Goal: Communication & Community: Answer question/provide support

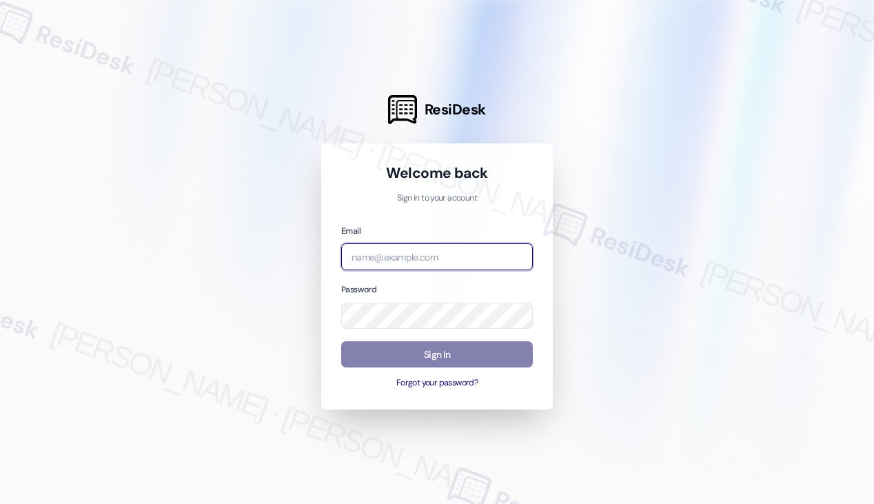
click at [413, 253] on input "email" at bounding box center [437, 256] width 192 height 27
click at [0, 503] on com-1password-button at bounding box center [0, 504] width 0 height 0
click at [453, 254] on input "k" at bounding box center [437, 256] width 192 height 27
click at [0, 503] on com-1password-button at bounding box center [0, 504] width 0 height 0
drag, startPoint x: 383, startPoint y: 257, endPoint x: 303, endPoint y: 258, distance: 80.6
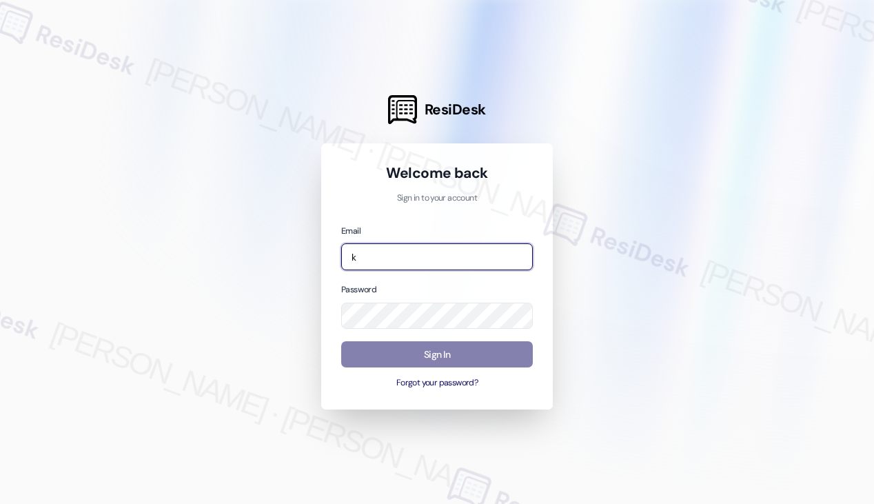
click at [303, 258] on div "ResiDesk Welcome back Sign in to your account Email k Password Sign In Forgot y…" at bounding box center [437, 252] width 874 height 504
click at [0, 503] on com-1password-button at bounding box center [0, 504] width 0 height 0
click at [433, 254] on input "kre" at bounding box center [437, 256] width 192 height 27
type input "k"
click at [0, 503] on com-1password-button at bounding box center [0, 504] width 0 height 0
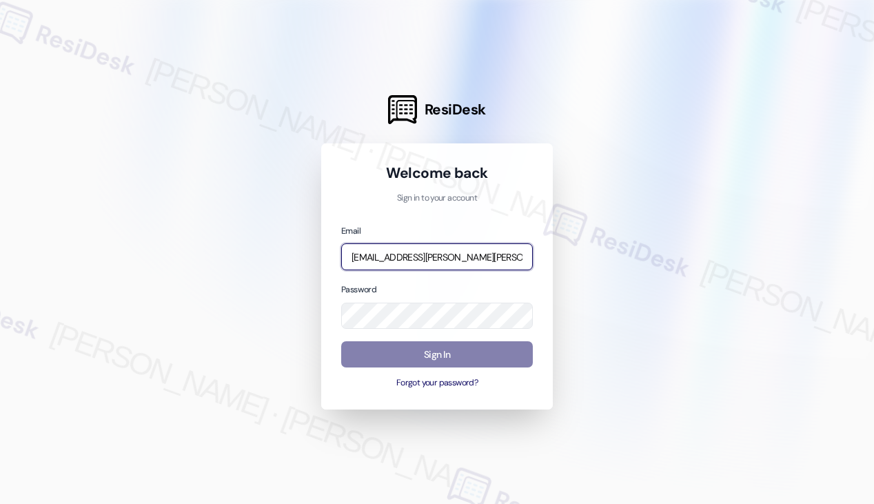
type input "automated-surveys-kre-katrina.lopez@kre.com"
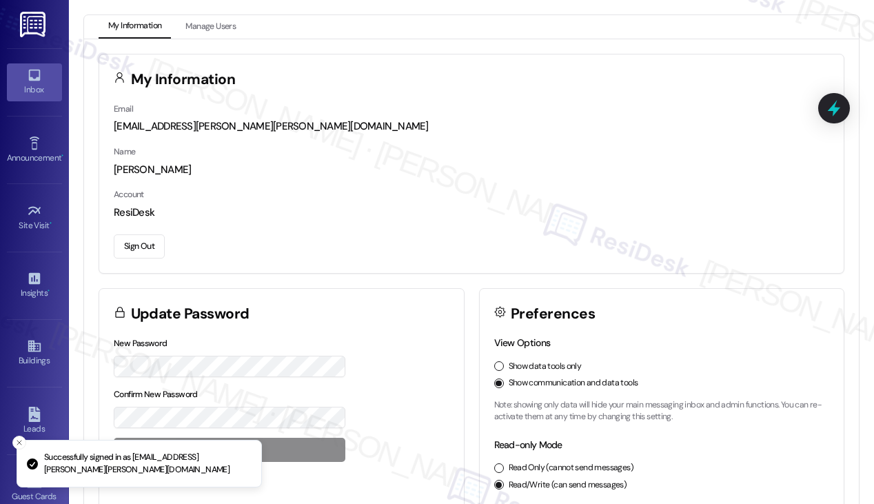
click at [21, 88] on div "Inbox" at bounding box center [34, 90] width 69 height 14
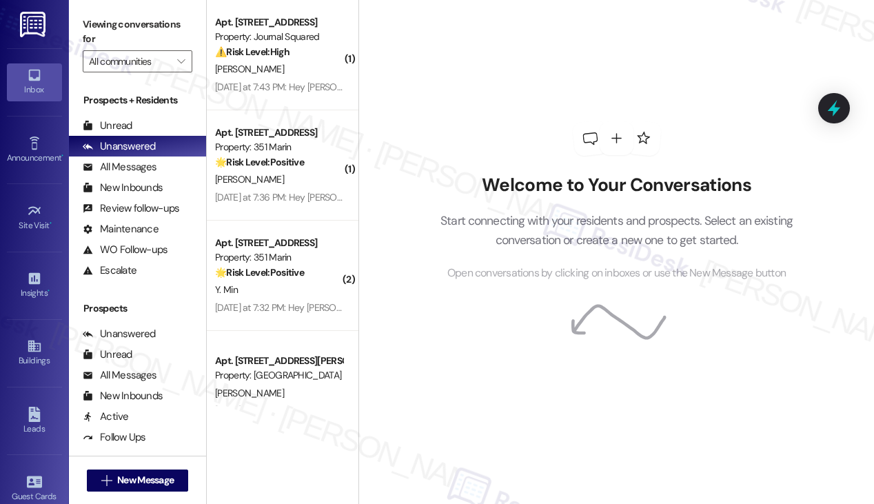
scroll to position [2792, 0]
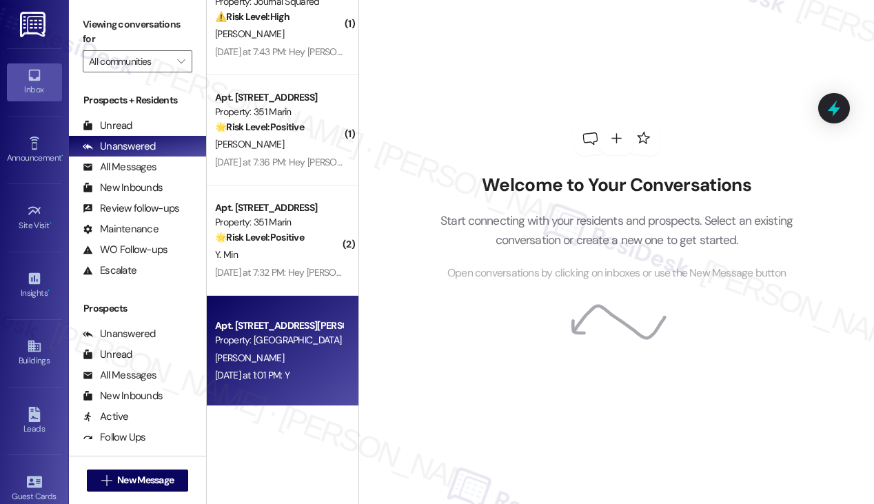
click at [289, 341] on div "Property: [GEOGRAPHIC_DATA]" at bounding box center [278, 340] width 127 height 14
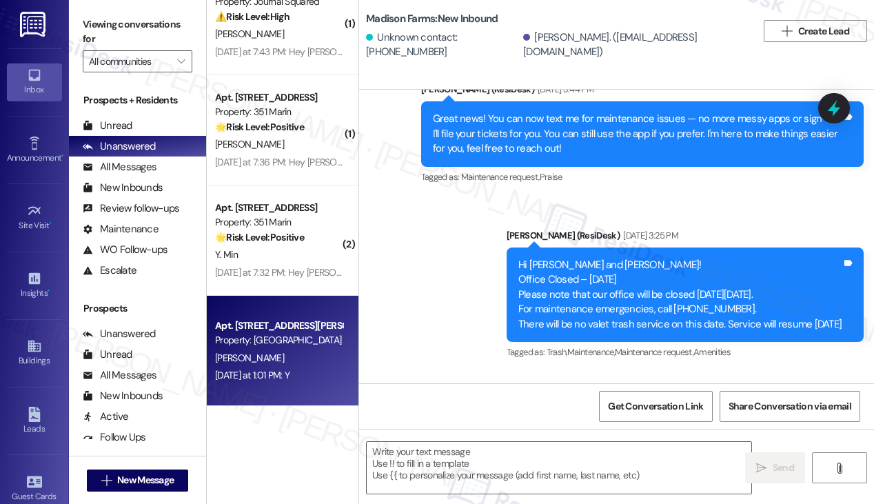
type textarea "Fetching suggested responses. Please feel free to read through the conversation…"
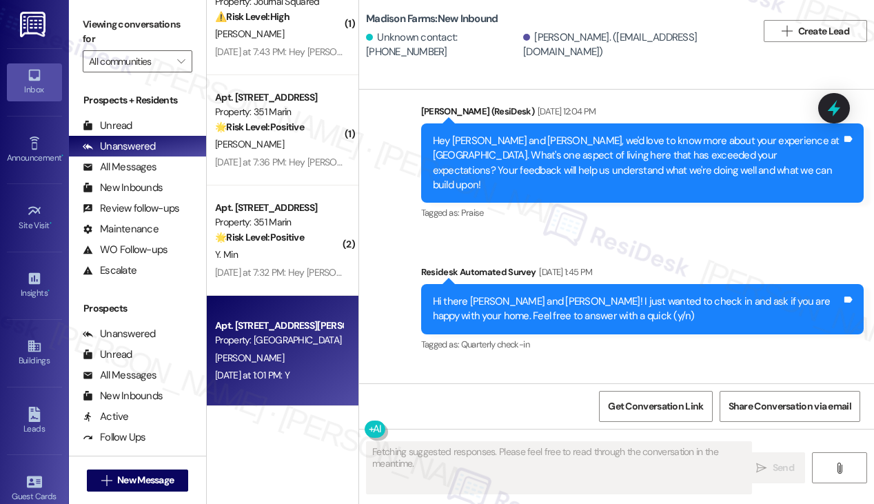
scroll to position [777, 0]
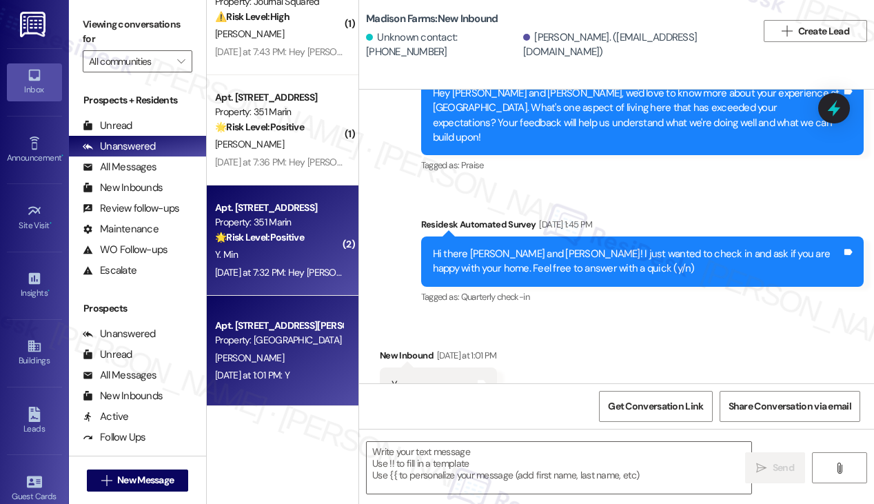
click at [278, 256] on div "Y. Min" at bounding box center [279, 254] width 130 height 17
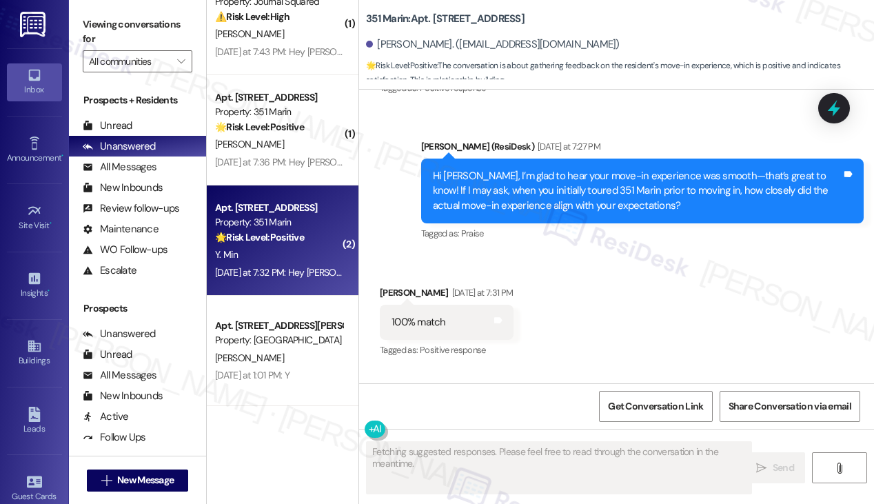
scroll to position [3924, 0]
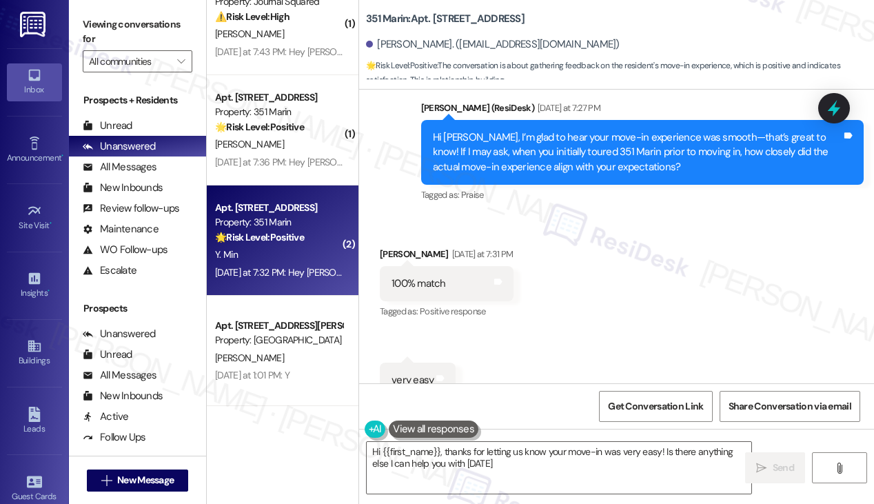
type textarea "Hi {{first_name}}, thanks for letting us know your move-in was very easy! Is th…"
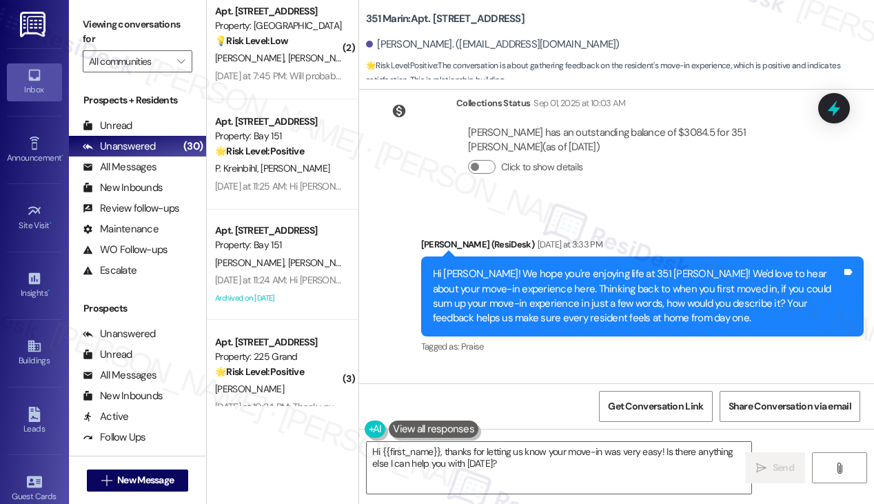
scroll to position [0, 0]
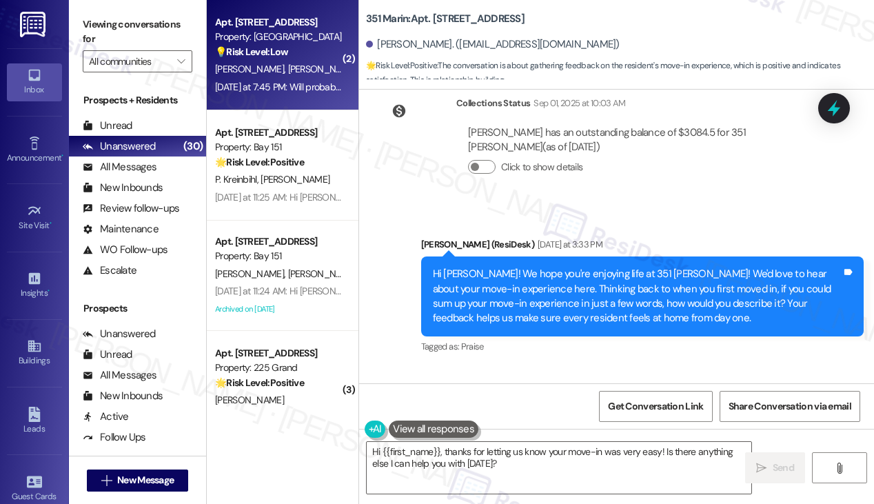
click at [288, 74] on span "L. Bogutz" at bounding box center [369, 69] width 163 height 12
type textarea "Fetching suggested responses. Please feel free to read through the conversation…"
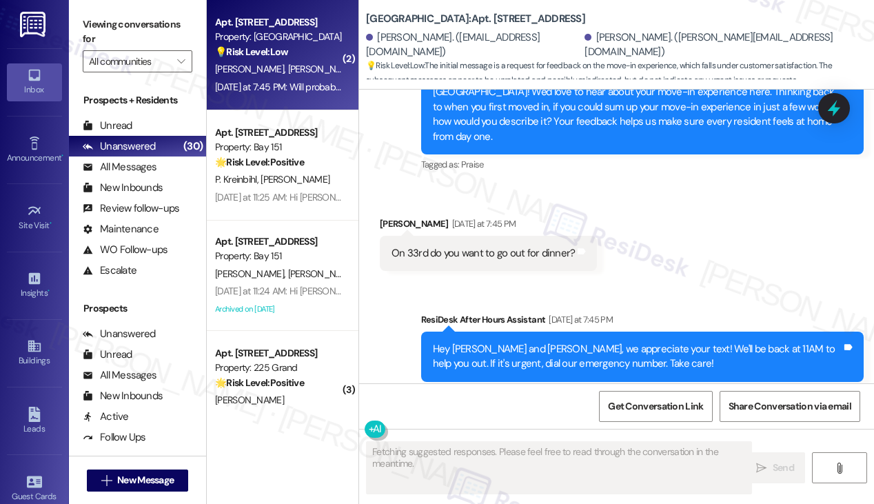
scroll to position [3579, 0]
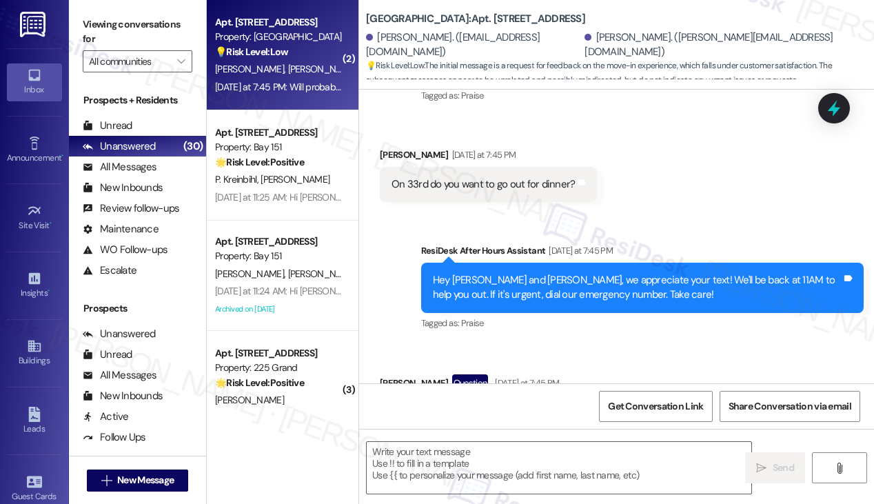
click at [504, 407] on div "Will probably be there by 8:30" at bounding box center [456, 414] width 130 height 14
click at [524, 273] on div "Hey Lisa and Carlos, we appreciate your text! We'll be back at 11AM to help you…" at bounding box center [637, 288] width 409 height 30
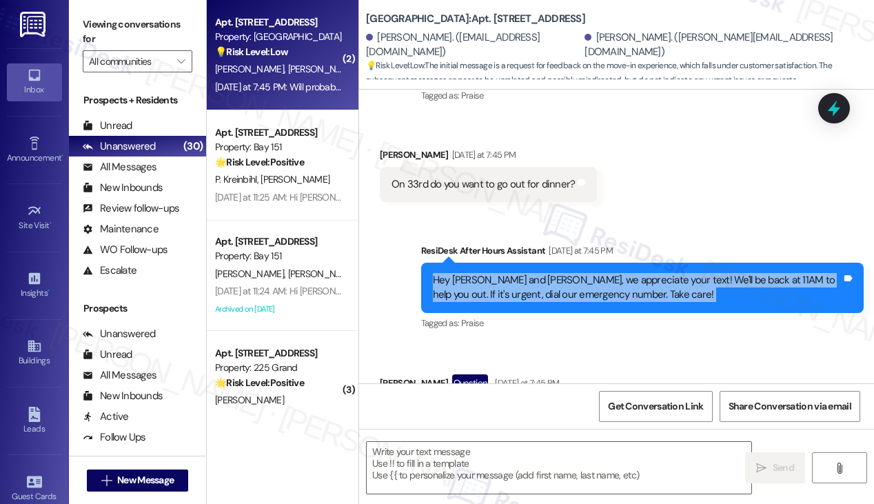
click at [524, 273] on div "Hey Lisa and Carlos, we appreciate your text! We'll be back at 11AM to help you…" at bounding box center [637, 288] width 409 height 30
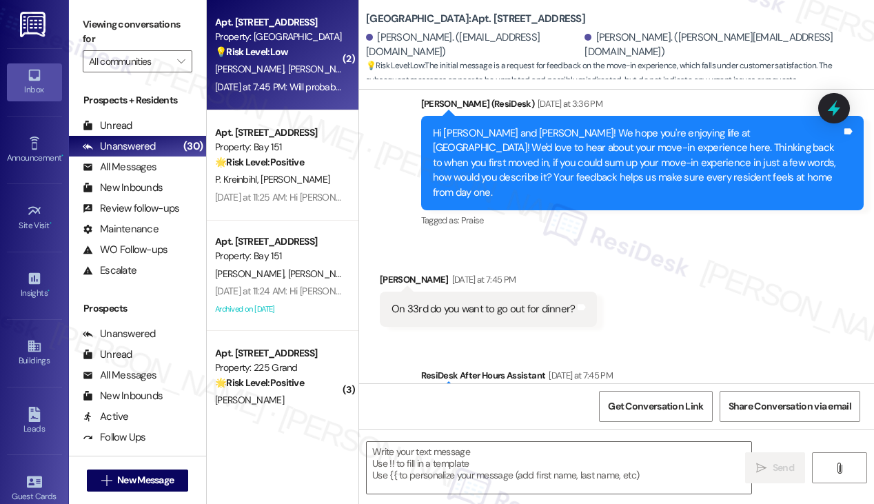
scroll to position [3373, 0]
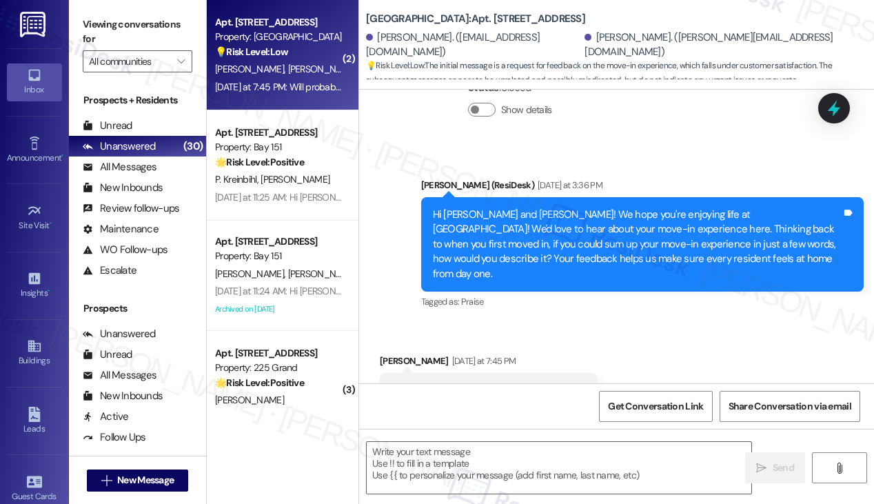
click at [510, 207] on div "Hi Lisa and Carlos! We hope you're enjoying life at Grove Pointe! We'd love to …" at bounding box center [637, 244] width 409 height 74
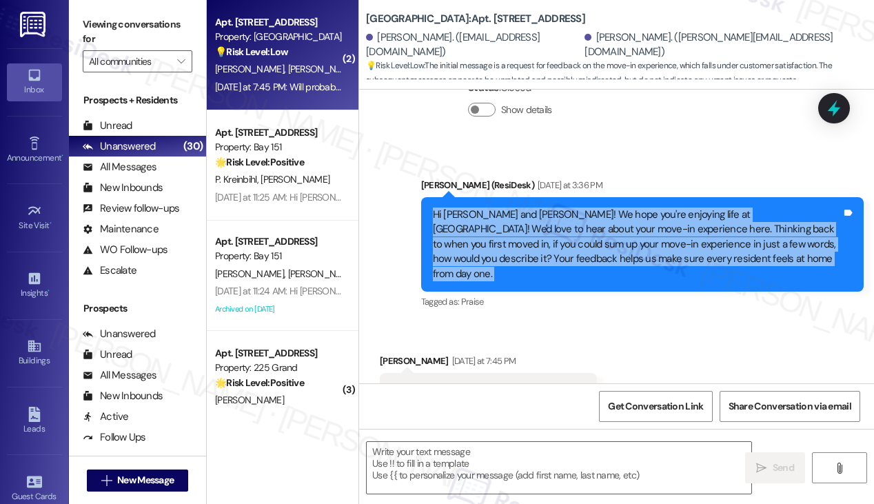
click at [510, 207] on div "Hi Lisa and Carlos! We hope you're enjoying life at Grove Pointe! We'd love to …" at bounding box center [637, 244] width 409 height 74
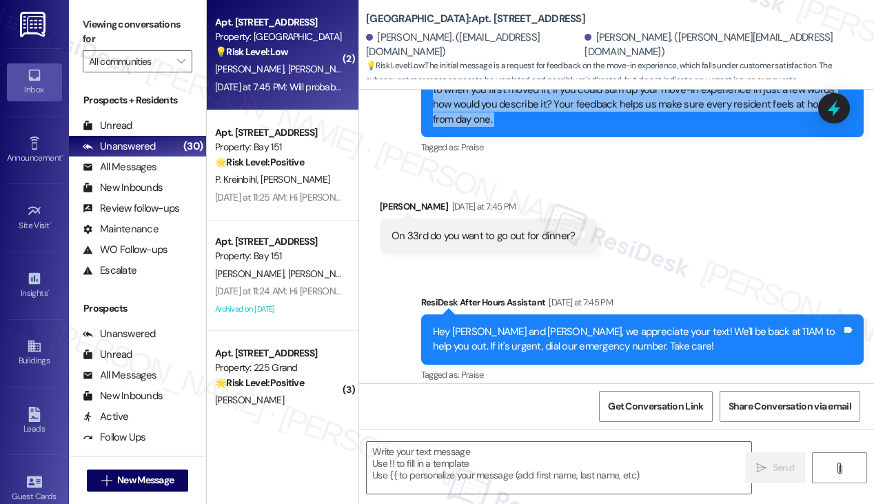
scroll to position [3579, 0]
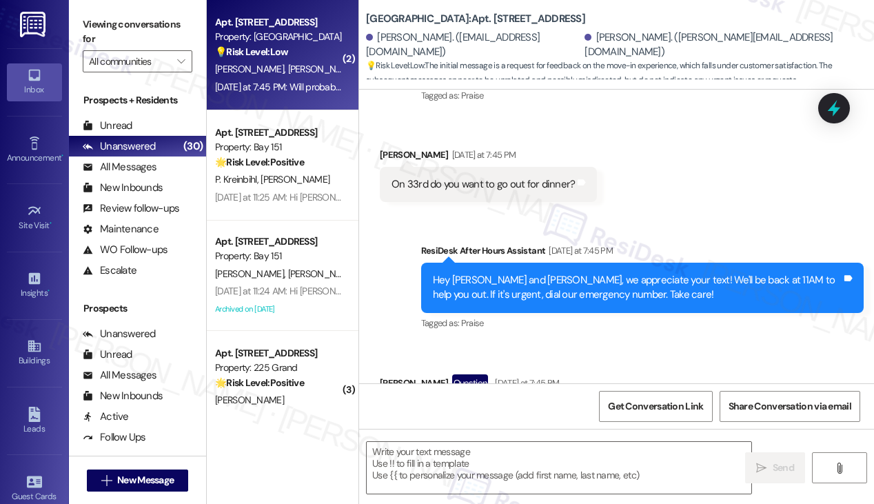
click at [486, 407] on div "Will probably be there by 8:30" at bounding box center [456, 414] width 130 height 14
click at [508, 273] on div "Hey Lisa and Carlos, we appreciate your text! We'll be back at 11AM to help you…" at bounding box center [637, 288] width 409 height 30
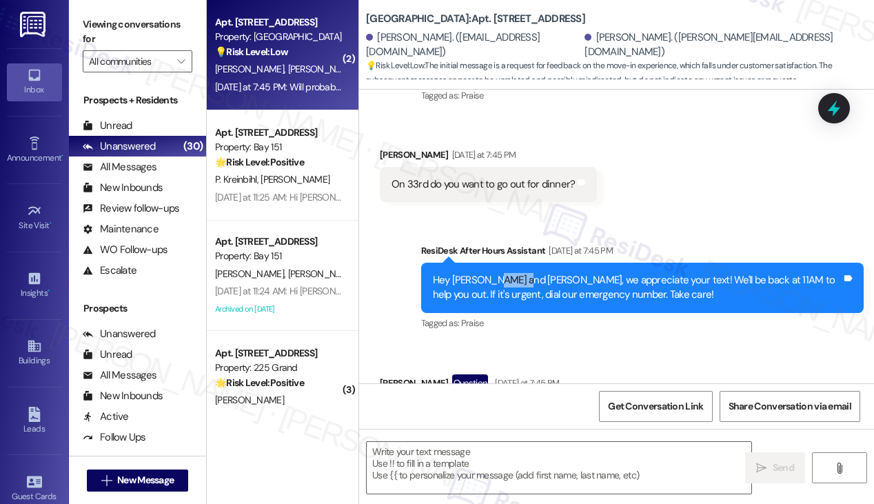
click at [508, 273] on div "Hey Lisa and Carlos, we appreciate your text! We'll be back at 11AM to help you…" at bounding box center [637, 288] width 409 height 30
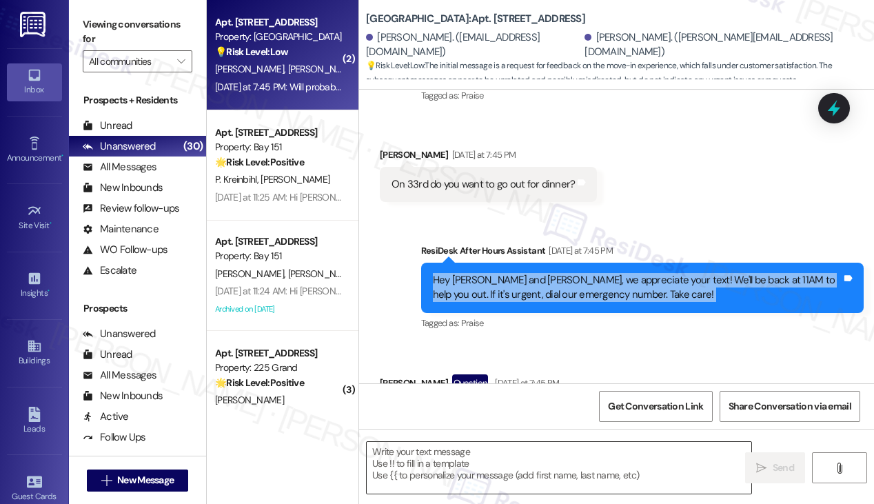
click at [486, 444] on textarea at bounding box center [559, 468] width 385 height 52
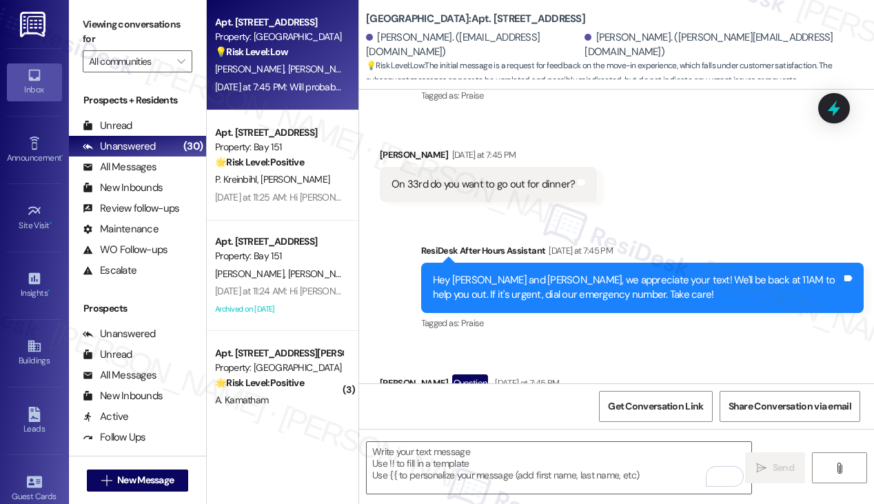
click at [130, 34] on label "Viewing conversations for" at bounding box center [138, 32] width 110 height 37
click at [471, 407] on div "Will probably be there by 8:30" at bounding box center [456, 414] width 130 height 14
click at [456, 476] on textarea "To enrich screen reader interactions, please activate Accessibility in Grammarl…" at bounding box center [559, 468] width 385 height 52
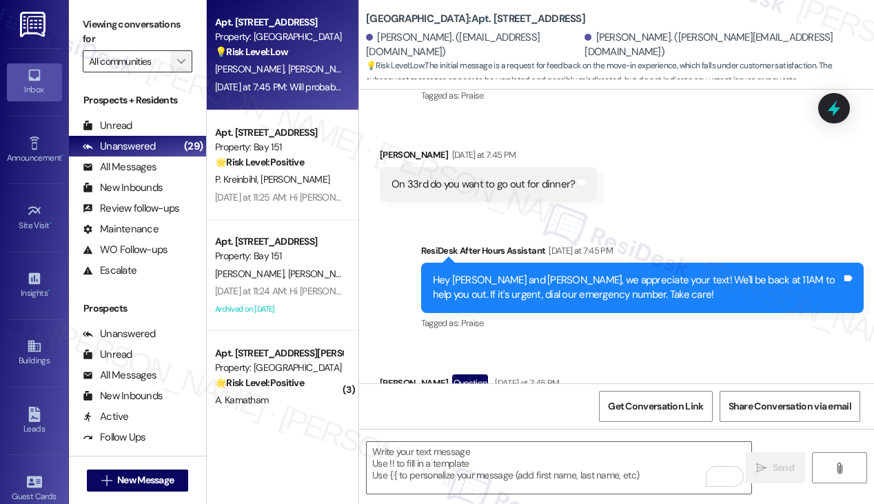
drag, startPoint x: 105, startPoint y: 10, endPoint x: 179, endPoint y: 66, distance: 93.4
click at [105, 10] on div "Viewing conversations for All communities " at bounding box center [137, 43] width 137 height 86
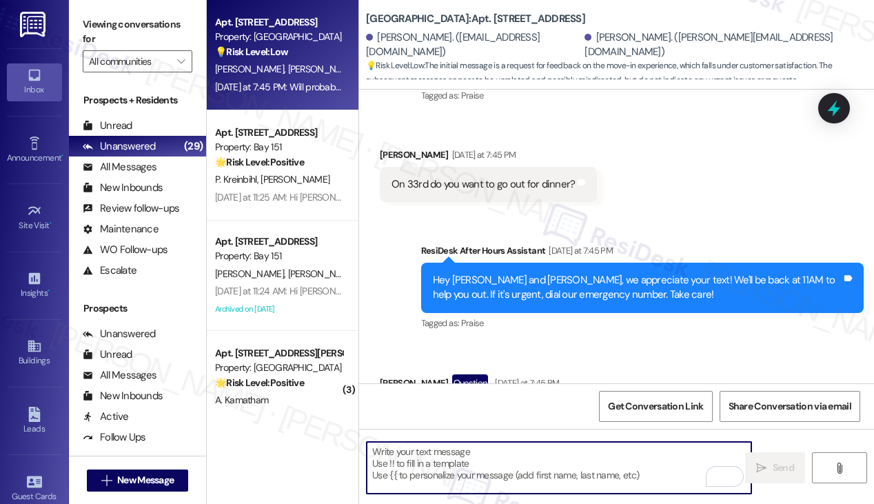
click at [440, 461] on textarea "To enrich screen reader interactions, please activate Accessibility in Grammarl…" at bounding box center [559, 468] width 385 height 52
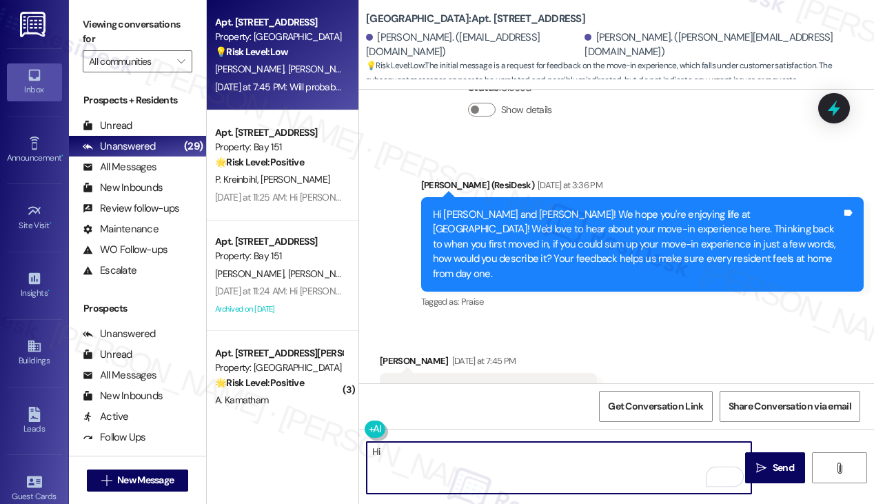
scroll to position [3372, 0]
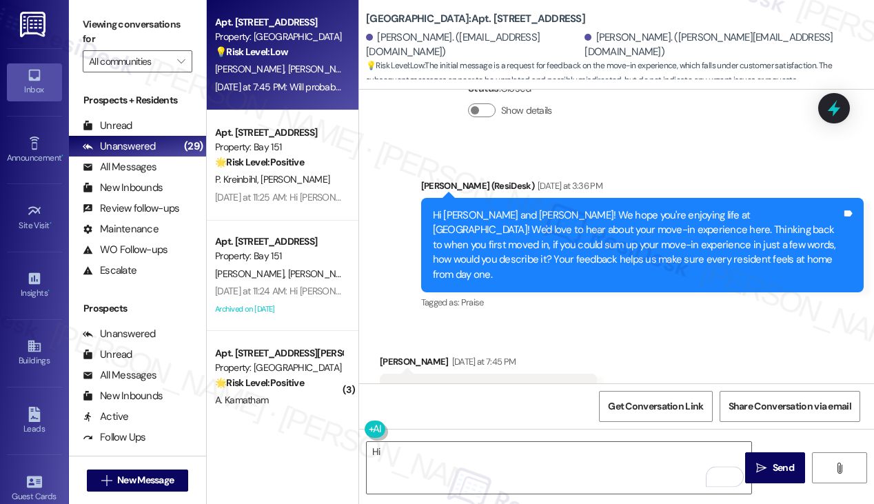
click at [436, 373] on div "On 33rd do you want to go out for dinner? Tags and notes" at bounding box center [488, 390] width 217 height 35
click at [601, 208] on div "Hi Lisa and Carlos! We hope you're enjoying life at Grove Pointe! We'd love to …" at bounding box center [637, 245] width 409 height 74
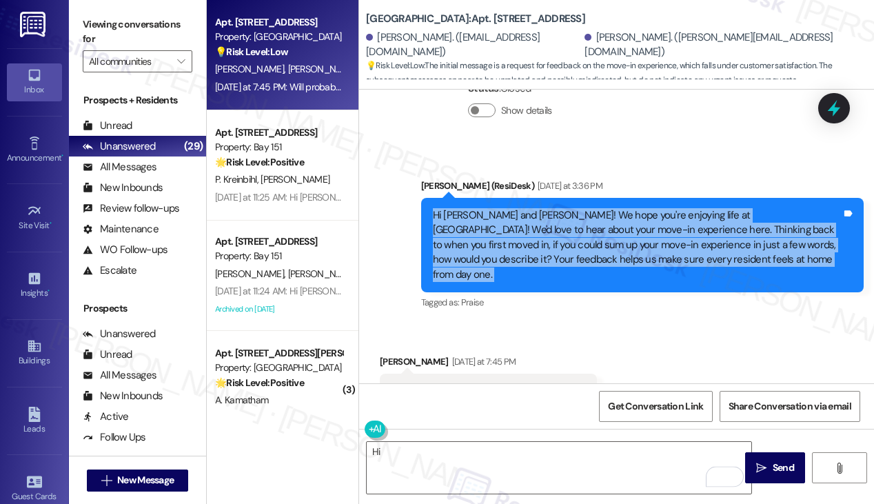
click at [601, 208] on div "Hi Lisa and Carlos! We hope you're enjoying life at Grove Pointe! We'd love to …" at bounding box center [637, 245] width 409 height 74
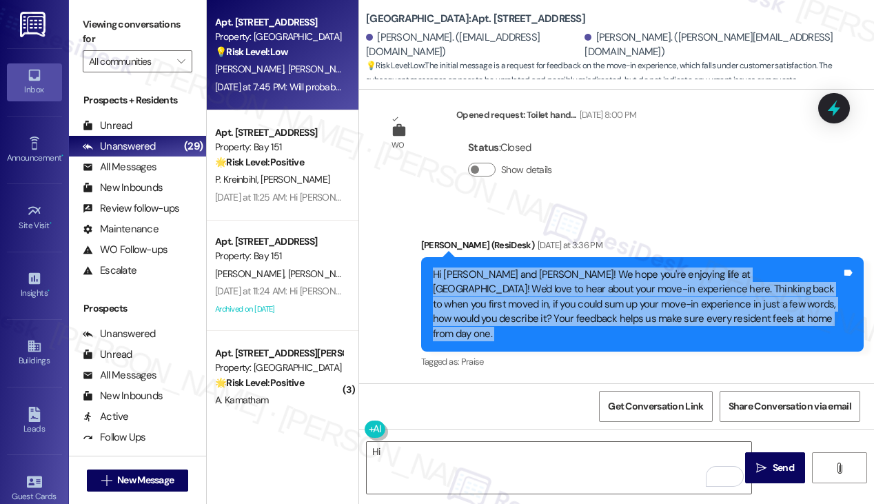
scroll to position [3579, 0]
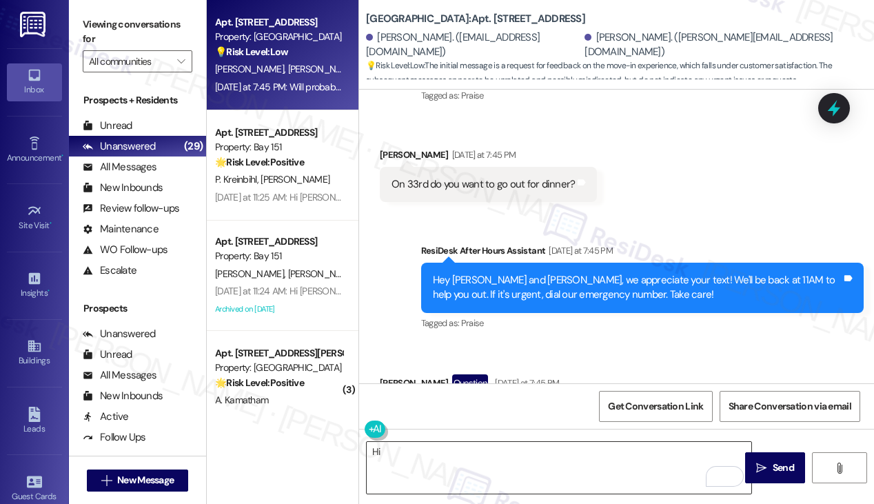
click at [402, 458] on textarea "Hi" at bounding box center [559, 468] width 385 height 52
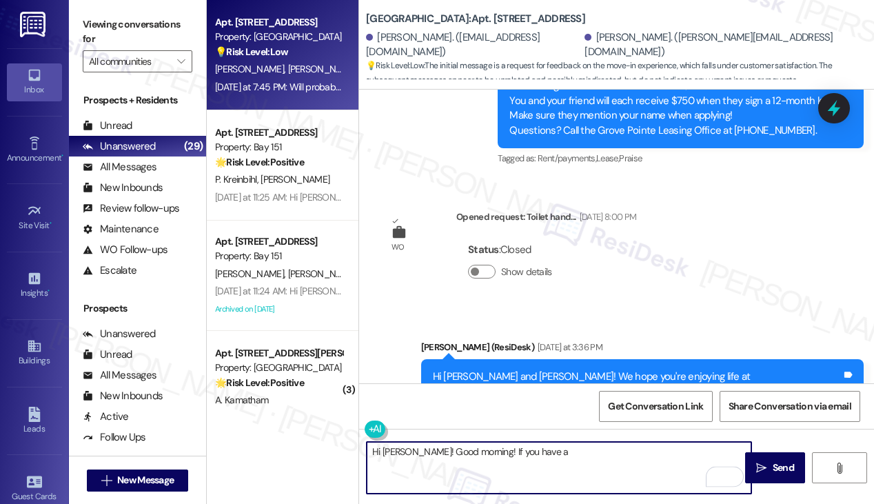
scroll to position [3303, 0]
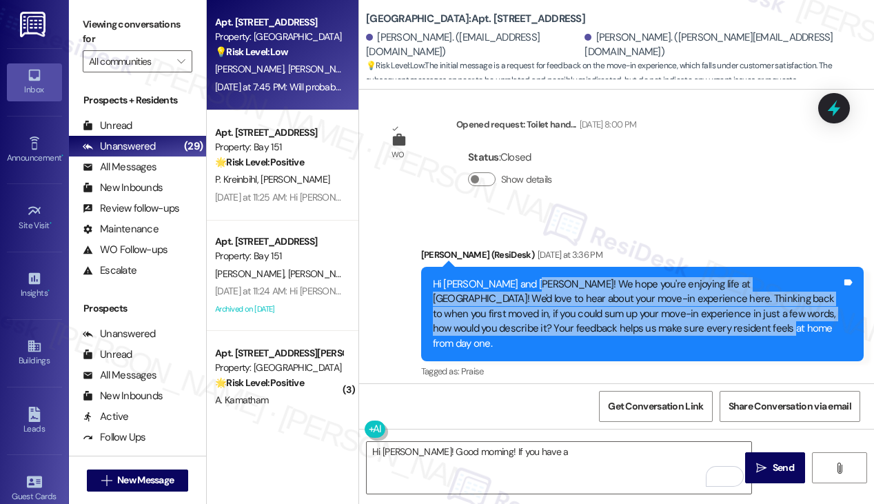
drag, startPoint x: 517, startPoint y: 239, endPoint x: 665, endPoint y: 283, distance: 154.6
click at [665, 283] on div "Hi Lisa and Carlos! We hope you're enjoying life at Grove Pointe! We'd love to …" at bounding box center [637, 314] width 409 height 74
copy div "e hope you're enjoying life at Grove Pointe! We'd love to hear about your move-…"
click at [105, 21] on label "Viewing conversations for" at bounding box center [138, 32] width 110 height 37
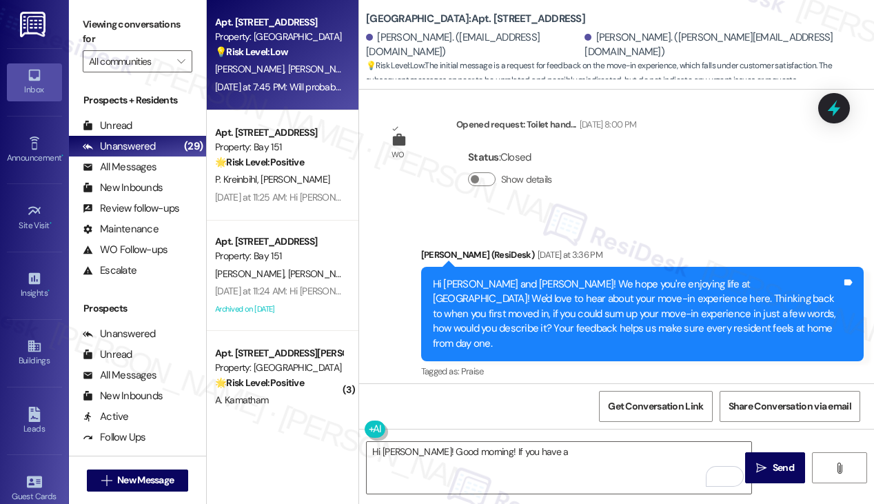
click at [162, 21] on label "Viewing conversations for" at bounding box center [138, 32] width 110 height 37
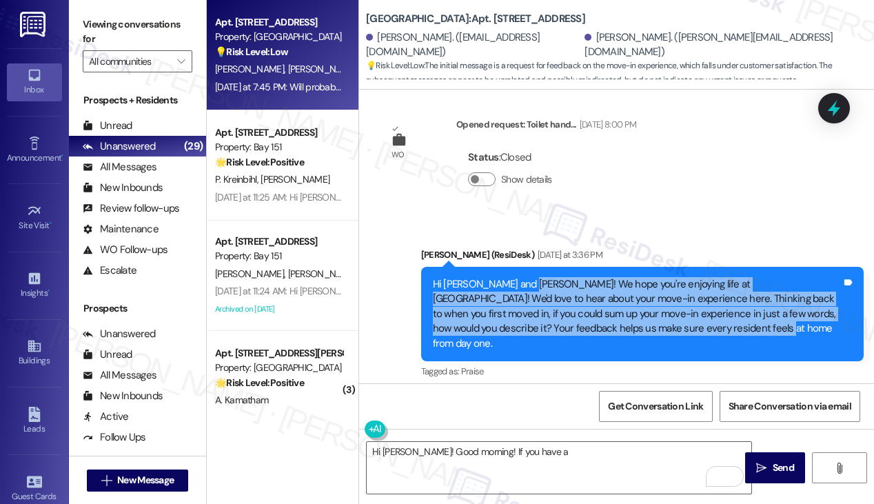
drag, startPoint x: 709, startPoint y: 289, endPoint x: 515, endPoint y: 233, distance: 201.5
click at [515, 277] on div "Hi Lisa and Carlos! We hope you're enjoying life at Grove Pointe! We'd love to …" at bounding box center [637, 314] width 409 height 74
copy div "We hope you're enjoying life at Grove Pointe! We'd love to hear about your move…"
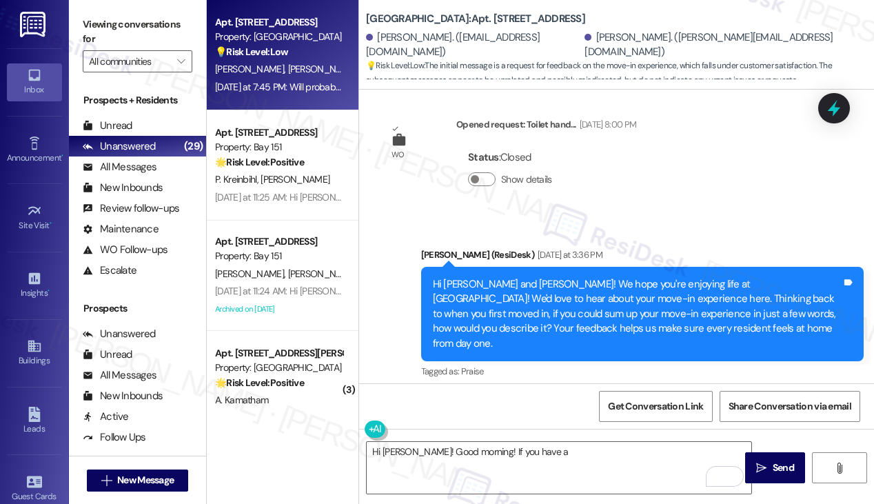
click at [166, 26] on label "Viewing conversations for" at bounding box center [138, 32] width 110 height 37
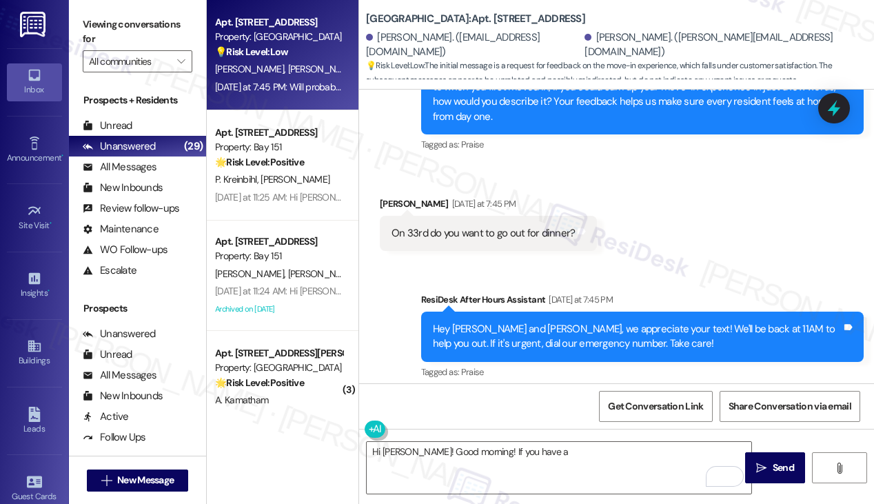
scroll to position [3579, 0]
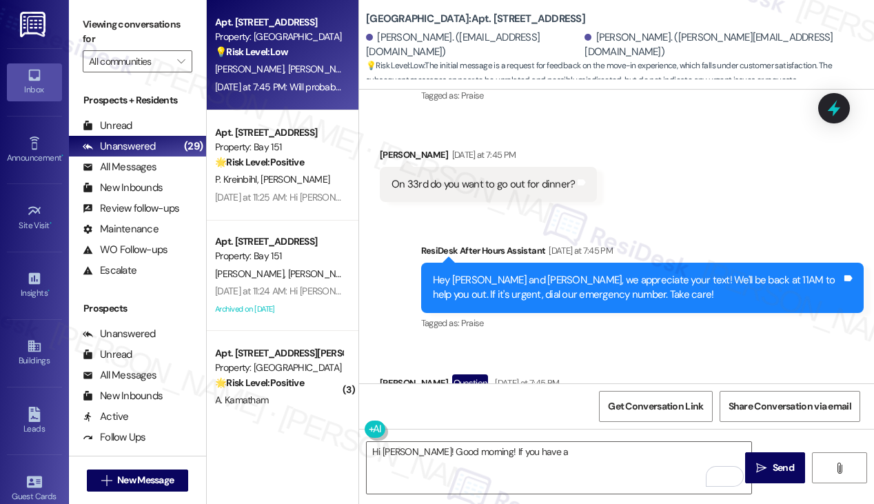
click at [115, 19] on label "Viewing conversations for" at bounding box center [138, 32] width 110 height 37
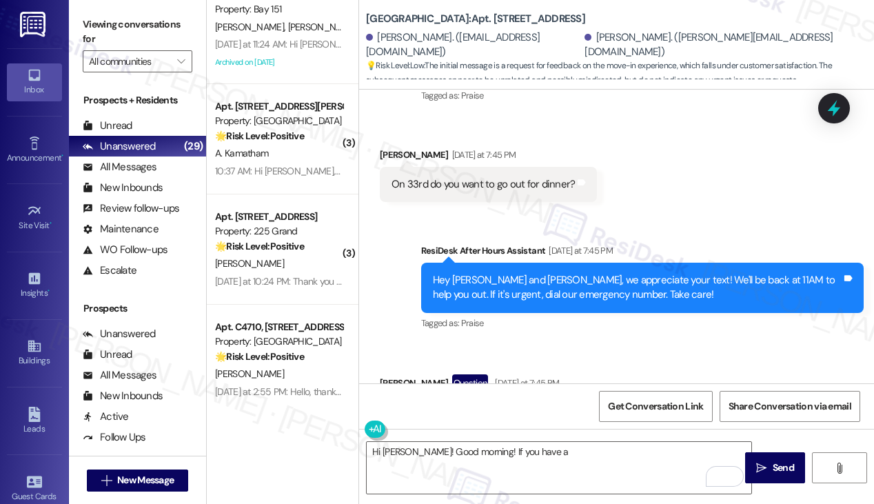
scroll to position [413, 0]
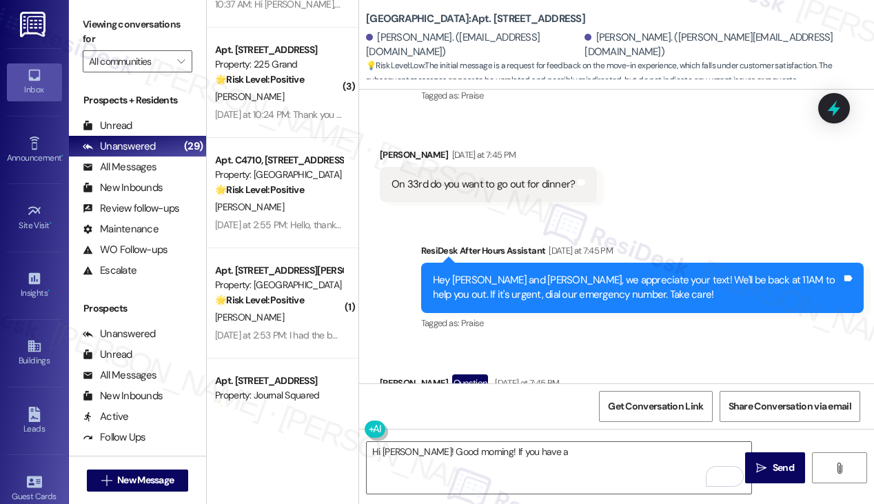
click at [131, 3] on div "Viewing conversations for All communities " at bounding box center [137, 43] width 137 height 86
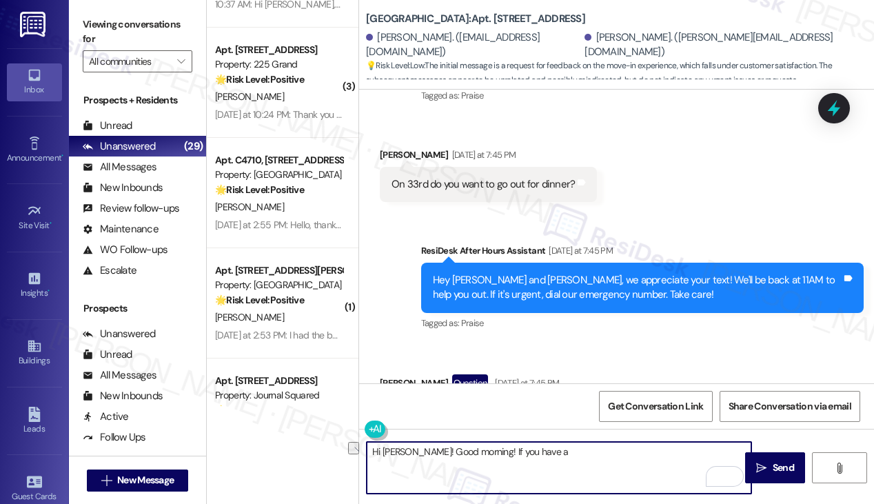
drag, startPoint x: 551, startPoint y: 455, endPoint x: 407, endPoint y: 451, distance: 144.1
click at [407, 451] on textarea "Hi Carlos! Good morning! If you have a" at bounding box center [559, 468] width 385 height 52
paste textarea "We hope you’re settling in well at Grove Pointe! We’d love to hear how your mov…"
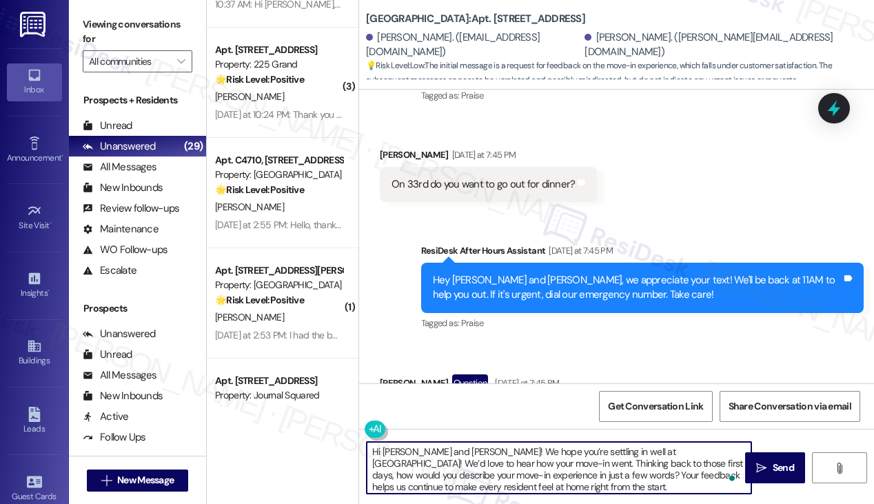
scroll to position [3, 0]
click at [515, 462] on textarea "Hi Carlos and Lisa! We hope you’re settling in well at Grove Pointe! We’d love …" at bounding box center [559, 468] width 385 height 52
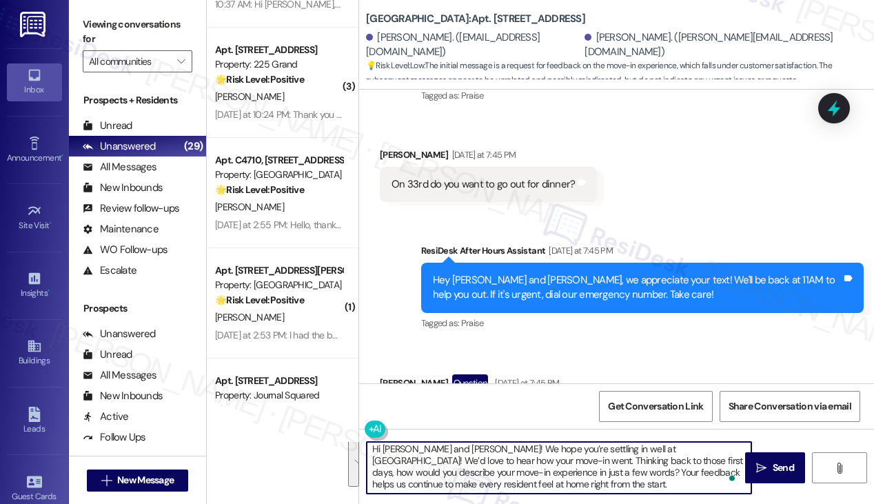
click at [532, 475] on textarea "Hi Carlos and Lisa! We hope you’re settling in well at Grove Pointe! We’d love …" at bounding box center [559, 468] width 385 height 52
click at [549, 465] on textarea "Hi Carlos and Lisa! We hope you’re settling in well at Grove Pointe! We’d love …" at bounding box center [559, 468] width 385 height 52
click at [549, 469] on textarea "Hi Carlos and Lisa! We hope you’re settling in well at Grove Pointe! We’d love …" at bounding box center [559, 468] width 385 height 52
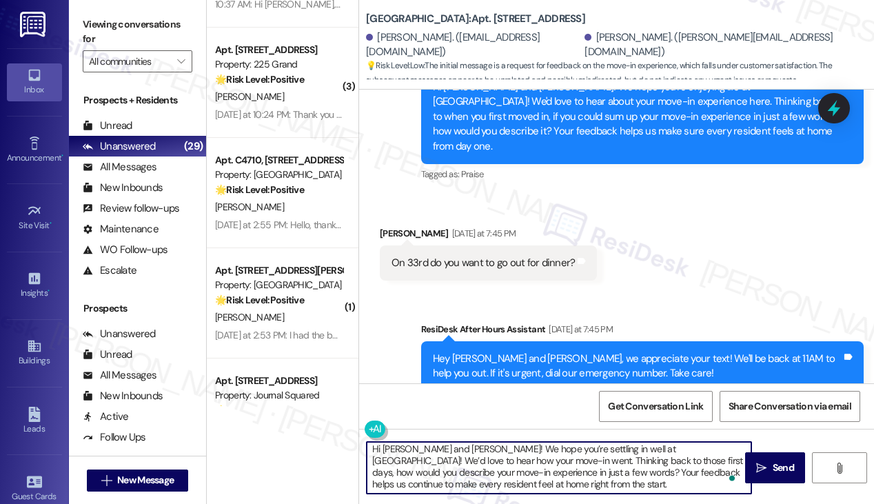
scroll to position [3579, 0]
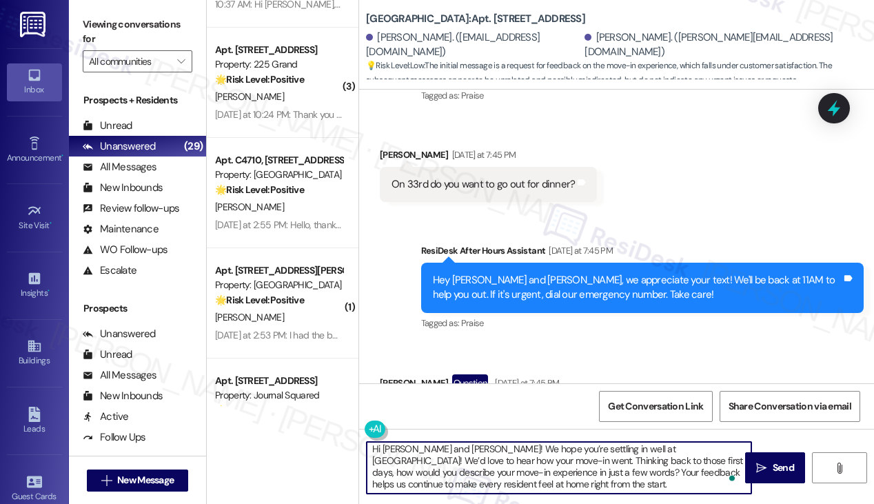
click at [527, 451] on textarea "Hi Carlos and Lisa! We hope you’re settling in well at Grove Pointe! We’d love …" at bounding box center [559, 468] width 385 height 52
click at [524, 483] on textarea "Hi Carlos and Lisa! We hope you’re settling in well at Grove Pointe! We’d love …" at bounding box center [559, 468] width 385 height 52
drag, startPoint x: 535, startPoint y: 479, endPoint x: 380, endPoint y: 479, distance: 155.0
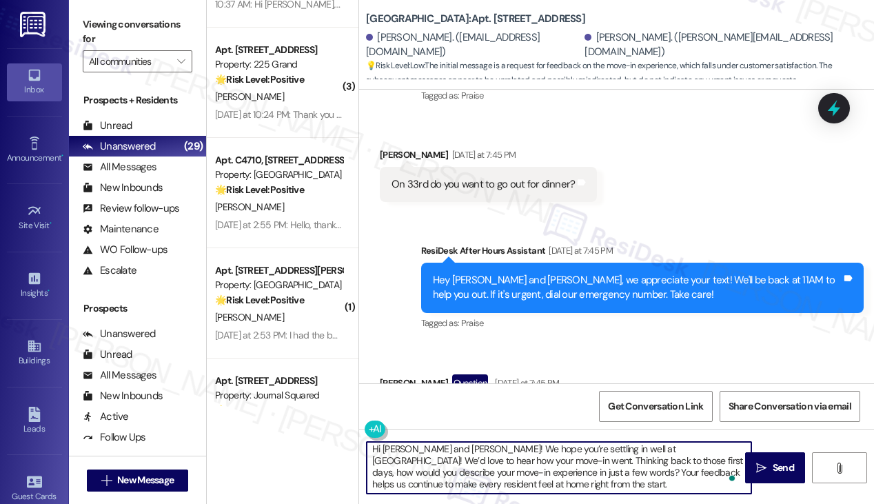
click at [380, 479] on textarea "Hi Carlos and Lisa! We hope you’re settling in well at Grove Pointe! We’d love …" at bounding box center [559, 468] width 385 height 52
click at [546, 490] on textarea "Hi Carlos and Lisa! We hope you’re settling in well at Grove Pointe! We’d love …" at bounding box center [559, 468] width 385 height 52
drag, startPoint x: 482, startPoint y: 482, endPoint x: 405, endPoint y: 480, distance: 77.2
click at [405, 480] on textarea "Hi Carlos and Lisa! We hope you’re settling in well at Grove Pointe! We’d love …" at bounding box center [559, 468] width 385 height 52
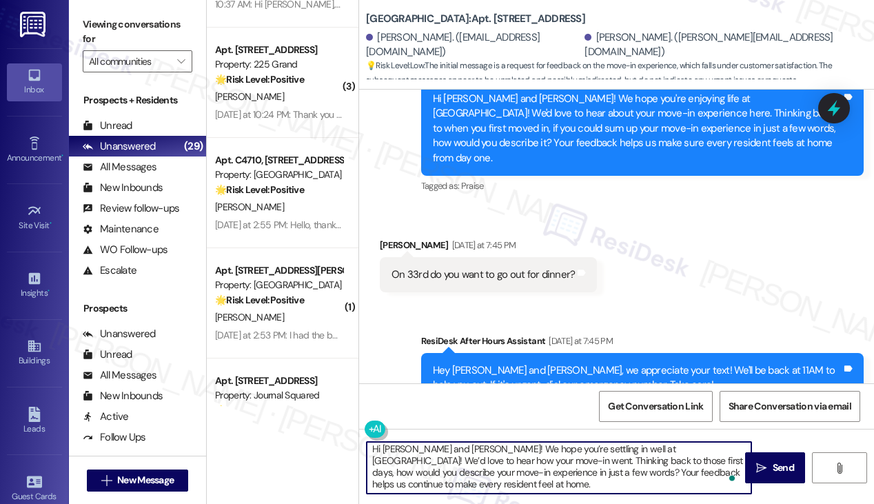
scroll to position [3372, 0]
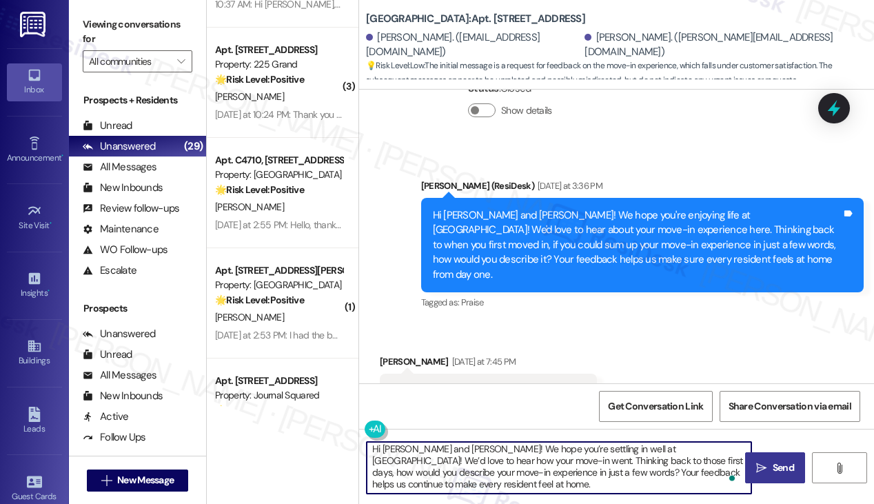
type textarea "Hi Carlos and Lisa! We hope you’re settling in well at Grove Pointe! We’d love …"
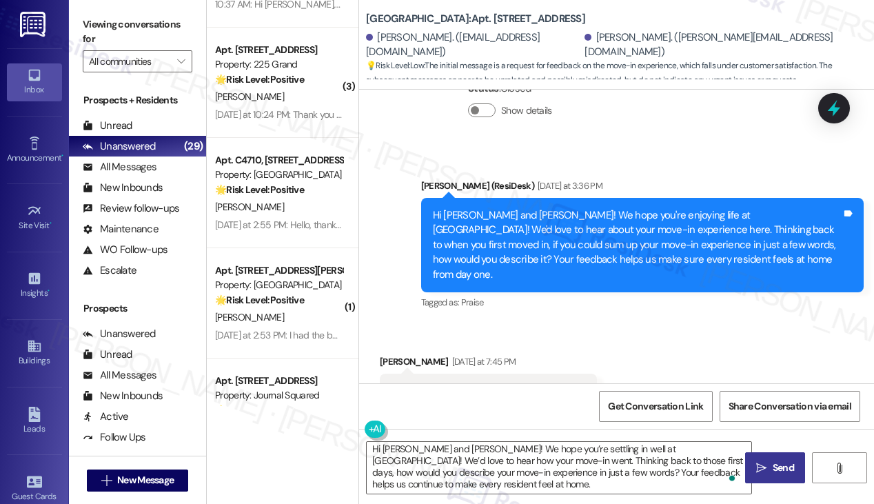
click at [766, 465] on icon "" at bounding box center [761, 467] width 10 height 11
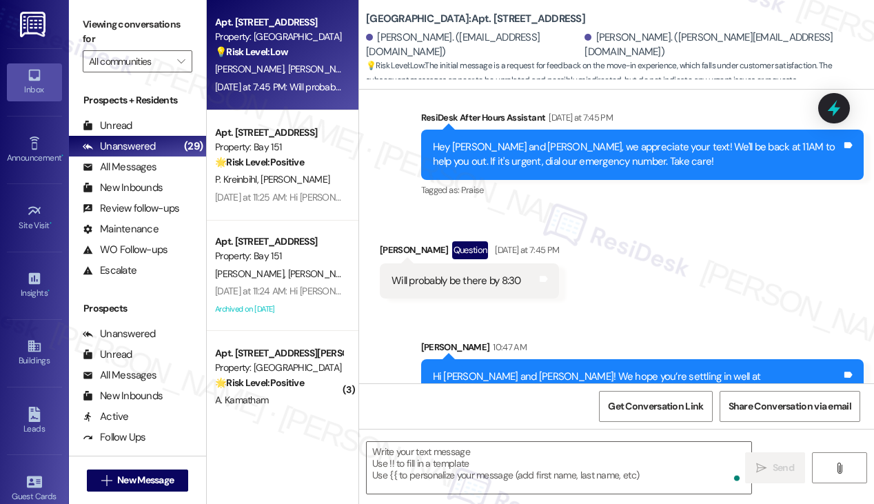
scroll to position [3720, 0]
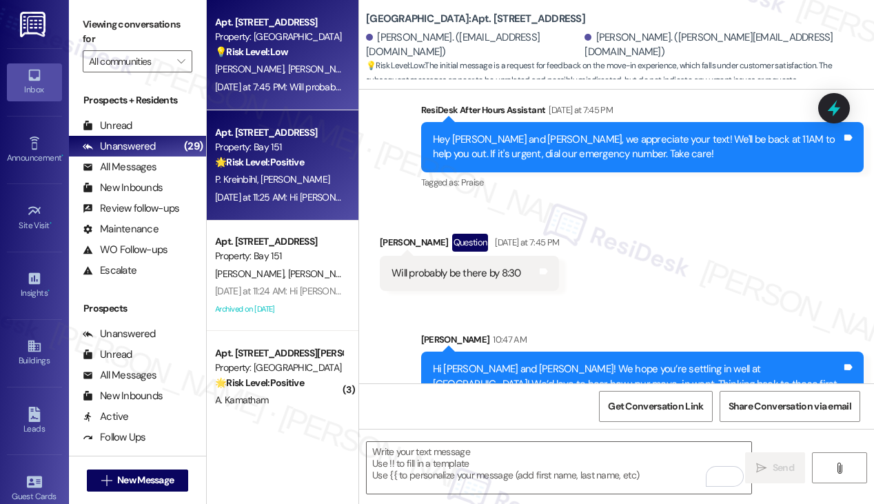
click at [309, 178] on div "P. Kreinbihl A. Orefice" at bounding box center [279, 179] width 130 height 17
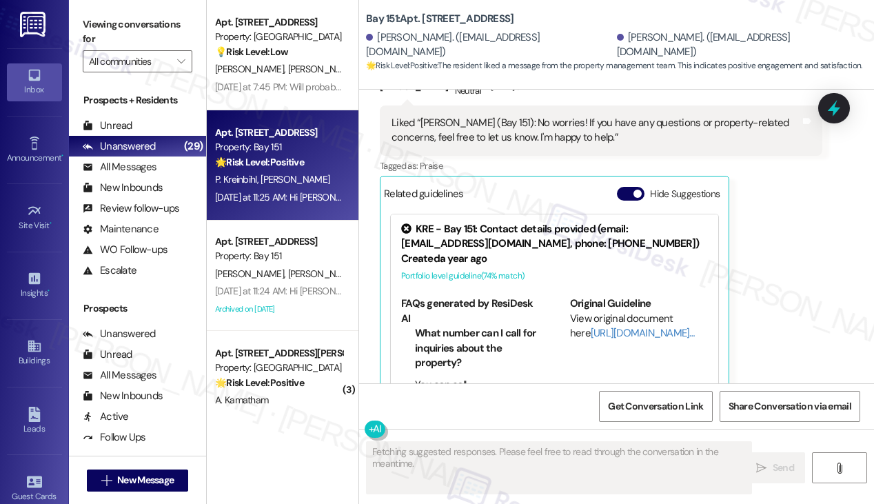
scroll to position [52324, 0]
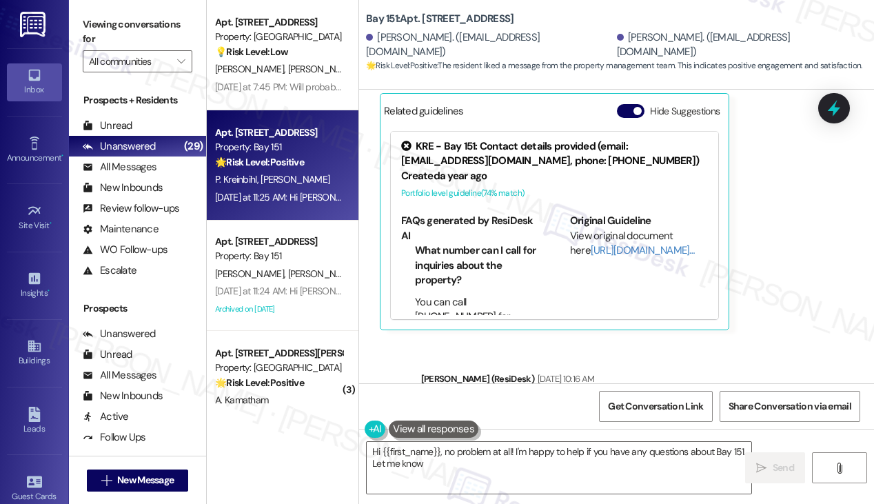
type textarea "Hi {{first_name}}, no problem at all! I'm happy to help if you have any questio…"
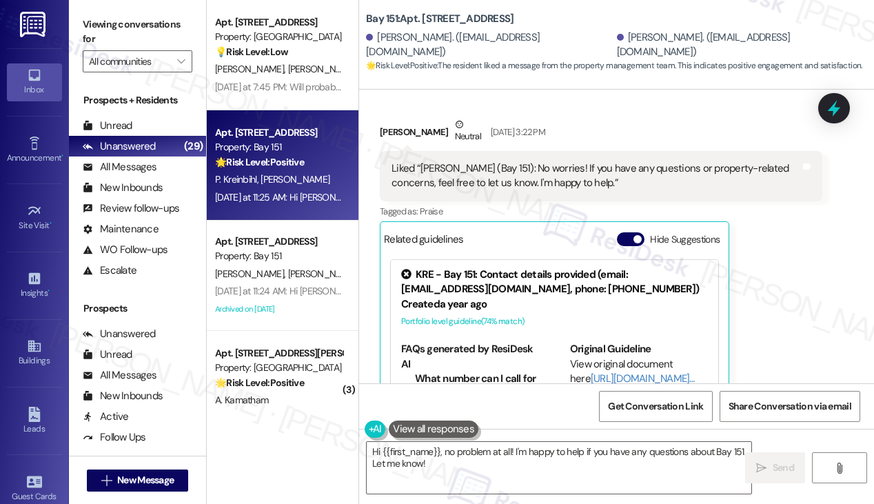
scroll to position [52048, 0]
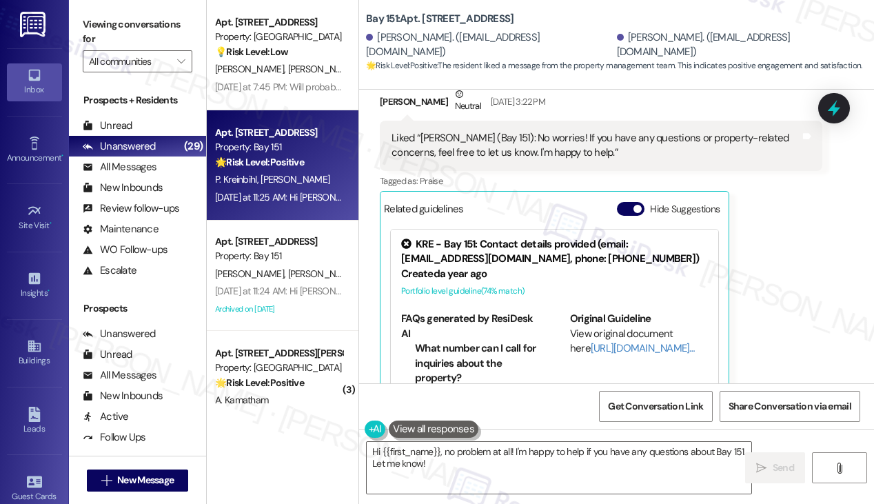
scroll to position [52324, 0]
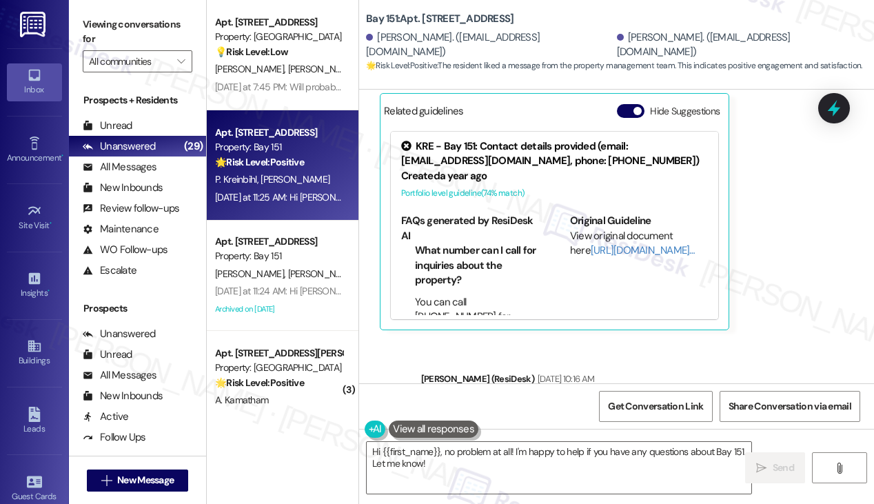
drag, startPoint x: 142, startPoint y: 26, endPoint x: 170, endPoint y: 37, distance: 30.3
click at [142, 26] on label "Viewing conversations for" at bounding box center [138, 32] width 110 height 37
click at [133, 14] on label "Viewing conversations for" at bounding box center [138, 32] width 110 height 37
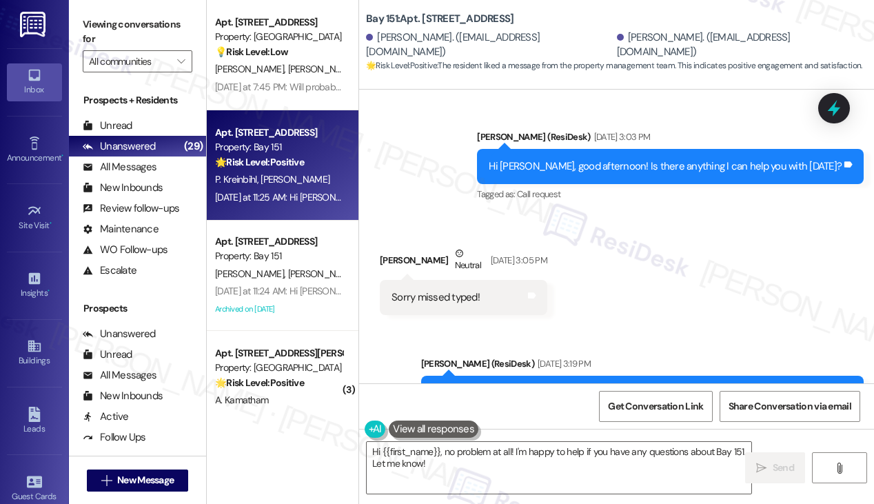
scroll to position [51705, 0]
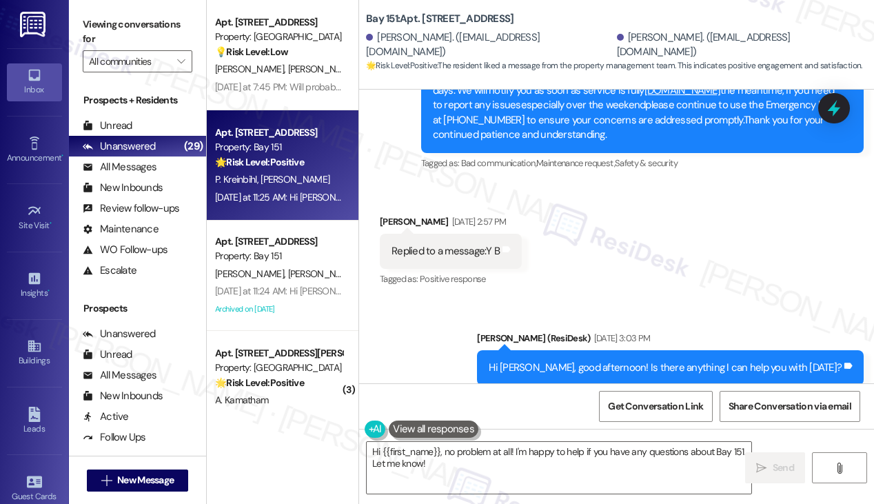
scroll to position [51498, 0]
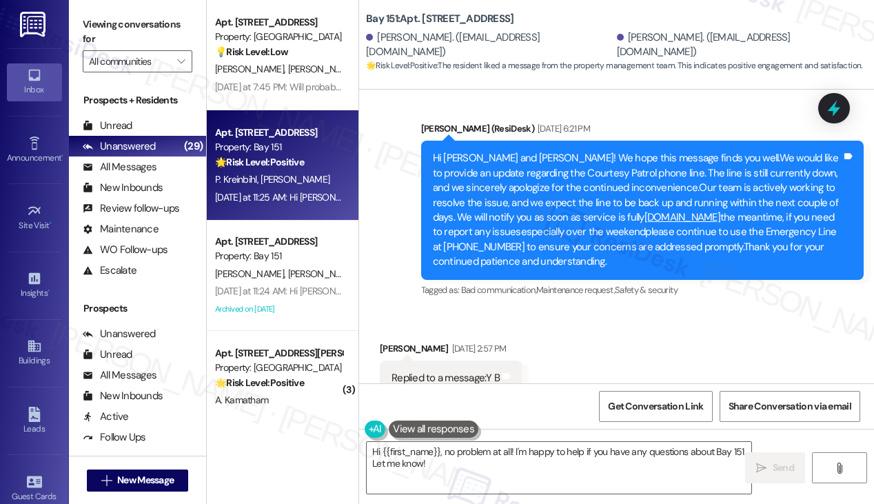
click at [135, 23] on label "Viewing conversations for" at bounding box center [138, 32] width 110 height 37
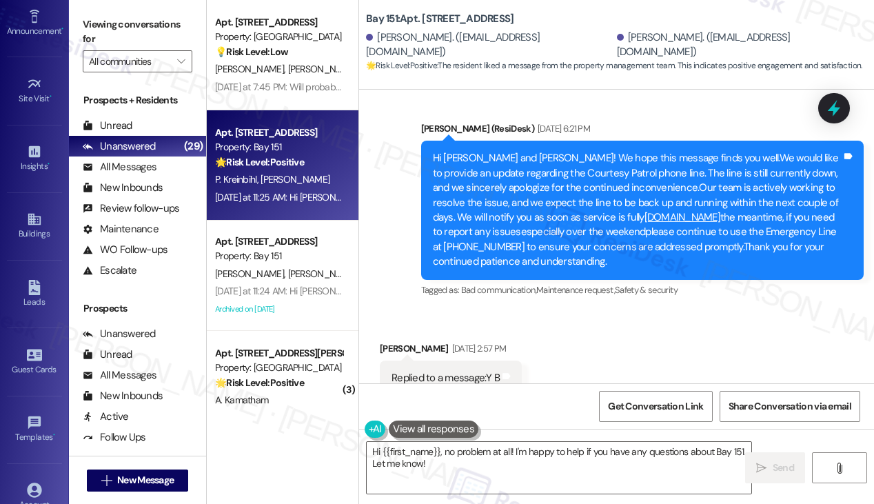
scroll to position [217, 0]
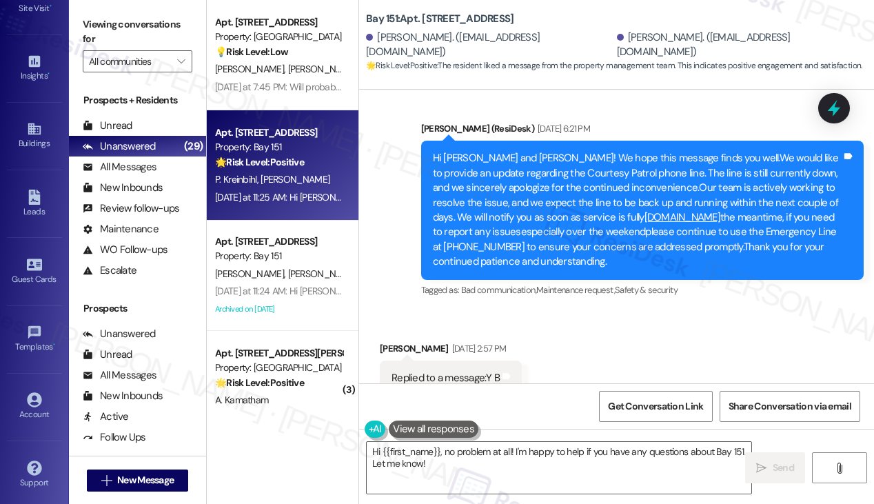
click at [139, 23] on label "Viewing conversations for" at bounding box center [138, 32] width 110 height 37
click at [143, 32] on label "Viewing conversations for" at bounding box center [138, 32] width 110 height 37
click at [113, 30] on label "Viewing conversations for" at bounding box center [138, 32] width 110 height 37
drag, startPoint x: 143, startPoint y: 174, endPoint x: 157, endPoint y: 173, distance: 13.8
click at [143, 174] on div "All Messages" at bounding box center [120, 167] width 74 height 14
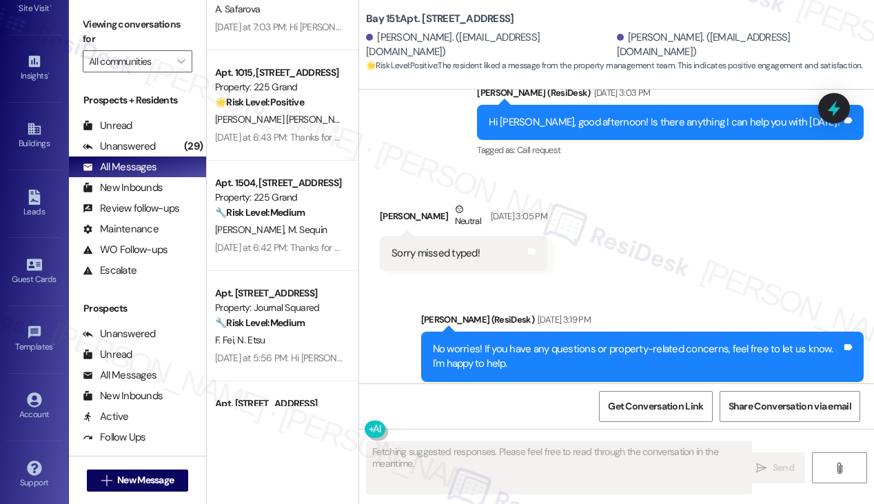
scroll to position [3170, 0]
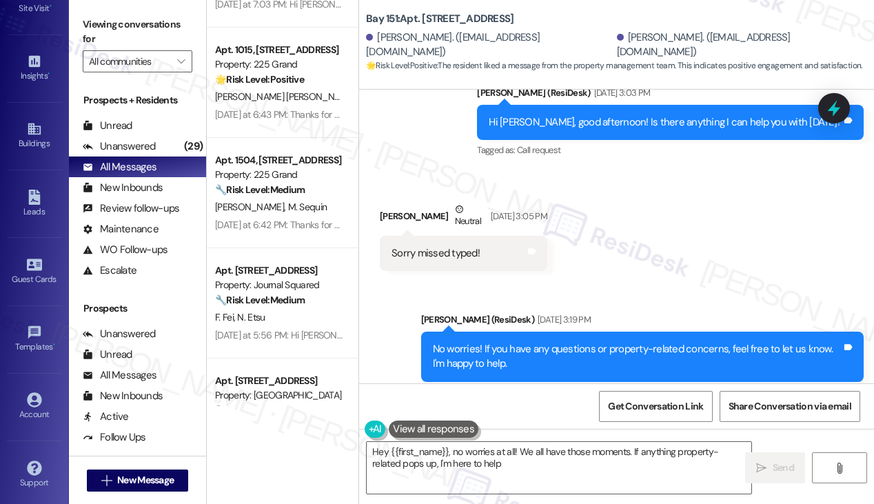
drag, startPoint x: 360, startPoint y: 176, endPoint x: 356, endPoint y: 195, distance: 19.1
type textarea "Hey {{first_name}}, no worries at all! We all have those moments. If anything p…"
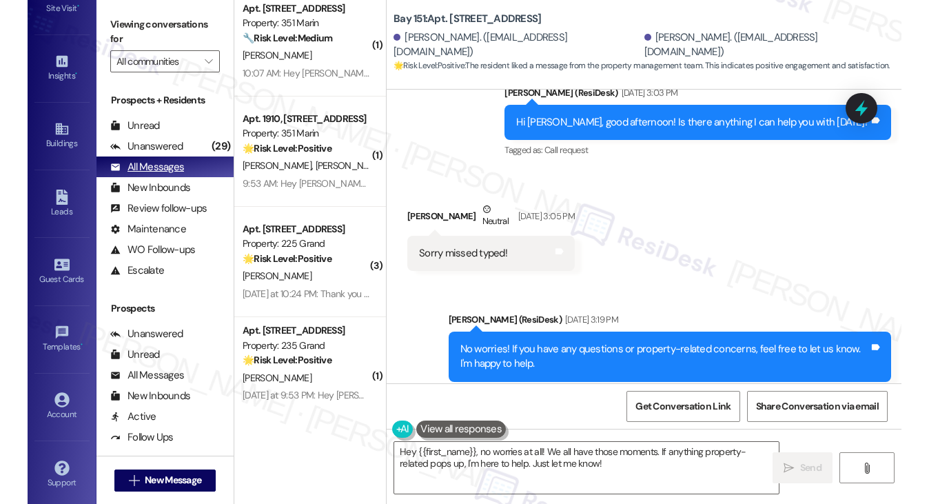
scroll to position [490, 0]
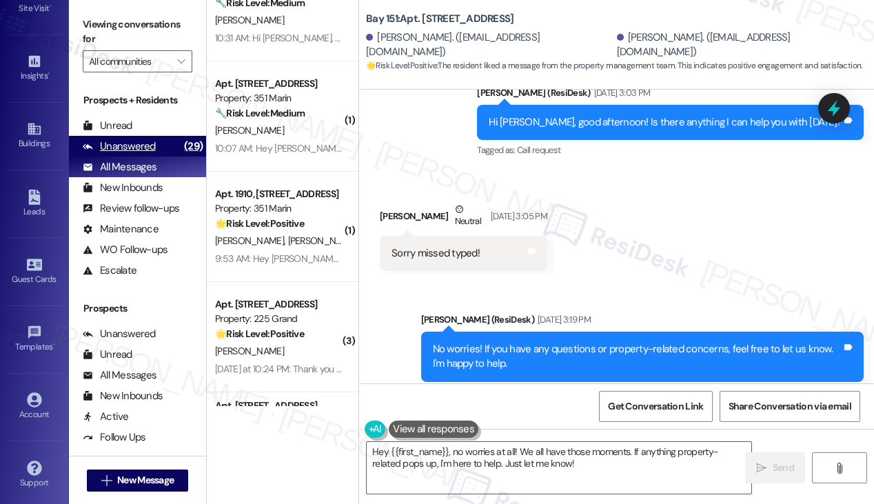
click at [170, 148] on div "Unanswered (29)" at bounding box center [137, 146] width 137 height 21
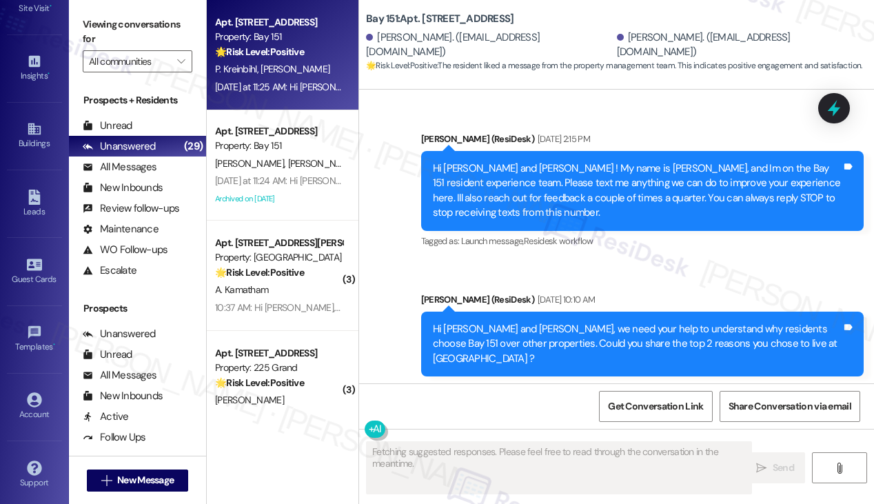
type textarea "Fetching suggested responses. Please feel free to read through the conversation…"
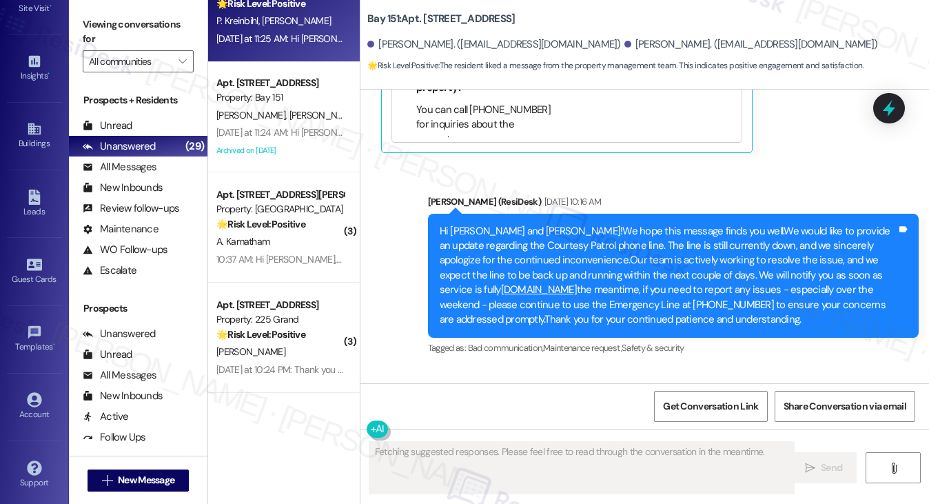
scroll to position [138, 0]
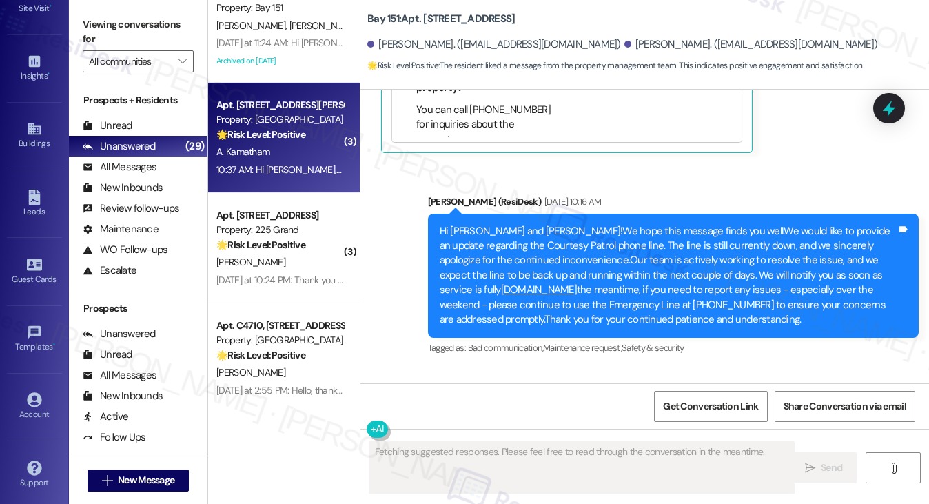
click at [297, 159] on div "A. Kamatham" at bounding box center [280, 151] width 130 height 17
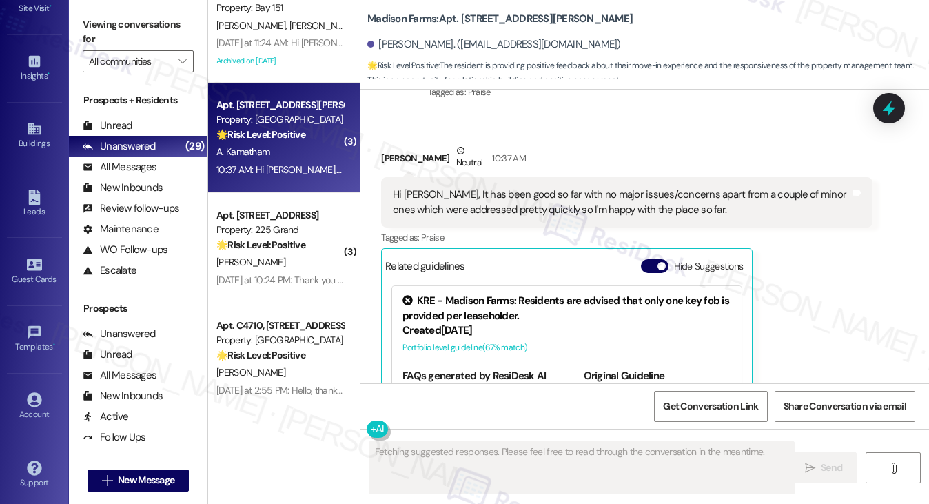
scroll to position [8319, 0]
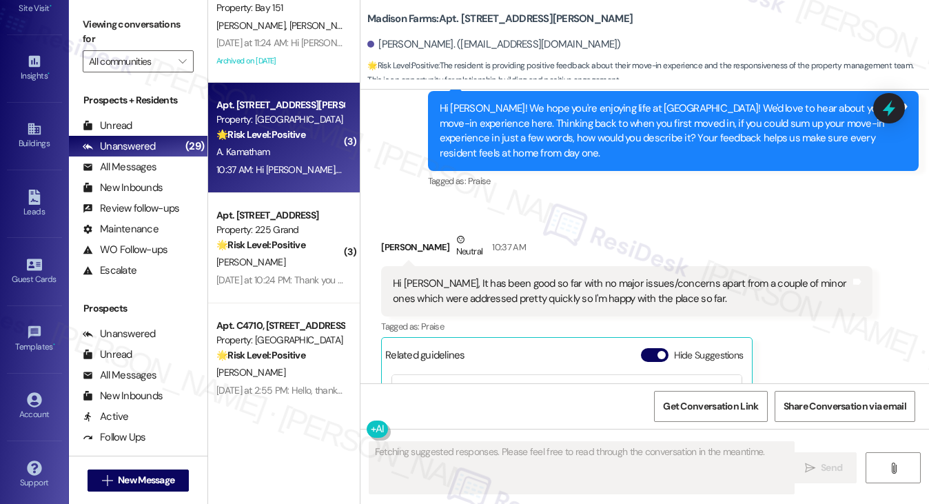
click at [507, 276] on div "Hi Jane, It has been good so far with no major issues/concerns apart from a cou…" at bounding box center [621, 291] width 457 height 30
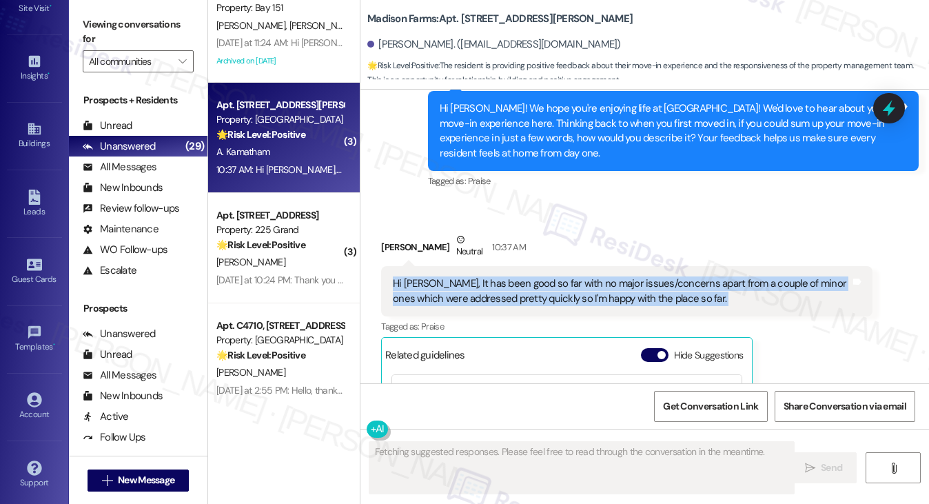
click at [507, 276] on div "Hi Jane, It has been good so far with no major issues/concerns apart from a cou…" at bounding box center [621, 291] width 457 height 30
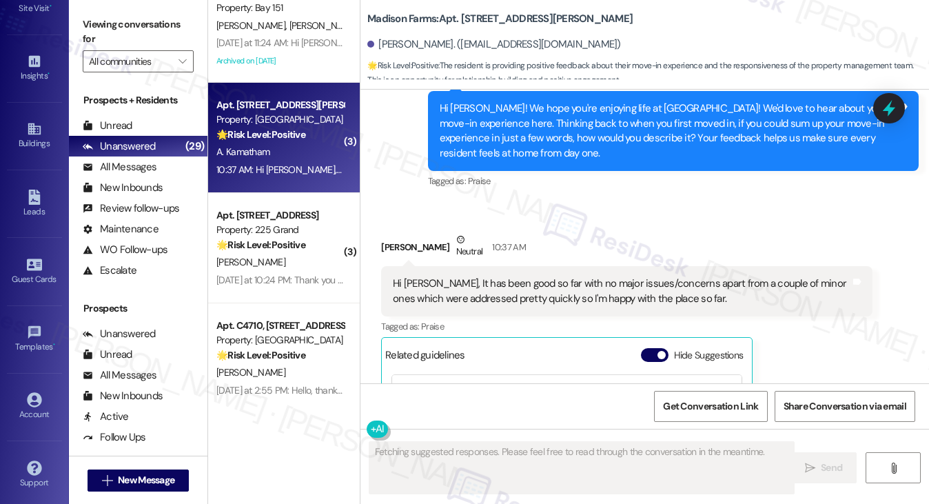
click at [708, 232] on div "Anvesh Kamatham Neutral 10:37 AM" at bounding box center [626, 249] width 491 height 34
click at [567, 276] on div "Hi Jane, It has been good so far with no major issues/concerns apart from a cou…" at bounding box center [621, 291] width 457 height 30
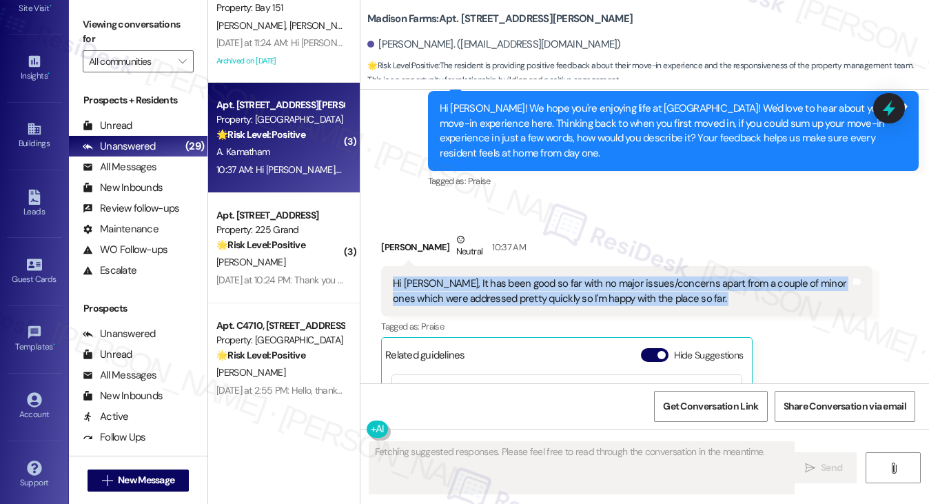
click at [567, 276] on div "Hi Jane, It has been good so far with no major issues/concerns apart from a cou…" at bounding box center [621, 291] width 457 height 30
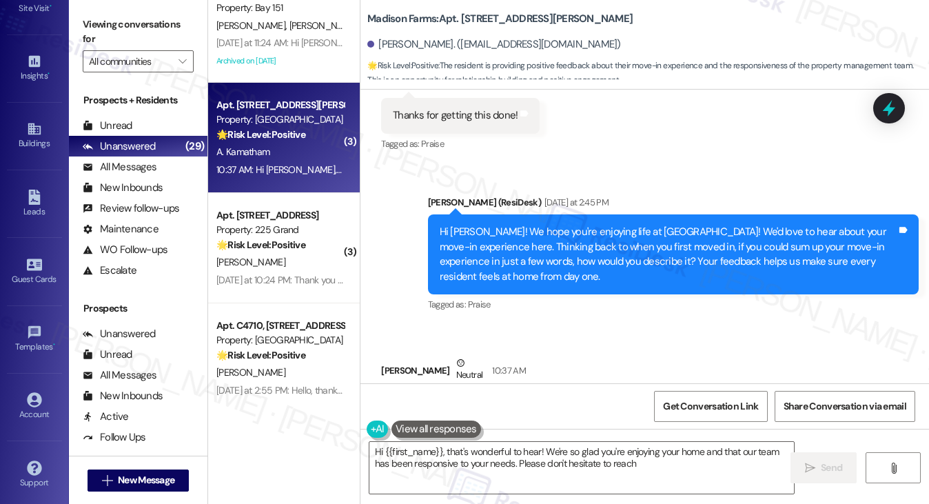
scroll to position [8181, 0]
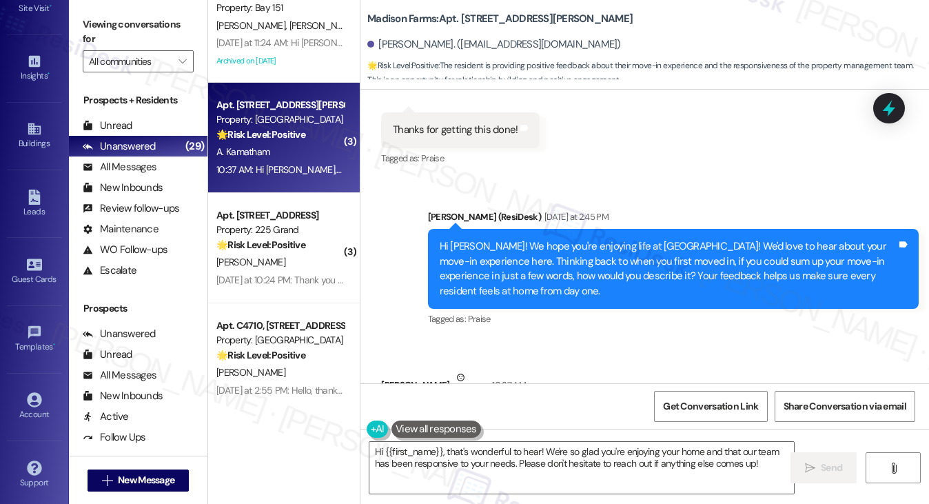
click at [135, 19] on label "Viewing conversations for" at bounding box center [138, 32] width 111 height 37
click at [142, 37] on label "Viewing conversations for" at bounding box center [138, 32] width 111 height 37
click at [134, 36] on label "Viewing conversations for" at bounding box center [138, 32] width 111 height 37
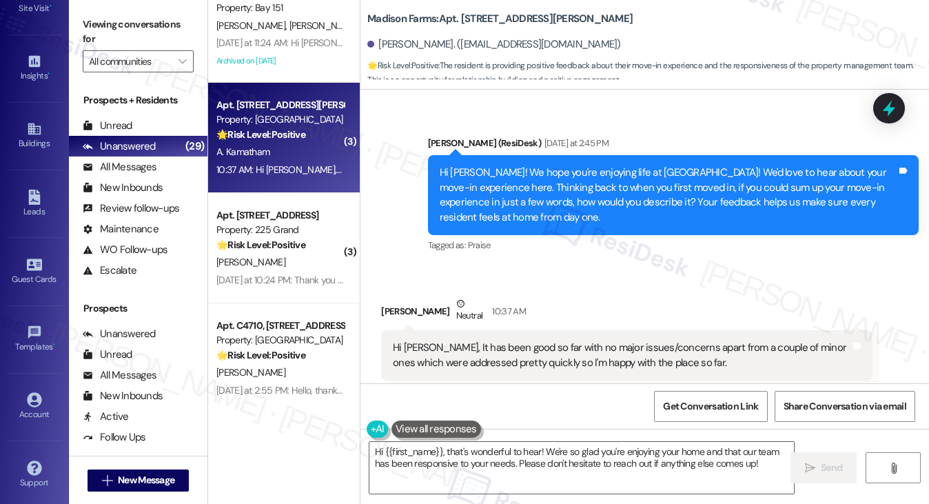
scroll to position [8319, 0]
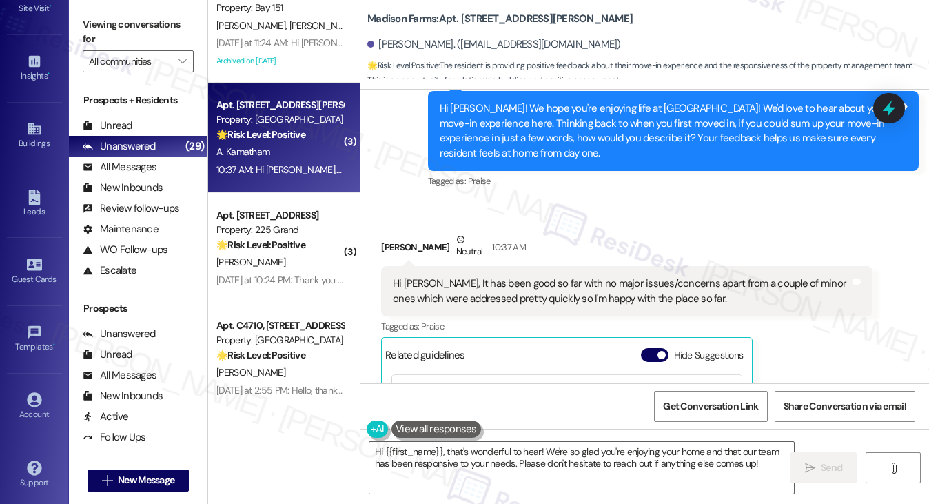
click at [70, 20] on div "Viewing conversations for All communities " at bounding box center [138, 43] width 139 height 86
click at [662, 453] on textarea "Hi {{first_name}}, that's wonderful to hear! We're so glad you're enjoying your…" at bounding box center [581, 468] width 425 height 52
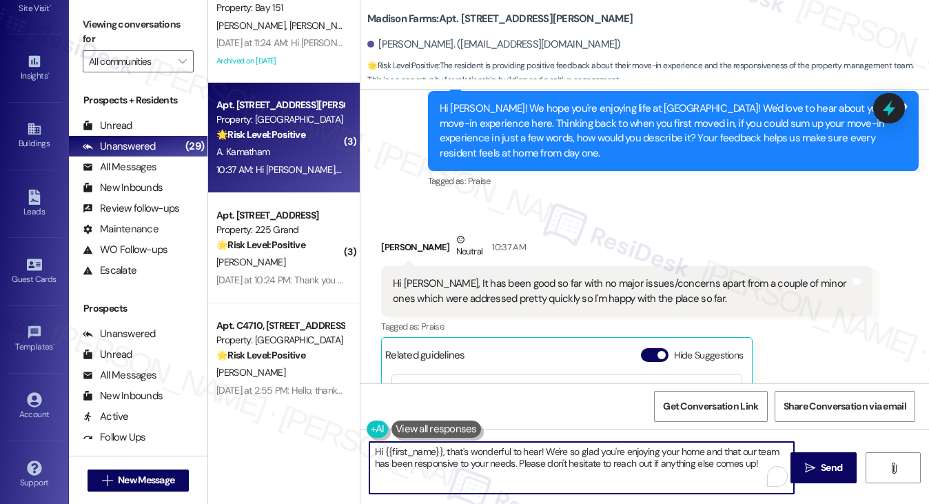
drag, startPoint x: 759, startPoint y: 467, endPoint x: 515, endPoint y: 466, distance: 243.2
click at [515, 466] on textarea "Hi {{first_name}}, that's wonderful to hear! We're so glad you're enjoying your…" at bounding box center [581, 468] width 425 height 52
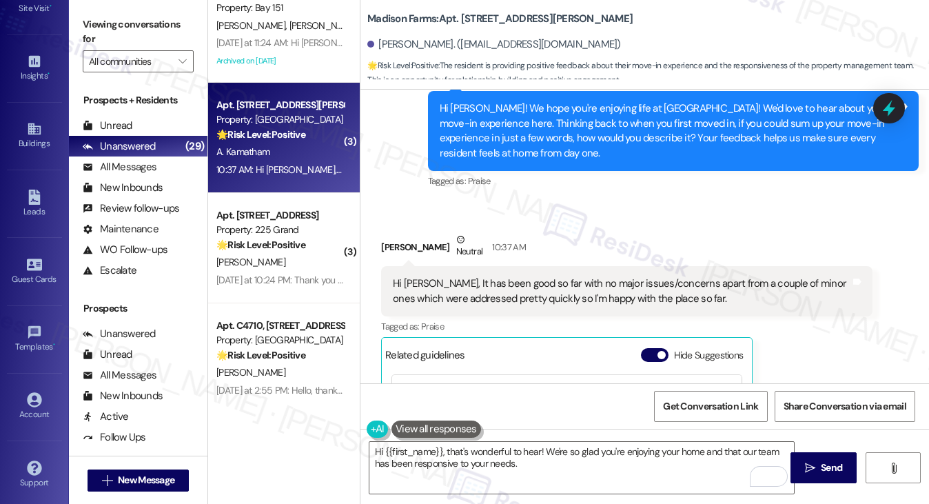
click at [119, 19] on label "Viewing conversations for" at bounding box center [138, 32] width 111 height 37
click at [600, 276] on div "Hi Jane, It has been good so far with no major issues/concerns apart from a cou…" at bounding box center [621, 291] width 457 height 30
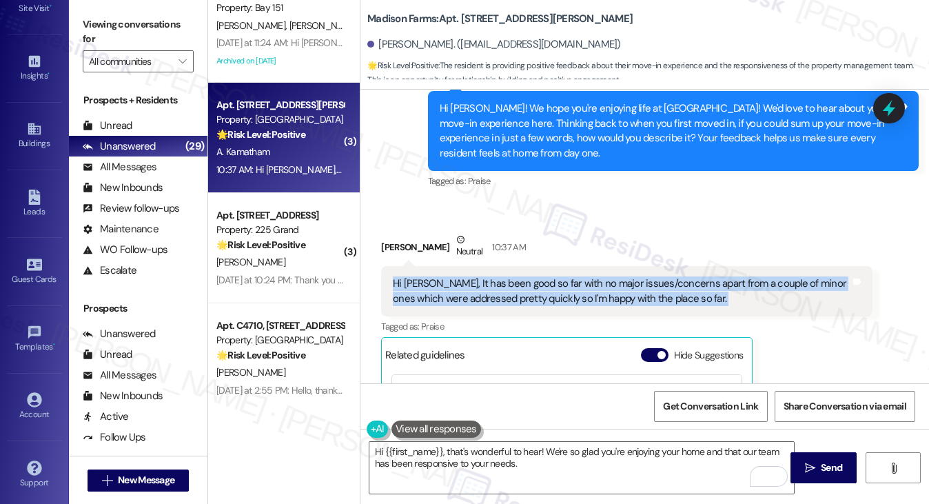
click at [600, 276] on div "Hi Jane, It has been good so far with no major issues/concerns apart from a cou…" at bounding box center [621, 291] width 457 height 30
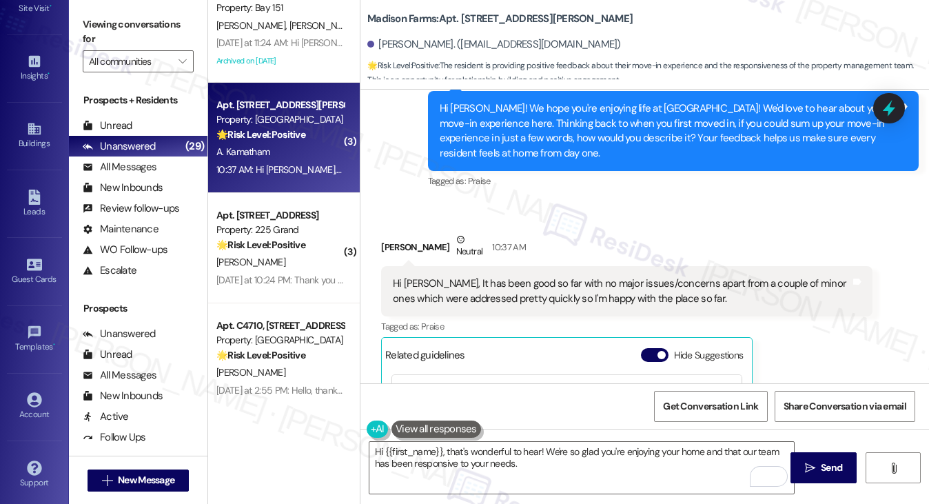
click at [110, 28] on label "Viewing conversations for" at bounding box center [138, 32] width 111 height 37
click at [123, 28] on label "Viewing conversations for" at bounding box center [138, 32] width 111 height 37
click at [144, 25] on label "Viewing conversations for" at bounding box center [138, 32] width 111 height 37
click at [542, 455] on textarea "Hi {{first_name}}, that's wonderful to hear! We're so glad you're enjoying your…" at bounding box center [581, 468] width 425 height 52
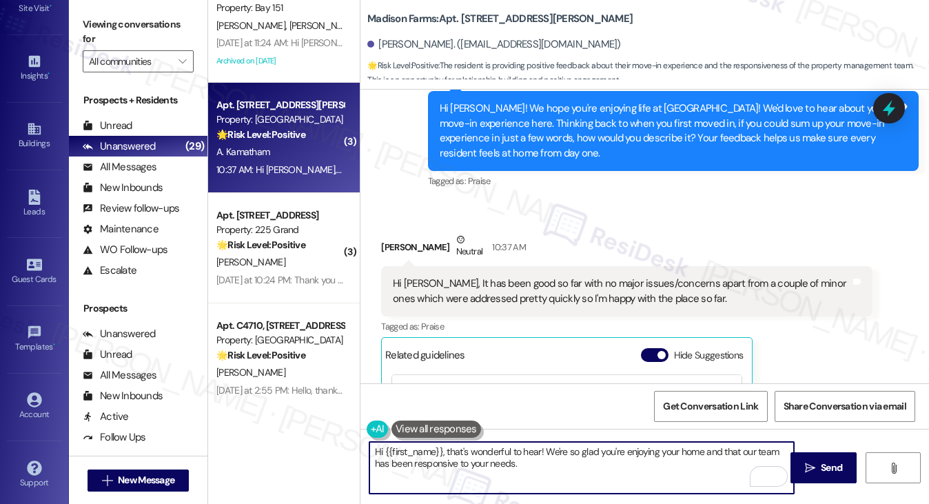
click at [536, 462] on textarea "Hi {{first_name}}, that's wonderful to hear! We're so glad you're enjoying your…" at bounding box center [581, 468] width 425 height 52
paste textarea "What aspects of the move-in process were exactly as you hoped they'd be?"
click at [551, 480] on textarea "Hi {{first_name}}, that's wonderful to hear! We're so glad you're enjoying your…" at bounding box center [581, 468] width 425 height 52
type textarea "Hi {{first_name}}, that's wonderful to hear! We're so glad you're enjoying your…"
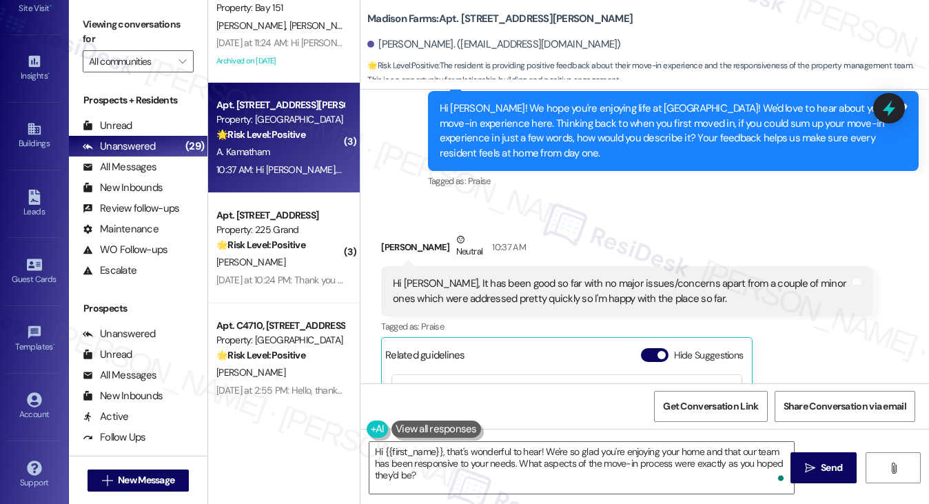
click at [145, 25] on label "Viewing conversations for" at bounding box center [138, 32] width 111 height 37
click at [817, 456] on button " Send" at bounding box center [823, 467] width 67 height 31
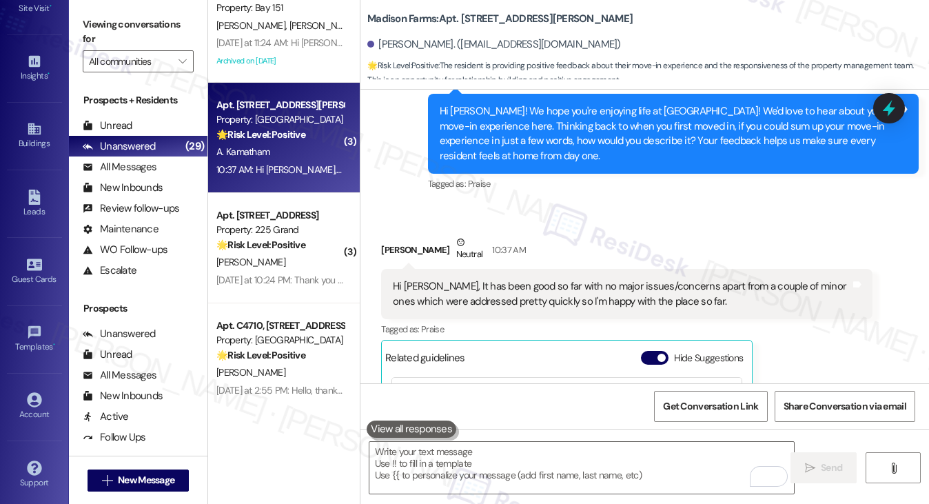
scroll to position [8292, 0]
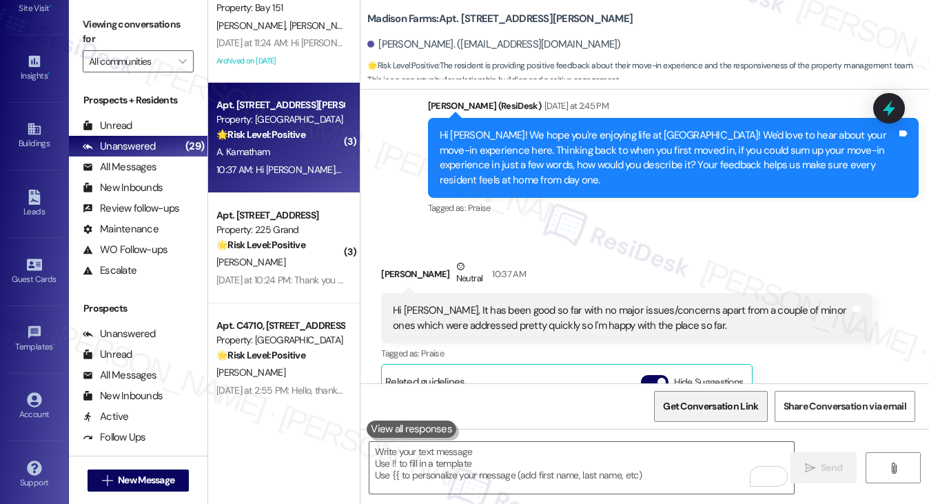
click at [679, 401] on span "Get Conversation Link" at bounding box center [710, 406] width 95 height 14
click at [140, 20] on label "Viewing conversations for" at bounding box center [138, 32] width 111 height 37
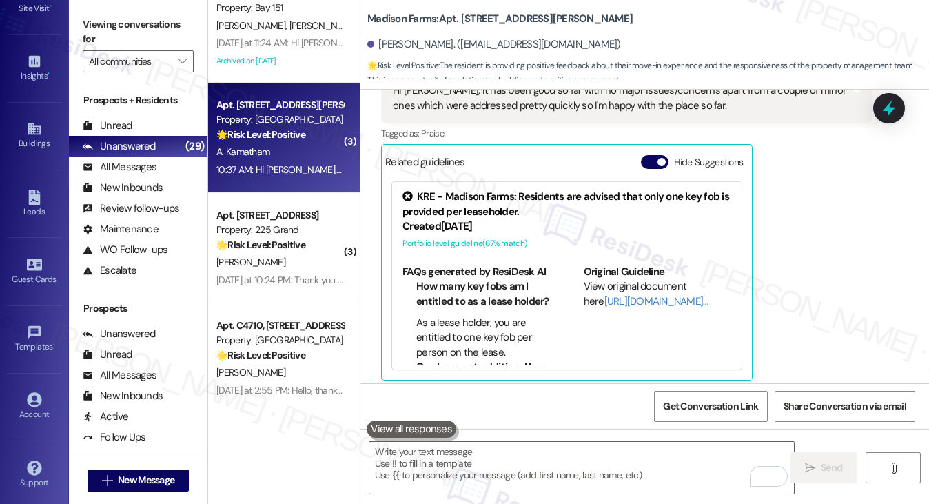
scroll to position [8567, 0]
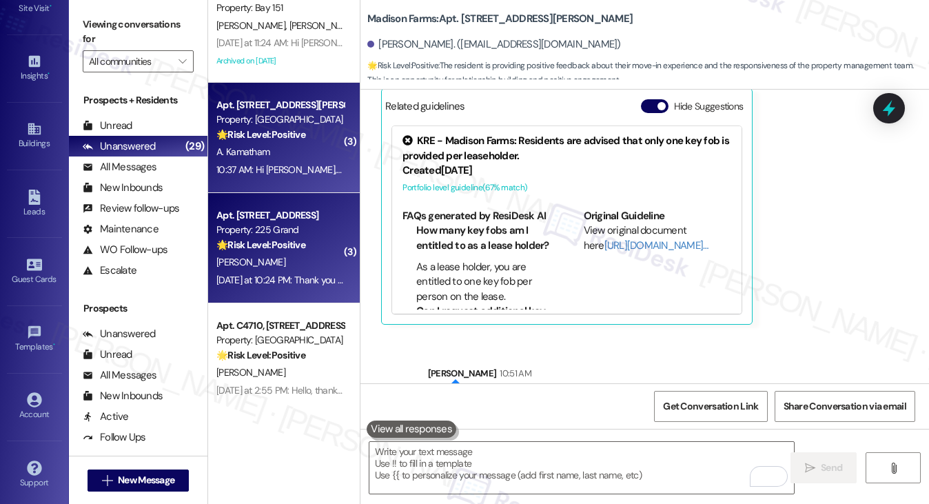
click at [278, 254] on div "N. Choi" at bounding box center [280, 262] width 130 height 17
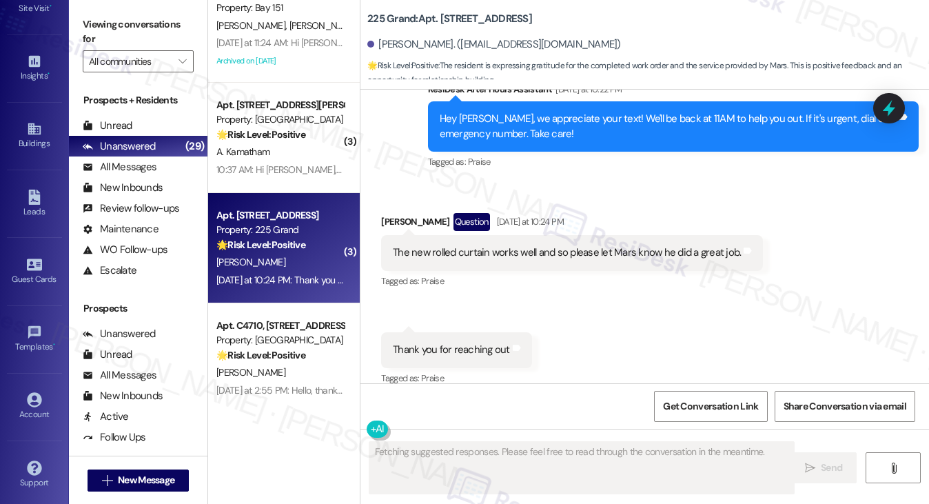
scroll to position [596, 0]
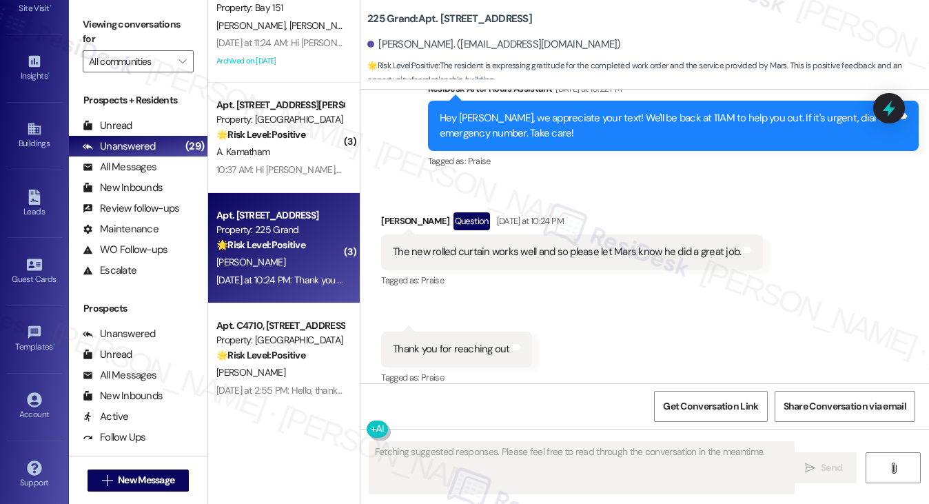
click at [545, 245] on div "The new rolled curtain works well and so please let Mars know he did a great jo…" at bounding box center [567, 252] width 348 height 14
click at [447, 342] on div "Thank you for reaching out" at bounding box center [451, 349] width 117 height 14
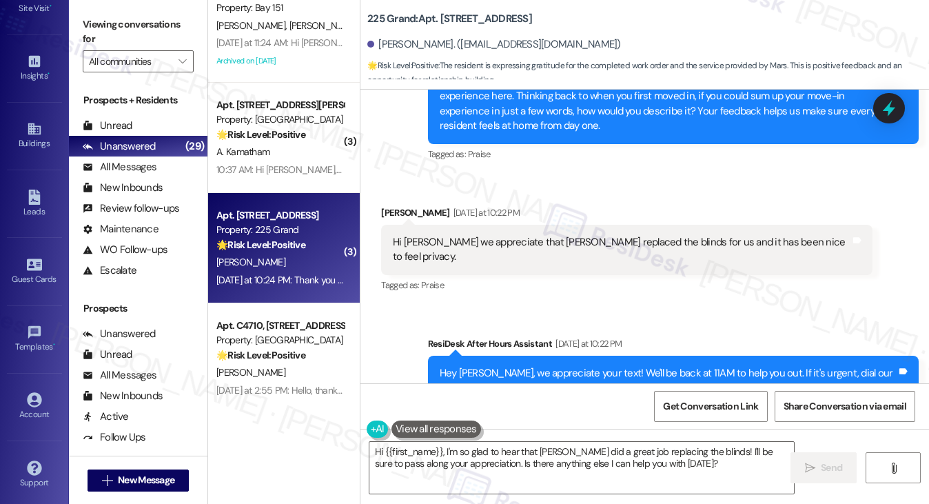
scroll to position [252, 0]
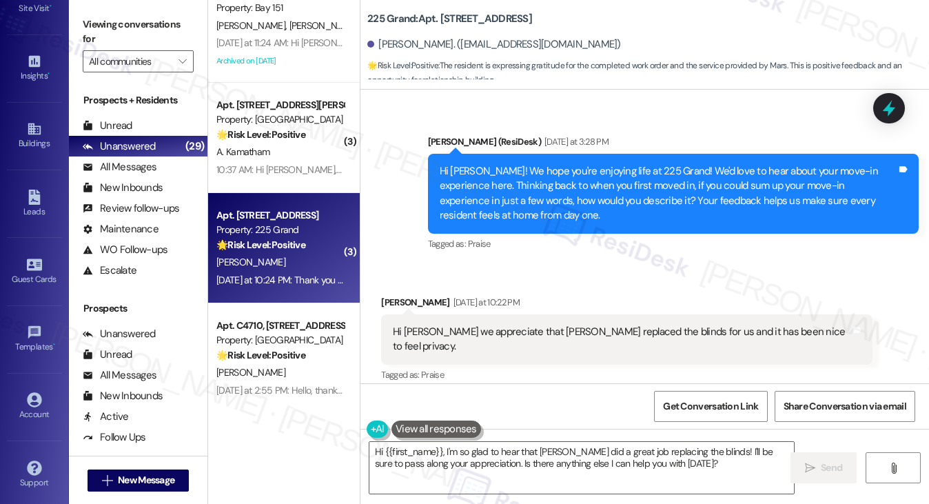
click at [485, 335] on div "Hi Jane we appreciate that Mars replaced the blinds for us and it has been nice…" at bounding box center [621, 340] width 457 height 30
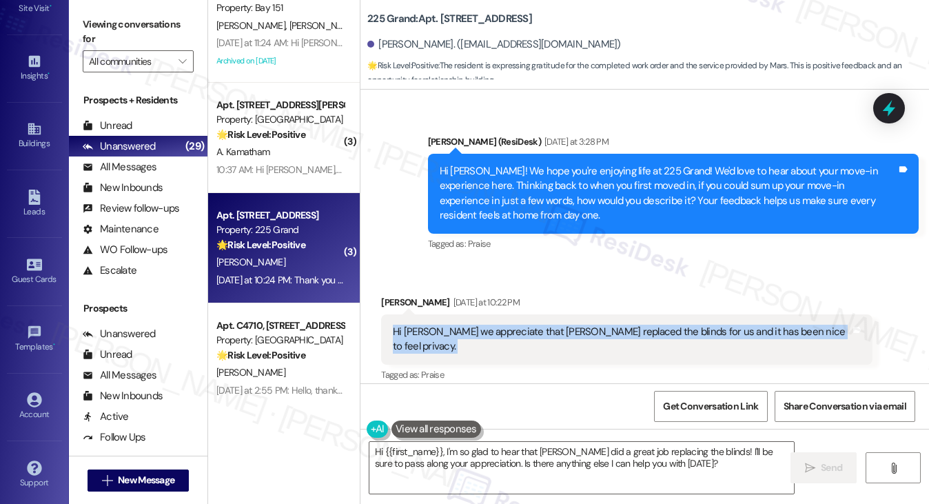
click at [485, 335] on div "Hi Jane we appreciate that Mars replaced the blinds for us and it has been nice…" at bounding box center [621, 340] width 457 height 30
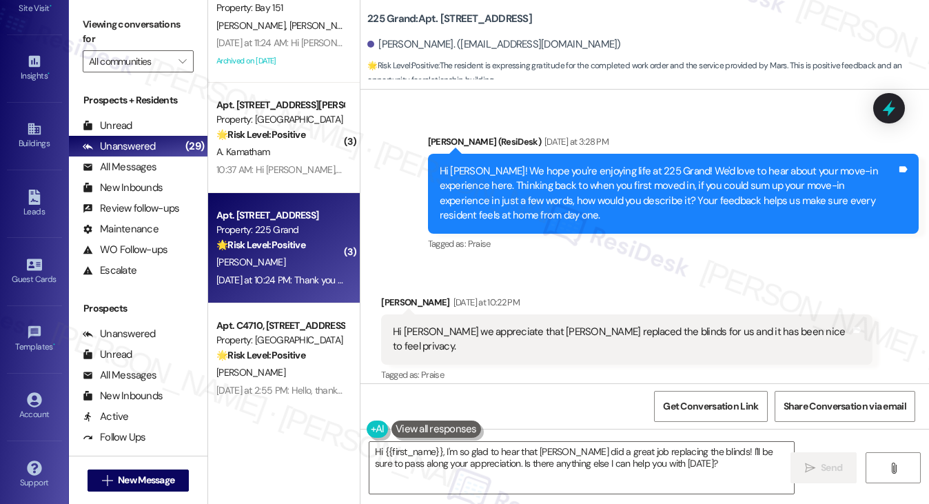
click at [554, 194] on div "Hi Nathan! We hope you're enjoying life at 225 Grand! We'd love to hear about y…" at bounding box center [668, 193] width 457 height 59
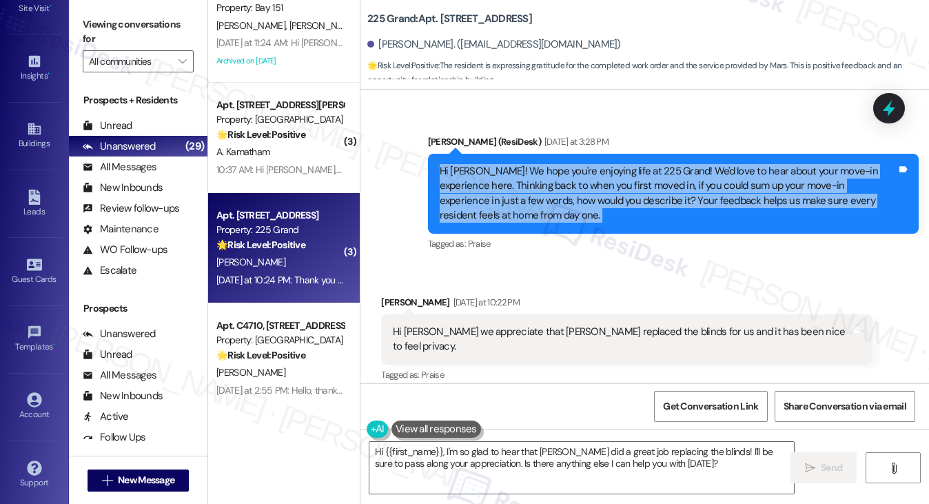
click at [554, 194] on div "Hi Nathan! We hope you're enjoying life at 225 Grand! We'd love to hear about y…" at bounding box center [668, 193] width 457 height 59
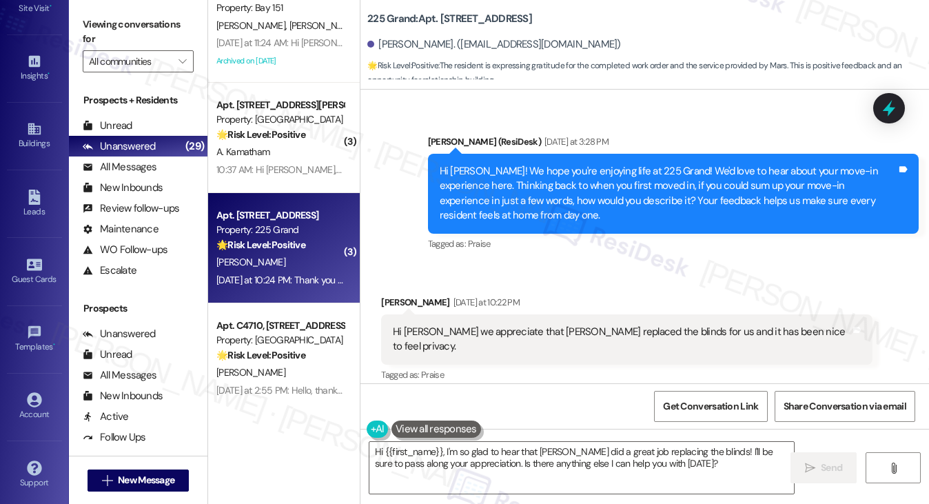
click at [504, 332] on div "Hi Jane we appreciate that Mars replaced the blinds for us and it has been nice…" at bounding box center [621, 340] width 457 height 30
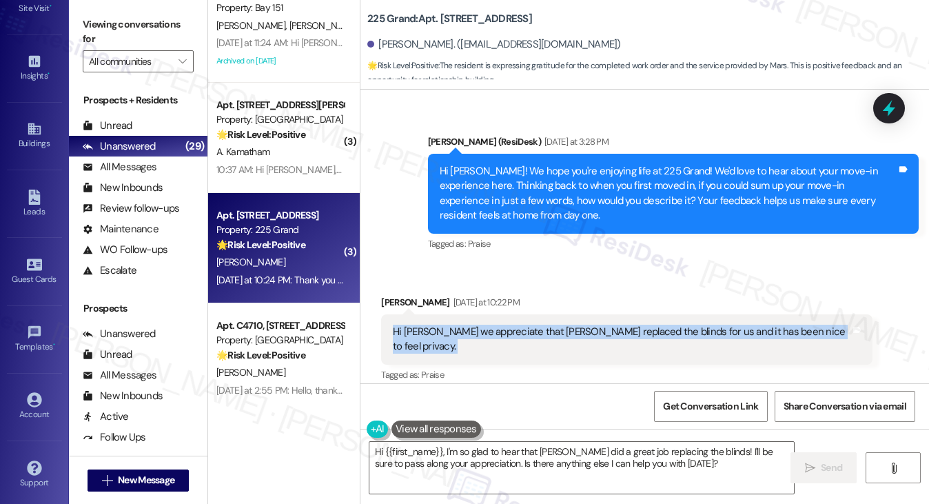
click at [504, 332] on div "Hi Jane we appreciate that Mars replaced the blinds for us and it has been nice…" at bounding box center [621, 340] width 457 height 30
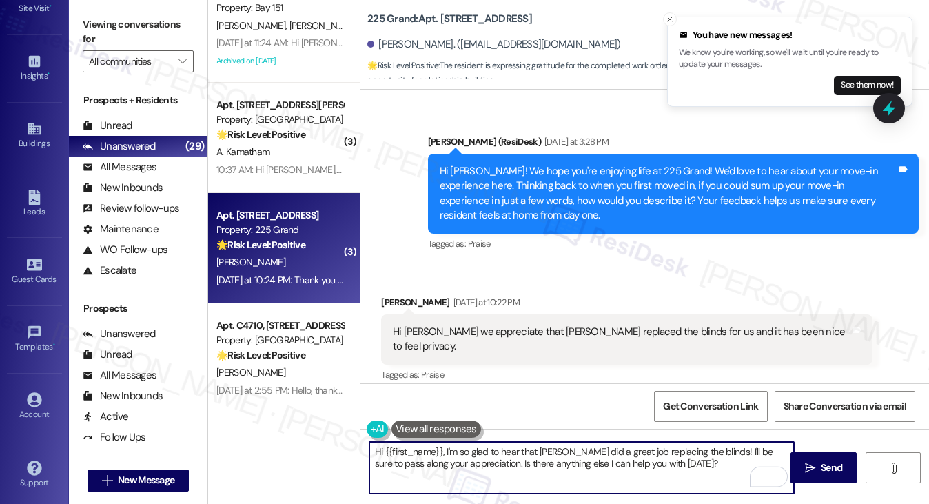
drag, startPoint x: 580, startPoint y: 465, endPoint x: 470, endPoint y: 471, distance: 110.4
click at [470, 471] on textarea "Hi {{first_name}}, I'm so glad to hear that Mars did a great job replacing the …" at bounding box center [581, 468] width 425 height 52
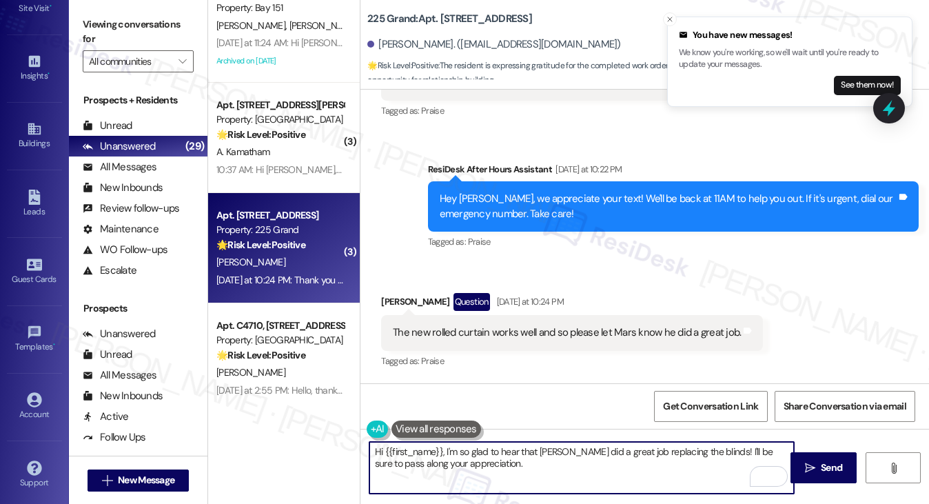
scroll to position [596, 0]
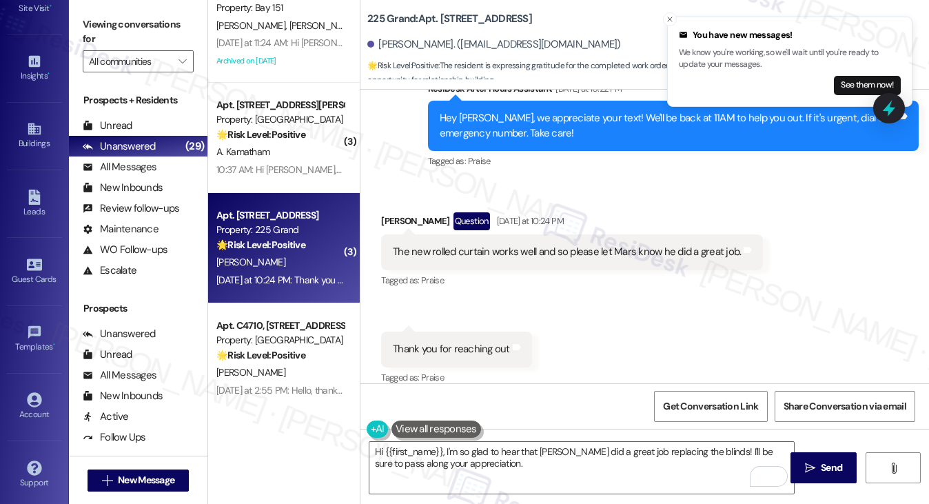
click at [520, 245] on div "The new rolled curtain works well and so please let Mars know he did a great jo…" at bounding box center [567, 252] width 348 height 14
click at [456, 331] on div "Thank you for reaching out Tags and notes" at bounding box center [456, 348] width 151 height 35
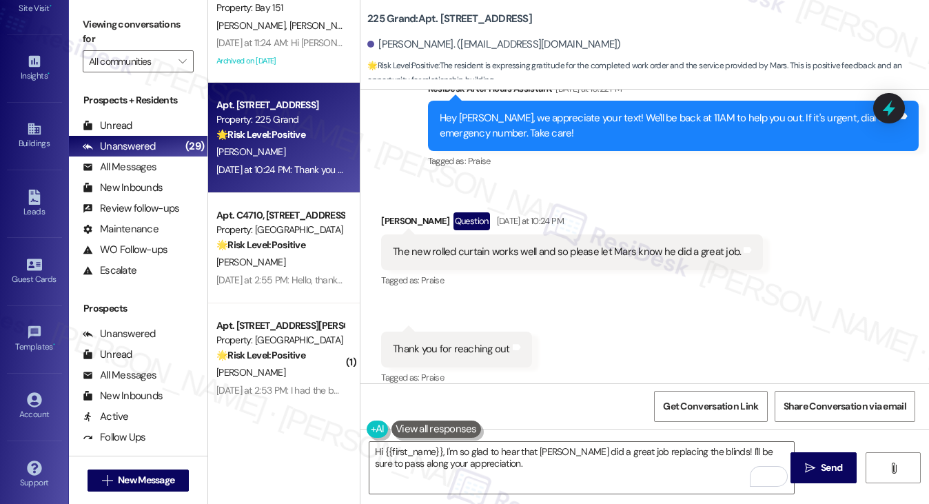
click at [139, 23] on label "Viewing conversations for" at bounding box center [138, 32] width 111 height 37
click at [117, 17] on label "Viewing conversations for" at bounding box center [138, 32] width 111 height 37
click at [154, 24] on label "Viewing conversations for" at bounding box center [138, 32] width 111 height 37
click at [506, 466] on textarea "Hi {{first_name}}, I'm so glad to hear that Mars did a great job replacing the …" at bounding box center [581, 468] width 425 height 52
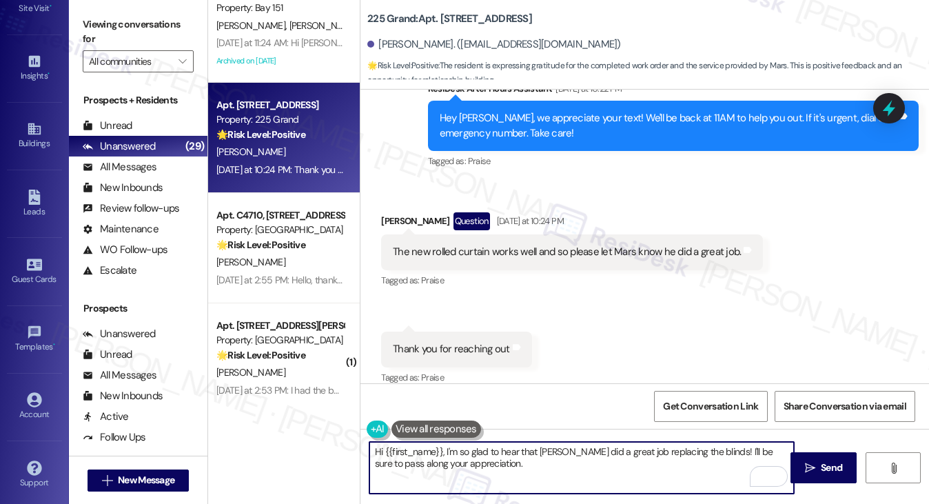
paste textarea "When you initially toured {{property}} prior to moving in, how closely did the …"
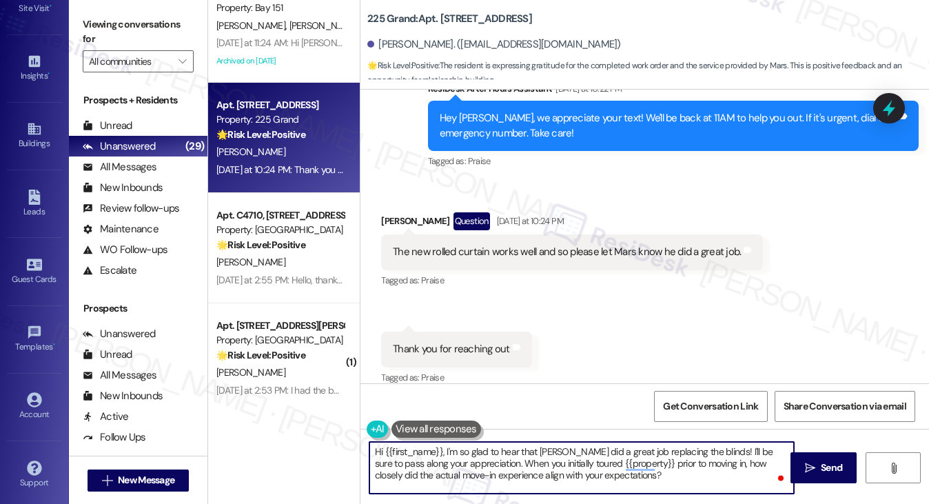
click at [677, 478] on textarea "Hi {{first_name}}, I'm so glad to hear that Mars did a great job replacing the …" at bounding box center [581, 468] width 425 height 52
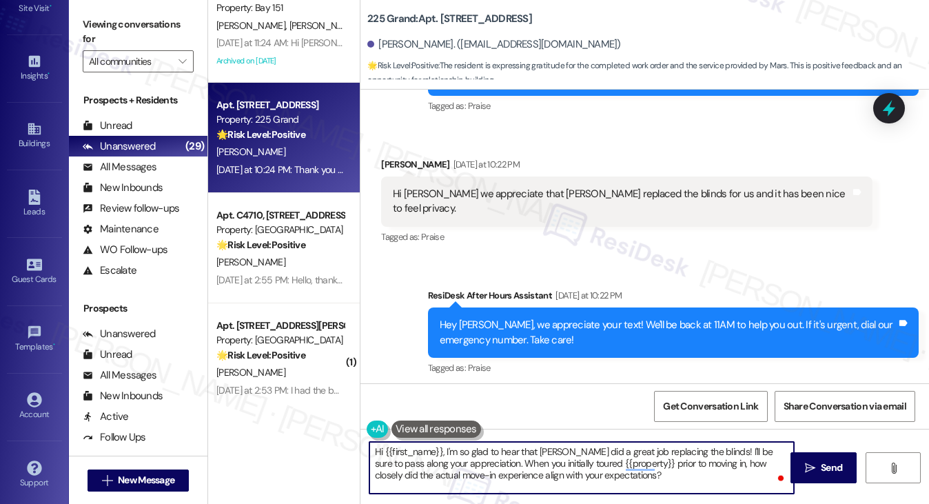
scroll to position [252, 0]
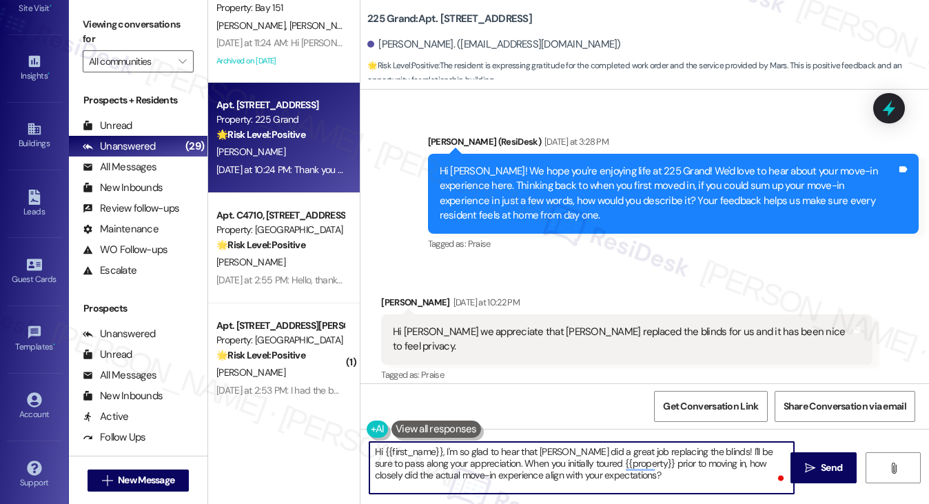
click at [473, 460] on textarea "Hi {{first_name}}, I'm so glad to hear that Mars did a great job replacing the …" at bounding box center [581, 468] width 425 height 52
click at [445, 477] on textarea "Hi {{first_name}}, I'm so glad to hear that Mars did a great job replacing the …" at bounding box center [581, 468] width 425 height 52
click at [446, 477] on textarea "Hi {{first_name}}, I'm so glad to hear that Mars did a great job replacing the …" at bounding box center [581, 468] width 425 height 52
click at [662, 475] on textarea "Hi {{first_name}}, I'm so glad to hear that Mars did a great job replacing the …" at bounding box center [581, 468] width 425 height 52
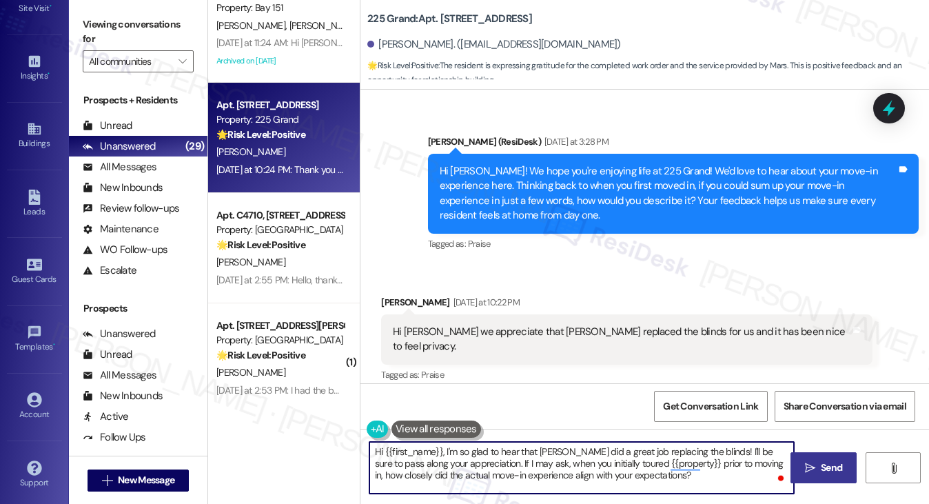
type textarea "Hi {{first_name}}, I'm so glad to hear that Mars did a great job replacing the …"
click at [821, 471] on span "Send" at bounding box center [831, 467] width 21 height 14
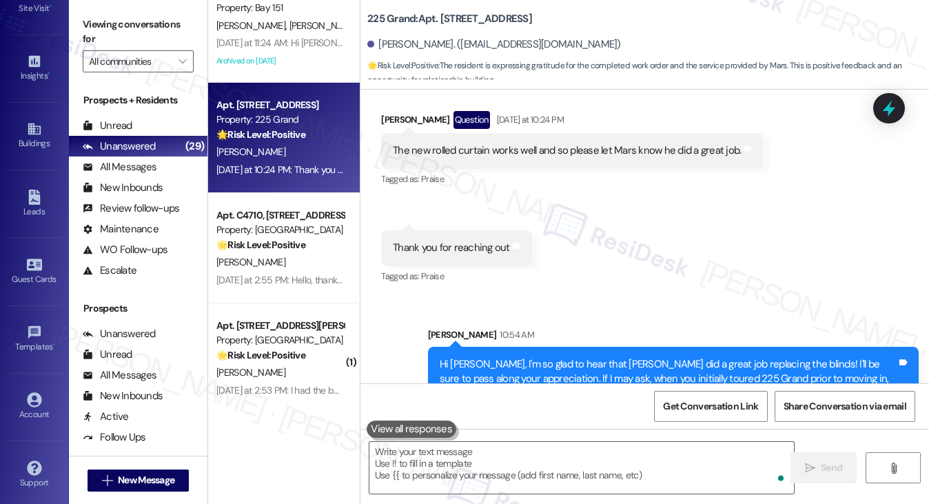
scroll to position [721, 0]
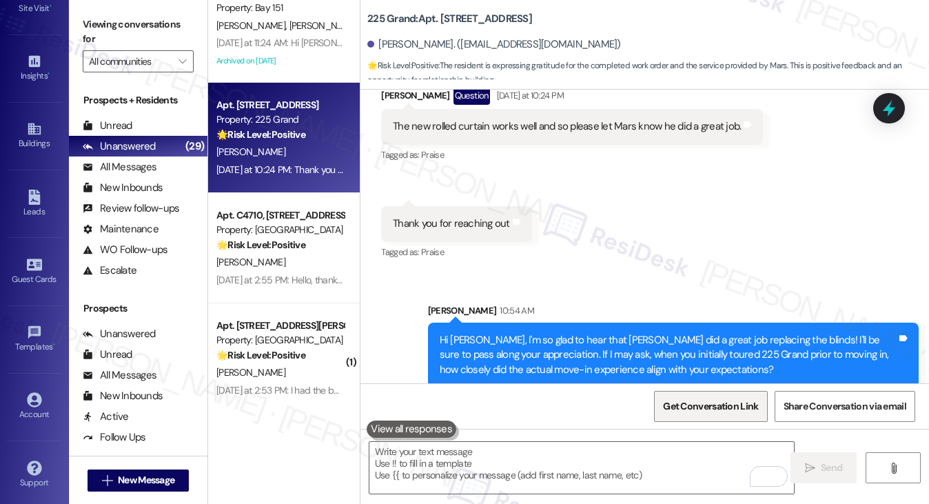
click at [713, 400] on span "Get Conversation Link" at bounding box center [710, 406] width 95 height 14
click at [124, 17] on label "Viewing conversations for" at bounding box center [138, 32] width 111 height 37
click at [114, 30] on label "Viewing conversations for" at bounding box center [138, 32] width 111 height 37
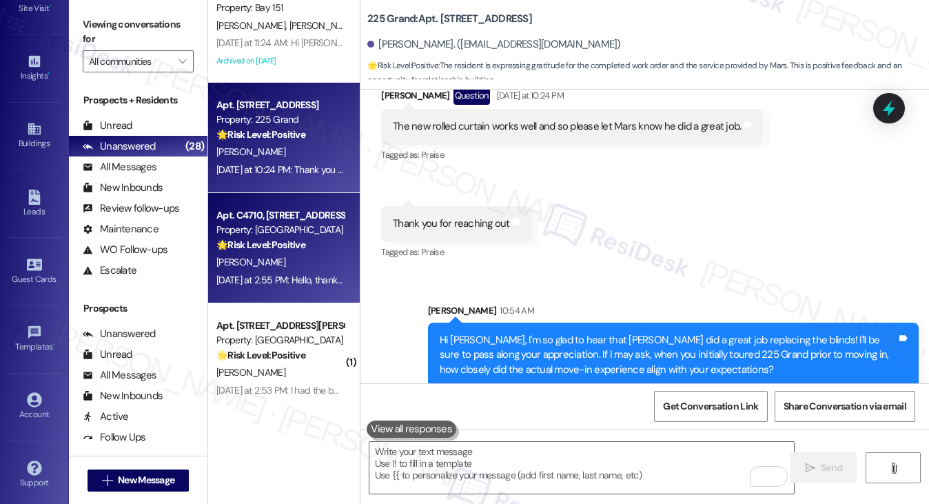
click at [303, 261] on div "B. Morris" at bounding box center [280, 262] width 130 height 17
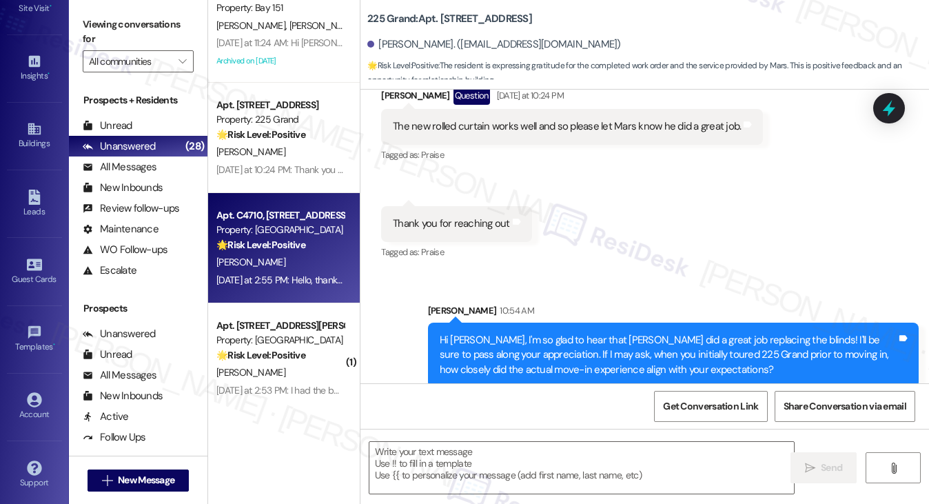
type textarea "Fetching suggested responses. Please feel free to read through the conversation…"
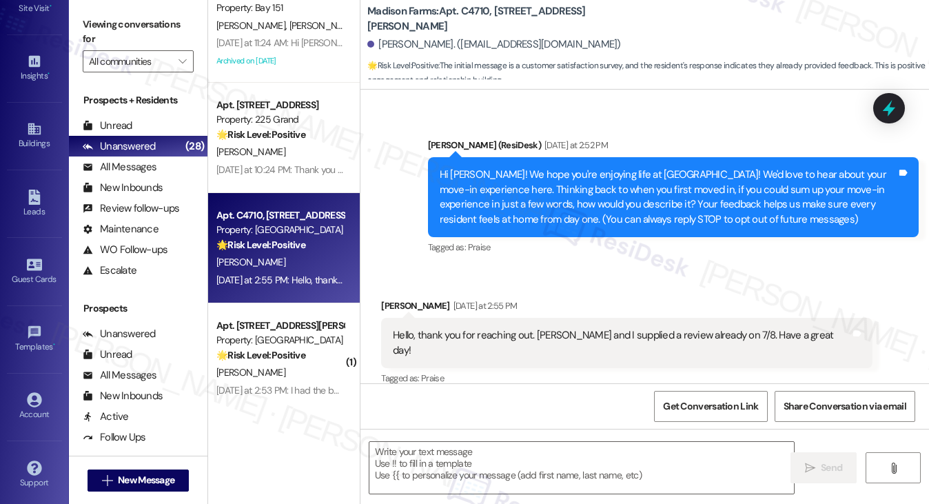
type textarea "Fetching suggested responses. Please feel free to read through the conversation…"
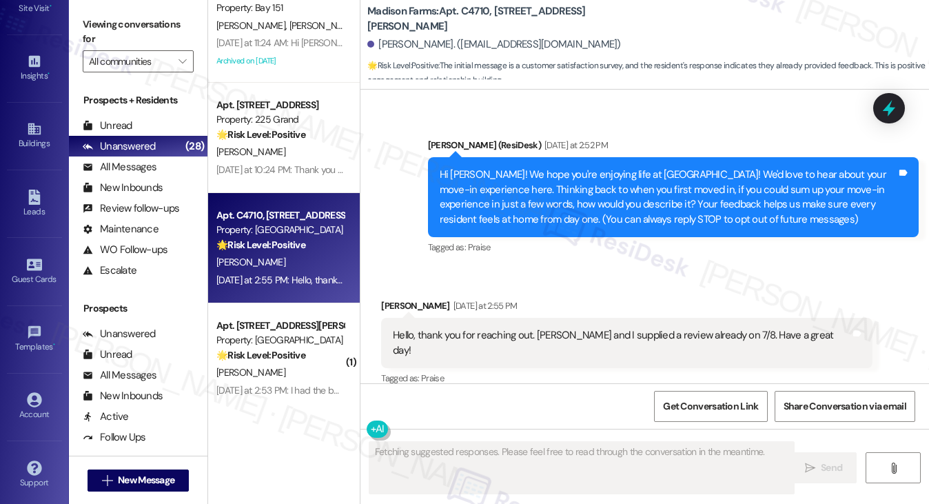
scroll to position [103, 0]
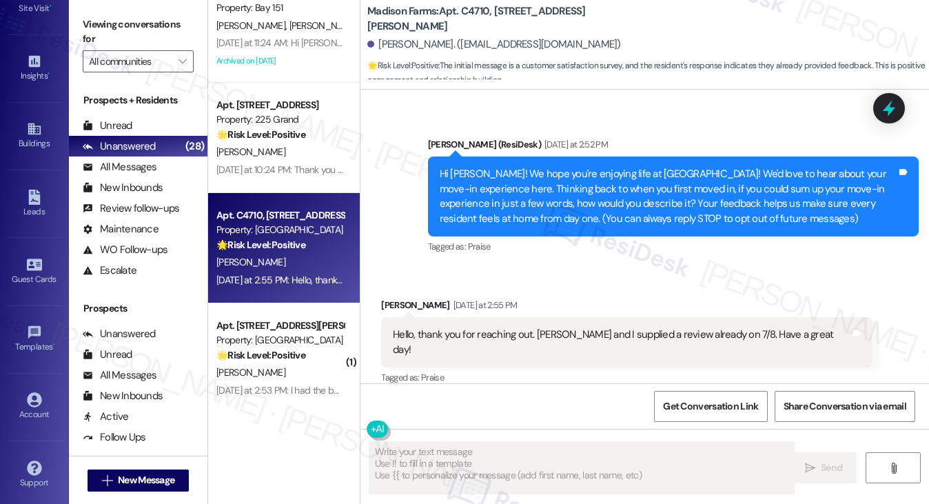
click at [552, 328] on div "Hello, thank you for reaching out. Tristan and I supplied a review already on 7…" at bounding box center [621, 342] width 457 height 30
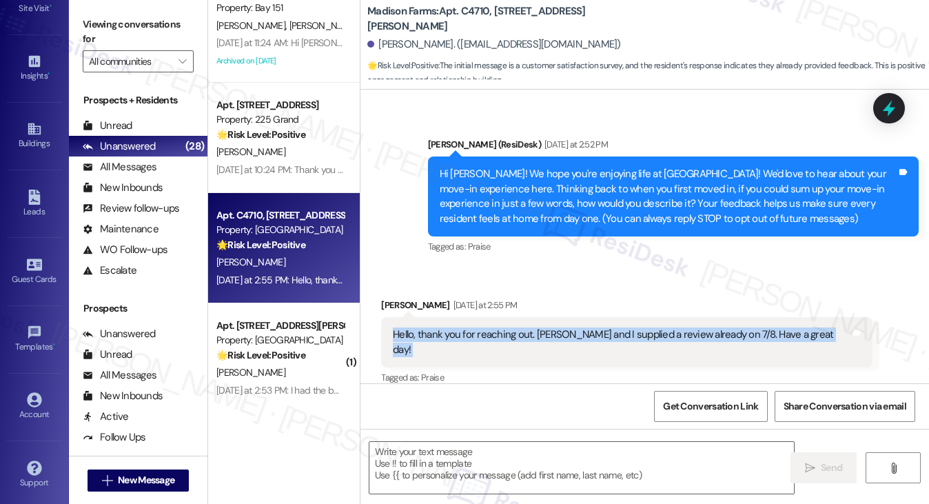
click at [552, 328] on div "Hello, thank you for reaching out. Tristan and I supplied a review already on 7…" at bounding box center [621, 342] width 457 height 30
click at [615, 329] on div "Hello, thank you for reaching out. Tristan and I supplied a review already on 7…" at bounding box center [621, 342] width 457 height 30
click at [549, 334] on div "Hello, thank you for reaching out. Tristan and I supplied a review already on 7…" at bounding box center [621, 342] width 457 height 30
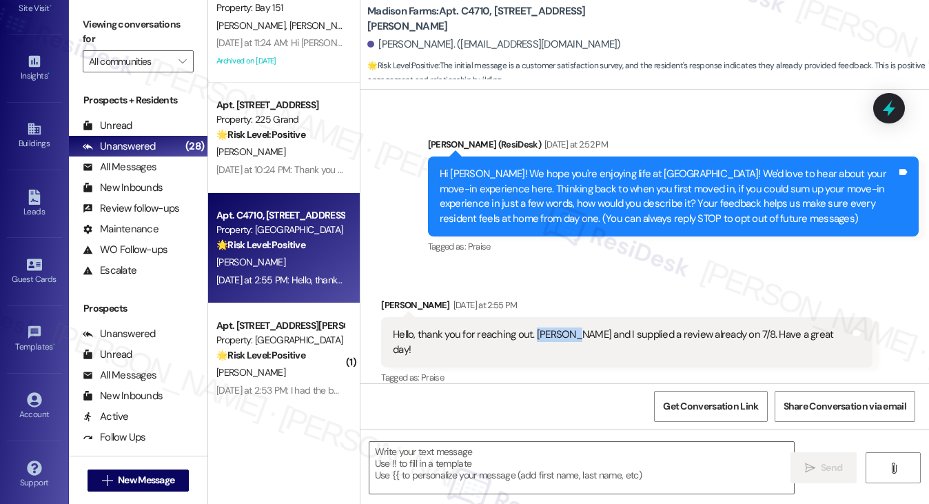
click at [549, 334] on div "Hello, thank you for reaching out. Tristan and I supplied a review already on 7…" at bounding box center [621, 342] width 457 height 30
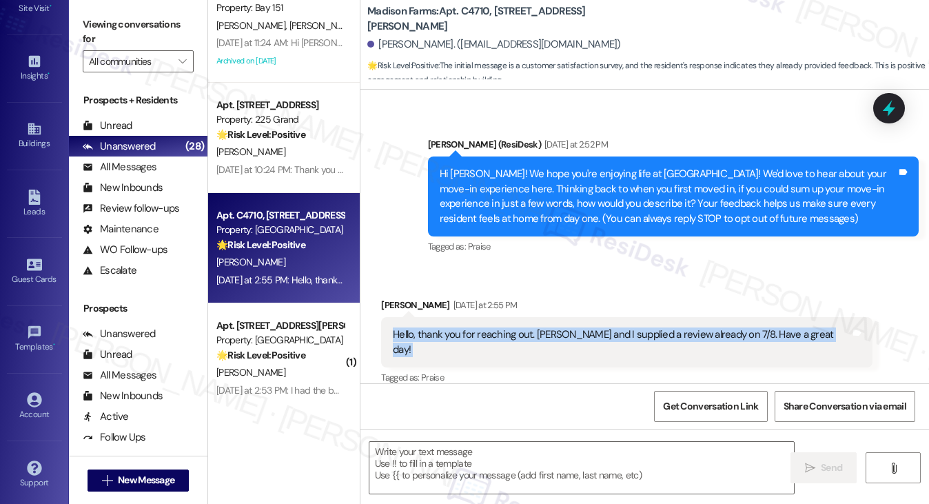
click at [549, 334] on div "Hello, thank you for reaching out. Tristan and I supplied a review already on 7…" at bounding box center [621, 342] width 457 height 30
click at [565, 475] on textarea at bounding box center [581, 468] width 425 height 52
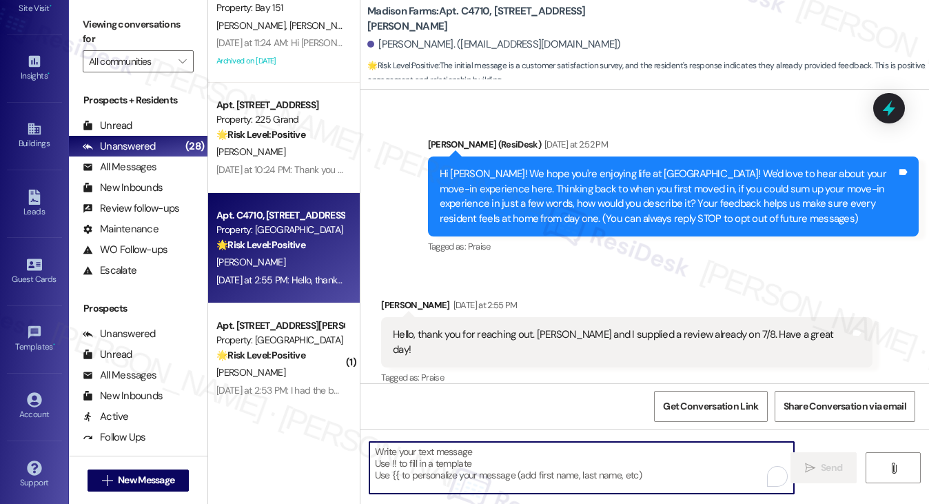
click at [537, 195] on div "Hi Brianna! We hope you're enjoying life at Madison Farms! We'd love to hear ab…" at bounding box center [668, 196] width 457 height 59
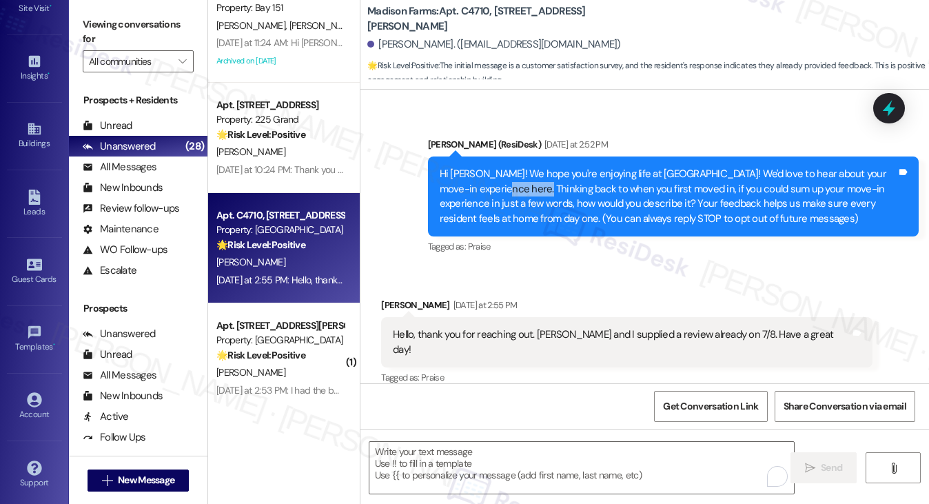
click at [537, 195] on div "Hi Brianna! We hope you're enjoying life at Madison Farms! We'd love to hear ab…" at bounding box center [668, 196] width 457 height 59
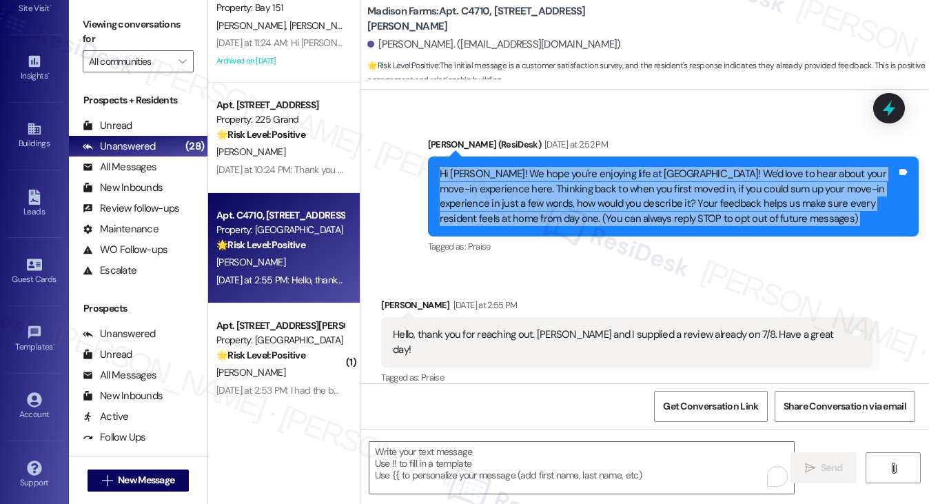
click at [537, 195] on div "Hi Brianna! We hope you're enjoying life at Madison Farms! We'd love to hear ab…" at bounding box center [668, 196] width 457 height 59
copy div "Hi Brianna! We hope you're enjoying life at Madison Farms! We'd love to hear ab…"
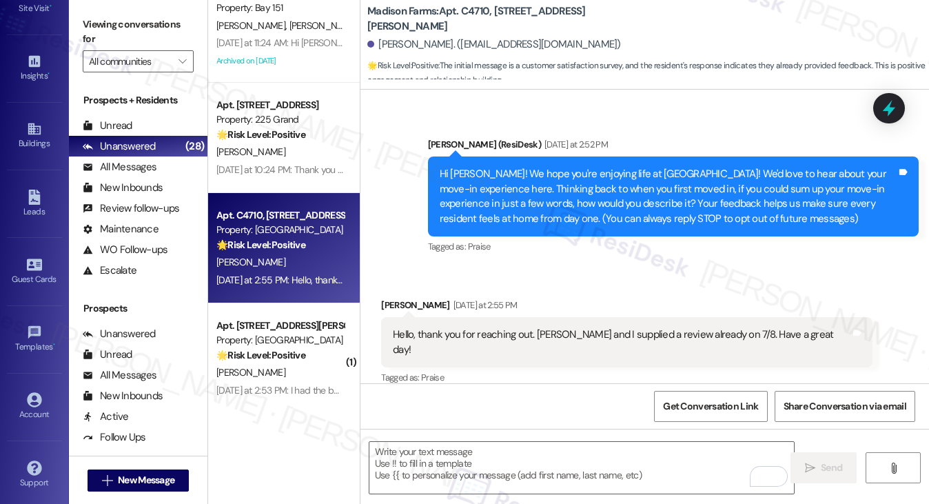
click at [614, 113] on div "Announcement, sent via SMS Jane (ResiDesk) Yesterday at 2:52 PM Hi Brianna! We …" at bounding box center [644, 186] width 568 height 161
click at [110, 30] on label "Viewing conversations for" at bounding box center [138, 32] width 111 height 37
click at [509, 328] on div "Hello, thank you for reaching out. Tristan and I supplied a review already on 7…" at bounding box center [621, 342] width 457 height 30
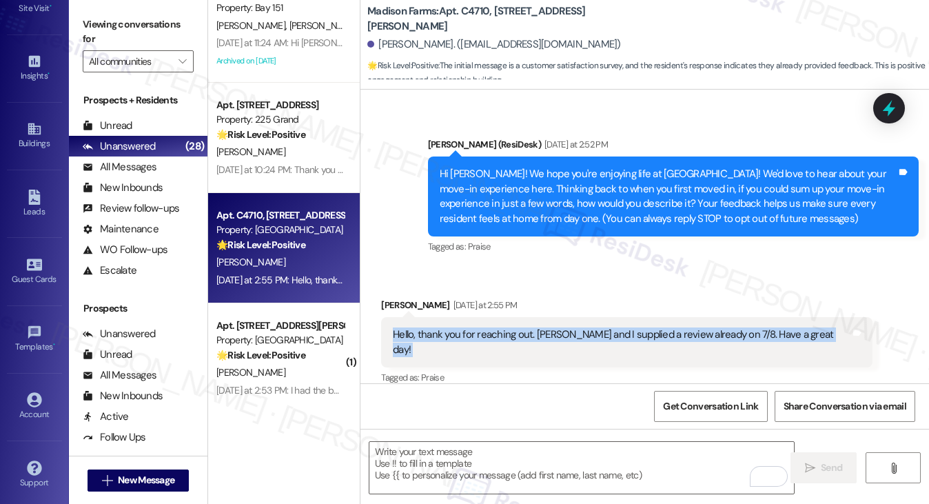
click at [509, 328] on div "Hello, thank you for reaching out. Tristan and I supplied a review already on 7…" at bounding box center [621, 342] width 457 height 30
copy div "Hello, thank you for reaching out. Tristan and I supplied a review already on 7…"
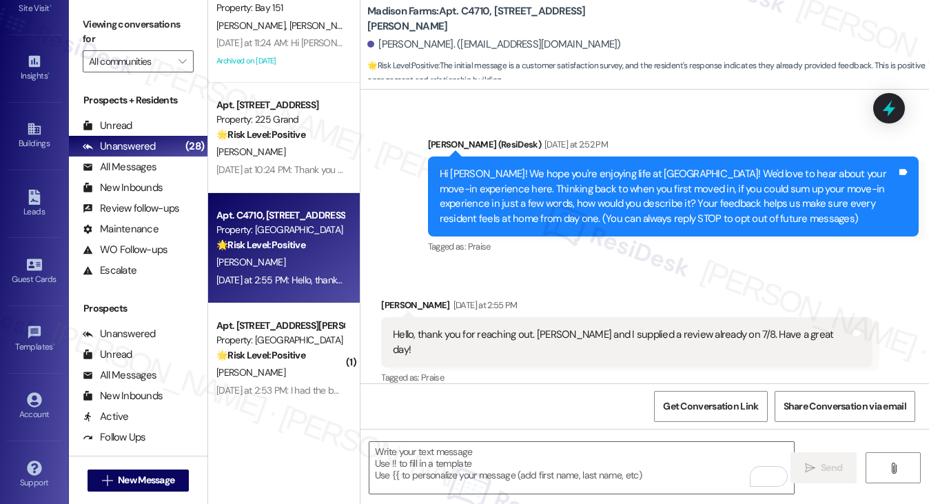
click at [121, 28] on label "Viewing conversations for" at bounding box center [138, 32] width 111 height 37
click at [526, 338] on div "Hello, thank you for reaching out. Tristan and I supplied a review already on 7…" at bounding box center [621, 342] width 457 height 30
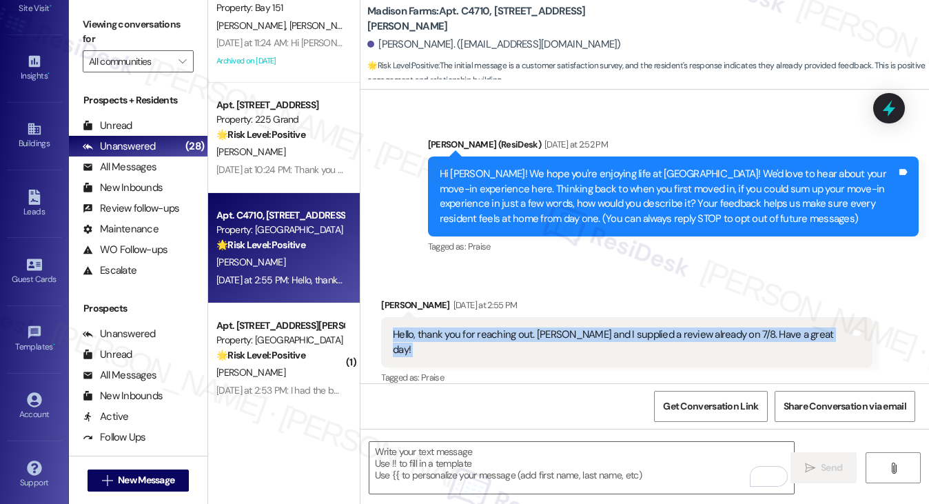
click at [526, 338] on div "Hello, thank you for reaching out. Tristan and I supplied a review already on 7…" at bounding box center [621, 342] width 457 height 30
click at [116, 25] on label "Viewing conversations for" at bounding box center [138, 32] width 111 height 37
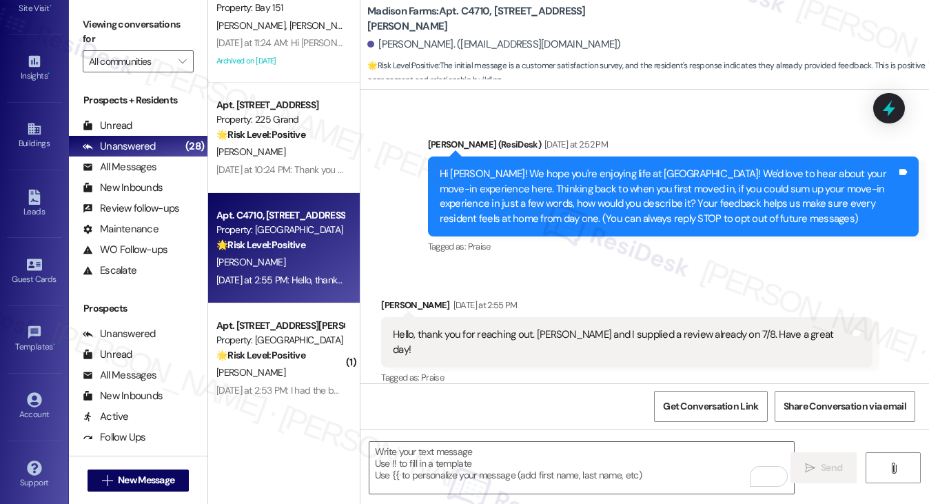
click at [519, 327] on div "Hello, thank you for reaching out. Tristan and I supplied a review already on 7…" at bounding box center [621, 342] width 457 height 30
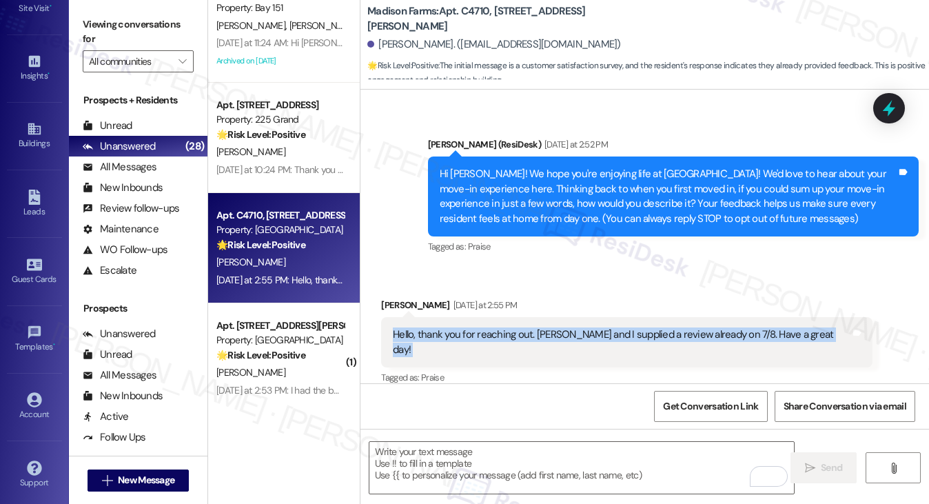
click at [519, 327] on div "Hello, thank you for reaching out. Tristan and I supplied a review already on 7…" at bounding box center [621, 342] width 457 height 30
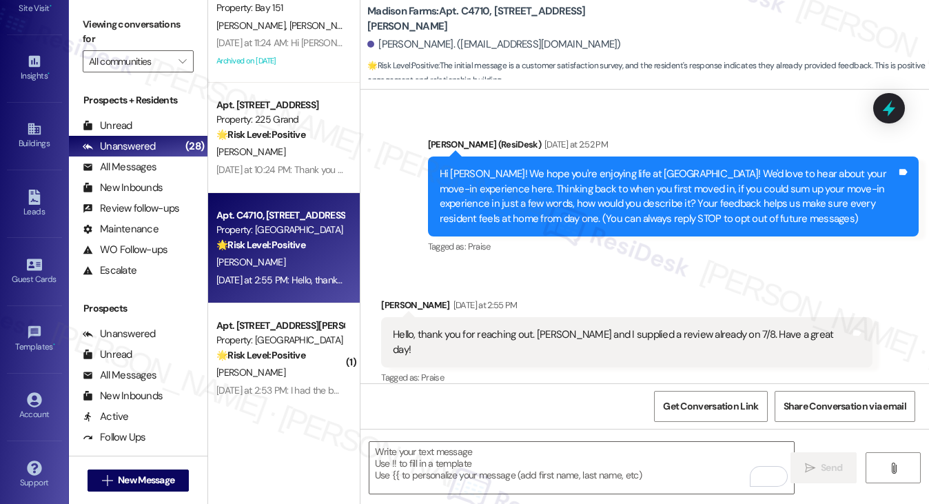
click at [140, 6] on div "Viewing conversations for All communities " at bounding box center [138, 43] width 139 height 86
click at [118, 18] on label "Viewing conversations for" at bounding box center [138, 32] width 111 height 37
click at [495, 467] on textarea "To enrich screen reader interactions, please activate Accessibility in Grammarl…" at bounding box center [581, 468] width 425 height 52
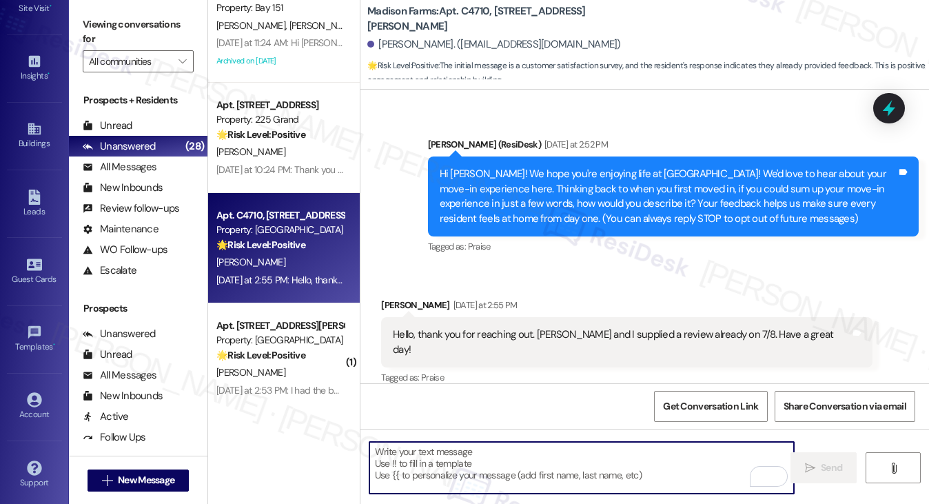
paste textarea "Hi Brianna, thank you so much for letting us know—and for already sharing a rev…"
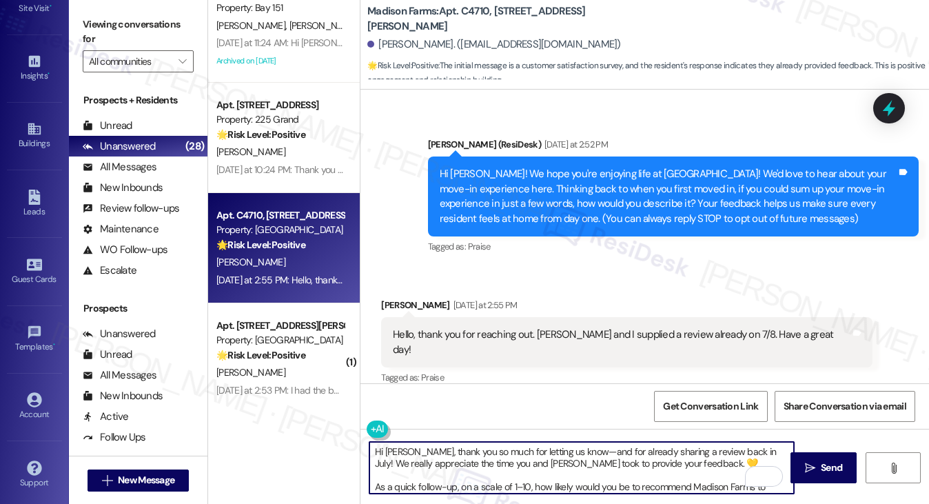
scroll to position [0, 0]
click at [573, 450] on textarea "Hi Brianna, thank you so much for letting us know—and for already sharing a rev…" at bounding box center [581, 468] width 425 height 52
click at [697, 455] on textarea "Hi Brianna, thank you so much for letting us know and for already sharing a rev…" at bounding box center [581, 468] width 425 height 52
click at [686, 465] on textarea "Hi Brianna, thank you so much for letting us know and for already sharing a rev…" at bounding box center [581, 468] width 425 height 52
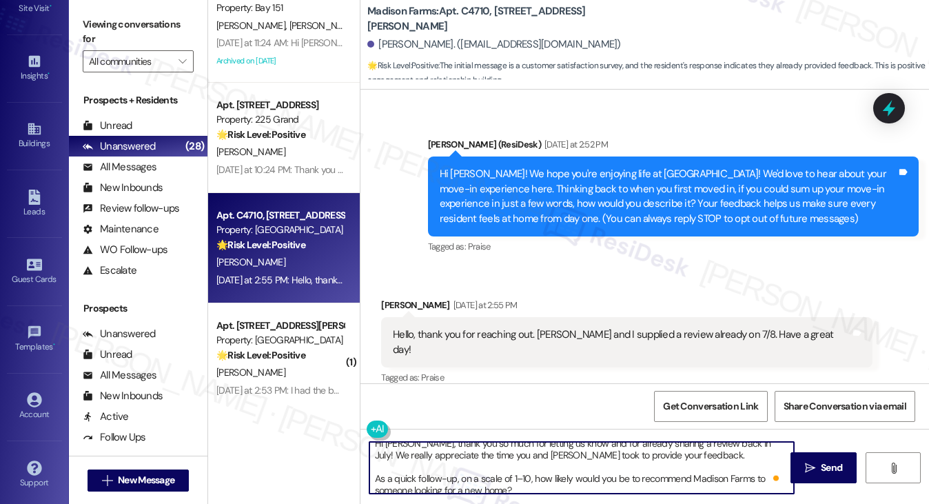
scroll to position [14, 0]
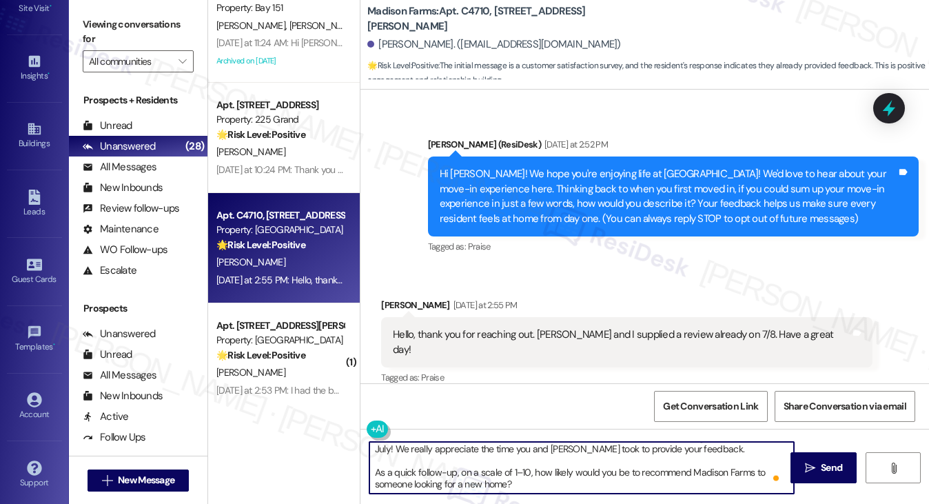
click at [560, 470] on textarea "Hi Brianna, thank you so much for letting us know and for already sharing a rev…" at bounding box center [581, 468] width 425 height 52
click at [587, 471] on textarea "Hi Brianna, thank you so much for letting us know and for already sharing a rev…" at bounding box center [581, 468] width 425 height 52
type textarea "Hi Brianna, thank you so much for letting us know and for already sharing a rev…"
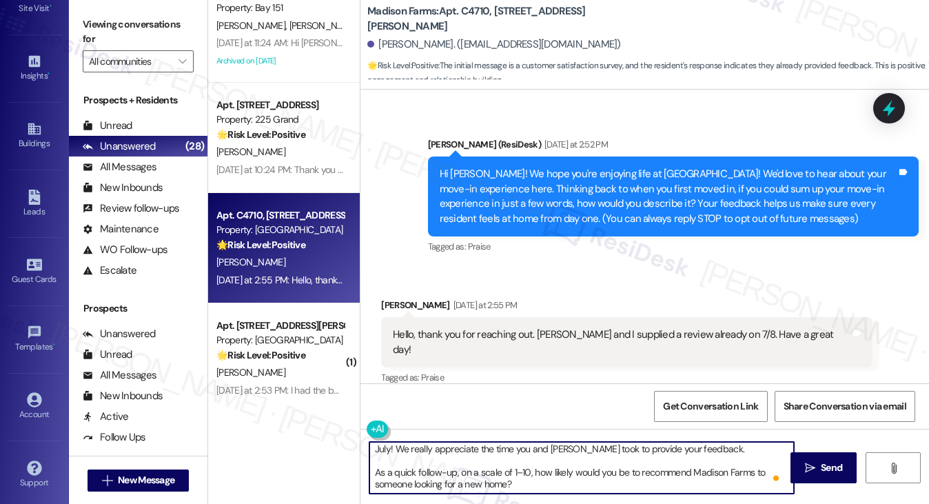
click at [746, 467] on textarea "Hi Brianna, thank you so much for letting us know and for already sharing a rev…" at bounding box center [581, 468] width 425 height 52
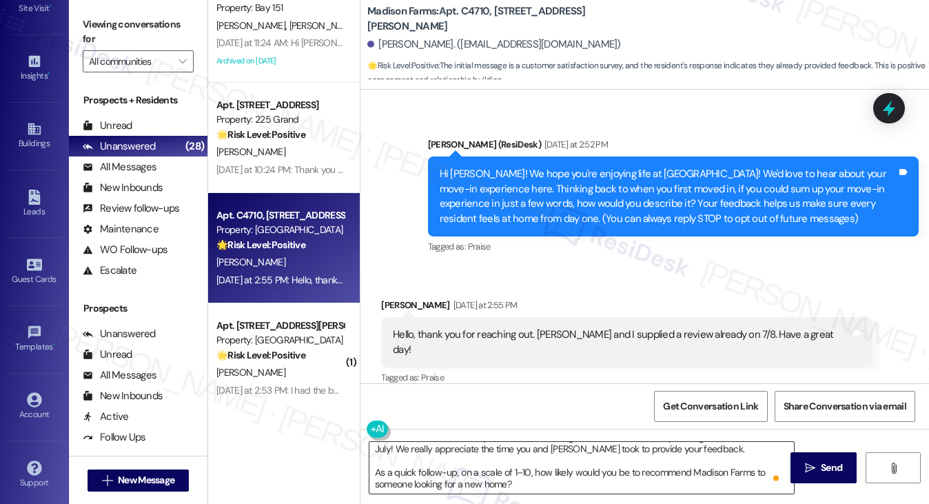
click at [688, 460] on textarea "Hi Brianna, thank you so much for letting us know and for already sharing a rev…" at bounding box center [581, 468] width 425 height 52
click at [819, 464] on span "Send" at bounding box center [831, 467] width 27 height 14
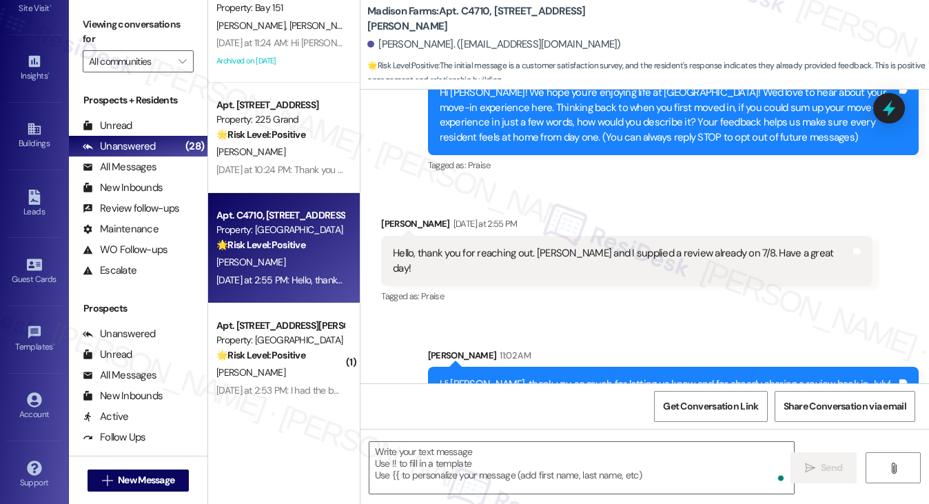
scroll to position [258, 0]
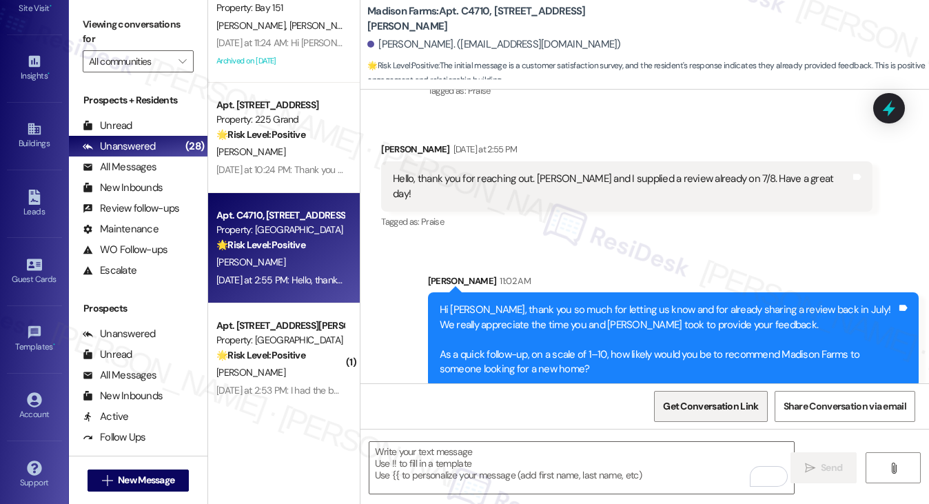
click at [708, 394] on span "Get Conversation Link" at bounding box center [710, 406] width 101 height 30
click at [139, 25] on label "Viewing conversations for" at bounding box center [138, 32] width 111 height 37
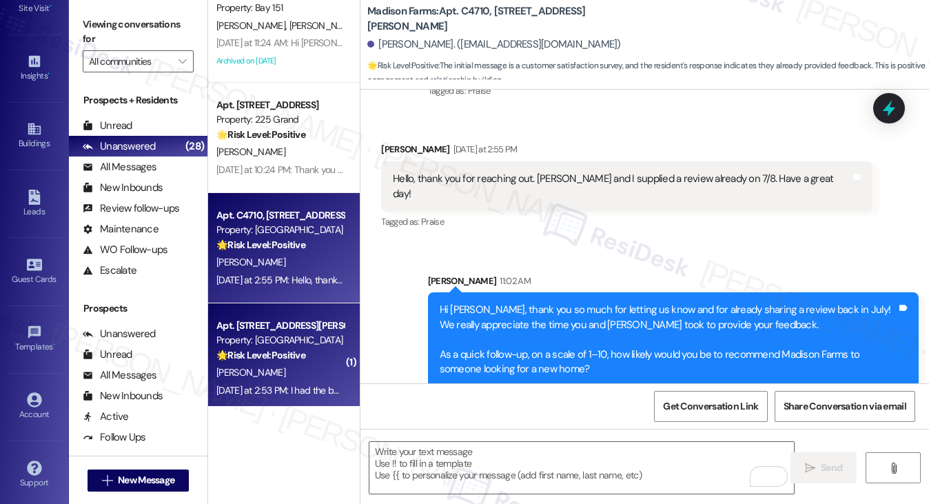
click at [258, 358] on strong "🌟 Risk Level: Positive" at bounding box center [260, 355] width 89 height 12
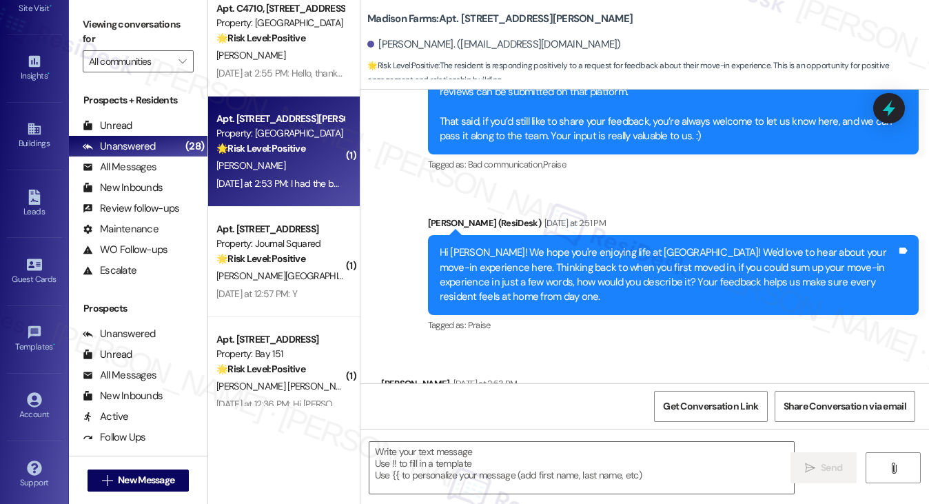
scroll to position [3534, 0]
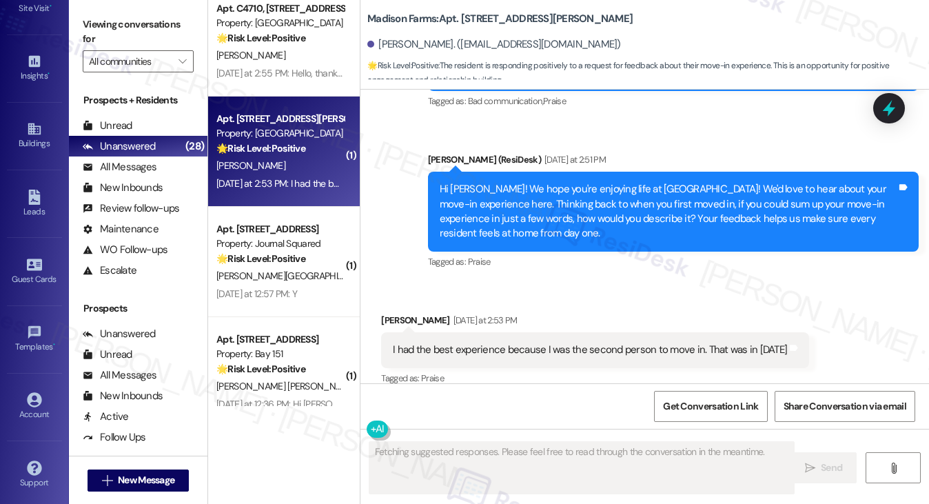
click at [466, 342] on div "I had the best experience because I was the second person to move in. That was …" at bounding box center [590, 349] width 394 height 14
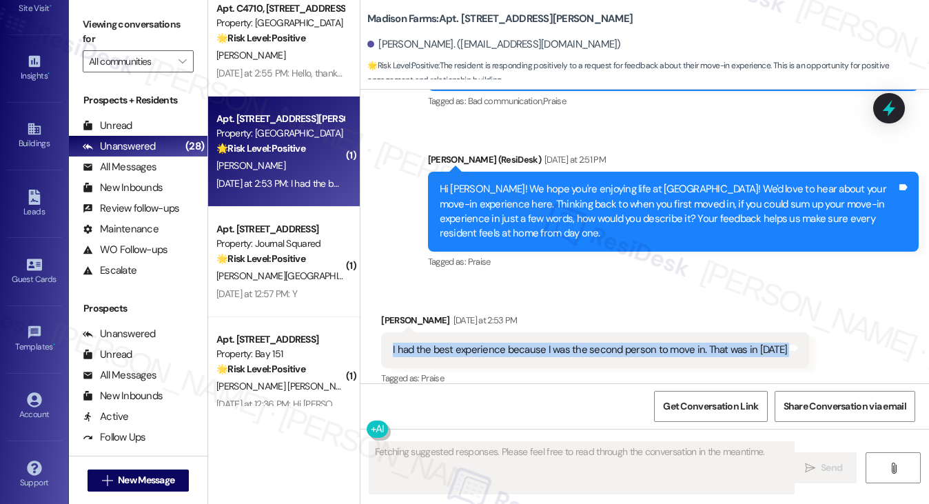
click at [466, 342] on div "I had the best experience because I was the second person to move in. That was …" at bounding box center [590, 349] width 394 height 14
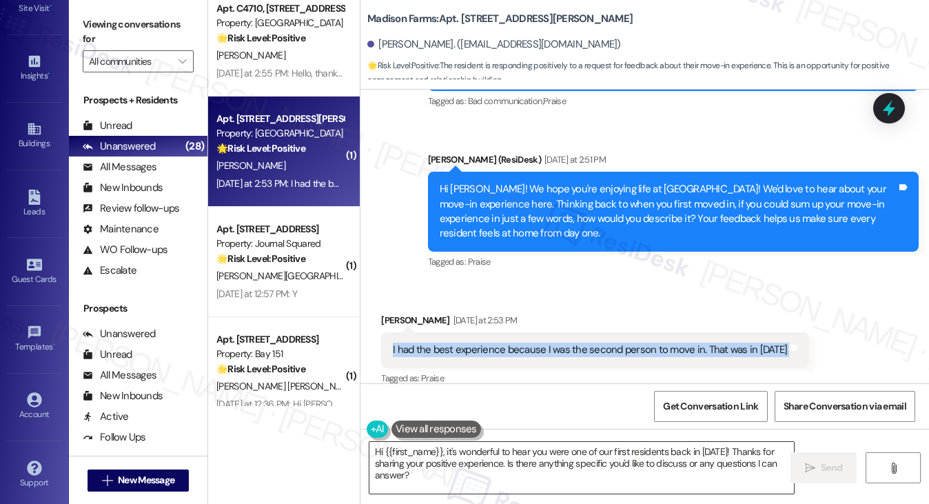
click at [544, 457] on textarea "Hi {{first_name}}, it's wonderful to hear you were one of our first residents b…" at bounding box center [581, 468] width 425 height 52
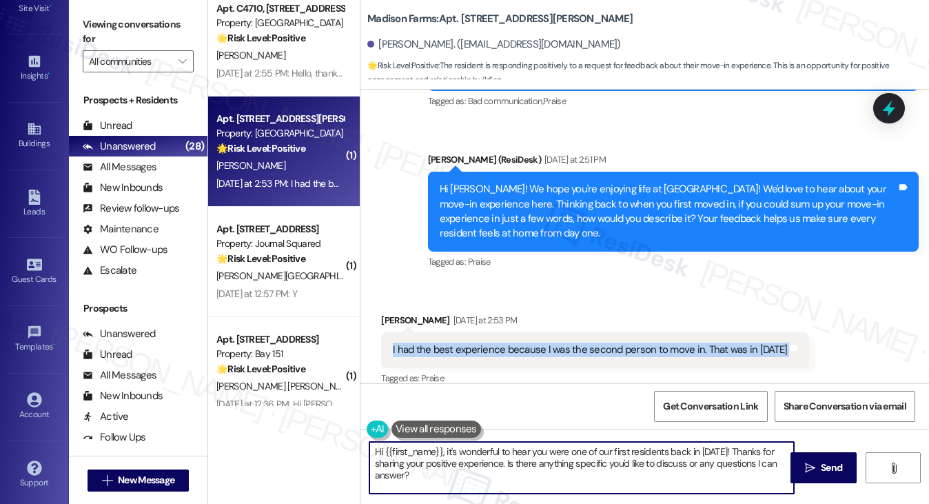
click at [544, 457] on textarea "Hi {{first_name}}, it's wonderful to hear you were one of our first residents b…" at bounding box center [581, 468] width 425 height 52
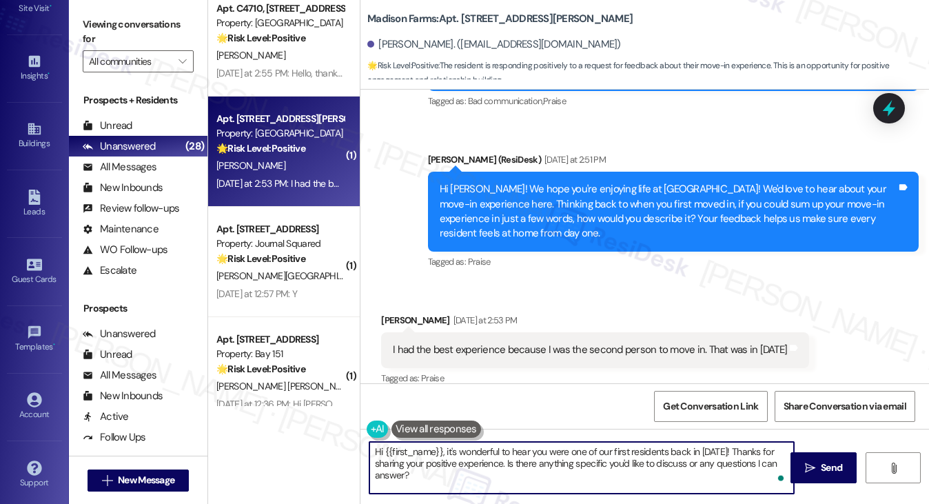
click at [522, 468] on textarea "Hi {{first_name}}, it's wonderful to hear you were one of our first residents b…" at bounding box center [581, 468] width 425 height 52
click at [493, 477] on textarea "Hi {{first_name}}, it's wonderful to hear you were one of our first residents b…" at bounding box center [581, 468] width 425 height 52
drag, startPoint x: 504, startPoint y: 478, endPoint x: 507, endPoint y: 459, distance: 18.8
click at [507, 459] on textarea "Hi {{first_name}}, it's wonderful to hear you were one of our first residents b…" at bounding box center [581, 468] width 425 height 52
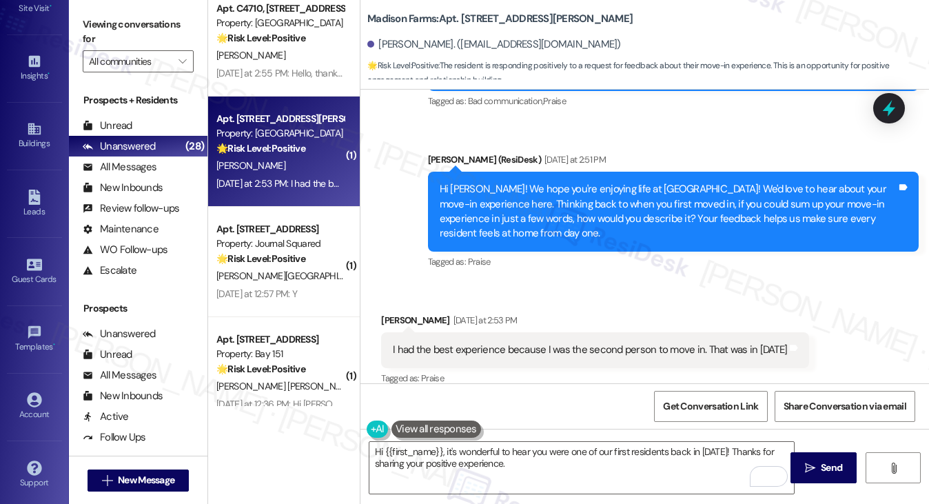
click at [137, 30] on label "Viewing conversations for" at bounding box center [138, 32] width 111 height 37
click at [142, 19] on label "Viewing conversations for" at bounding box center [138, 32] width 111 height 37
click at [527, 471] on textarea "Hi {{first_name}}, it's wonderful to hear you were one of our first residents b…" at bounding box center [581, 468] width 425 height 52
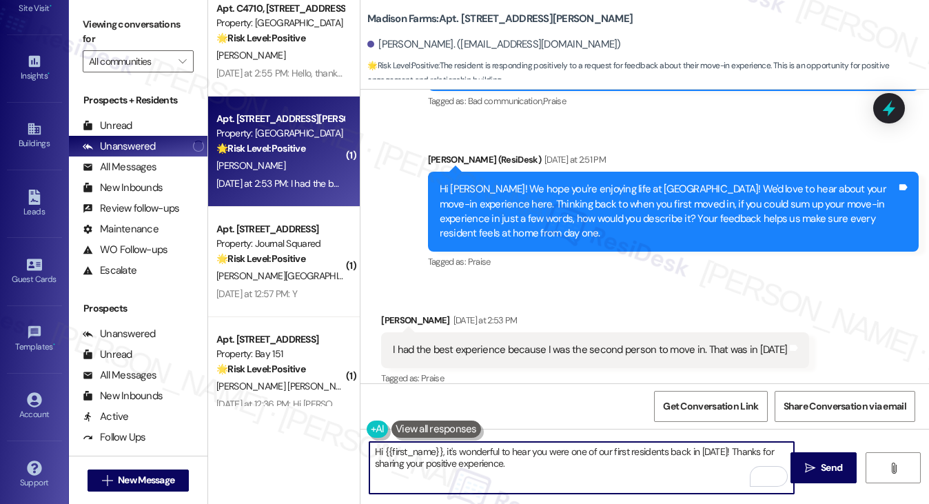
paste textarea "What surprised you in a positive way about moving in here?"
click at [601, 460] on textarea "Hi {{first_name}}, it's wonderful to hear you were one of our first residents b…" at bounding box center [581, 468] width 425 height 52
click at [656, 465] on textarea "Hi {{first_name}}, it's wonderful to hear you were one of our first residents b…" at bounding box center [581, 468] width 425 height 52
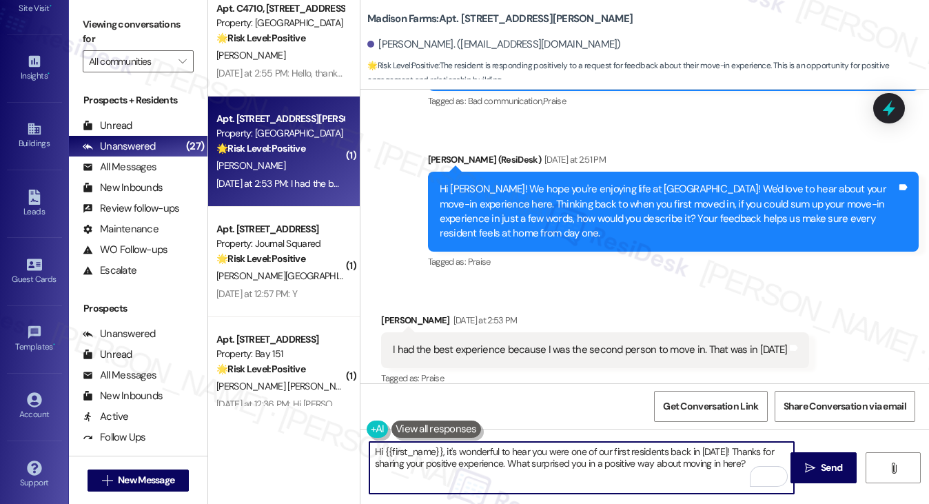
click at [530, 455] on textarea "Hi {{first_name}}, it's wonderful to hear you were one of our first residents b…" at bounding box center [581, 468] width 425 height 52
click at [666, 451] on textarea "Hi {{first_name}}, it's wonderful to hear you were one of our first residents b…" at bounding box center [581, 468] width 425 height 52
click at [506, 445] on textarea "Hi {{first_name}}, it's wonderful to hear you were one of our first residents b…" at bounding box center [581, 468] width 425 height 52
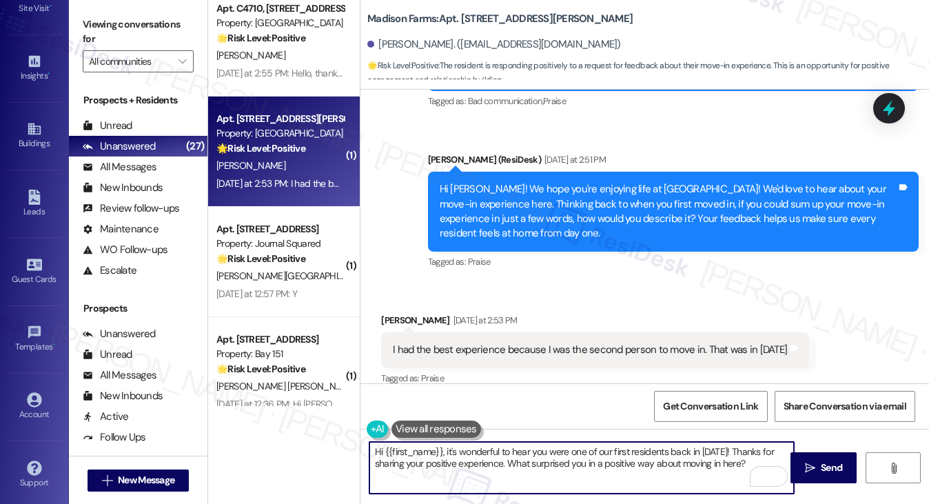
click at [506, 445] on textarea "Hi {{first_name}}, it's wonderful to hear you were one of our first residents b…" at bounding box center [581, 468] width 425 height 52
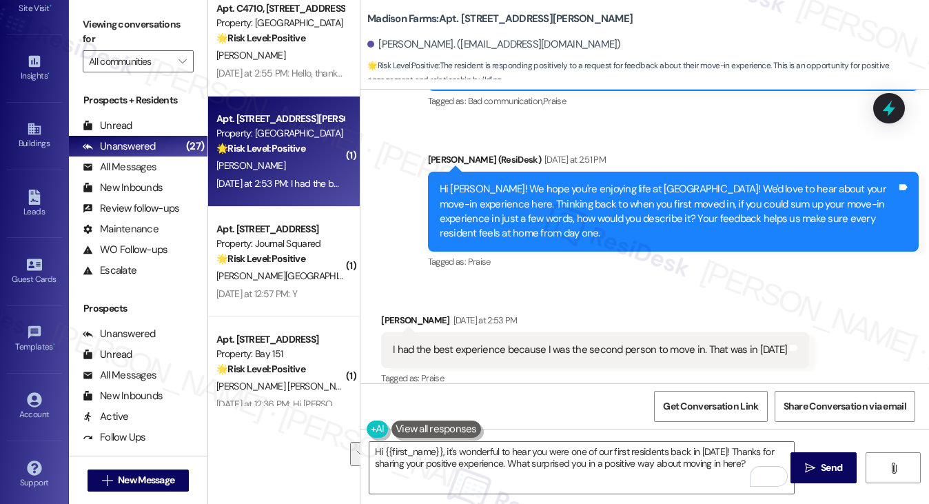
click at [529, 342] on div "I had the best experience because I was the second person to move in. That was …" at bounding box center [590, 349] width 394 height 14
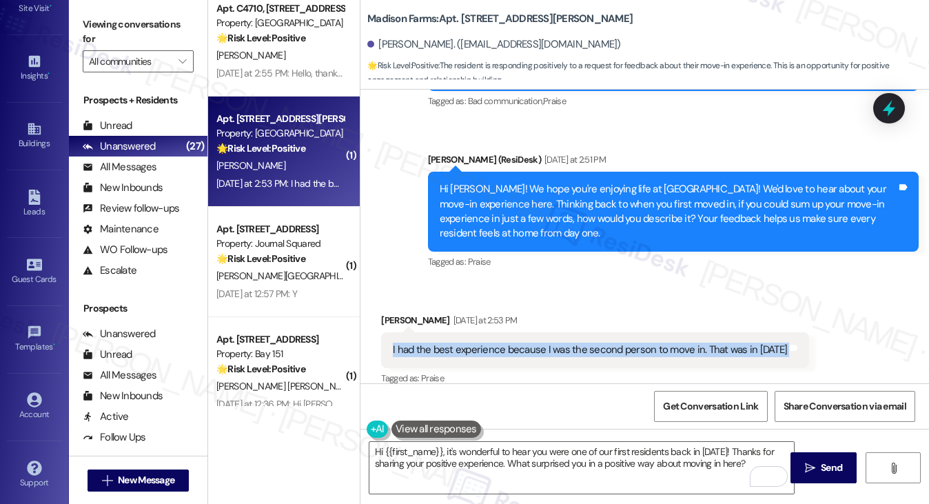
click at [529, 342] on div "I had the best experience because I was the second person to move in. That was …" at bounding box center [590, 349] width 394 height 14
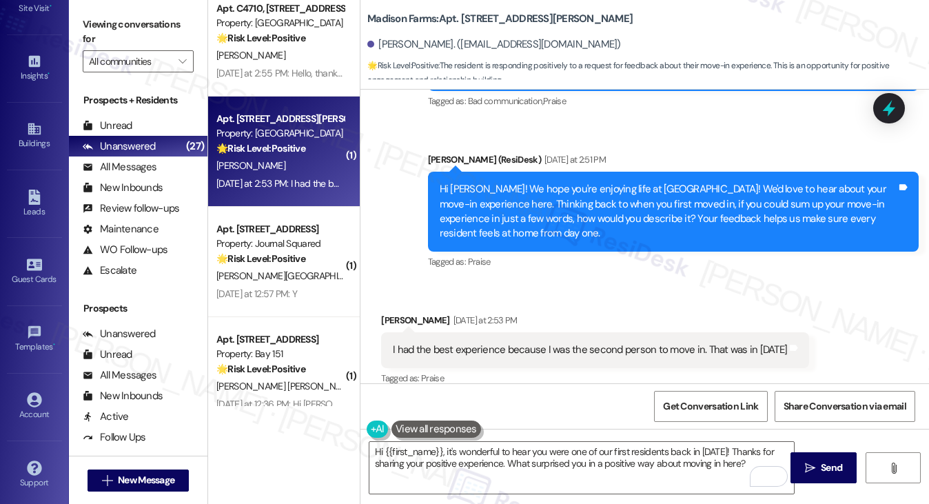
click at [587, 209] on div "Hi Barbara! We hope you're enjoying life at Madison Farms! We'd love to hear ab…" at bounding box center [668, 211] width 457 height 59
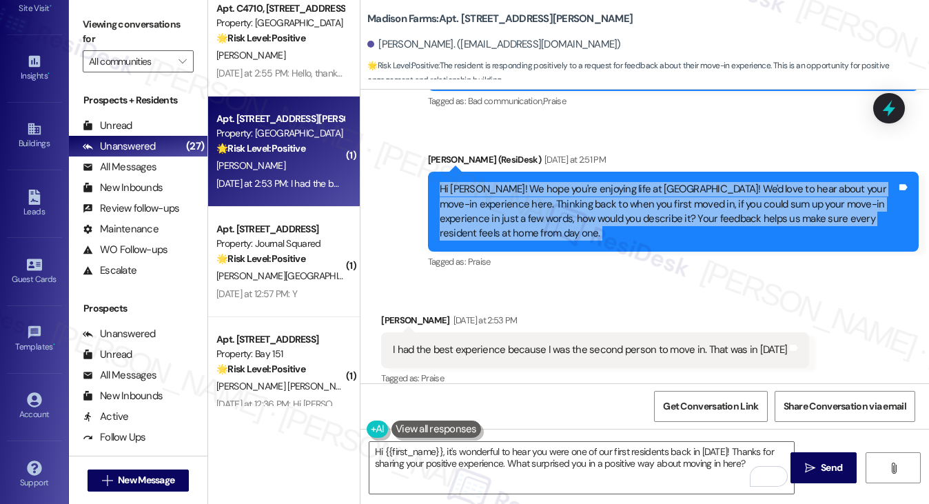
click at [587, 209] on div "Hi Barbara! We hope you're enjoying life at Madison Farms! We'd love to hear ab…" at bounding box center [668, 211] width 457 height 59
copy div "Hi Barbara! We hope you're enjoying life at Madison Farms! We'd love to hear ab…"
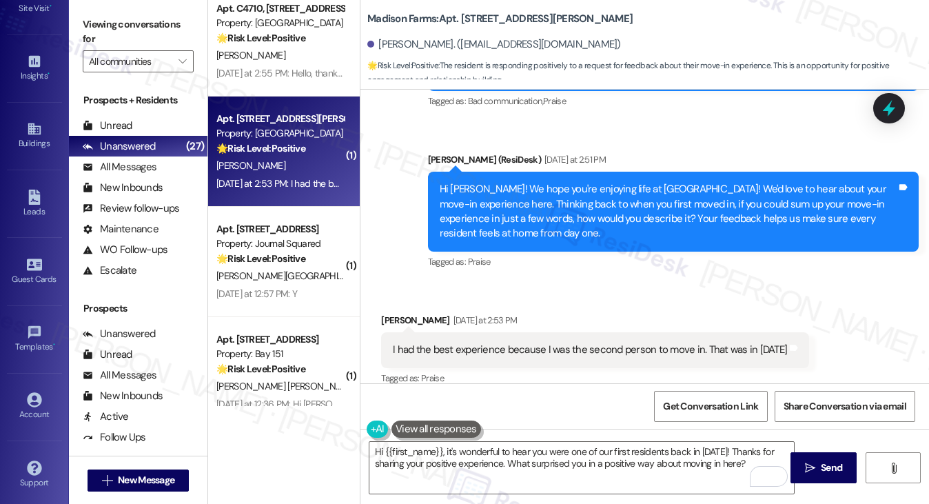
click at [530, 342] on div "I had the best experience because I was the second person to move in. That was …" at bounding box center [590, 349] width 394 height 14
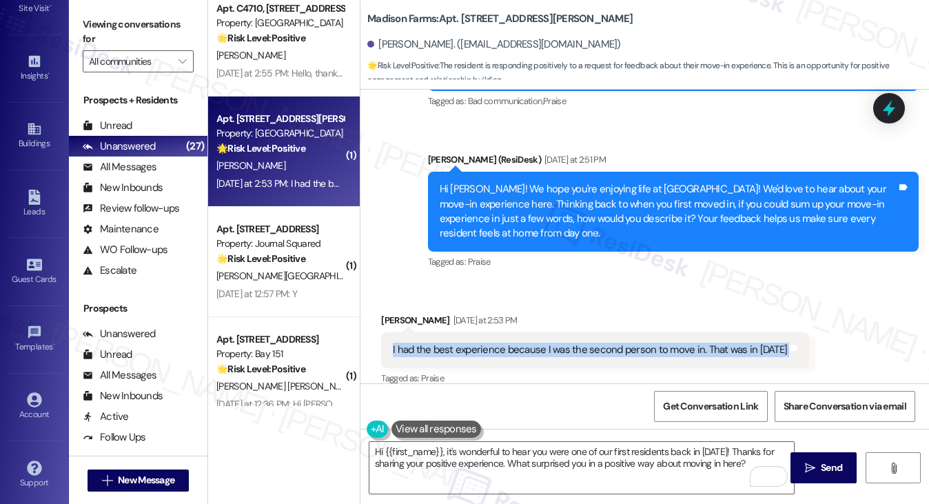
click at [530, 342] on div "I had the best experience because I was the second person to move in. That was …" at bounding box center [590, 349] width 394 height 14
copy div "I had the best experience because I was the second person to move in. That was …"
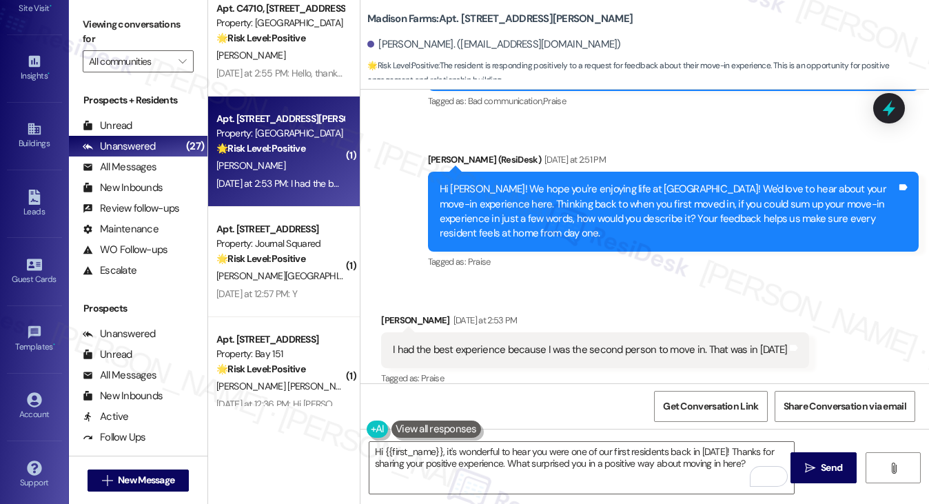
click at [123, 17] on label "Viewing conversations for" at bounding box center [138, 32] width 111 height 37
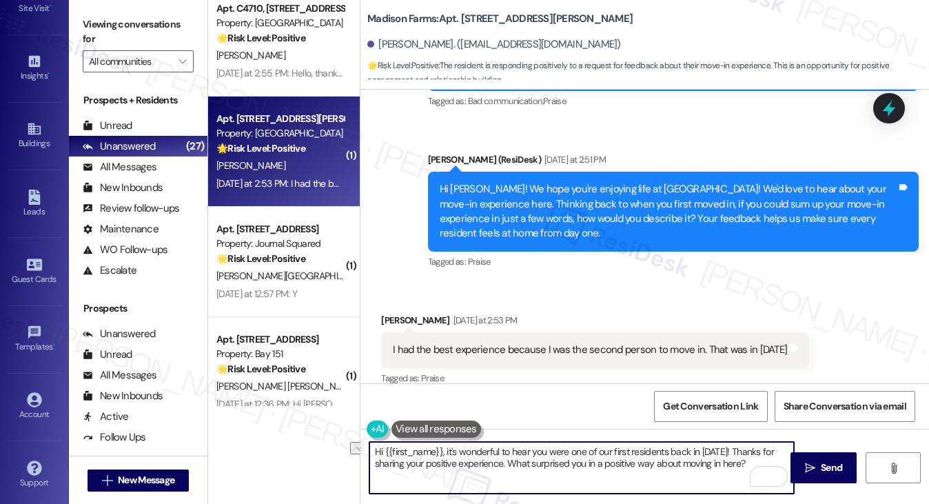
drag, startPoint x: 749, startPoint y: 462, endPoint x: 506, endPoint y: 464, distance: 243.3
click at [506, 464] on textarea "Hi {{first_name}}, it's wonderful to hear you were one of our first residents b…" at bounding box center [581, 468] width 425 height 52
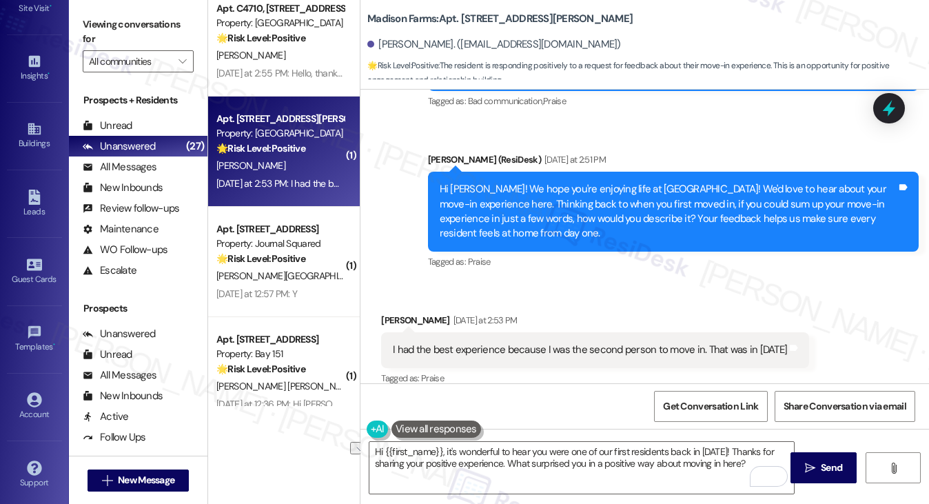
click at [143, 45] on label "Viewing conversations for" at bounding box center [138, 32] width 111 height 37
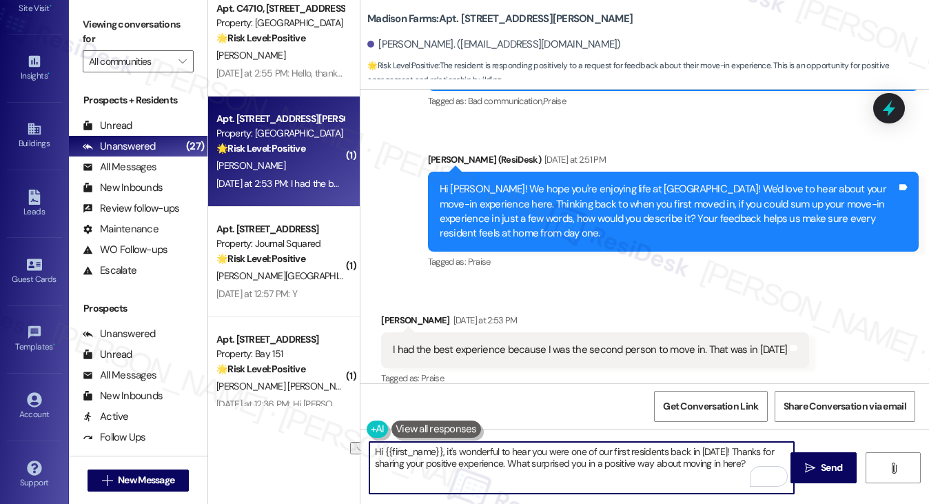
drag, startPoint x: 751, startPoint y: 461, endPoint x: 508, endPoint y: 465, distance: 243.3
click at [508, 465] on textarea "Hi {{first_name}}, it's wonderful to hear you were one of our first residents b…" at bounding box center [581, 468] width 425 height 52
paste textarea "en you initially toured {{property}} prior to moving in, how closely did the ac…"
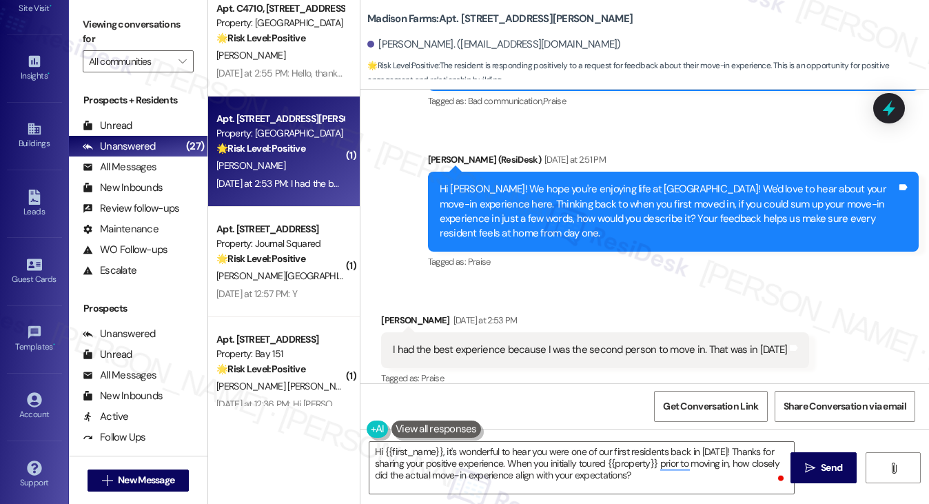
click at [154, 31] on label "Viewing conversations for" at bounding box center [138, 32] width 111 height 37
click at [154, 32] on label "Viewing conversations for" at bounding box center [138, 32] width 111 height 37
click at [454, 458] on textarea "Hi {{first_name}}, it's wonderful to hear you were one of our first residents b…" at bounding box center [581, 468] width 425 height 52
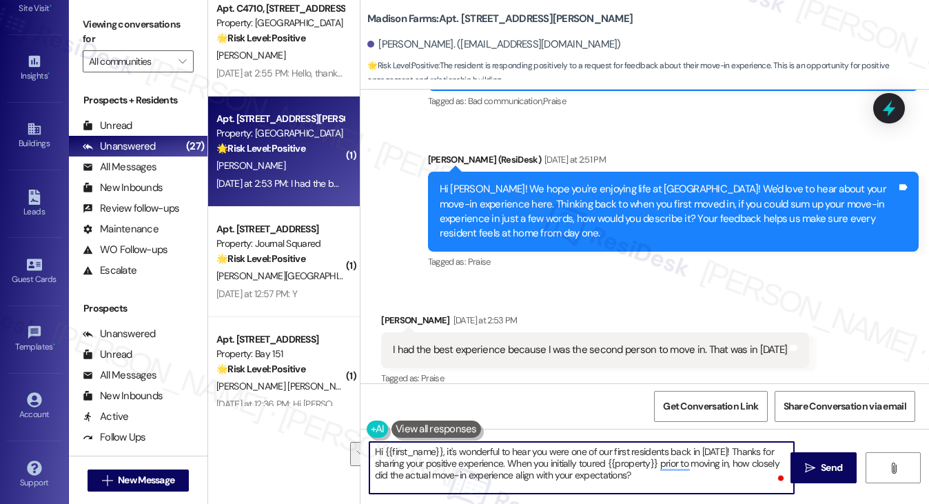
drag, startPoint x: 504, startPoint y: 462, endPoint x: 722, endPoint y: 447, distance: 218.2
click at [722, 447] on textarea "Hi {{first_name}}, it's wonderful to hear you were one of our first residents b…" at bounding box center [581, 468] width 425 height 52
paste textarea "We’re so glad to hear you had the best experience back then, and we truly appre…"
type textarea "Hi {{first_name}}, it's wonderful to hear you were one of our first residents b…"
drag, startPoint x: 722, startPoint y: 451, endPoint x: 526, endPoint y: 448, distance: 195.7
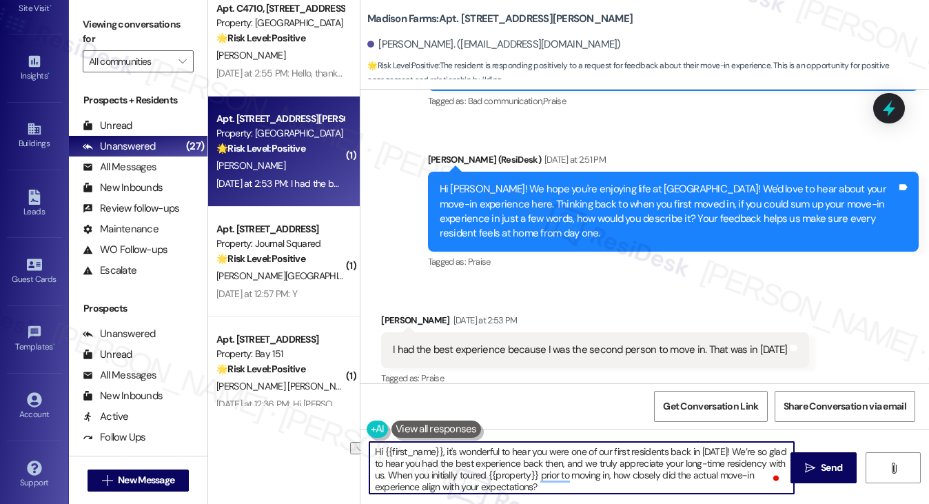
click at [526, 448] on textarea "Hi {{first_name}}, it's wonderful to hear you were one of our first residents b…" at bounding box center [581, 468] width 425 height 52
click at [582, 488] on textarea "Hi {{first_name}}, it's wonderful to hear you were one of our first residents b…" at bounding box center [581, 468] width 425 height 52
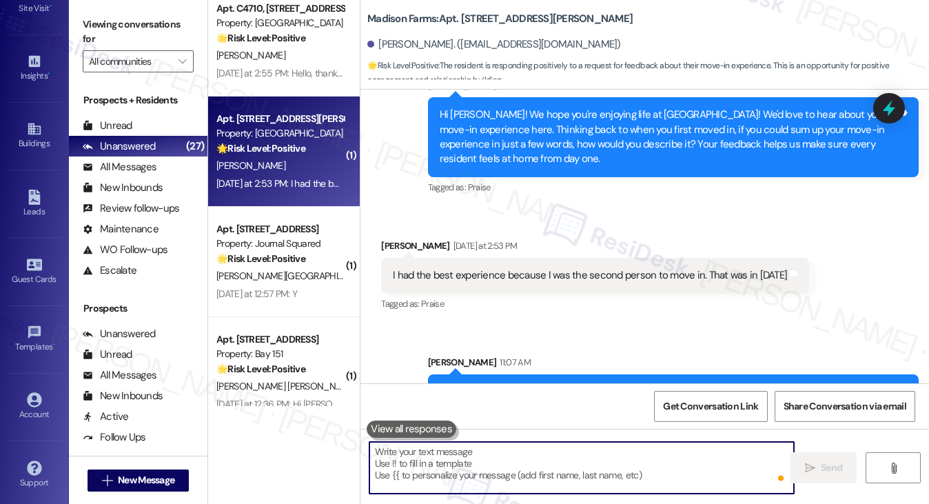
scroll to position [3674, 0]
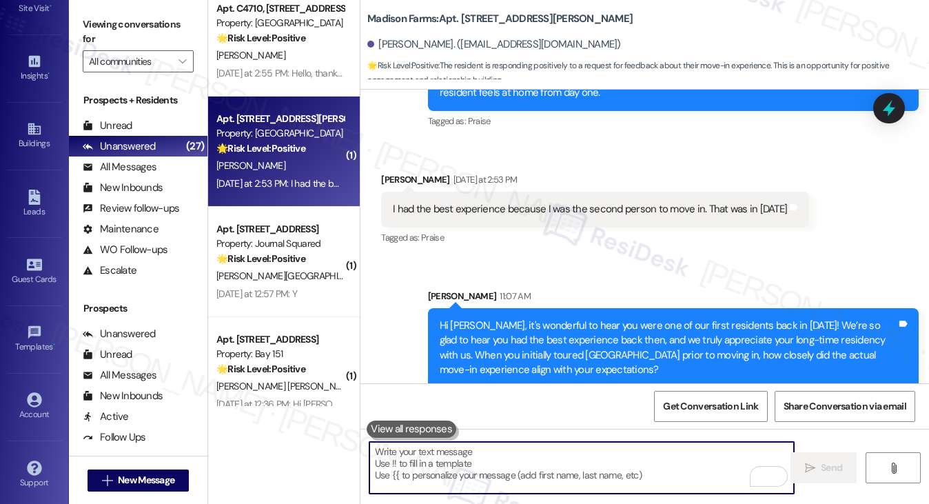
drag, startPoint x: 675, startPoint y: 393, endPoint x: 675, endPoint y: 386, distance: 7.6
click at [675, 393] on span "Get Conversation Link" at bounding box center [710, 406] width 101 height 30
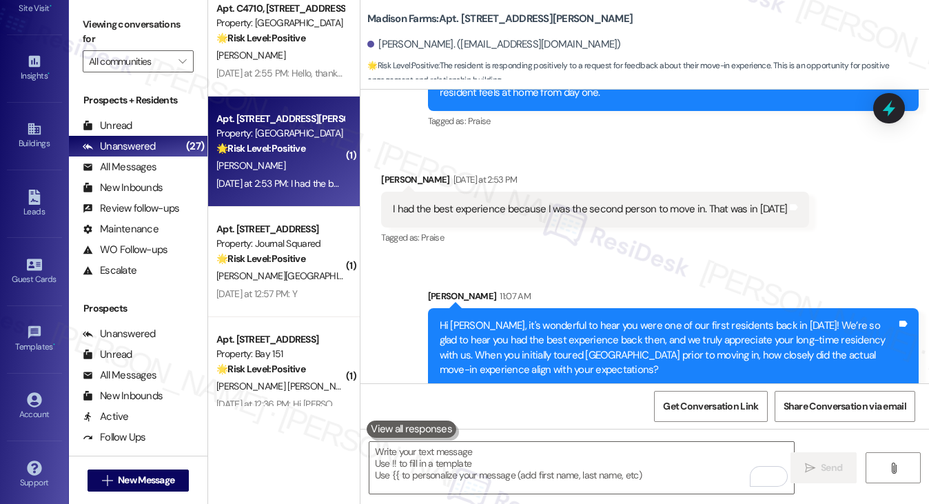
click at [127, 19] on label "Viewing conversations for" at bounding box center [138, 32] width 111 height 37
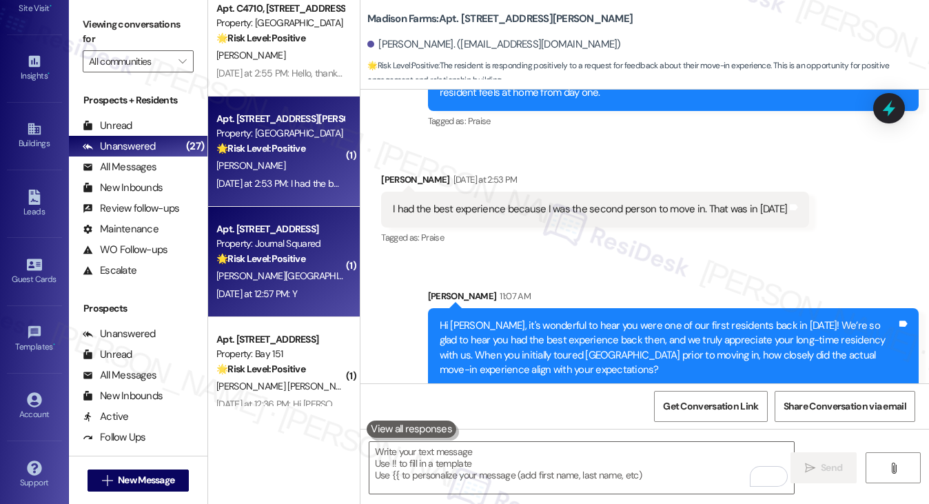
click at [276, 260] on strong "🌟 Risk Level: Positive" at bounding box center [260, 258] width 89 height 12
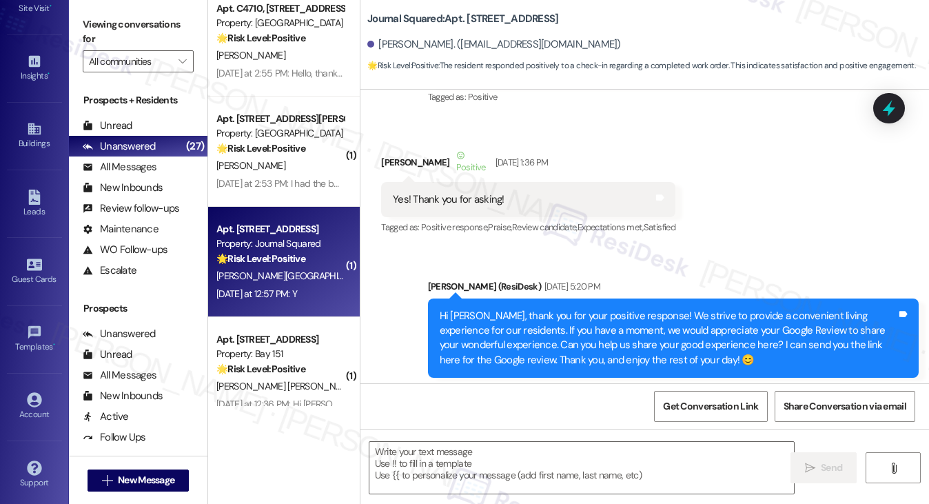
type textarea "Fetching suggested responses. Please feel free to read through the conversation…"
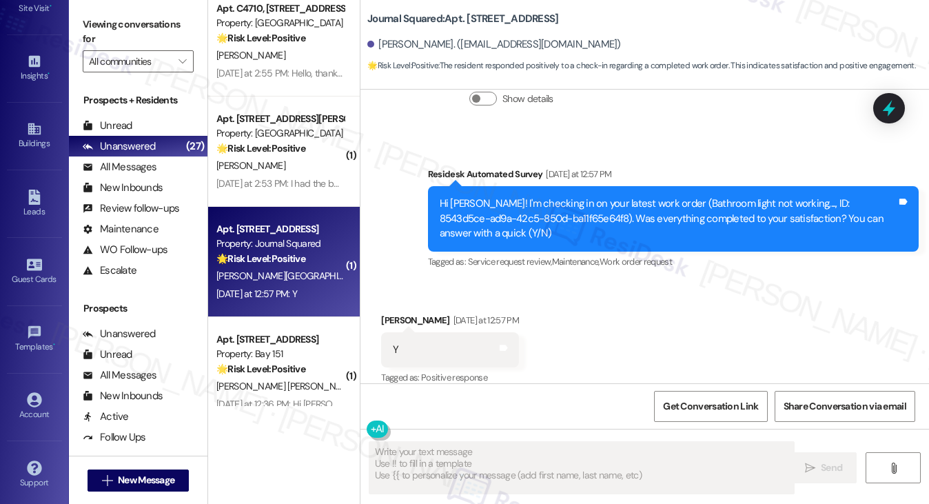
scroll to position [940, 0]
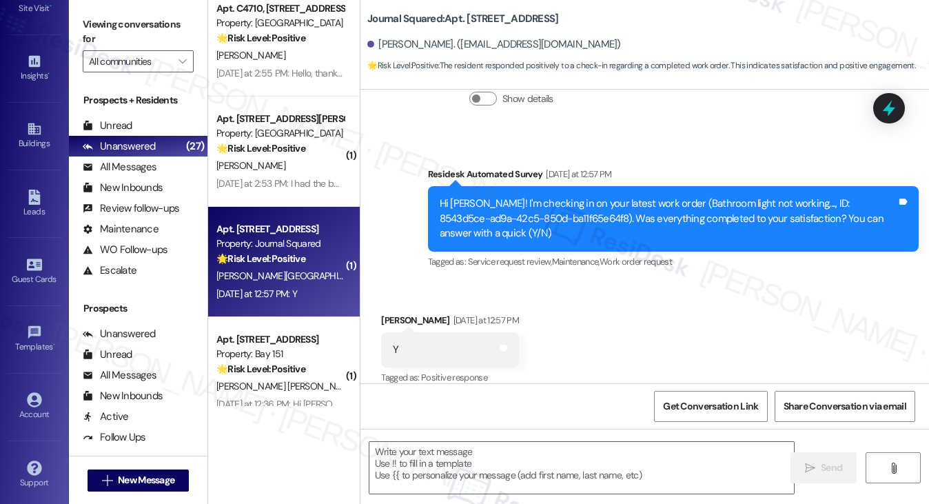
click at [628, 206] on div "Hi Yunxuan! I'm checking in on your latest work order (Bathroom light not worki…" at bounding box center [668, 218] width 457 height 44
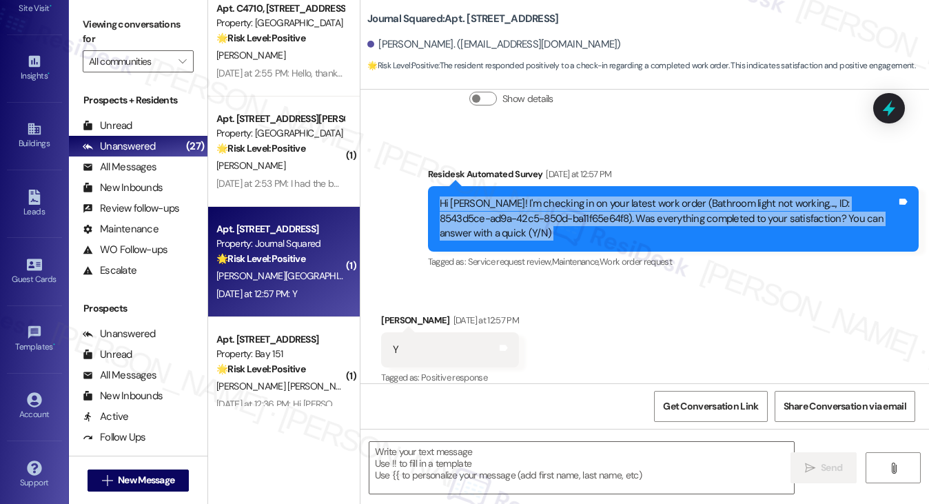
click at [628, 206] on div "Hi Yunxuan! I'm checking in on your latest work order (Bathroom light not worki…" at bounding box center [668, 218] width 457 height 44
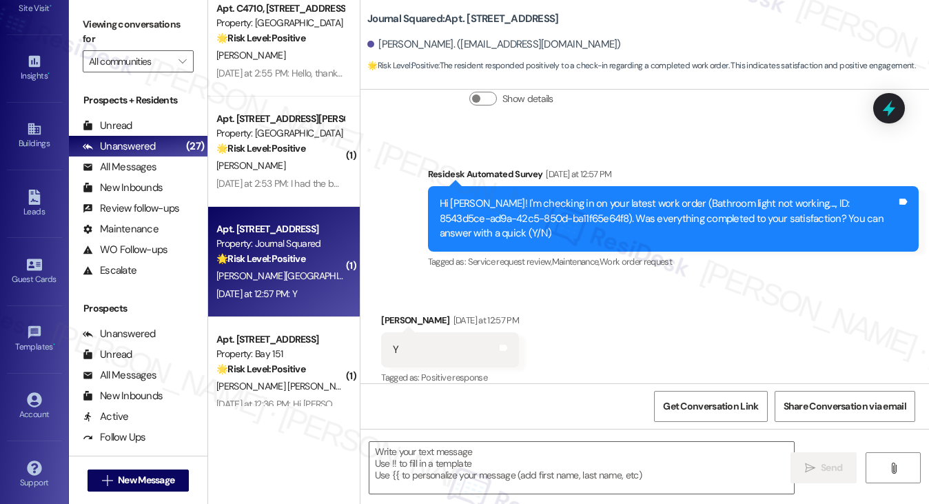
click at [165, 21] on label "Viewing conversations for" at bounding box center [138, 32] width 111 height 37
click at [178, 64] on icon "" at bounding box center [182, 61] width 8 height 11
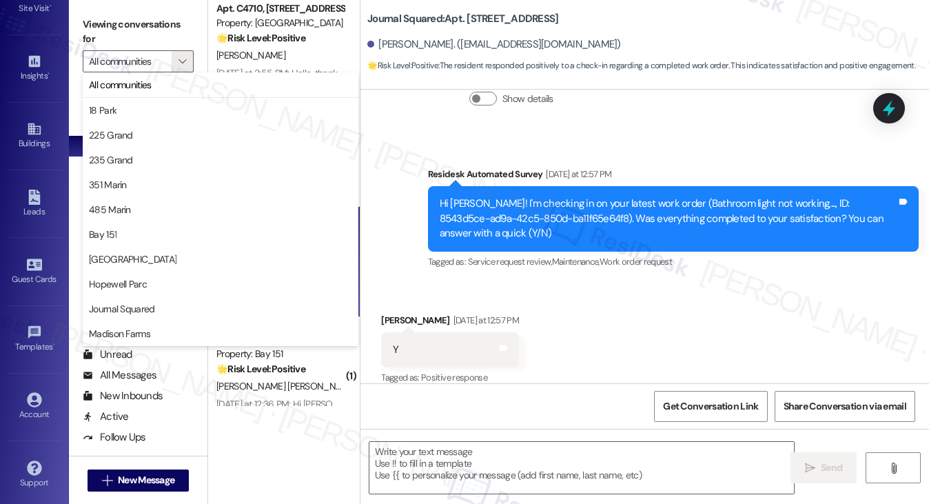
click at [153, 25] on label "Viewing conversations for" at bounding box center [138, 32] width 111 height 37
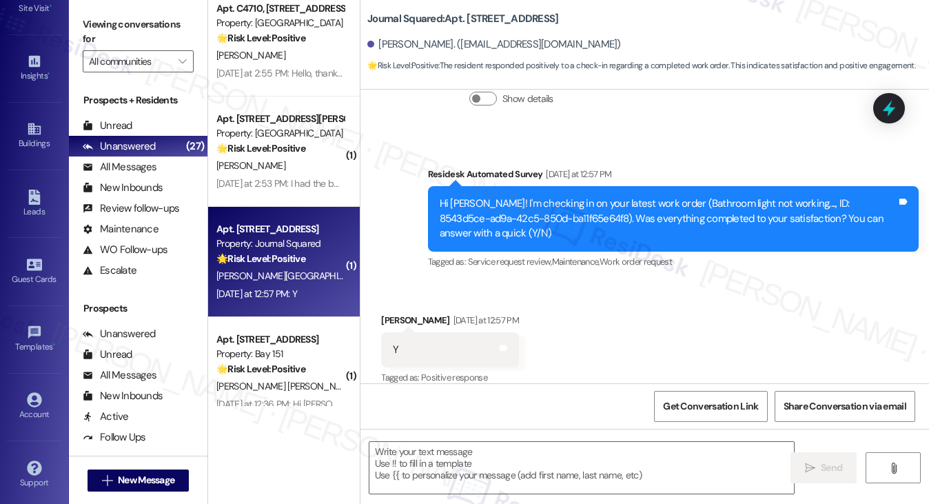
click at [619, 206] on div "Hi Yunxuan! I'm checking in on your latest work order (Bathroom light not worki…" at bounding box center [668, 218] width 457 height 44
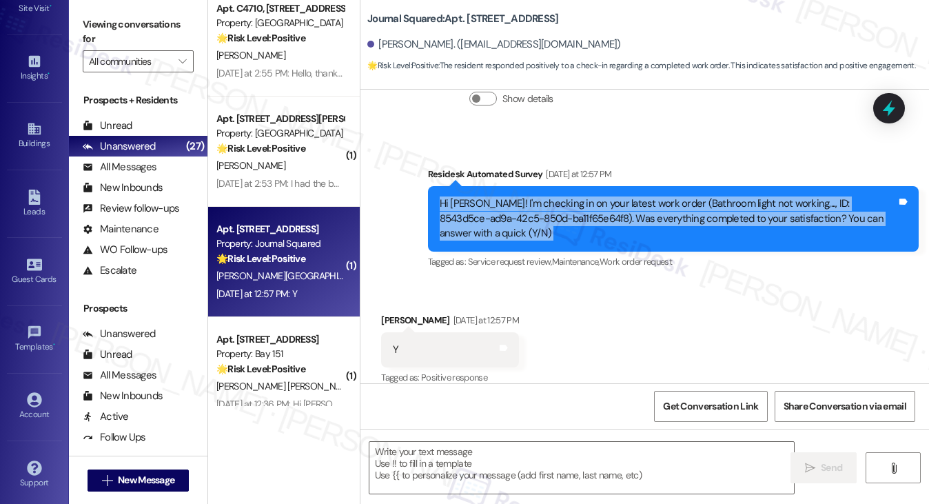
click at [619, 206] on div "Hi Yunxuan! I'm checking in on your latest work order (Bathroom light not worki…" at bounding box center [668, 218] width 457 height 44
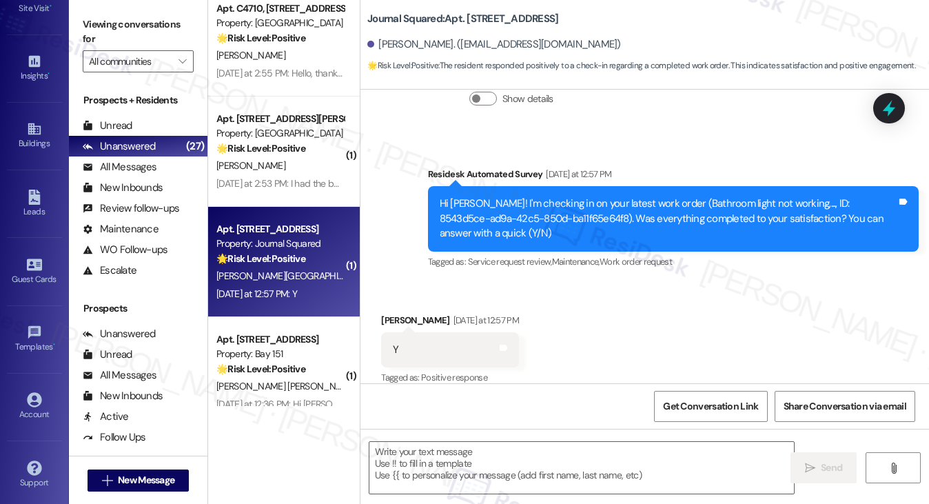
click at [646, 115] on div "WO Opened request: AC is not b... Jun 05, 2025 at 8:00 PM Status : Closed Show …" at bounding box center [508, 82] width 275 height 110
click at [132, 4] on div "Viewing conversations for All communities " at bounding box center [138, 43] width 139 height 86
click at [464, 471] on textarea at bounding box center [581, 468] width 425 height 52
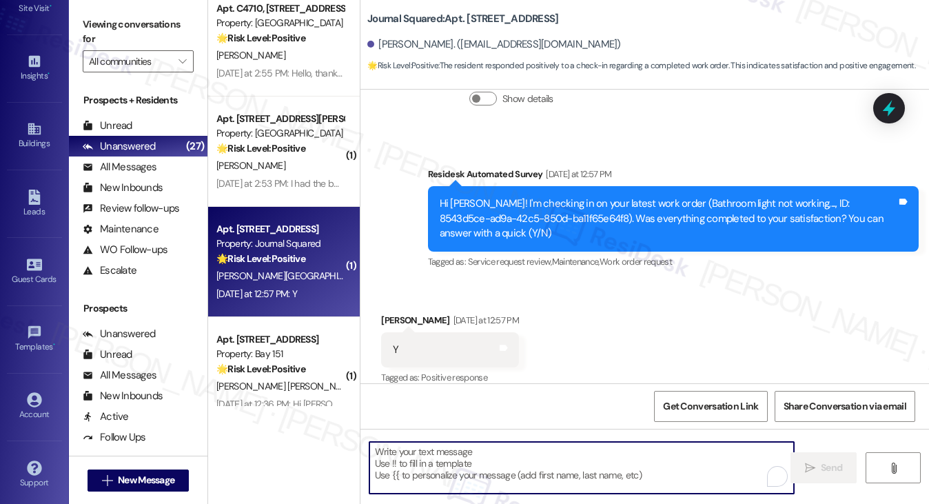
paste textarea "Hi {{first_name}}! I'm glad to hear that the latest work order was completed to…"
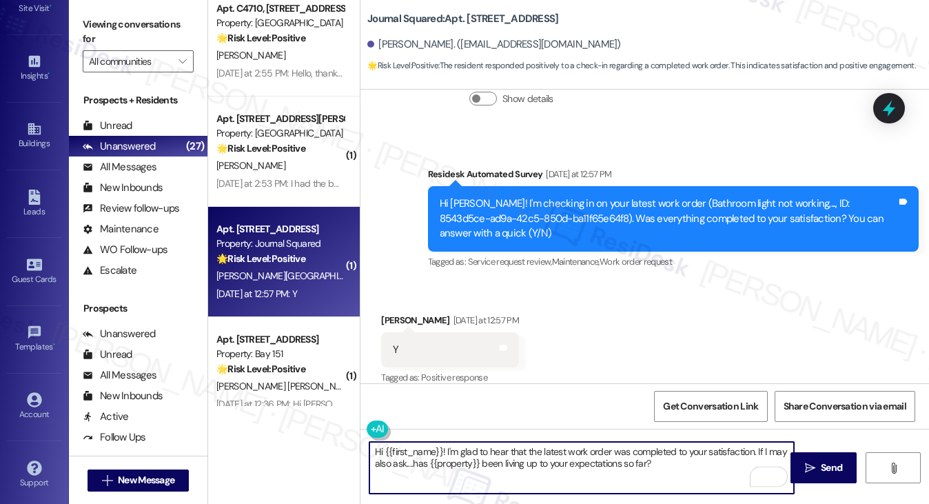
type textarea "Hi {{first_name}}! I'm glad to hear that the latest work order was completed to…"
click at [678, 196] on div "Hi Yunxuan! I'm checking in on your latest work order (Bathroom light not worki…" at bounding box center [668, 218] width 457 height 44
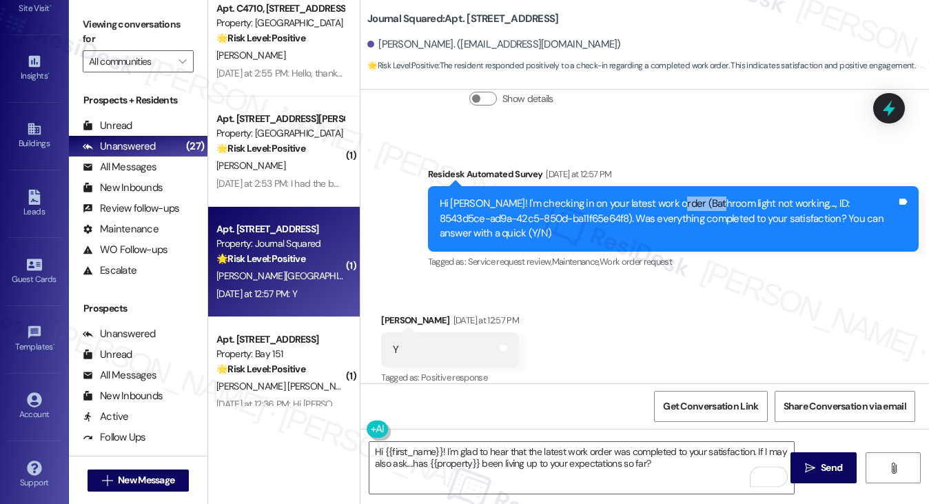
click at [678, 196] on div "Hi Yunxuan! I'm checking in on your latest work order (Bathroom light not worki…" at bounding box center [668, 218] width 457 height 44
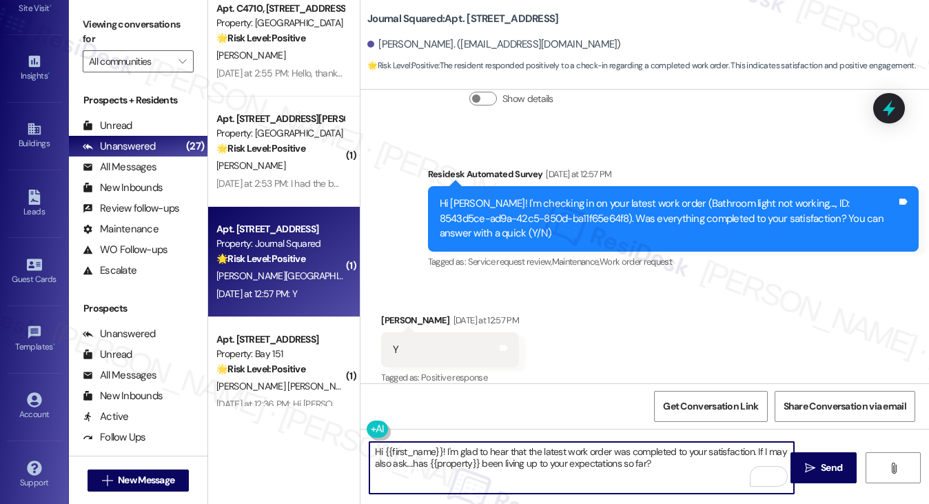
click at [710, 465] on textarea "Hi {{first_name}}! I'm glad to hear that the latest work order was completed to…" at bounding box center [581, 468] width 425 height 52
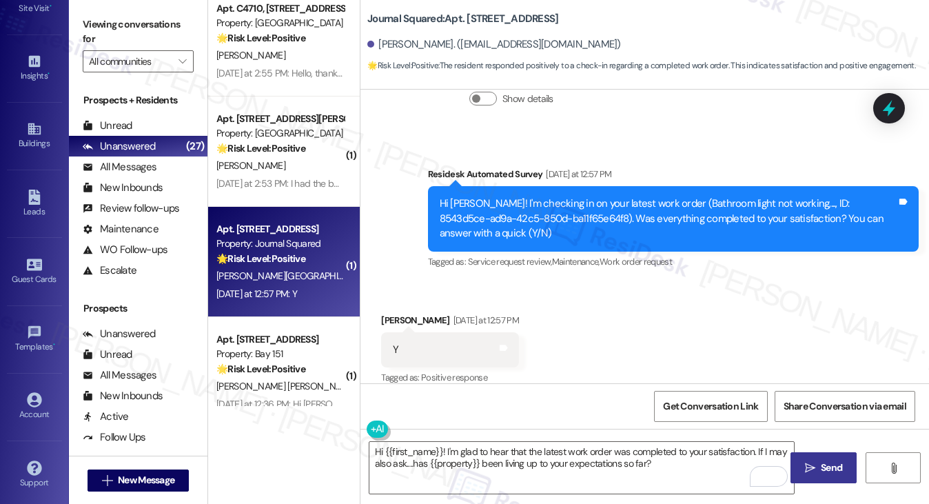
click at [806, 470] on icon "" at bounding box center [810, 467] width 10 height 11
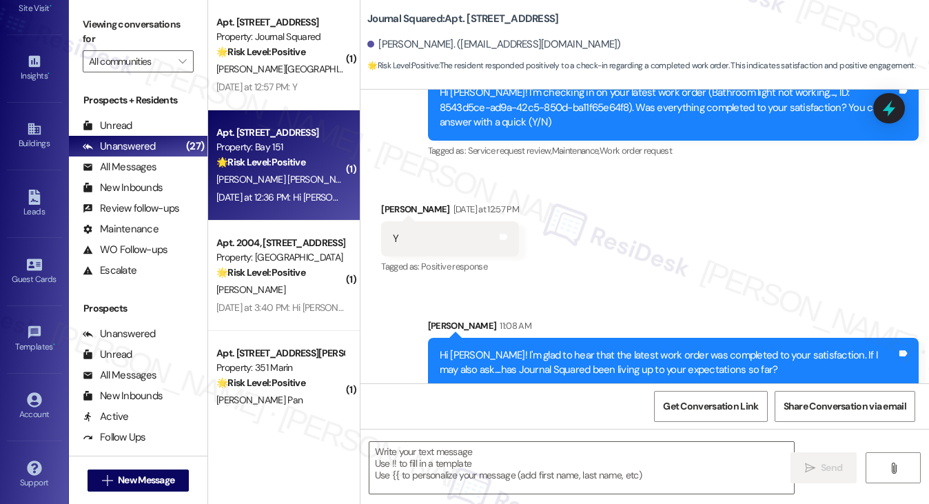
type textarea "Fetching suggested responses. Please feel free to read through the conversation…"
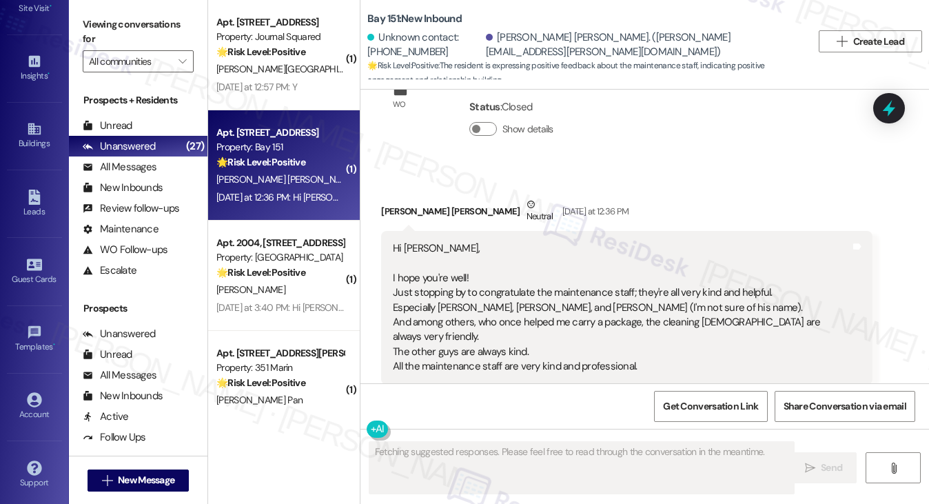
scroll to position [7787, 0]
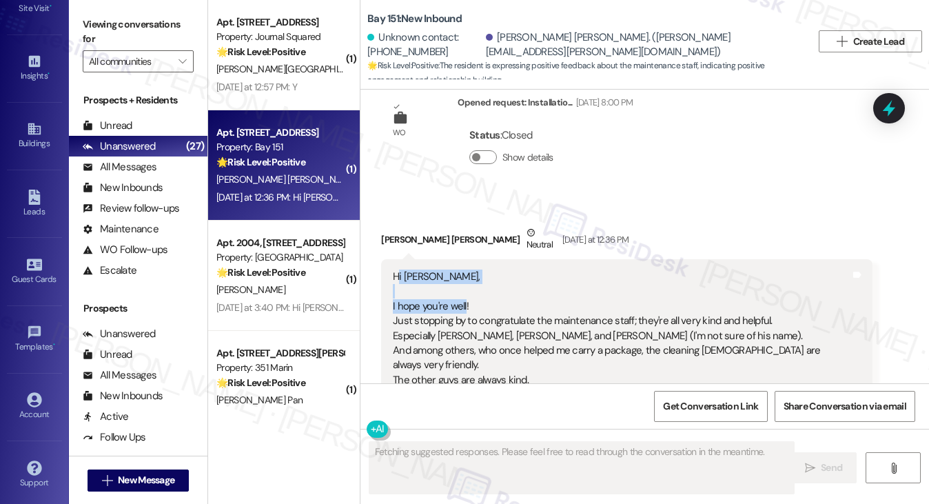
drag, startPoint x: 396, startPoint y: 199, endPoint x: 466, endPoint y: 238, distance: 79.9
click at [464, 269] on div "Hi [PERSON_NAME], I hope you're well! Just stopping by to congratulate the main…" at bounding box center [621, 335] width 457 height 133
click at [466, 269] on div "Hi [PERSON_NAME], I hope you're well! Just stopping by to congratulate the main…" at bounding box center [621, 335] width 457 height 133
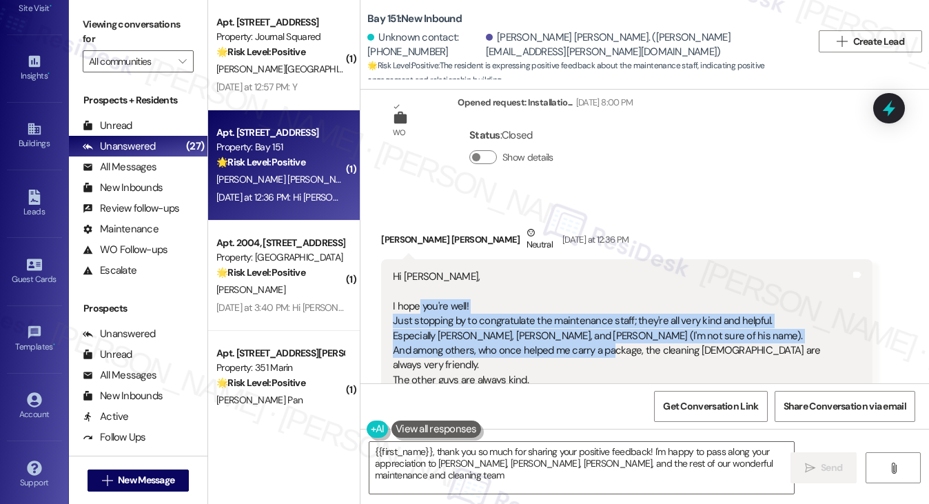
type textarea "{{first_name}}, thank you so much for sharing your positive feedback! I'm happy…"
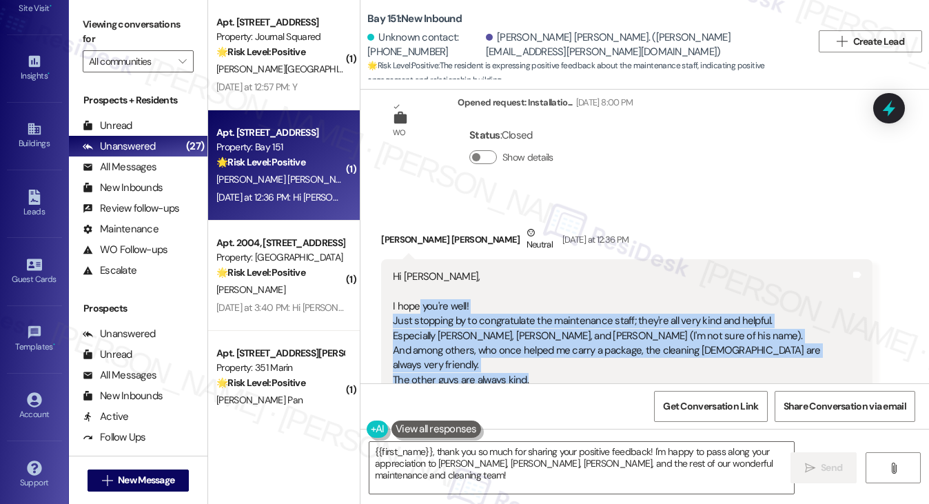
drag, startPoint x: 418, startPoint y: 236, endPoint x: 609, endPoint y: 296, distance: 200.1
click at [609, 296] on div "Hi [PERSON_NAME], I hope you're well! Just stopping by to congratulate the main…" at bounding box center [621, 335] width 457 height 133
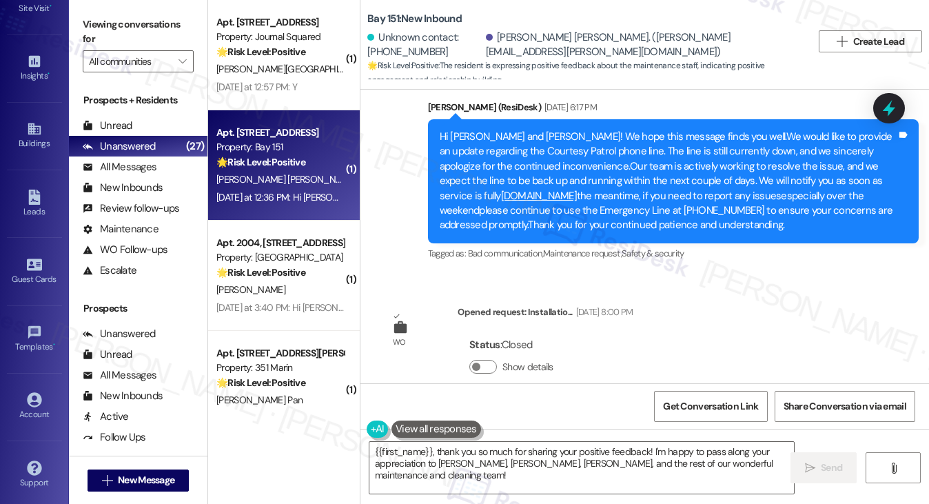
scroll to position [7511, 0]
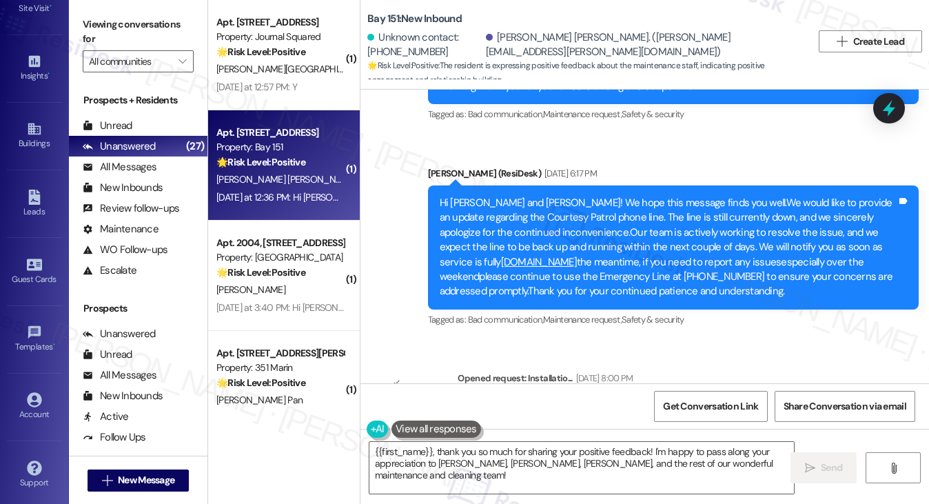
click at [536, 196] on div "Hi [PERSON_NAME] and [PERSON_NAME]! We hope this message finds you well.We woul…" at bounding box center [668, 247] width 457 height 103
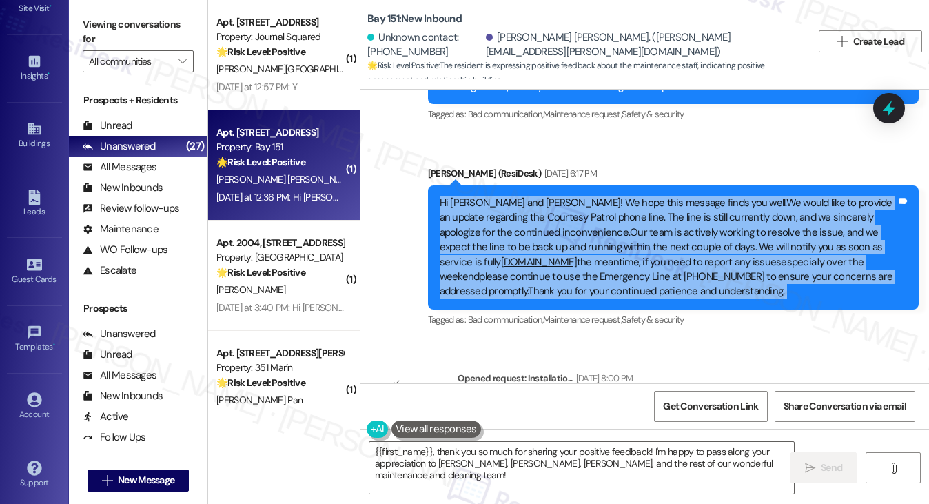
click at [536, 196] on div "Hi [PERSON_NAME] and [PERSON_NAME]! We hope this message finds you well.We woul…" at bounding box center [668, 247] width 457 height 103
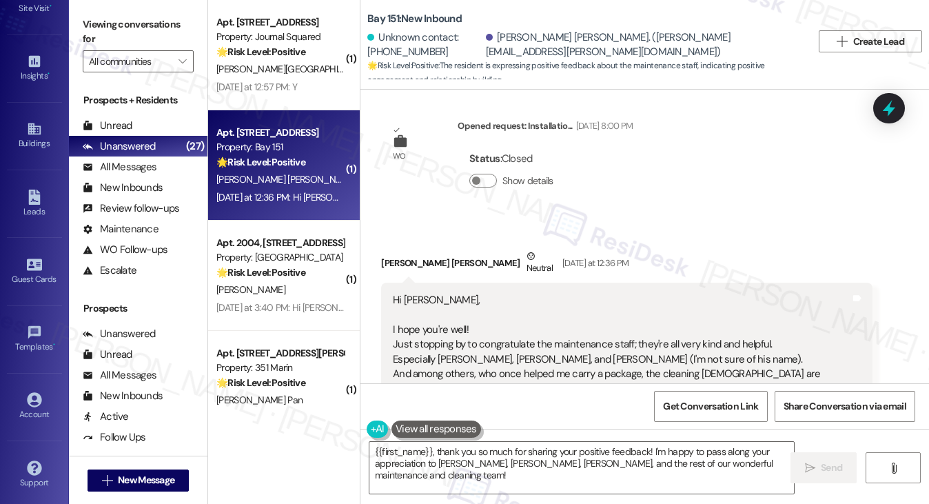
scroll to position [7787, 0]
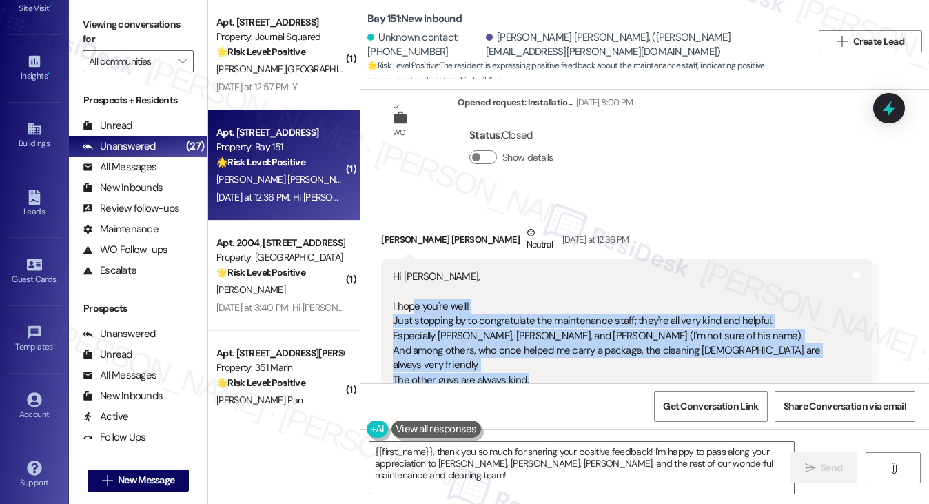
drag, startPoint x: 409, startPoint y: 234, endPoint x: 555, endPoint y: 289, distance: 156.4
click at [555, 289] on div "Hi [PERSON_NAME], I hope you're well! Just stopping by to congratulate the main…" at bounding box center [621, 335] width 457 height 133
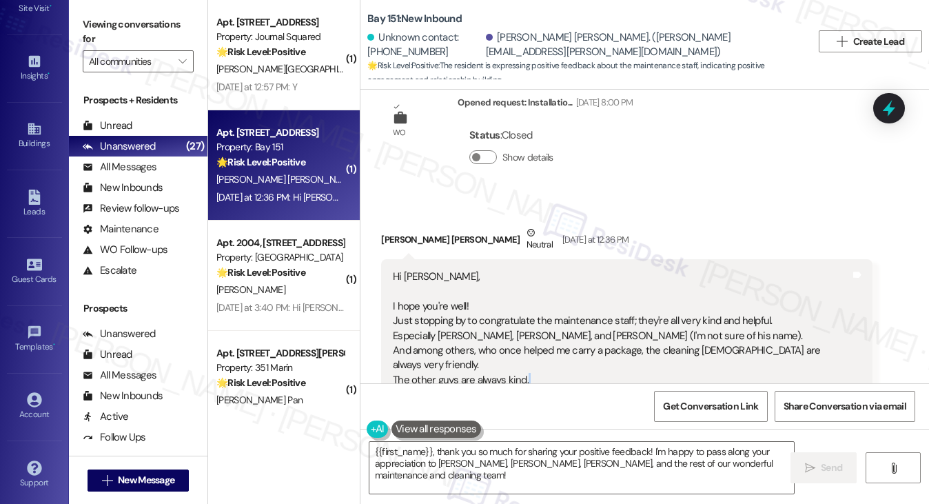
click at [555, 289] on div "Hi [PERSON_NAME], I hope you're well! Just stopping by to congratulate the main…" at bounding box center [621, 335] width 457 height 133
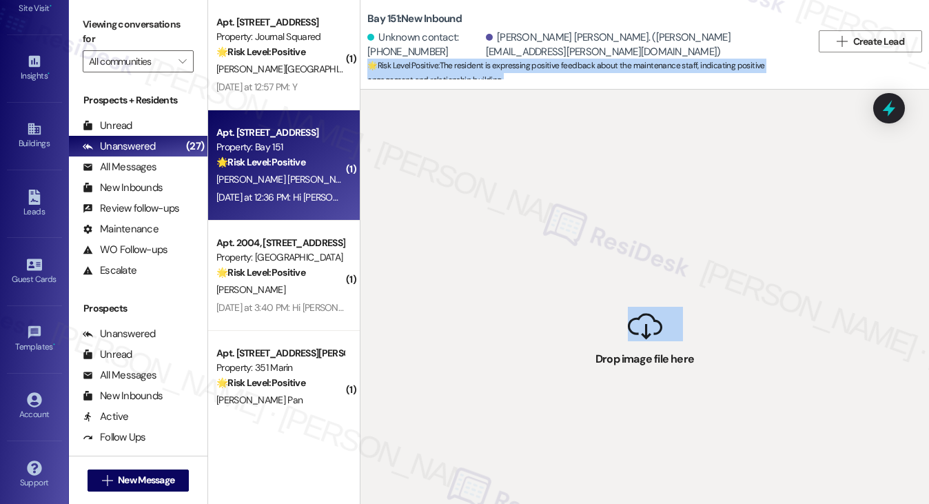
drag, startPoint x: 642, startPoint y: 316, endPoint x: 521, endPoint y: 76, distance: 268.7
click at [520, 74] on div "Bay 151: New Inbound Unknown contact: [PHONE_NUMBER] [PERSON_NAME] [PERSON_NAME…" at bounding box center [644, 252] width 569 height 504
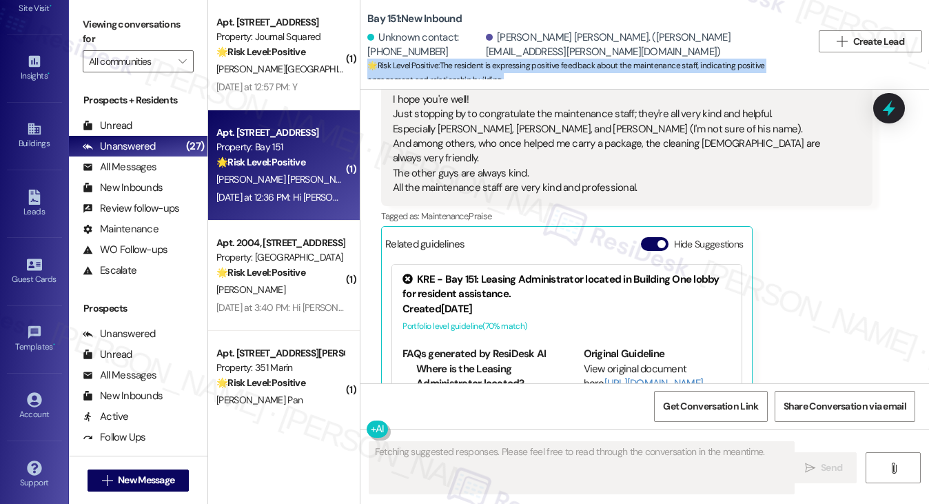
scroll to position [413, 0]
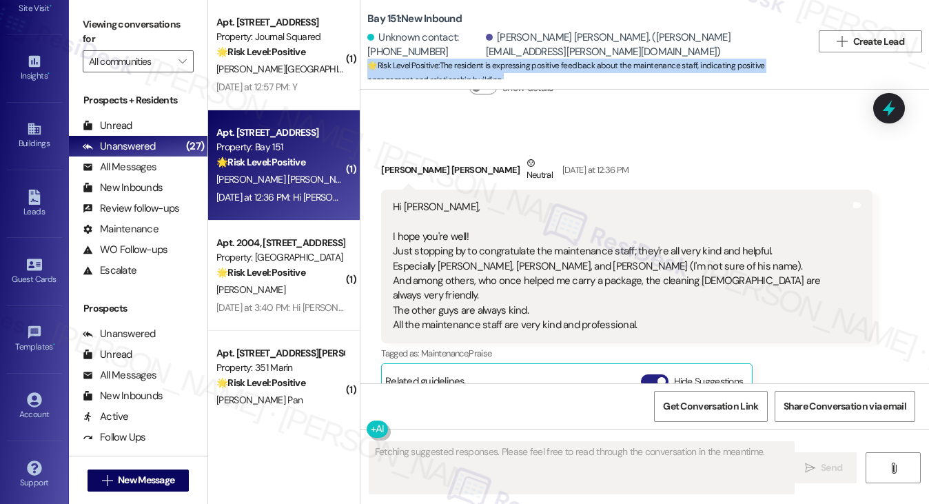
click at [666, 374] on button "Hide Suggestions" at bounding box center [655, 381] width 28 height 14
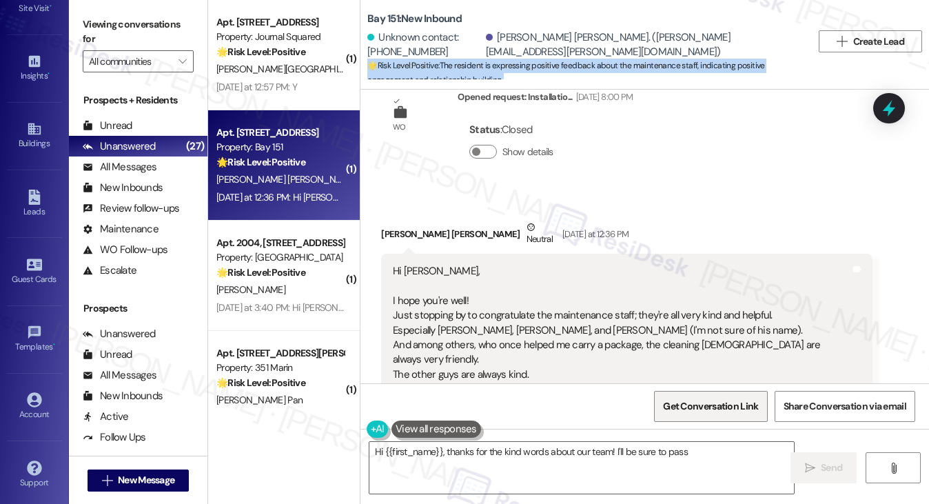
click at [708, 396] on span "Get Conversation Link" at bounding box center [710, 406] width 101 height 30
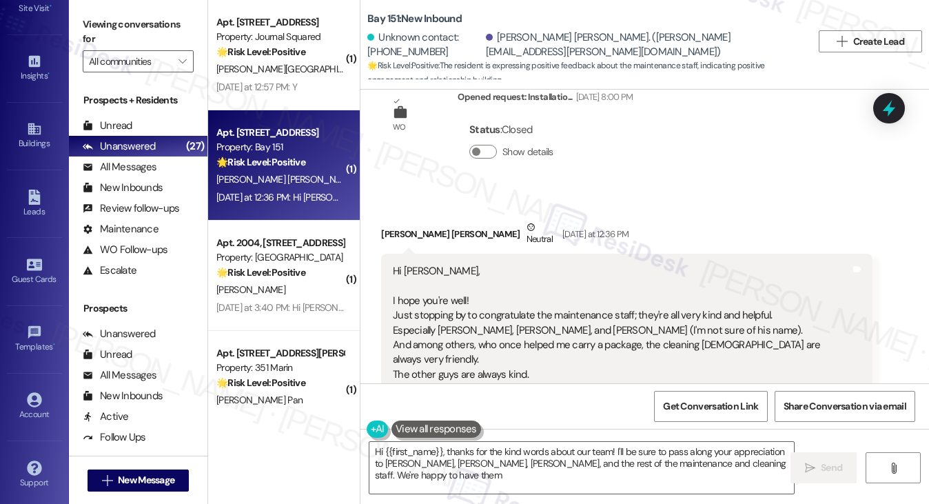
click at [686, 209] on div "Received via SMS [PERSON_NAME] [PERSON_NAME] Neutral [DATE] at 12:36 PM Hi [PER…" at bounding box center [626, 341] width 511 height 264
click at [110, 19] on label "Viewing conversations for" at bounding box center [138, 32] width 111 height 37
click at [715, 407] on span "Get Conversation Link" at bounding box center [710, 406] width 95 height 14
click at [136, 32] on label "Viewing conversations for" at bounding box center [138, 32] width 111 height 37
click at [764, 41] on div "Unknown contact: [PHONE_NUMBER] [PERSON_NAME] [PERSON_NAME]. ([PERSON_NAME][EMA…" at bounding box center [589, 45] width 444 height 28
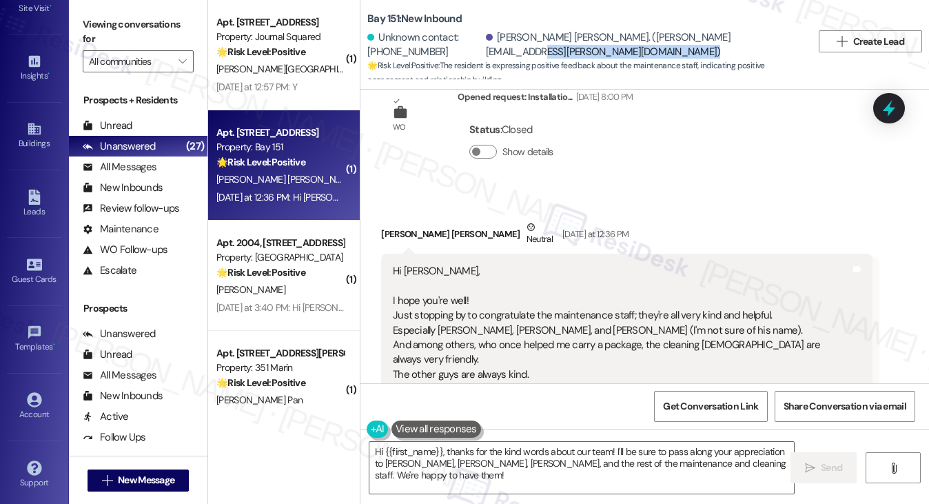
click at [764, 41] on div "Unknown contact: [PHONE_NUMBER] [PERSON_NAME] [PERSON_NAME]. ([PERSON_NAME][EMA…" at bounding box center [589, 45] width 444 height 28
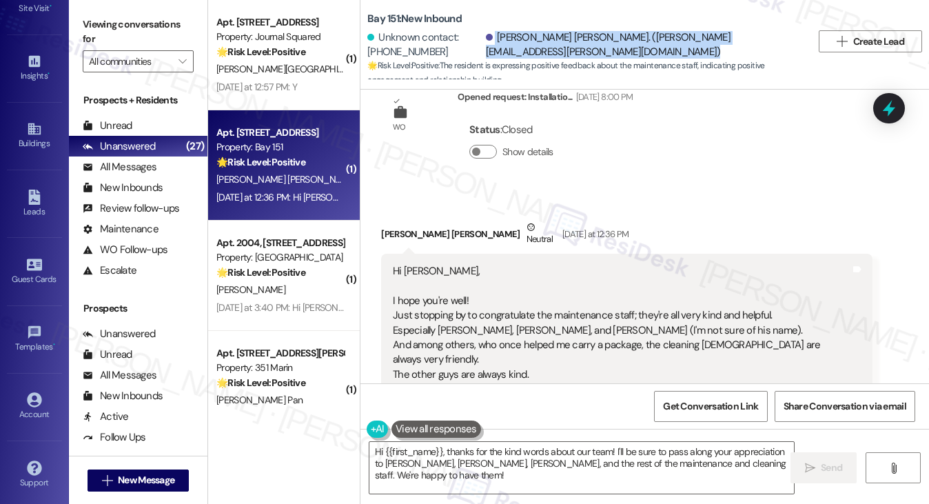
click at [764, 41] on div "Unknown contact: [PHONE_NUMBER] [PERSON_NAME] [PERSON_NAME]. ([PERSON_NAME][EMA…" at bounding box center [589, 45] width 444 height 28
click at [766, 41] on div "Unknown contact: [PHONE_NUMBER] [PERSON_NAME] [PERSON_NAME]. ([PERSON_NAME][EMA…" at bounding box center [589, 45] width 444 height 28
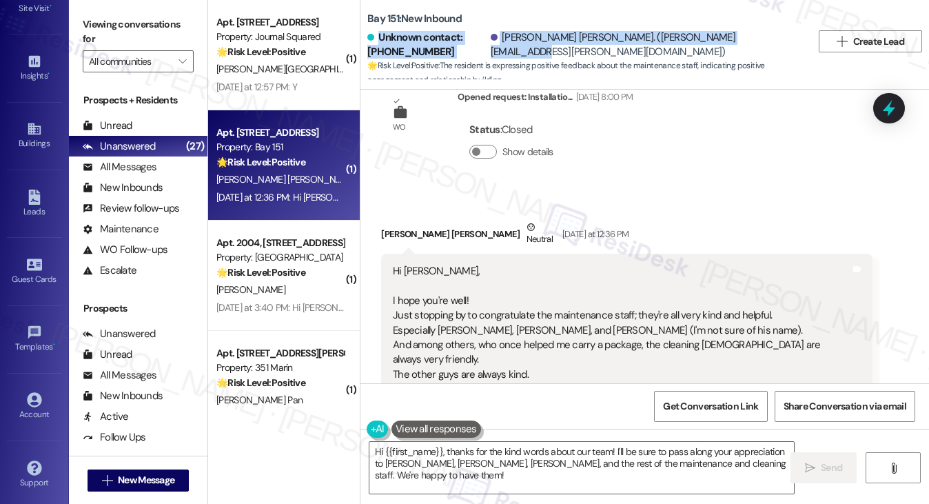
drag, startPoint x: 770, startPoint y: 41, endPoint x: 378, endPoint y: 41, distance: 392.8
click at [378, 41] on div "Unknown contact: [PHONE_NUMBER] [PERSON_NAME] [PERSON_NAME]. ([PERSON_NAME][EMA…" at bounding box center [589, 45] width 444 height 28
copy div "Unknown contact: [PHONE_NUMBER] [PERSON_NAME] [PERSON_NAME]. ([PERSON_NAME][EMA…"
click at [119, 19] on label "Viewing conversations for" at bounding box center [138, 32] width 111 height 37
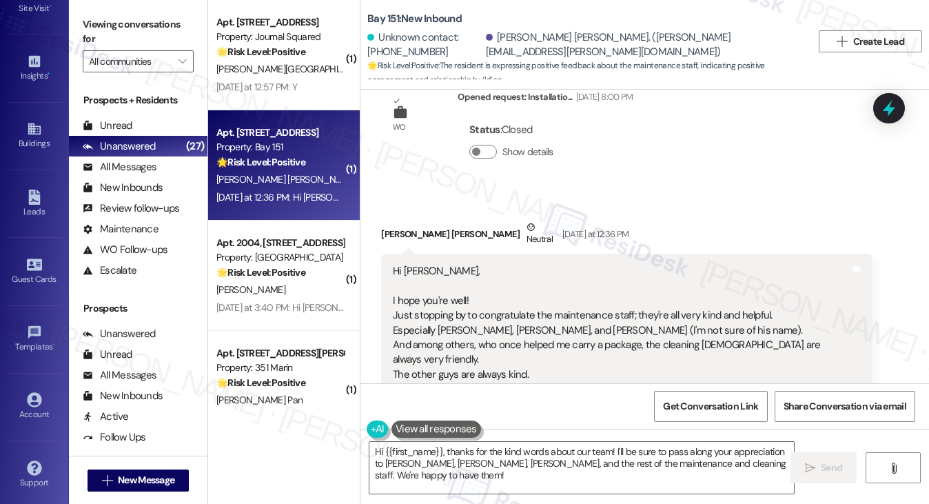
click at [393, 220] on div "[PERSON_NAME] [PERSON_NAME] Neutral [DATE] at 12:36 PM" at bounding box center [626, 237] width 491 height 34
click at [391, 220] on div "[PERSON_NAME] [PERSON_NAME] Neutral [DATE] at 12:36 PM" at bounding box center [626, 237] width 491 height 34
copy div "[PERSON_NAME]"
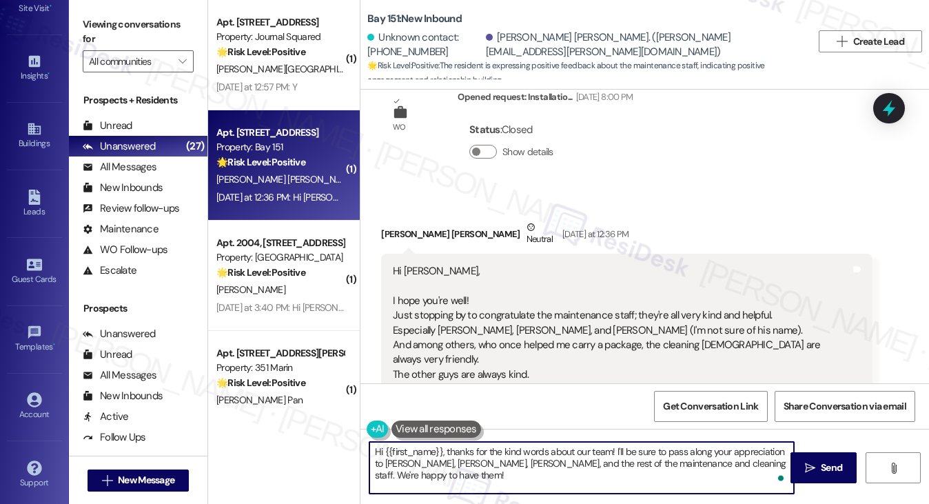
drag, startPoint x: 382, startPoint y: 453, endPoint x: 440, endPoint y: 443, distance: 59.4
click at [440, 443] on textarea "Hi {{first_name}}, thanks for the kind words about our team! I'll be sure to pa…" at bounding box center [581, 468] width 425 height 52
paste textarea "[PERSON_NAME]"
click at [598, 264] on div "Hi [PERSON_NAME], I hope you're well! Just stopping by to congratulate the main…" at bounding box center [621, 330] width 457 height 133
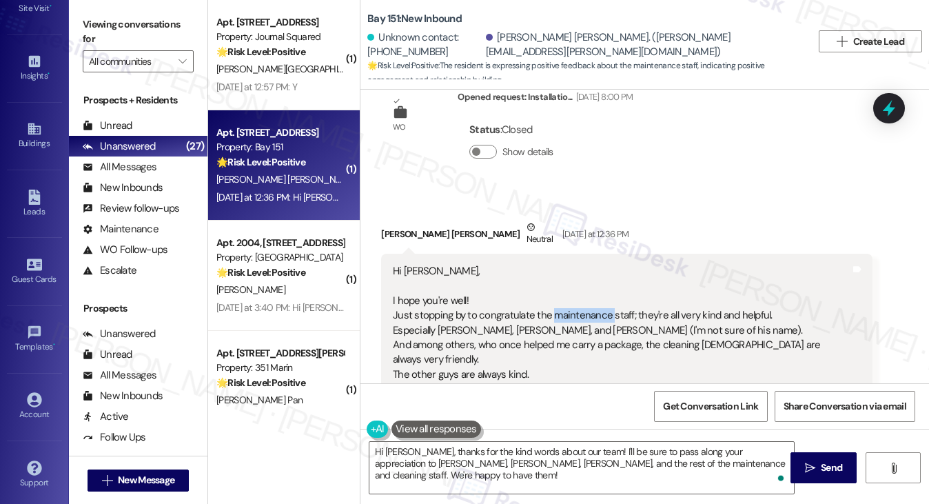
click at [598, 264] on div "Hi [PERSON_NAME], I hope you're well! Just stopping by to congratulate the main…" at bounding box center [621, 330] width 457 height 133
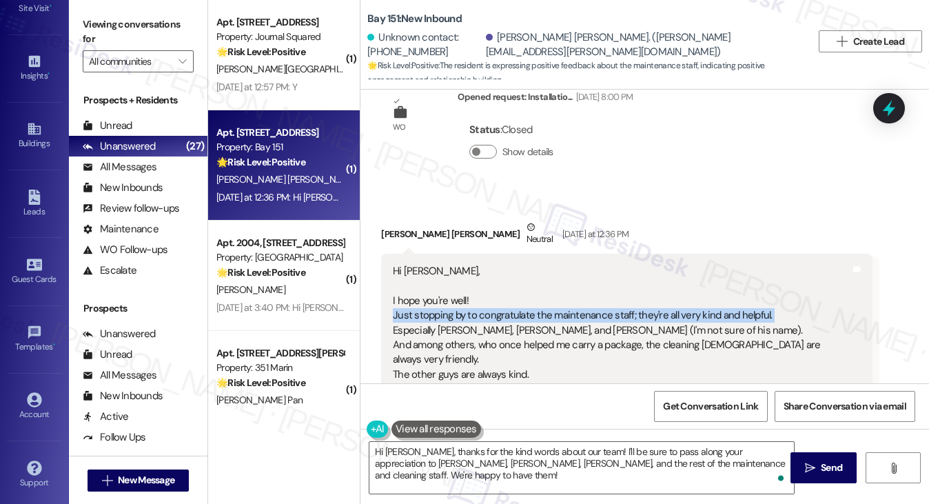
click at [598, 264] on div "Hi [PERSON_NAME], I hope you're well! Just stopping by to congratulate the main…" at bounding box center [621, 330] width 457 height 133
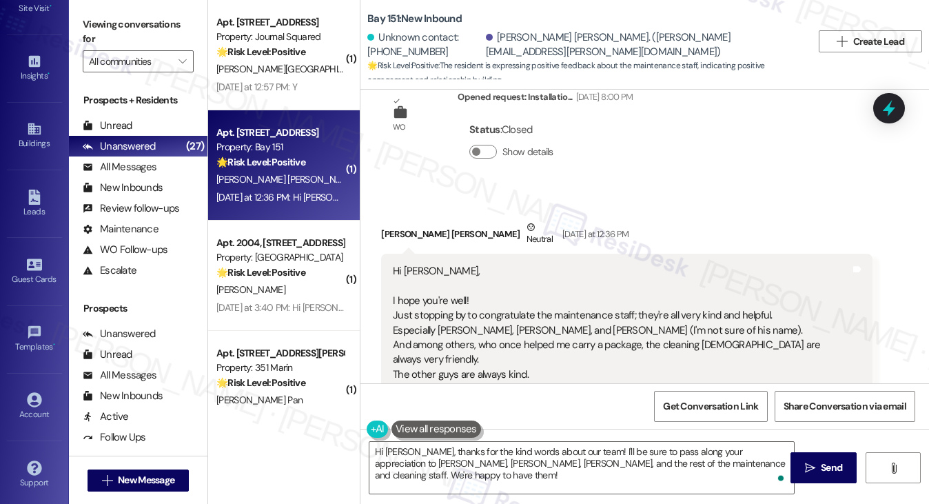
click at [518, 275] on div "Hi [PERSON_NAME], I hope you're well! Just stopping by to congratulate the main…" at bounding box center [621, 330] width 457 height 133
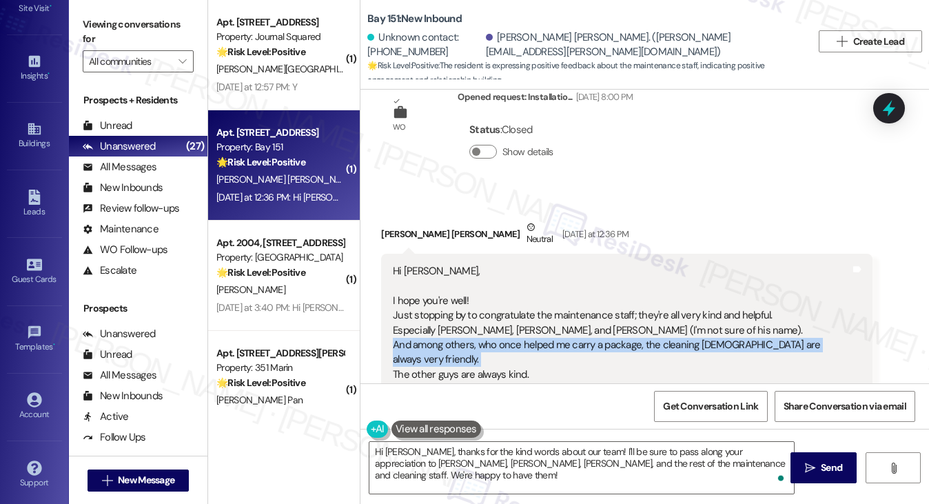
click at [518, 275] on div "Hi [PERSON_NAME], I hope you're well! Just stopping by to congratulate the main…" at bounding box center [621, 330] width 457 height 133
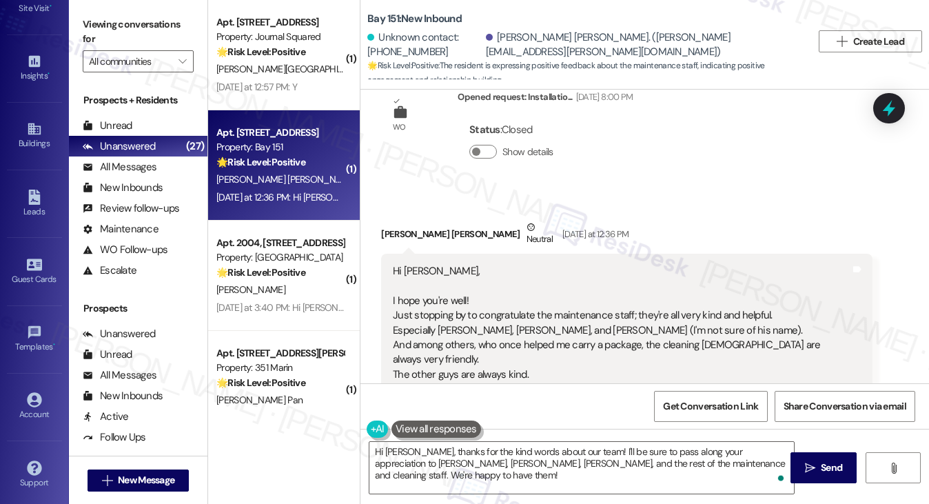
click at [529, 264] on div "Hi [PERSON_NAME], I hope you're well! Just stopping by to congratulate the main…" at bounding box center [621, 330] width 457 height 133
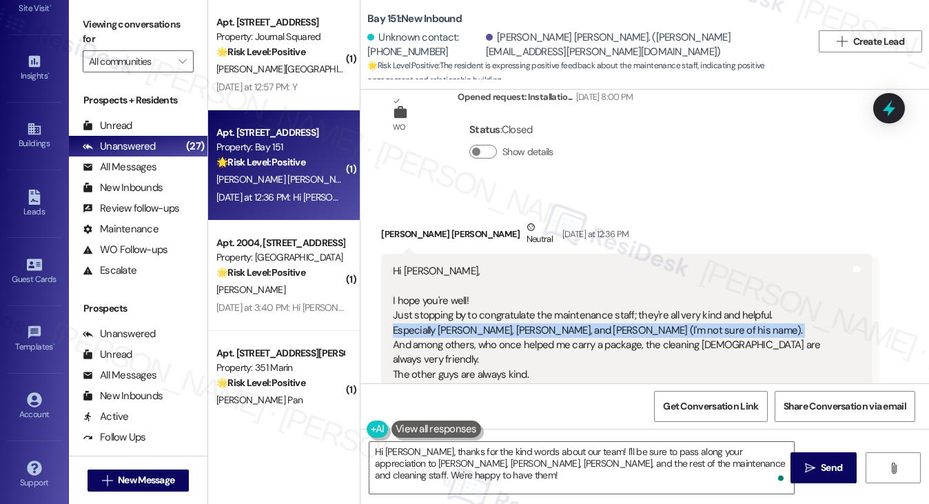
click at [529, 264] on div "Hi [PERSON_NAME], I hope you're well! Just stopping by to congratulate the main…" at bounding box center [621, 330] width 457 height 133
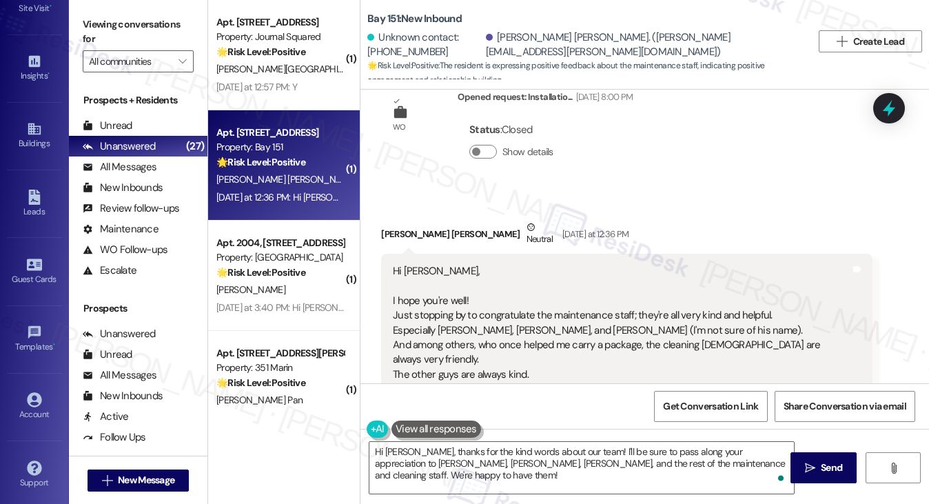
click at [478, 290] on div "Hi [PERSON_NAME], I hope you're well! Just stopping by to congratulate the main…" at bounding box center [621, 330] width 457 height 133
click at [471, 264] on div "Hi [PERSON_NAME], I hope you're well! Just stopping by to congratulate the main…" at bounding box center [621, 330] width 457 height 133
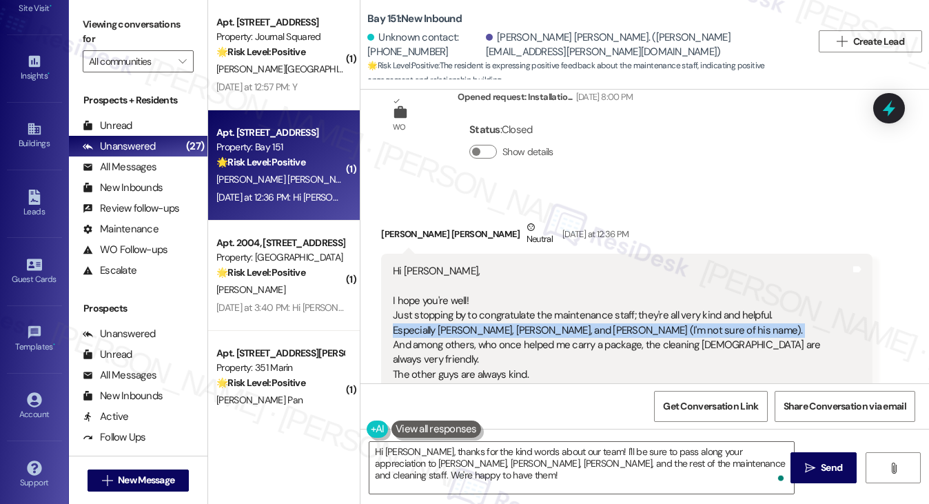
click at [471, 264] on div "Hi [PERSON_NAME], I hope you're well! Just stopping by to congratulate the main…" at bounding box center [621, 330] width 457 height 133
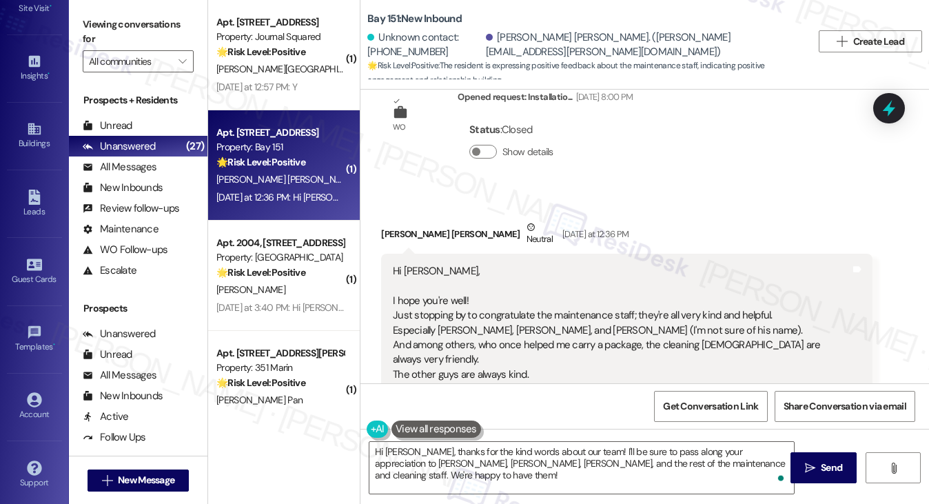
click at [470, 280] on div "Hi [PERSON_NAME], I hope you're well! Just stopping by to congratulate the main…" at bounding box center [621, 330] width 457 height 133
click at [487, 294] on div "Hi [PERSON_NAME], I hope you're well! Just stopping by to congratulate the main…" at bounding box center [621, 330] width 457 height 133
click at [486, 294] on div "Hi [PERSON_NAME], I hope you're well! Just stopping by to congratulate the main…" at bounding box center [621, 330] width 457 height 133
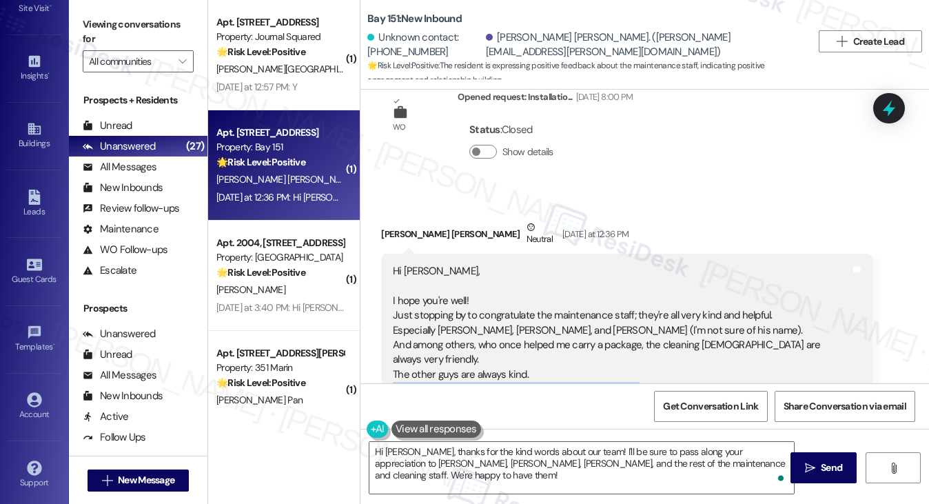
click at [486, 294] on div "Hi [PERSON_NAME], I hope you're well! Just stopping by to congratulate the main…" at bounding box center [621, 330] width 457 height 133
click at [482, 298] on div "Hi [PERSON_NAME], I hope you're well! Just stopping by to congratulate the main…" at bounding box center [621, 330] width 457 height 133
click at [505, 471] on textarea "Hi [PERSON_NAME], thanks for the kind words about our team! I'll be sure to pas…" at bounding box center [581, 468] width 425 height 52
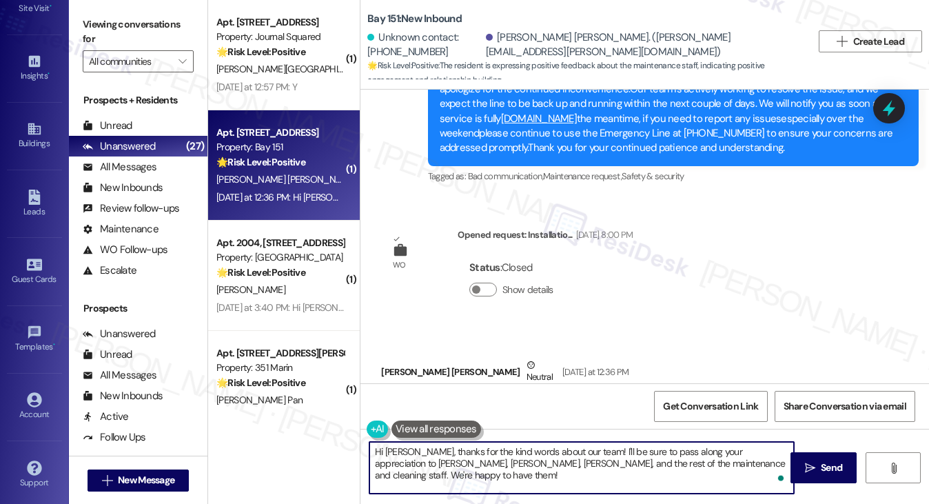
scroll to position [7448, 0]
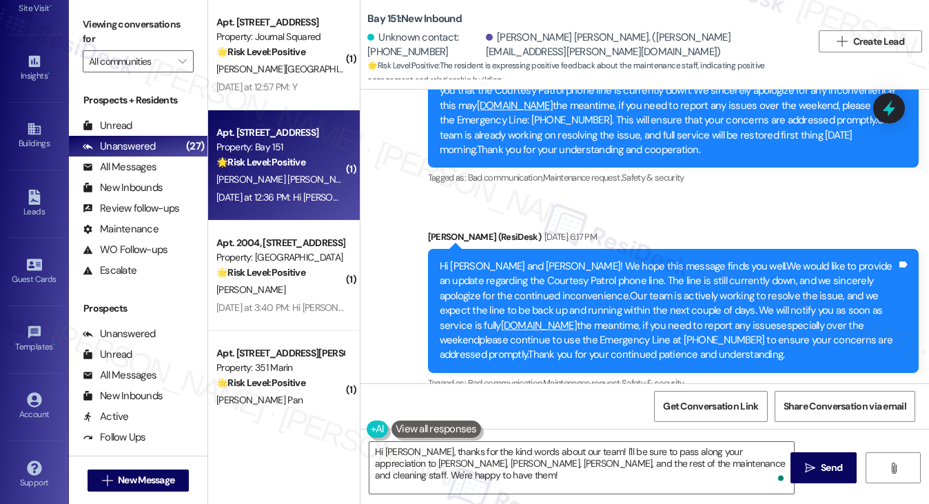
click at [550, 259] on div "Hi [PERSON_NAME] and [PERSON_NAME]! We hope this message finds you well.We woul…" at bounding box center [668, 310] width 457 height 103
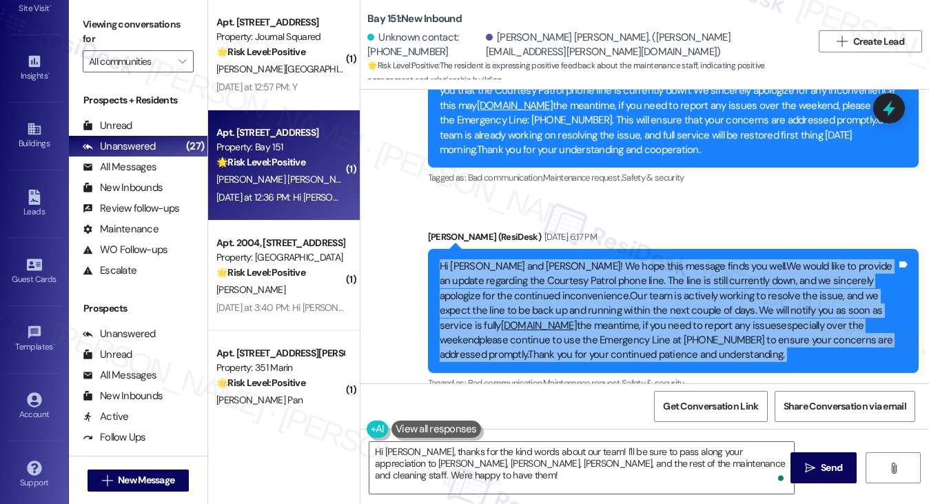
click at [550, 259] on div "Hi [PERSON_NAME] and [PERSON_NAME]! We hope this message finds you well.We woul…" at bounding box center [668, 310] width 457 height 103
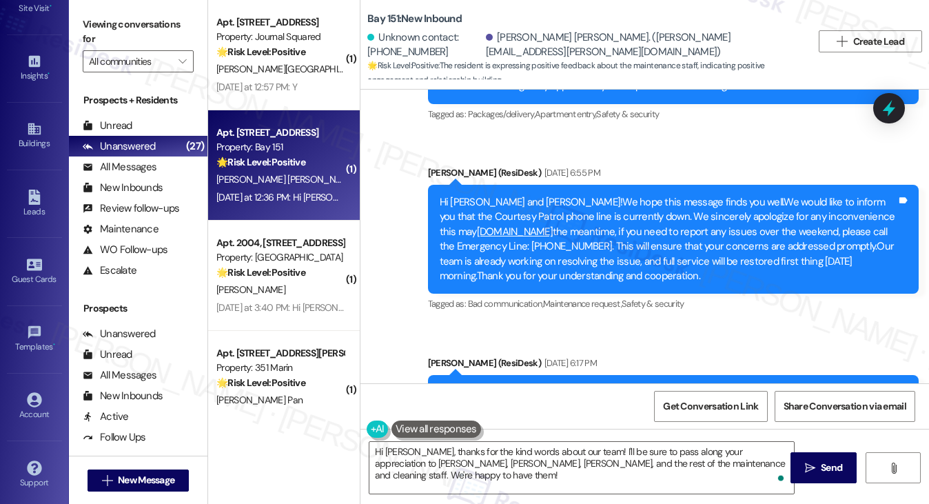
scroll to position [7172, 0]
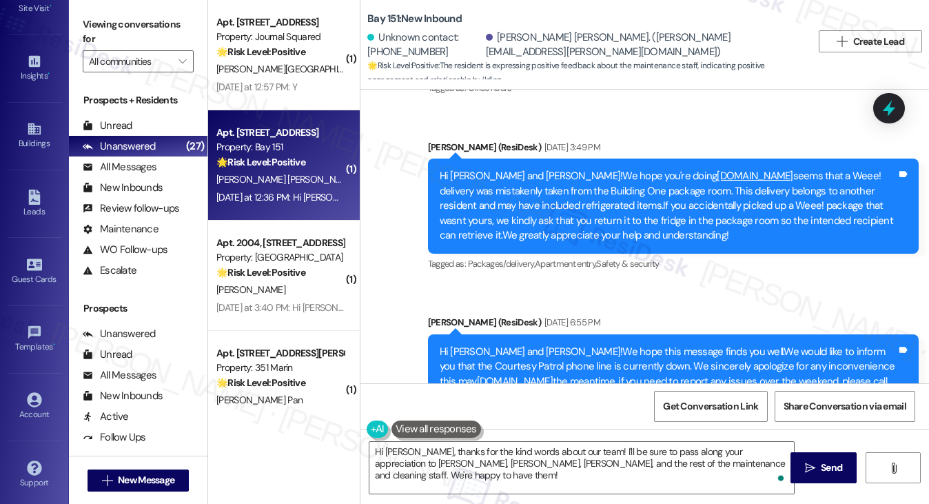
click at [500, 345] on div "Hi [PERSON_NAME] and [PERSON_NAME]!We hope this message finds you well.We would…" at bounding box center [668, 389] width 457 height 89
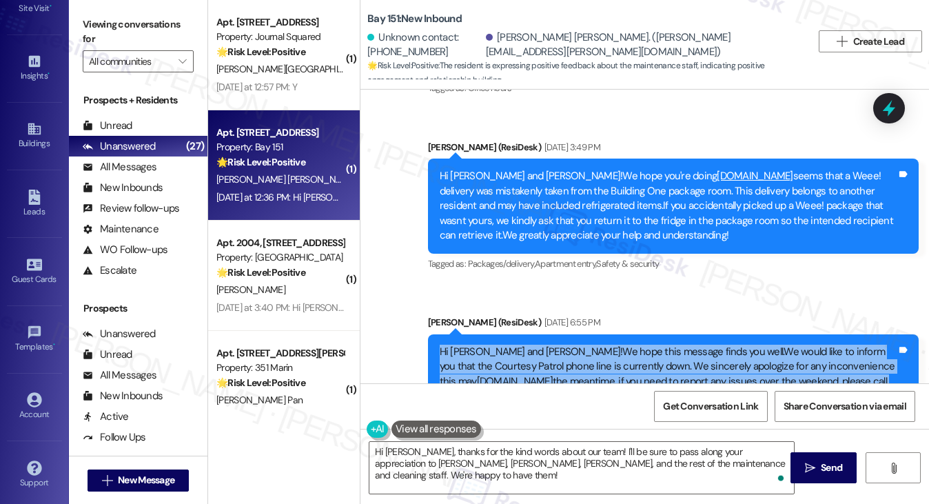
click at [500, 345] on div "Hi [PERSON_NAME] and [PERSON_NAME]!We hope this message finds you well.We would…" at bounding box center [668, 389] width 457 height 89
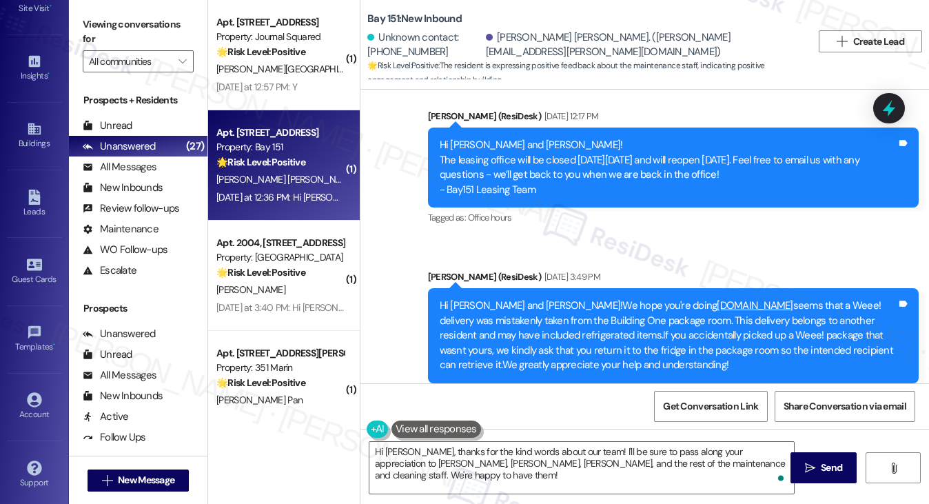
scroll to position [7034, 0]
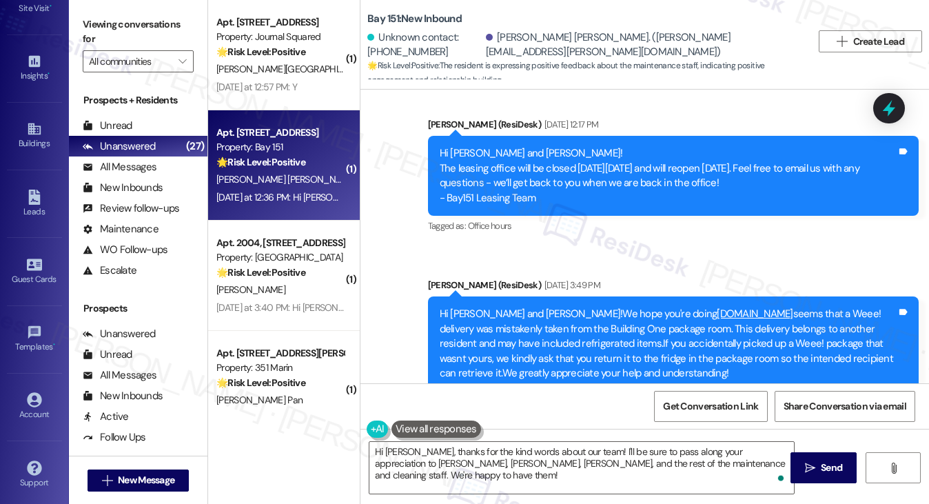
click at [500, 307] on div "Hi [PERSON_NAME] and [PERSON_NAME]!We hope you're doing [DOMAIN_NAME] seems tha…" at bounding box center [668, 344] width 457 height 74
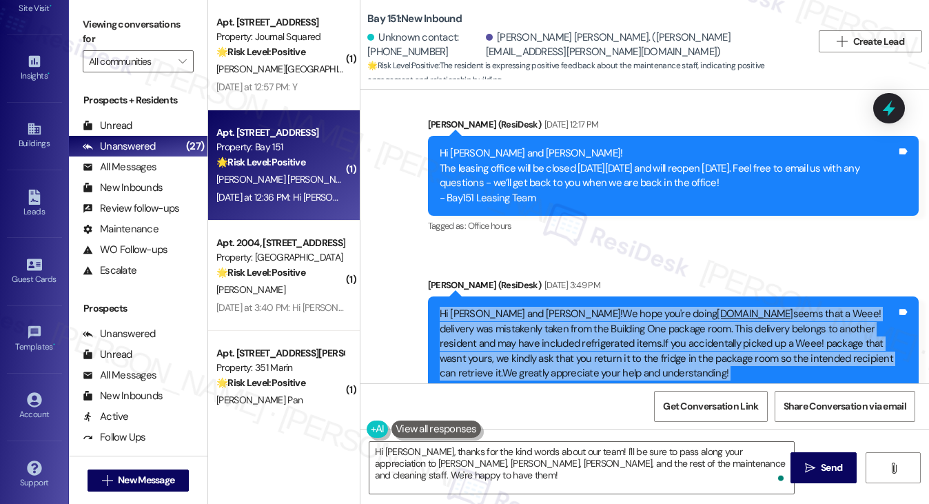
click at [500, 307] on div "Hi [PERSON_NAME] and [PERSON_NAME]!We hope you're doing [DOMAIN_NAME] seems tha…" at bounding box center [668, 344] width 457 height 74
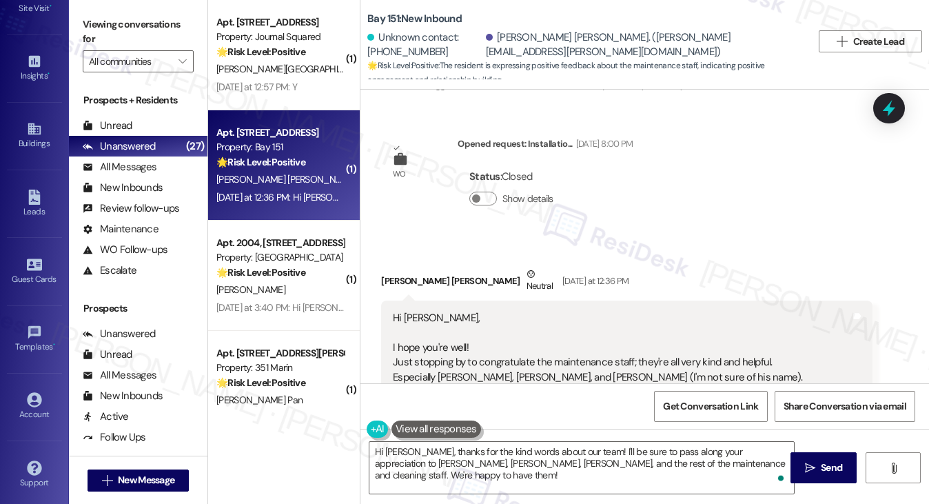
scroll to position [7792, 0]
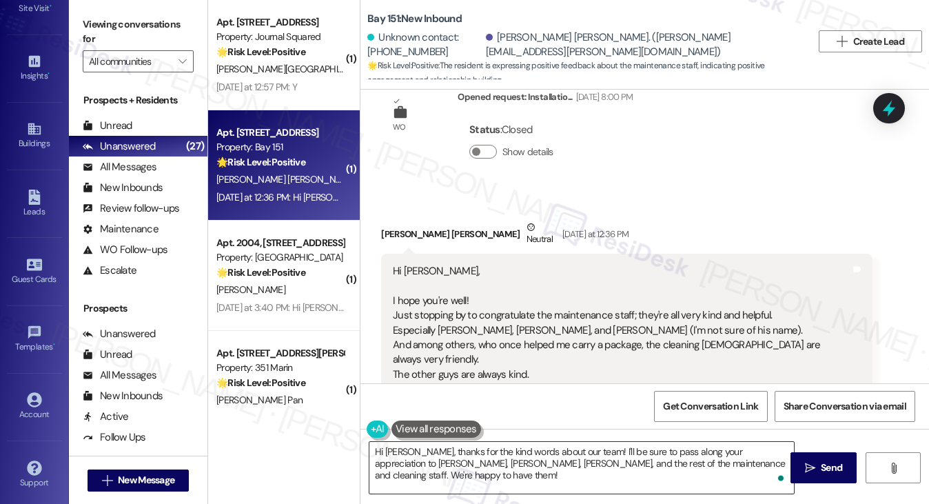
click at [458, 479] on textarea "Hi [PERSON_NAME], thanks for the kind words about our team! I'll be sure to pas…" at bounding box center [581, 468] width 425 height 52
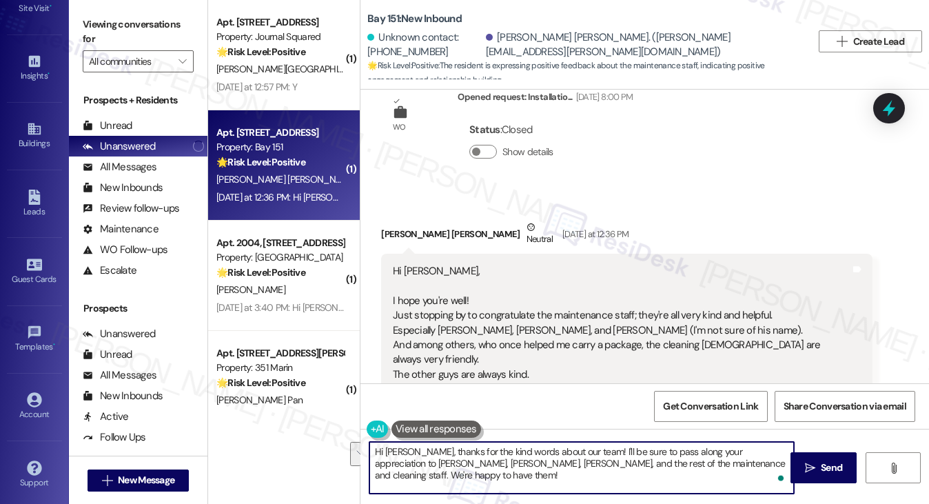
drag, startPoint x: 497, startPoint y: 480, endPoint x: 700, endPoint y: 462, distance: 204.0
click at [700, 462] on textarea "Hi [PERSON_NAME], thanks for the kind words about our team! I'll be sure to pas…" at bounding box center [581, 468] width 425 height 52
click at [524, 482] on textarea "Hi [PERSON_NAME], thanks for the kind words about our team! I'll be sure to pas…" at bounding box center [581, 468] width 425 height 52
drag, startPoint x: 523, startPoint y: 482, endPoint x: 695, endPoint y: 461, distance: 172.9
click at [695, 461] on textarea "Hi [PERSON_NAME], thanks for the kind words about our team! I'll be sure to pas…" at bounding box center [581, 468] width 425 height 52
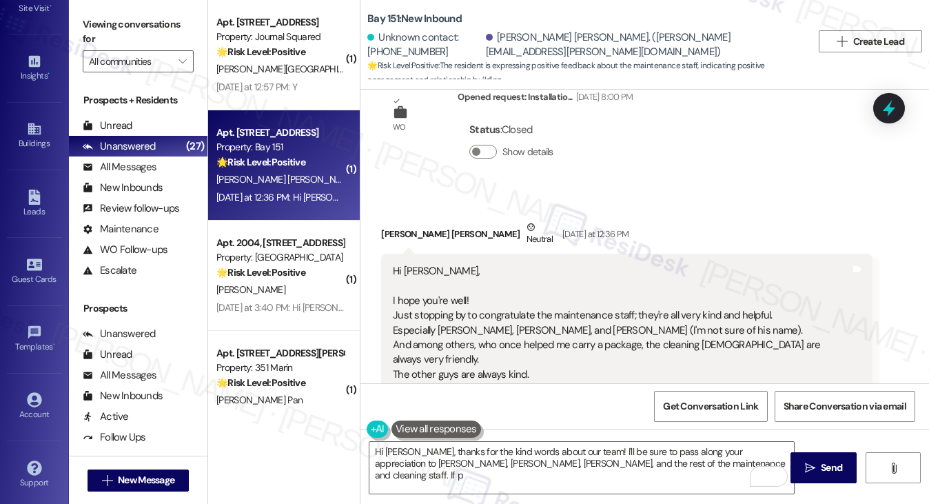
click at [122, 14] on label "Viewing conversations for" at bounding box center [138, 32] width 111 height 37
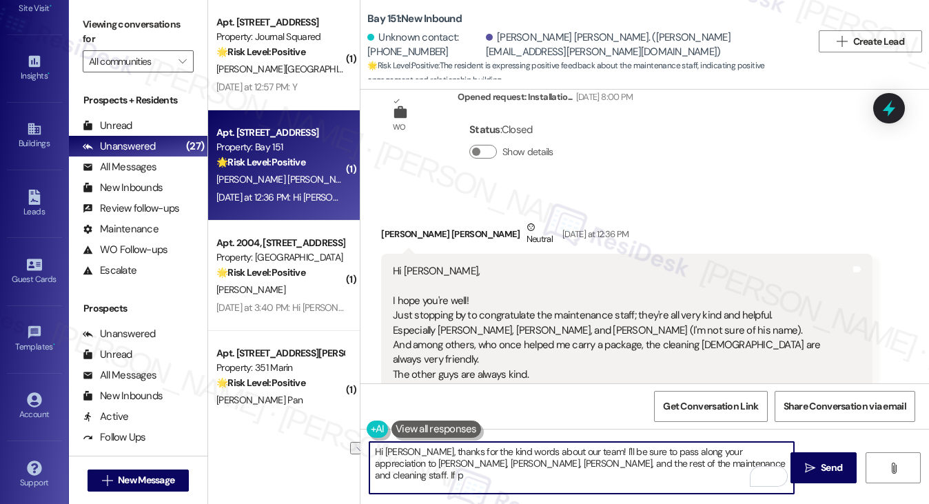
drag, startPoint x: 725, startPoint y: 469, endPoint x: 693, endPoint y: 467, distance: 32.5
click at [693, 467] on textarea "Hi [PERSON_NAME], thanks for the kind words about our team! I'll be sure to pas…" at bounding box center [581, 468] width 425 height 52
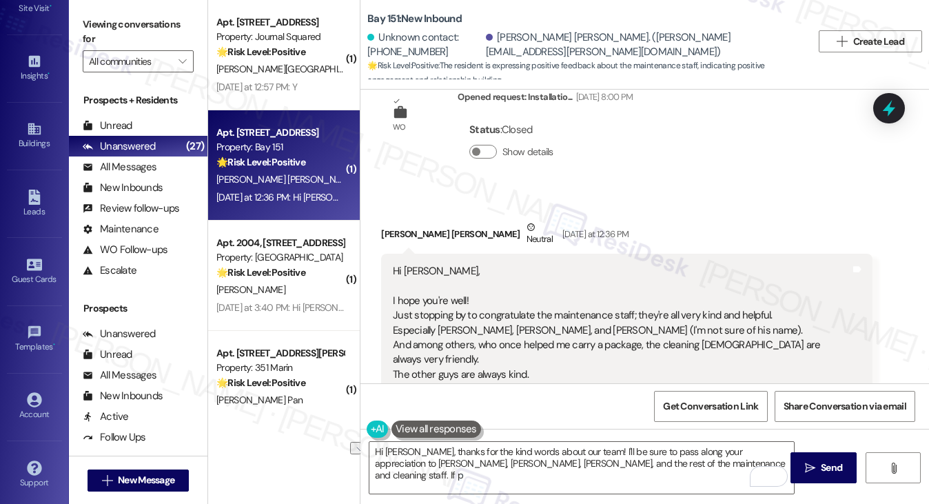
click at [98, 26] on label "Viewing conversations for" at bounding box center [138, 32] width 111 height 37
click at [128, 14] on label "Viewing conversations for" at bounding box center [138, 32] width 111 height 37
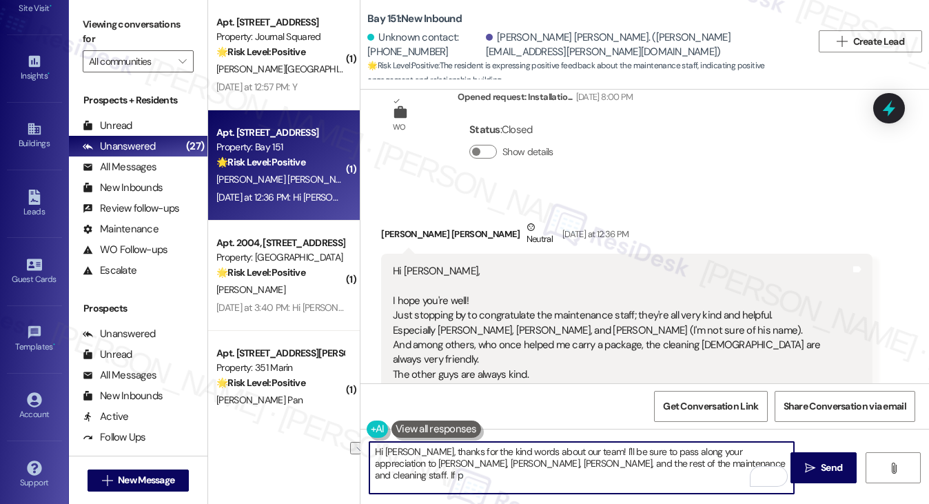
drag, startPoint x: 714, startPoint y: 466, endPoint x: 695, endPoint y: 462, distance: 19.6
click at [692, 465] on textarea "Hi [PERSON_NAME], thanks for the kind words about our team! I'll be sure to pas…" at bounding box center [581, 468] width 425 height 52
paste textarea ""Could I also take this chance to ask about your living experience? Has {{prope…"
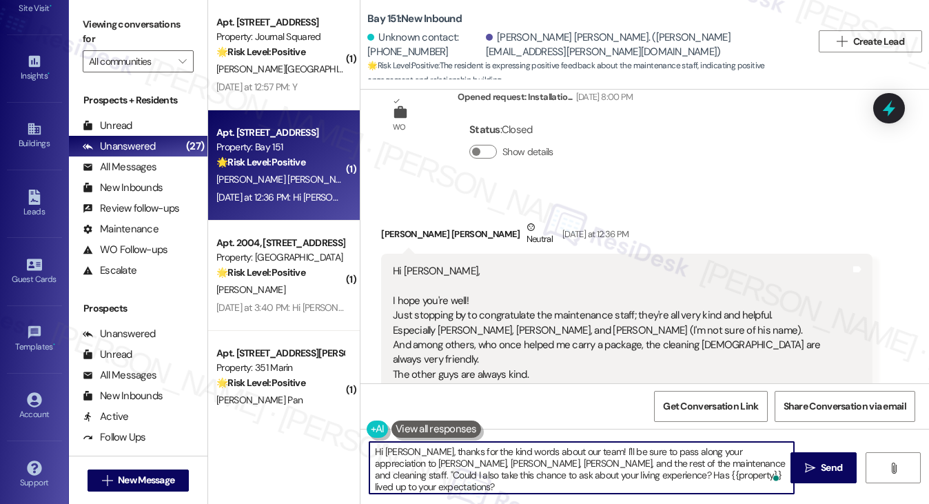
click at [698, 462] on textarea "Hi [PERSON_NAME], thanks for the kind words about our team! I'll be sure to pas…" at bounding box center [581, 468] width 425 height 52
click at [507, 498] on div "Hi [PERSON_NAME], thanks for the kind words about our team! I'll be sure to pas…" at bounding box center [644, 480] width 568 height 103
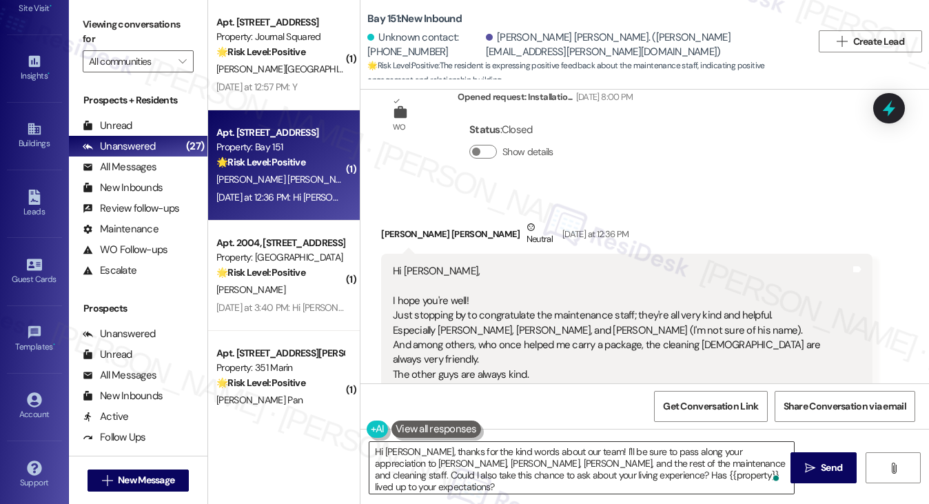
click at [494, 489] on textarea "Hi [PERSON_NAME], thanks for the kind words about our team! I'll be sure to pas…" at bounding box center [581, 468] width 425 height 52
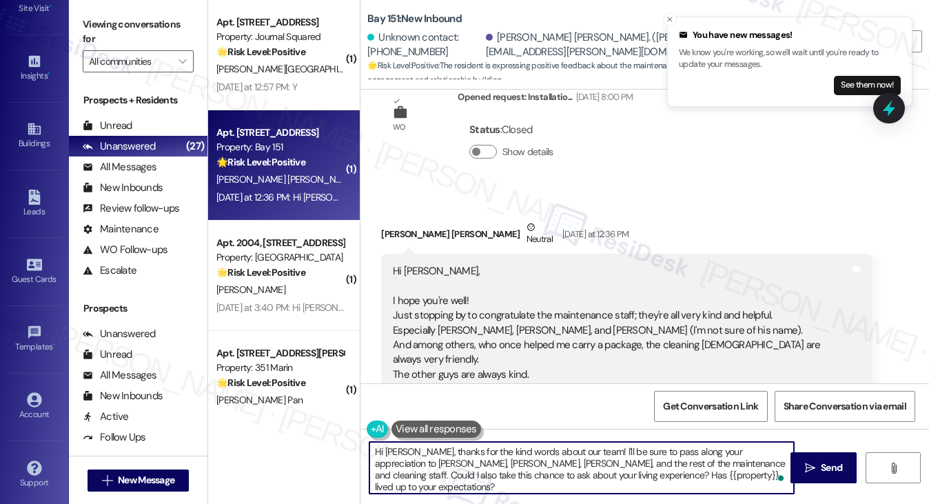
click at [404, 460] on textarea "Hi [PERSON_NAME], thanks for the kind words about our team! I'll be sure to pas…" at bounding box center [581, 468] width 425 height 52
click at [504, 457] on textarea "Hi [PERSON_NAME], thanks for the kind words about our team! I'll be sure to pas…" at bounding box center [581, 468] width 425 height 52
click at [657, 457] on textarea "Hi [PERSON_NAME], thanks for the kind words about our team! I'll be sure to pas…" at bounding box center [581, 468] width 425 height 52
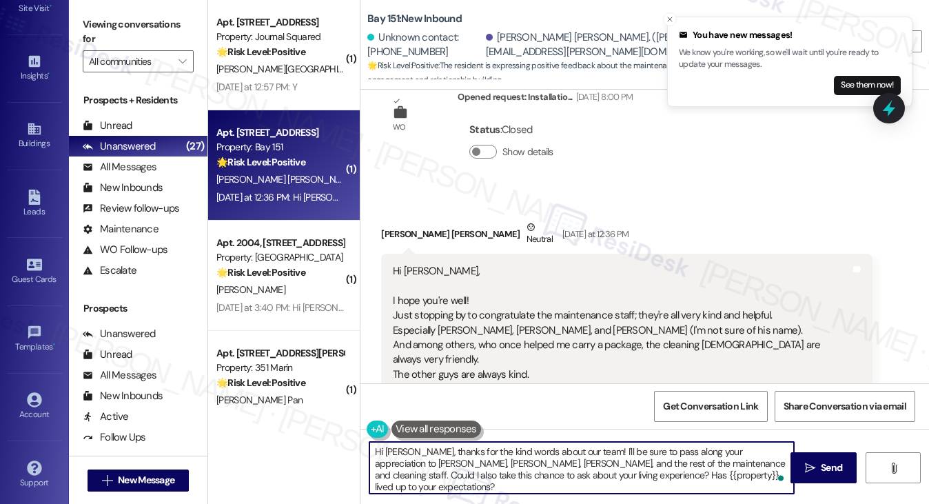
click at [657, 457] on textarea "Hi [PERSON_NAME], thanks for the kind words about our team! I'll be sure to pas…" at bounding box center [581, 468] width 425 height 52
click at [505, 458] on textarea "Hi [PERSON_NAME], thanks for the kind words about our team! I'll be sure to pas…" at bounding box center [581, 468] width 425 height 52
click at [582, 458] on textarea "Hi [PERSON_NAME], thanks for the kind words about our team! I'll be sure to pas…" at bounding box center [581, 468] width 425 height 52
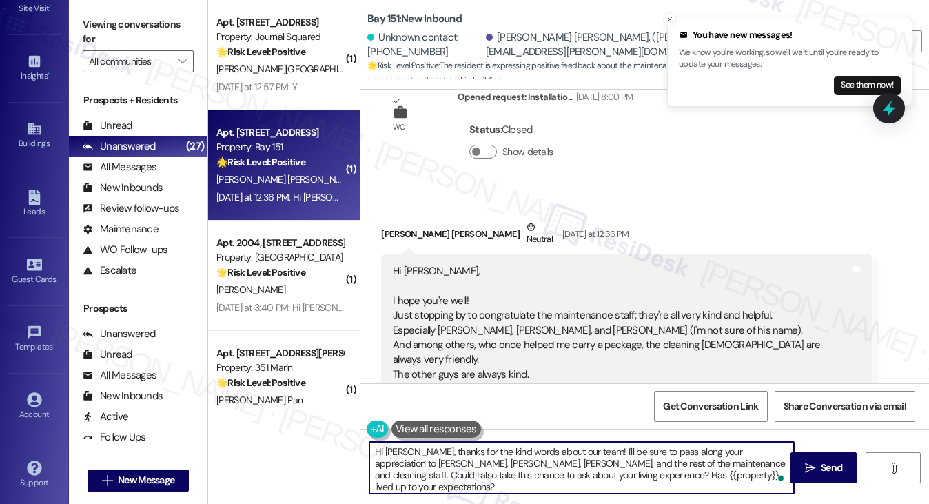
click at [582, 458] on textarea "Hi [PERSON_NAME], thanks for the kind words about our team! I'll be sure to pas…" at bounding box center [581, 468] width 425 height 52
click at [513, 460] on textarea "Hi [PERSON_NAME], thanks for the kind words about our team! I'll be sure to pas…" at bounding box center [581, 468] width 425 height 52
click at [548, 471] on textarea "Hi [PERSON_NAME], thanks for the kind words about our team! I'll be sure to pas…" at bounding box center [581, 468] width 425 height 52
drag, startPoint x: 750, startPoint y: 473, endPoint x: 762, endPoint y: 471, distance: 12.7
click at [750, 473] on textarea "Hi [PERSON_NAME], thanks for the kind words about our team! I'll be sure to pas…" at bounding box center [581, 468] width 425 height 52
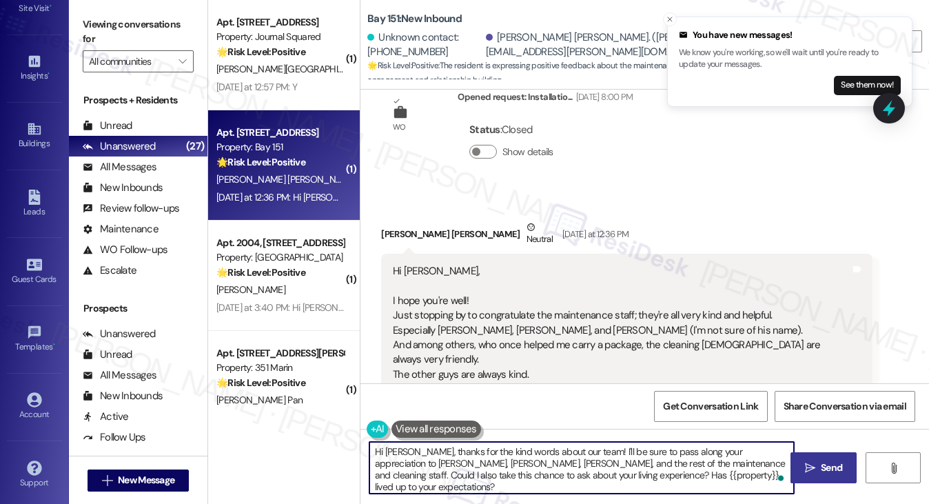
type textarea "Hi [PERSON_NAME], thanks for the kind words about our team! I'll be sure to pas…"
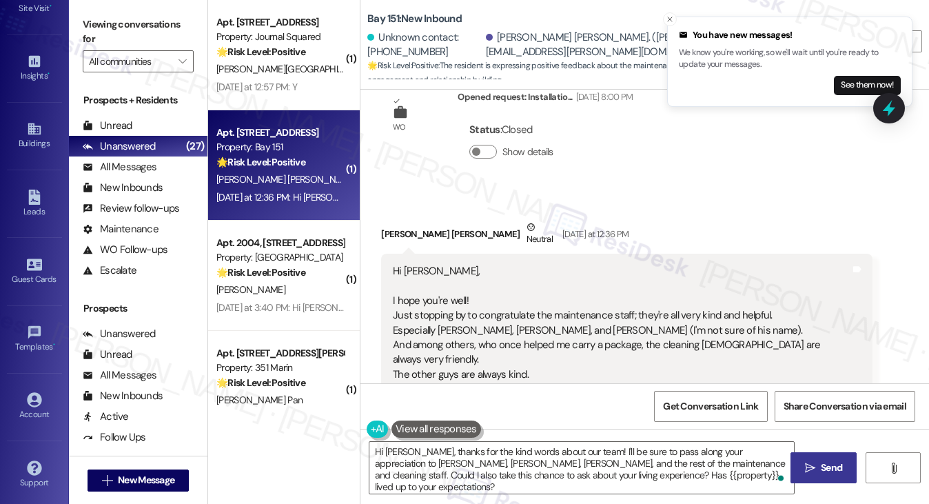
click at [810, 459] on button " Send" at bounding box center [823, 467] width 67 height 31
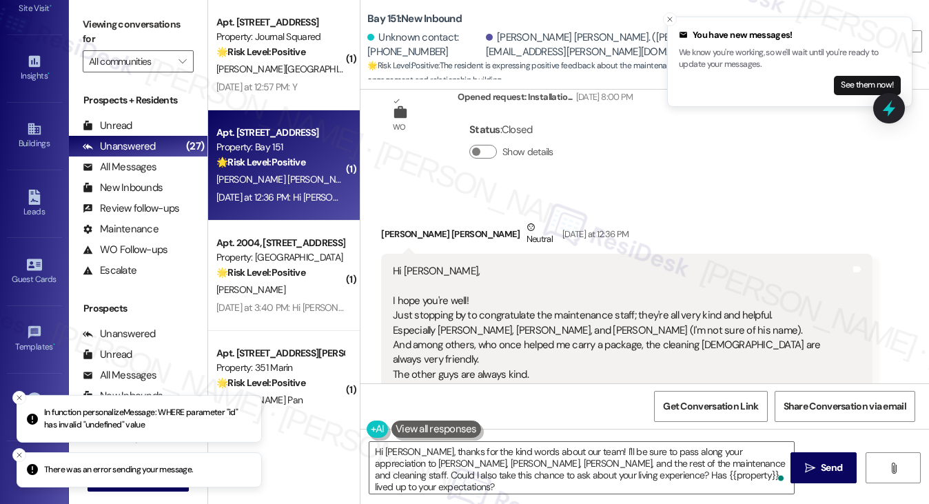
click at [201, 424] on p "In function personalizeMessage: WHERE parameter "id" has invalid "undefined" va…" at bounding box center [147, 419] width 206 height 24
click at [477, 454] on textarea "Hi [PERSON_NAME], thanks for the kind words about our team! I'll be sure to pas…" at bounding box center [581, 468] width 425 height 52
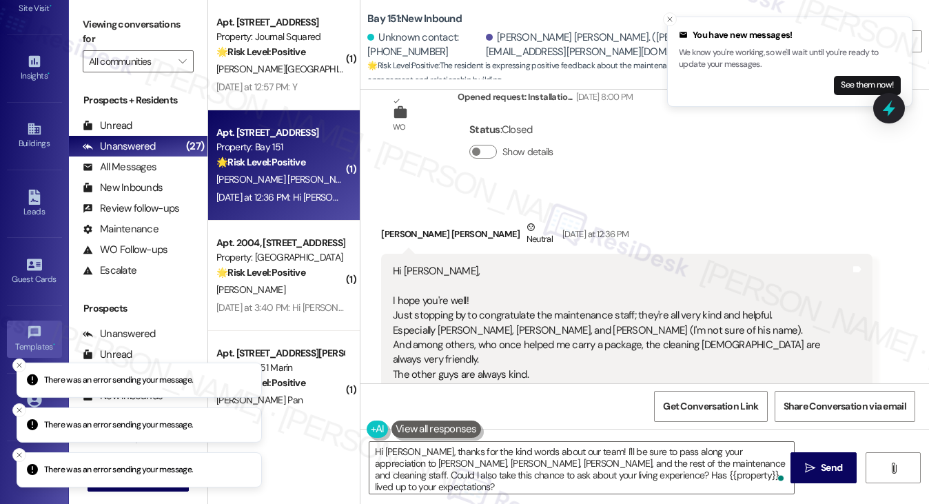
click at [19, 312] on icon "Close toast" at bounding box center [19, 308] width 8 height 8
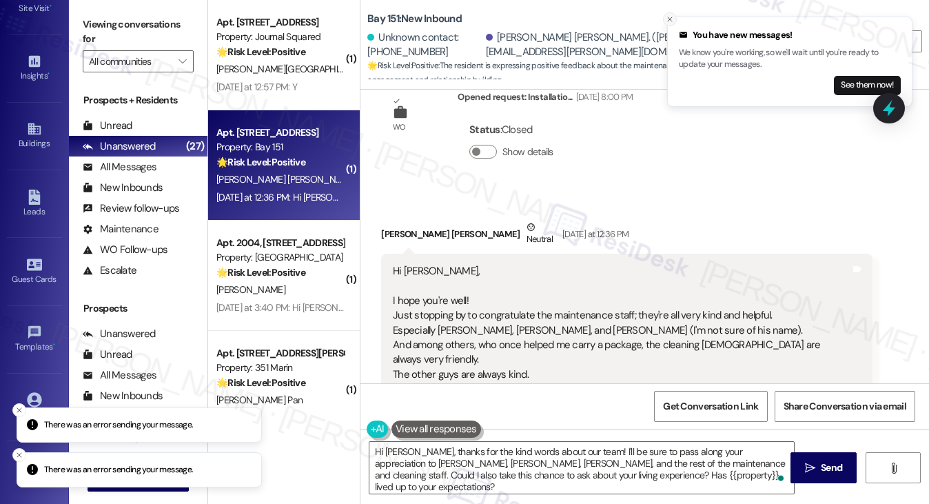
click at [670, 20] on icon "Close toast" at bounding box center [670, 19] width 8 height 8
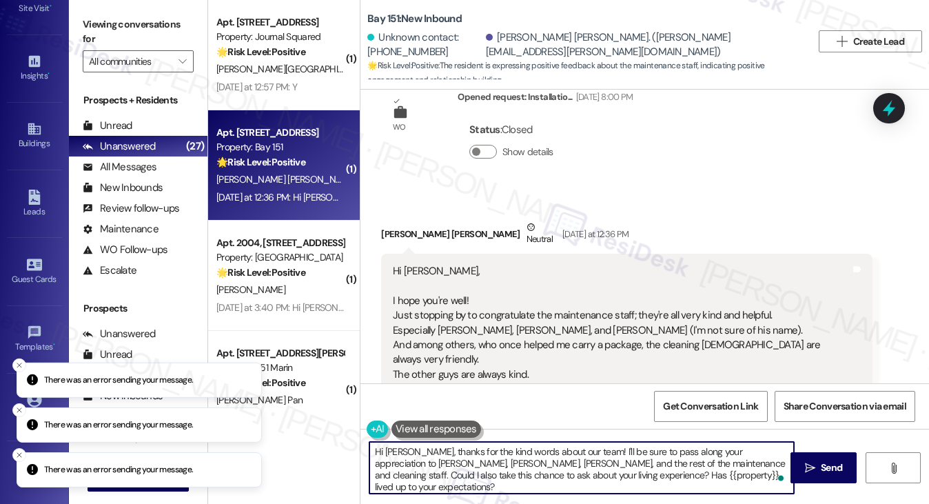
click at [413, 220] on div "[PERSON_NAME] [PERSON_NAME] Neutral [DATE] at 12:36 PM" at bounding box center [626, 237] width 491 height 34
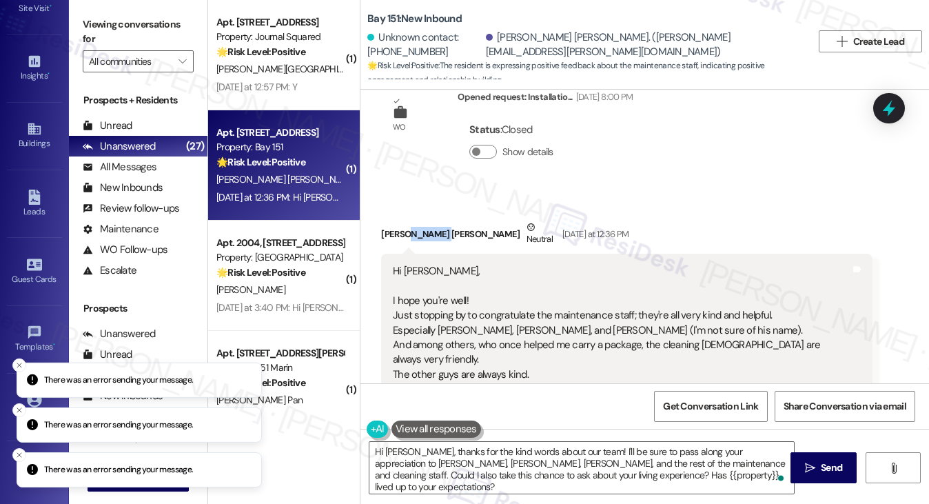
click at [413, 220] on div "[PERSON_NAME] [PERSON_NAME] Neutral [DATE] at 12:36 PM" at bounding box center [626, 237] width 491 height 34
copy div "[PERSON_NAME] [PERSON_NAME]"
click at [17, 367] on icon "Close toast" at bounding box center [19, 364] width 8 height 8
click at [15, 413] on icon "Close toast" at bounding box center [19, 409] width 8 height 8
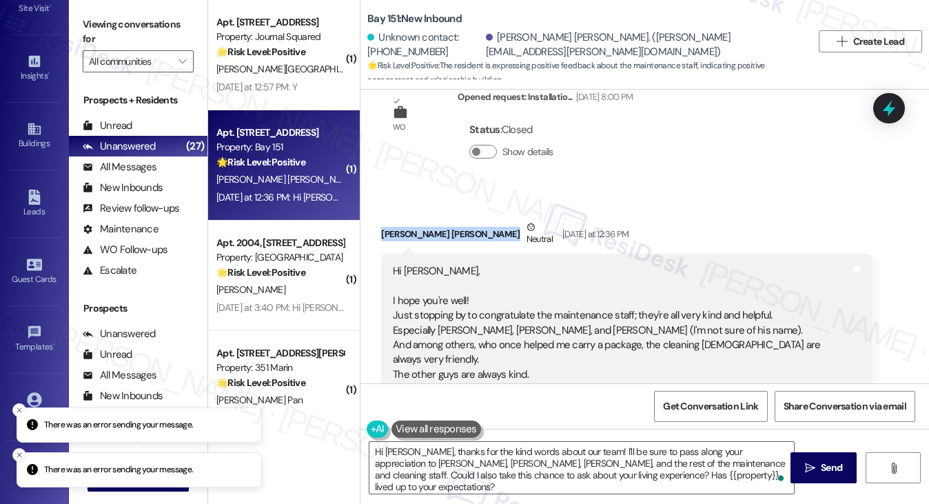
click at [22, 454] on icon "Close toast" at bounding box center [19, 455] width 8 height 8
click at [19, 451] on icon "Close toast" at bounding box center [19, 455] width 8 height 8
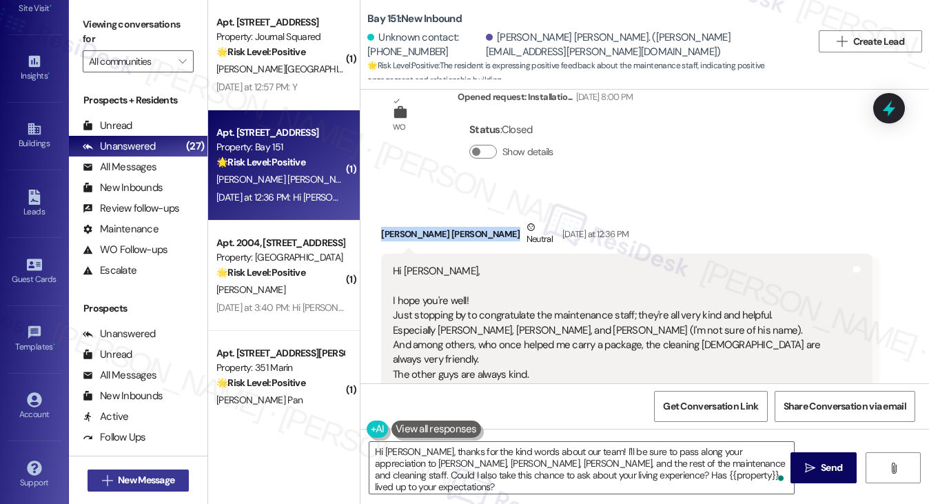
click at [121, 478] on span "New Message" at bounding box center [146, 480] width 57 height 14
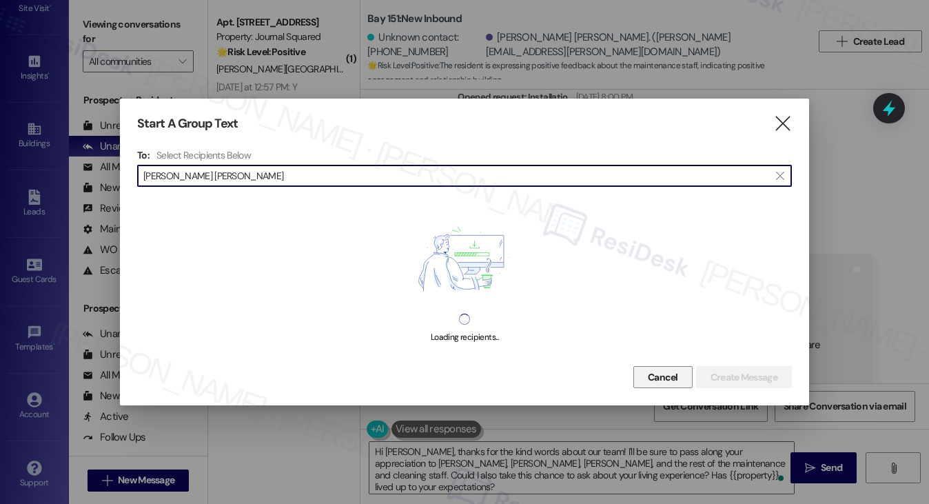
type input "[PERSON_NAME] [PERSON_NAME]"
click at [664, 371] on span "Cancel" at bounding box center [663, 377] width 30 height 14
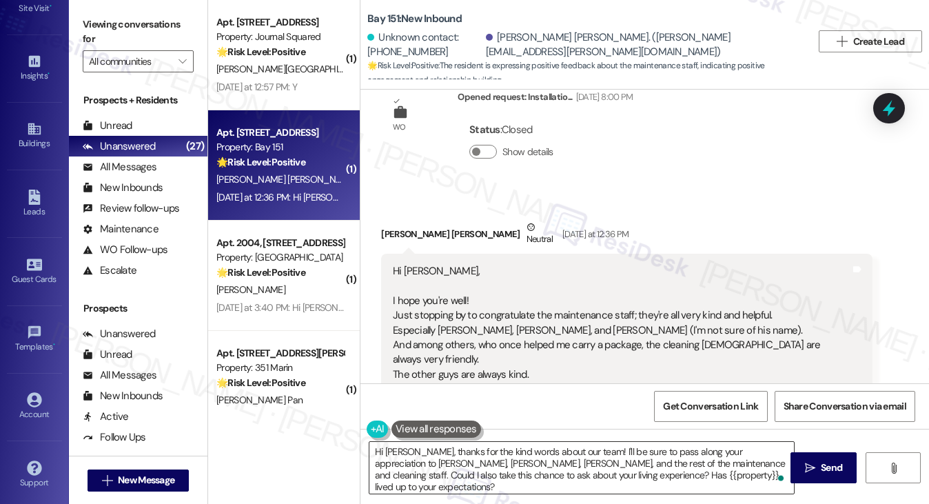
click at [555, 446] on textarea "Hi [PERSON_NAME], thanks for the kind words about our team! I'll be sure to pas…" at bounding box center [581, 468] width 425 height 52
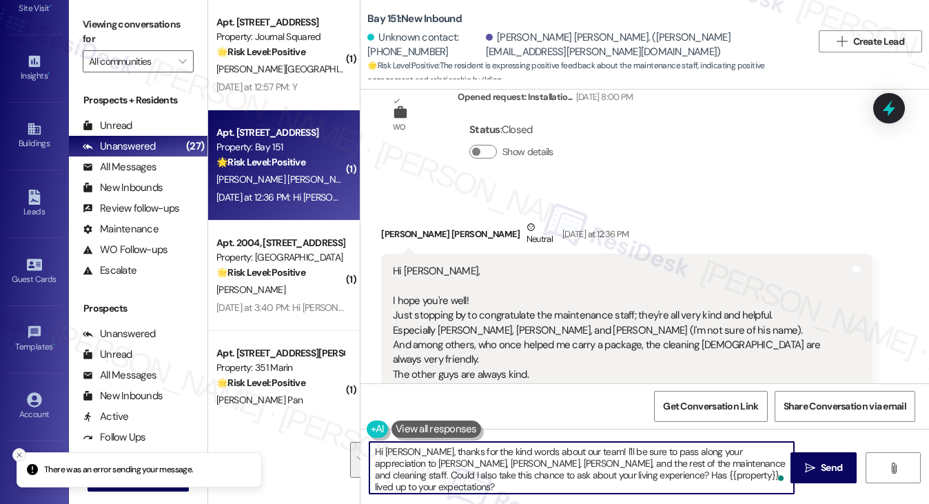
click at [18, 454] on icon "Close toast" at bounding box center [19, 455] width 8 height 8
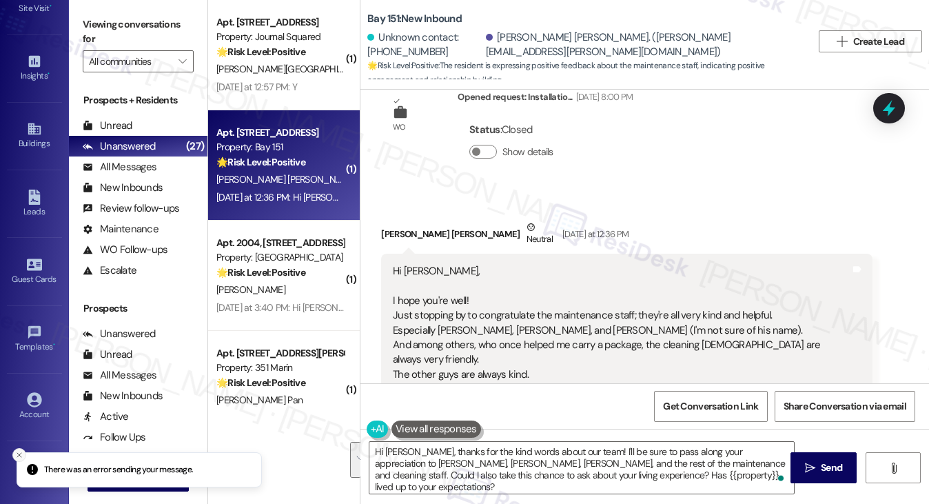
click at [22, 454] on icon "Close toast" at bounding box center [19, 455] width 8 height 8
click at [115, 475] on span "New Message" at bounding box center [146, 480] width 62 height 14
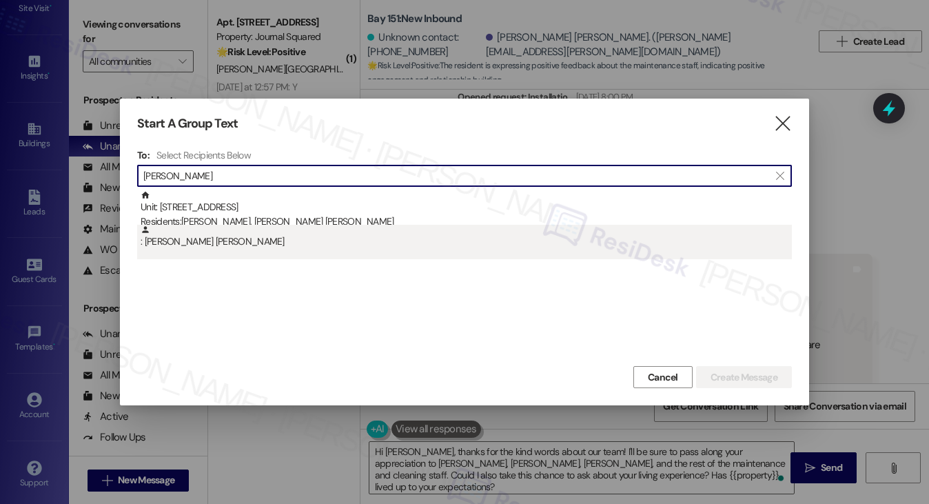
type input "[PERSON_NAME]"
click at [245, 234] on div ": [PERSON_NAME] [PERSON_NAME]" at bounding box center [466, 237] width 651 height 24
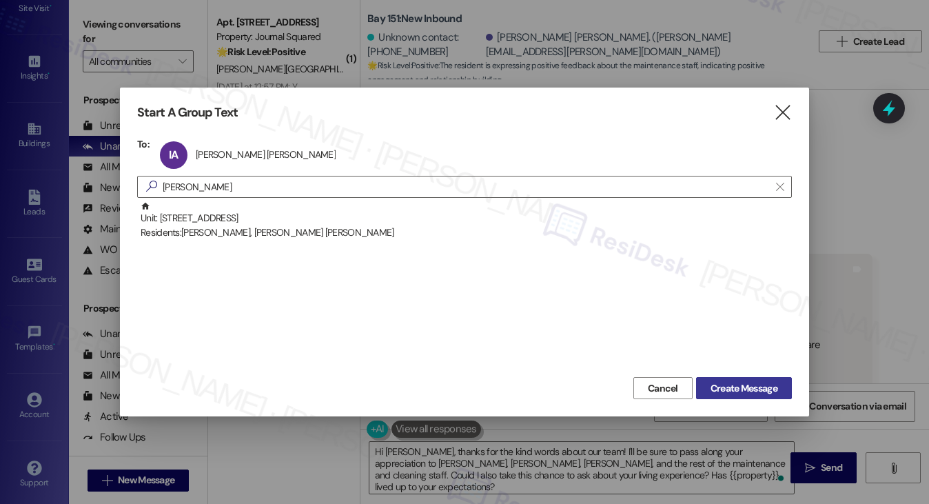
click at [746, 385] on span "Create Message" at bounding box center [743, 388] width 67 height 14
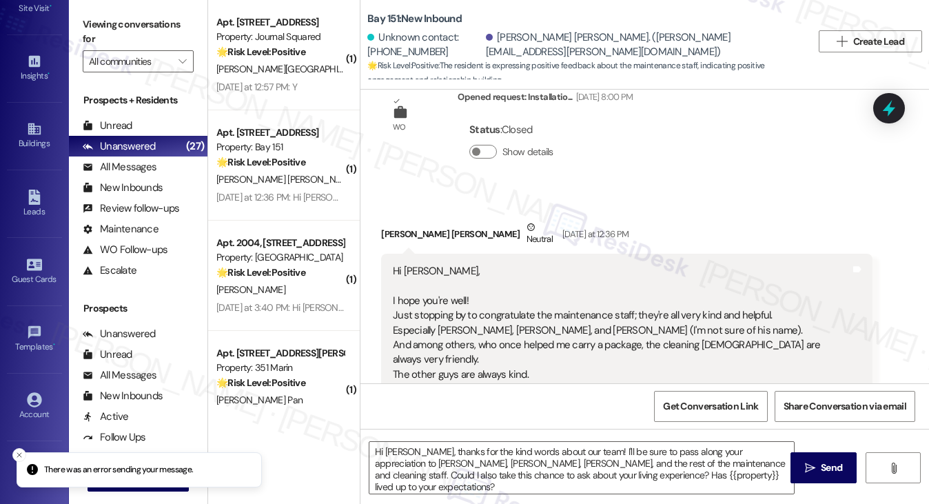
type textarea "Fetching suggested responses. Please feel free to read through the conversation…"
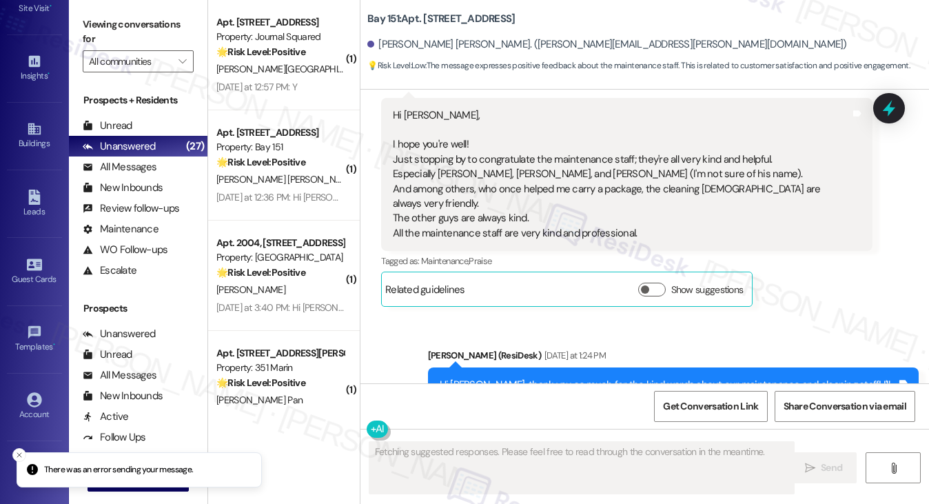
scroll to position [982, 0]
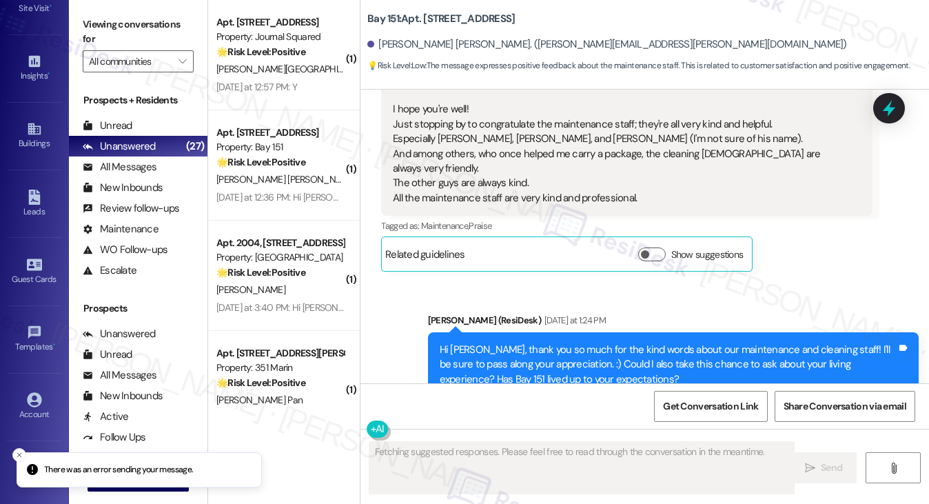
click at [584, 342] on div "Hi [PERSON_NAME], thank you so much for the kind words about our maintenance an…" at bounding box center [668, 364] width 457 height 44
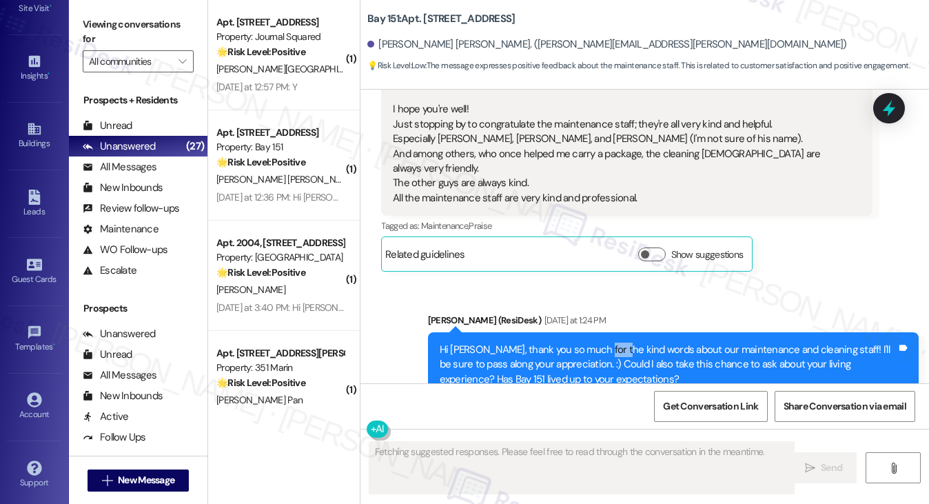
click at [584, 342] on div "Hi [PERSON_NAME], thank you so much for the kind words about our maintenance an…" at bounding box center [668, 364] width 457 height 44
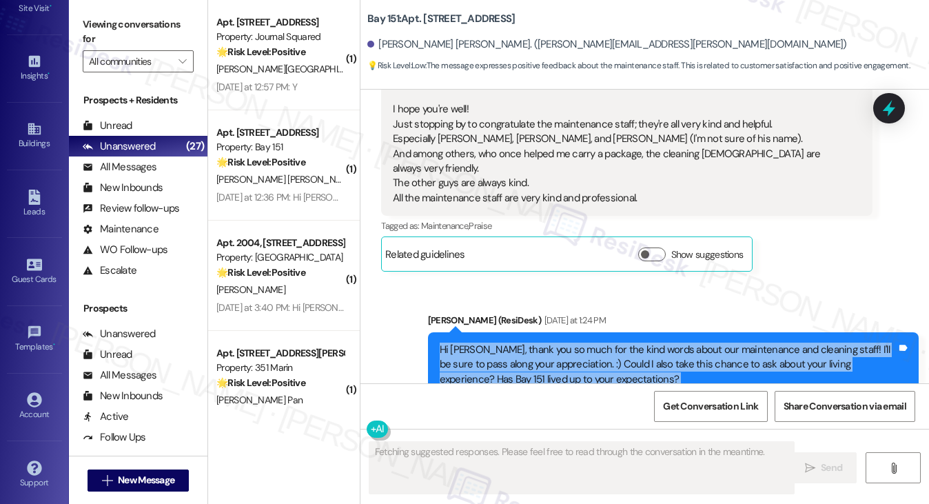
click at [584, 342] on div "Hi [PERSON_NAME], thank you so much for the kind words about our maintenance an…" at bounding box center [668, 364] width 457 height 44
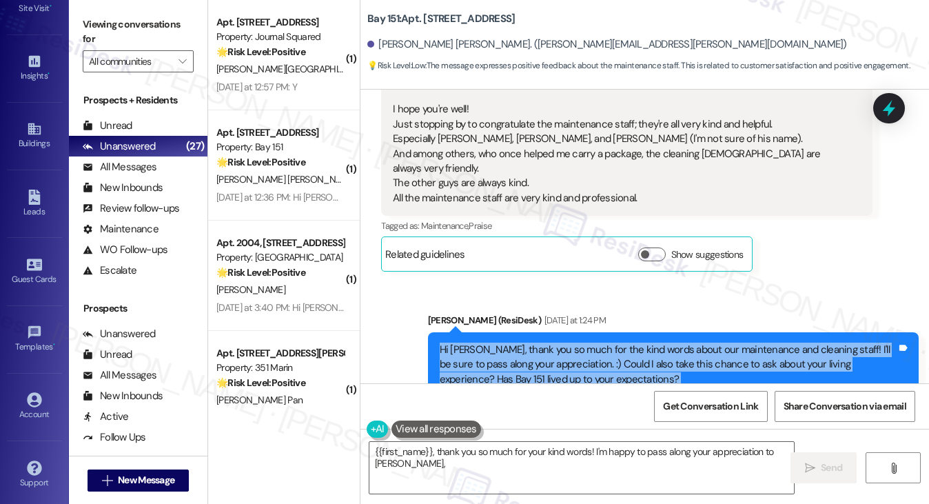
click at [595, 342] on div "Hi [PERSON_NAME], thank you so much for the kind words about our maintenance an…" at bounding box center [668, 364] width 457 height 44
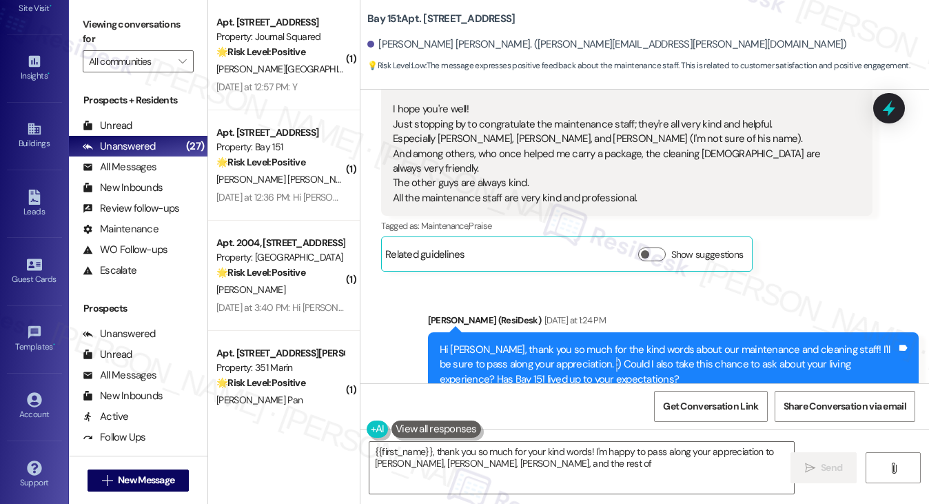
click at [595, 342] on div "Hi [PERSON_NAME], thank you so much for the kind words about our maintenance an…" at bounding box center [668, 364] width 457 height 44
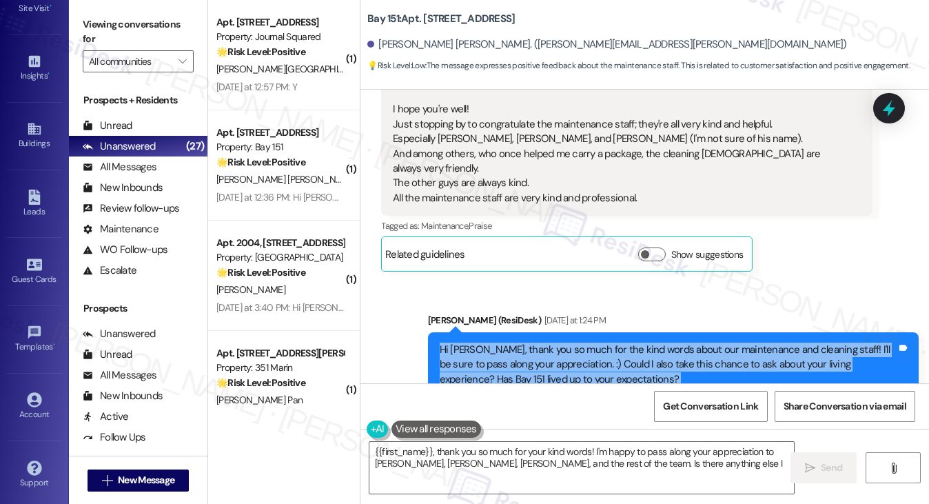
click at [595, 342] on div "Hi [PERSON_NAME], thank you so much for the kind words about our maintenance an…" at bounding box center [668, 364] width 457 height 44
type textarea "{{first_name}}, thank you so much for your kind words! I'm happy to pass along …"
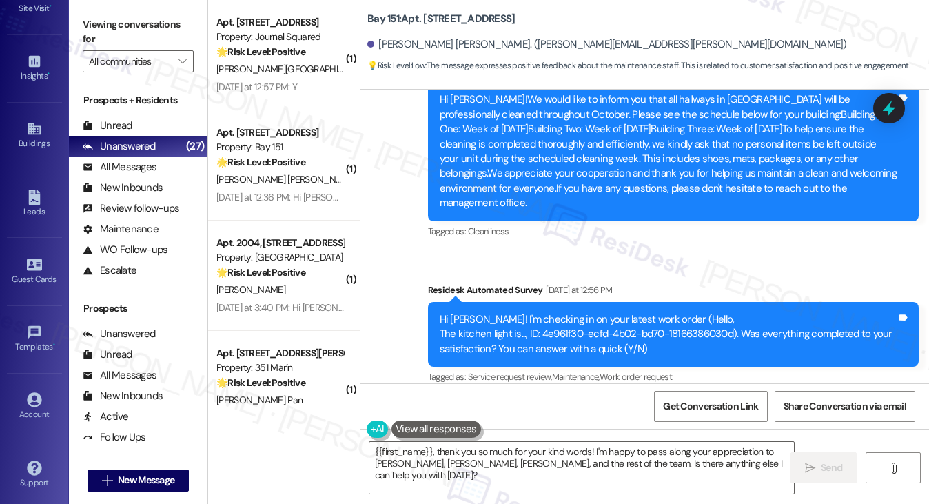
scroll to position [913, 0]
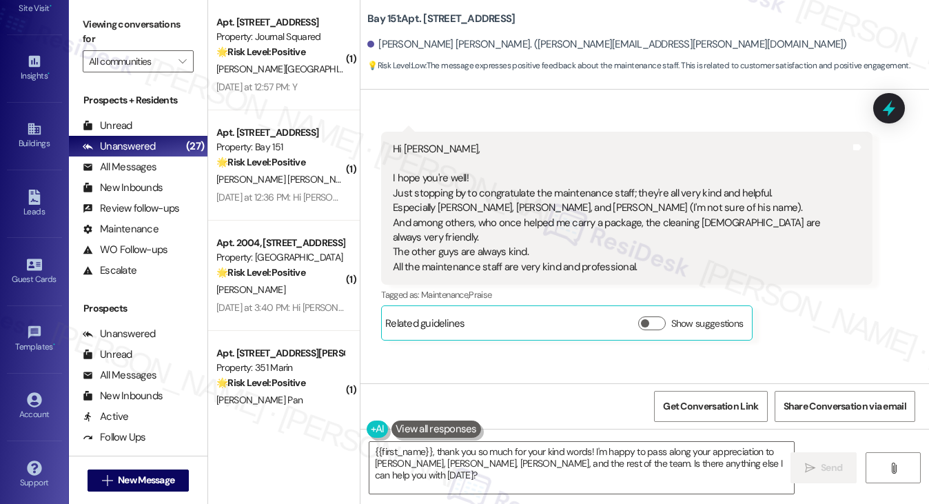
click at [541, 206] on div "Hi [PERSON_NAME], I hope you're well! Just stopping by to congratulate the main…" at bounding box center [621, 208] width 457 height 133
click at [540, 205] on div "Hi [PERSON_NAME], I hope you're well! Just stopping by to congratulate the main…" at bounding box center [621, 208] width 457 height 133
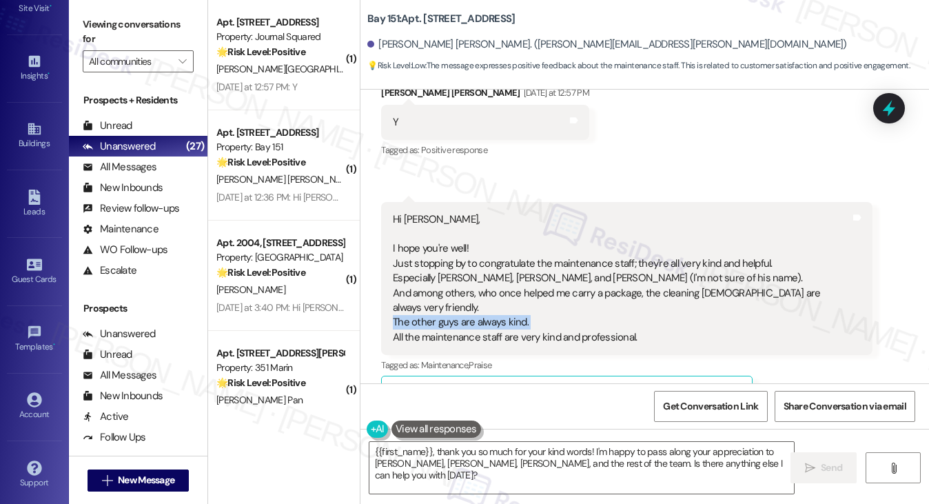
scroll to position [982, 0]
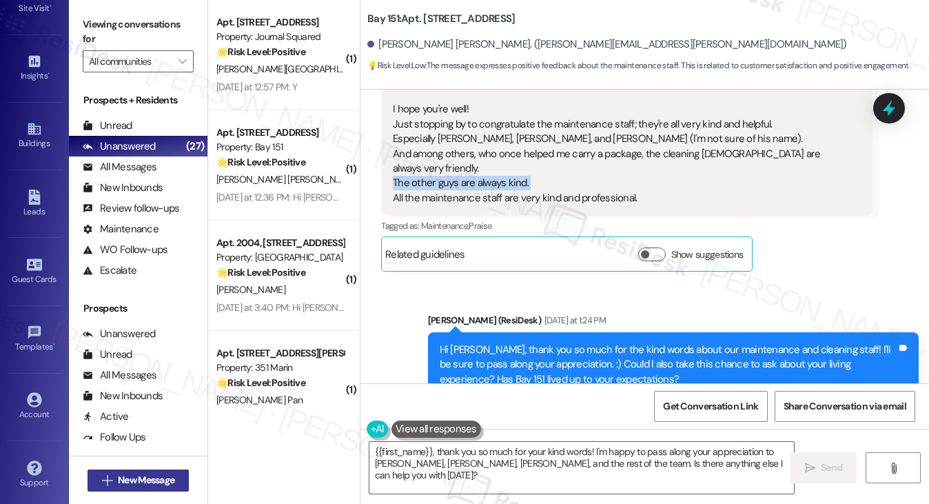
click at [160, 476] on span "New Message" at bounding box center [146, 480] width 57 height 14
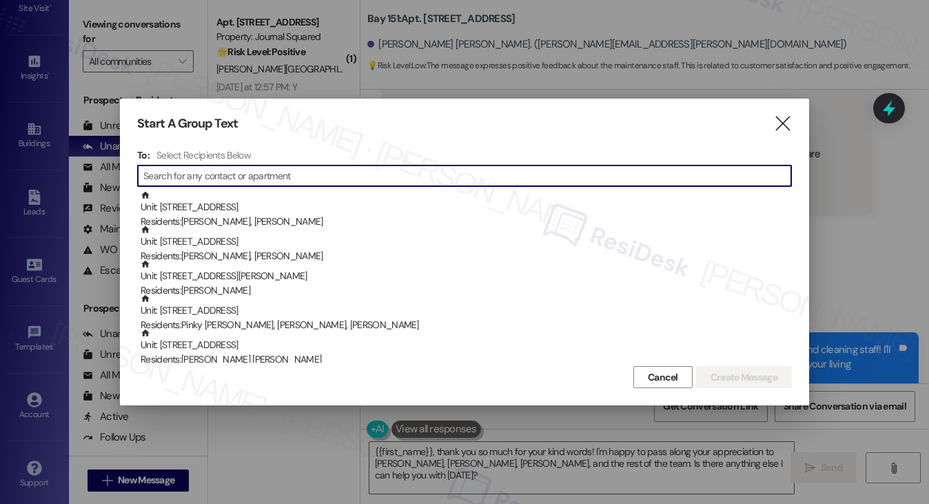
click at [777, 42] on div at bounding box center [464, 252] width 929 height 504
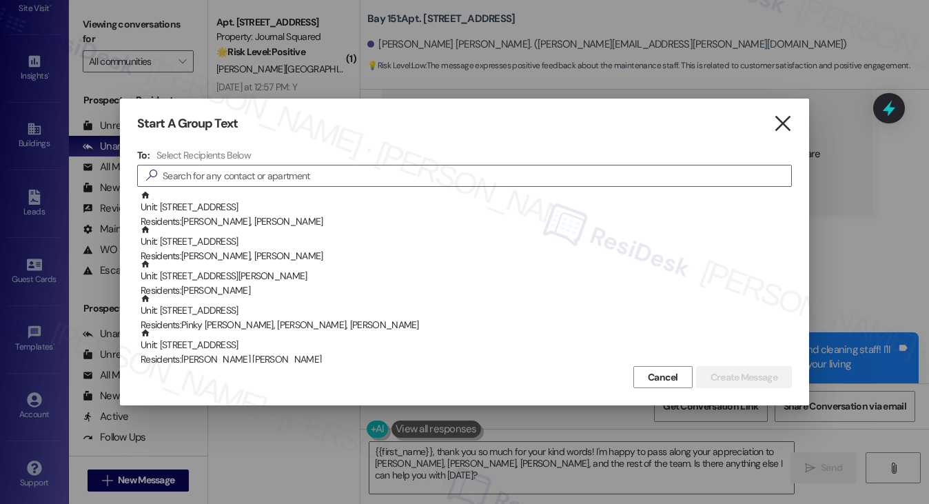
click at [780, 126] on icon "" at bounding box center [782, 123] width 19 height 14
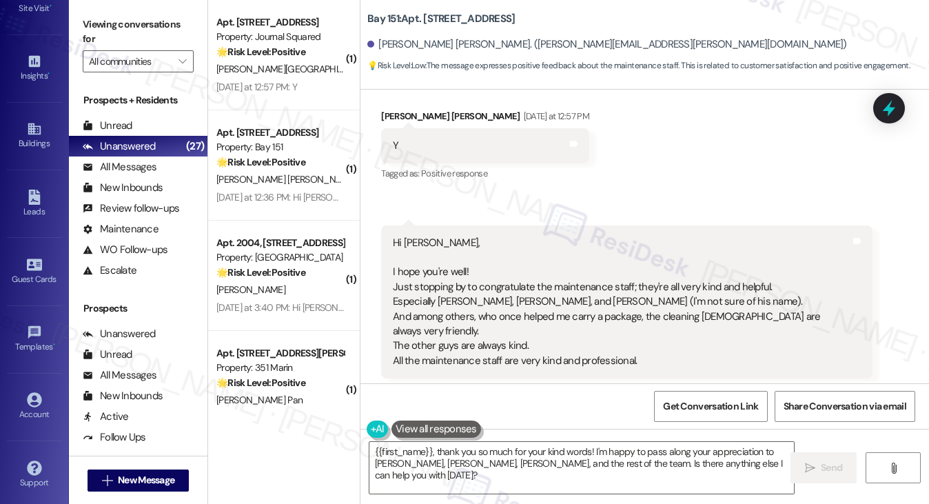
scroll to position [706, 0]
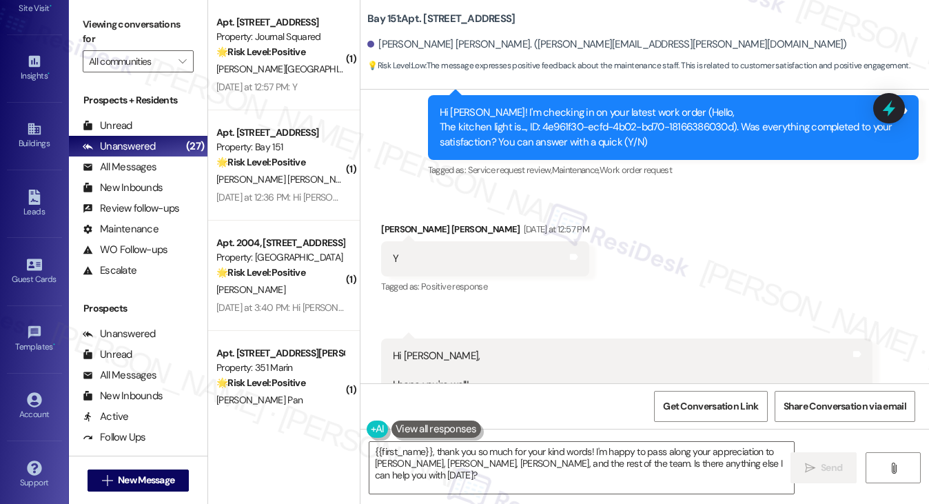
click at [420, 241] on div "Y Tags and notes" at bounding box center [485, 258] width 208 height 35
click at [424, 222] on div "[PERSON_NAME] [PERSON_NAME] [DATE] at 12:57 PM" at bounding box center [485, 231] width 208 height 19
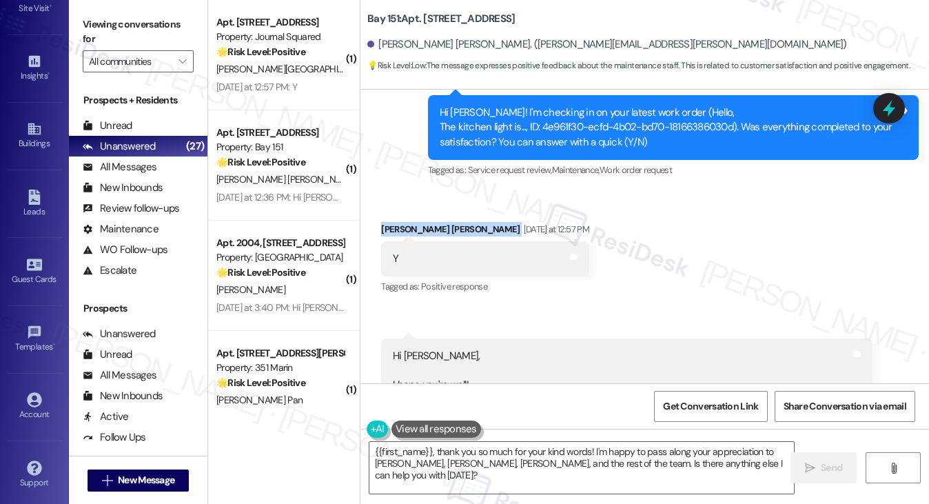
click at [424, 222] on div "[PERSON_NAME] [PERSON_NAME] [DATE] at 12:57 PM" at bounding box center [485, 231] width 208 height 19
copy div "[PERSON_NAME] [PERSON_NAME]"
click at [152, 479] on span "New Message" at bounding box center [146, 480] width 57 height 14
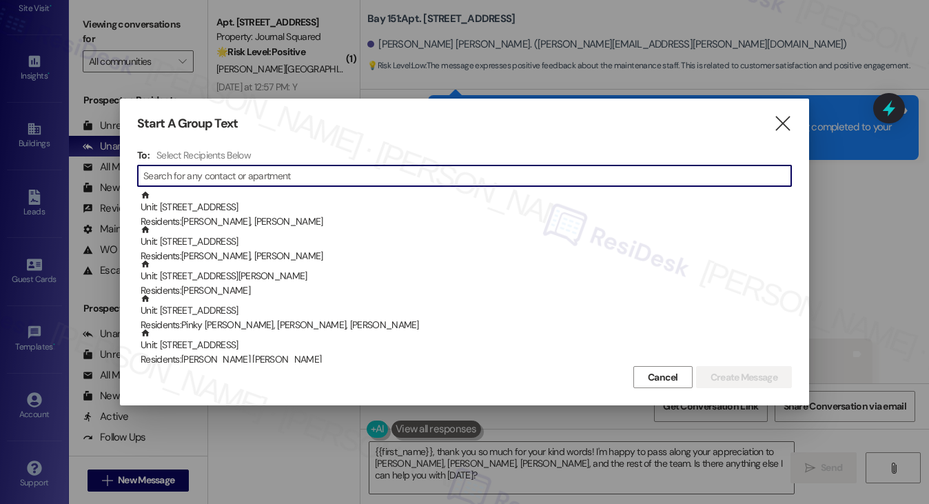
click at [267, 172] on input at bounding box center [467, 175] width 648 height 19
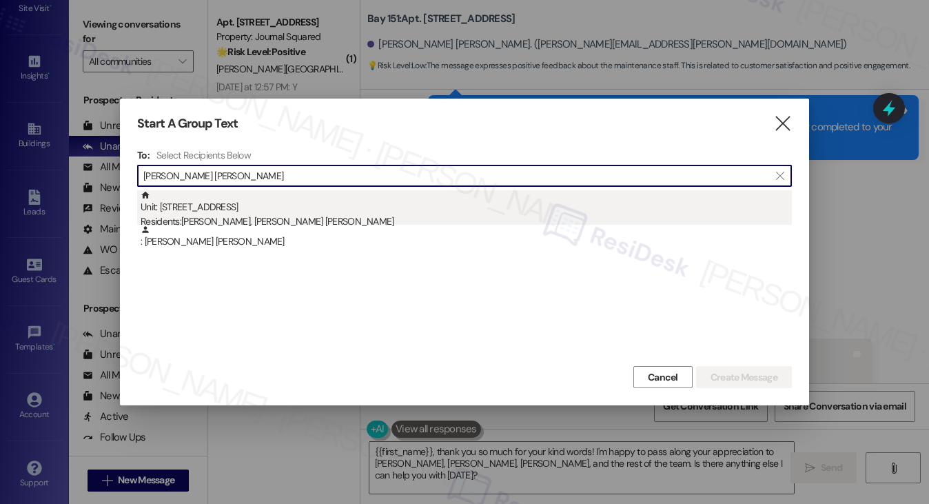
type input "[PERSON_NAME] [PERSON_NAME]"
click at [263, 211] on div "Unit: [STREET_ADDRESS] Residents: [PERSON_NAME], [PERSON_NAME] [PERSON_NAME]" at bounding box center [466, 209] width 651 height 39
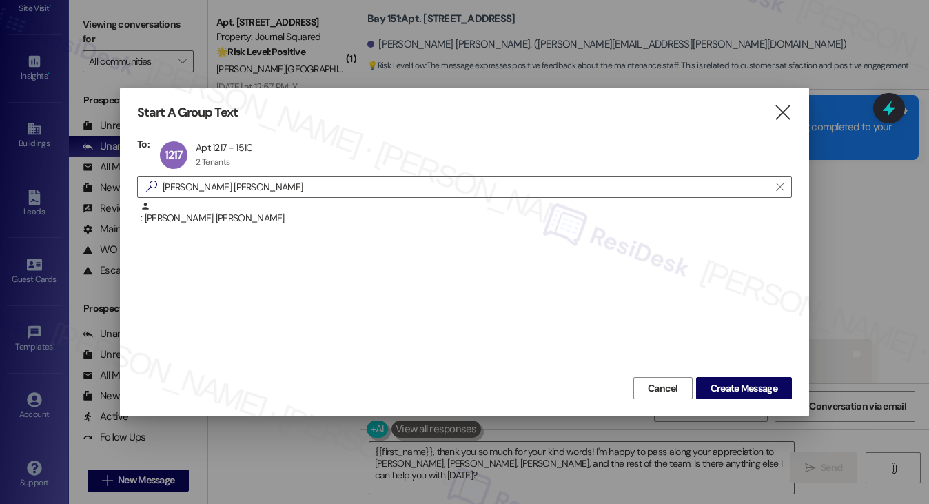
click at [717, 376] on div "Cancel Create Message" at bounding box center [464, 385] width 655 height 25
click at [721, 384] on span "Create Message" at bounding box center [743, 388] width 67 height 14
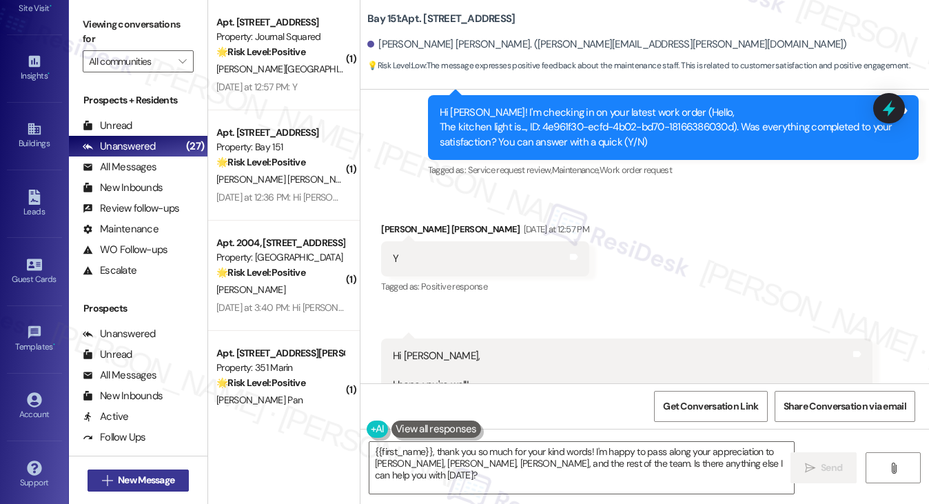
click at [141, 476] on span "New Message" at bounding box center [146, 480] width 57 height 14
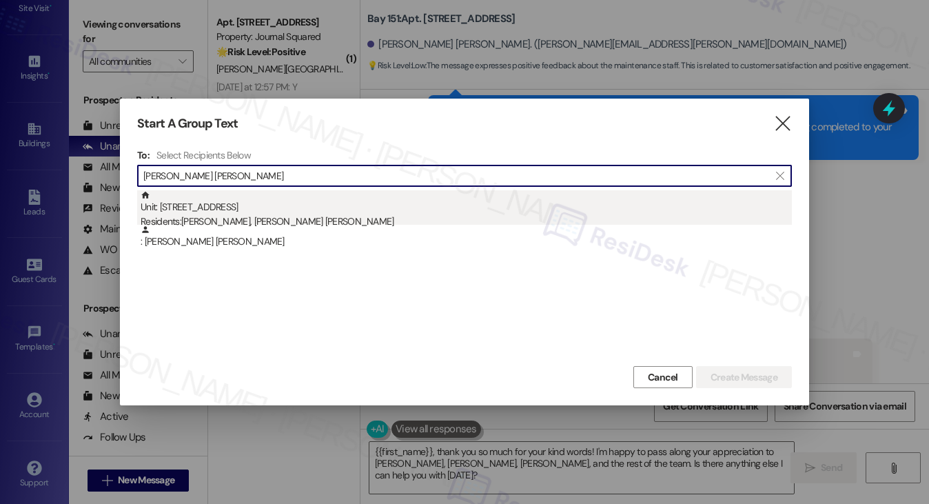
type input "[PERSON_NAME] [PERSON_NAME]"
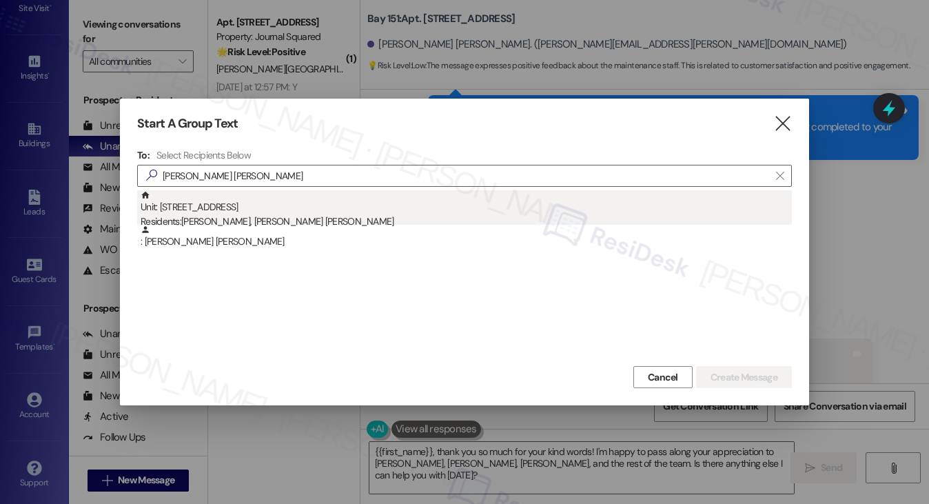
click at [198, 219] on div "Residents: [PERSON_NAME], [PERSON_NAME] [PERSON_NAME]" at bounding box center [466, 221] width 651 height 14
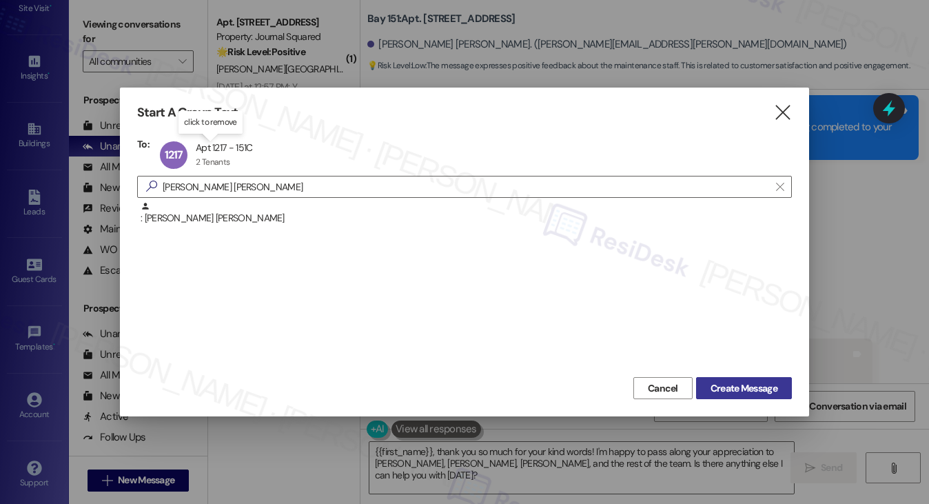
click at [756, 387] on span "Create Message" at bounding box center [743, 388] width 67 height 14
click at [737, 388] on span "Create Message" at bounding box center [743, 388] width 67 height 14
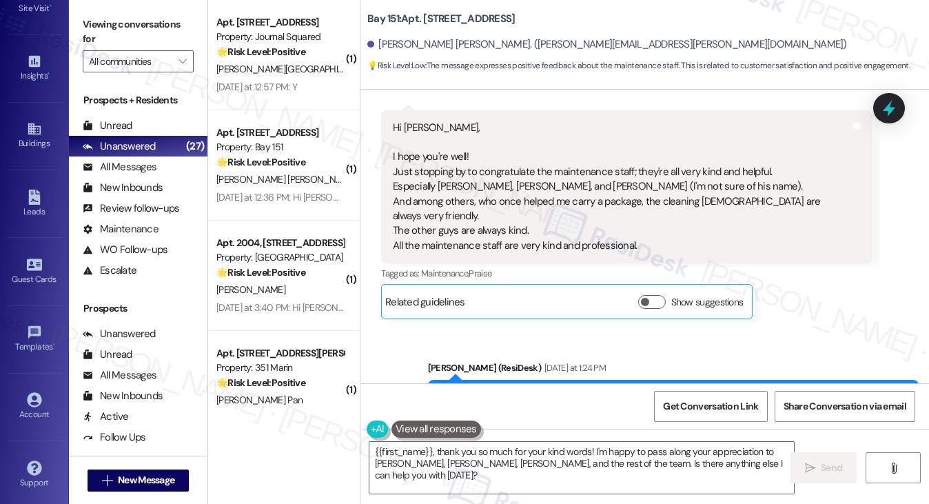
scroll to position [982, 0]
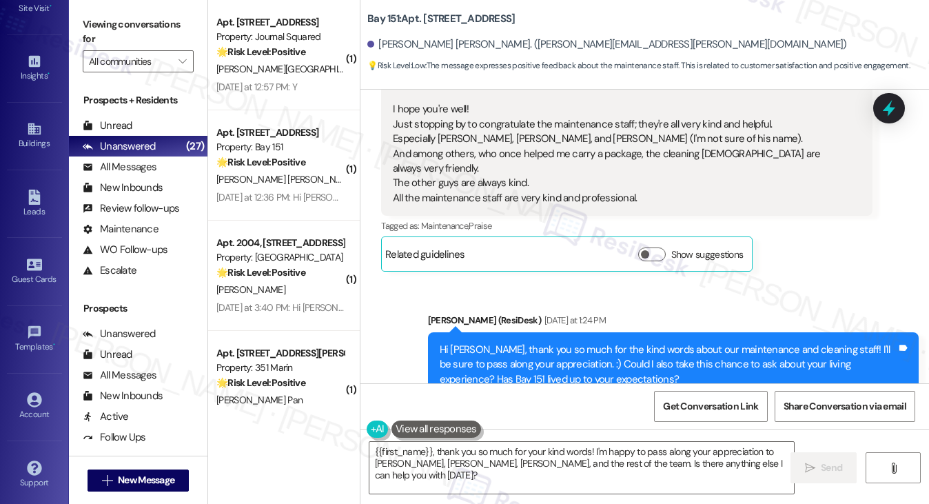
click at [493, 342] on div "Hi [PERSON_NAME], thank you so much for the kind words about our maintenance an…" at bounding box center [668, 364] width 457 height 44
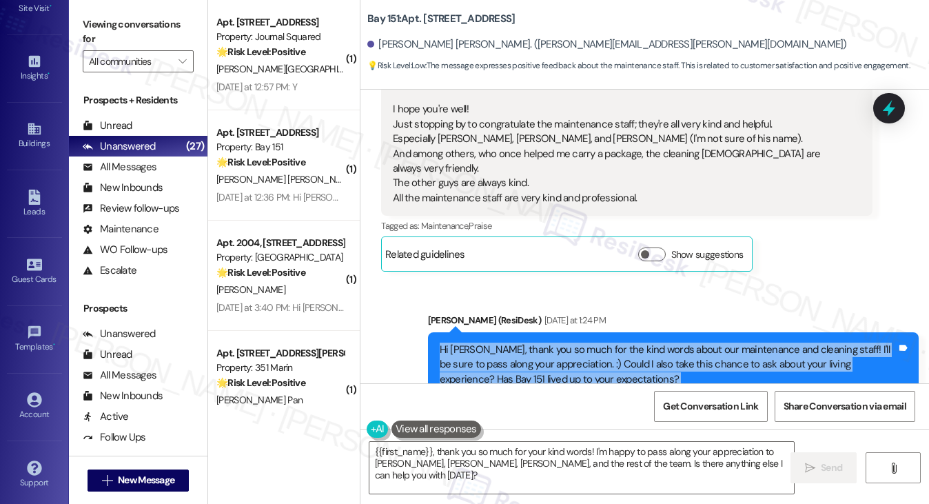
click at [493, 342] on div "Hi [PERSON_NAME], thank you so much for the kind words about our maintenance an…" at bounding box center [668, 364] width 457 height 44
click at [575, 342] on div "Hi [PERSON_NAME], thank you so much for the kind words about our maintenance an…" at bounding box center [668, 364] width 457 height 44
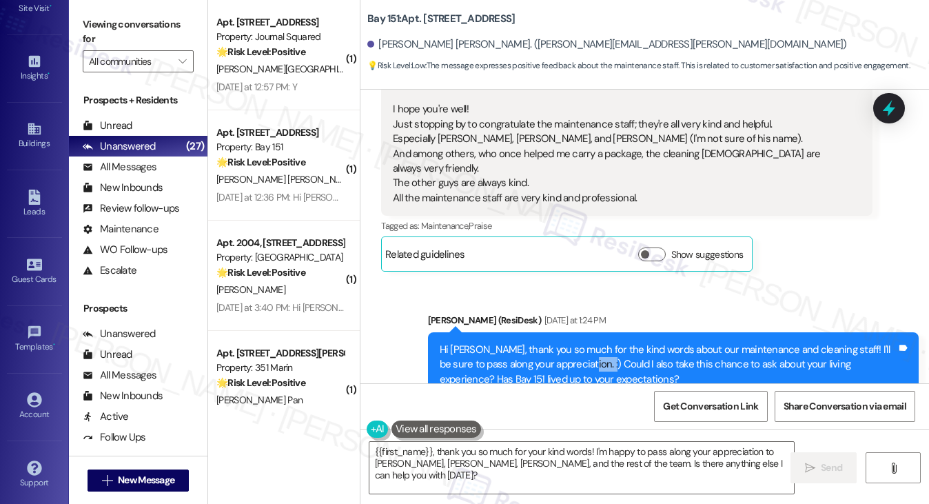
click at [575, 342] on div "Hi [PERSON_NAME], thank you so much for the kind words about our maintenance an…" at bounding box center [668, 364] width 457 height 44
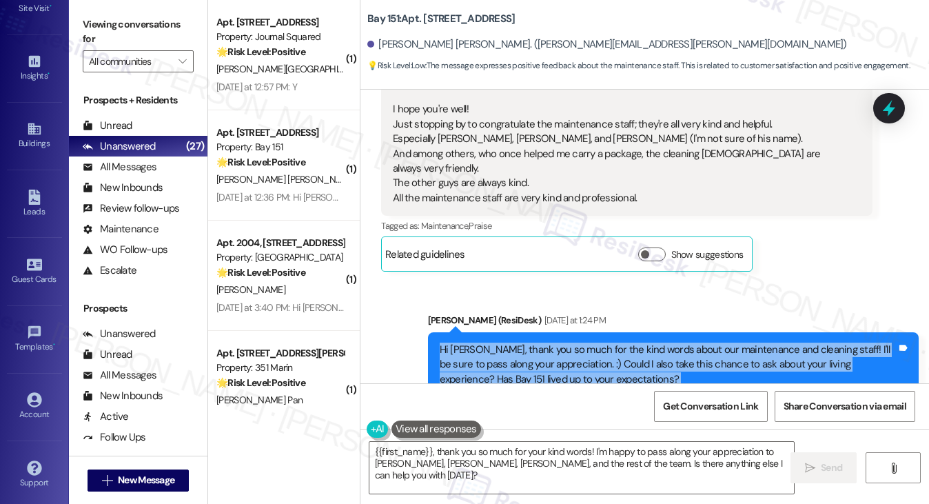
click at [575, 342] on div "Hi [PERSON_NAME], thank you so much for the kind words about our maintenance an…" at bounding box center [668, 364] width 457 height 44
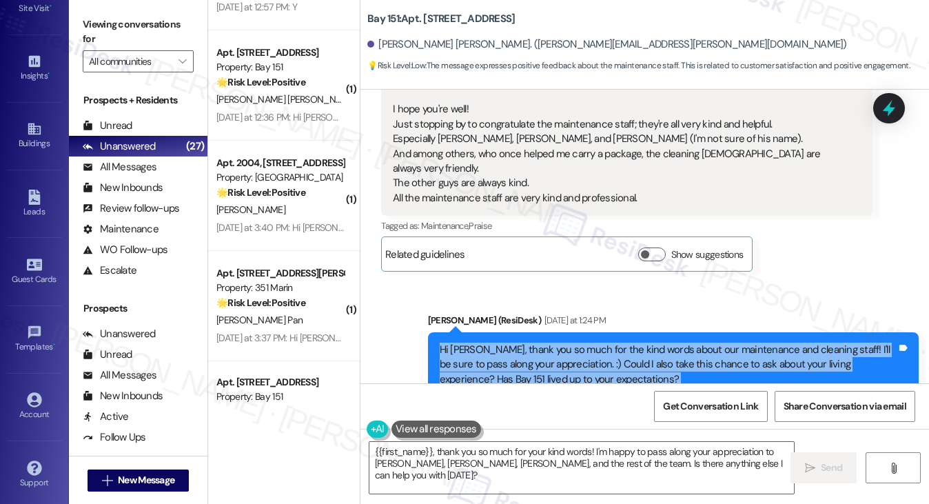
scroll to position [896, 0]
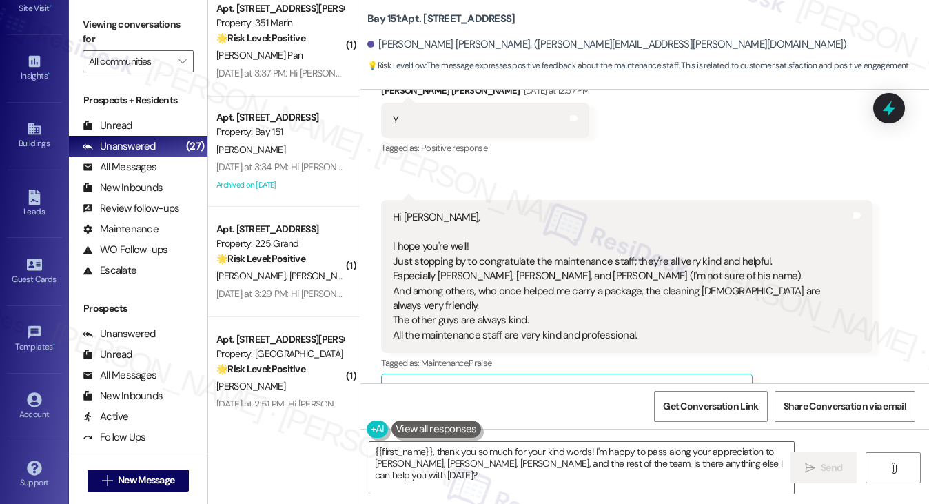
click at [529, 229] on div "Hi [PERSON_NAME], I hope you're well! Just stopping by to congratulate the main…" at bounding box center [621, 276] width 457 height 133
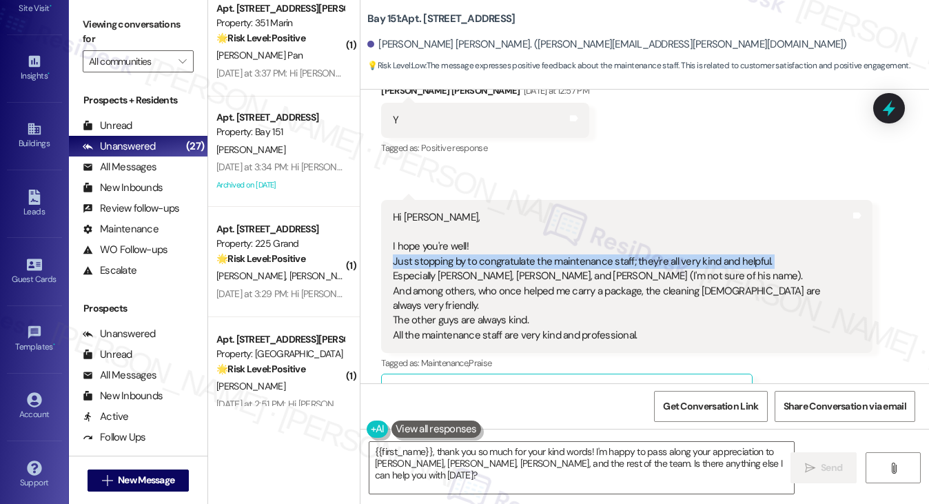
click at [529, 229] on div "Hi [PERSON_NAME], I hope you're well! Just stopping by to congratulate the main…" at bounding box center [621, 276] width 457 height 133
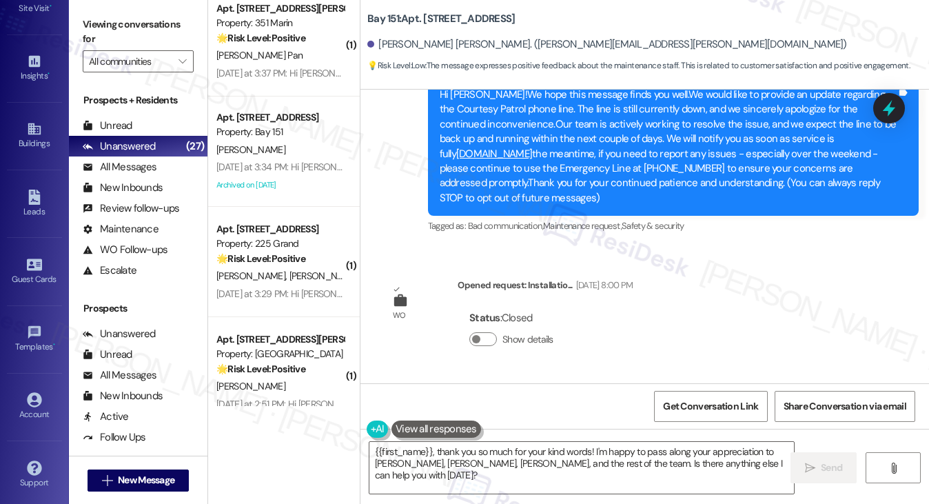
scroll to position [0, 0]
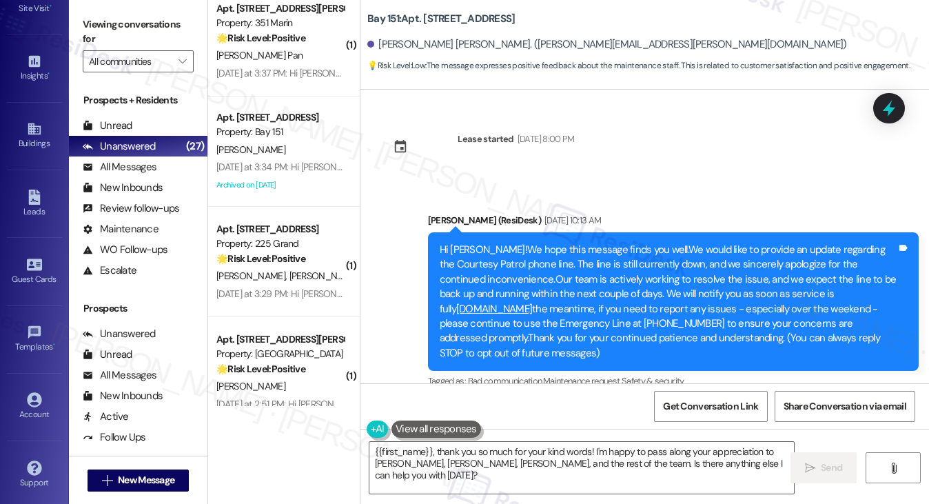
click at [500, 257] on div "Hi [PERSON_NAME]!We hope this message finds you well.We would like to provide a…" at bounding box center [668, 302] width 457 height 118
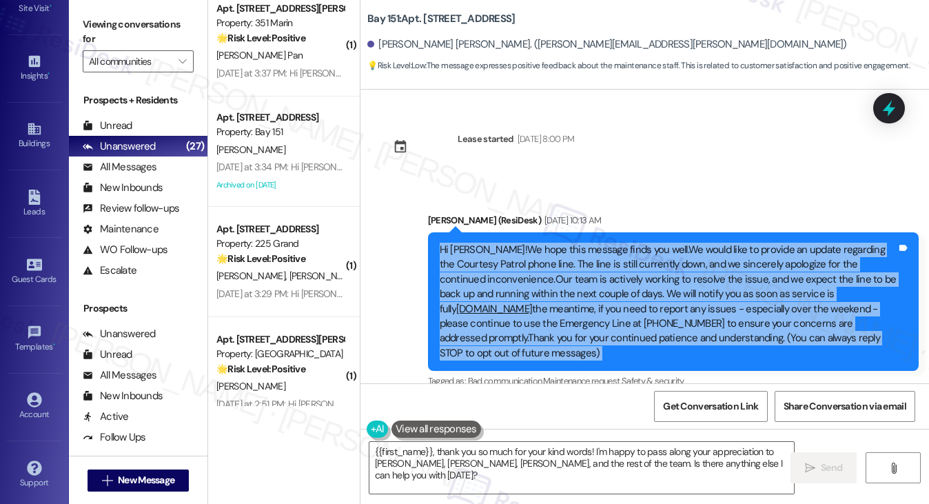
click at [500, 257] on div "Hi [PERSON_NAME]!We hope this message finds you well.We would like to provide a…" at bounding box center [668, 302] width 457 height 118
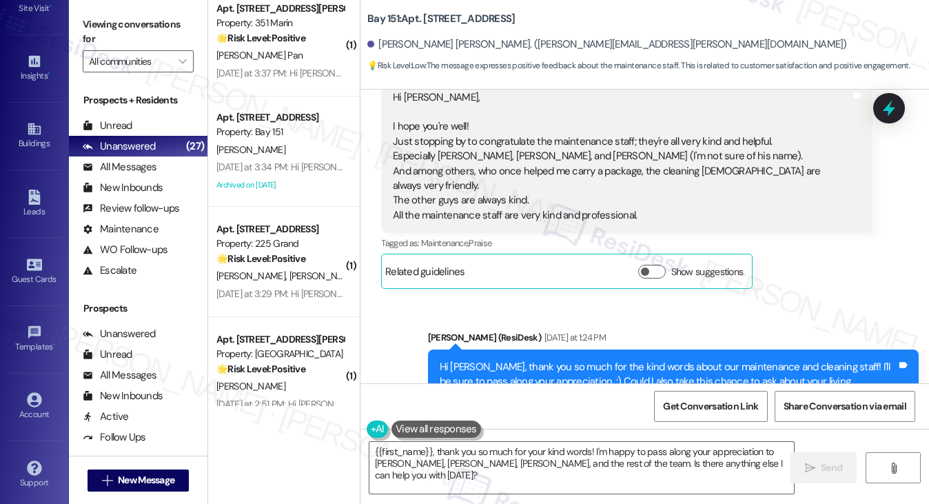
scroll to position [982, 0]
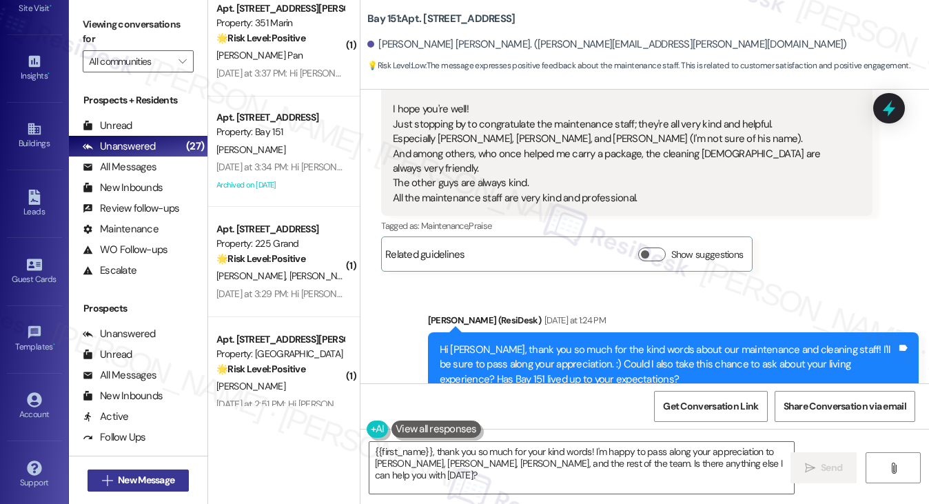
click at [147, 484] on span "New Message" at bounding box center [146, 480] width 57 height 14
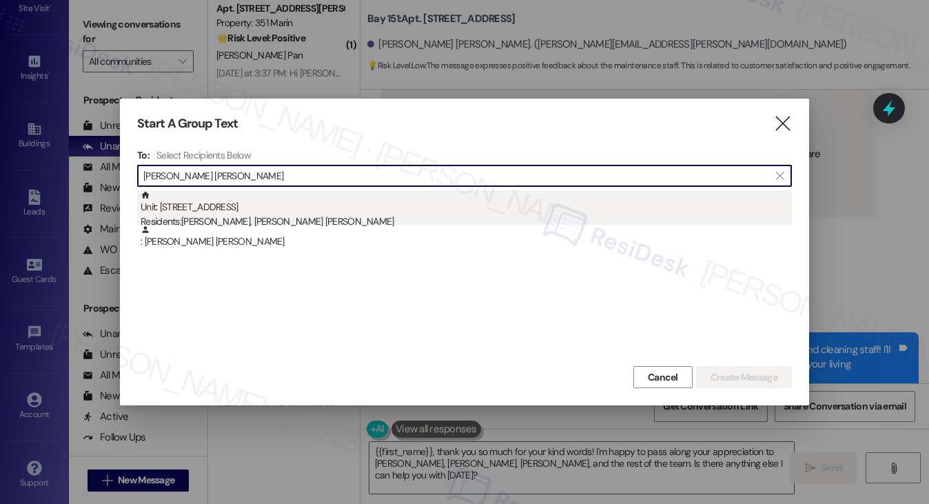
type input "[PERSON_NAME] [PERSON_NAME]"
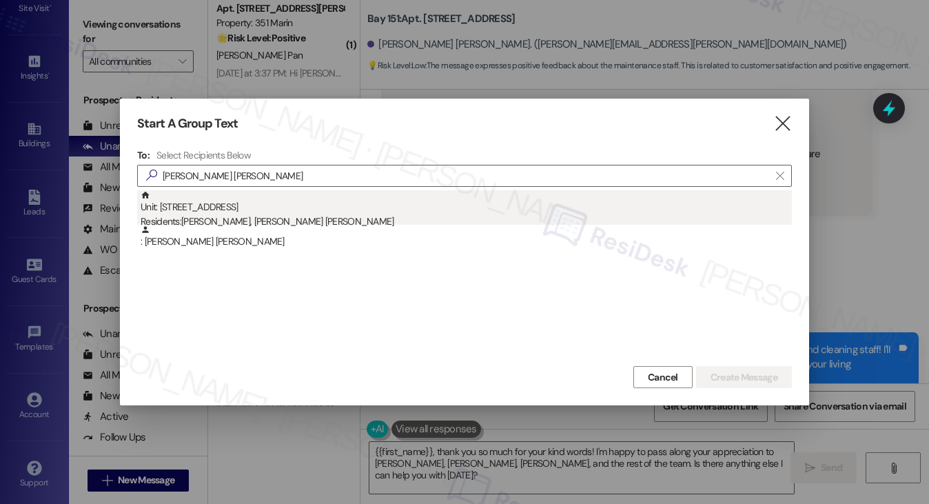
click at [240, 219] on div "Residents: [PERSON_NAME], [PERSON_NAME] [PERSON_NAME]" at bounding box center [466, 221] width 651 height 14
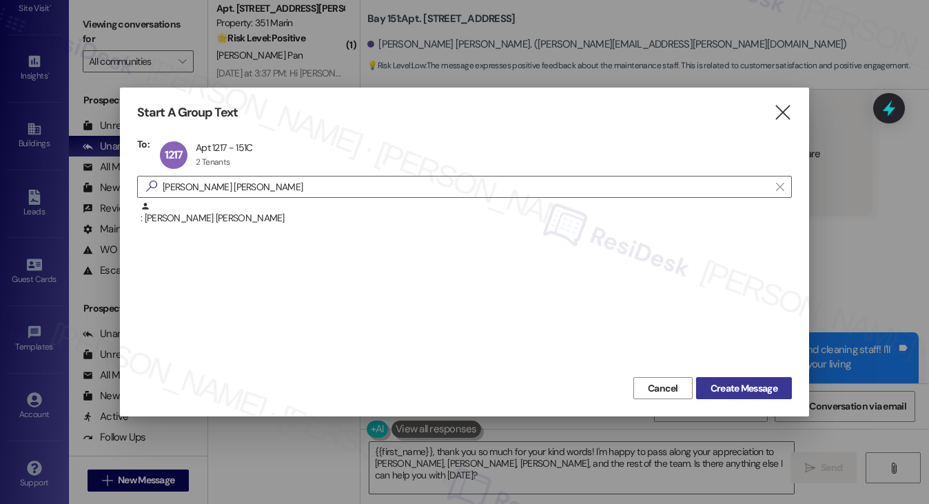
click at [705, 380] on button "Create Message" at bounding box center [744, 388] width 96 height 22
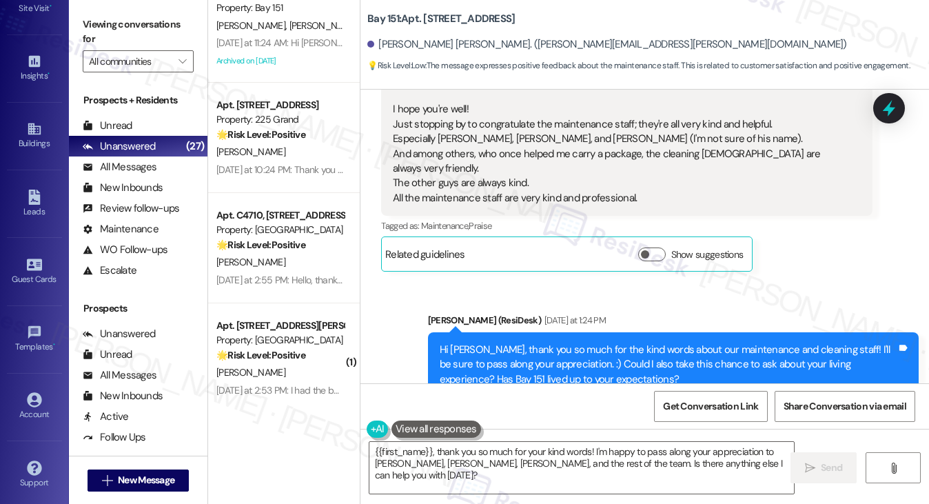
scroll to position [0, 0]
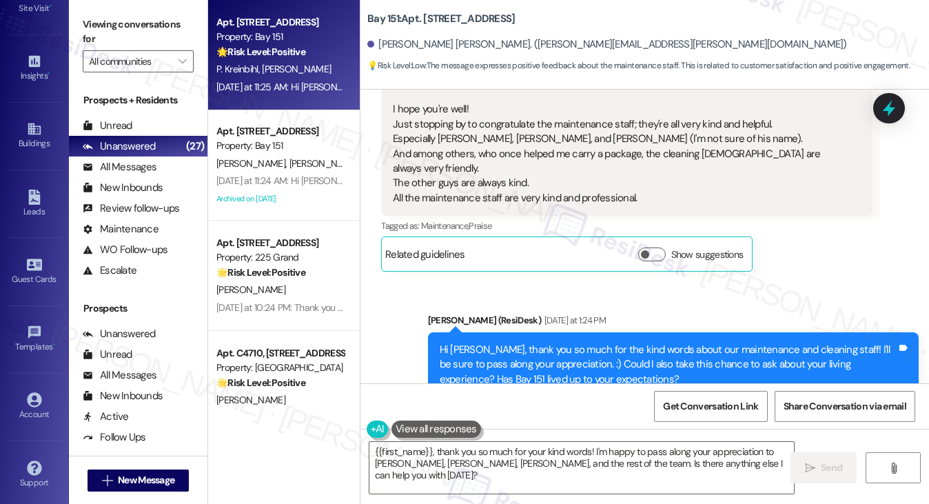
click at [281, 74] on span "[PERSON_NAME]" at bounding box center [296, 69] width 69 height 12
type textarea "Fetching suggested responses. Please feel free to read through the conversation…"
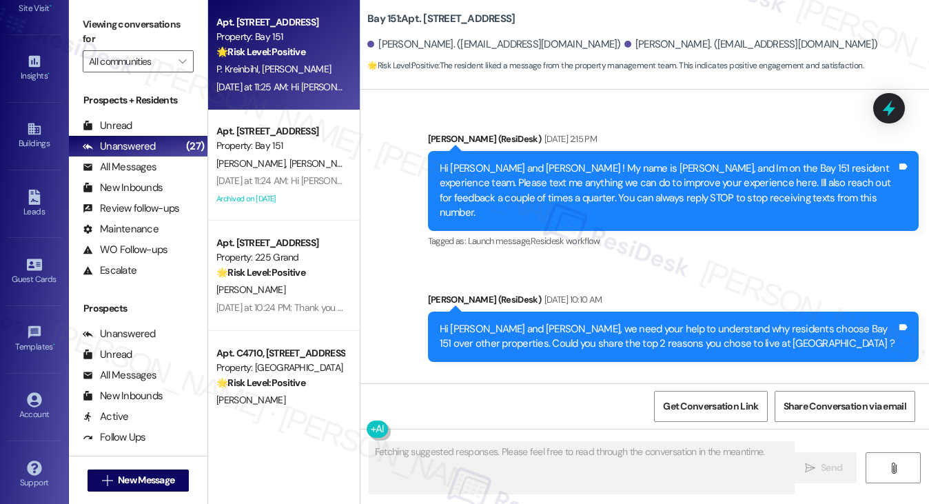
type textarea "Fetching suggested responses. Please feel free to read through the conversation…"
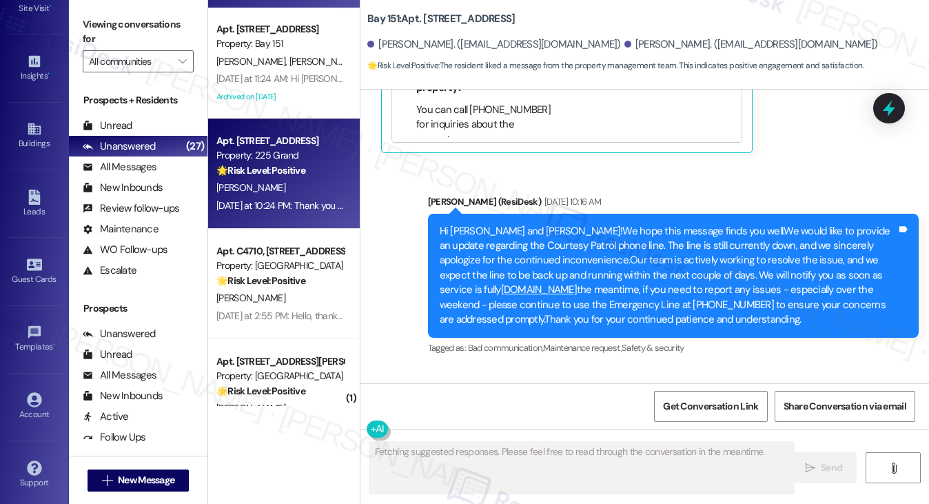
scroll to position [207, 0]
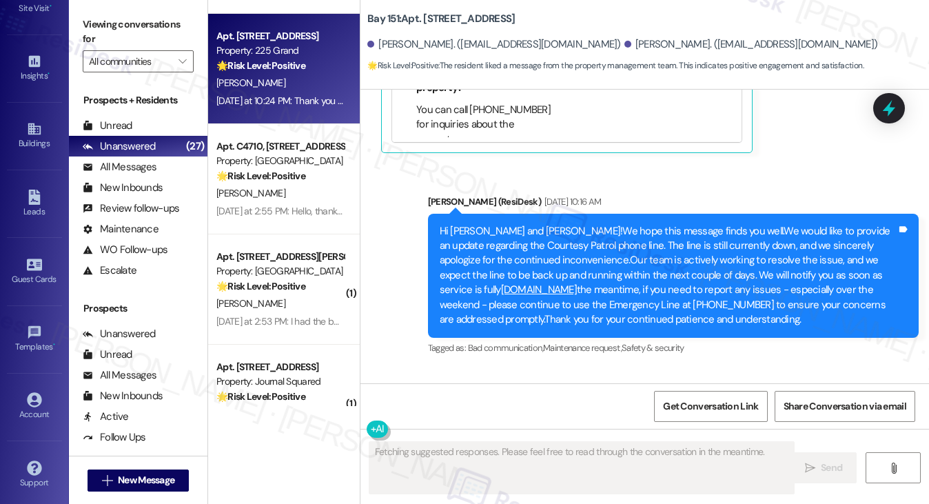
click at [286, 98] on div "[DATE] at 10:24 PM: Thank you for reaching out [DATE] at 10:24 PM: Thank you fo…" at bounding box center [308, 100] width 185 height 12
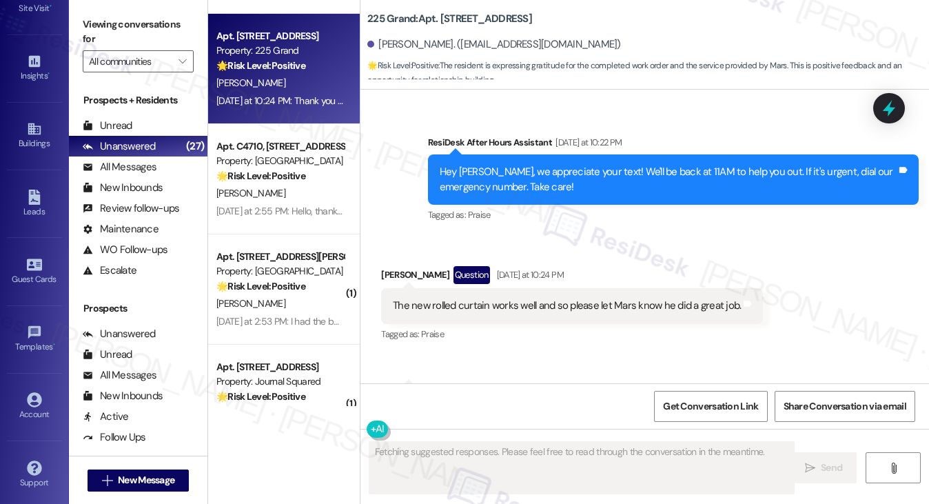
scroll to position [595, 0]
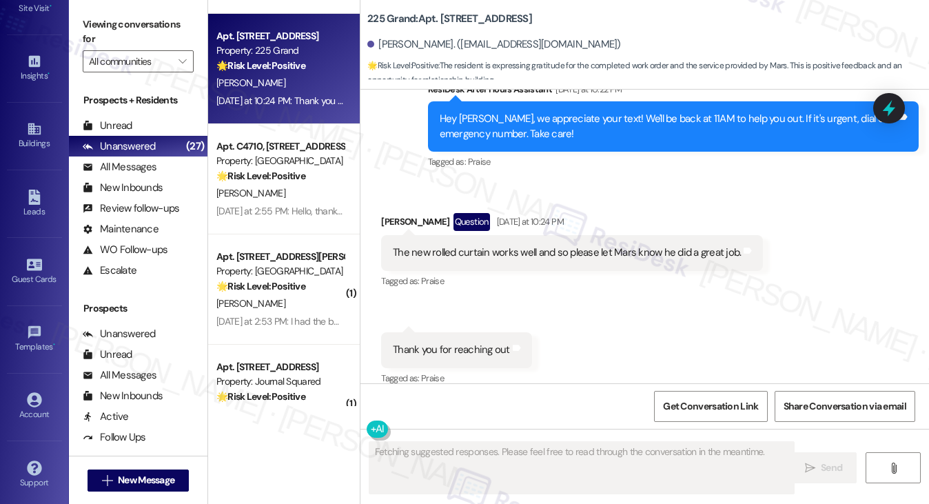
click at [463, 245] on div "The new rolled curtain works well and so please let Mars know he did a great jo…" at bounding box center [567, 252] width 348 height 14
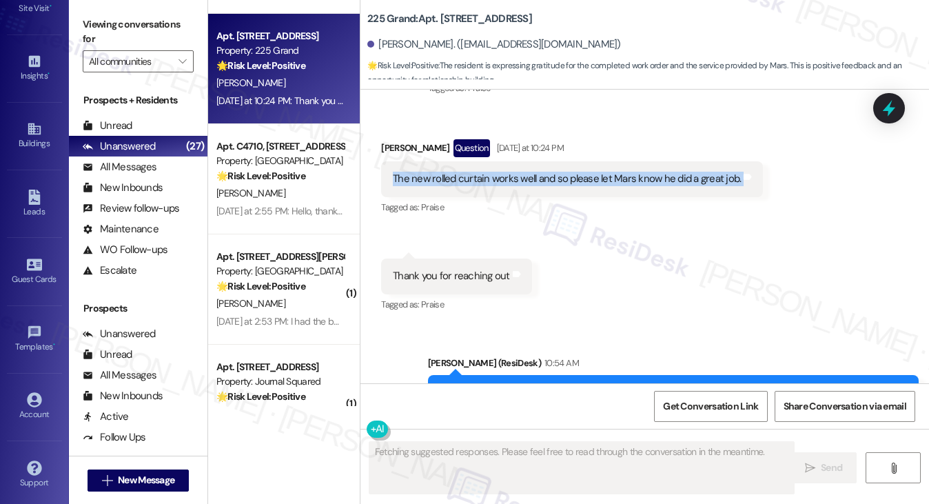
scroll to position [741, 0]
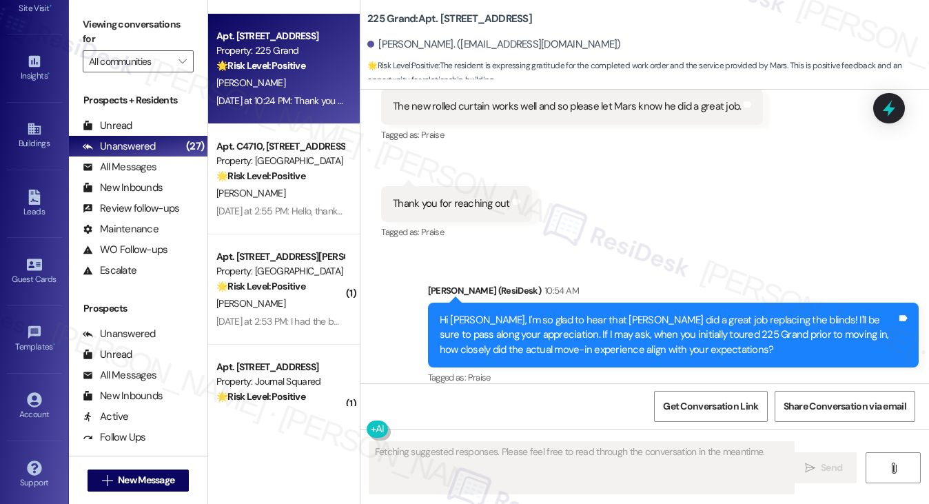
click at [499, 330] on div "Hi [PERSON_NAME], I'm so glad to hear that [PERSON_NAME] did a great job replac…" at bounding box center [668, 335] width 457 height 44
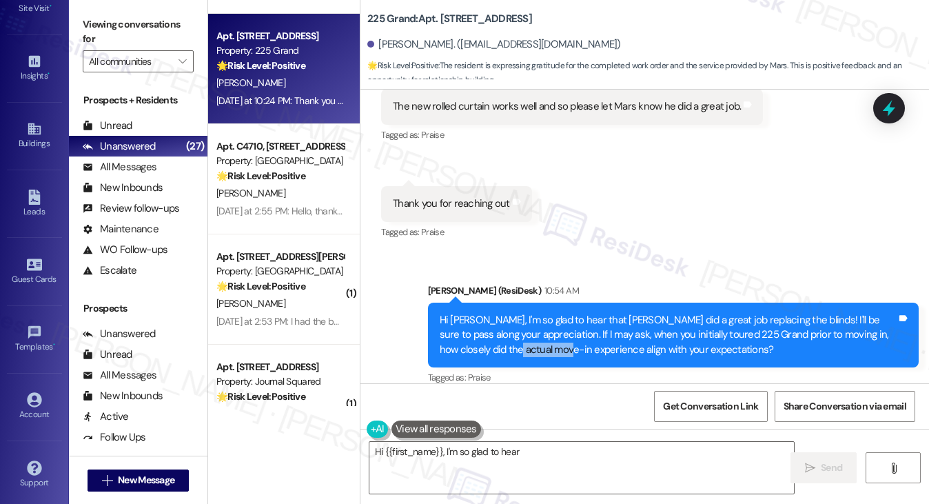
click at [499, 330] on div "Hi [PERSON_NAME], I'm so glad to hear that [PERSON_NAME] did a great job replac…" at bounding box center [668, 335] width 457 height 44
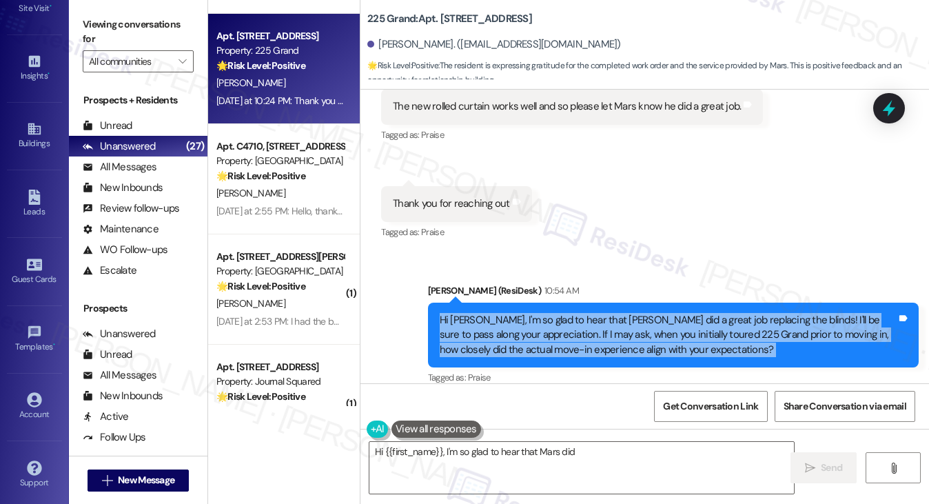
click at [499, 330] on div "Hi [PERSON_NAME], I'm so glad to hear that [PERSON_NAME] did a great job replac…" at bounding box center [668, 335] width 457 height 44
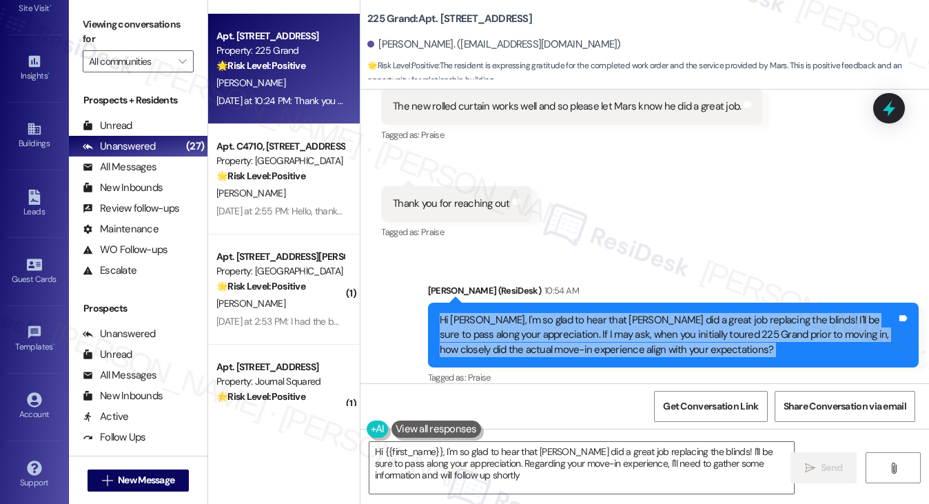
type textarea "Hi {{first_name}}, I'm so glad to hear that [PERSON_NAME] did a great job repla…"
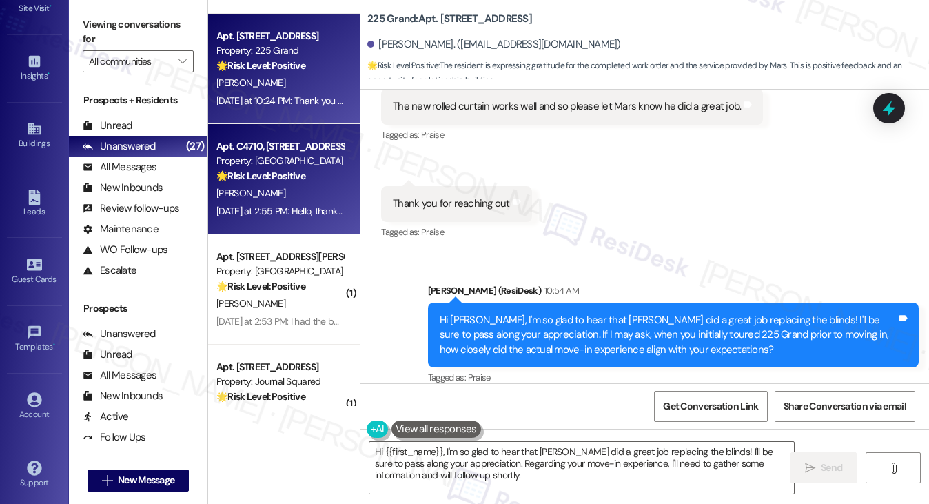
click at [312, 198] on div "[PERSON_NAME]" at bounding box center [280, 193] width 130 height 17
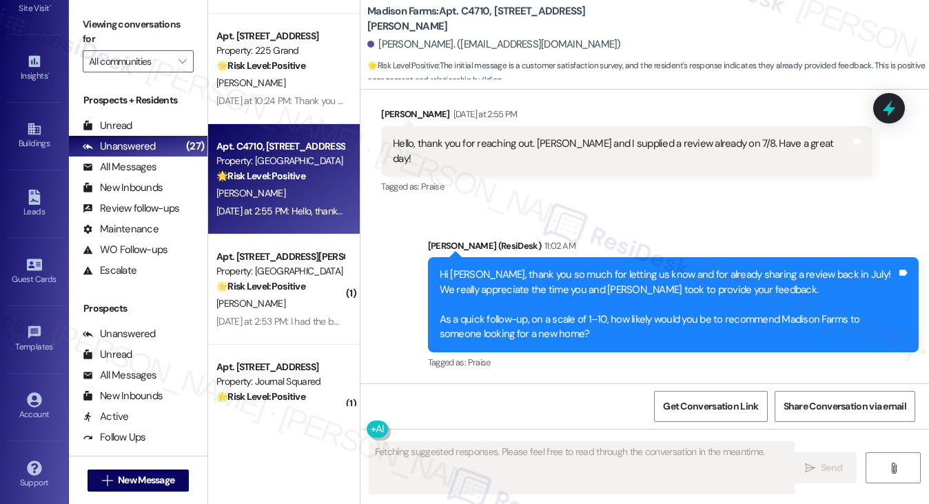
scroll to position [278, 0]
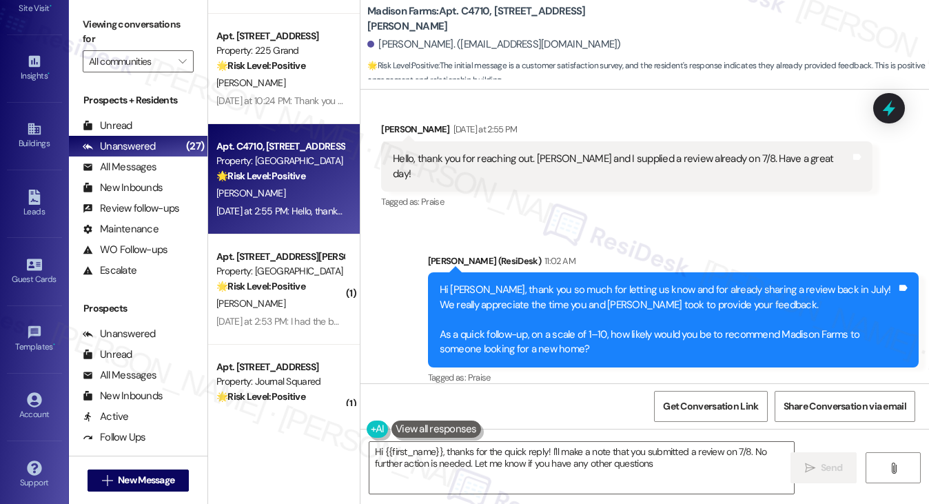
type textarea "Hi {{first_name}}, thanks for the quick reply! I'll make a note that you submit…"
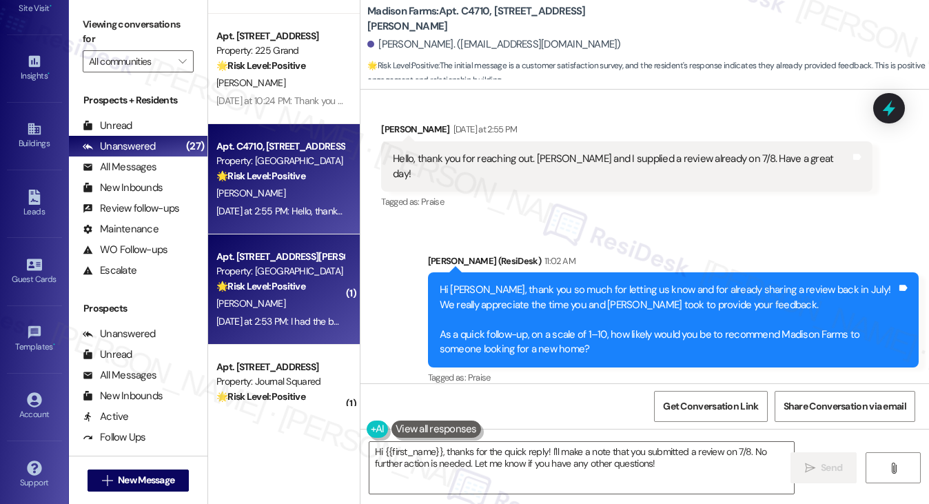
click at [316, 253] on div "Apt. [STREET_ADDRESS][PERSON_NAME]" at bounding box center [279, 256] width 127 height 14
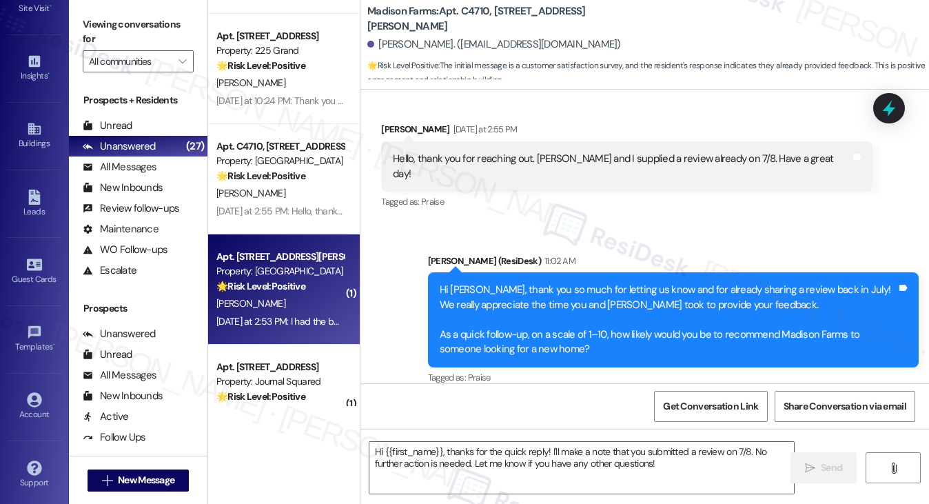
type textarea "Fetching suggested responses. Please feel free to read through the conversation…"
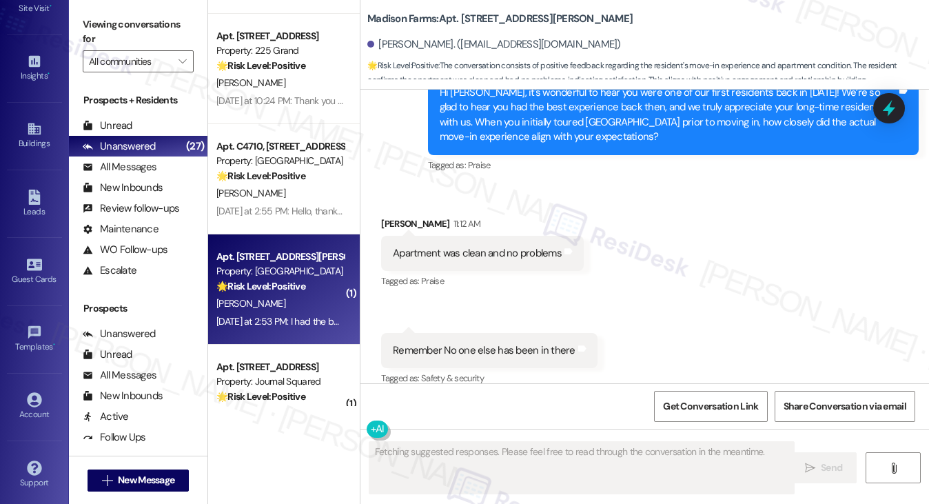
scroll to position [3908, 0]
click at [469, 245] on div "Apartment was clean and no problems Tags and notes" at bounding box center [482, 252] width 203 height 35
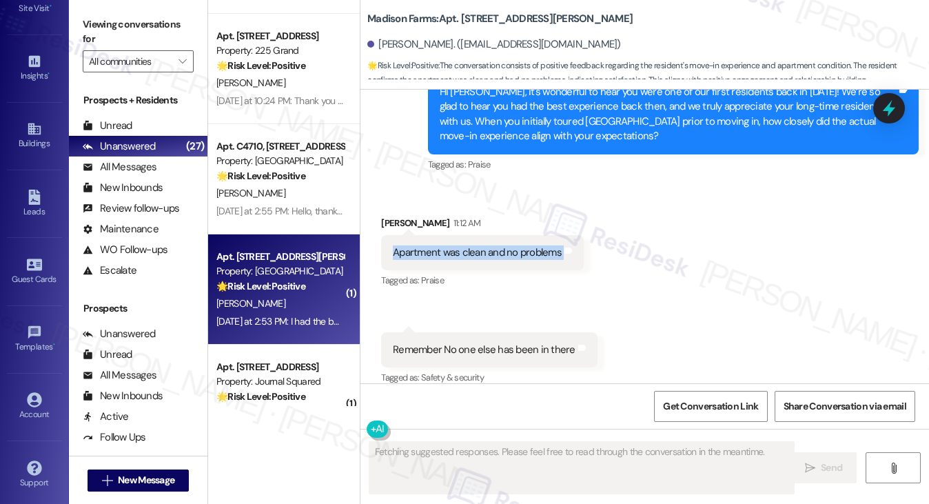
click at [469, 245] on div "Apartment was clean and no problems Tags and notes" at bounding box center [482, 252] width 203 height 35
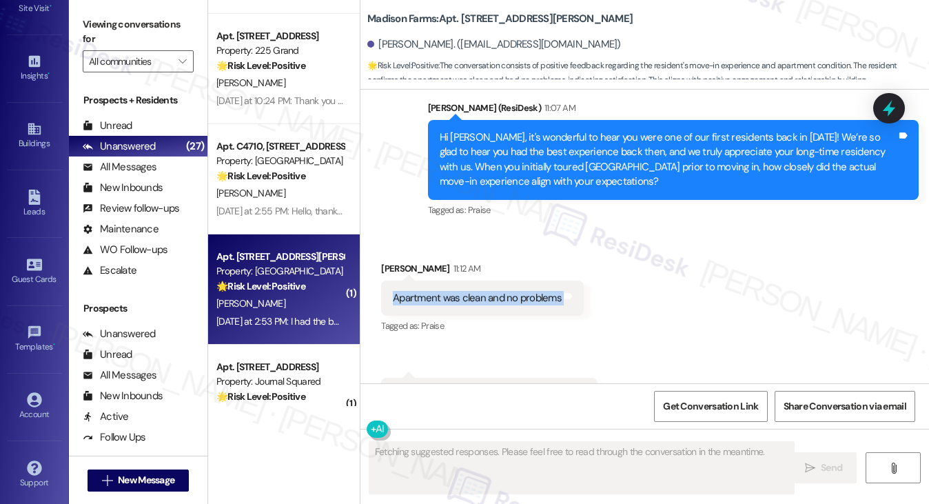
scroll to position [3839, 0]
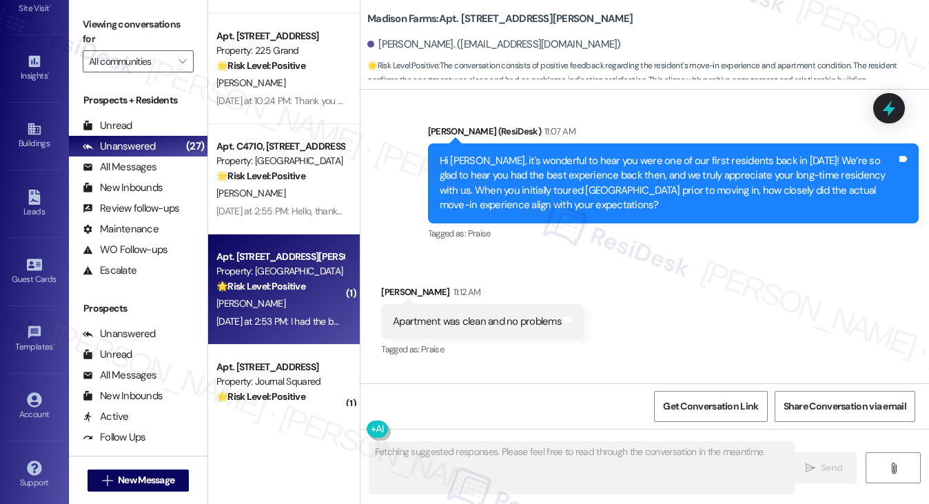
click at [527, 165] on div "Hi [PERSON_NAME], it's wonderful to hear you were one of our first residents ba…" at bounding box center [668, 183] width 457 height 59
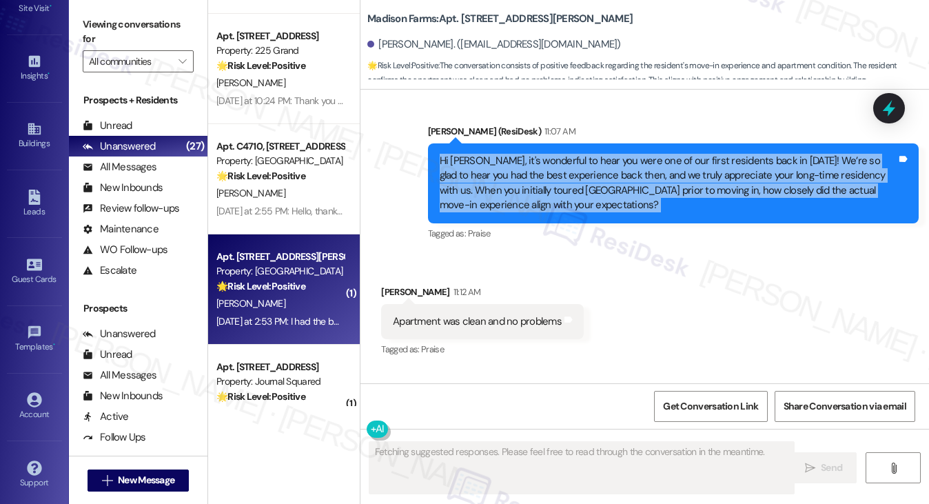
click at [527, 165] on div "Hi [PERSON_NAME], it's wonderful to hear you were one of our first residents ba…" at bounding box center [668, 183] width 457 height 59
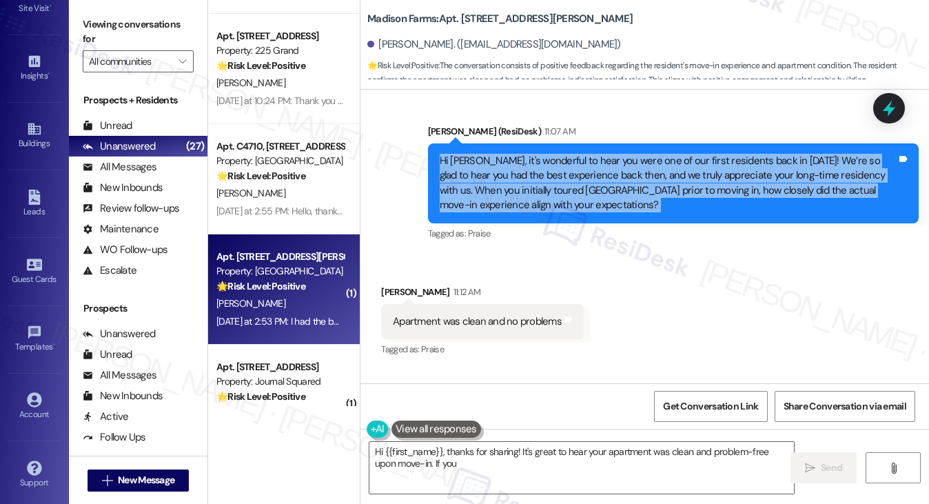
click at [628, 164] on div "Hi [PERSON_NAME], it's wonderful to hear you were one of our first residents ba…" at bounding box center [668, 183] width 457 height 59
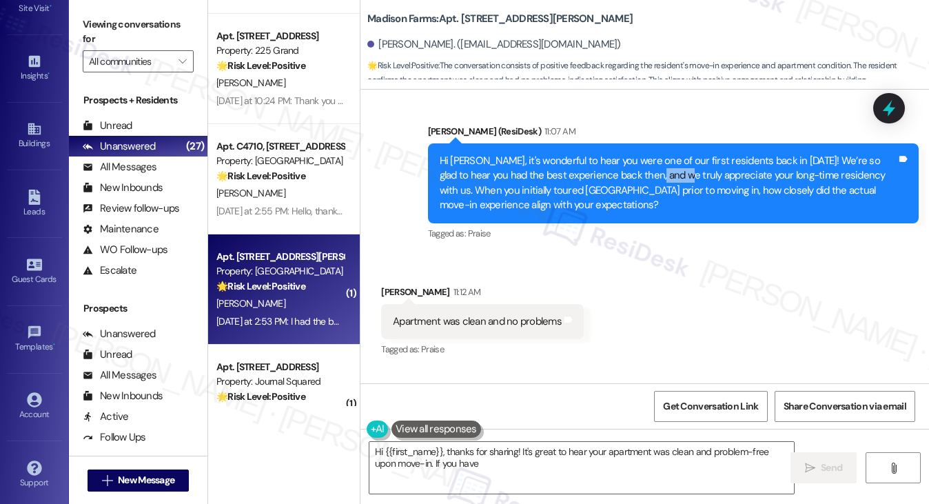
click at [628, 164] on div "Hi [PERSON_NAME], it's wonderful to hear you were one of our first residents ba…" at bounding box center [668, 183] width 457 height 59
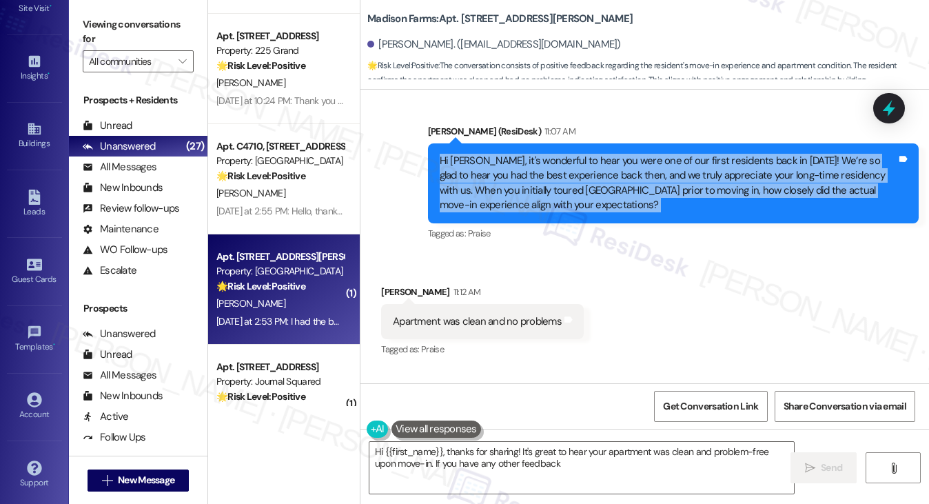
click at [628, 164] on div "Hi [PERSON_NAME], it's wonderful to hear you were one of our first residents ba…" at bounding box center [668, 183] width 457 height 59
type textarea "Hi {{first_name}}, thanks for sharing! It's great to hear your apartment was cl…"
click at [504, 184] on div "Hi [PERSON_NAME], it's wonderful to hear you were one of our first residents ba…" at bounding box center [668, 183] width 457 height 59
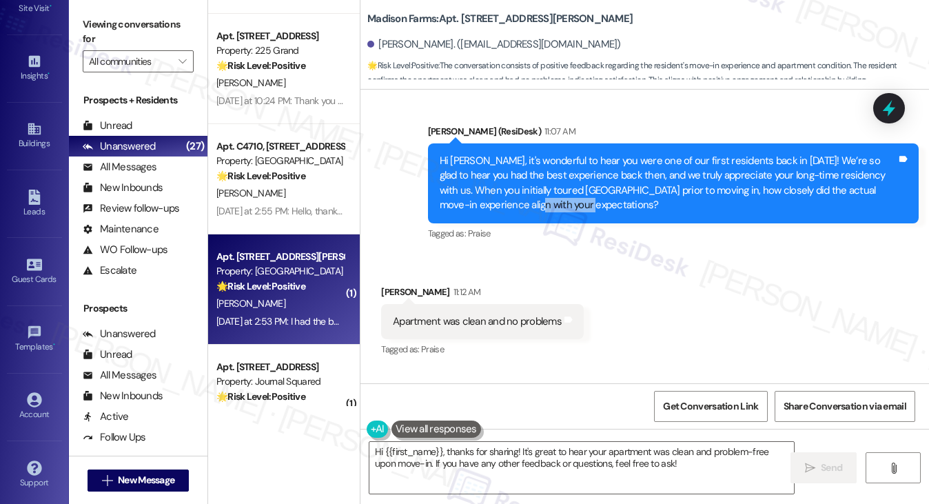
click at [504, 184] on div "Hi [PERSON_NAME], it's wonderful to hear you were one of our first residents ba…" at bounding box center [668, 183] width 457 height 59
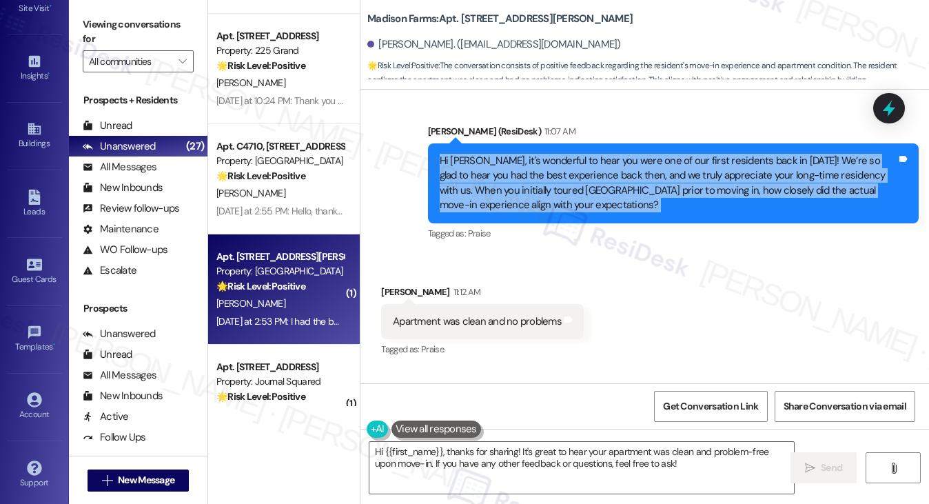
click at [504, 184] on div "Hi [PERSON_NAME], it's wonderful to hear you were one of our first residents ba…" at bounding box center [668, 183] width 457 height 59
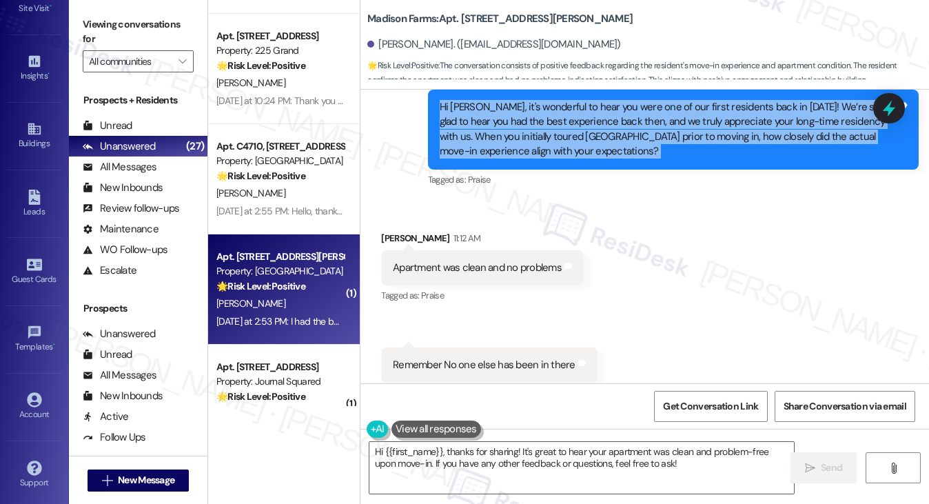
scroll to position [3908, 0]
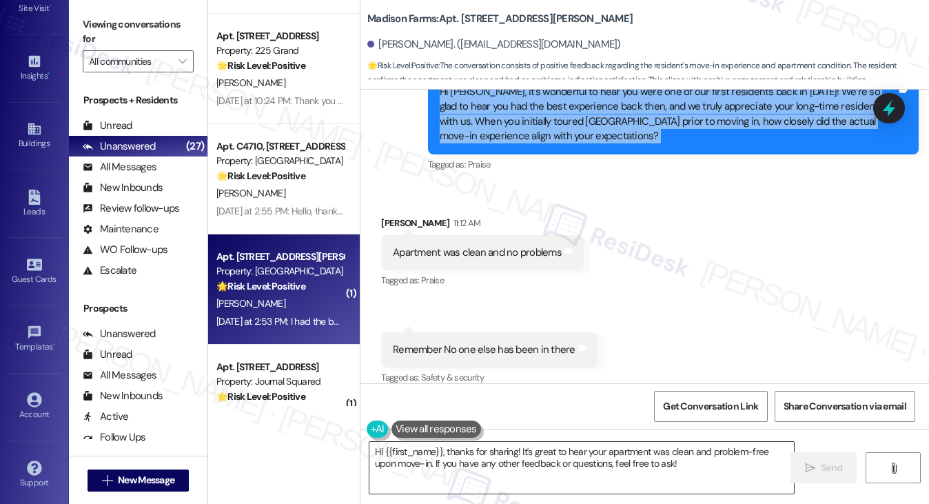
click at [493, 455] on textarea "Hi {{first_name}}, thanks for sharing! It's great to hear your apartment was cl…" at bounding box center [581, 468] width 425 height 52
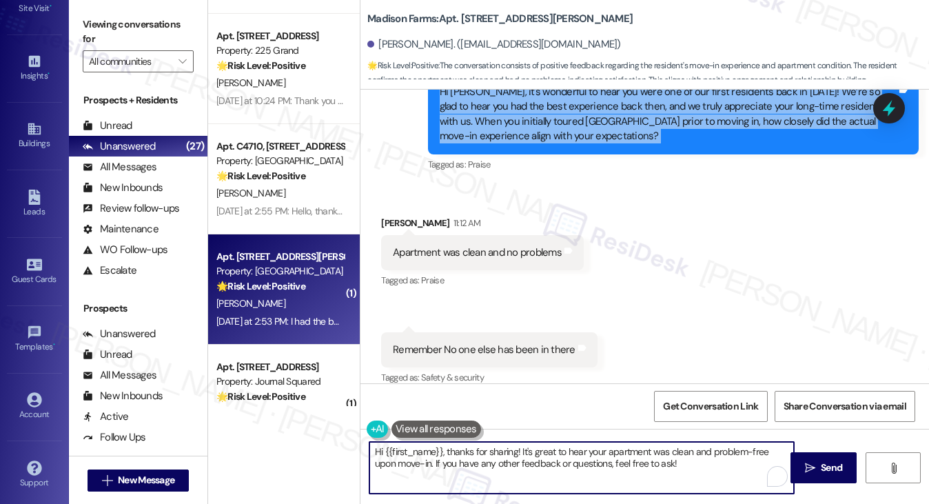
click at [493, 455] on textarea "Hi {{first_name}}, thanks for sharing! It's great to hear your apartment was cl…" at bounding box center [581, 468] width 425 height 52
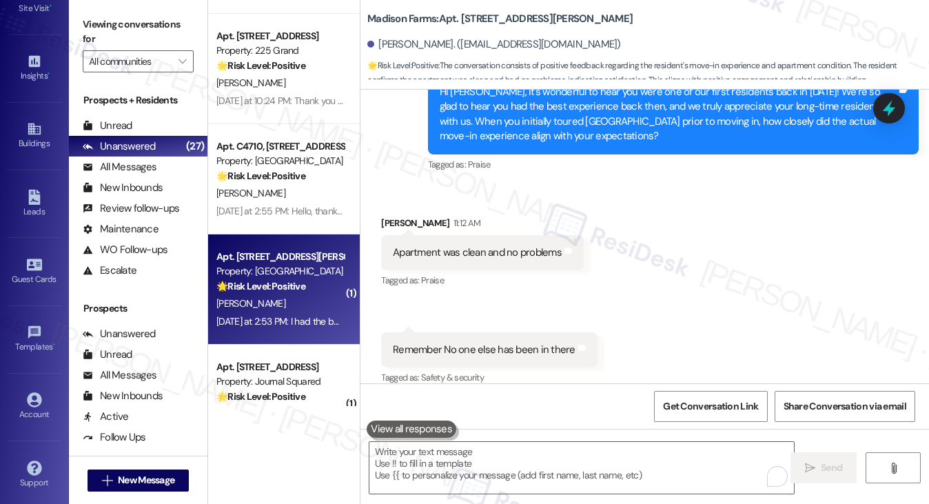
click at [138, 32] on label "Viewing conversations for" at bounding box center [138, 32] width 111 height 37
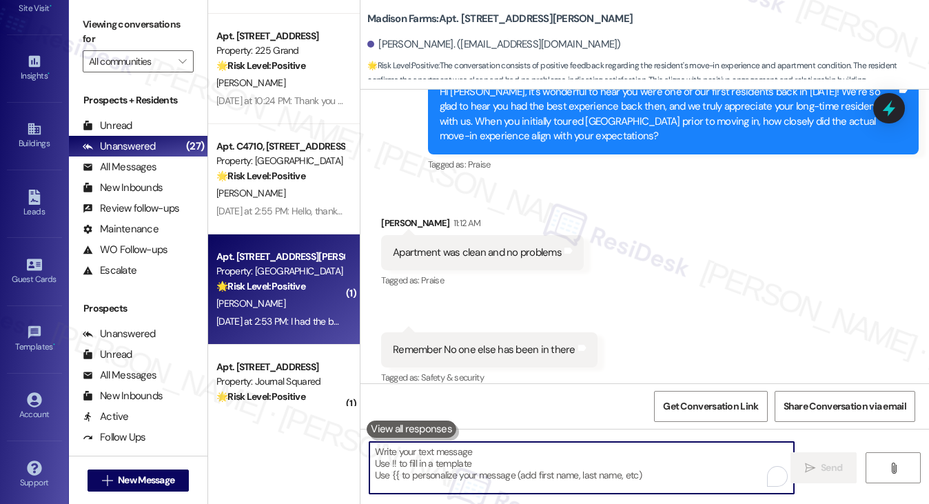
click at [462, 472] on textarea "To enrich screen reader interactions, please activate Accessibility in Grammarl…" at bounding box center [581, 468] width 425 height 52
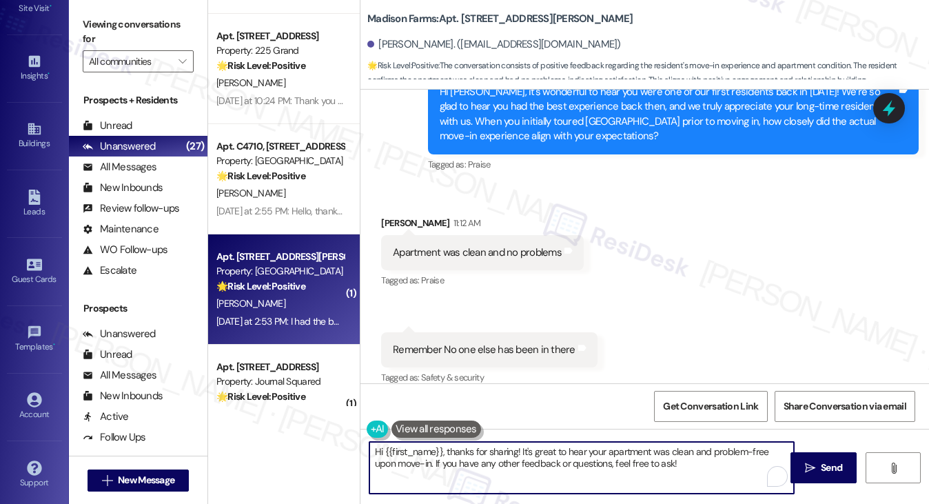
click at [453, 454] on textarea "Hi {{first_name}}, thanks for sharing! It's great to hear your apartment was cl…" at bounding box center [581, 468] width 425 height 52
drag, startPoint x: 447, startPoint y: 451, endPoint x: 245, endPoint y: 450, distance: 201.2
click at [246, 451] on div "Apt. 2428, [STREET_ADDRESS] Property: Bay 151 🌟 Risk Level: Positive The reside…" at bounding box center [568, 252] width 721 height 504
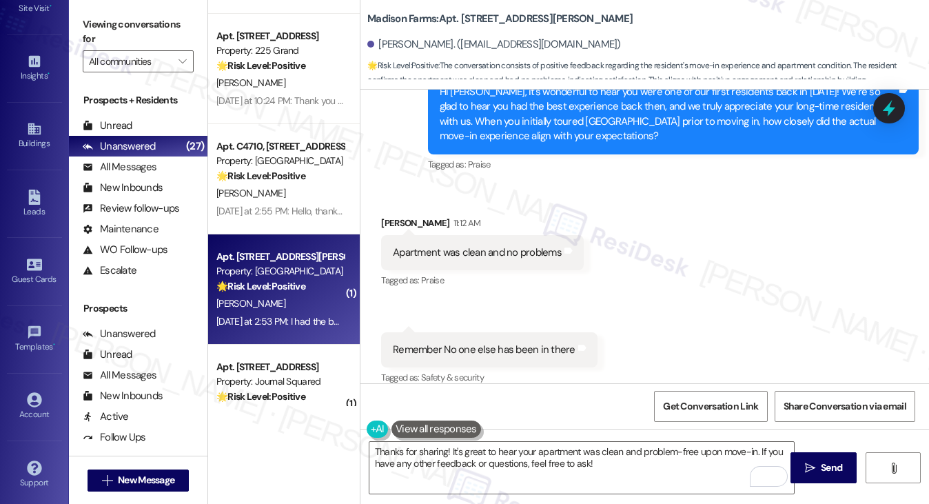
drag, startPoint x: 146, startPoint y: 30, endPoint x: 195, endPoint y: 76, distance: 67.3
click at [146, 30] on label "Viewing conversations for" at bounding box center [138, 32] width 111 height 37
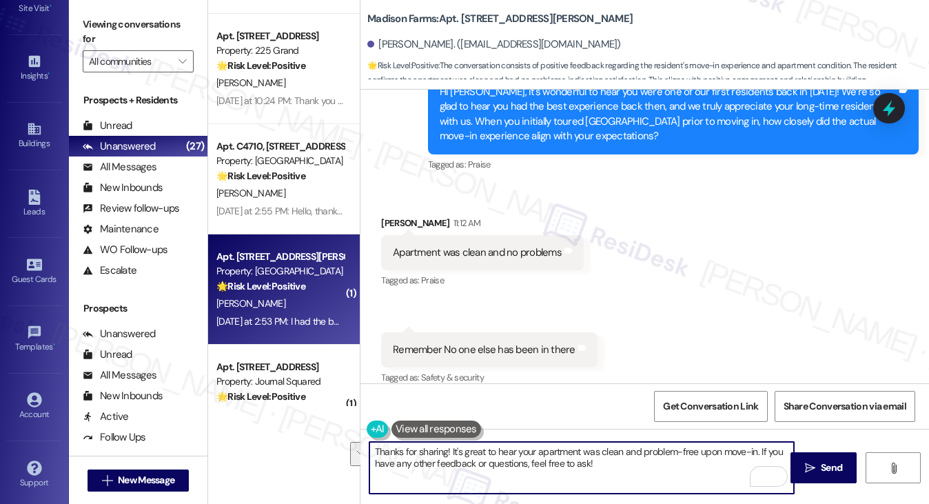
drag, startPoint x: 602, startPoint y: 471, endPoint x: 757, endPoint y: 451, distance: 156.3
click at [757, 451] on textarea "Thanks for sharing! It's great to hear your apartment was clean and problem-fre…" at bounding box center [581, 468] width 425 height 52
paste textarea "On a scale of 1-10, how likely would you be to recommend {{property}} to someon…"
click at [612, 458] on textarea "Thanks for sharing! It's great to hear your apartment was clean and problem-fre…" at bounding box center [581, 468] width 425 height 52
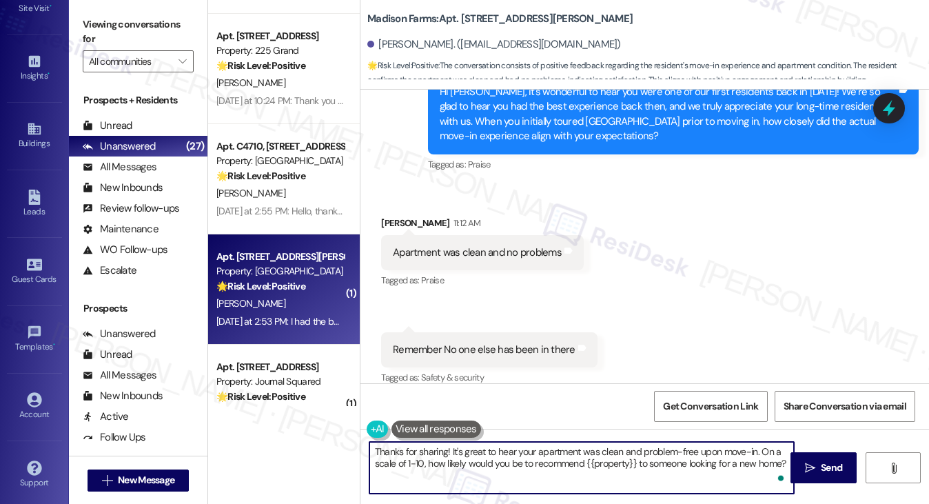
click at [612, 458] on textarea "Thanks for sharing! It's great to hear your apartment was clean and problem-fre…" at bounding box center [581, 468] width 425 height 52
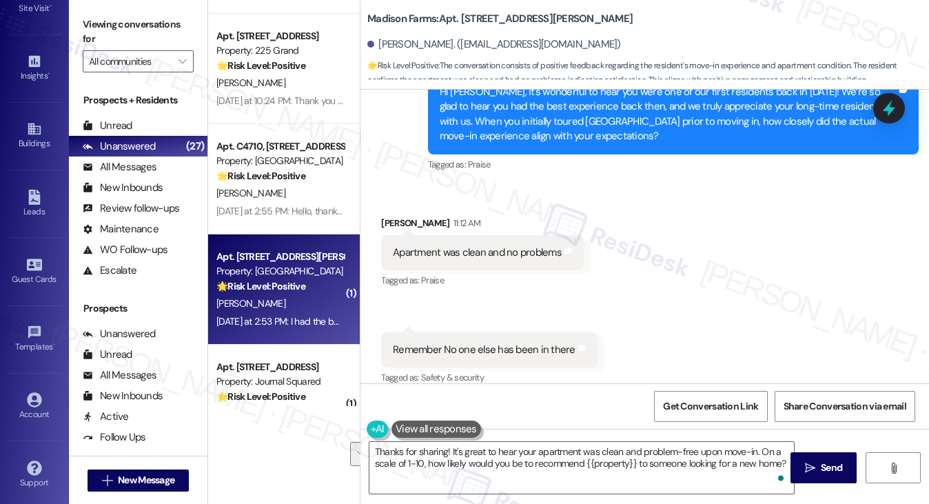
click at [725, 309] on div "Received via SMS [PERSON_NAME] 11:12 AM Apartment was clean and no problems Tag…" at bounding box center [644, 292] width 568 height 214
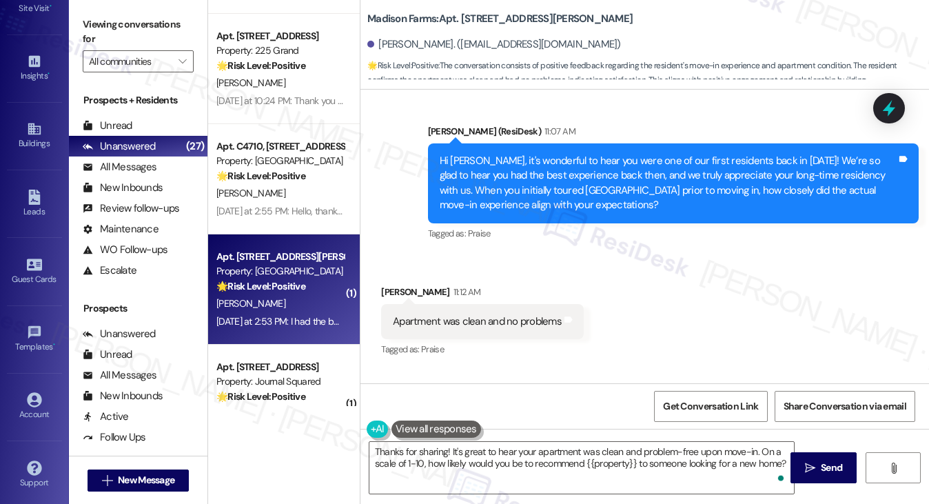
scroll to position [3770, 0]
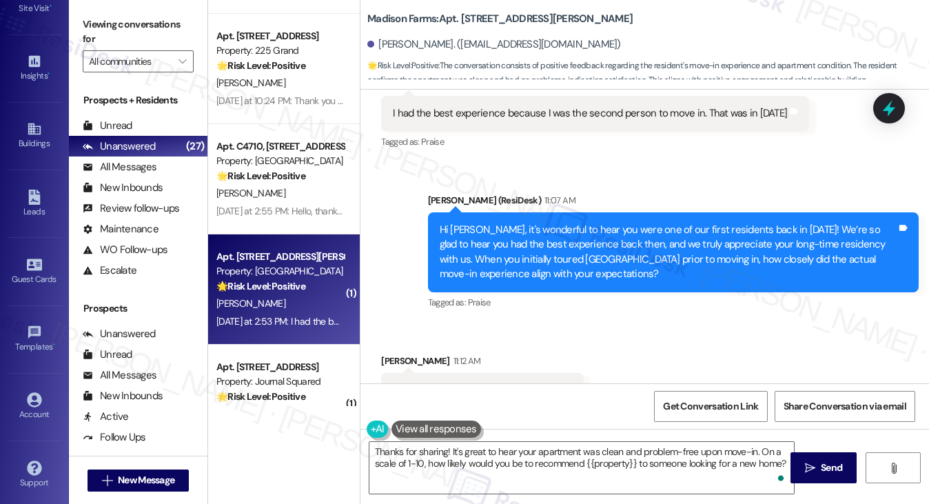
click at [560, 234] on div "Hi [PERSON_NAME], it's wonderful to hear you were one of our first residents ba…" at bounding box center [668, 252] width 457 height 59
click at [561, 234] on div "Hi [PERSON_NAME], it's wonderful to hear you were one of our first residents ba…" at bounding box center [668, 252] width 457 height 59
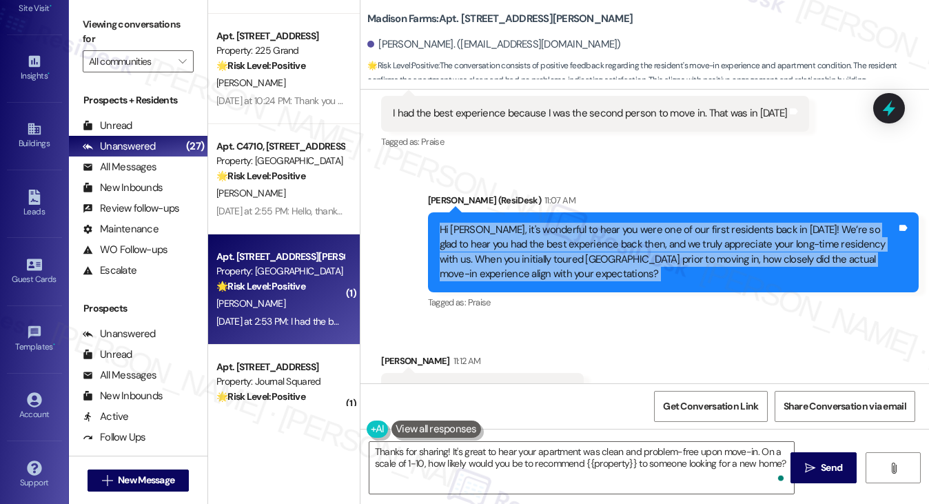
click at [561, 234] on div "Hi [PERSON_NAME], it's wonderful to hear you were one of our first residents ba…" at bounding box center [668, 252] width 457 height 59
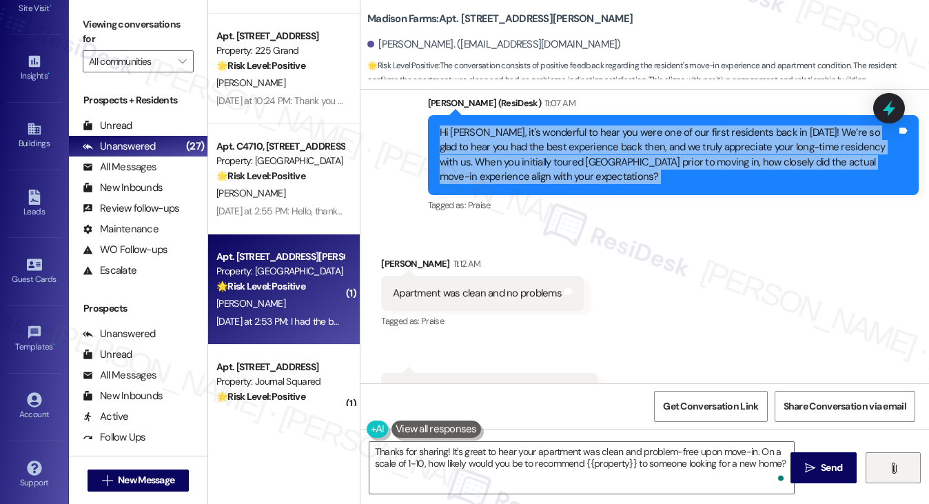
scroll to position [3908, 0]
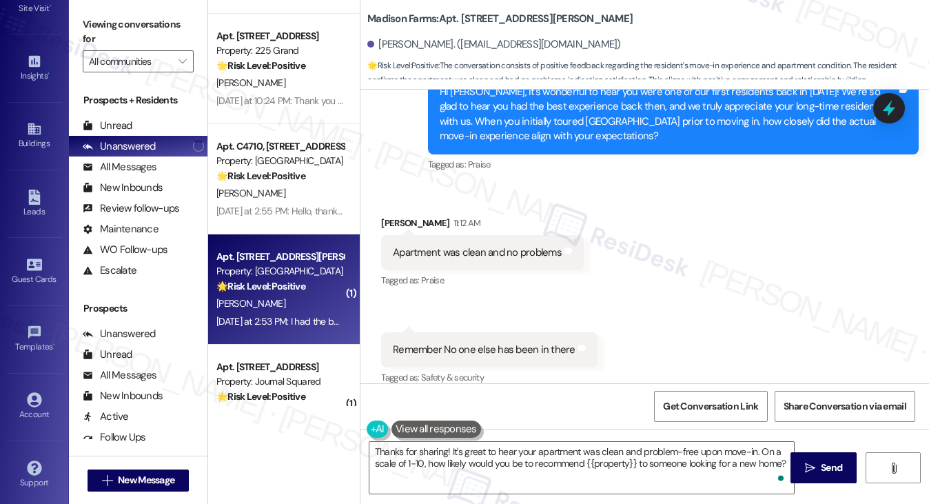
click at [493, 235] on div "Apartment was clean and no problems Tags and notes" at bounding box center [482, 252] width 203 height 35
copy div "Apartment was clean and no problems Tags and notes"
click at [116, 14] on label "Viewing conversations for" at bounding box center [138, 32] width 111 height 37
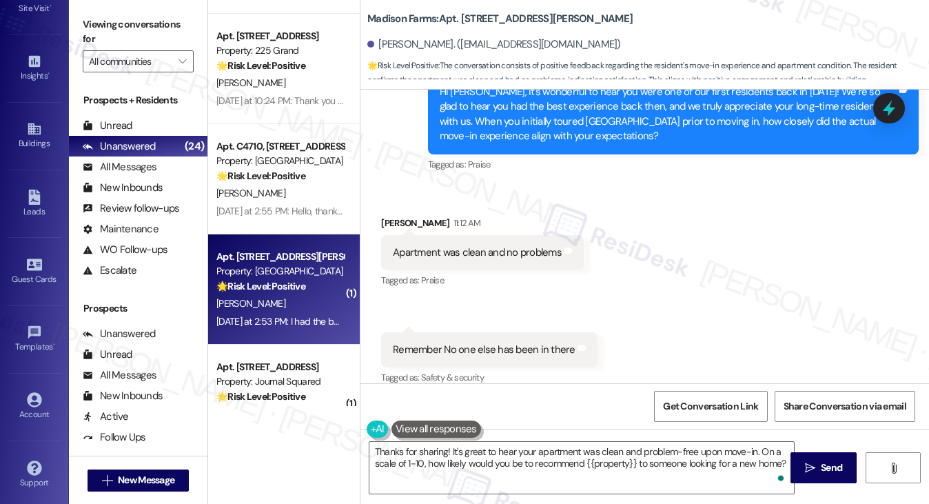
click at [460, 342] on div "Remember No one else has been in there" at bounding box center [484, 349] width 183 height 14
copy div "Remember No one else has been in there Tags and notes"
click at [102, 14] on label "Viewing conversations for" at bounding box center [138, 32] width 111 height 37
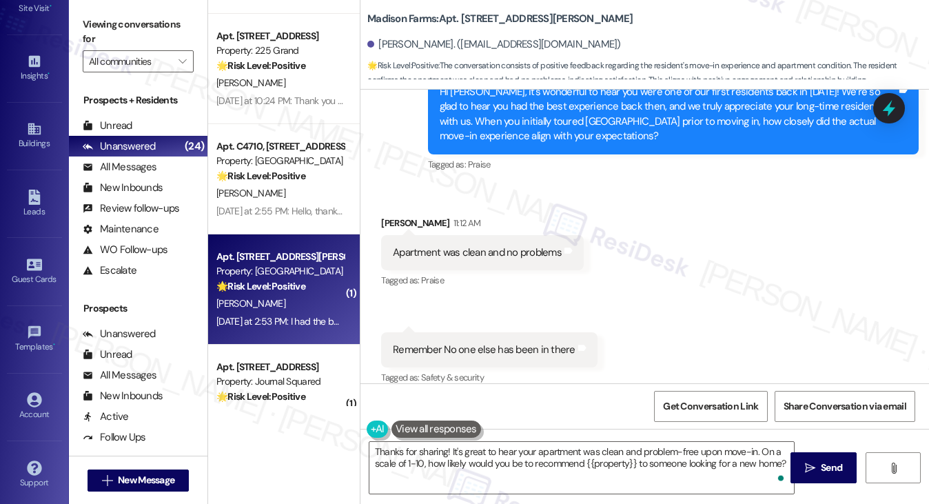
click at [385, 239] on div "Apartment was clean and no problems Tags and notes" at bounding box center [482, 252] width 203 height 35
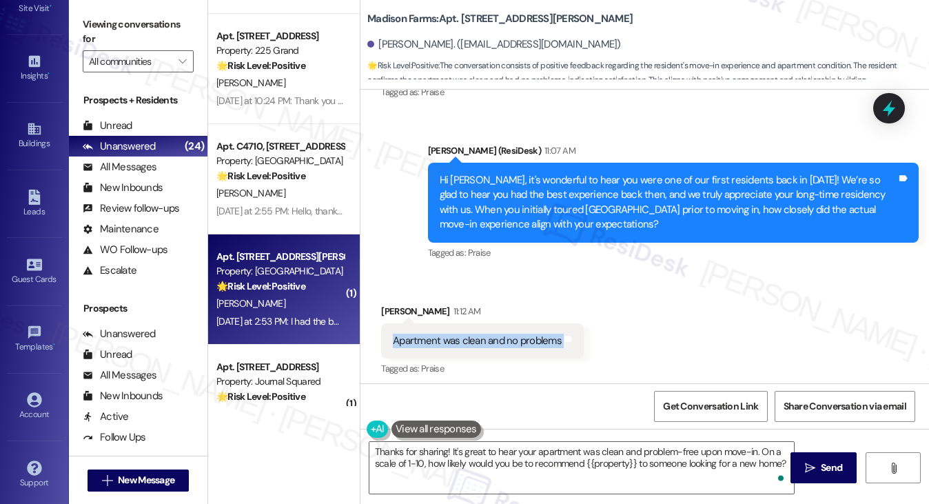
scroll to position [3770, 0]
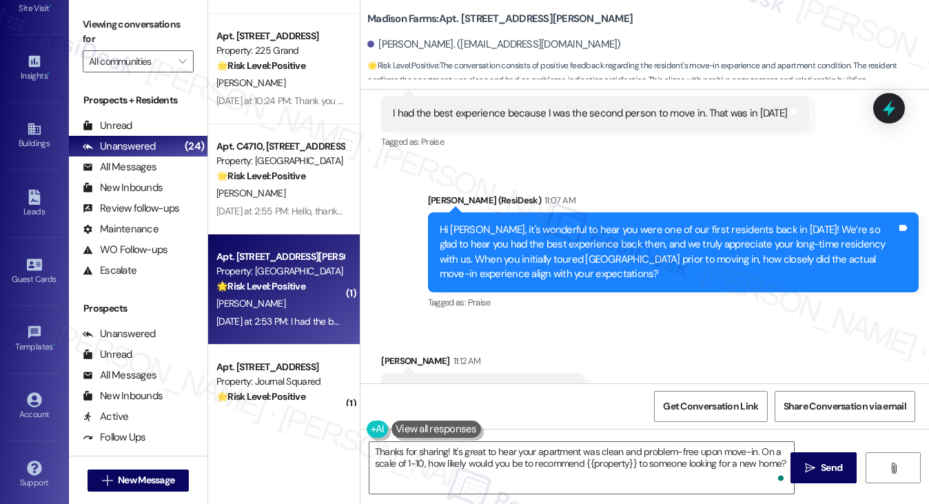
click at [498, 256] on div "Hi [PERSON_NAME], it's wonderful to hear you were one of our first residents ba…" at bounding box center [668, 252] width 457 height 59
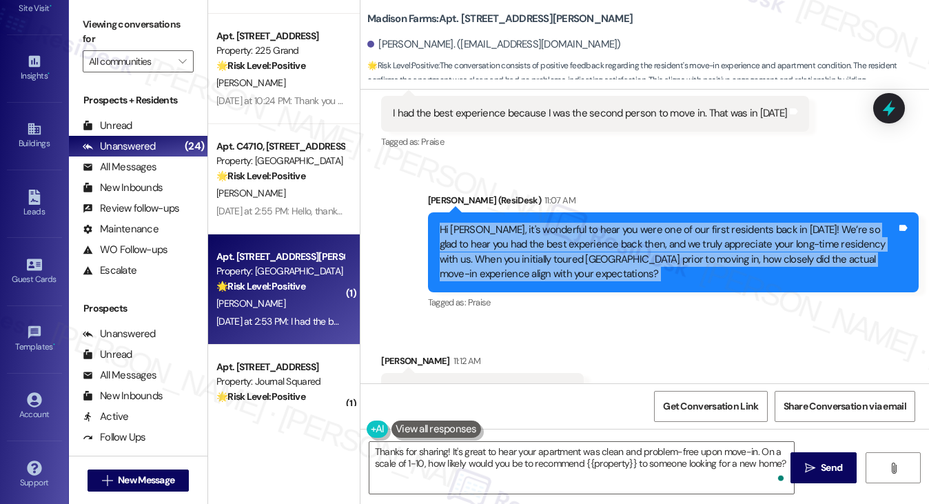
click at [498, 256] on div "Hi [PERSON_NAME], it's wonderful to hear you were one of our first residents ba…" at bounding box center [668, 252] width 457 height 59
copy div "Hi [PERSON_NAME], it's wonderful to hear you were one of our first residents ba…"
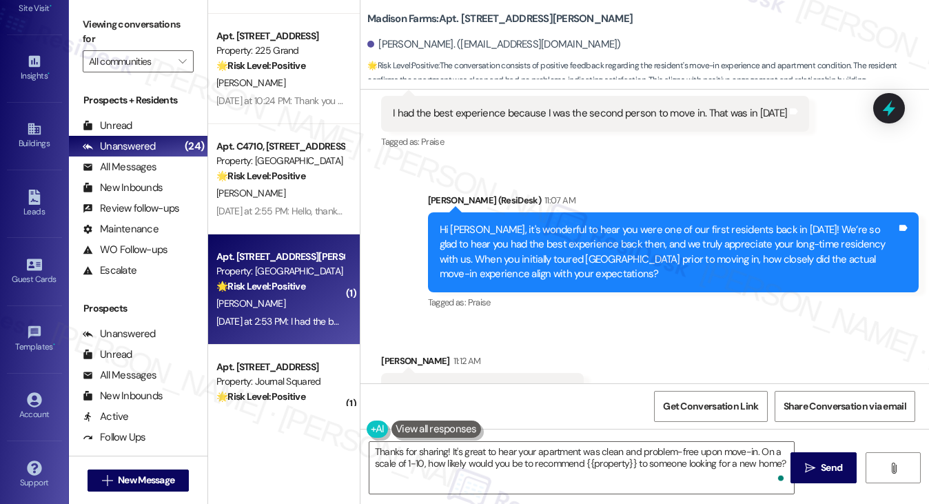
click at [130, 19] on label "Viewing conversations for" at bounding box center [138, 32] width 111 height 37
click at [423, 383] on div "Apartment was clean and no problems" at bounding box center [477, 390] width 169 height 14
click at [424, 376] on div "[PERSON_NAME] 11:12 AM Apartment was clean and no problems Tags and notes Tagge…" at bounding box center [482, 391] width 203 height 75
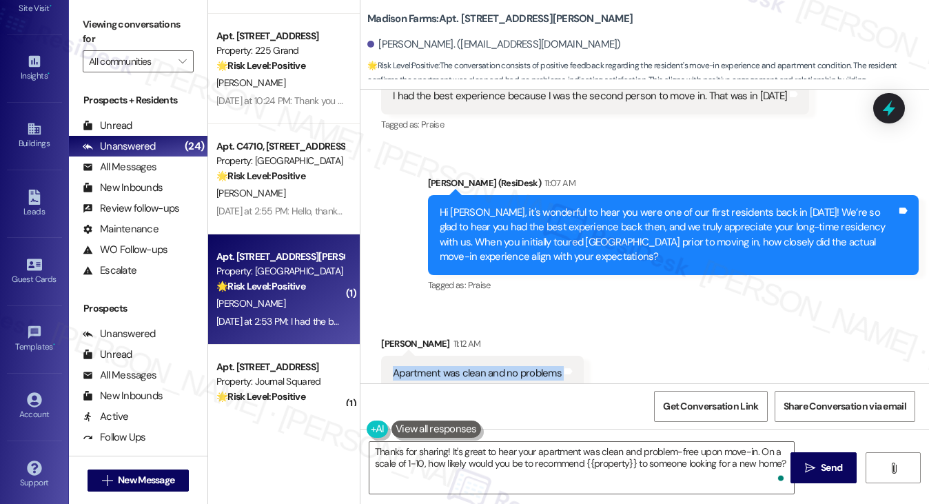
copy div "Apartment was clean and no problems Tags and notes"
click at [119, 31] on label "Viewing conversations for" at bounding box center [138, 32] width 111 height 37
drag, startPoint x: 120, startPoint y: 24, endPoint x: 141, endPoint y: 38, distance: 24.8
click at [120, 24] on label "Viewing conversations for" at bounding box center [138, 32] width 111 height 37
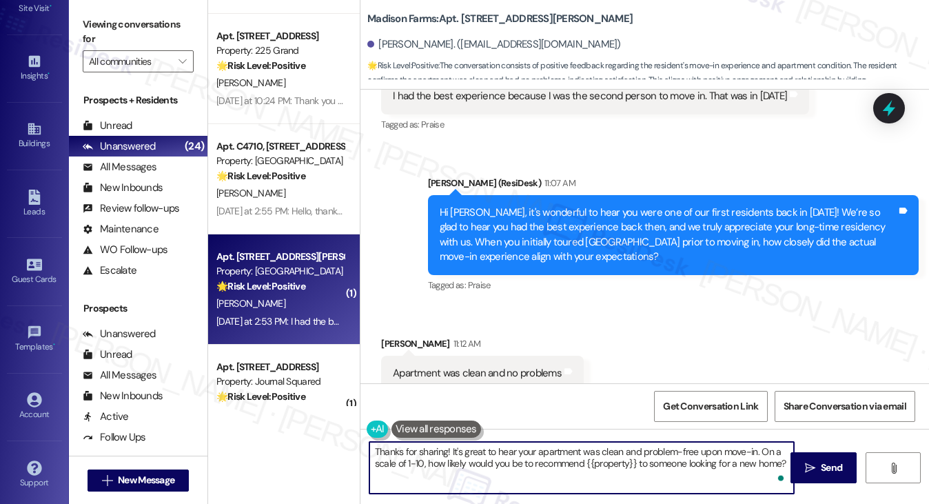
click at [557, 462] on textarea "Thanks for sharing! It's great to hear your apartment was clean and problem-fre…" at bounding box center [581, 468] width 425 height 52
click at [628, 451] on textarea "Thanks for sharing! It's great to hear your apartment was clean and problem-fre…" at bounding box center [581, 468] width 425 height 52
drag, startPoint x: 754, startPoint y: 449, endPoint x: 287, endPoint y: 439, distance: 467.3
click at [287, 440] on div "Apt. 2428, [STREET_ADDRESS] Property: Bay 151 🌟 Risk Level: Positive The reside…" at bounding box center [568, 252] width 721 height 504
paste textarea "you so much for sharing that with us! We’re glad to hear that your apartment wa…"
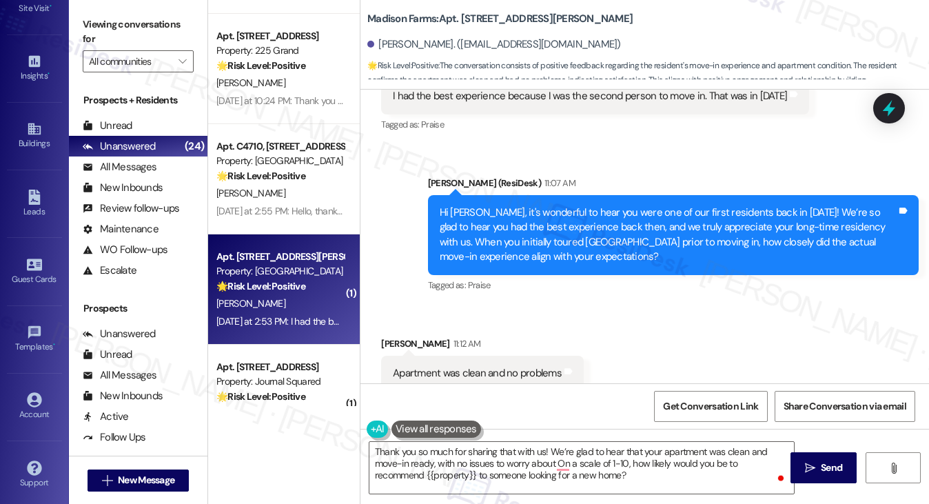
click at [141, 27] on label "Viewing conversations for" at bounding box center [138, 32] width 111 height 37
click at [546, 461] on textarea "Thank you so much for sharing that with us! We’re glad to hear that your apartm…" at bounding box center [581, 468] width 425 height 52
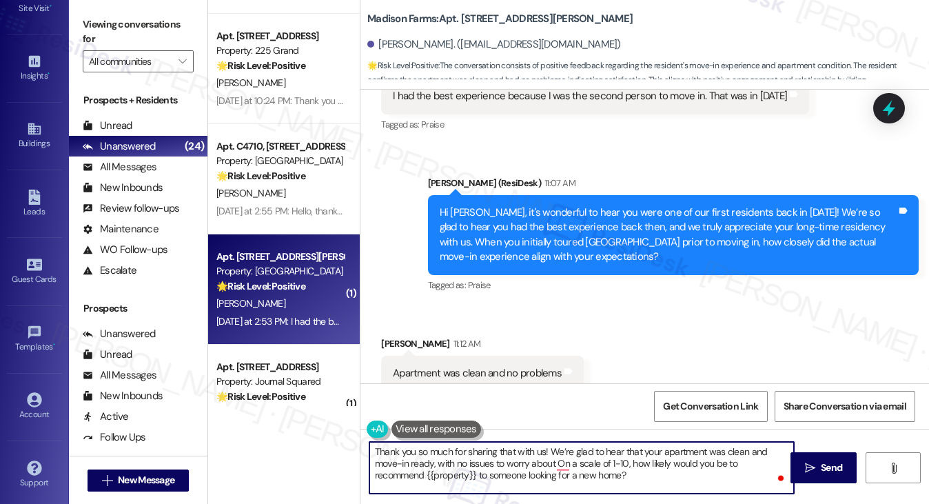
click at [546, 461] on textarea "Thank you so much for sharing that with us! We’re glad to hear that your apartm…" at bounding box center [581, 468] width 425 height 52
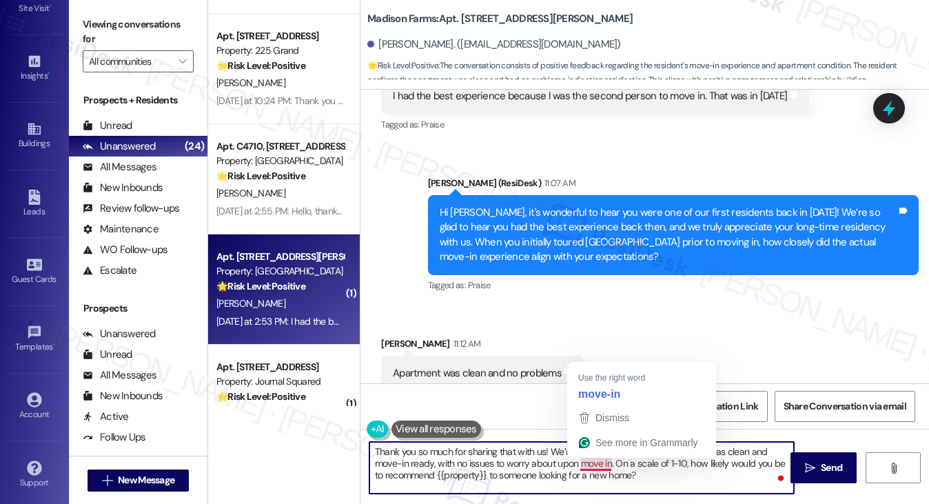
click at [604, 414] on span "Dismiss" at bounding box center [612, 417] width 34 height 11
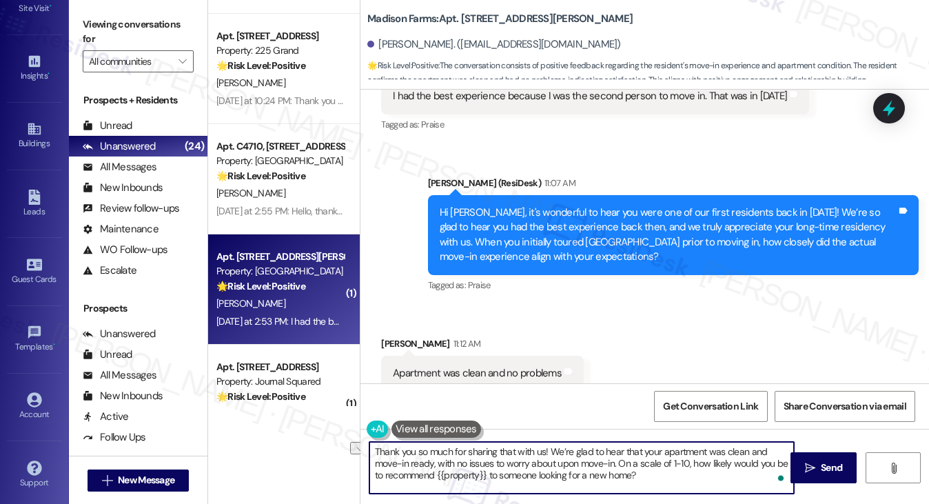
drag, startPoint x: 554, startPoint y: 460, endPoint x: 493, endPoint y: 462, distance: 61.4
click at [493, 462] on textarea "Thank you so much for sharing that with us! We’re glad to hear that your apartm…" at bounding box center [581, 468] width 425 height 52
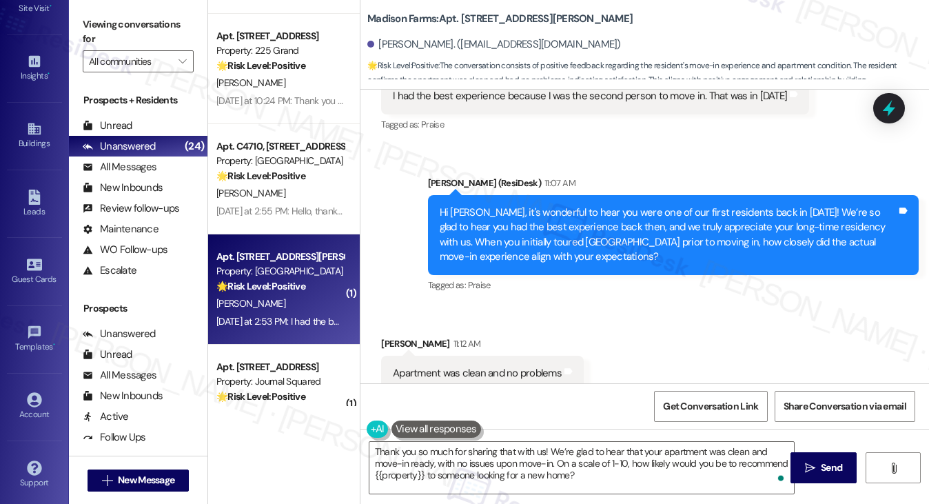
click at [96, 15] on label "Viewing conversations for" at bounding box center [138, 32] width 111 height 37
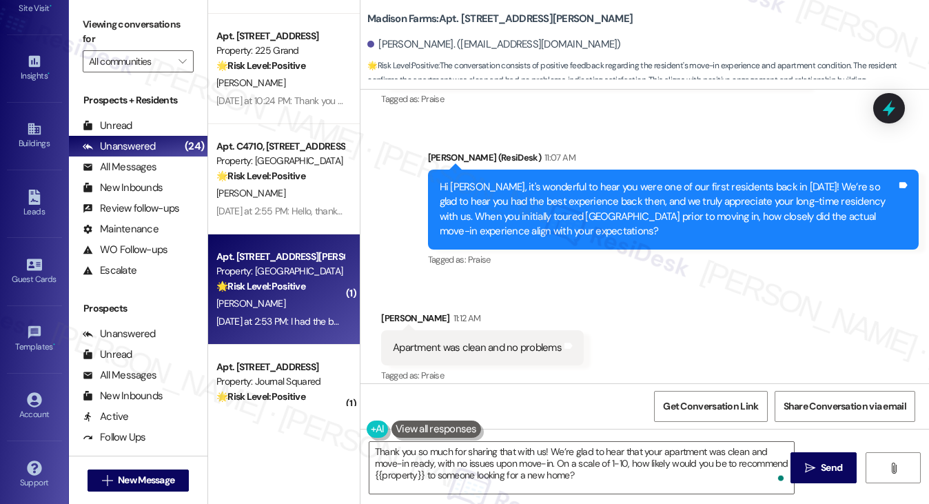
scroll to position [3908, 0]
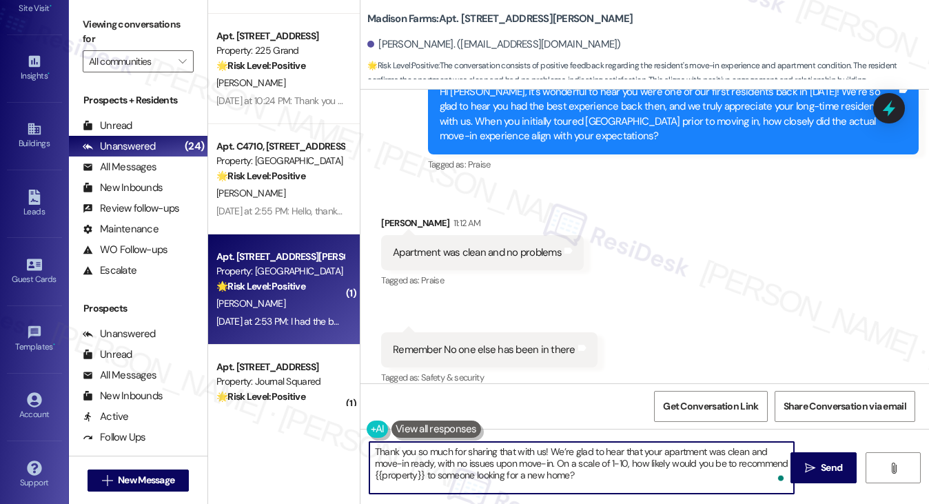
click at [549, 471] on textarea "Thank you so much for sharing that with us! We’re glad to hear that your apartm…" at bounding box center [581, 468] width 425 height 52
click at [656, 468] on textarea "Thank you so much for sharing that with us! We’re glad to hear that your apartm…" at bounding box center [581, 468] width 425 height 52
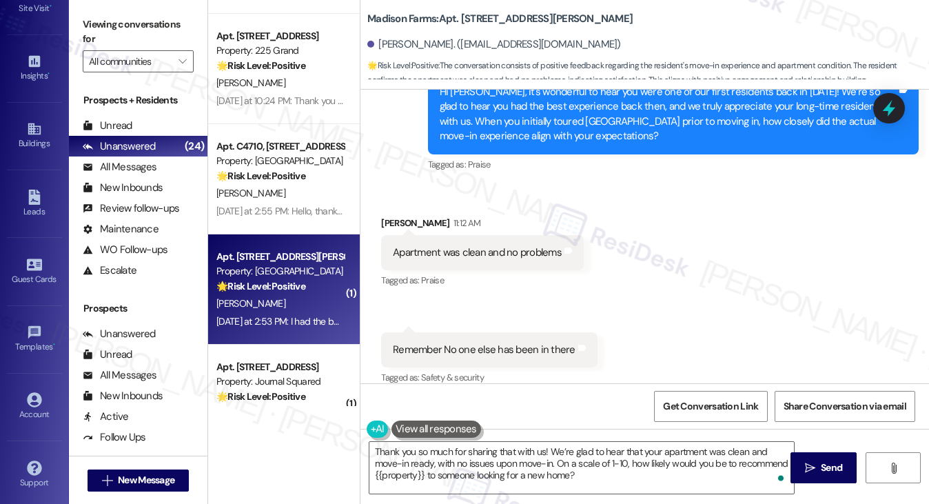
click at [145, 24] on label "Viewing conversations for" at bounding box center [138, 32] width 111 height 37
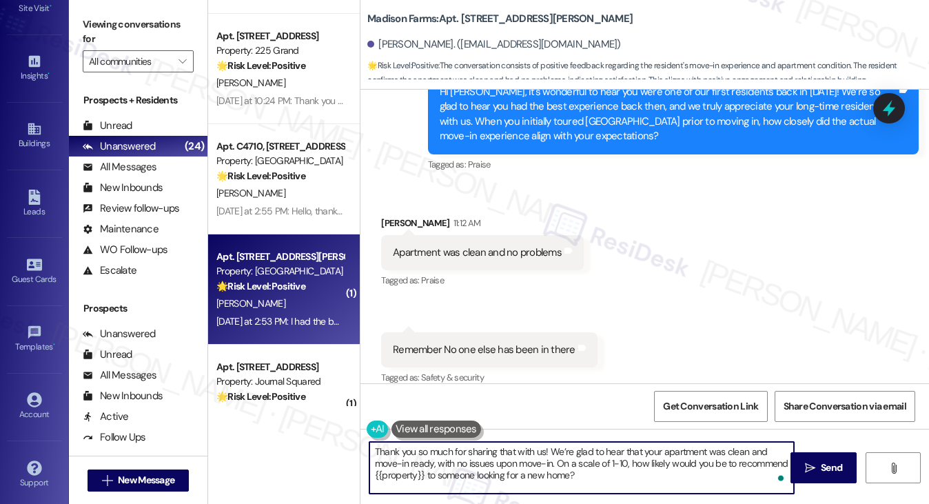
click at [556, 461] on textarea "Thank you so much for sharing that with us! We’re glad to hear that your apartm…" at bounding box center [581, 468] width 425 height 52
type textarea "Thank you so much for sharing that with us! We’re glad to hear that your apartm…"
click at [838, 458] on button " Send" at bounding box center [823, 467] width 67 height 31
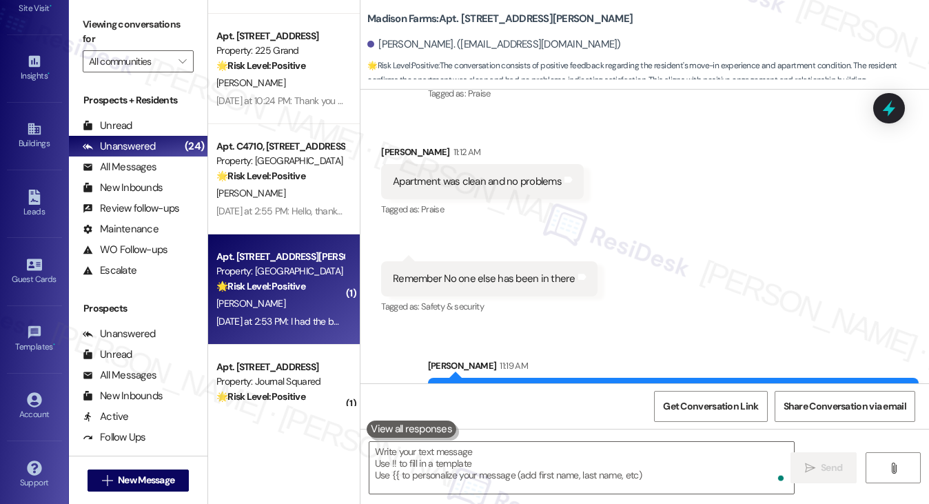
scroll to position [4033, 0]
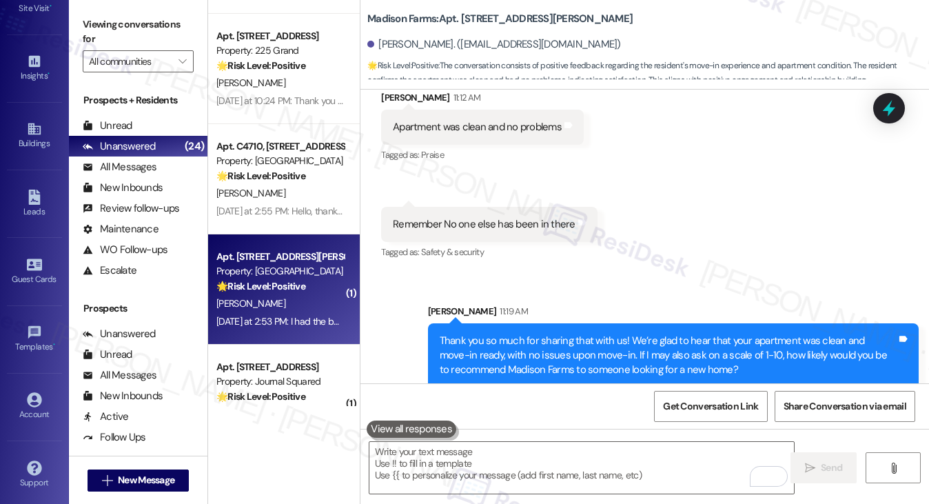
click at [557, 334] on div "Thank you so much for sharing that with us! We’re glad to hear that your apartm…" at bounding box center [668, 356] width 457 height 44
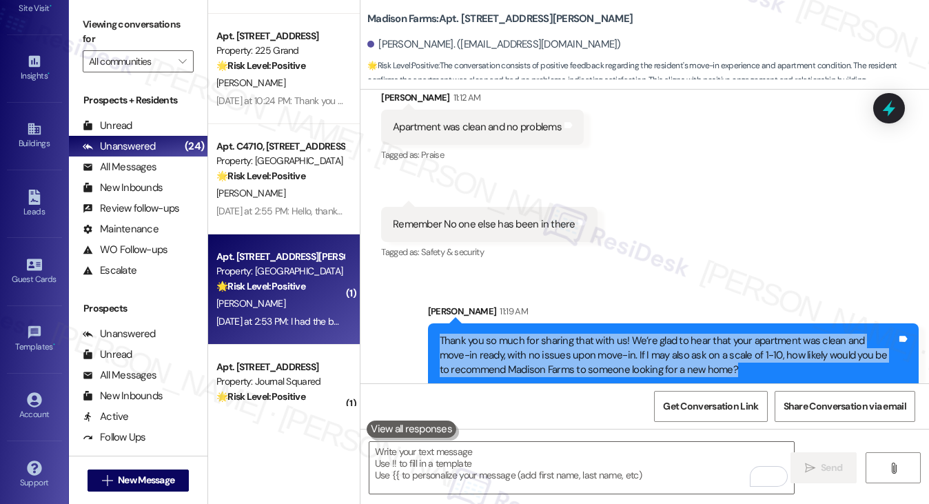
click at [557, 334] on div "Thank you so much for sharing that with us! We’re glad to hear that your apartm…" at bounding box center [668, 356] width 457 height 44
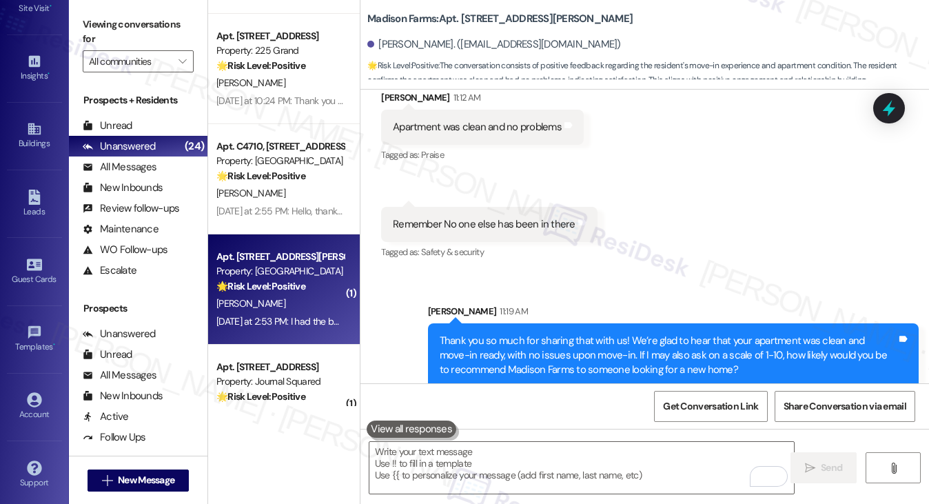
click at [482, 217] on div "Remember No one else has been in there Tags and notes" at bounding box center [489, 224] width 216 height 35
click at [777, 132] on div "Received via SMS Barbara Thompson 11:12 AM Apartment was clean and no problems …" at bounding box center [644, 166] width 568 height 214
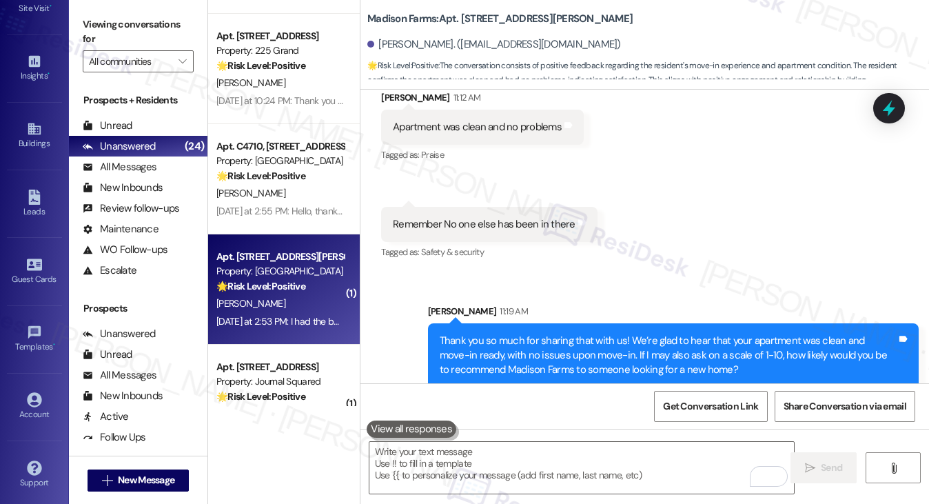
click at [116, 19] on label "Viewing conversations for" at bounding box center [138, 32] width 111 height 37
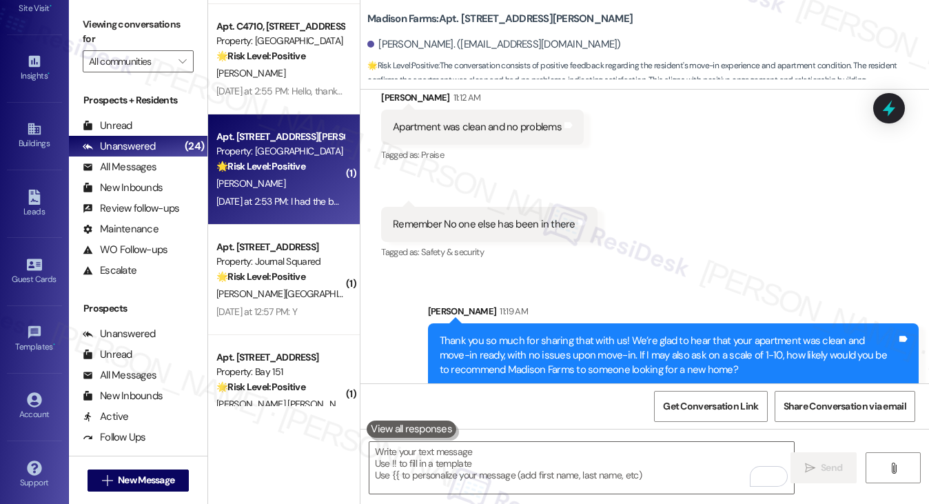
scroll to position [413, 0]
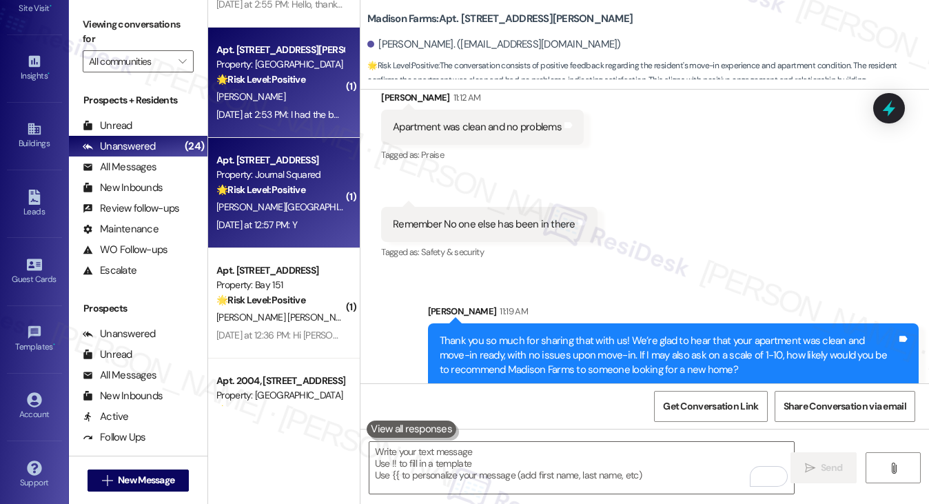
click at [294, 173] on div "Property: Journal Squared" at bounding box center [279, 174] width 127 height 14
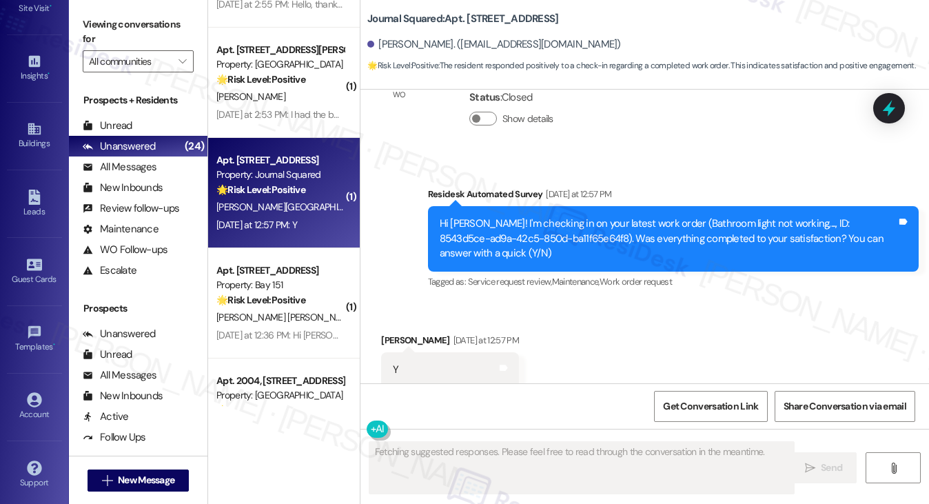
scroll to position [940, 0]
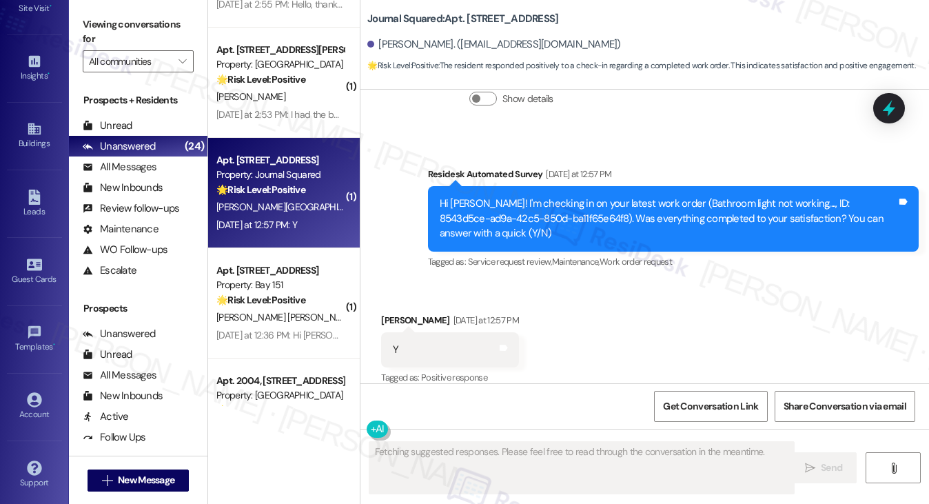
click at [569, 209] on div "Hi Yunxuan! I'm checking in on your latest work order (Bathroom light not worki…" at bounding box center [668, 218] width 457 height 44
click at [571, 209] on div "Hi Yunxuan! I'm checking in on your latest work order (Bathroom light not worki…" at bounding box center [668, 218] width 457 height 44
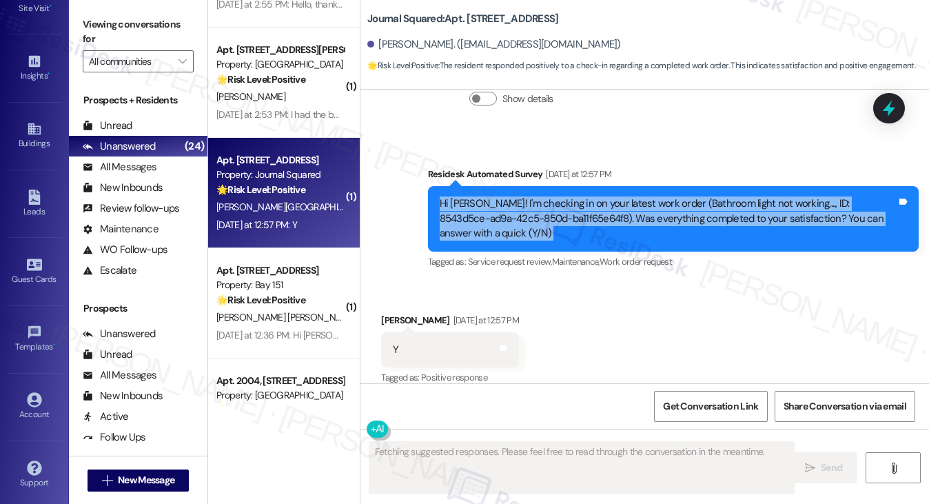
click at [571, 209] on div "Hi Yunxuan! I'm checking in on your latest work order (Bathroom light not worki…" at bounding box center [668, 218] width 457 height 44
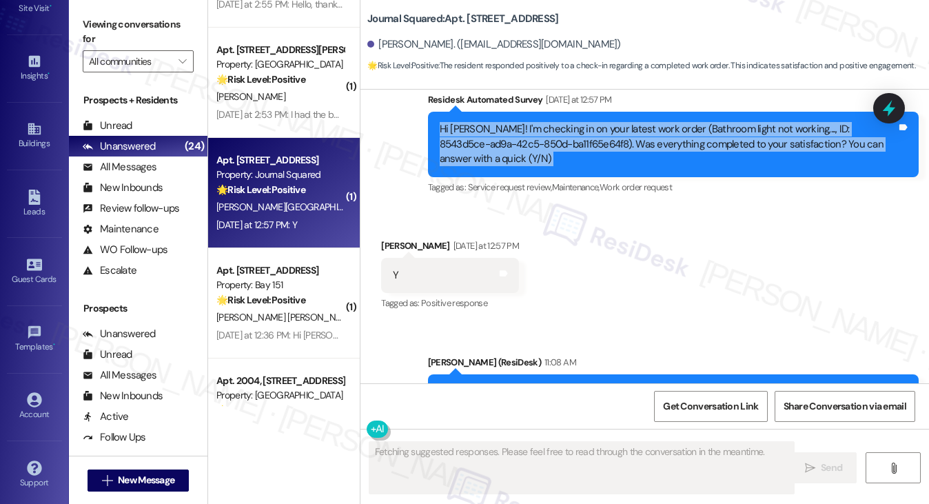
scroll to position [1072, 0]
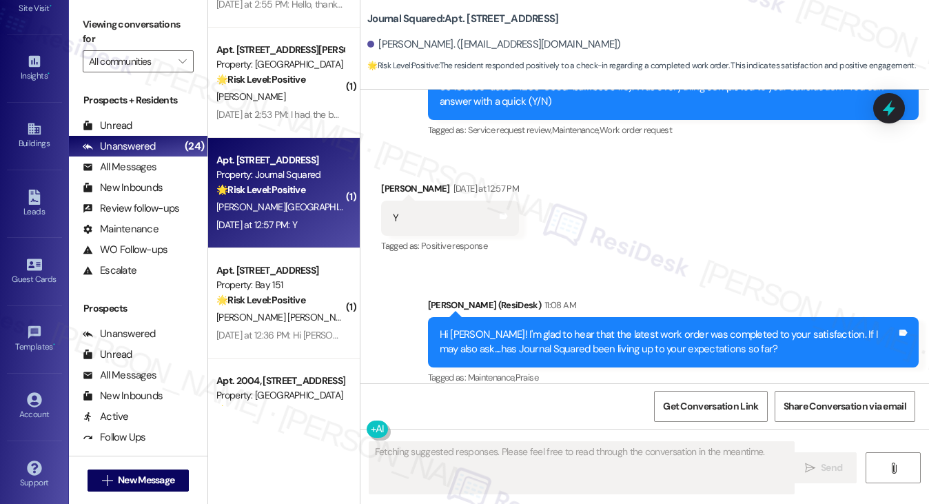
click at [649, 317] on div "Hi Yunxuan! I'm glad to hear that the latest work order was completed to your s…" at bounding box center [673, 342] width 491 height 50
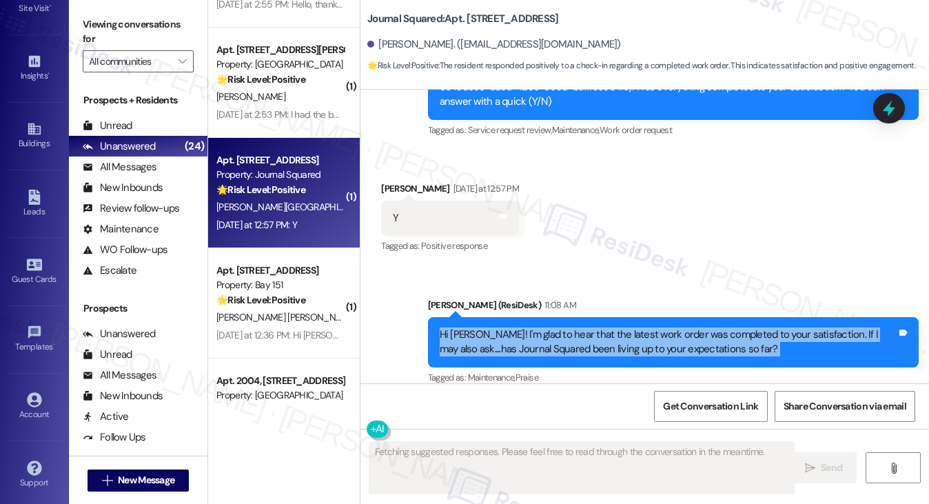
click at [649, 317] on div "Hi Yunxuan! I'm glad to hear that the latest work order was completed to your s…" at bounding box center [673, 342] width 491 height 50
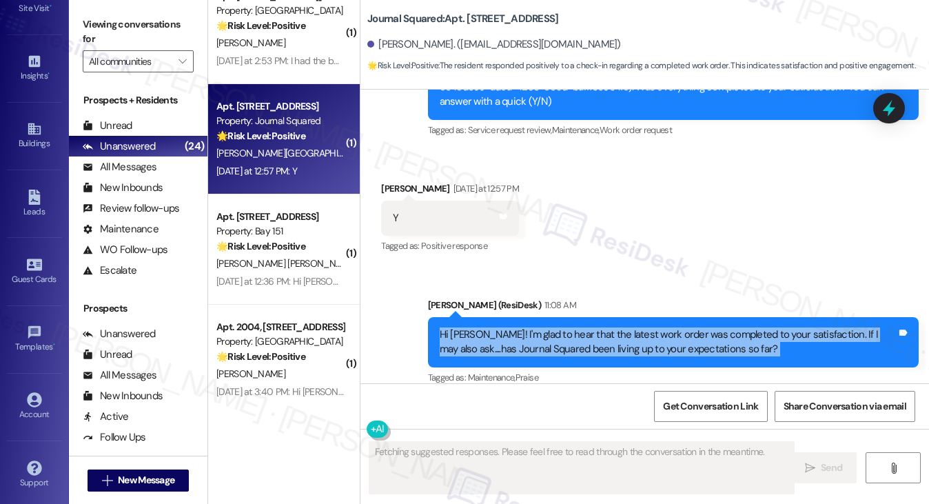
scroll to position [551, 0]
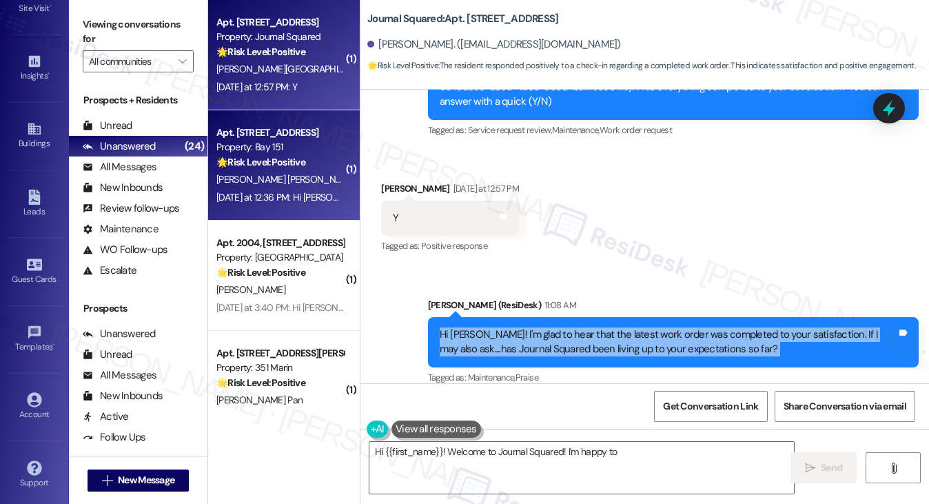
type textarea "Hi {{first_name}}! Welcome to Journal Squared! I'm happy to hear"
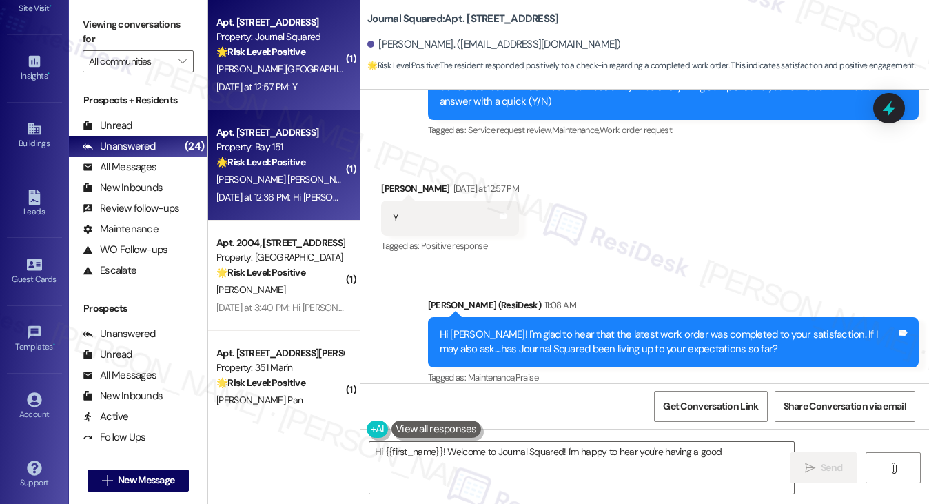
click at [289, 189] on div "Yesterday at 12:36 PM: Hi Jane, I hope you're well! Just stopping by to congrat…" at bounding box center [280, 197] width 130 height 17
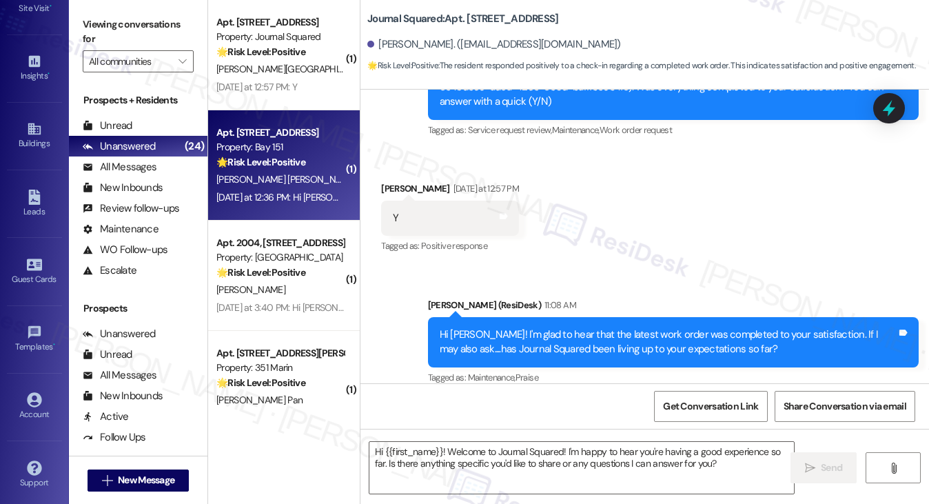
type textarea "Fetching suggested responses. Please feel free to read through the conversation…"
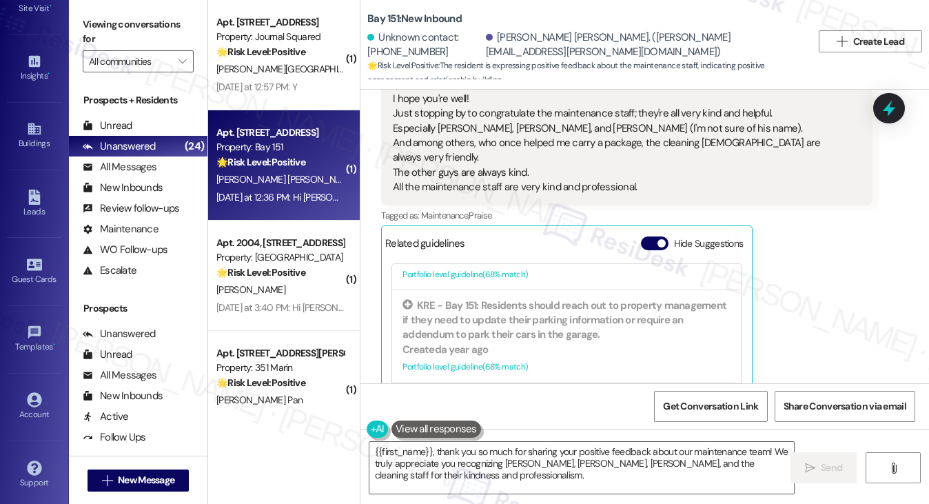
scroll to position [1309, 0]
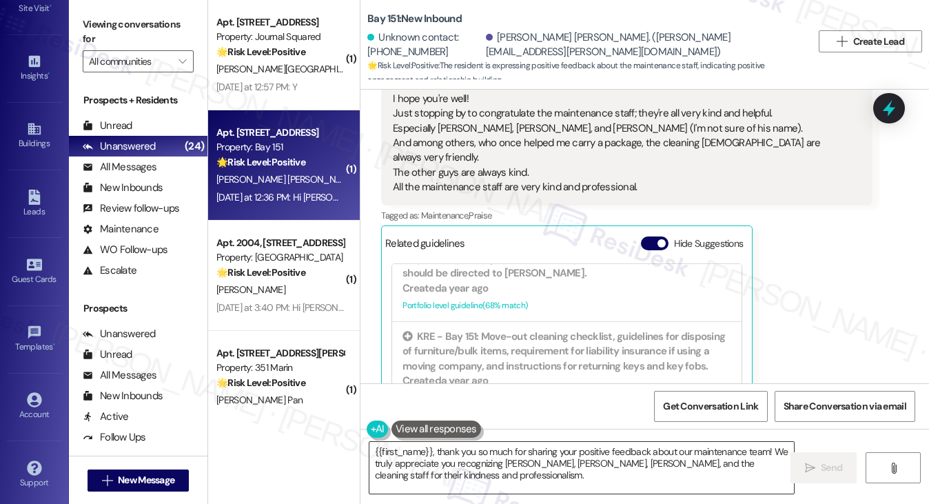
click at [369, 446] on div "{{first_name}}, thank you so much for sharing your positive feedback about our …" at bounding box center [582, 467] width 427 height 53
click at [372, 450] on textarea "{{first_name}}, thank you so much for sharing your positive feedback about our …" at bounding box center [581, 468] width 425 height 52
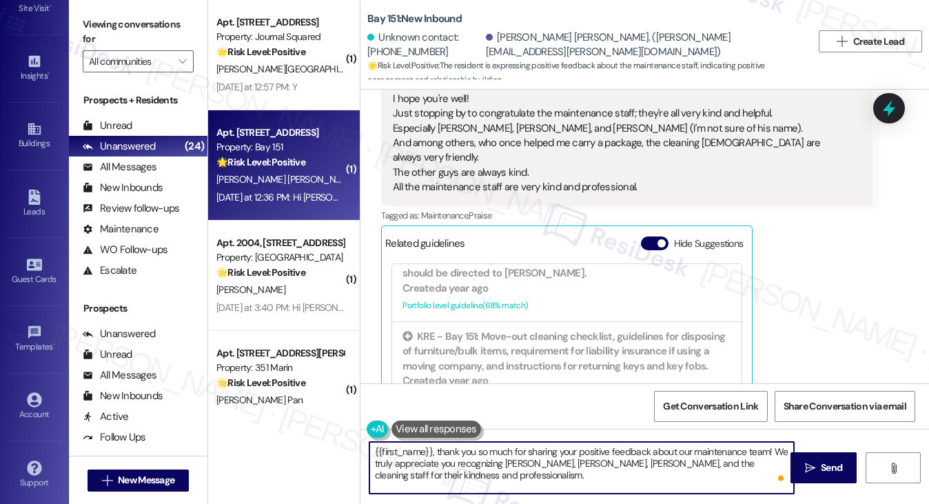
drag, startPoint x: 438, startPoint y: 449, endPoint x: 230, endPoint y: 427, distance: 209.3
click at [230, 429] on div "Apt. C4710, 4883 Riley Road Property: Madison Farms 🌟 Risk Level: Positive The …" at bounding box center [568, 252] width 721 height 504
click at [529, 479] on textarea "Thank you so much for sharing your positive feedback about our maintenance team…" at bounding box center [581, 468] width 425 height 52
type textarea "Thank you so much for sharing your positive feedback about our maintenance team…"
click at [798, 471] on button " Send" at bounding box center [823, 467] width 67 height 31
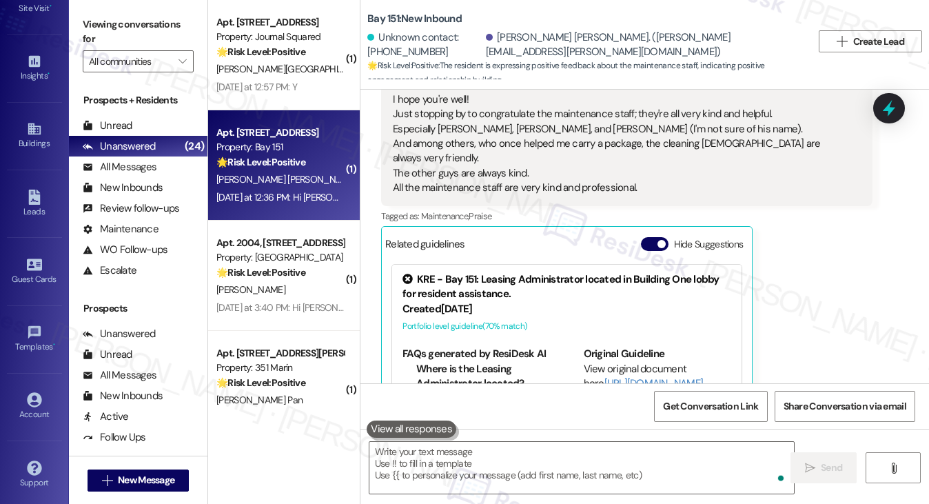
scroll to position [8104, 0]
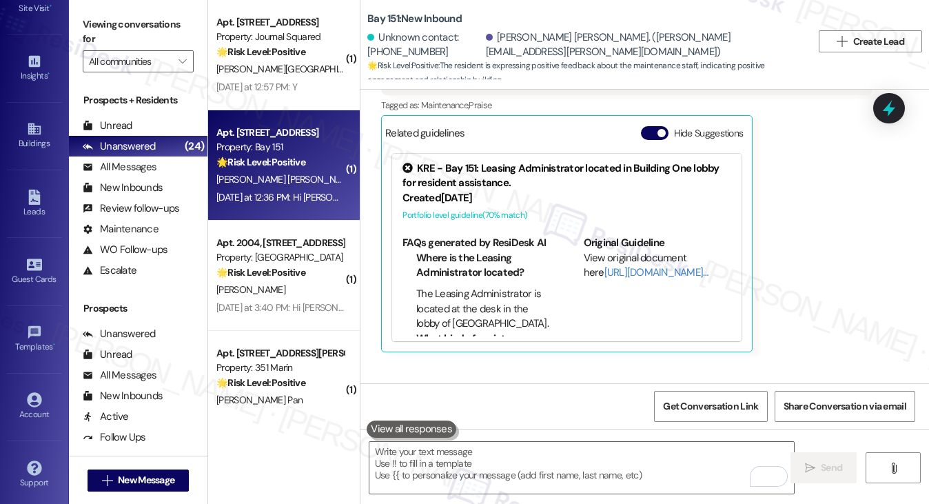
click at [669, 423] on div "Thank you so much for sharing your positive feedback about our maintenance team…" at bounding box center [668, 445] width 457 height 44
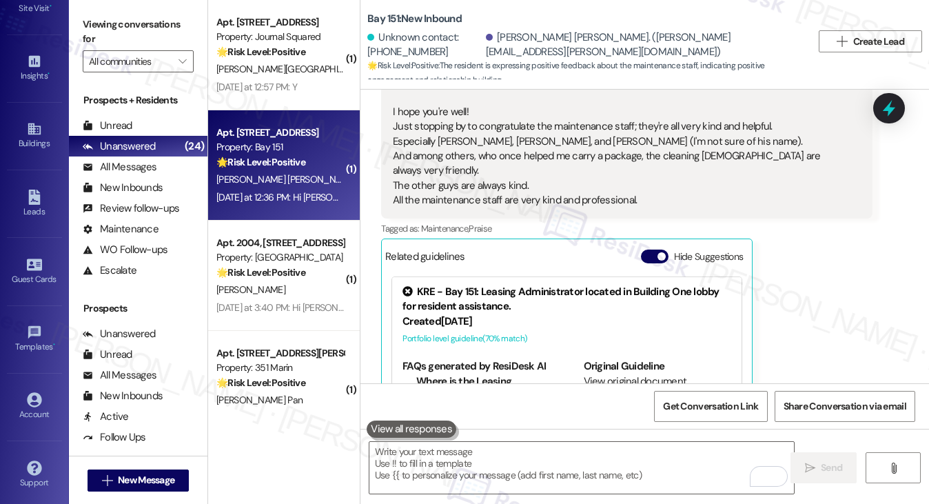
scroll to position [7829, 0]
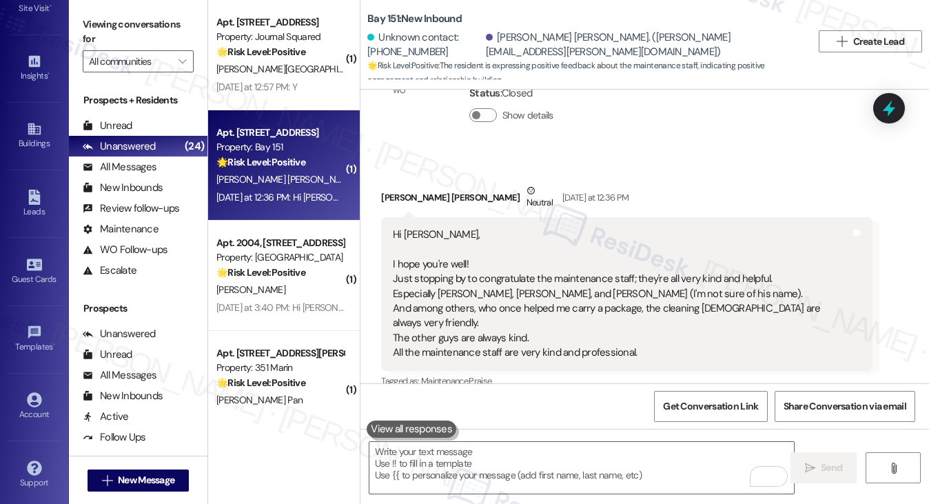
click at [657, 402] on button "Hide Suggestions" at bounding box center [655, 409] width 28 height 14
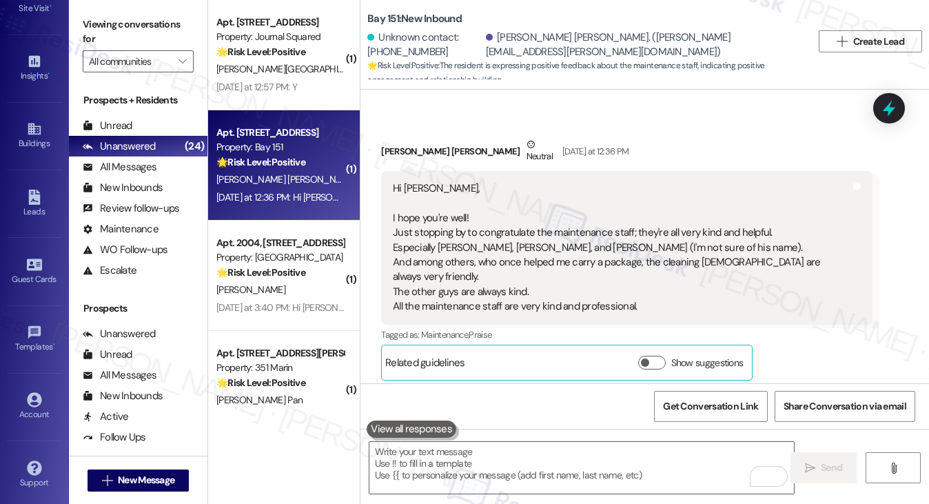
scroll to position [7903, 0]
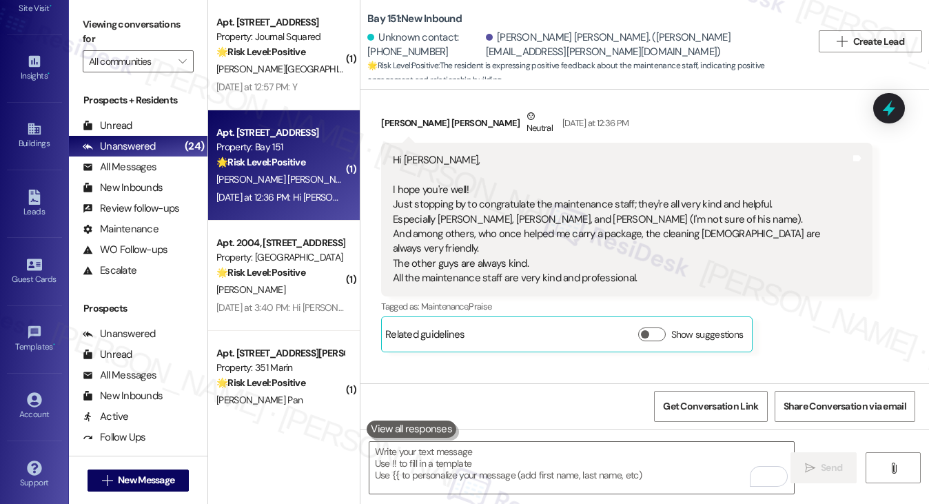
click at [848, 178] on div "Received via SMS Ilana Azevedo Fortes Alves Neutral Yesterday at 12:36 PM Hi Ja…" at bounding box center [626, 231] width 511 height 264
click at [813, 253] on div "Ilana Azevedo Fortes Alves Neutral Yesterday at 12:36 PM Hi Jane, I hope you're…" at bounding box center [626, 230] width 491 height 243
click at [120, 22] on label "Viewing conversations for" at bounding box center [138, 32] width 111 height 37
click at [541, 422] on div "Thank you so much for sharing your positive feedback about our maintenance team…" at bounding box center [668, 444] width 457 height 44
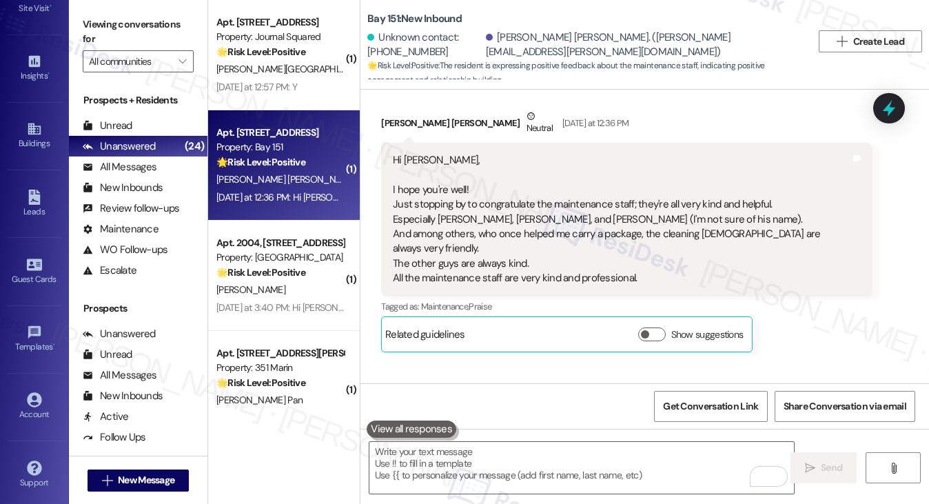
click at [541, 422] on div "Thank you so much for sharing your positive feedback about our maintenance team…" at bounding box center [668, 444] width 457 height 44
click at [601, 471] on textarea "To enrich screen reader interactions, please activate Accessibility in Grammarl…" at bounding box center [581, 468] width 425 height 52
click at [119, 23] on label "Viewing conversations for" at bounding box center [138, 32] width 111 height 37
click at [482, 451] on textarea "To enrich screen reader interactions, please activate Accessibility in Grammarl…" at bounding box center [581, 468] width 425 height 52
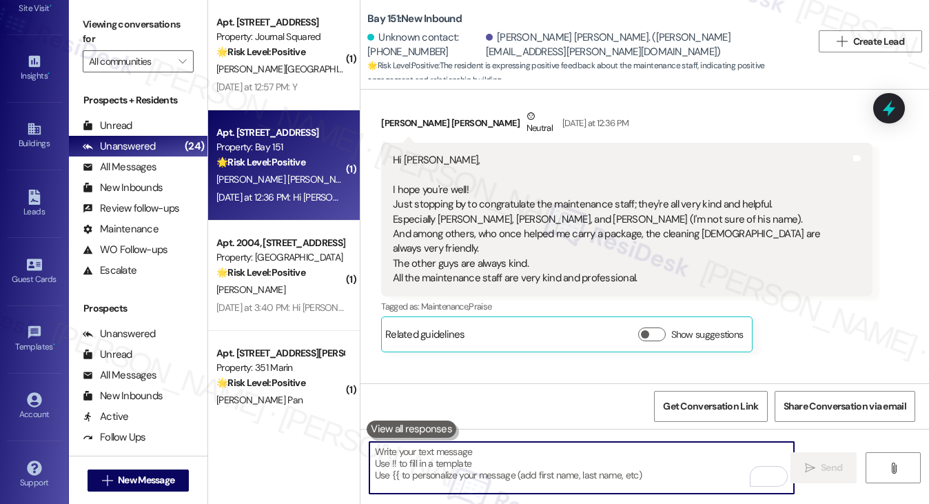
paste textarea ""Could I also take this chance to ask about your living experience? Has {{prope…"
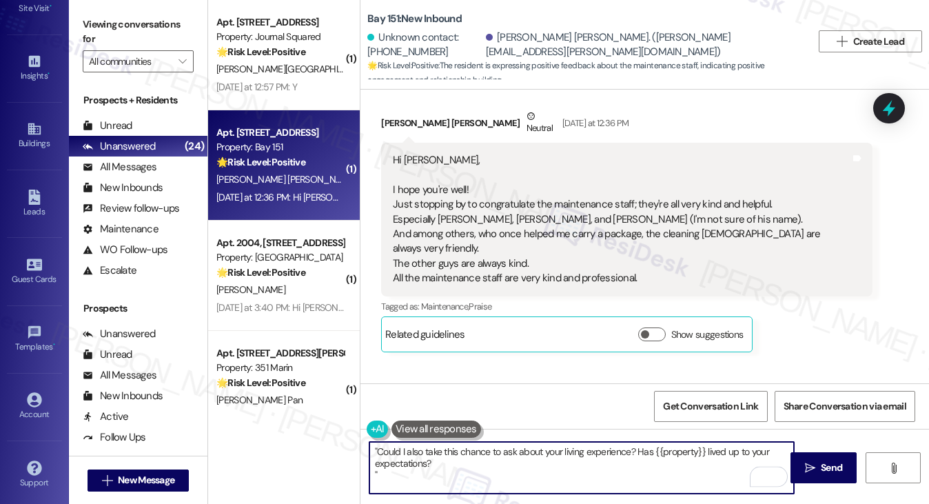
drag, startPoint x: 376, startPoint y: 451, endPoint x: 343, endPoint y: 451, distance: 33.1
click at [343, 451] on div "Apt. C4710, 4883 Riley Road Property: Madison Farms 🌟 Risk Level: Positive The …" at bounding box center [568, 252] width 721 height 504
click at [404, 471] on textarea "Could I also take this chance to ask about your living experience? Has {{proper…" at bounding box center [581, 468] width 425 height 52
click at [557, 467] on textarea "Could I also take this chance to ask about your living experience? Has {{proper…" at bounding box center [581, 468] width 425 height 52
click at [810, 462] on icon "" at bounding box center [810, 467] width 10 height 11
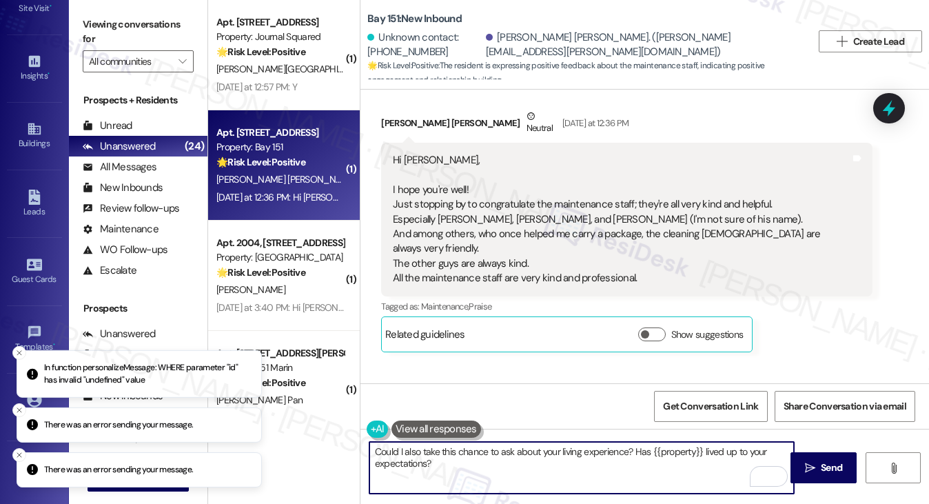
click at [502, 468] on textarea "Could I also take this chance to ask about your living experience? Has {{proper…" at bounding box center [581, 468] width 425 height 52
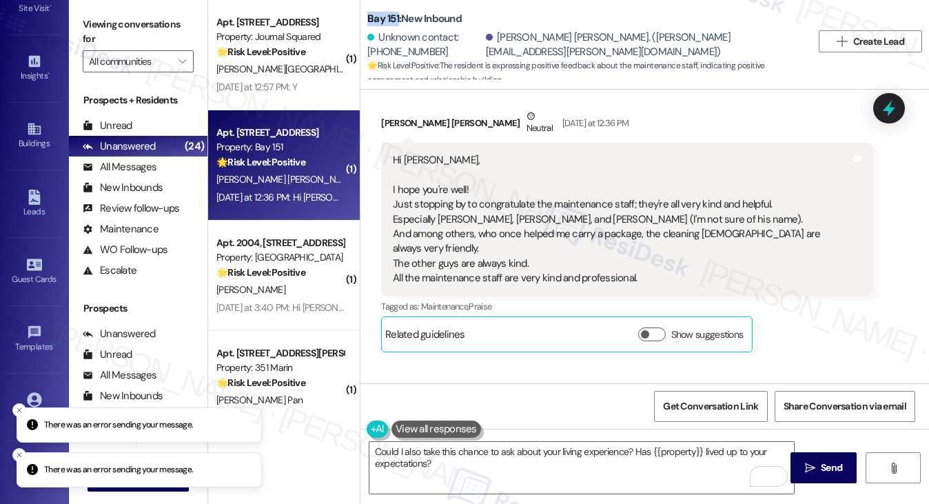
drag, startPoint x: 364, startPoint y: 19, endPoint x: 397, endPoint y: 19, distance: 33.1
click at [397, 19] on div "Bay 151: New Inbound Unknown contact: +15519988571 Ilana Azevedo Fortes Alves. …" at bounding box center [644, 41] width 568 height 76
copy b "Bay 151"
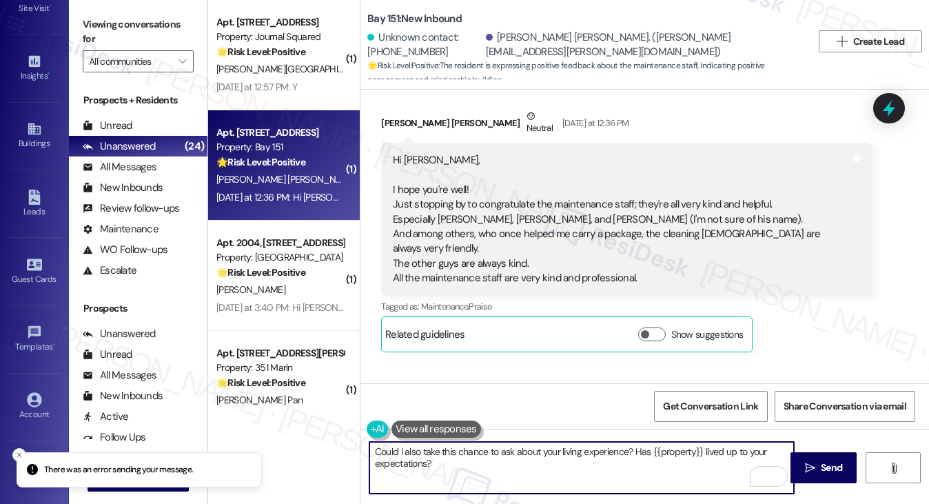
drag, startPoint x: 701, startPoint y: 450, endPoint x: 652, endPoint y: 450, distance: 48.9
click at [652, 450] on textarea "Could I also take this chance to ask about your living experience? Has {{proper…" at bounding box center [581, 468] width 425 height 52
paste textarea "Bay 151"
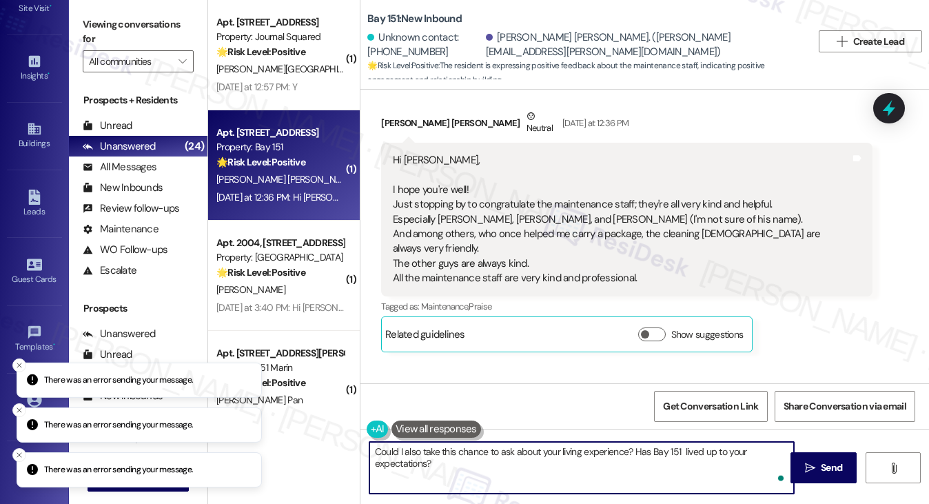
drag, startPoint x: 513, startPoint y: 469, endPoint x: 529, endPoint y: 462, distance: 17.0
click at [513, 469] on textarea "Could I also take this chance to ask about your living experience? Has Bay 151 …" at bounding box center [581, 468] width 425 height 52
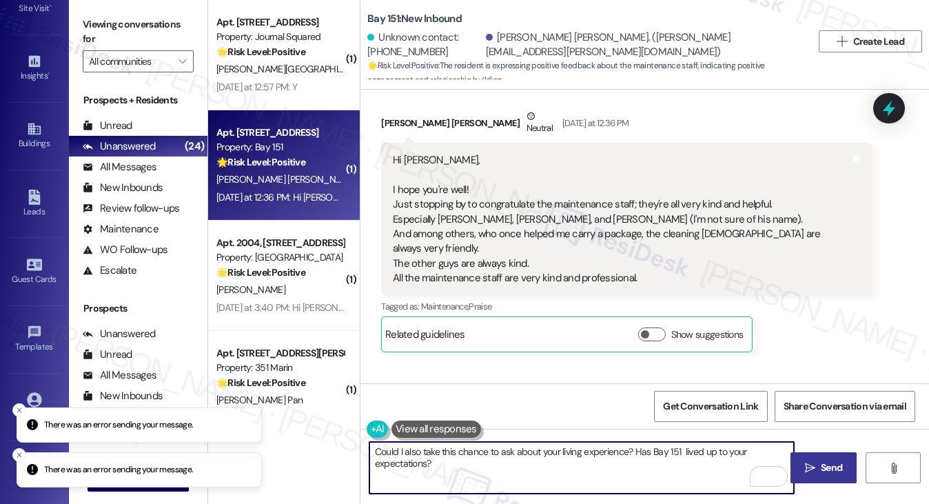
type textarea "Could I also take this chance to ask about your living experience? Has Bay 151 …"
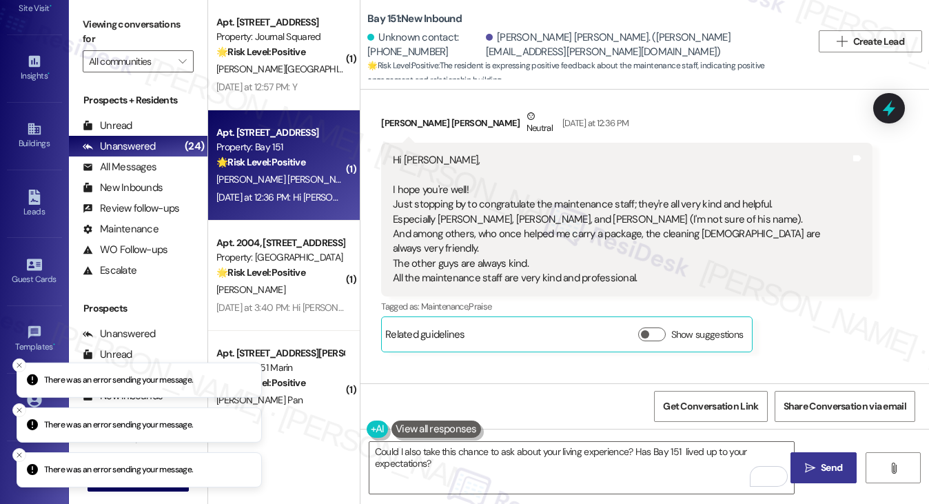
click at [823, 468] on span "Send" at bounding box center [831, 467] width 21 height 14
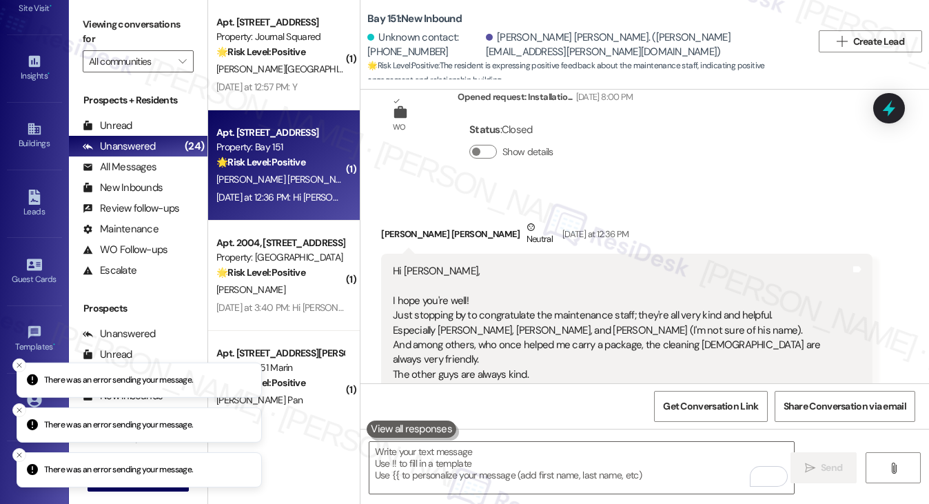
scroll to position [8014, 0]
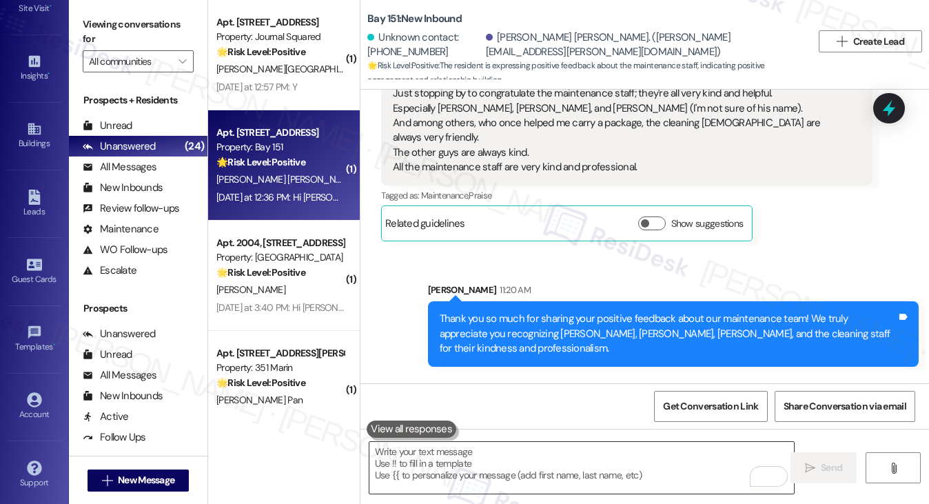
click at [458, 458] on textarea "To enrich screen reader interactions, please activate Accessibility in Grammarl…" at bounding box center [581, 468] width 425 height 52
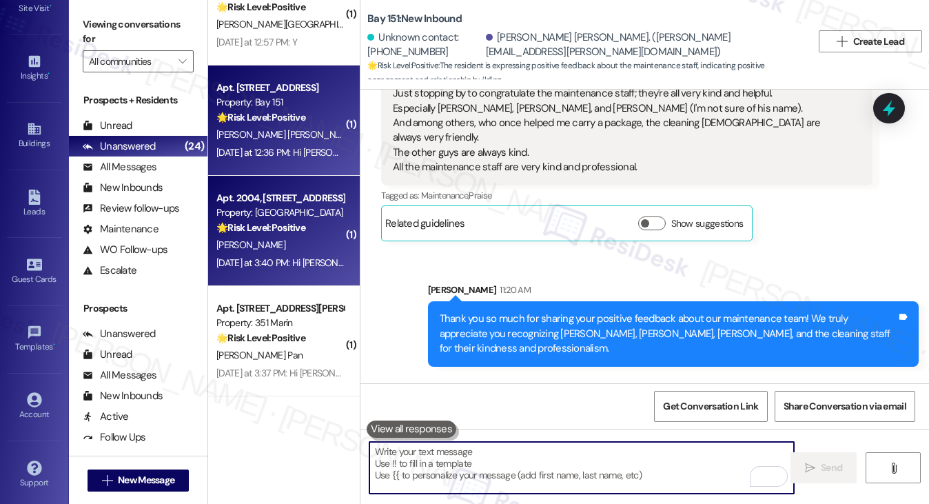
scroll to position [620, 0]
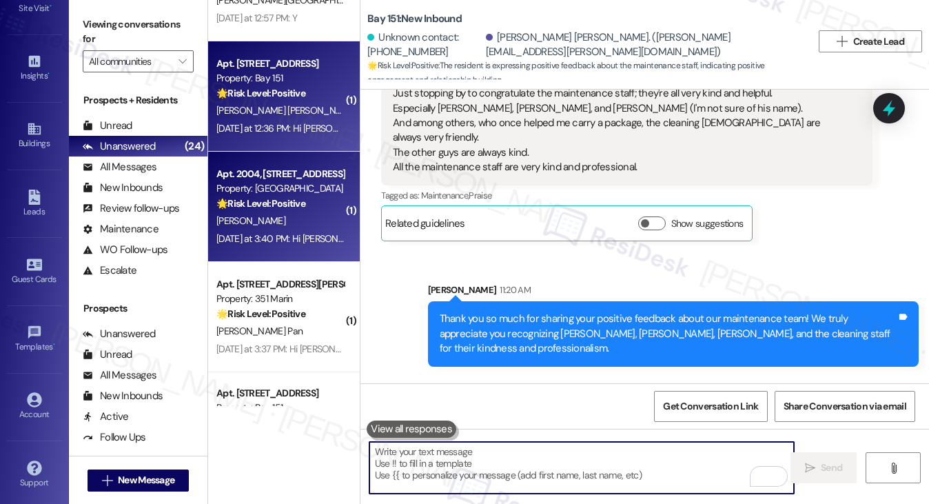
click at [300, 234] on div "Yesterday at 3:40 PM: Hi Melissa! We hope you're enjoying life at Grove Pointe!…" at bounding box center [939, 238] width 1447 height 12
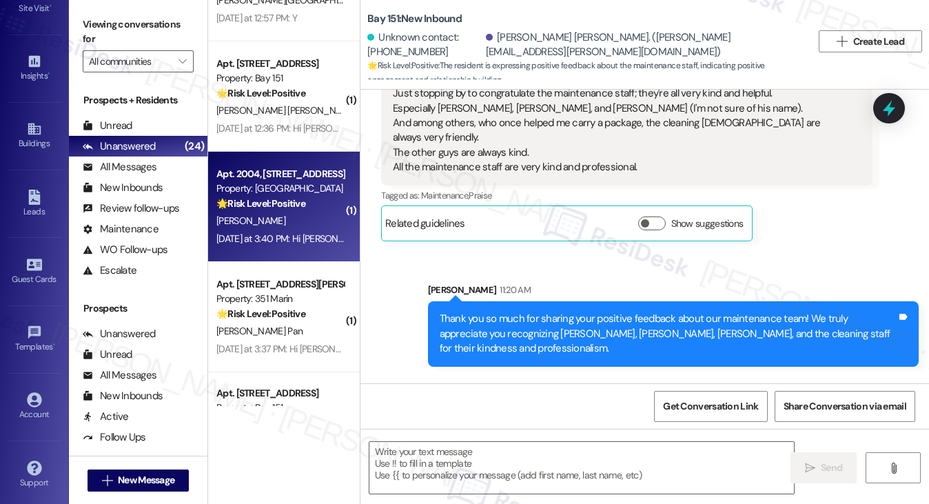
type textarea "Fetching suggested responses. Please feel free to read through the conversation…"
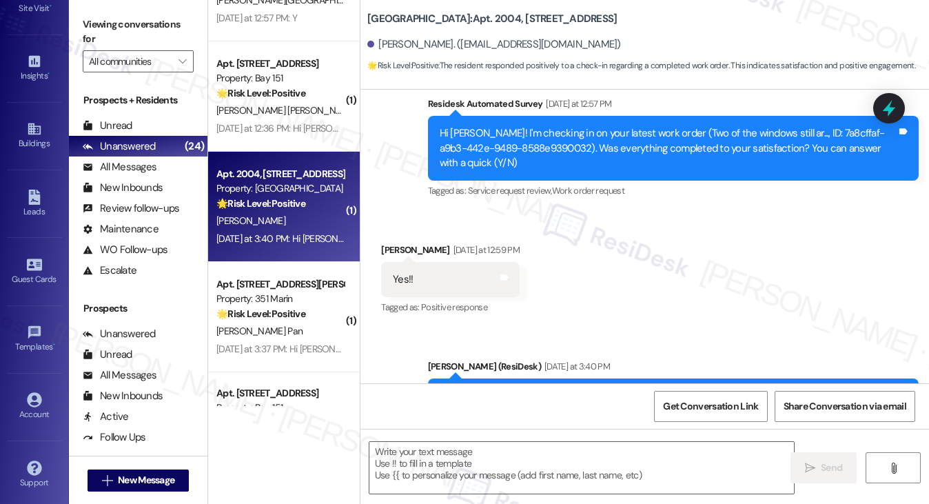
scroll to position [291, 0]
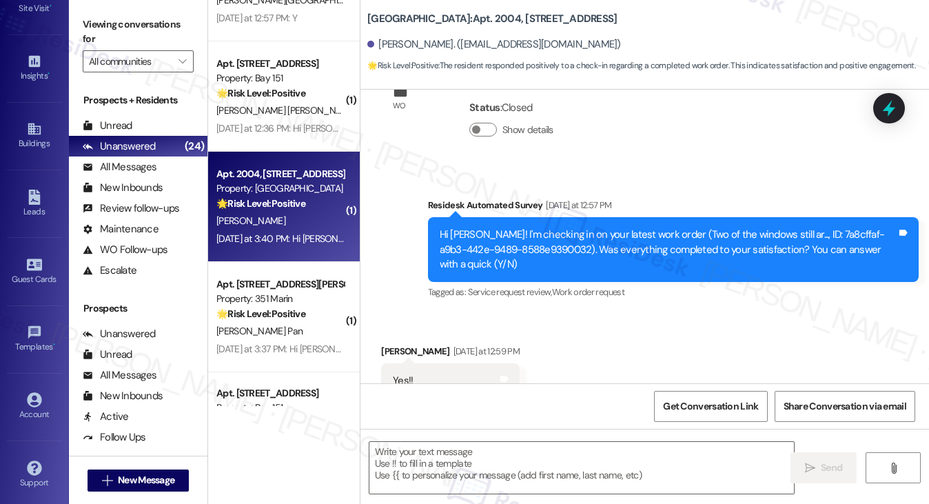
click at [538, 216] on div "Residesk Automated Survey Yesterday at 12:57 PM" at bounding box center [673, 207] width 491 height 19
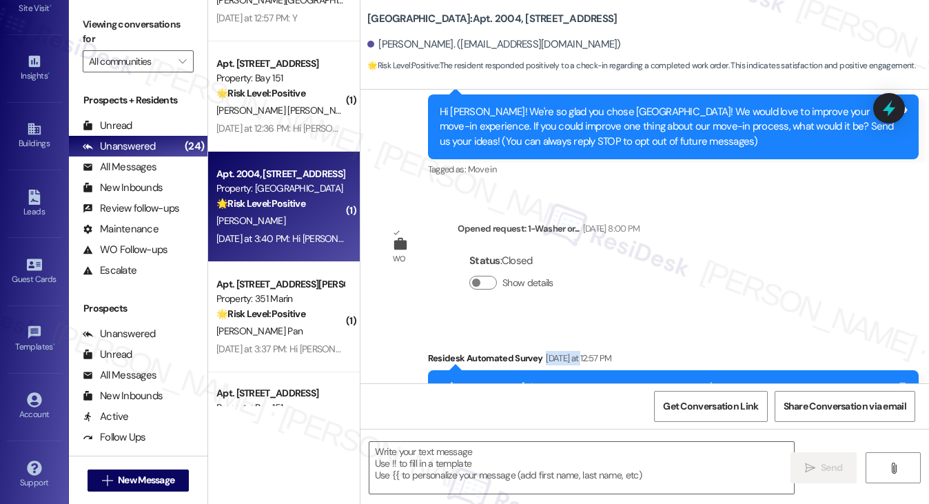
scroll to position [0, 0]
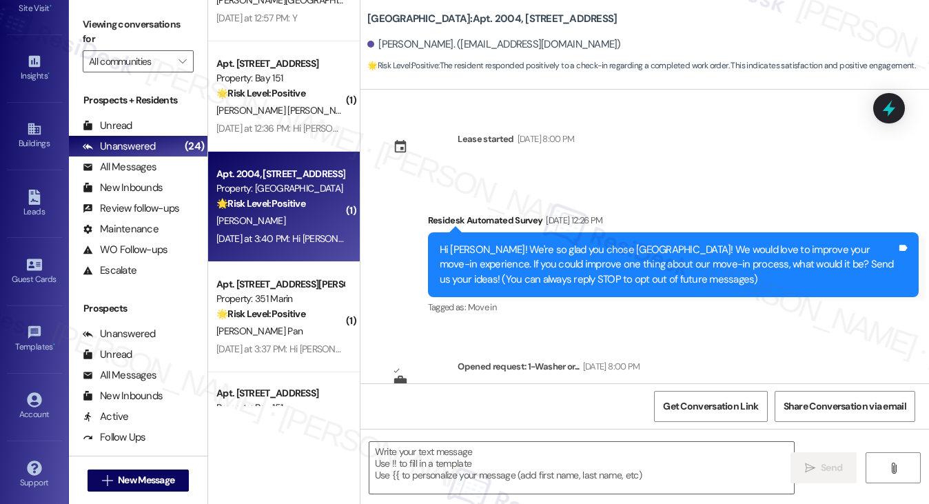
click at [663, 278] on div "Hi Melissa! We're so glad you chose Grove Pointe! We would love to improve your…" at bounding box center [668, 265] width 457 height 44
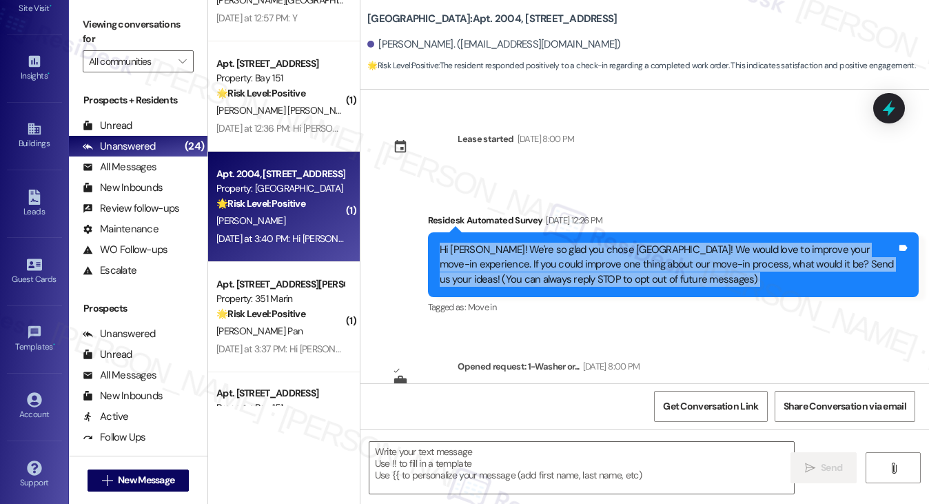
click at [663, 278] on div "Hi Melissa! We're so glad you chose Grove Pointe! We would love to improve your…" at bounding box center [668, 265] width 457 height 44
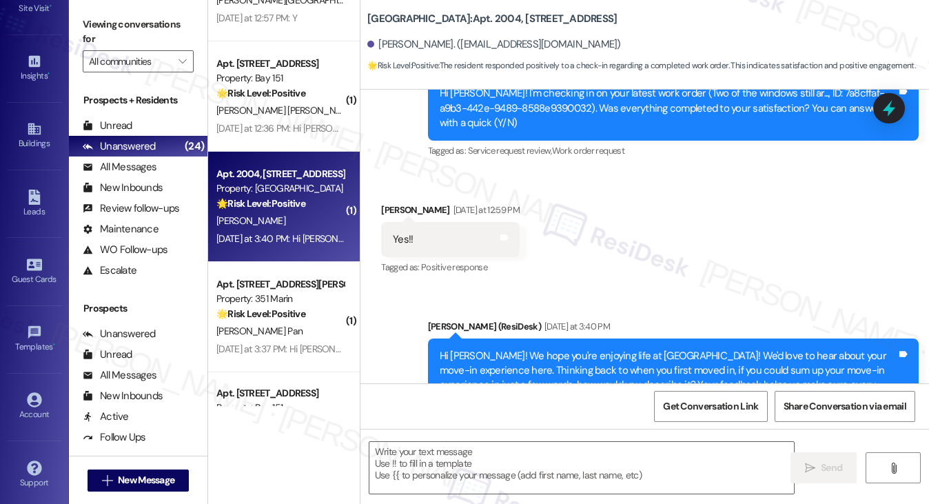
scroll to position [498, 0]
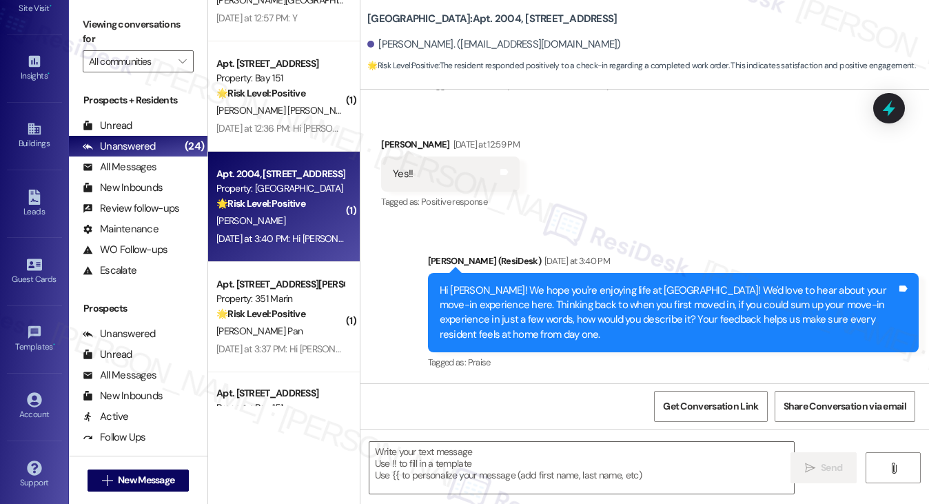
click at [496, 287] on div "Hi Melissa! We hope you're enjoying life at Grove Pointe! We'd love to hear abo…" at bounding box center [668, 312] width 457 height 59
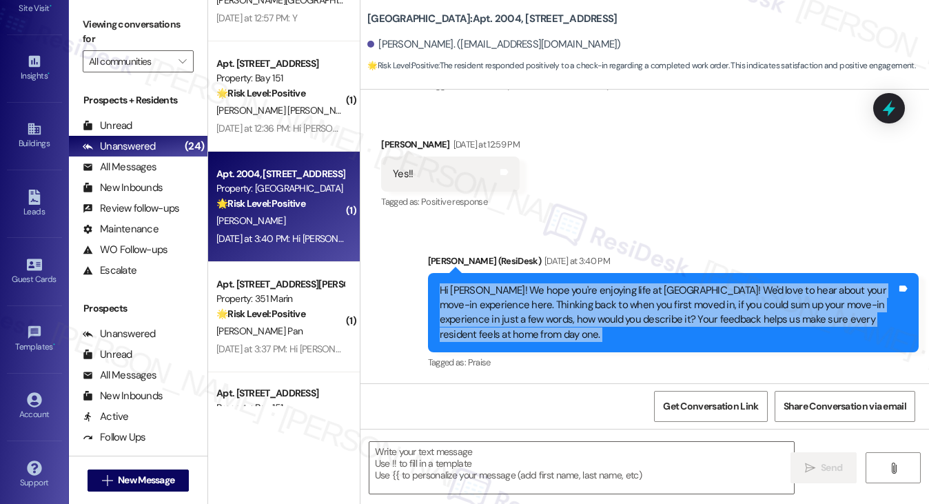
click at [496, 287] on div "Hi Melissa! We hope you're enjoying life at Grove Pointe! We'd love to hear abo…" at bounding box center [668, 312] width 457 height 59
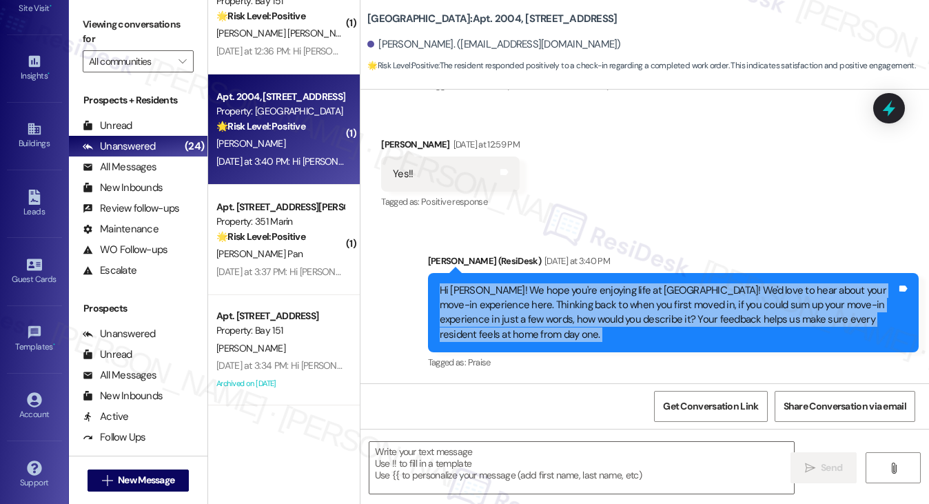
scroll to position [758, 0]
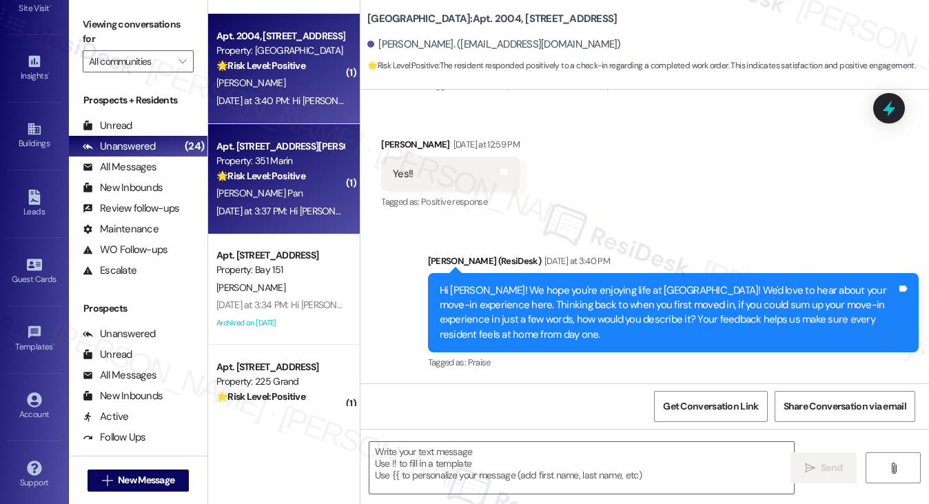
click at [305, 150] on div "Apt. [STREET_ADDRESS][PERSON_NAME]" at bounding box center [279, 146] width 127 height 14
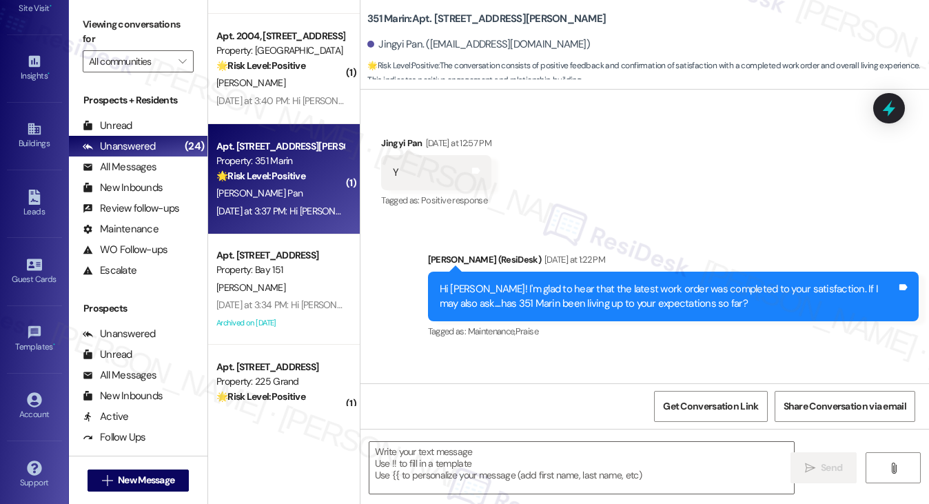
scroll to position [335, 0]
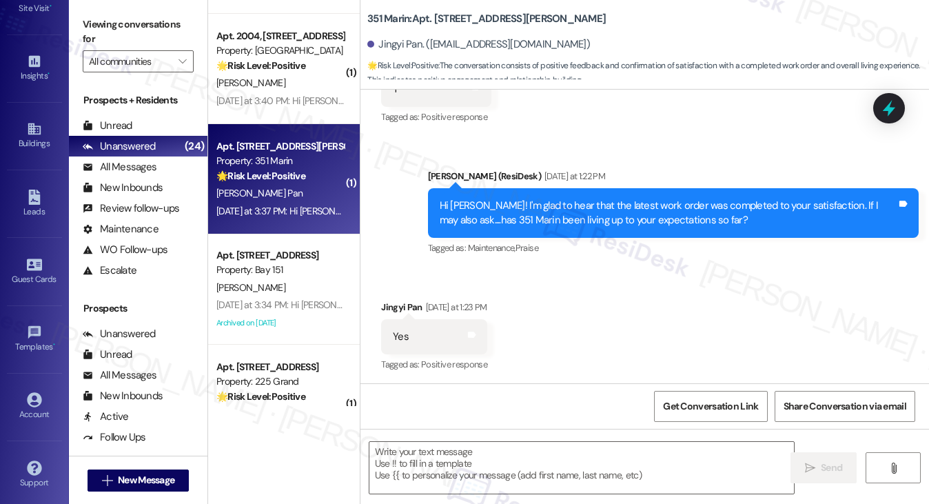
type textarea "Fetching suggested responses. Please feel free to read through the conversation…"
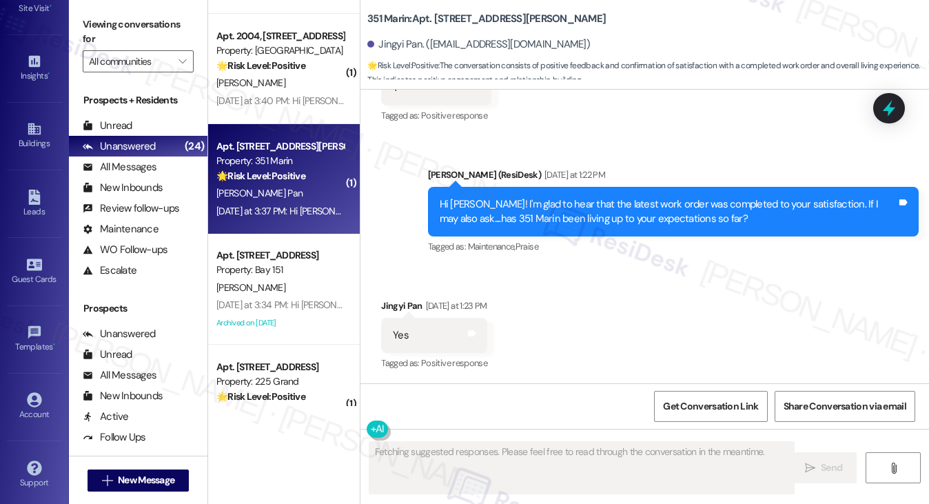
click at [584, 204] on div "Hi Jingyi! I'm glad to hear that the latest work order was completed to your sa…" at bounding box center [668, 212] width 457 height 30
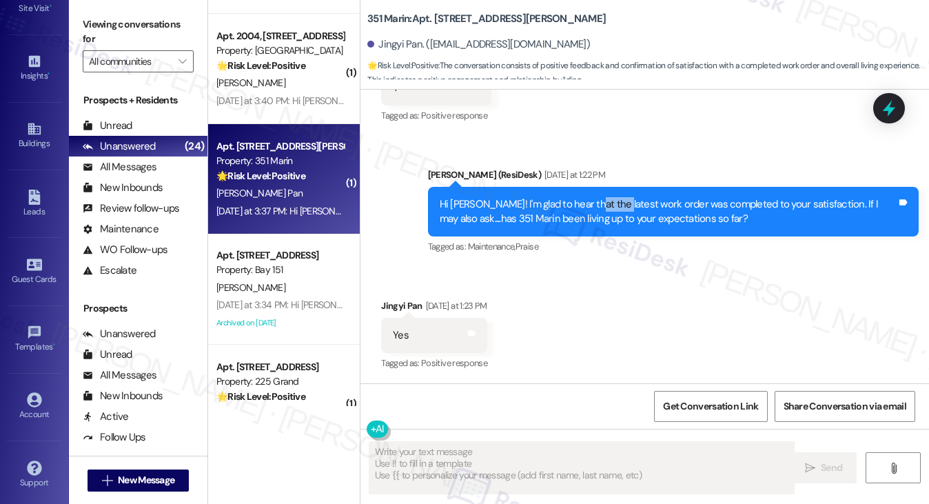
click at [584, 204] on div "Hi Jingyi! I'm glad to hear that the latest work order was completed to your sa…" at bounding box center [668, 212] width 457 height 30
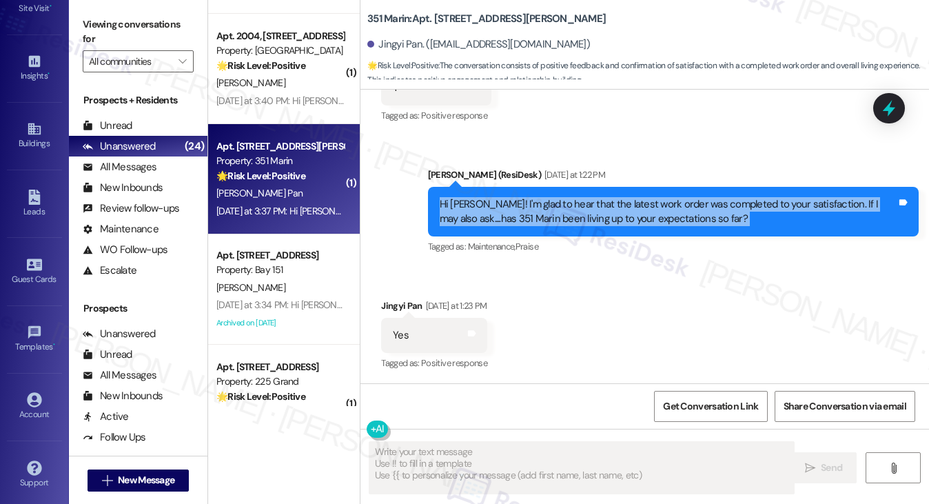
click at [584, 204] on div "Hi Jingyi! I'm glad to hear that the latest work order was completed to your sa…" at bounding box center [668, 212] width 457 height 30
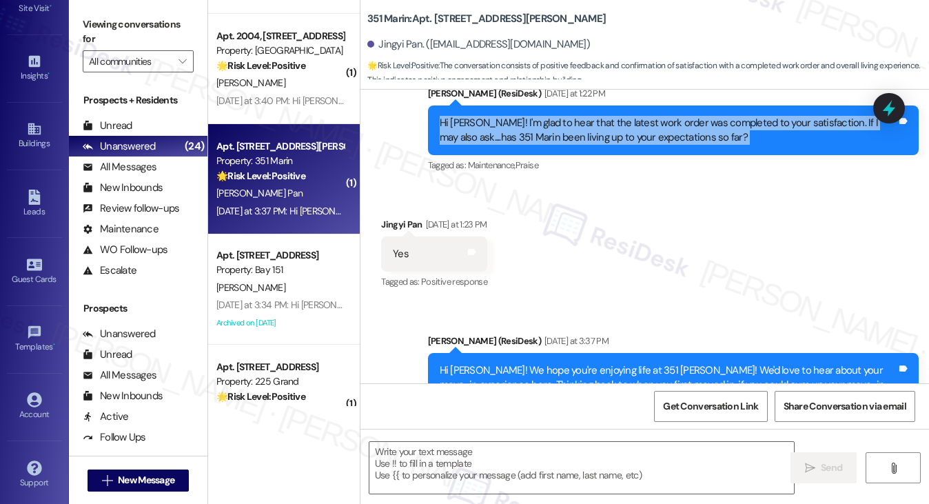
scroll to position [482, 0]
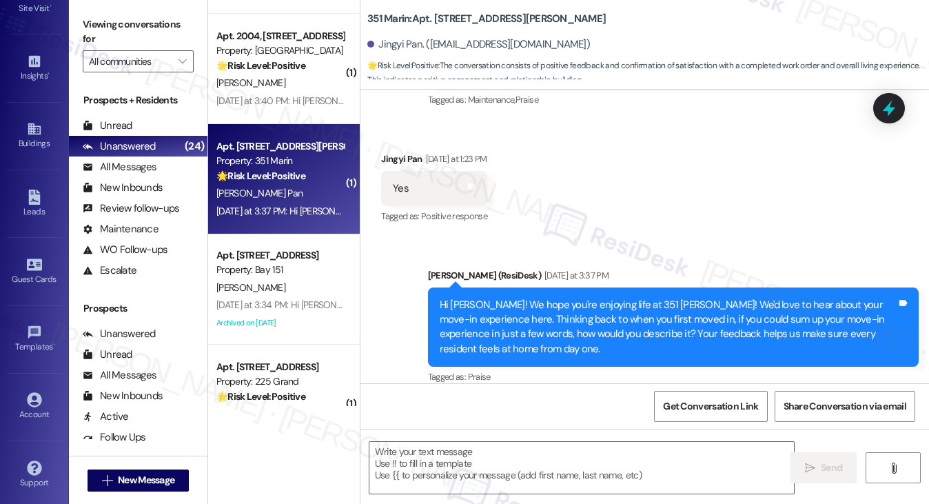
click at [526, 292] on div "Hi Jingyi! We hope you're enjoying life at 351 Marin! We'd love to hear about y…" at bounding box center [673, 327] width 491 height 80
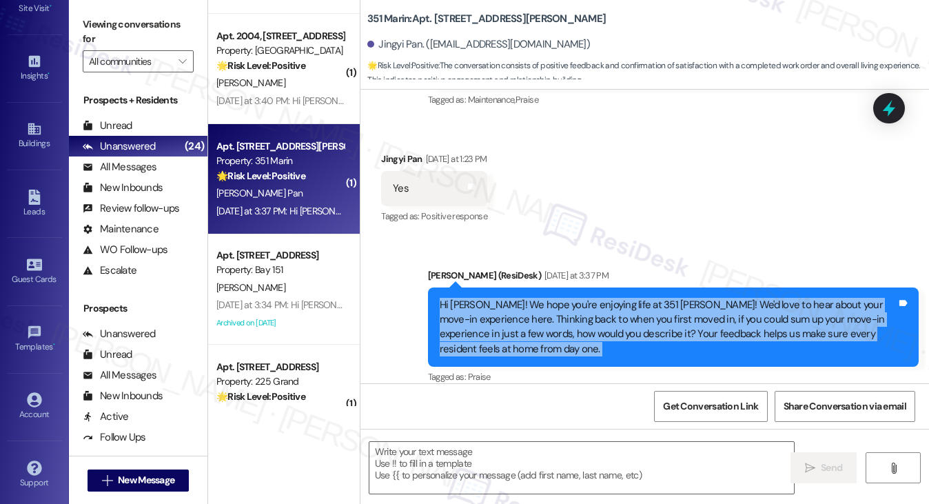
click at [526, 292] on div "Hi Jingyi! We hope you're enjoying life at 351 Marin! We'd love to hear about y…" at bounding box center [673, 327] width 491 height 80
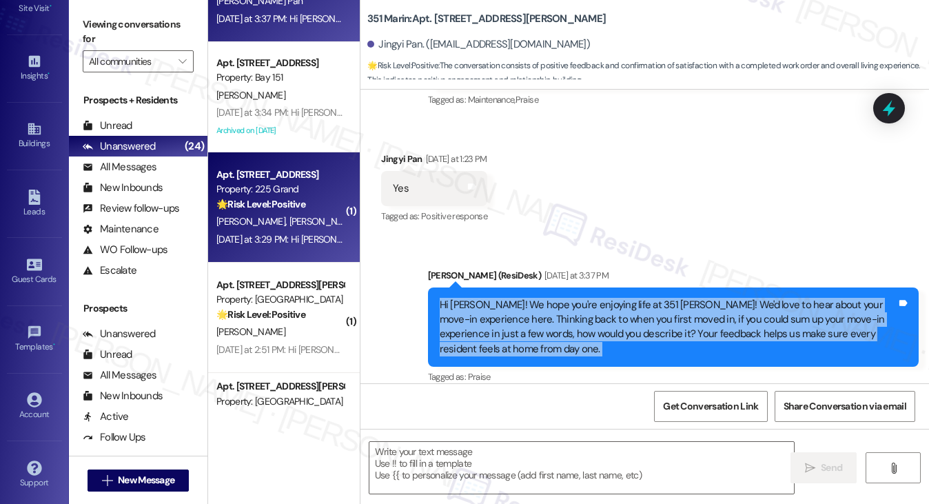
scroll to position [896, 0]
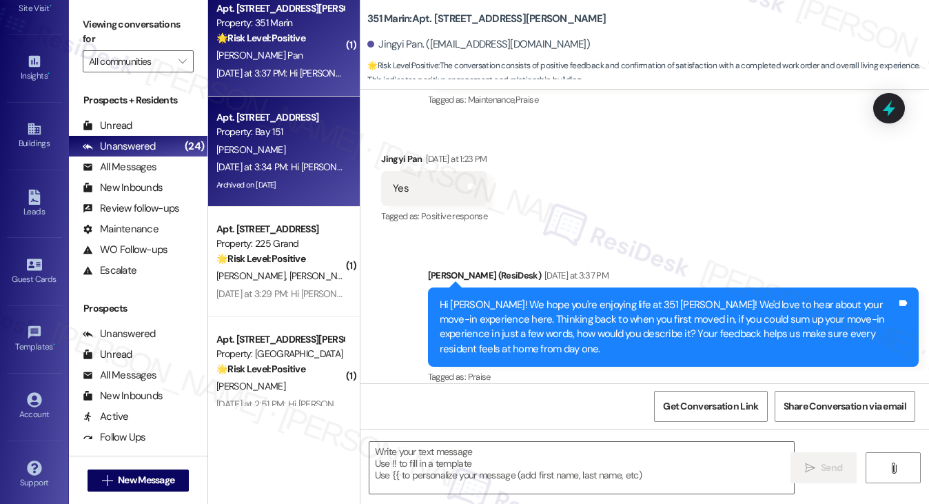
click at [300, 176] on div "Archived on [DATE]" at bounding box center [280, 184] width 130 height 17
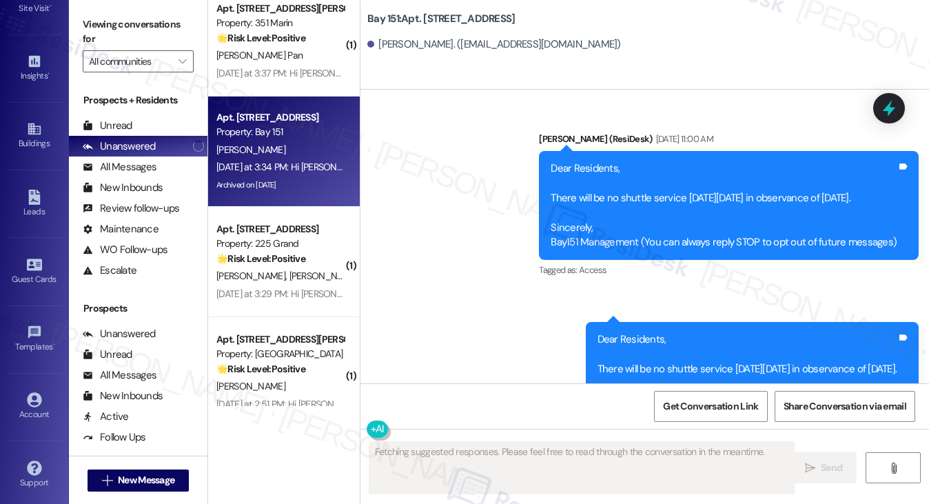
scroll to position [36729, 0]
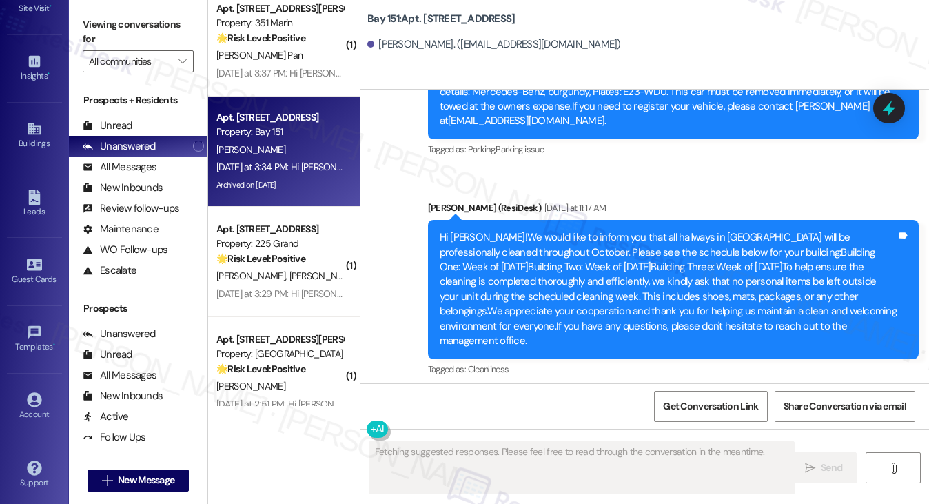
click at [385, 13] on b "Bay 151: Apt. 1210, 151 Center Street" at bounding box center [440, 19] width 147 height 14
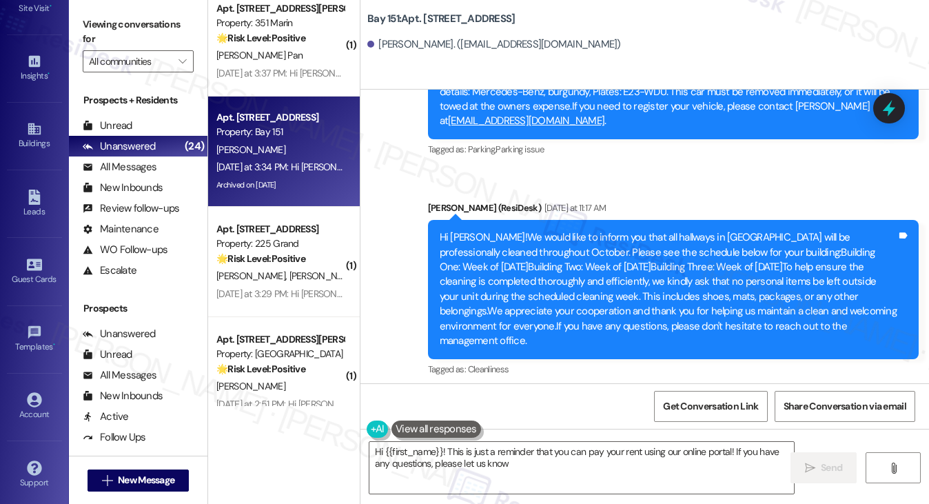
type textarea "Hi {{first_name}}! This is just a reminder that you can pay your rent using our…"
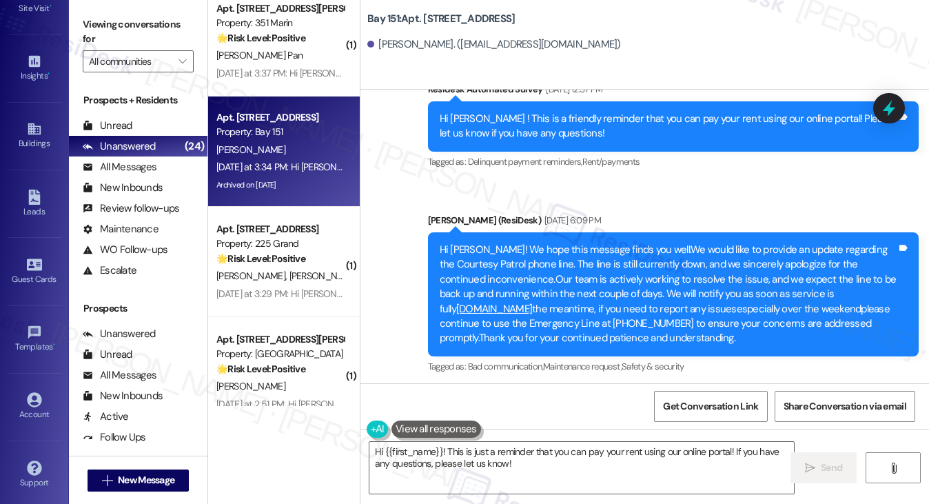
scroll to position [35557, 0]
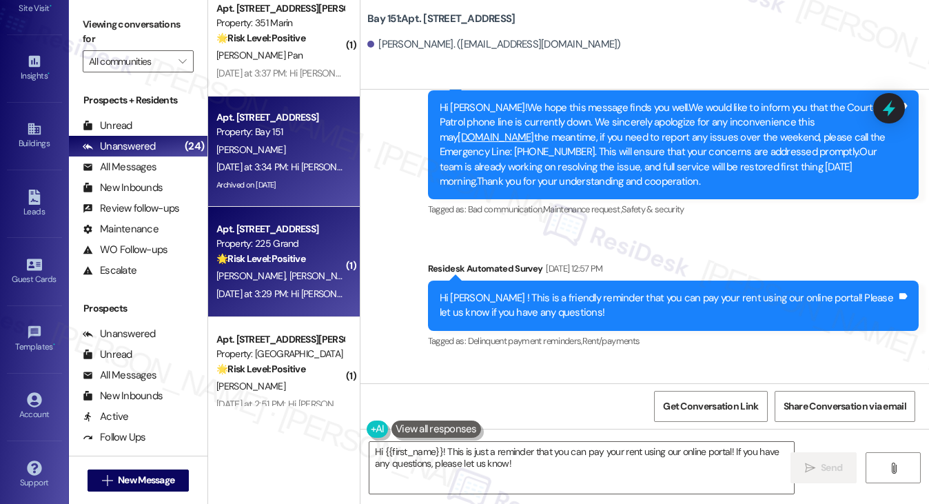
click at [289, 247] on div "Property: 225 Grand" at bounding box center [279, 243] width 127 height 14
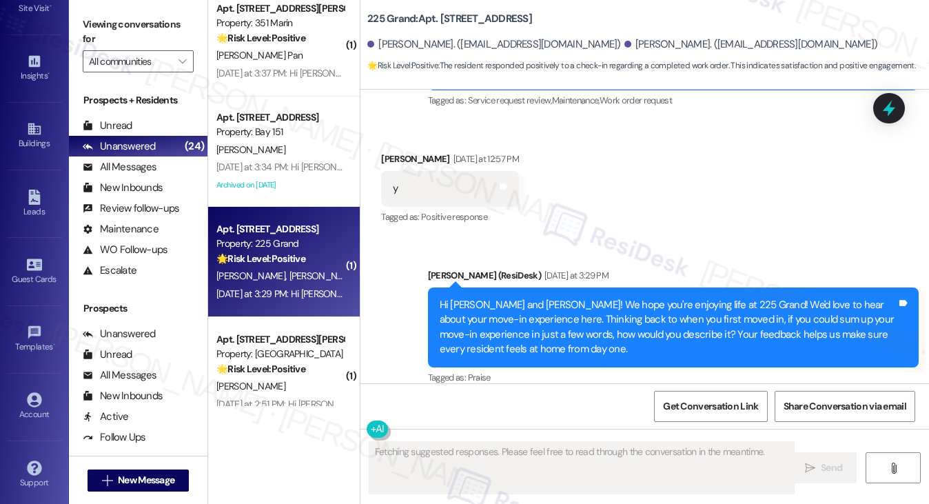
scroll to position [130, 0]
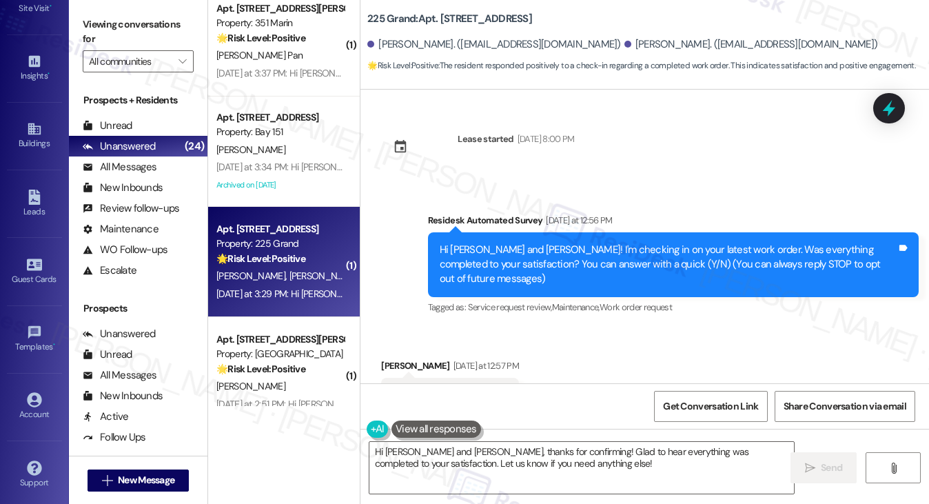
click at [537, 234] on div "Hi Zhuoran and Sangyuan! I'm checking in on your latest work order. Was everyth…" at bounding box center [673, 264] width 491 height 65
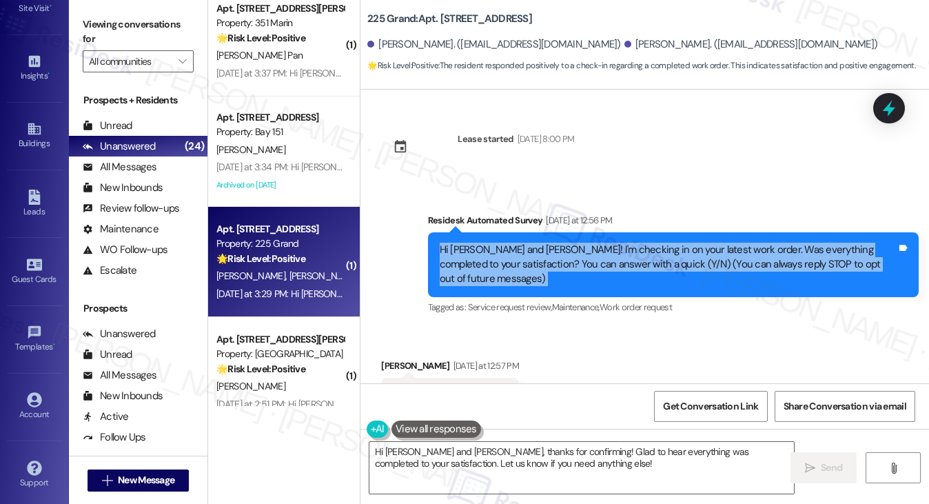
click at [537, 234] on div "Hi Zhuoran and Sangyuan! I'm checking in on your latest work order. Was everyth…" at bounding box center [673, 264] width 491 height 65
click at [664, 263] on div "Hi Zhuoran and Sangyuan! I'm checking in on your latest work order. Was everyth…" at bounding box center [668, 265] width 457 height 44
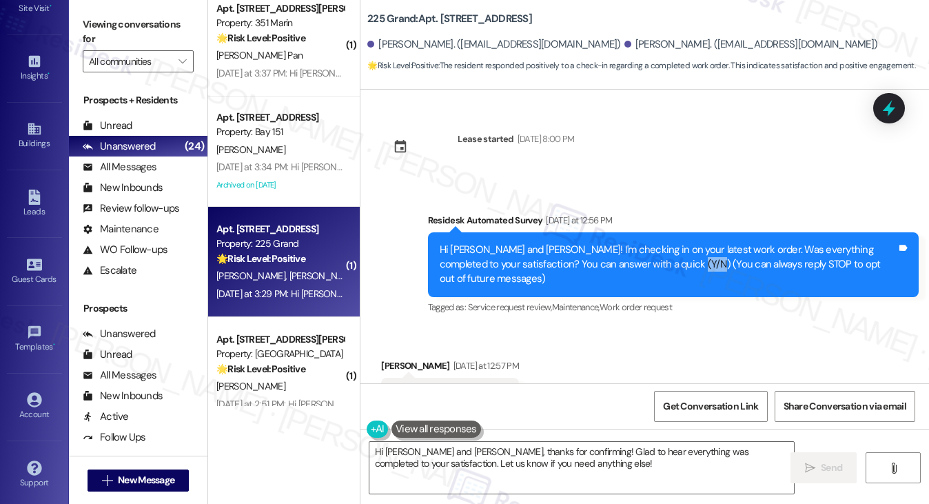
click at [664, 263] on div "Hi Zhuoran and Sangyuan! I'm checking in on your latest work order. Was everyth…" at bounding box center [668, 265] width 457 height 44
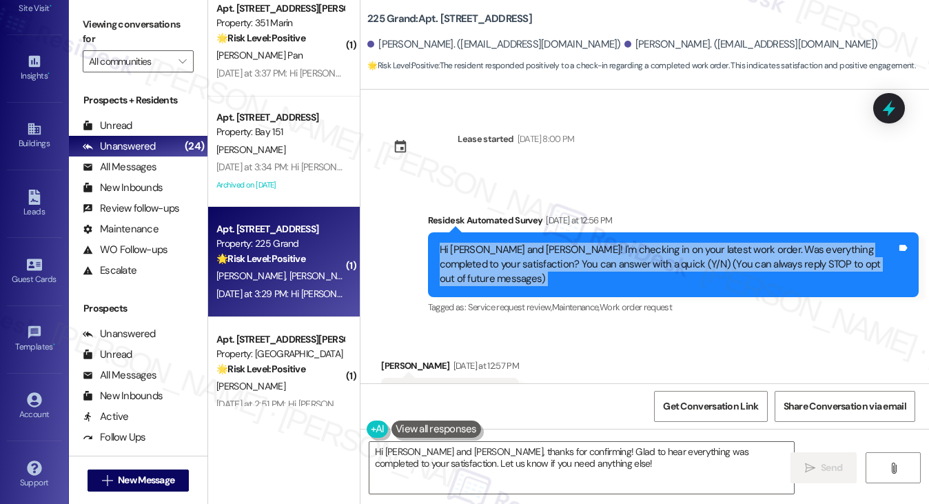
click at [664, 263] on div "Hi Zhuoran and Sangyuan! I'm checking in on your latest work order. Was everyth…" at bounding box center [668, 265] width 457 height 44
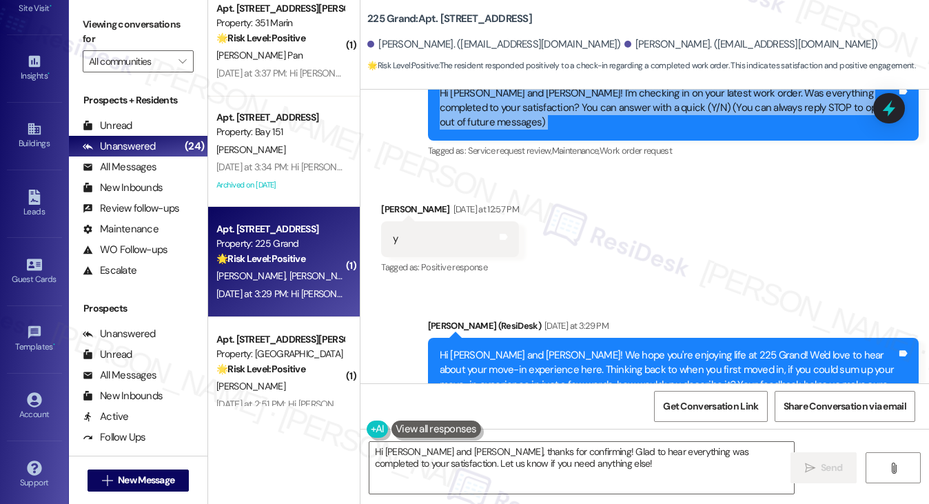
scroll to position [337, 0]
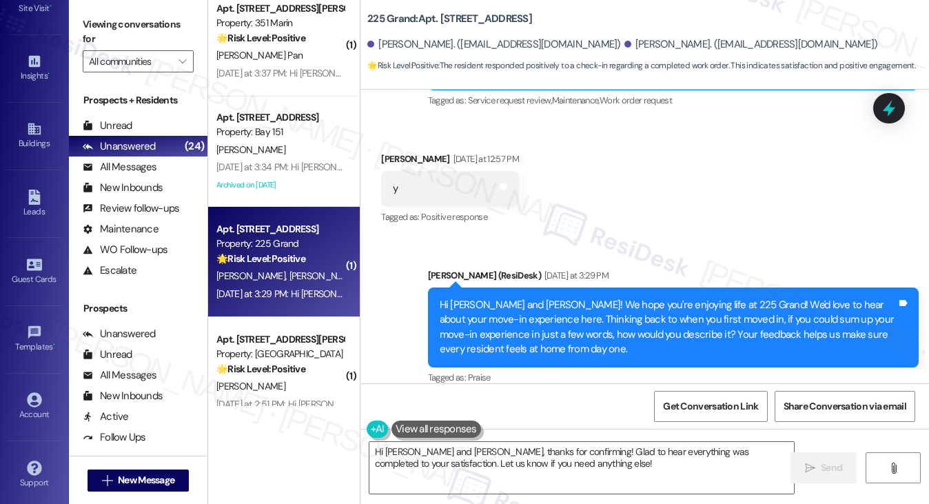
click at [532, 298] on div "Hi Zhuoran and Sangyuan! We hope you're enjoying life at 225 Grand! We'd love t…" at bounding box center [668, 327] width 457 height 59
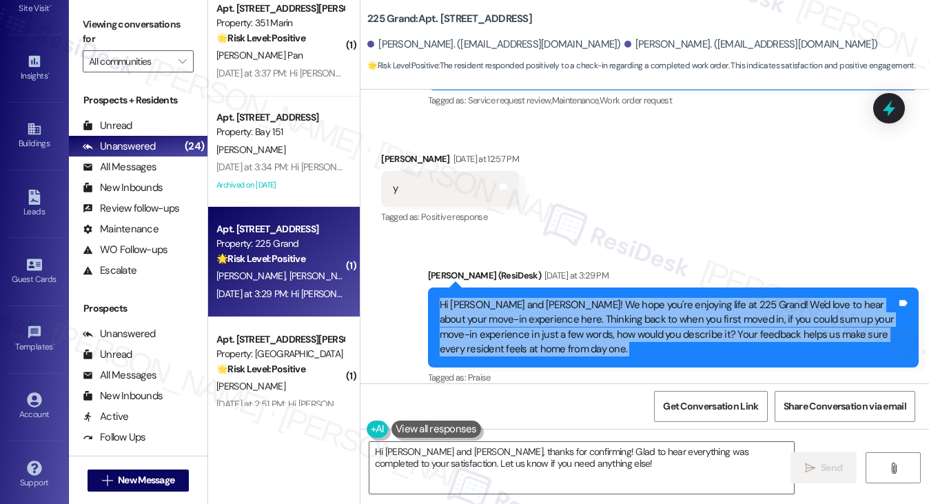
click at [532, 298] on div "Hi Zhuoran and Sangyuan! We hope you're enjoying life at 225 Grand! We'd love t…" at bounding box center [668, 327] width 457 height 59
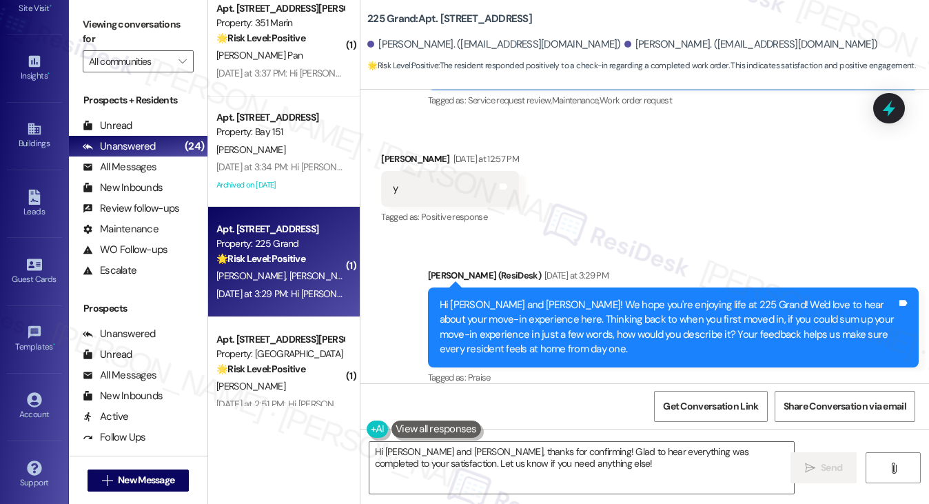
click at [413, 171] on div "y Tags and notes" at bounding box center [450, 188] width 138 height 35
click at [486, 471] on textarea "Hi Zhuoran and Sangyuan, thanks for confirming! Glad to hear everything was com…" at bounding box center [581, 468] width 425 height 52
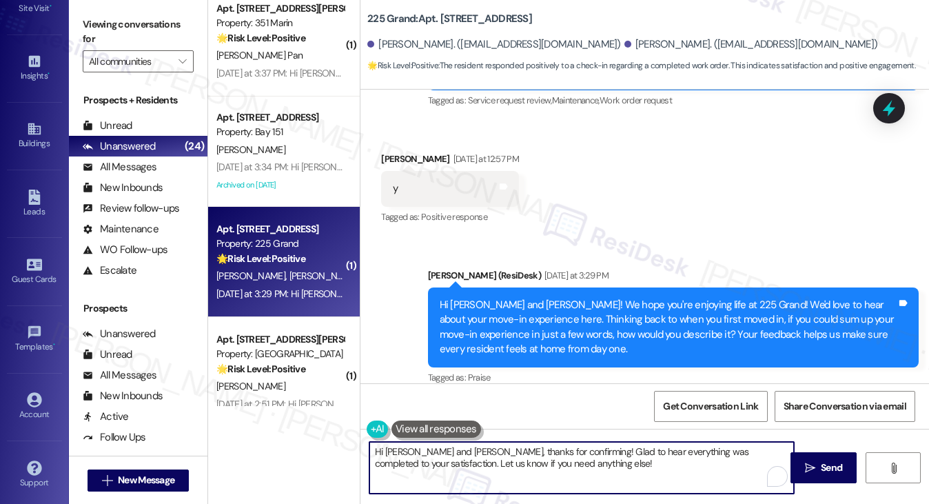
click at [402, 152] on div "Sangyuan Lyu Yesterday at 12:57 PM" at bounding box center [450, 161] width 138 height 19
click at [401, 152] on div "Sangyuan Lyu Yesterday at 12:57 PM" at bounding box center [450, 161] width 138 height 19
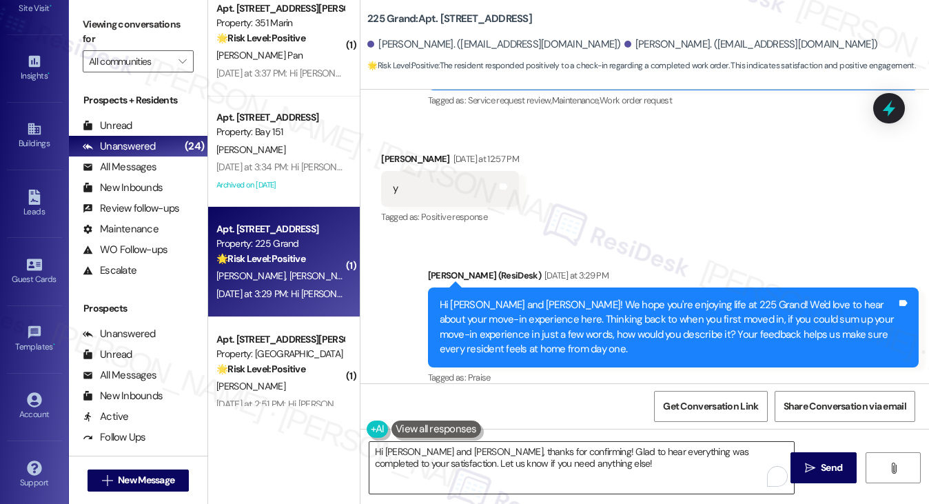
click at [559, 473] on textarea "Hi Zhuoran and Sangyuan, thanks for confirming! Glad to hear everything was com…" at bounding box center [581, 468] width 425 height 52
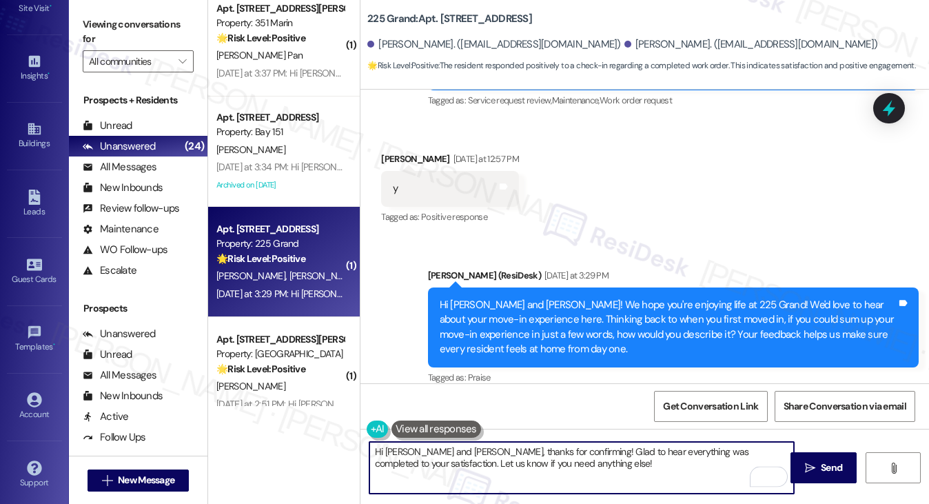
drag, startPoint x: 595, startPoint y: 469, endPoint x: 564, endPoint y: 449, distance: 36.3
click at [564, 449] on textarea "Hi Zhuoran and Sangyuan, thanks for confirming! Glad to hear everything was com…" at bounding box center [581, 468] width 425 height 52
click at [607, 469] on textarea "Hi Zhuoran and Sangyuan, thanks for confirming! Glad to hear everything was com…" at bounding box center [581, 468] width 425 height 52
drag, startPoint x: 600, startPoint y: 469, endPoint x: 447, endPoint y: 460, distance: 153.2
click at [424, 462] on textarea "Hi Zhuoran and Sangyuan, thanks for confirming! Glad to hear everything was com…" at bounding box center [581, 468] width 425 height 52
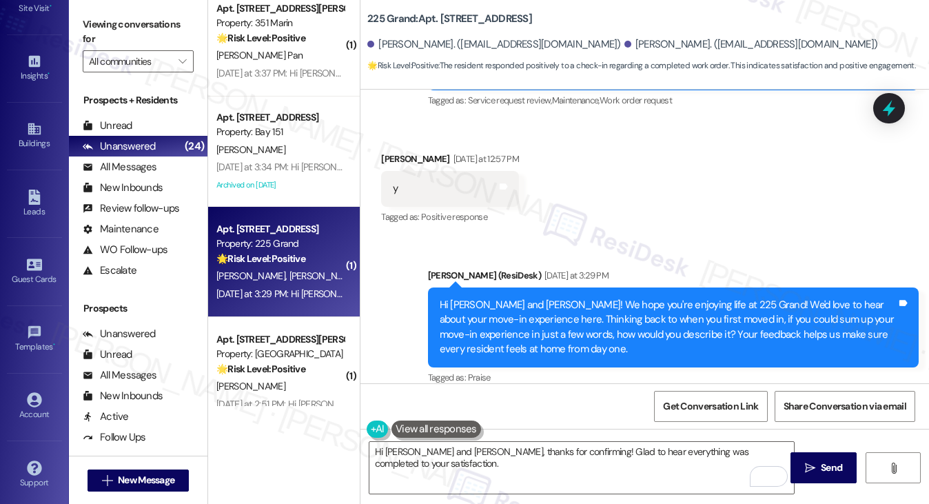
click at [130, 12] on div "Viewing conversations for All communities " at bounding box center [138, 43] width 139 height 86
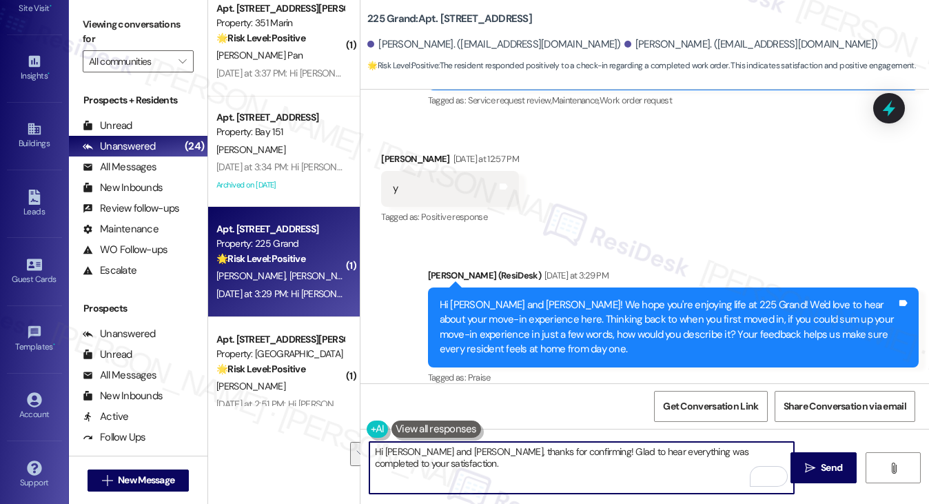
drag, startPoint x: 558, startPoint y: 463, endPoint x: 567, endPoint y: 449, distance: 17.0
click at [567, 449] on textarea "Hi Zhuoran and Sangyuan, thanks for confirming! Glad to hear everything was com…" at bounding box center [581, 468] width 425 height 52
paste textarea "Hi {{first_name}}! I'm glad to hear that the latest work order was completed to…"
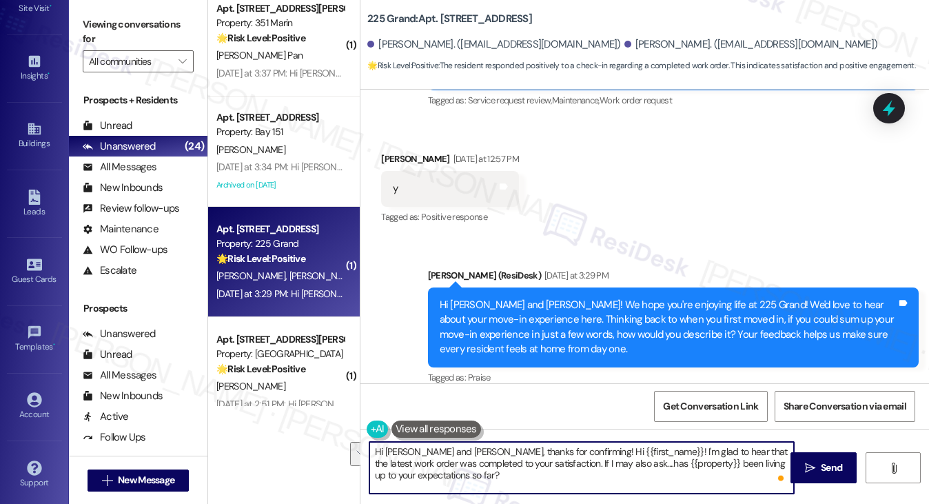
drag, startPoint x: 539, startPoint y: 465, endPoint x: 566, endPoint y: 451, distance: 31.1
click at [566, 451] on textarea "Hi Zhuoran and Sangyuan, thanks for confirming! Hi {{first_name}}! I'm glad to …" at bounding box center [581, 468] width 425 height 52
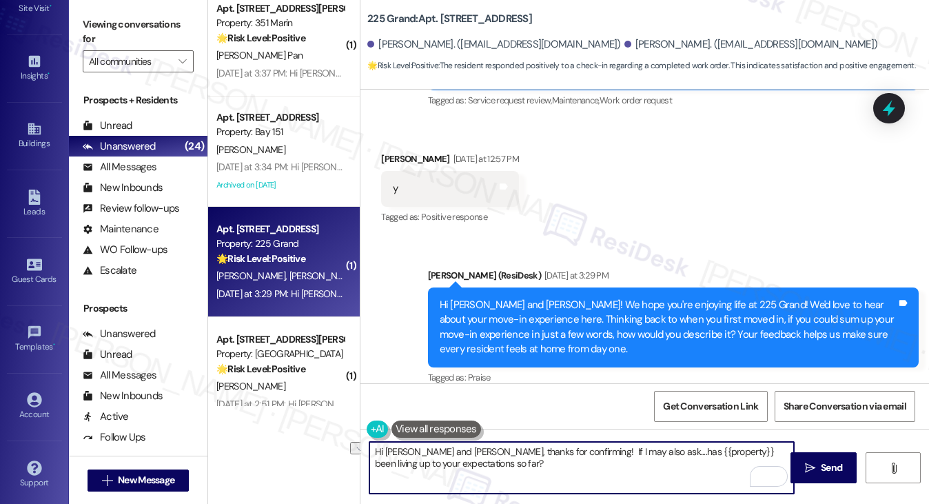
drag, startPoint x: 435, startPoint y: 451, endPoint x: 386, endPoint y: 451, distance: 48.9
click at [386, 451] on textarea "Hi Zhuoran and Sangyuan, thanks for confirming! If I may also ask....has {{prop…" at bounding box center [581, 468] width 425 height 52
click at [573, 471] on textarea "Hi Sangyuan, thanks for confirming! If I may also ask....has {{property}} been …" at bounding box center [581, 468] width 425 height 52
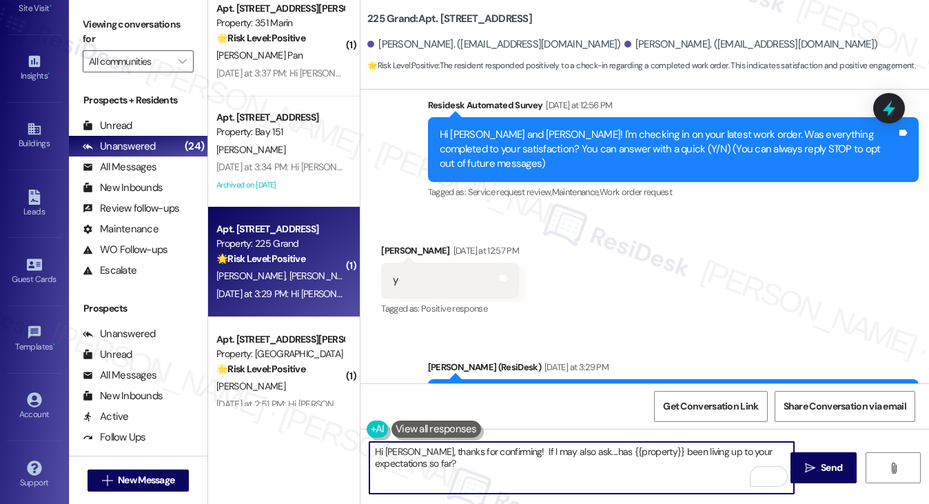
scroll to position [130, 0]
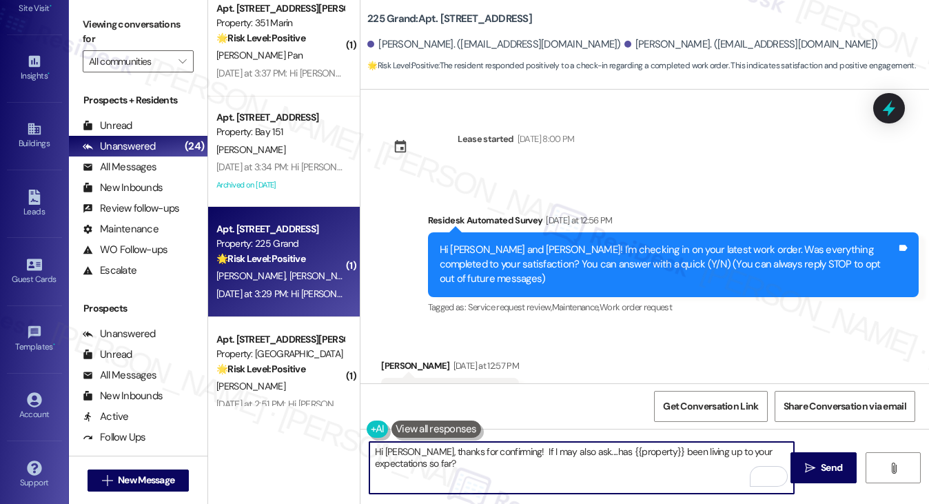
drag, startPoint x: 509, startPoint y: 451, endPoint x: 541, endPoint y: 451, distance: 31.7
click at [509, 451] on textarea "Hi Sangyuan, thanks for confirming! If I may also ask....has {{property}} been …" at bounding box center [581, 468] width 425 height 52
click at [766, 451] on textarea "Hi Sangyuan, thanks for confirming that your latest work order was completed to…" at bounding box center [581, 468] width 425 height 52
click at [542, 460] on textarea "Hi Sangyuan, thanks for confirming that your latest work order was completed to…" at bounding box center [581, 468] width 425 height 52
click at [639, 459] on textarea "Hi Sangyuan, thanks for confirming that your latest work order was completed to…" at bounding box center [581, 468] width 425 height 52
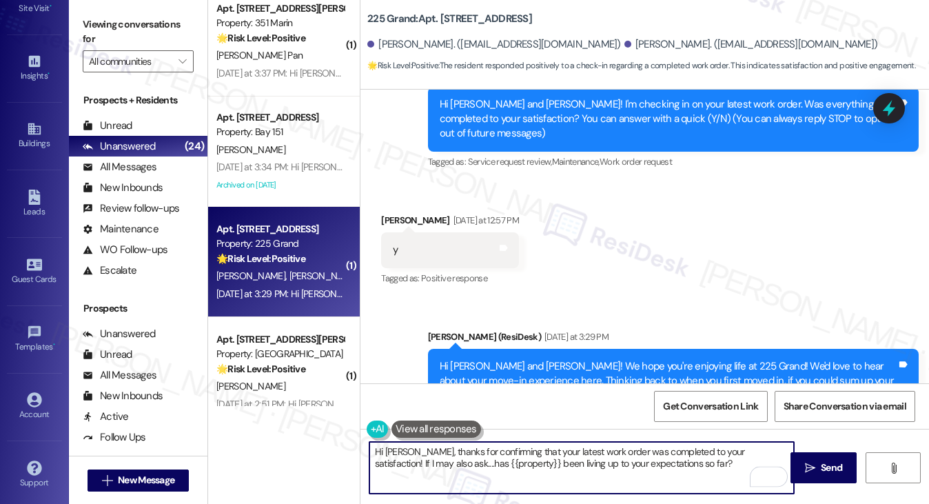
scroll to position [337, 0]
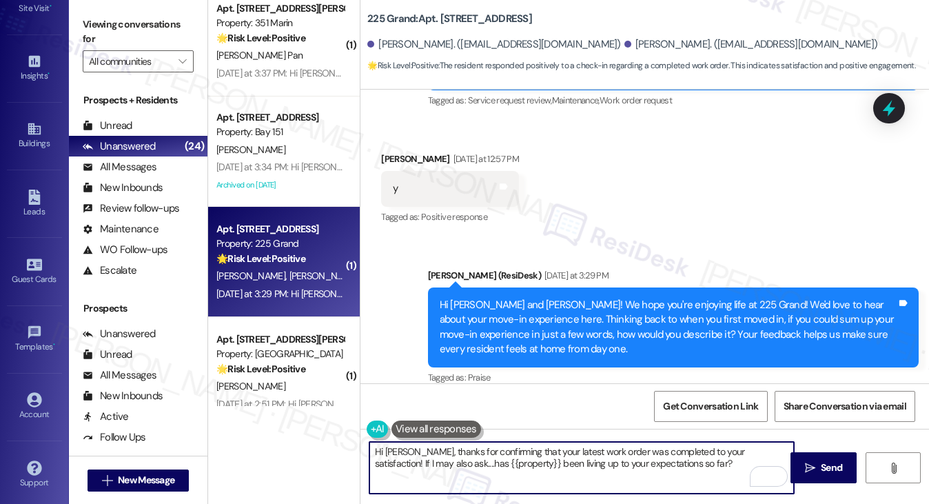
drag, startPoint x: 651, startPoint y: 457, endPoint x: 697, endPoint y: 456, distance: 46.9
click at [651, 457] on textarea "Hi Sangyuan, thanks for confirming that your latest work order was completed to…" at bounding box center [581, 468] width 425 height 52
type textarea "Hi Sangyuan, thanks for confirming that your latest work order was completed to…"
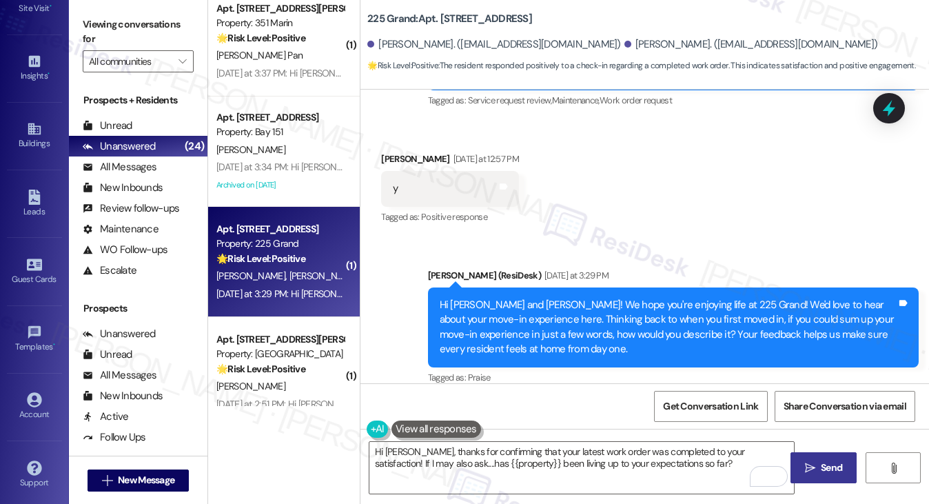
click at [810, 459] on button " Send" at bounding box center [823, 467] width 67 height 31
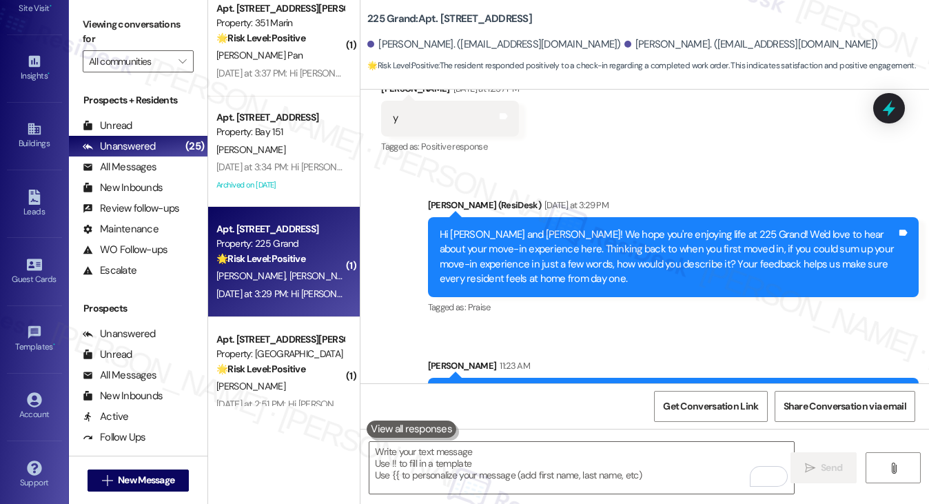
scroll to position [448, 0]
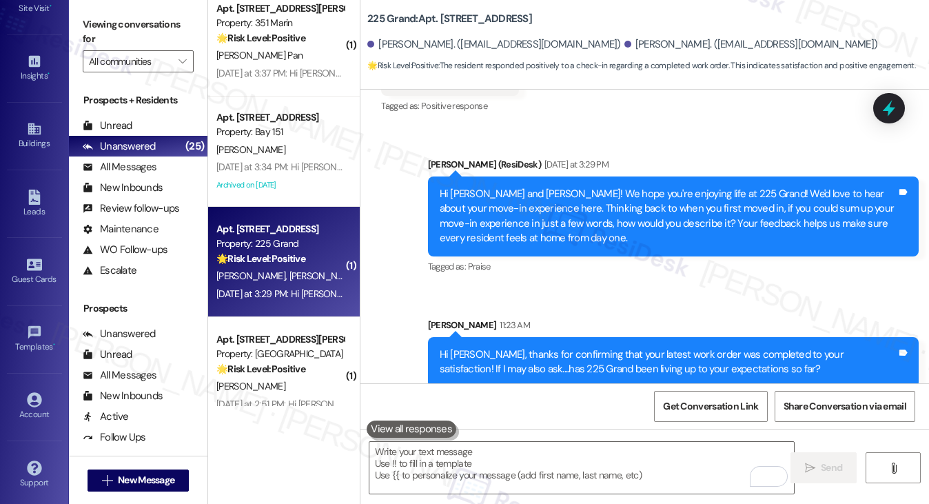
click at [499, 347] on div "Hi Sangyuan, thanks for confirming that your latest work order was completed to…" at bounding box center [668, 362] width 457 height 30
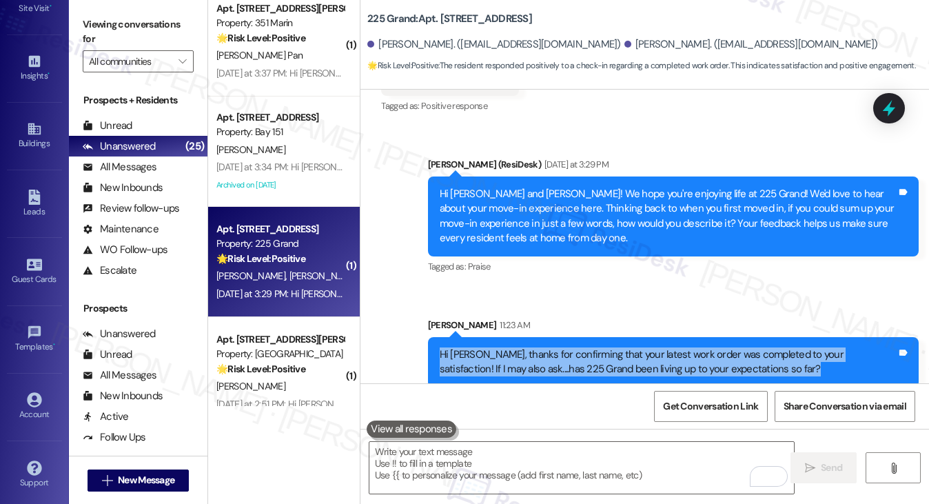
click at [499, 347] on div "Hi Sangyuan, thanks for confirming that your latest work order was completed to…" at bounding box center [668, 362] width 457 height 30
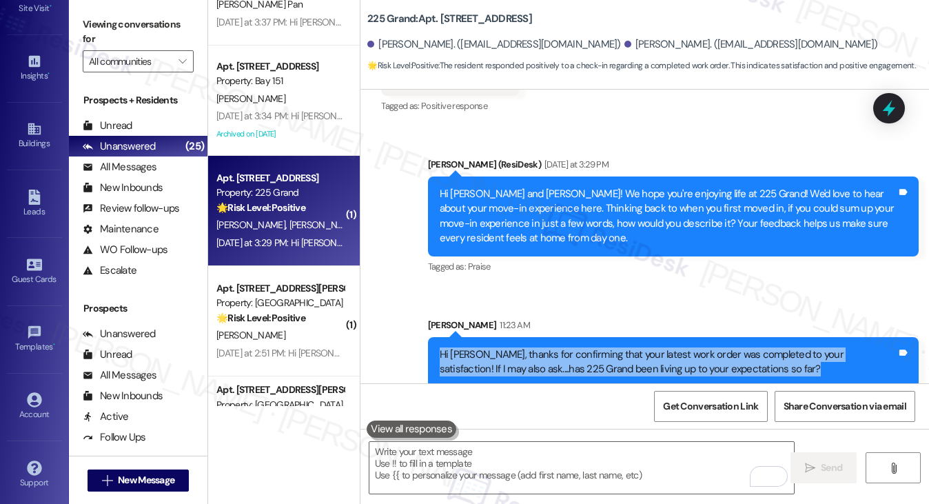
scroll to position [1103, 0]
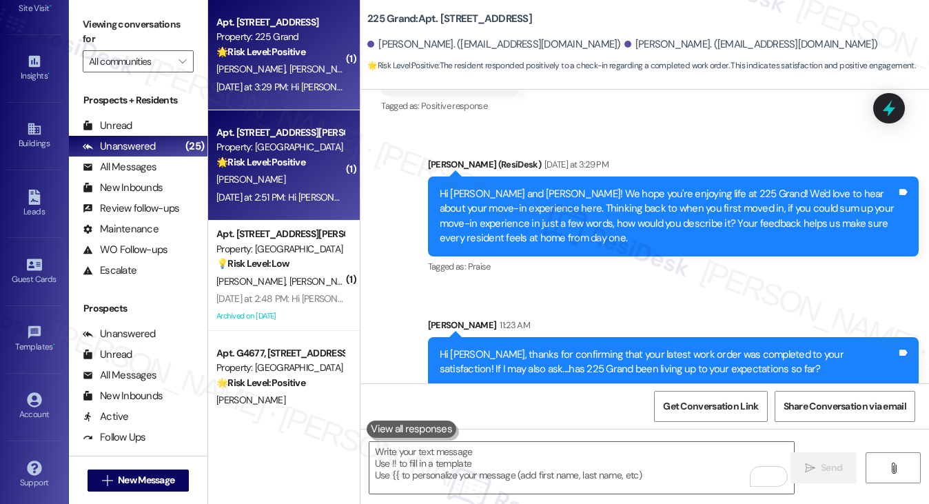
click at [292, 181] on div "E. Schlipf" at bounding box center [280, 179] width 130 height 17
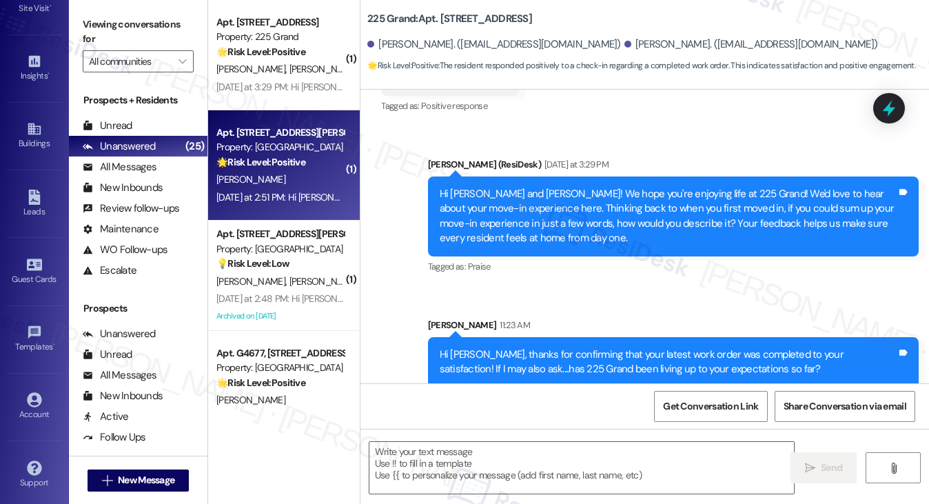
type textarea "Fetching suggested responses. Please feel free to read through the conversation…"
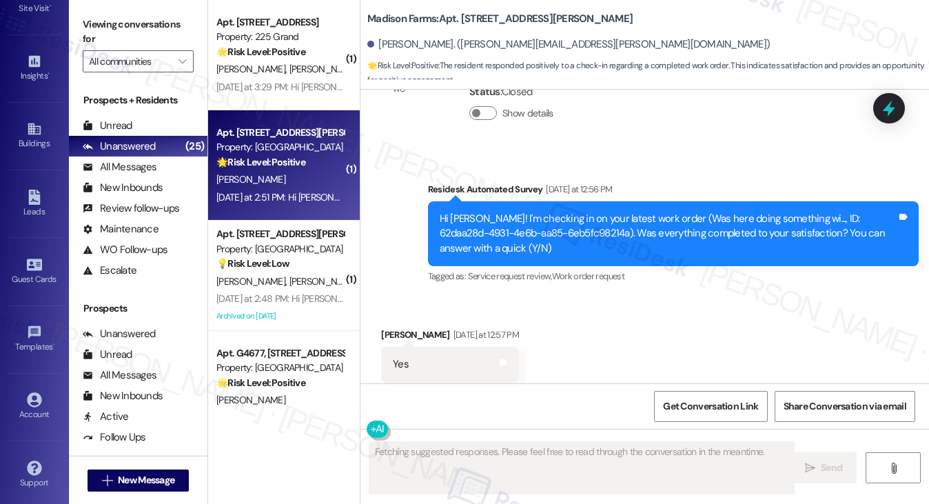
scroll to position [602, 0]
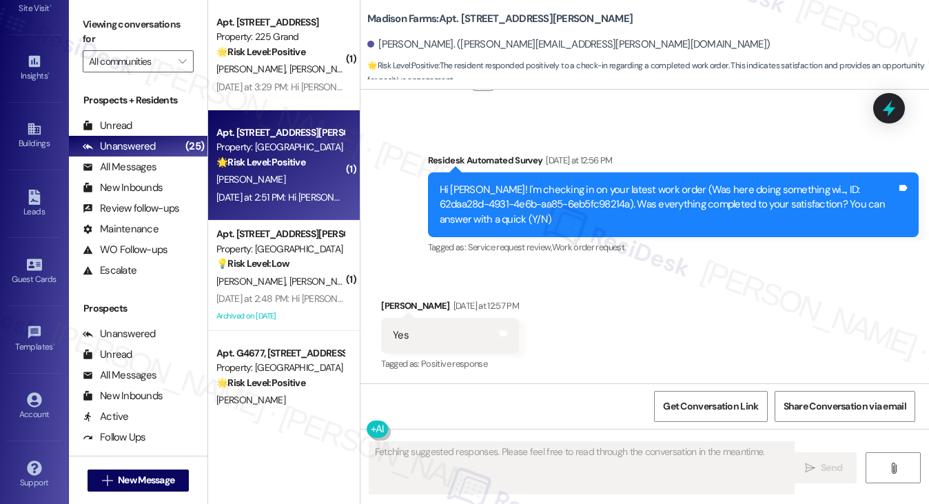
click at [522, 192] on div "Hi Erin! I'm checking in on your latest work order (Was here doing something wi…" at bounding box center [668, 205] width 457 height 44
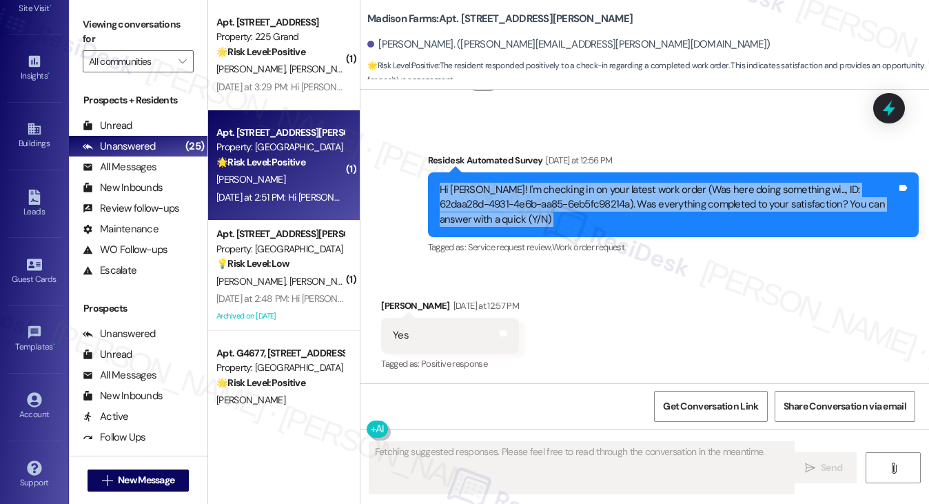
drag, startPoint x: 522, startPoint y: 192, endPoint x: 507, endPoint y: 301, distance: 109.8
click at [522, 192] on div "Hi Erin! I'm checking in on your latest work order (Was here doing something wi…" at bounding box center [668, 205] width 457 height 44
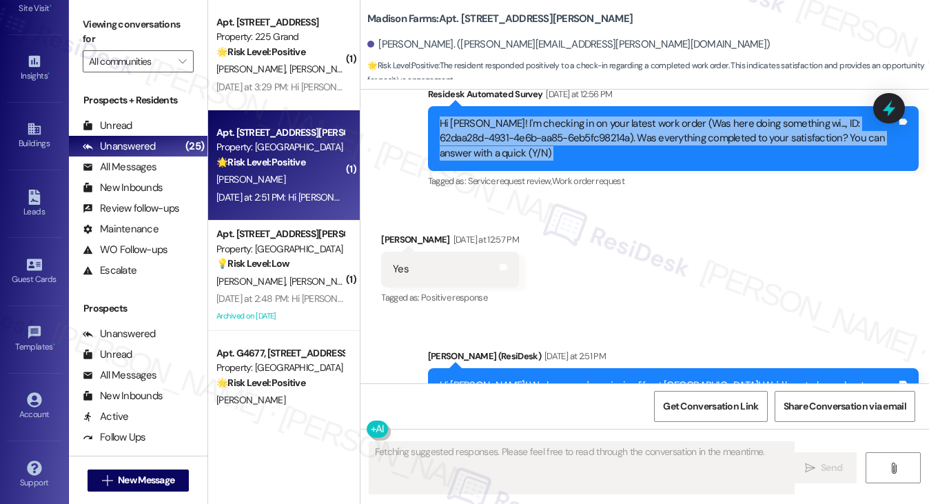
scroll to position [764, 0]
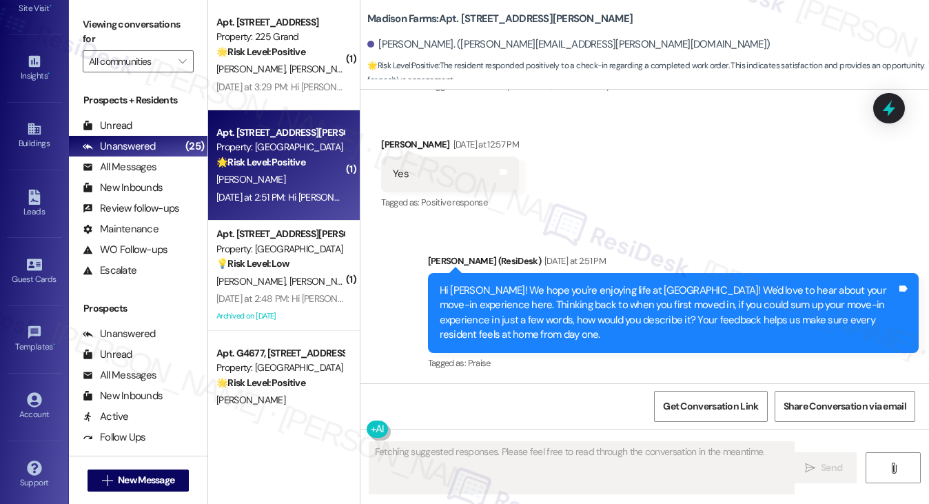
click at [533, 286] on div "Hi Erin! We hope you're enjoying life at Madison Farms! We'd love to hear about…" at bounding box center [668, 312] width 457 height 59
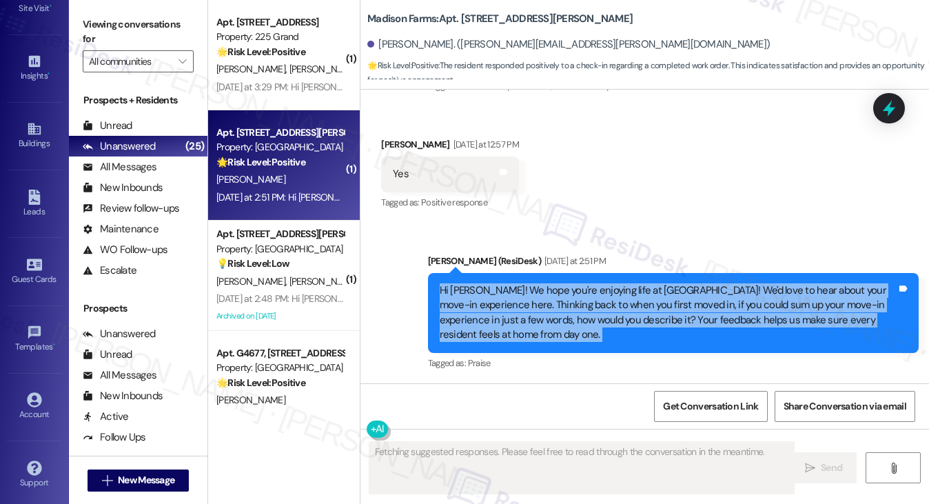
click at [533, 286] on div "Hi Erin! We hope you're enjoying life at Madison Farms! We'd love to hear about…" at bounding box center [668, 312] width 457 height 59
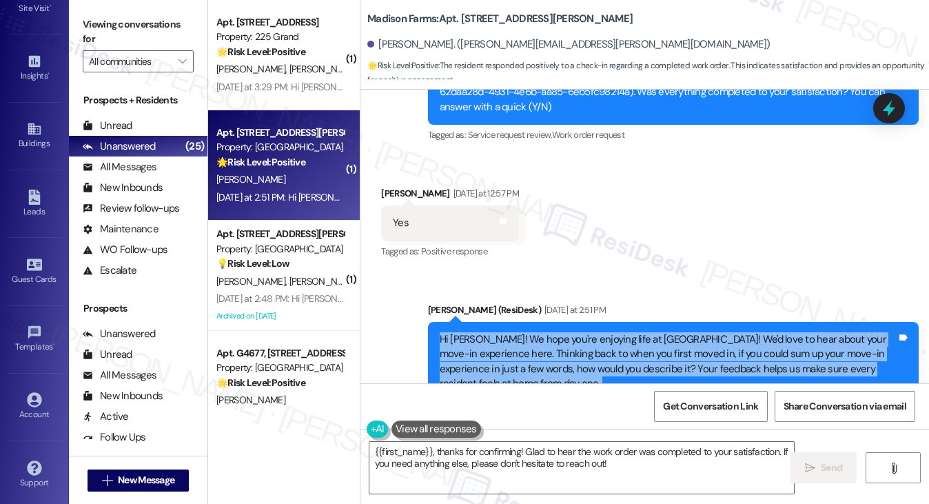
scroll to position [695, 0]
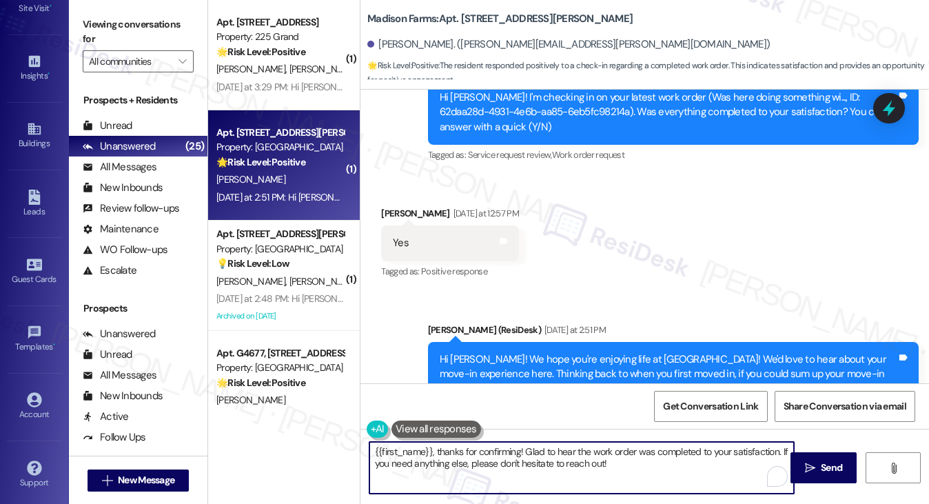
drag, startPoint x: 636, startPoint y: 460, endPoint x: 790, endPoint y: 423, distance: 157.9
click at [790, 423] on div "Lease started Jan 31, 2025 at 7:00 PM Received via SMS Erin Schlipf Question Ju…" at bounding box center [644, 342] width 568 height 504
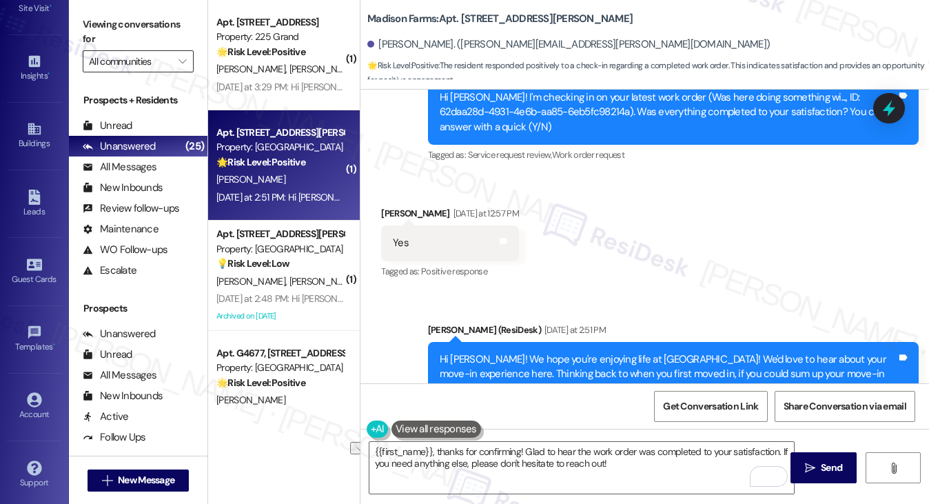
click at [127, 51] on input "All communities" at bounding box center [130, 61] width 83 height 22
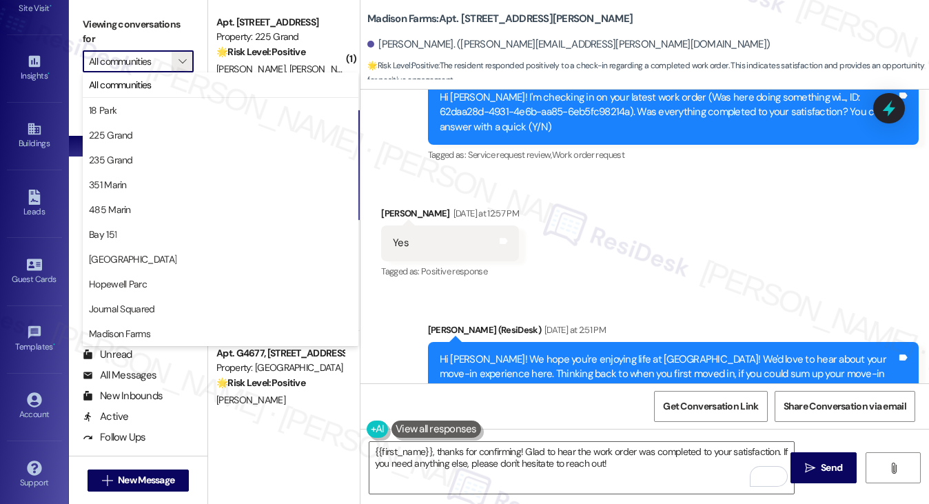
click at [165, 24] on label "Viewing conversations for" at bounding box center [138, 32] width 111 height 37
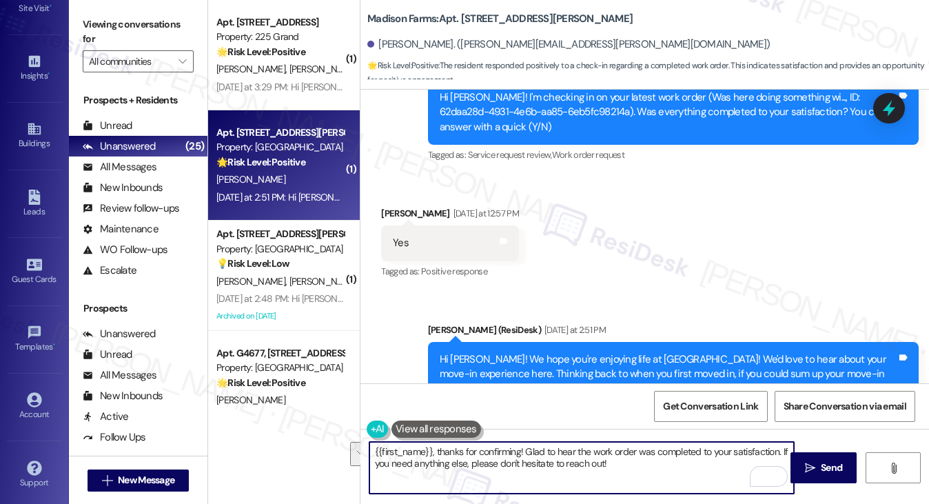
drag, startPoint x: 639, startPoint y: 460, endPoint x: 780, endPoint y: 449, distance: 141.0
click at [780, 449] on textarea "{{first_name}}, thanks for confirming! Glad to hear the work order was complete…" at bounding box center [581, 468] width 425 height 52
paste textarea "I may also ask....has {{property}} been living up to your expectations so far?"
click at [369, 444] on textarea "{{first_name}}, thanks for confirming! Glad to hear the work order was complete…" at bounding box center [581, 468] width 425 height 52
click at [369, 450] on textarea "{{first_name}}, thanks for confirming! Glad to hear the work order was complete…" at bounding box center [581, 468] width 425 height 52
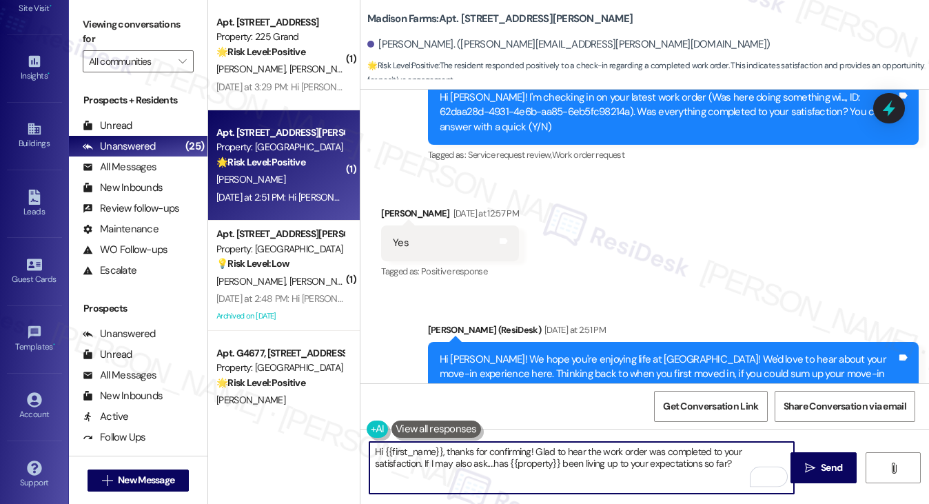
click at [682, 464] on textarea "Hi {{first_name}}, thanks for confirming! Glad to hear the work order was compl…" at bounding box center [581, 468] width 425 height 52
click at [725, 463] on textarea "Hi {{first_name}}, thanks for confirming! Glad to hear the work order was compl…" at bounding box center [581, 468] width 425 height 52
type textarea "Hi {{first_name}}, thanks for confirming! Glad to hear the work order was compl…"
click at [839, 464] on span "Send" at bounding box center [831, 467] width 21 height 14
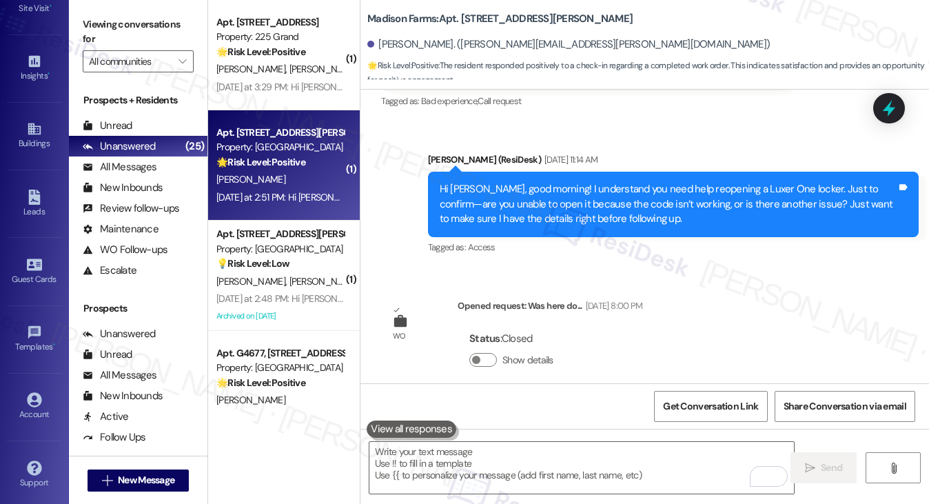
scroll to position [0, 0]
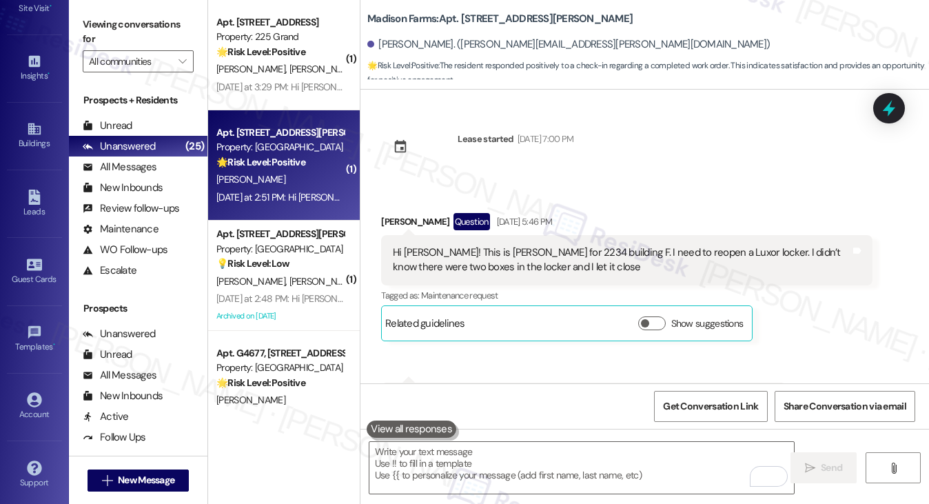
click at [637, 256] on div "Hi Jane! This is Erin for 2234 building F. I need to reopen a Luxor locker. I d…" at bounding box center [621, 260] width 457 height 30
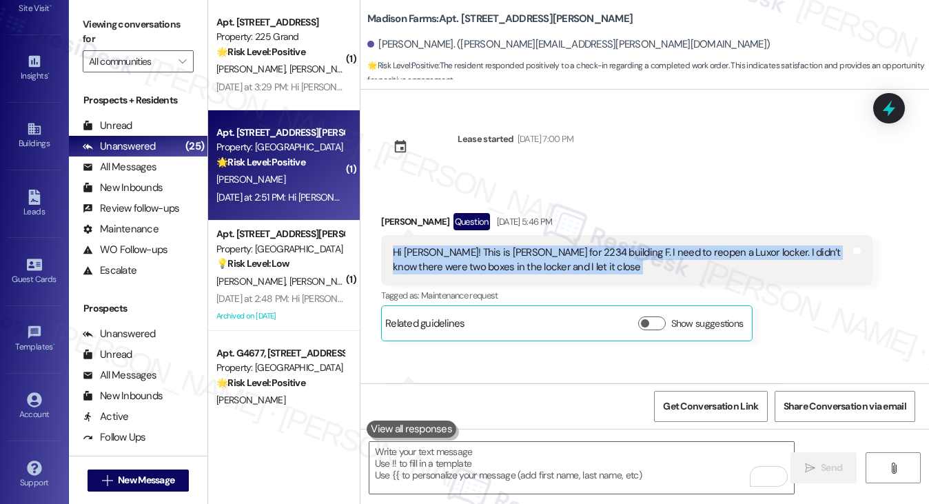
click at [637, 256] on div "Hi Jane! This is Erin for 2234 building F. I need to reopen a Luxor locker. I d…" at bounding box center [621, 260] width 457 height 30
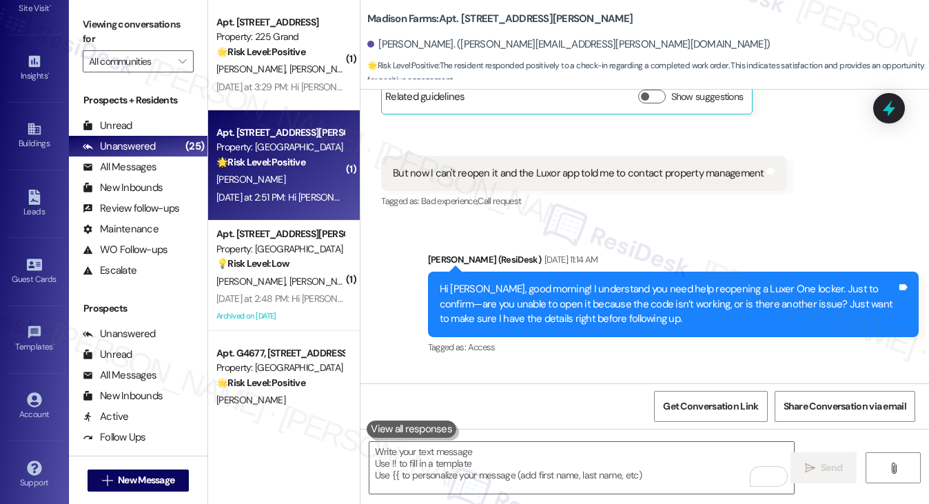
scroll to position [207, 0]
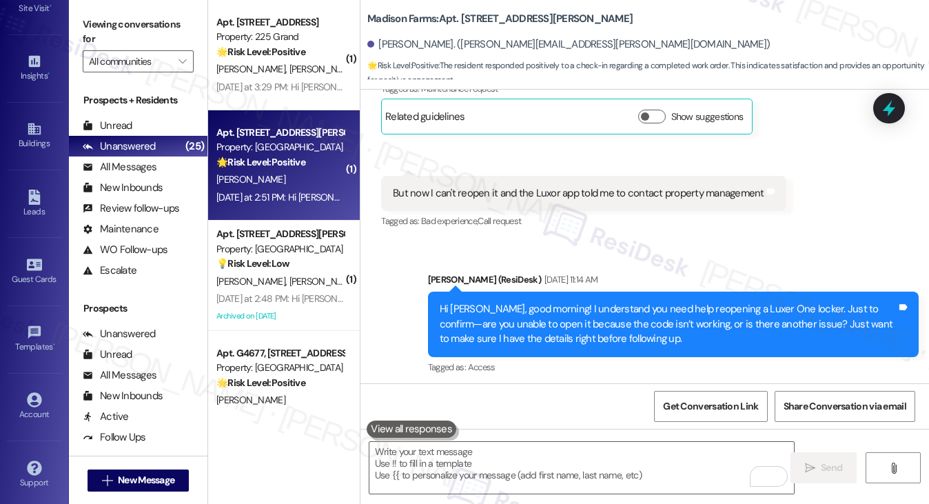
click at [516, 308] on div "Hi Erin, good morning! I understand you need help reopening a Luxer One locker.…" at bounding box center [668, 324] width 457 height 44
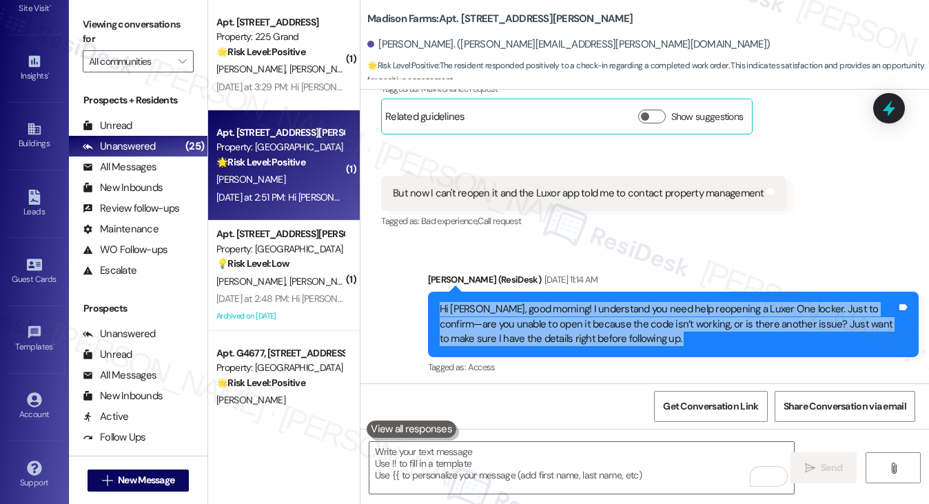
click at [516, 308] on div "Hi Erin, good morning! I understand you need help reopening a Luxer One locker.…" at bounding box center [668, 324] width 457 height 44
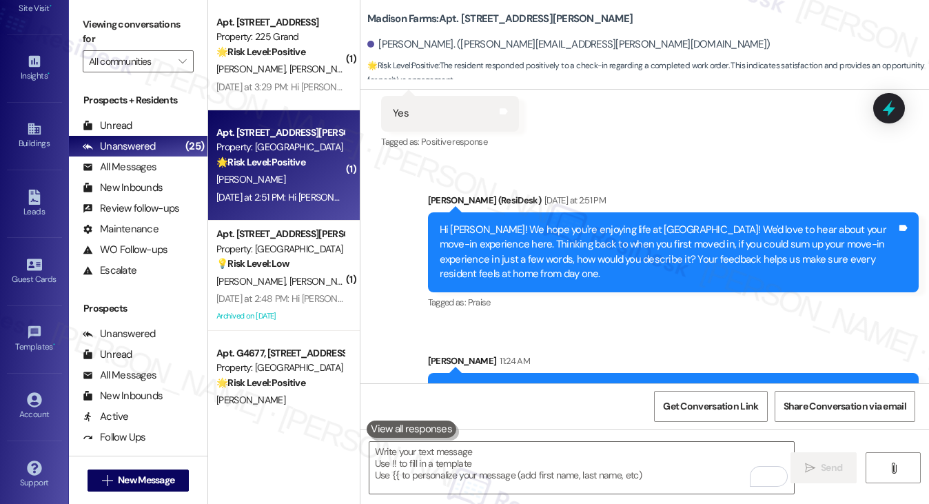
scroll to position [874, 0]
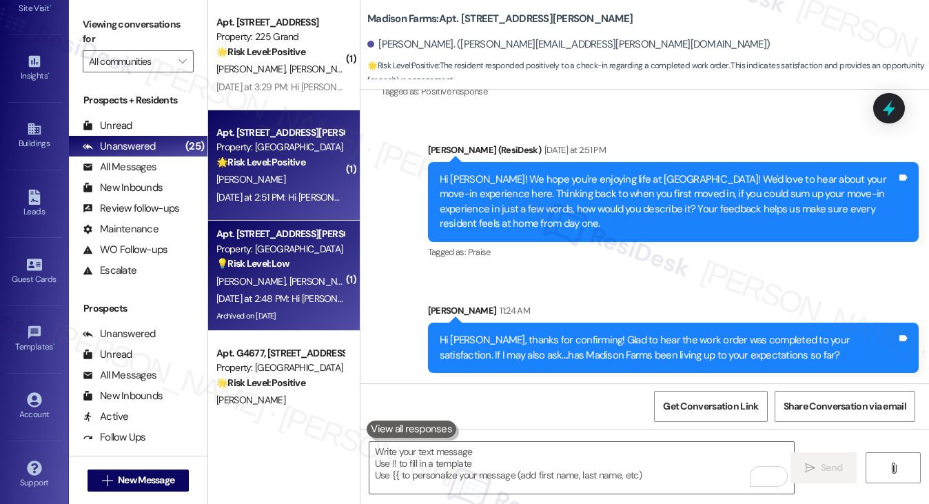
click at [262, 267] on strong "💡 Risk Level: Low" at bounding box center [252, 263] width 73 height 12
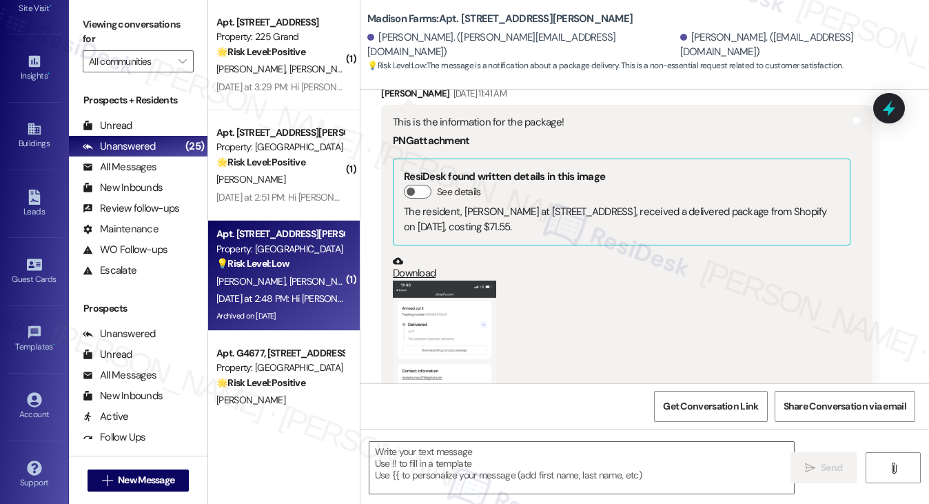
type textarea "Fetching suggested responses. Please feel free to read through the conversation…"
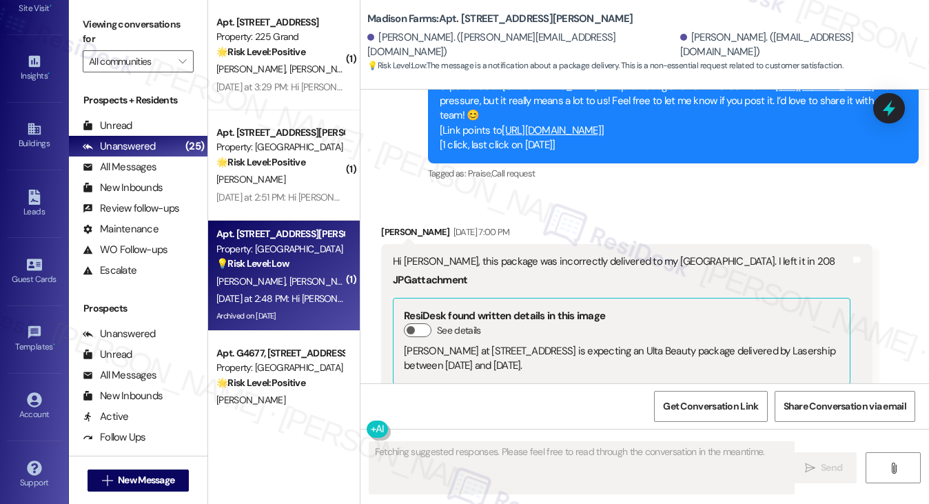
scroll to position [6263, 0]
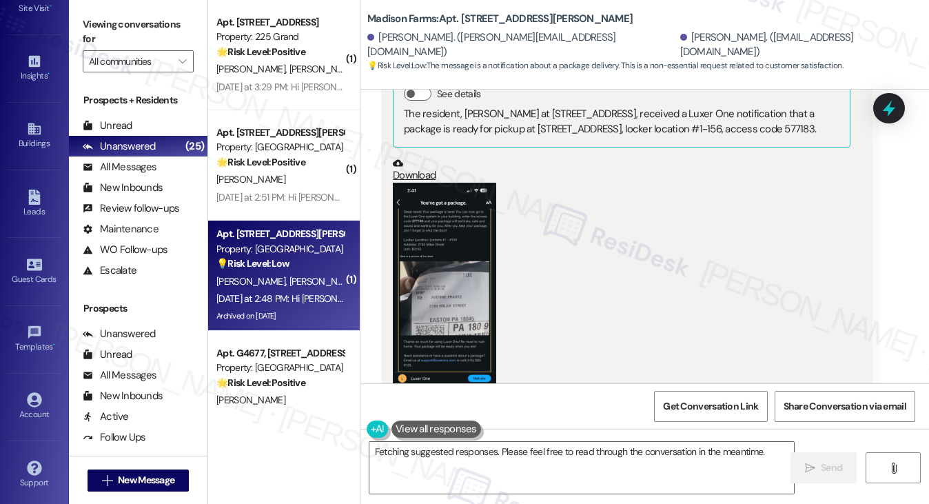
scroll to position [5996, 0]
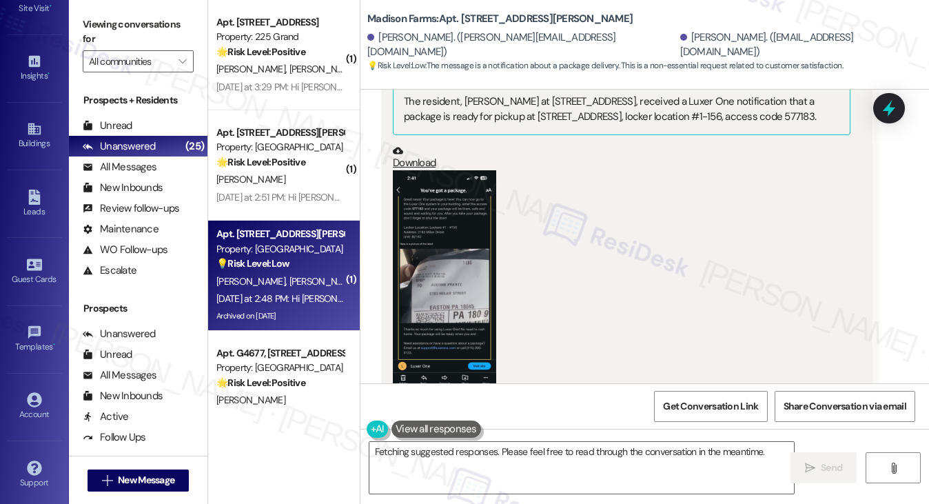
click at [448, 280] on button "Zoom image" at bounding box center [444, 282] width 103 height 225
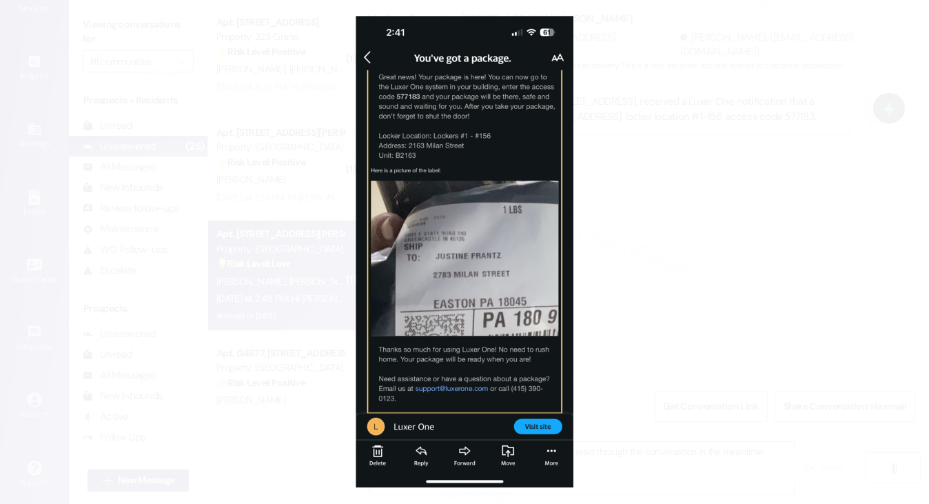
click at [674, 253] on button "Unzoom image" at bounding box center [464, 252] width 929 height 504
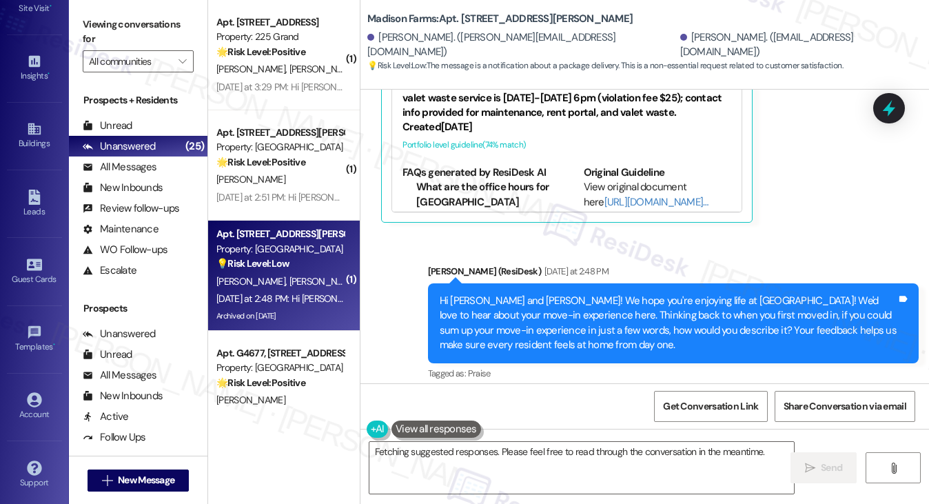
scroll to position [6477, 0]
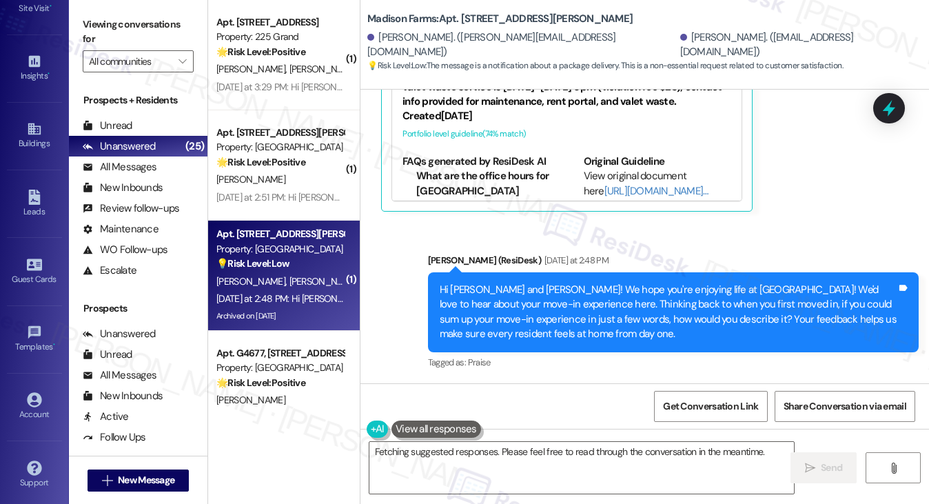
click at [529, 289] on div "Hi [PERSON_NAME] and [PERSON_NAME]! We hope you're enjoying life at [GEOGRAPHIC…" at bounding box center [668, 312] width 457 height 59
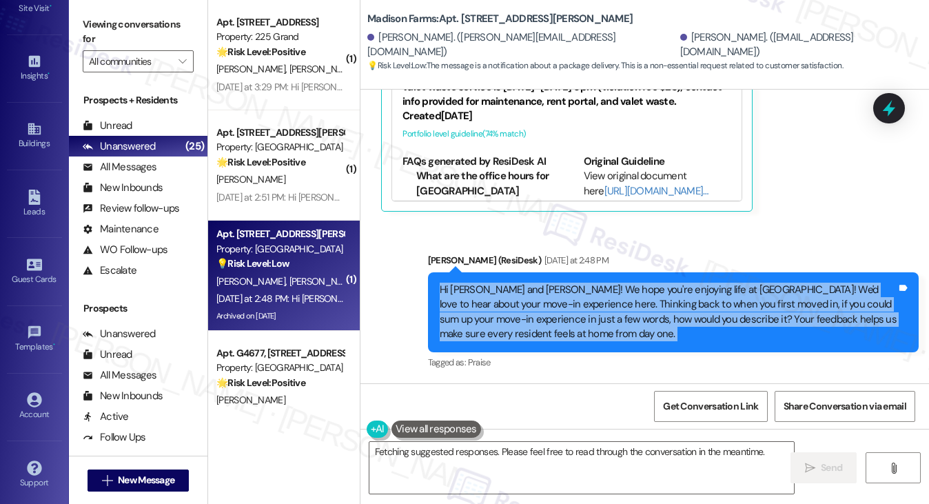
click at [529, 289] on div "Hi [PERSON_NAME] and [PERSON_NAME]! We hope you're enjoying life at [GEOGRAPHIC…" at bounding box center [668, 312] width 457 height 59
click at [382, 446] on textarea "Hey {{first_name}}! Thanks for the heads-up about Justine's Luxer One package m…" at bounding box center [581, 468] width 425 height 52
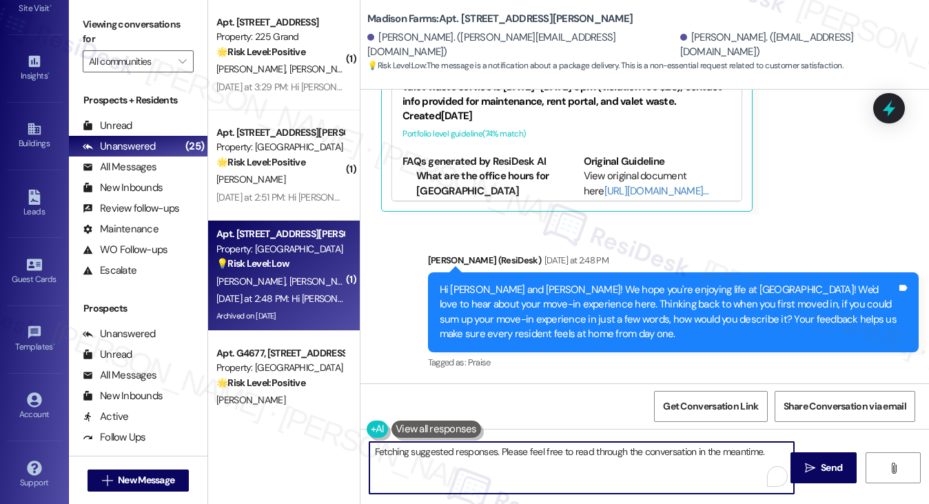
click at [382, 446] on textarea "Hey {{first_name}}! Thanks for the heads-up about Justine's Luxer One package m…" at bounding box center [581, 468] width 425 height 52
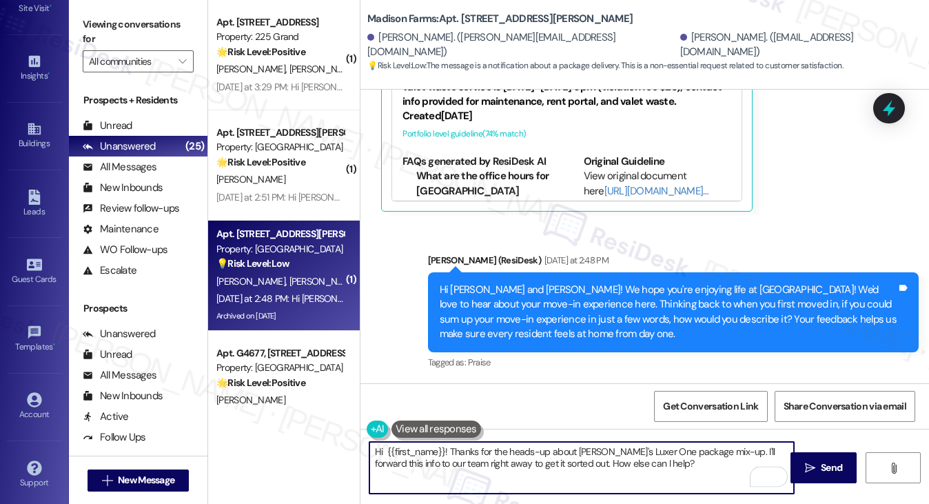
click at [680, 46] on div "[PERSON_NAME]. ([EMAIL_ADDRESS][DOMAIN_NAME])" at bounding box center [799, 45] width 238 height 30
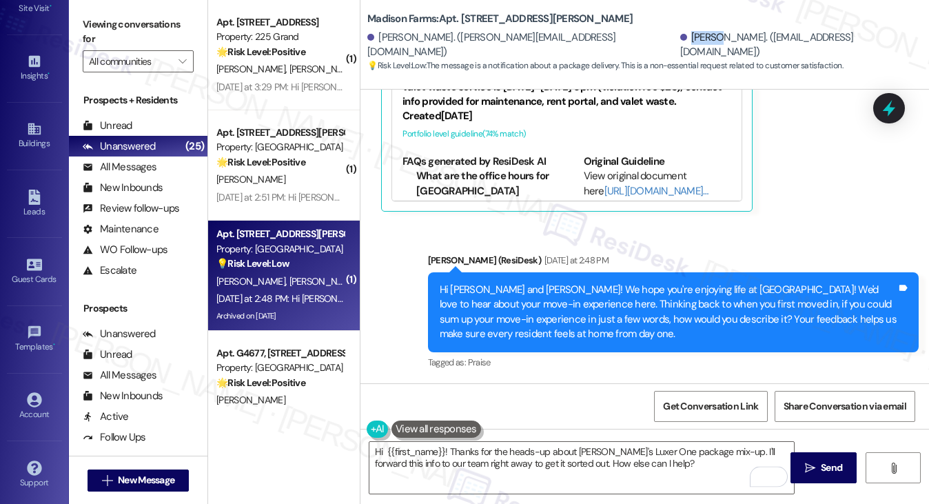
click at [680, 45] on div "[PERSON_NAME]. ([EMAIL_ADDRESS][DOMAIN_NAME])" at bounding box center [799, 45] width 238 height 30
copy div "Justin"
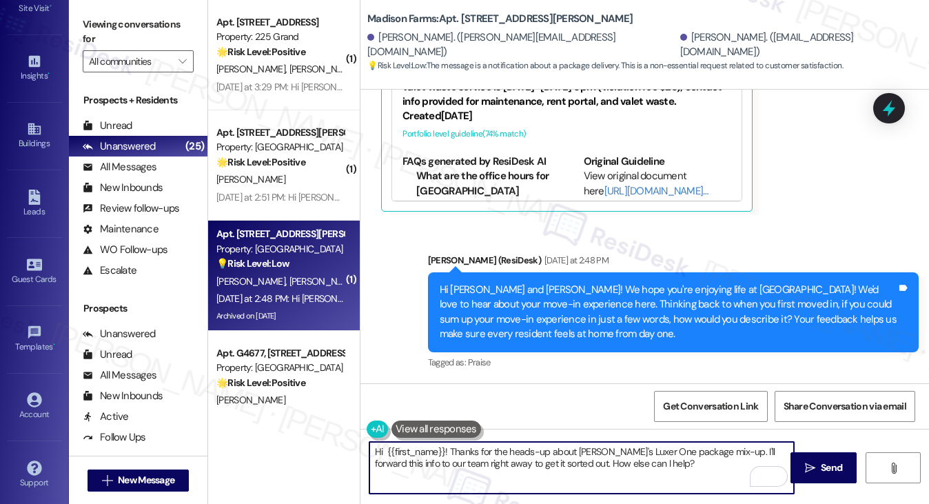
drag, startPoint x: 443, startPoint y: 449, endPoint x: 382, endPoint y: 451, distance: 61.4
click at [382, 451] on textarea "Hi {{first_name}}! Thanks for the heads-up about Justine's Luxer One package mi…" at bounding box center [581, 468] width 425 height 52
paste textarea "Justin"
click at [614, 457] on textarea "Hi Justin! Thanks for the heads-up about Justine's Luxer One package mix-up. I'…" at bounding box center [581, 468] width 425 height 52
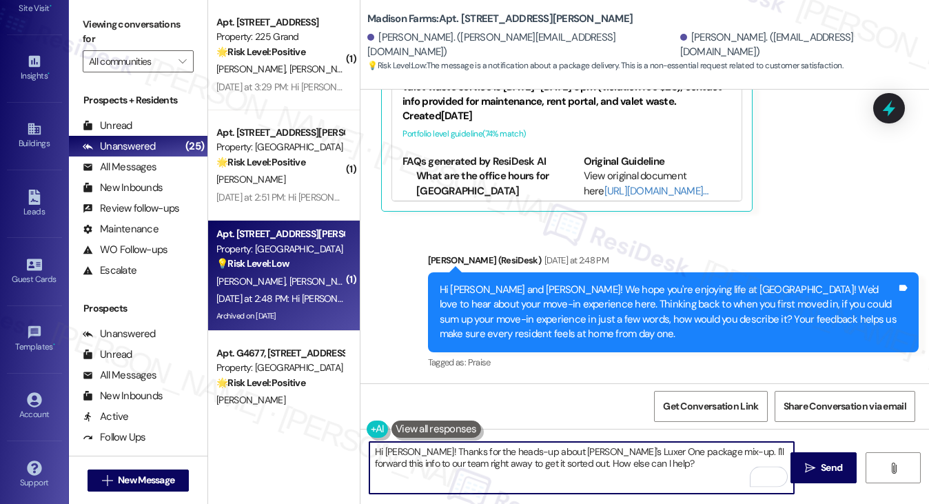
click at [653, 464] on textarea "Hi Justin! Thanks for the heads-up about Justine's Luxer One package mix-up. I'…" at bounding box center [581, 468] width 425 height 52
drag, startPoint x: 651, startPoint y: 453, endPoint x: 682, endPoint y: 449, distance: 32.0
click at [682, 449] on textarea "Hi Justin! Thanks for the heads-up about Justine's Luxer One package mix-up. I'…" at bounding box center [581, 468] width 425 height 52
click at [710, 465] on textarea "Hi Justin! Thanks for the heads-up about Justine's Luxer One package. I'll forw…" at bounding box center [581, 468] width 425 height 52
drag, startPoint x: 611, startPoint y: 464, endPoint x: 493, endPoint y: 466, distance: 117.2
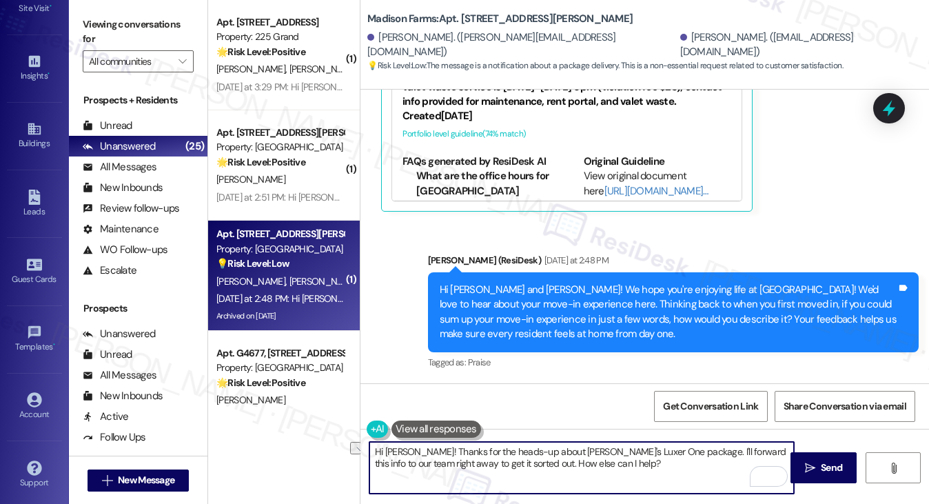
click at [493, 466] on textarea "Hi Justin! Thanks for the heads-up about Justine's Luxer One package. I'll forw…" at bounding box center [581, 468] width 425 height 52
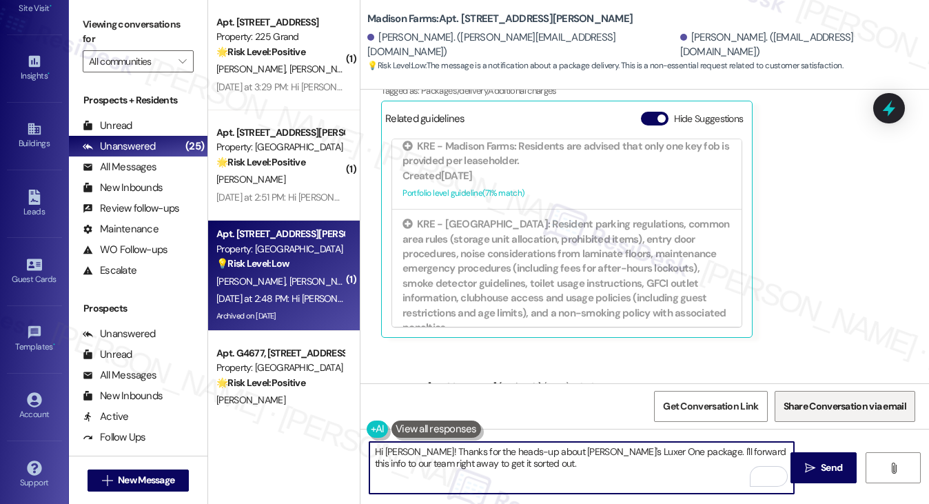
scroll to position [413, 0]
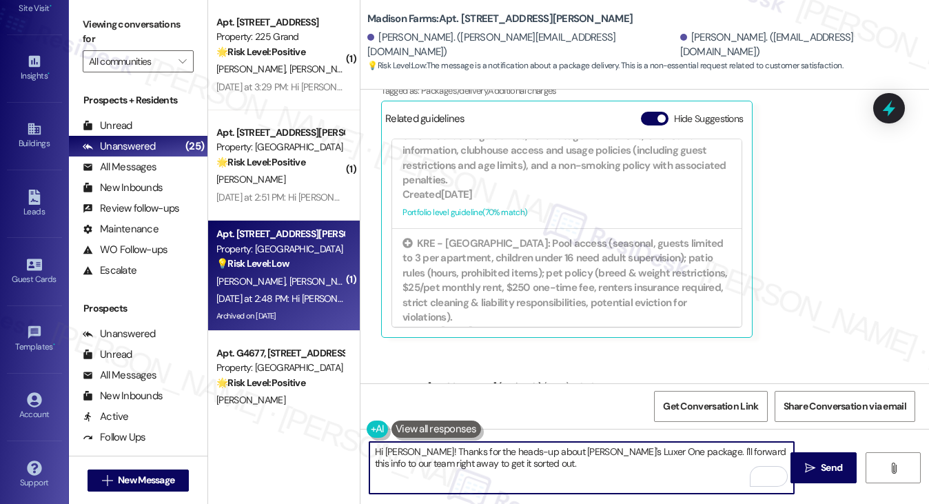
click at [535, 469] on textarea "Hi Justin! Thanks for the heads-up about Justine's Luxer One package. I'll forw…" at bounding box center [581, 468] width 425 height 52
type textarea "Hi Justin! Thanks for the heads-up about Justine's Luxer One package. I'll forw…"
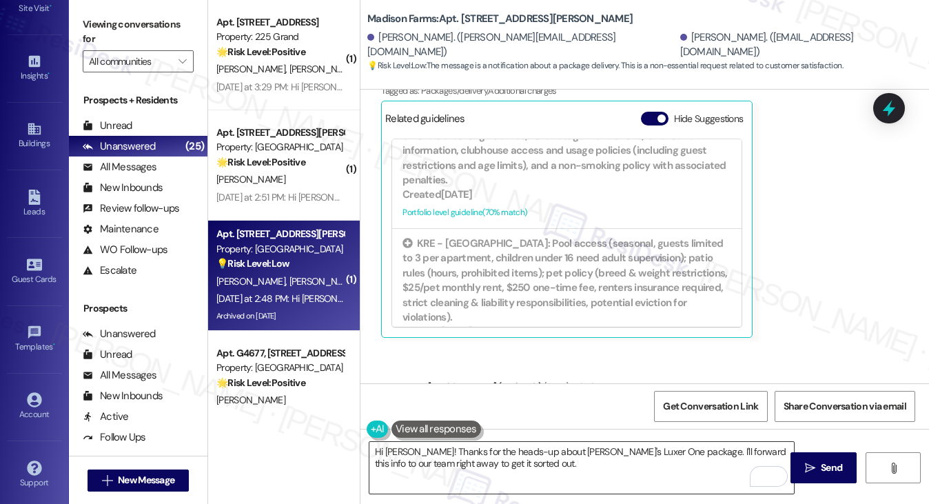
click at [790, 461] on button " Send" at bounding box center [823, 467] width 67 height 31
click at [655, 125] on button "Hide Suggestions" at bounding box center [655, 119] width 28 height 14
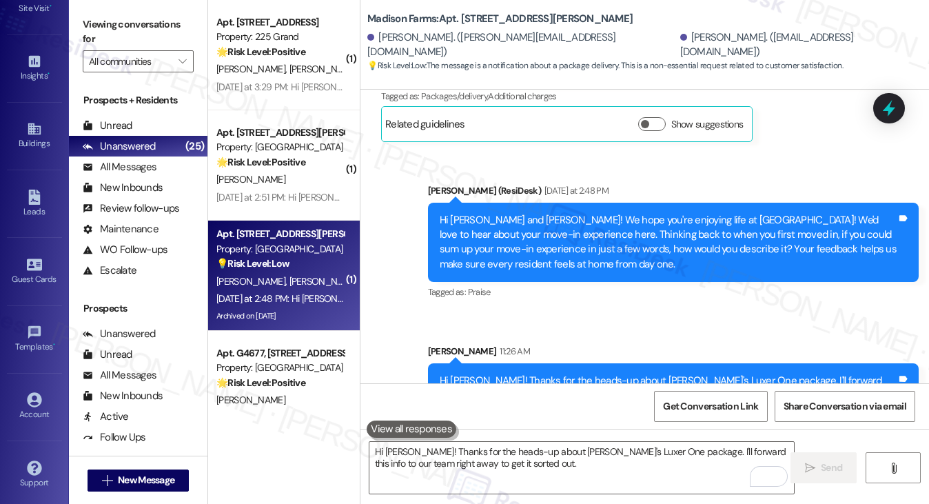
scroll to position [6386, 0]
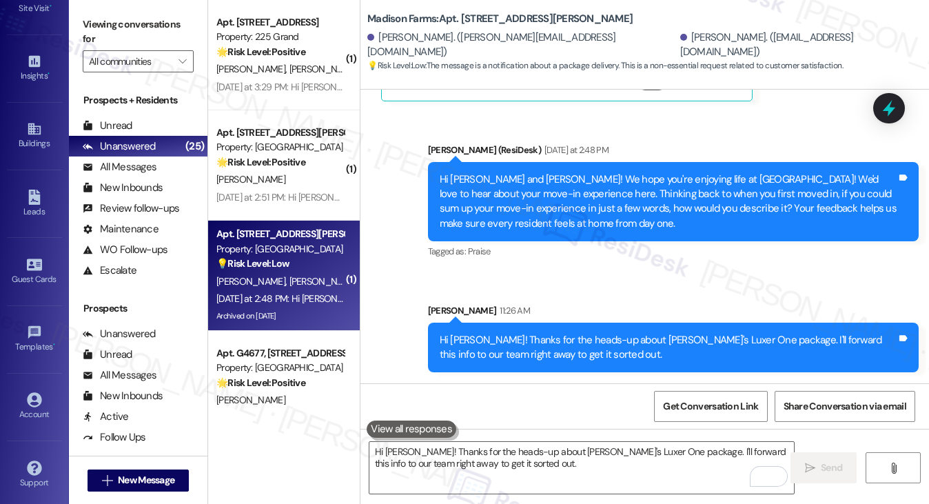
click at [604, 302] on div "Sent via SMS Sarah 11:26 AM Hi Justin! Thanks for the heads-up about Justine's …" at bounding box center [673, 338] width 511 height 90
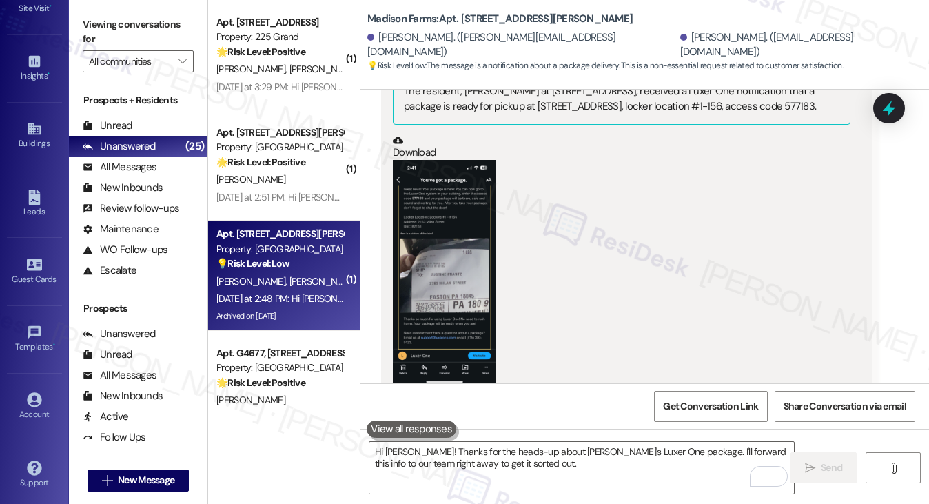
scroll to position [5973, 0]
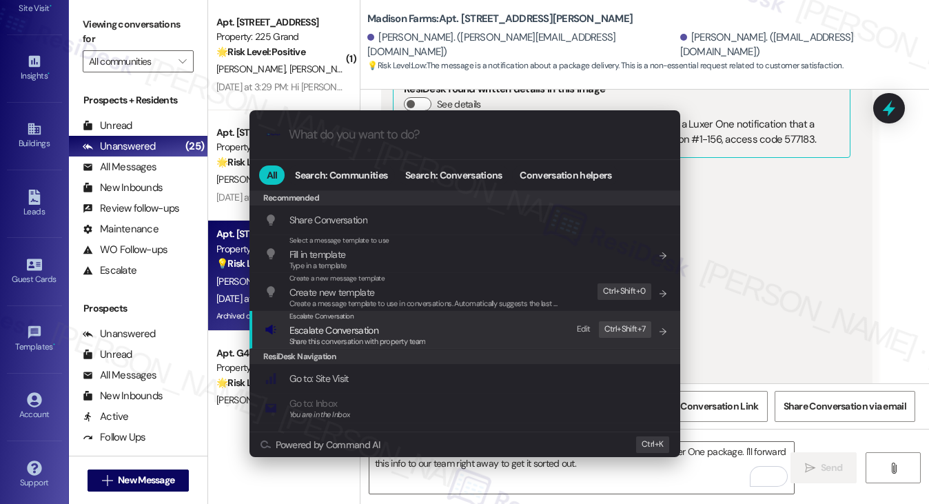
click at [365, 322] on span "Escalate Conversation" at bounding box center [333, 329] width 89 height 15
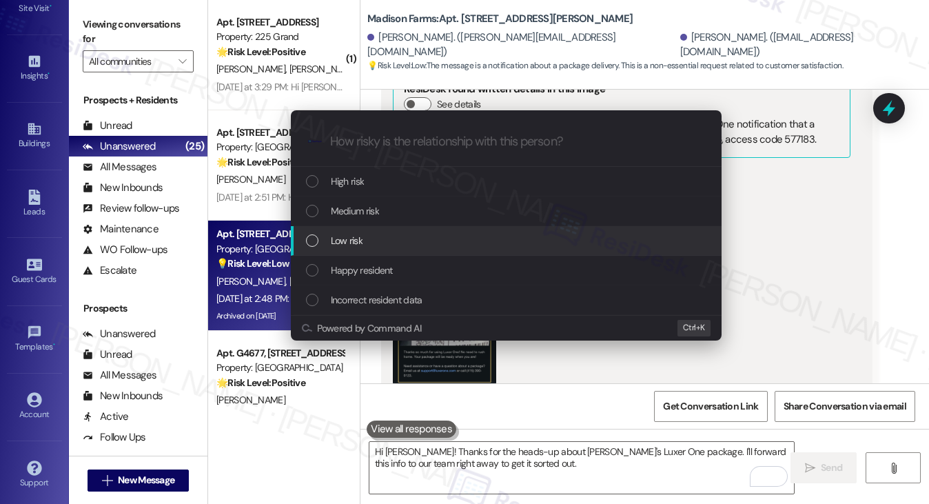
click at [370, 234] on div "Low risk" at bounding box center [507, 240] width 403 height 15
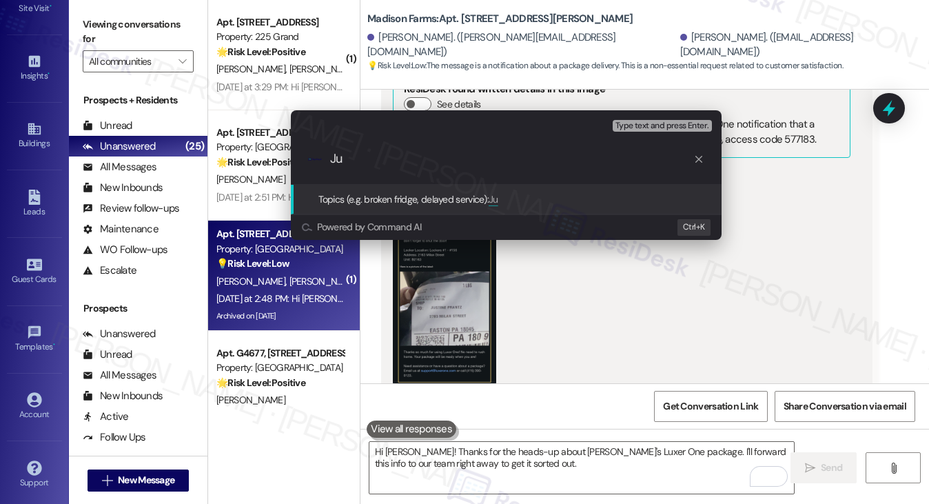
type input "J"
click at [817, 237] on div "Escalate Conversation Low risk Topics (e.g. broken fridge, delayed service) Any…" at bounding box center [464, 252] width 929 height 504
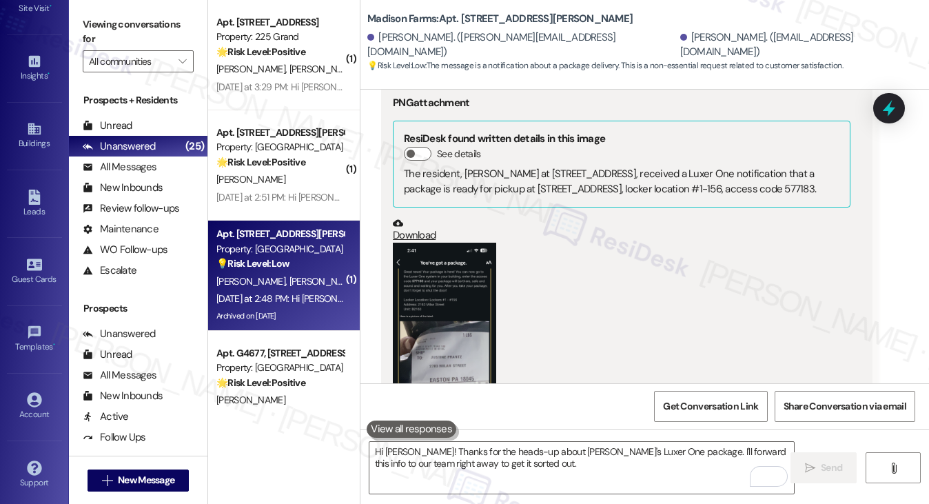
scroll to position [5835, 0]
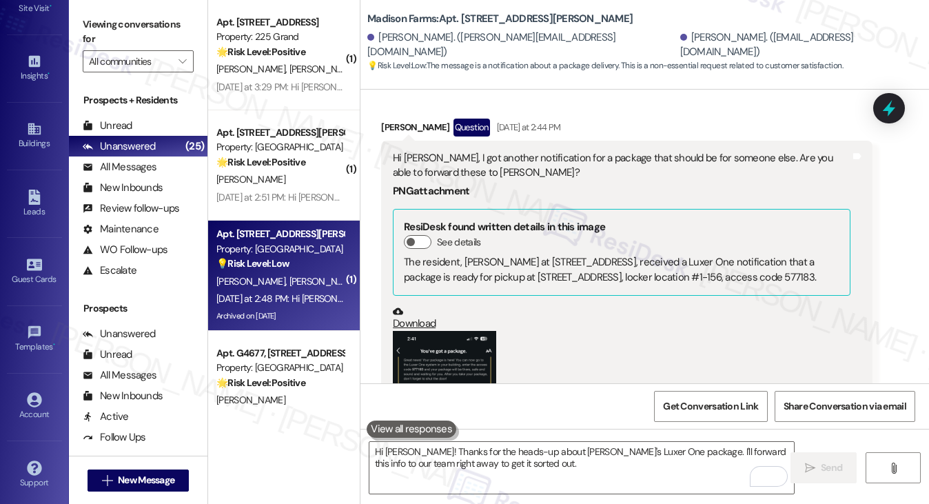
click at [521, 170] on div "Hi [PERSON_NAME], I got another notification for a package that should be for s…" at bounding box center [621, 166] width 457 height 30
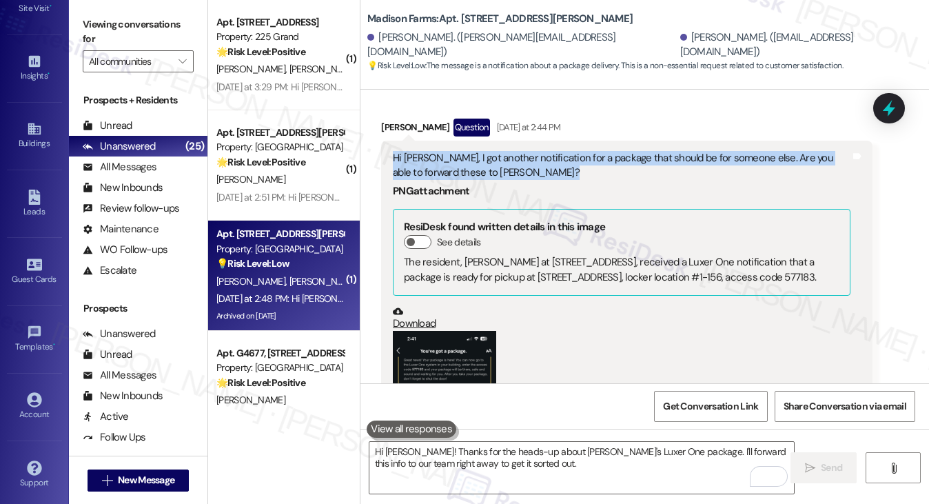
click at [521, 170] on div "Hi [PERSON_NAME], I got another notification for a package that should be for s…" at bounding box center [621, 166] width 457 height 30
click at [624, 168] on div "Hi [PERSON_NAME], I got another notification for a package that should be for s…" at bounding box center [621, 166] width 457 height 30
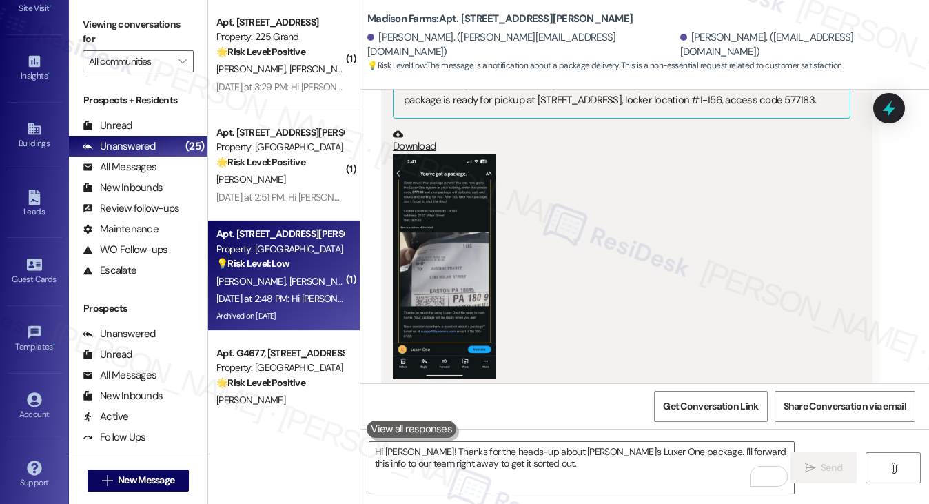
scroll to position [5904, 0]
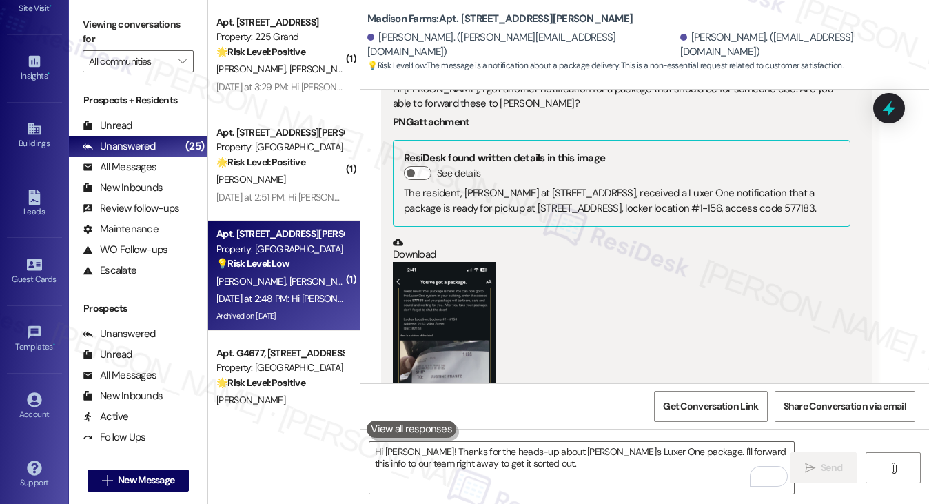
click at [427, 112] on div "Hi [PERSON_NAME], I got another notification for a package that should be for s…" at bounding box center [621, 97] width 457 height 30
drag, startPoint x: 429, startPoint y: 117, endPoint x: 488, endPoint y: 112, distance: 59.5
click at [488, 112] on div "Hi [PERSON_NAME], I got another notification for a package that should be for s…" at bounding box center [621, 97] width 457 height 30
copy div "Justine Frantz"
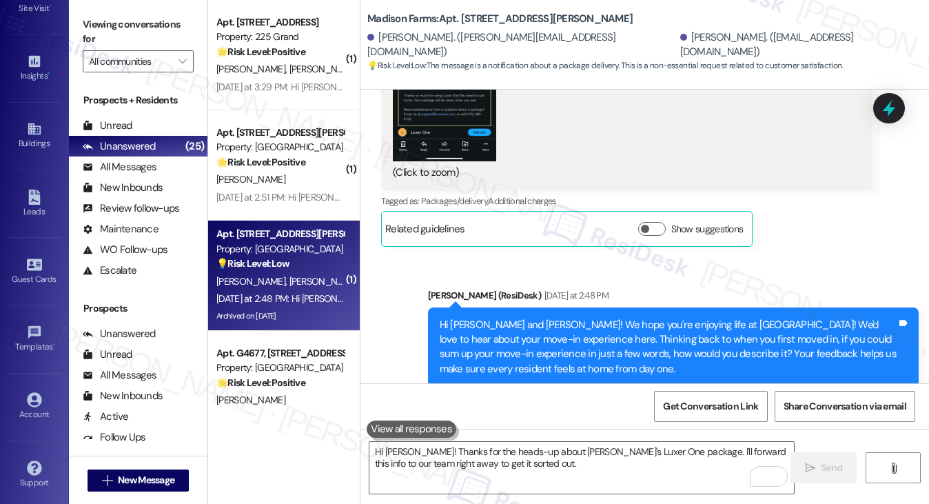
scroll to position [6386, 0]
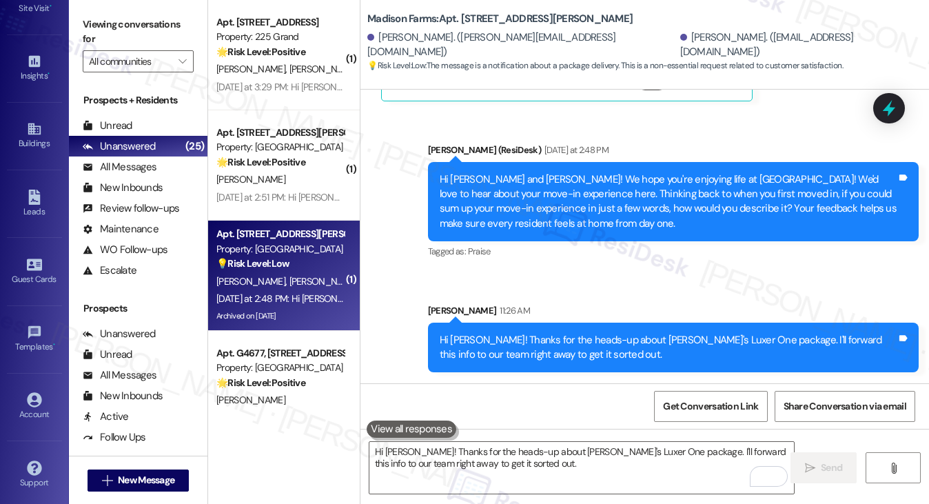
click at [888, 107] on icon at bounding box center [889, 108] width 12 height 17
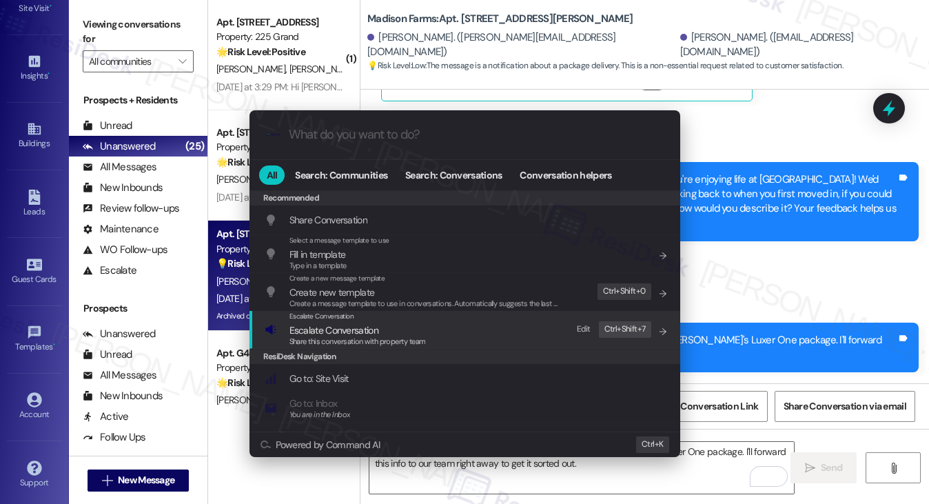
click at [472, 320] on div "Escalate Conversation Escalate Conversation Share this conversation with proper…" at bounding box center [466, 329] width 403 height 37
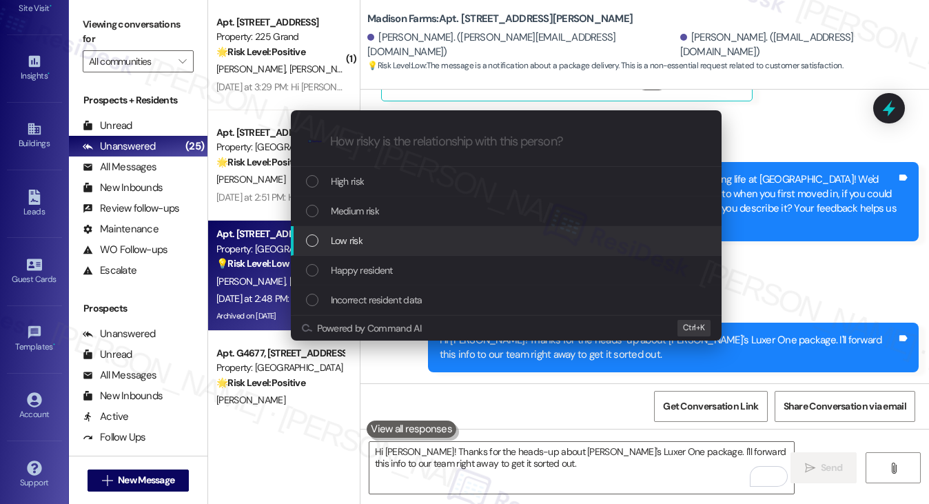
click at [355, 237] on span "Low risk" at bounding box center [347, 240] width 32 height 15
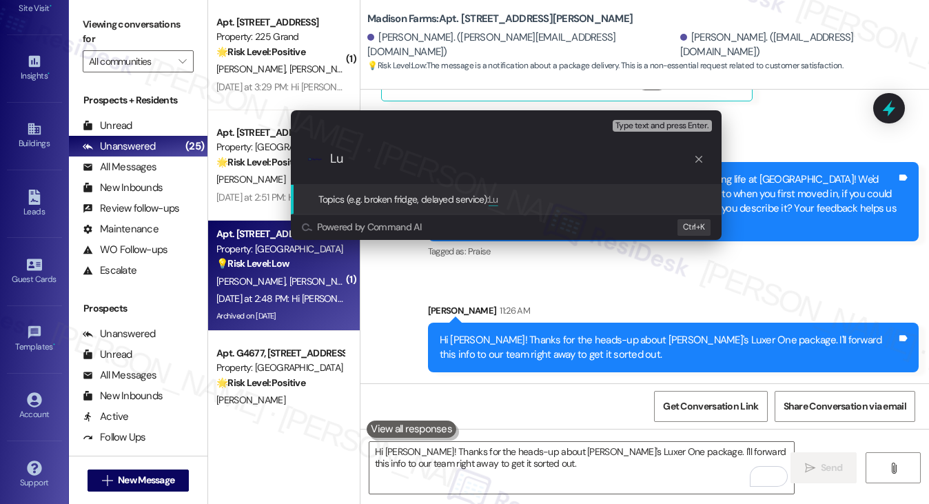
type input "L"
paste input "Justine Frantz"
type input "Package for Justine Frantz"
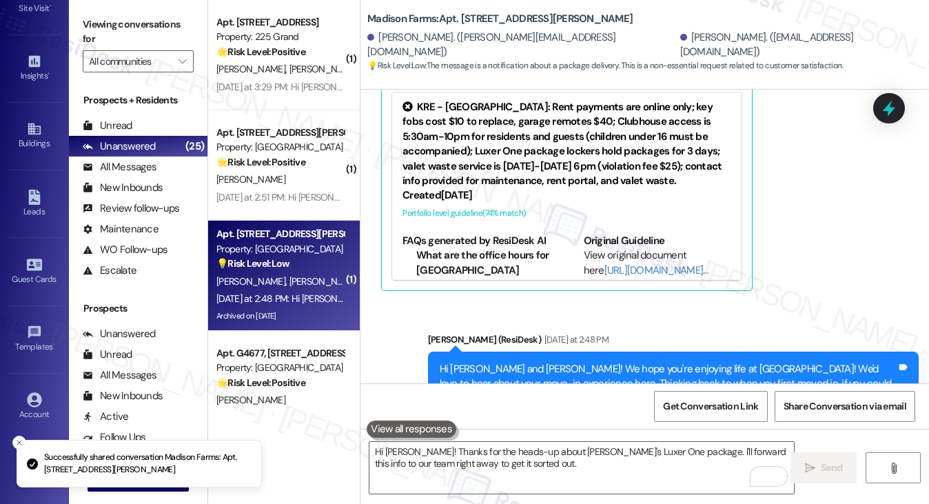
scroll to position [6588, 0]
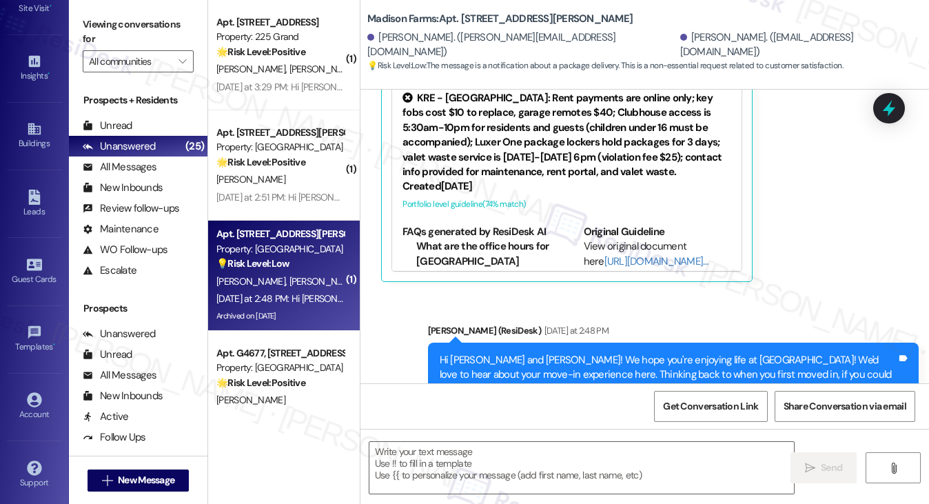
type textarea "Fetching suggested responses. Please feel free to read through the conversation…"
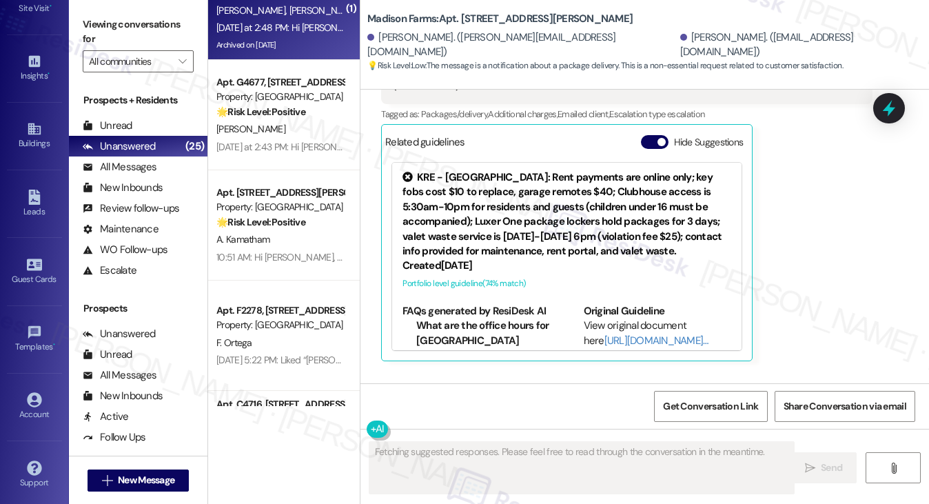
scroll to position [1378, 0]
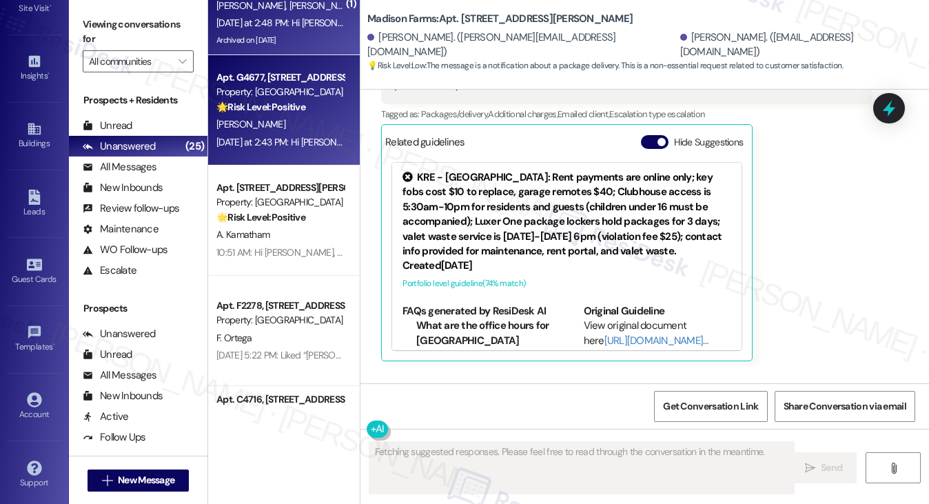
click at [280, 121] on div "[PERSON_NAME]" at bounding box center [280, 124] width 130 height 17
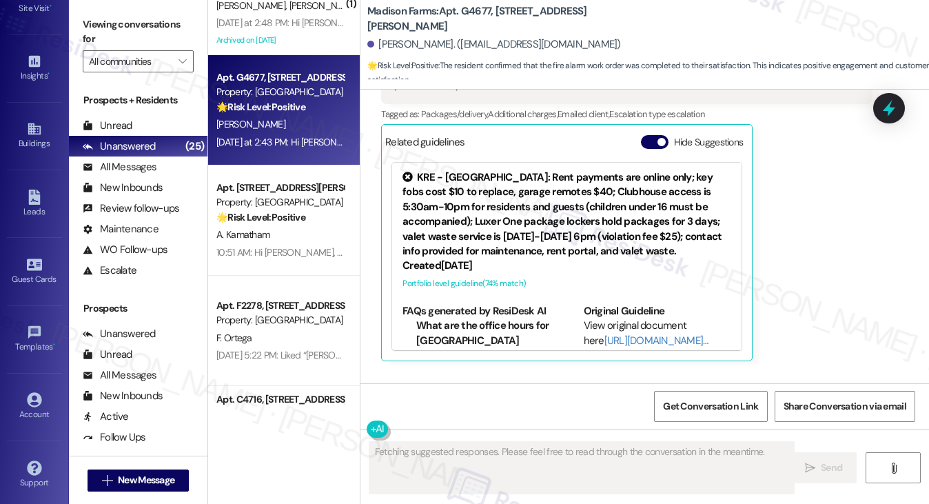
scroll to position [264, 0]
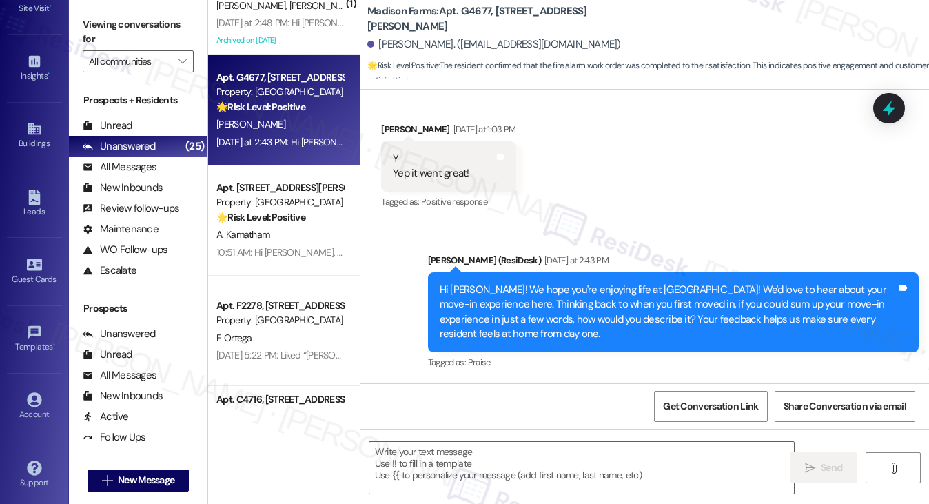
click at [500, 293] on div "Hi Joshua! We hope you're enjoying life at Madison Farms! We'd love to hear abo…" at bounding box center [668, 312] width 457 height 59
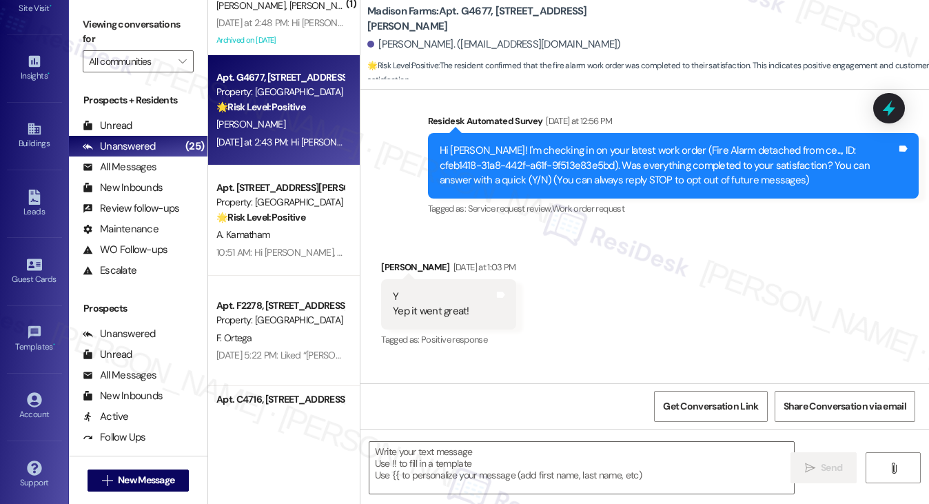
click at [444, 303] on div "Y Yep it went great!" at bounding box center [431, 304] width 76 height 30
click at [558, 162] on div "Hi Joshua! I'm checking in on your latest work order (Fire Alarm detached from …" at bounding box center [668, 165] width 457 height 44
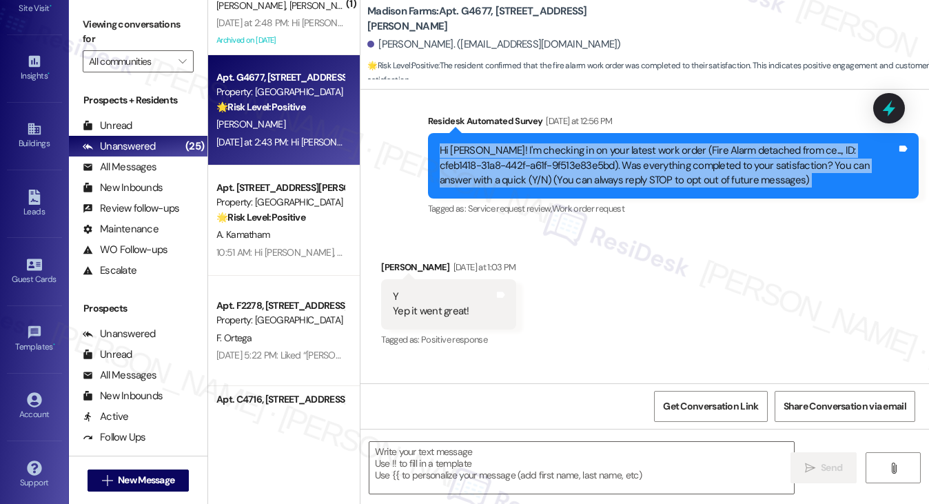
click at [558, 162] on div "Hi Joshua! I'm checking in on your latest work order (Fire Alarm detached from …" at bounding box center [668, 165] width 457 height 44
click at [105, 16] on label "Viewing conversations for" at bounding box center [138, 32] width 111 height 37
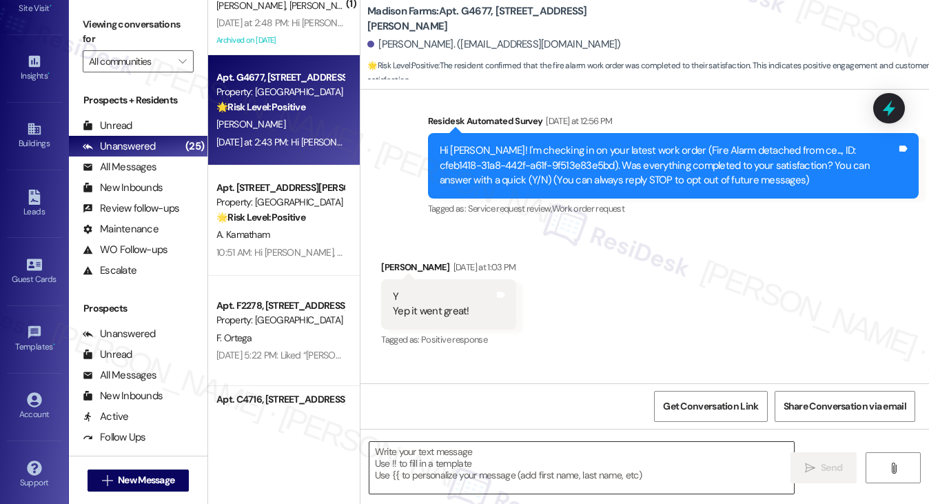
click at [423, 462] on textarea at bounding box center [581, 468] width 425 height 52
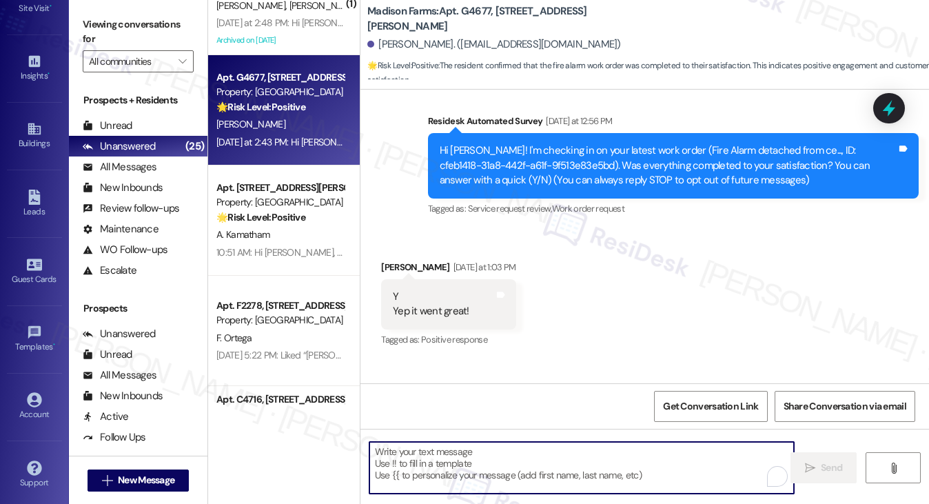
paste textarea "Hi {{first_name}}! I'm glad to hear that the latest work order was completed to…"
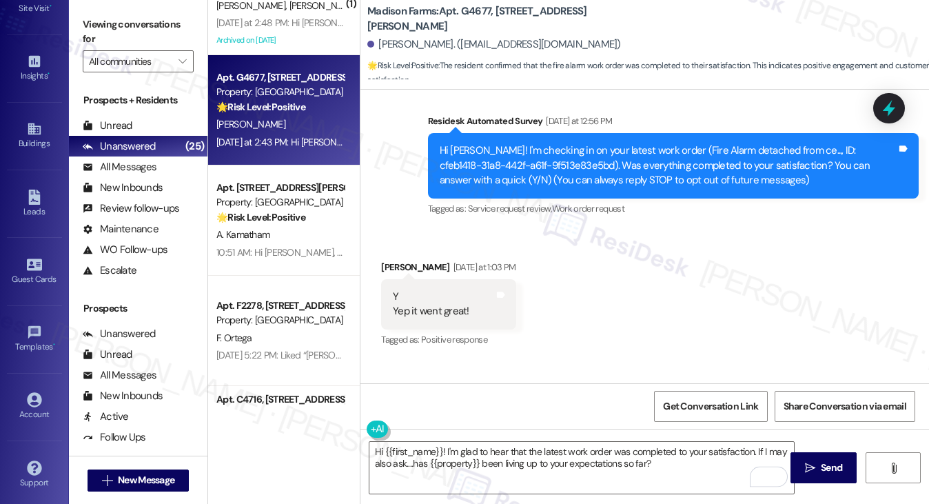
click at [392, 261] on div "Joshua Watkins Yesterday at 1:03 PM" at bounding box center [448, 269] width 135 height 19
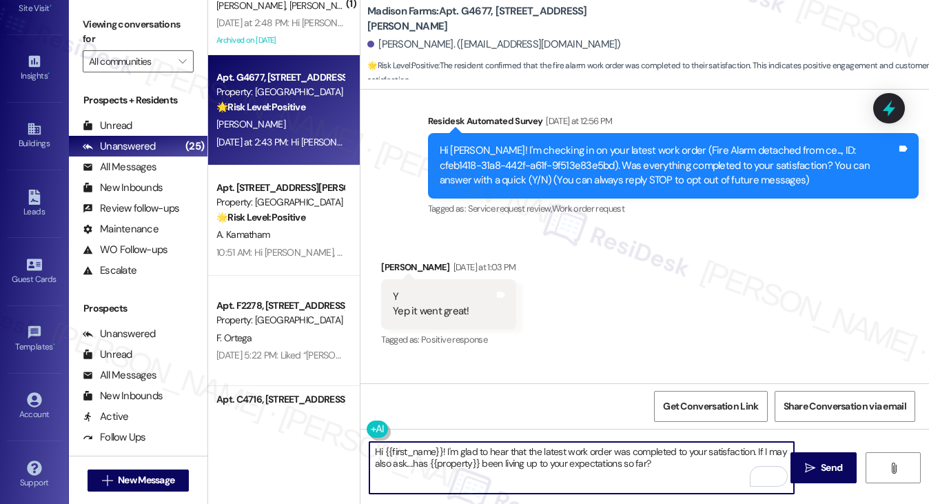
click at [556, 451] on textarea "Hi {{first_name}}! I'm glad to hear that the latest work order was completed to…" at bounding box center [581, 468] width 425 height 52
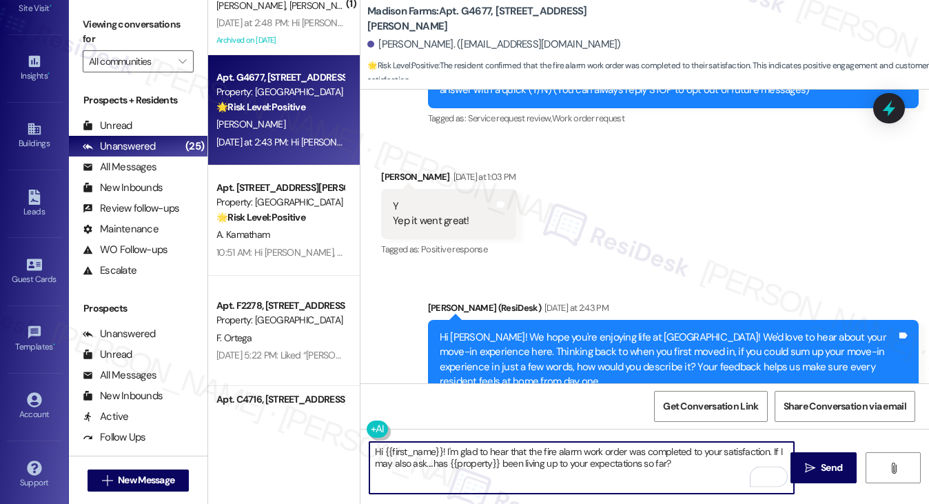
scroll to position [264, 0]
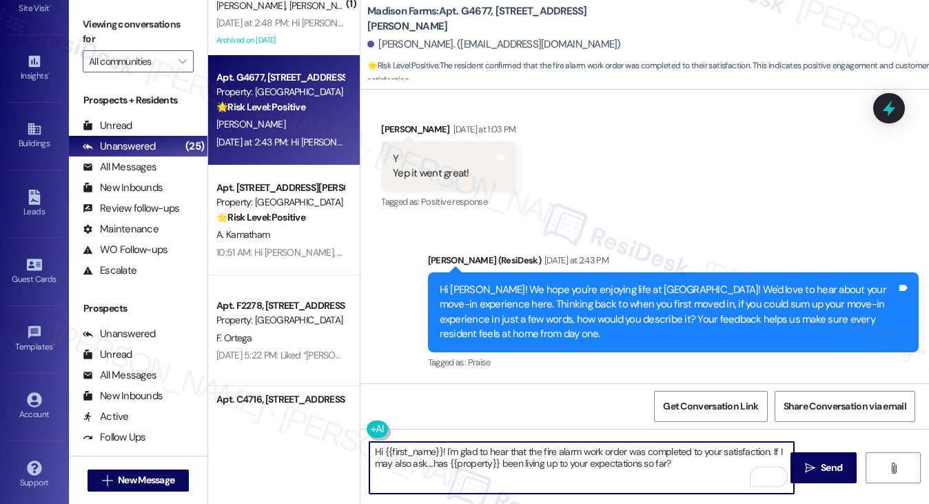
click at [694, 471] on textarea "Hi {{first_name}}! I'm glad to hear that the fire alarm work order was complete…" at bounding box center [581, 468] width 425 height 52
type textarea "Hi {{first_name}}! I'm glad to hear that the fire alarm work order was complete…"
click at [831, 464] on span "Send" at bounding box center [831, 467] width 21 height 14
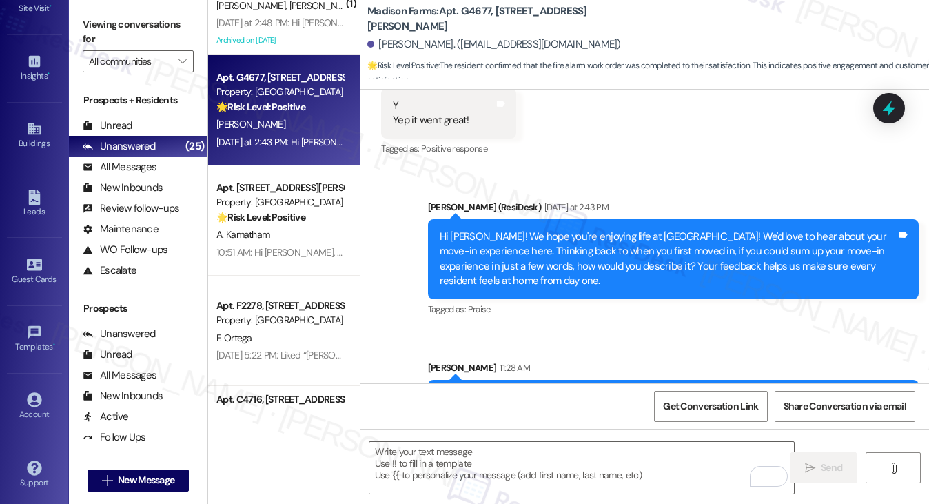
scroll to position [375, 0]
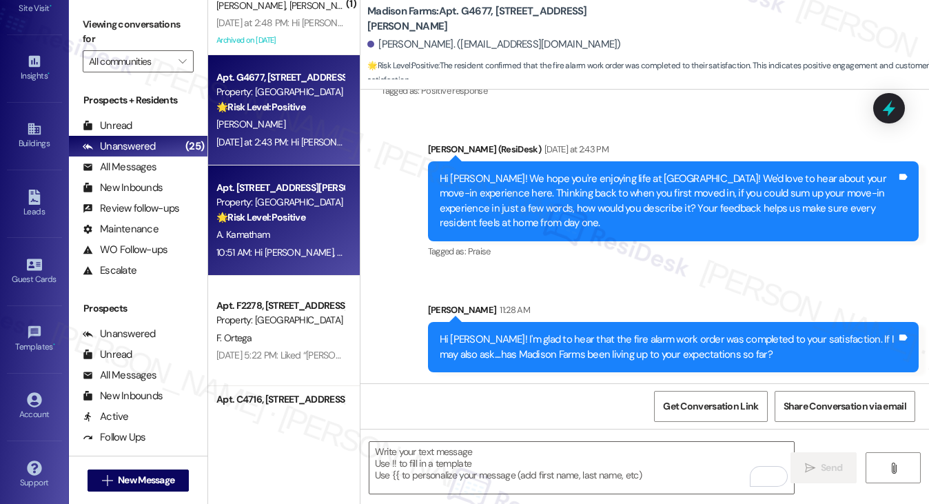
click at [279, 210] on div "🌟 Risk Level: Positive The resident is providing positive feedback about their …" at bounding box center [279, 217] width 127 height 14
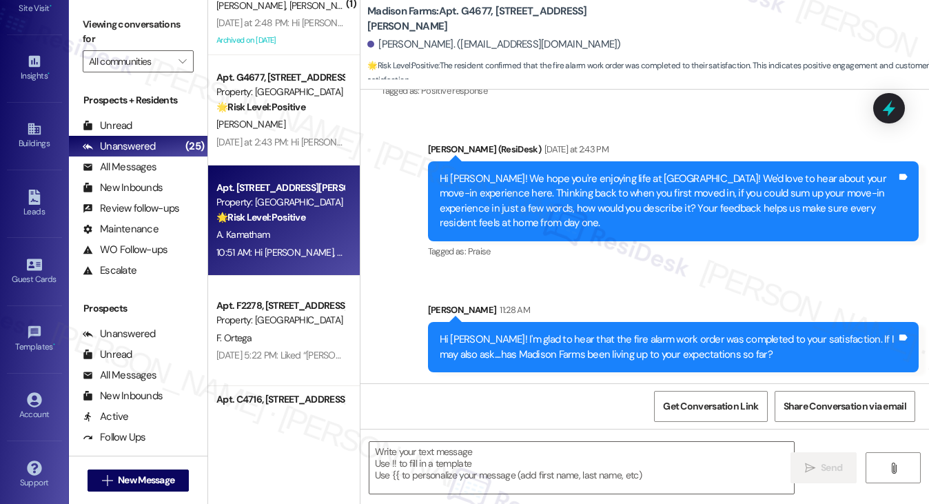
type textarea "Fetching suggested responses. Please feel free to read through the conversation…"
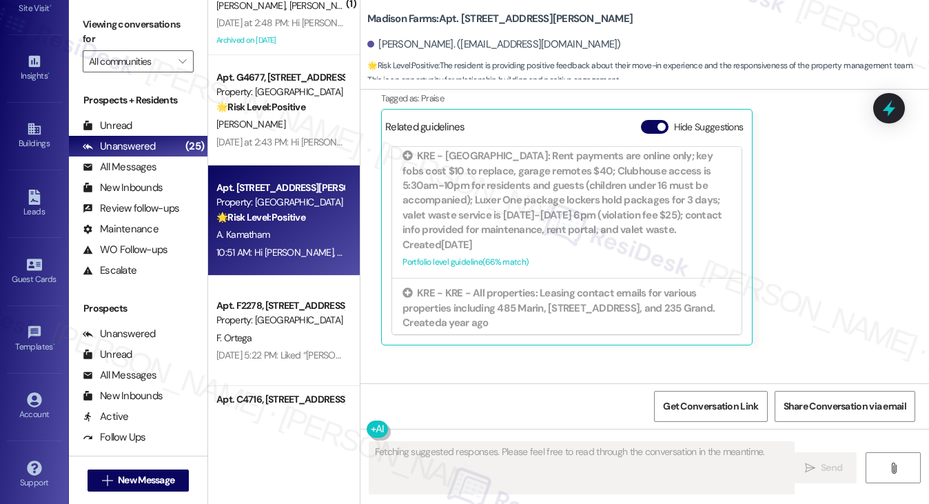
scroll to position [8588, 0]
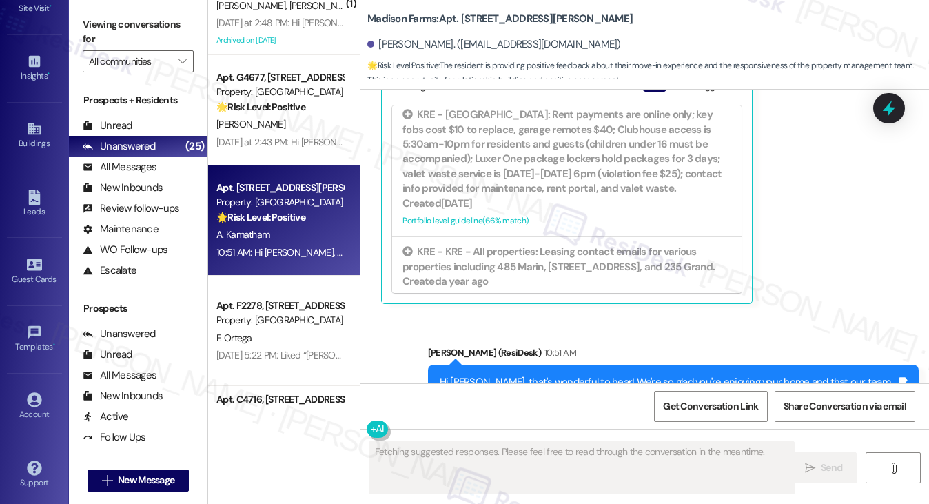
click at [519, 375] on div "Hi Anvesh, that's wonderful to hear! We're so glad you're enjoying your home an…" at bounding box center [668, 397] width 457 height 44
click at [553, 375] on div "Hi Anvesh, that's wonderful to hear! We're so glad you're enjoying your home an…" at bounding box center [668, 397] width 457 height 44
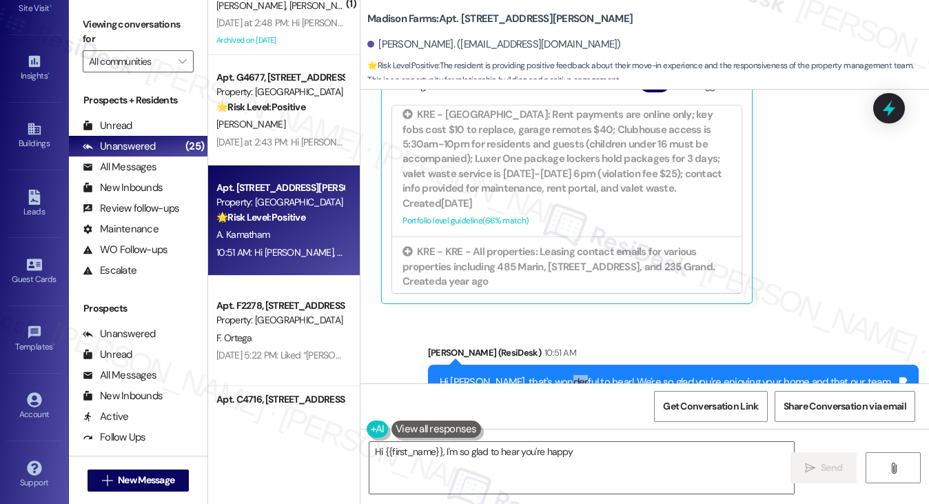
click at [553, 375] on div "Hi Anvesh, that's wonderful to hear! We're so glad you're enjoying your home an…" at bounding box center [668, 397] width 457 height 44
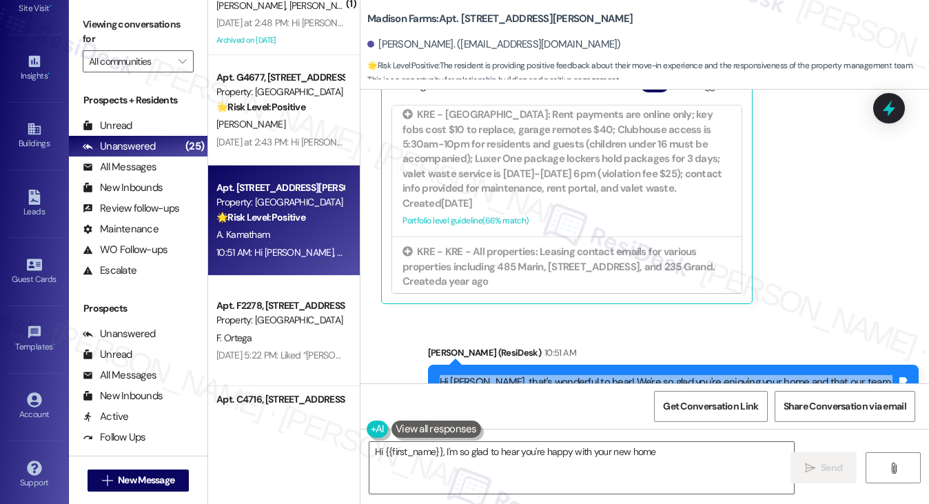
click at [553, 375] on div "Hi Anvesh, that's wonderful to hear! We're so glad you're enjoying your home an…" at bounding box center [668, 397] width 457 height 44
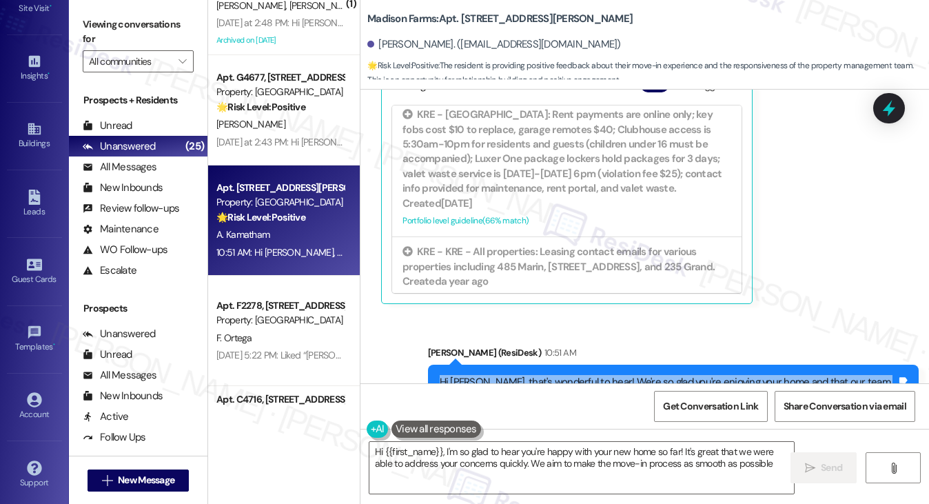
type textarea "Hi {{first_name}}, I'm so glad to hear you're happy with your new home so far! …"
click at [629, 375] on div "Hi Anvesh, that's wonderful to hear! We're so glad you're enjoying your home an…" at bounding box center [668, 397] width 457 height 44
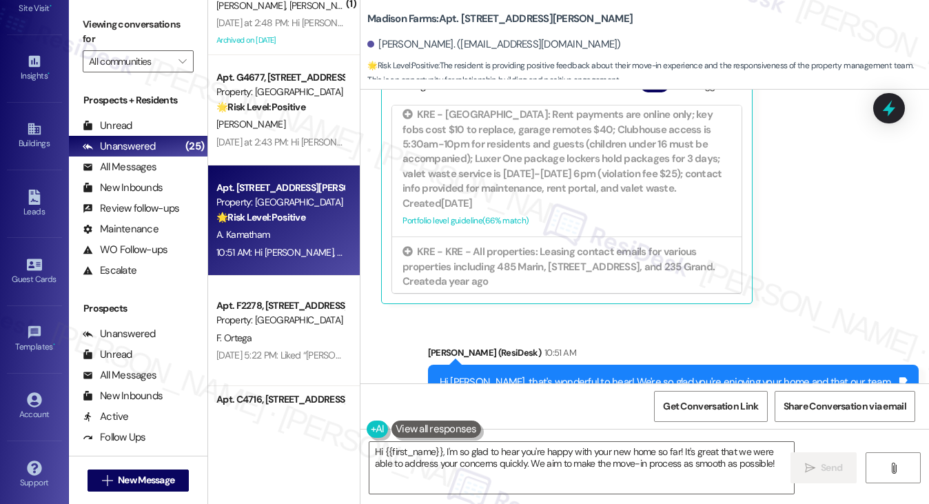
click at [629, 375] on div "Hi Anvesh, that's wonderful to hear! We're so glad you're enjoying your home an…" at bounding box center [668, 397] width 457 height 44
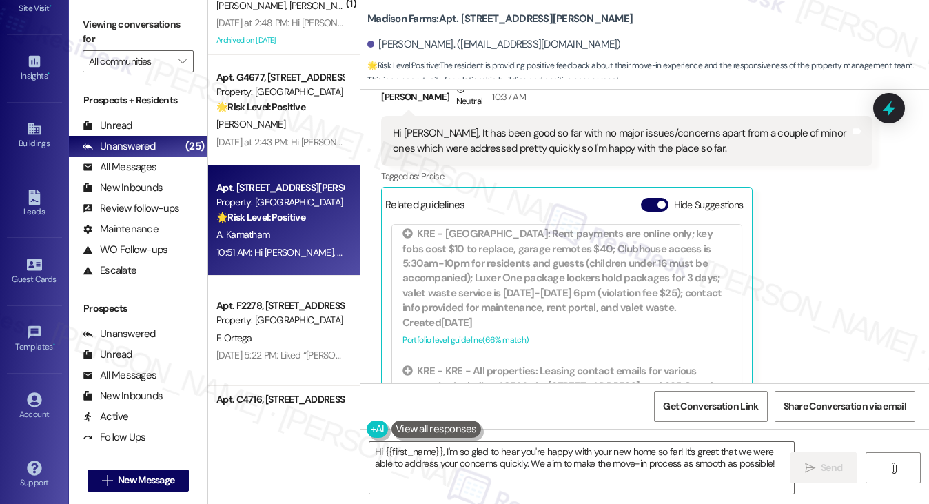
scroll to position [8312, 0]
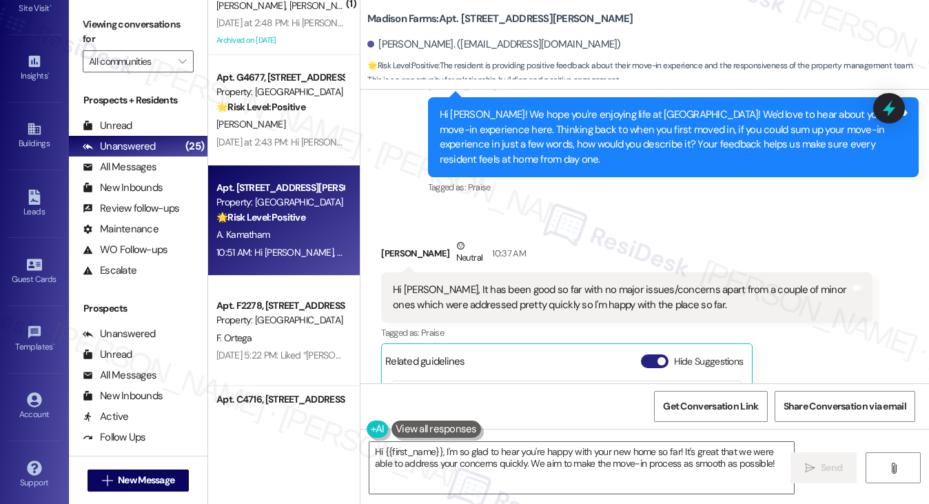
click at [659, 357] on span "button" at bounding box center [661, 361] width 8 height 8
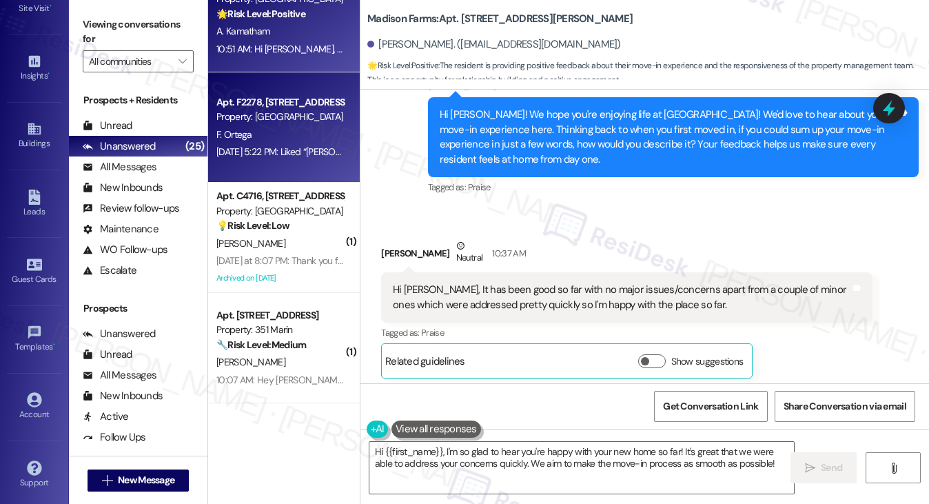
scroll to position [1585, 0]
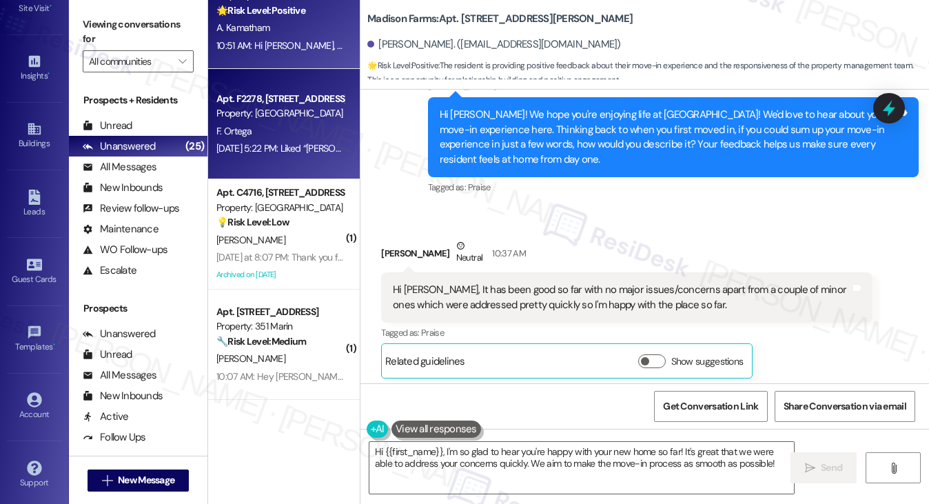
click at [293, 148] on div "Sep 12, 2025 at 5:22 PM: Liked “Jane (Madison Farms): Hi Joyce! I hope you're h…" at bounding box center [746, 148] width 1060 height 12
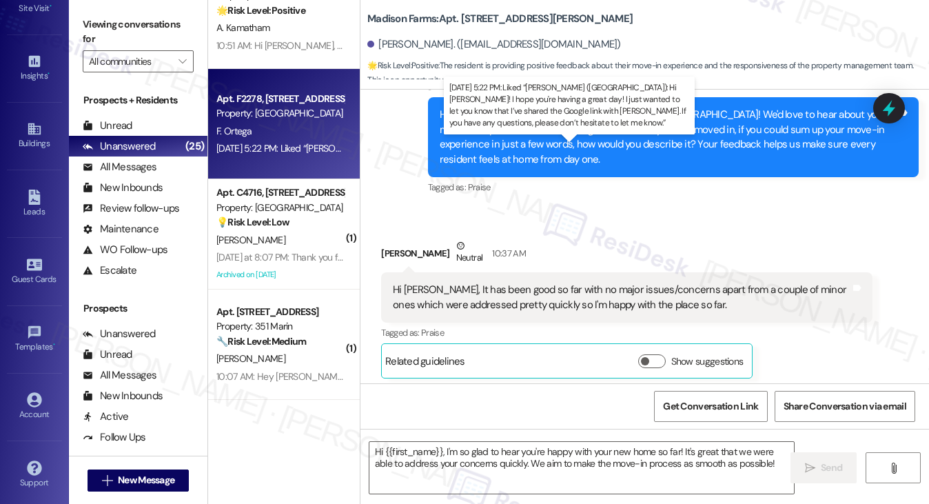
type textarea "Fetching suggested responses. Please feel free to read through the conversation…"
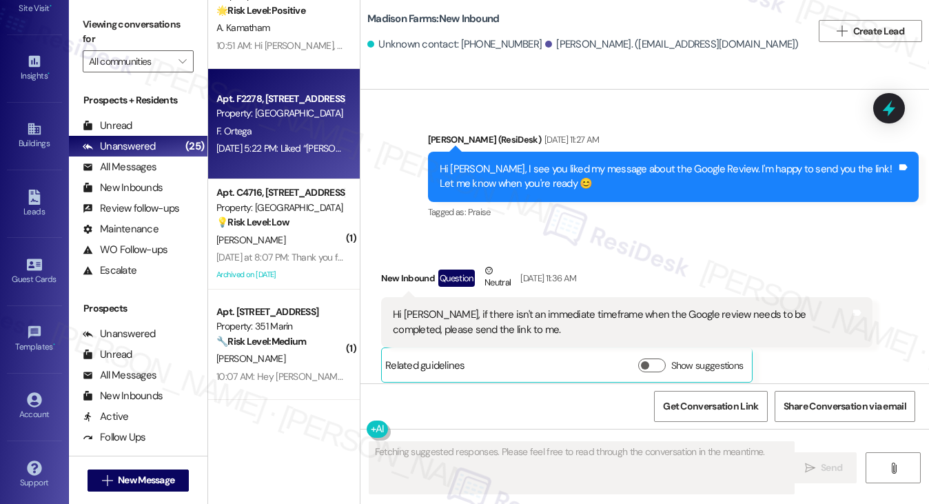
scroll to position [3554, 0]
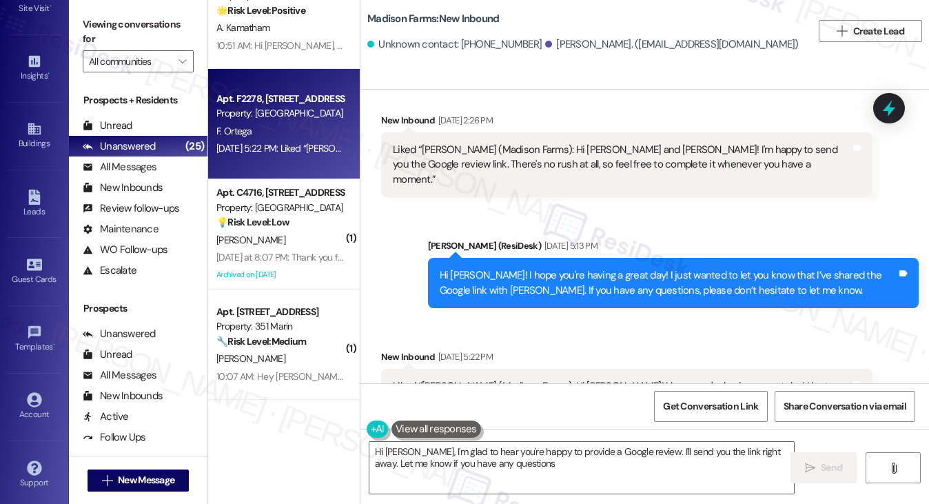
type textarea "Hi Joyce, I'm glad to hear you're happy to provide a Google review. I'll send y…"
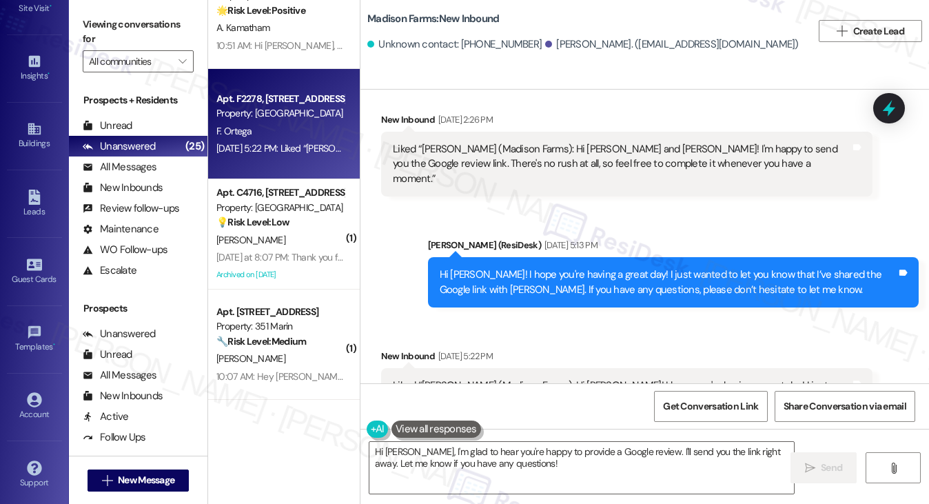
click at [506, 267] on div "Hi Joyce! I hope you're having a great day! I just wanted to let you know that …" at bounding box center [668, 282] width 457 height 30
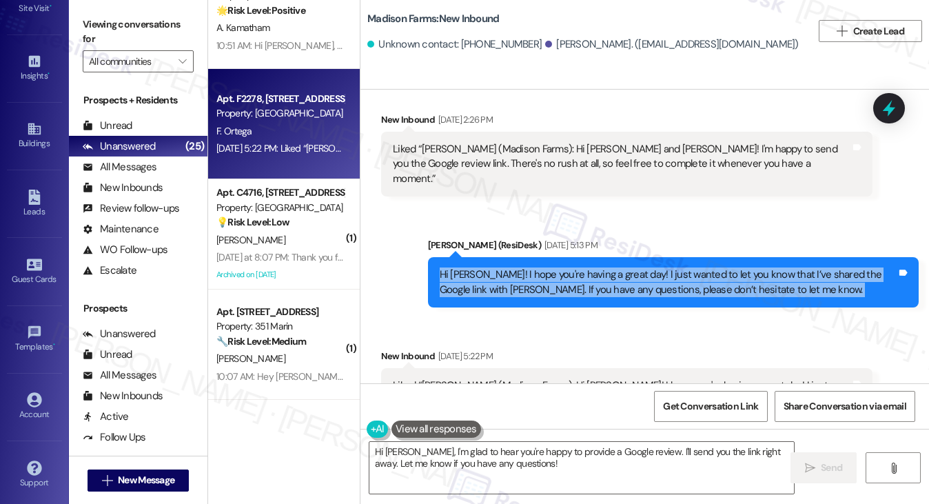
click at [506, 267] on div "Hi Joyce! I hope you're having a great day! I just wanted to let you know that …" at bounding box center [668, 282] width 457 height 30
click at [626, 267] on div "Hi Joyce! I hope you're having a great day! I just wanted to let you know that …" at bounding box center [668, 282] width 457 height 30
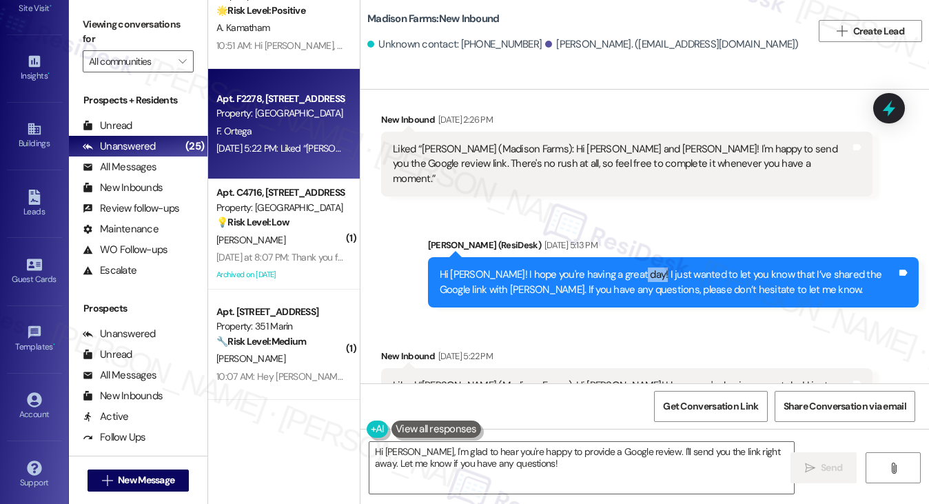
click at [626, 267] on div "Hi Joyce! I hope you're having a great day! I just wanted to let you know that …" at bounding box center [668, 282] width 457 height 30
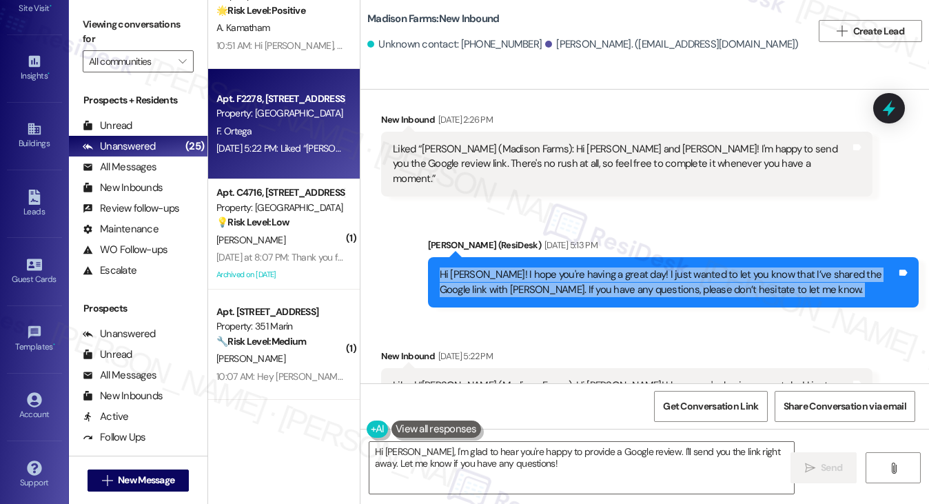
click at [626, 267] on div "Hi Joyce! I hope you're having a great day! I just wanted to let you know that …" at bounding box center [668, 282] width 457 height 30
click at [575, 267] on div "Hi Joyce! I hope you're having a great day! I just wanted to let you know that …" at bounding box center [668, 282] width 457 height 30
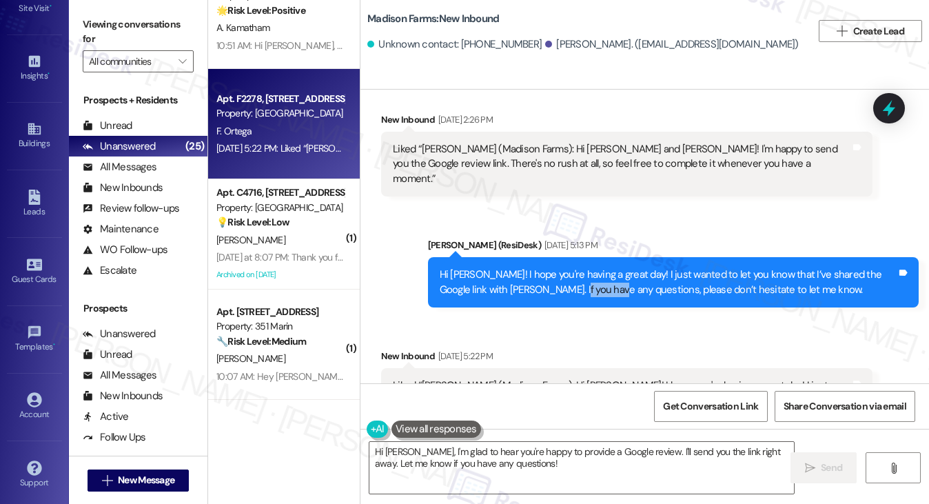
click at [575, 267] on div "Hi Joyce! I hope you're having a great day! I just wanted to let you know that …" at bounding box center [668, 282] width 457 height 30
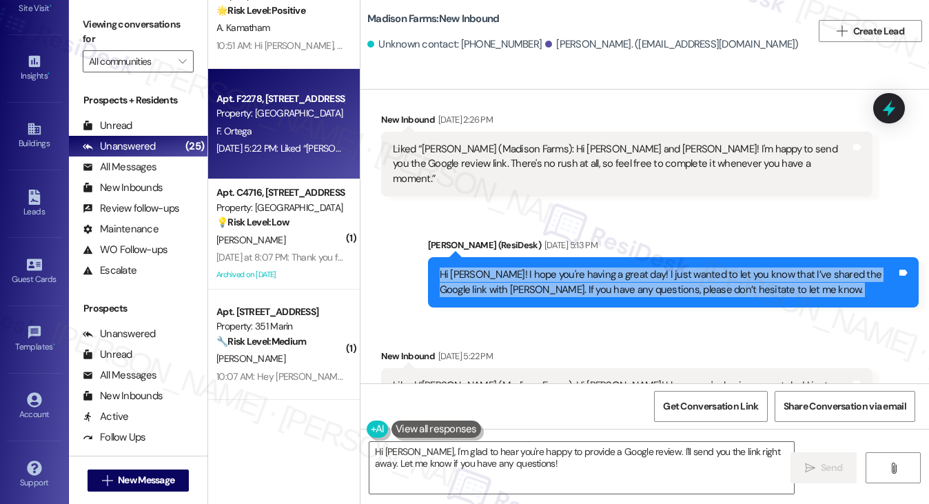
click at [575, 267] on div "Hi Joyce! I hope you're having a great day! I just wanted to let you know that …" at bounding box center [668, 282] width 457 height 30
click at [608, 267] on div "Hi Joyce! I hope you're having a great day! I just wanted to let you know that …" at bounding box center [668, 282] width 457 height 30
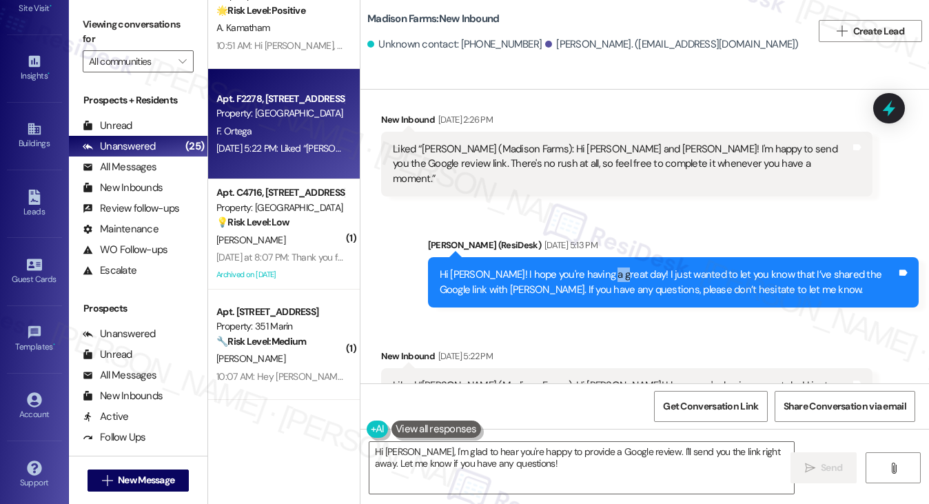
click at [608, 267] on div "Hi Joyce! I hope you're having a great day! I just wanted to let you know that …" at bounding box center [668, 282] width 457 height 30
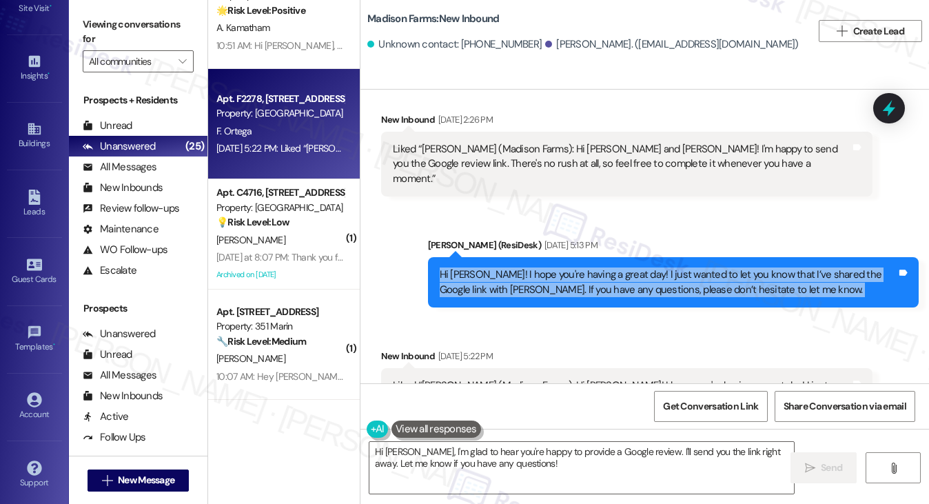
click at [608, 267] on div "Hi Joyce! I hope you're having a great day! I just wanted to let you know that …" at bounding box center [668, 282] width 457 height 30
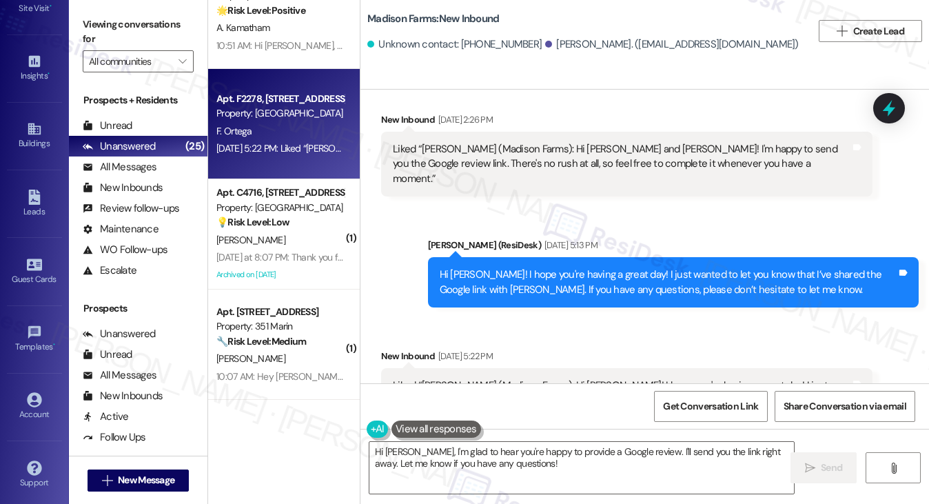
click at [482, 435] on div "Hi Joyce, I'm glad to hear you're happy to provide a Google review. I'll send y…" at bounding box center [644, 480] width 568 height 103
click at [493, 460] on textarea "Hi Joyce, I'm glad to hear you're happy to provide a Google review. I'll send y…" at bounding box center [581, 468] width 425 height 52
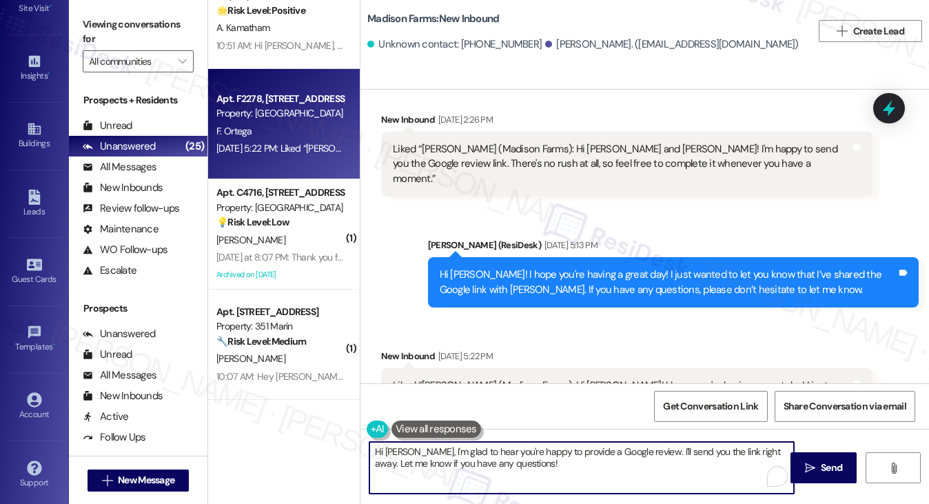
click at [493, 460] on textarea "Hi Joyce, I'm glad to hear you're happy to provide a Google review. I'll send y…" at bounding box center [581, 468] width 425 height 52
click at [540, 467] on textarea "Hi Joyce, I'm glad to hear you're happy to provide a Google review. I'll send y…" at bounding box center [581, 468] width 425 height 52
drag, startPoint x: 568, startPoint y: 473, endPoint x: 371, endPoint y: 452, distance: 197.5
click at [371, 452] on textarea "Hi Joyce, I'm glad to hear you're happy to provide a Google review. I'll send y…" at bounding box center [581, 468] width 425 height 52
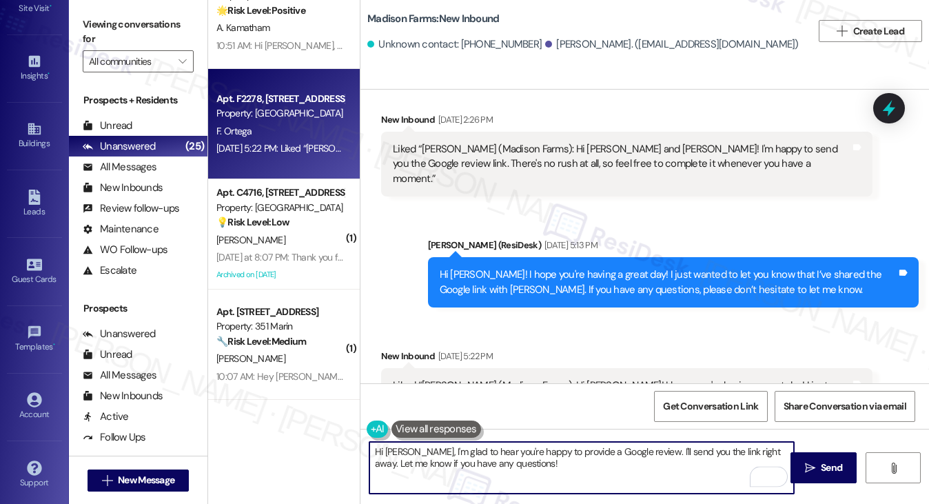
click at [457, 378] on div "Liked “Jane (Madison Farms): Hi Joyce! I hope you're having a great day! I just…" at bounding box center [621, 400] width 457 height 44
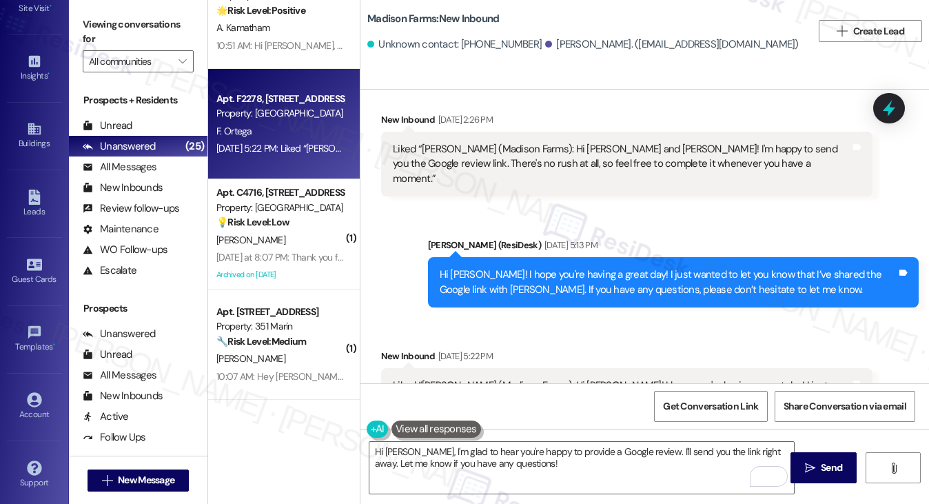
click at [457, 378] on div "Liked “Jane (Madison Farms): Hi Joyce! I hope you're having a great day! I just…" at bounding box center [621, 400] width 457 height 44
click at [506, 368] on div "Liked “Jane (Madison Farms): Hi Joyce! I hope you're having a great day! I just…" at bounding box center [626, 400] width 491 height 65
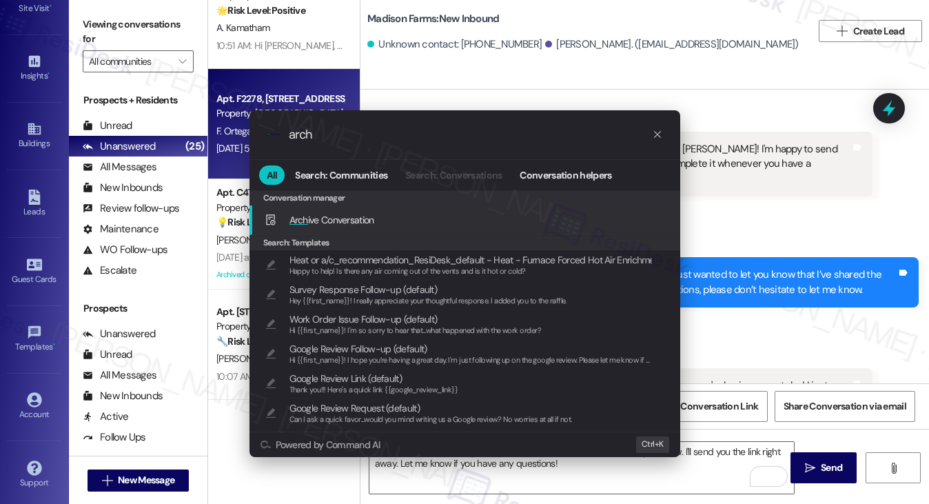
type input "arch"
click at [323, 218] on span "Arch ive Conversation" at bounding box center [331, 220] width 85 height 12
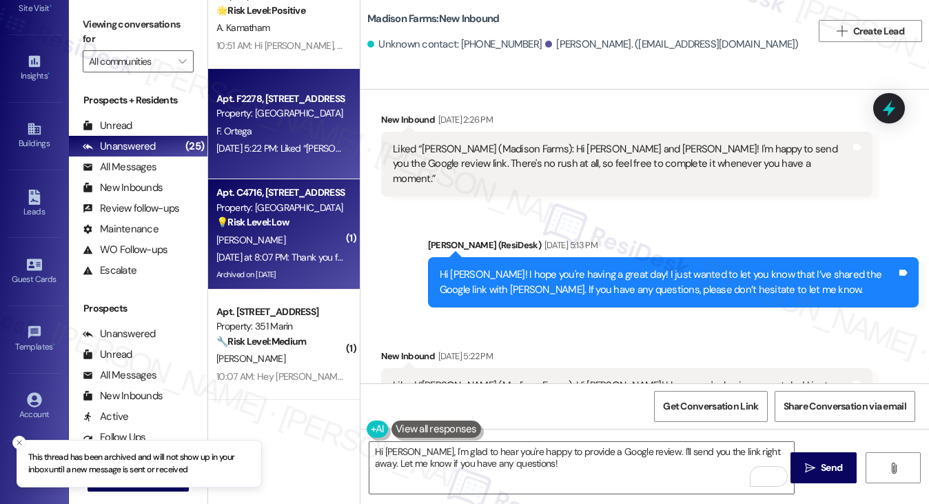
click at [292, 233] on div "M. Hahola" at bounding box center [280, 240] width 130 height 17
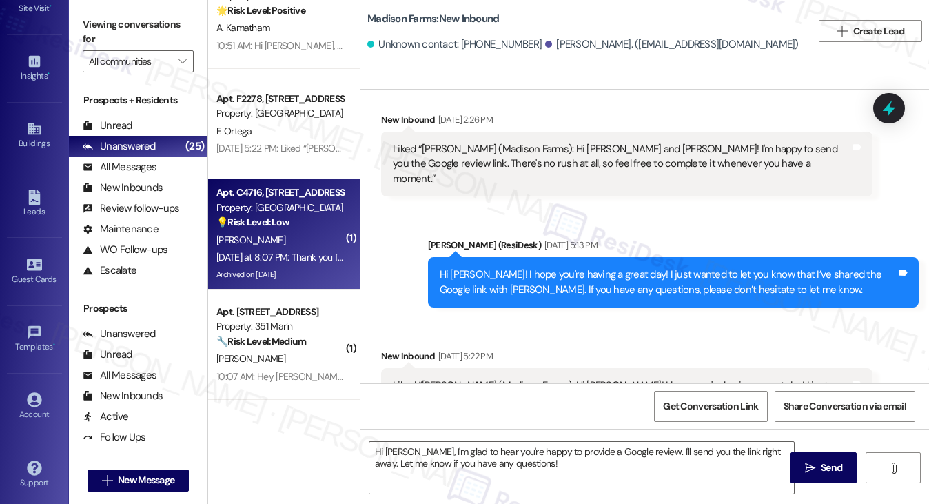
type textarea "Fetching suggested responses. Please feel free to read through the conversation…"
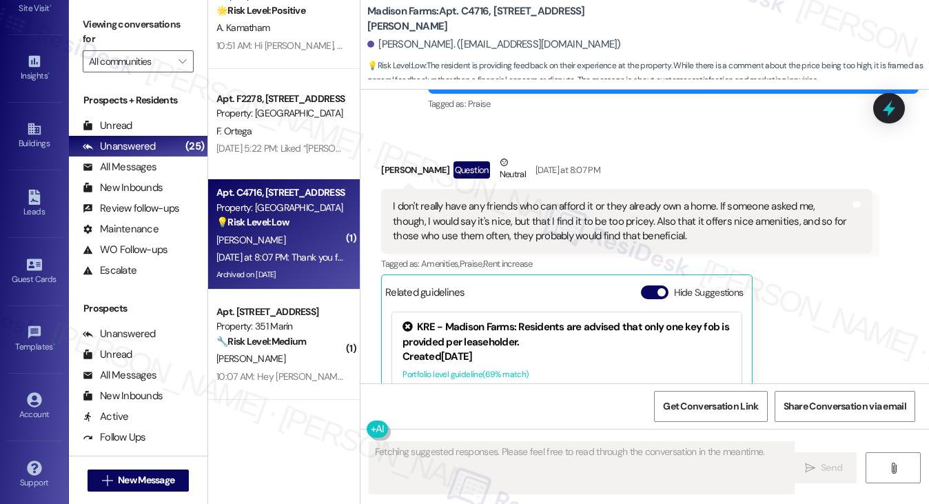
scroll to position [9071, 0]
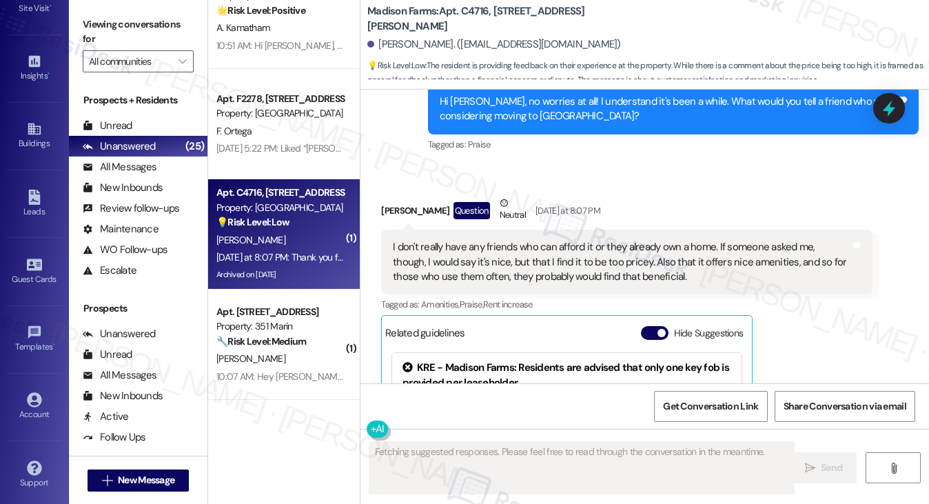
click at [510, 240] on div "I don't really have any friends who can afford it or they already own a home. I…" at bounding box center [621, 262] width 457 height 44
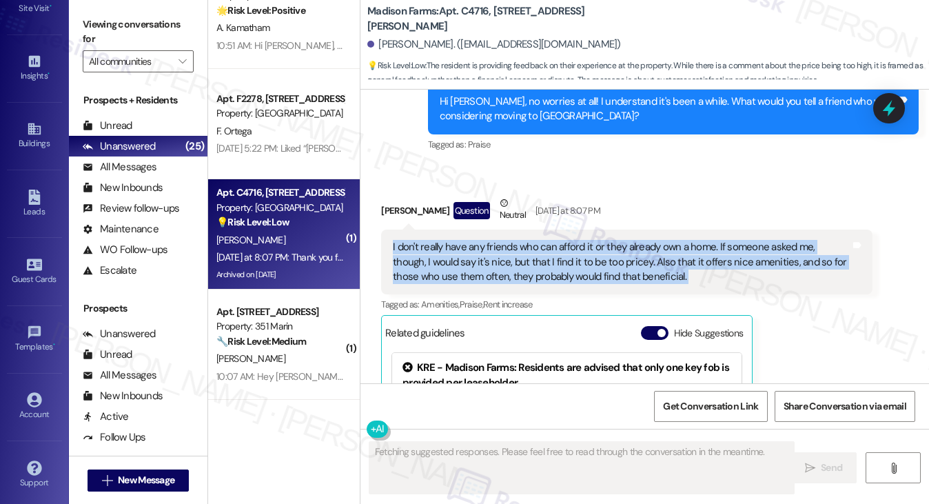
click at [510, 240] on div "I don't really have any friends who can afford it or they already own a home. I…" at bounding box center [621, 262] width 457 height 44
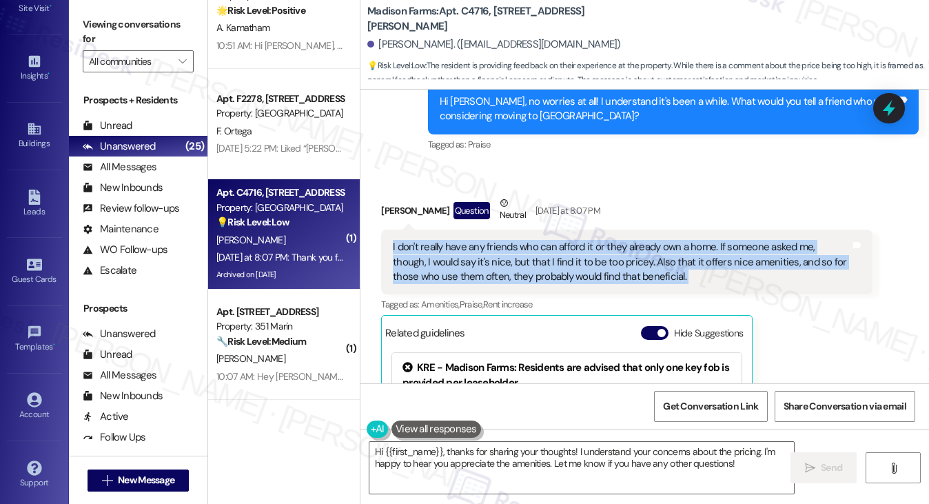
click at [567, 240] on div "I don't really have any friends who can afford it or they already own a home. I…" at bounding box center [621, 262] width 457 height 44
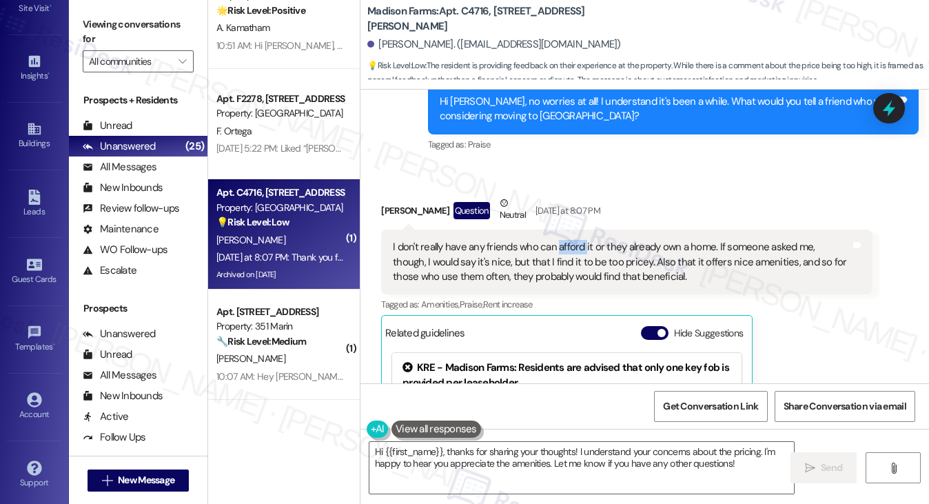
click at [567, 240] on div "I don't really have any friends who can afford it or they already own a home. I…" at bounding box center [621, 262] width 457 height 44
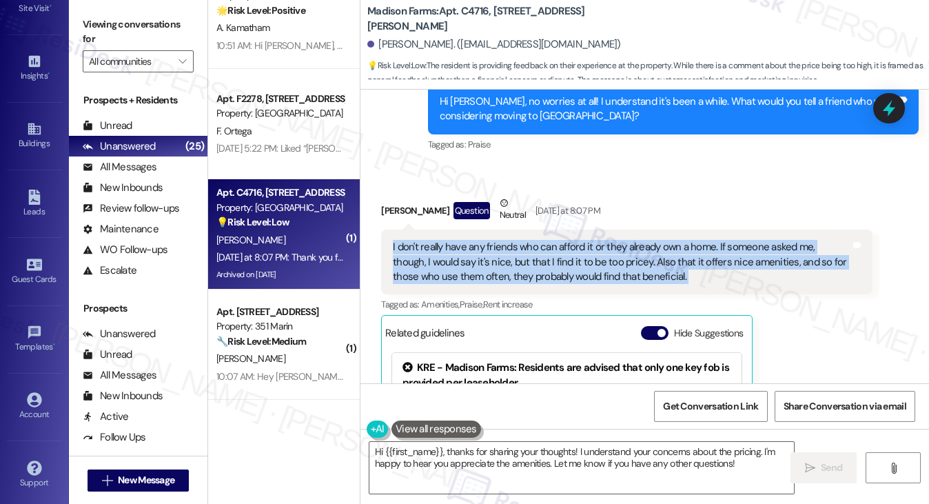
click at [567, 240] on div "I don't really have any friends who can afford it or they already own a home. I…" at bounding box center [621, 262] width 457 height 44
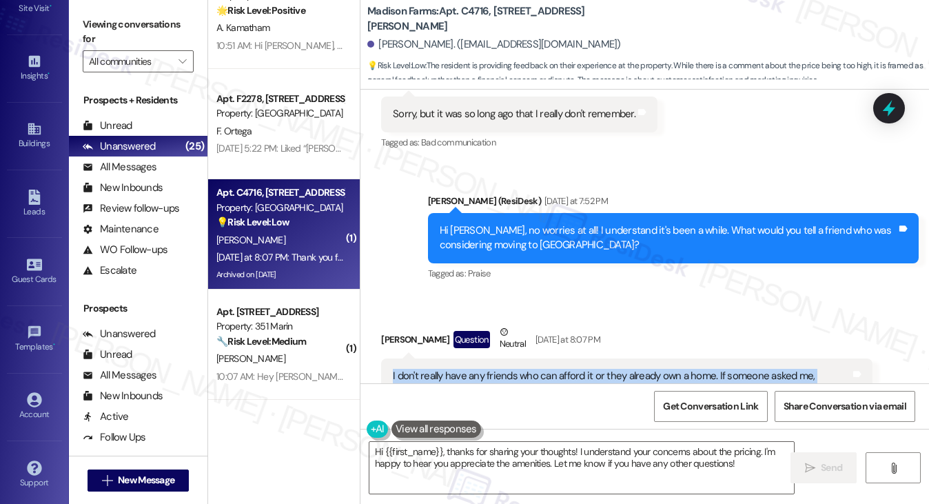
scroll to position [8933, 0]
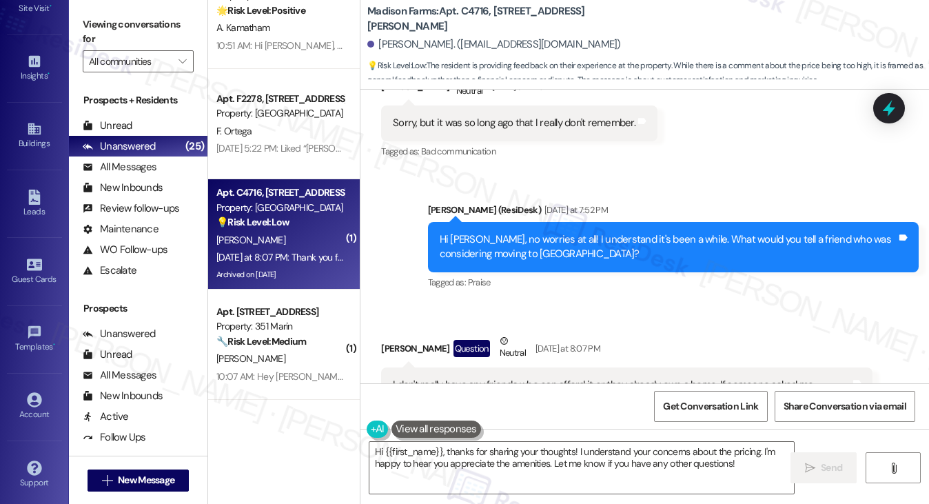
click at [576, 232] on div "Hi Margaret, no worries at all! I understand it's been a while. What would you …" at bounding box center [668, 247] width 457 height 30
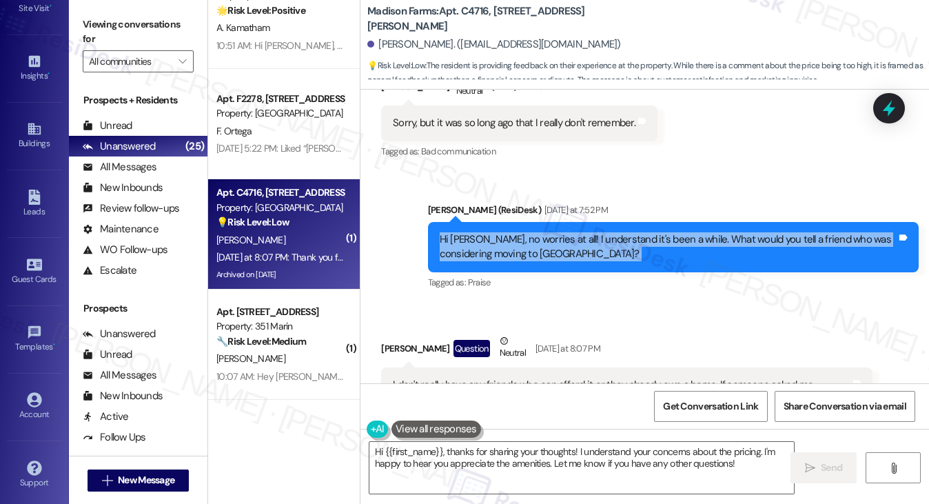
click at [576, 232] on div "Hi Margaret, no worries at all! I understand it's been a while. What would you …" at bounding box center [668, 247] width 457 height 30
click at [686, 232] on div "Hi Margaret, no worries at all! I understand it's been a while. What would you …" at bounding box center [668, 247] width 457 height 30
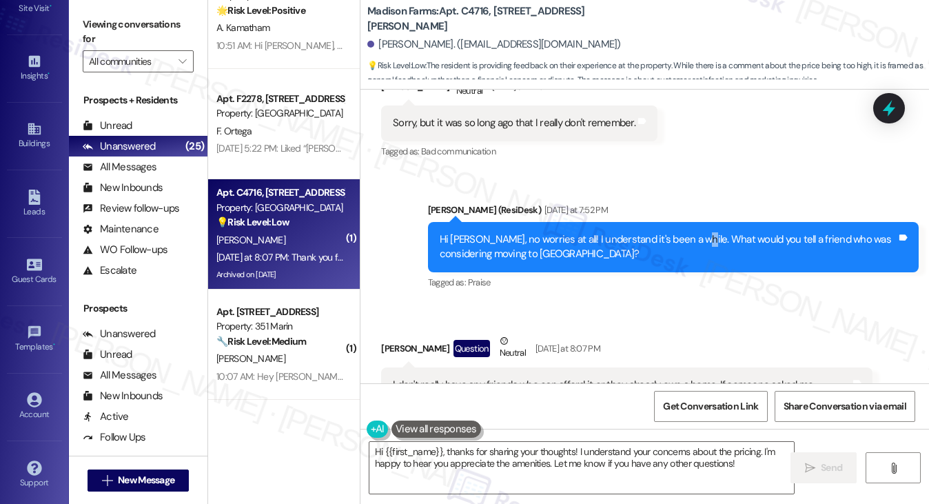
click at [686, 232] on div "Hi Margaret, no worries at all! I understand it's been a while. What would you …" at bounding box center [668, 247] width 457 height 30
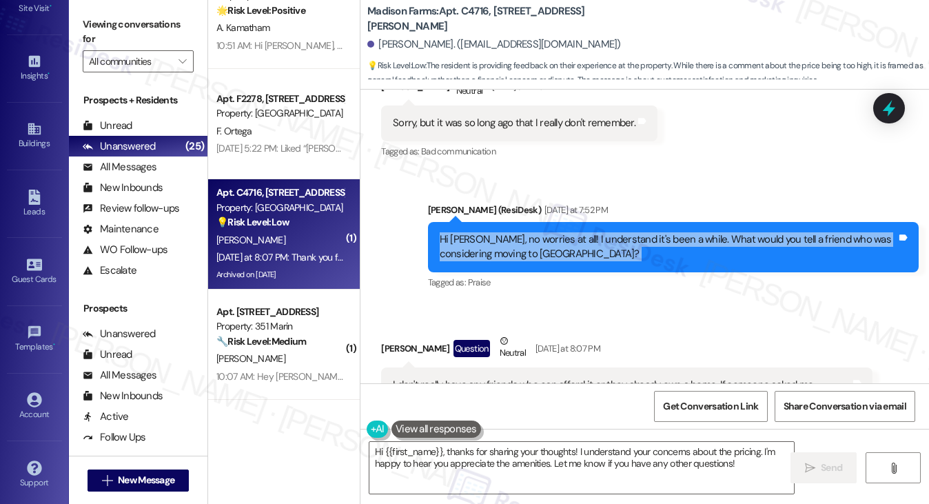
click at [686, 232] on div "Hi Margaret, no worries at all! I understand it's been a while. What would you …" at bounding box center [668, 247] width 457 height 30
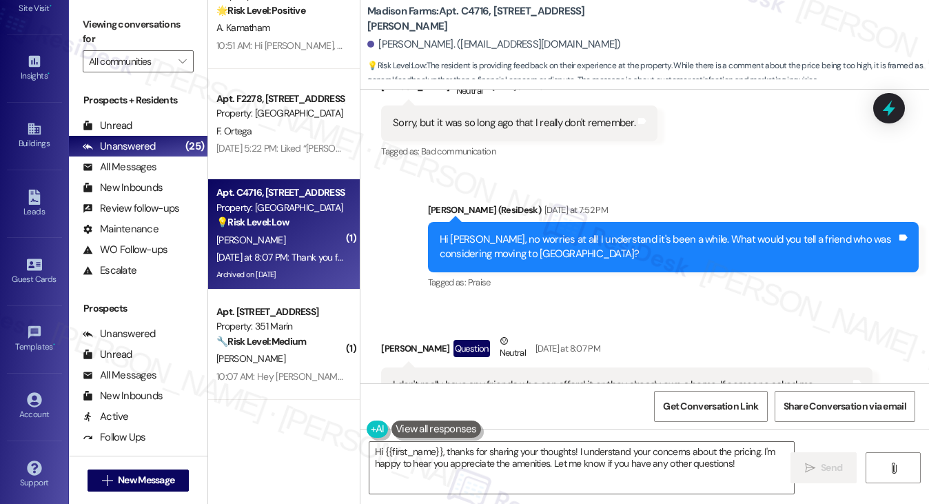
click at [645, 378] on div "I don't really have any friends who can afford it or they already own a home. I…" at bounding box center [621, 400] width 457 height 44
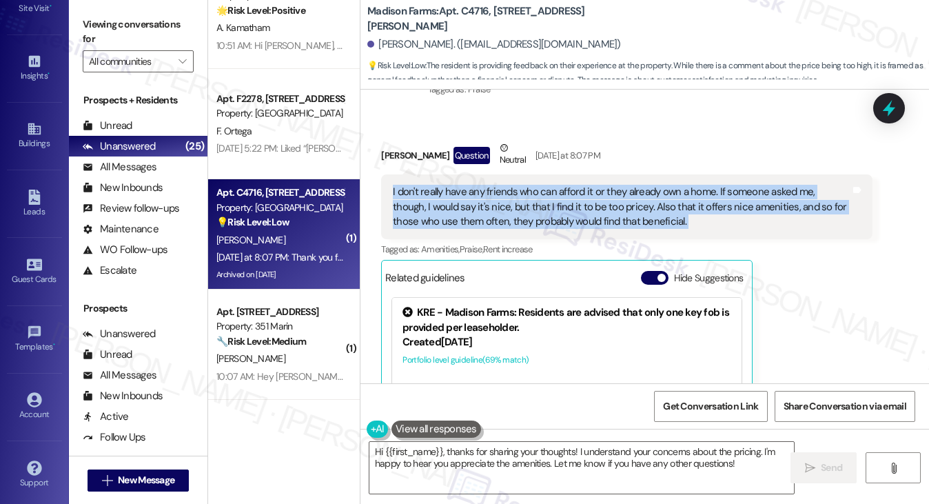
scroll to position [9140, 0]
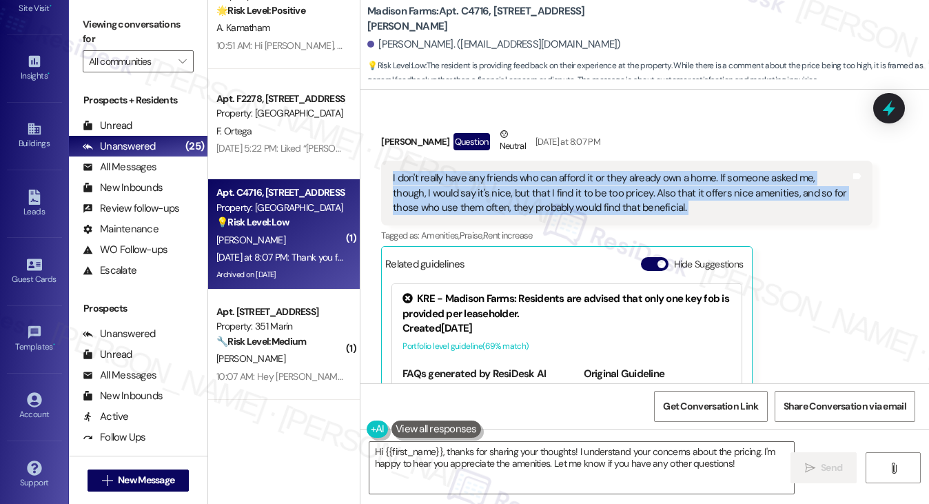
click at [553, 176] on div "I don't really have any friends who can afford it or they already own a home. I…" at bounding box center [621, 193] width 457 height 44
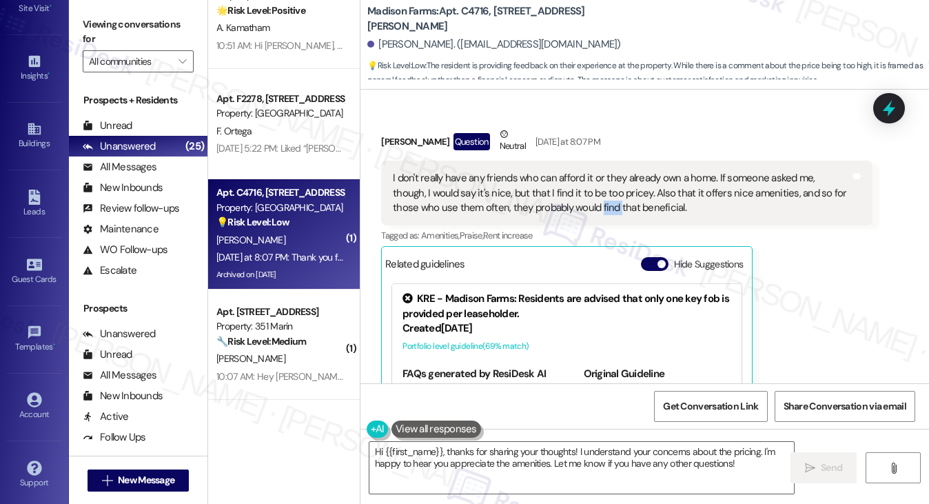
click at [553, 176] on div "I don't really have any friends who can afford it or they already own a home. I…" at bounding box center [621, 193] width 457 height 44
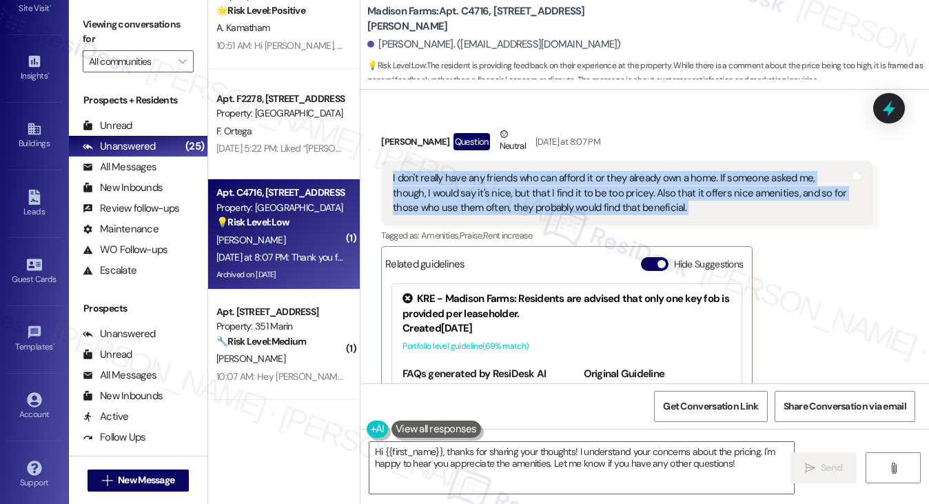
click at [553, 176] on div "I don't really have any friends who can afford it or they already own a home. I…" at bounding box center [621, 193] width 457 height 44
click at [588, 171] on div "I don't really have any friends who can afford it or they already own a home. I…" at bounding box center [621, 193] width 457 height 44
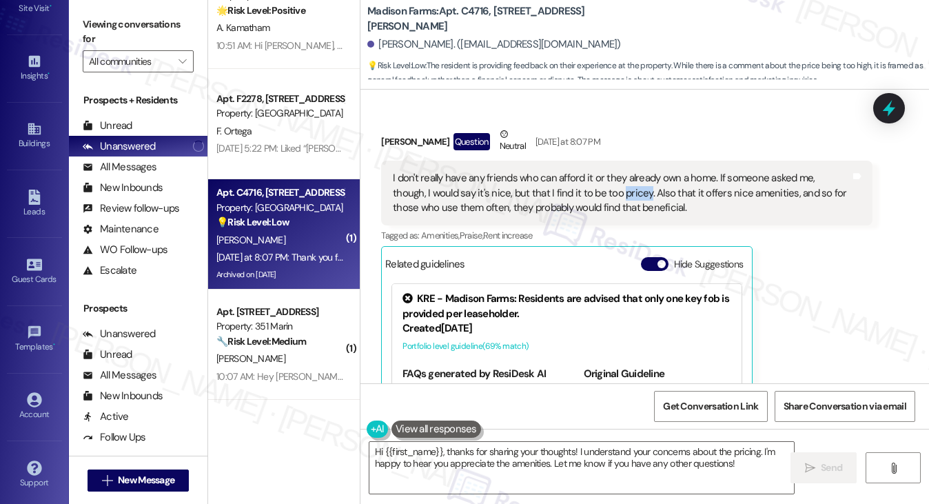
click at [588, 171] on div "I don't really have any friends who can afford it or they already own a home. I…" at bounding box center [621, 193] width 457 height 44
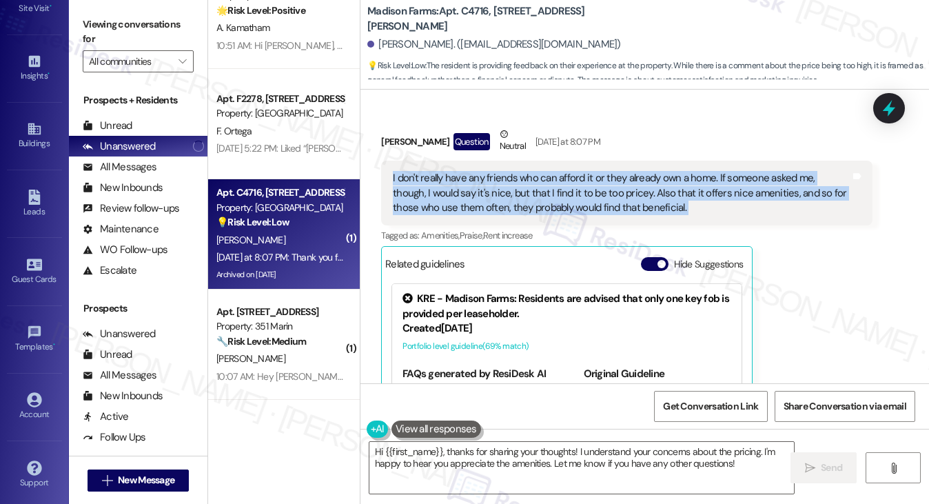
click at [588, 171] on div "I don't really have any friends who can afford it or they already own a home. I…" at bounding box center [621, 193] width 457 height 44
click at [598, 171] on div "I don't really have any friends who can afford it or they already own a home. I…" at bounding box center [621, 193] width 457 height 44
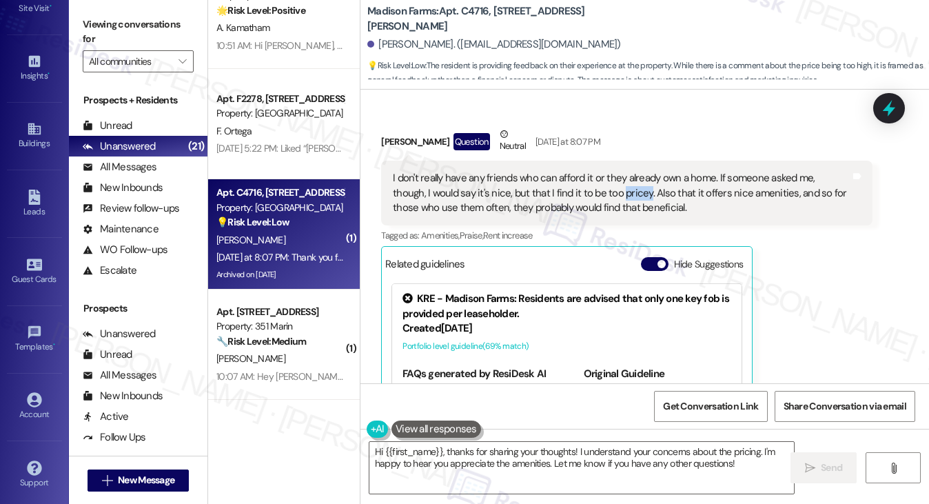
click at [598, 171] on div "I don't really have any friends who can afford it or they already own a home. I…" at bounding box center [621, 193] width 457 height 44
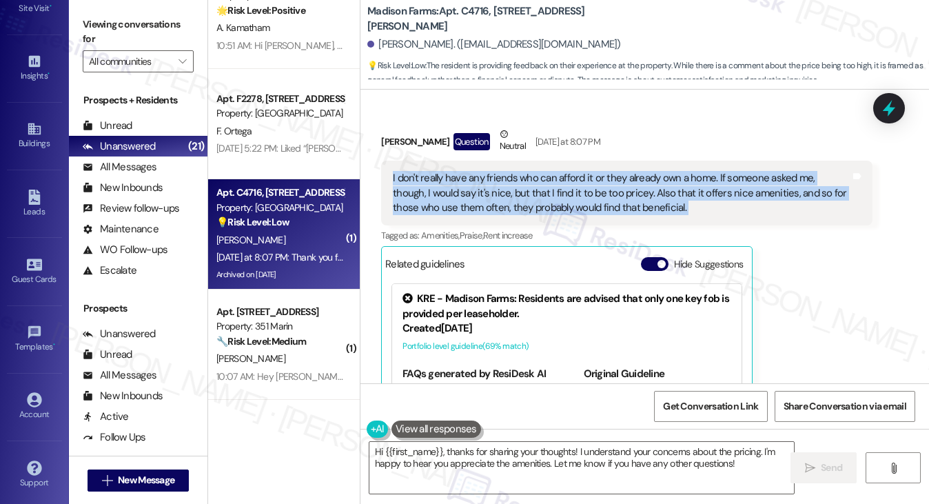
click at [598, 171] on div "I don't really have any friends who can afford it or they already own a home. I…" at bounding box center [621, 193] width 457 height 44
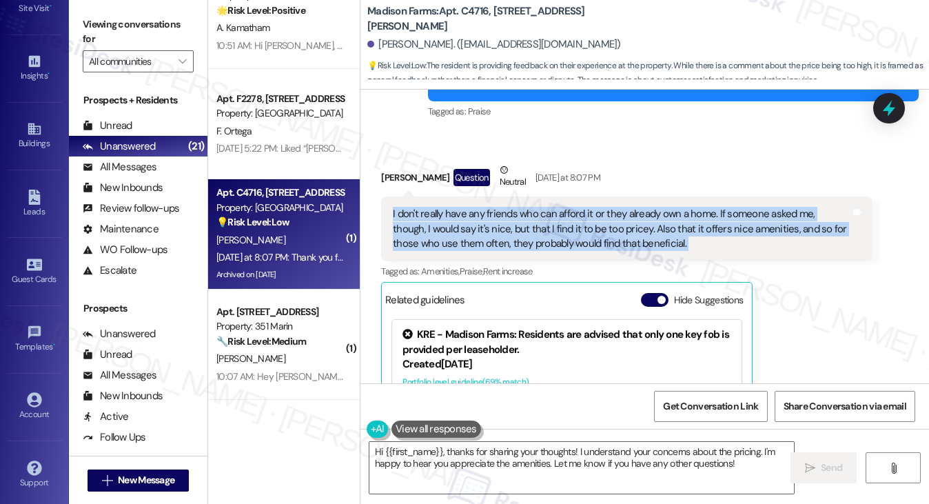
scroll to position [9071, 0]
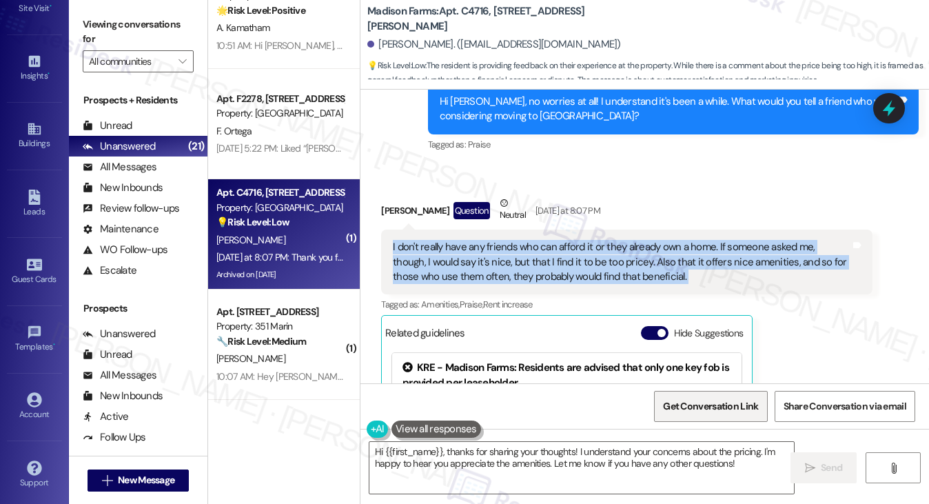
click at [702, 411] on span "Get Conversation Link" at bounding box center [710, 406] width 95 height 14
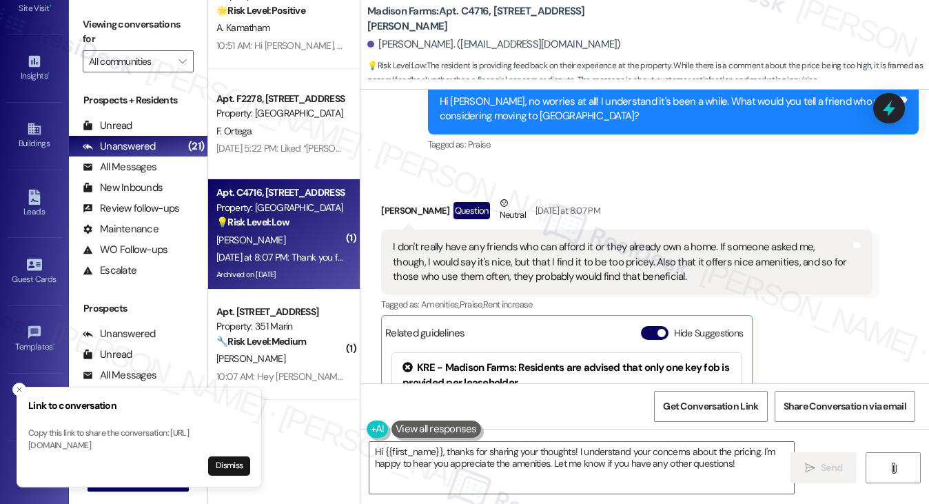
click at [121, 36] on label "Viewing conversations for" at bounding box center [138, 32] width 111 height 37
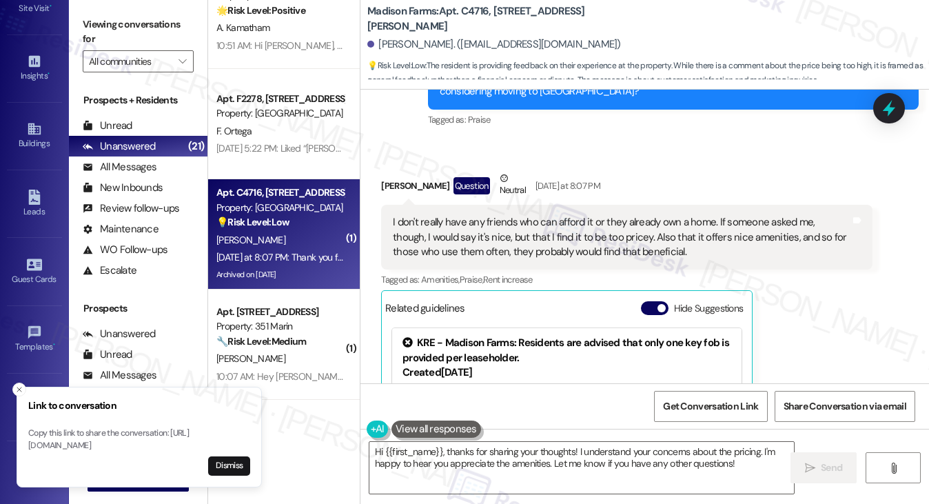
scroll to position [9072, 0]
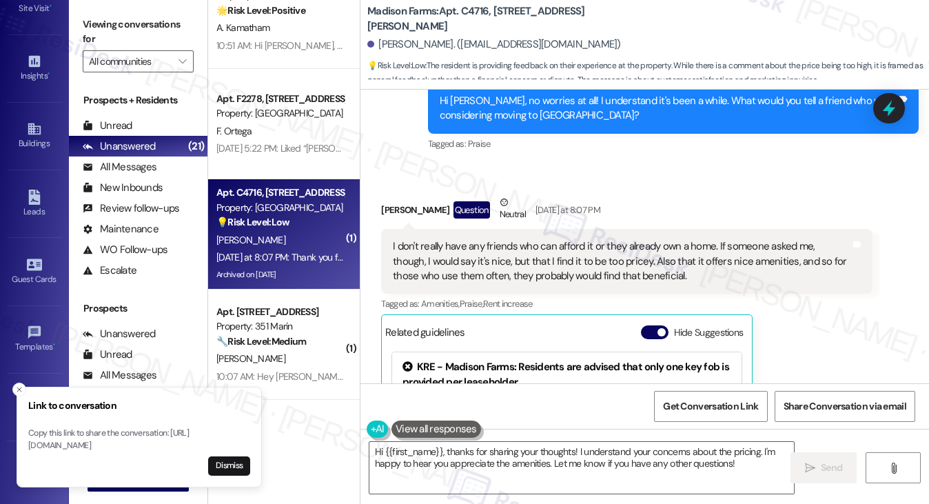
click at [475, 239] on div "I don't really have any friends who can afford it or they already own a home. I…" at bounding box center [621, 261] width 457 height 44
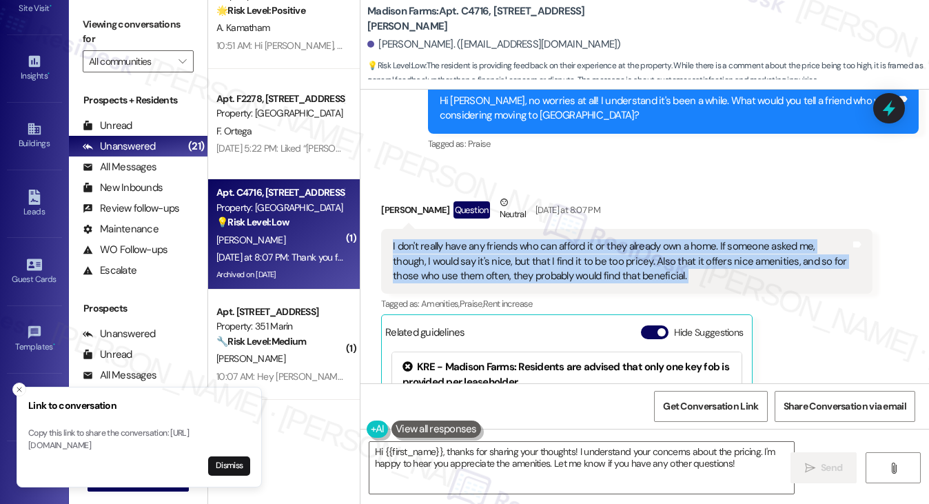
click at [475, 239] on div "I don't really have any friends who can afford it or they already own a home. I…" at bounding box center [621, 261] width 457 height 44
click at [571, 239] on div "I don't really have any friends who can afford it or they already own a home. I…" at bounding box center [621, 261] width 457 height 44
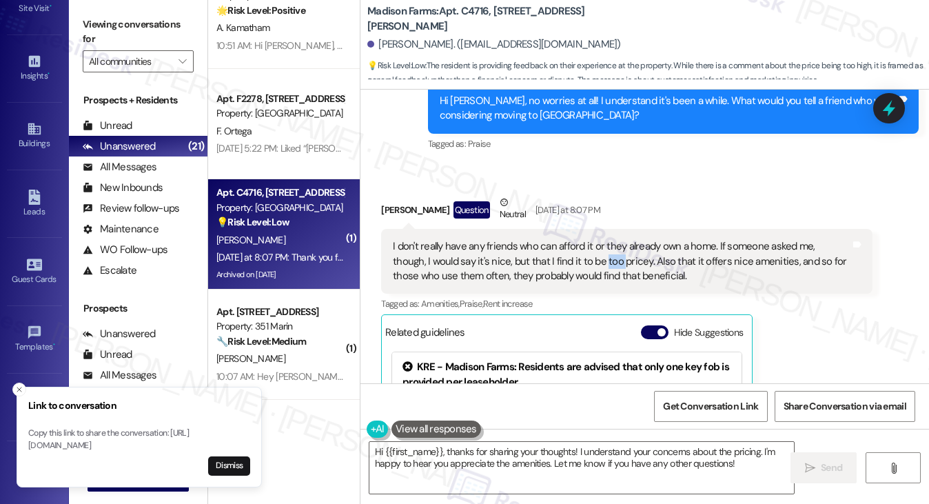
click at [571, 239] on div "I don't really have any friends who can afford it or they already own a home. I…" at bounding box center [621, 261] width 457 height 44
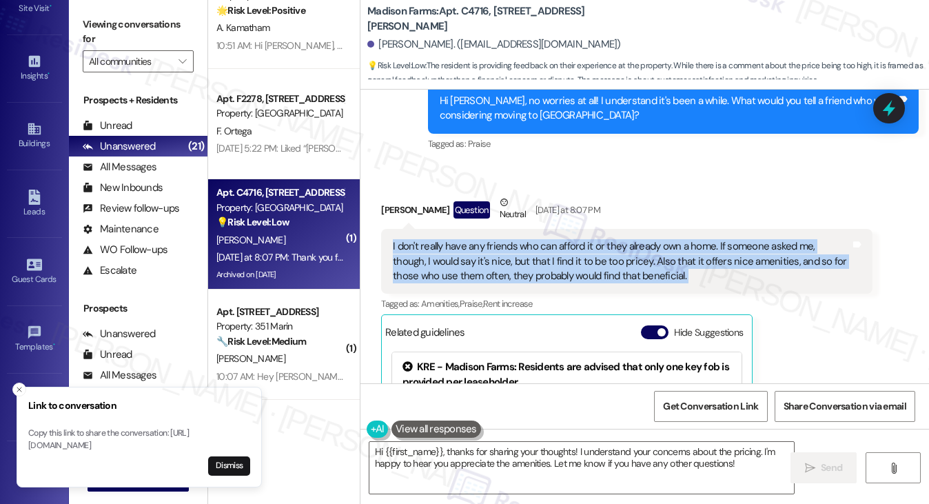
click at [571, 239] on div "I don't really have any friends who can afford it or they already own a home. I…" at bounding box center [621, 261] width 457 height 44
click at [602, 239] on div "I don't really have any friends who can afford it or they already own a home. I…" at bounding box center [621, 261] width 457 height 44
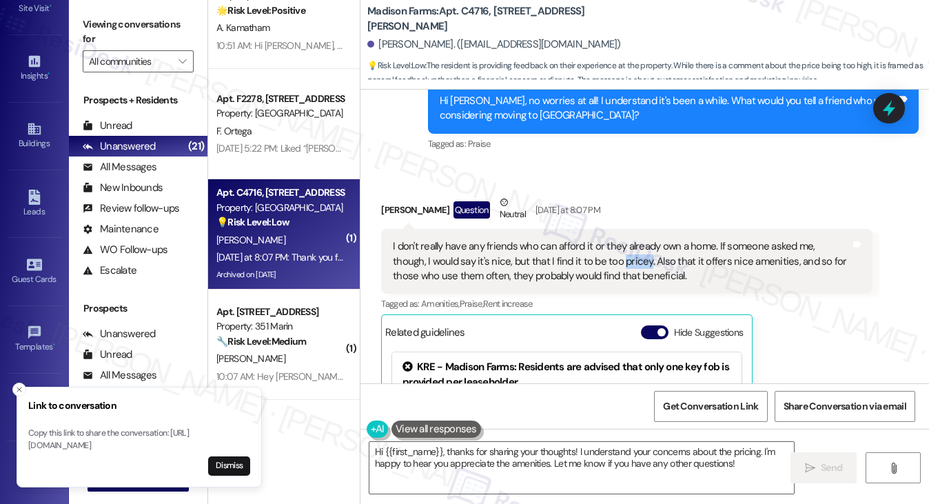
click at [602, 239] on div "I don't really have any friends who can afford it or they already own a home. I…" at bounding box center [621, 261] width 457 height 44
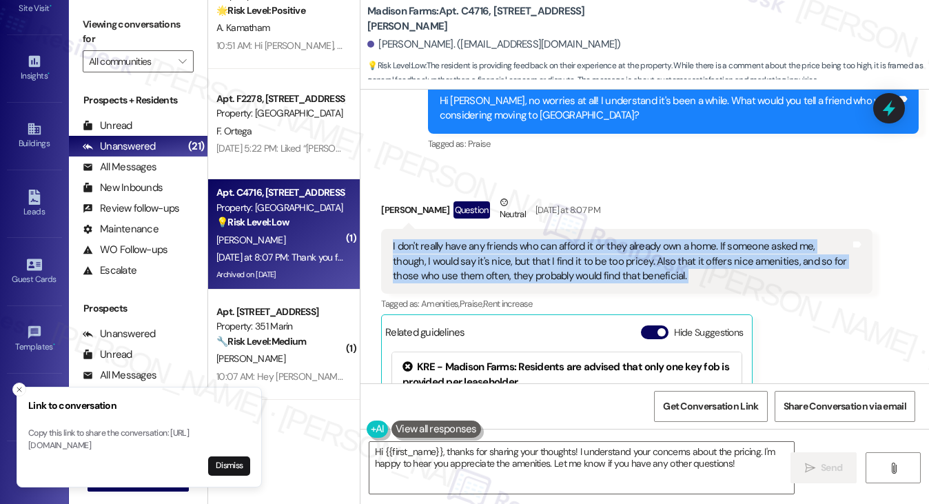
click at [602, 239] on div "I don't really have any friends who can afford it or they already own a home. I…" at bounding box center [621, 261] width 457 height 44
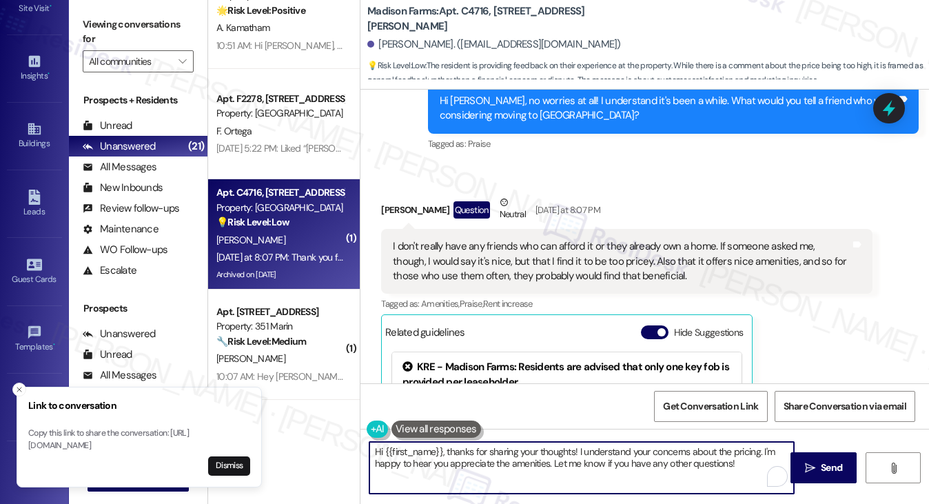
drag, startPoint x: 447, startPoint y: 449, endPoint x: 306, endPoint y: 447, distance: 140.6
click at [306, 447] on div "( 1 ) Apt. B2163, 4883 Riley Road Property: Madison Farms 💡 Risk Level: Low The…" at bounding box center [568, 252] width 721 height 504
click at [18, 387] on line "Close toast" at bounding box center [19, 389] width 4 height 4
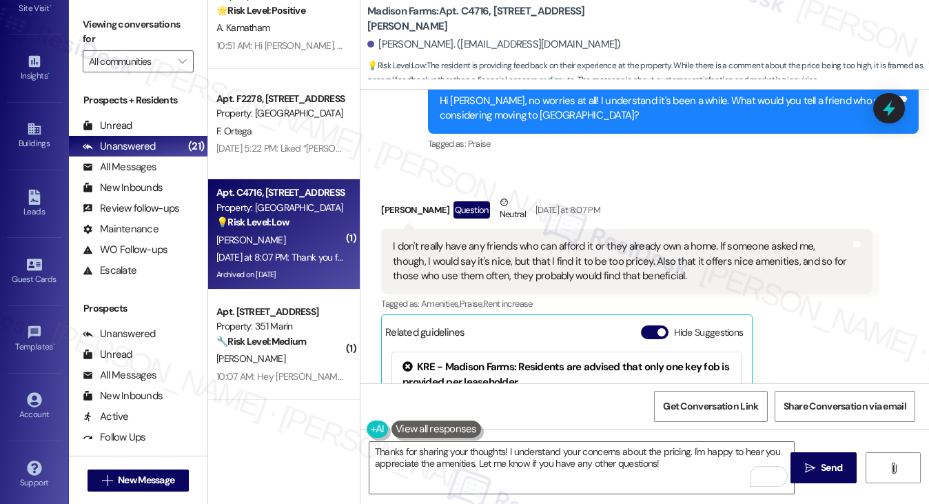
click at [373, 185] on div "Received via SMS Margaret Hahola Question Neutral Yesterday at 8:07 PM I don't …" at bounding box center [626, 373] width 511 height 376
click at [399, 195] on div "Margaret Hahola Question Neutral Yesterday at 8:07 PM" at bounding box center [626, 212] width 491 height 34
copy div "Margaret"
click at [502, 450] on textarea "Thanks for sharing your thoughts! I understand your concerns about the pricing.…" at bounding box center [581, 468] width 425 height 52
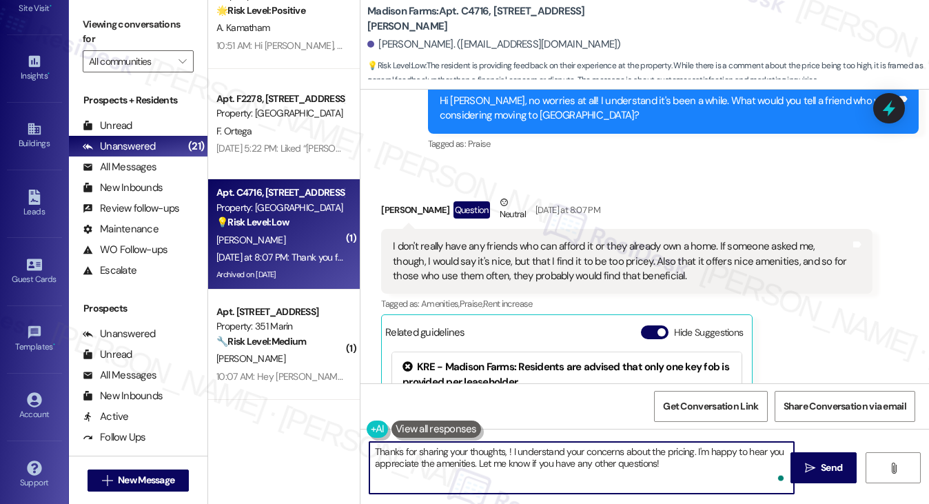
paste textarea "Margaret"
drag, startPoint x: 704, startPoint y: 467, endPoint x: 711, endPoint y: 463, distance: 7.7
click at [704, 467] on textarea "Thanks for sharing your thoughts, Margaret! I understand your concerns about th…" at bounding box center [581, 468] width 425 height 52
drag, startPoint x: 698, startPoint y: 462, endPoint x: 516, endPoint y: 466, distance: 182.0
click at [516, 466] on textarea "Thanks for sharing your thoughts, Margaret! I understand your concerns about th…" at bounding box center [581, 468] width 425 height 52
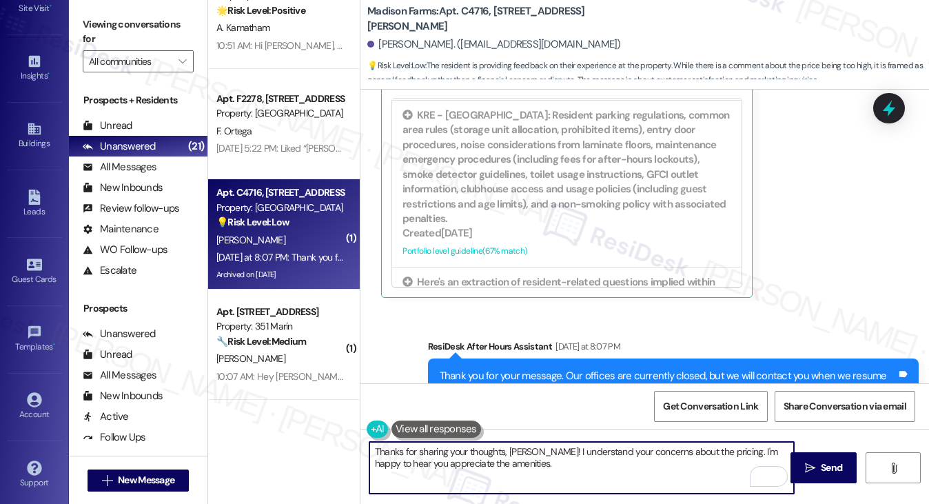
scroll to position [9347, 0]
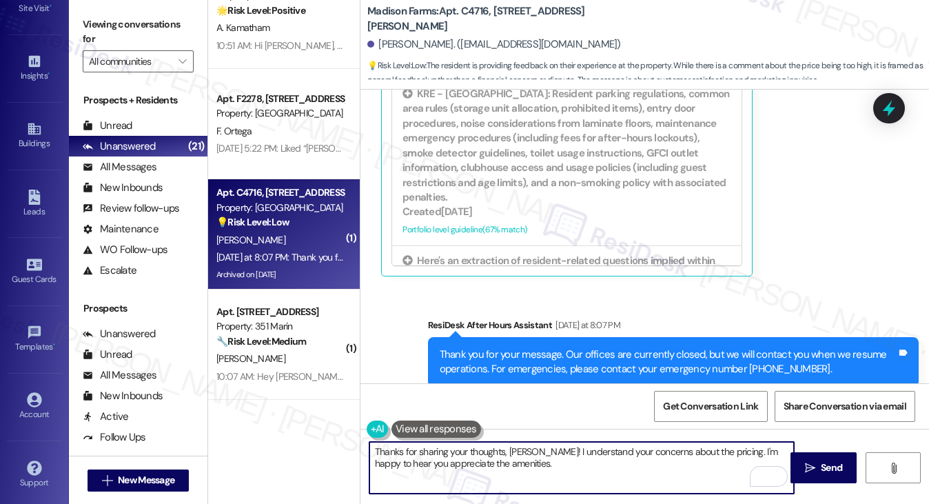
click at [537, 469] on textarea "Thanks for sharing your thoughts, Margaret! I understand your concerns about th…" at bounding box center [581, 468] width 425 height 52
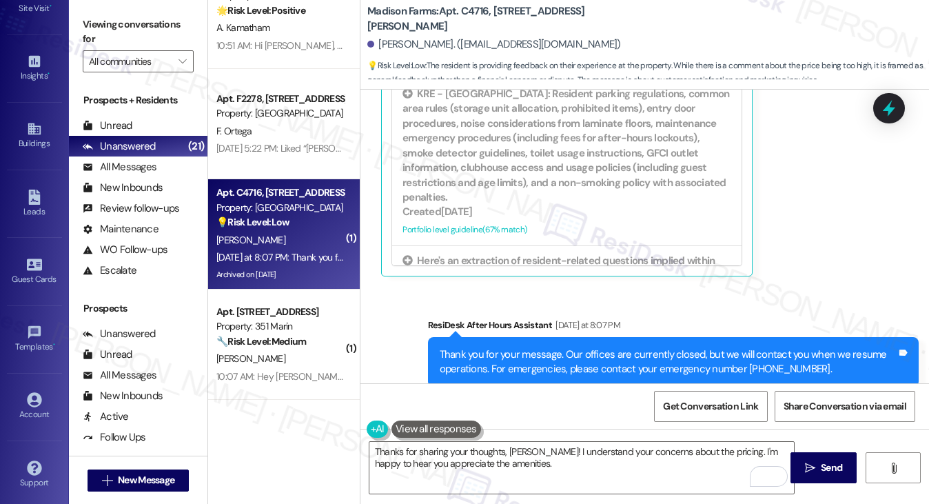
click at [116, 27] on label "Viewing conversations for" at bounding box center [138, 32] width 111 height 37
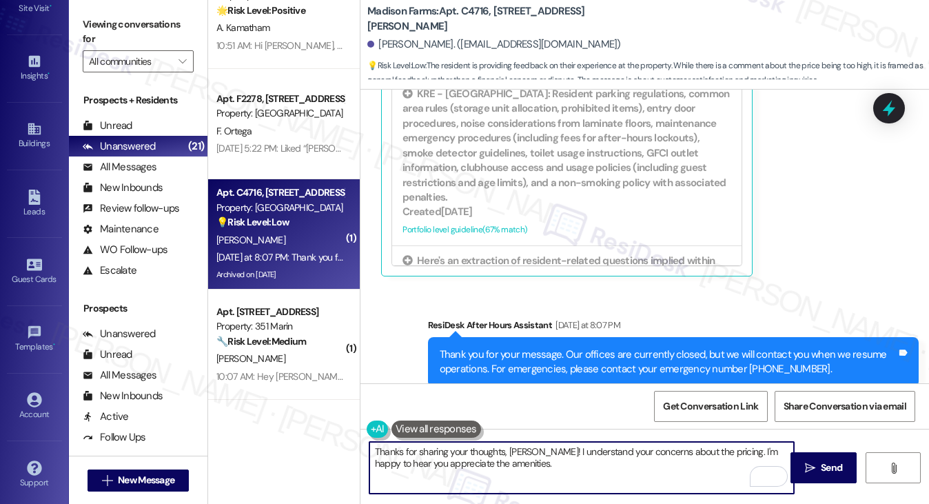
click at [542, 471] on textarea "Thanks for sharing your thoughts, Margaret! I understand your concerns about th…" at bounding box center [581, 468] width 425 height 52
paste textarea "What ultimately made you choose {{property}} over other options when you were l…"
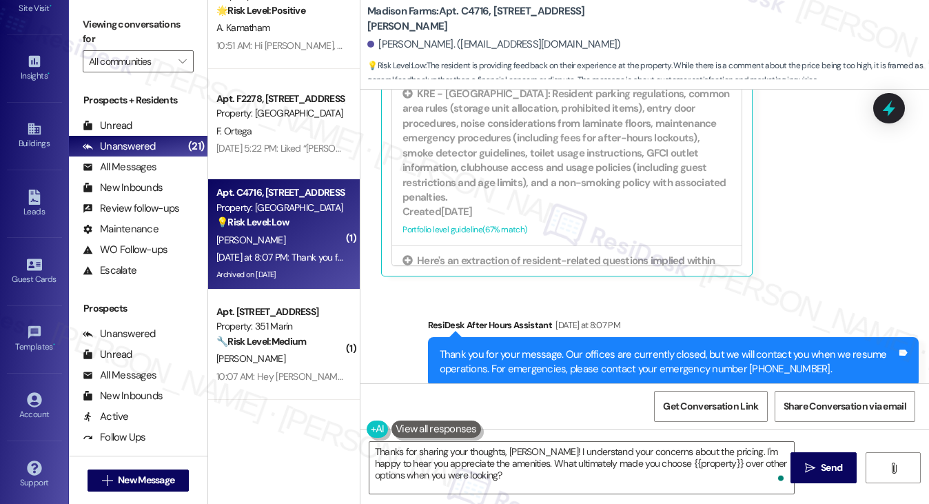
click at [121, 30] on label "Viewing conversations for" at bounding box center [138, 32] width 111 height 37
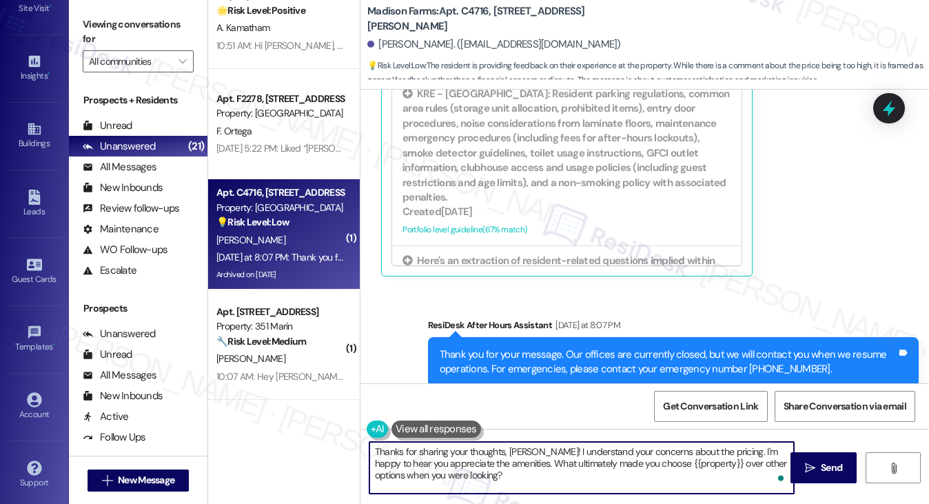
click at [695, 472] on textarea "Thanks for sharing your thoughts, Margaret! I understand your concerns about th…" at bounding box center [581, 468] width 425 height 52
click at [730, 449] on textarea "Thanks for sharing your thoughts, Margaret! I understand your concerns about th…" at bounding box center [581, 468] width 425 height 52
click at [545, 464] on textarea "Thanks for sharing your thoughts, Margaret! I understand your concerns about th…" at bounding box center [581, 468] width 425 height 52
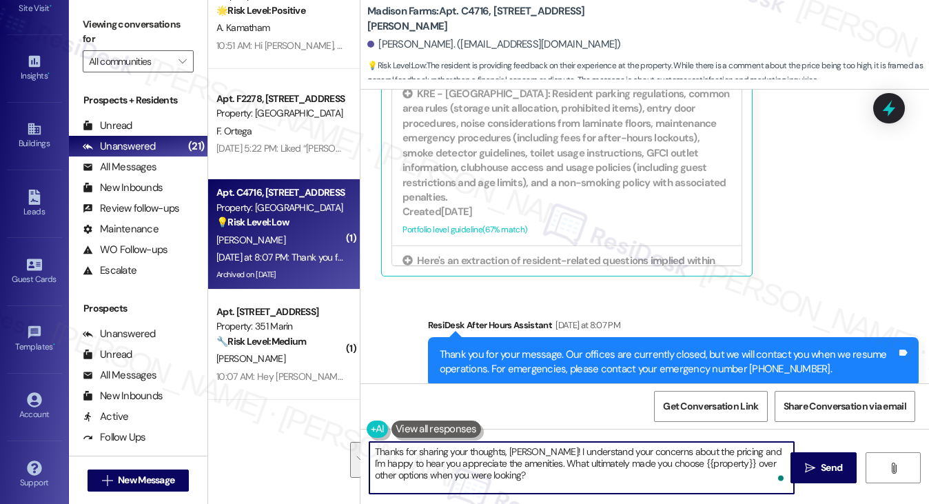
click at [513, 479] on textarea "Thanks for sharing your thoughts, Margaret! I understand your concerns about th…" at bounding box center [581, 468] width 425 height 52
click at [539, 453] on textarea "Thanks for sharing your thoughts, Margaret! I understand your concerns about th…" at bounding box center [581, 468] width 425 height 52
click at [477, 476] on textarea "Thanks for sharing your thoughts, Margaret! I understand your concerns about th…" at bounding box center [581, 468] width 425 height 52
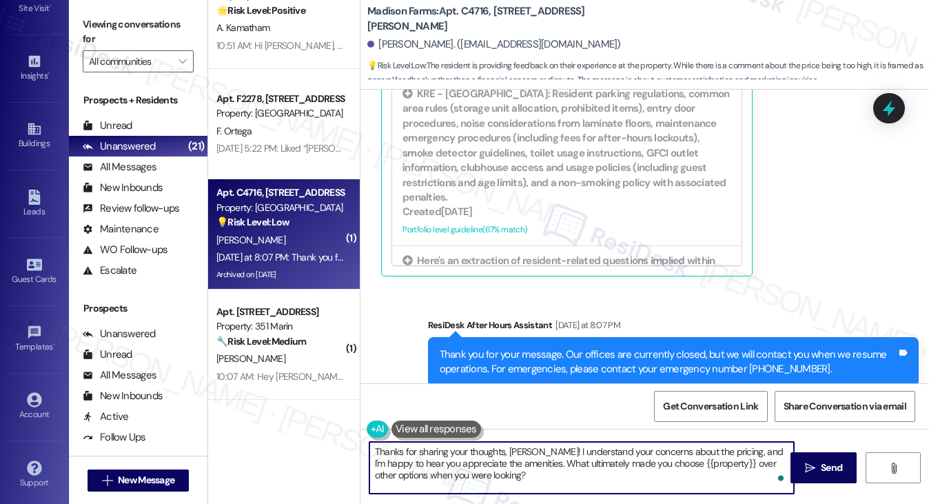
click at [477, 476] on textarea "Thanks for sharing your thoughts, Margaret! I understand your concerns about th…" at bounding box center [581, 468] width 425 height 52
click at [580, 481] on textarea "Thanks for sharing your thoughts, Margaret! I understand your concerns about th…" at bounding box center [581, 468] width 425 height 52
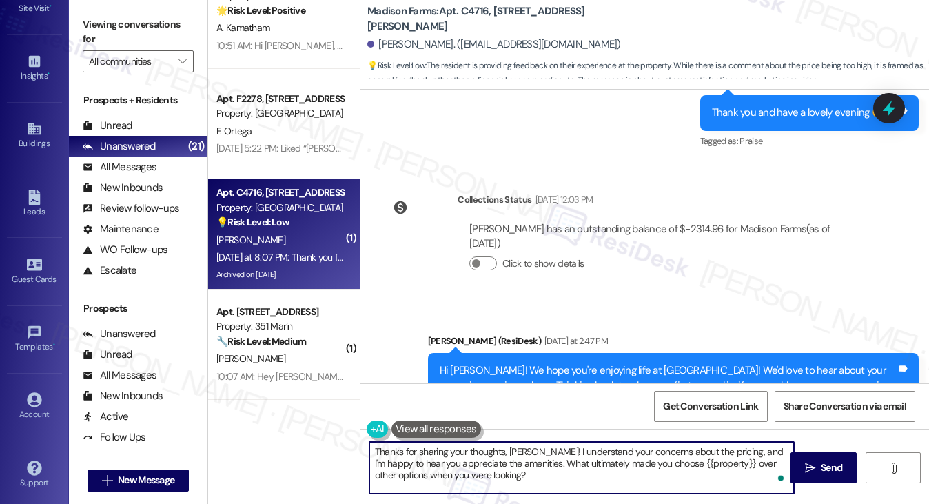
scroll to position [8727, 0]
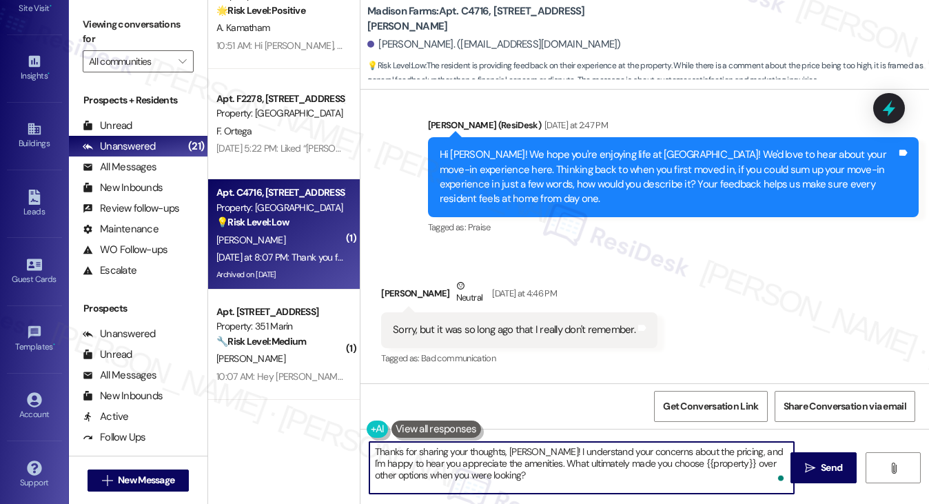
click at [703, 155] on div "Hi Margaret! We hope you're enjoying life at Madison Farms! We'd love to hear a…" at bounding box center [668, 176] width 457 height 59
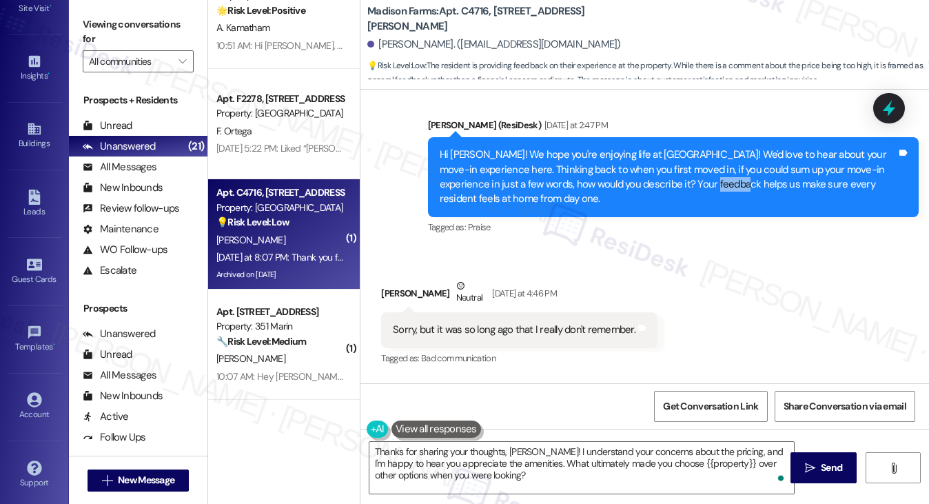
click at [703, 155] on div "Hi Margaret! We hope you're enjoying life at Madison Farms! We'd love to hear a…" at bounding box center [668, 176] width 457 height 59
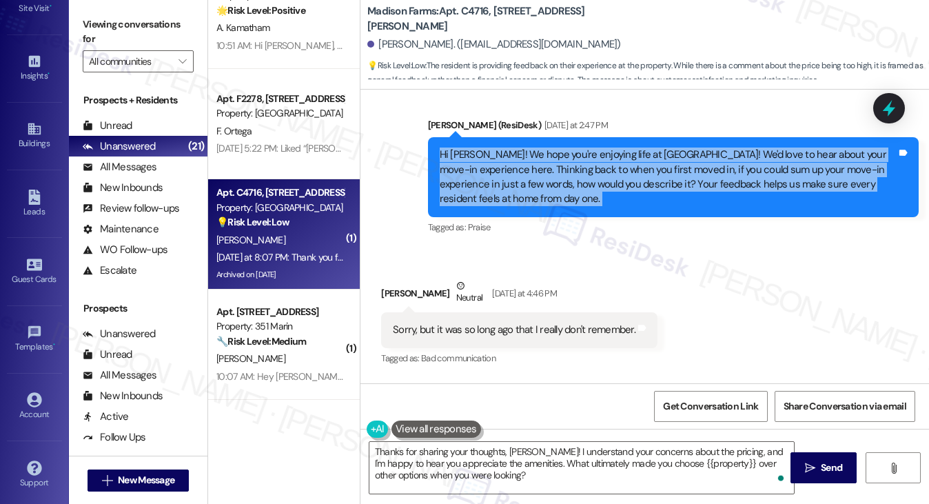
click at [703, 155] on div "Hi Margaret! We hope you're enjoying life at Madison Farms! We'd love to hear a…" at bounding box center [668, 176] width 457 height 59
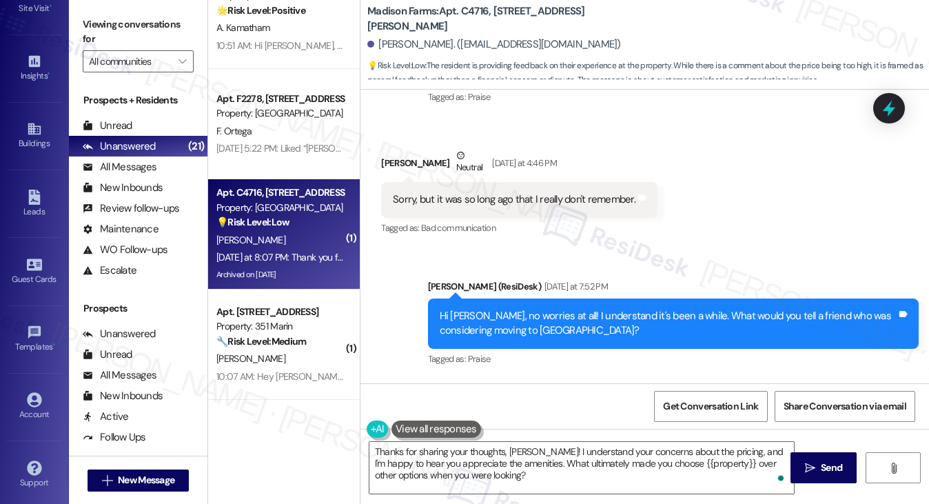
scroll to position [8864, 0]
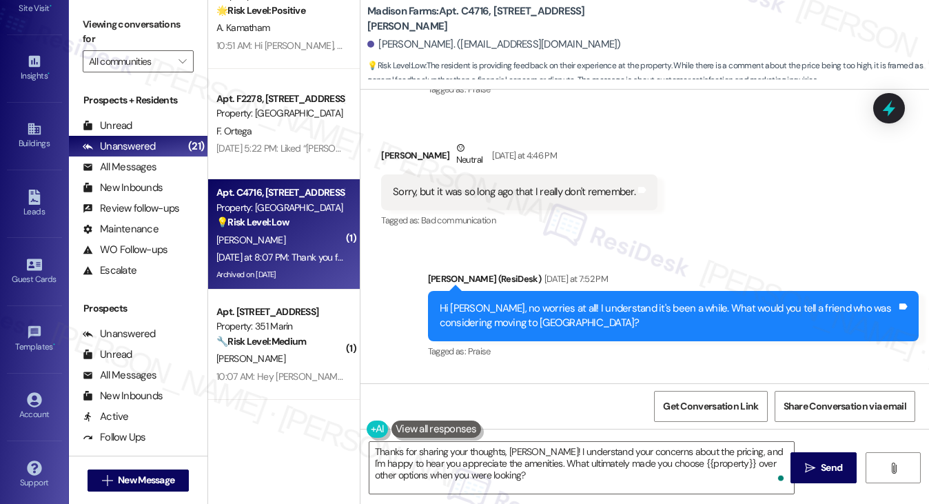
click at [569, 301] on div "Hi Margaret, no worries at all! I understand it's been a while. What would you …" at bounding box center [668, 316] width 457 height 30
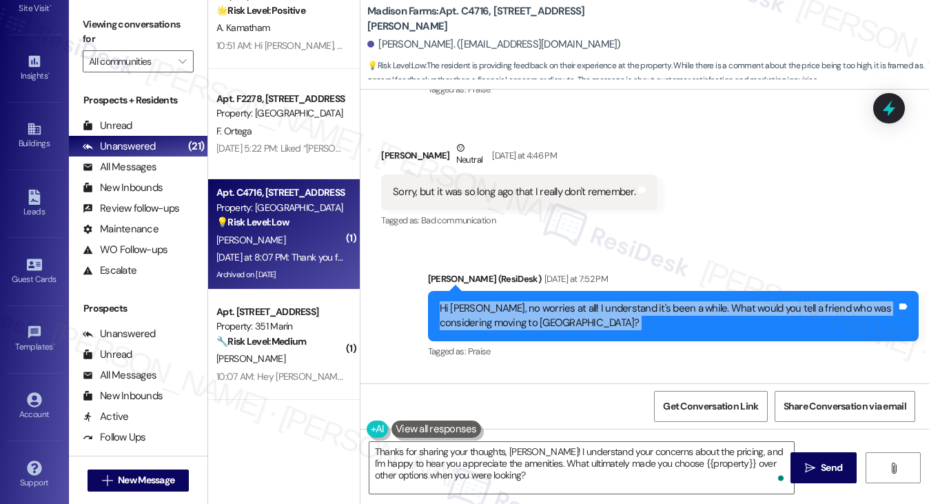
click at [569, 301] on div "Hi Margaret, no worries at all! I understand it's been a while. What would you …" at bounding box center [668, 316] width 457 height 30
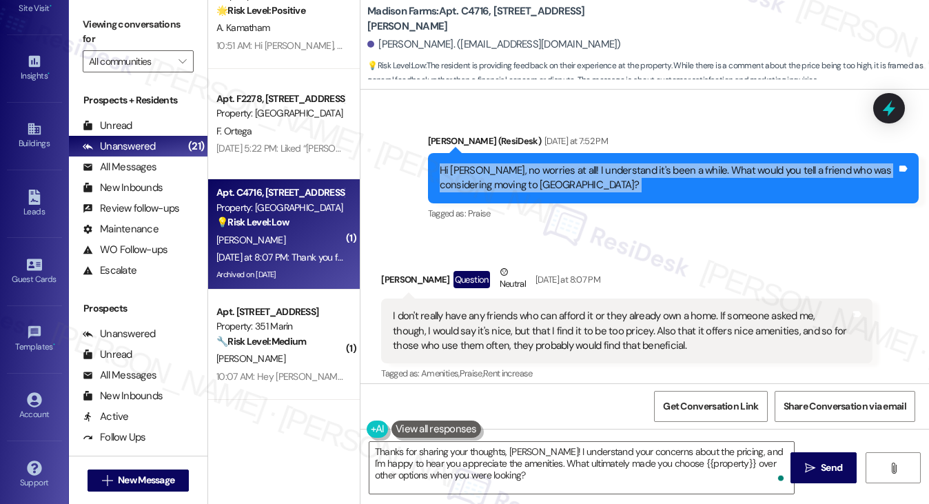
scroll to position [9140, 0]
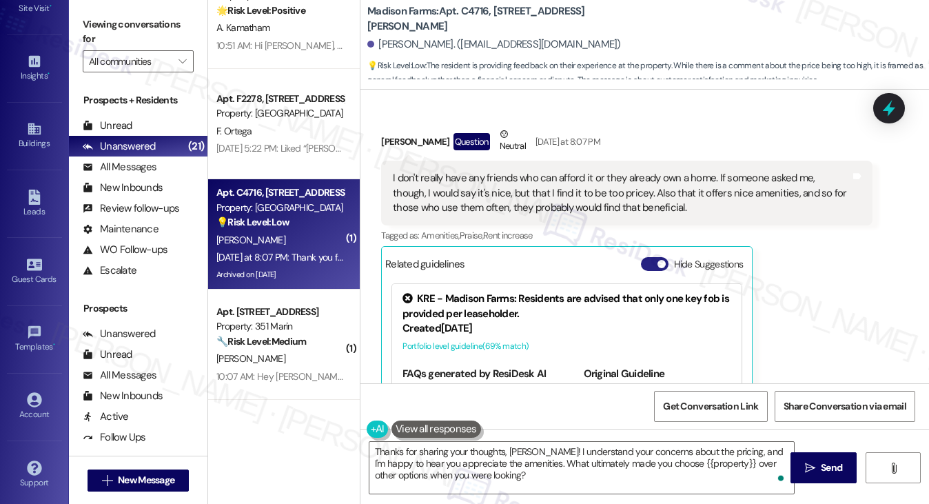
click at [655, 257] on button "Hide Suggestions" at bounding box center [655, 264] width 28 height 14
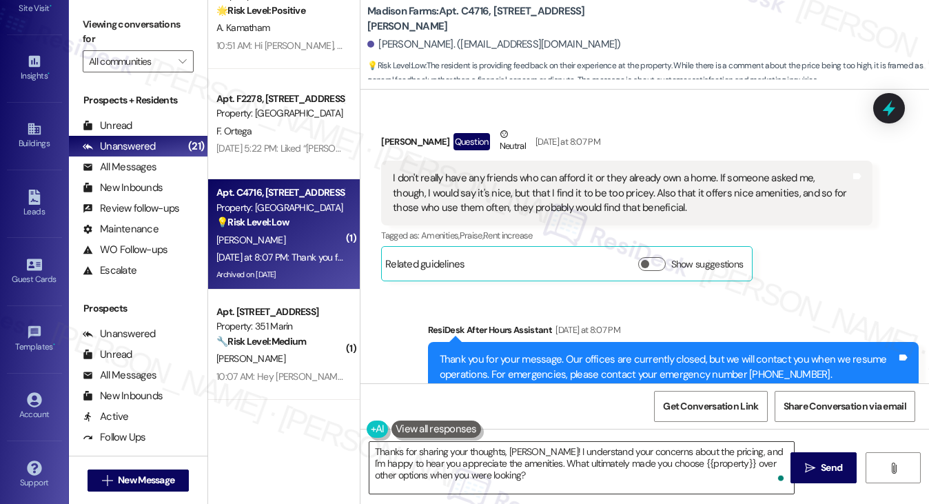
click at [585, 457] on textarea "Thanks for sharing your thoughts, Margaret! I understand your concerns about th…" at bounding box center [581, 468] width 425 height 52
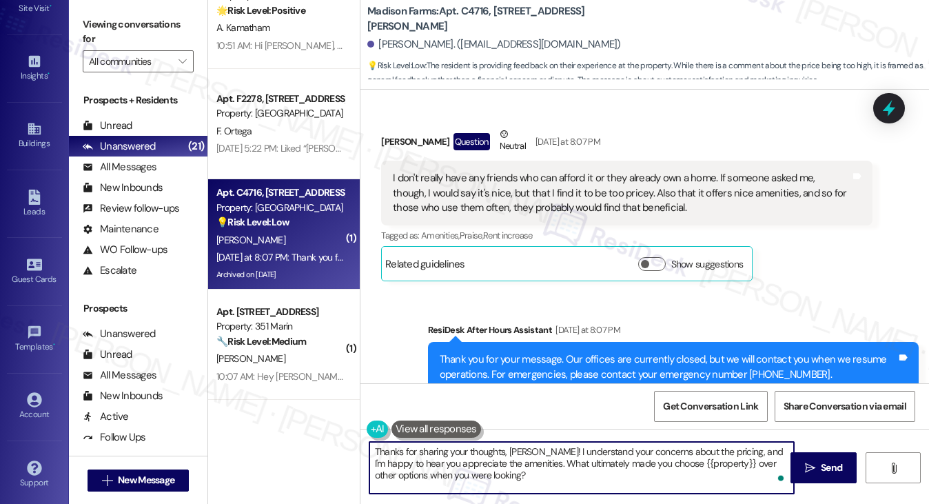
click at [585, 457] on textarea "Thanks for sharing your thoughts, Margaret! I understand your concerns about th…" at bounding box center [581, 468] width 425 height 52
click at [571, 464] on textarea "Thanks for sharing your thoughts, Margaret! I understand your concerns about th…" at bounding box center [581, 468] width 425 height 52
click at [658, 462] on textarea "Thanks for sharing your thoughts, Margaret! I understand your concerns about th…" at bounding box center [581, 468] width 425 height 52
click at [560, 480] on textarea "Thanks for sharing your thoughts, Margaret! I understand your concerns about th…" at bounding box center [581, 468] width 425 height 52
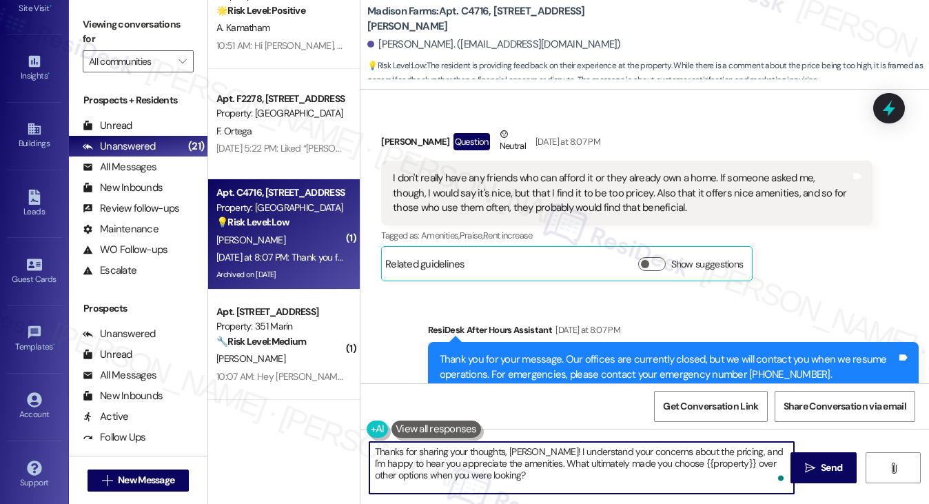
click at [496, 476] on textarea "Thanks for sharing your thoughts, Margaret! I understand your concerns about th…" at bounding box center [581, 468] width 425 height 52
click at [597, 471] on textarea "Thanks for sharing your thoughts, Margaret! I understand your concerns about th…" at bounding box center [581, 468] width 425 height 52
type textarea "Thanks for sharing your thoughts, Margaret! I understand your concerns about th…"
click at [812, 460] on span " Send" at bounding box center [823, 467] width 43 height 14
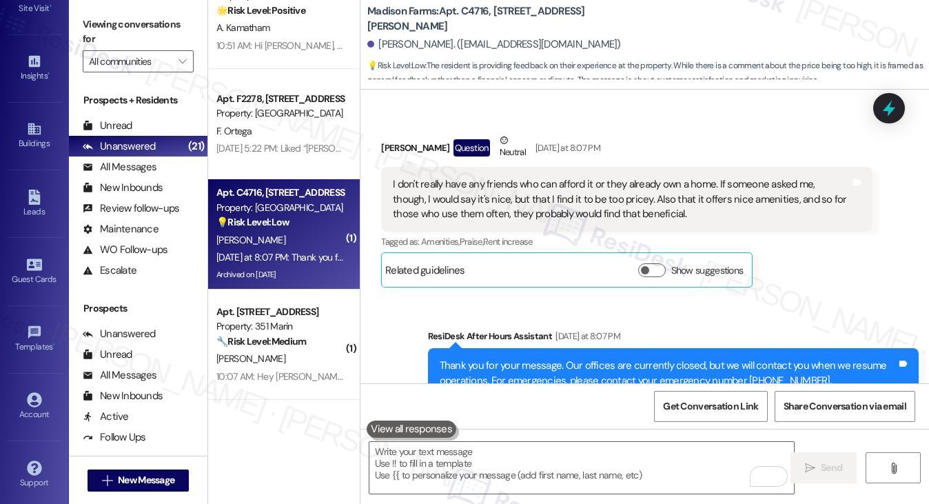
scroll to position [9065, 0]
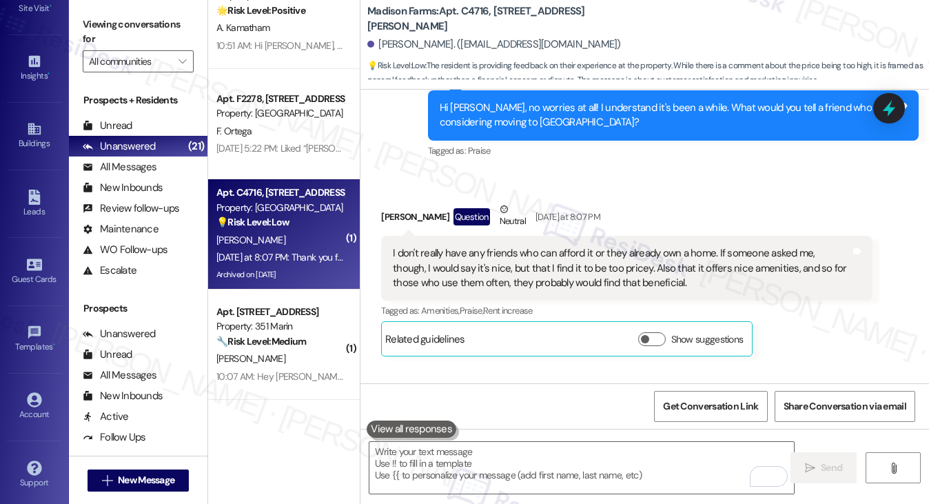
click at [524, 254] on div "I don't really have any friends who can afford it or they already own a home. I…" at bounding box center [621, 268] width 457 height 44
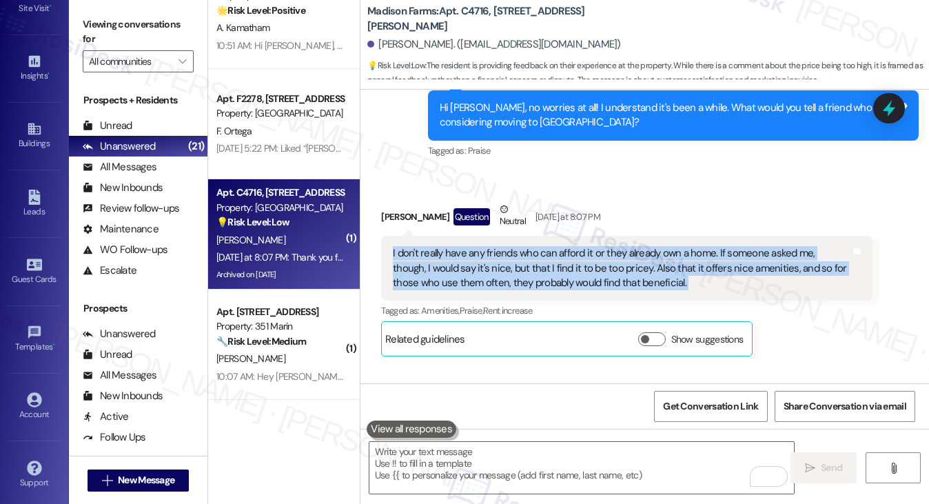
click at [524, 254] on div "I don't really have any friends who can afford it or they already own a home. I…" at bounding box center [621, 268] width 457 height 44
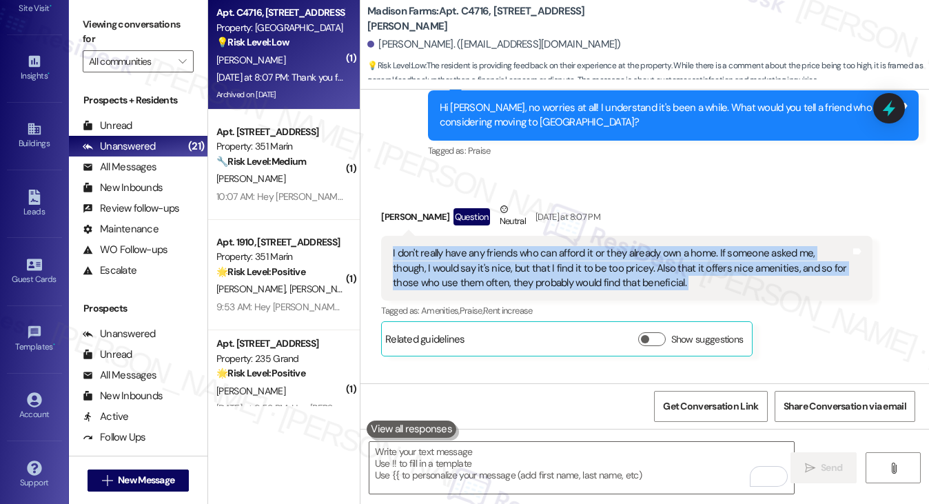
scroll to position [1792, 0]
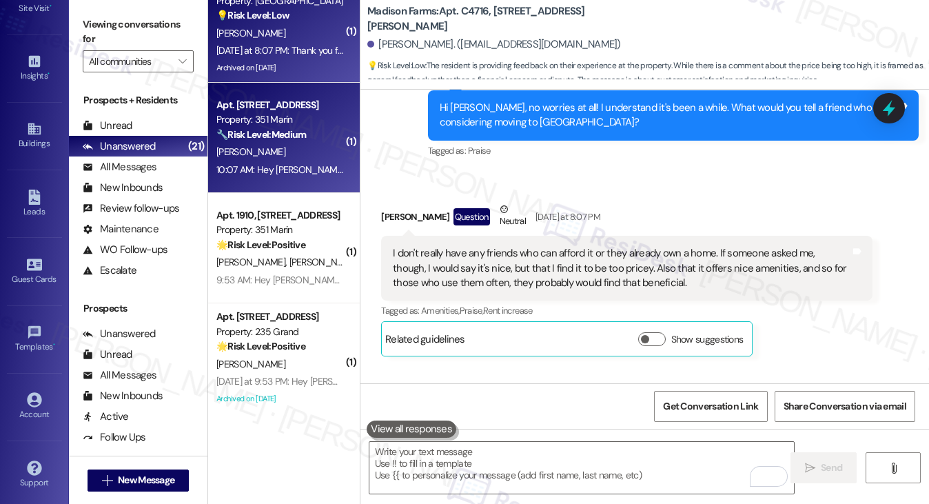
click at [279, 152] on div "H. Deng" at bounding box center [280, 151] width 130 height 17
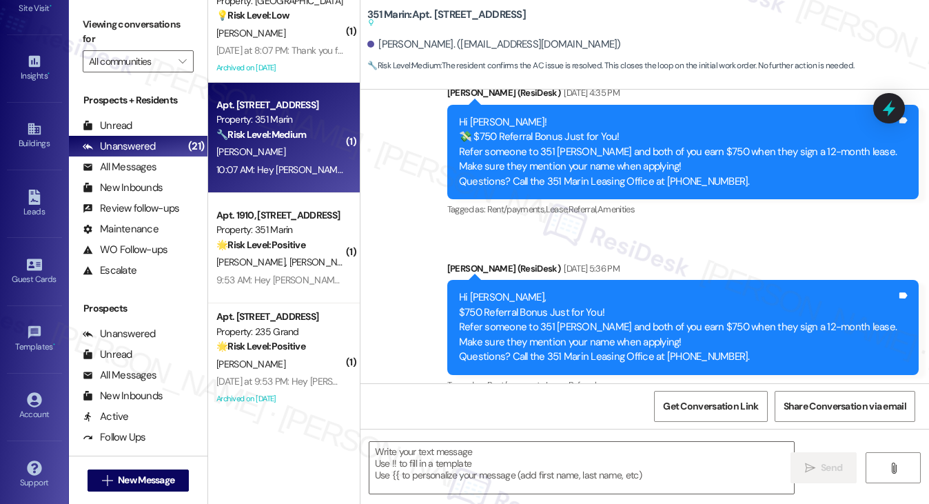
type textarea "Fetching suggested responses. Please feel free to read through the conversation…"
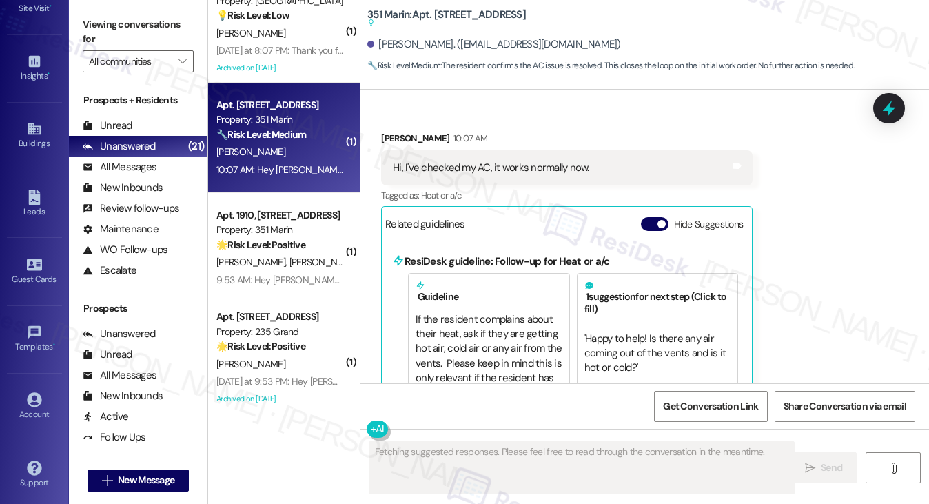
scroll to position [1158, 0]
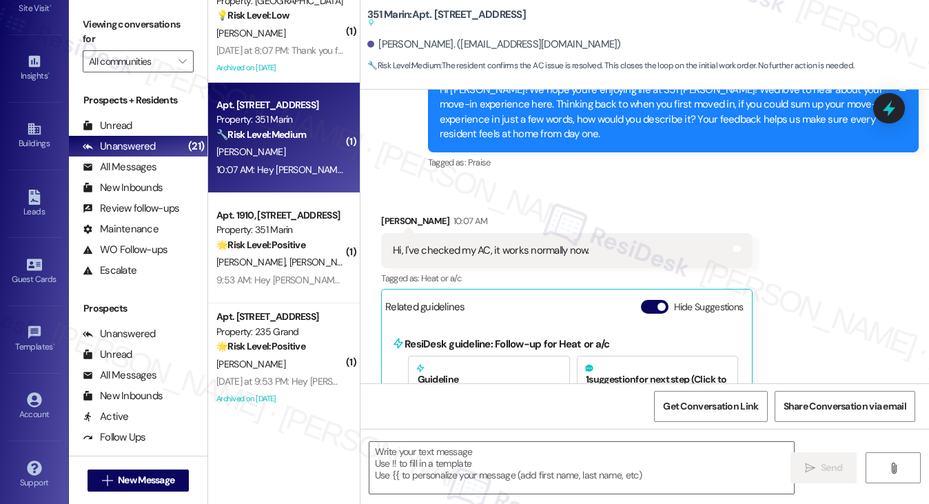
click at [511, 243] on div "Hi, I've checked my AC, it works normally now." at bounding box center [491, 250] width 196 height 14
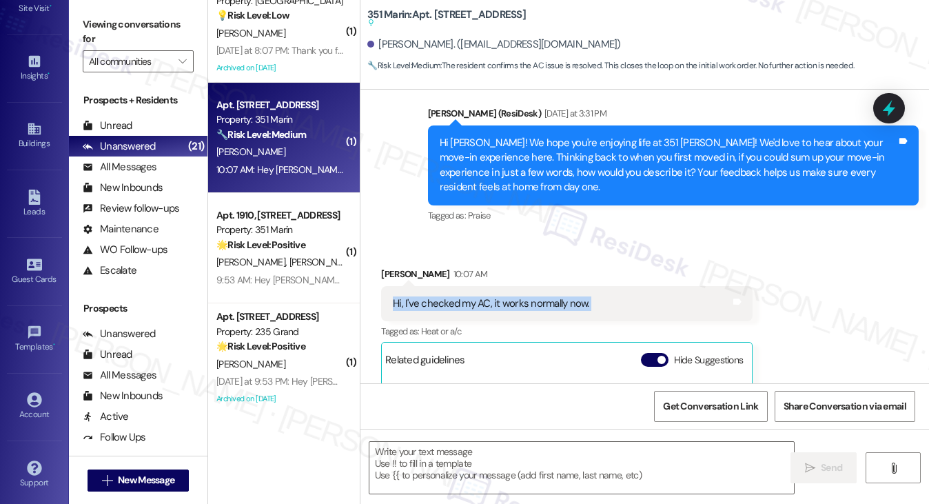
scroll to position [1083, 0]
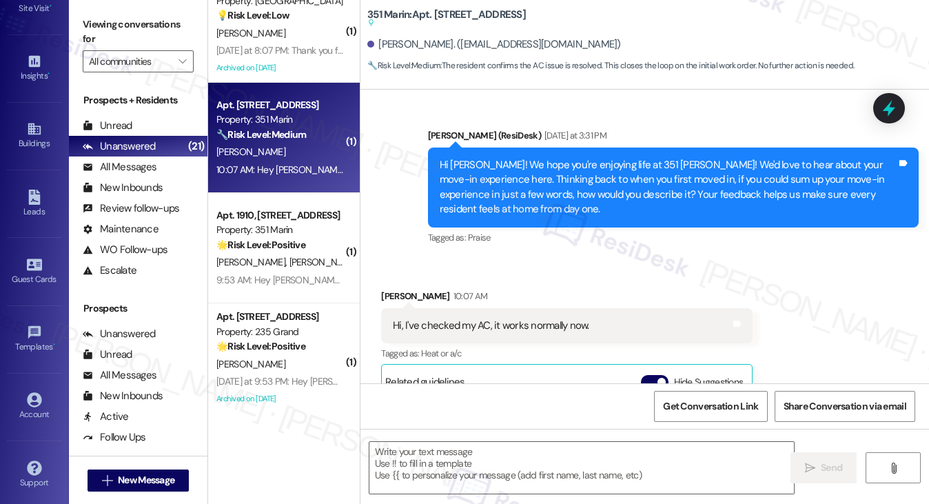
click at [593, 194] on div "Hi Hanyou! We hope you're enjoying life at 351 Marin! We'd love to hear about y…" at bounding box center [668, 187] width 457 height 59
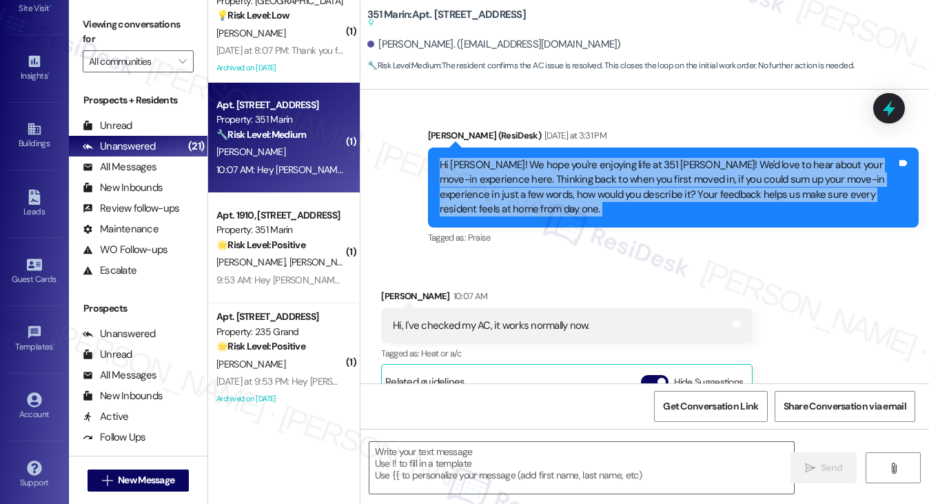
click at [593, 194] on div "Hi Hanyou! We hope you're enjoying life at 351 Marin! We'd love to hear about y…" at bounding box center [668, 187] width 457 height 59
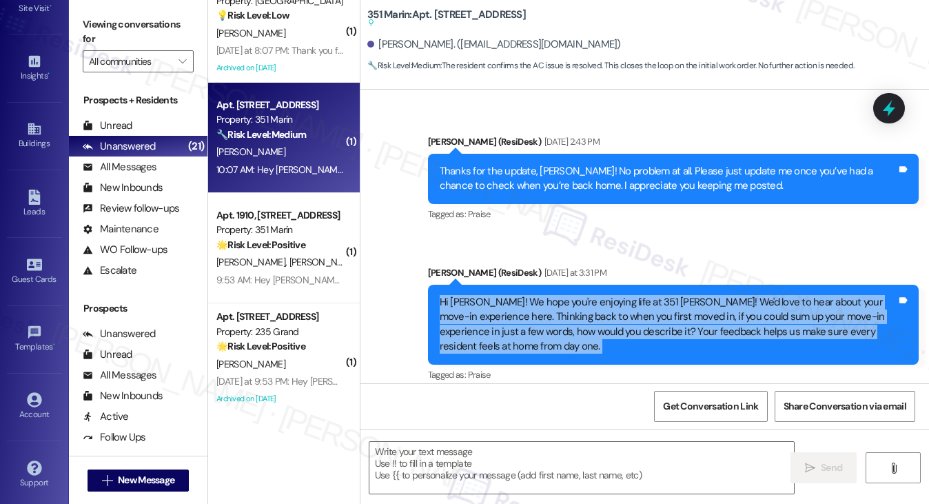
scroll to position [945, 0]
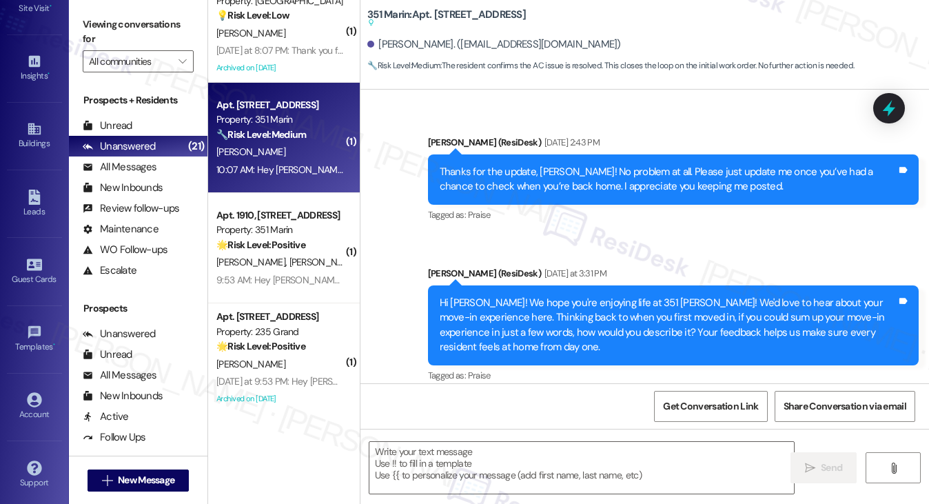
click at [653, 165] on div "Thanks for the update, Hanyou! No problem at all. Please just update me once yo…" at bounding box center [668, 180] width 457 height 30
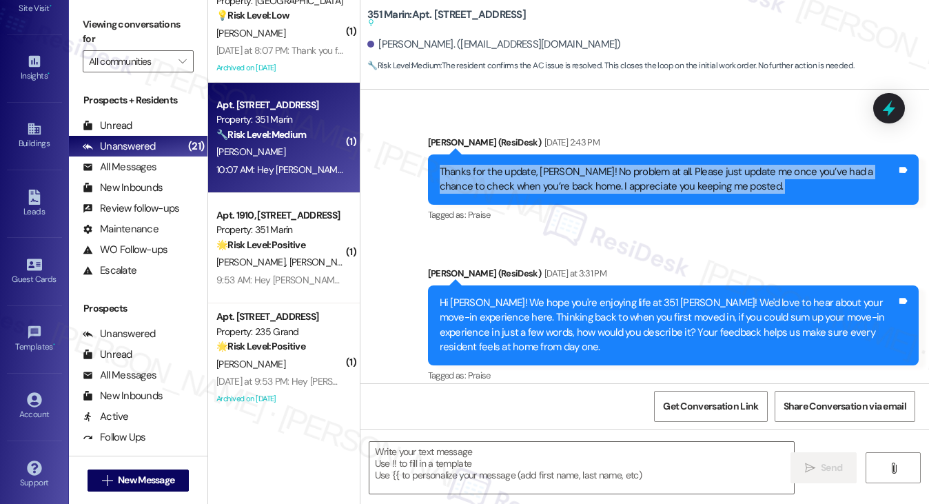
click at [653, 165] on div "Thanks for the update, Hanyou! No problem at all. Please just update me once yo…" at bounding box center [668, 180] width 457 height 30
click at [562, 165] on div "Thanks for the update, Hanyou! No problem at all. Please just update me once yo…" at bounding box center [668, 180] width 457 height 30
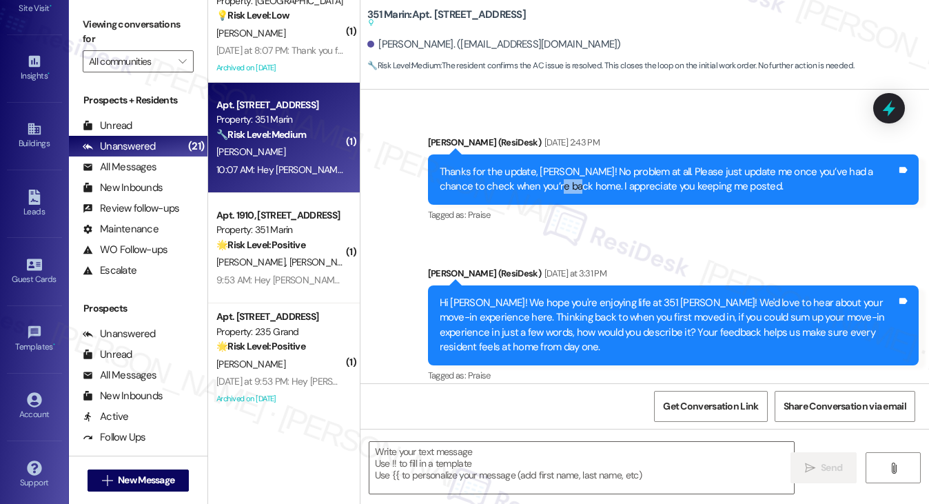
click at [562, 165] on div "Thanks for the update, Hanyou! No problem at all. Please just update me once yo…" at bounding box center [668, 180] width 457 height 30
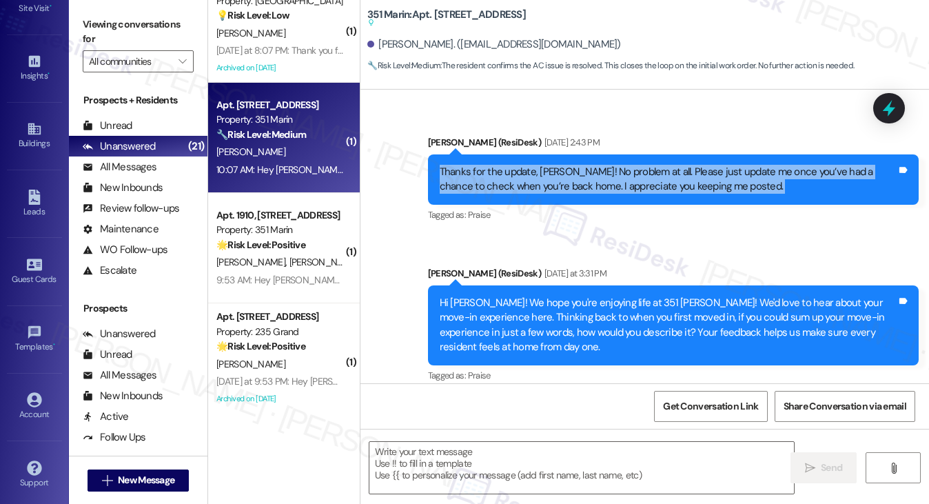
click at [562, 165] on div "Thanks for the update, Hanyou! No problem at all. Please just update me once yo…" at bounding box center [668, 180] width 457 height 30
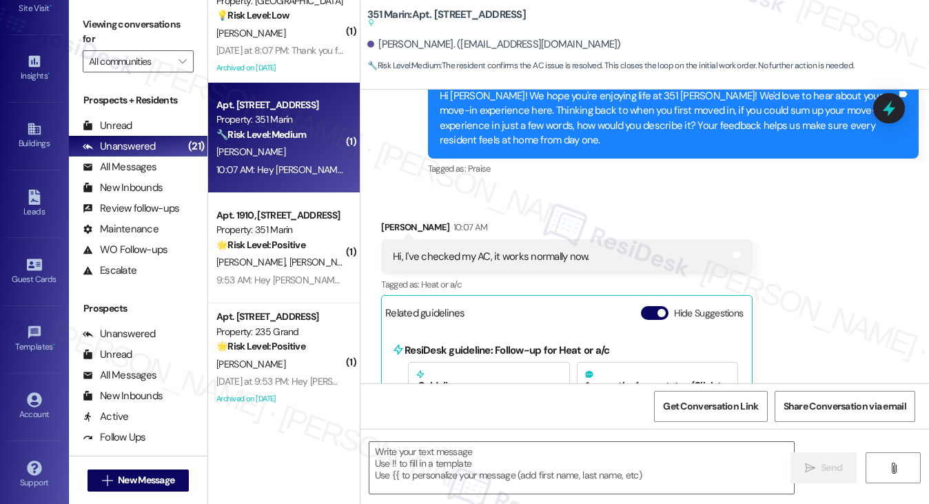
scroll to position [1426, 0]
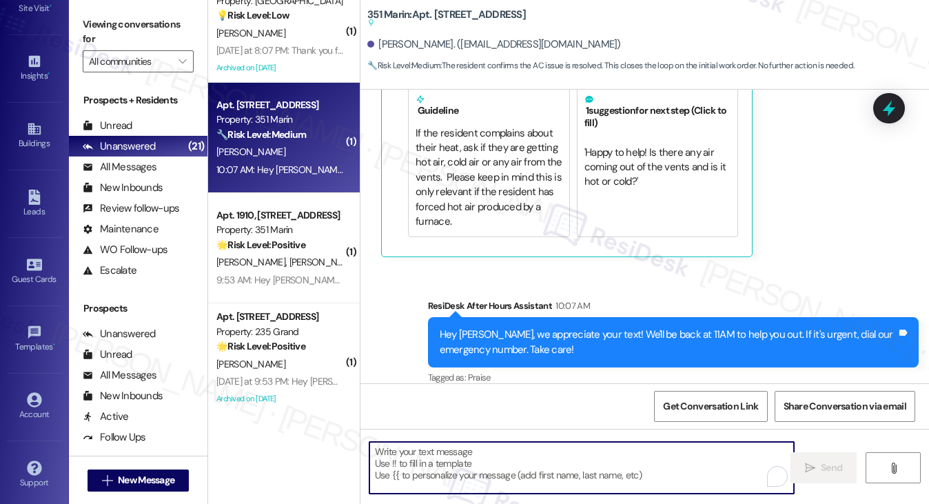
click at [455, 469] on textarea "To enrich screen reader interactions, please activate Accessibility in Grammarl…" at bounding box center [581, 468] width 425 height 52
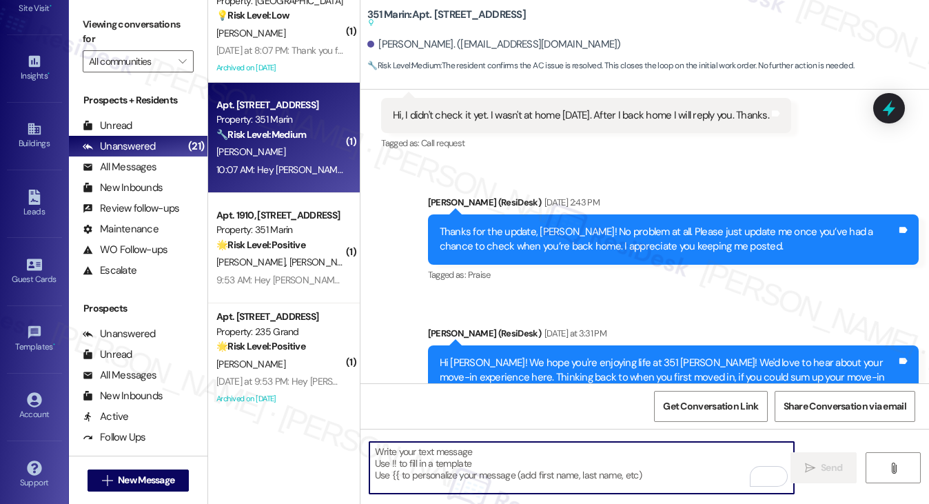
scroll to position [875, 0]
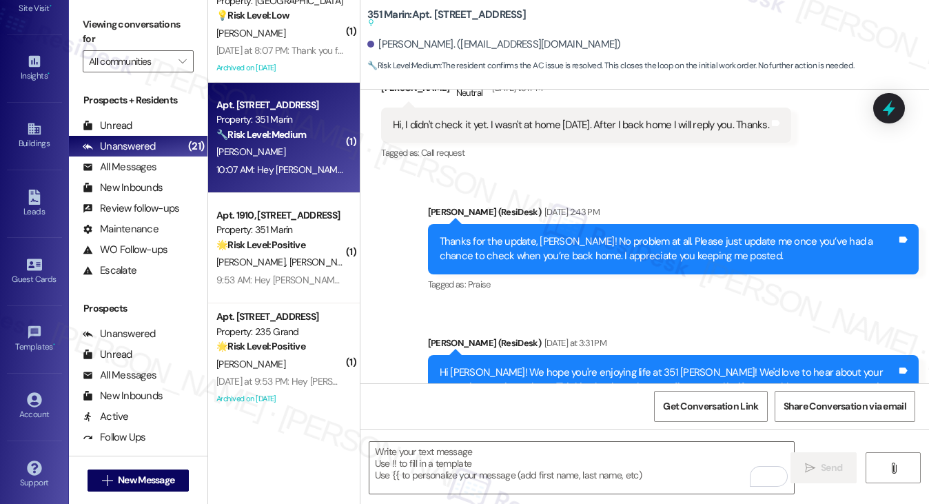
click at [515, 224] on div "Thanks for the update, Hanyou! No problem at all. Please just update me once yo…" at bounding box center [673, 249] width 491 height 50
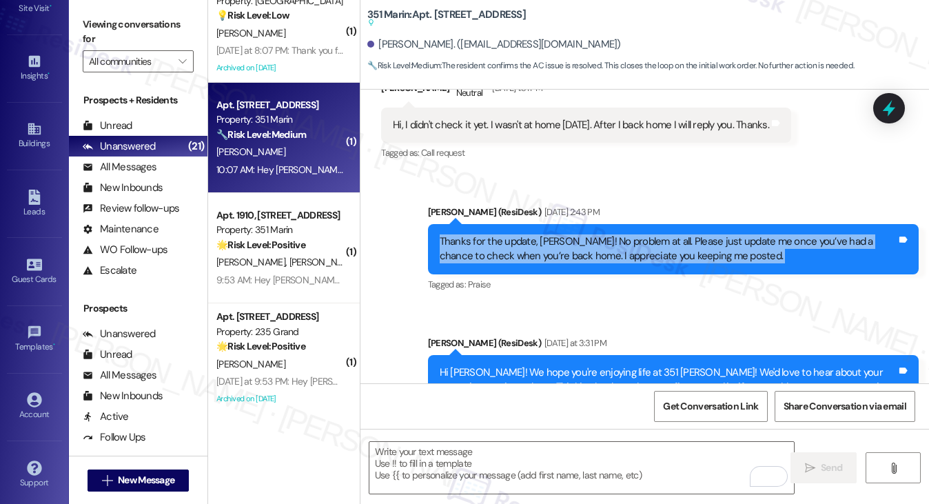
click at [515, 224] on div "Thanks for the update, Hanyou! No problem at all. Please just update me once yo…" at bounding box center [673, 249] width 491 height 50
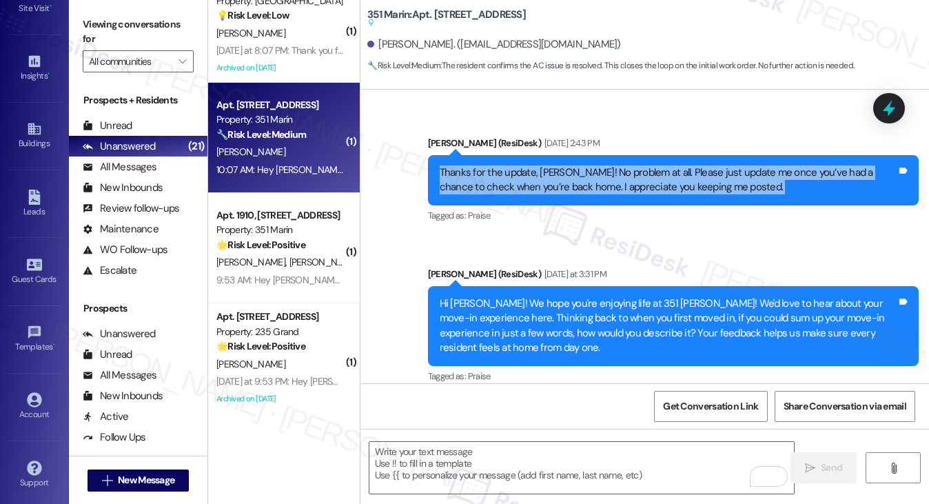
scroll to position [1082, 0]
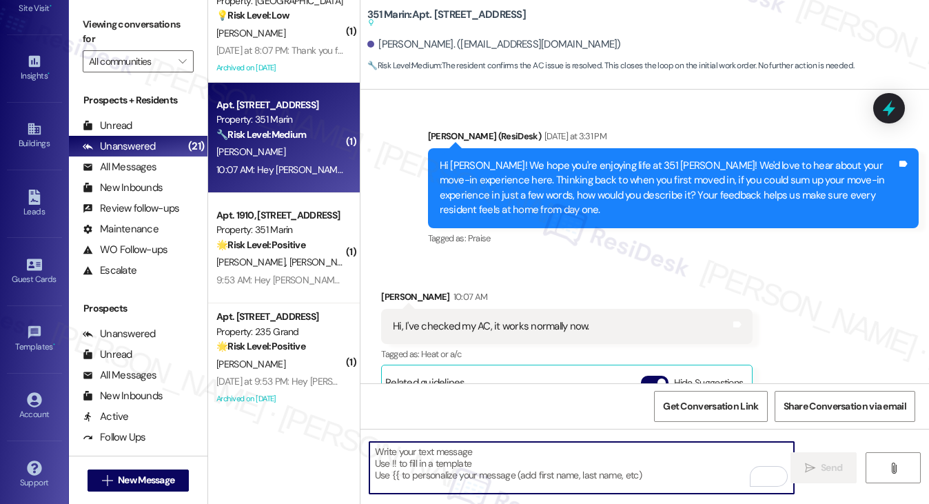
click at [436, 469] on textarea "To enrich screen reader interactions, please activate Accessibility in Grammarl…" at bounding box center [581, 468] width 425 height 52
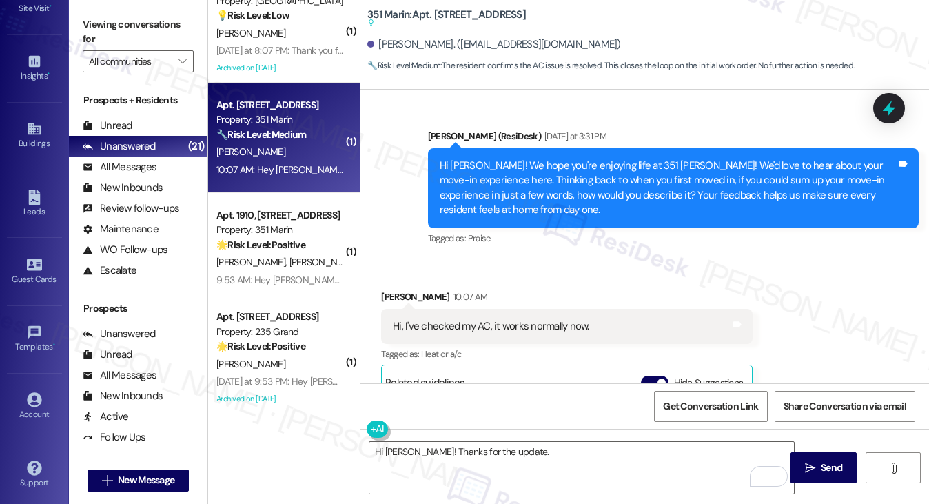
click at [119, 30] on label "Viewing conversations for" at bounding box center [138, 32] width 111 height 37
click at [548, 458] on textarea "Hi Hanyou! Thanks for the update." at bounding box center [581, 468] width 425 height 52
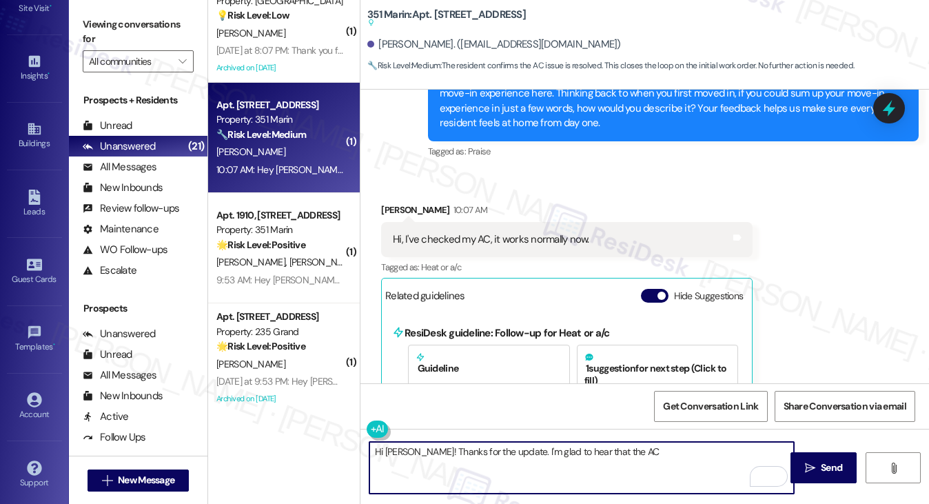
scroll to position [1171, 0]
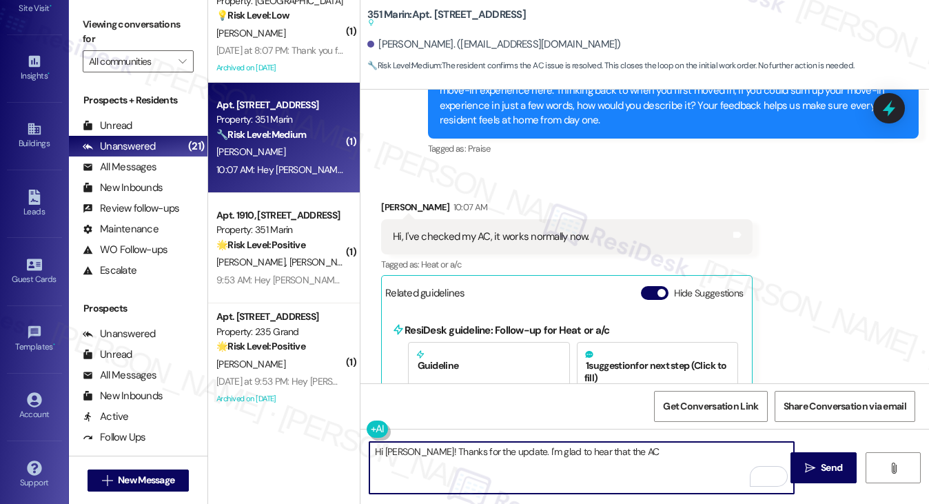
click at [620, 455] on textarea "Hi Hanyou! Thanks for the update. I'm glad to hear that the AC" at bounding box center [581, 468] width 425 height 52
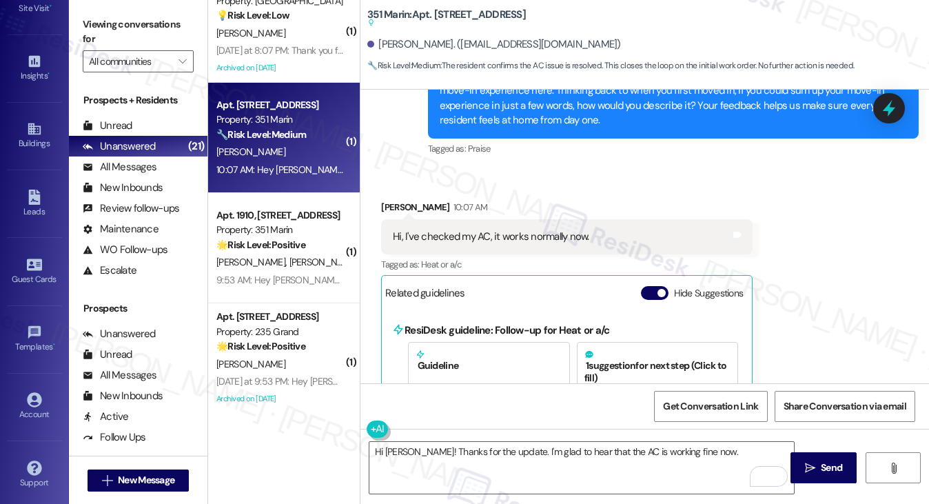
click at [119, 23] on label "Viewing conversations for" at bounding box center [138, 32] width 111 height 37
drag, startPoint x: 133, startPoint y: 32, endPoint x: 130, endPoint y: 21, distance: 11.6
click at [133, 32] on label "Viewing conversations for" at bounding box center [138, 32] width 111 height 37
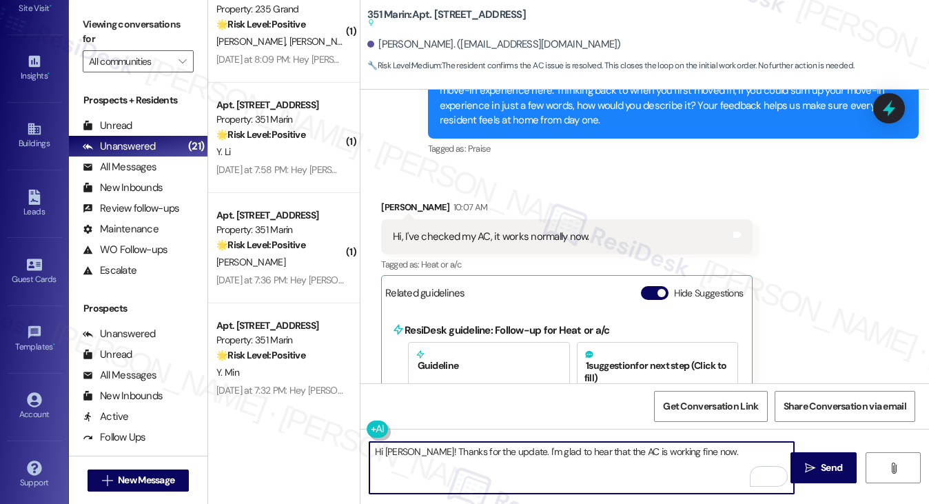
click at [716, 449] on textarea "Hi Hanyou! Thanks for the update. I'm glad to hear that the AC is working fine …" at bounding box center [581, 468] width 425 height 52
paste textarea "When you think back to your very first move-in, what few words come to mind to …"
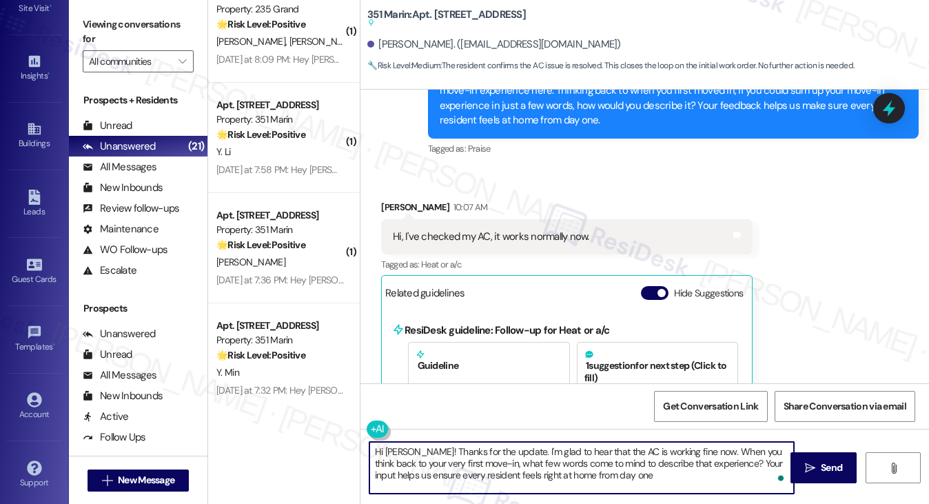
drag, startPoint x: 695, startPoint y: 449, endPoint x: 715, endPoint y: 449, distance: 20.0
click at [695, 449] on textarea "Hi Hanyou! Thanks for the update. I'm glad to hear that the AC is working fine …" at bounding box center [581, 468] width 425 height 52
click at [700, 450] on textarea "Hi Hanyou! Thanks for the update. I'm glad to hear that the AC is working fine …" at bounding box center [581, 468] width 425 height 52
click at [518, 464] on textarea "Hi Hanyou! Thanks for the update. I'm glad to hear that the AC is working fine …" at bounding box center [581, 468] width 425 height 52
click at [567, 464] on textarea "Hi Hanyou! Thanks for the update. I'm glad to hear that the AC is working fine …" at bounding box center [581, 468] width 425 height 52
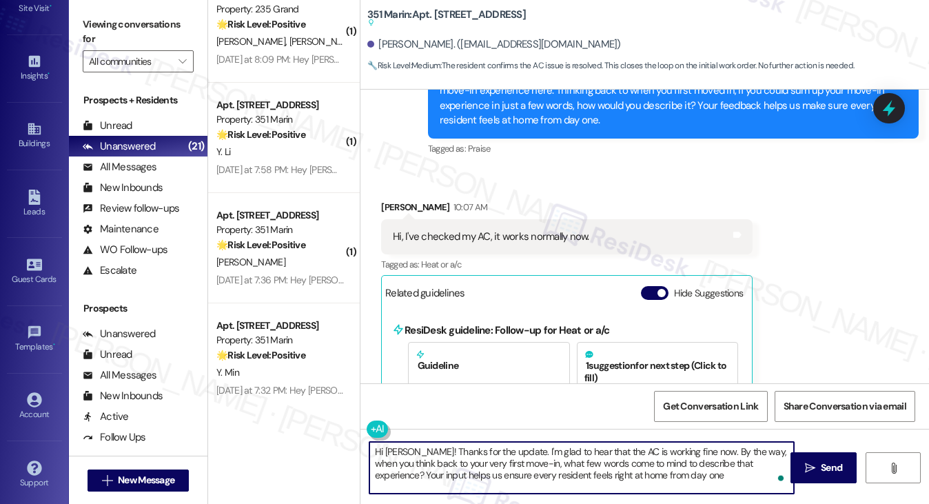
click at [567, 464] on textarea "Hi Hanyou! Thanks for the update. I'm glad to hear that the AC is working fine …" at bounding box center [581, 468] width 425 height 52
click at [650, 473] on textarea "Hi Hanyou! Thanks for the update. I'm glad to hear that the AC is working fine …" at bounding box center [581, 468] width 425 height 52
click at [689, 465] on textarea "Hi Hanyou! Thanks for the update. I'm glad to hear that the AC is working fine …" at bounding box center [581, 468] width 425 height 52
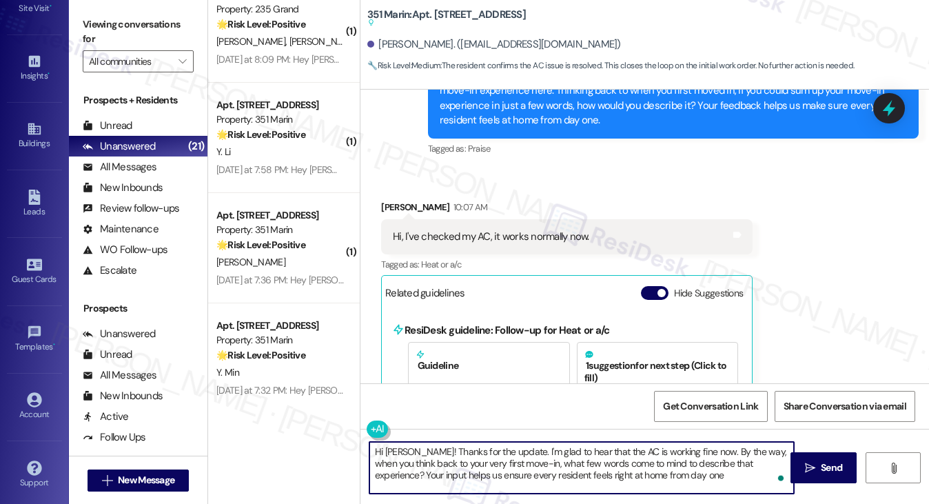
click at [689, 465] on textarea "Hi Hanyou! Thanks for the update. I'm glad to hear that the AC is working fine …" at bounding box center [581, 468] width 425 height 52
click at [690, 476] on textarea "Hi Hanyou! Thanks for the update. I'm glad to hear that the AC is working fine …" at bounding box center [581, 468] width 425 height 52
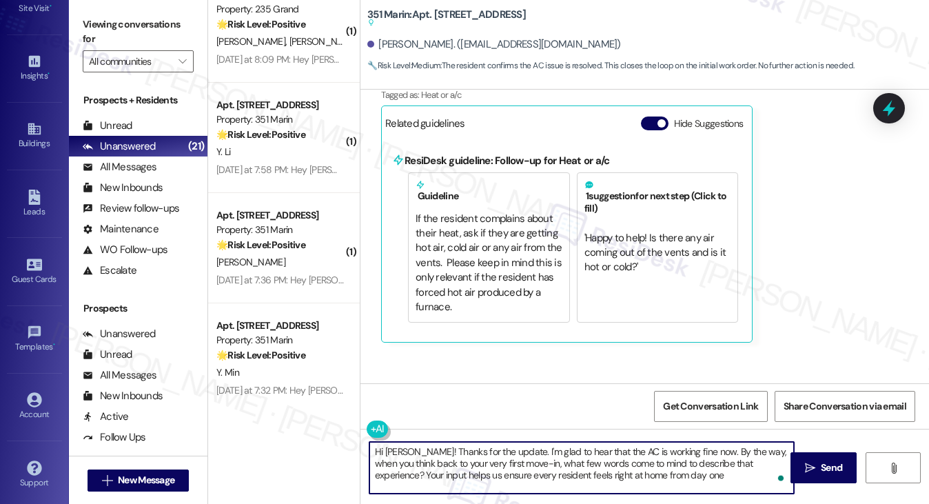
scroll to position [1426, 0]
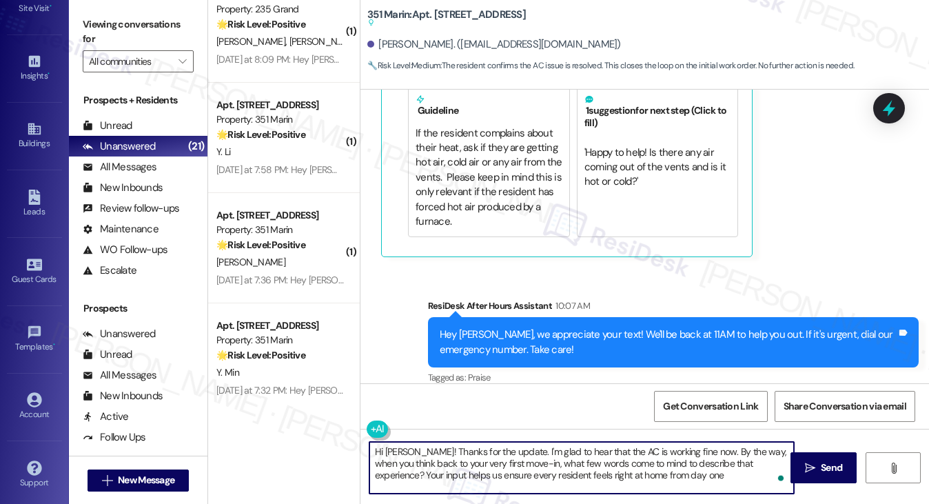
type textarea "Hi Hanyou! Thanks for the update. I'm glad to hear that the AC is working fine …"
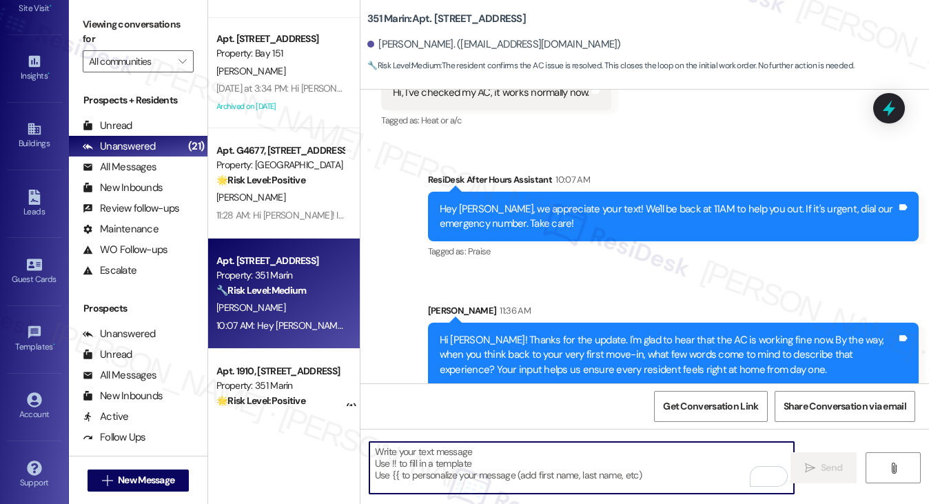
scroll to position [945, 0]
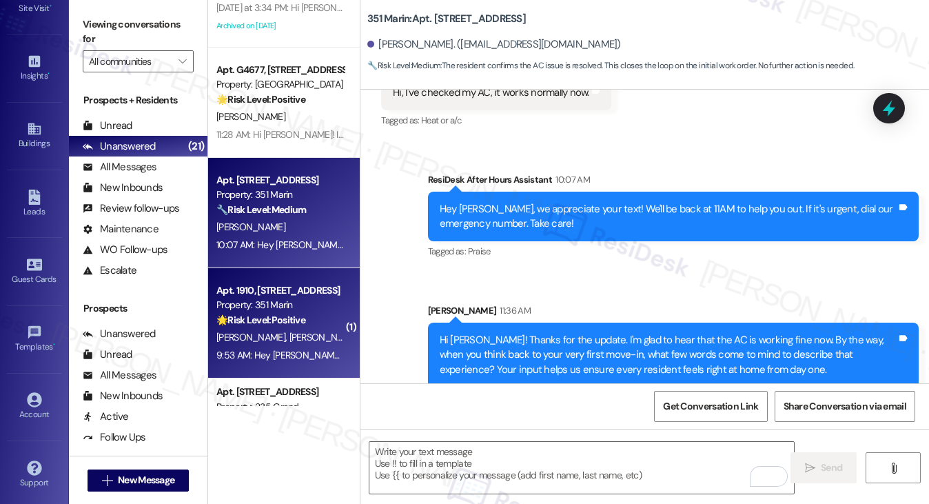
click at [311, 336] on div "S. Deng H. Li" at bounding box center [280, 337] width 130 height 17
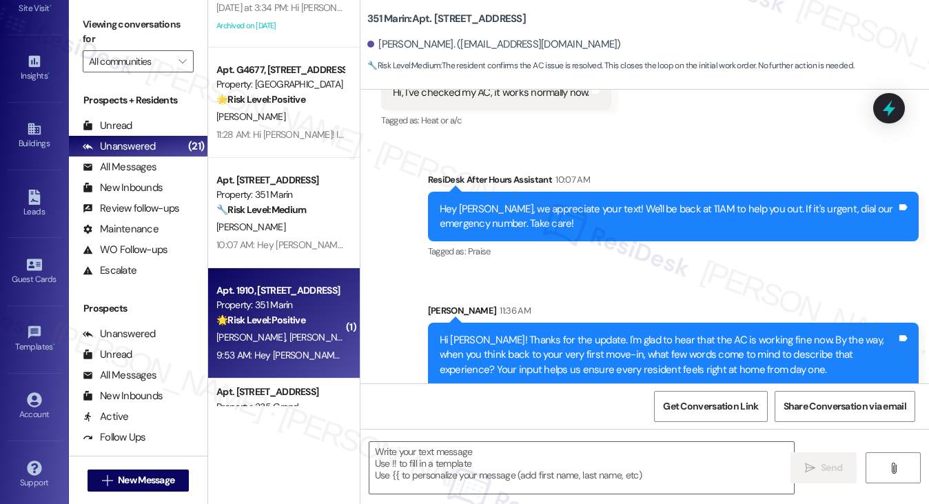
type textarea "Fetching suggested responses. Please feel free to read through the conversation…"
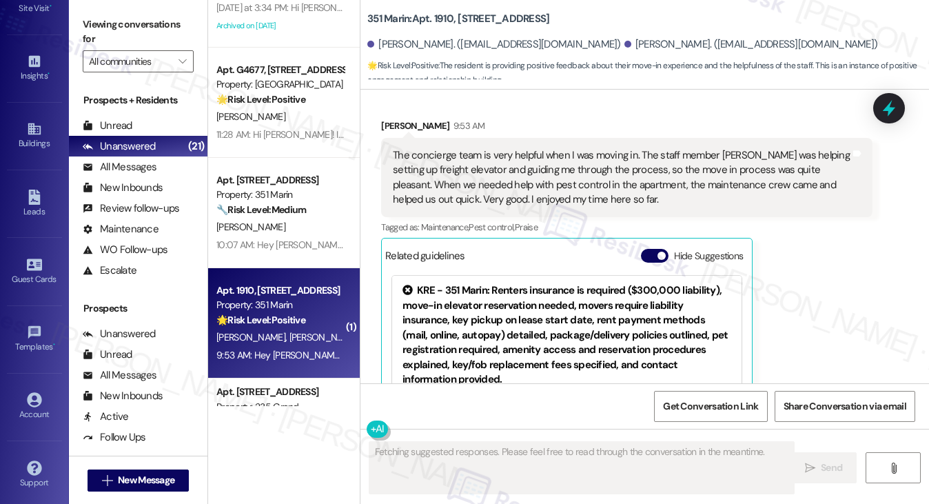
scroll to position [901, 0]
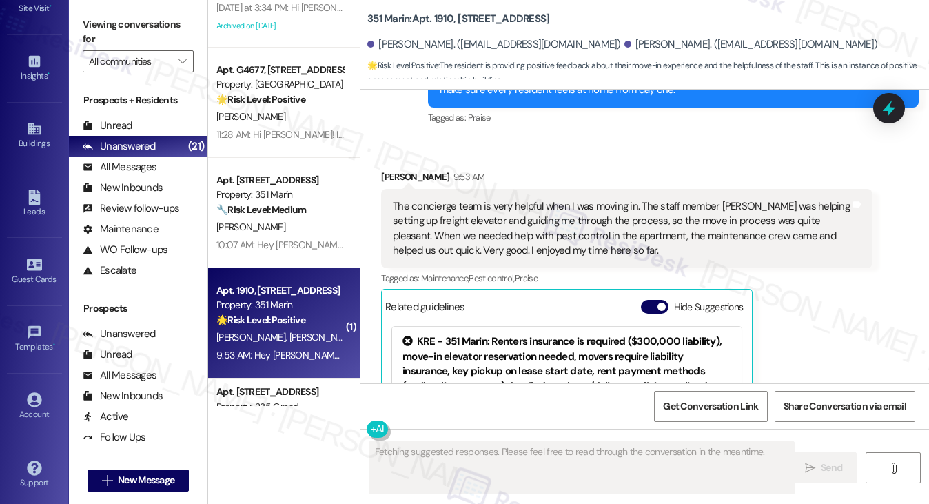
click at [444, 203] on div "The concierge team is very helpful when I was moving in. The staff member Mia w…" at bounding box center [621, 228] width 457 height 59
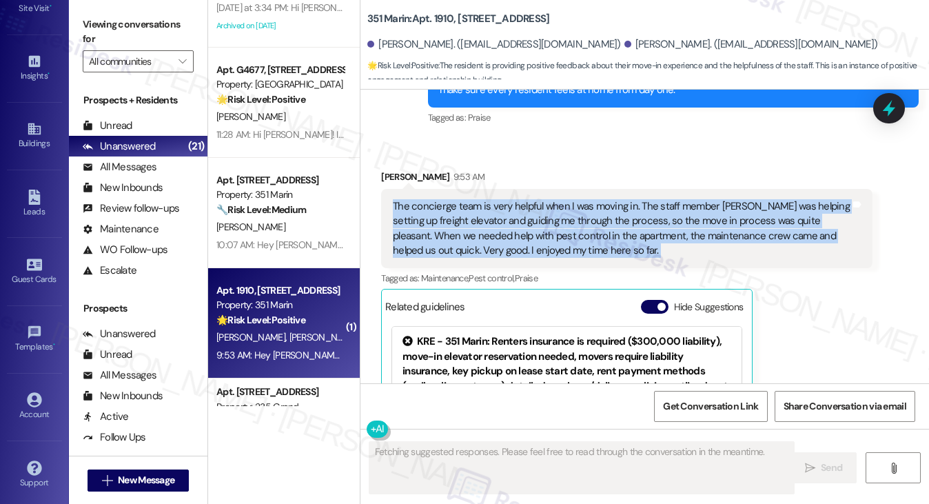
click at [444, 203] on div "The concierge team is very helpful when I was moving in. The staff member Mia w…" at bounding box center [621, 228] width 457 height 59
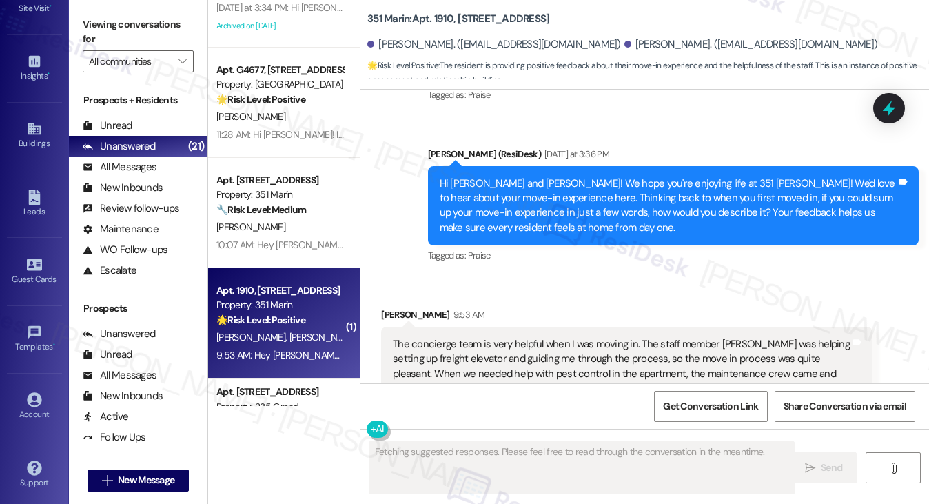
click at [600, 176] on div "Hi Hongjin and Shuhua! We hope you're enjoying life at 351 Marin! We'd love to …" at bounding box center [668, 205] width 457 height 59
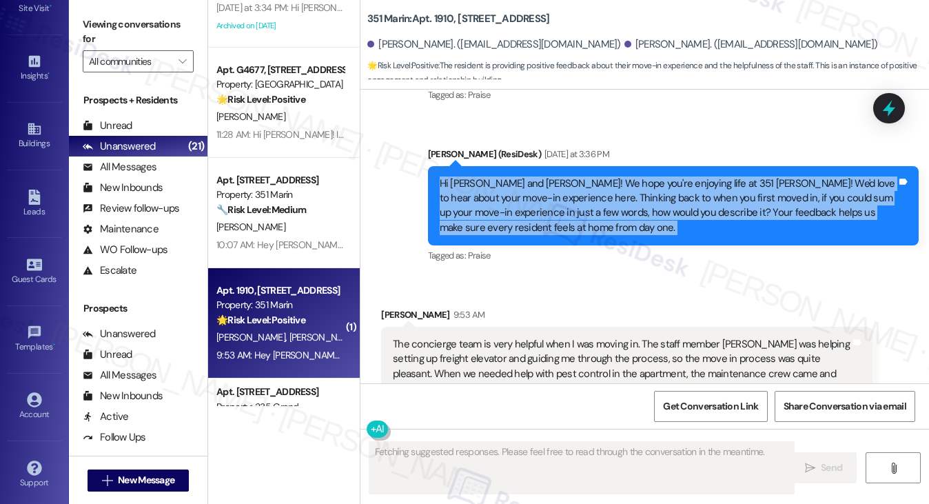
click at [600, 176] on div "Hi Hongjin and Shuhua! We hope you're enjoying life at 351 Marin! We'd love to …" at bounding box center [668, 205] width 457 height 59
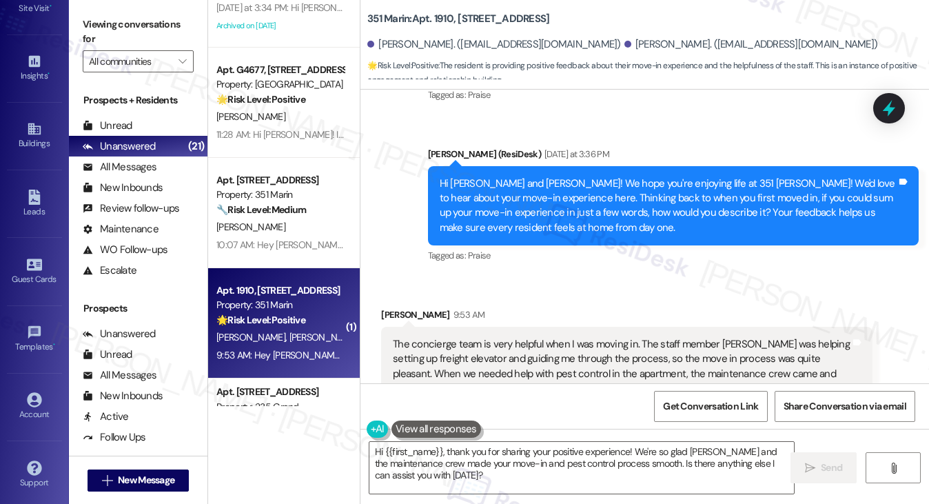
click at [520, 337] on div "The concierge team is very helpful when I was moving in. The staff member Mia w…" at bounding box center [621, 366] width 457 height 59
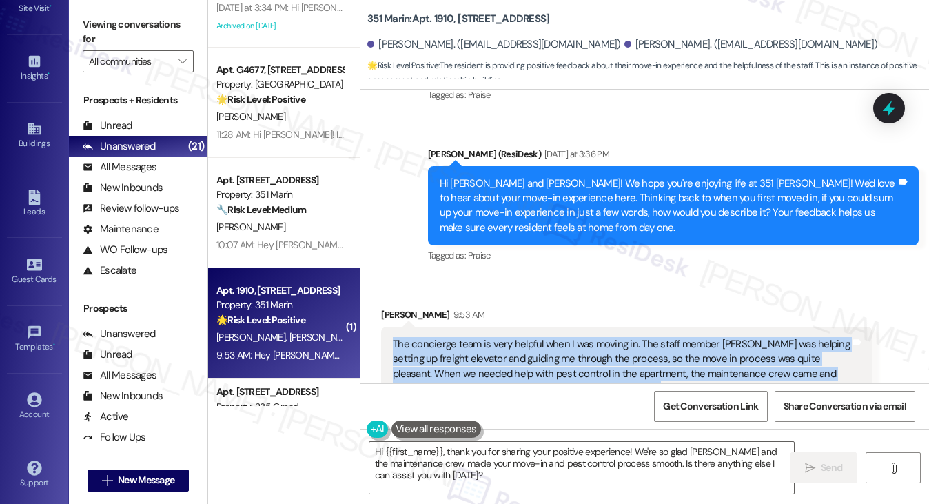
click at [520, 337] on div "The concierge team is very helpful when I was moving in. The staff member Mia w…" at bounding box center [621, 366] width 457 height 59
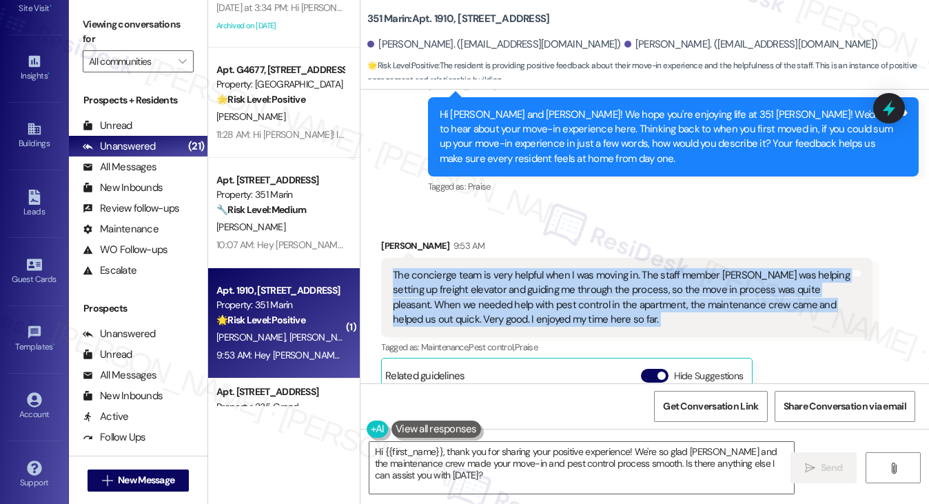
click at [523, 273] on div "The concierge team is very helpful when I was moving in. The staff member Mia w…" at bounding box center [621, 297] width 457 height 59
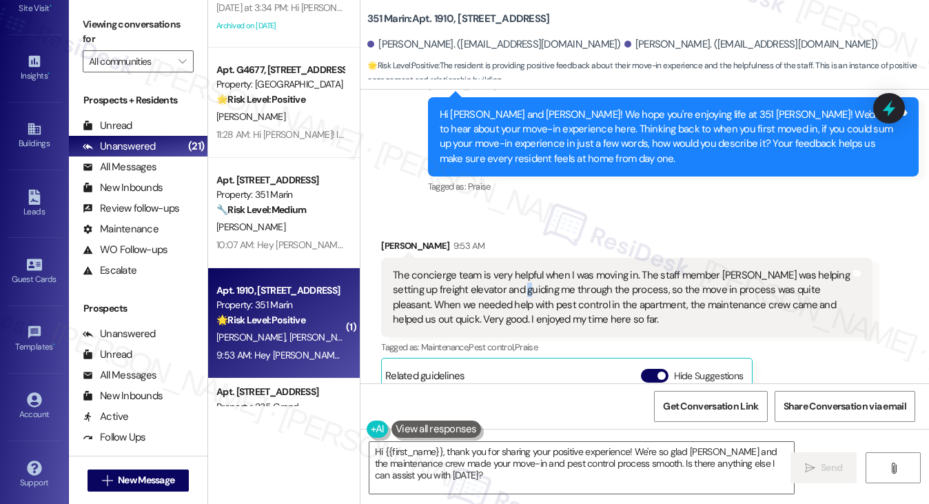
click at [523, 273] on div "The concierge team is very helpful when I was moving in. The staff member Mia w…" at bounding box center [621, 297] width 457 height 59
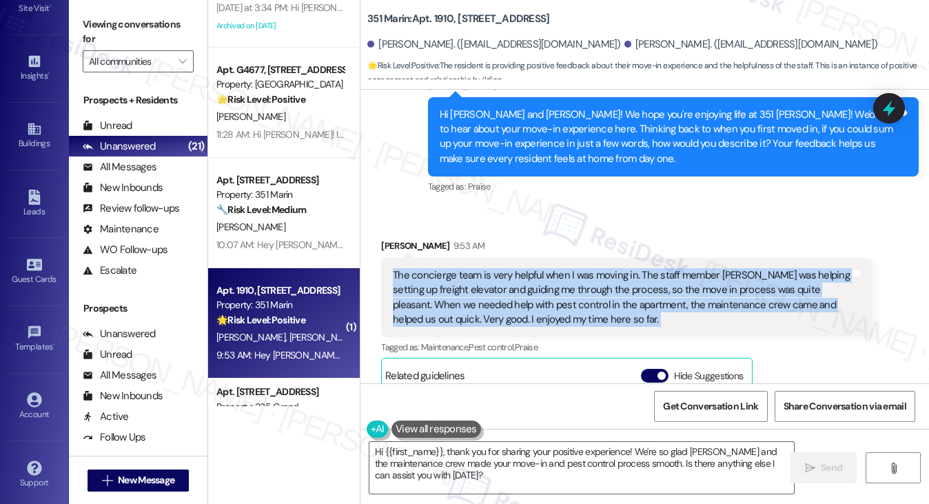
click at [523, 273] on div "The concierge team is very helpful when I was moving in. The staff member Mia w…" at bounding box center [621, 297] width 457 height 59
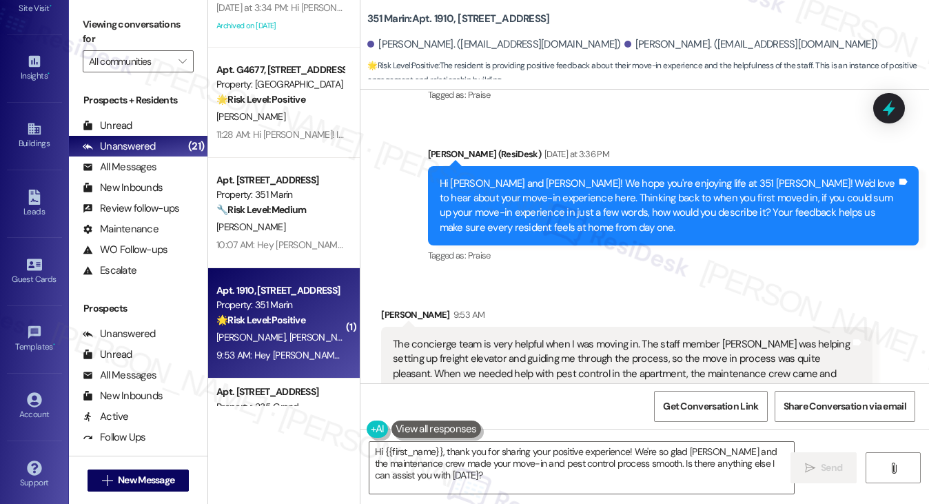
click at [535, 186] on div "Hi Hongjin and Shuhua! We hope you're enjoying life at 351 Marin! We'd love to …" at bounding box center [668, 205] width 457 height 59
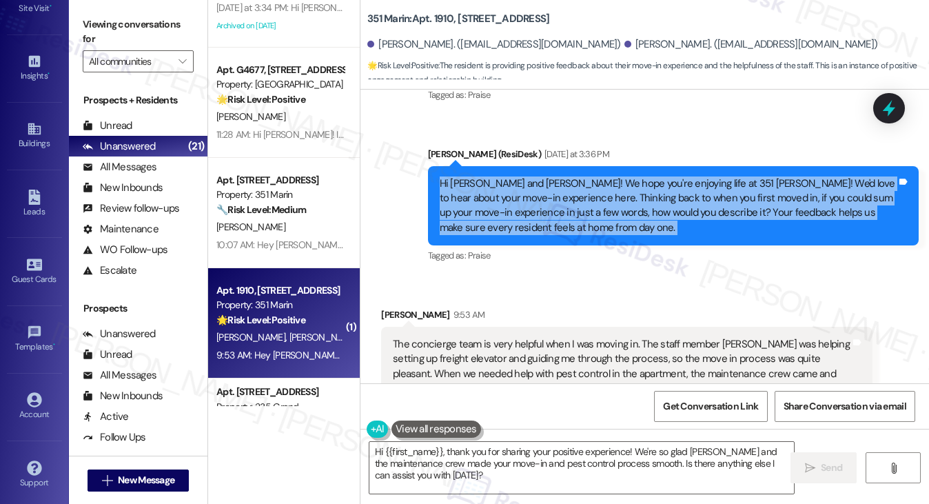
click at [535, 186] on div "Hi Hongjin and Shuhua! We hope you're enjoying life at 351 Marin! We'd love to …" at bounding box center [668, 205] width 457 height 59
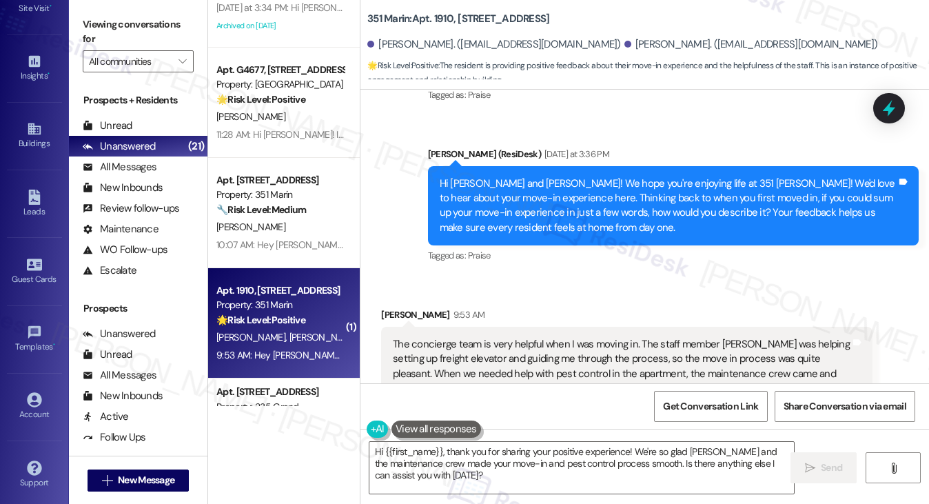
click at [540, 374] on div "The concierge team is very helpful when I was moving in. The staff member Mia w…" at bounding box center [621, 366] width 457 height 59
click at [568, 342] on div "The concierge team is very helpful when I was moving in. The staff member Mia w…" at bounding box center [621, 366] width 457 height 59
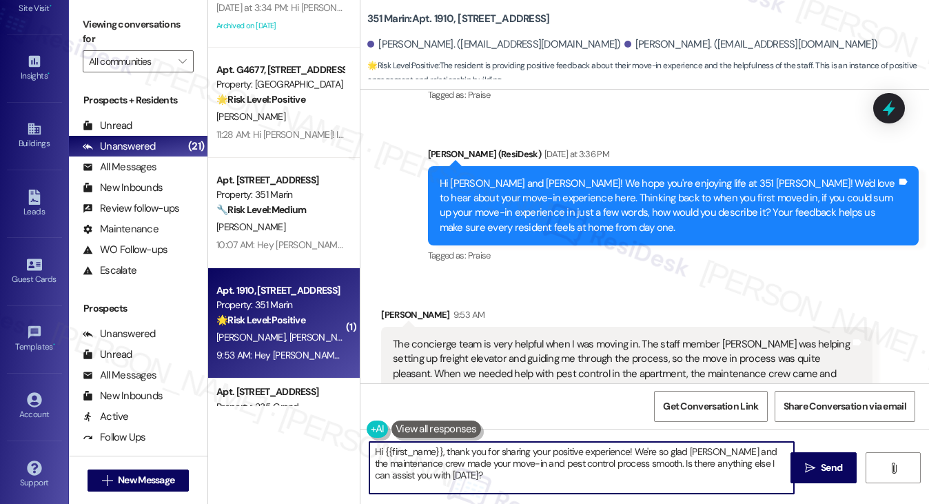
drag, startPoint x: 447, startPoint y: 449, endPoint x: 220, endPoint y: 448, distance: 226.7
click at [220, 448] on div "Apt. 2004, 100 C. Columbus Drive Property: Grove Pointe 🌟 Risk Level: Positive …" at bounding box center [568, 252] width 721 height 504
click at [394, 307] on div "Shuhua Deng 9:53 AM" at bounding box center [626, 316] width 491 height 19
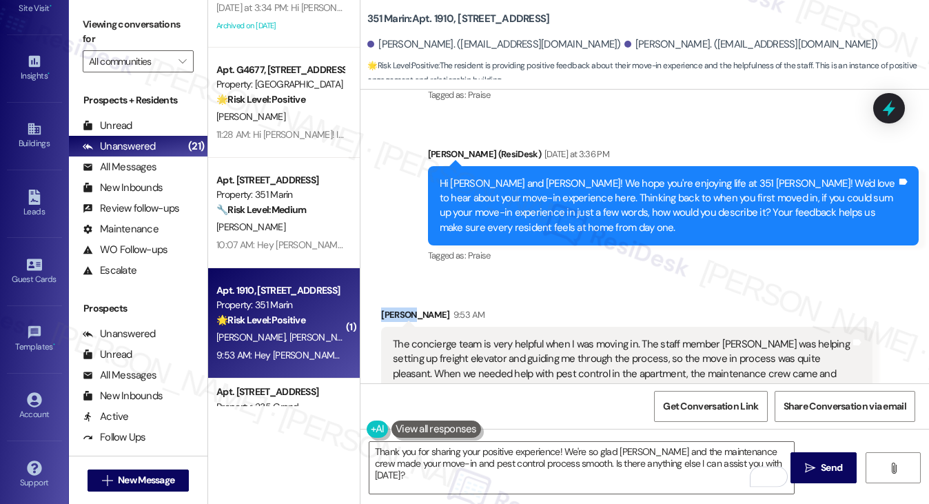
click at [394, 307] on div "Shuhua Deng 9:53 AM" at bounding box center [626, 316] width 491 height 19
copy div "Shuhua"
click at [559, 451] on textarea "Thank you for sharing your positive experience! We're so glad Mia and the maint…" at bounding box center [581, 468] width 425 height 52
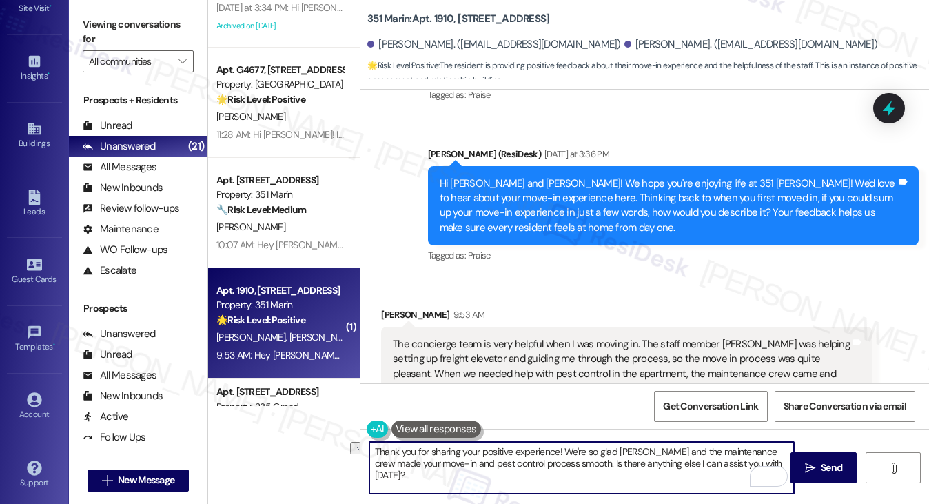
drag, startPoint x: 750, startPoint y: 462, endPoint x: 546, endPoint y: 467, distance: 204.0
click at [546, 467] on textarea "Thank you for sharing your positive experience! We're so glad Mia and the maint…" at bounding box center [581, 468] width 425 height 52
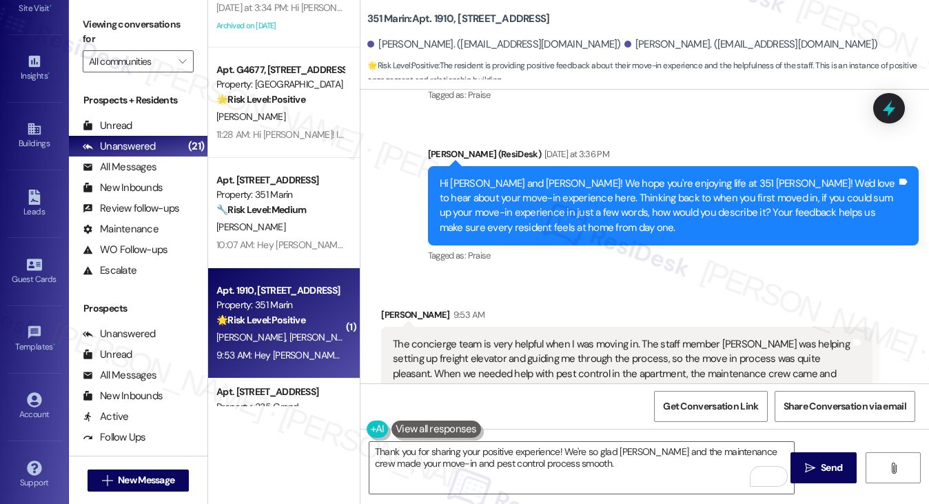
click at [135, 37] on label "Viewing conversations for" at bounding box center [138, 32] width 111 height 37
click at [566, 470] on textarea "Thank you for sharing your positive experience! We're so glad Mia and the maint…" at bounding box center [581, 468] width 425 height 52
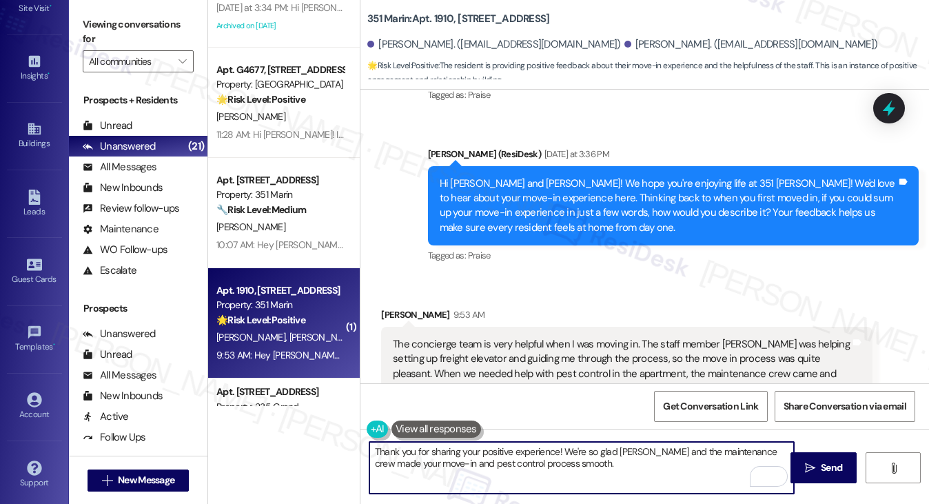
paste textarea "When you initially toured {{property}} prior to moving in, how closely did the …"
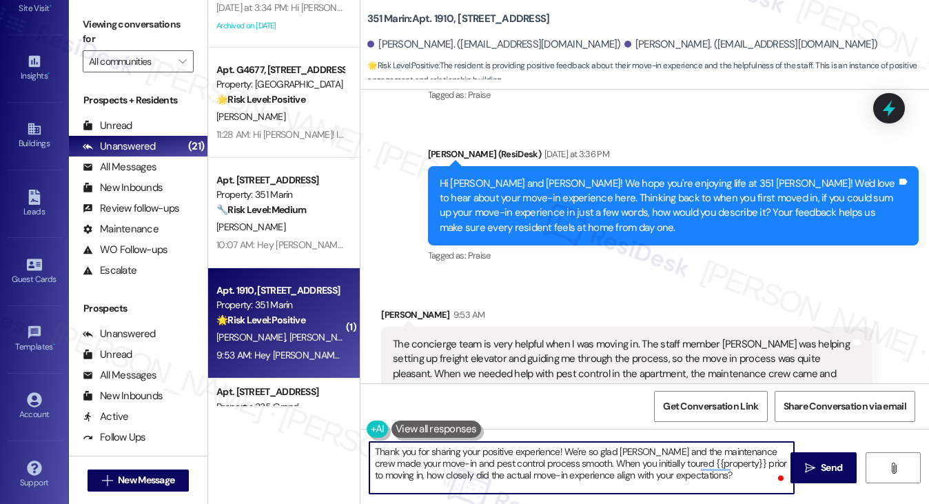
click at [557, 453] on textarea "Thank you for sharing your positive experience! We're so glad Mia and the maint…" at bounding box center [581, 468] width 425 height 52
paste textarea "When you initially toured {{property}} prior to moving in, how closely did the …"
click at [400, 307] on div "Shuhua Deng 9:53 AM" at bounding box center [626, 316] width 491 height 19
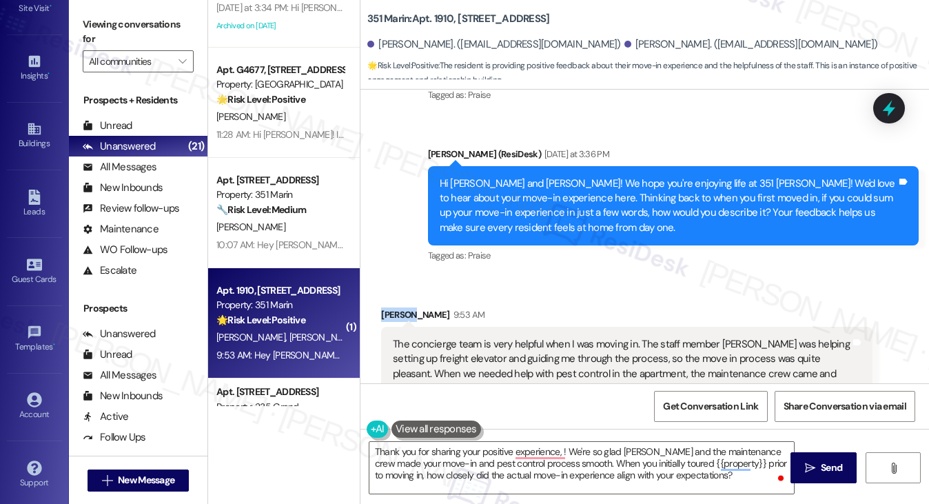
copy div "Shuhua"
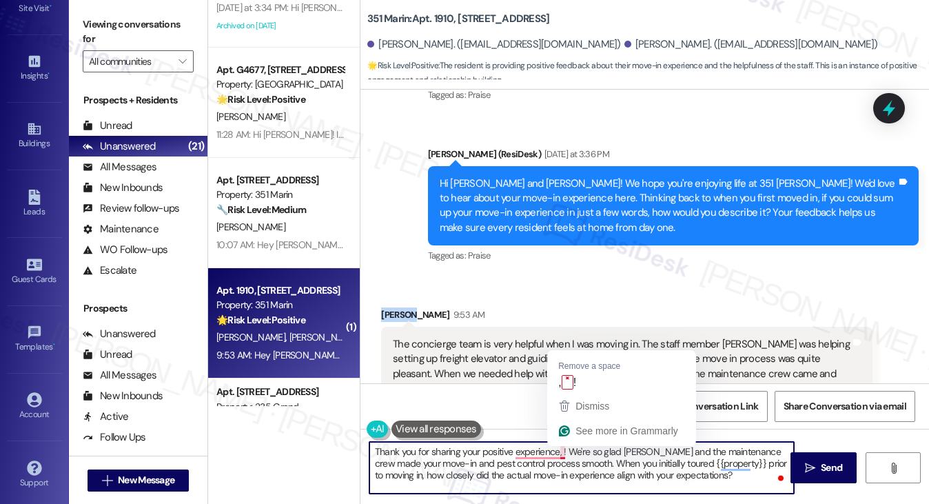
click at [560, 447] on textarea "Thank you for sharing your positive experience, ! We're so glad Mia and the mai…" at bounding box center [581, 468] width 425 height 52
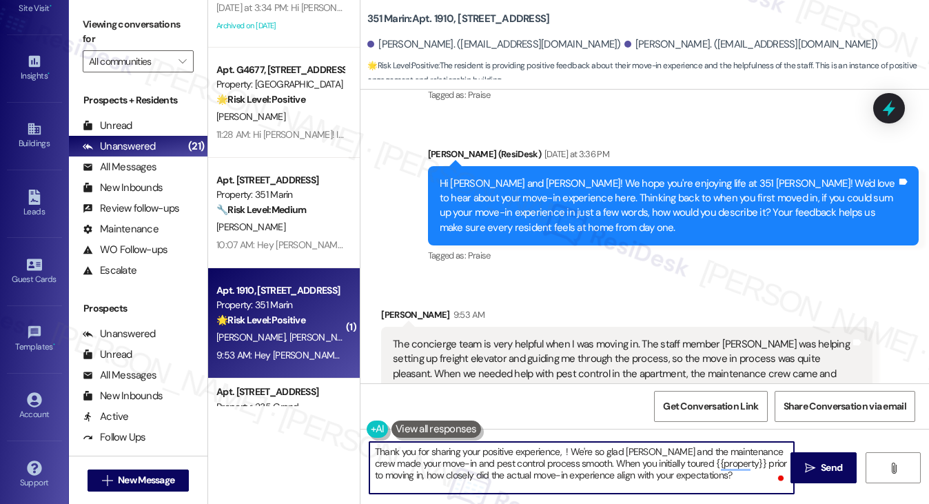
paste textarea "Shuhua"
type textarea "Thank you for sharing your positive experience, Shuhua! We're so glad Mia and t…"
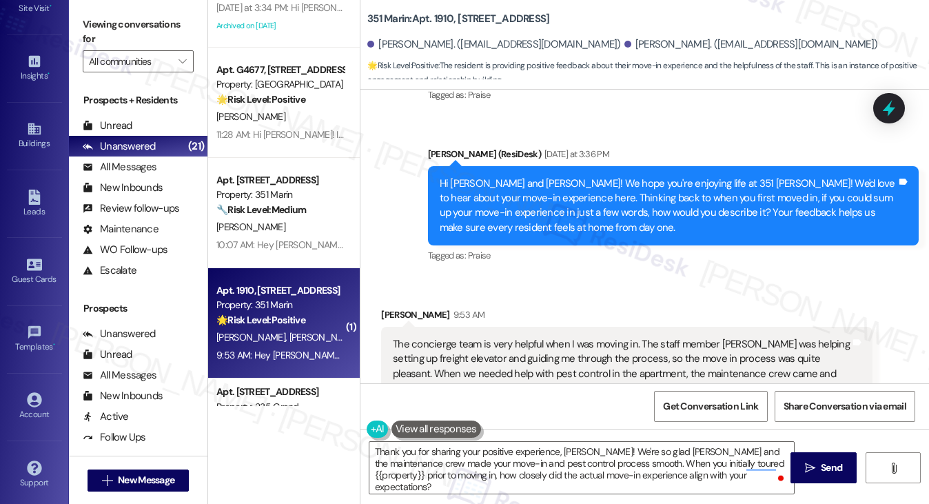
click at [653, 276] on div "Received via SMS Shuhua Deng 9:53 AM The concierge team is very helpful when I …" at bounding box center [644, 475] width 568 height 398
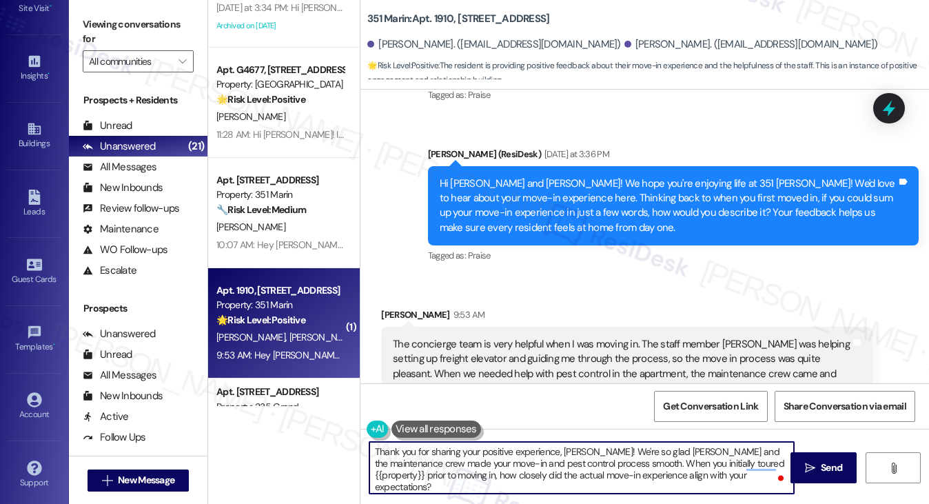
click at [474, 465] on textarea "Thank you for sharing your positive experience, Shuhua! We're so glad Mia and t…" at bounding box center [581, 468] width 425 height 52
click at [549, 471] on textarea "Thank you for sharing your positive experience, Shuhua! We're so glad Mia and t…" at bounding box center [581, 468] width 425 height 52
click at [458, 475] on textarea "Thank you for sharing your positive experience, Shuhua! We're so glad Mia and t…" at bounding box center [581, 468] width 425 height 52
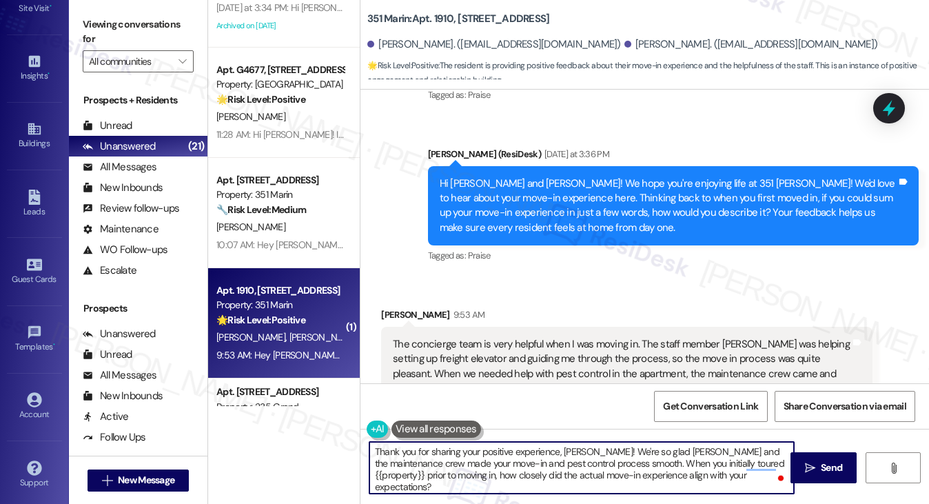
click at [458, 475] on textarea "Thank you for sharing your positive experience, Shuhua! We're so glad Mia and t…" at bounding box center [581, 468] width 425 height 52
click at [704, 337] on div "The concierge team is very helpful when I was moving in. The staff member Mia w…" at bounding box center [621, 366] width 457 height 59
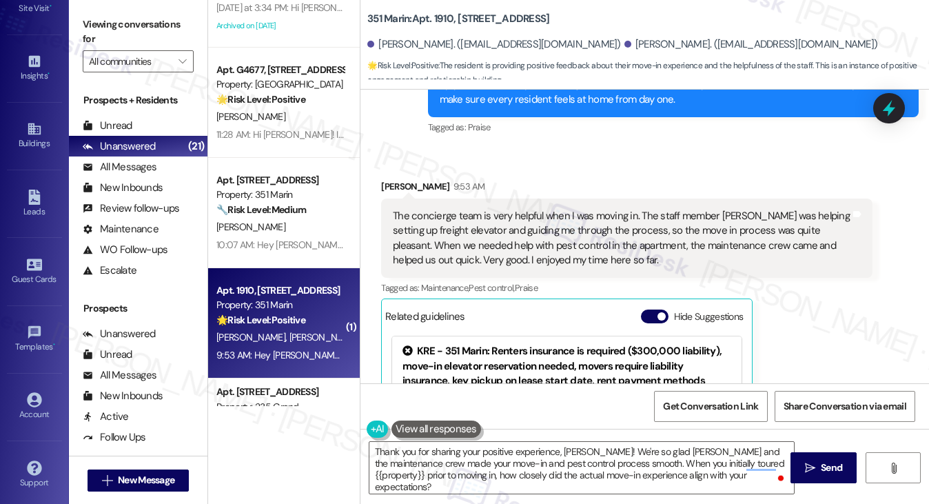
scroll to position [1039, 0]
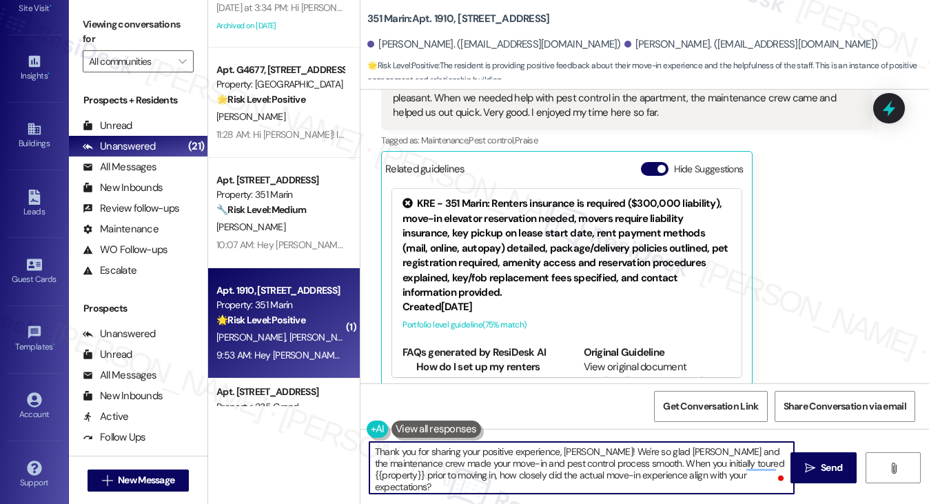
click at [592, 463] on textarea "Thank you for sharing your positive experience, Shuhua! We're so glad Mia and t…" at bounding box center [581, 468] width 425 height 52
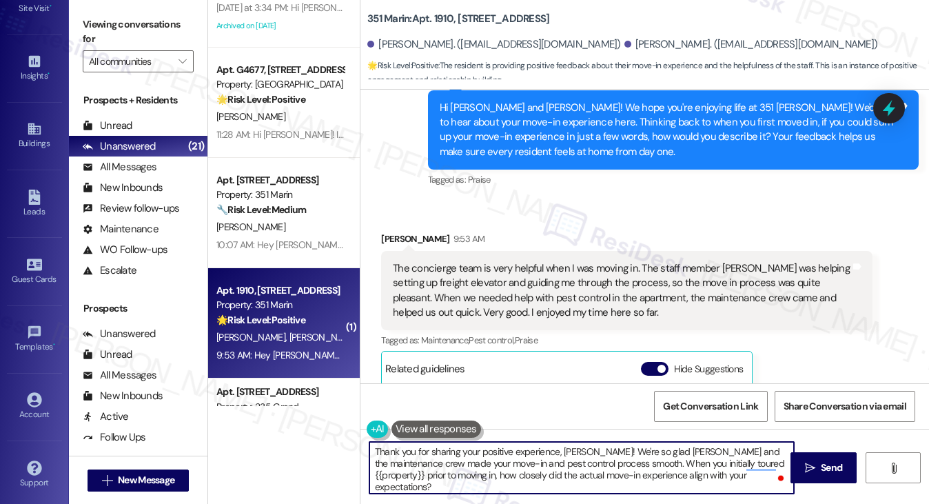
scroll to position [832, 0]
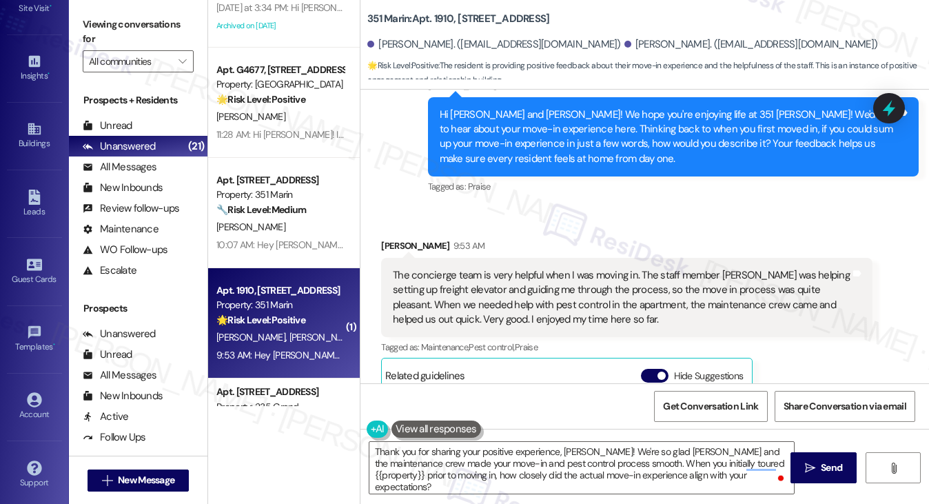
click at [146, 38] on label "Viewing conversations for" at bounding box center [138, 32] width 111 height 37
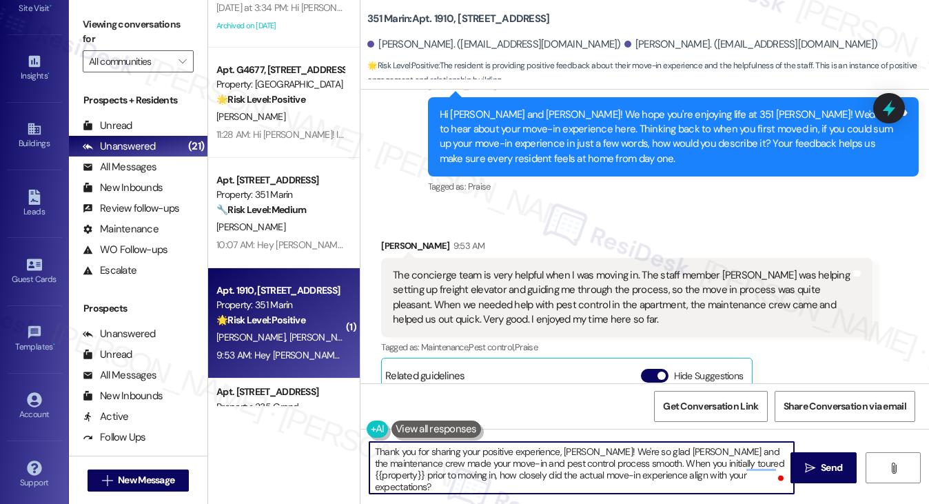
click at [593, 462] on textarea "Thank you for sharing your positive experience, Shuhua! We're so glad Mia and t…" at bounding box center [581, 468] width 425 height 52
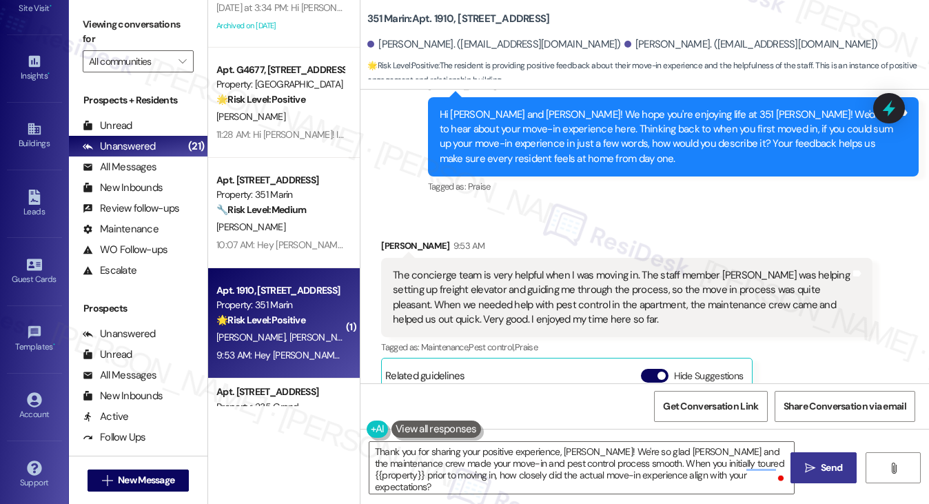
click at [818, 462] on span "Send" at bounding box center [831, 467] width 27 height 14
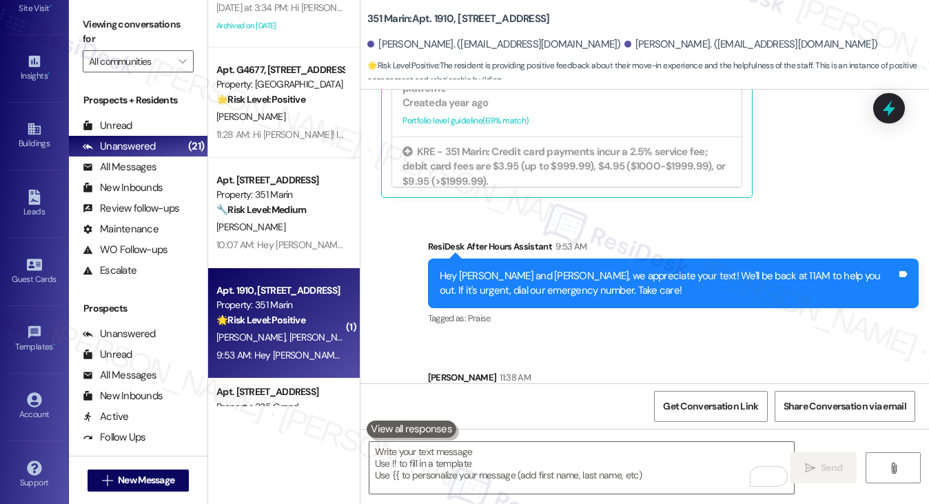
scroll to position [1295, 0]
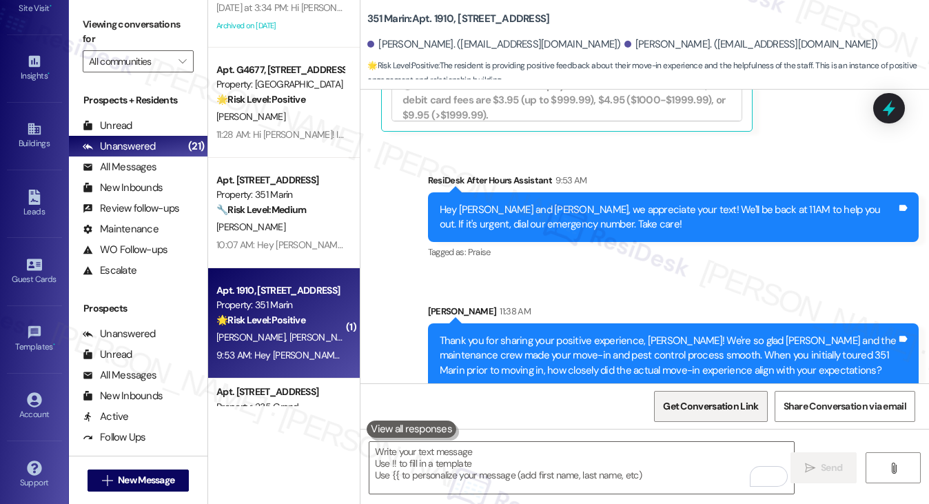
click at [696, 405] on span "Get Conversation Link" at bounding box center [710, 406] width 95 height 14
click at [116, 26] on label "Viewing conversations for" at bounding box center [138, 32] width 111 height 37
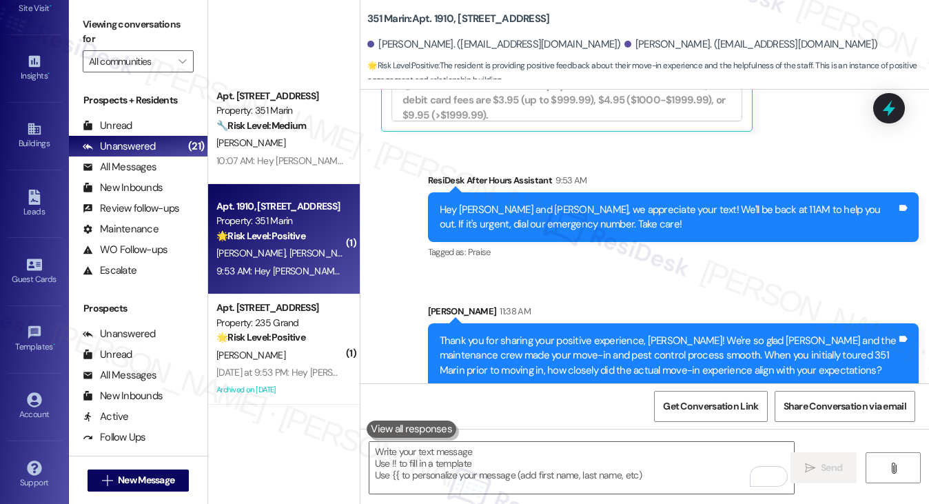
scroll to position [1220, 0]
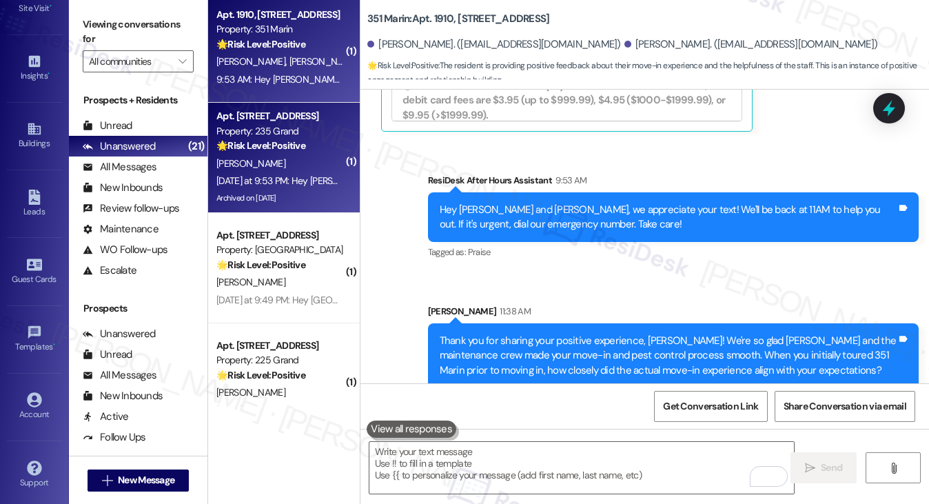
click at [298, 166] on div "[PERSON_NAME]" at bounding box center [280, 163] width 130 height 17
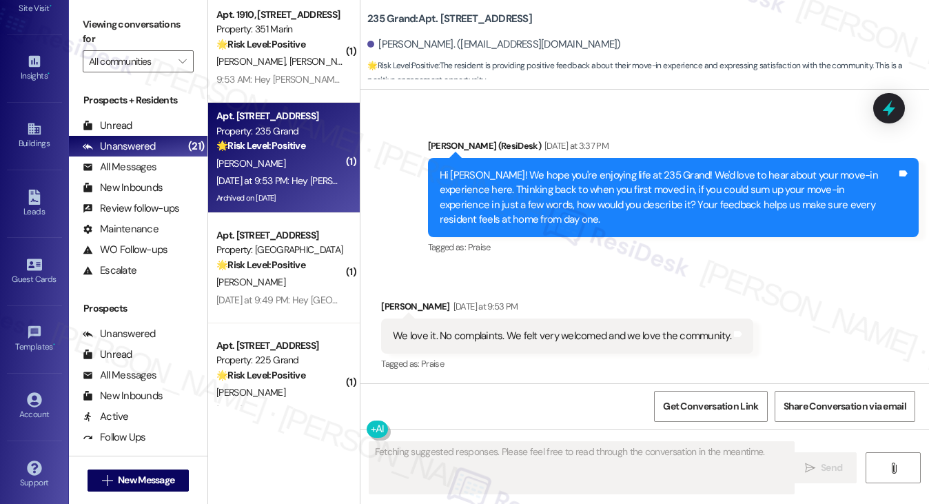
scroll to position [777, 0]
click at [529, 323] on div "We love it. No complaints. We felt very welcomed and we love the community. Tag…" at bounding box center [567, 335] width 372 height 35
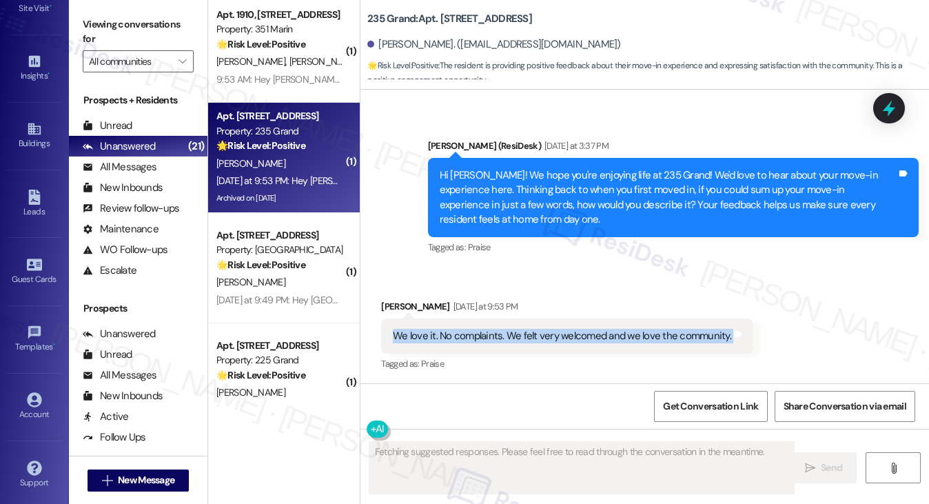
click at [529, 323] on div "We love it. No complaints. We felt very welcomed and we love the community. Tag…" at bounding box center [567, 335] width 372 height 35
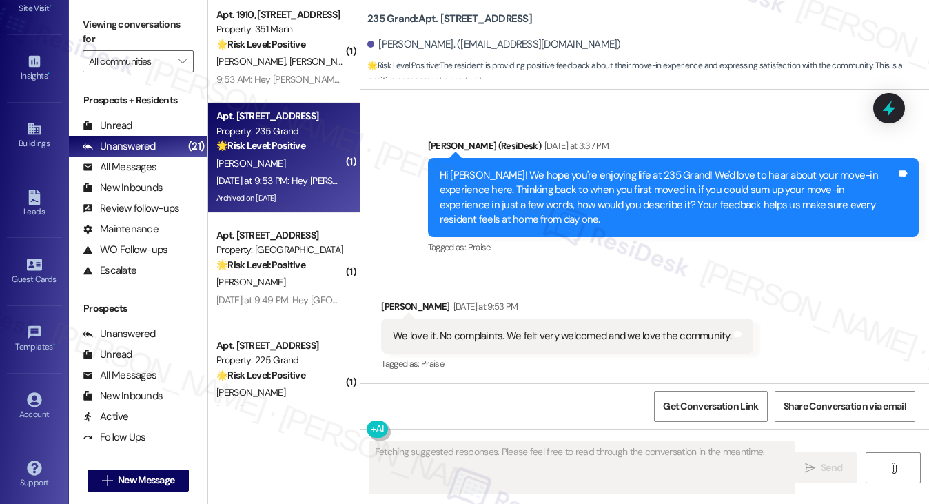
click at [609, 201] on div "Hi Guannan! We hope you're enjoying life at 235 Grand! We'd love to hear about …" at bounding box center [668, 197] width 457 height 59
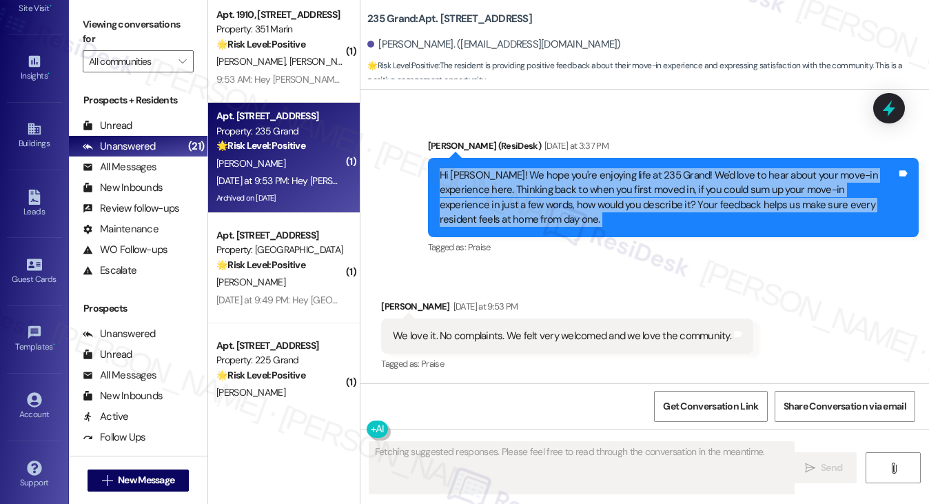
click at [609, 201] on div "Hi Guannan! We hope you're enjoying life at 235 Grand! We'd love to hear about …" at bounding box center [668, 197] width 457 height 59
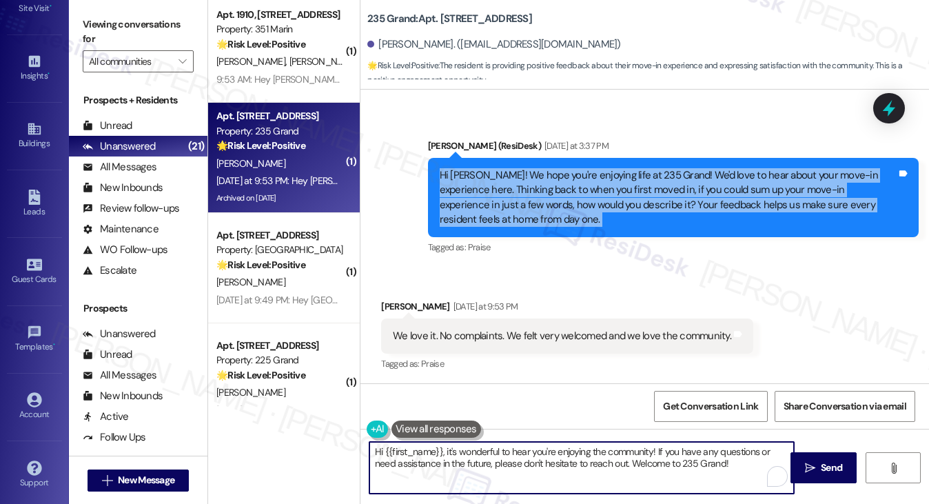
click at [544, 457] on textarea "Hi {{first_name}}, it's wonderful to hear you're enjoying the community! If you…" at bounding box center [581, 468] width 425 height 52
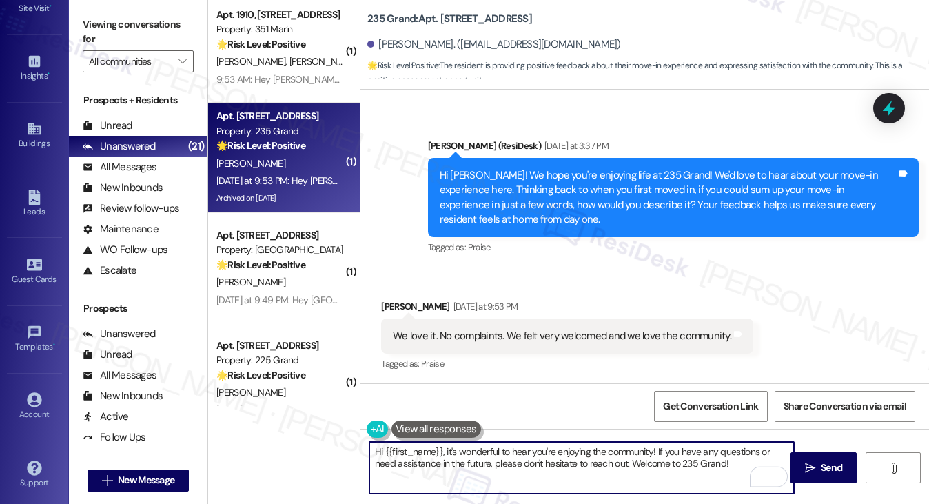
drag, startPoint x: 732, startPoint y: 461, endPoint x: 656, endPoint y: 448, distance: 76.9
click at [656, 448] on textarea "Hi {{first_name}}, it's wonderful to hear you're enjoying the community! If you…" at bounding box center [581, 468] width 425 height 52
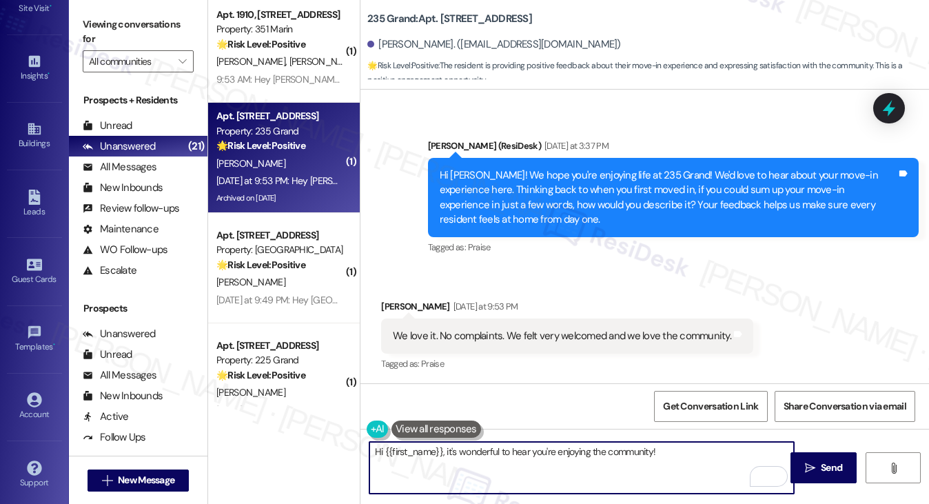
type textarea "Hi {{first_name}}, it's wonderful to hear you're enjoying the community!"
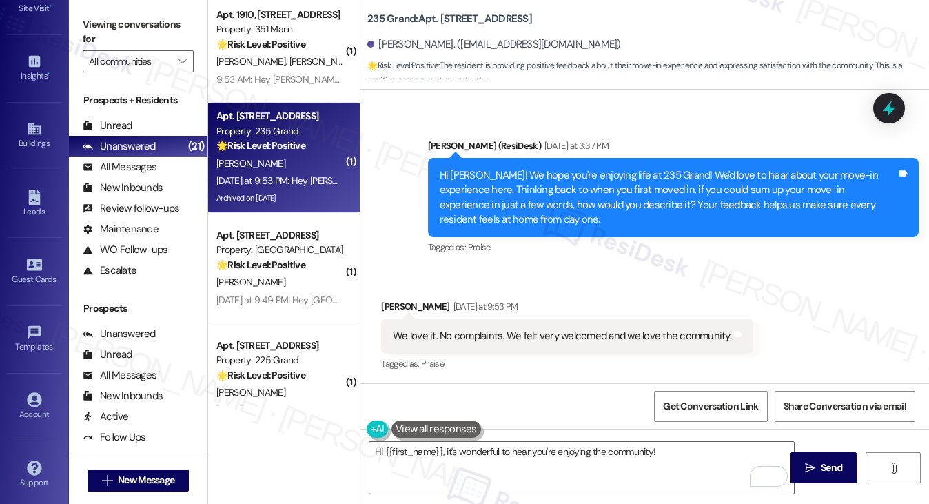
click at [127, 21] on label "Viewing conversations for" at bounding box center [138, 32] width 111 height 37
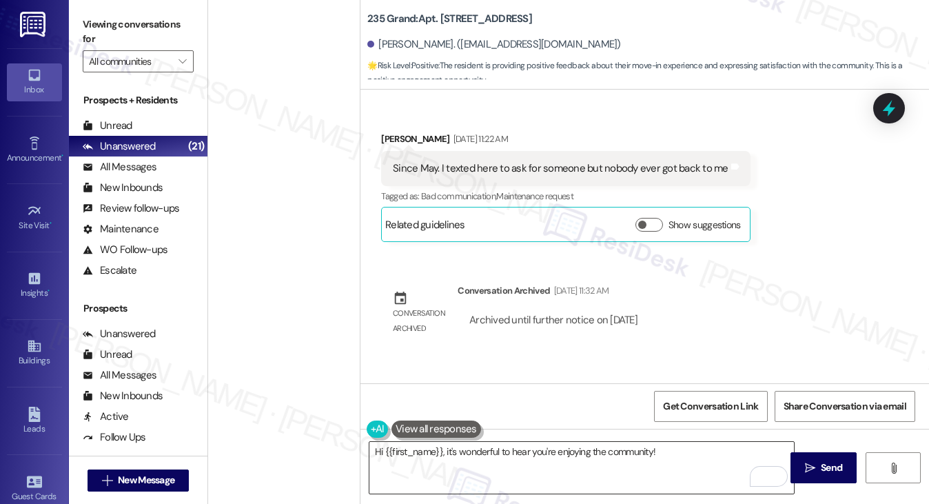
scroll to position [777, 0]
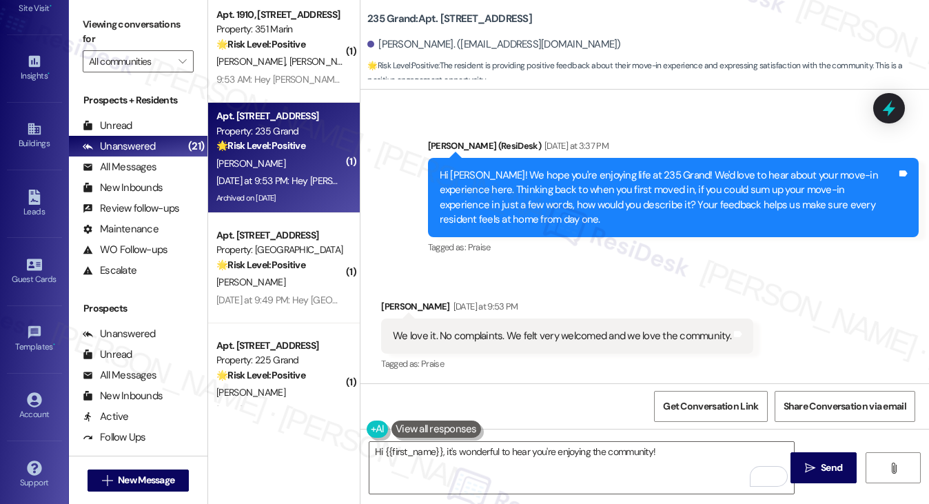
click at [95, 0] on div "Viewing conversations for All communities " at bounding box center [138, 43] width 139 height 86
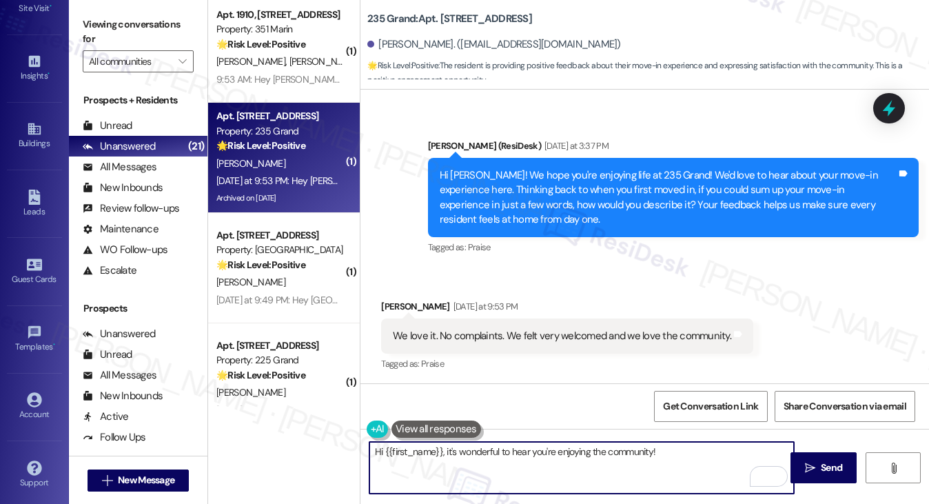
drag, startPoint x: 691, startPoint y: 453, endPoint x: 652, endPoint y: 455, distance: 39.3
click at [652, 455] on textarea "Hi {{first_name}}, it's wonderful to hear you're enjoying the community!" at bounding box center [581, 468] width 425 height 52
click at [686, 455] on textarea "Hi {{first_name}}, it's wonderful to hear you're enjoying the community!" at bounding box center [581, 468] width 425 height 52
click at [689, 449] on textarea "Hi {{first_name}}, it's wonderful to hear you're enjoying the community!" at bounding box center [581, 468] width 425 height 52
drag, startPoint x: 690, startPoint y: 449, endPoint x: 444, endPoint y: 454, distance: 246.1
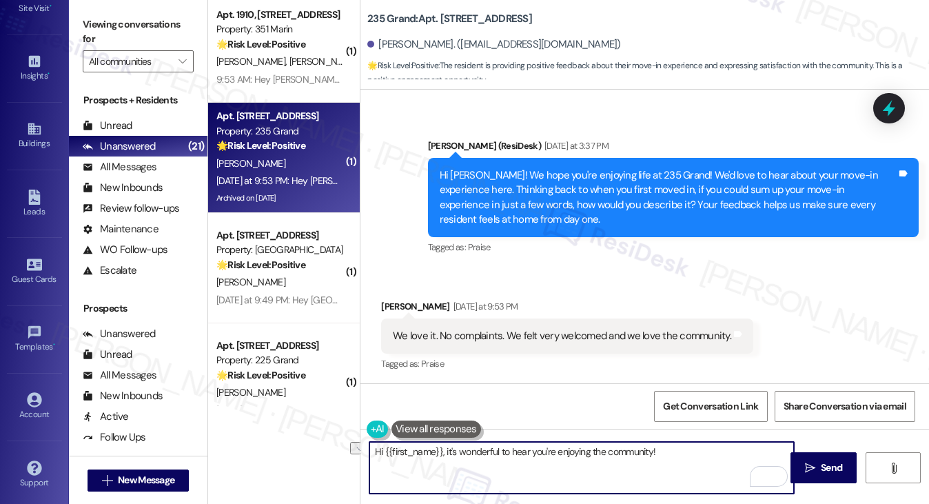
click at [444, 454] on textarea "Hi {{first_name}}, it's wonderful to hear you're enjoying the community!" at bounding box center [581, 468] width 425 height 52
paste textarea "That's wonderful to hear! What specific aspects of the move-in process stood ou…"
click at [449, 451] on textarea "Hi {{first_name}}, That's wonderful to hear! What specific aspects of the move-…" at bounding box center [581, 468] width 425 height 52
click at [506, 475] on textarea "Hi {{first_name}}, that's wonderful to hear! What specific aspects of the move-…" at bounding box center [581, 468] width 425 height 52
type textarea "Hi {{first_name}}, that's wonderful to hear! What specific aspects of the move-…"
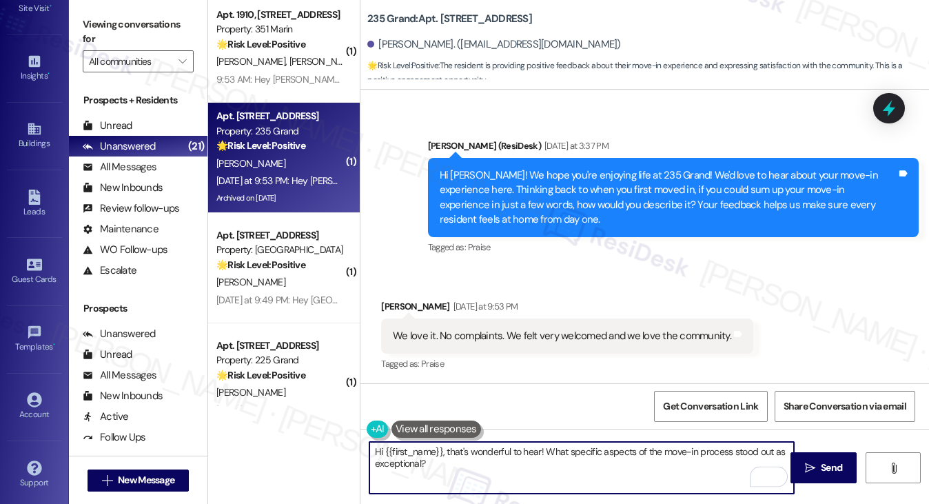
click at [443, 333] on div "We love it. No complaints. We felt very welcomed and we love the community." at bounding box center [562, 336] width 338 height 14
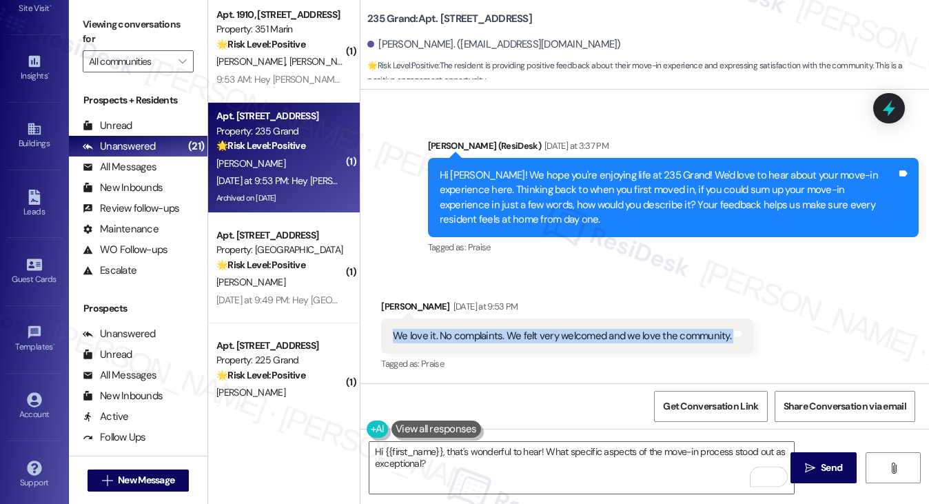
click at [443, 333] on div "We love it. No complaints. We felt very welcomed and we love the community." at bounding box center [562, 336] width 338 height 14
click at [810, 467] on icon "" at bounding box center [810, 467] width 10 height 11
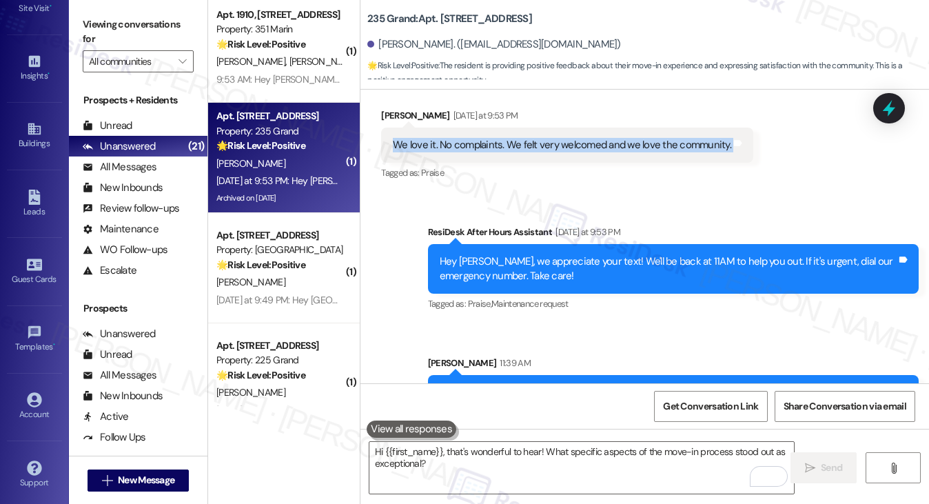
scroll to position [1020, 0]
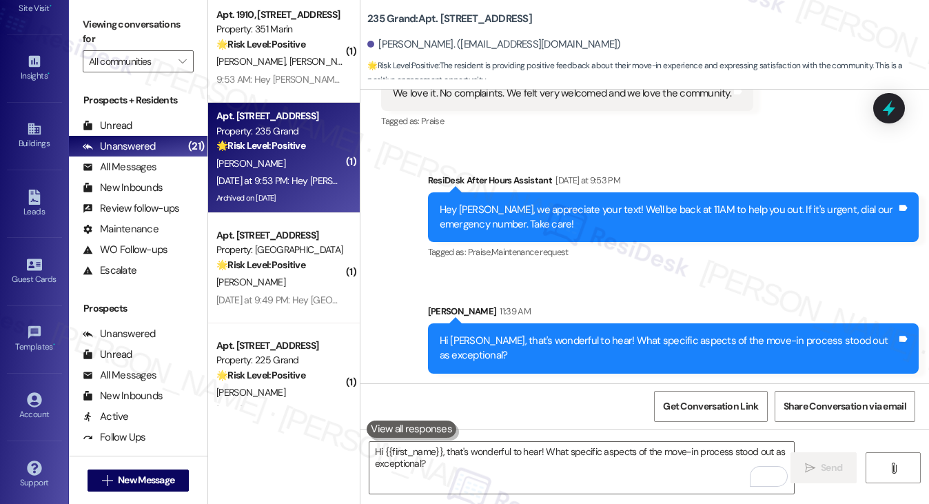
click at [551, 335] on div "Hi Guannan, that's wonderful to hear! What specific aspects of the move-in proc…" at bounding box center [668, 349] width 457 height 30
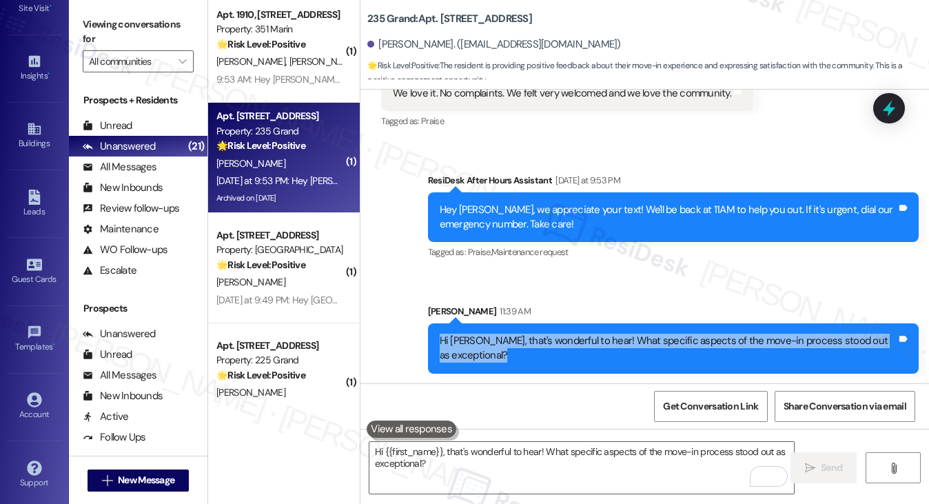
click at [551, 335] on div "Hi Guannan, that's wonderful to hear! What specific aspects of the move-in proc…" at bounding box center [668, 349] width 457 height 30
click at [692, 403] on span "Get Conversation Link" at bounding box center [710, 406] width 95 height 14
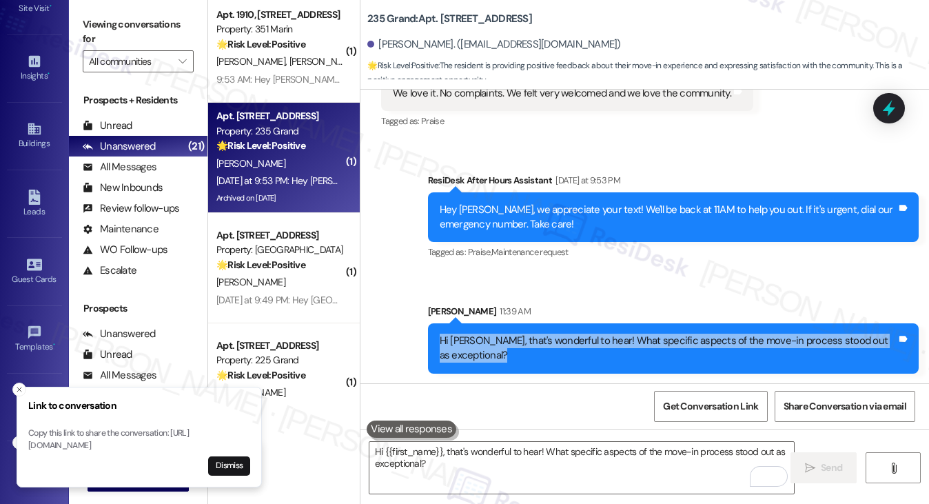
click at [645, 168] on div "Sent via SMS ResiDesk After Hours Assistant Yesterday at 9:53 PM Hey Guannan, w…" at bounding box center [673, 218] width 511 height 110
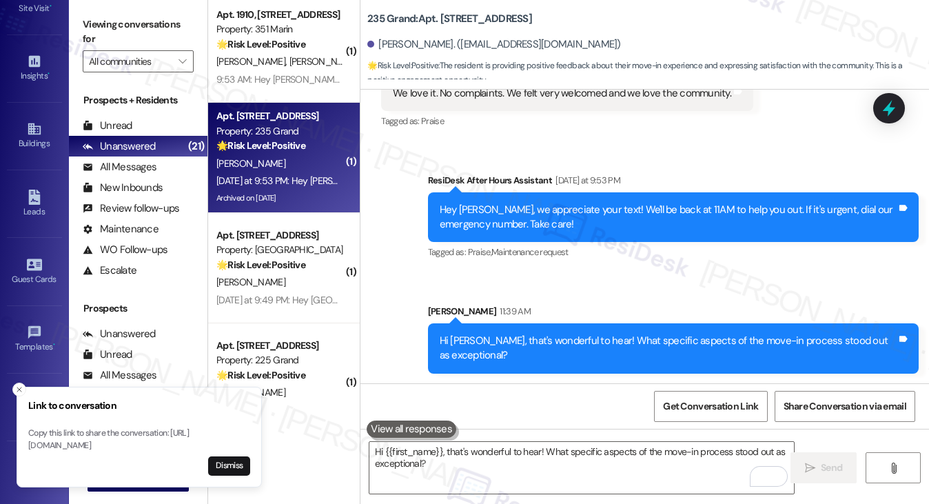
click at [114, 22] on label "Viewing conversations for" at bounding box center [138, 32] width 111 height 37
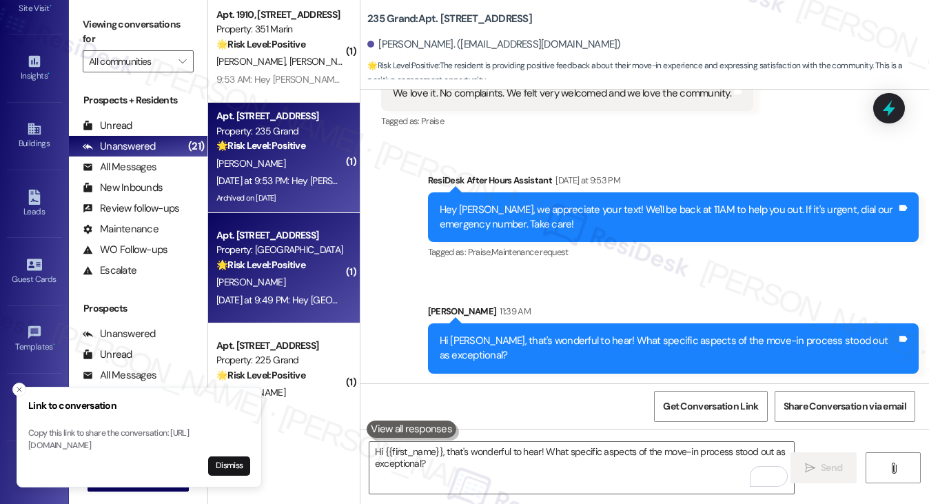
click at [272, 288] on div "S. Mok" at bounding box center [280, 282] width 130 height 17
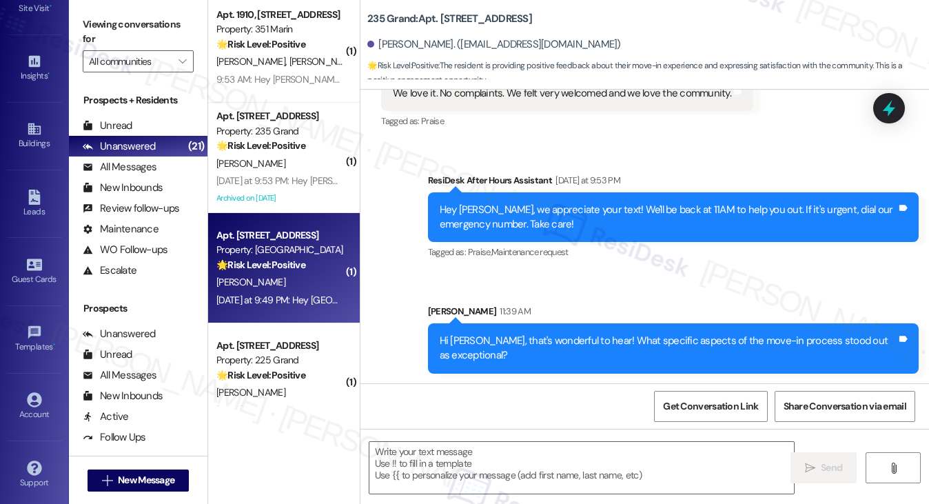
type textarea "Fetching suggested responses. Please feel free to read through the conversation…"
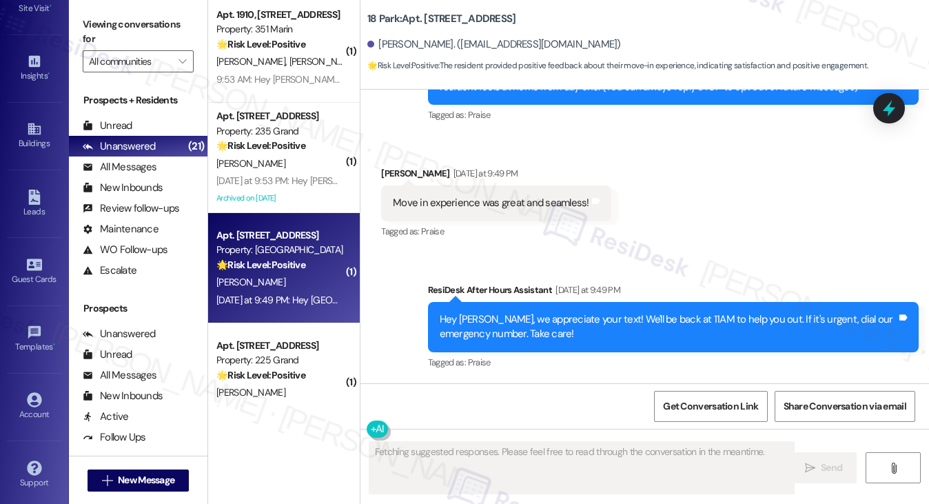
scroll to position [234, 0]
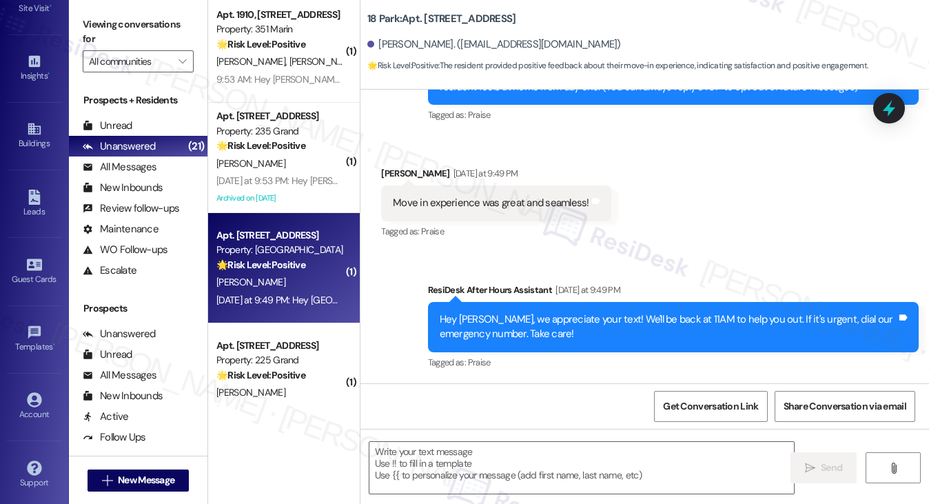
click at [495, 196] on div "Move in experience was great and seamless!" at bounding box center [491, 203] width 196 height 14
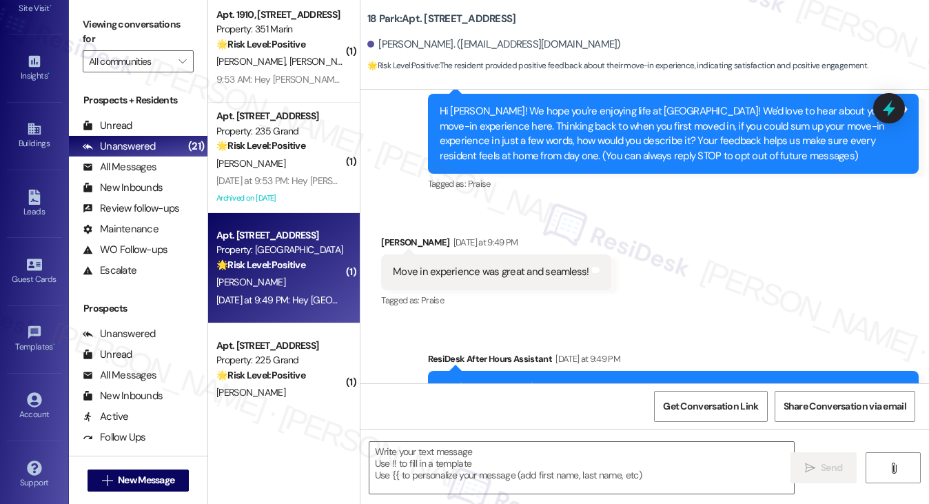
click at [88, 41] on label "Viewing conversations for" at bounding box center [138, 32] width 111 height 37
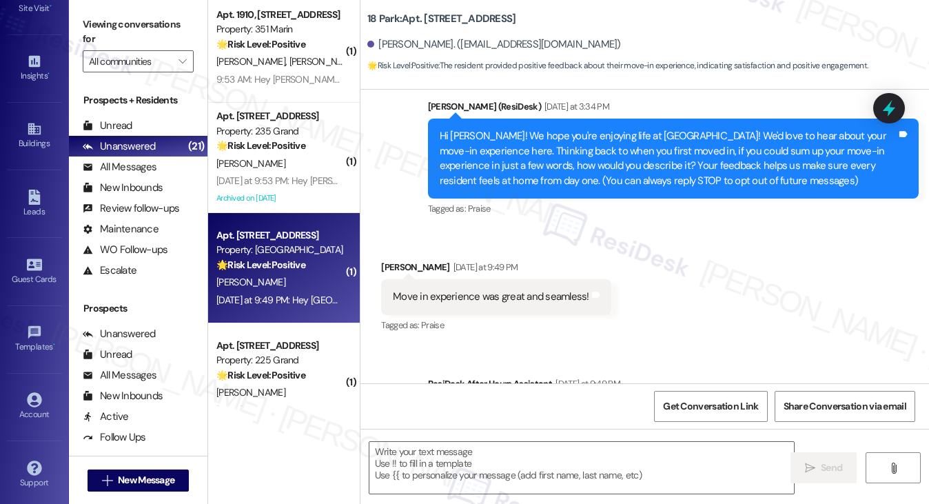
scroll to position [234, 0]
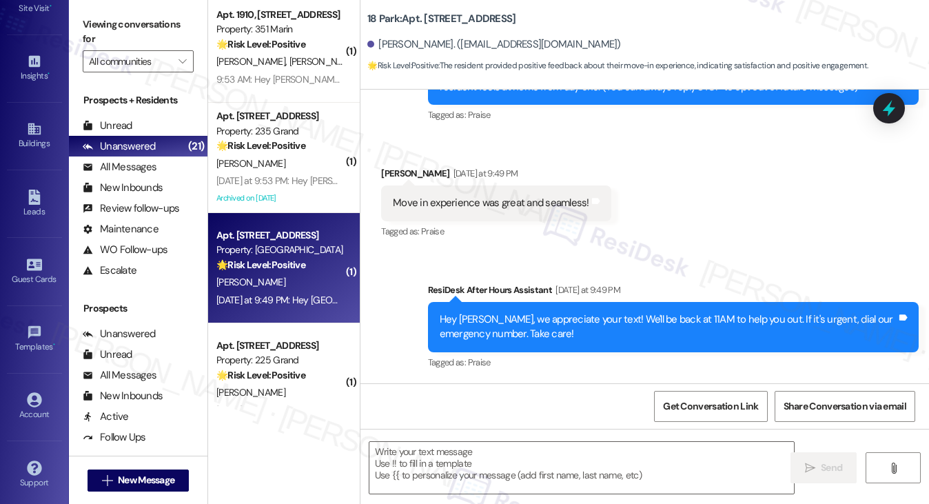
drag, startPoint x: 133, startPoint y: 24, endPoint x: 143, endPoint y: 28, distance: 10.2
click at [133, 24] on label "Viewing conversations for" at bounding box center [138, 32] width 111 height 37
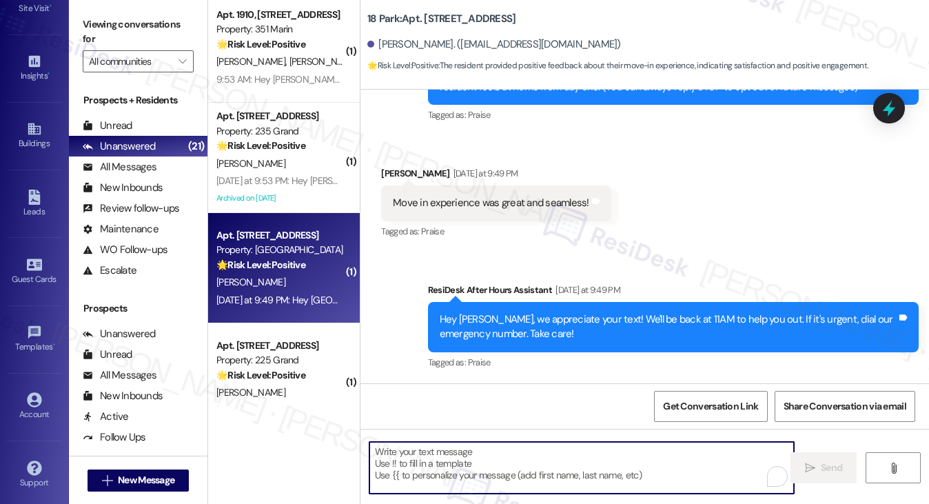
click at [416, 461] on textarea "To enrich screen reader interactions, please activate Accessibility in Grammarl…" at bounding box center [581, 468] width 425 height 52
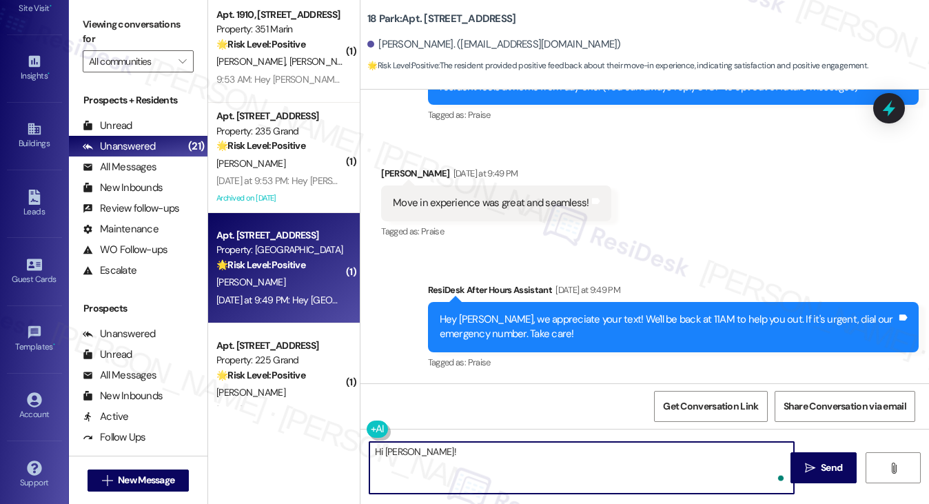
paste textarea "When you initially toured {{property}} prior to moving in, how closely did the …"
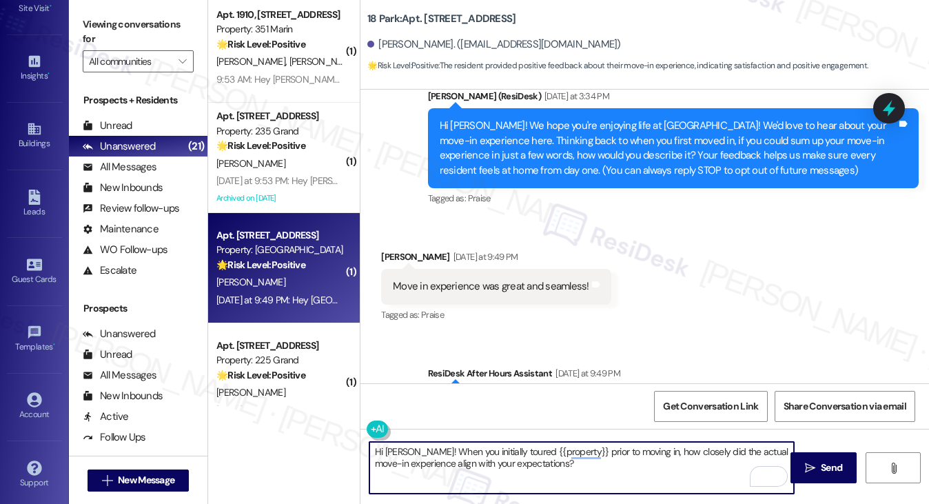
scroll to position [28, 0]
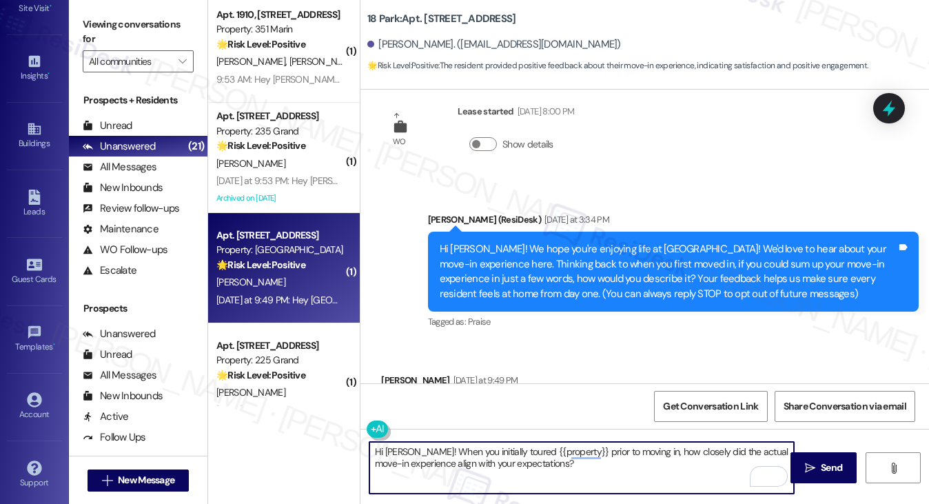
click at [539, 257] on div "Hi Sydney! We hope you're enjoying life at 18 Park! We'd love to hear about you…" at bounding box center [668, 271] width 457 height 59
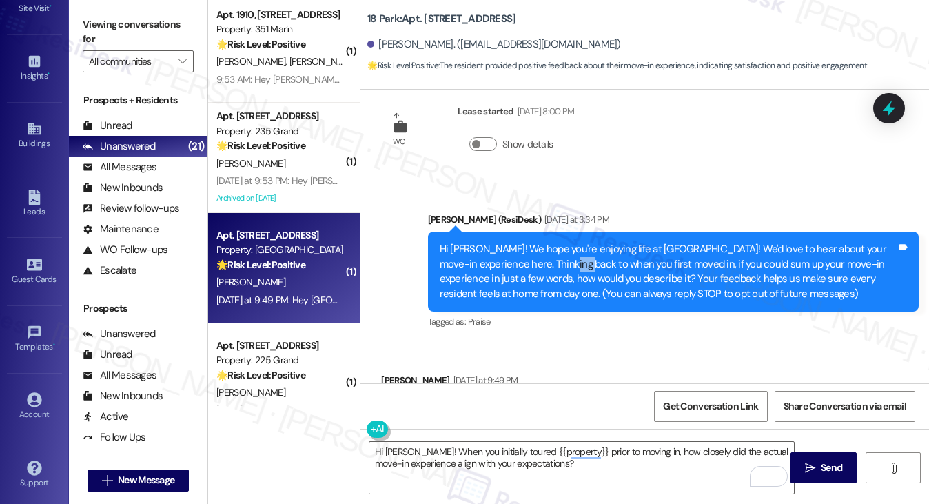
click at [539, 257] on div "Hi Sydney! We hope you're enjoying life at 18 Park! We'd love to hear about you…" at bounding box center [668, 271] width 457 height 59
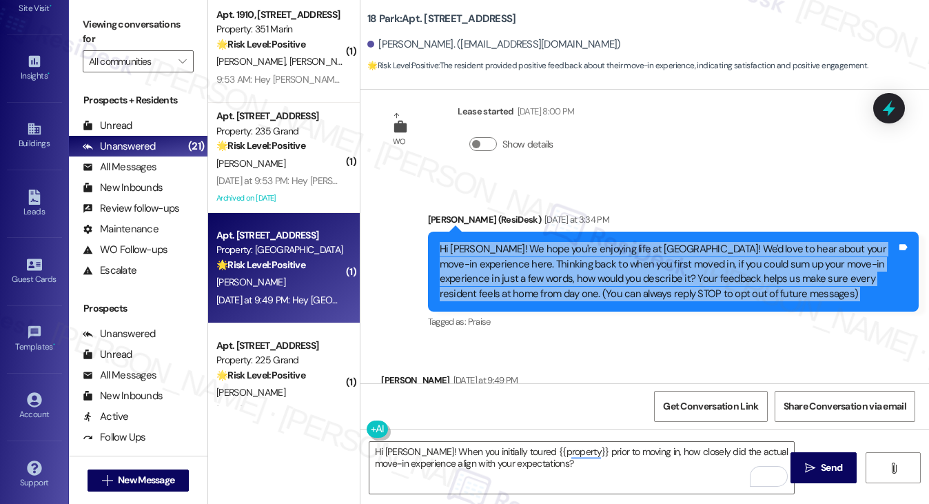
click at [539, 257] on div "Hi Sydney! We hope you're enjoying life at 18 Park! We'd love to hear about you…" at bounding box center [668, 271] width 457 height 59
copy div "Hi Sydney! We hope you're enjoying life at 18 Park! We'd love to hear about you…"
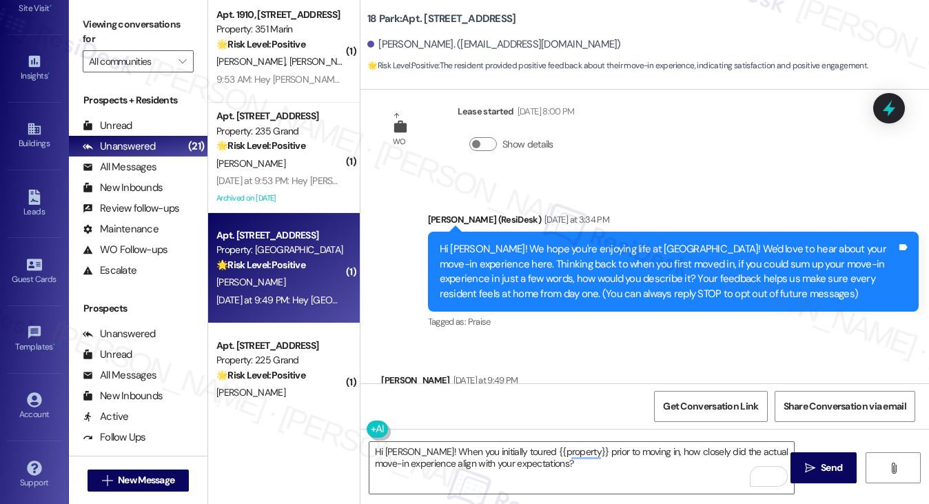
click at [126, 35] on label "Viewing conversations for" at bounding box center [138, 32] width 111 height 37
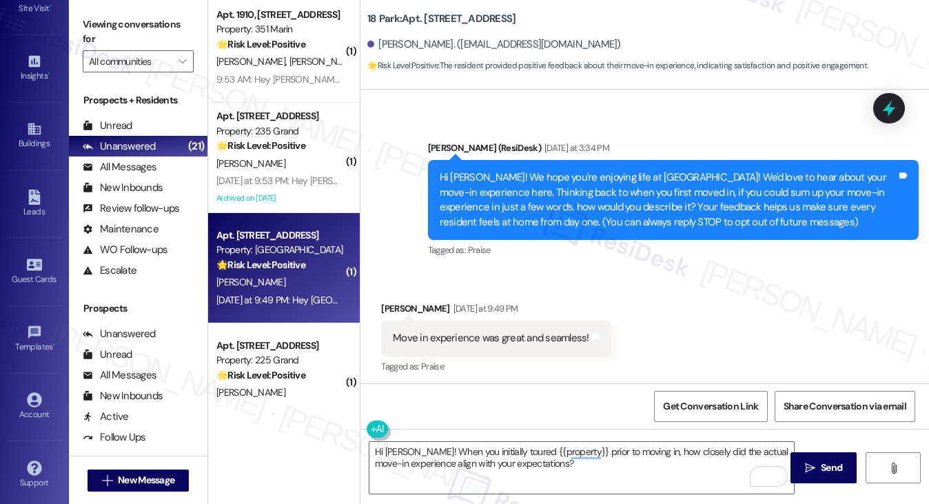
scroll to position [234, 0]
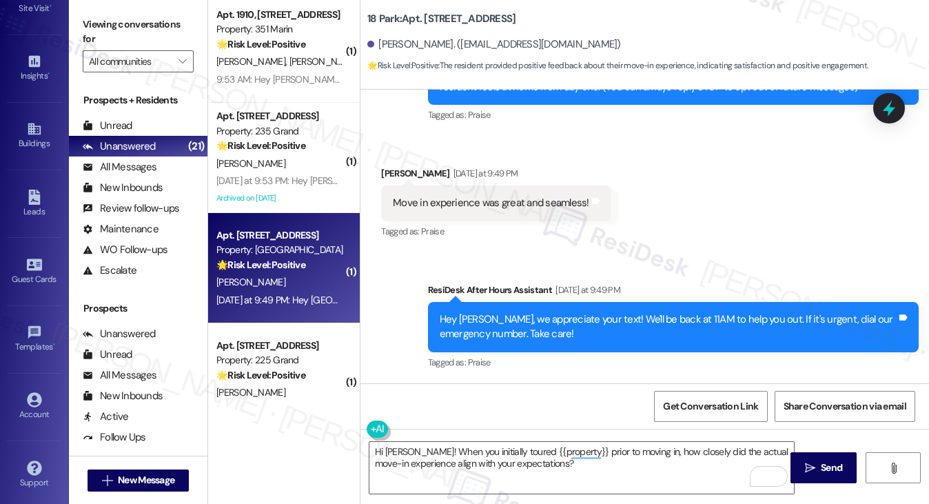
click at [444, 194] on div "Move in experience was great and seamless! Tags and notes" at bounding box center [496, 202] width 230 height 35
copy div "Move in experience was great and seamless! Tags and notes"
click at [132, 29] on label "Viewing conversations for" at bounding box center [138, 32] width 111 height 37
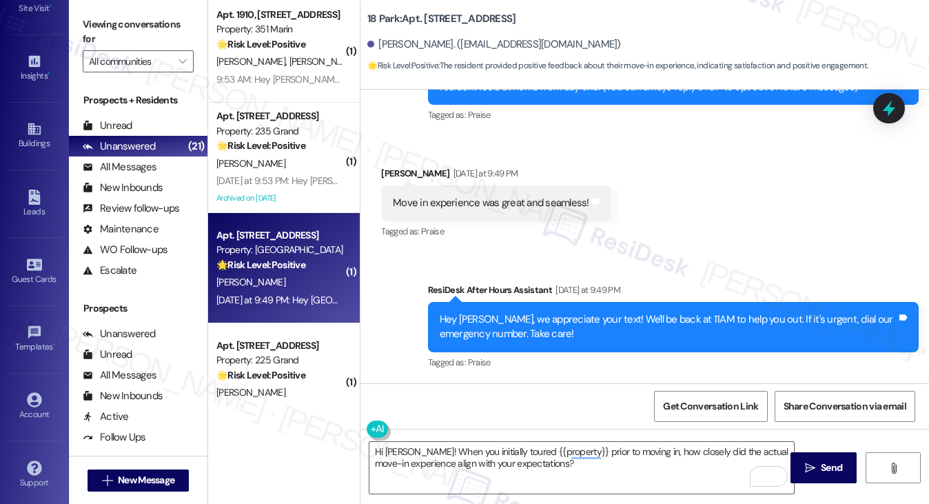
click at [124, 14] on label "Viewing conversations for" at bounding box center [138, 32] width 111 height 37
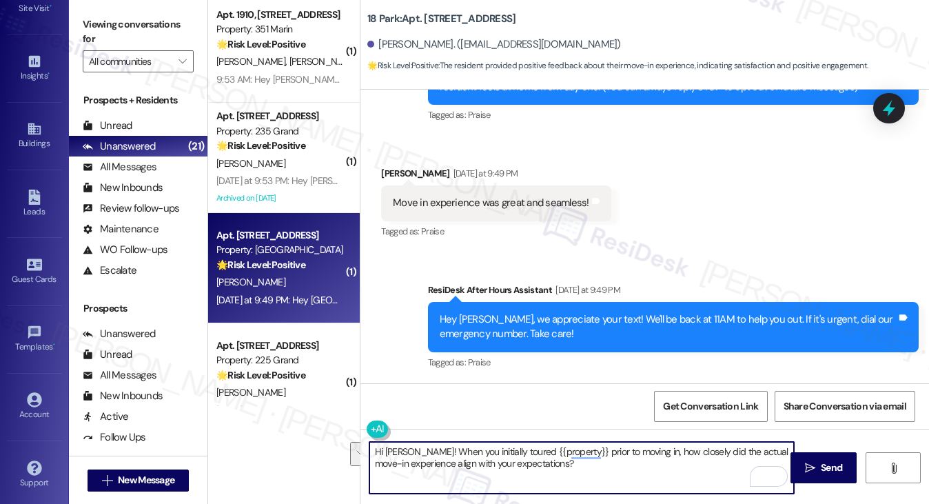
drag, startPoint x: 522, startPoint y: 469, endPoint x: 417, endPoint y: 451, distance: 106.3
click at [417, 451] on textarea "Hi Sydney! When you initially toured {{property}} prior to moving in, how close…" at bounding box center [581, 468] width 425 height 52
paste textarea "That's wonderful to hear! What specific aspects of the move-in process stood ou…"
type textarea "Hi Sydney! That's wonderful to hear! What specific aspects of the move-in proce…"
click at [826, 472] on span "Send" at bounding box center [831, 467] width 21 height 14
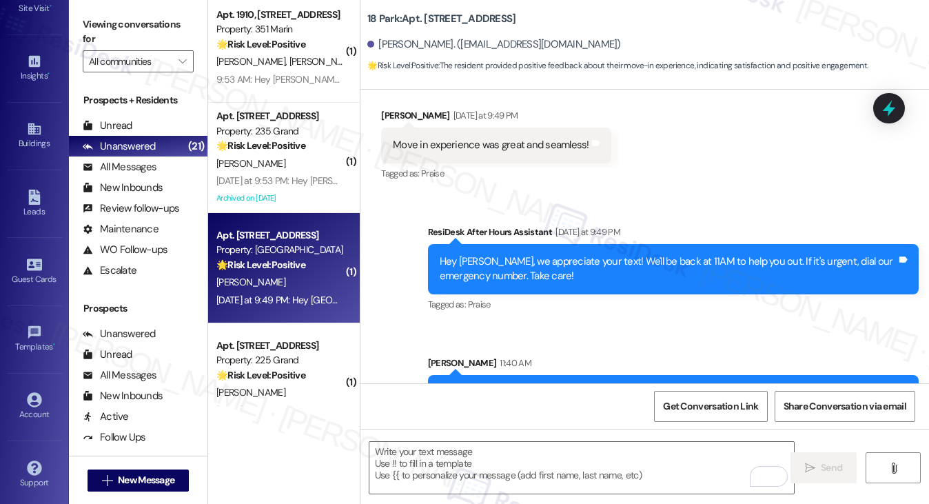
scroll to position [345, 0]
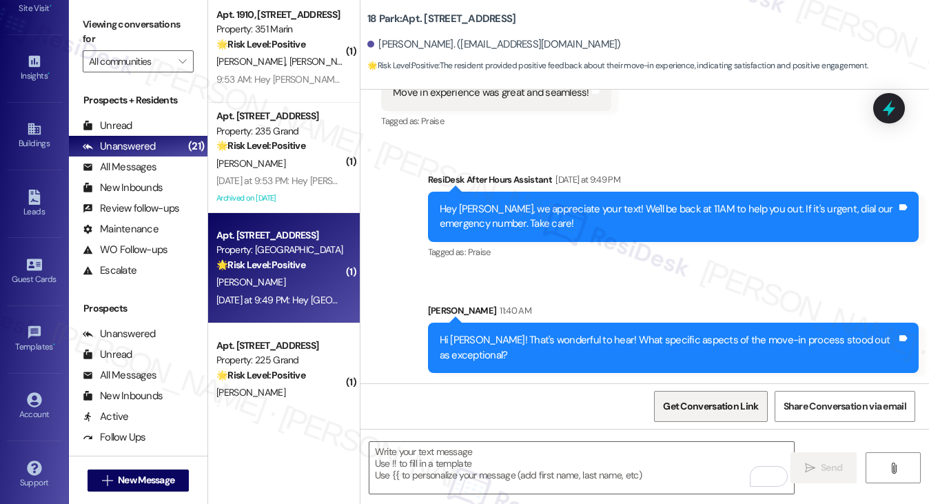
click at [693, 405] on span "Get Conversation Link" at bounding box center [710, 406] width 95 height 14
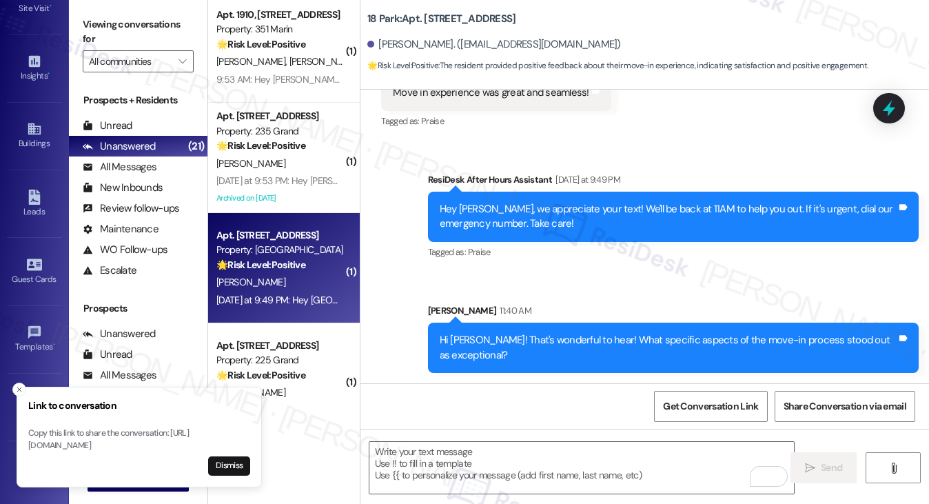
click at [119, 30] on label "Viewing conversations for" at bounding box center [138, 32] width 111 height 37
click at [582, 336] on div "Hi Sydney! That's wonderful to hear! What specific aspects of the move-in proce…" at bounding box center [668, 348] width 457 height 30
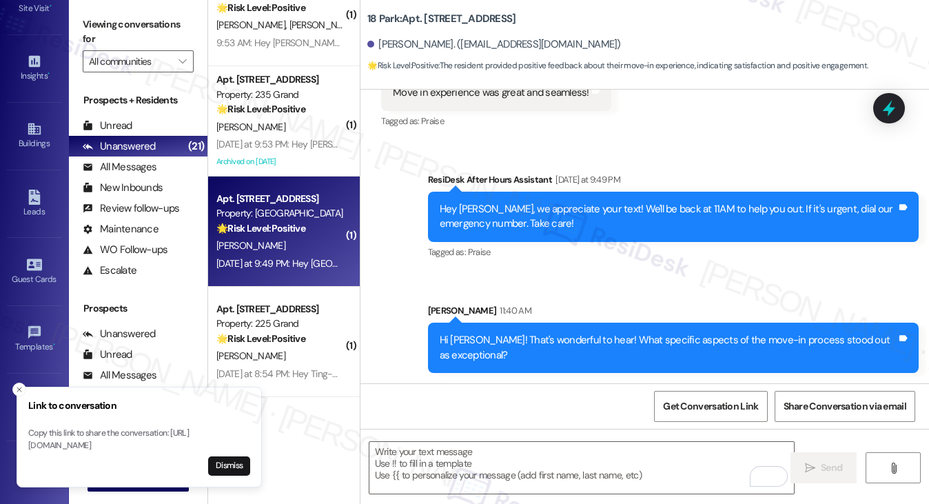
scroll to position [1358, 0]
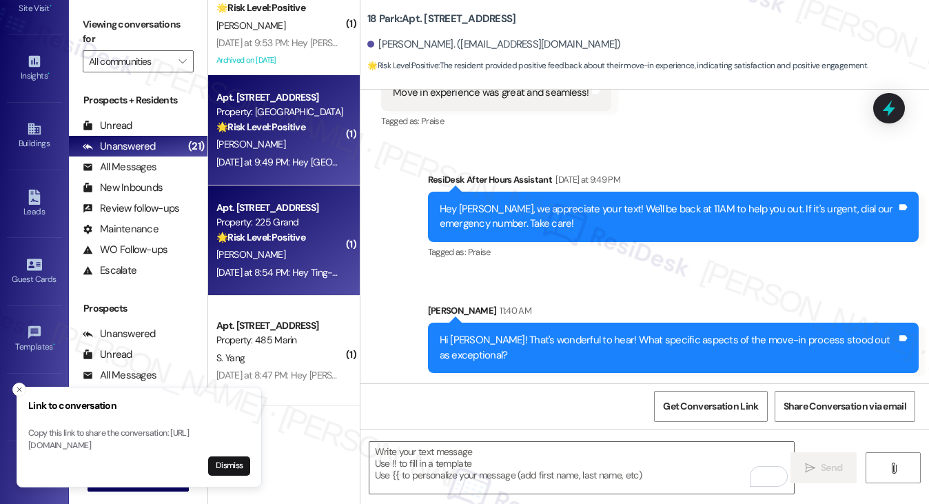
click at [286, 211] on div "Apt. 503, 225 Grand Street" at bounding box center [279, 208] width 127 height 14
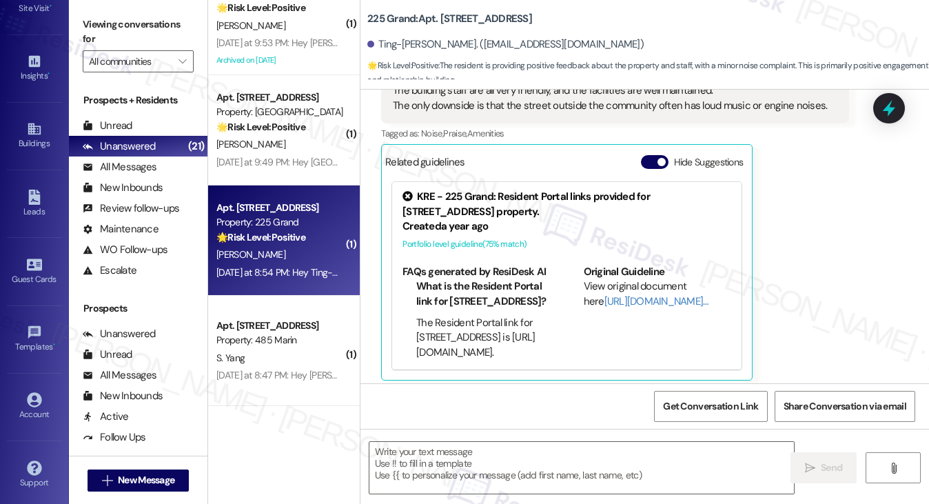
type textarea "Fetching suggested responses. Please feel free to read through the conversation…"
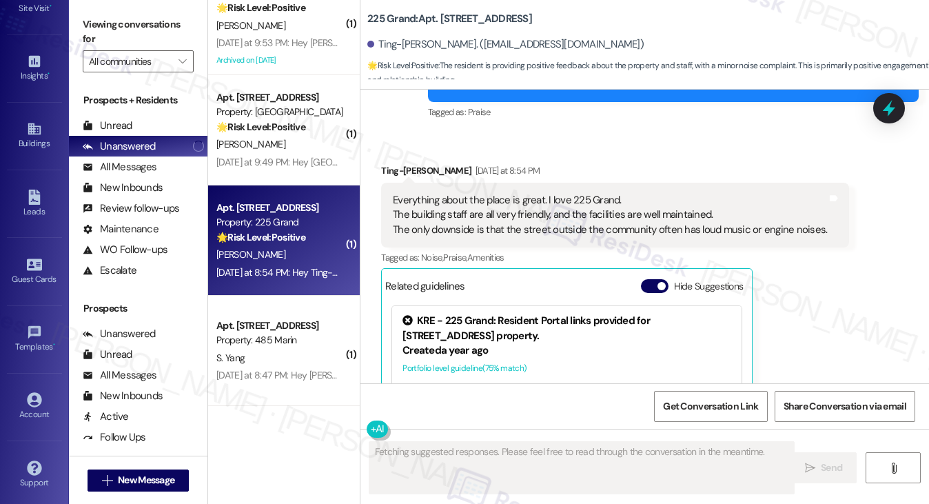
scroll to position [204, 0]
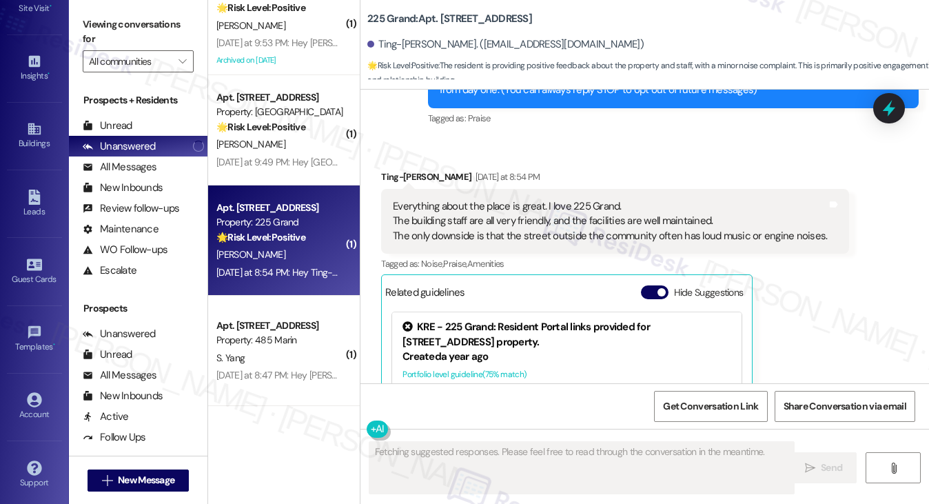
click at [435, 212] on div "Everything about the place is great. I love 225 Grand. The building staff are a…" at bounding box center [610, 221] width 434 height 44
click at [547, 225] on div "Everything about the place is great. I love 225 Grand. The building staff are a…" at bounding box center [610, 221] width 434 height 44
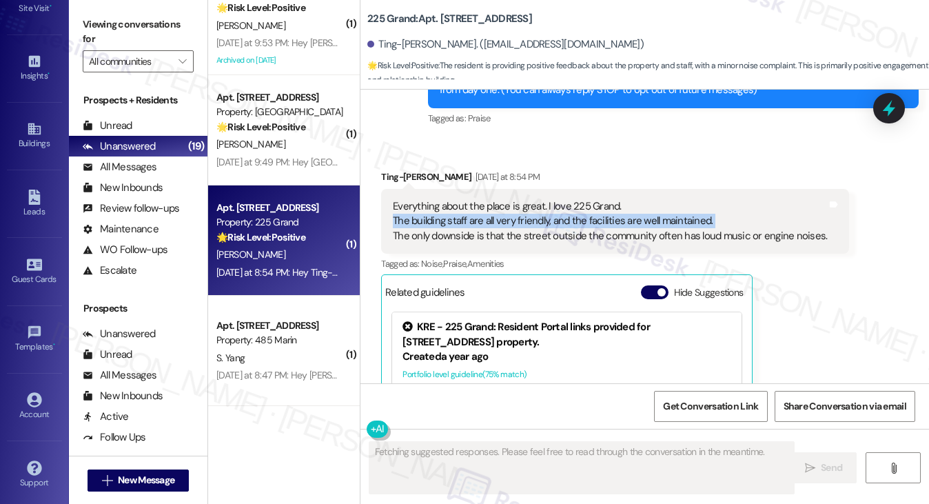
click at [547, 225] on div "Everything about the place is great. I love 225 Grand. The building staff are a…" at bounding box center [610, 221] width 434 height 44
click at [510, 210] on div "Everything about the place is great. I love 225 Grand. The building staff are a…" at bounding box center [610, 221] width 434 height 44
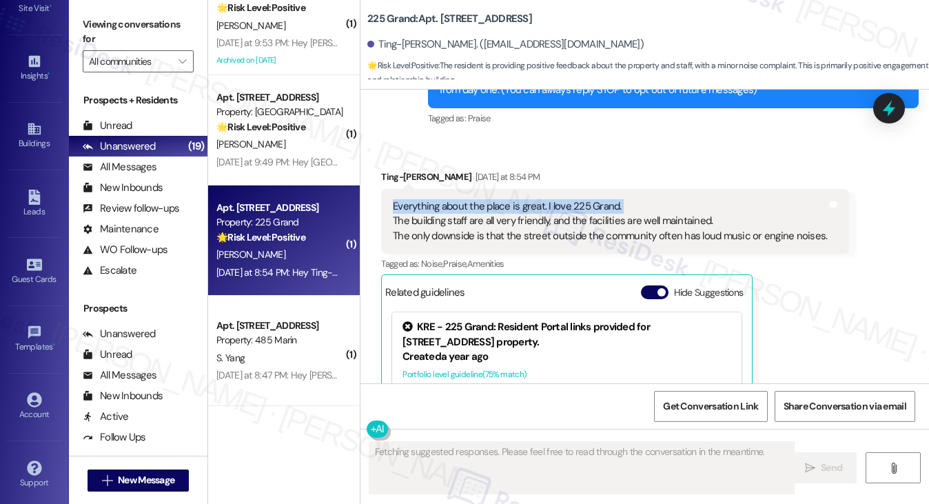
click at [510, 210] on div "Everything about the place is great. I love 225 Grand. The building staff are a…" at bounding box center [610, 221] width 434 height 44
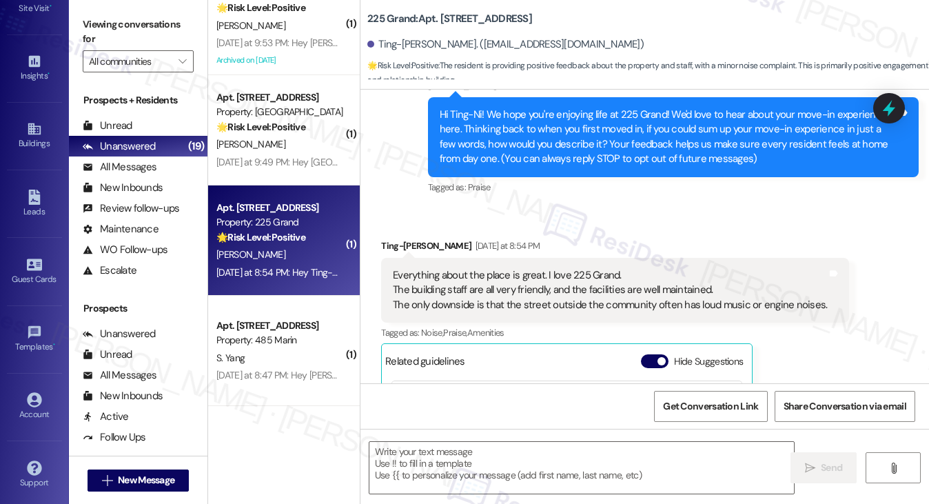
click at [519, 291] on div "Everything about the place is great. I love 225 Grand. The building staff are a…" at bounding box center [610, 290] width 434 height 44
click at [601, 207] on div "Received via SMS Ting-Ni Hsieh Yesterday at 8:54 PM Everything about the place …" at bounding box center [644, 398] width 568 height 382
click at [146, 19] on label "Viewing conversations for" at bounding box center [138, 32] width 111 height 37
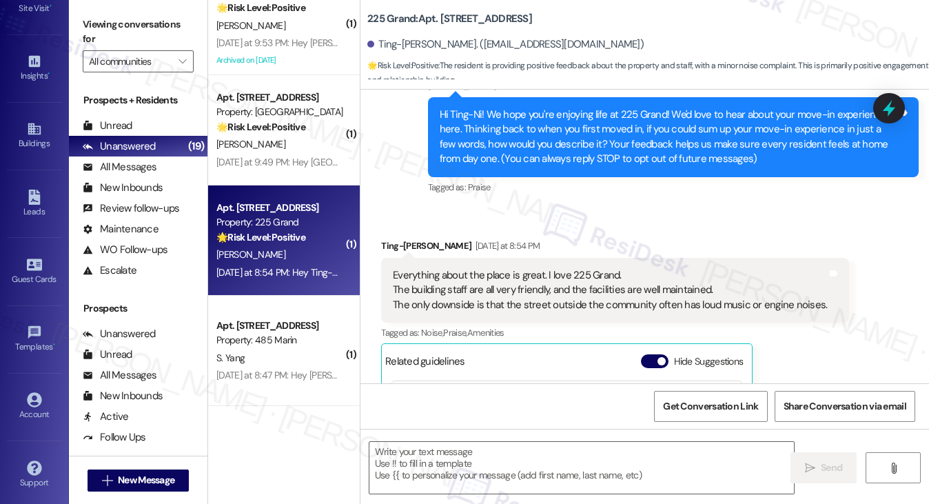
click at [125, 28] on label "Viewing conversations for" at bounding box center [138, 32] width 111 height 37
click at [444, 256] on div "Ting-Ni Hsieh Yesterday at 8:54 PM" at bounding box center [615, 247] width 468 height 19
click at [453, 272] on div "Everything about the place is great. I love 225 Grand. The building staff are a…" at bounding box center [610, 290] width 434 height 44
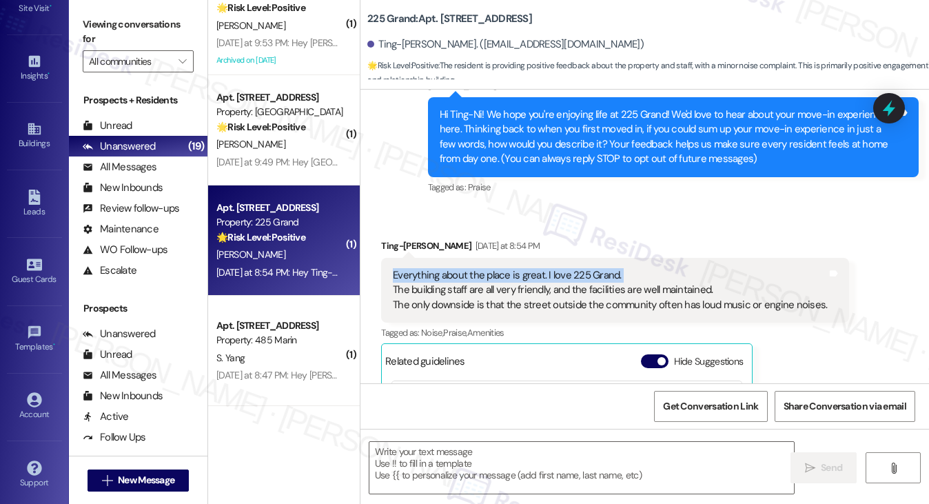
click at [453, 272] on div "Everything about the place is great. I love 225 Grand. The building staff are a…" at bounding box center [610, 290] width 434 height 44
click at [681, 287] on div "Everything about the place is great. I love 225 Grand. The building staff are a…" at bounding box center [610, 290] width 434 height 44
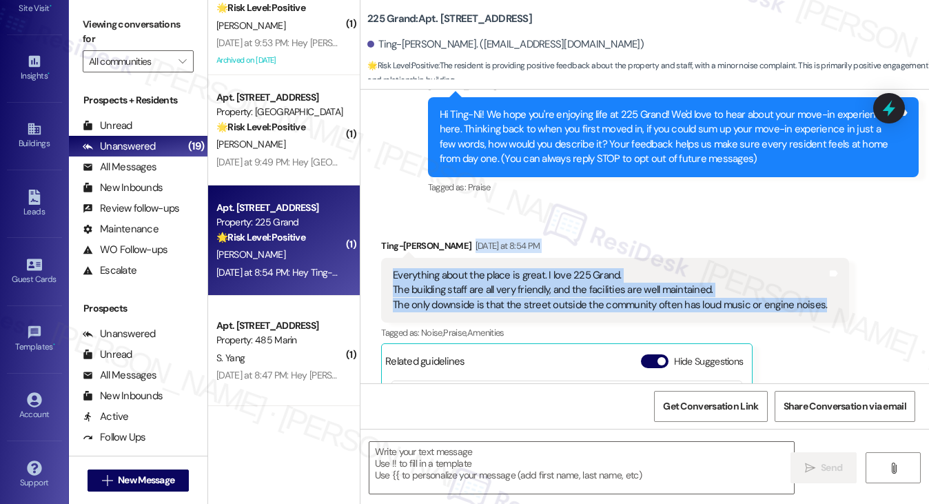
drag, startPoint x: 812, startPoint y: 301, endPoint x: 365, endPoint y: 258, distance: 450.0
click at [365, 258] on div "Received via SMS Ting-Ni Hsieh Yesterday at 8:54 PM Everything about the place …" at bounding box center [644, 398] width 568 height 382
copy div "Yesterday at 8:54 PM Everything about the place is great. I love 225 Grand. The…"
click at [531, 276] on div "Everything about the place is great. I love 225 Grand. The building staff are a…" at bounding box center [610, 290] width 434 height 44
drag, startPoint x: 390, startPoint y: 272, endPoint x: 813, endPoint y: 300, distance: 424.0
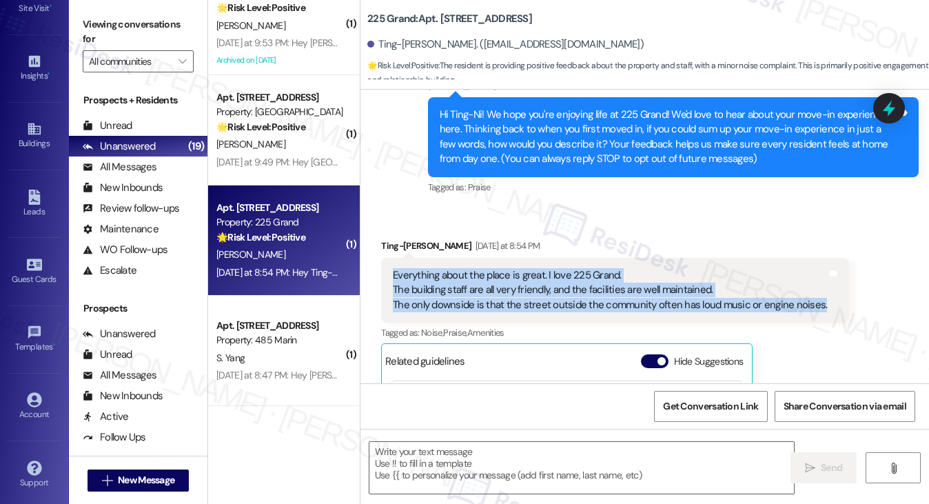
click at [813, 300] on div "Everything about the place is great. I love 225 Grand. The building staff are a…" at bounding box center [609, 290] width 437 height 44
copy div "Everything about the place is great. I love 225 Grand. The building staff are a…"
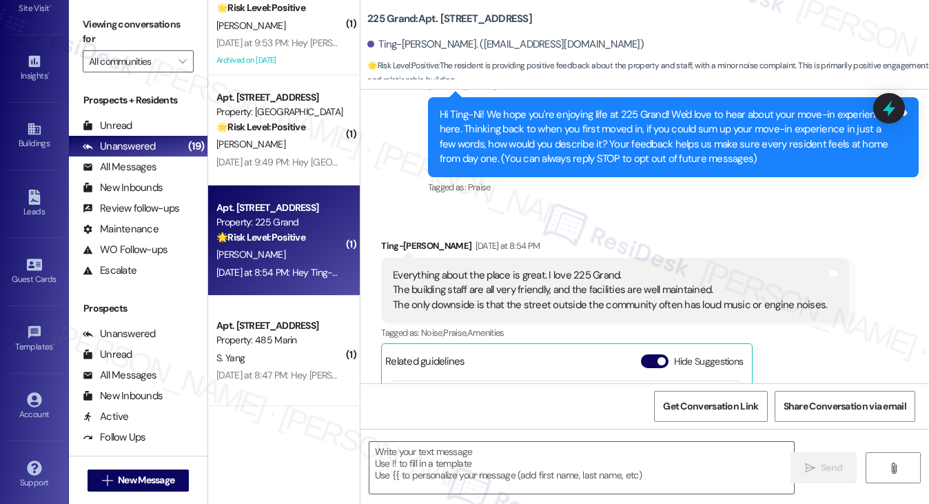
click at [113, 11] on div "Viewing conversations for All communities " at bounding box center [138, 43] width 139 height 86
click at [123, 19] on label "Viewing conversations for" at bounding box center [138, 32] width 111 height 37
click at [429, 464] on textarea at bounding box center [581, 468] width 425 height 52
paste textarea "Thank you so much for your thoughtful feedback! We’re so glad to hear that you’…"
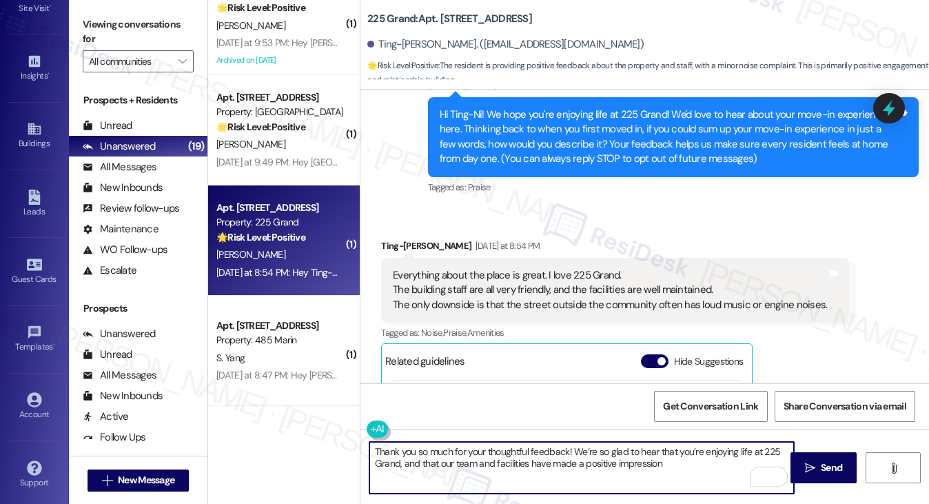
click at [387, 245] on div "Ting-Ni Hsieh Yesterday at 8:54 PM" at bounding box center [615, 247] width 468 height 19
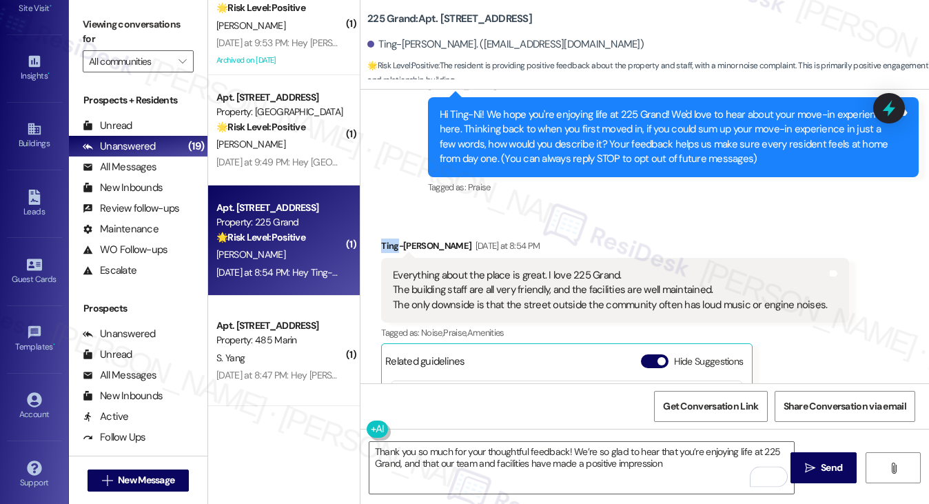
click at [387, 245] on div "Ting-Ni Hsieh Yesterday at 8:54 PM" at bounding box center [615, 247] width 468 height 19
drag, startPoint x: 409, startPoint y: 245, endPoint x: 364, endPoint y: 243, distance: 44.8
click at [364, 243] on div "Received via SMS Ting-Ni Hsieh Yesterday at 8:54 PM Everything about the place …" at bounding box center [644, 398] width 568 height 382
copy div "Ting-Ni"
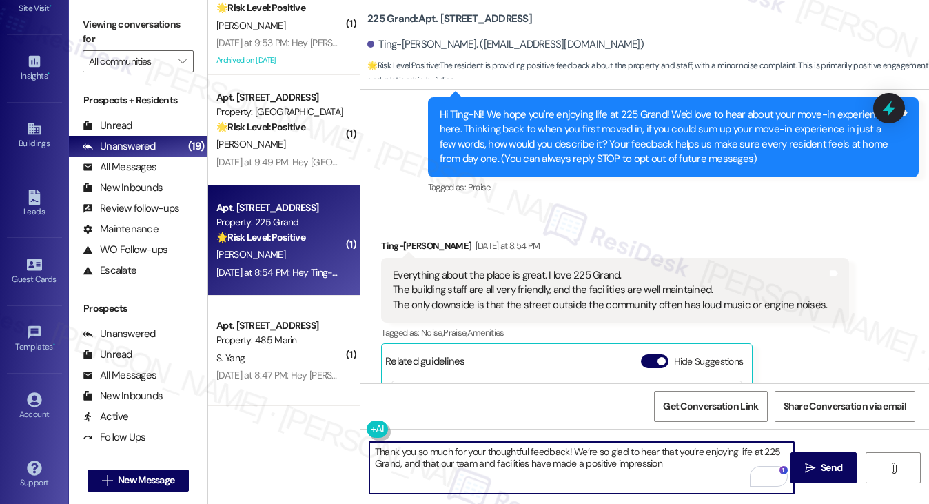
click at [565, 450] on textarea "Thank you so much for your thoughtful feedback! We’re so glad to hear that you’…" at bounding box center [581, 468] width 425 height 52
paste textarea "Ting-Ni"
drag, startPoint x: 379, startPoint y: 463, endPoint x: 770, endPoint y: 443, distance: 391.9
click at [770, 443] on textarea "Thank you so much for your thoughtful feedback, Ting-Ni! We’re so glad to hear …" at bounding box center [581, 468] width 425 height 52
click at [673, 467] on textarea "Thank you so much for your thoughtful feedback, Ting-Ni! We’re so glad to hear …" at bounding box center [581, 468] width 425 height 52
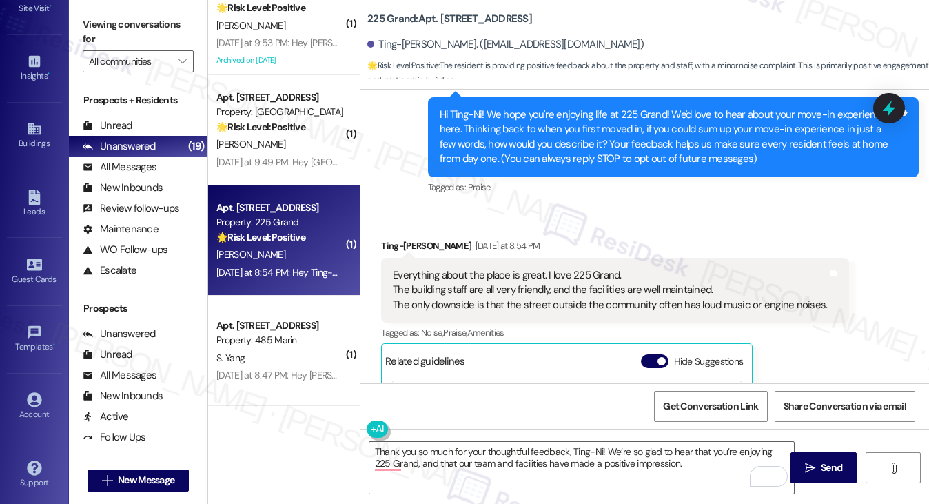
click at [121, 21] on label "Viewing conversations for" at bounding box center [138, 32] width 111 height 37
click at [684, 468] on textarea "Thank you so much for your thoughtful feedback, Ting-Ni! We’re so glad to hear …" at bounding box center [581, 468] width 425 height 52
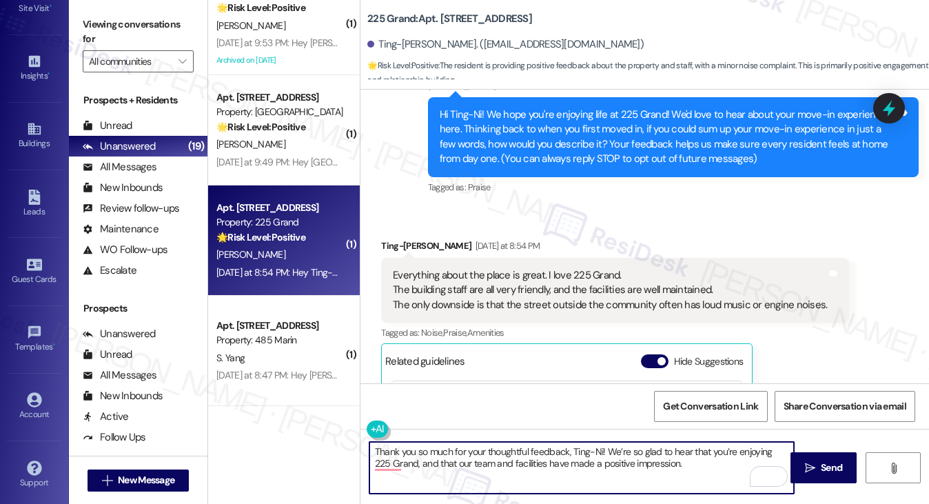
paste textarea "When you initially toured {{property}} prior to moving in, how closely did the …"
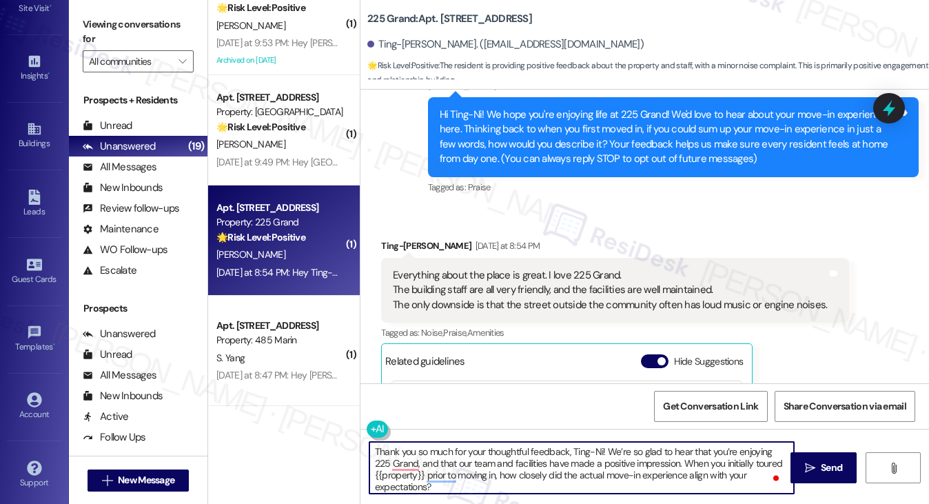
type textarea "Thank you so much for your thoughtful feedback, Ting-Ni! We’re so glad to hear …"
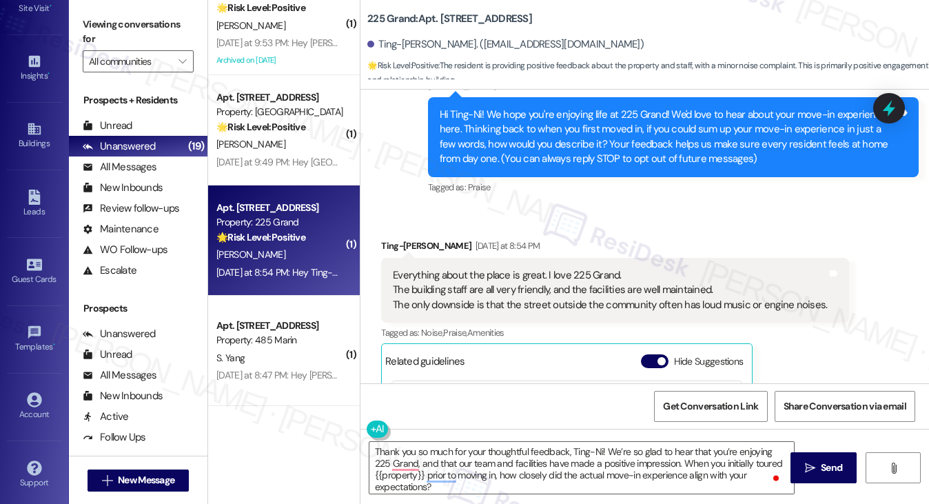
click at [134, 34] on label "Viewing conversations for" at bounding box center [138, 32] width 111 height 37
click at [508, 473] on textarea "Thank you so much for your thoughtful feedback, Ting-Ni! We’re so glad to hear …" at bounding box center [581, 468] width 425 height 52
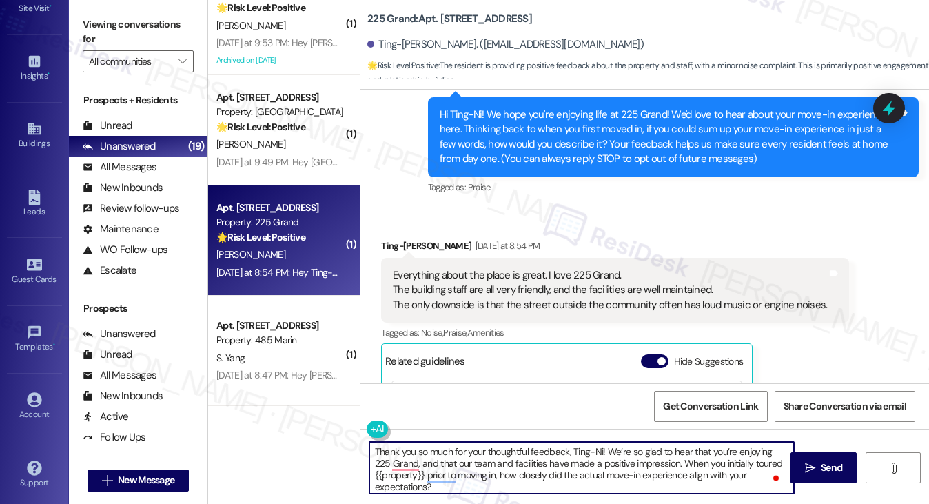
click at [575, 467] on textarea "Thank you so much for your thoughtful feedback, Ting-Ni! We’re so glad to hear …" at bounding box center [581, 468] width 425 height 52
click at [475, 471] on textarea "Thank you so much for your thoughtful feedback, Ting-Ni! We’re so glad to hear …" at bounding box center [581, 468] width 425 height 52
click at [461, 452] on textarea "Thank you so much for your thoughtful feedback, Ting-Ni! We’re so glad to hear …" at bounding box center [581, 468] width 425 height 52
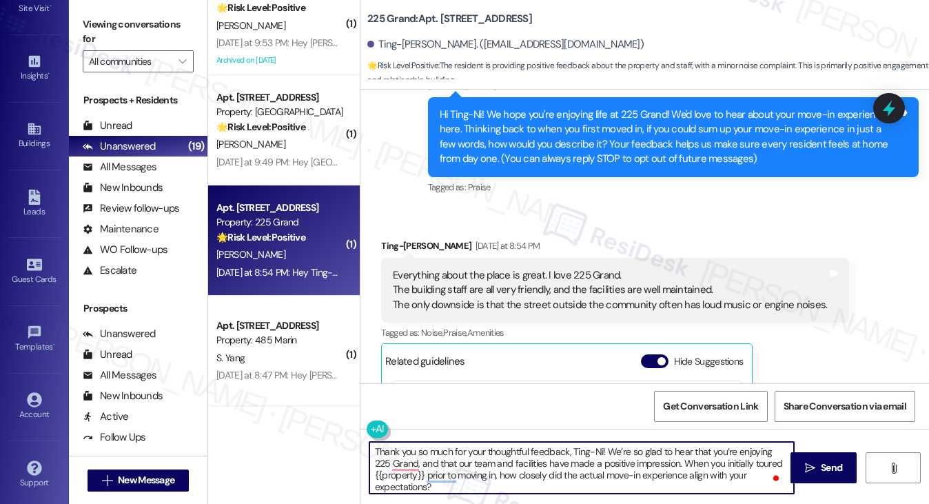
click at [460, 452] on textarea "Thank you so much for your thoughtful feedback, Ting-Ni! We’re so glad to hear …" at bounding box center [581, 468] width 425 height 52
click at [799, 460] on button " Send" at bounding box center [823, 467] width 67 height 31
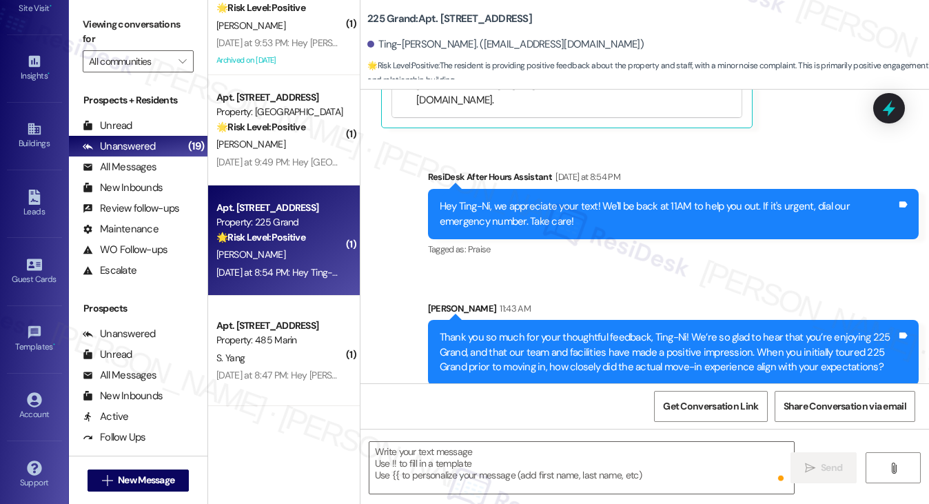
scroll to position [598, 0]
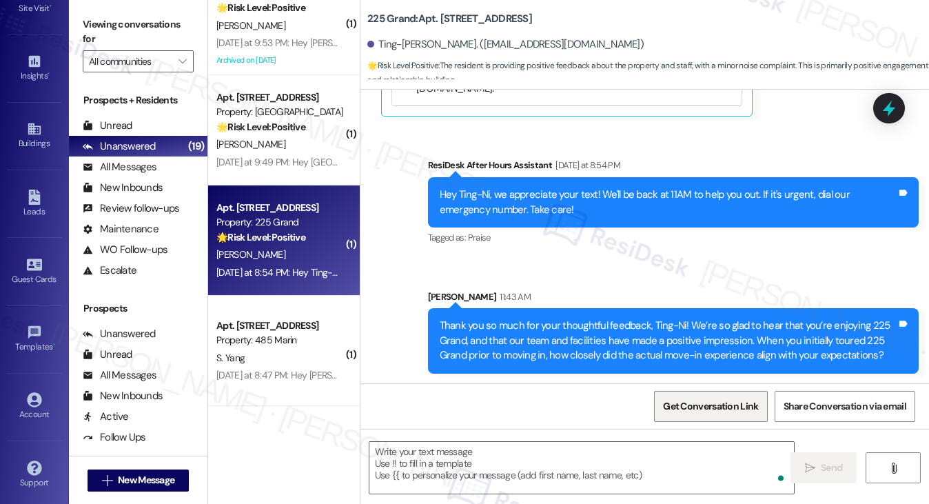
click at [723, 402] on span "Get Conversation Link" at bounding box center [710, 406] width 95 height 14
click at [99, 10] on div "Viewing conversations for All communities " at bounding box center [138, 43] width 139 height 86
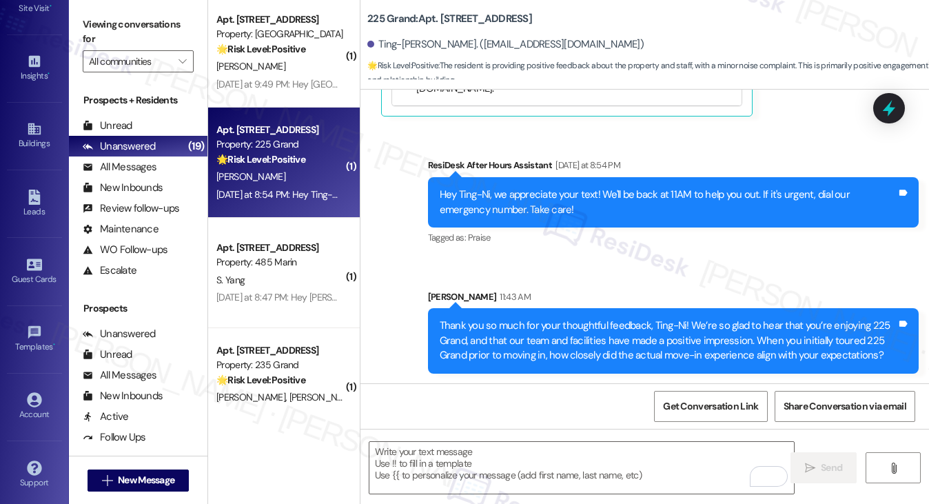
scroll to position [1496, 0]
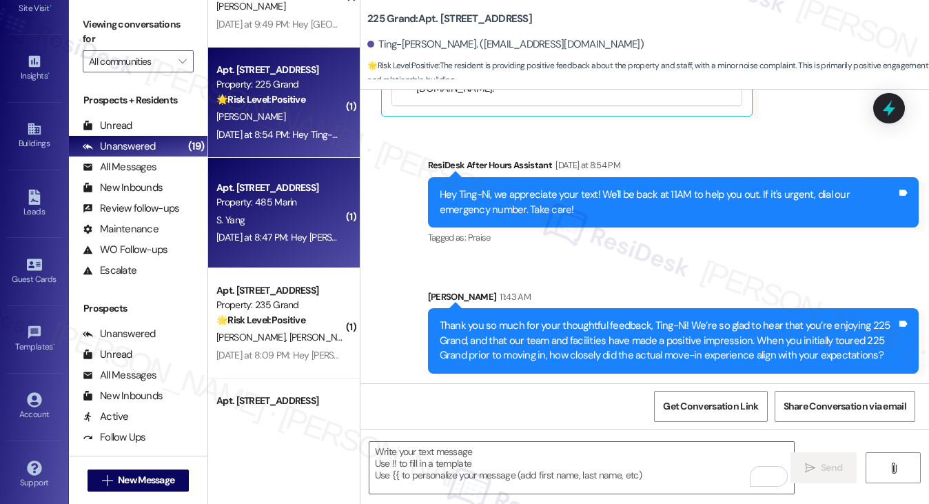
click at [281, 185] on div "Apt. 730, 485 Marin Blvd." at bounding box center [279, 188] width 127 height 14
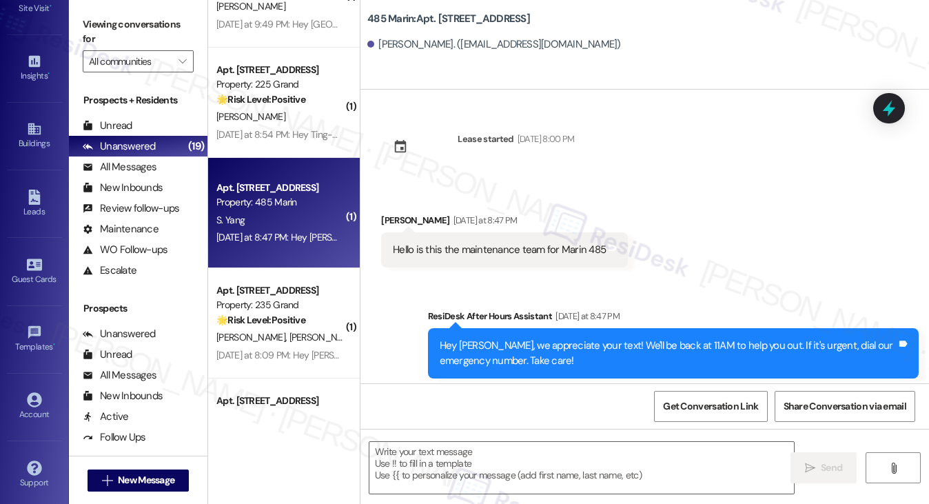
type textarea "Fetching suggested responses. Please feel free to read through the conversation…"
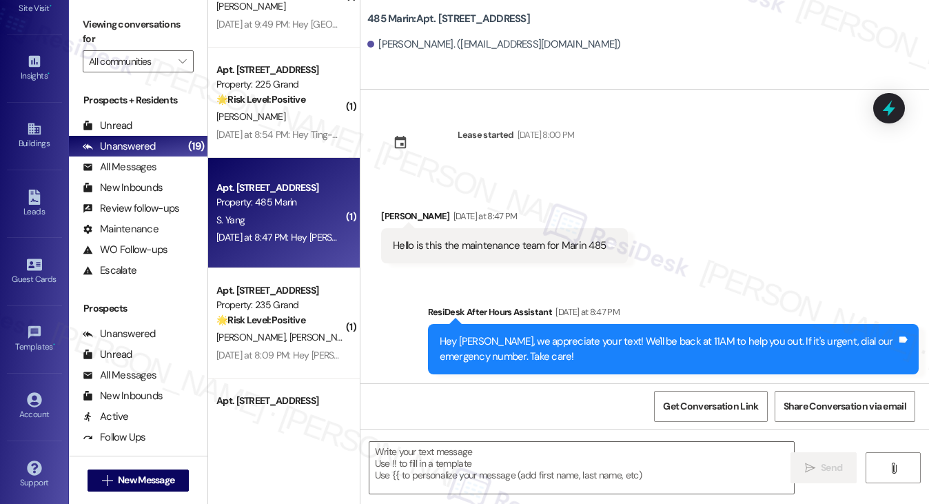
scroll to position [6, 0]
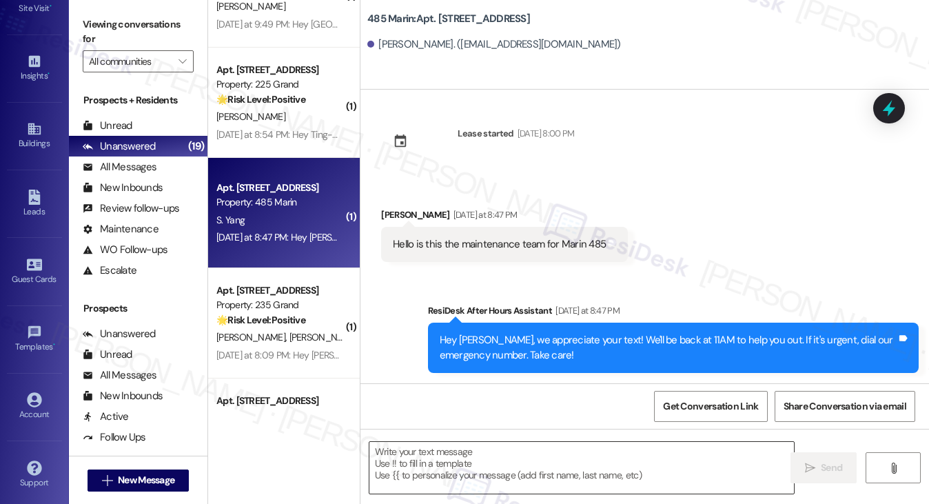
click at [526, 449] on textarea at bounding box center [581, 468] width 425 height 52
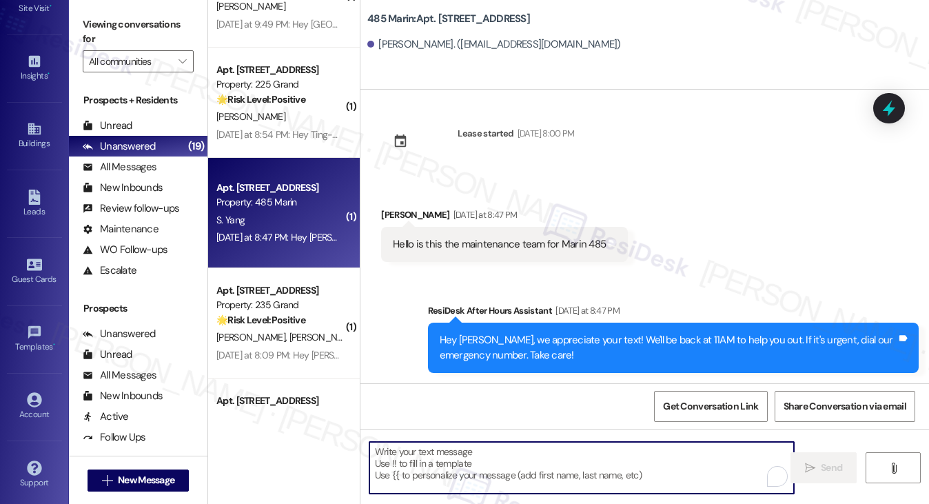
click at [477, 249] on div "Hello is this the maintenance team for Marin 485" at bounding box center [499, 244] width 213 height 14
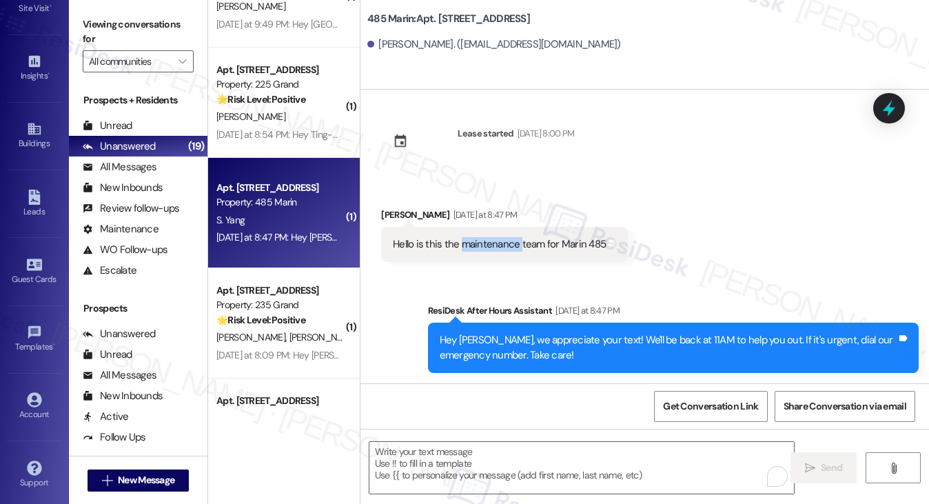
click at [477, 249] on div "Hello is this the maintenance team for Marin 485" at bounding box center [499, 244] width 213 height 14
click at [438, 459] on textarea "To enrich screen reader interactions, please activate Accessibility in Grammarl…" at bounding box center [581, 468] width 425 height 52
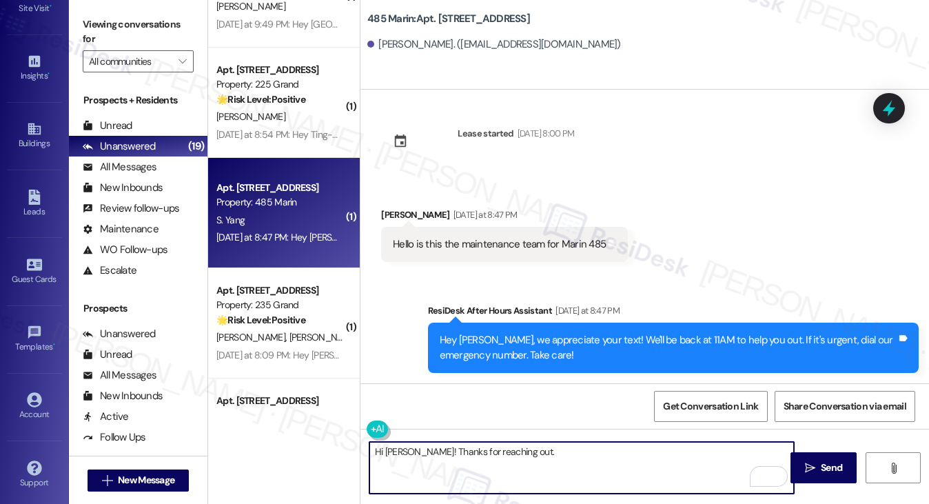
click at [562, 460] on textarea "Hi Sicheng! Thanks for reaching out." at bounding box center [581, 468] width 425 height 52
type textarea "Hi Sicheng! Thanks for reaching out. I'm an offsite resident support team. How …"
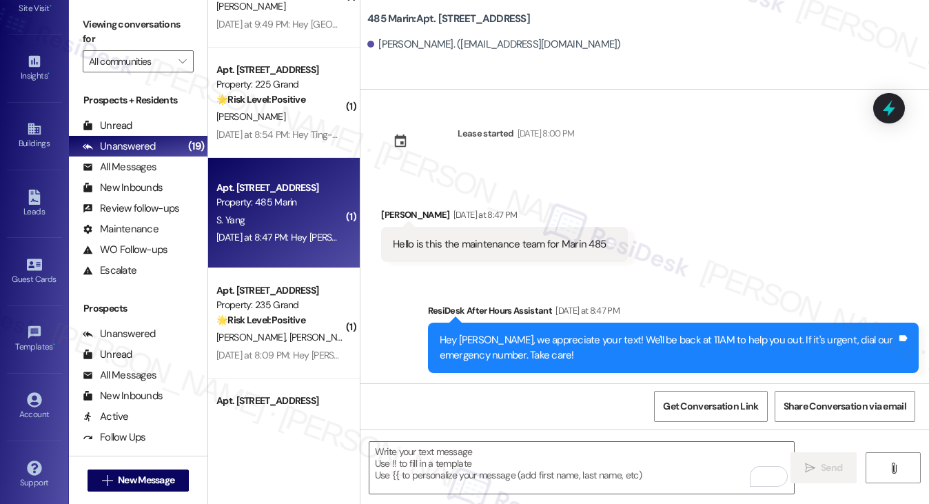
click at [493, 233] on div "Hello is this the maintenance team for Marin 485 Tags and notes" at bounding box center [504, 244] width 247 height 35
drag, startPoint x: 110, startPoint y: 24, endPoint x: 176, endPoint y: 46, distance: 70.4
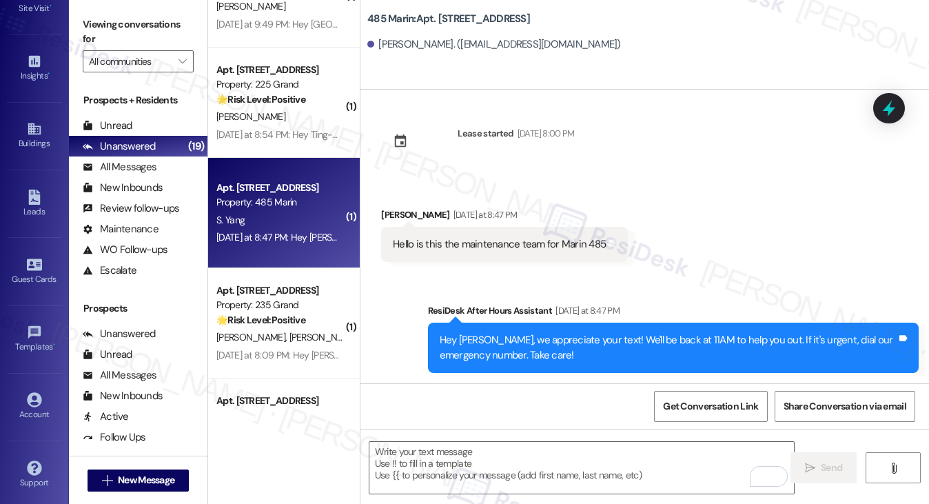
click at [110, 24] on label "Viewing conversations for" at bounding box center [138, 32] width 111 height 37
click at [474, 225] on div "Sicheng Yang Yesterday at 8:47 PM" at bounding box center [504, 216] width 247 height 19
click at [474, 227] on div "Hello is this the maintenance team for Marin 485 Tags and notes" at bounding box center [504, 244] width 247 height 35
click at [480, 240] on div "Hello is this the maintenance team for Marin 485" at bounding box center [499, 244] width 213 height 14
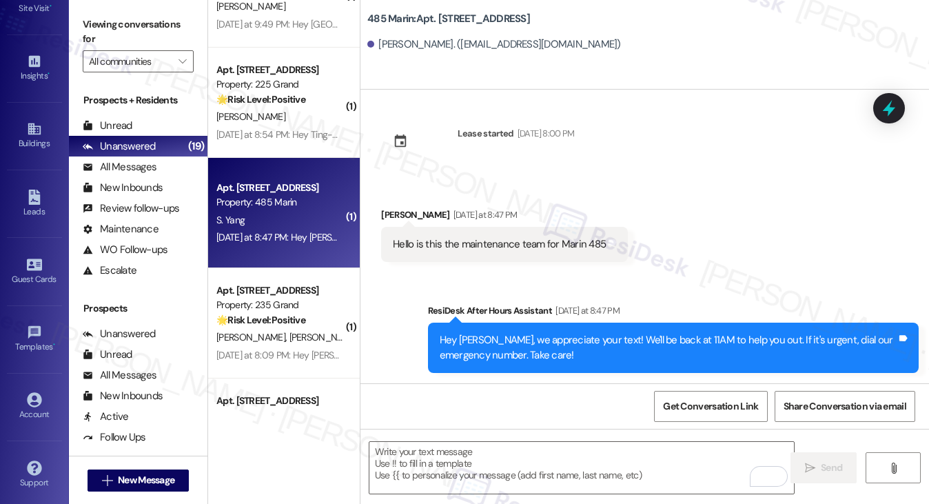
click at [480, 240] on div "Hello is this the maintenance team for Marin 485" at bounding box center [499, 244] width 213 height 14
copy div "Hello is this the maintenance team for Marin 485 Tags and notes Sent via SMS"
click at [117, 34] on label "Viewing conversations for" at bounding box center [138, 32] width 111 height 37
click at [523, 449] on textarea "To enrich screen reader interactions, please activate Accessibility in Grammarl…" at bounding box center [581, 468] width 425 height 52
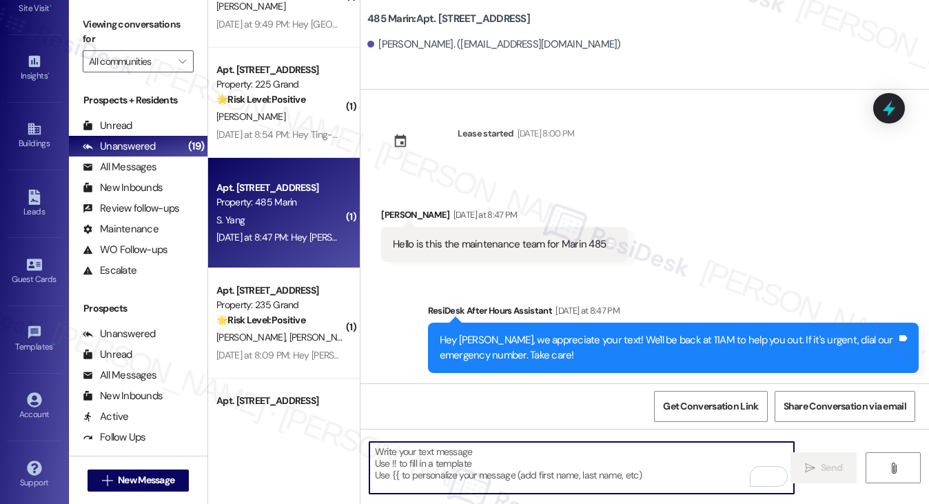
paste textarea "Thank you for reaching out. You’ve reached the offsite Resident Support Team fo…"
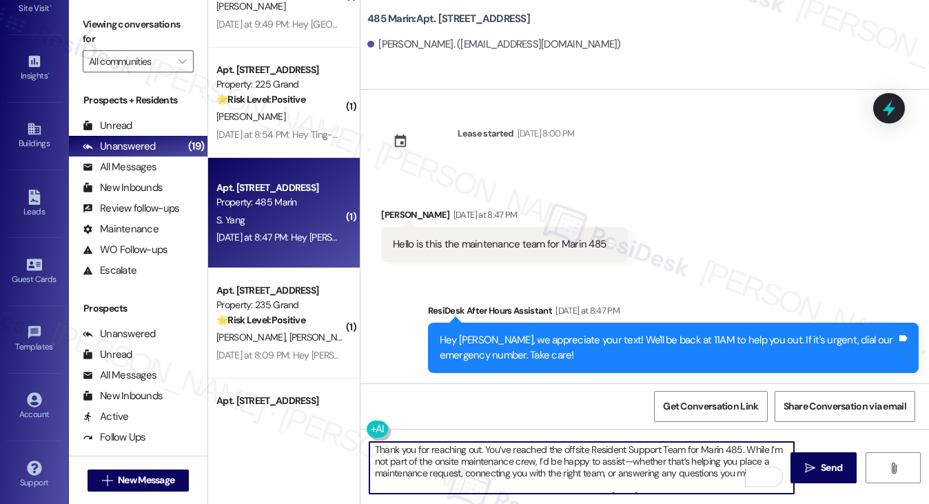
scroll to position [0, 0]
click at [392, 223] on div "Sicheng Yang Yesterday at 8:47 PM" at bounding box center [504, 216] width 247 height 19
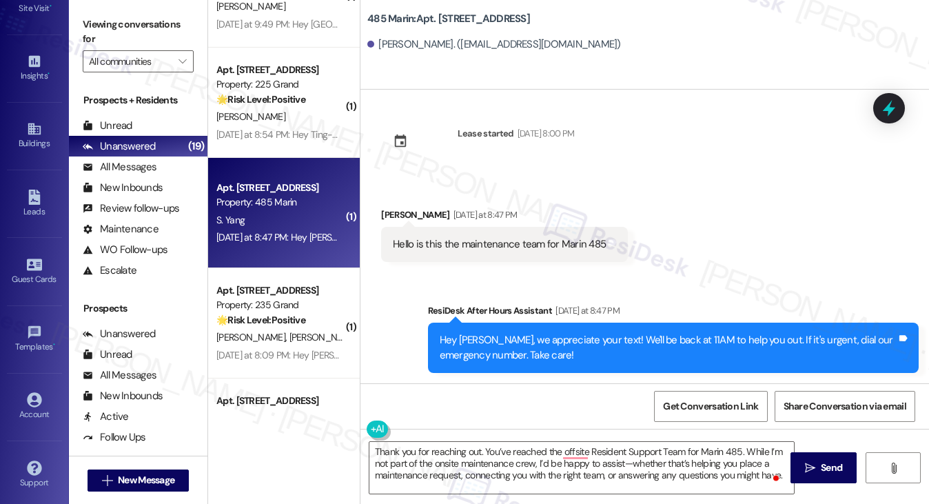
click at [400, 211] on div "Sicheng Yang Yesterday at 8:47 PM" at bounding box center [504, 216] width 247 height 19
copy div "Sicheng"
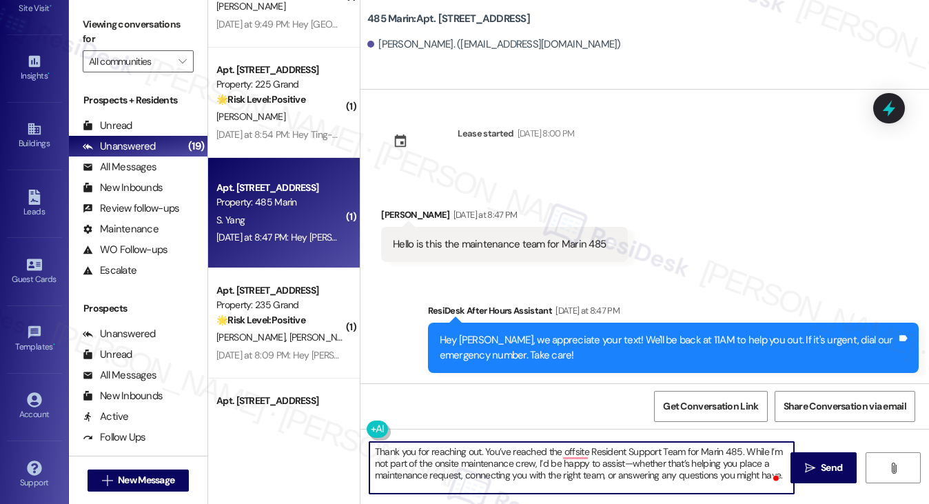
click at [376, 453] on textarea "Thank you for reaching out. You’ve reached the offsite Resident Support Team fo…" at bounding box center [581, 468] width 425 height 52
paste textarea "Sicheng"
drag, startPoint x: 604, startPoint y: 451, endPoint x: 529, endPoint y: 450, distance: 74.4
click at [529, 450] on textarea "Hi Sicheng! Thank you for reaching out. You’ve reached the offsite Resident Sup…" at bounding box center [581, 468] width 425 height 52
click at [451, 459] on textarea "Hi Sicheng! Thank you for reaching out. I'm the off-site Resident Support Team …" at bounding box center [581, 468] width 425 height 52
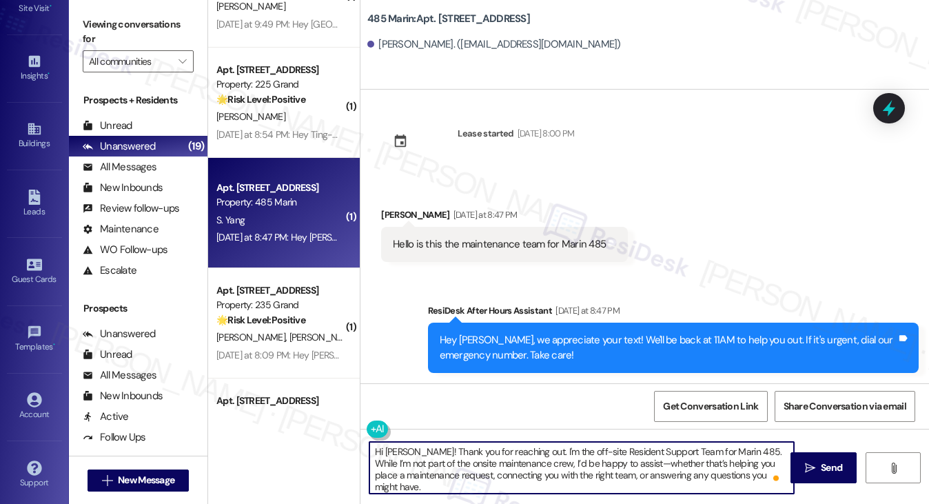
click at [451, 459] on textarea "Hi Sicheng! Thank you for reaching out. I'm the off-site Resident Support Team …" at bounding box center [581, 468] width 425 height 52
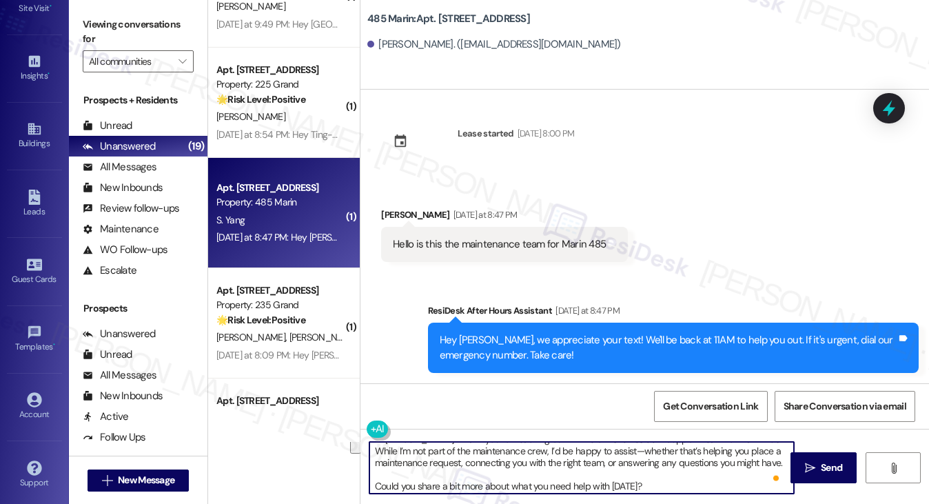
scroll to position [14, 0]
drag, startPoint x: 594, startPoint y: 462, endPoint x: 780, endPoint y: 465, distance: 186.1
click at [780, 465] on textarea "Hi Sicheng! Thank you for reaching out. I'm the off-site Resident Support Team …" at bounding box center [581, 468] width 425 height 52
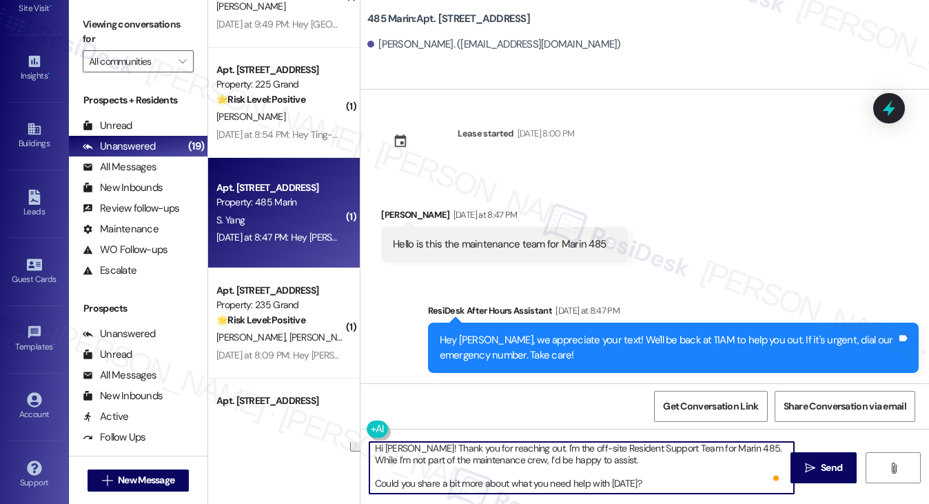
scroll to position [3, 0]
drag, startPoint x: 371, startPoint y: 484, endPoint x: 387, endPoint y: 480, distance: 16.2
click at [371, 483] on textarea "Hi Sicheng! Thank you for reaching out. I'm the off-site Resident Support Team …" at bounding box center [581, 468] width 425 height 52
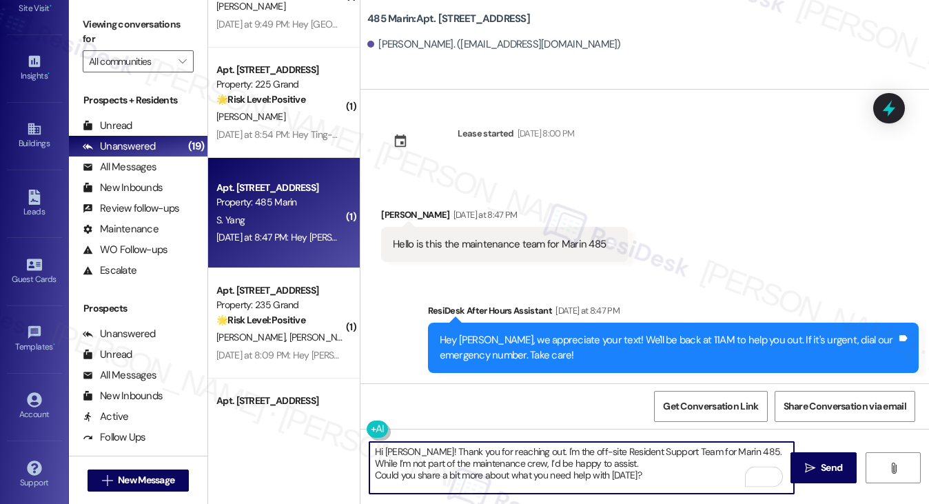
scroll to position [0, 0]
click at [616, 458] on textarea "Hi Sicheng! Thank you for reaching out. I'm the off-site Resident Support Team …" at bounding box center [581, 468] width 425 height 52
type textarea "Hi Sicheng! Thank you for reaching out. I'm the off-site Resident Support Team …"
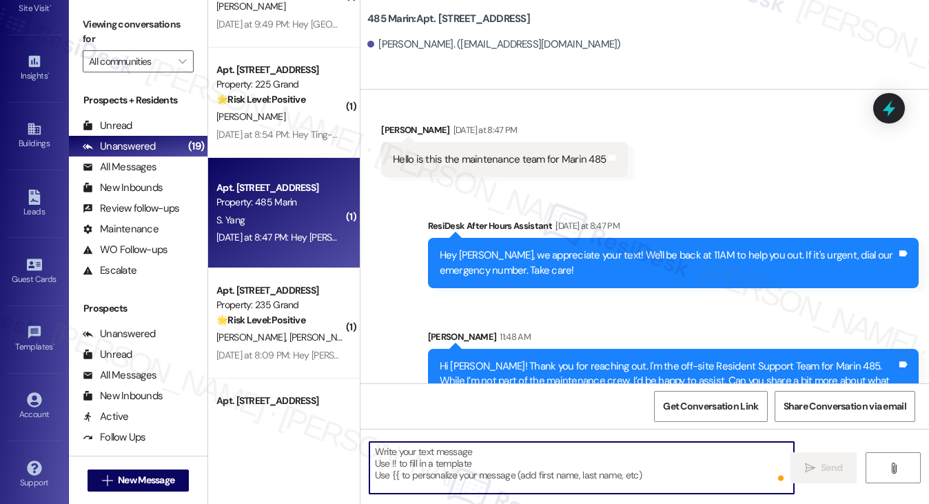
scroll to position [132, 0]
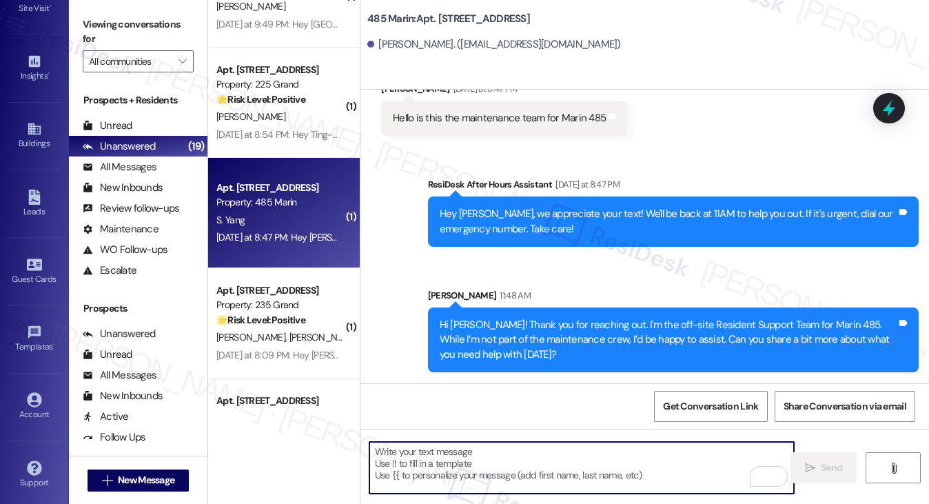
click at [492, 330] on div "Hi Sicheng! Thank you for reaching out. I'm the off-site Resident Support Team …" at bounding box center [668, 340] width 457 height 44
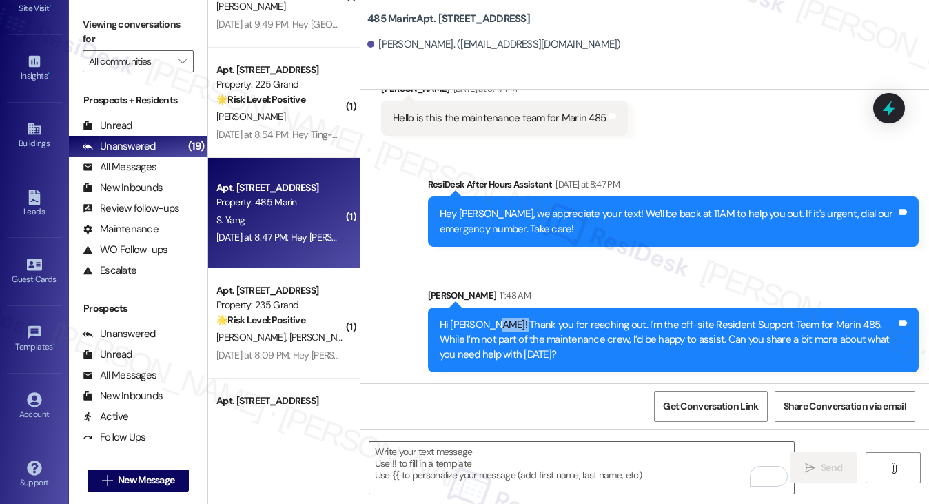
click at [492, 330] on div "Hi Sicheng! Thank you for reaching out. I'm the off-site Resident Support Team …" at bounding box center [668, 340] width 457 height 44
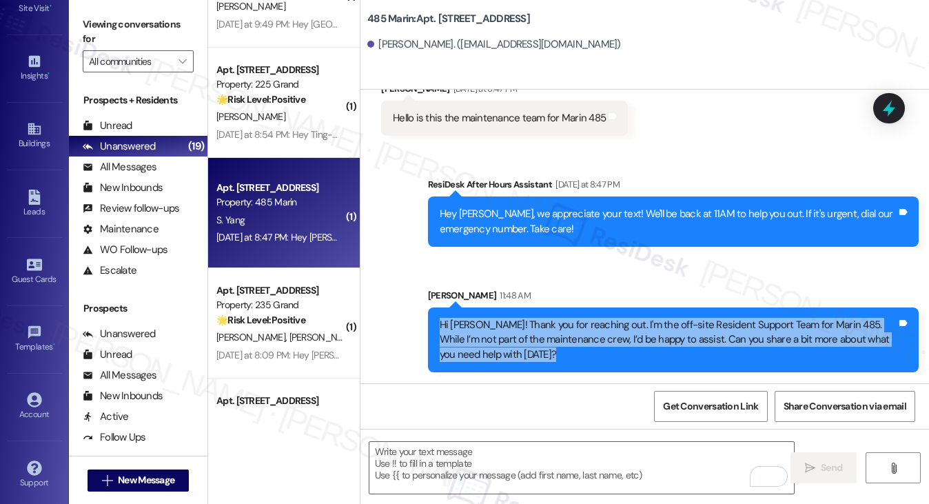
click at [492, 330] on div "Hi Sicheng! Thank you for reaching out. I'm the off-site Resident Support Team …" at bounding box center [668, 340] width 457 height 44
click at [546, 330] on div "Hi Sicheng! Thank you for reaching out. I'm the off-site Resident Support Team …" at bounding box center [668, 340] width 457 height 44
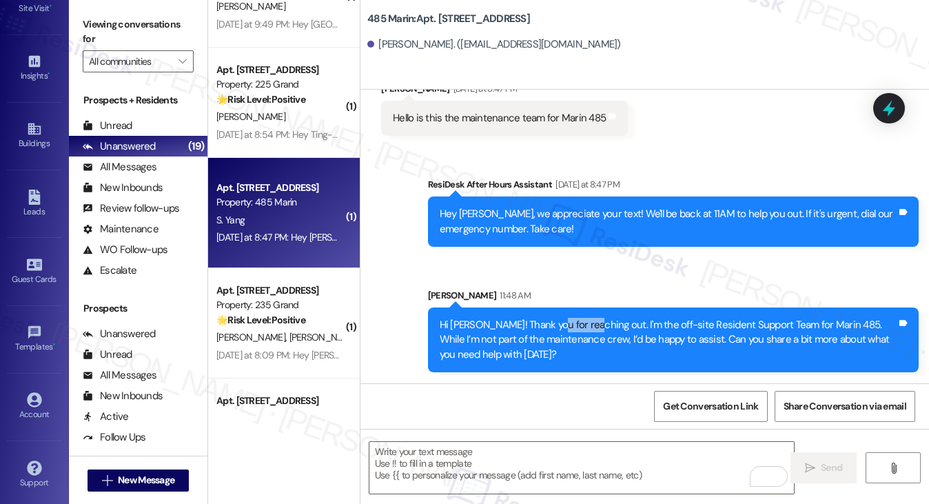
click at [546, 330] on div "Hi Sicheng! Thank you for reaching out. I'm the off-site Resident Support Team …" at bounding box center [668, 340] width 457 height 44
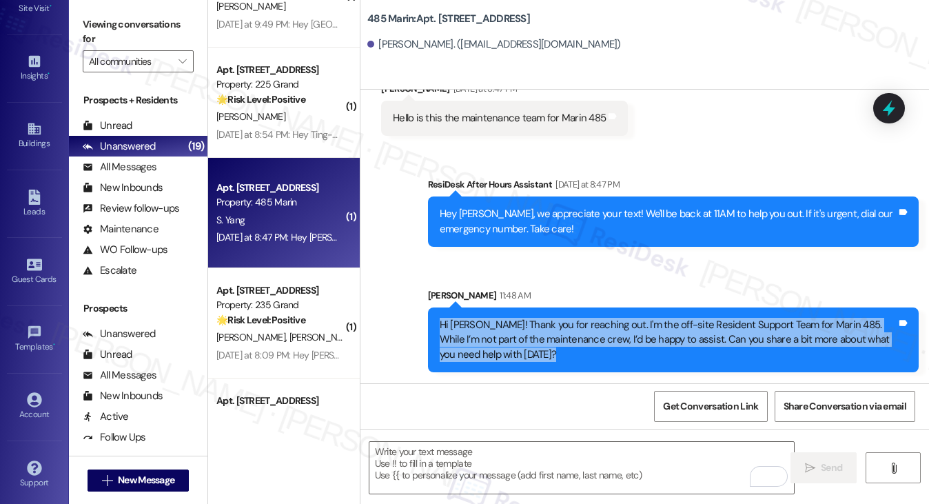
drag, startPoint x: 546, startPoint y: 330, endPoint x: 488, endPoint y: 325, distance: 58.8
click at [546, 330] on div "Hi Sicheng! Thank you for reaching out. I'm the off-site Resident Support Team …" at bounding box center [668, 340] width 457 height 44
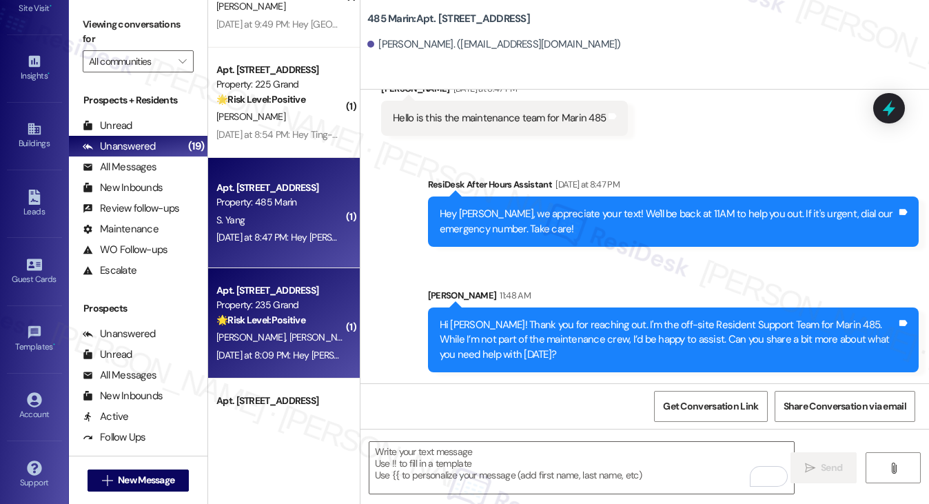
click at [292, 307] on div "Property: 235 Grand" at bounding box center [279, 305] width 127 height 14
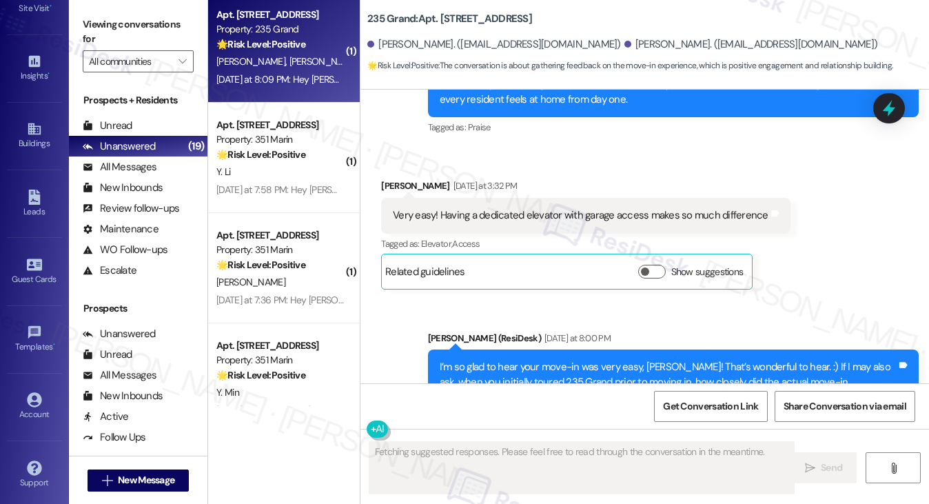
click at [537, 360] on div "I’m so glad to hear your move-in was very easy, Griffin! That’s wonderful to he…" at bounding box center [668, 382] width 457 height 44
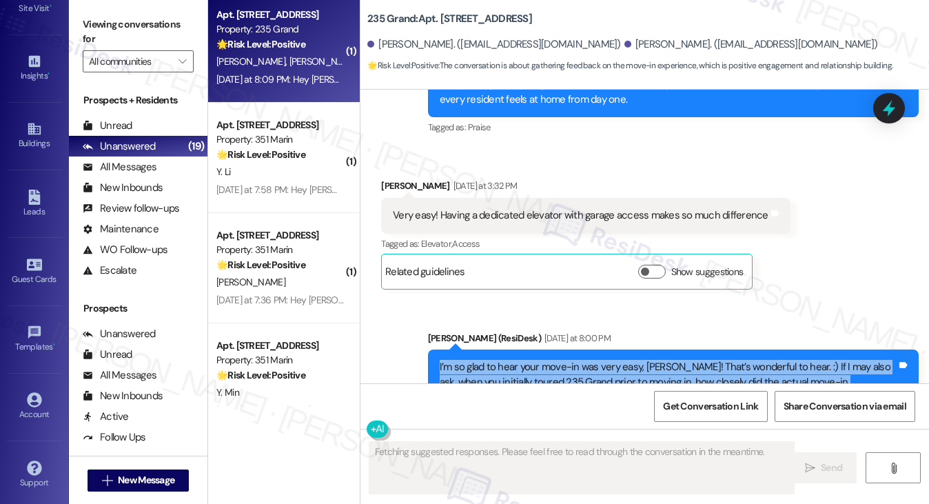
click at [537, 360] on div "I’m so glad to hear your move-in was very easy, Griffin! That’s wonderful to he…" at bounding box center [668, 382] width 457 height 44
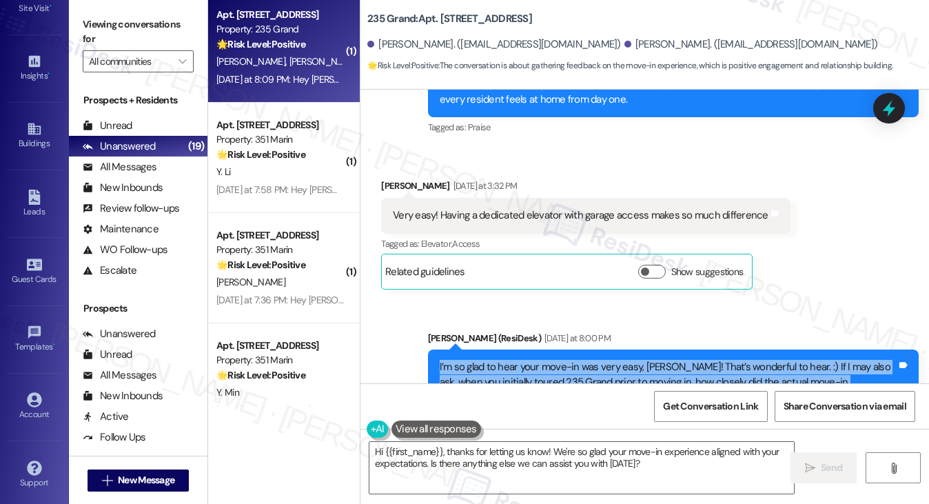
click at [580, 360] on div "I’m so glad to hear your move-in was very easy, Griffin! That’s wonderful to he…" at bounding box center [668, 382] width 457 height 44
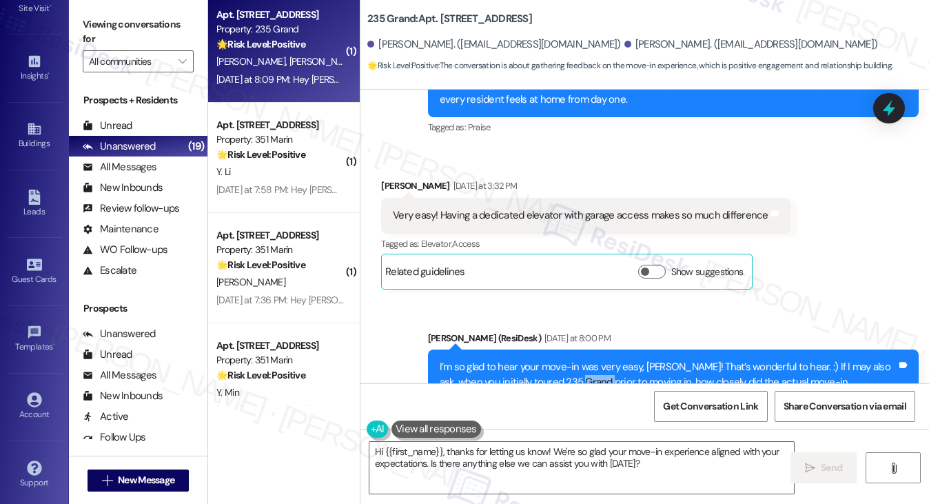
click at [580, 360] on div "I’m so glad to hear your move-in was very easy, Griffin! That’s wonderful to he…" at bounding box center [668, 382] width 457 height 44
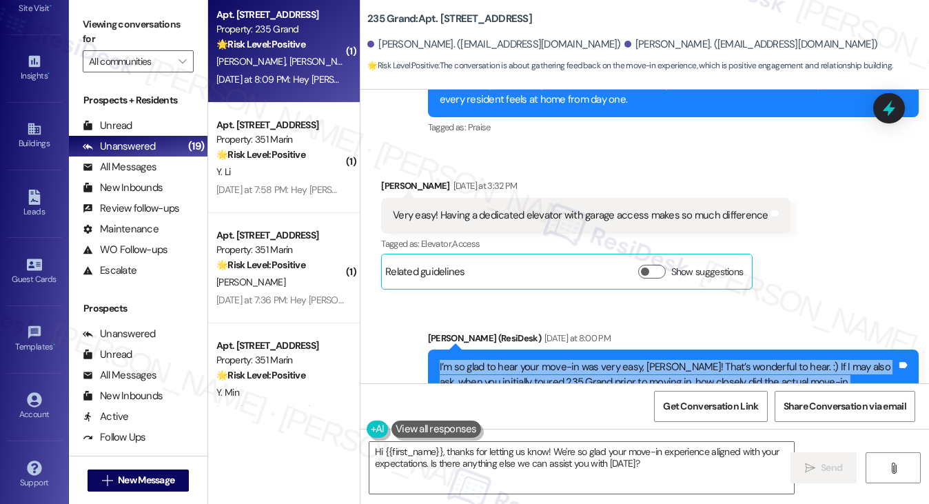
click at [580, 360] on div "I’m so glad to hear your move-in was very easy, Griffin! That’s wonderful to he…" at bounding box center [668, 382] width 457 height 44
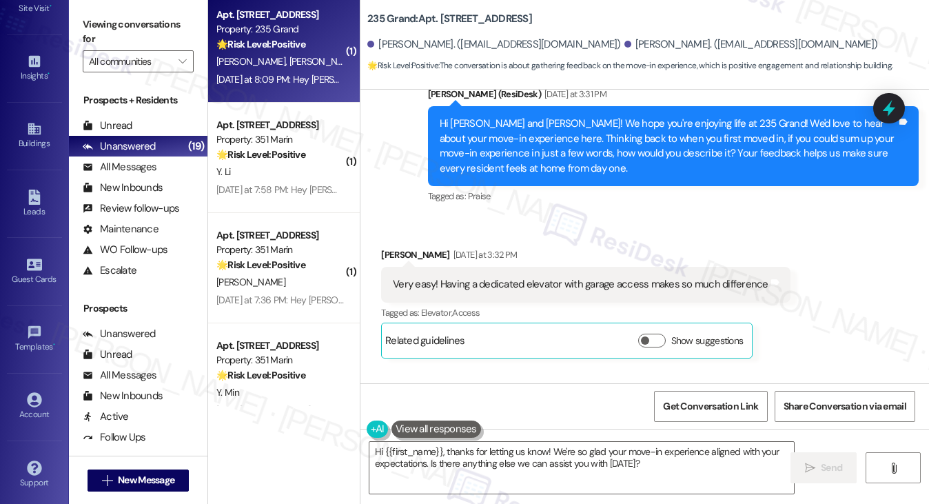
click at [595, 277] on div "Very easy! Having a dedicated elevator with garage access makes so much differe…" at bounding box center [581, 284] width 376 height 14
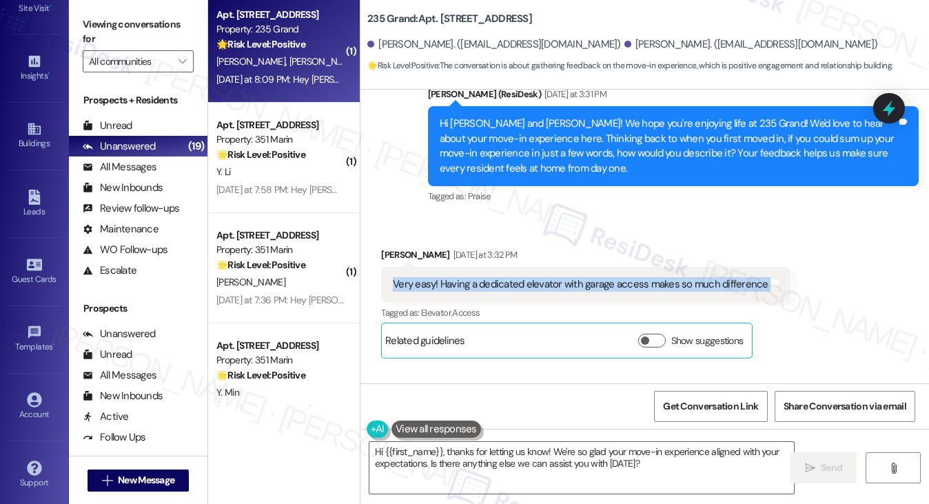
click at [595, 277] on div "Very easy! Having a dedicated elevator with garage access makes so much differe…" at bounding box center [581, 284] width 376 height 14
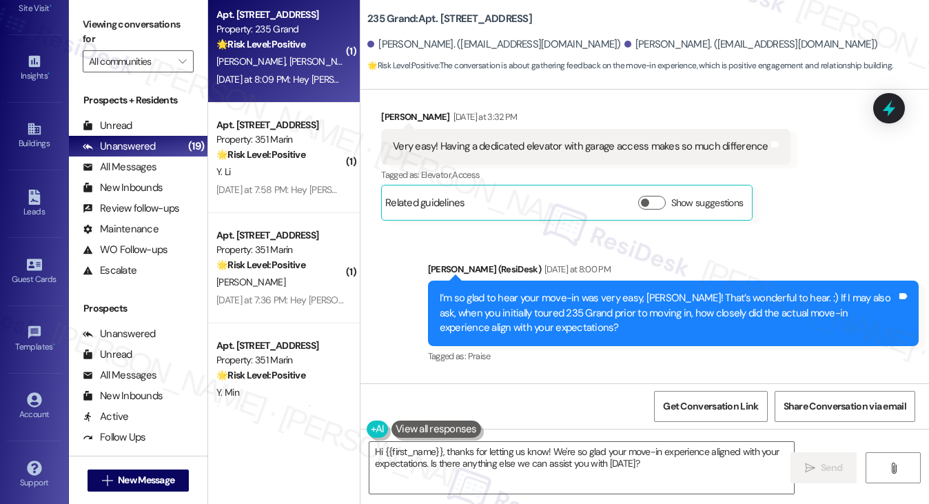
click at [493, 291] on div "I’m so glad to hear your move-in was very easy, Griffin! That’s wonderful to he…" at bounding box center [668, 313] width 457 height 44
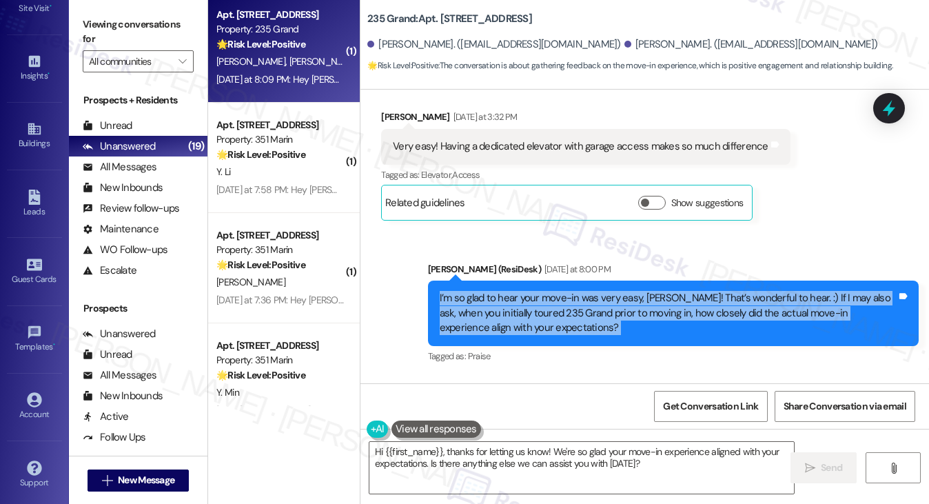
click at [493, 291] on div "I’m so glad to hear your move-in was very easy, Griffin! That’s wonderful to he…" at bounding box center [668, 313] width 457 height 44
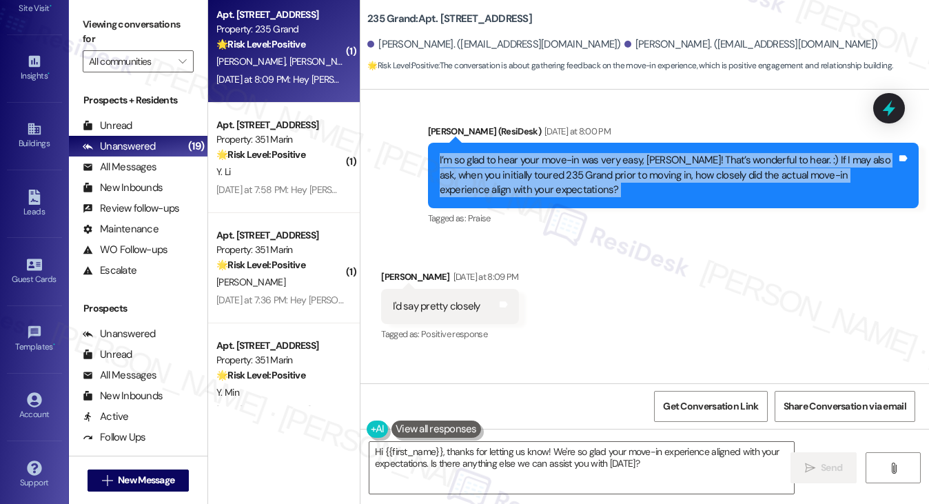
scroll to position [11513, 0]
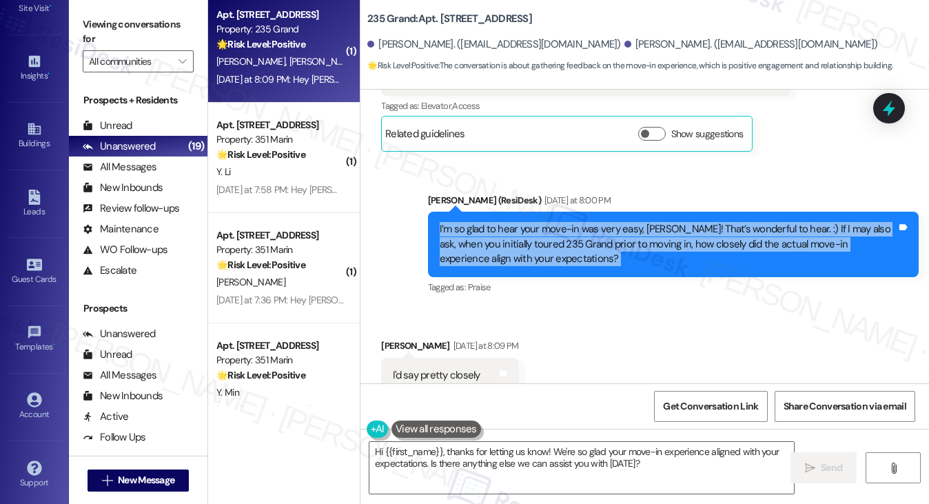
click at [553, 222] on div "I’m so glad to hear your move-in was very easy, Griffin! That’s wonderful to he…" at bounding box center [668, 244] width 457 height 44
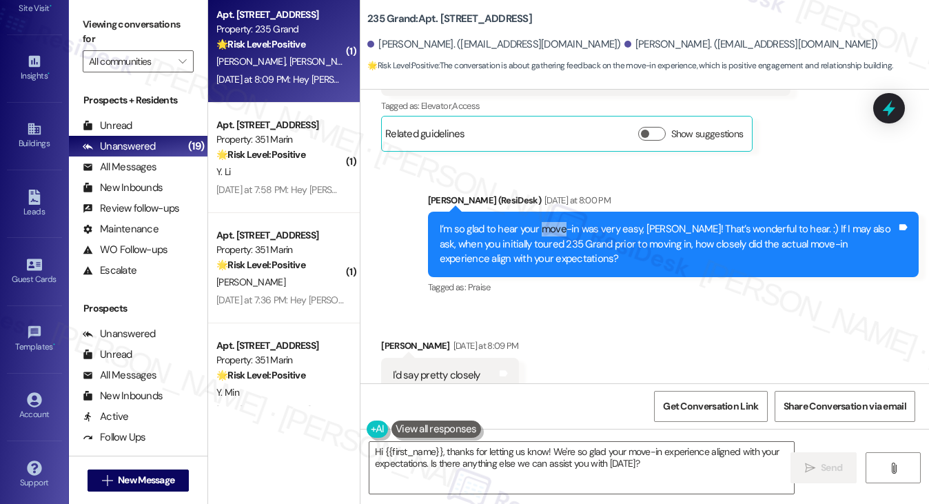
click at [553, 222] on div "I’m so glad to hear your move-in was very easy, Griffin! That’s wonderful to he…" at bounding box center [668, 244] width 457 height 44
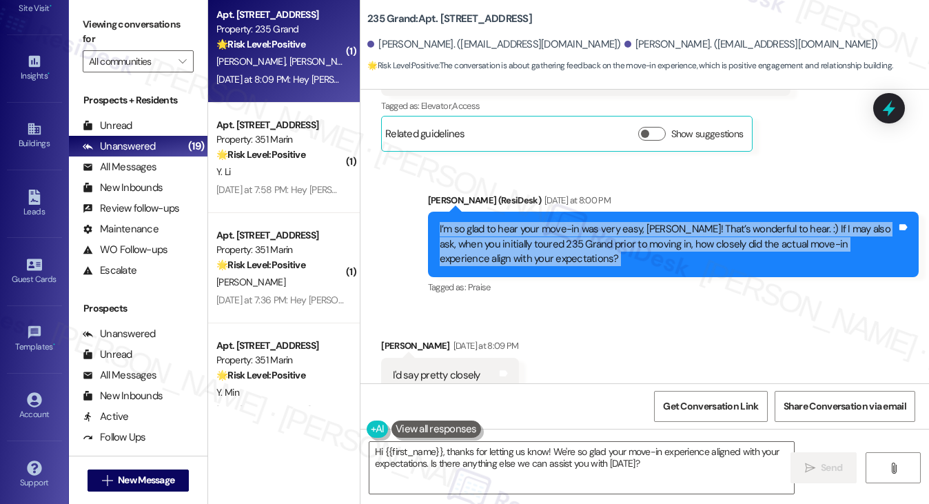
click at [553, 222] on div "I’m so glad to hear your move-in was very easy, Griffin! That’s wonderful to he…" at bounding box center [668, 244] width 457 height 44
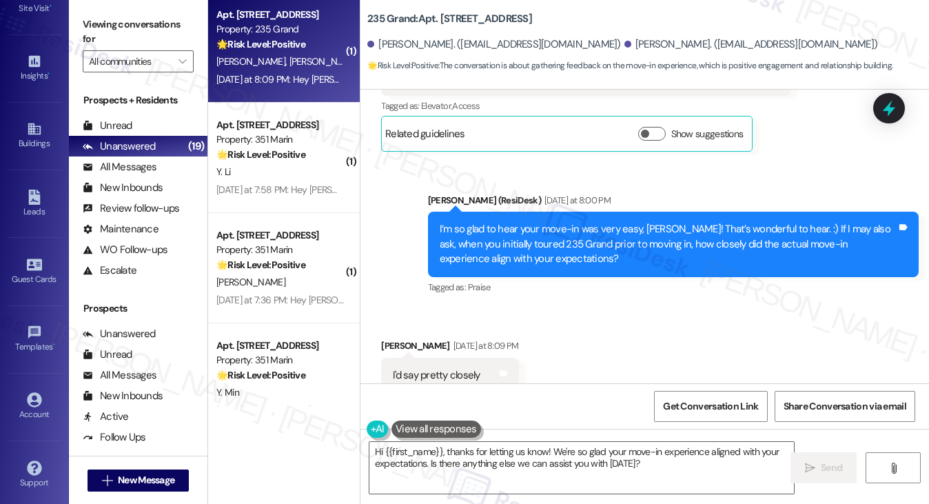
click at [116, 38] on label "Viewing conversations for" at bounding box center [138, 32] width 111 height 37
click at [430, 358] on div "I'd say pretty closely Tags and notes" at bounding box center [450, 375] width 138 height 35
copy div "I'd say pretty closely Tags and notes"
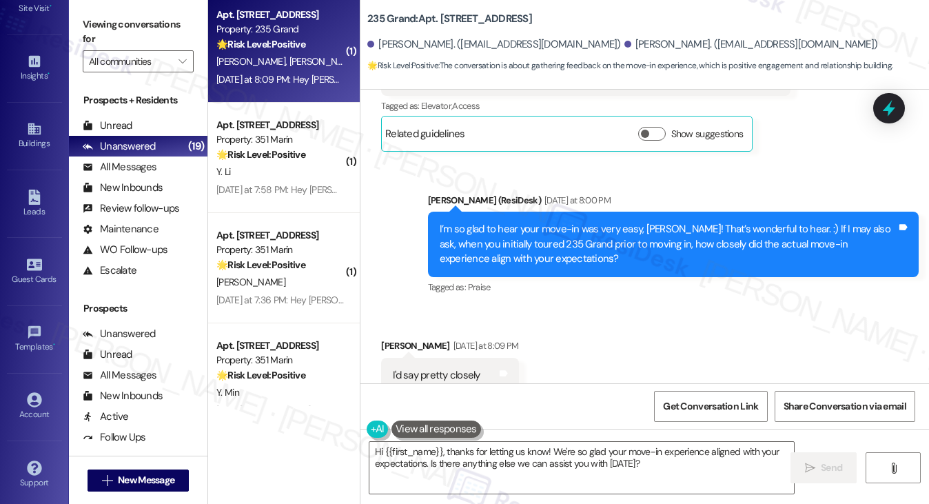
click at [121, 45] on label "Viewing conversations for" at bounding box center [138, 32] width 111 height 37
click at [490, 453] on textarea "Hi {{first_name}}, thanks for letting us know! We're so glad your move-in exper…" at bounding box center [581, 468] width 425 height 52
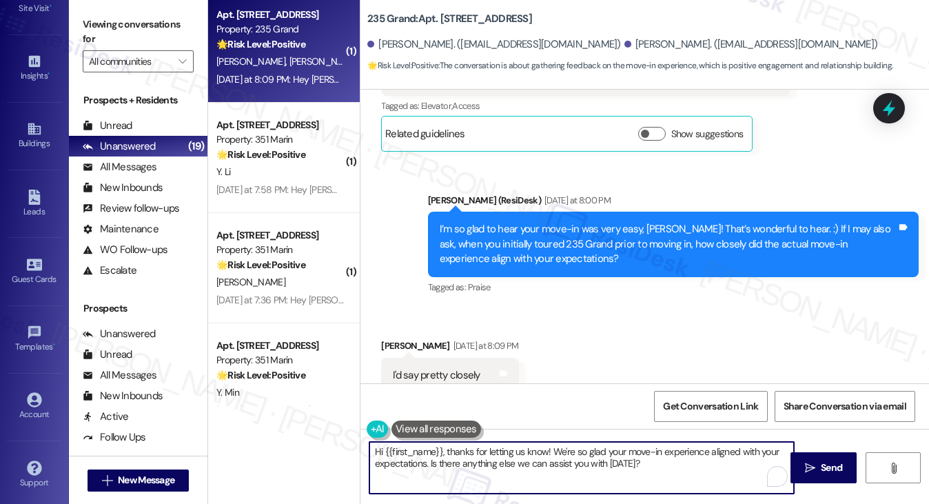
click at [490, 453] on textarea "Hi {{first_name}}, thanks for letting us know! We're so glad your move-in exper…" at bounding box center [581, 468] width 425 height 52
paste textarea "Thanks for sharing that, Griffin! We’re so glad to hear your move-in experience…"
click at [482, 447] on textarea "Thanks for sharing that, Griffin! We’re so glad to hear your move-in experience…" at bounding box center [581, 468] width 425 height 52
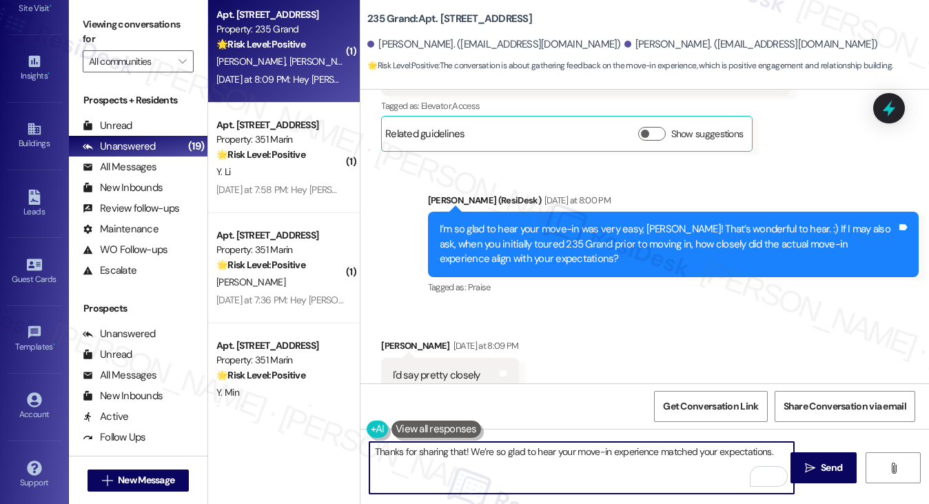
click at [770, 446] on textarea "Thanks for sharing that! We’re so glad to hear your move-in experience matched …" at bounding box center [581, 468] width 425 height 52
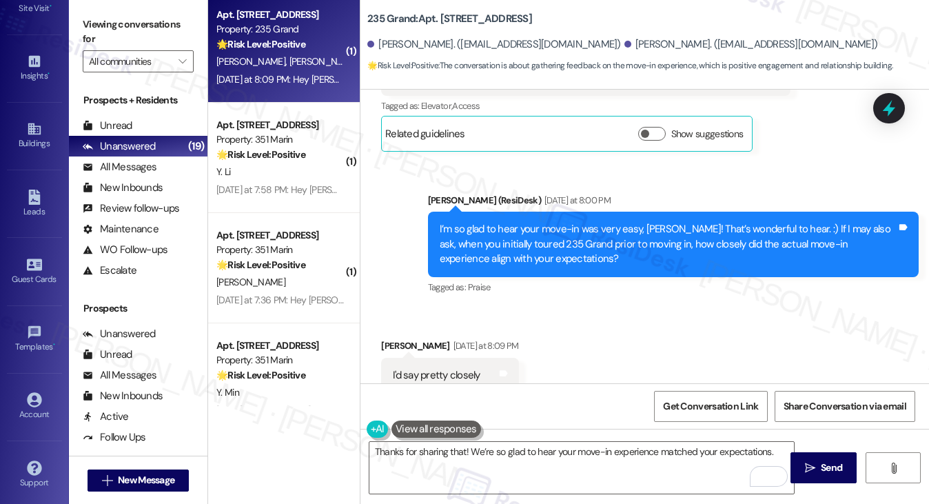
click at [118, 27] on label "Viewing conversations for" at bounding box center [138, 32] width 111 height 37
click at [97, 29] on label "Viewing conversations for" at bounding box center [138, 32] width 111 height 37
click at [775, 451] on textarea "Thanks for sharing that! We’re so glad to hear your move-in experience matched …" at bounding box center [581, 468] width 425 height 52
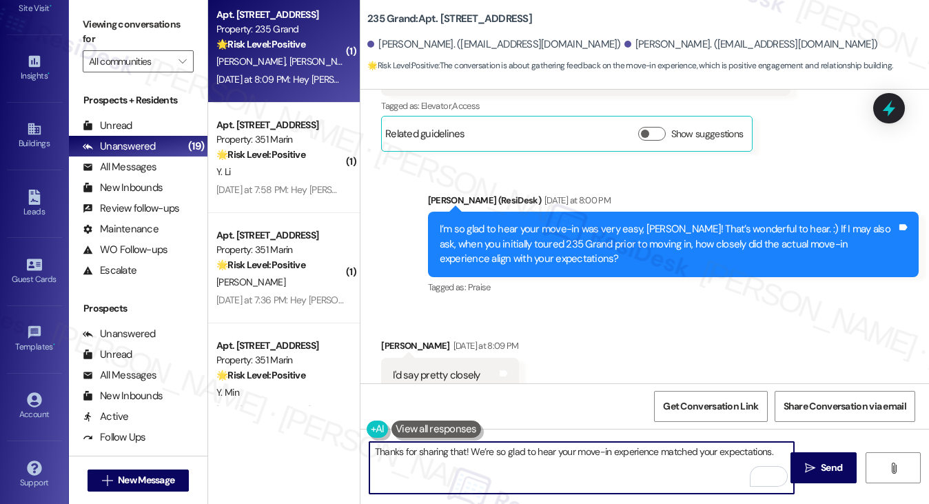
paste textarea "What surprised you in a positive way about moving in here?"
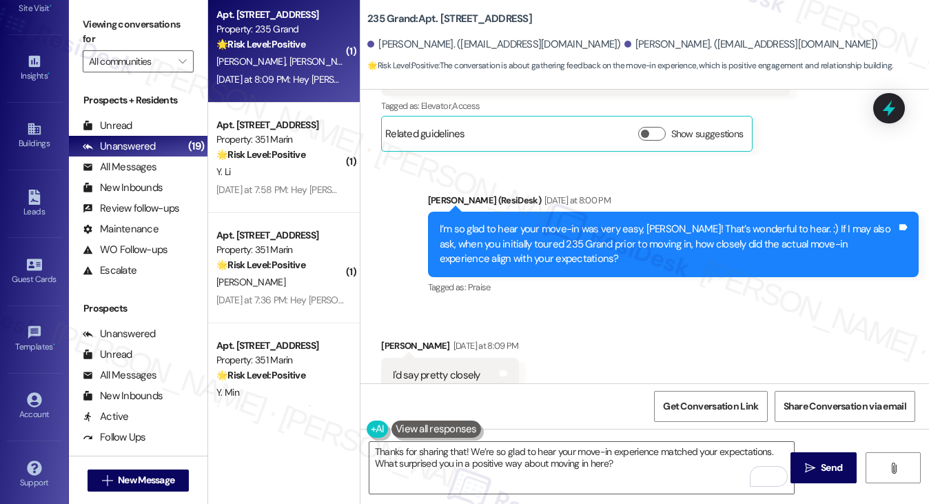
click at [96, 37] on label "Viewing conversations for" at bounding box center [138, 32] width 111 height 37
click at [104, 1] on div "Viewing conversations for All communities " at bounding box center [138, 43] width 139 height 86
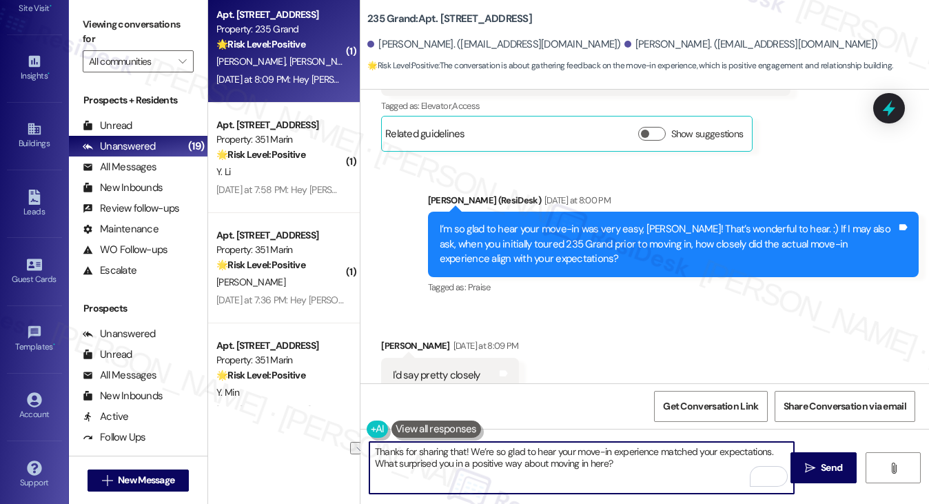
drag, startPoint x: 631, startPoint y: 470, endPoint x: 376, endPoint y: 469, distance: 255.0
click at [376, 469] on textarea "Thanks for sharing that! We’re so glad to hear your move-in experience matched …" at bounding box center [581, 468] width 425 height 52
paste textarea "aspects of the move-in process were exactly as you hoped they'd b"
click at [498, 465] on textarea "Thanks for sharing that! We’re so glad to hear your move-in experience matched …" at bounding box center [581, 468] width 425 height 52
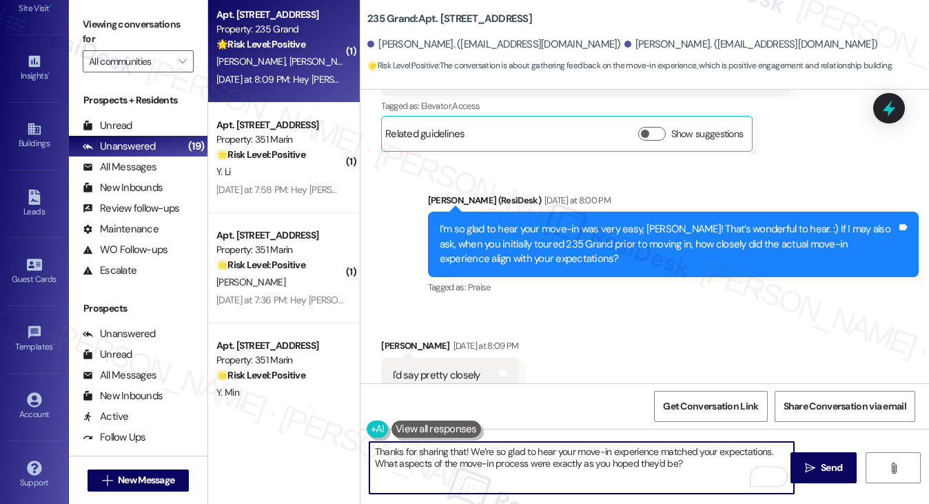
click at [498, 465] on textarea "Thanks for sharing that! We’re so glad to hear your move-in experience matched …" at bounding box center [581, 468] width 425 height 52
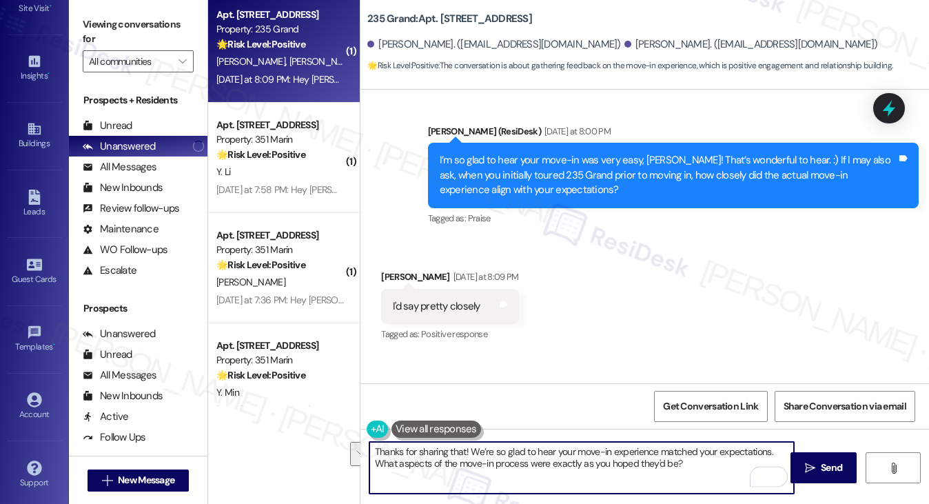
click at [558, 450] on textarea "Thanks for sharing that! We’re so glad to hear your move-in experience matched …" at bounding box center [581, 468] width 425 height 52
click at [657, 449] on textarea "Thanks for sharing that! We’re so glad to hear your move-in experience matched …" at bounding box center [581, 468] width 425 height 52
click at [697, 454] on textarea "Thanks for sharing that! We’re so glad to hear your move-in experience matched …" at bounding box center [581, 468] width 425 height 52
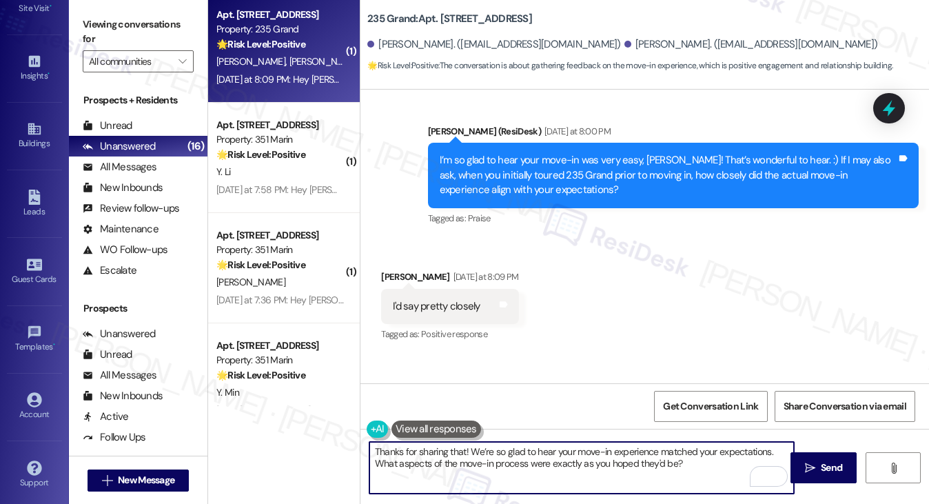
type textarea "Thanks for sharing that! We’re so glad to hear your move-in experience matched …"
click at [725, 355] on div "Sent via SMS ResiDesk After Hours Assistant Yesterday at 8:09 PM Hey Griffin an…" at bounding box center [644, 420] width 568 height 131
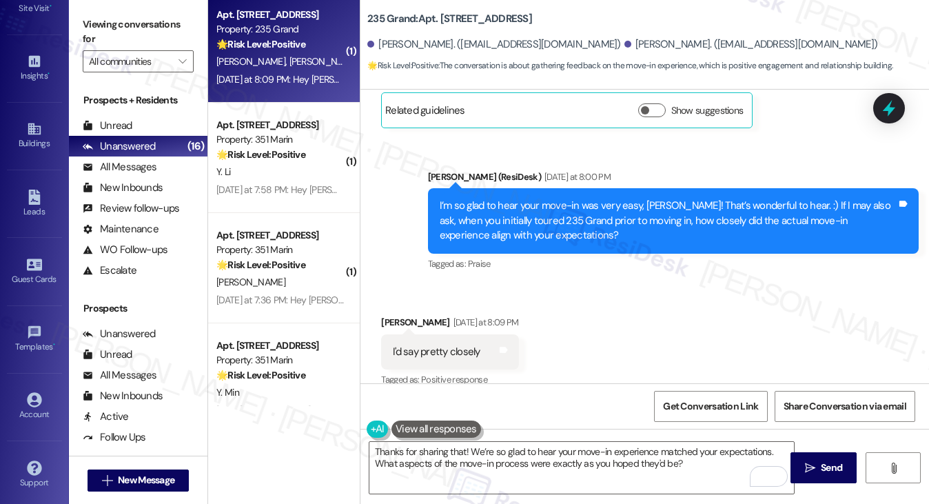
scroll to position [11513, 0]
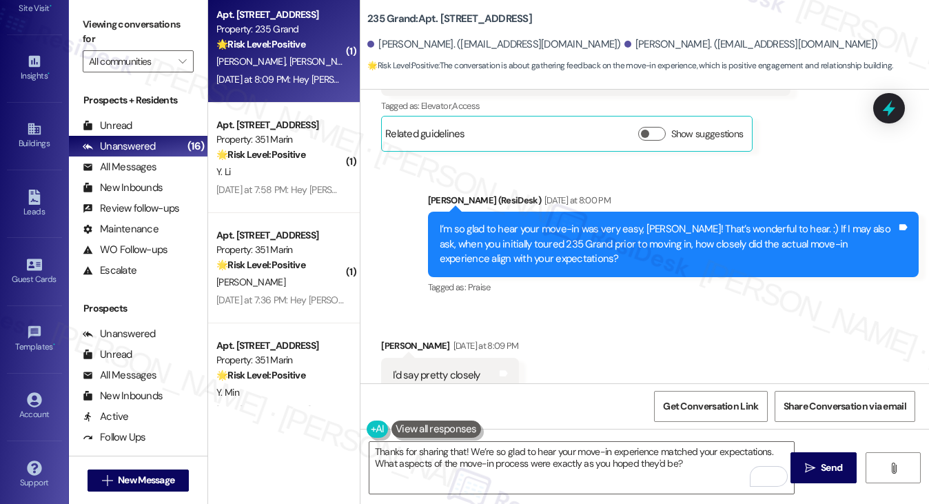
click at [366, 460] on div "Thanks for sharing that! We’re so glad to hear your move-in experience matched …" at bounding box center [575, 467] width 427 height 53
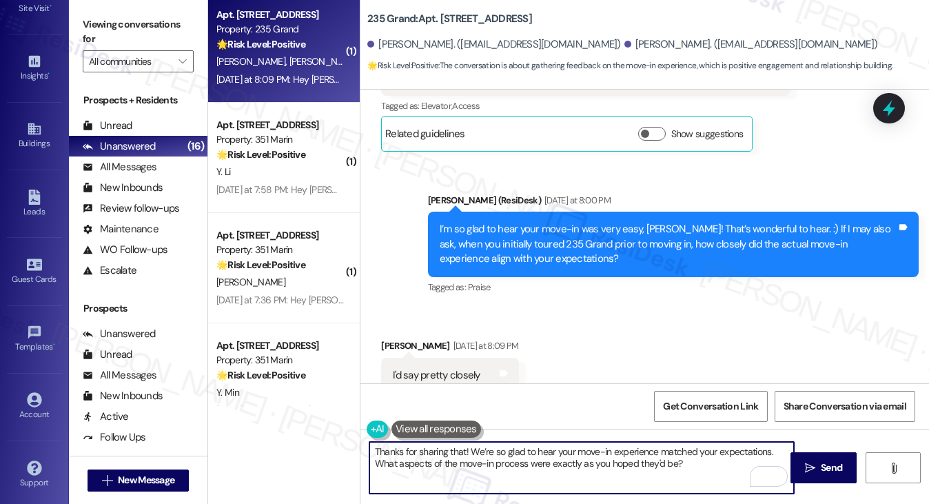
click at [369, 461] on textarea "Thanks for sharing that! We’re so glad to hear your move-in experience matched …" at bounding box center [581, 468] width 425 height 52
click at [701, 462] on textarea "Thanks for sharing that! We’re so glad to hear your move-in experience matched …" at bounding box center [581, 468] width 425 height 52
click at [802, 463] on span " Send" at bounding box center [823, 467] width 43 height 14
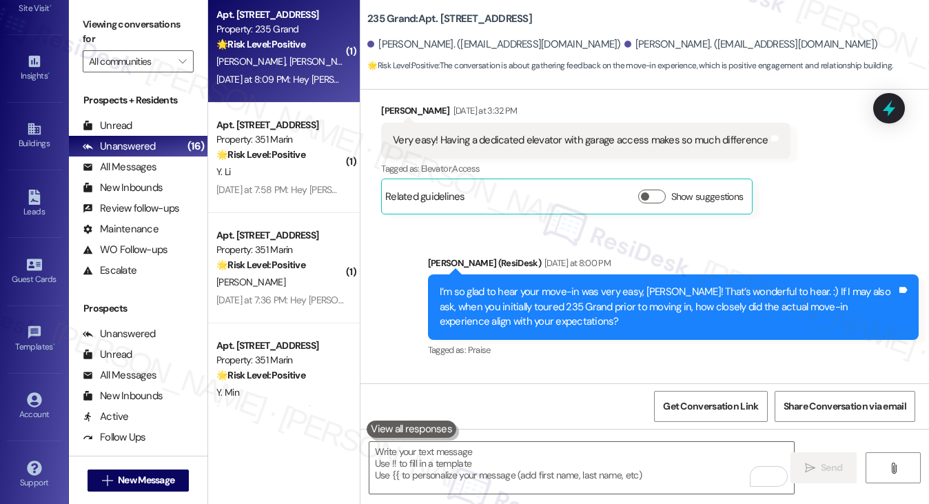
scroll to position [11692, 0]
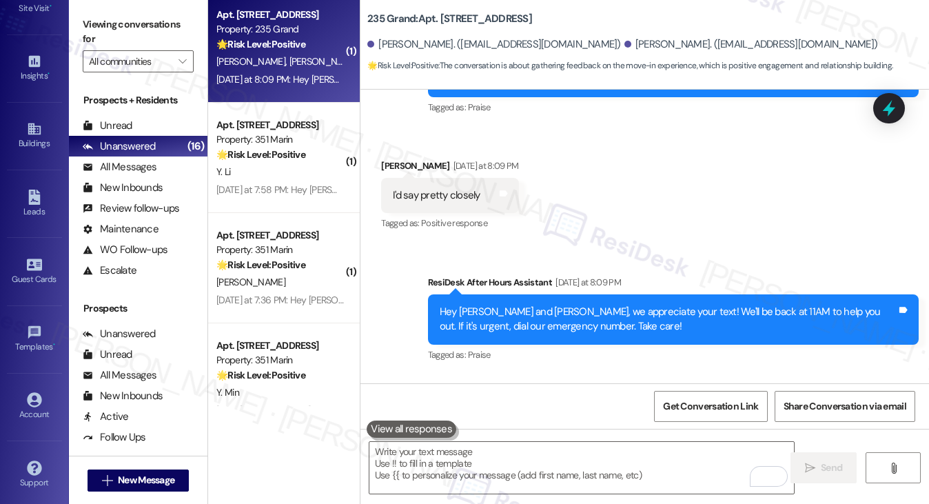
click at [545, 436] on div "Thanks for sharing that! We’re so glad to hear your move-in experience matched …" at bounding box center [668, 451] width 457 height 30
click at [574, 396] on div "Sent via SMS Sarah 11:51 AM Thanks for sharing that! We’re so glad to hear your…" at bounding box center [673, 441] width 511 height 90
click at [539, 436] on div "Thanks for sharing that! We’re so glad to hear your move-in experience matched …" at bounding box center [668, 451] width 457 height 30
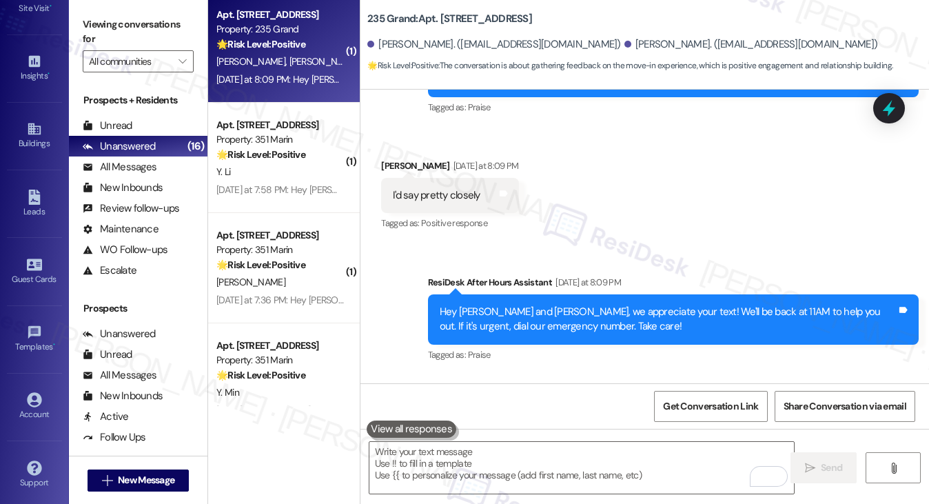
click at [538, 436] on div "Thanks for sharing that! We’re so glad to hear your move-in experience matched …" at bounding box center [668, 451] width 457 height 30
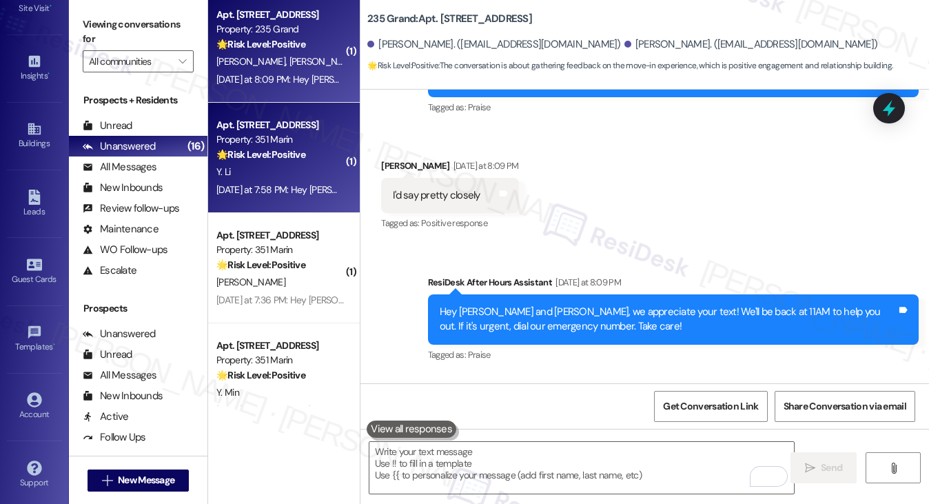
click at [318, 187] on div "Yesterday at 7:58 PM: Hey Yinghao, we appreciate your text! We'll be back at 11…" at bounding box center [525, 189] width 619 height 12
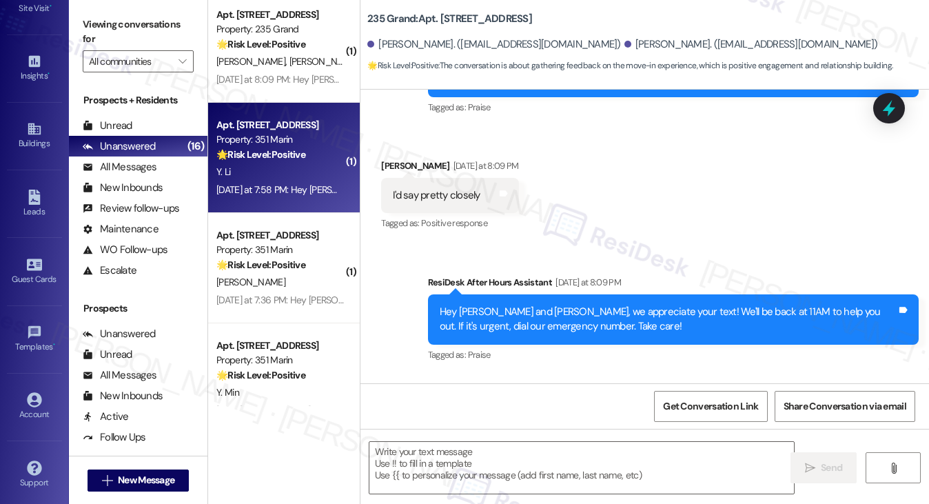
type textarea "Fetching suggested responses. Please feel free to read through the conversation…"
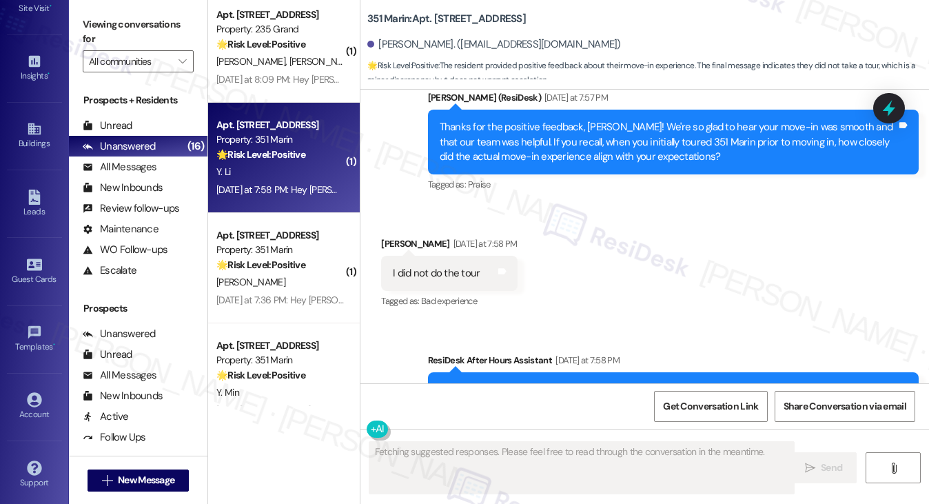
scroll to position [1403, 0]
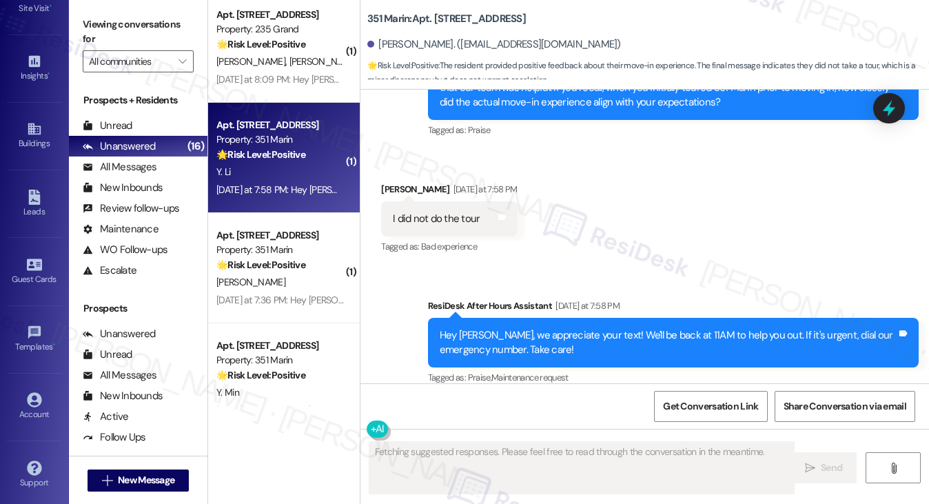
click at [429, 212] on div "I did not do the tour" at bounding box center [436, 219] width 87 height 14
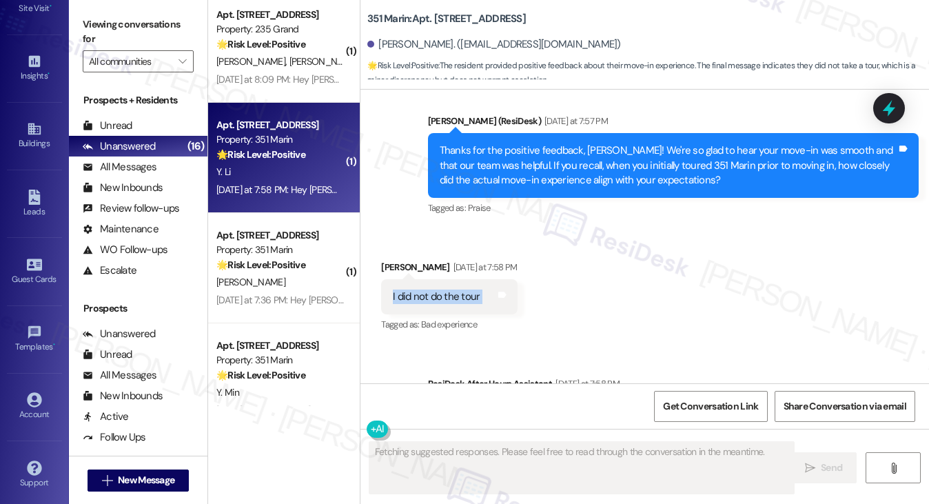
scroll to position [1265, 0]
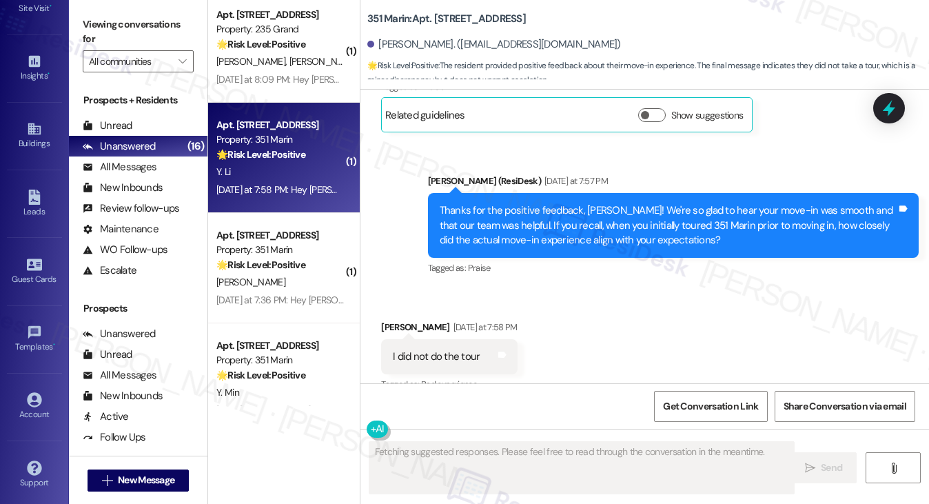
click at [554, 216] on div "Thanks for the positive feedback, Yinghao! We're so glad to hear your move-in w…" at bounding box center [668, 225] width 457 height 44
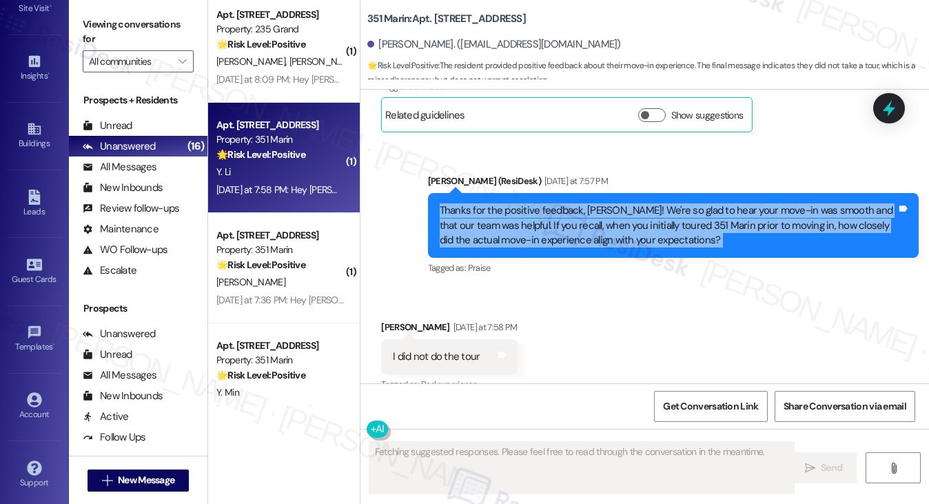
click at [554, 216] on div "Thanks for the positive feedback, Yinghao! We're so glad to hear your move-in w…" at bounding box center [668, 225] width 457 height 44
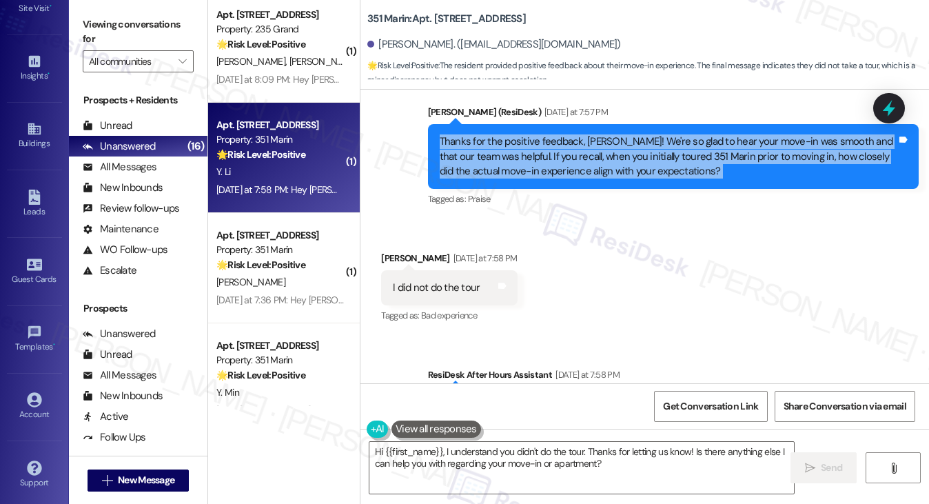
scroll to position [1403, 0]
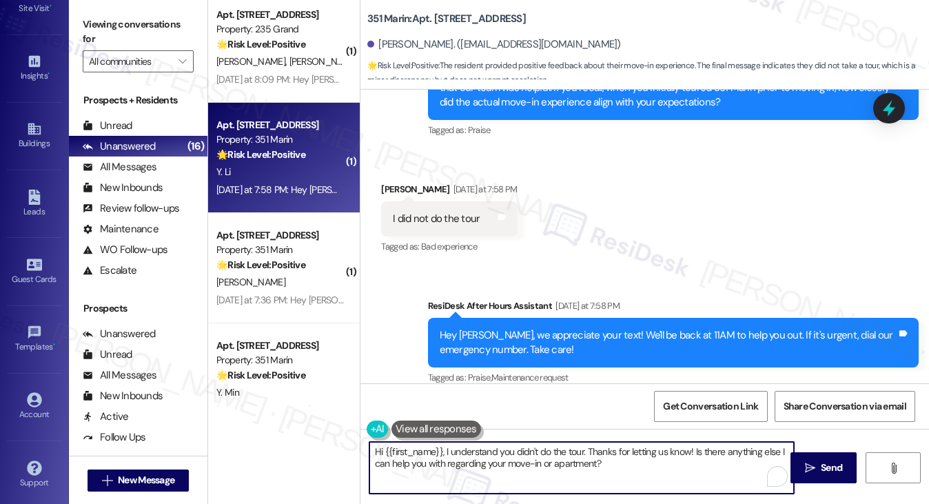
drag, startPoint x: 443, startPoint y: 449, endPoint x: 320, endPoint y: 431, distance: 124.6
click at [320, 431] on div "( 1 ) Apt. 503, 225 Grand Street Property: 225 Grand 🌟 Risk Level: Positive The…" at bounding box center [568, 252] width 721 height 504
drag, startPoint x: 612, startPoint y: 464, endPoint x: 646, endPoint y: 449, distance: 37.3
click at [646, 449] on textarea "I see. I understand you didn't do the tour. Thanks for letting us know! Is ther…" at bounding box center [581, 468] width 425 height 52
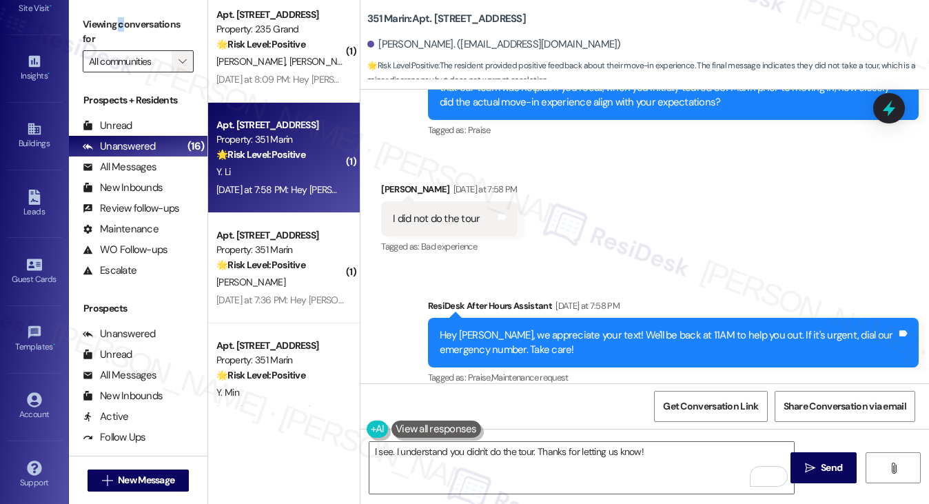
drag, startPoint x: 120, startPoint y: 27, endPoint x: 176, endPoint y: 65, distance: 68.4
click at [121, 27] on label "Viewing conversations for" at bounding box center [138, 32] width 111 height 37
click at [690, 457] on textarea "I see. I understand you didn't do the tour. Thanks for letting us know!" at bounding box center [581, 468] width 425 height 52
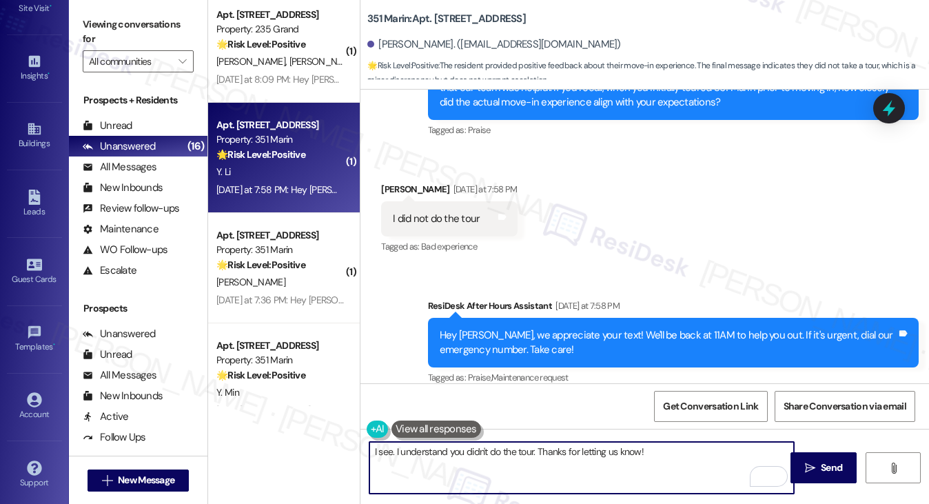
paste textarea "How did our move-in process compare to other places you've lived before?"
click at [642, 450] on textarea "I see. I understand you didn't do the tour. Thanks for letting us know! How did…" at bounding box center [581, 468] width 425 height 52
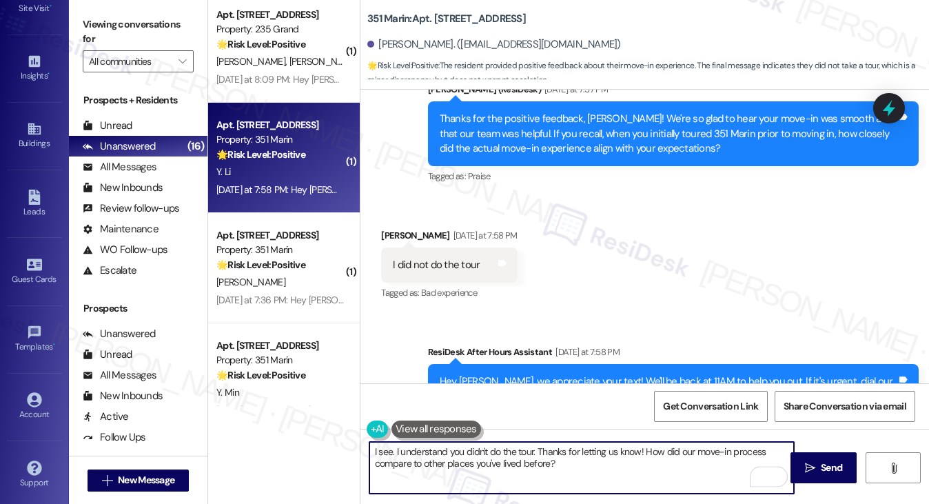
scroll to position [1265, 0]
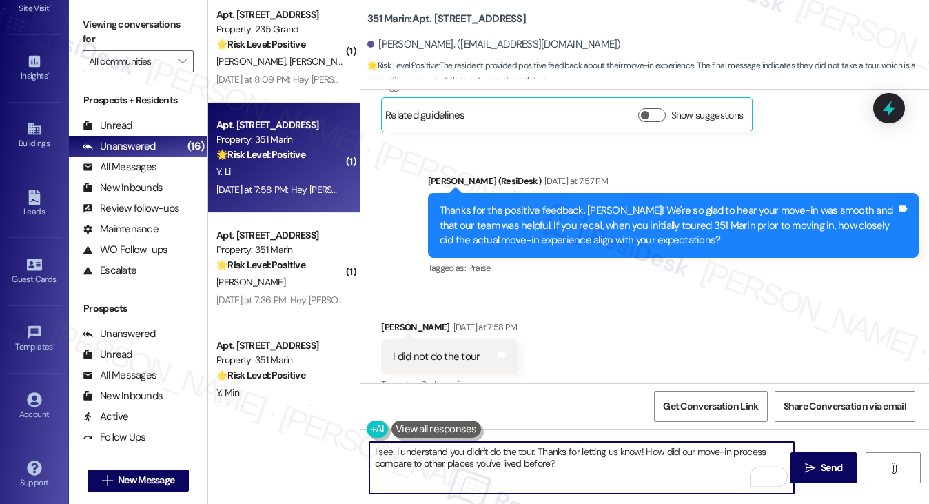
click at [521, 215] on div "Thanks for the positive feedback, Yinghao! We're so glad to hear your move-in w…" at bounding box center [668, 225] width 457 height 44
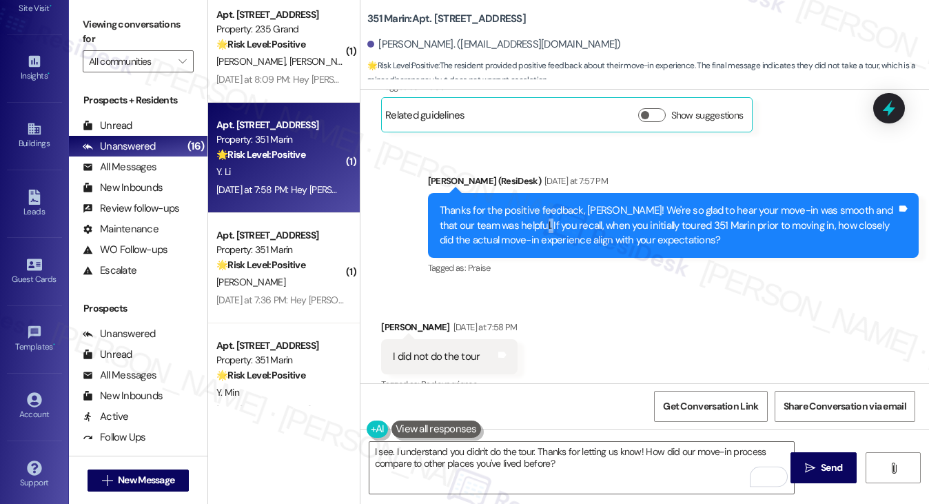
click at [521, 215] on div "Thanks for the positive feedback, Yinghao! We're so glad to hear your move-in w…" at bounding box center [668, 225] width 457 height 44
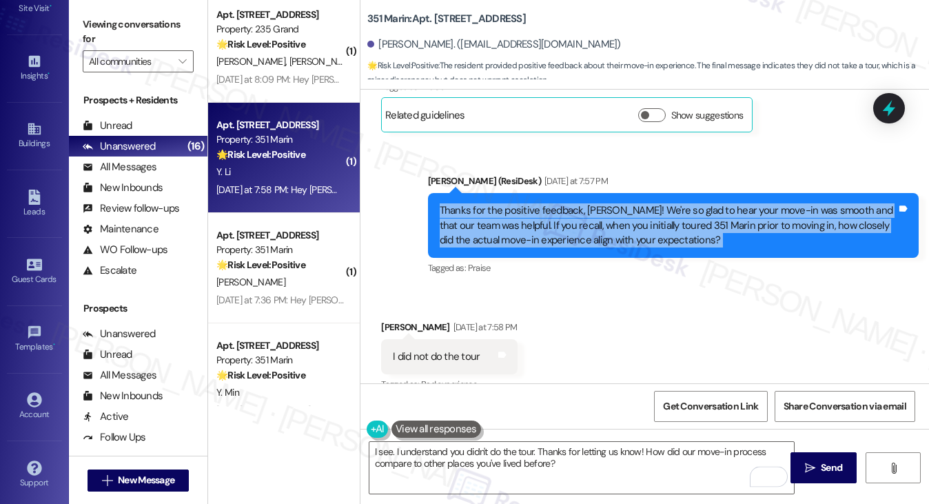
click at [521, 215] on div "Thanks for the positive feedback, Yinghao! We're so glad to hear your move-in w…" at bounding box center [668, 225] width 457 height 44
copy div "Thanks for the positive feedback, Yinghao! We're so glad to hear your move-in w…"
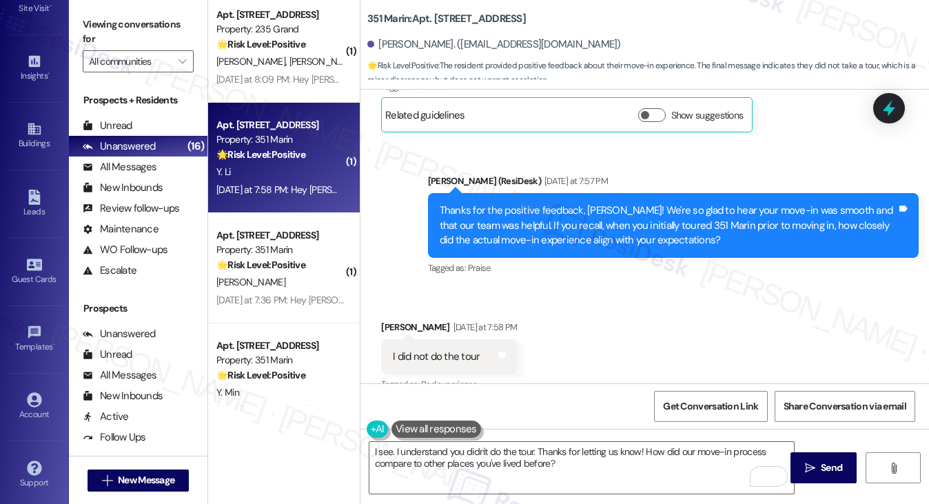
click at [92, 27] on label "Viewing conversations for" at bounding box center [138, 32] width 111 height 37
click at [393, 349] on div "I did not do the tour" at bounding box center [436, 356] width 87 height 14
copy div "I did not do the tour Tags and notes"
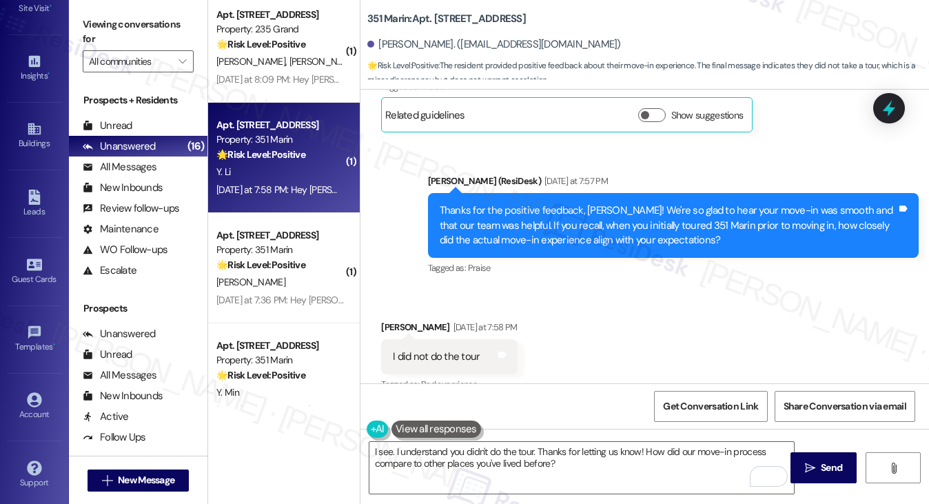
click at [143, 41] on label "Viewing conversations for" at bounding box center [138, 32] width 111 height 37
drag, startPoint x: 141, startPoint y: 30, endPoint x: 150, endPoint y: 36, distance: 10.5
click at [141, 30] on label "Viewing conversations for" at bounding box center [138, 32] width 111 height 37
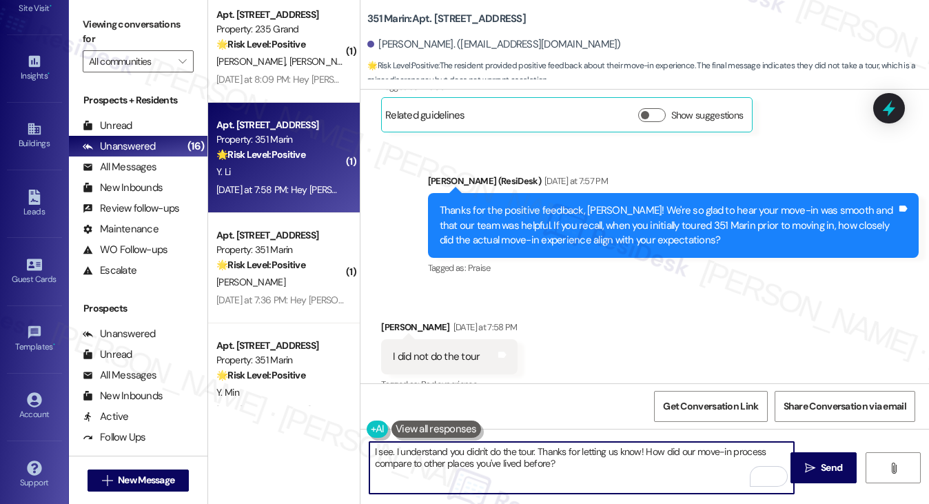
click at [424, 449] on textarea "I see. I understand you didn't do the tour. Thanks for letting us know! How did…" at bounding box center [581, 468] width 425 height 52
click at [488, 449] on textarea "I see. I understand you didn't do the tour. Thanks for letting us know! How did…" at bounding box center [581, 468] width 425 height 52
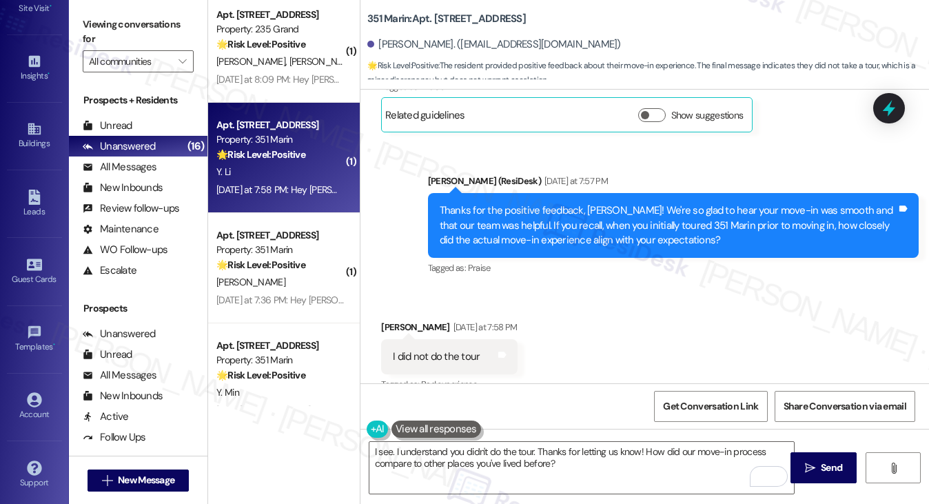
click at [135, 39] on label "Viewing conversations for" at bounding box center [138, 32] width 111 height 37
click at [94, 34] on label "Viewing conversations for" at bounding box center [138, 32] width 111 height 37
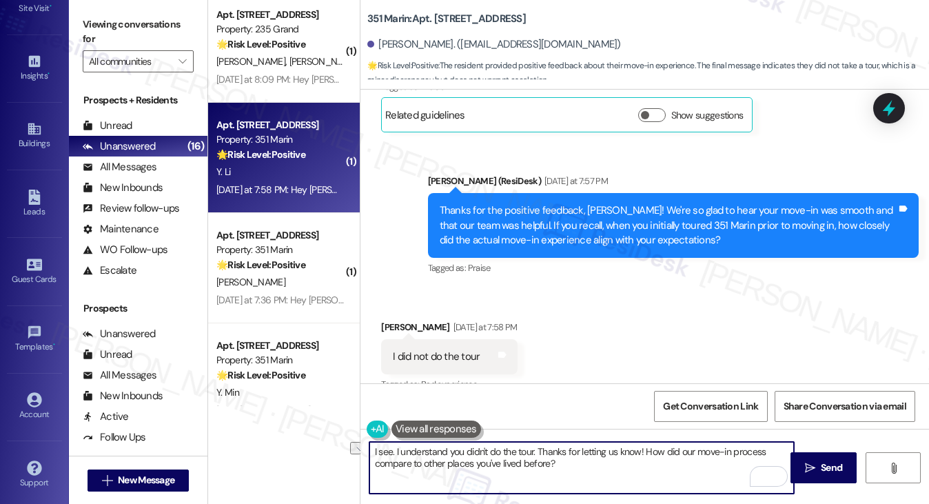
drag, startPoint x: 367, startPoint y: 453, endPoint x: 642, endPoint y: 447, distance: 275.7
click at [642, 447] on textarea "I see. I understand you didn't do the tour. Thanks for letting us know! How did…" at bounding box center [581, 468] width 425 height 52
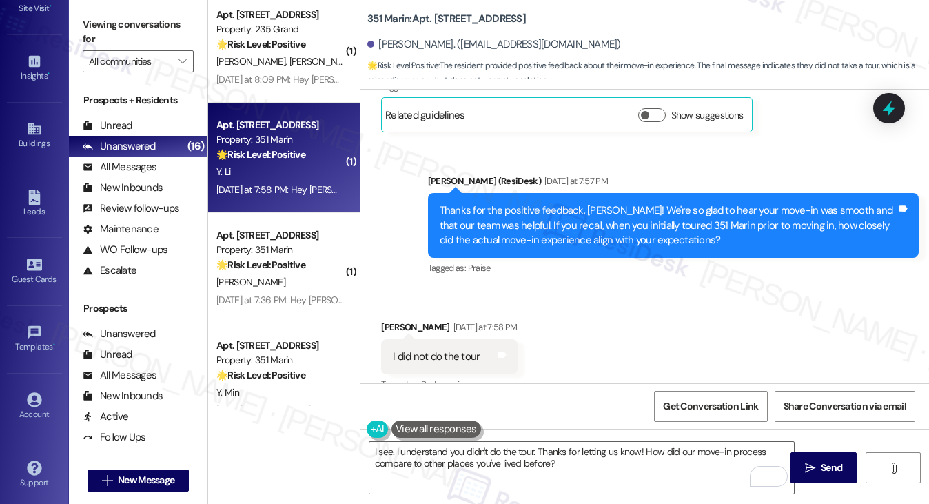
click at [119, 27] on label "Viewing conversations for" at bounding box center [138, 32] width 111 height 37
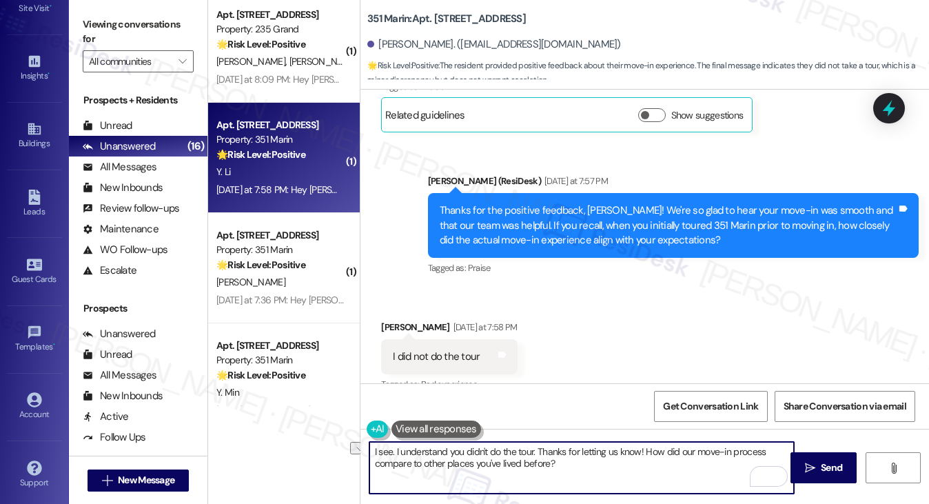
drag, startPoint x: 371, startPoint y: 448, endPoint x: 641, endPoint y: 450, distance: 270.1
click at [641, 450] on textarea "I see. I understand you didn't do the tour. Thanks for letting us know! How did…" at bounding box center [581, 468] width 425 height 52
paste textarea "Thanks for clarifying, Yinghao! We appreciate you letting us know."
click at [664, 462] on textarea "Thanks for clarifying, Yinghao! We appreciate you letting us know. How did our …" at bounding box center [581, 468] width 425 height 52
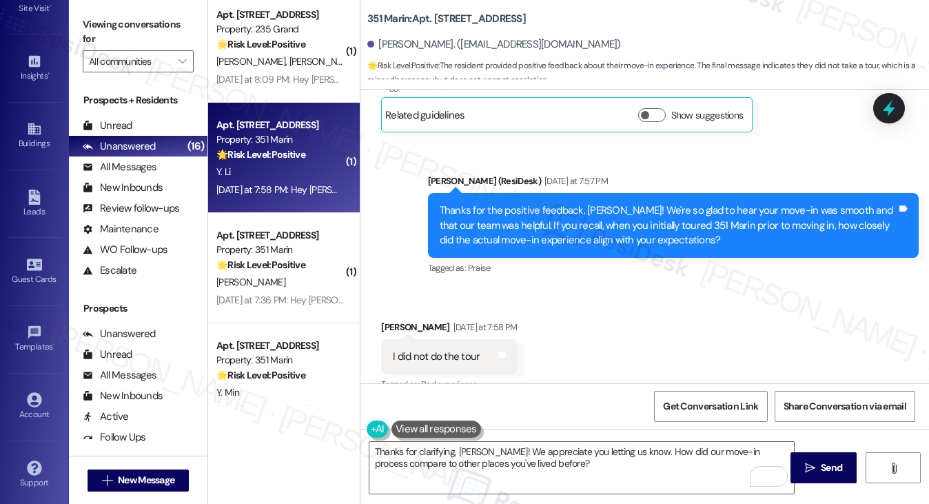
click at [120, 16] on label "Viewing conversations for" at bounding box center [138, 32] width 111 height 37
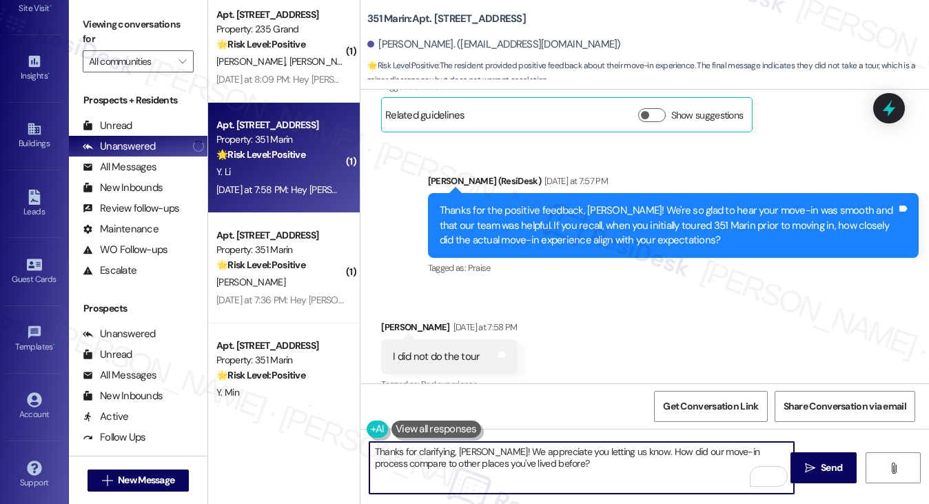
click at [633, 467] on textarea "Thanks for clarifying, Yinghao! We appreciate you letting us know. How did our …" at bounding box center [581, 468] width 425 height 52
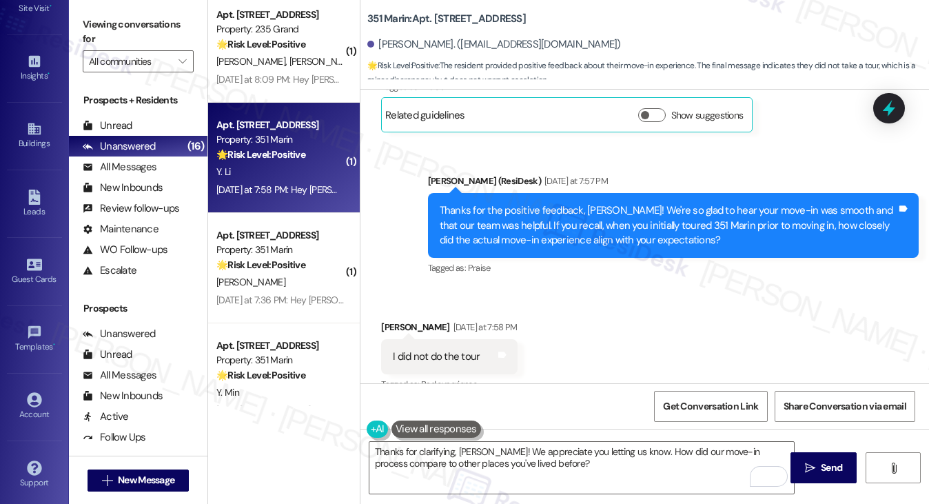
click at [108, 32] on label "Viewing conversations for" at bounding box center [138, 32] width 111 height 37
click at [729, 214] on div "Thanks for the positive feedback, Yinghao! We're so glad to hear your move-in w…" at bounding box center [668, 225] width 457 height 44
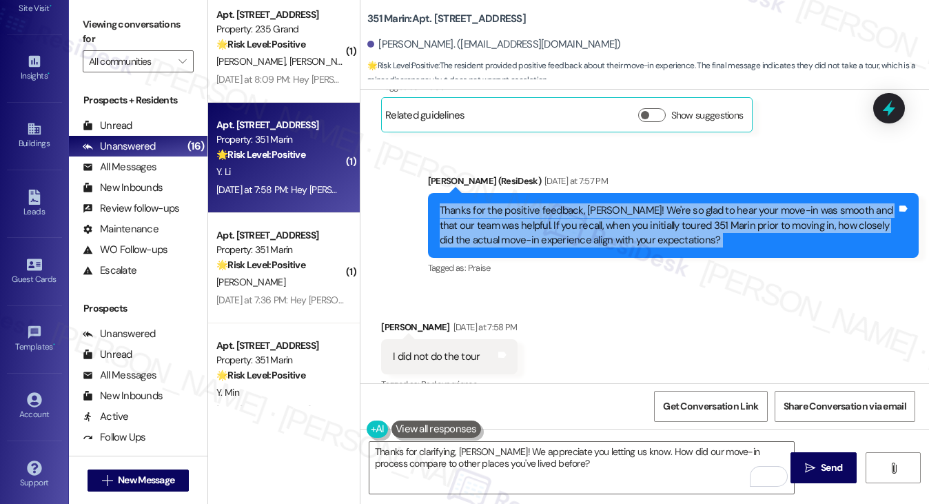
click at [729, 214] on div "Thanks for the positive feedback, Yinghao! We're so glad to hear your move-in w…" at bounding box center [668, 225] width 457 height 44
click at [653, 205] on div "Thanks for the positive feedback, Yinghao! We're so glad to hear your move-in w…" at bounding box center [668, 225] width 457 height 44
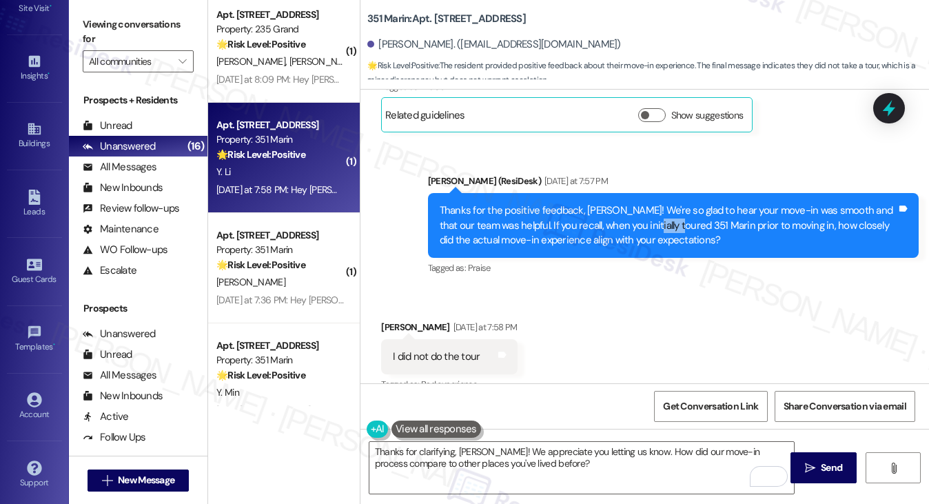
click at [653, 205] on div "Thanks for the positive feedback, Yinghao! We're so glad to hear your move-in w…" at bounding box center [668, 225] width 457 height 44
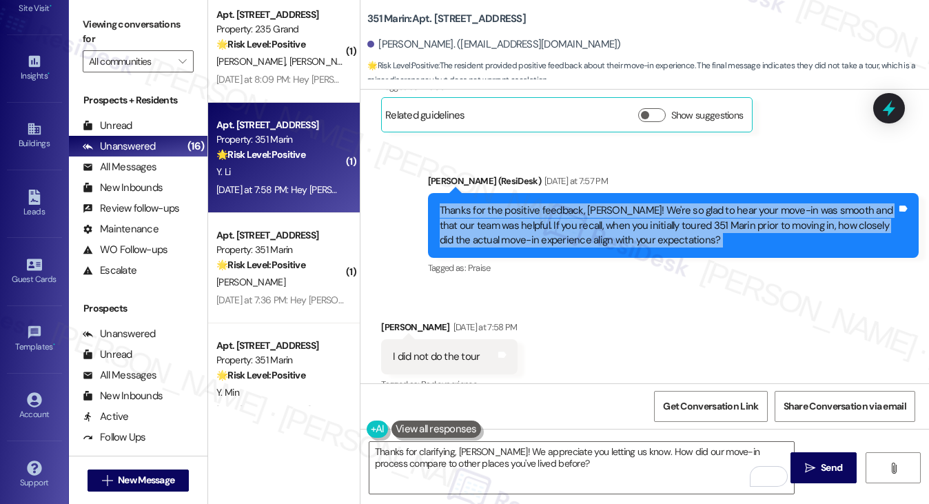
click at [653, 205] on div "Thanks for the positive feedback, Yinghao! We're so glad to hear your move-in w…" at bounding box center [668, 225] width 457 height 44
click at [553, 203] on div "Thanks for the positive feedback, Yinghao! We're so glad to hear your move-in w…" at bounding box center [668, 225] width 457 height 44
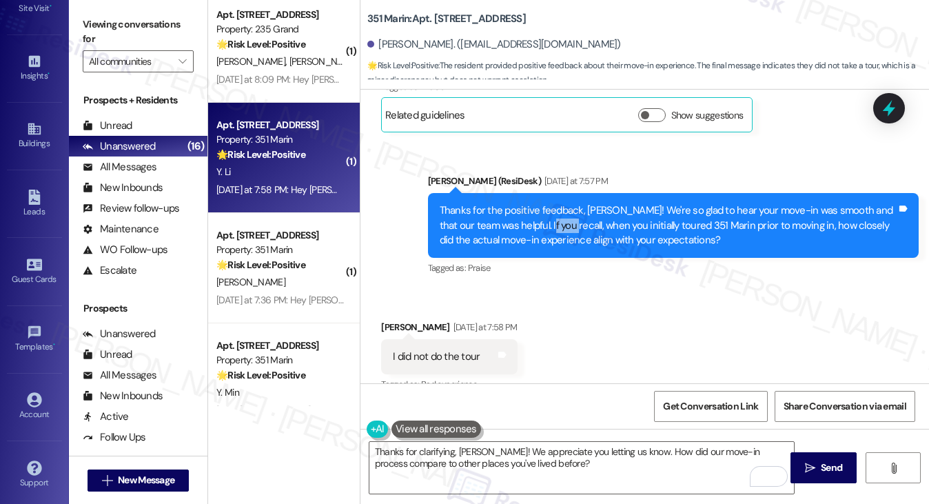
click at [553, 203] on div "Thanks for the positive feedback, Yinghao! We're so glad to hear your move-in w…" at bounding box center [668, 225] width 457 height 44
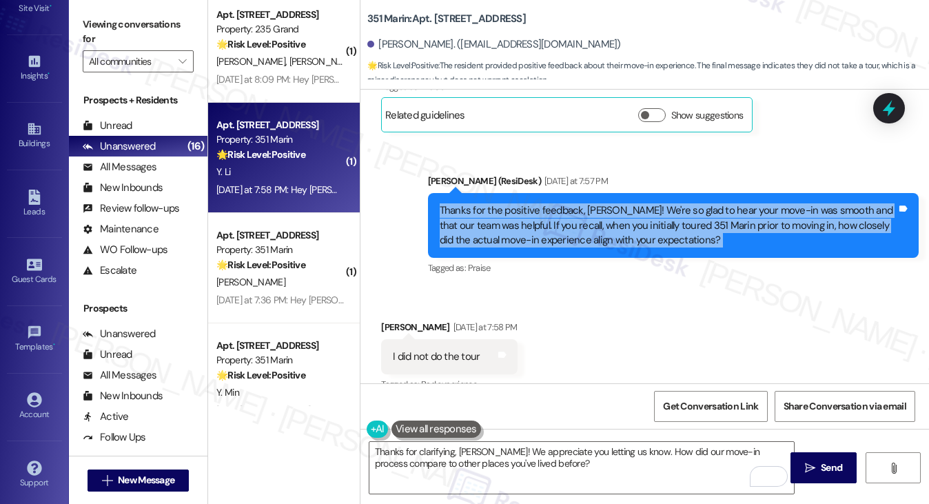
click at [553, 203] on div "Thanks for the positive feedback, Yinghao! We're so glad to hear your move-in w…" at bounding box center [668, 225] width 457 height 44
click at [646, 205] on div "Thanks for the positive feedback, Yinghao! We're so glad to hear your move-in w…" at bounding box center [668, 225] width 457 height 44
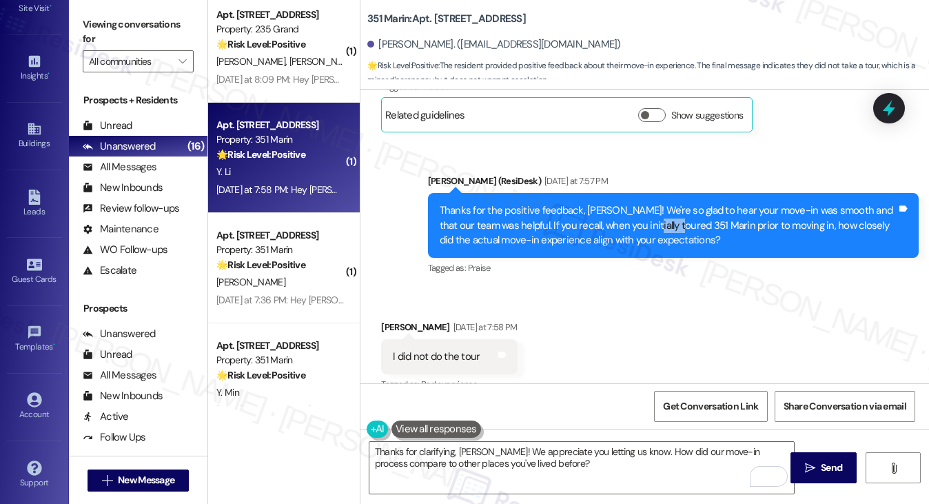
click at [646, 205] on div "Thanks for the positive feedback, Yinghao! We're so glad to hear your move-in w…" at bounding box center [668, 225] width 457 height 44
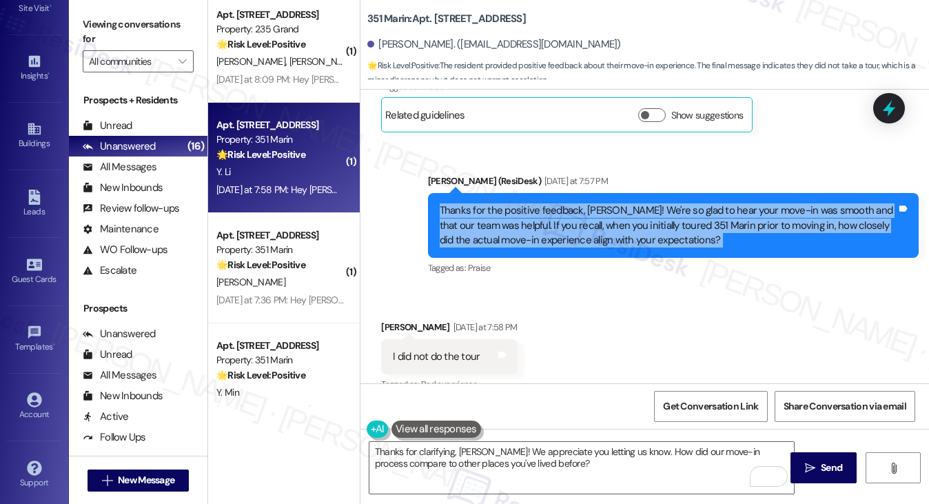
click at [646, 205] on div "Thanks for the positive feedback, Yinghao! We're so glad to hear your move-in w…" at bounding box center [668, 225] width 457 height 44
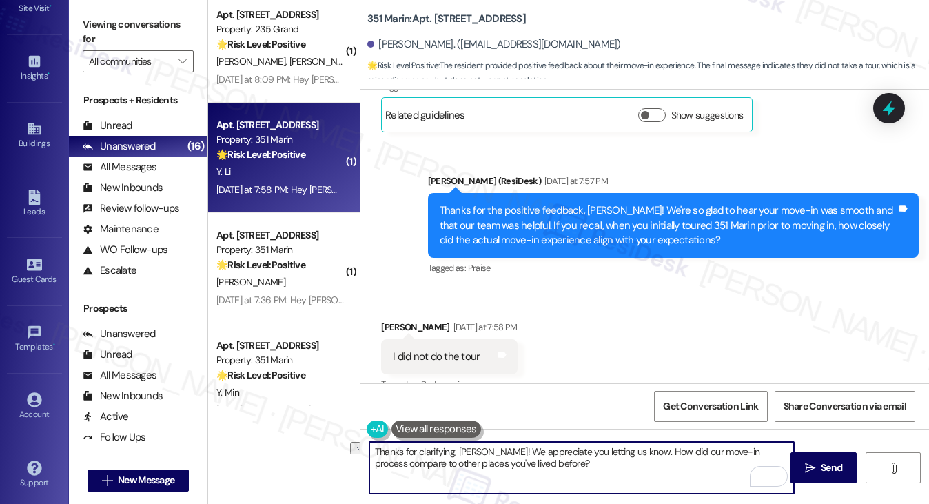
drag, startPoint x: 631, startPoint y: 451, endPoint x: 492, endPoint y: 455, distance: 139.3
click at [492, 455] on textarea "Thanks for clarifying, Yinghao! We appreciate you letting us know. How did our …" at bounding box center [581, 468] width 425 height 52
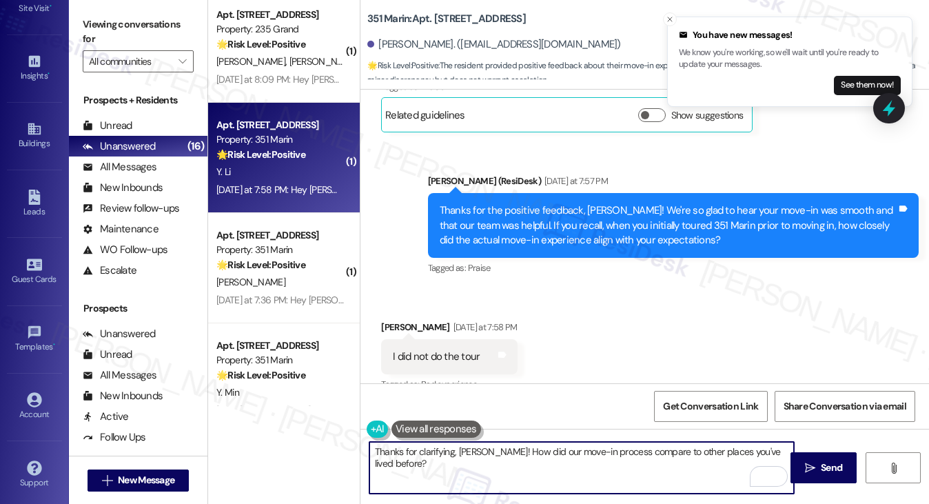
click at [612, 476] on textarea "Thanks for clarifying, Yinghao! How did our move-in process compare to other pl…" at bounding box center [581, 468] width 425 height 52
click at [602, 472] on textarea "Thanks for clarifying, Yinghao! How did our move-in process compare to other pl…" at bounding box center [581, 468] width 425 height 52
click at [494, 451] on textarea "Thanks for clarifying, Yinghao! How did our move-in process compare to other pl…" at bounding box center [581, 468] width 425 height 52
click at [494, 450] on textarea "Thanks for clarifying, Yinghao! How did our move-in process compare to other pl…" at bounding box center [581, 468] width 425 height 52
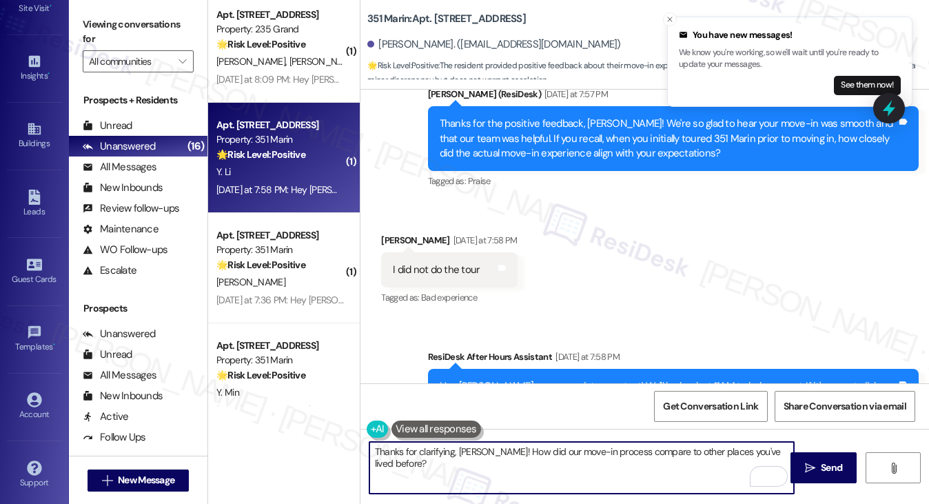
scroll to position [1403, 0]
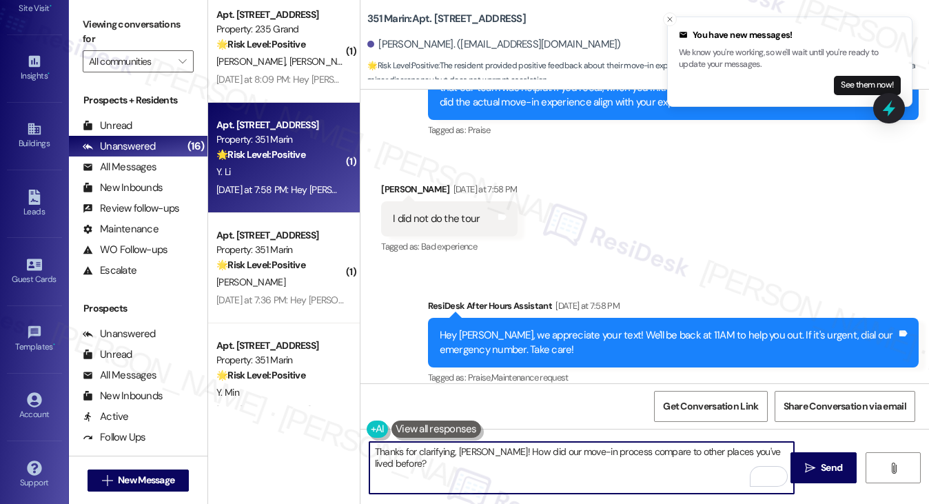
click at [475, 437] on button at bounding box center [436, 428] width 90 height 17
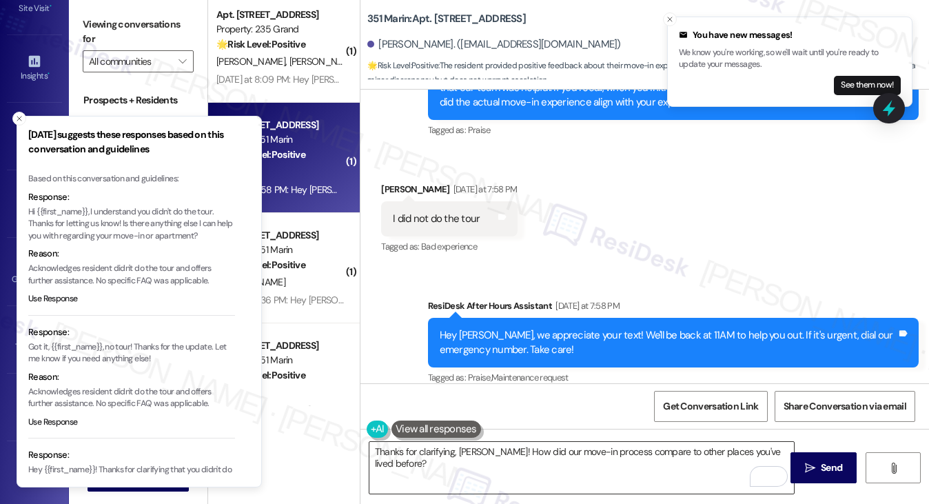
click at [472, 449] on textarea "Thanks for clarifying, Yinghao! How did our move-in process compare to other pl…" at bounding box center [581, 468] width 425 height 52
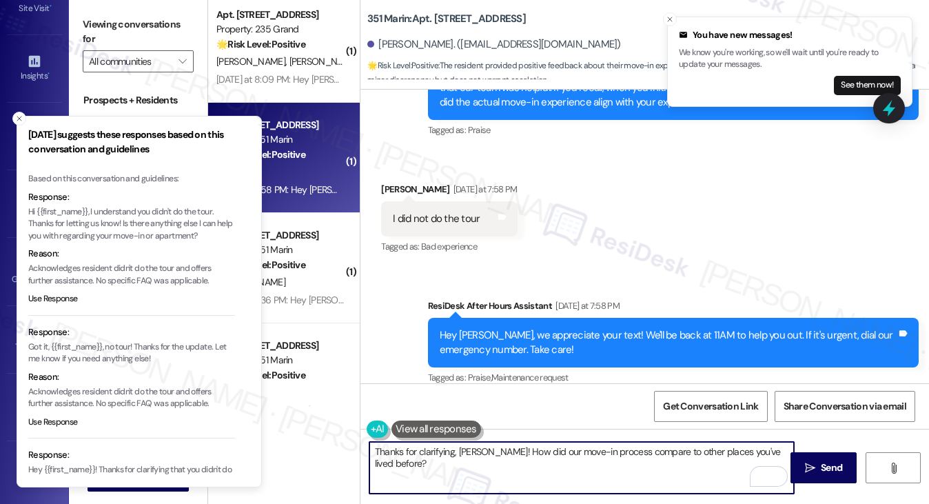
click at [472, 449] on textarea "Thanks for clarifying, Yinghao! How did our move-in process compare to other pl…" at bounding box center [581, 468] width 425 height 52
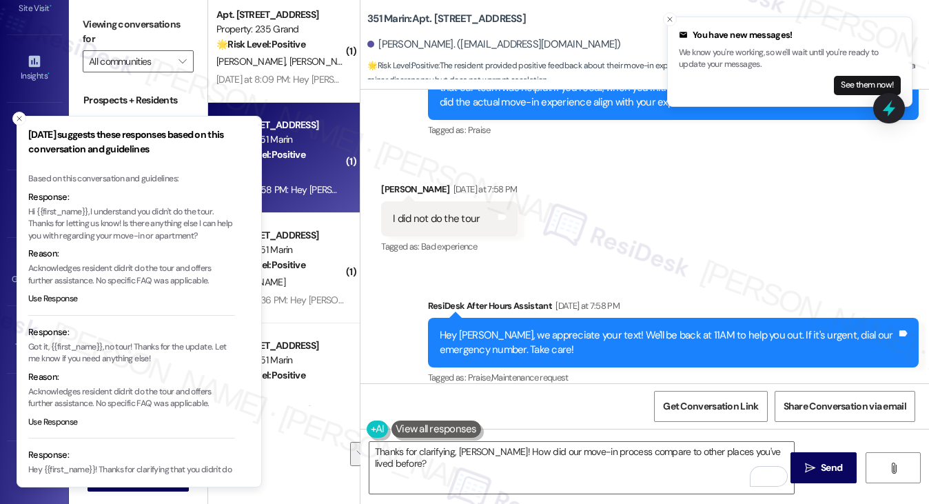
click at [99, 33] on label "Viewing conversations for" at bounding box center [138, 32] width 111 height 37
click at [16, 114] on icon "Close toast" at bounding box center [19, 118] width 8 height 8
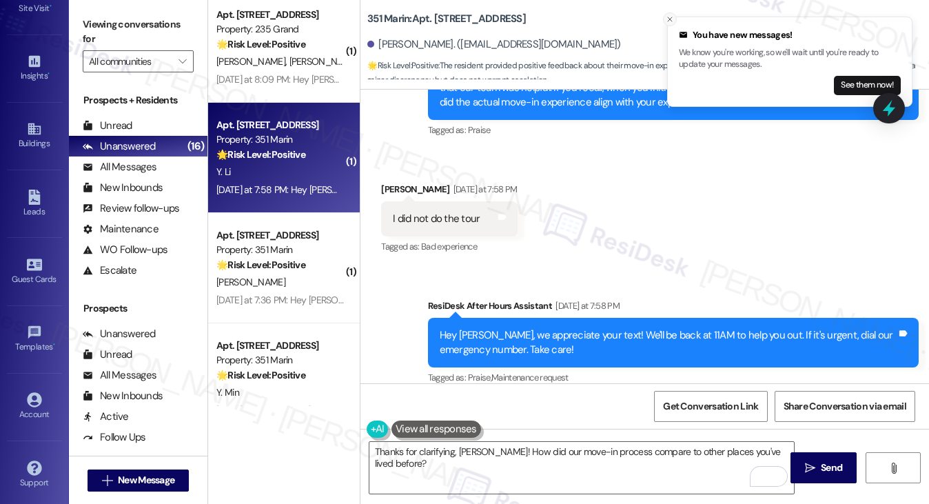
click at [673, 19] on icon "Close toast" at bounding box center [670, 19] width 8 height 8
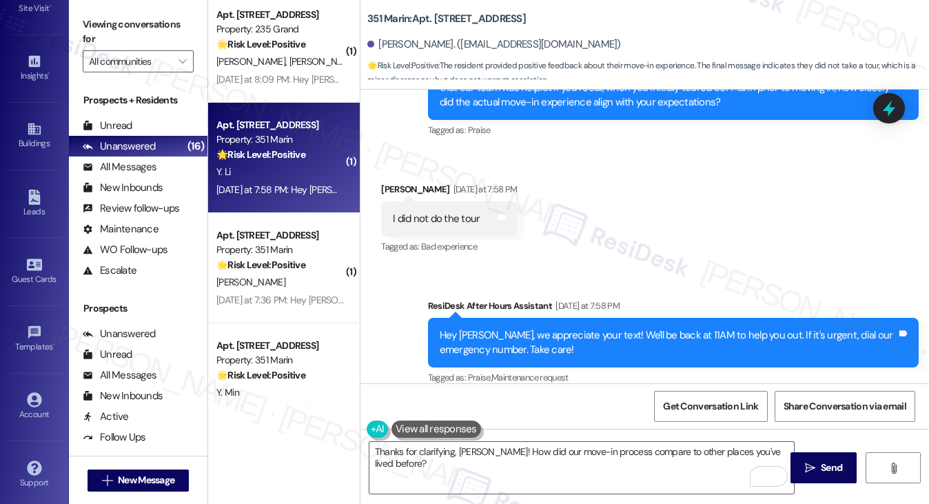
click at [644, 201] on div "Received via SMS Yinghao Li Yesterday at 7:58 PM I did not do the tour Tags and…" at bounding box center [644, 209] width 568 height 116
click at [562, 328] on div "Hey Yinghao, we appreciate your text! We'll be back at 11AM to help you out. If…" at bounding box center [668, 343] width 457 height 30
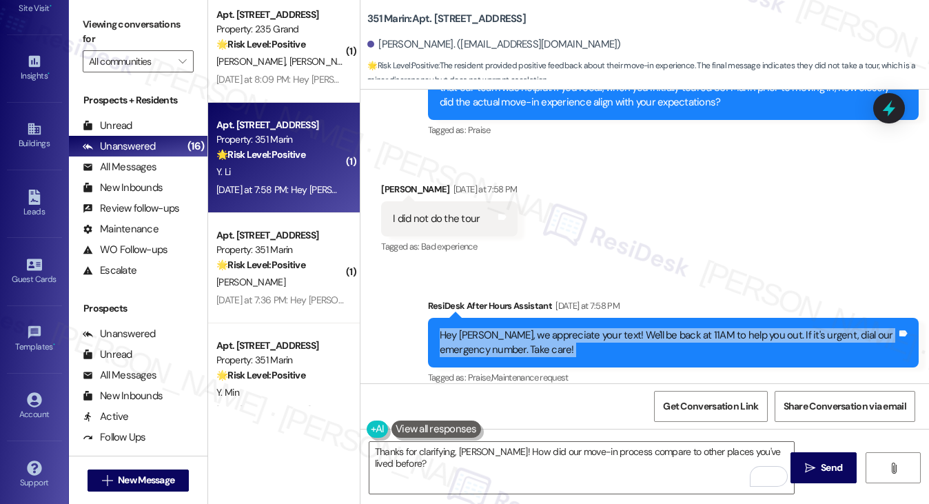
click at [562, 328] on div "Hey Yinghao, we appreciate your text! We'll be back at 11AM to help you out. If…" at bounding box center [668, 343] width 457 height 30
click at [119, 10] on div "Viewing conversations for All communities " at bounding box center [138, 43] width 139 height 86
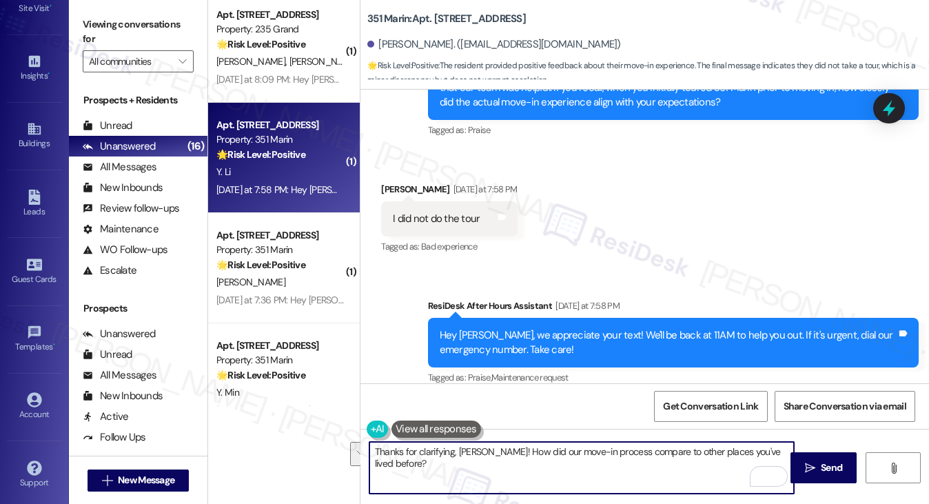
drag, startPoint x: 562, startPoint y: 468, endPoint x: 493, endPoint y: 443, distance: 73.9
click at [493, 443] on textarea "Thanks for clarifying, Yinghao! How did our move-in process compare to other pl…" at bounding box center [581, 468] width 425 height 52
paste textarea "Out of curiosity, how did our move-in process compare to other places you’ve li…"
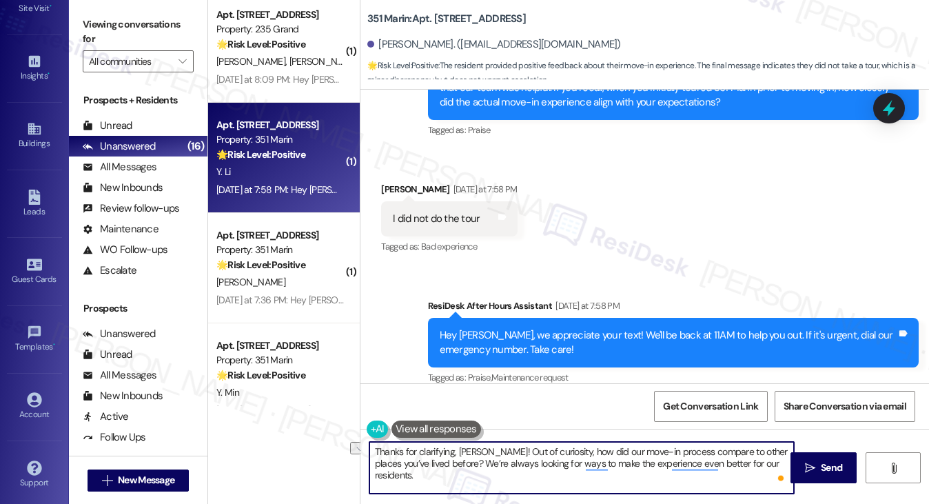
drag, startPoint x: 552, startPoint y: 451, endPoint x: 489, endPoint y: 448, distance: 63.5
click at [489, 448] on textarea "Thanks for clarifying, Yinghao! Out of curiosity, how did our move-in process c…" at bounding box center [581, 468] width 425 height 52
click at [537, 447] on textarea "Thanks for clarifying, Yinghao! Out of curiosity, how did our move-in process c…" at bounding box center [581, 468] width 425 height 52
drag, startPoint x: 561, startPoint y: 451, endPoint x: 493, endPoint y: 449, distance: 67.6
click at [493, 449] on textarea "Thanks for clarifying, Yinghao! Out of curiosity, how did our move-in process c…" at bounding box center [581, 468] width 425 height 52
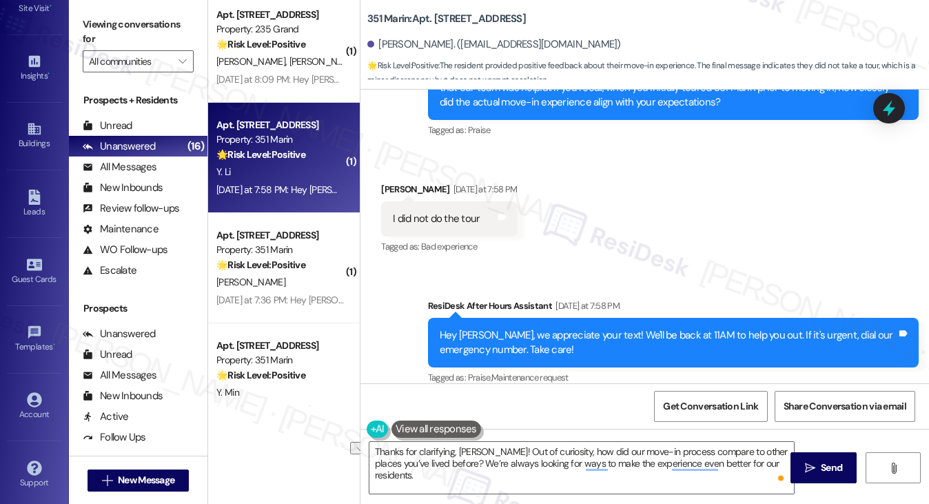
click at [127, 16] on label "Viewing conversations for" at bounding box center [138, 32] width 111 height 37
click at [491, 451] on textarea "Thanks for clarifying, Yinghao! Out of curiosity, how did our move-in process c…" at bounding box center [581, 468] width 425 height 52
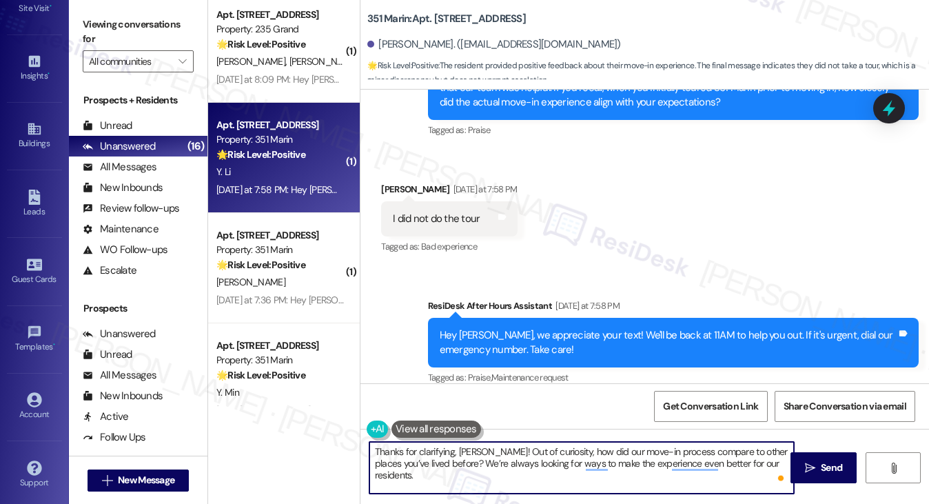
paste textarea "That’s good to know, Yinghao! Even without doing a tour beforehand, we’re so gl…"
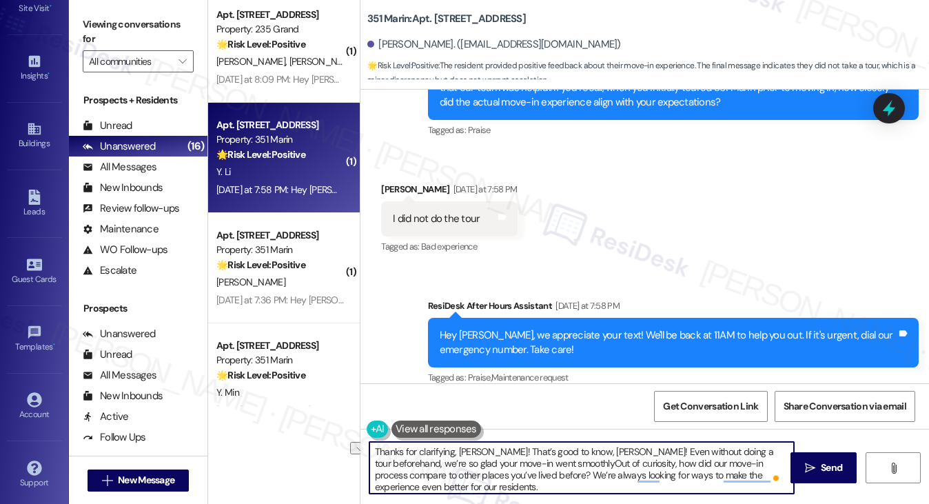
drag, startPoint x: 493, startPoint y: 449, endPoint x: 609, endPoint y: 449, distance: 115.8
click at [609, 449] on textarea "Thanks for clarifying, Yinghao! That’s good to know, Yinghao! Even without doin…" at bounding box center [581, 468] width 425 height 52
click at [568, 454] on textarea "Thanks for clarifying, Yinghao! Even without doing a tour beforehand, we’re so …" at bounding box center [581, 468] width 425 height 52
type textarea "Thanks for clarifying, Yinghao! Even without doing a tour beforehand, we’re so …"
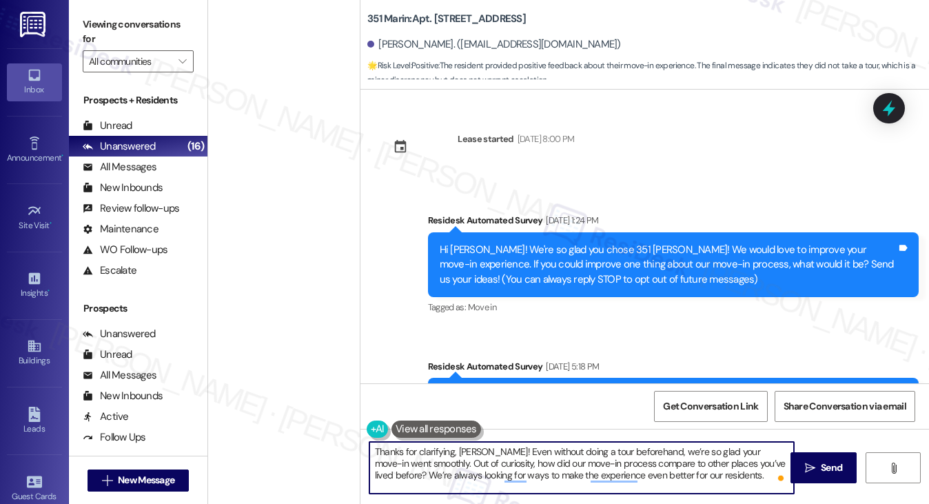
click at [460, 467] on textarea "Thanks for clarifying, [PERSON_NAME]! Even without doing a tour beforehand, we’…" at bounding box center [581, 468] width 425 height 52
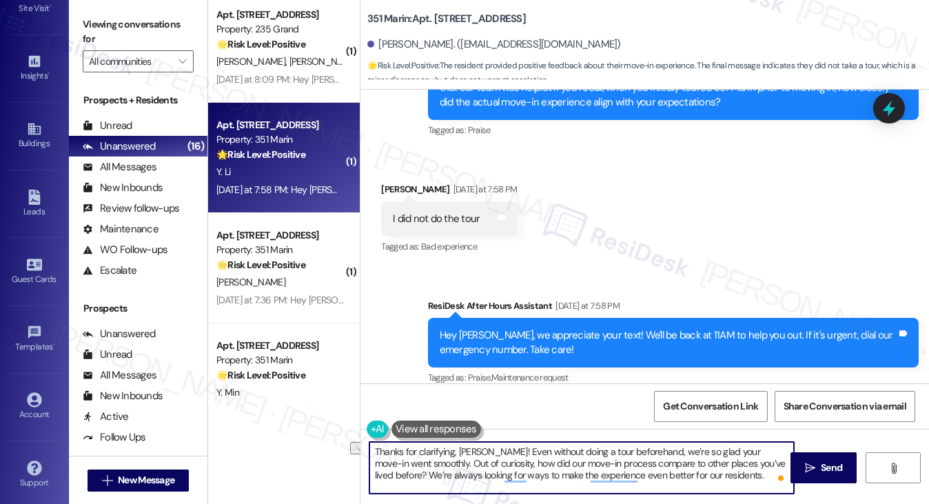
drag, startPoint x: 481, startPoint y: 462, endPoint x: 413, endPoint y: 463, distance: 68.2
click at [413, 463] on textarea "Thanks for clarifying, [PERSON_NAME]! Even without doing a tour beforehand, we’…" at bounding box center [581, 468] width 425 height 52
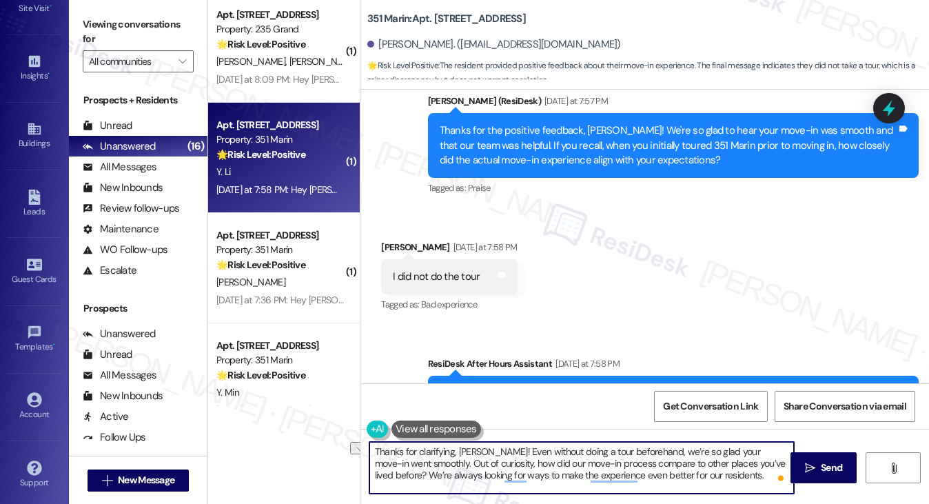
scroll to position [1196, 0]
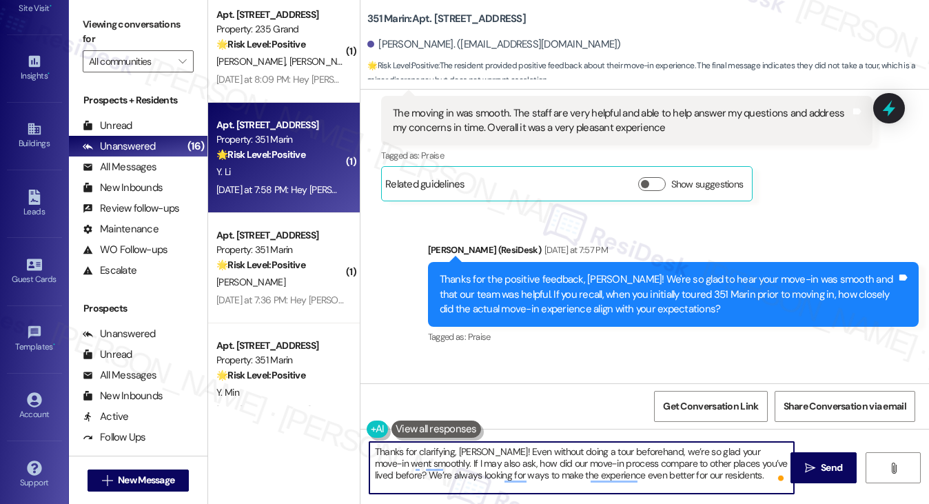
click at [637, 460] on textarea "Thanks for clarifying, [PERSON_NAME]! Even without doing a tour beforehand, we’…" at bounding box center [581, 468] width 425 height 52
click at [722, 476] on textarea "Thanks for clarifying, [PERSON_NAME]! Even without doing a tour beforehand, we’…" at bounding box center [581, 468] width 425 height 52
click at [719, 475] on textarea "Thanks for clarifying, [PERSON_NAME]! Even without doing a tour beforehand, we’…" at bounding box center [581, 468] width 425 height 52
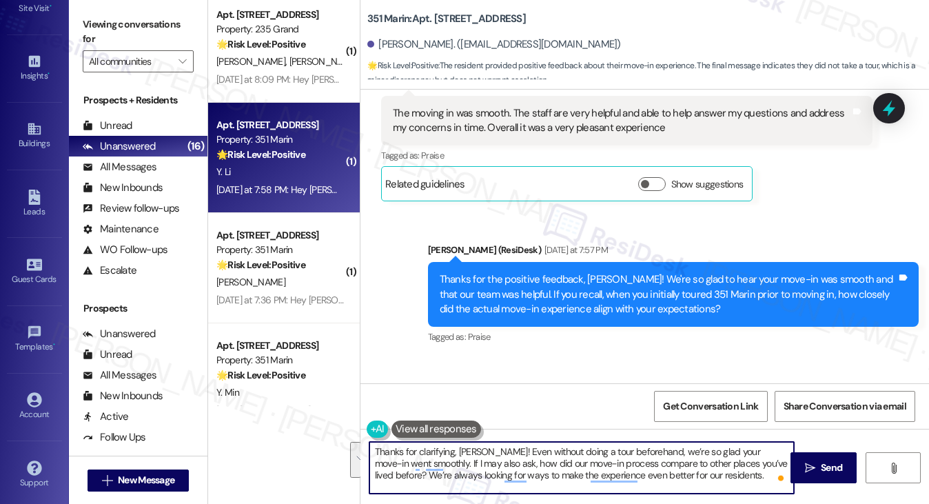
click at [719, 475] on textarea "Thanks for clarifying, [PERSON_NAME]! Even without doing a tour beforehand, we’…" at bounding box center [581, 468] width 425 height 52
drag, startPoint x: 730, startPoint y: 471, endPoint x: 389, endPoint y: 490, distance: 342.3
click at [387, 491] on textarea "Thanks for clarifying, [PERSON_NAME]! Even without doing a tour beforehand, we’…" at bounding box center [581, 468] width 425 height 52
click at [557, 446] on textarea "Thanks for clarifying, [PERSON_NAME]! Even without doing a tour beforehand, we’…" at bounding box center [581, 468] width 425 height 52
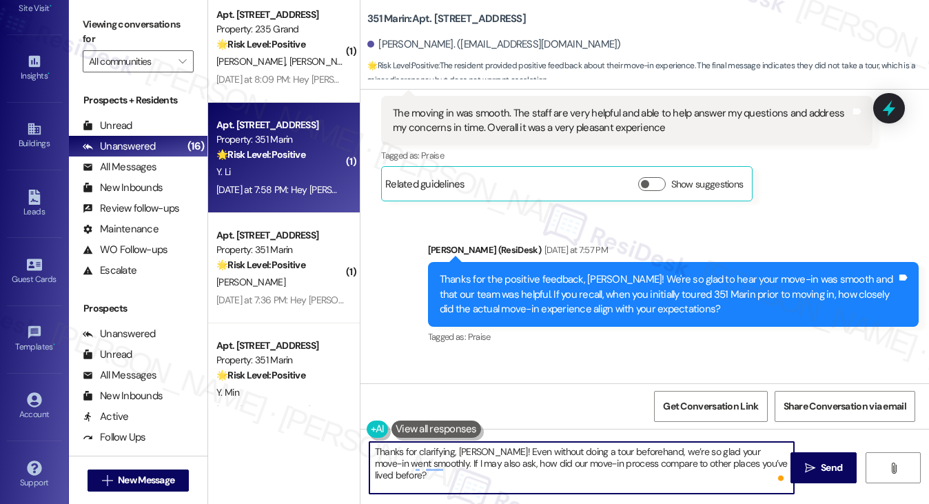
click at [557, 446] on textarea "Thanks for clarifying, [PERSON_NAME]! Even without doing a tour beforehand, we’…" at bounding box center [581, 468] width 425 height 52
type textarea "Thanks for clarifying, [PERSON_NAME]! Even without doing a tour beforehand, we’…"
click at [635, 373] on div "Received via SMS [PERSON_NAME] [DATE] at 7:58 PM I did not do the tour Tags and…" at bounding box center [644, 416] width 568 height 116
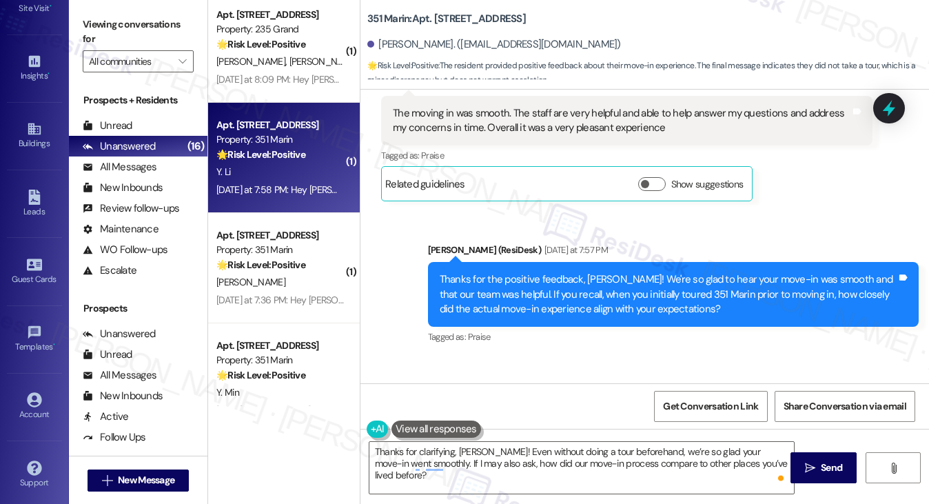
click at [651, 358] on div "Received via SMS [PERSON_NAME] [DATE] at 7:58 PM I did not do the tour Tags and…" at bounding box center [644, 416] width 568 height 116
drag, startPoint x: 820, startPoint y: 458, endPoint x: 810, endPoint y: 451, distance: 11.9
click at [820, 458] on button " Send" at bounding box center [823, 467] width 67 height 31
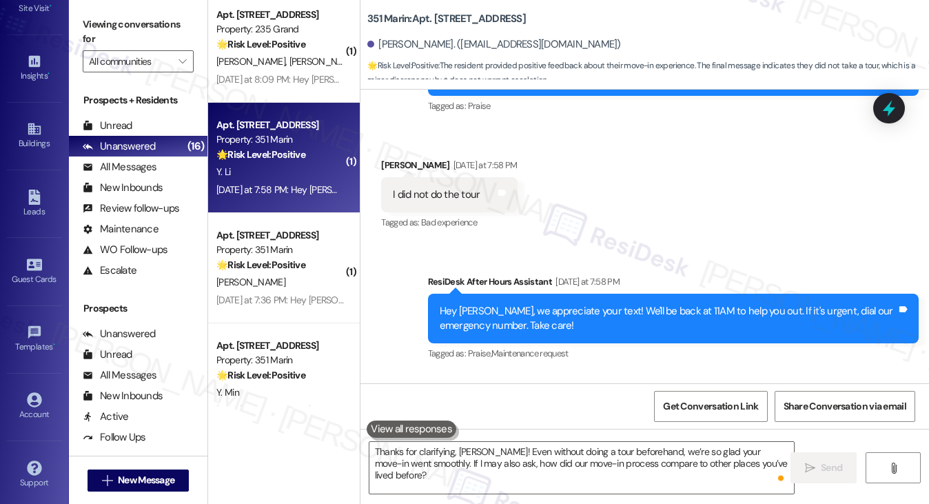
scroll to position [1514, 0]
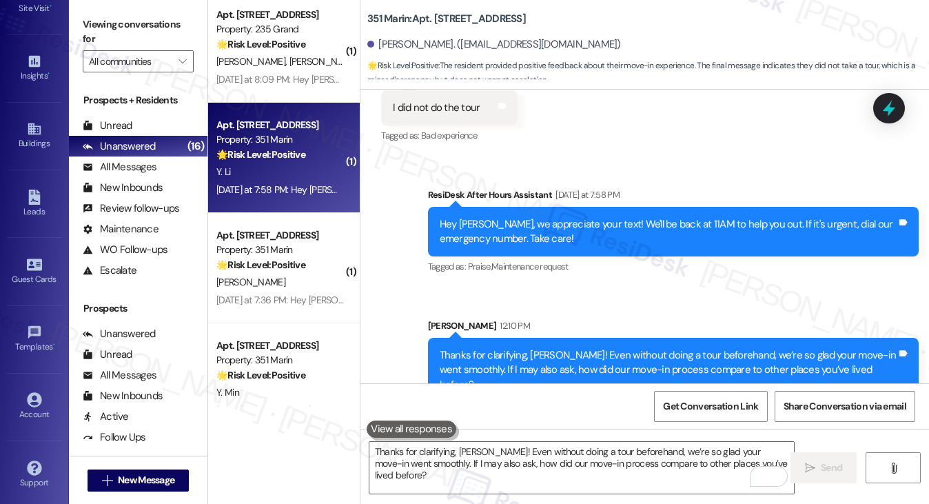
click at [539, 338] on div "Thanks for clarifying, [PERSON_NAME]! Even without doing a tour beforehand, we’…" at bounding box center [673, 370] width 491 height 65
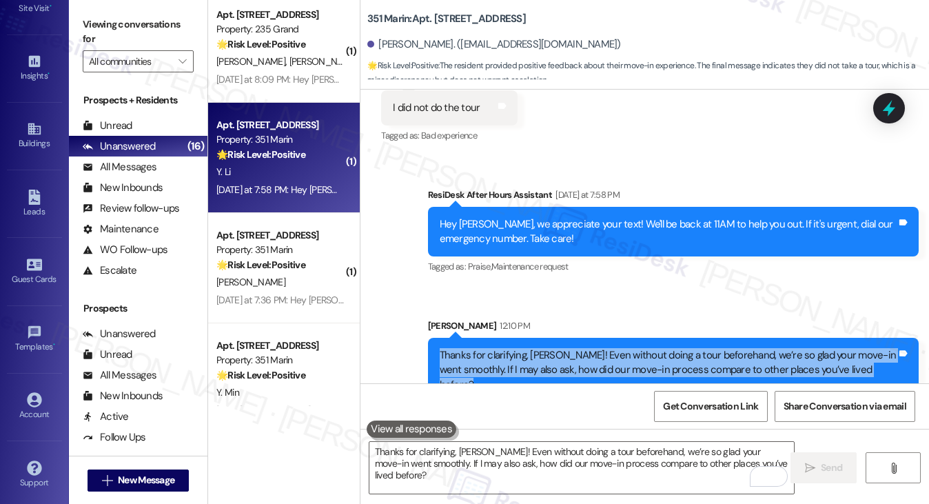
click at [539, 338] on div "Thanks for clarifying, [PERSON_NAME]! Even without doing a tour beforehand, we’…" at bounding box center [673, 370] width 491 height 65
click at [753, 348] on div "Thanks for clarifying, [PERSON_NAME]! Even without doing a tour beforehand, we’…" at bounding box center [668, 370] width 457 height 44
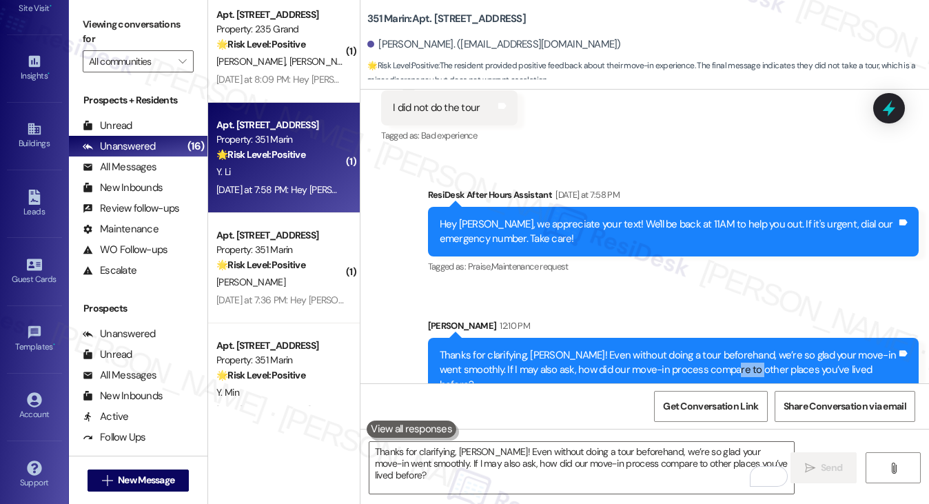
click at [753, 348] on div "Thanks for clarifying, [PERSON_NAME]! Even without doing a tour beforehand, we’…" at bounding box center [668, 370] width 457 height 44
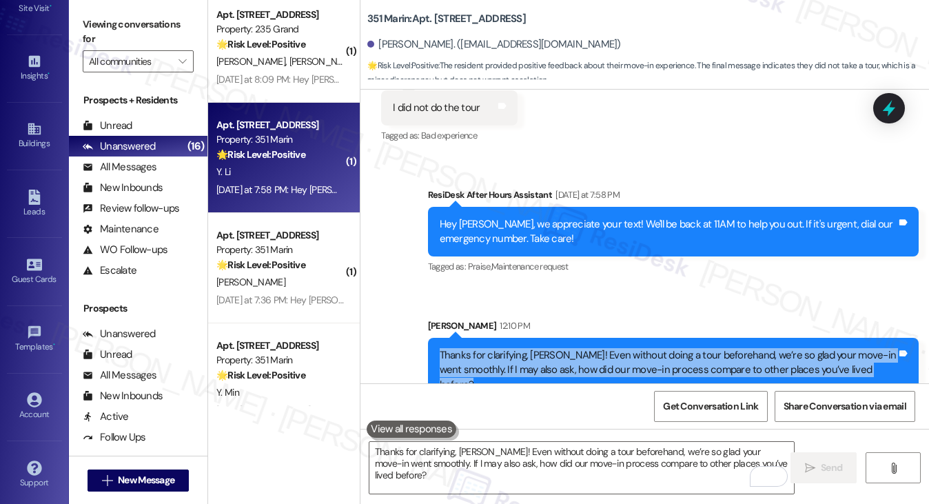
click at [753, 348] on div "Thanks for clarifying, [PERSON_NAME]! Even without doing a tour beforehand, we’…" at bounding box center [668, 370] width 457 height 44
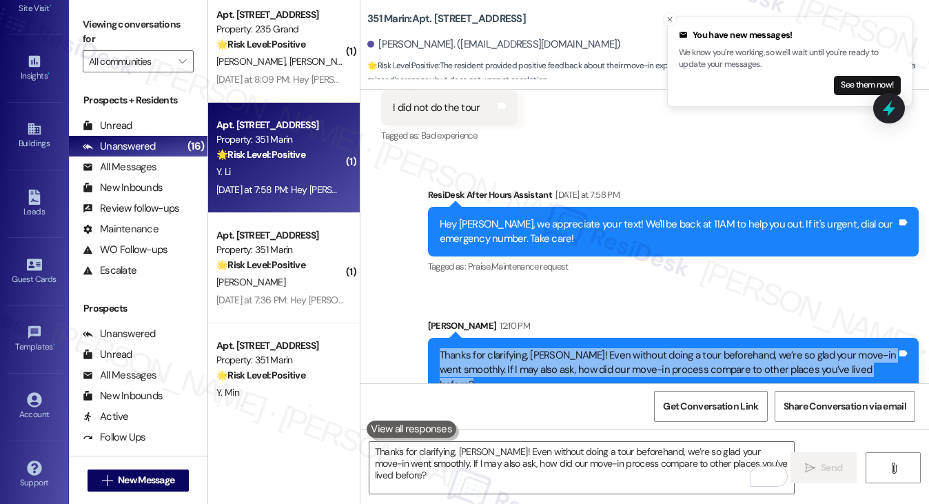
click at [626, 348] on div "Thanks for clarifying, [PERSON_NAME]! Even without doing a tour beforehand, we’…" at bounding box center [668, 370] width 457 height 44
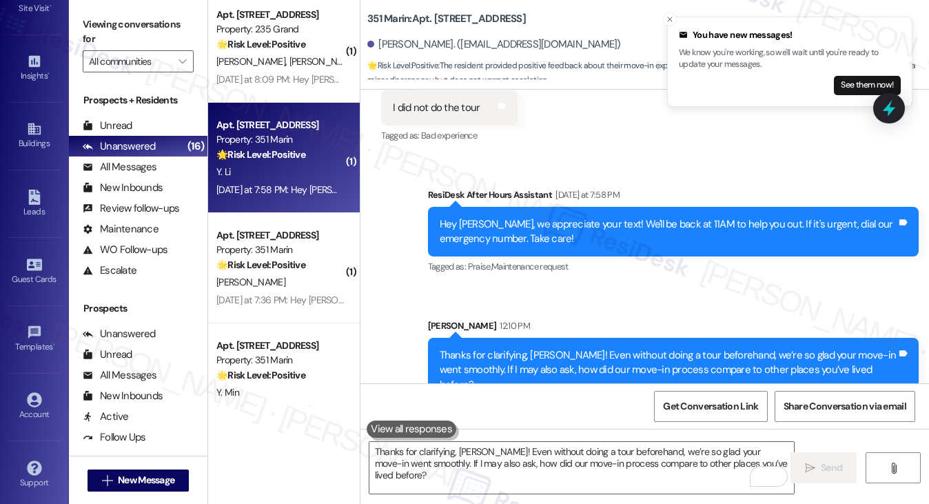
click at [626, 348] on div "Thanks for clarifying, [PERSON_NAME]! Even without doing a tour beforehand, we’…" at bounding box center [668, 370] width 457 height 44
click at [672, 17] on icon "Close toast" at bounding box center [670, 19] width 8 height 8
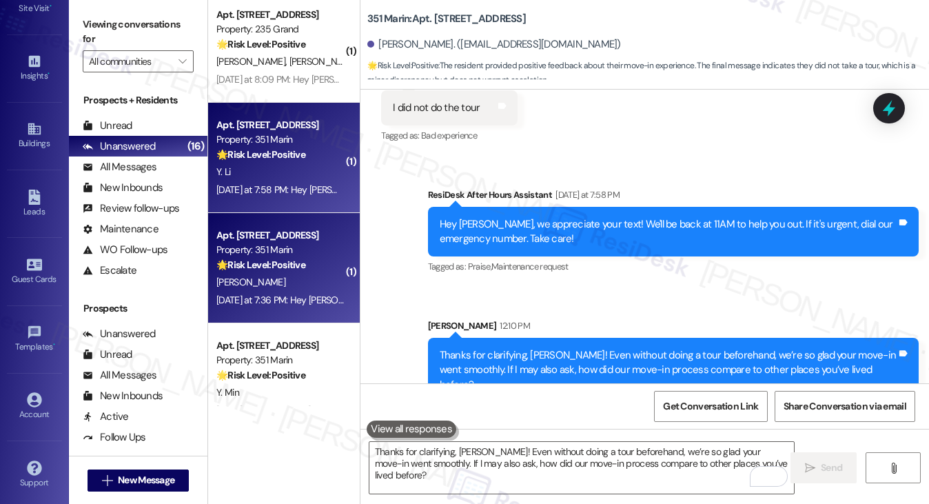
click at [258, 256] on div "Property: 351 Marin" at bounding box center [279, 250] width 127 height 14
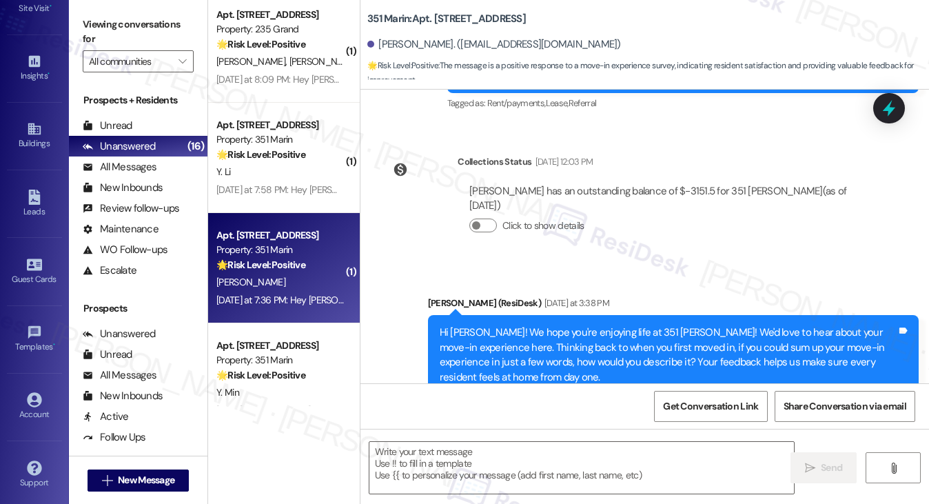
type textarea "Fetching suggested responses. Please feel free to read through the conversation…"
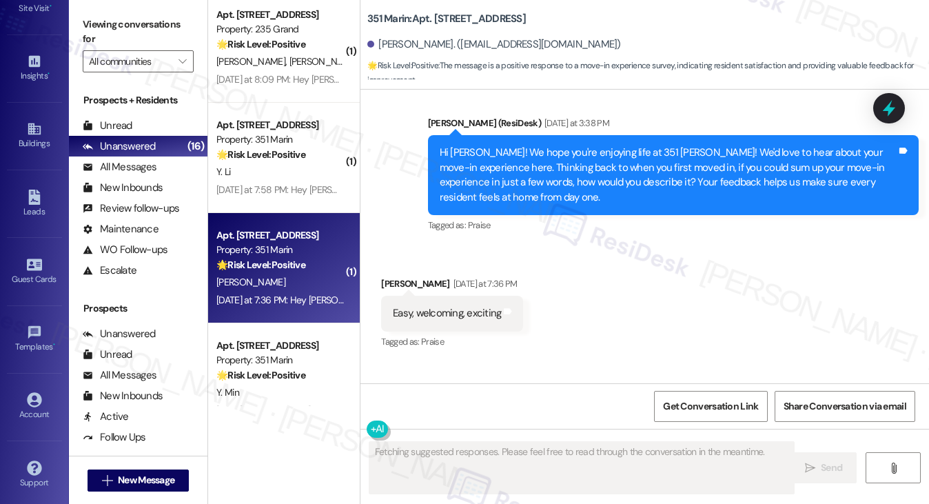
scroll to position [1384, 0]
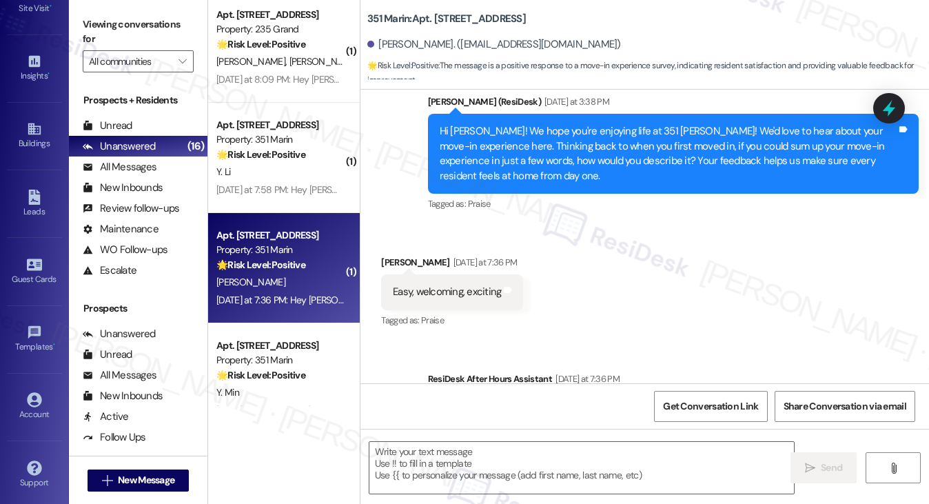
click at [413, 285] on div "Easy, welcoming, exciting" at bounding box center [447, 292] width 108 height 14
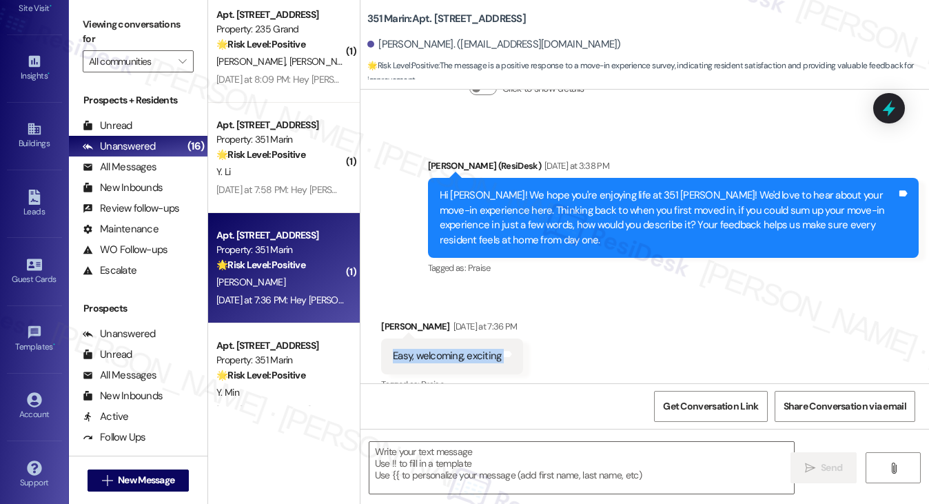
scroll to position [1246, 0]
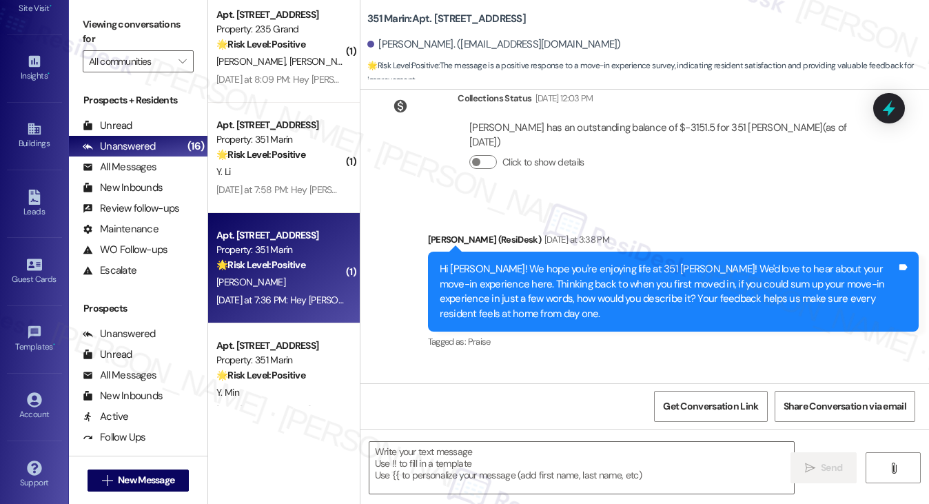
click at [551, 262] on div "Hi [PERSON_NAME]! We hope you're enjoying life at 351 [PERSON_NAME]! We'd love …" at bounding box center [668, 291] width 457 height 59
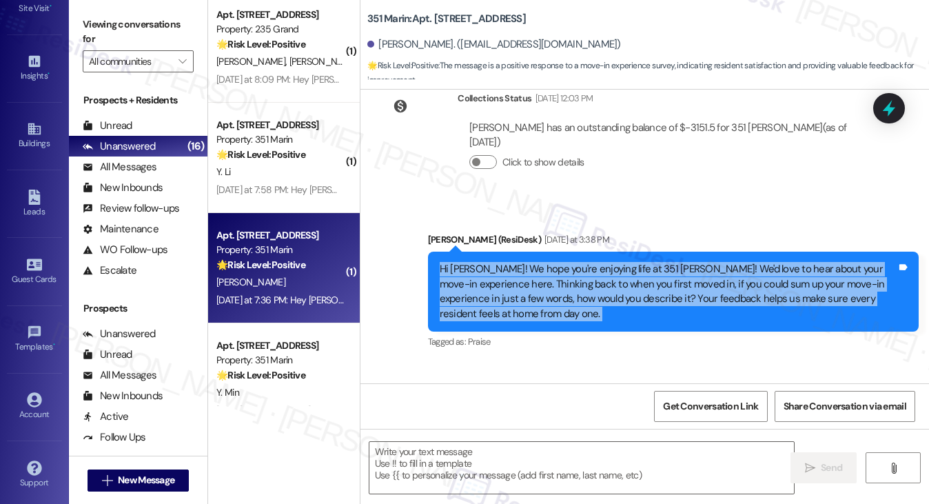
click at [551, 262] on div "Hi [PERSON_NAME]! We hope you're enjoying life at 351 [PERSON_NAME]! We'd love …" at bounding box center [668, 291] width 457 height 59
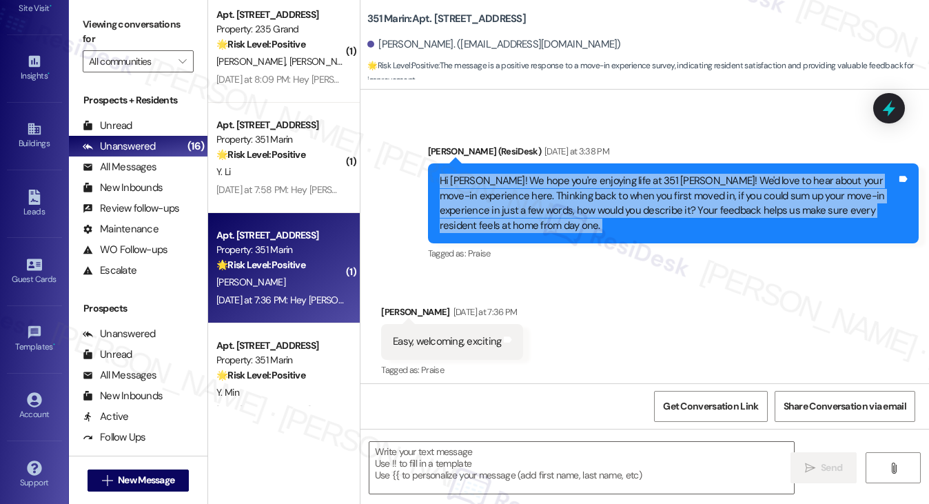
scroll to position [1384, 0]
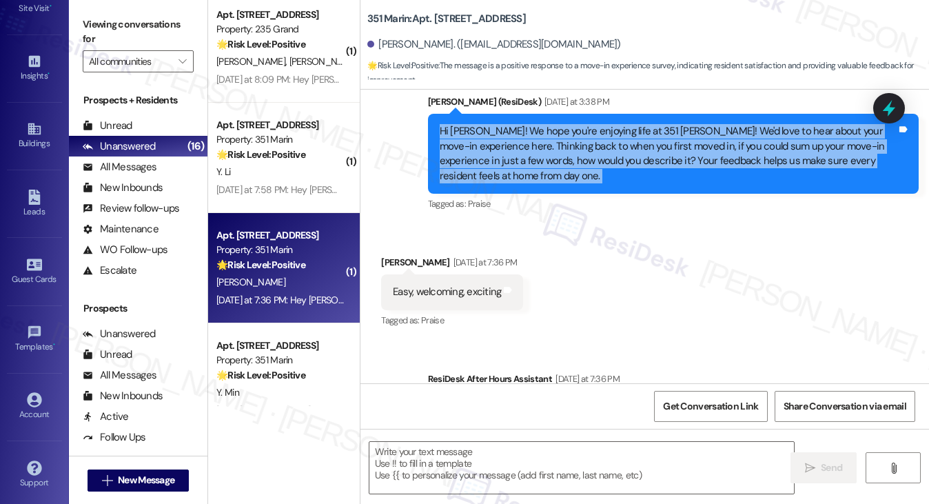
click at [136, 29] on label "Viewing conversations for" at bounding box center [138, 32] width 111 height 37
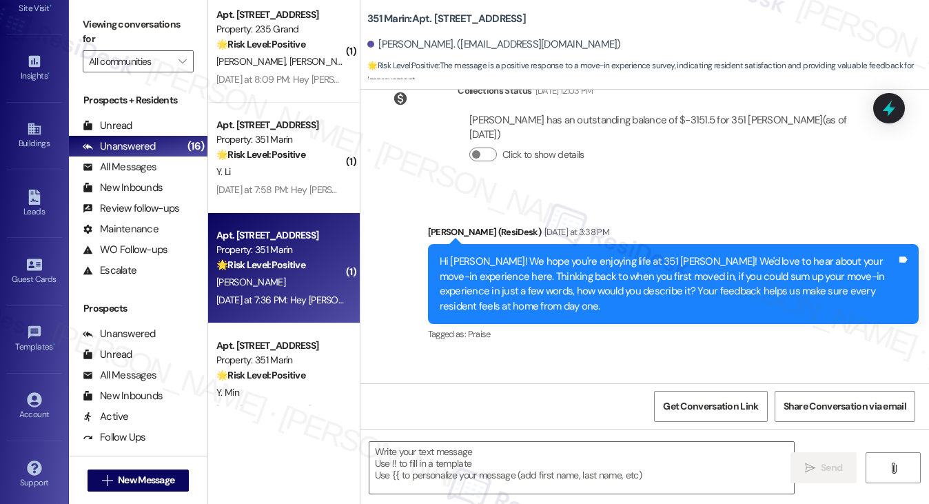
scroll to position [1246, 0]
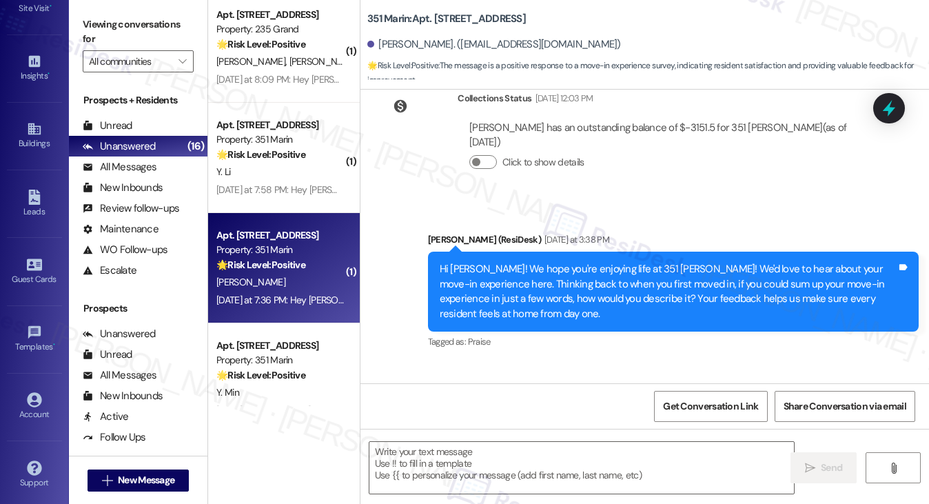
click at [489, 252] on div "Hi [PERSON_NAME]! We hope you're enjoying life at 351 [PERSON_NAME]! We'd love …" at bounding box center [673, 292] width 491 height 80
click at [491, 262] on div "Hi [PERSON_NAME]! We hope you're enjoying life at 351 [PERSON_NAME]! We'd love …" at bounding box center [668, 291] width 457 height 59
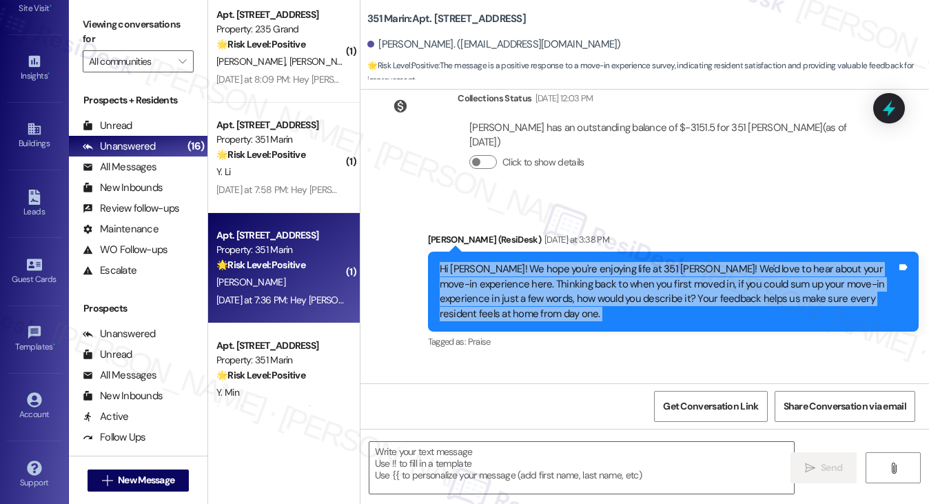
click at [491, 262] on div "Hi [PERSON_NAME]! We hope you're enjoying life at 351 [PERSON_NAME]! We'd love …" at bounding box center [668, 291] width 457 height 59
copy div "Hi [PERSON_NAME]! We hope you're enjoying life at 351 [PERSON_NAME]! We'd love …"
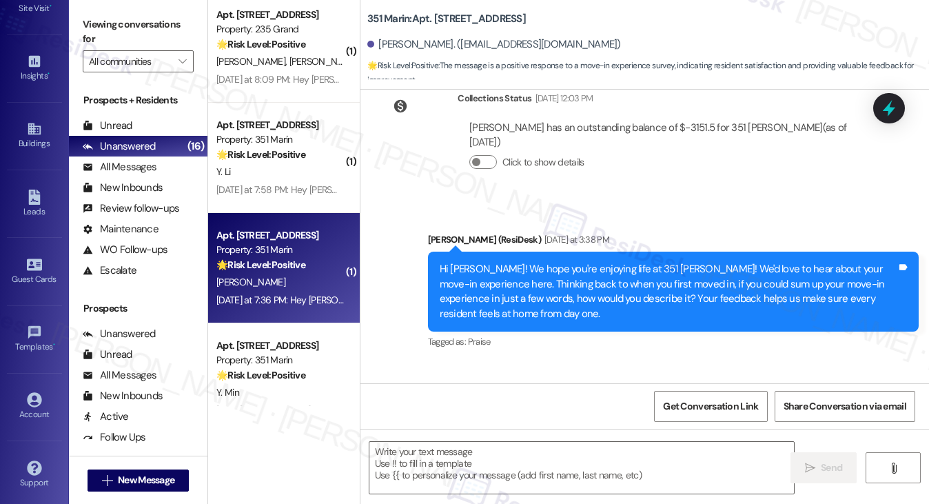
click at [112, 11] on div "Viewing conversations for All communities " at bounding box center [138, 43] width 139 height 86
click at [480, 422] on div "Easy, welcoming, exciting" at bounding box center [447, 429] width 108 height 14
click at [479, 422] on div "Easy, welcoming, exciting" at bounding box center [447, 429] width 108 height 14
copy div "Easy, welcoming, exciting Tags and notes"
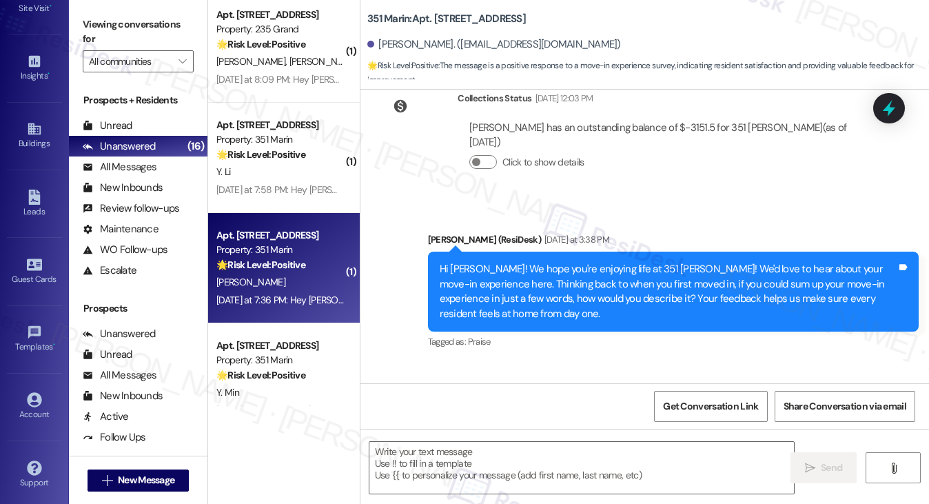
click at [125, 22] on label "Viewing conversations for" at bounding box center [138, 32] width 111 height 37
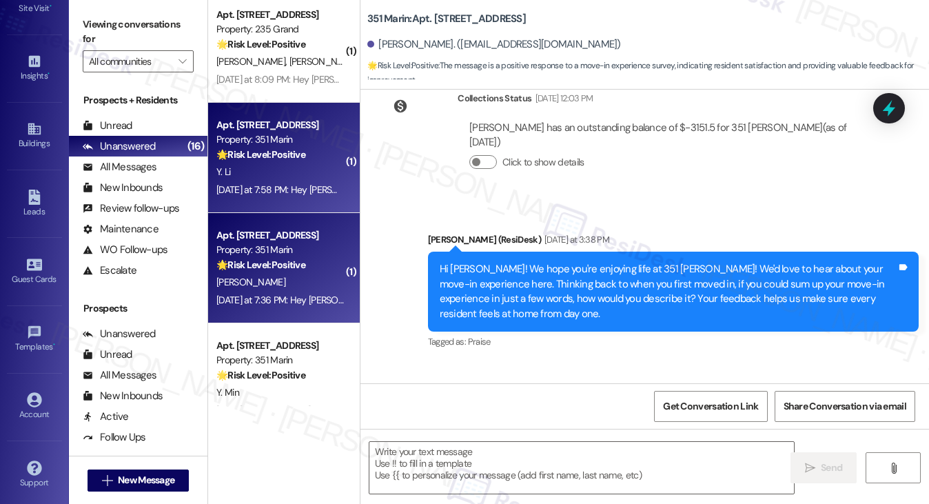
drag, startPoint x: 107, startPoint y: 27, endPoint x: 254, endPoint y: 181, distance: 213.5
click at [107, 27] on label "Viewing conversations for" at bounding box center [138, 32] width 111 height 37
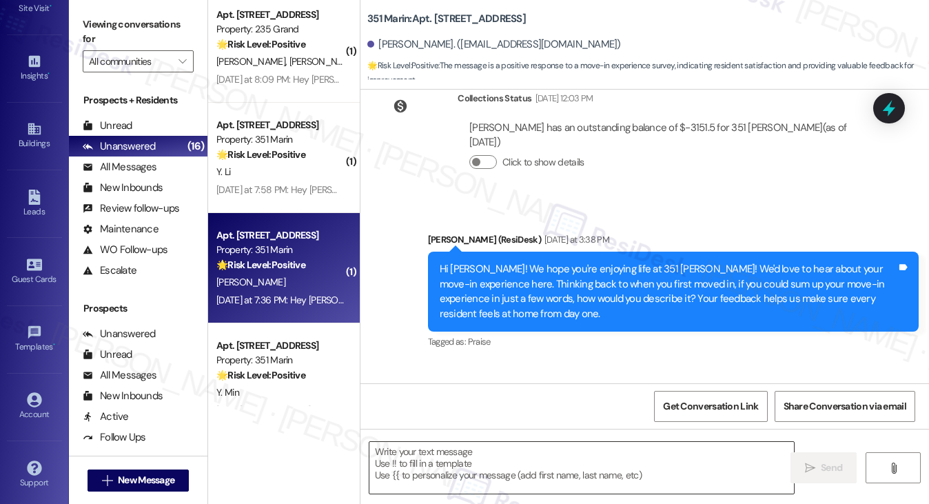
click at [431, 458] on textarea at bounding box center [581, 468] width 425 height 52
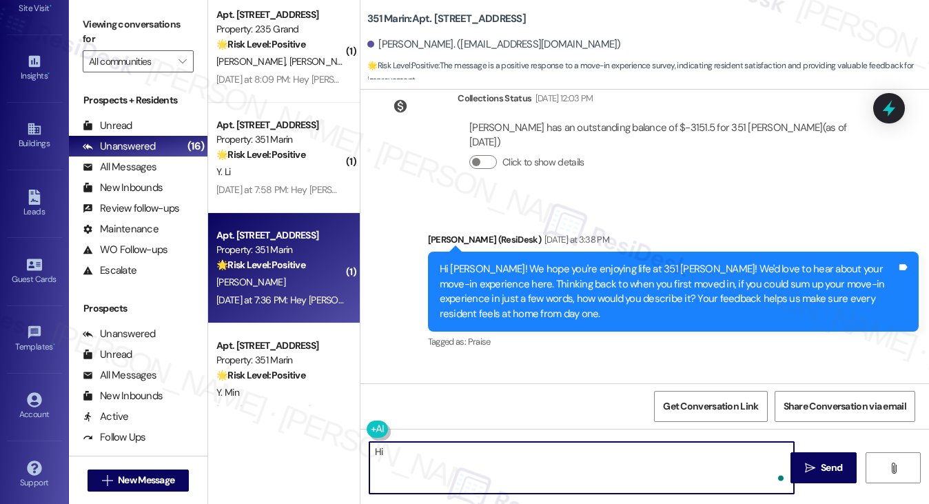
click at [433, 458] on textarea "Hi" at bounding box center [581, 468] width 425 height 52
paste textarea "Thank you for sharing that! We’re so glad to hear your move-in felt easy, welco…"
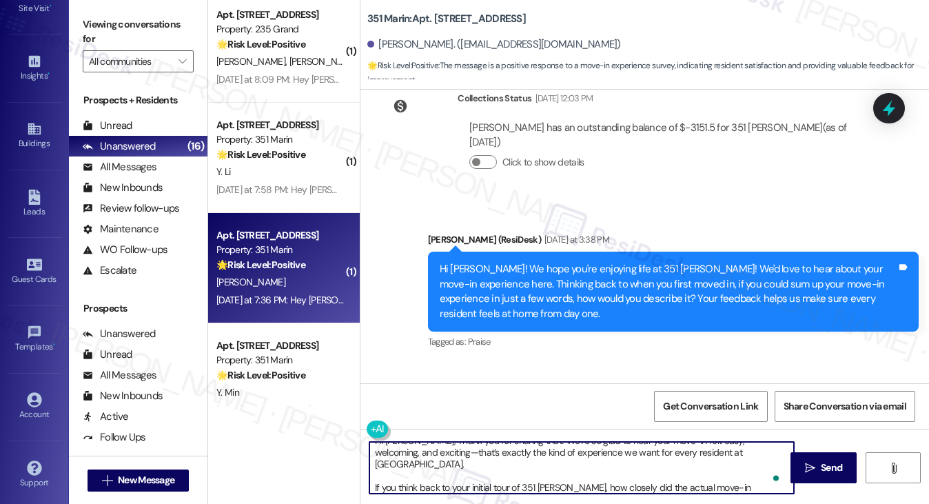
scroll to position [0, 0]
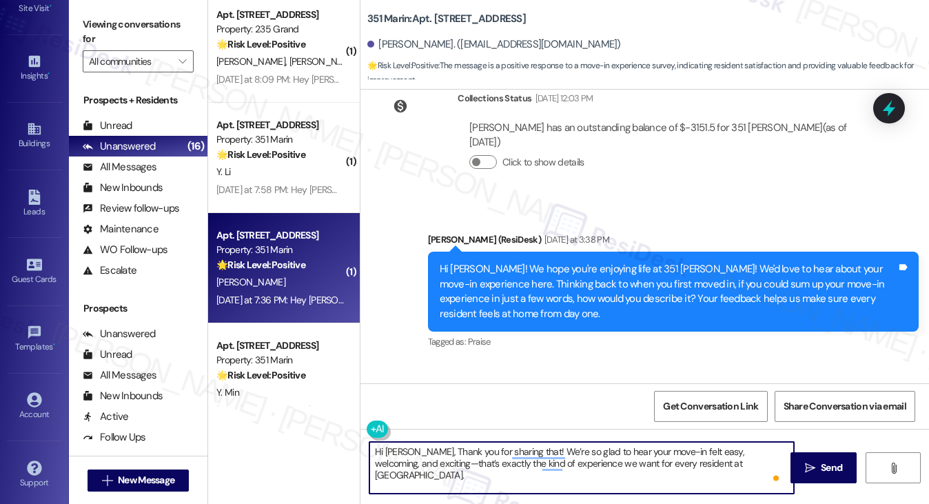
click at [404, 449] on textarea "Hi [PERSON_NAME], Thank you for sharing that! We’re so glad to hear your move-i…" at bounding box center [581, 468] width 425 height 52
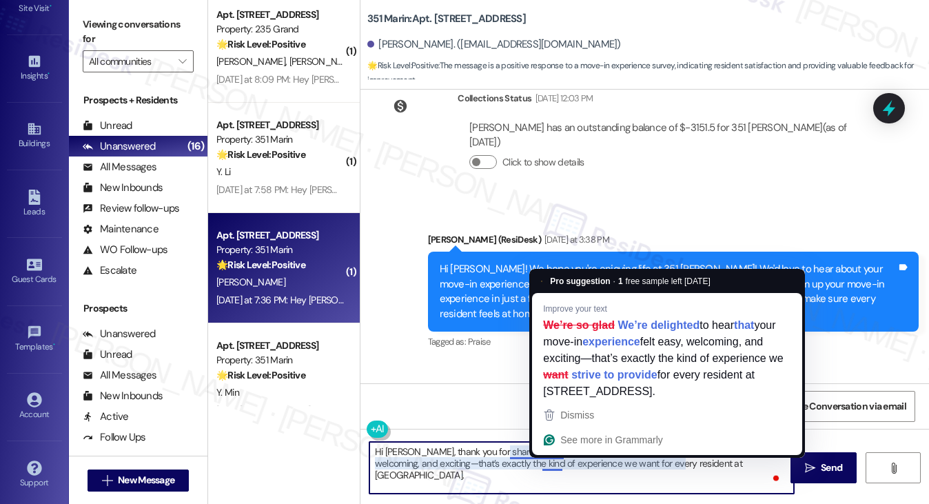
click at [495, 462] on textarea "Hi [PERSON_NAME], thank you for sharing that! We’re so glad to hear your move-i…" at bounding box center [581, 468] width 425 height 52
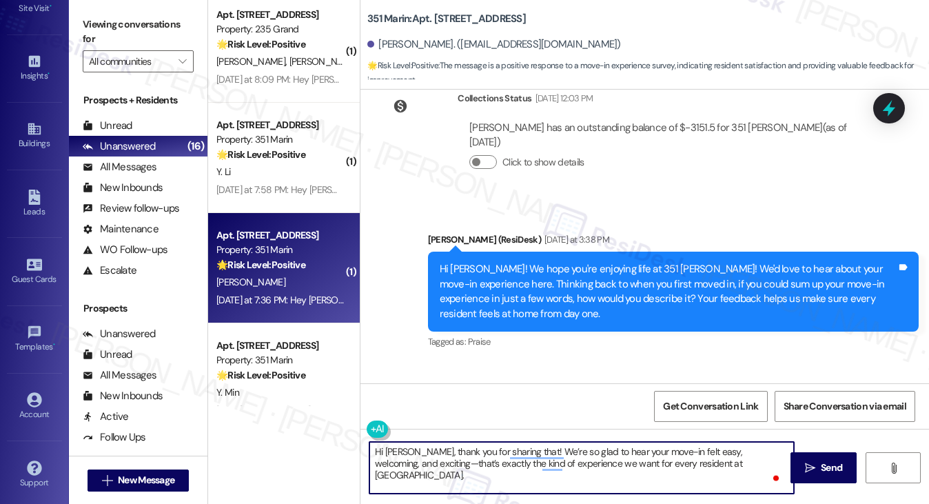
click at [538, 453] on textarea "Hi [PERSON_NAME], thank you for sharing that! We’re so glad to hear your move-i…" at bounding box center [581, 468] width 425 height 52
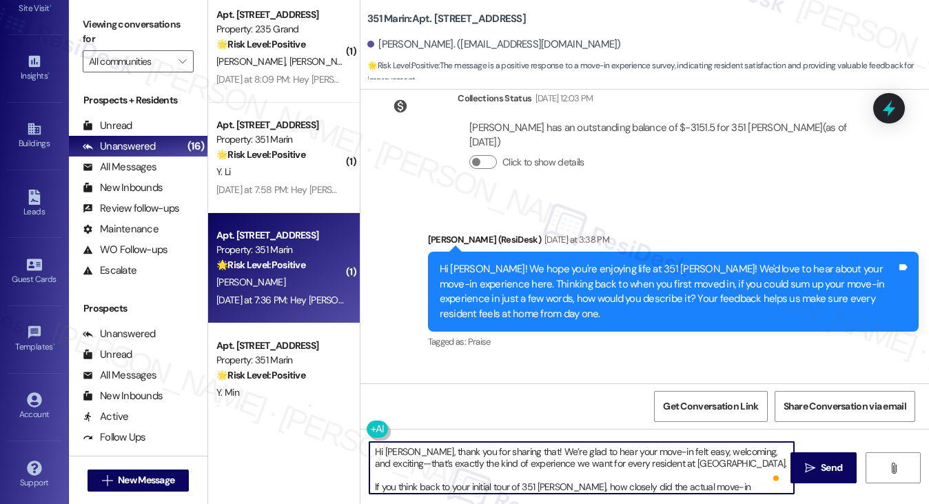
click at [372, 466] on textarea "Hi [PERSON_NAME], thank you for sharing that! We’re glad to hear your move-in f…" at bounding box center [581, 468] width 425 height 52
click at [384, 465] on textarea "Hi [PERSON_NAME], thank you for sharing that! We’re glad to hear your move-in f…" at bounding box center [581, 468] width 425 height 52
click at [619, 461] on textarea "Hi [PERSON_NAME], thank you for sharing that! We’re glad to hear your move-in f…" at bounding box center [581, 468] width 425 height 52
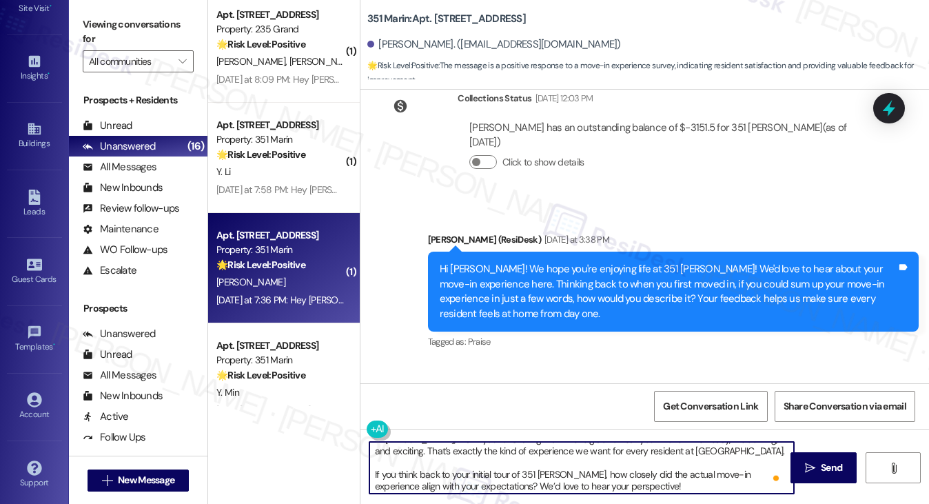
scroll to position [14, 0]
drag, startPoint x: 371, startPoint y: 474, endPoint x: 366, endPoint y: 449, distance: 25.3
click at [366, 449] on div "Hi [PERSON_NAME], thank you for sharing that! We’re glad to hear your move-in f…" at bounding box center [575, 467] width 427 height 53
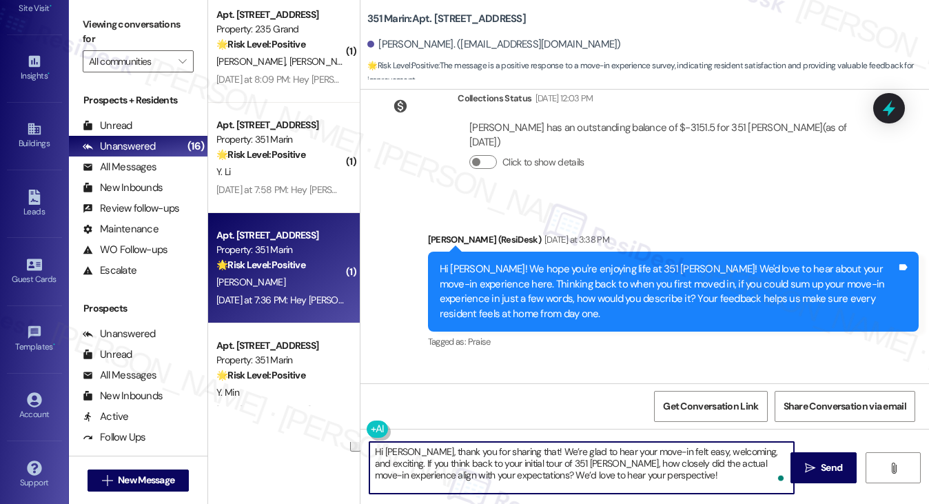
scroll to position [0, 0]
drag, startPoint x: 499, startPoint y: 468, endPoint x: 542, endPoint y: 468, distance: 42.7
click at [499, 468] on textarea "Hi [PERSON_NAME], thank you for sharing that! We’re glad to hear your move-in f…" at bounding box center [581, 468] width 425 height 52
type textarea "Hi [PERSON_NAME], thank you for sharing that! We’re glad to hear your move-in f…"
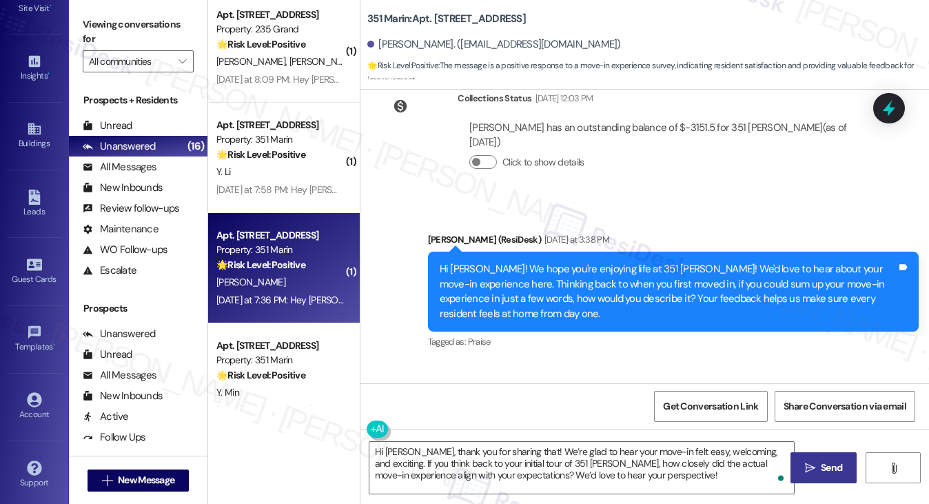
click at [801, 458] on button " Send" at bounding box center [823, 467] width 67 height 31
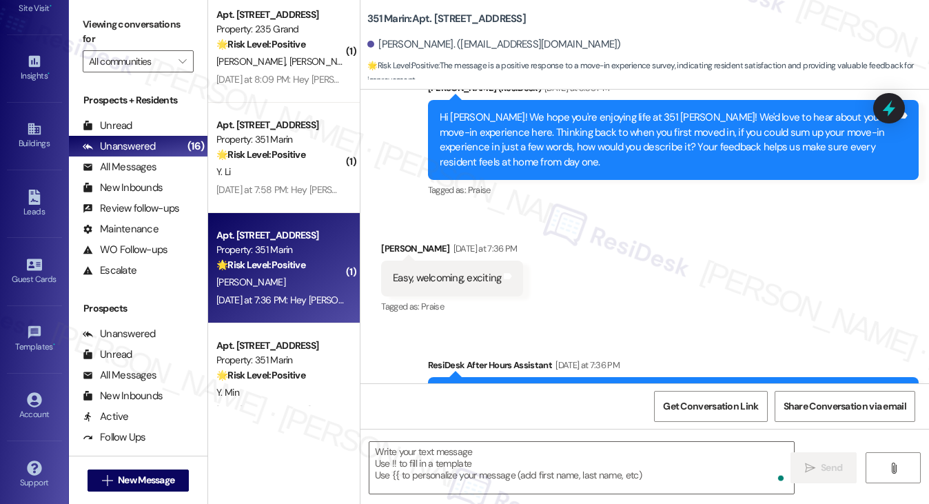
scroll to position [1509, 0]
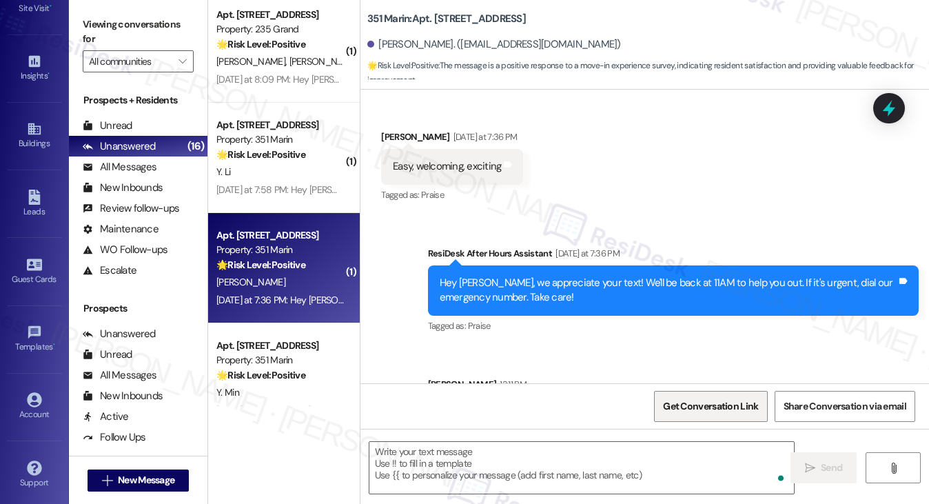
click at [684, 399] on span "Get Conversation Link" at bounding box center [710, 406] width 95 height 14
click at [107, 17] on label "Viewing conversations for" at bounding box center [138, 32] width 111 height 37
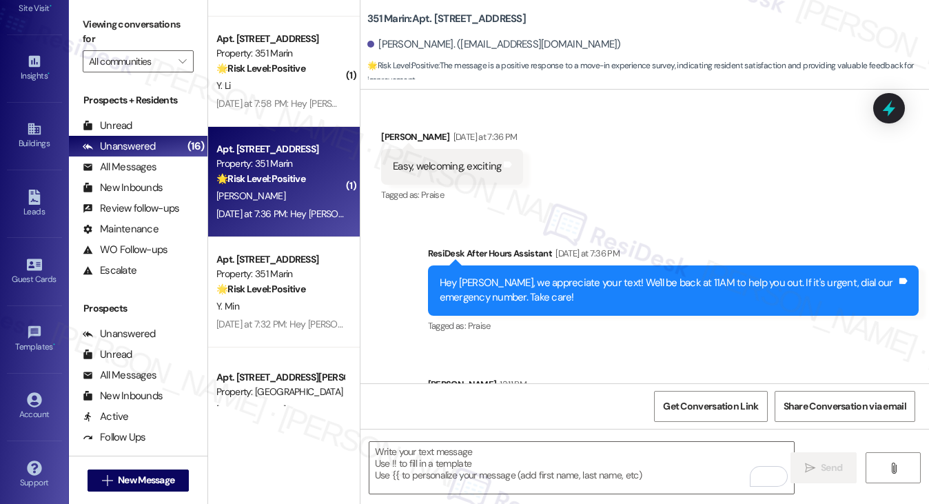
scroll to position [1909, 0]
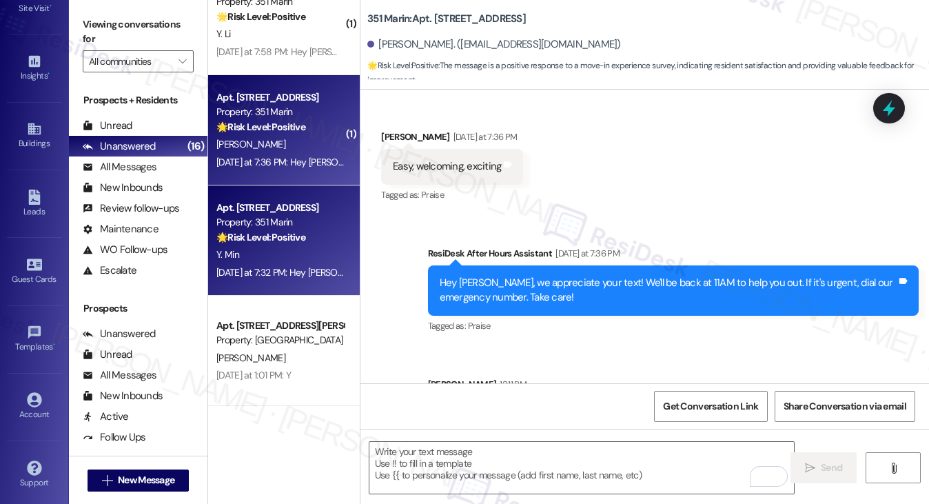
click at [288, 208] on div "Apt. [STREET_ADDRESS]" at bounding box center [279, 208] width 127 height 14
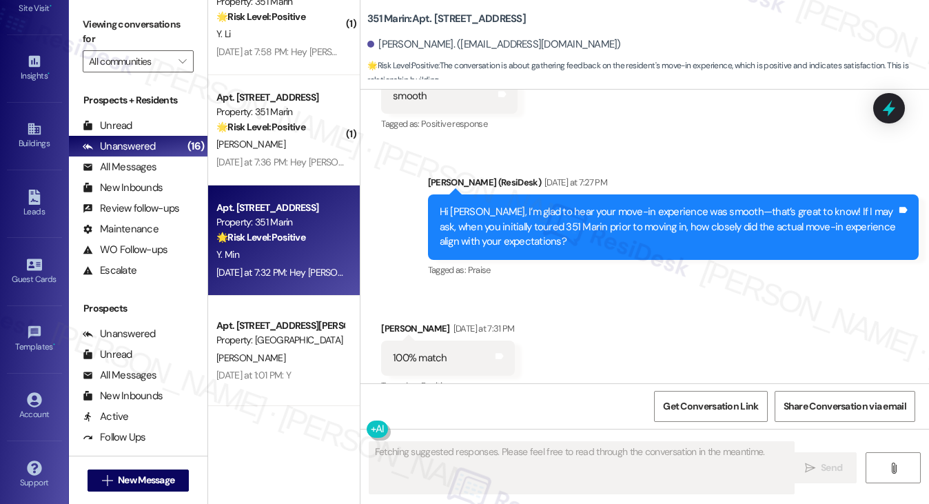
scroll to position [3806, 0]
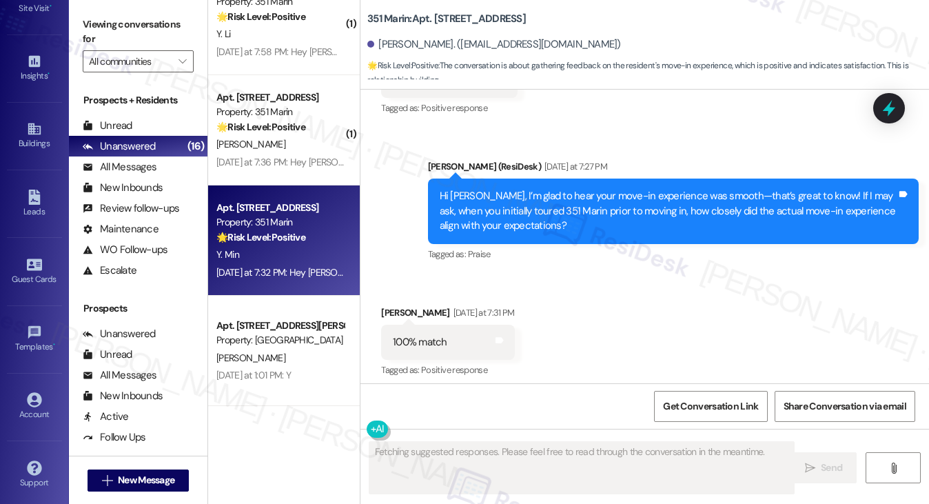
click at [422, 335] on div "100% match" at bounding box center [420, 342] width 54 height 14
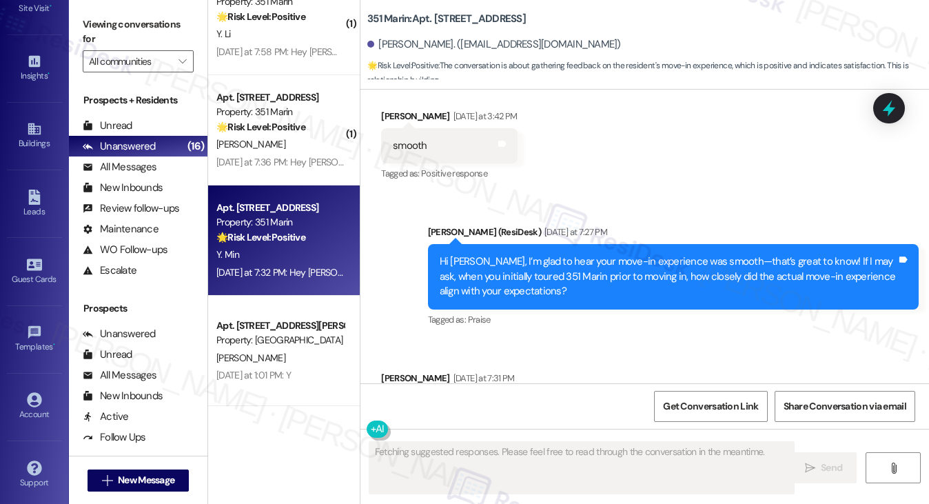
scroll to position [3668, 0]
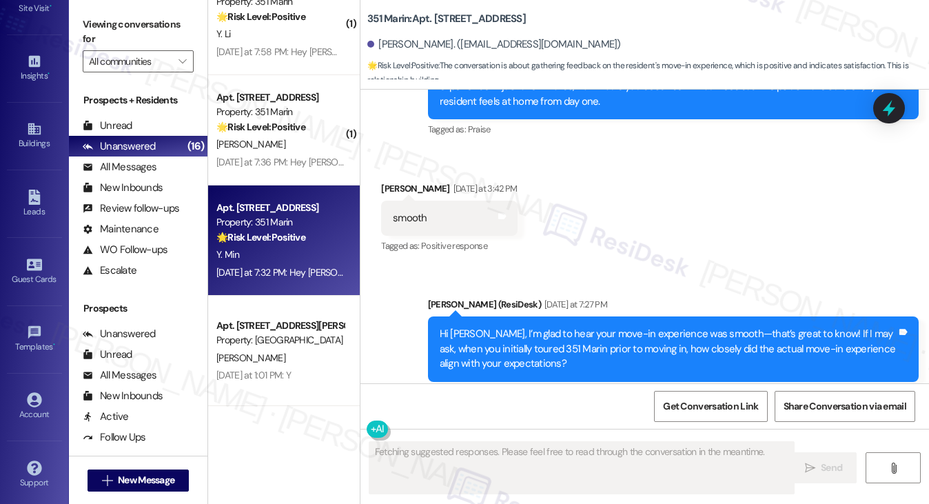
click at [590, 327] on div "Hi [PERSON_NAME], I’m glad to hear your move-in experience was smooth—that’s gr…" at bounding box center [668, 349] width 457 height 44
click at [591, 327] on div "Hi [PERSON_NAME], I’m glad to hear your move-in experience was smooth—that’s gr…" at bounding box center [668, 349] width 457 height 44
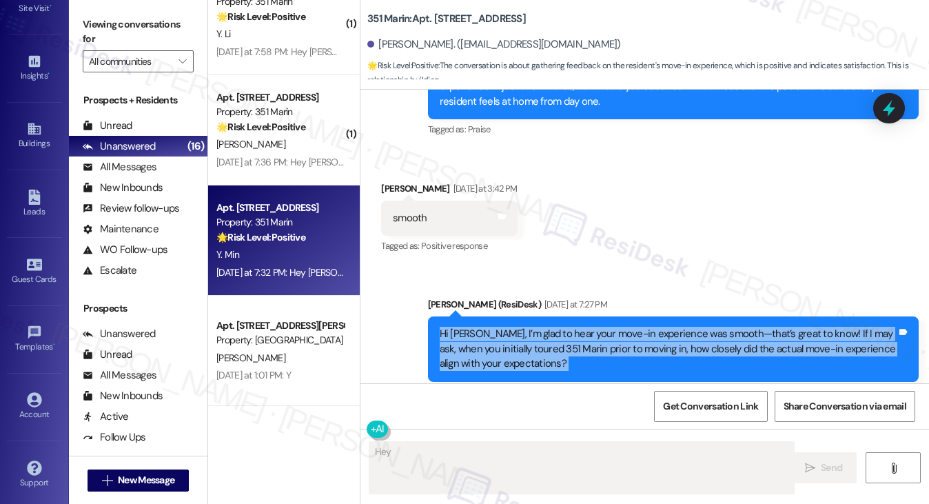
click at [591, 327] on div "Hi [PERSON_NAME], I’m glad to hear your move-in experience was smooth—that’s gr…" at bounding box center [668, 349] width 457 height 44
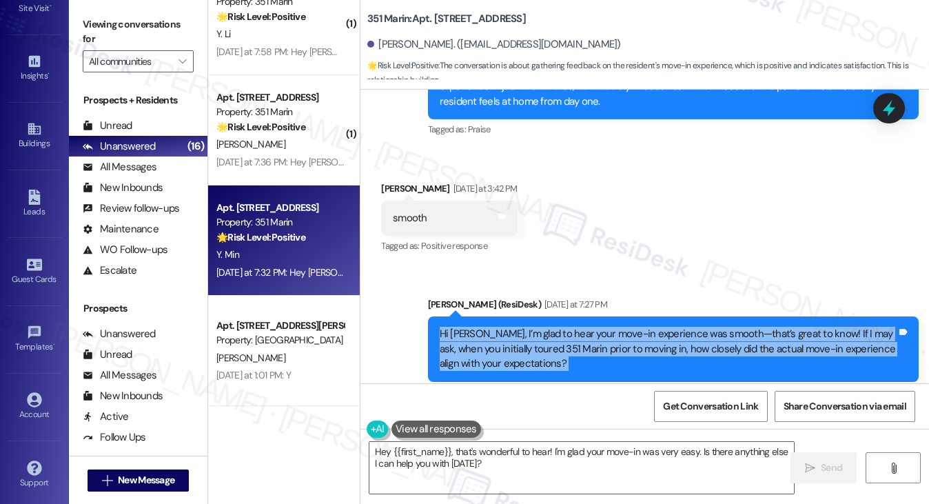
click at [591, 327] on div "Hi [PERSON_NAME], I’m glad to hear your move-in experience was smooth—that’s gr…" at bounding box center [668, 349] width 457 height 44
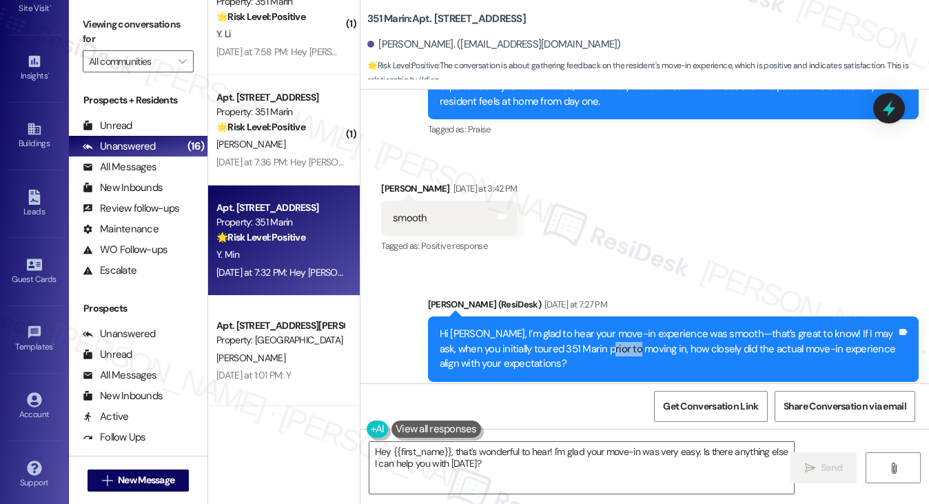
click at [591, 327] on div "Hi [PERSON_NAME], I’m glad to hear your move-in experience was smooth—that’s gr…" at bounding box center [668, 349] width 457 height 44
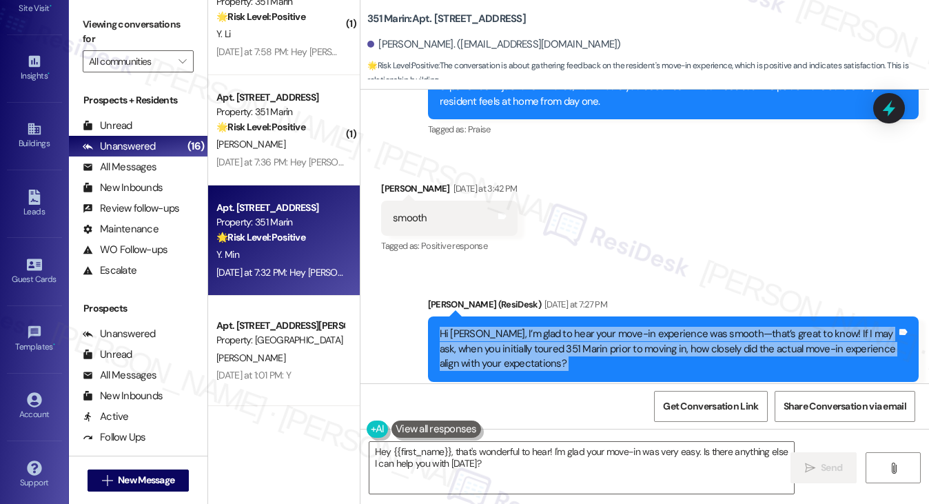
click at [591, 327] on div "Hi [PERSON_NAME], I’m glad to hear your move-in experience was smooth—that’s gr…" at bounding box center [668, 349] width 457 height 44
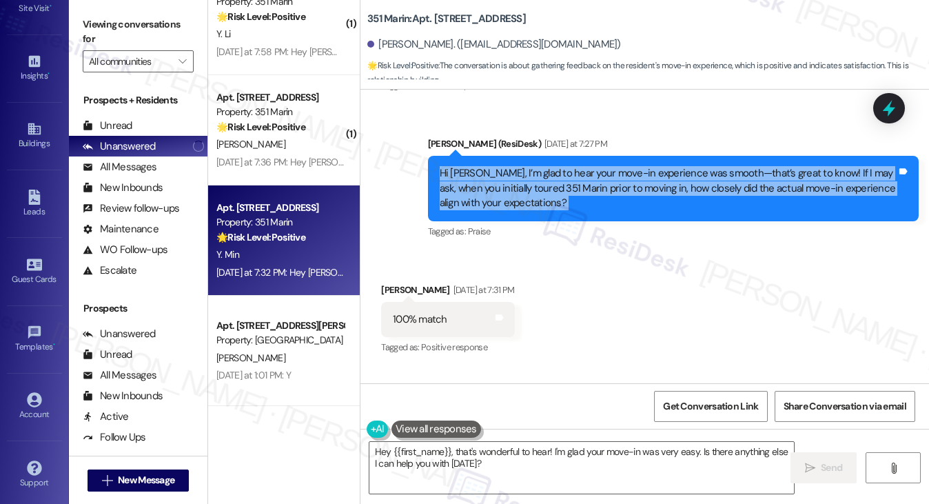
scroll to position [3937, 0]
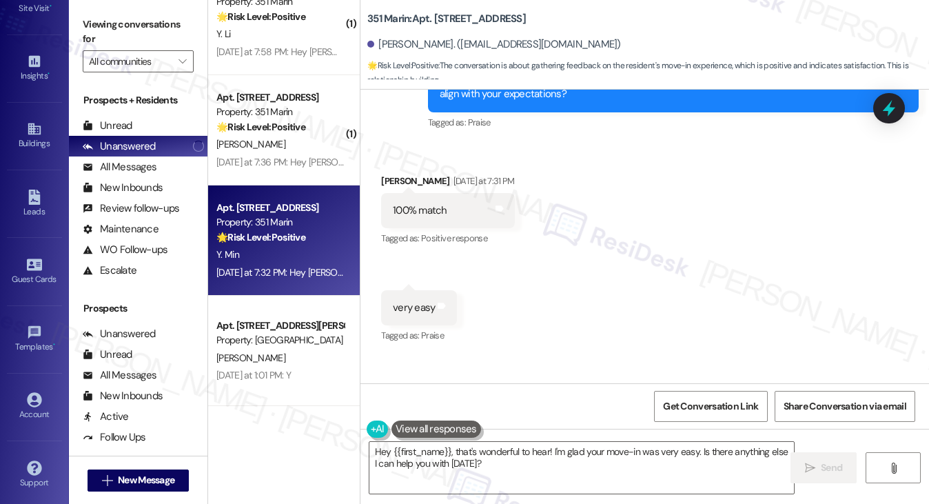
click at [411, 290] on div "very easy Tags and notes" at bounding box center [419, 307] width 76 height 35
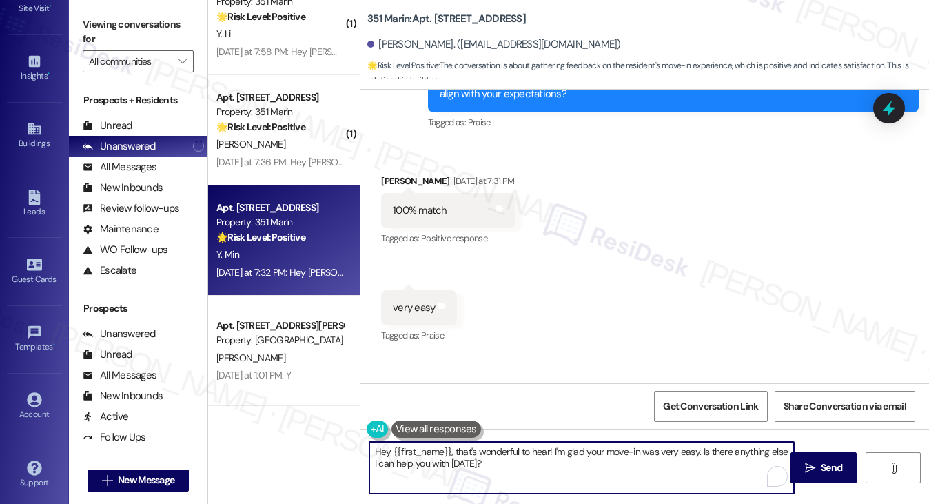
drag, startPoint x: 436, startPoint y: 451, endPoint x: 306, endPoint y: 451, distance: 129.6
click at [306, 451] on div "( 1 ) Apt. 730, [STREET_ADDRESS] Property: 485 [PERSON_NAME] [PERSON_NAME] [DAT…" at bounding box center [568, 252] width 721 height 504
drag, startPoint x: 466, startPoint y: 469, endPoint x: 488, endPoint y: 447, distance: 30.7
click at [477, 450] on textarea "That's wonderful to hear! I'm glad your move-in was very easy. Is there anythin…" at bounding box center [581, 468] width 425 height 52
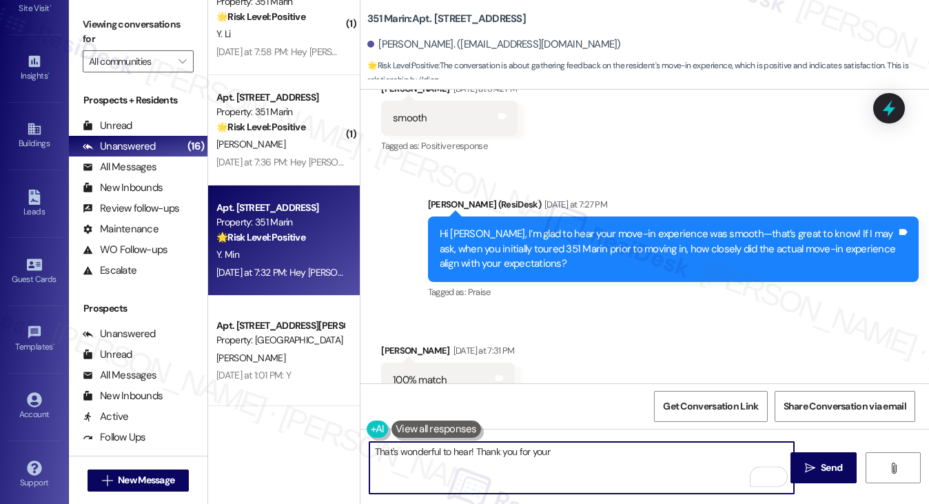
scroll to position [3731, 0]
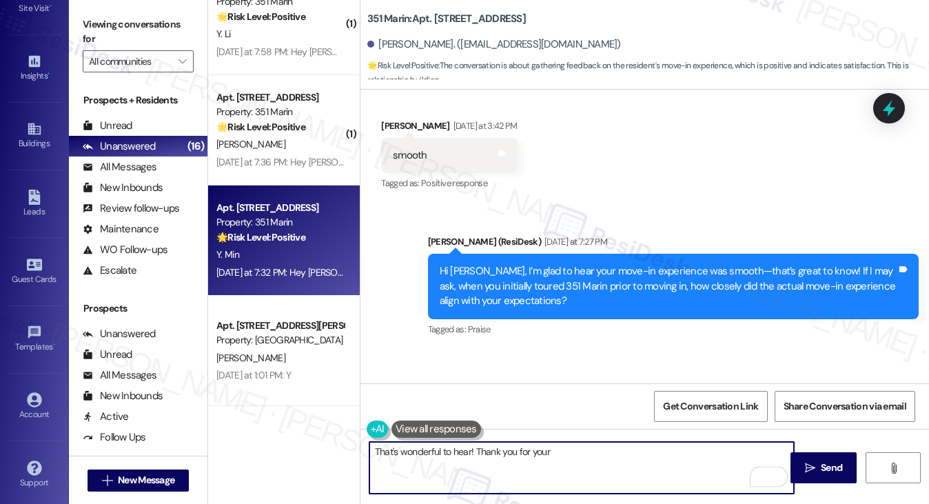
click at [597, 264] on div "Hi [PERSON_NAME], I’m glad to hear your move-in experience was smooth—that’s gr…" at bounding box center [668, 286] width 457 height 44
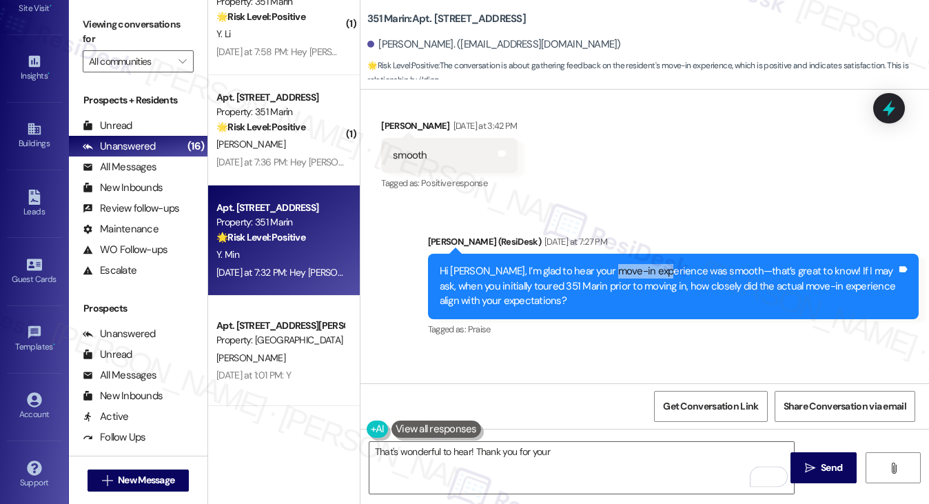
click at [597, 264] on div "Hi [PERSON_NAME], I’m glad to hear your move-in experience was smooth—that’s gr…" at bounding box center [668, 286] width 457 height 44
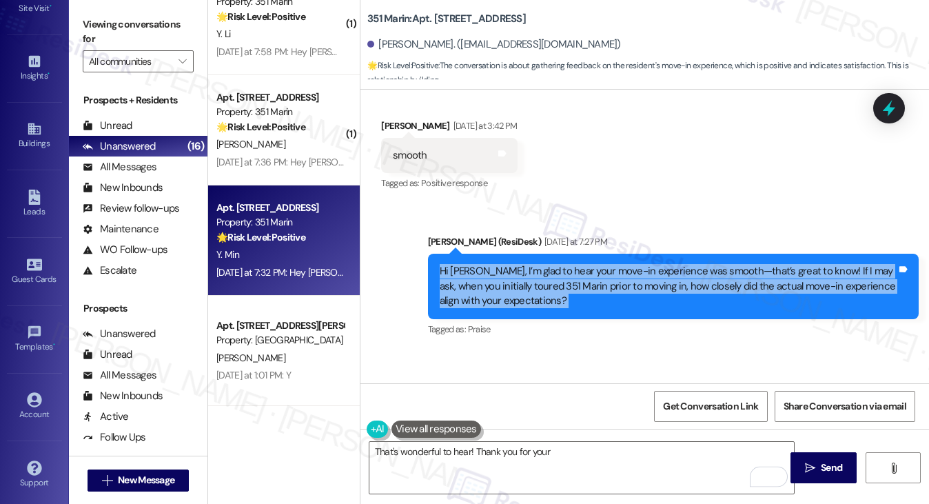
click at [597, 264] on div "Hi [PERSON_NAME], I’m glad to hear your move-in experience was smooth—that’s gr…" at bounding box center [668, 286] width 457 height 44
click at [538, 264] on div "Hi [PERSON_NAME], I’m glad to hear your move-in experience was smooth—that’s gr…" at bounding box center [668, 286] width 457 height 44
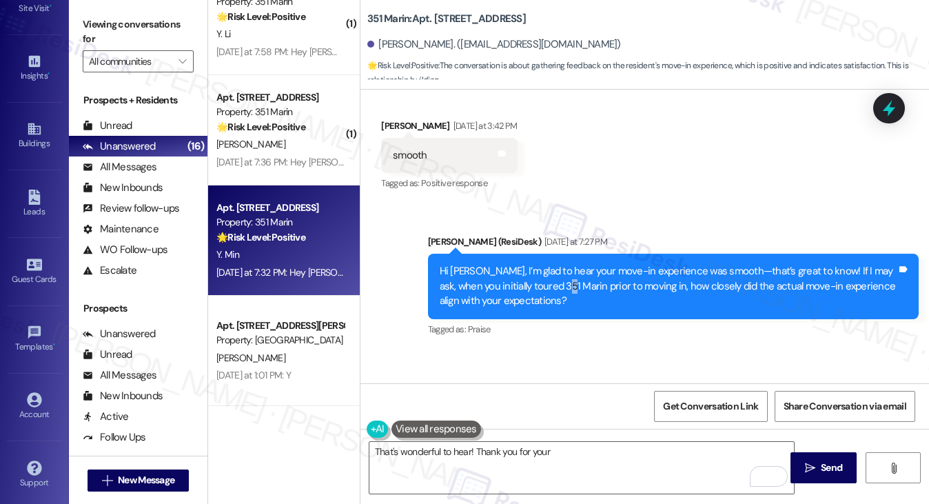
click at [538, 264] on div "Hi [PERSON_NAME], I’m glad to hear your move-in experience was smooth—that’s gr…" at bounding box center [668, 286] width 457 height 44
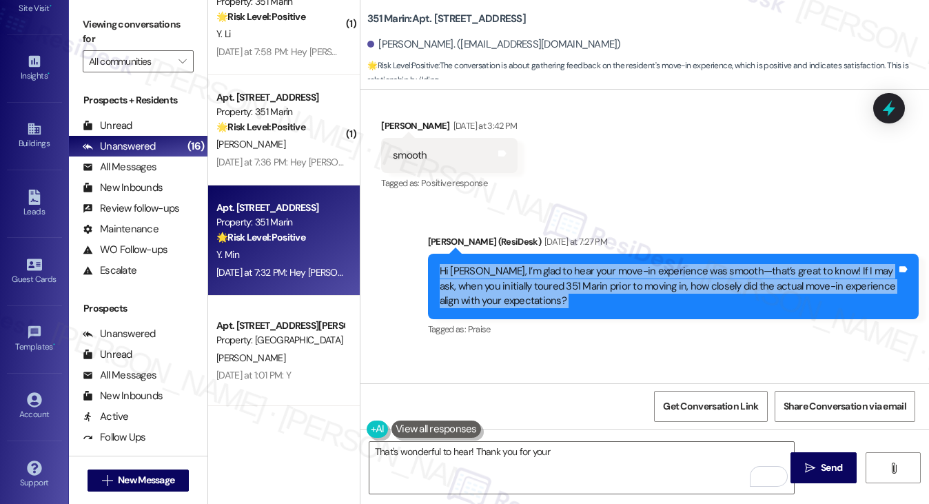
click at [538, 264] on div "Hi [PERSON_NAME], I’m glad to hear your move-in experience was smooth—that’s gr…" at bounding box center [668, 286] width 457 height 44
click at [593, 264] on div "Hi [PERSON_NAME], I’m glad to hear your move-in experience was smooth—that’s gr…" at bounding box center [668, 286] width 457 height 44
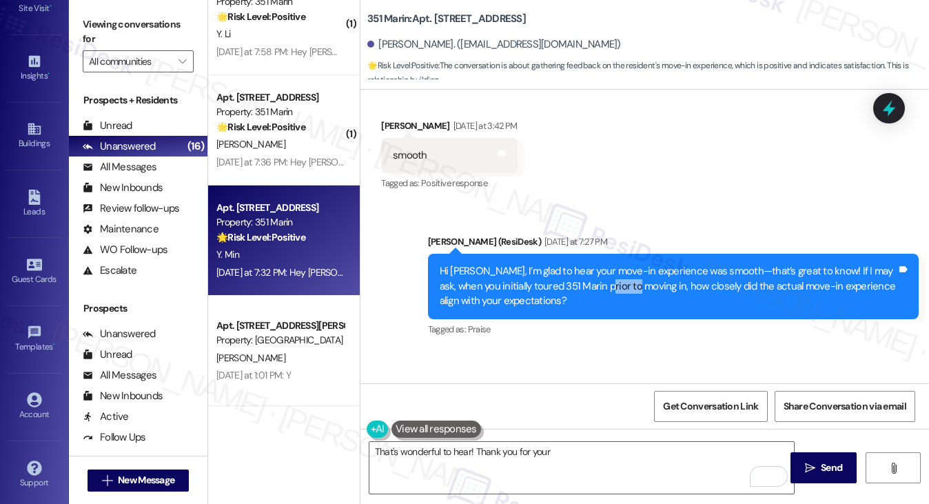
click at [593, 264] on div "Hi [PERSON_NAME], I’m glad to hear your move-in experience was smooth—that’s gr…" at bounding box center [668, 286] width 457 height 44
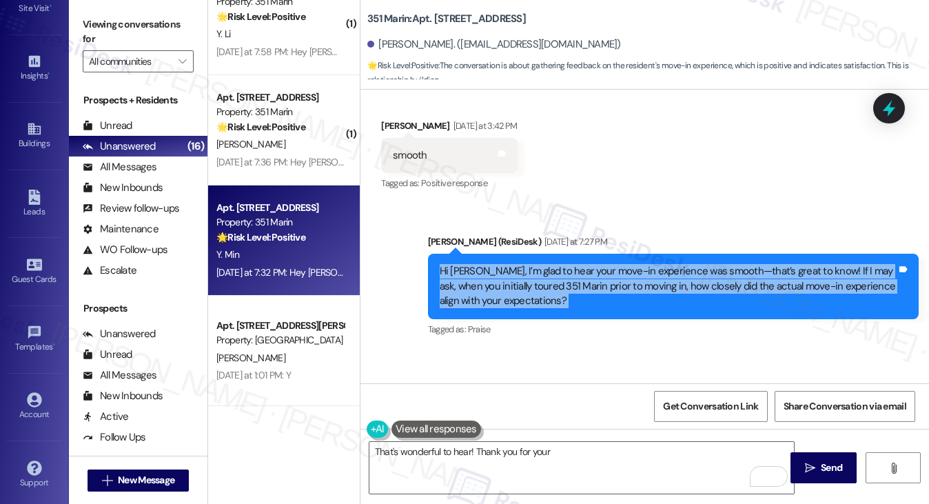
click at [593, 264] on div "Hi [PERSON_NAME], I’m glad to hear your move-in experience was smooth—that’s gr…" at bounding box center [668, 286] width 457 height 44
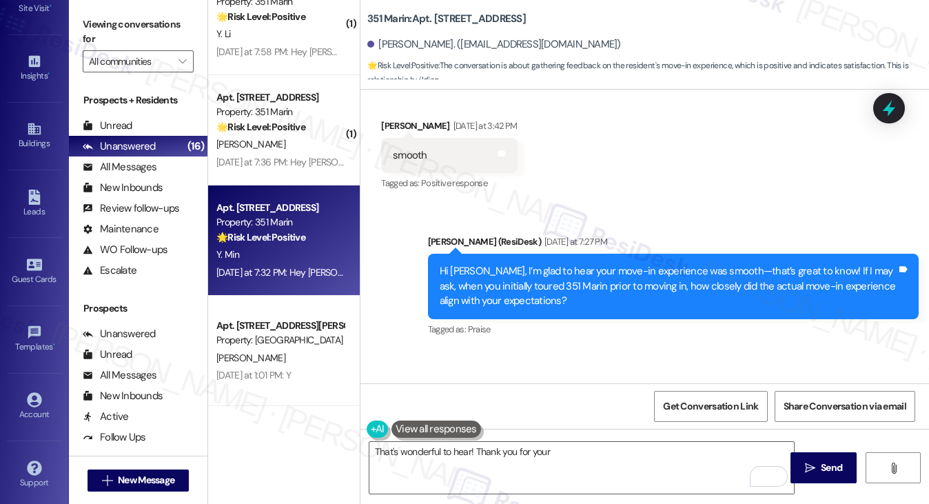
click at [626, 203] on div "Sent via SMS [PERSON_NAME] (ResiDesk) [DATE] at 7:27 PM Hi [PERSON_NAME], I’m g…" at bounding box center [644, 276] width 568 height 146
click at [570, 264] on div "Hi [PERSON_NAME], I’m glad to hear your move-in experience was smooth—that’s gr…" at bounding box center [668, 286] width 457 height 44
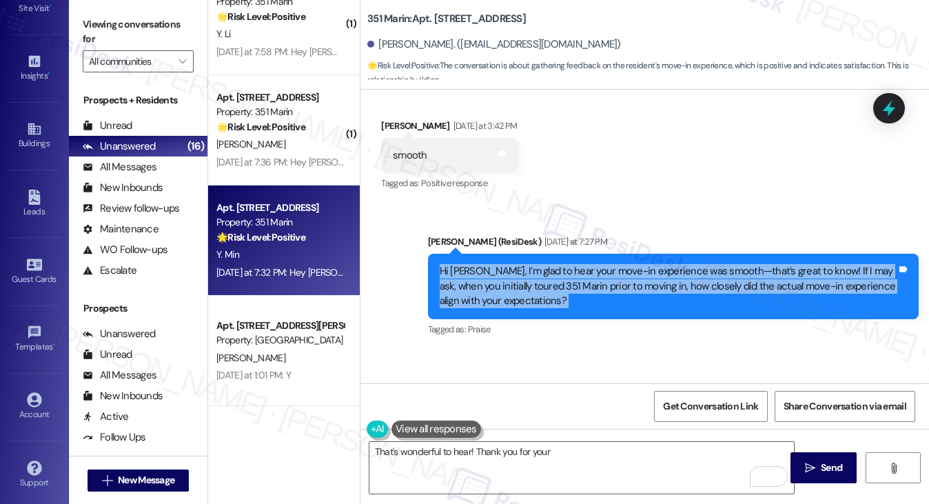
click at [570, 264] on div "Hi [PERSON_NAME], I’m glad to hear your move-in experience was smooth—that’s gr…" at bounding box center [668, 286] width 457 height 44
copy div "Hi [PERSON_NAME], I’m glad to hear your move-in experience was smooth—that’s gr…"
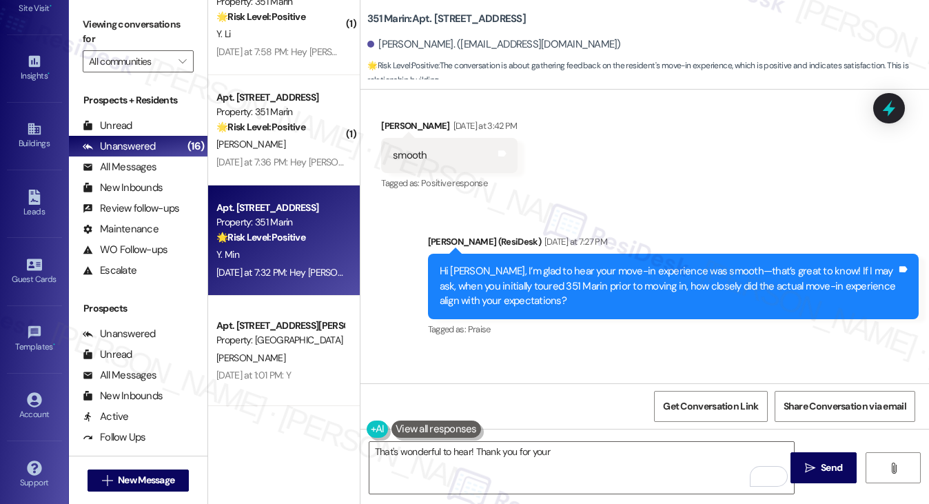
click at [123, 25] on label "Viewing conversations for" at bounding box center [138, 32] width 111 height 37
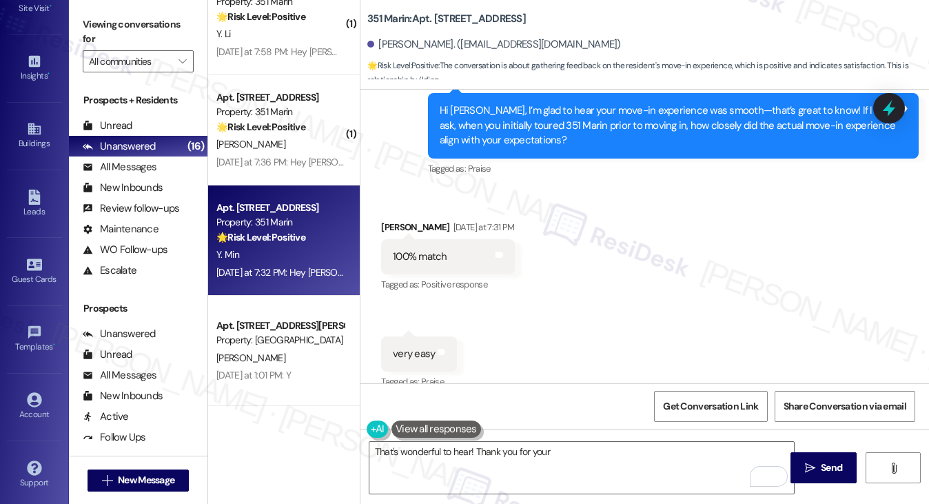
scroll to position [3869, 0]
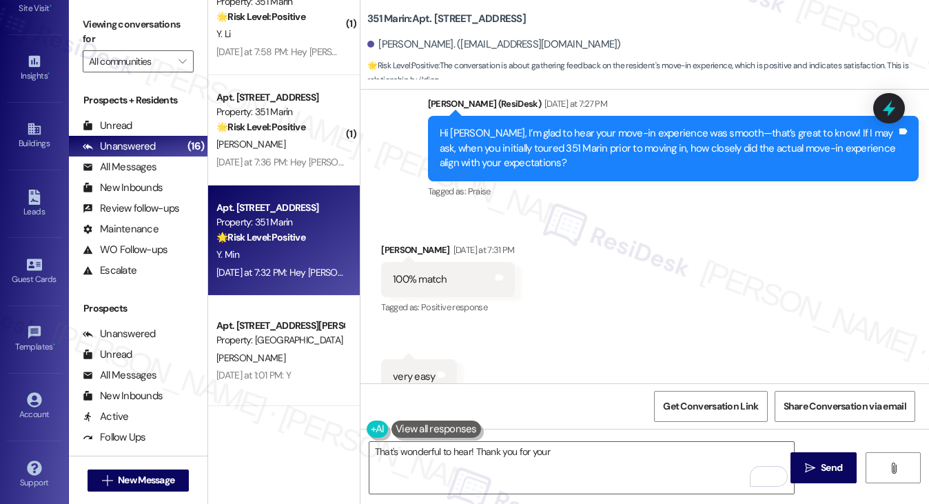
click at [422, 272] on div "100% match" at bounding box center [420, 279] width 54 height 14
copy div "100% match Tags and notes"
drag, startPoint x: 94, startPoint y: 20, endPoint x: 202, endPoint y: 113, distance: 142.7
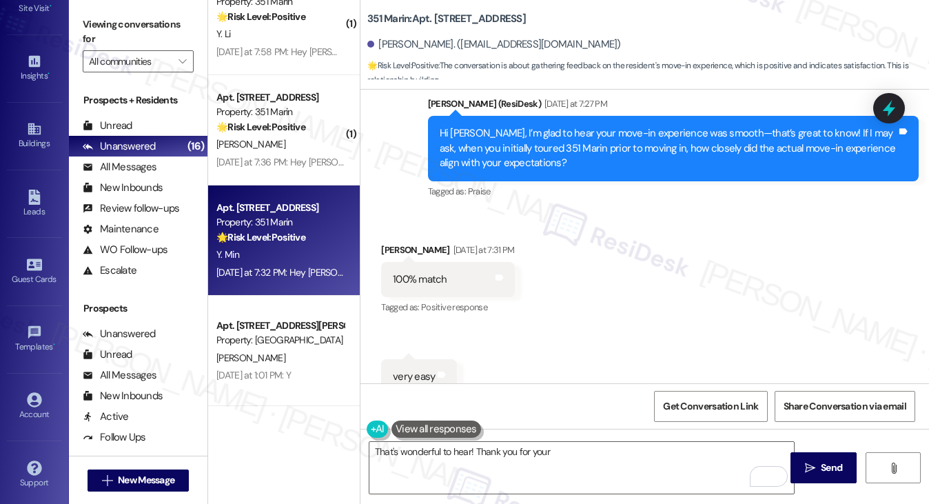
click at [94, 20] on label "Viewing conversations for" at bounding box center [138, 32] width 111 height 37
click at [404, 359] on div "very easy Tags and notes" at bounding box center [419, 376] width 76 height 35
click at [421, 369] on div "very easy" at bounding box center [414, 376] width 42 height 14
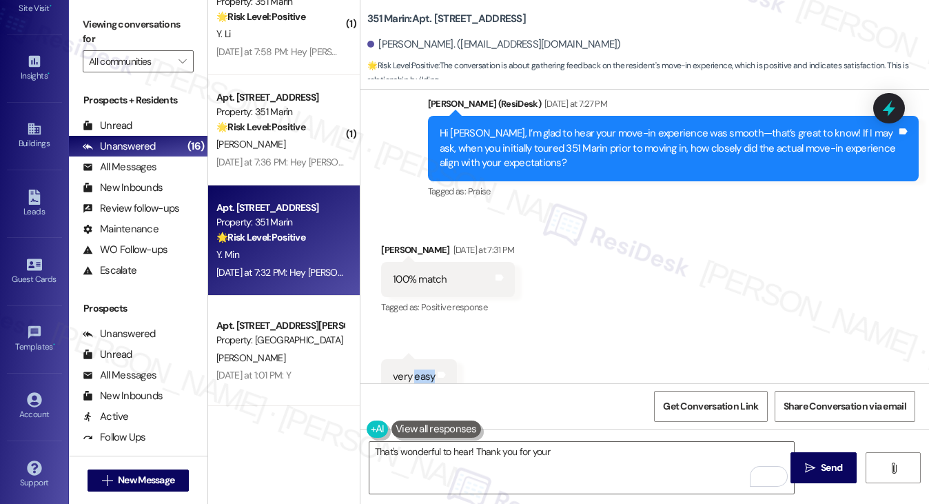
click at [421, 369] on div "very easy" at bounding box center [414, 376] width 42 height 14
copy div "very easy Tags and notes"
click at [136, 44] on label "Viewing conversations for" at bounding box center [138, 32] width 111 height 37
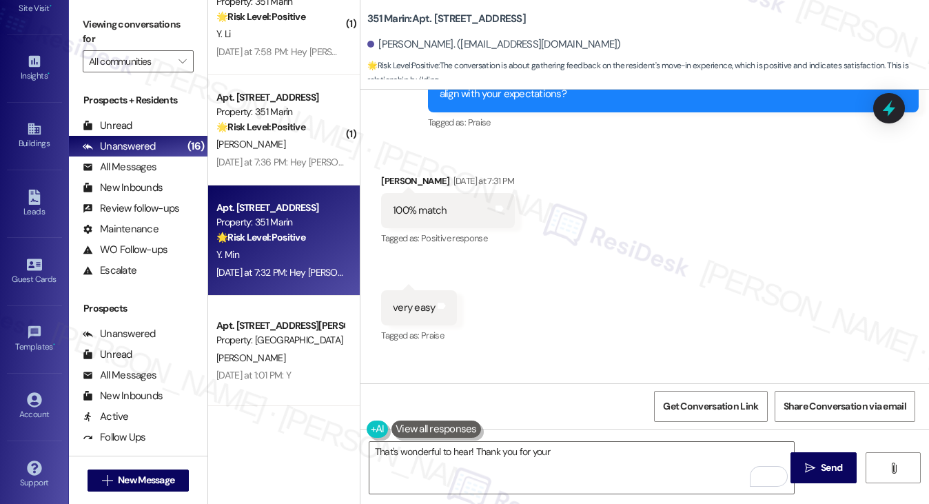
click at [132, 25] on label "Viewing conversations for" at bounding box center [138, 32] width 111 height 37
click at [121, 26] on label "Viewing conversations for" at bounding box center [138, 32] width 111 height 37
click at [491, 449] on textarea "That's wonderful to hear! Thank you for your" at bounding box center [581, 468] width 425 height 52
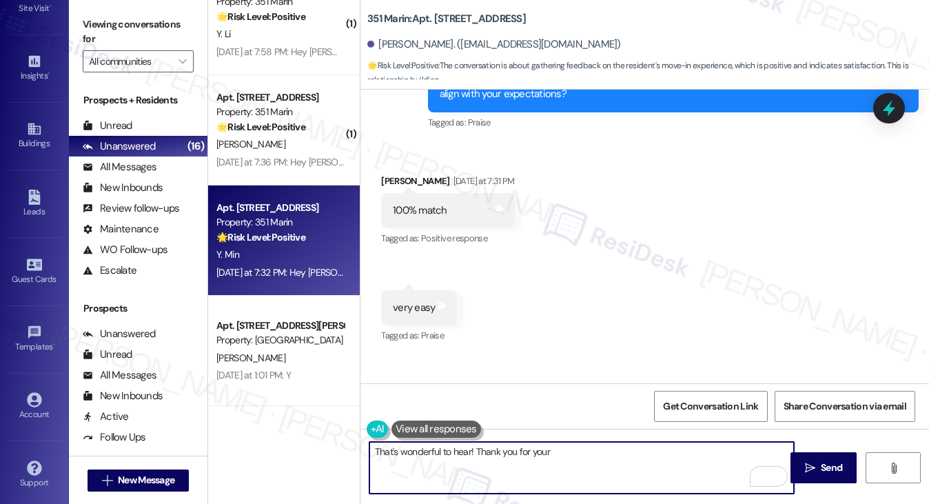
paste textarea "Hi [PERSON_NAME], that’s awesome to hear—so glad the move-in was such an easy 1…"
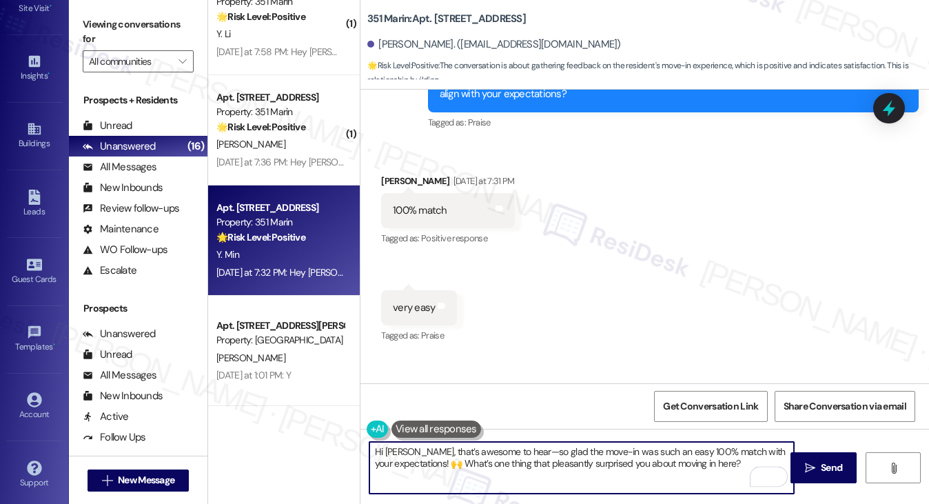
click at [389, 455] on textarea "Hi [PERSON_NAME], that’s awesome to hear—so glad the move-in was such an easy 1…" at bounding box center [581, 468] width 425 height 52
drag, startPoint x: 404, startPoint y: 449, endPoint x: 356, endPoint y: 449, distance: 48.2
click at [356, 449] on div "( 1 ) Apt. 730, [STREET_ADDRESS] Property: 485 [PERSON_NAME] [PERSON_NAME] [DAT…" at bounding box center [568, 252] width 721 height 504
click at [475, 451] on textarea "That’s awesome to hear—so glad the move-in was such an easy 100% match with you…" at bounding box center [581, 468] width 425 height 52
drag, startPoint x: 473, startPoint y: 451, endPoint x: 484, endPoint y: 452, distance: 11.8
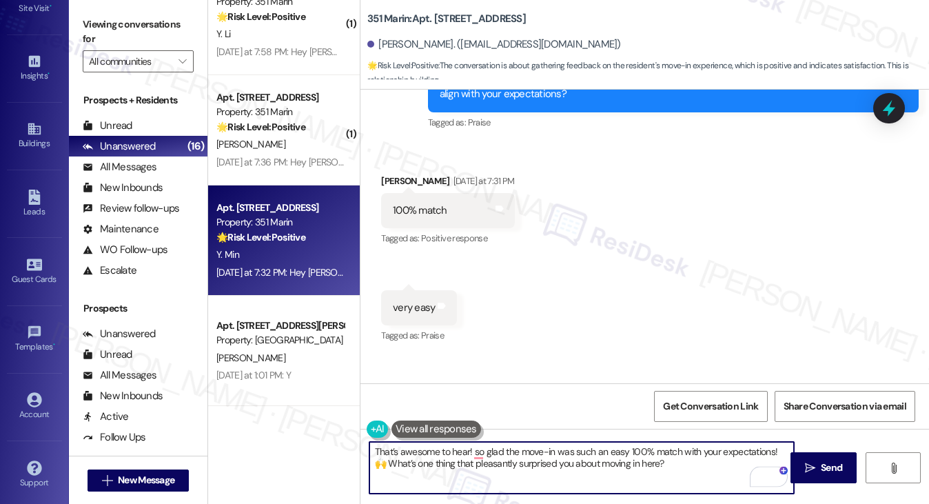
click at [484, 452] on textarea "That’s awesome to hear! so glad the move-in was such an easy 100% match with yo…" at bounding box center [581, 468] width 425 height 52
click at [473, 450] on textarea "That’s awesome to hear! so glad the move-in was such an easy 100% match with yo…" at bounding box center [581, 468] width 425 height 52
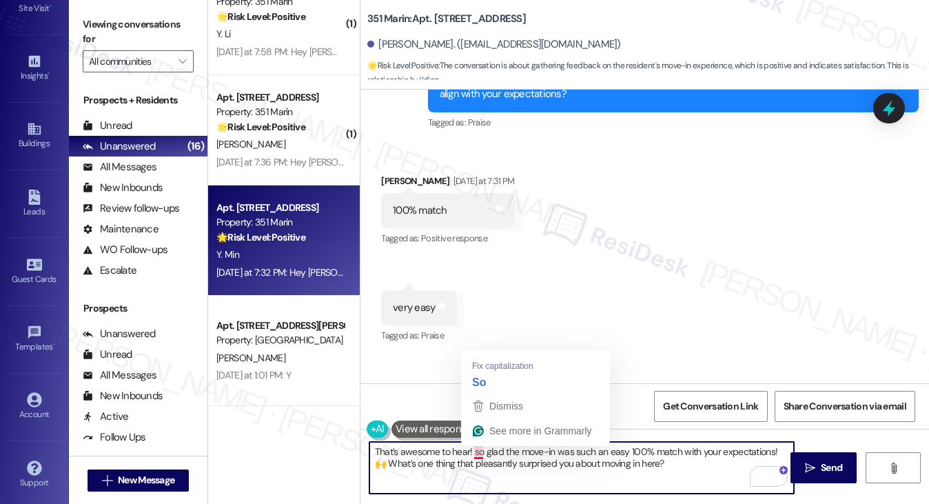
click at [473, 450] on textarea "That’s awesome to hear! so glad the move-in was such an easy 100% match with yo…" at bounding box center [581, 468] width 425 height 52
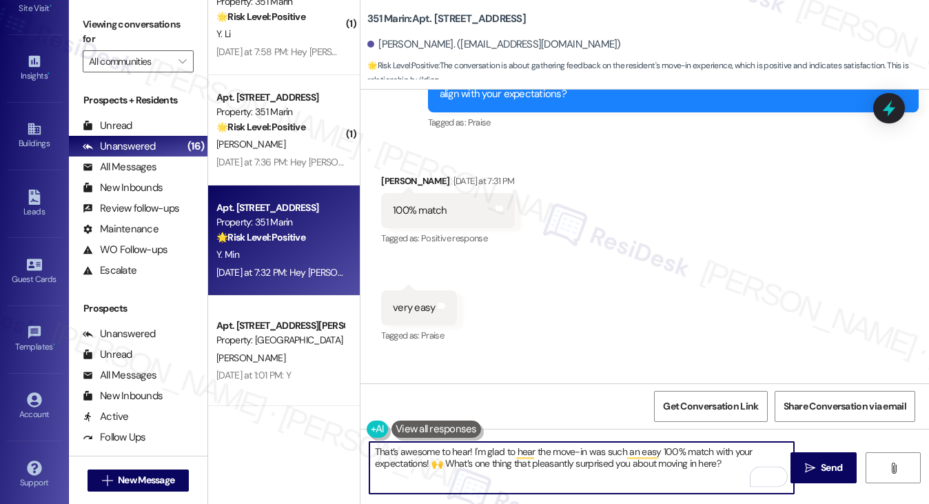
click at [639, 449] on textarea "That’s awesome to hear! I'm glad to hear the move-in was such an easy 100% matc…" at bounding box center [581, 468] width 425 height 52
drag, startPoint x: 441, startPoint y: 461, endPoint x: 430, endPoint y: 464, distance: 11.4
click at [430, 464] on textarea "That’s awesome to hear! I'm glad to hear the move-in was such an easy 100% matc…" at bounding box center [581, 468] width 425 height 52
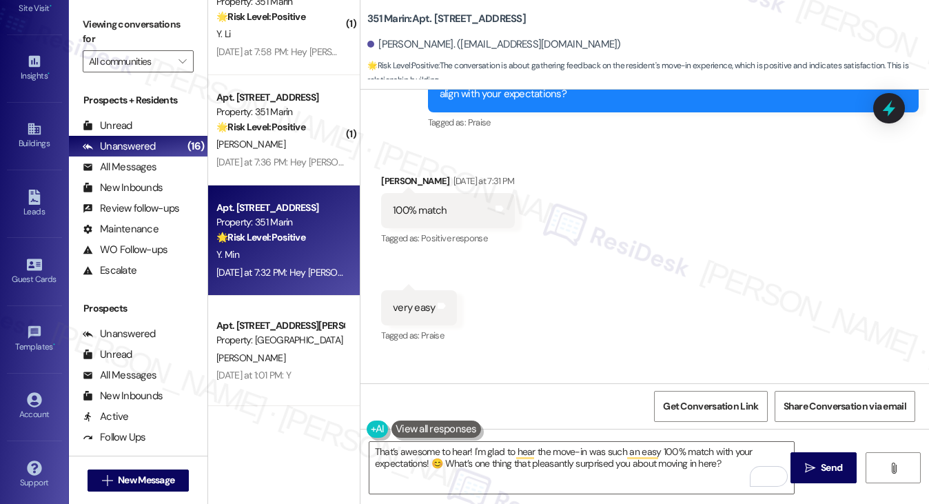
click at [130, 18] on label "Viewing conversations for" at bounding box center [138, 32] width 111 height 37
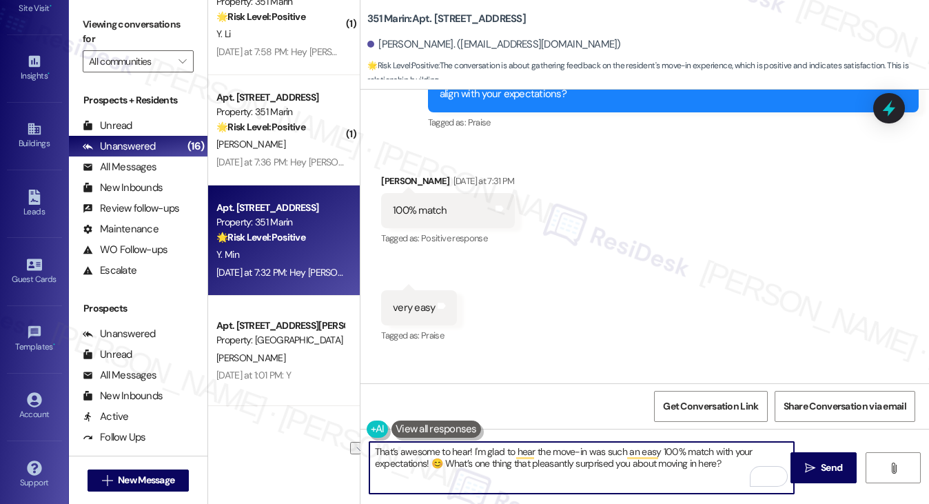
drag, startPoint x: 730, startPoint y: 458, endPoint x: 446, endPoint y: 464, distance: 284.6
click at [446, 464] on textarea "That’s awesome to hear! I'm glad to hear the move-in was such an easy 100% matc…" at bounding box center [581, 468] width 425 height 52
paste textarea "aspects of the move-in process were exactly as you hoped they'd b"
click at [524, 480] on textarea "That’s awesome to hear! I'm glad to hear the move-in was such an easy 100% matc…" at bounding box center [581, 468] width 425 height 52
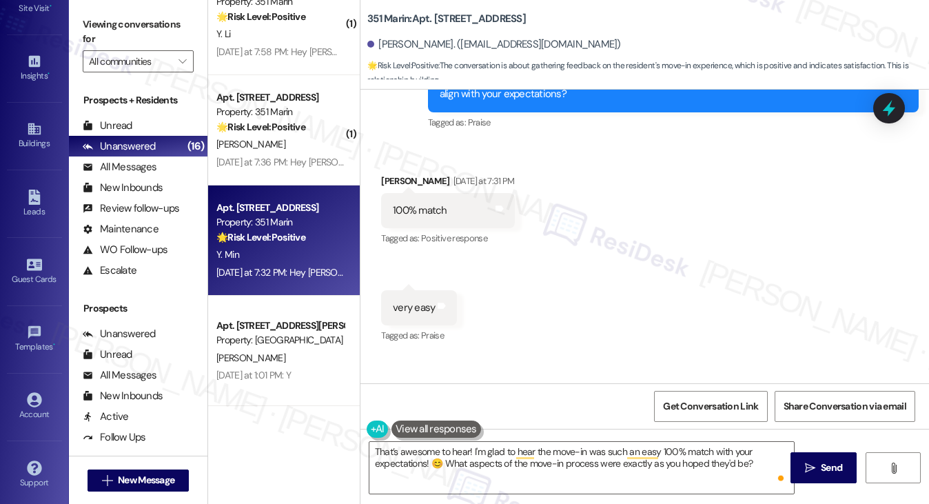
click at [132, 32] on label "Viewing conversations for" at bounding box center [138, 32] width 111 height 37
click at [555, 457] on textarea "That’s awesome to hear! I'm glad to hear the move-in was such an easy 100% matc…" at bounding box center [581, 468] width 425 height 52
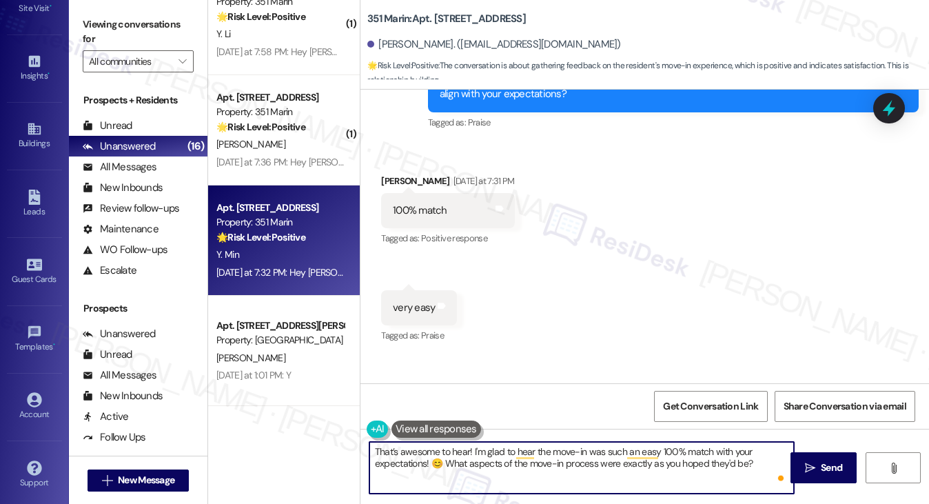
click at [555, 457] on textarea "That’s awesome to hear! I'm glad to hear the move-in was such an easy 100% matc…" at bounding box center [581, 468] width 425 height 52
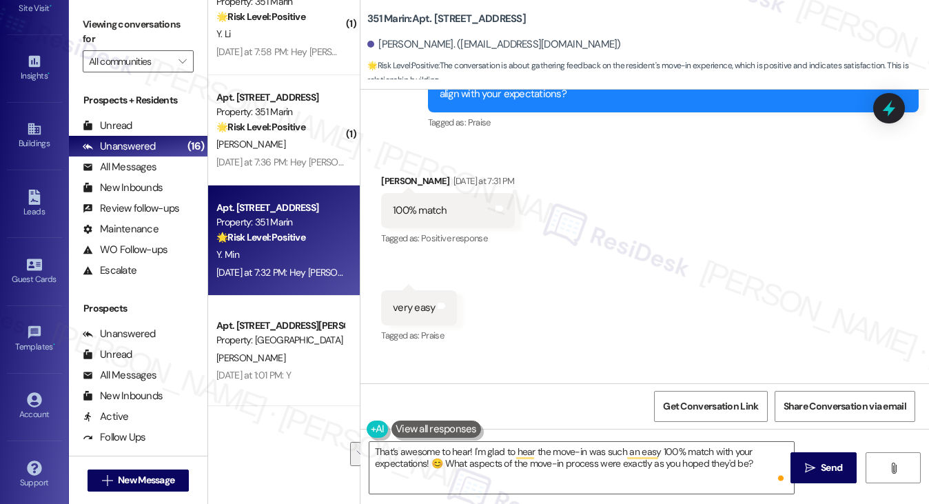
click at [122, 23] on label "Viewing conversations for" at bounding box center [138, 32] width 111 height 37
click at [756, 467] on textarea "That’s awesome to hear! I'm glad to hear the move-in was such an easy 100% matc…" at bounding box center [581, 468] width 425 height 52
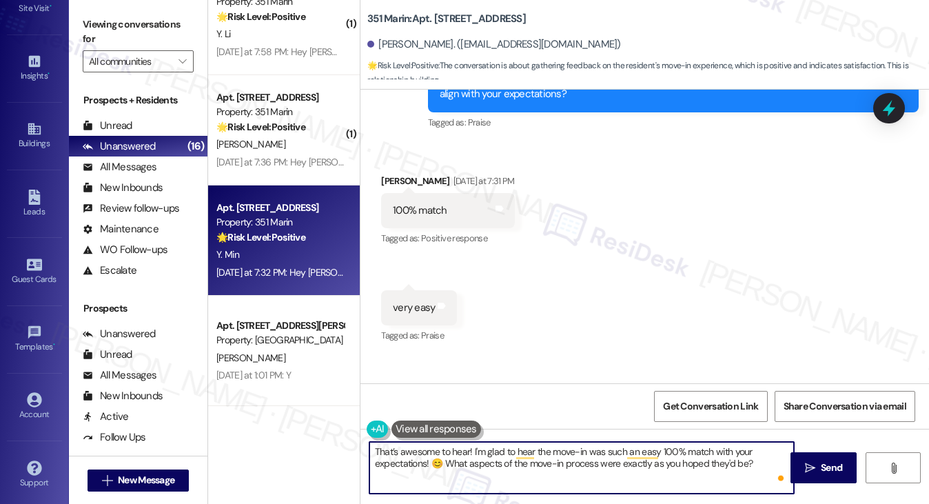
drag, startPoint x: 749, startPoint y: 464, endPoint x: 433, endPoint y: 457, distance: 315.7
click at [434, 457] on textarea "That’s awesome to hear! I'm glad to hear the move-in was such an easy 100% matc…" at bounding box center [581, 468] width 425 height 52
click at [469, 468] on textarea "That’s awesome to hear! I'm glad to hear the move-in was such an easy 100% matc…" at bounding box center [581, 468] width 425 height 52
drag, startPoint x: 448, startPoint y: 465, endPoint x: 510, endPoint y: 465, distance: 62.0
click at [510, 465] on textarea "That’s awesome to hear! I'm glad to hear the move-in was such an easy 100% matc…" at bounding box center [581, 468] width 425 height 52
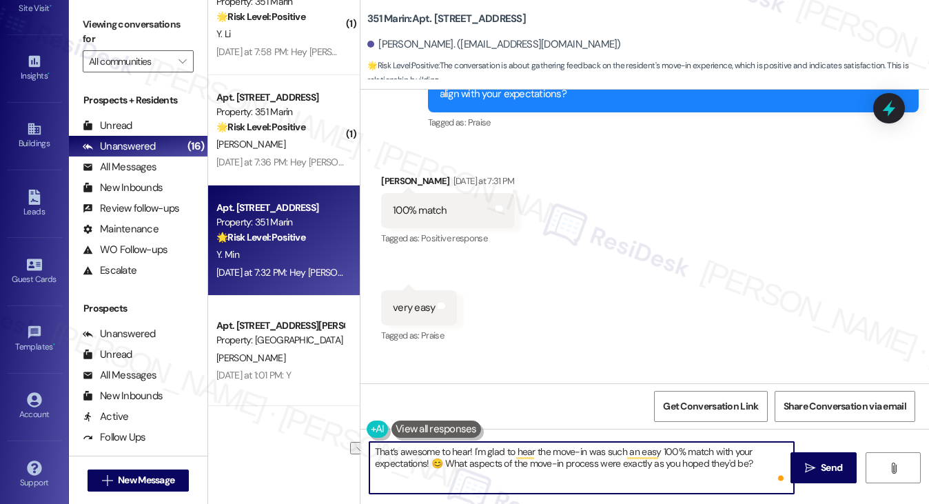
click at [510, 465] on textarea "That’s awesome to hear! I'm glad to hear the move-in was such an easy 100% matc…" at bounding box center [581, 468] width 425 height 52
click at [747, 459] on textarea "That’s awesome to hear! I'm glad to hear the move-in was such an easy 100% matc…" at bounding box center [581, 468] width 425 height 52
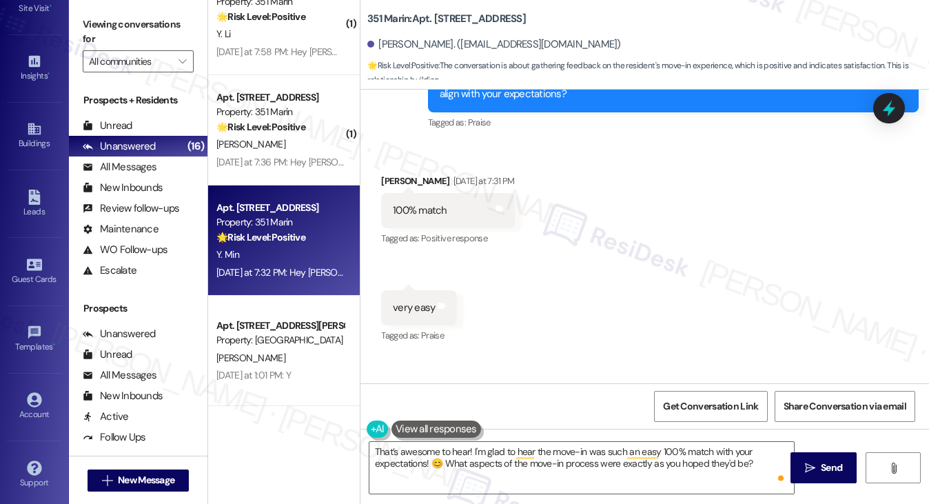
click at [786, 387] on div "ResiDesk After Hours Assistant Yesterday at 7:32 PM" at bounding box center [673, 396] width 491 height 19
click at [136, 30] on label "Viewing conversations for" at bounding box center [138, 32] width 111 height 37
click at [747, 462] on textarea "That’s awesome to hear! I'm glad to hear the move-in was such an easy 100% matc…" at bounding box center [581, 468] width 425 height 52
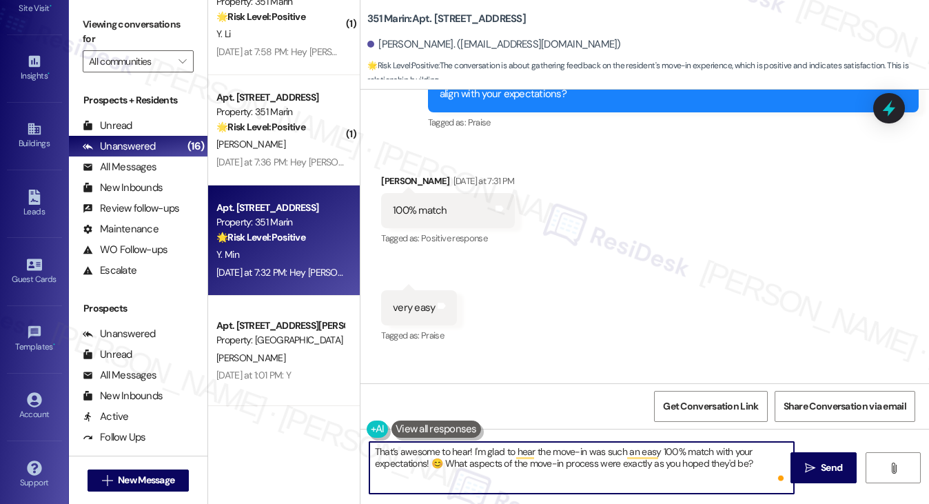
click at [752, 464] on textarea "That’s awesome to hear! I'm glad to hear the move-in was such an easy 100% matc…" at bounding box center [581, 468] width 425 height 52
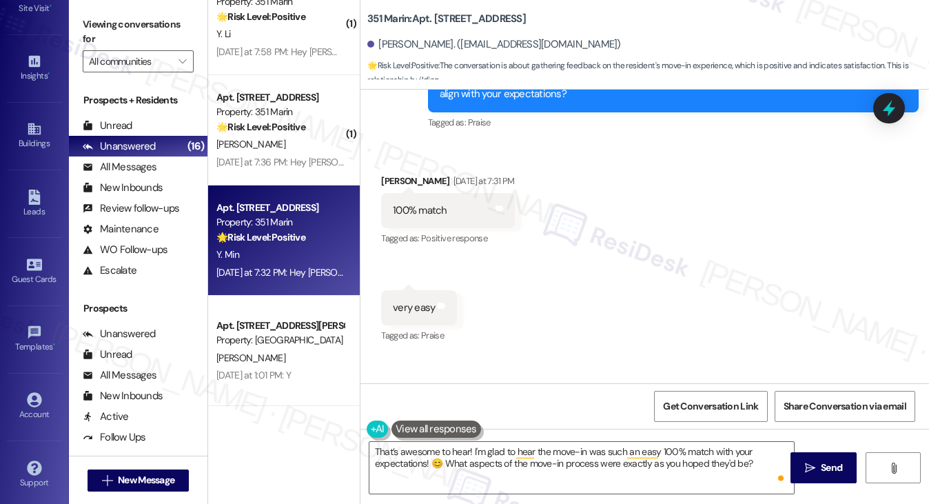
click at [118, 30] on label "Viewing conversations for" at bounding box center [138, 32] width 111 height 37
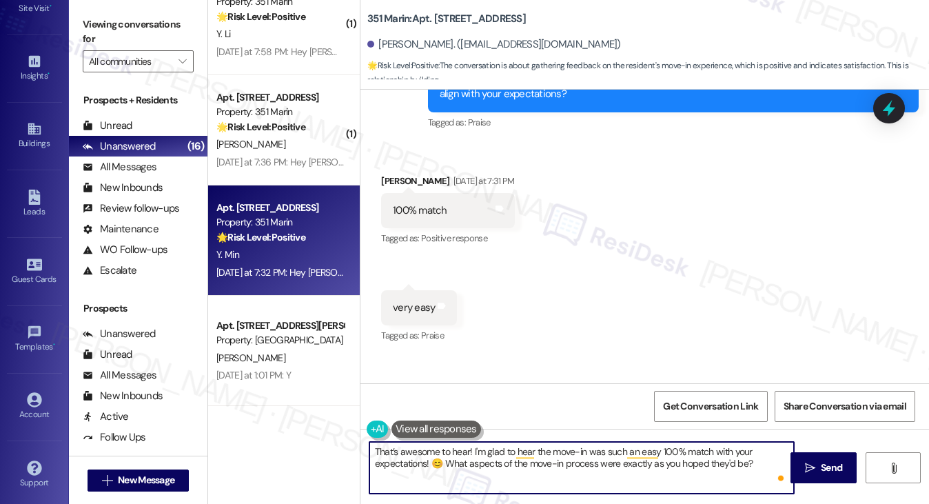
click at [755, 460] on textarea "That’s awesome to hear! I'm glad to hear the move-in was such an easy 100% matc…" at bounding box center [581, 468] width 425 height 52
drag, startPoint x: 759, startPoint y: 467, endPoint x: 446, endPoint y: 467, distance: 312.8
click at [446, 467] on textarea "That’s awesome to hear! I'm glad to hear the move-in was such an easy 100% matc…" at bounding box center [581, 468] width 425 height 52
paste textarea "specific aspects of the move-in process stood out as exceptional"
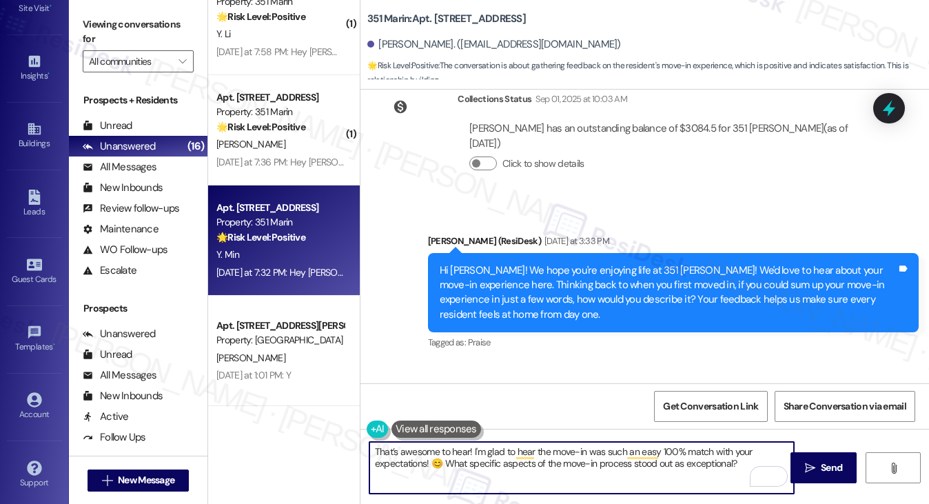
scroll to position [3386, 0]
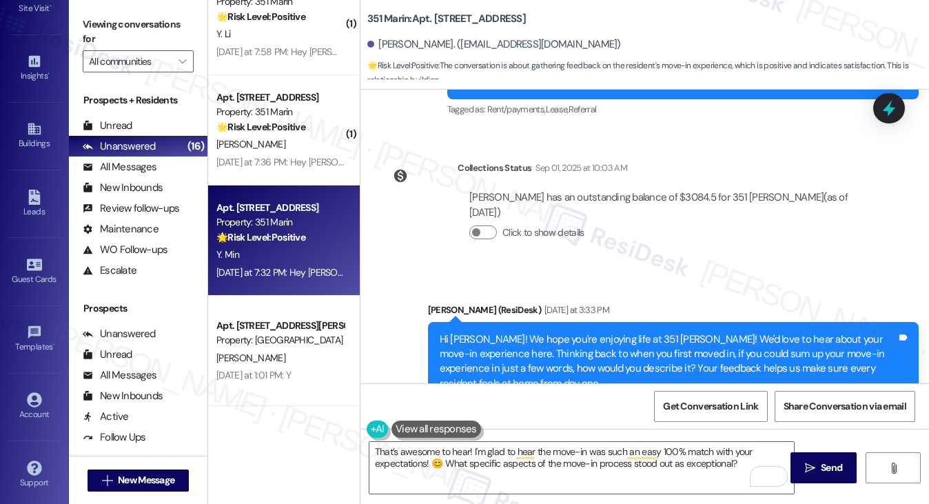
drag, startPoint x: 92, startPoint y: 19, endPoint x: 121, endPoint y: 40, distance: 36.5
click at [92, 19] on label "Viewing conversations for" at bounding box center [138, 32] width 111 height 37
click at [525, 446] on textarea "That’s awesome to hear! I'm glad to hear the move-in was such an easy 100% matc…" at bounding box center [581, 468] width 425 height 52
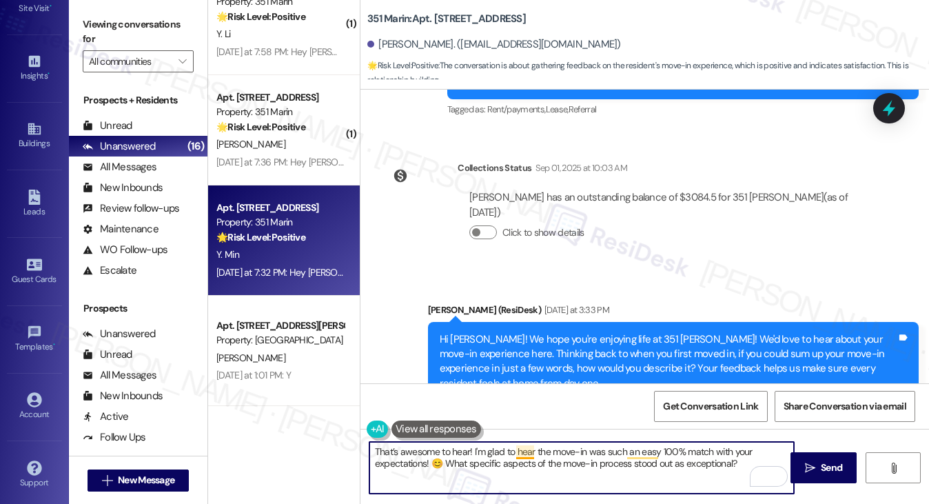
click at [525, 446] on textarea "That’s awesome to hear! I'm glad to hear the move-in was such an easy 100% matc…" at bounding box center [581, 468] width 425 height 52
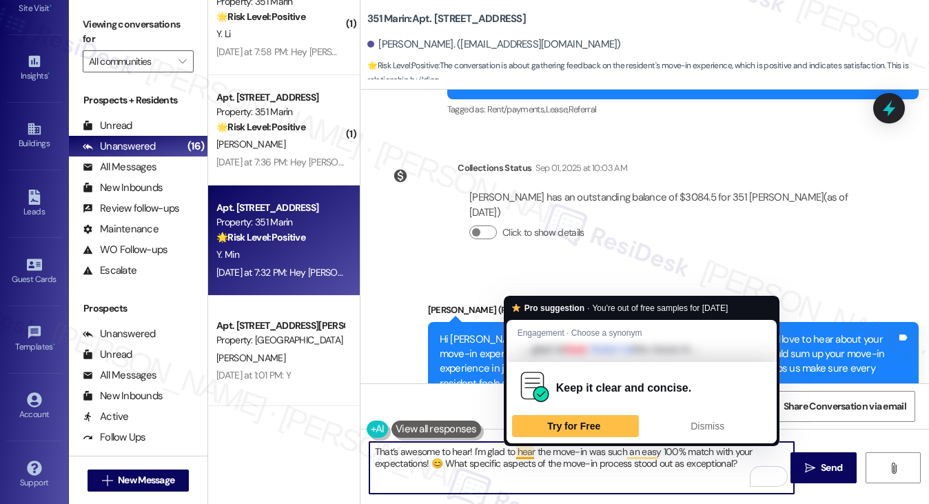
click at [525, 446] on textarea "That’s awesome to hear! I'm glad to hear the move-in was such an easy 100% matc…" at bounding box center [581, 468] width 425 height 52
click at [594, 455] on textarea "That’s awesome to hear! I'm glad to hear the move-in was such an easy 100% matc…" at bounding box center [581, 468] width 425 height 52
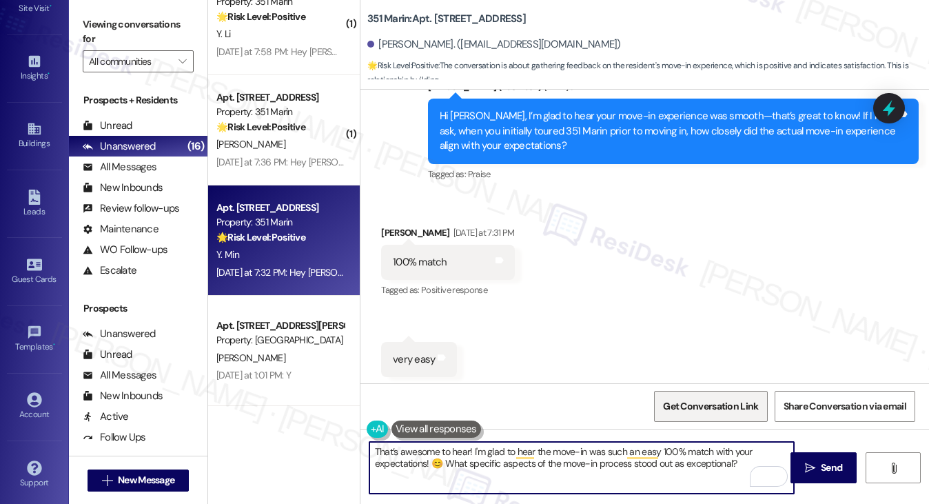
scroll to position [3937, 0]
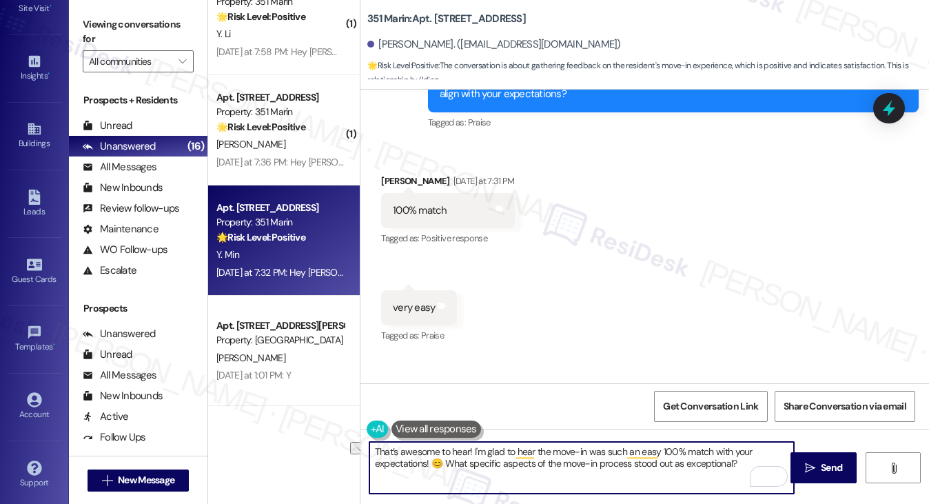
drag, startPoint x: 449, startPoint y: 462, endPoint x: 626, endPoint y: 462, distance: 176.4
click at [626, 462] on textarea "That’s awesome to hear! I'm glad to hear the move-in was such an easy 100% matc…" at bounding box center [581, 468] width 425 height 52
click at [464, 466] on textarea "That’s awesome to hear! I'm glad to hear the move-in was such an easy 100% matc…" at bounding box center [581, 468] width 425 height 52
click at [735, 466] on textarea "That’s awesome to hear! I'm glad to hear the move-in was such an easy 100% matc…" at bounding box center [581, 468] width 425 height 52
click at [732, 460] on textarea "That’s awesome to hear! I'm glad to hear the move-in was such an easy 100% matc…" at bounding box center [581, 468] width 425 height 52
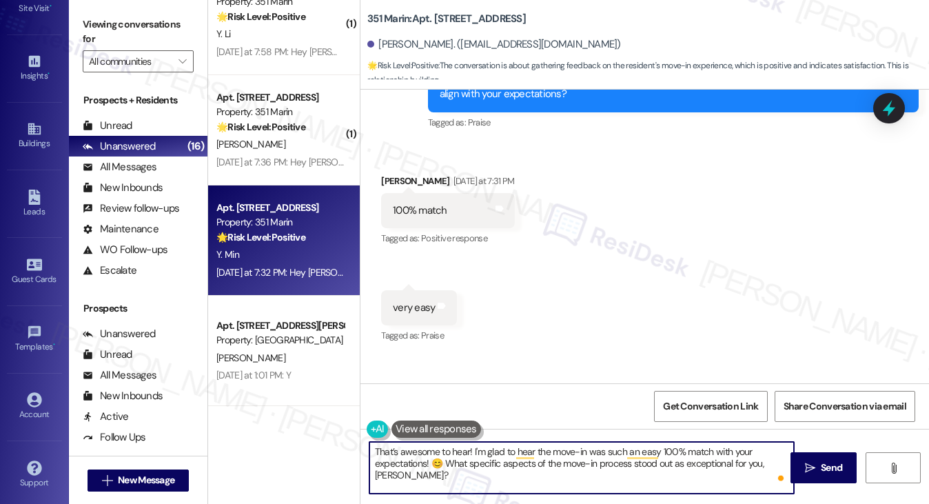
click at [444, 460] on textarea "That’s awesome to hear! I'm glad to hear the move-in was such an easy 100% matc…" at bounding box center [581, 468] width 425 height 52
click at [455, 465] on textarea "That’s awesome to hear! I'm glad to hear the move-in was such an easy 100% matc…" at bounding box center [581, 468] width 425 height 52
click at [406, 478] on textarea "That’s awesome to hear! I'm glad to hear the move-in was such an easy 100% matc…" at bounding box center [581, 468] width 425 height 52
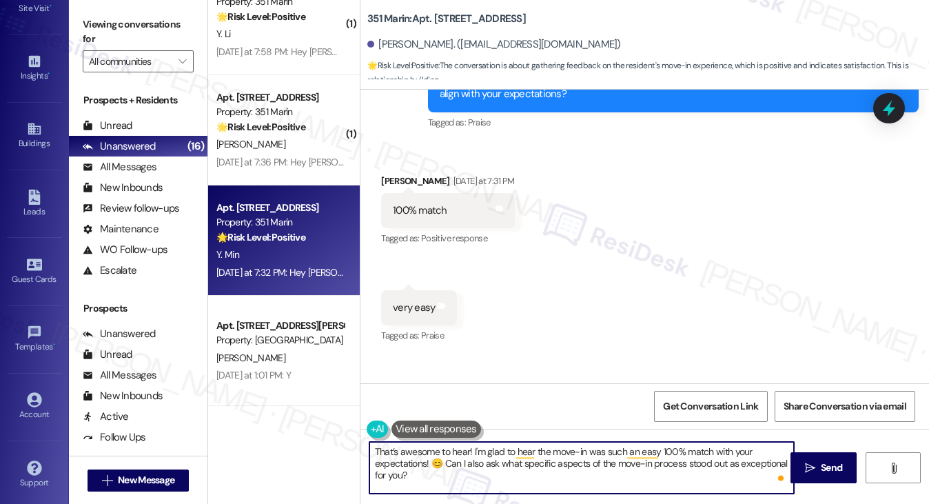
click at [457, 462] on textarea "That’s awesome to hear! I'm glad to hear the move-in was such an easy 100% matc…" at bounding box center [581, 468] width 425 height 52
click at [434, 477] on textarea "That’s awesome to hear! I'm glad to hear the move-in was such an easy 100% matc…" at bounding box center [581, 468] width 425 height 52
click at [402, 475] on textarea "That’s awesome to hear! I'm glad to hear the move-in was such an easy 100% matc…" at bounding box center [581, 468] width 425 height 52
click at [449, 476] on textarea "That’s awesome to hear! I'm glad to hear the move-in was such an easy 100% matc…" at bounding box center [581, 468] width 425 height 52
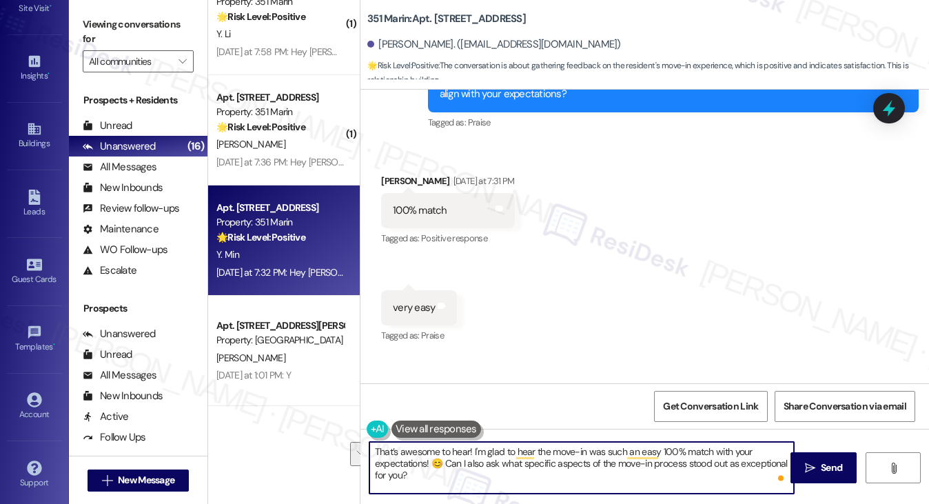
drag, startPoint x: 449, startPoint y: 476, endPoint x: 442, endPoint y: 460, distance: 17.3
click at [442, 460] on textarea "That’s awesome to hear! I'm glad to hear the move-in was such an easy 100% matc…" at bounding box center [581, 468] width 425 height 52
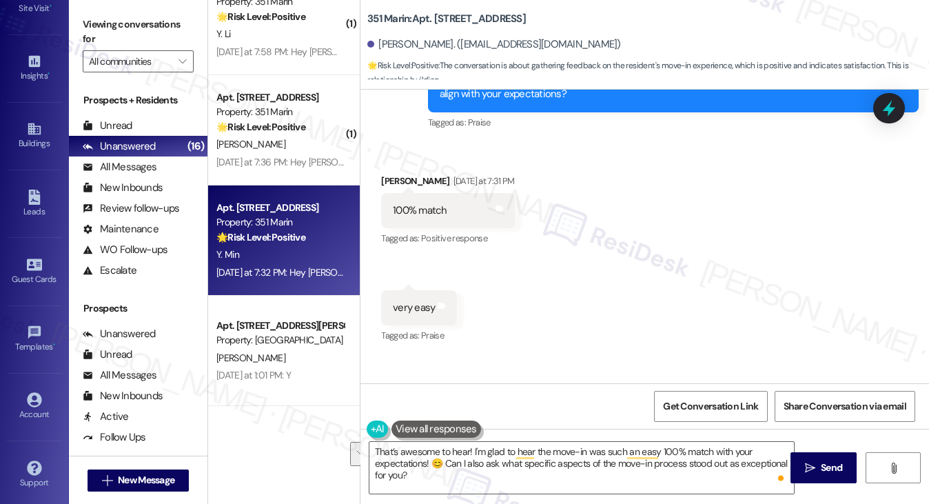
click at [99, 17] on label "Viewing conversations for" at bounding box center [138, 32] width 111 height 37
drag, startPoint x: 134, startPoint y: 24, endPoint x: 175, endPoint y: 50, distance: 48.4
click at [134, 24] on label "Viewing conversations for" at bounding box center [138, 32] width 111 height 37
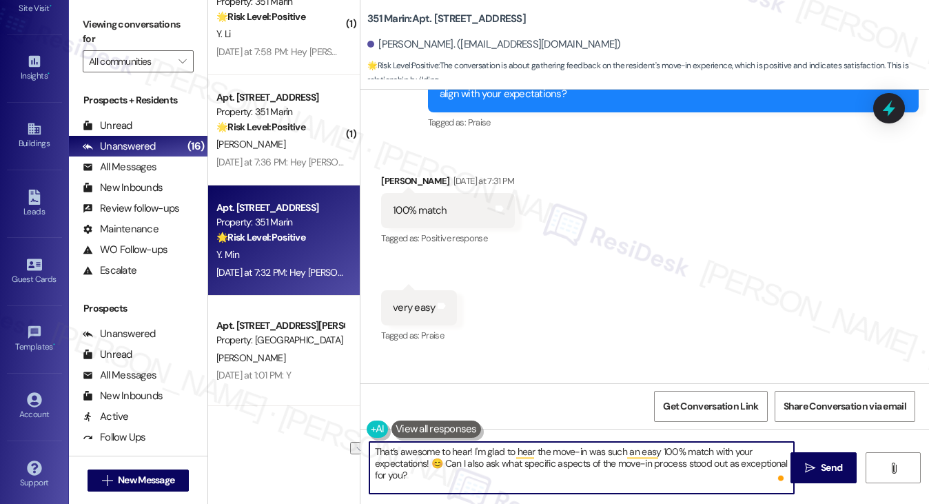
drag, startPoint x: 442, startPoint y: 462, endPoint x: 497, endPoint y: 462, distance: 54.4
click at [497, 462] on textarea "That’s awesome to hear! I'm glad to hear the move-in was such an easy 100% matc…" at bounding box center [581, 468] width 425 height 52
paste textarea "I’d also love to know"
click at [464, 486] on textarea "That’s awesome to hear! I'm glad to hear the move-in was such an easy 100% matc…" at bounding box center [581, 468] width 425 height 52
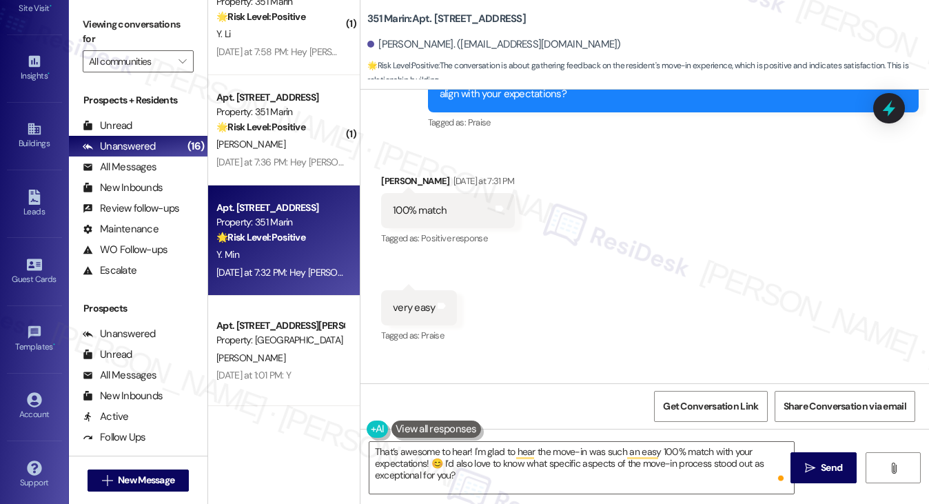
drag, startPoint x: 139, startPoint y: 29, endPoint x: 145, endPoint y: 32, distance: 7.7
click at [139, 29] on label "Viewing conversations for" at bounding box center [138, 32] width 111 height 37
click at [522, 461] on textarea "That’s awesome to hear! I'm glad to hear the move-in was such an easy 100% matc…" at bounding box center [581, 468] width 425 height 52
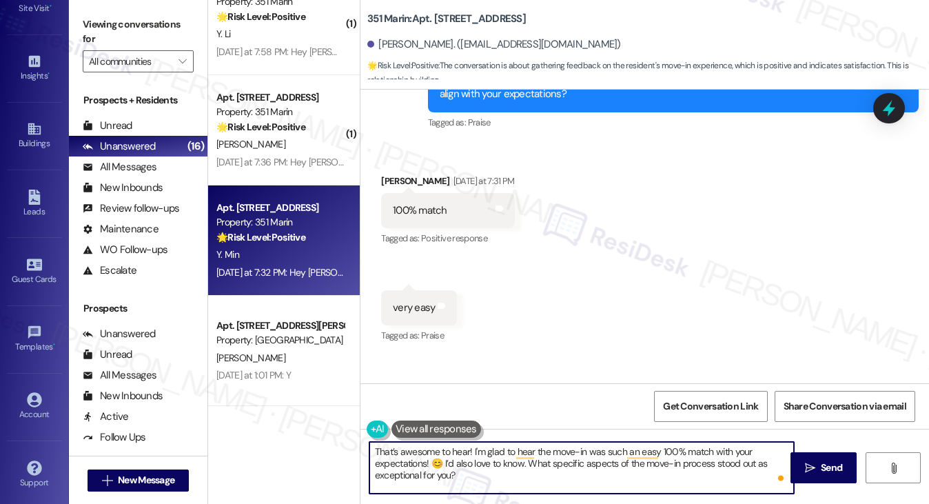
click at [573, 480] on textarea "That’s awesome to hear! I'm glad to hear the move-in was such an easy 100% matc…" at bounding box center [581, 468] width 425 height 52
type textarea "That’s awesome to hear! I'm glad to hear the move-in was such an easy 100% matc…"
click at [820, 455] on button " Send" at bounding box center [823, 467] width 67 height 31
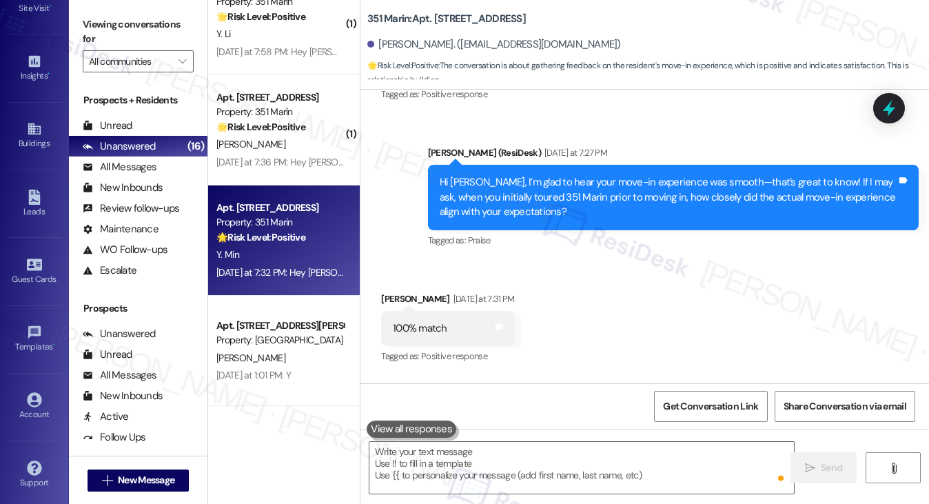
scroll to position [4063, 0]
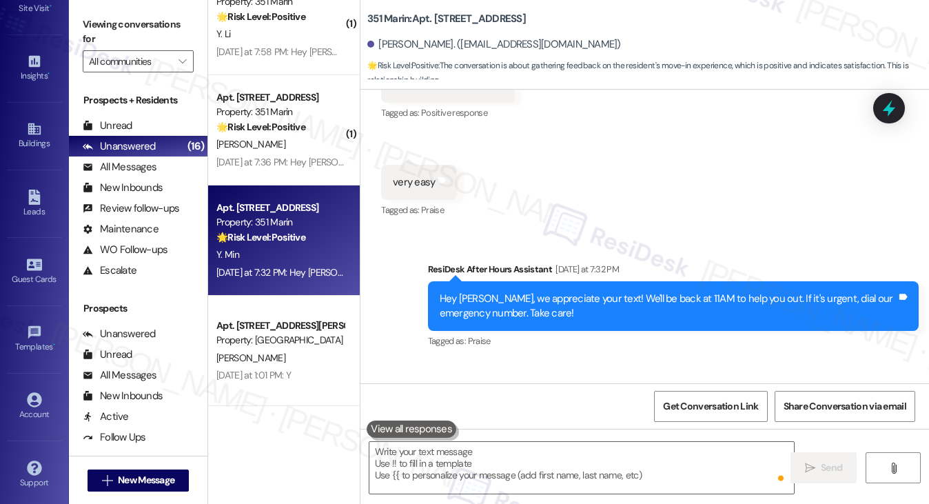
click at [508, 422] on div "That’s awesome to hear! I'm glad to hear the move-in was such an easy 100% matc…" at bounding box center [668, 444] width 457 height 44
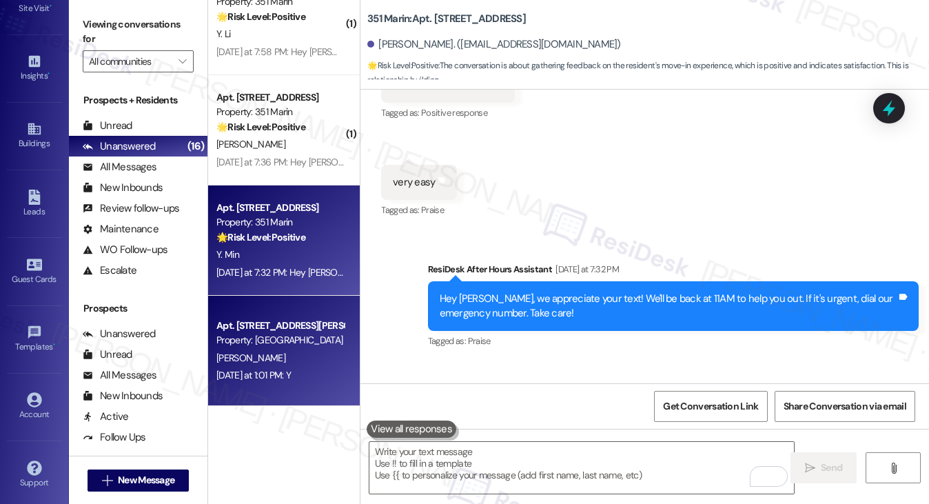
click at [263, 336] on div "Property: [GEOGRAPHIC_DATA]" at bounding box center [279, 340] width 127 height 14
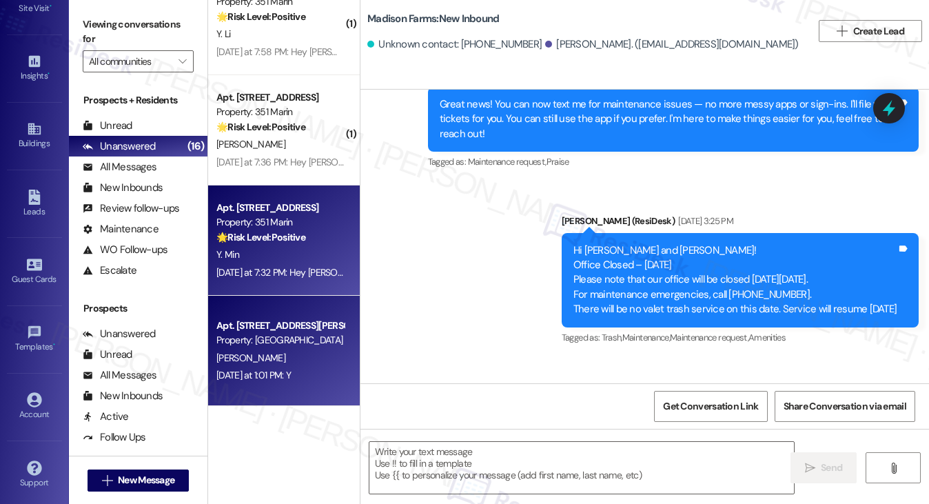
type textarea "Fetching suggested responses. Please feel free to read through the conversation…"
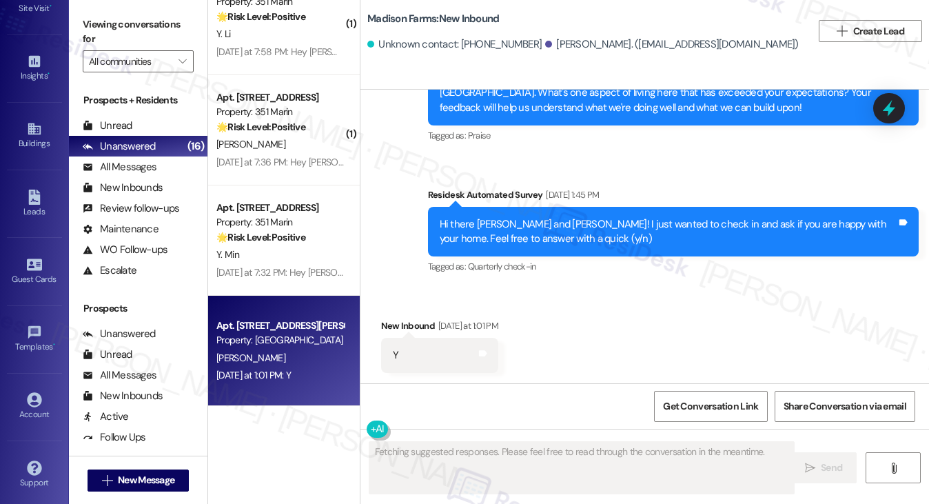
scroll to position [763, 0]
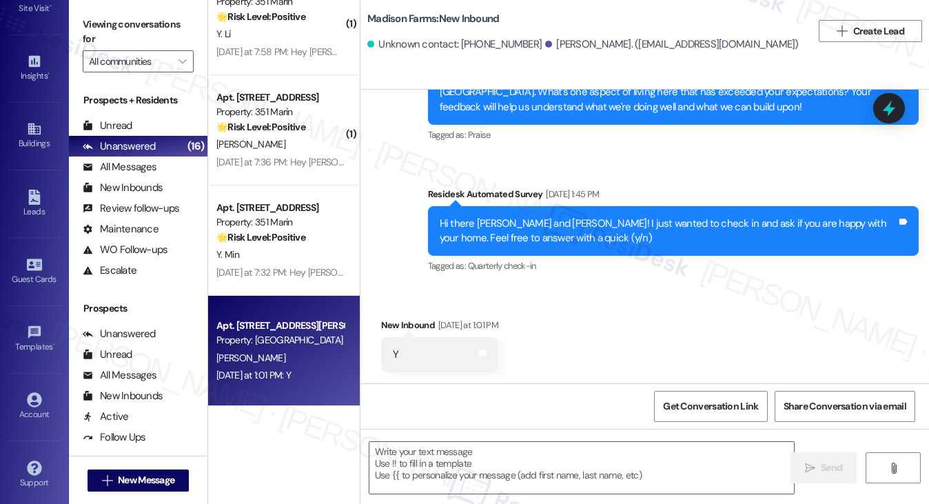
drag, startPoint x: 106, startPoint y: 21, endPoint x: 334, endPoint y: 187, distance: 282.1
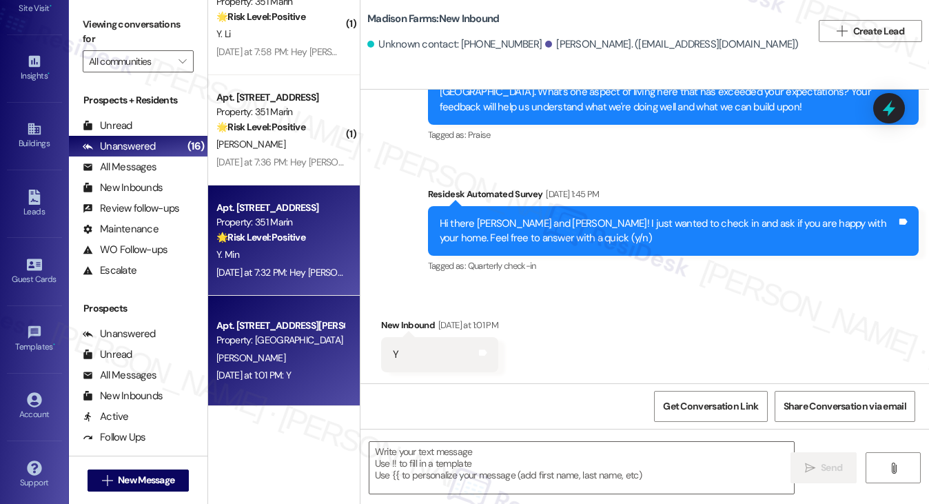
click at [106, 21] on label "Viewing conversations for" at bounding box center [138, 32] width 111 height 37
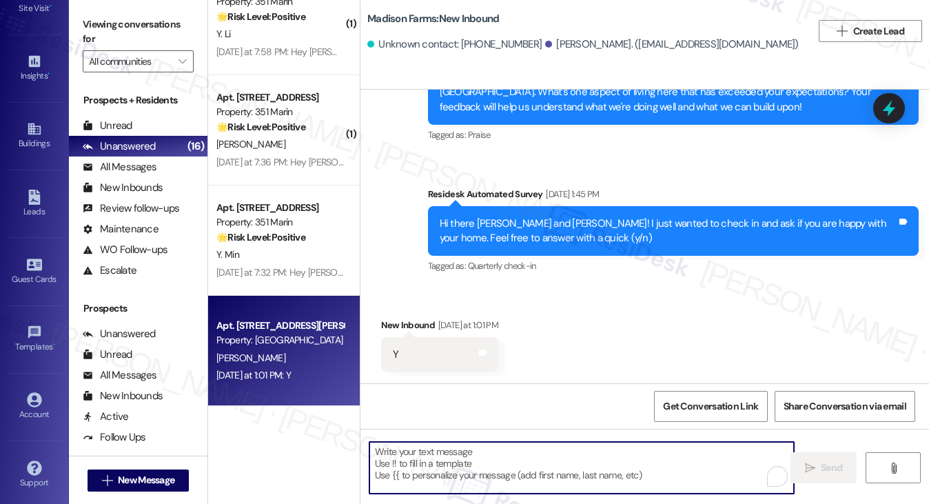
click at [484, 457] on textarea "To enrich screen reader interactions, please activate Accessibility in Grammarl…" at bounding box center [581, 468] width 425 height 52
paste textarea "That’s wonderful to hear, Yu-Shou, thank you! 💛 If you’re comfortable, would yo…"
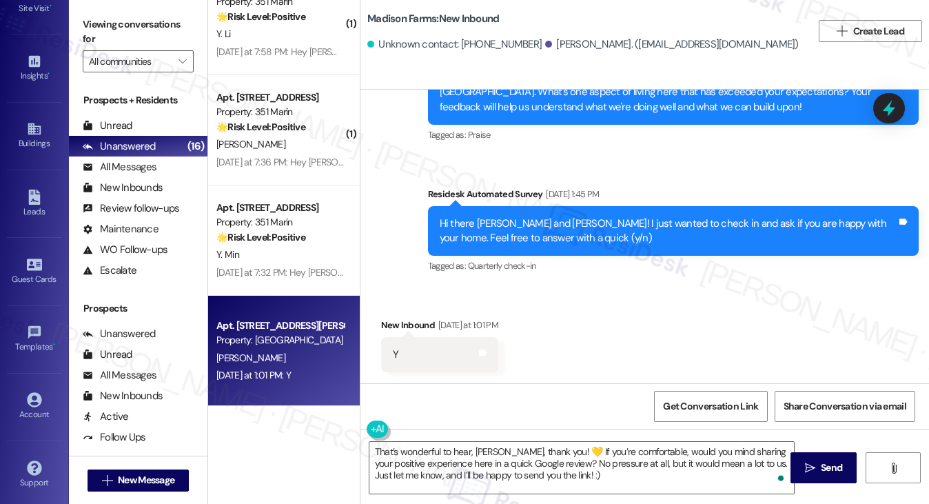
click at [496, 219] on div "Hi there Suehail and Marie! I just wanted to check in and ask if you are happy …" at bounding box center [668, 231] width 457 height 30
click at [496, 221] on div "Hi there Suehail and Marie! I just wanted to check in and ask if you are happy …" at bounding box center [668, 231] width 457 height 30
copy div "Suehail"
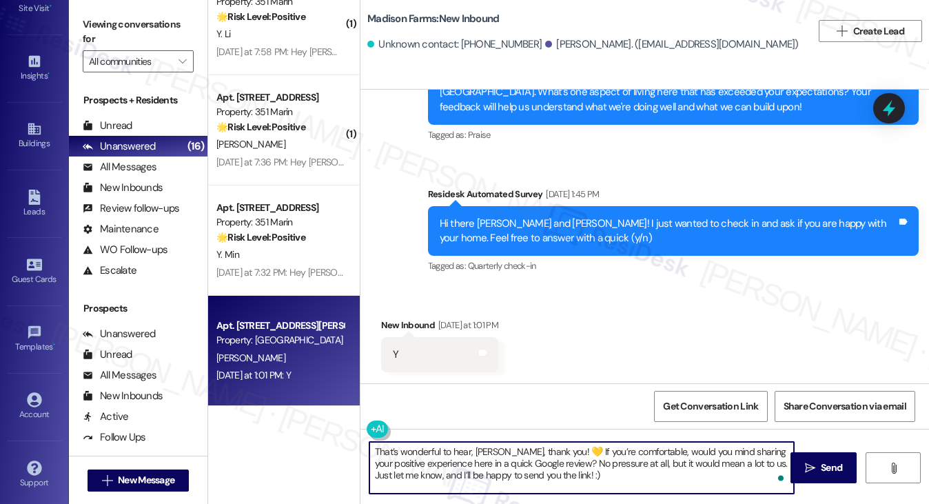
drag, startPoint x: 506, startPoint y: 450, endPoint x: 473, endPoint y: 447, distance: 33.9
click at [473, 447] on textarea "That’s wonderful to hear, Yu-Shou, thank you! 💛 If you’re comfortable, would yo…" at bounding box center [581, 468] width 425 height 52
paste textarea "Suehail"
drag, startPoint x: 560, startPoint y: 444, endPoint x: 551, endPoint y: 444, distance: 8.3
click at [551, 444] on textarea "That’s wonderful to hear, Suehail, thank you! 💛 If you’re comfortable, would yo…" at bounding box center [581, 468] width 425 height 52
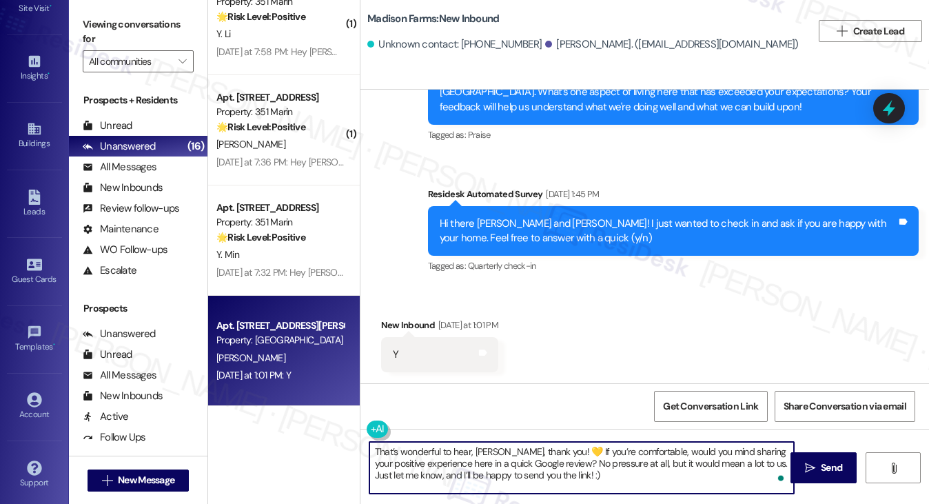
type textarea "That’s wonderful to hear, Suehail, thank you! If you’re comfortable, would you …"
click at [544, 462] on textarea "That’s wonderful to hear, Suehail, thank you! If you’re comfortable, would you …" at bounding box center [581, 468] width 425 height 52
click at [644, 486] on textarea "That’s wonderful to hear, Suehail, thank you! If you’re comfortable, would you …" at bounding box center [581, 468] width 425 height 52
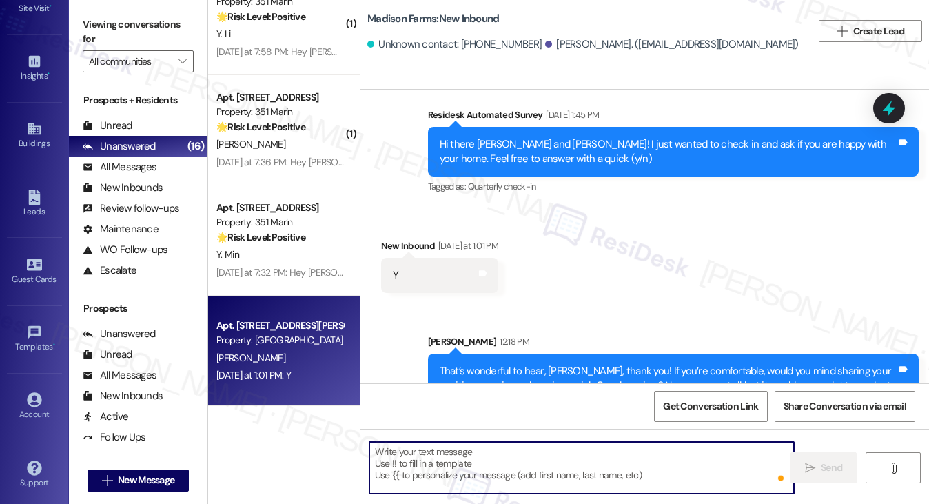
scroll to position [888, 0]
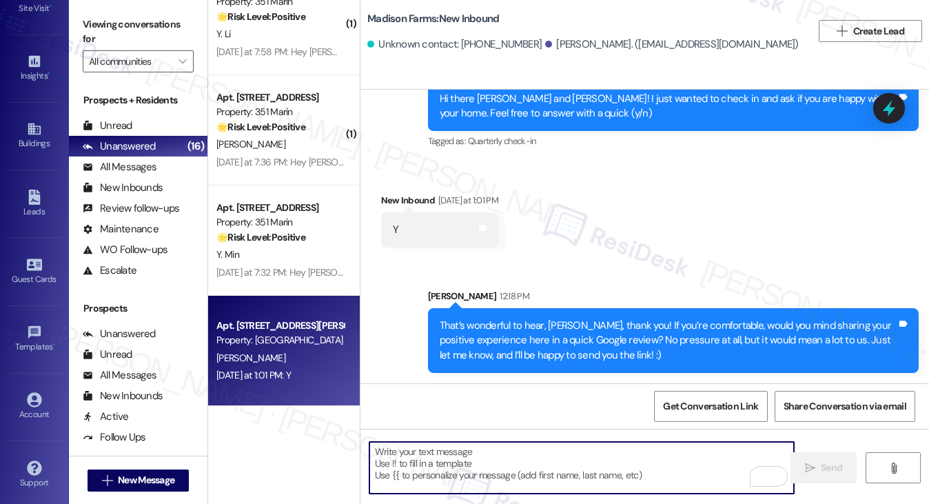
click at [513, 316] on div "That’s wonderful to hear, Suehail, thank you! If you’re comfortable, would you …" at bounding box center [673, 340] width 491 height 65
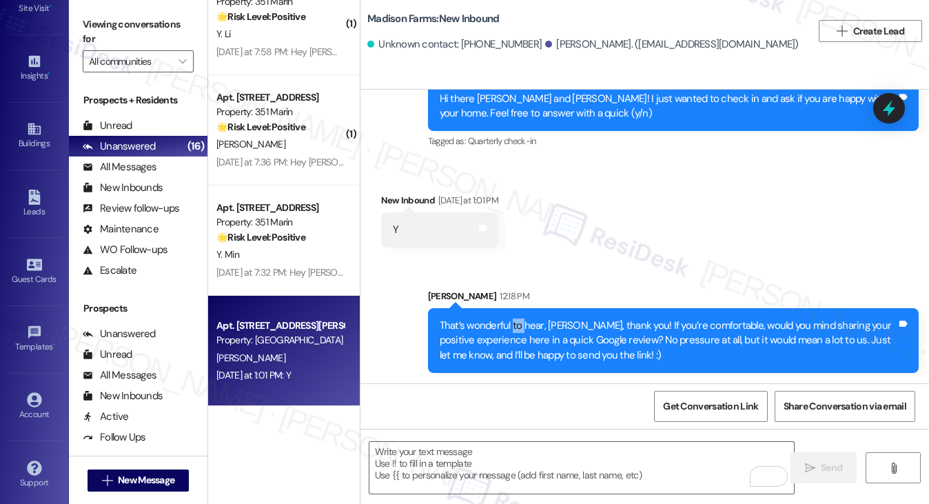
click at [513, 316] on div "That’s wonderful to hear, Suehail, thank you! If you’re comfortable, would you …" at bounding box center [673, 340] width 491 height 65
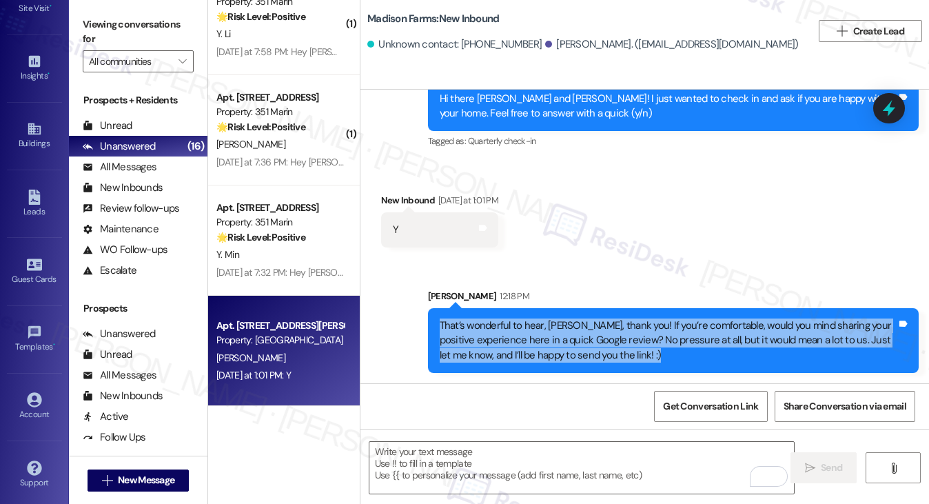
click at [513, 316] on div "That’s wonderful to hear, Suehail, thank you! If you’re comfortable, would you …" at bounding box center [673, 340] width 491 height 65
click at [651, 322] on div "That’s wonderful to hear, Suehail, thank you! If you’re comfortable, would you …" at bounding box center [668, 340] width 457 height 44
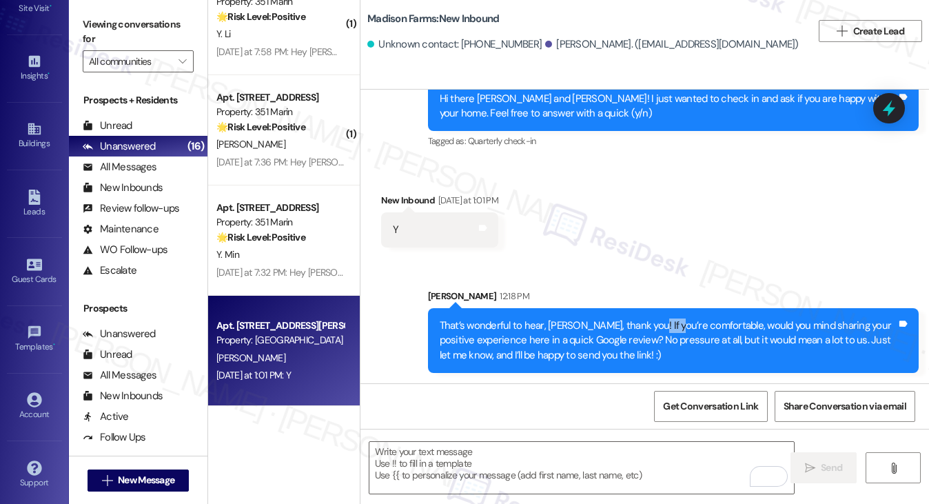
click at [651, 322] on div "That’s wonderful to hear, Suehail, thank you! If you’re comfortable, would you …" at bounding box center [668, 340] width 457 height 44
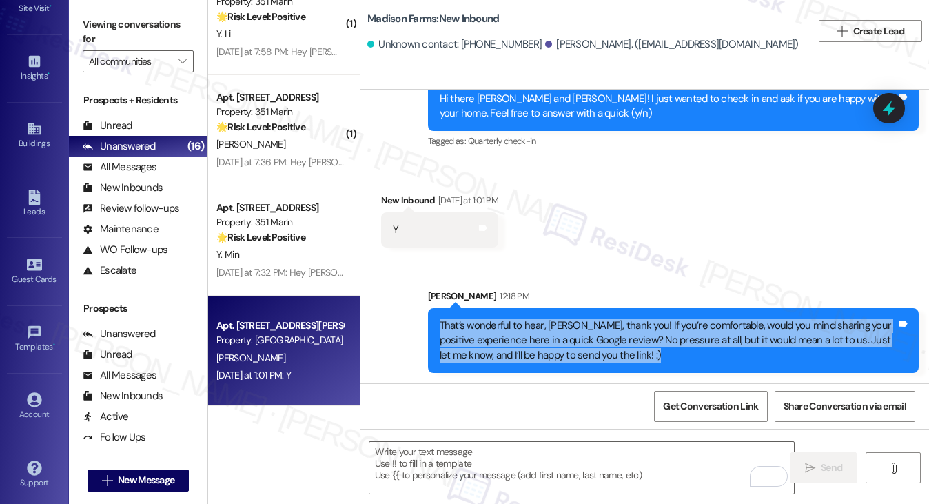
click at [651, 322] on div "That’s wonderful to hear, Suehail, thank you! If you’re comfortable, would you …" at bounding box center [668, 340] width 457 height 44
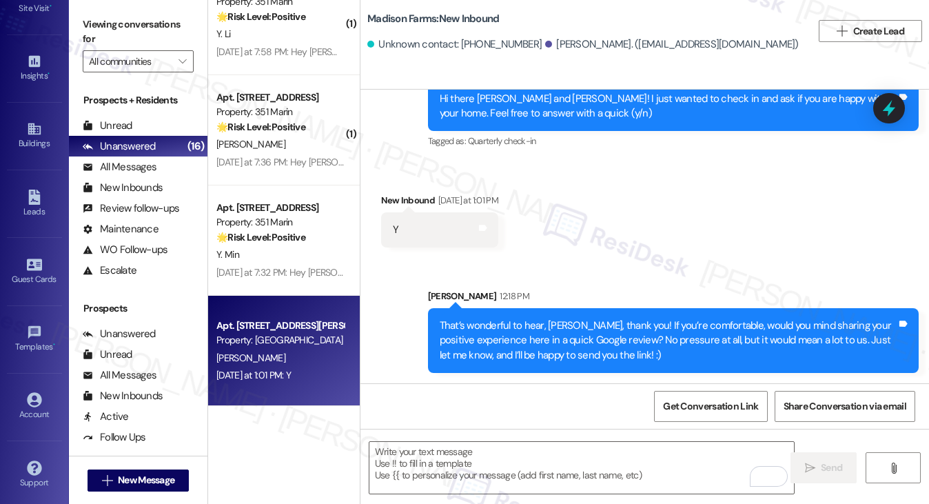
click at [498, 213] on div "Y Tags and notes" at bounding box center [439, 229] width 117 height 35
click at [487, 225] on icon at bounding box center [483, 228] width 8 height 6
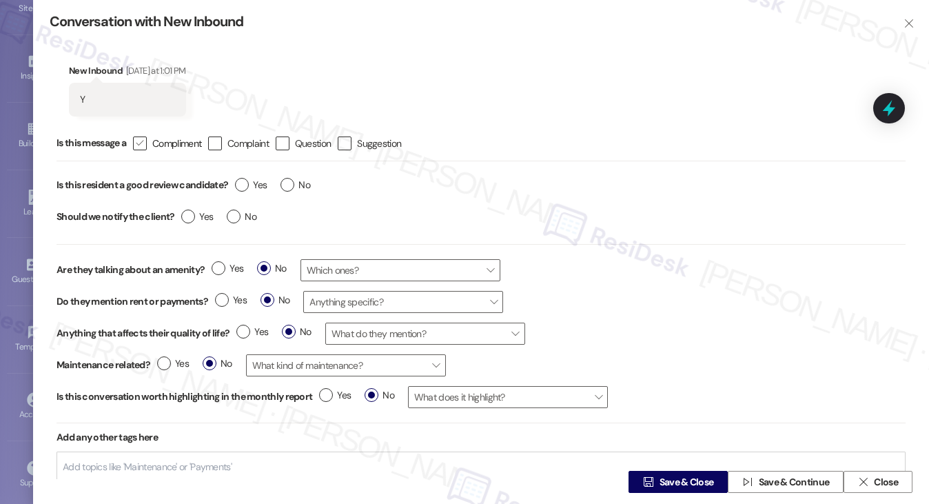
click at [149, 141] on label " Compliment" at bounding box center [167, 143] width 68 height 14
click at [135, 141] on input " Compliment" at bounding box center [130, 143] width 9 height 9
checkbox input "true"
click at [243, 181] on label "Yes" at bounding box center [251, 185] width 32 height 14
click at [243, 181] on input "Yes" at bounding box center [251, 187] width 32 height 18
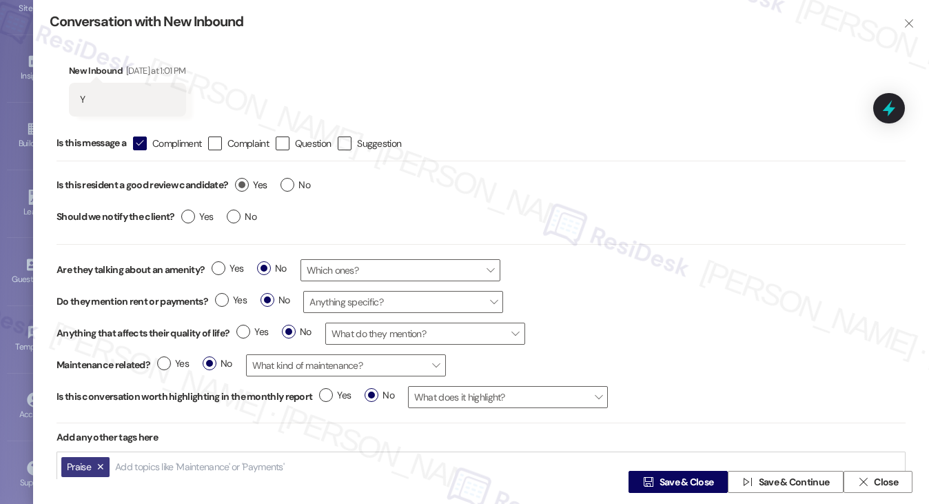
radio input "true"
click at [233, 214] on label "No" at bounding box center [242, 216] width 30 height 14
click at [233, 214] on input "No" at bounding box center [242, 218] width 30 height 18
radio input "true"
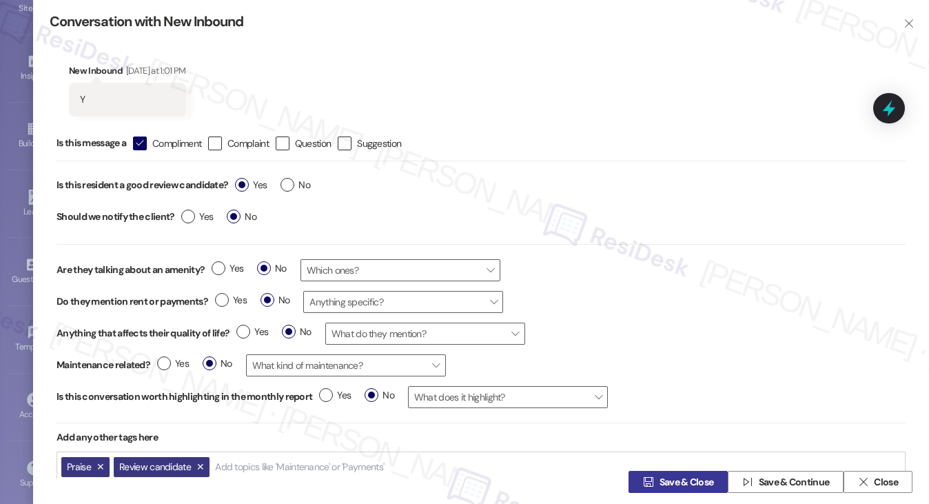
click at [659, 478] on span "Save & Close" at bounding box center [686, 482] width 54 height 14
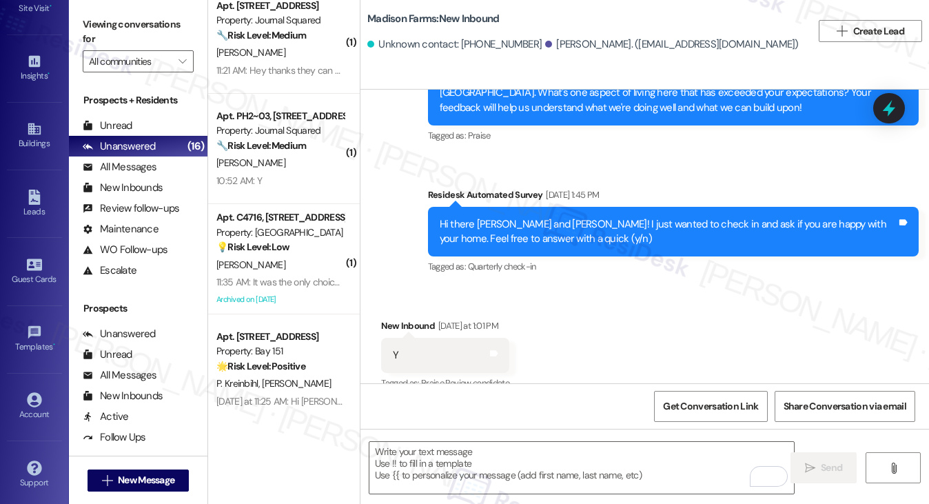
scroll to position [0, 0]
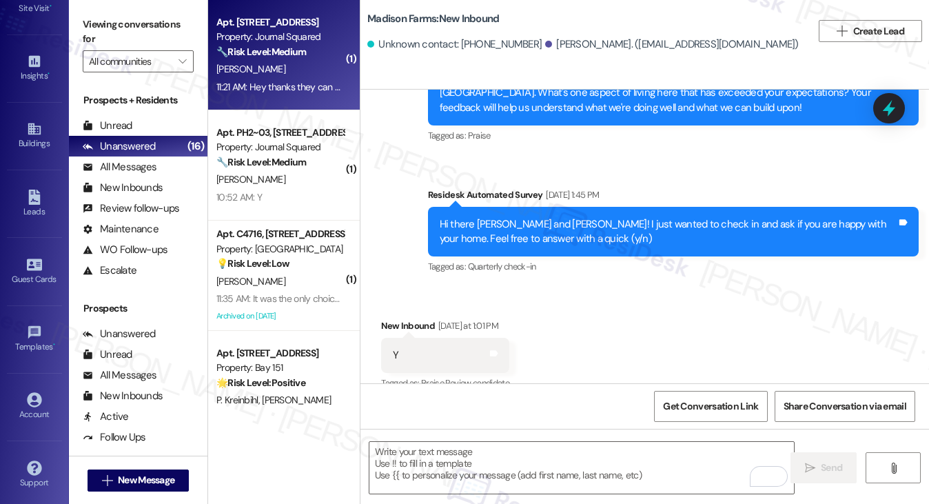
click at [253, 60] on div "Apt. 5410, 595 Pavonia Ave Property: Journal Squared 🔧 Risk Level: Medium The r…" at bounding box center [280, 37] width 130 height 47
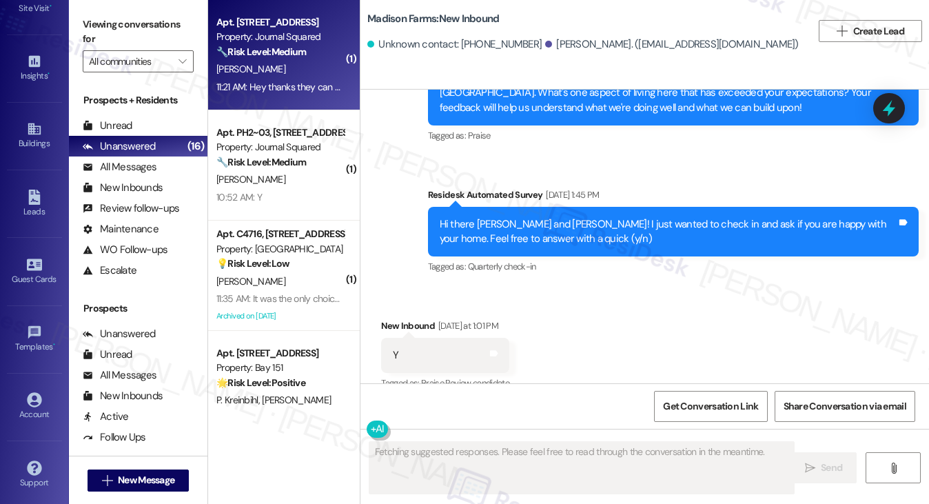
type textarea "Fetching suggested responses. Please feel free to read through the conversation…"
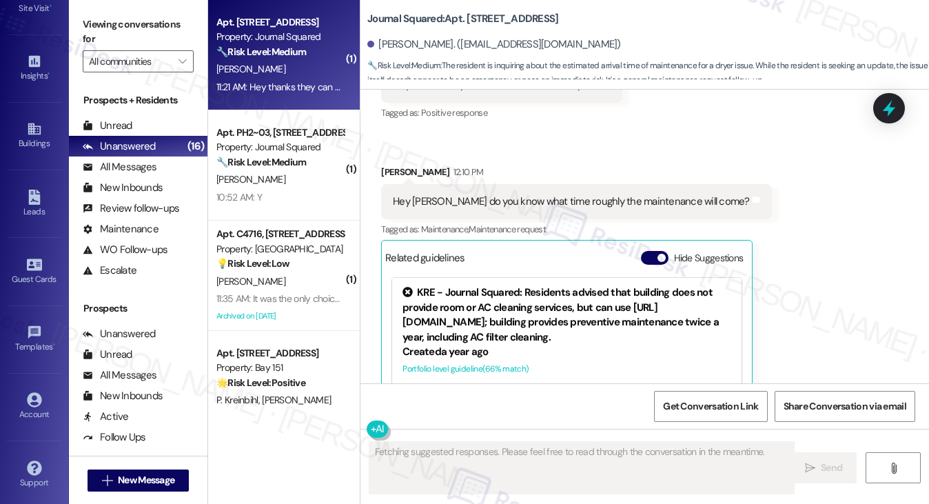
scroll to position [3330, 0]
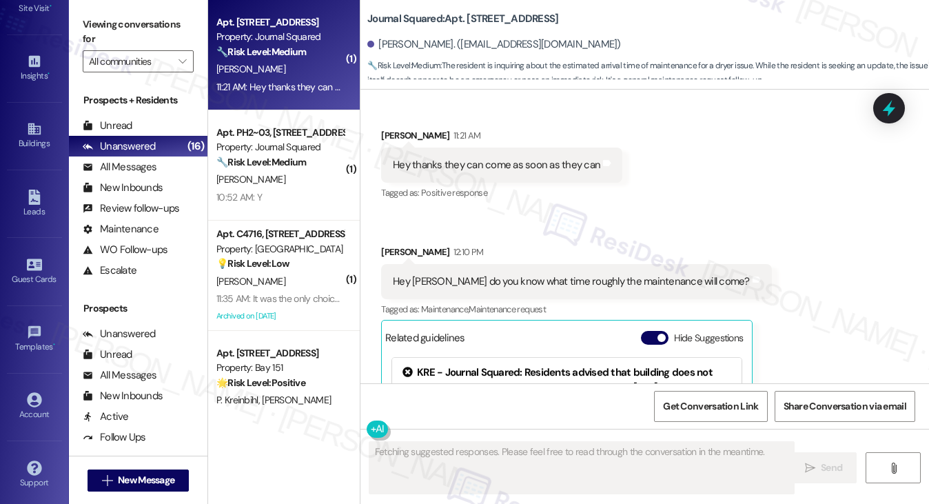
click at [532, 274] on div "Hey [PERSON_NAME] do you know what time roughly the maintenance will come?" at bounding box center [571, 281] width 357 height 14
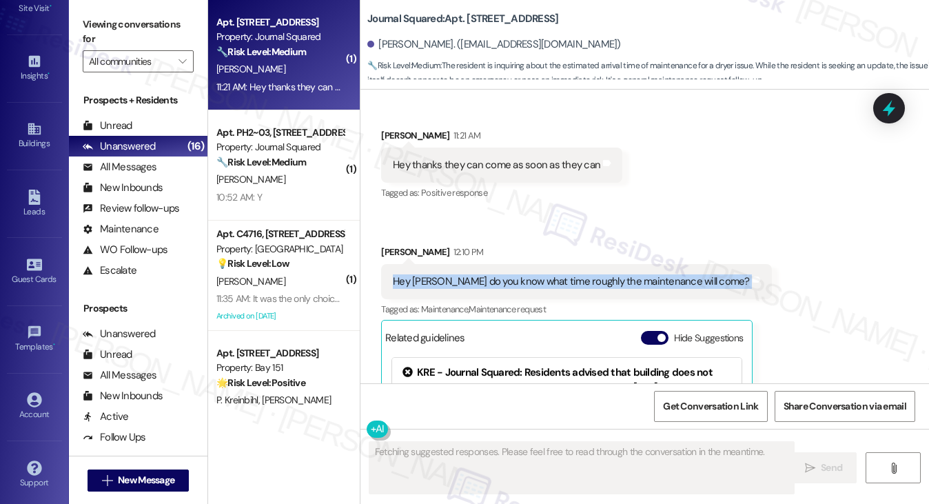
click at [532, 274] on div "Hey [PERSON_NAME] do you know what time roughly the maintenance will come?" at bounding box center [571, 281] width 357 height 14
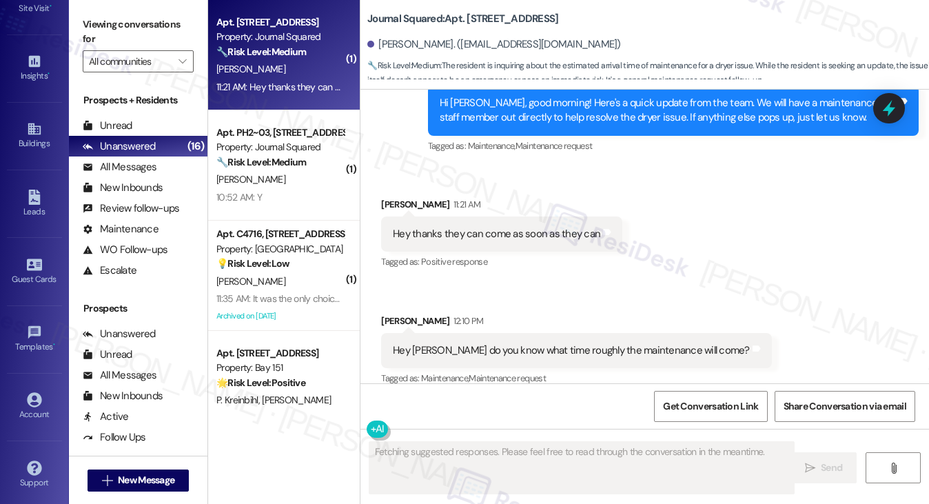
click at [499, 216] on div "Hey thanks they can come as soon as they can Tags and notes" at bounding box center [501, 233] width 241 height 35
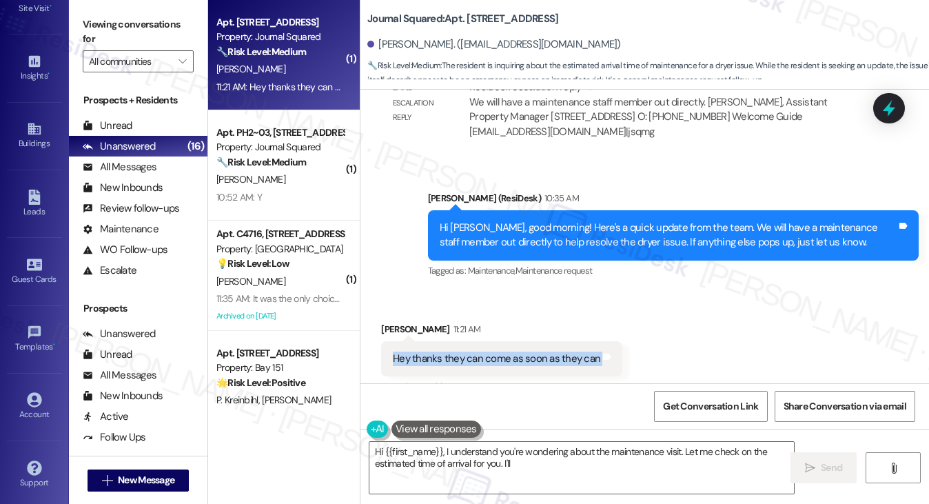
scroll to position [2986, 0]
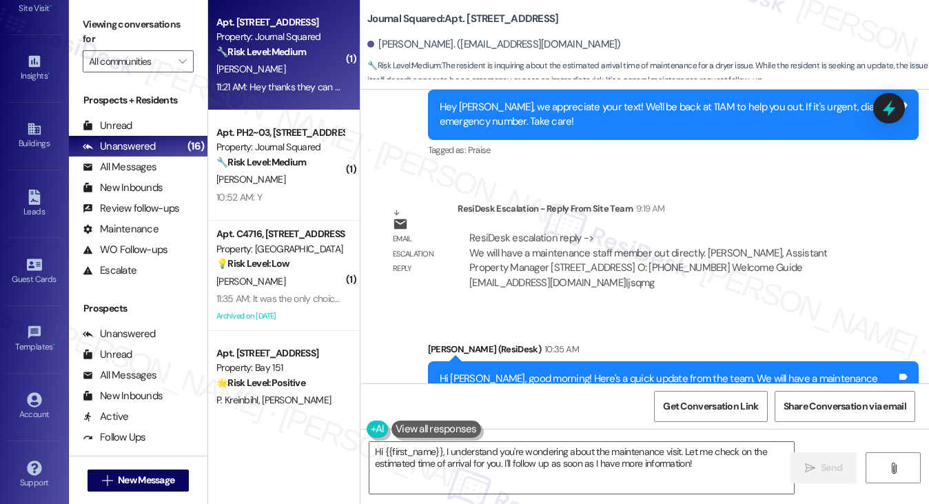
click at [505, 371] on div "Hi [PERSON_NAME], good morning! Here's a quick update from the team. We will ha…" at bounding box center [668, 386] width 457 height 30
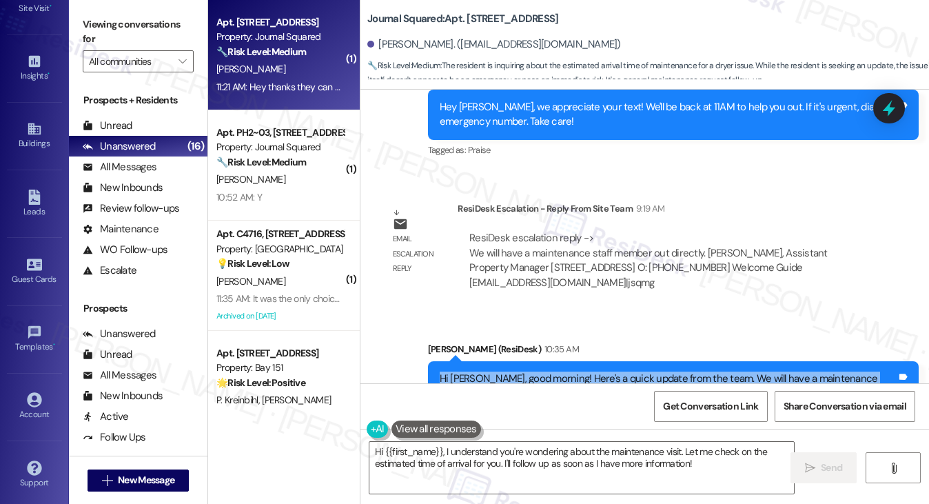
click at [505, 371] on div "Hi [PERSON_NAME], good morning! Here's a quick update from the team. We will ha…" at bounding box center [668, 386] width 457 height 30
click at [697, 371] on div "Hi [PERSON_NAME], good morning! Here's a quick update from the team. We will ha…" at bounding box center [668, 386] width 457 height 30
click at [684, 361] on div "Hi Komal, good morning! Here's a quick update from the team. We will have a mai…" at bounding box center [673, 386] width 491 height 50
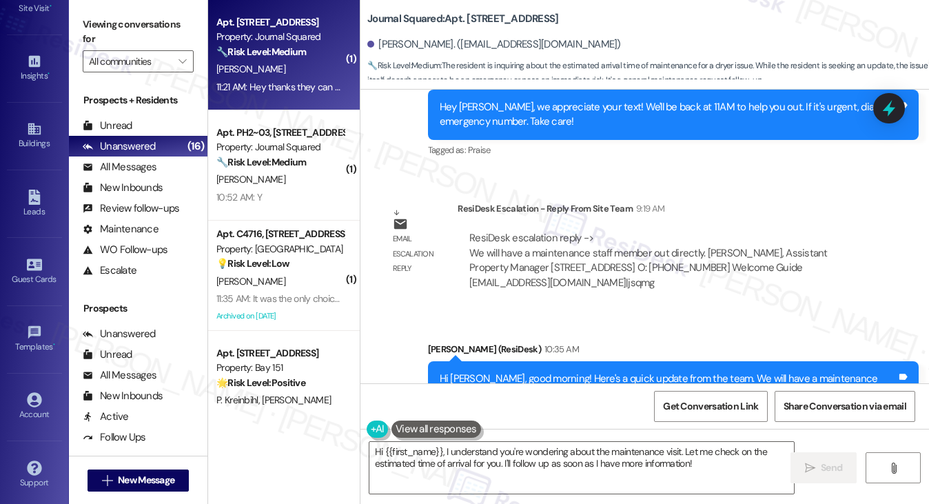
click at [602, 371] on div "Hi [PERSON_NAME], good morning! Here's a quick update from the team. We will ha…" at bounding box center [668, 386] width 457 height 30
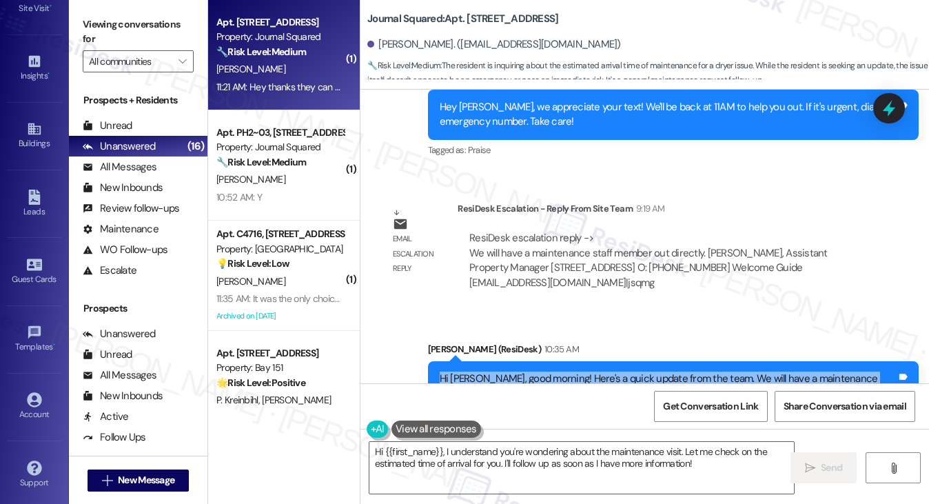
click at [602, 371] on div "Hi [PERSON_NAME], good morning! Here's a quick update from the team. We will ha…" at bounding box center [668, 386] width 457 height 30
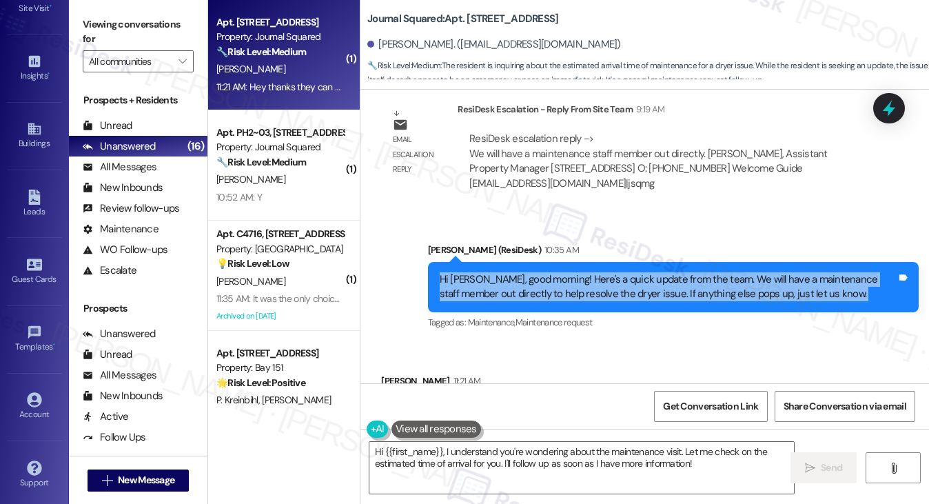
scroll to position [3193, 0]
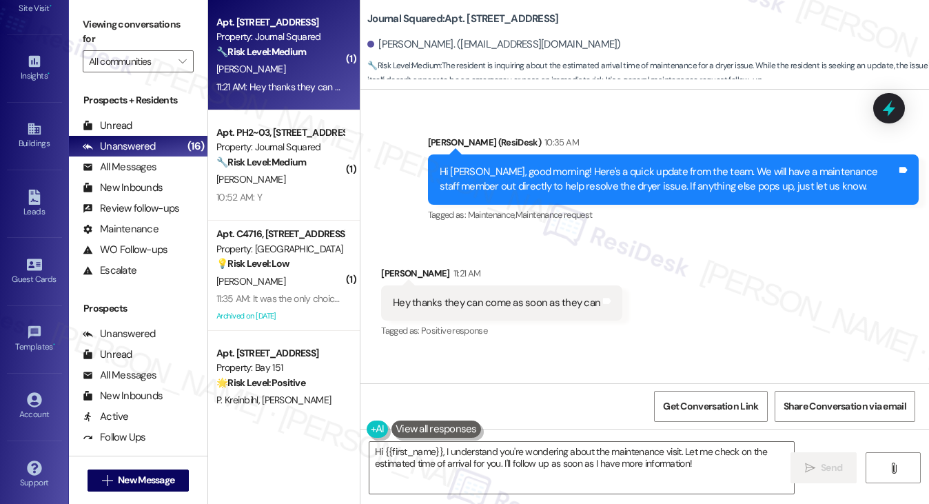
click at [492, 296] on div "Hey thanks they can come as soon as they can" at bounding box center [496, 303] width 207 height 14
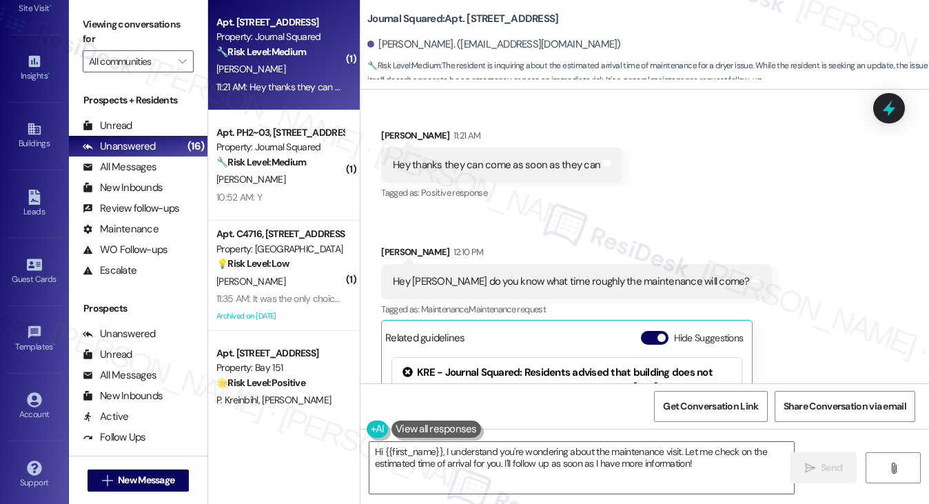
click at [551, 274] on div "Hey [PERSON_NAME] do you know what time roughly the maintenance will come?" at bounding box center [571, 281] width 357 height 14
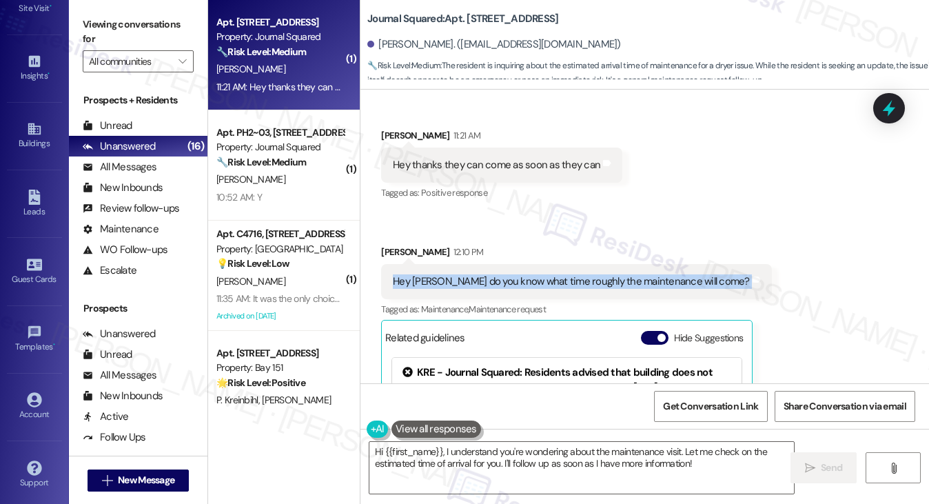
click at [551, 274] on div "Hey [PERSON_NAME] do you know what time roughly the maintenance will come?" at bounding box center [571, 281] width 357 height 14
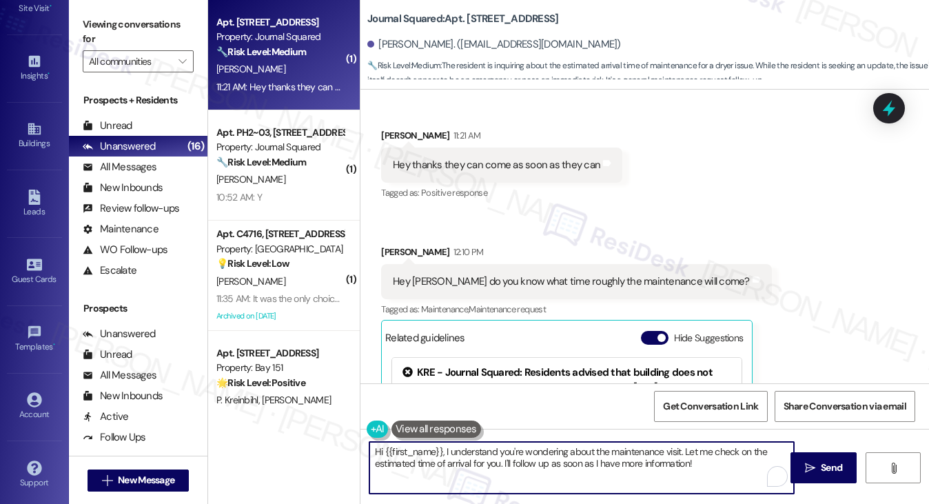
drag, startPoint x: 703, startPoint y: 465, endPoint x: 317, endPoint y: 443, distance: 386.5
click at [317, 443] on div "( 1 ) Apt. [STREET_ADDRESS] Property: Journal Squared 🔧 Risk Level: Medium The …" at bounding box center [568, 252] width 721 height 504
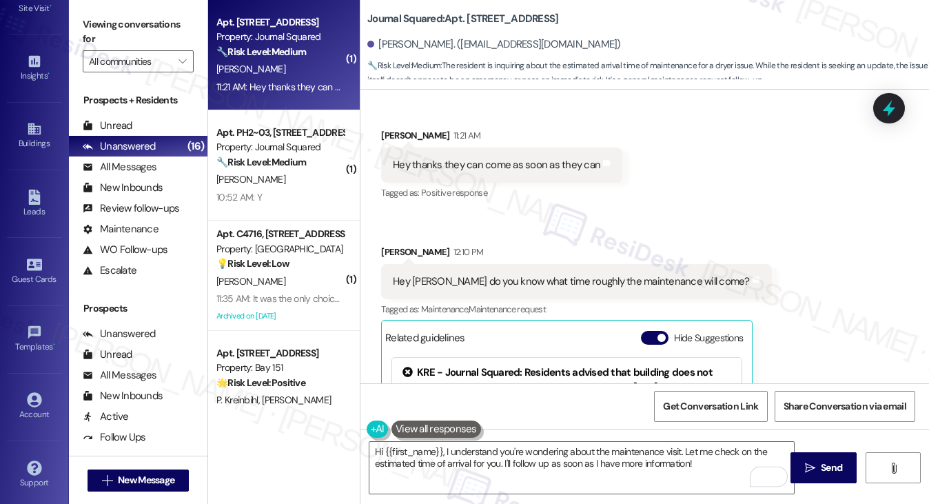
click at [478, 17] on b "Journal Squared: Apt. 5410, 595 Pavonia Ave" at bounding box center [462, 19] width 191 height 14
copy b "5410"
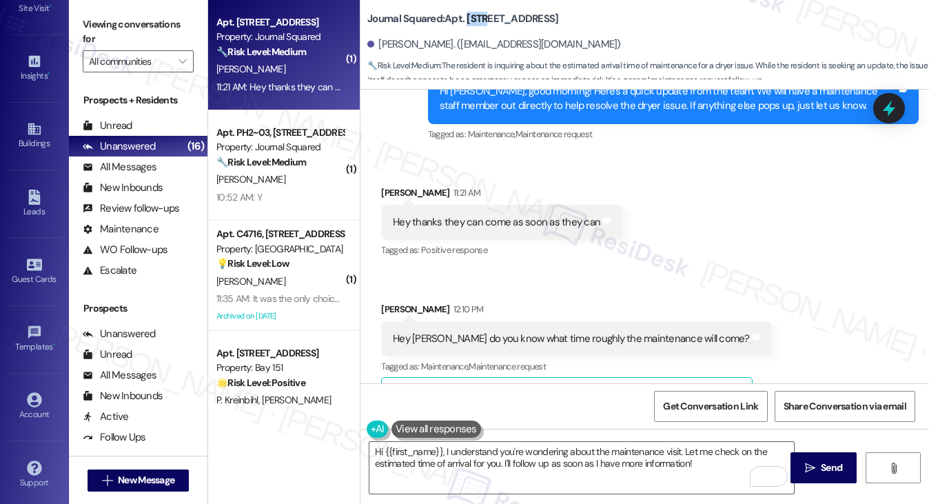
scroll to position [3193, 0]
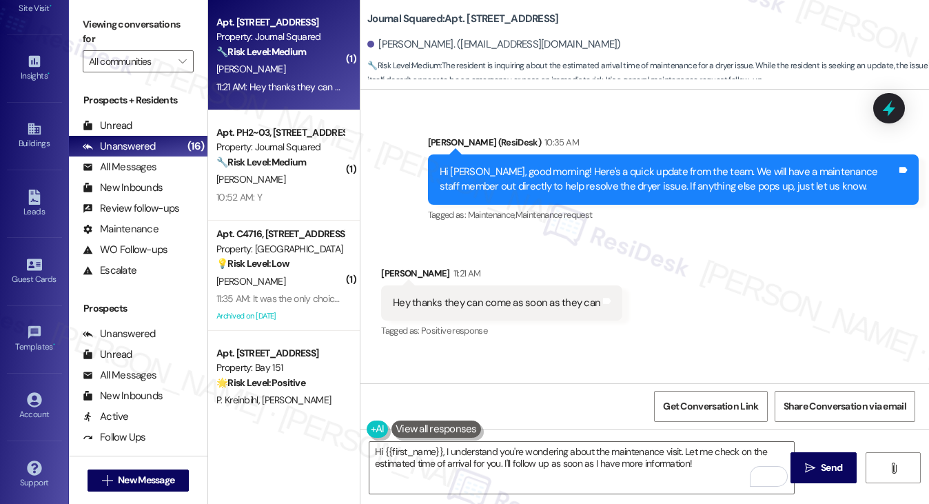
click at [471, 296] on div "Hey thanks they can come as soon as they can" at bounding box center [496, 303] width 207 height 14
click at [521, 165] on div "Hi [PERSON_NAME], good morning! Here's a quick update from the team. We will ha…" at bounding box center [668, 180] width 457 height 30
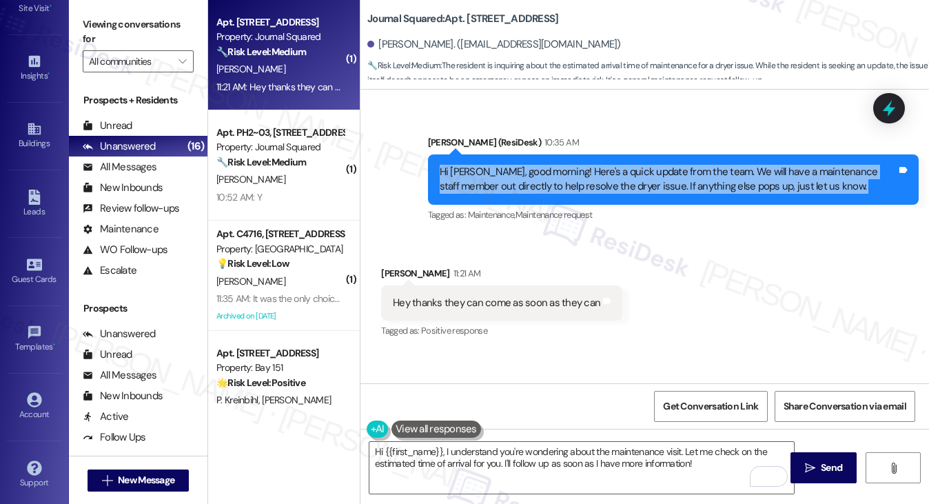
click at [521, 165] on div "Hi [PERSON_NAME], good morning! Here's a quick update from the team. We will ha…" at bounding box center [668, 180] width 457 height 30
copy div "Hi Komal, good morning! Here's a quick update from the team. We will have a mai…"
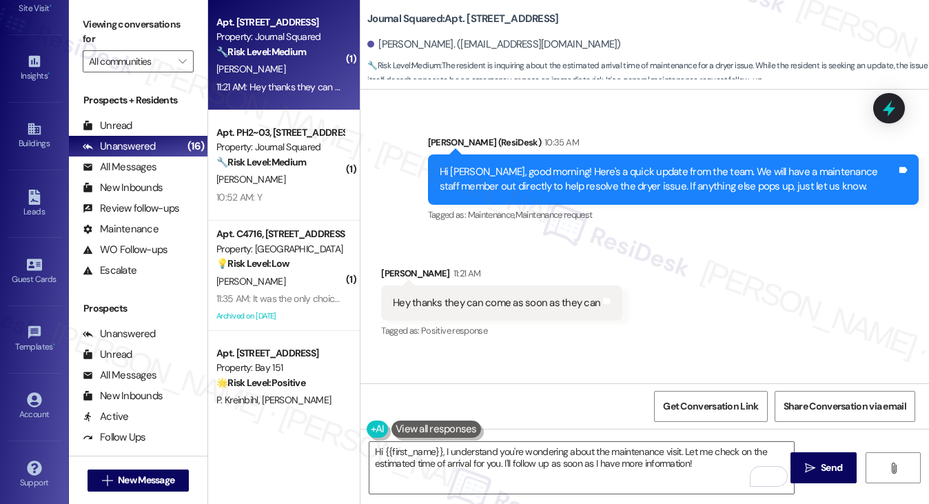
click at [79, 27] on div "Viewing conversations for All communities " at bounding box center [138, 43] width 139 height 86
click at [535, 296] on div "Hey thanks they can come as soon as they can" at bounding box center [496, 303] width 207 height 14
copy div "Hey thanks they can come as soon as they can Tags and notes"
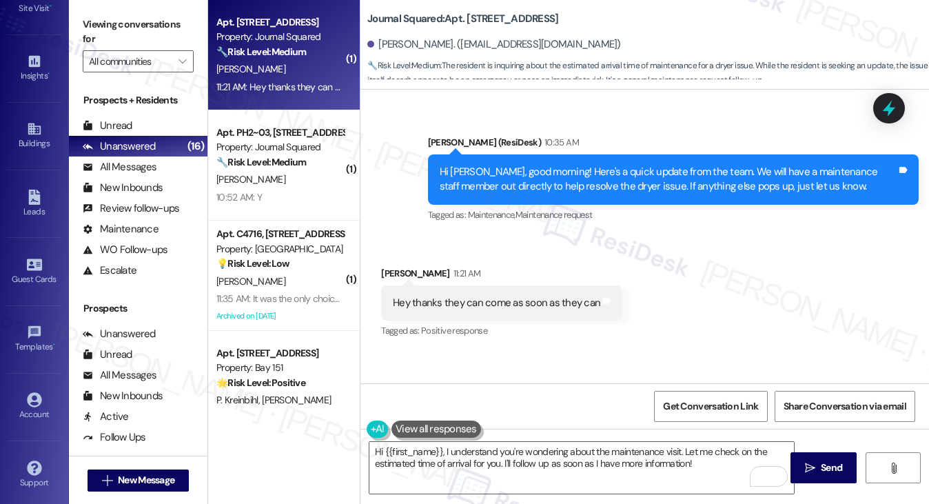
click at [124, 22] on label "Viewing conversations for" at bounding box center [138, 32] width 111 height 37
click at [464, 412] on div "Hey [PERSON_NAME] do you know what time roughly the maintenance will come?" at bounding box center [571, 419] width 357 height 14
copy div "Hey Jane do you know what time roughly the maintenance will come? Tags and notes"
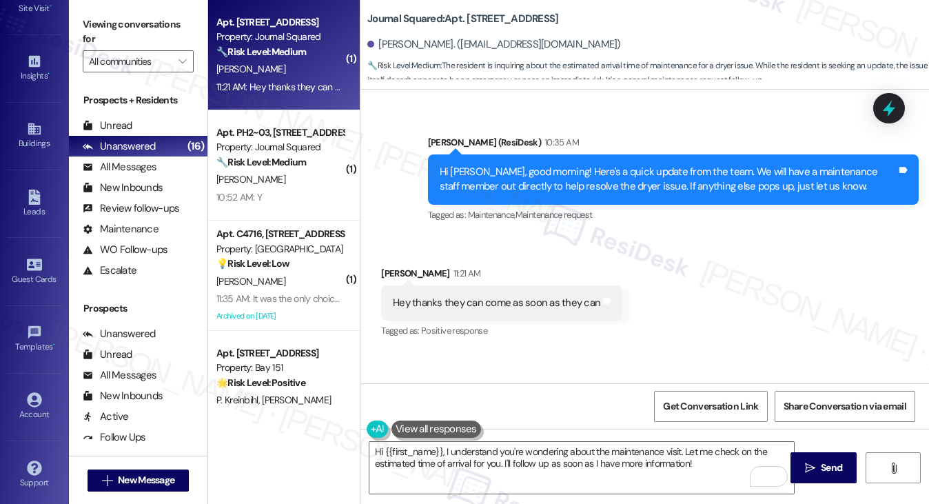
click at [104, 27] on label "Viewing conversations for" at bounding box center [138, 32] width 111 height 37
click at [124, 28] on label "Viewing conversations for" at bounding box center [138, 32] width 111 height 37
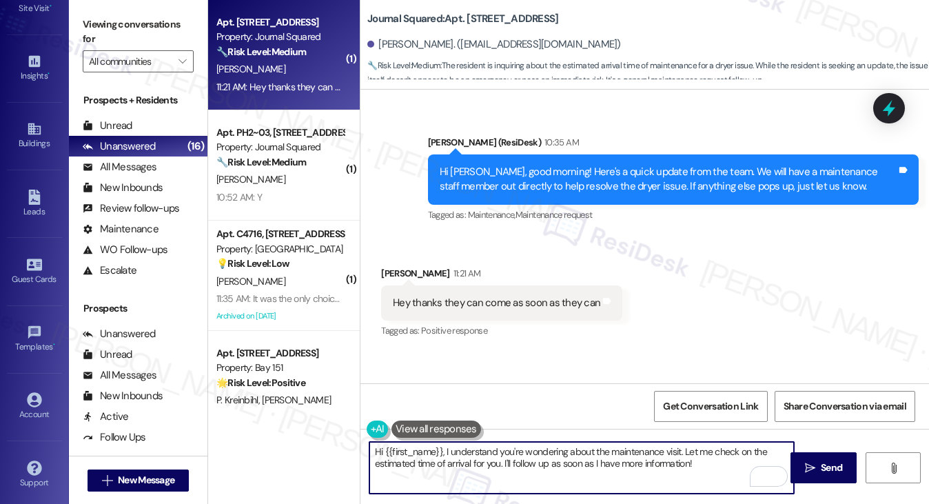
click at [520, 463] on textarea "Hi {{first_name}}, I understand you're wondering about the maintenance visit. L…" at bounding box center [581, 468] width 425 height 52
drag, startPoint x: 703, startPoint y: 466, endPoint x: 684, endPoint y: 449, distance: 25.4
click at [684, 449] on textarea "Hi {{first_name}}, I understand you're wondering about the maintenance visit. L…" at bounding box center [581, 468] width 425 height 52
paste textarea "I don’t have an exact time for when maintenance will arrive, but the team has b…"
click at [394, 266] on div "Komal Patel 11:21 AM" at bounding box center [501, 275] width 241 height 19
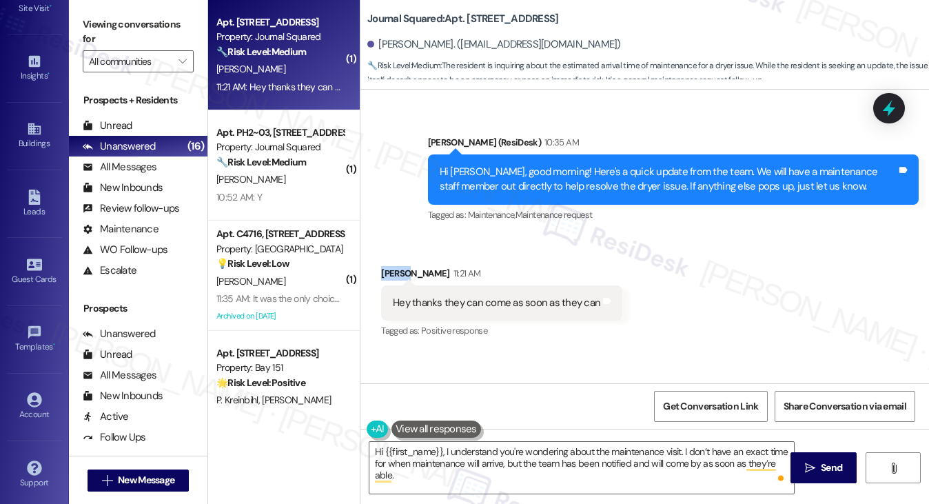
click at [394, 266] on div "Komal Patel 11:21 AM" at bounding box center [501, 275] width 241 height 19
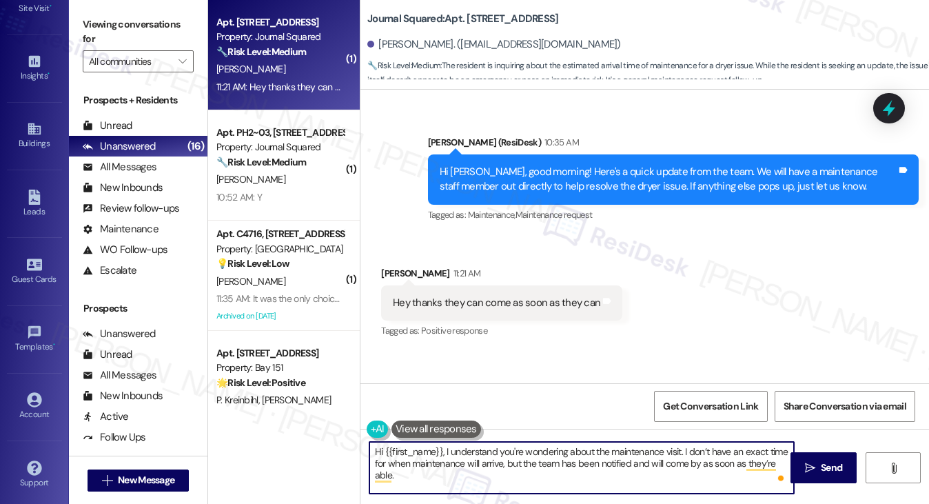
drag, startPoint x: 441, startPoint y: 451, endPoint x: 387, endPoint y: 451, distance: 54.4
click at [387, 451] on textarea "Hi {{first_name}}, I understand you're wondering about the maintenance visit. I…" at bounding box center [581, 468] width 425 height 52
click at [463, 457] on textarea "Hi {{first_name}}, I understand you're wondering about the maintenance visit. I…" at bounding box center [581, 468] width 425 height 52
drag, startPoint x: 682, startPoint y: 451, endPoint x: 314, endPoint y: 437, distance: 368.3
click at [314, 437] on div "( 1 ) Apt. [STREET_ADDRESS] Property: Journal Squared 🔧 Risk Level: Medium The …" at bounding box center [568, 252] width 721 height 504
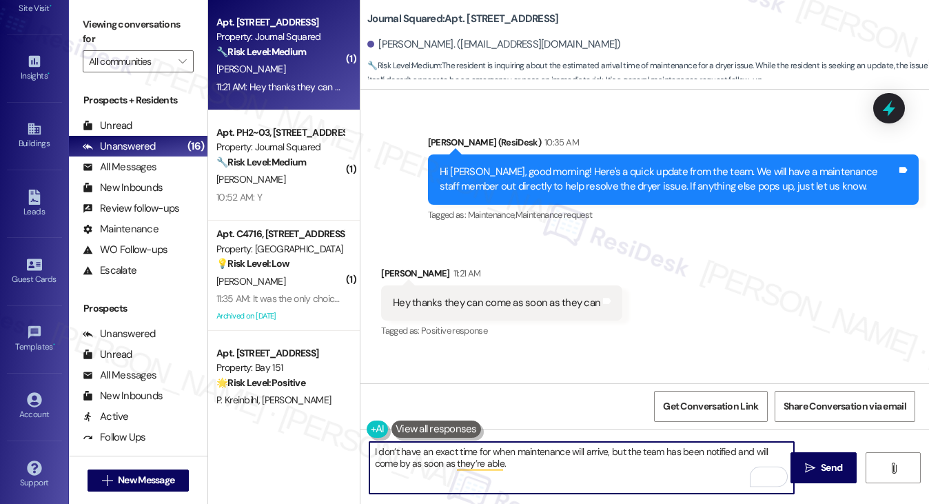
click at [523, 464] on textarea "I don’t have an exact time for when maintenance will arrive, but the team has b…" at bounding box center [581, 468] width 425 height 52
type textarea "I don’t have an exact time for when maintenance will arrive, but the team has b…"
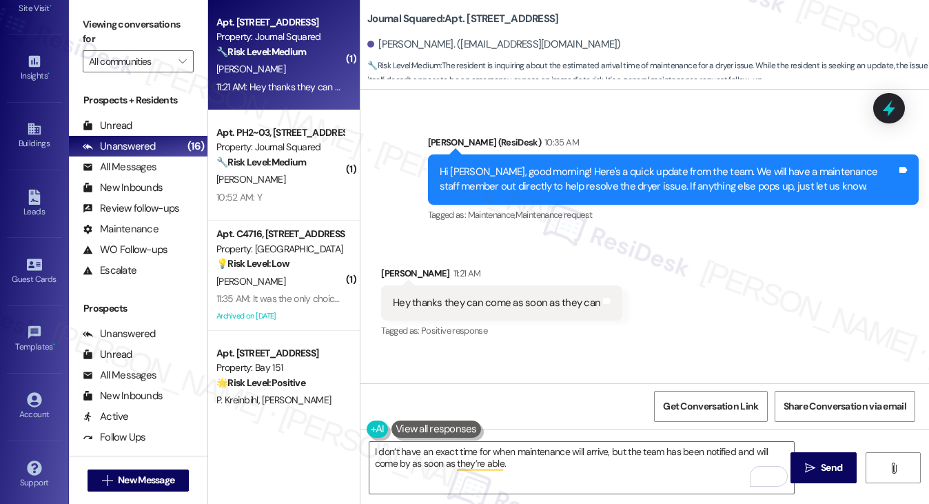
click at [116, 42] on label "Viewing conversations for" at bounding box center [138, 32] width 111 height 37
click at [471, 17] on b "Journal Squared: Apt. 5410, 595 Pavonia Ave" at bounding box center [462, 19] width 191 height 14
click at [122, 25] on label "Viewing conversations for" at bounding box center [138, 32] width 111 height 37
click at [122, 35] on label "Viewing conversations for" at bounding box center [138, 32] width 111 height 37
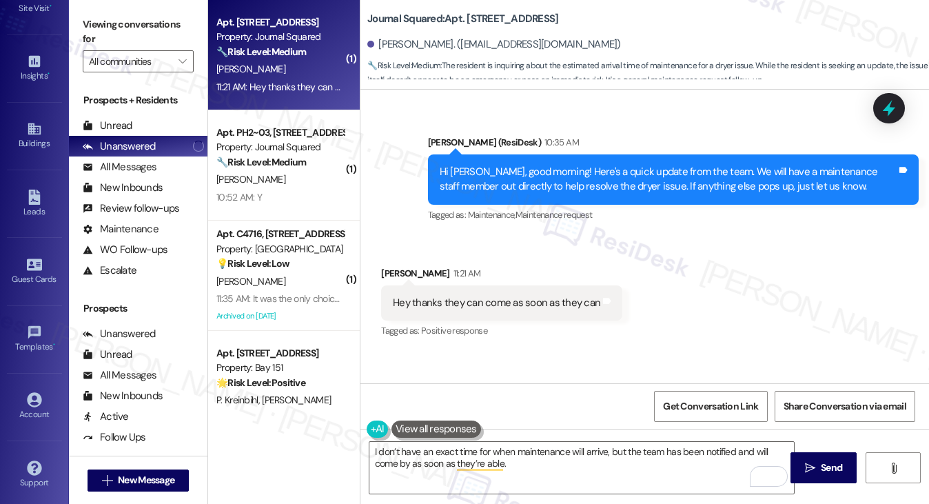
click at [123, 17] on label "Viewing conversations for" at bounding box center [138, 32] width 111 height 37
click at [123, 30] on label "Viewing conversations for" at bounding box center [138, 32] width 111 height 37
click at [92, 30] on label "Viewing conversations for" at bounding box center [138, 32] width 111 height 37
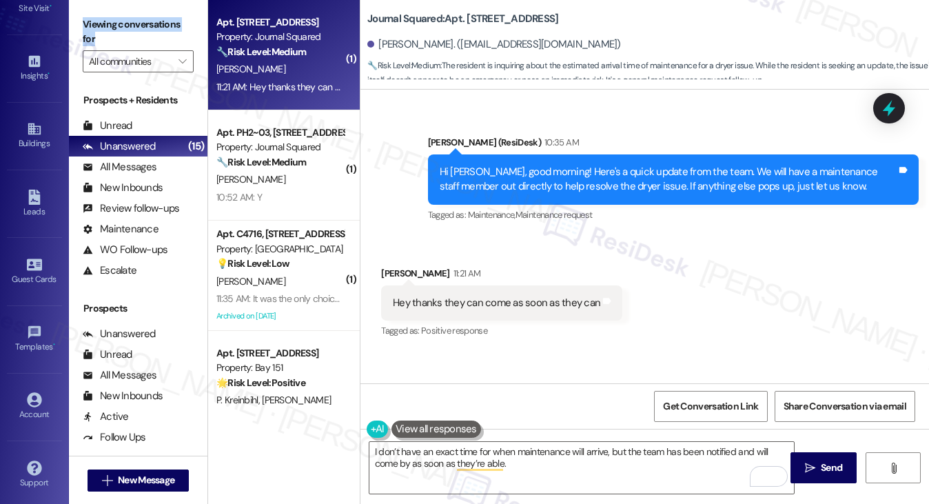
drag, startPoint x: 72, startPoint y: 19, endPoint x: 123, endPoint y: 41, distance: 54.7
click at [123, 41] on div "Viewing conversations for All communities " at bounding box center [138, 43] width 139 height 86
click at [662, 235] on div "Received via SMS Komal Patel 11:21 AM Hey thanks they can come as soon as they …" at bounding box center [644, 469] width 568 height 469
click at [706, 165] on div "Hi [PERSON_NAME], good morning! Here's a quick update from the team. We will ha…" at bounding box center [668, 180] width 457 height 30
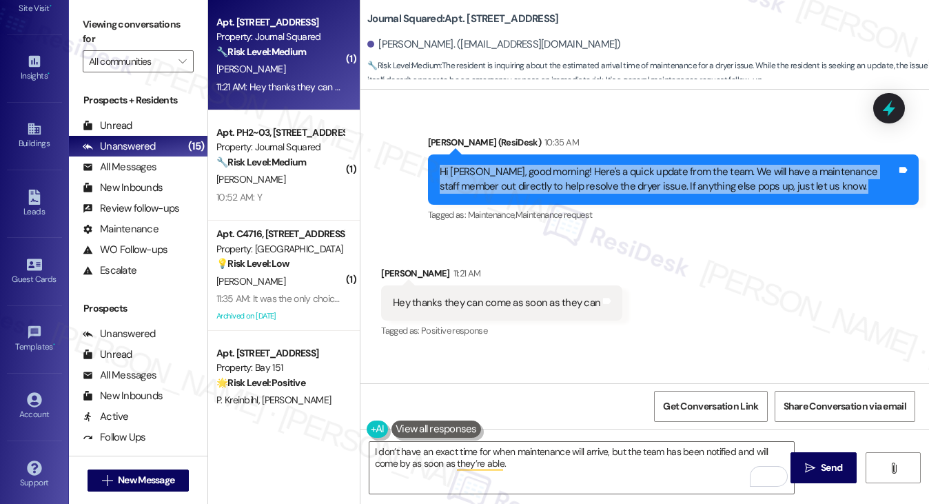
click at [706, 165] on div "Hi [PERSON_NAME], good morning! Here's a quick update from the team. We will ha…" at bounding box center [668, 180] width 457 height 30
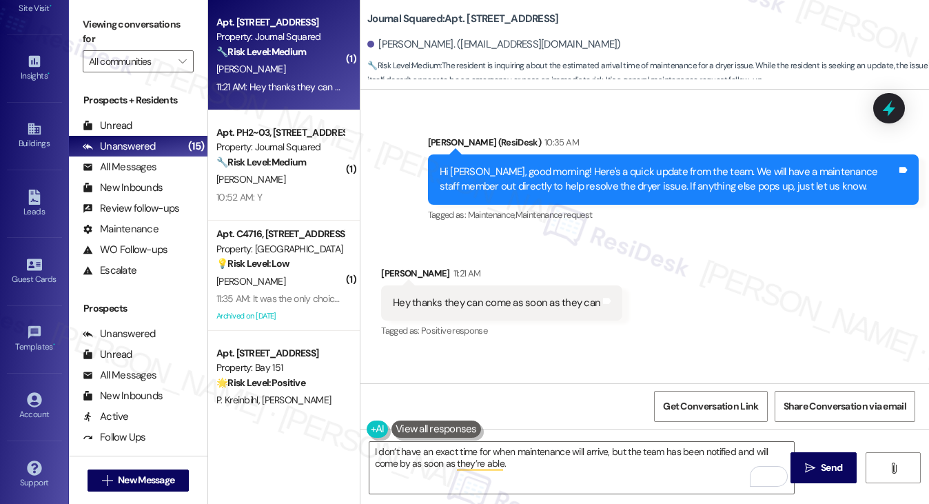
click at [119, 9] on div "Viewing conversations for All communities " at bounding box center [138, 43] width 139 height 86
click at [116, 30] on label "Viewing conversations for" at bounding box center [138, 32] width 111 height 37
click at [96, 0] on div "Viewing conversations for All communities " at bounding box center [138, 43] width 139 height 86
click at [474, 14] on b "Journal Squared: Apt. 5410, 595 Pavonia Ave" at bounding box center [462, 19] width 191 height 14
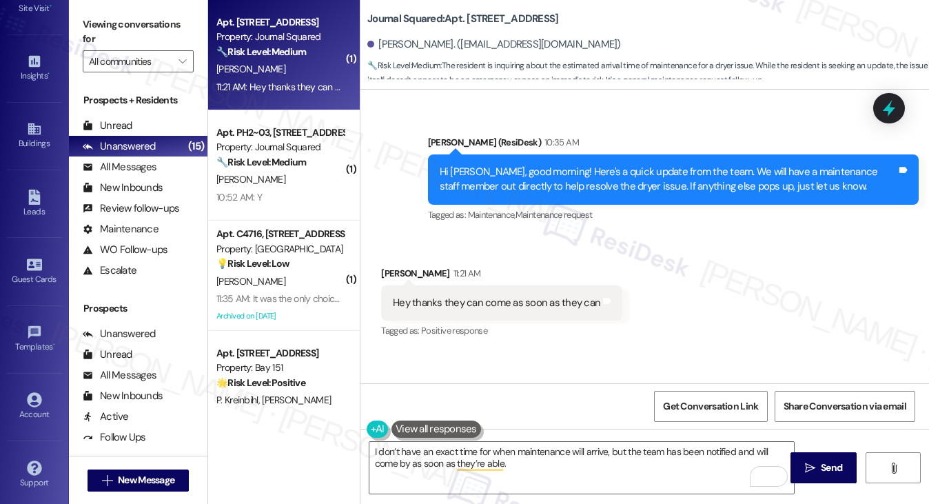
click at [104, 19] on label "Viewing conversations for" at bounding box center [138, 32] width 111 height 37
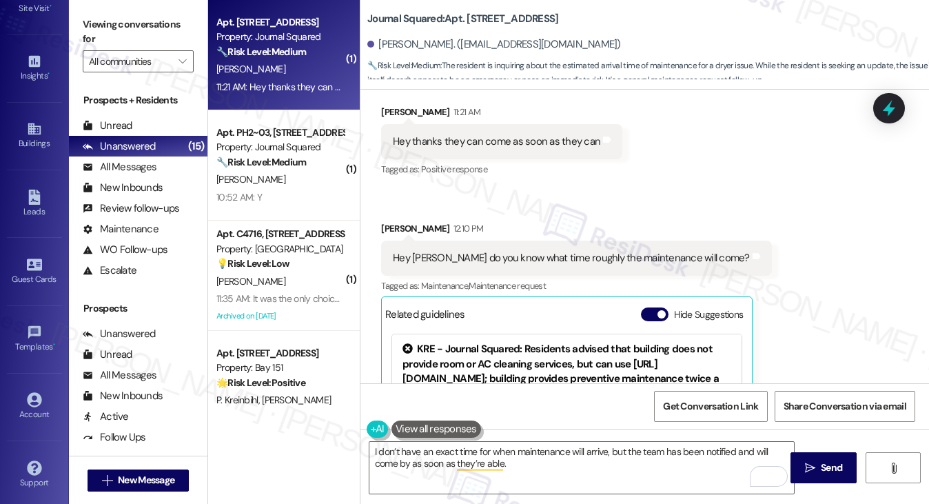
scroll to position [3469, 0]
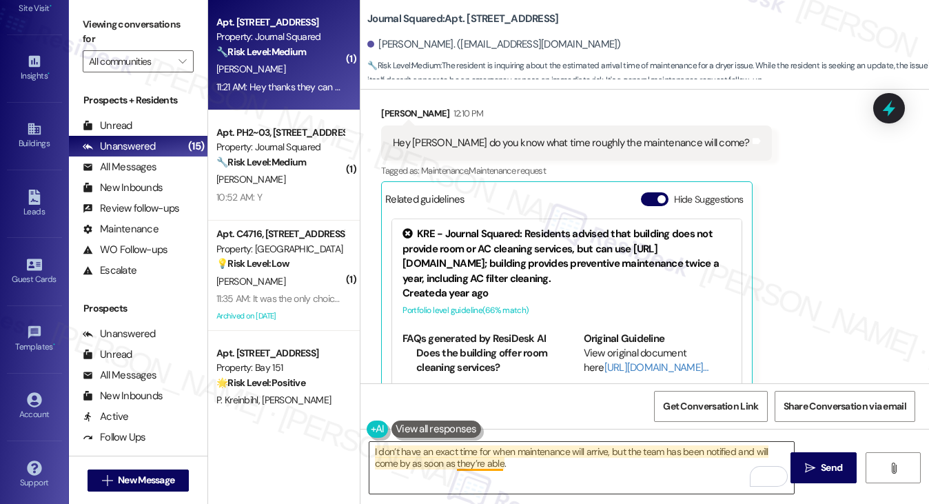
click at [462, 459] on textarea "I don’t have an exact time for when maintenance will arrive, but the team has b…" at bounding box center [581, 468] width 425 height 52
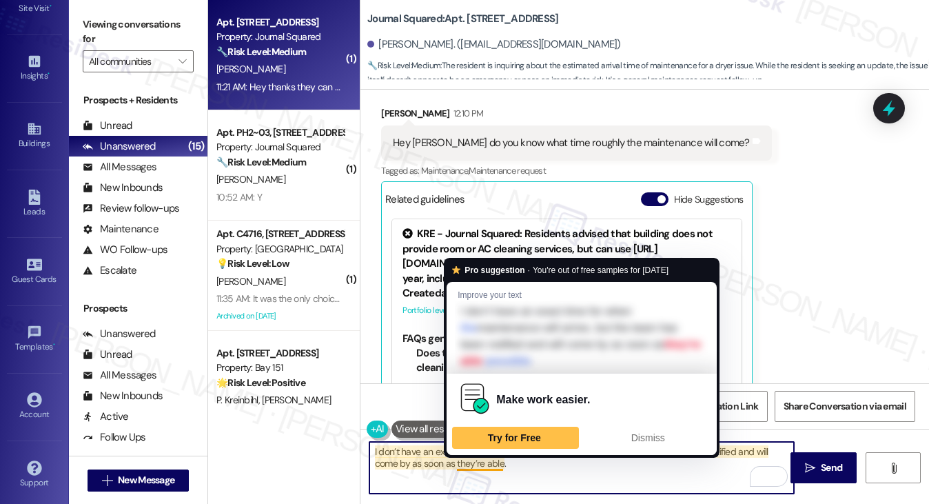
click at [462, 459] on textarea "I don’t have an exact time for when maintenance will arrive, but the team has b…" at bounding box center [581, 468] width 425 height 52
click at [565, 466] on textarea "I don’t have an exact time for when maintenance will arrive, but the team has b…" at bounding box center [581, 468] width 425 height 52
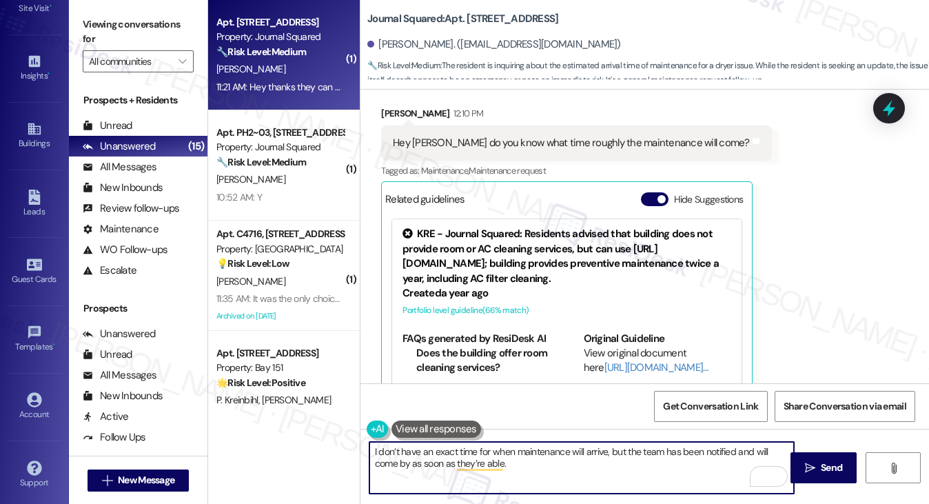
click at [604, 456] on textarea "I don’t have an exact time for when maintenance will arrive, but the team has b…" at bounding box center [581, 468] width 425 height 52
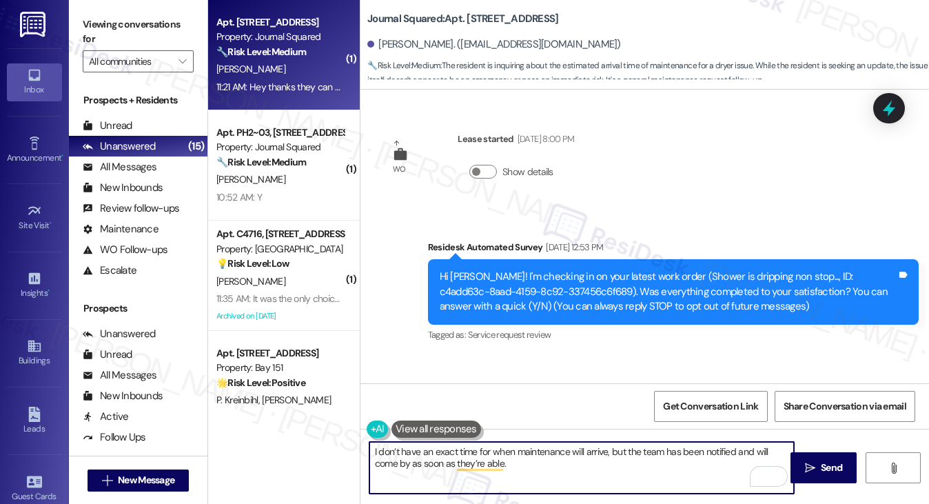
scroll to position [3469, 0]
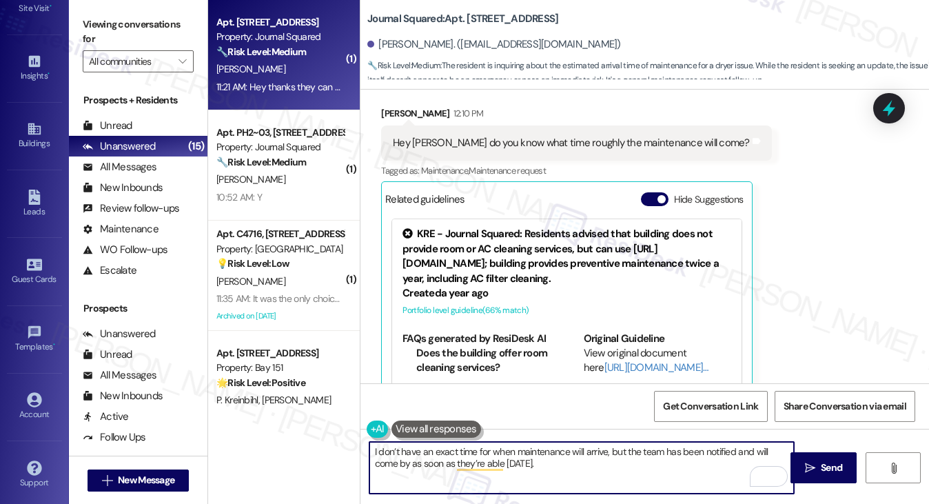
click at [573, 465] on textarea "I don’t have an exact time for when maintenance will arrive, but the team has b…" at bounding box center [581, 468] width 425 height 52
type textarea "I don’t have an exact time for when maintenance will arrive, but the team has b…"
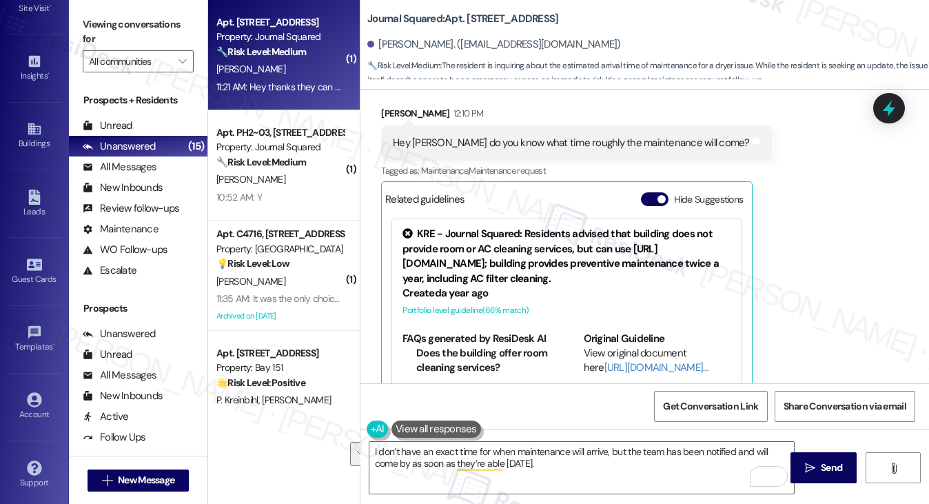
drag, startPoint x: 573, startPoint y: 465, endPoint x: 532, endPoint y: 119, distance: 348.4
click at [532, 165] on span "Maintenance request" at bounding box center [507, 171] width 77 height 12
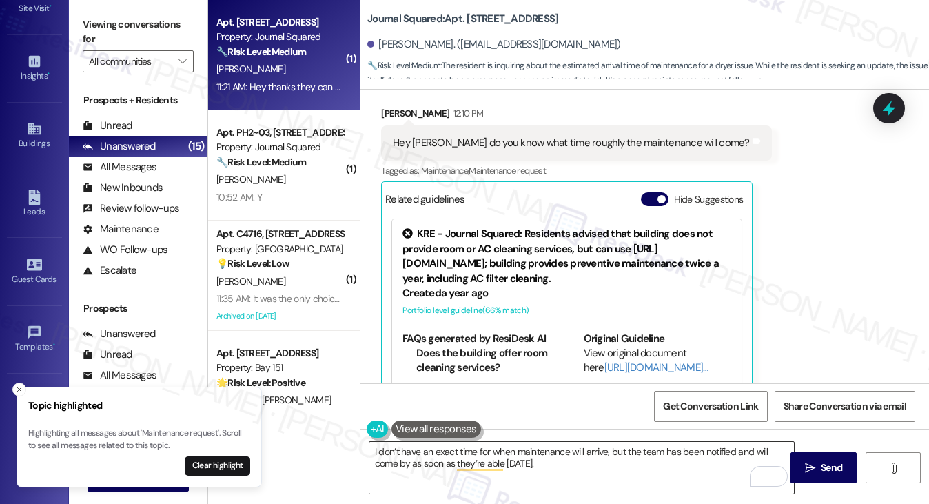
click at [431, 454] on textarea "I don’t have an exact time for when maintenance will arrive, but the team has b…" at bounding box center [581, 468] width 425 height 52
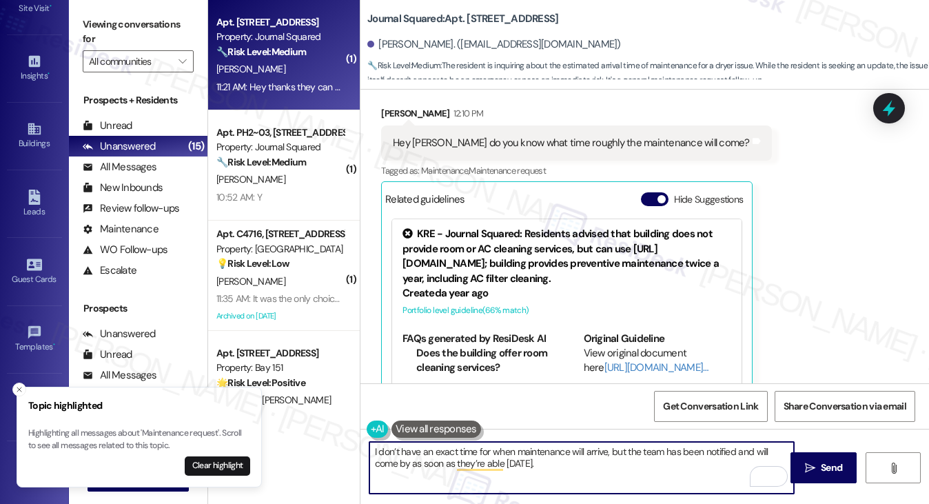
click at [431, 455] on textarea "I don’t have an exact time for when maintenance will arrive, but the team has b…" at bounding box center [581, 468] width 425 height 52
click at [673, 479] on textarea "I don’t have an exact time for when maintenance will arrive, but the team has b…" at bounding box center [581, 468] width 425 height 52
drag, startPoint x: 673, startPoint y: 479, endPoint x: 778, endPoint y: 453, distance: 108.5
click at [673, 479] on textarea "I don’t have an exact time for when maintenance will arrive, but the team has b…" at bounding box center [581, 468] width 425 height 52
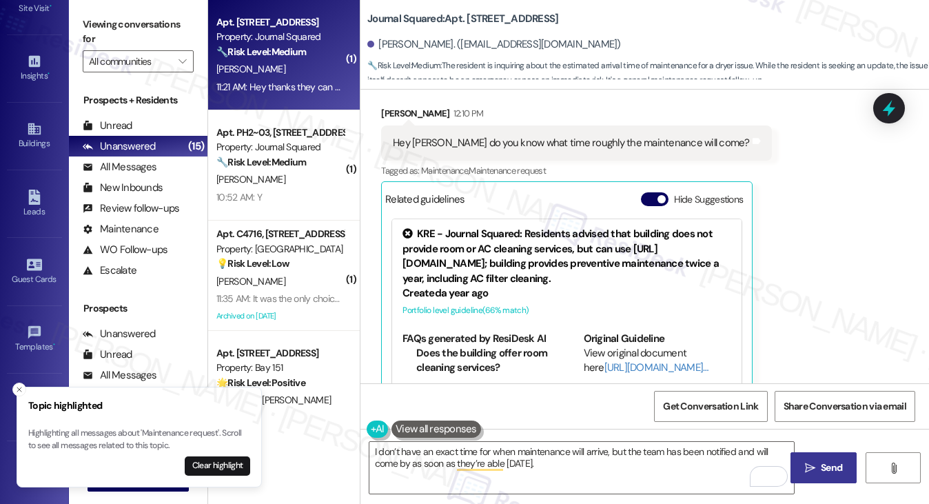
click at [810, 460] on button " Send" at bounding box center [823, 467] width 67 height 31
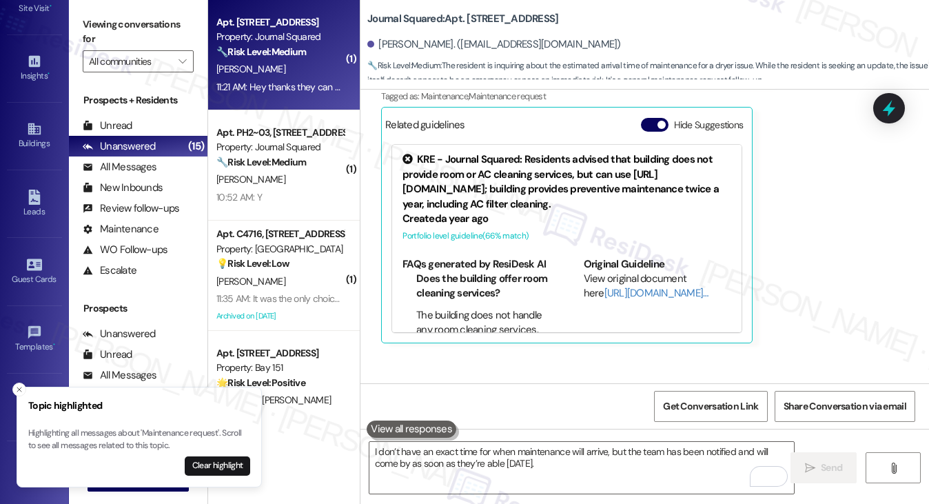
scroll to position [3594, 0]
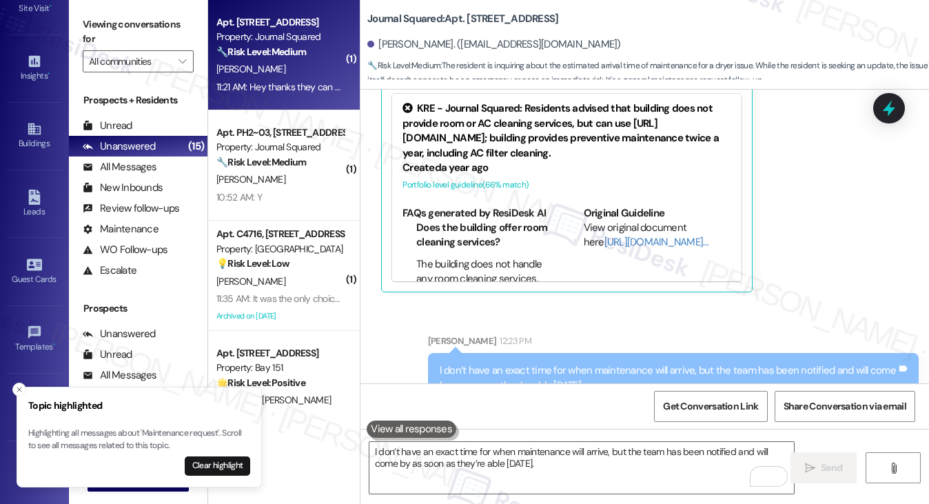
click at [460, 363] on div "I don’t have an exact time for when maintenance will arrive, but the team has b…" at bounding box center [668, 378] width 457 height 30
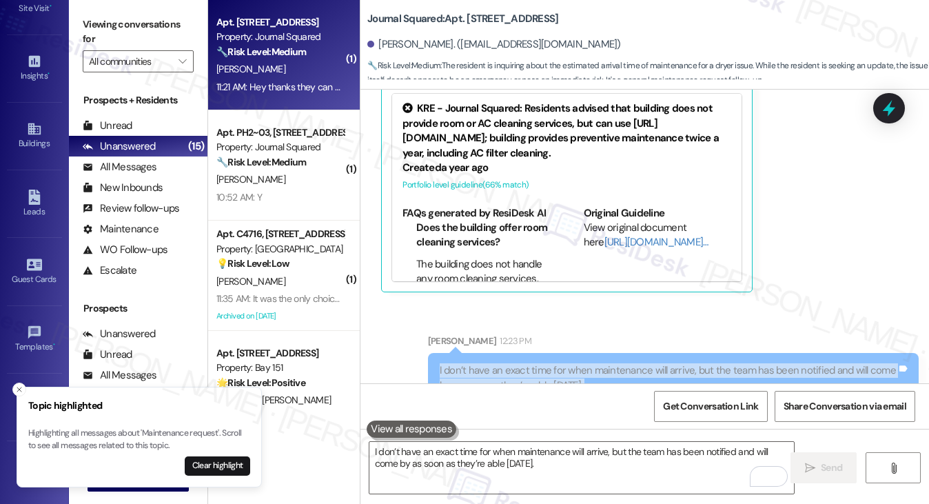
click at [460, 363] on div "I don’t have an exact time for when maintenance will arrive, but the team has b…" at bounding box center [668, 378] width 457 height 30
click at [234, 462] on button "Clear highlight" at bounding box center [217, 465] width 65 height 19
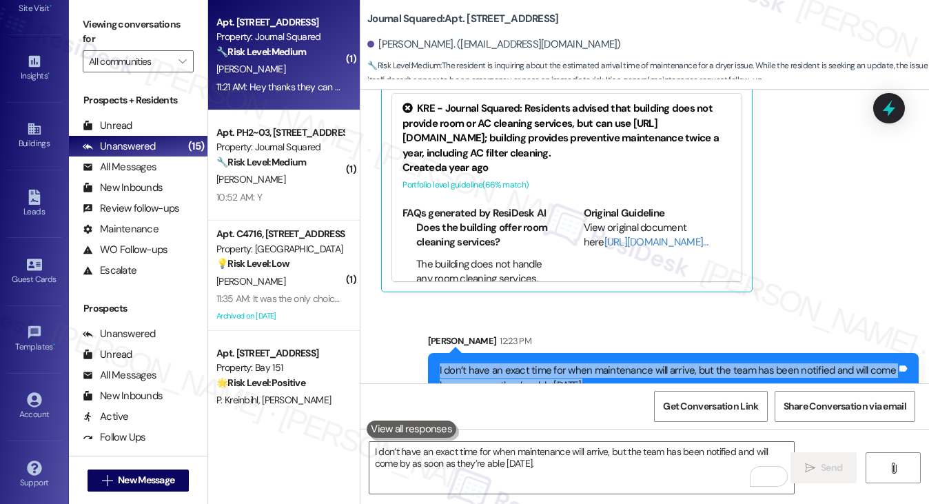
scroll to position [3580, 0]
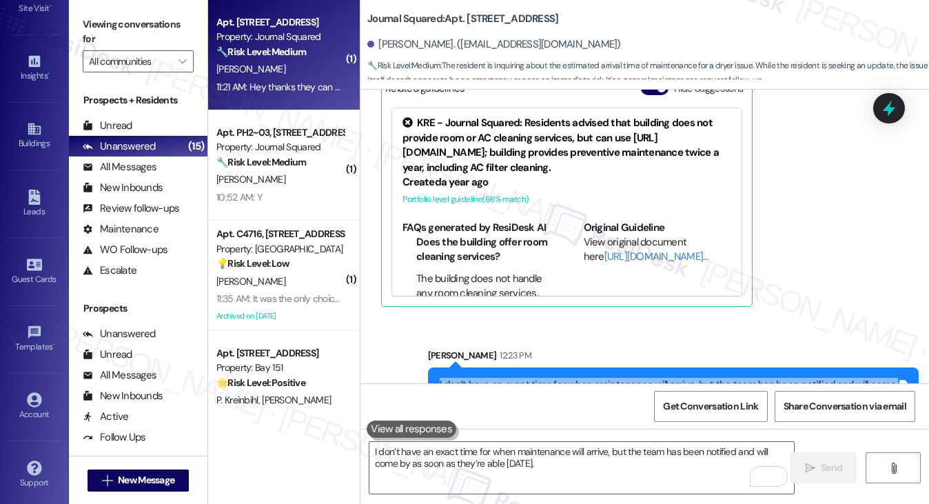
click at [529, 378] on div "I don’t have an exact time for when maintenance will arrive, but the team has b…" at bounding box center [668, 393] width 457 height 30
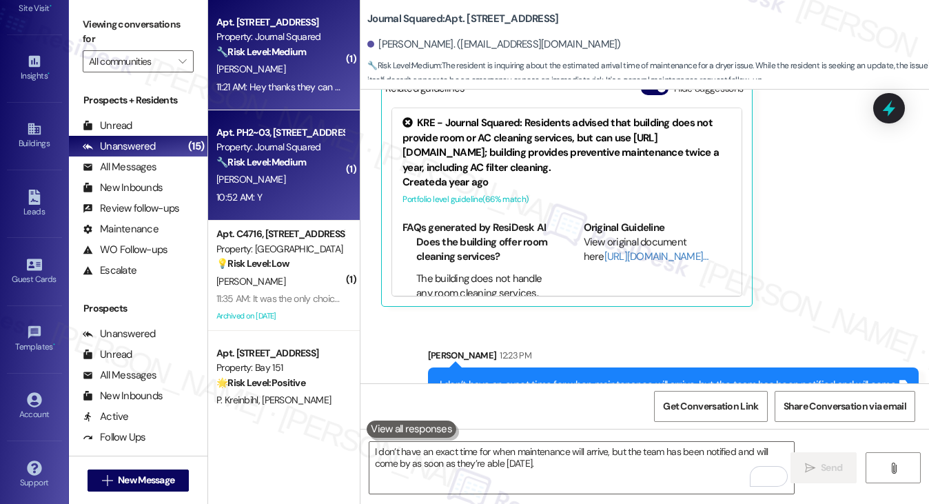
click at [247, 151] on div "Property: Journal Squared" at bounding box center [279, 147] width 127 height 14
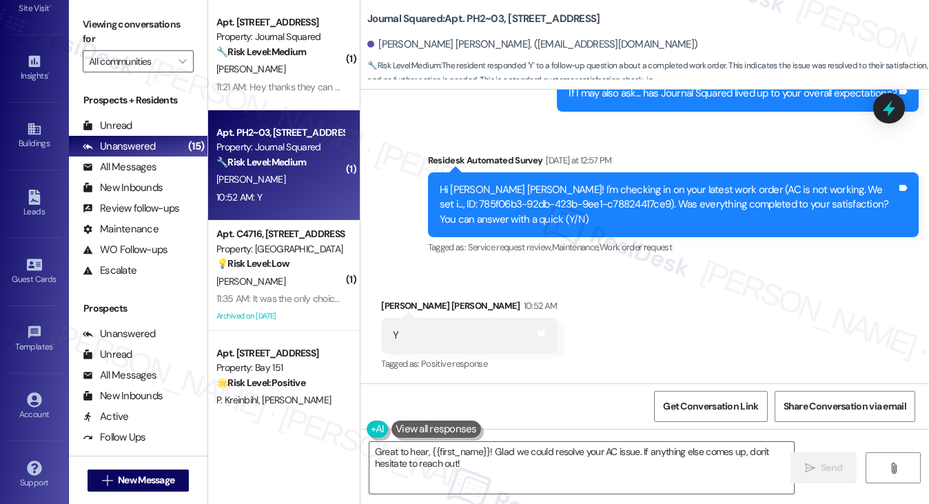
scroll to position [385, 0]
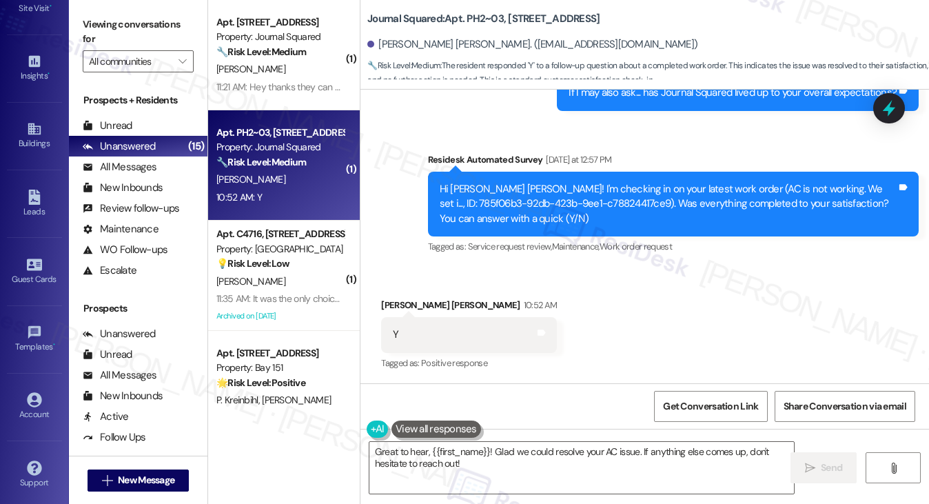
click at [130, 16] on label "Viewing conversations for" at bounding box center [138, 32] width 111 height 37
click at [515, 460] on textarea "Great to hear, {{first_name}}! Glad we could resolve your AC issue. If anything…" at bounding box center [581, 468] width 425 height 52
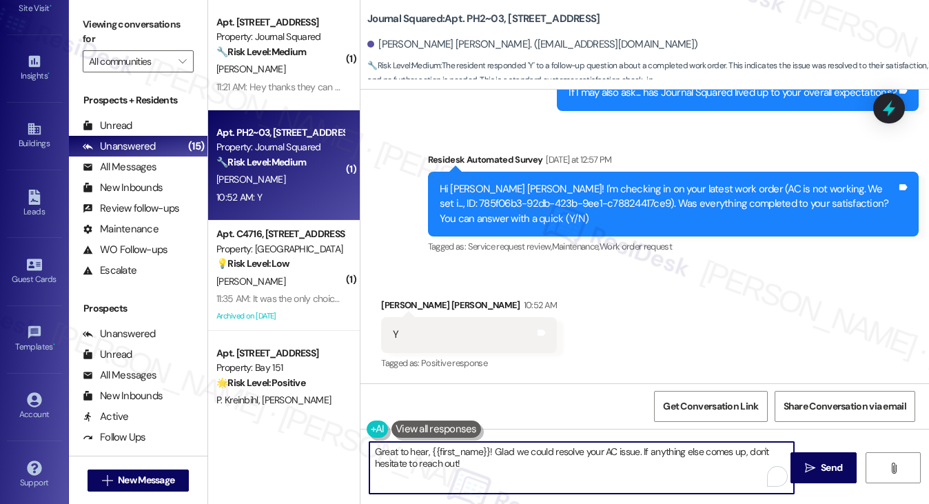
paste textarea "Hi {{first_name}}! I'm glad to hear that the latest work order was completed to…"
click at [553, 449] on textarea "Hi {{first_name}}! I'm glad to hear that the latest work order was completed to…" at bounding box center [581, 468] width 425 height 52
click at [559, 447] on textarea "Hi {{first_name}}! I'm glad to hear that the latest work order was completed to…" at bounding box center [581, 468] width 425 height 52
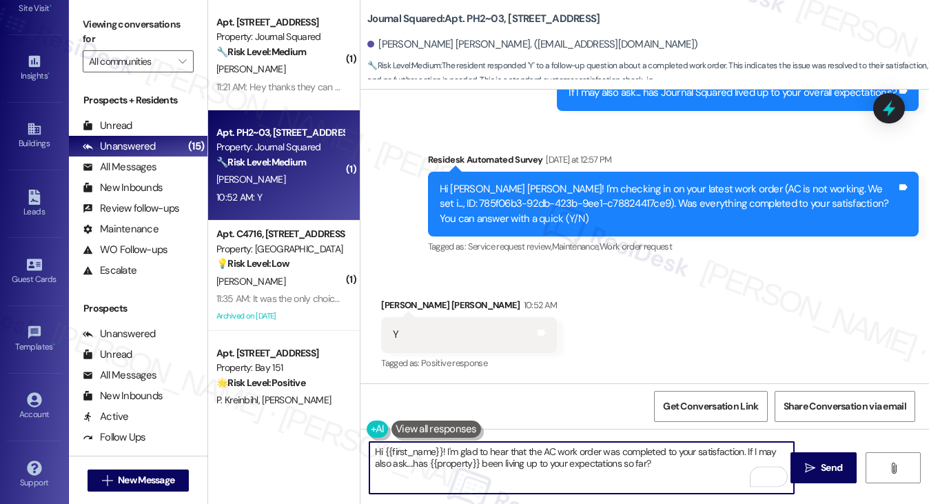
click at [682, 467] on textarea "Hi {{first_name}}! I'm glad to hear that the AC work order was completed to you…" at bounding box center [581, 468] width 425 height 52
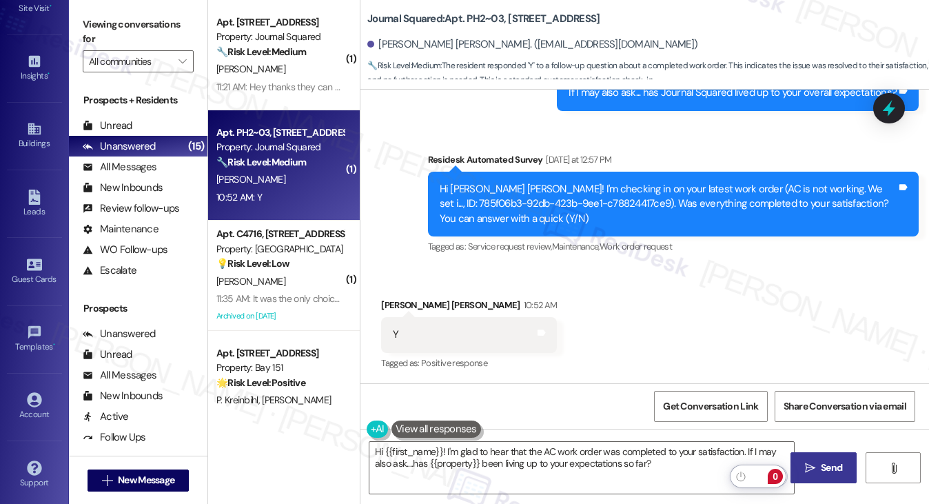
click at [808, 461] on span " Send" at bounding box center [823, 467] width 43 height 14
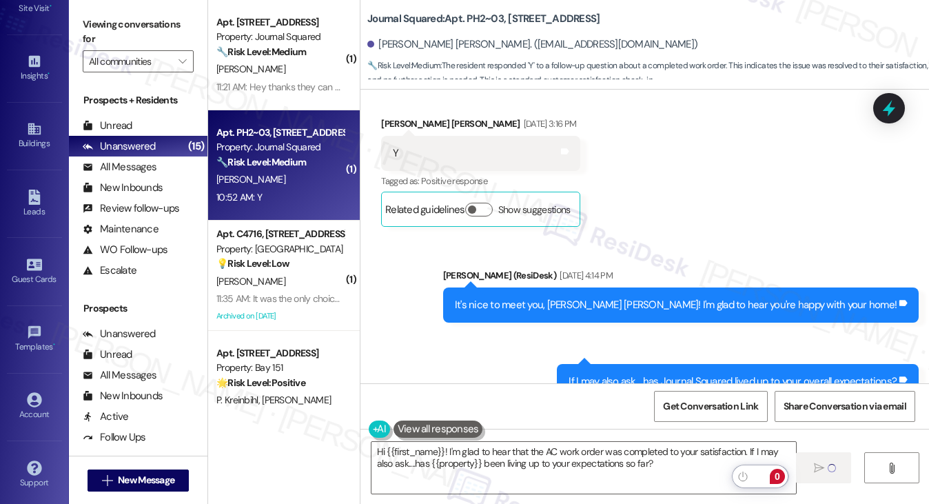
scroll to position [178, 0]
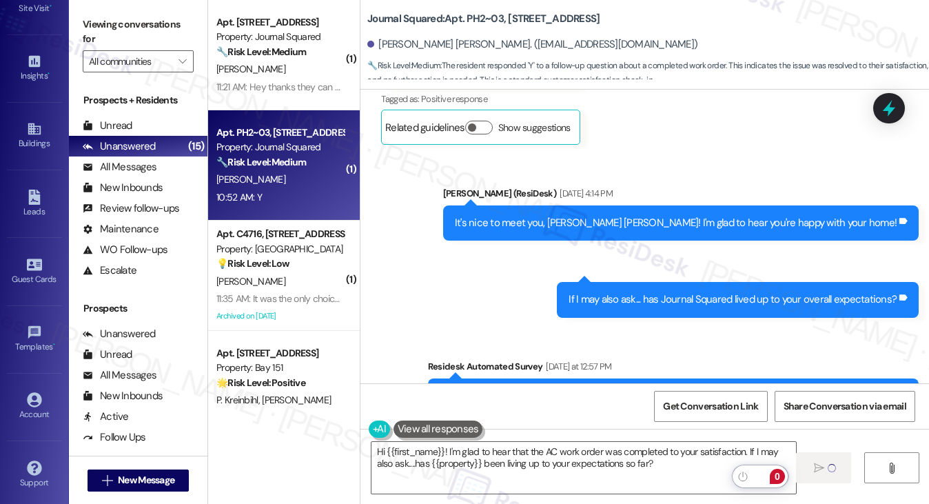
click at [674, 298] on div "If I may also ask... has Journal Squared lived up to your overall expectations?" at bounding box center [732, 299] width 328 height 14
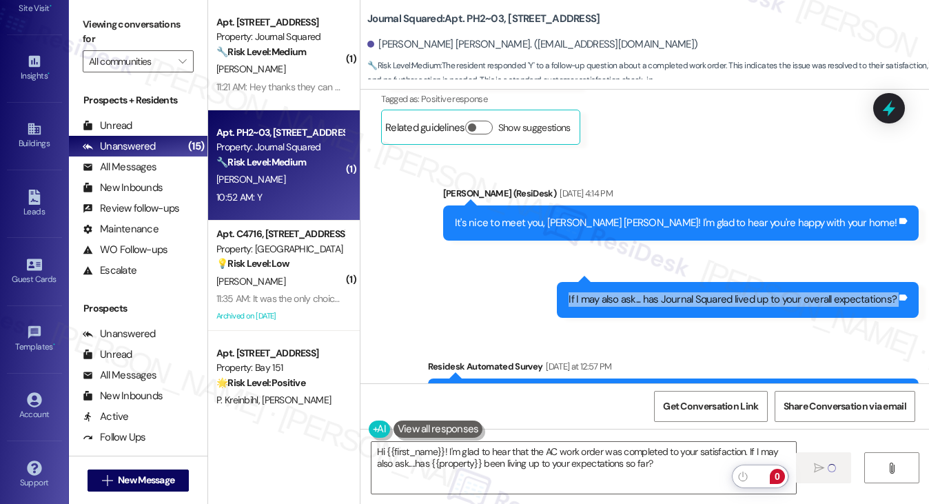
click at [674, 298] on div "If I may also ask... has Journal Squared lived up to your overall expectations?" at bounding box center [732, 299] width 328 height 14
type textarea "Fetching suggested responses. Please feel free to read through the conversation…"
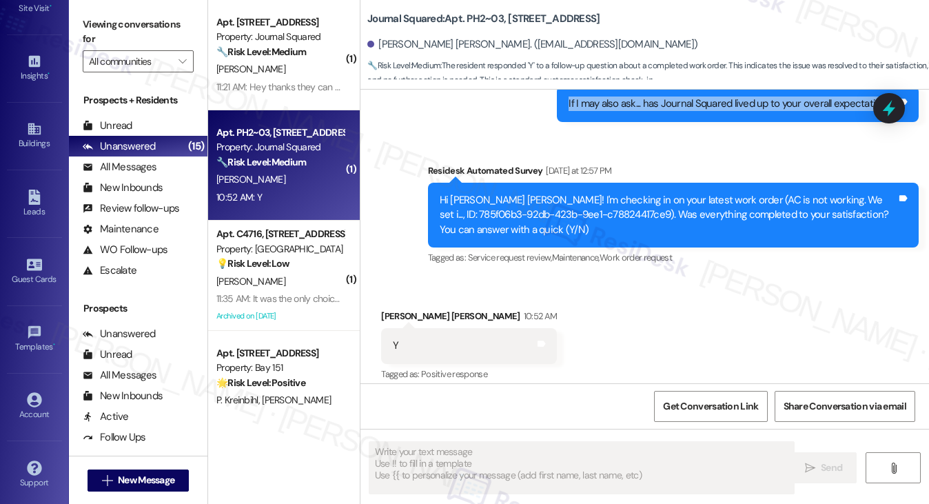
scroll to position [496, 0]
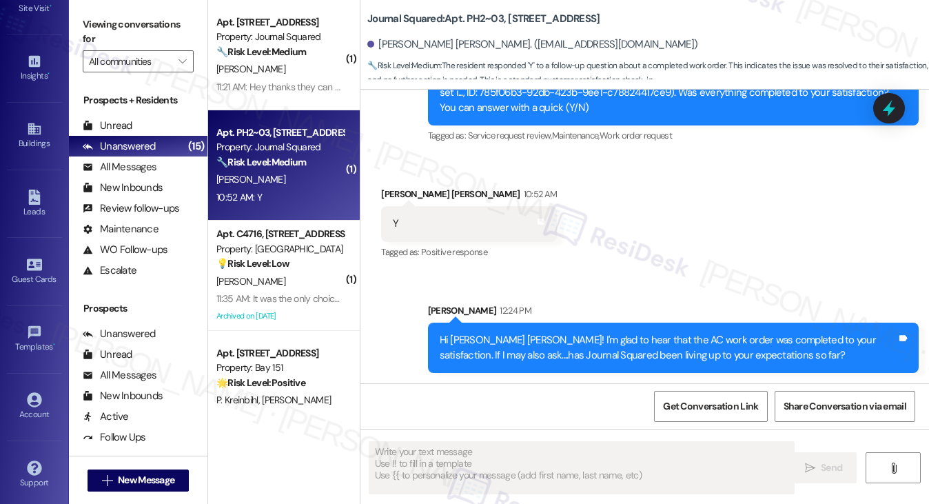
click at [512, 338] on div "Hi [PERSON_NAME] [PERSON_NAME]! I'm glad to hear that the AC work order was com…" at bounding box center [668, 348] width 457 height 30
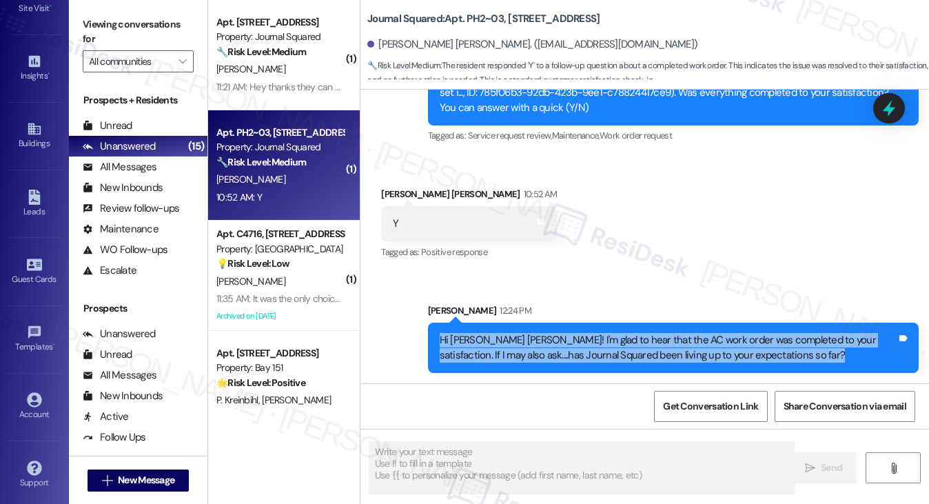
click at [512, 338] on div "Hi [PERSON_NAME] [PERSON_NAME]! I'm glad to hear that the AC work order was com…" at bounding box center [668, 348] width 457 height 30
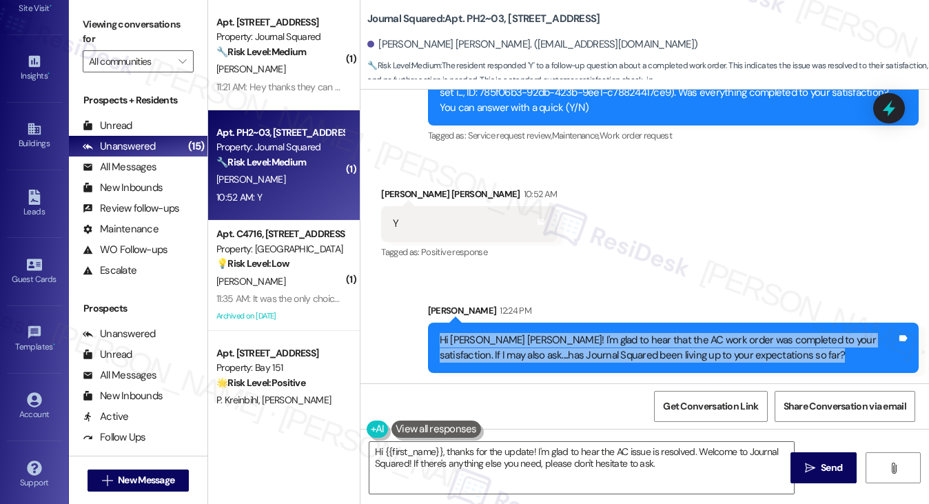
type textarea "Hi {{first_name}}, thanks for the update! I'm glad to hear the AC issue is reso…"
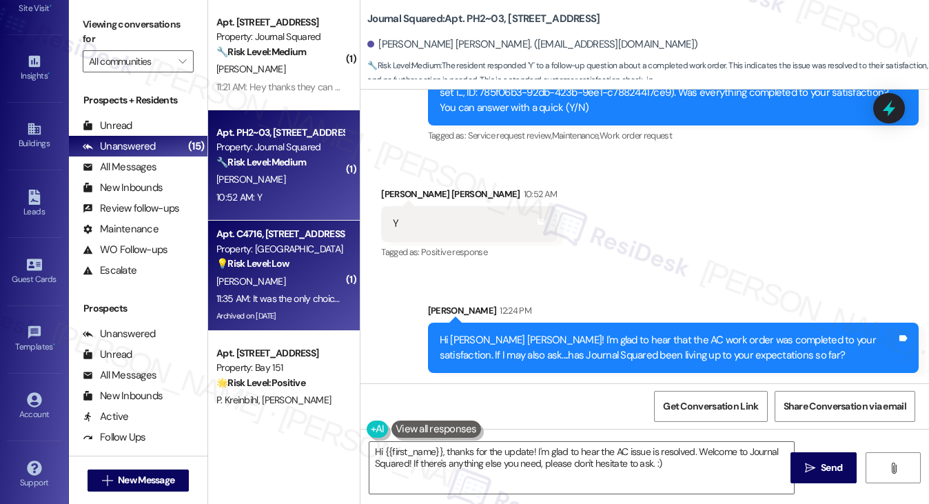
click at [306, 247] on div "Property: [GEOGRAPHIC_DATA]" at bounding box center [279, 249] width 127 height 14
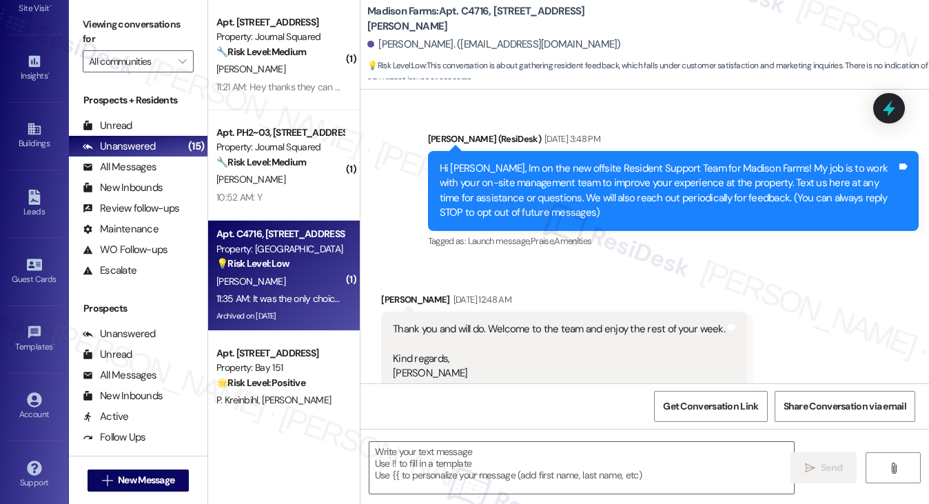
scroll to position [9407, 0]
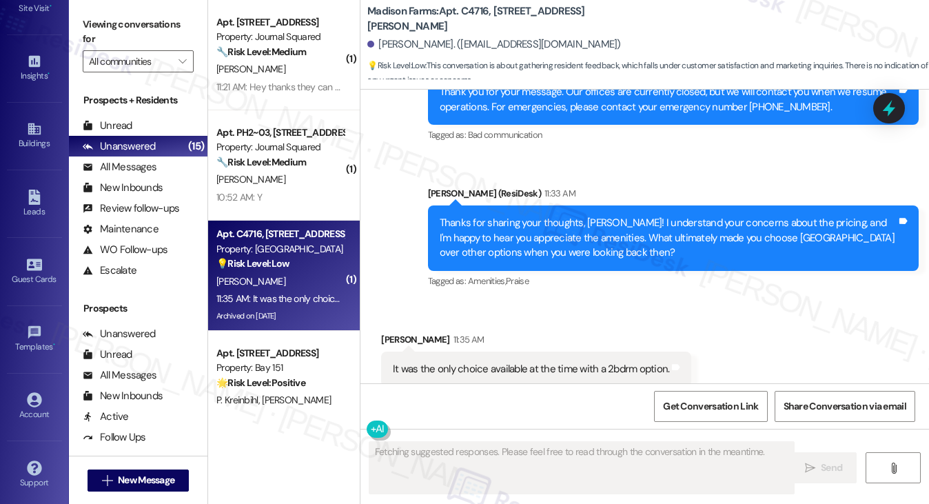
click at [540, 351] on div "It was the only choice available at the time with a 2bdrm option. Tags and notes" at bounding box center [536, 368] width 310 height 35
click at [594, 216] on div "Thanks for sharing your thoughts, [PERSON_NAME]! I understand your concerns abo…" at bounding box center [668, 238] width 457 height 44
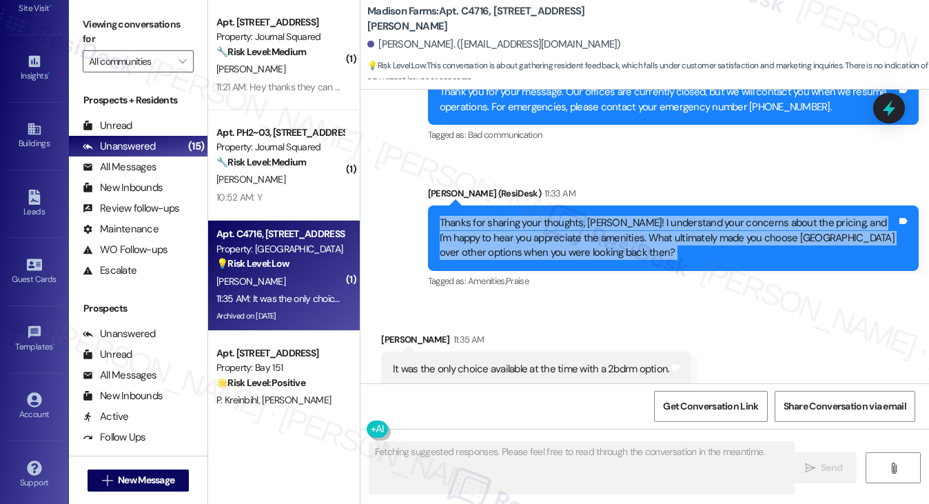
click at [594, 216] on div "Thanks for sharing your thoughts, [PERSON_NAME]! I understand your concerns abo…" at bounding box center [668, 238] width 457 height 44
click at [628, 216] on div "Thanks for sharing your thoughts, [PERSON_NAME]! I understand your concerns abo…" at bounding box center [668, 238] width 457 height 44
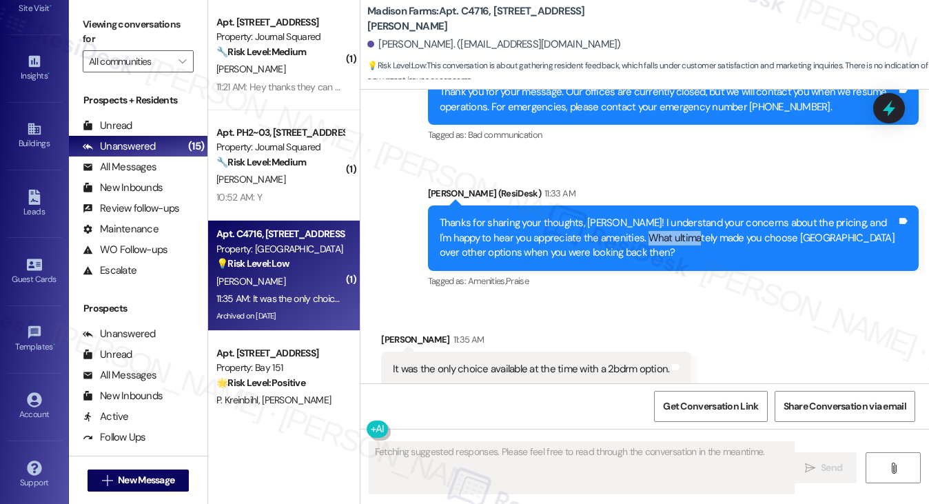
click at [628, 216] on div "Thanks for sharing your thoughts, [PERSON_NAME]! I understand your concerns abo…" at bounding box center [668, 238] width 457 height 44
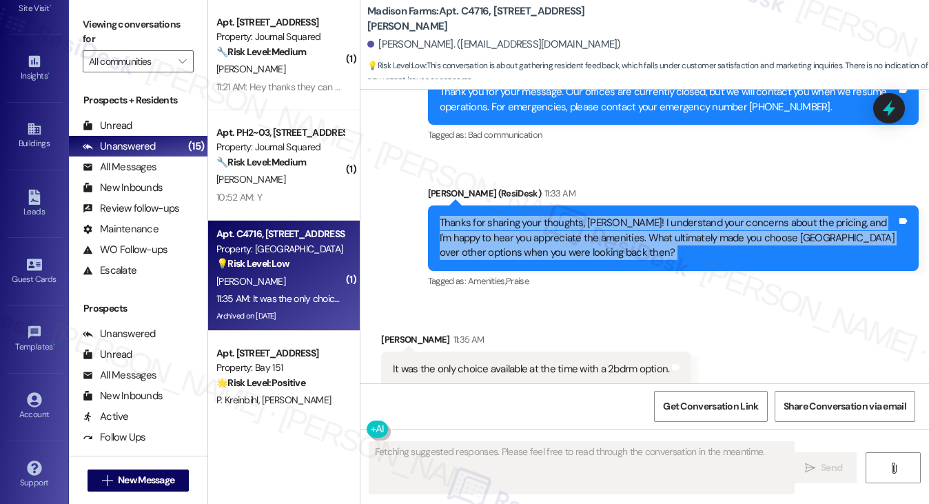
click at [628, 216] on div "Thanks for sharing your thoughts, [PERSON_NAME]! I understand your concerns abo…" at bounding box center [668, 238] width 457 height 44
click at [656, 216] on div "Thanks for sharing your thoughts, [PERSON_NAME]! I understand your concerns abo…" at bounding box center [668, 238] width 457 height 44
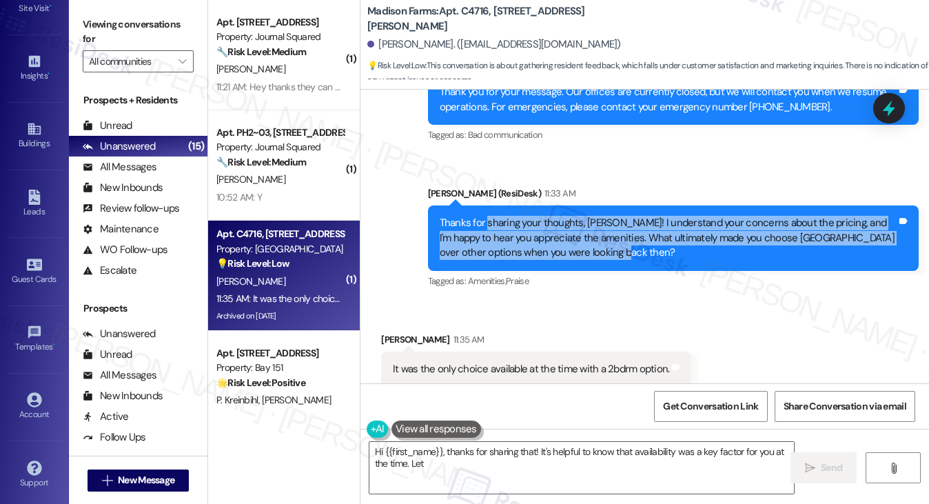
drag, startPoint x: 650, startPoint y: 220, endPoint x: 483, endPoint y: 178, distance: 172.0
click at [483, 205] on div "Thanks for sharing your thoughts, [PERSON_NAME]! I understand your concerns abo…" at bounding box center [673, 237] width 491 height 65
click at [609, 216] on div "Thanks for sharing your thoughts, [PERSON_NAME]! I understand your concerns abo…" at bounding box center [668, 238] width 457 height 44
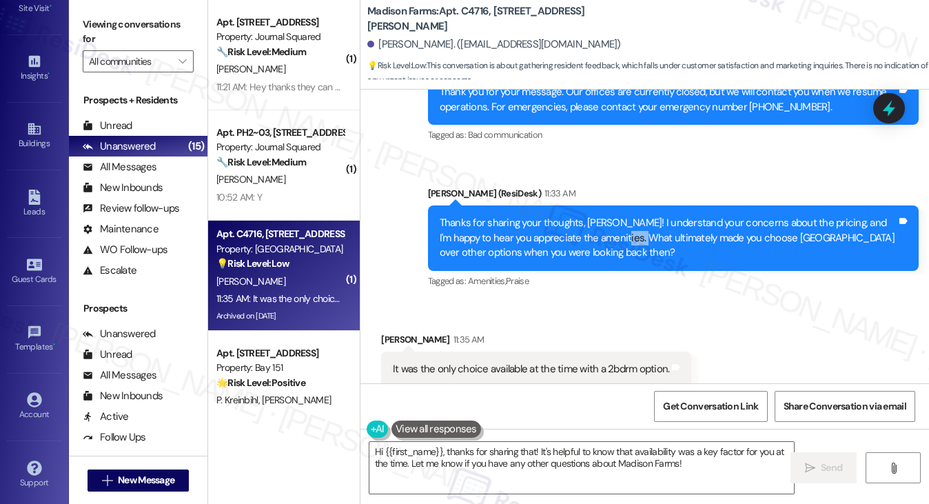
click at [609, 216] on div "Thanks for sharing your thoughts, [PERSON_NAME]! I understand your concerns abo…" at bounding box center [668, 238] width 457 height 44
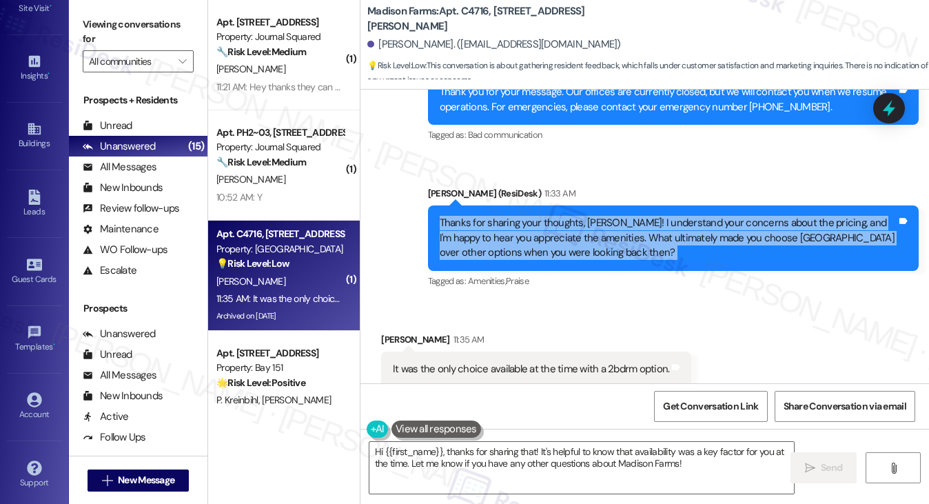
click at [138, 24] on label "Viewing conversations for" at bounding box center [138, 32] width 111 height 37
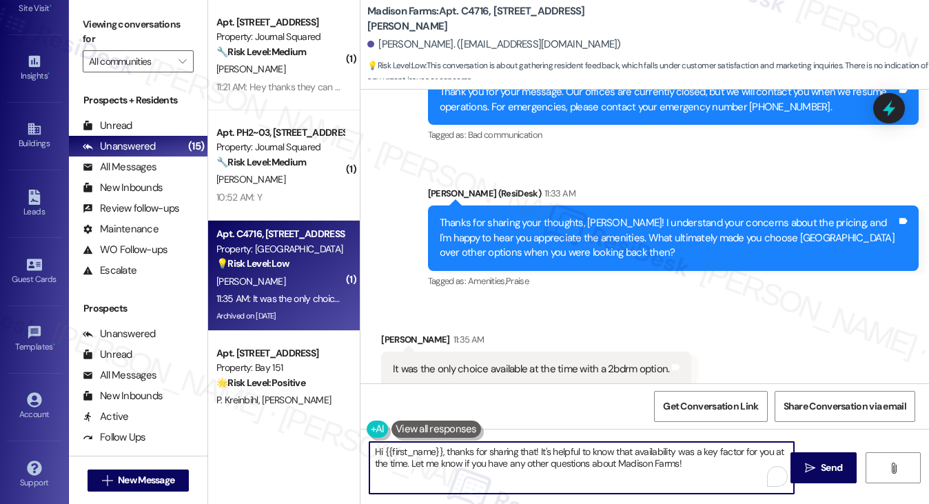
drag, startPoint x: 448, startPoint y: 451, endPoint x: 309, endPoint y: 436, distance: 139.9
click at [309, 436] on div "( 1 ) Apt. [STREET_ADDRESS] Property: Journal Squared 🔧 Risk Level: Medium The …" at bounding box center [568, 252] width 721 height 504
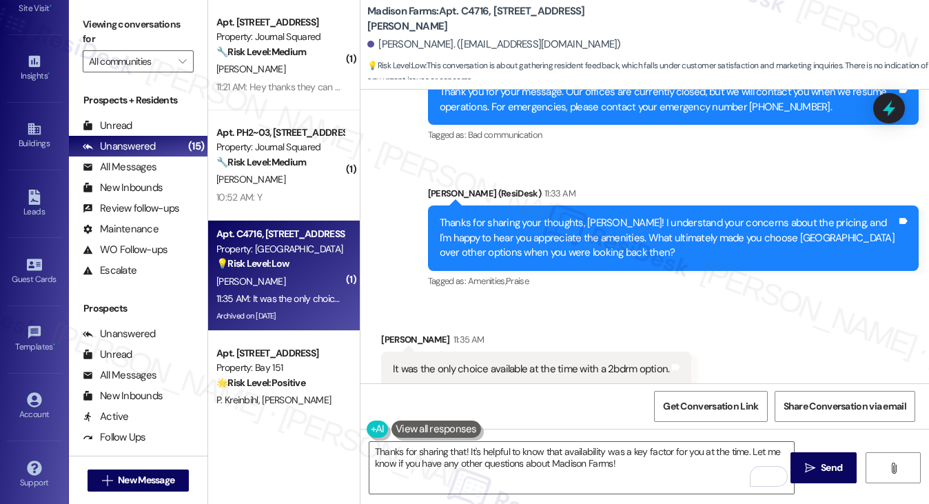
click at [531, 216] on div "Thanks for sharing your thoughts, [PERSON_NAME]! I understand your concerns abo…" at bounding box center [668, 238] width 457 height 44
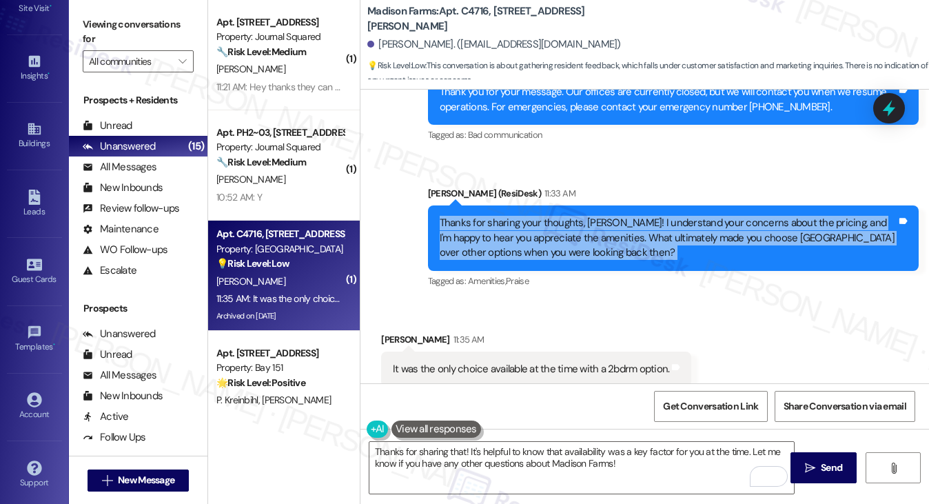
click at [531, 216] on div "Thanks for sharing your thoughts, [PERSON_NAME]! I understand your concerns abo…" at bounding box center [668, 238] width 457 height 44
copy div "Thanks for sharing your thoughts, [PERSON_NAME]! I understand your concerns abo…"
click at [121, 24] on label "Viewing conversations for" at bounding box center [138, 32] width 111 height 37
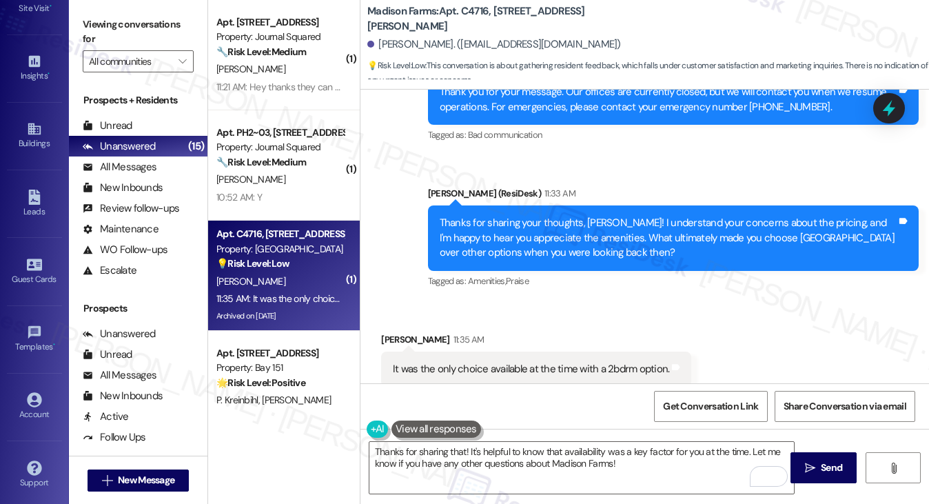
click at [466, 362] on div "It was the only choice available at the time with a 2bdrm option." at bounding box center [531, 369] width 276 height 14
copy div "It was the only choice available at the time with a 2bdrm option. Tags and notes"
click at [117, 8] on div "Viewing conversations for All communities " at bounding box center [138, 43] width 139 height 86
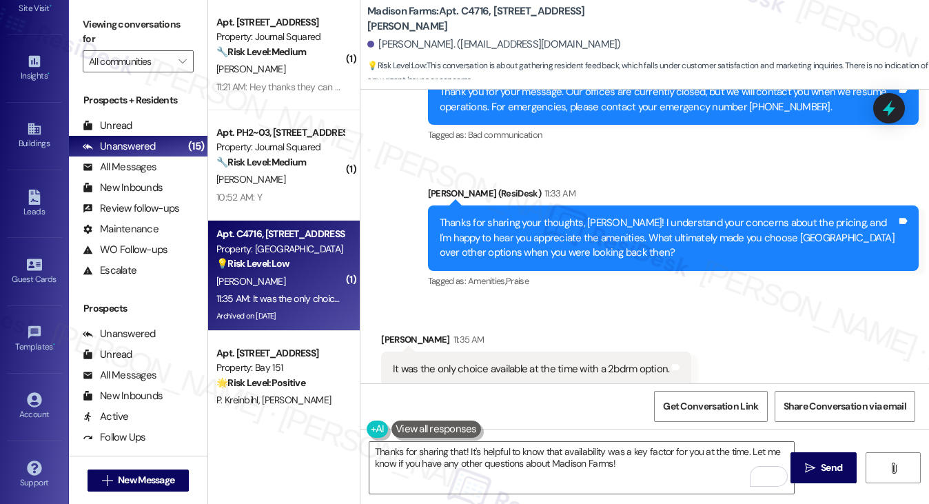
click at [613, 216] on div "Thanks for sharing your thoughts, [PERSON_NAME]! I understand your concerns abo…" at bounding box center [668, 238] width 457 height 44
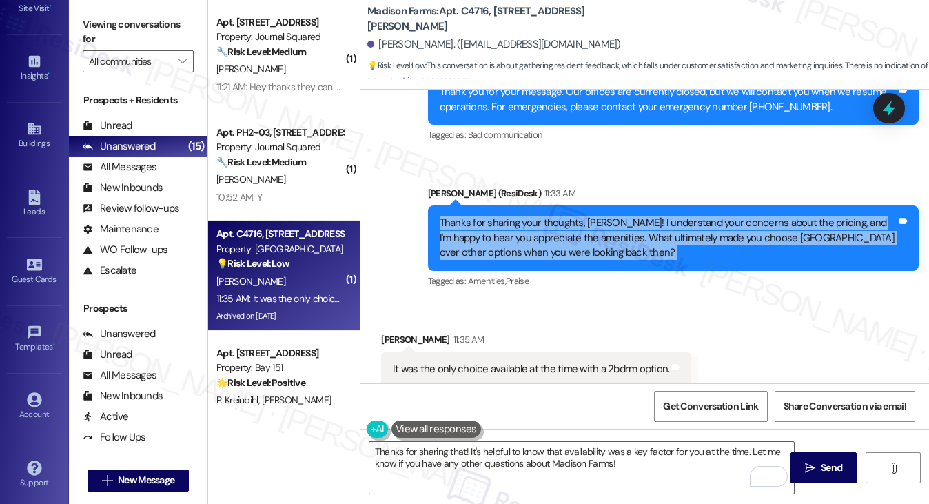
click at [613, 216] on div "Thanks for sharing your thoughts, [PERSON_NAME]! I understand your concerns abo…" at bounding box center [668, 238] width 457 height 44
click at [701, 216] on div "Thanks for sharing your thoughts, [PERSON_NAME]! I understand your concerns abo…" at bounding box center [668, 238] width 457 height 44
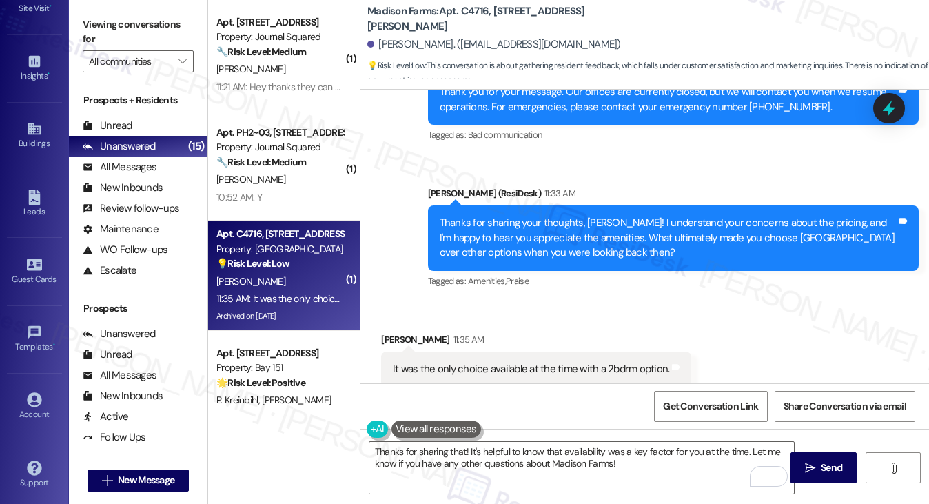
click at [126, 28] on label "Viewing conversations for" at bounding box center [138, 32] width 111 height 37
click at [516, 216] on div "Thanks for sharing your thoughts, [PERSON_NAME]! I understand your concerns abo…" at bounding box center [668, 238] width 457 height 44
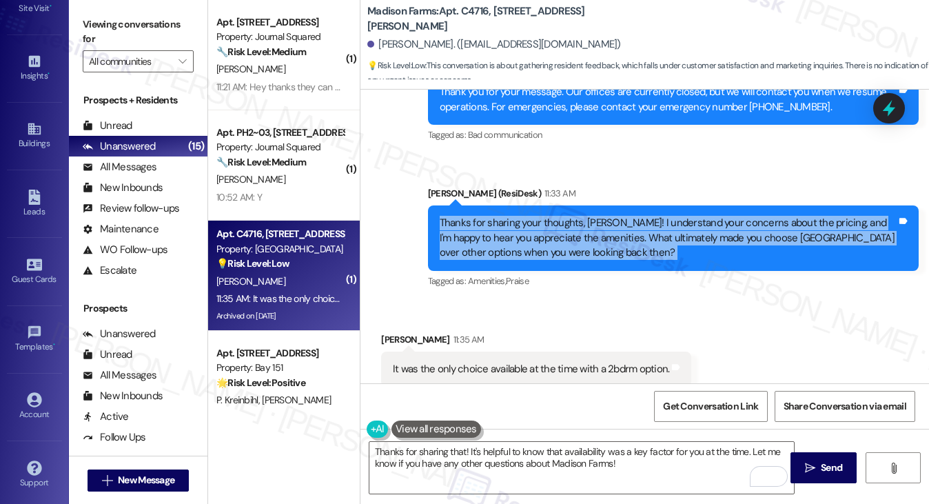
click at [516, 216] on div "Thanks for sharing your thoughts, [PERSON_NAME]! I understand your concerns abo…" at bounding box center [668, 238] width 457 height 44
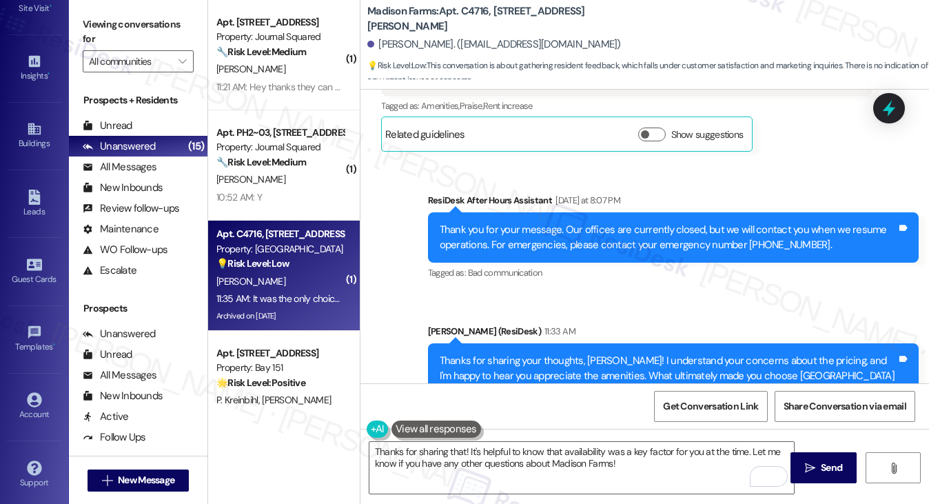
click at [582, 223] on div "Thank you for your message. Our offices are currently closed, but we will conta…" at bounding box center [668, 238] width 457 height 30
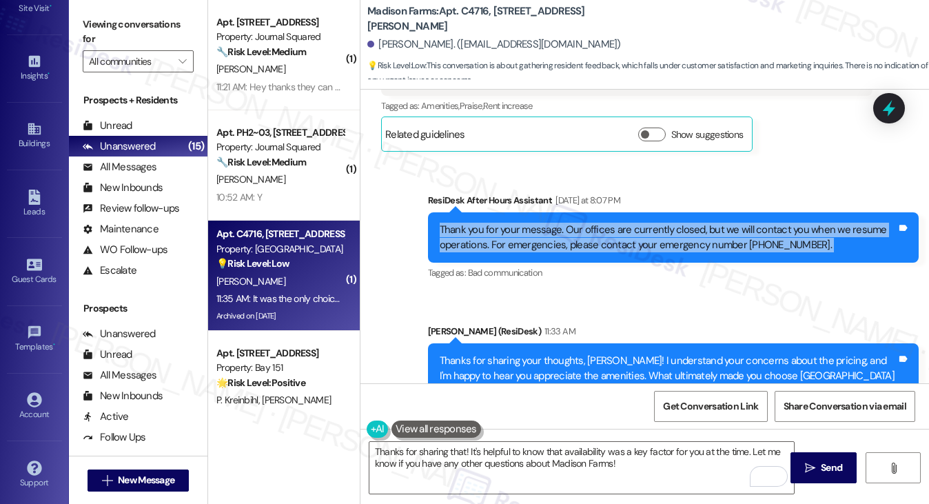
click at [582, 223] on div "Thank you for your message. Our offices are currently closed, but we will conta…" at bounding box center [668, 238] width 457 height 30
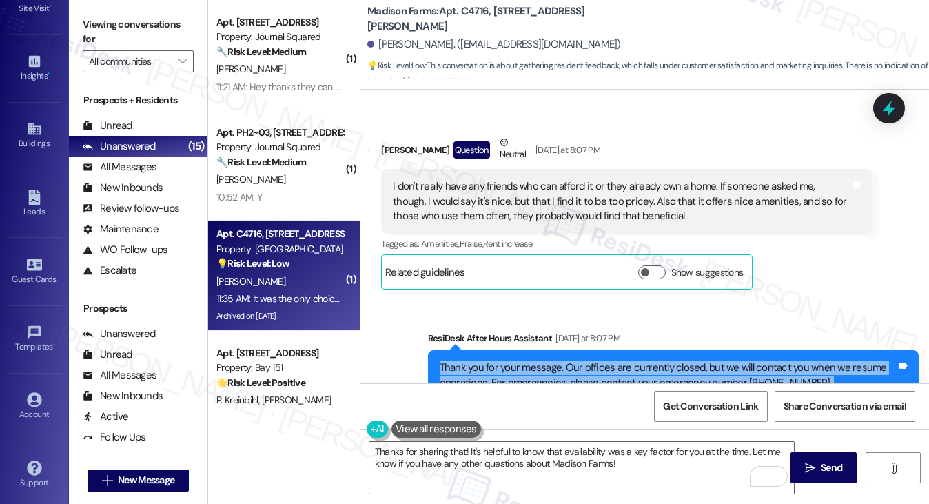
scroll to position [9063, 0]
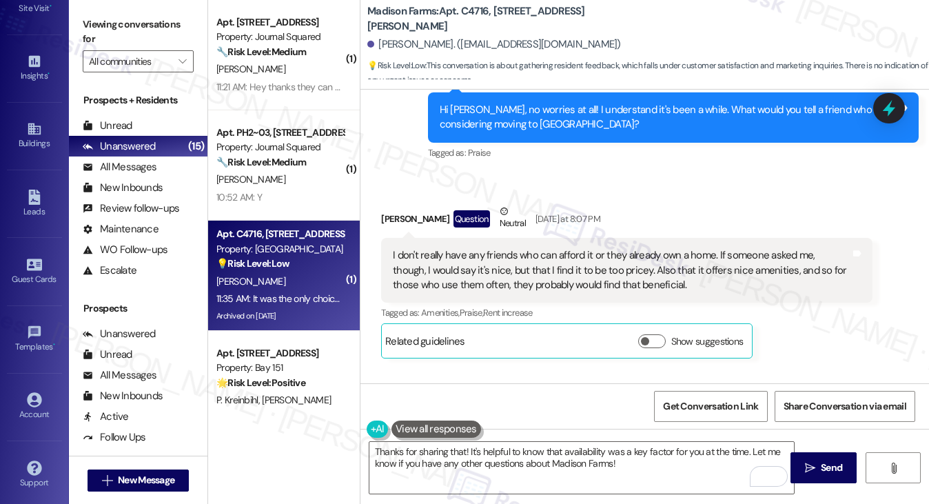
click at [458, 248] on div "I don't really have any friends who can afford it or they already own a home. I…" at bounding box center [621, 270] width 457 height 44
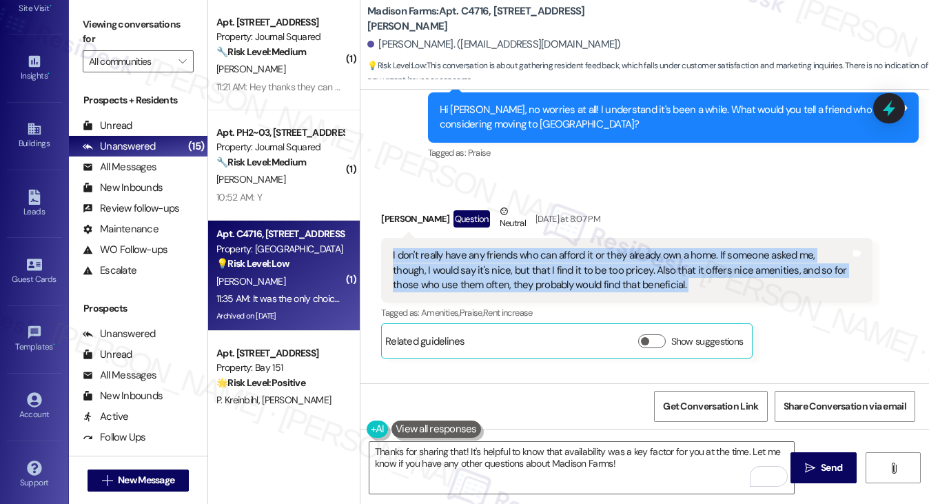
click at [458, 248] on div "I don't really have any friends who can afford it or they already own a home. I…" at bounding box center [621, 270] width 457 height 44
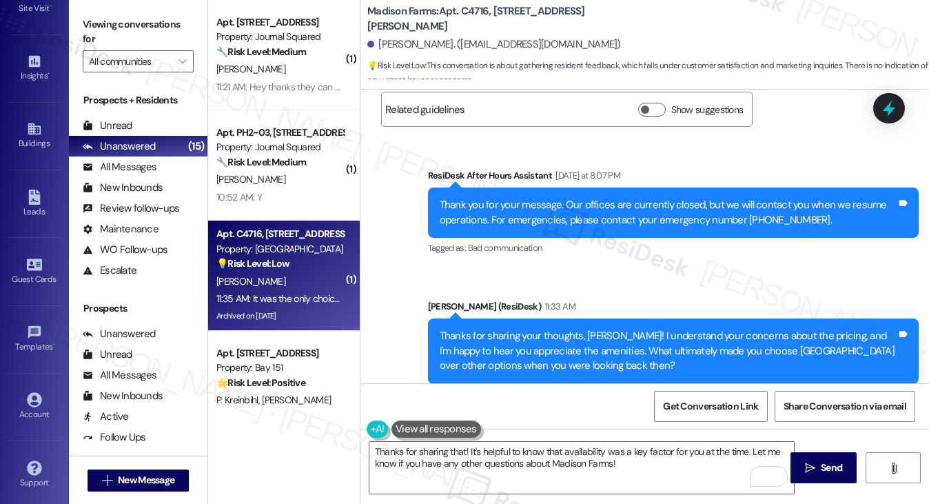
scroll to position [9407, 0]
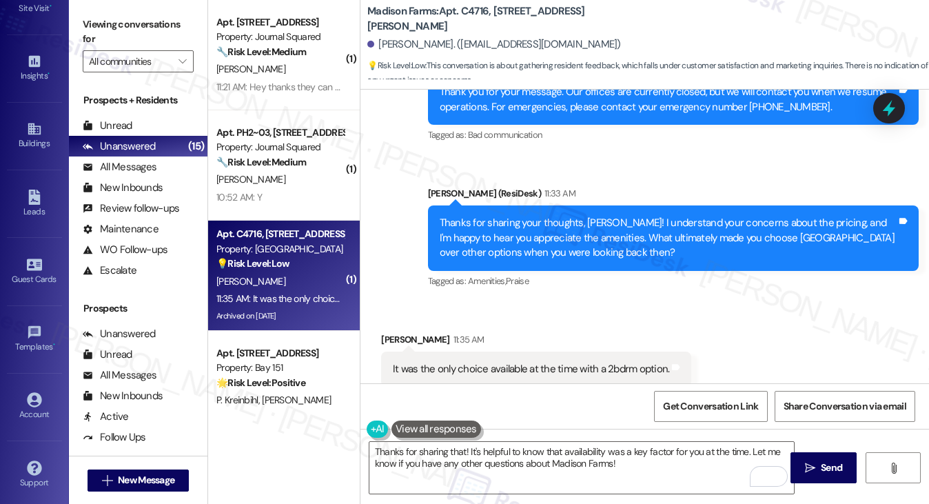
click at [510, 216] on div "Thanks for sharing your thoughts, [PERSON_NAME]! I understand your concerns abo…" at bounding box center [668, 238] width 457 height 44
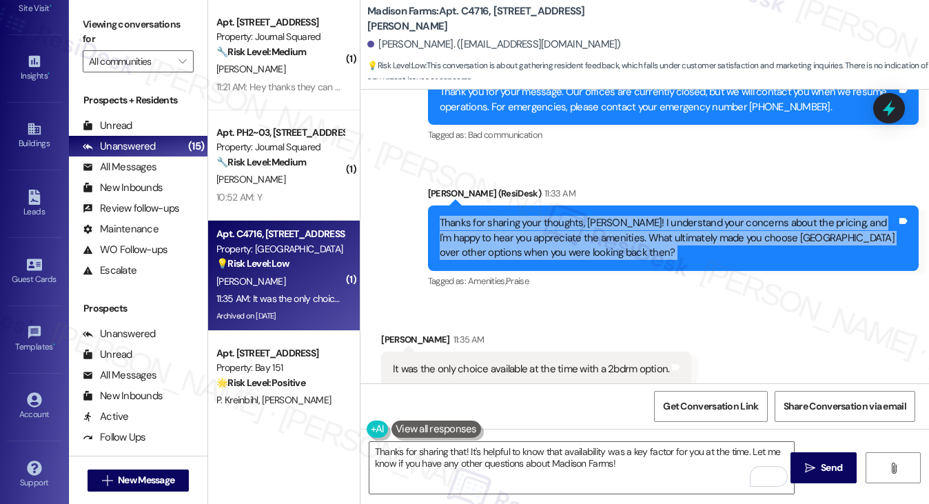
click at [510, 216] on div "Thanks for sharing your thoughts, [PERSON_NAME]! I understand your concerns abo…" at bounding box center [668, 238] width 457 height 44
click at [642, 216] on div "Thanks for sharing your thoughts, [PERSON_NAME]! I understand your concerns abo…" at bounding box center [668, 238] width 457 height 44
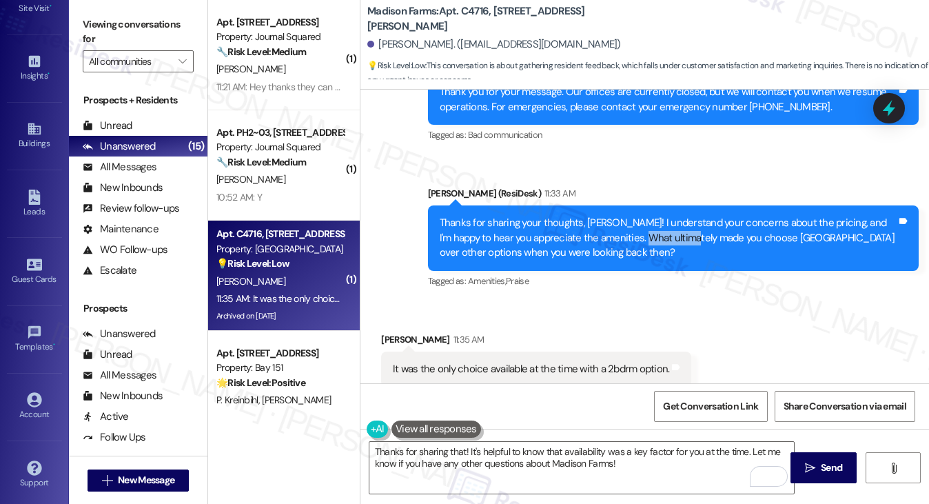
click at [642, 216] on div "Thanks for sharing your thoughts, [PERSON_NAME]! I understand your concerns abo…" at bounding box center [668, 238] width 457 height 44
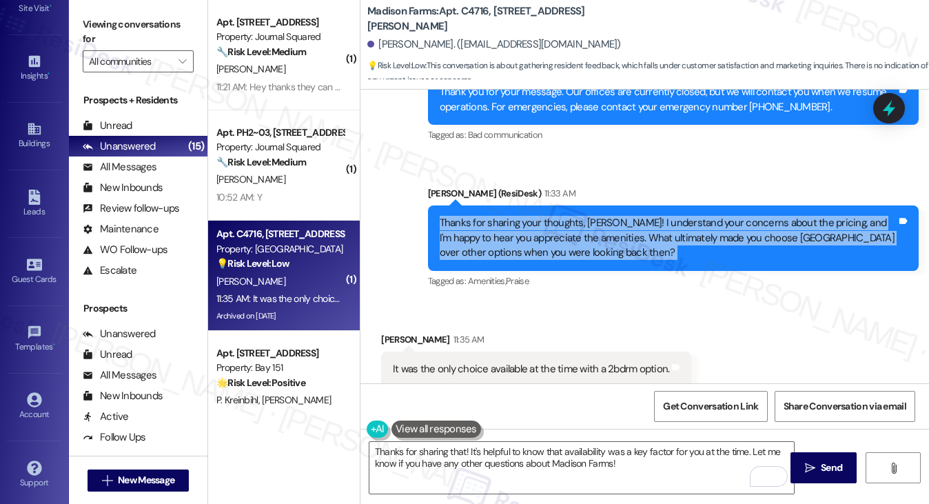
click at [642, 216] on div "Thanks for sharing your thoughts, [PERSON_NAME]! I understand your concerns abo…" at bounding box center [668, 238] width 457 height 44
click at [665, 216] on div "Thanks for sharing your thoughts, [PERSON_NAME]! I understand your concerns abo…" at bounding box center [668, 238] width 457 height 44
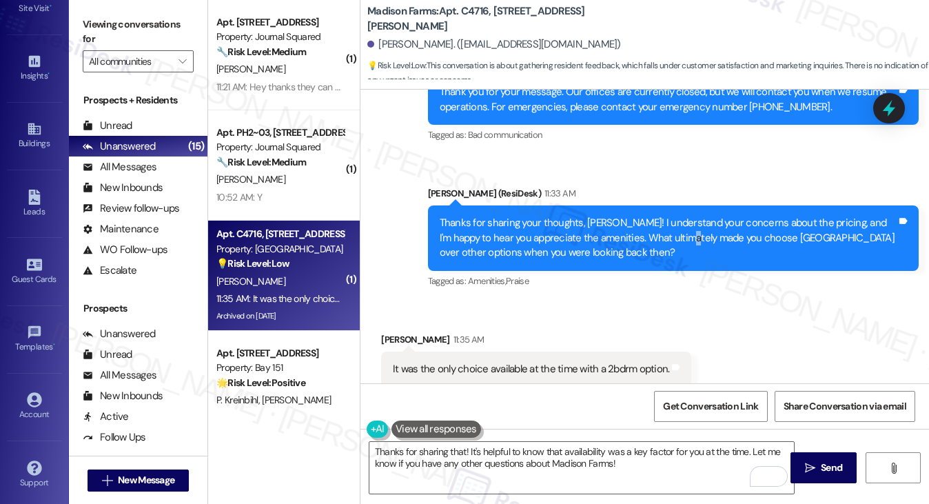
click at [665, 216] on div "Thanks for sharing your thoughts, [PERSON_NAME]! I understand your concerns abo…" at bounding box center [668, 238] width 457 height 44
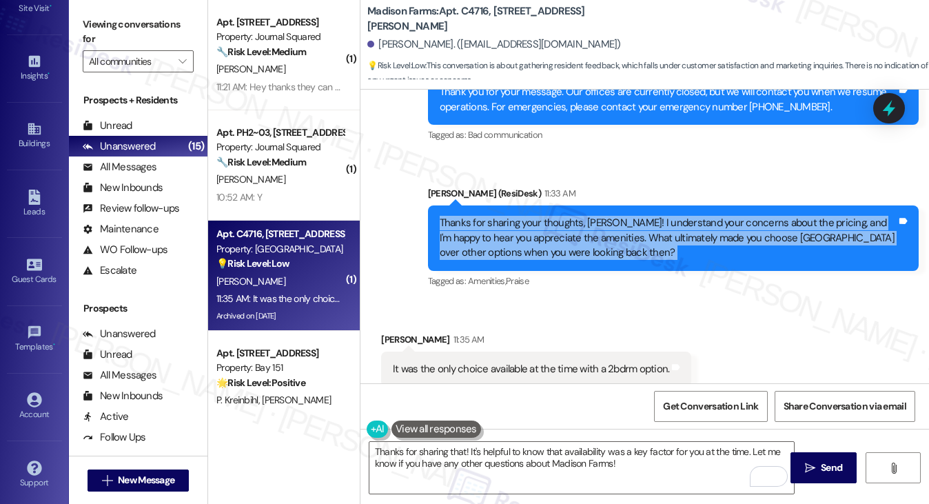
click at [664, 216] on div "Thanks for sharing your thoughts, [PERSON_NAME]! I understand your concerns abo…" at bounding box center [668, 238] width 457 height 44
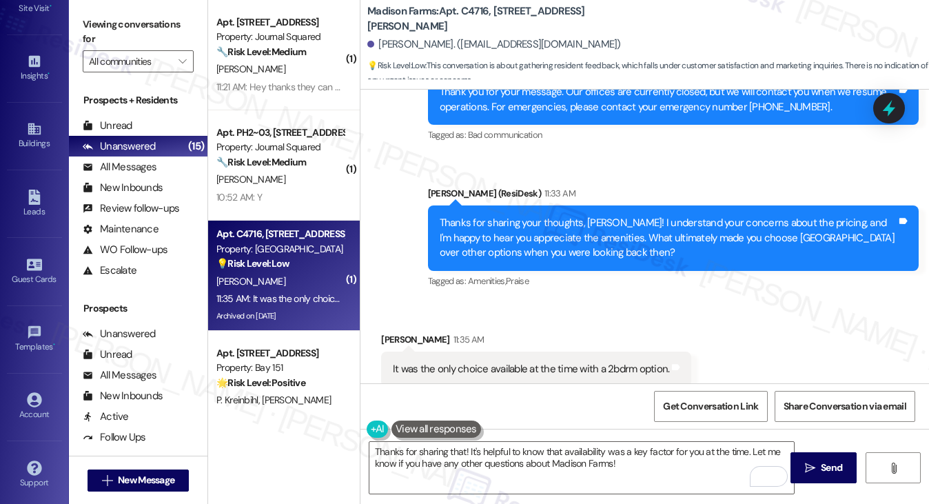
click at [124, 33] on label "Viewing conversations for" at bounding box center [138, 32] width 111 height 37
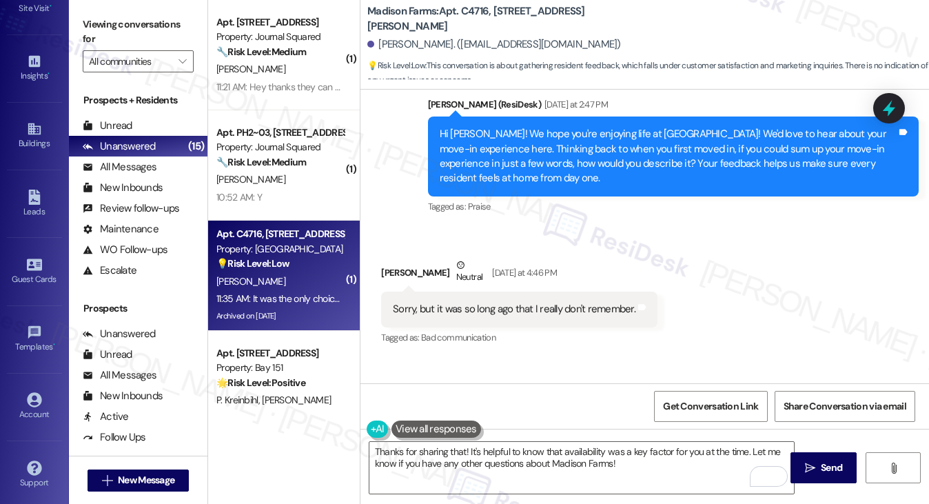
scroll to position [8718, 0]
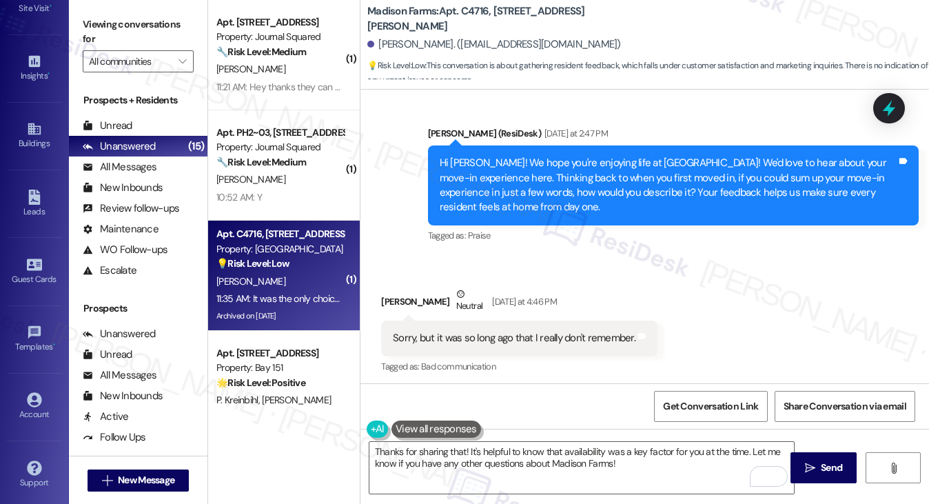
click at [137, 39] on label "Viewing conversations for" at bounding box center [138, 32] width 111 height 37
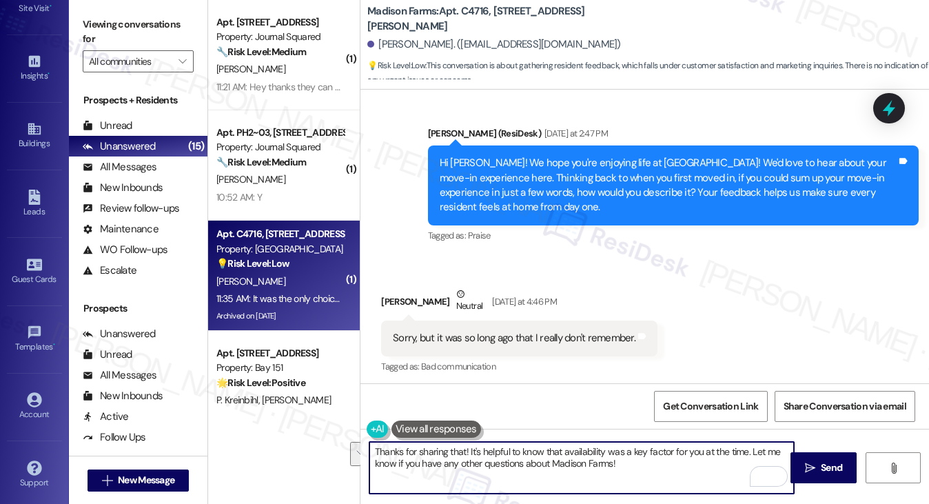
drag, startPoint x: 621, startPoint y: 468, endPoint x: 750, endPoint y: 448, distance: 130.4
click at [750, 448] on textarea "Thanks for sharing that! It's helpful to know that availability was a key facto…" at bounding box center [581, 468] width 425 height 52
paste textarea "What's one thing we could do to make your experience at {{property}} even bette…"
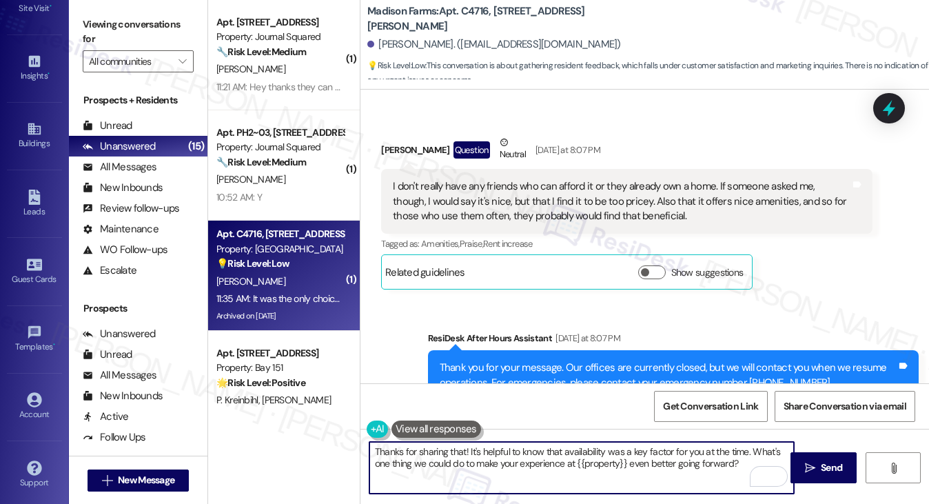
click at [553, 179] on div "I don't really have any friends who can afford it or they already own a home. I…" at bounding box center [621, 201] width 457 height 44
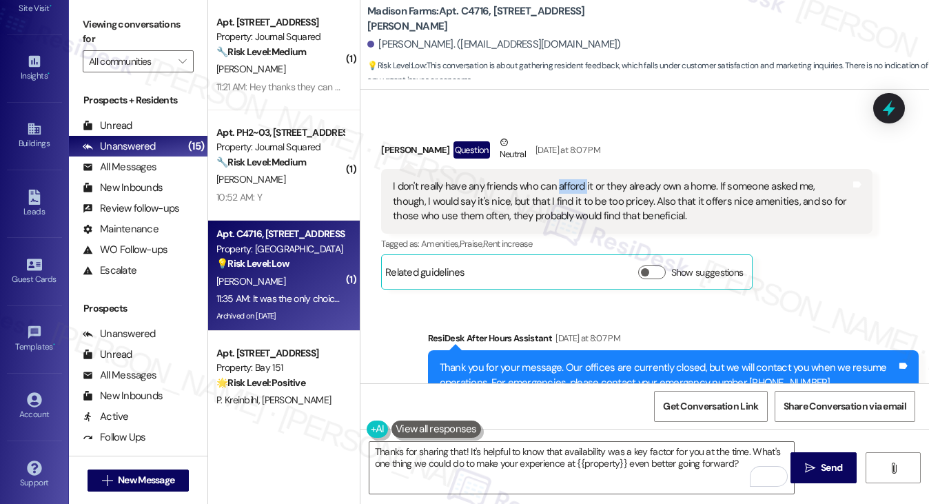
click at [553, 179] on div "I don't really have any friends who can afford it or they already own a home. I…" at bounding box center [621, 201] width 457 height 44
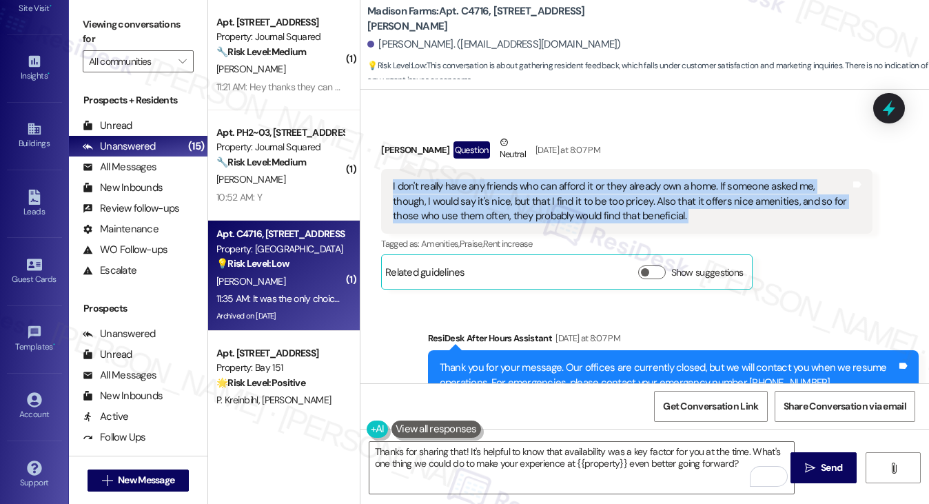
click at [553, 179] on div "I don't really have any friends who can afford it or they already own a home. I…" at bounding box center [621, 201] width 457 height 44
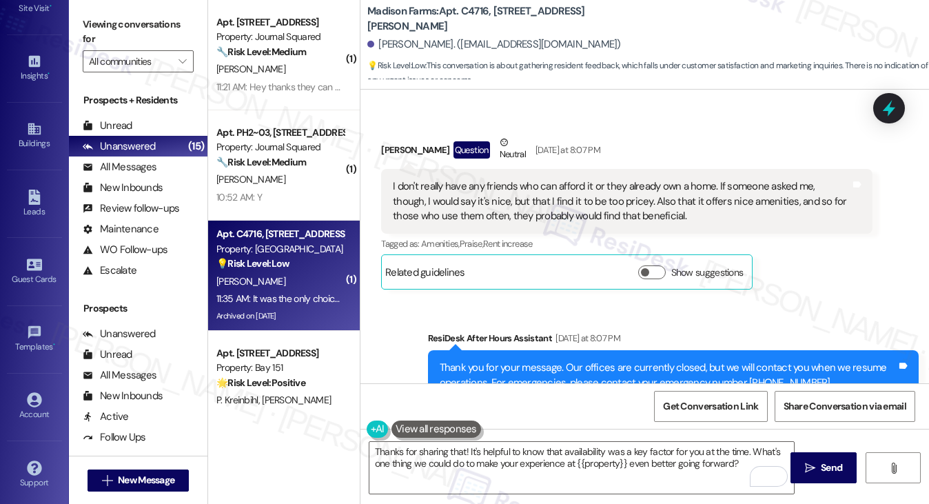
click at [118, 8] on div "Viewing conversations for All communities " at bounding box center [138, 43] width 139 height 86
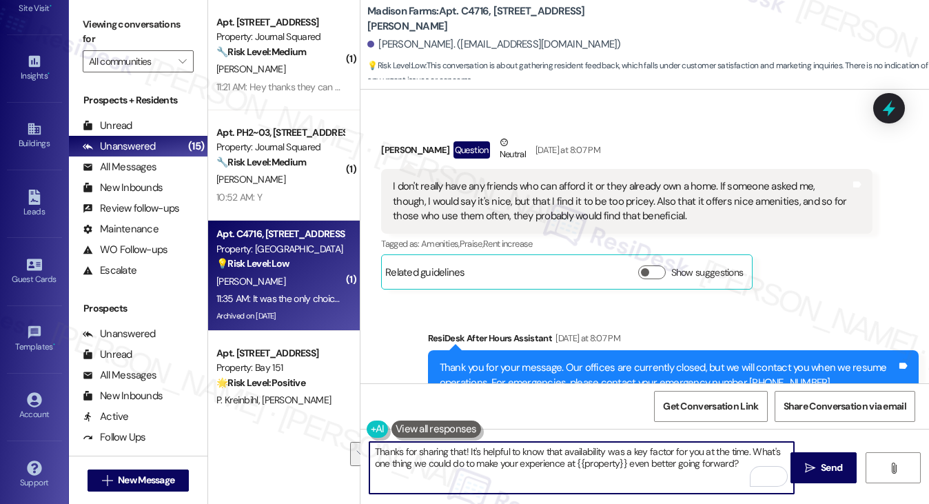
drag, startPoint x: 747, startPoint y: 462, endPoint x: 754, endPoint y: 449, distance: 15.4
click at [754, 449] on textarea "Thanks for sharing that! It's helpful to know that availability was a key facto…" at bounding box center [581, 468] width 425 height 52
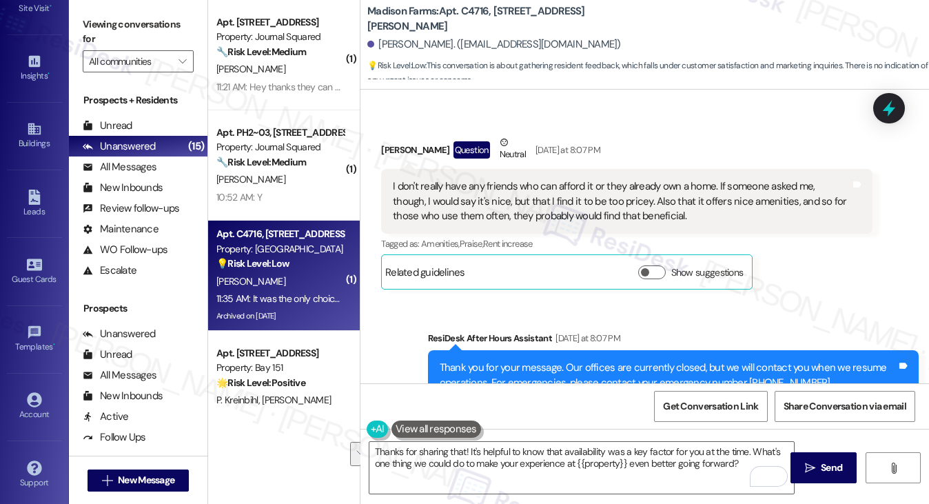
click at [124, 34] on label "Viewing conversations for" at bounding box center [138, 32] width 111 height 37
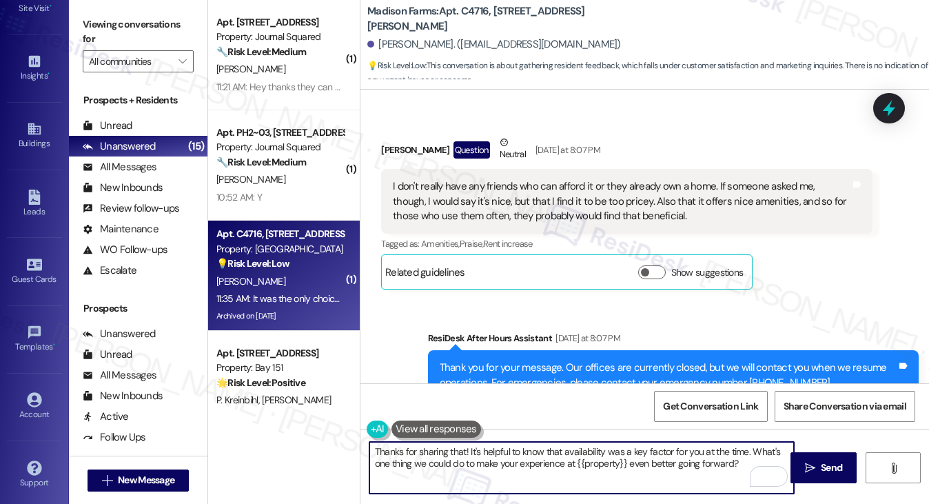
click at [750, 451] on textarea "Thanks for sharing that! It's helpful to know that availability was a key facto…" at bounding box center [581, 468] width 425 height 52
paste textarea "Looking ahead, what’s one thing we could do to make your experience at [GEOGRAP…"
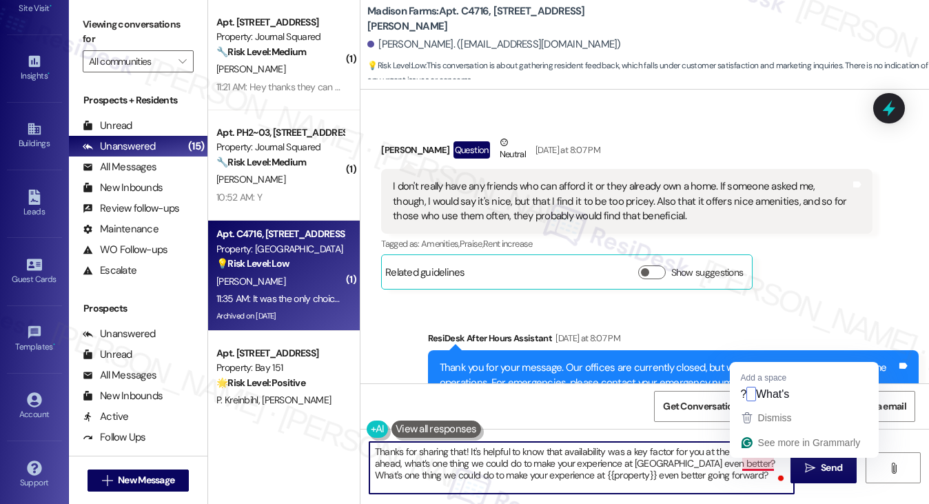
click at [749, 465] on textarea "Thanks for sharing that! It's helpful to know that availability was a key facto…" at bounding box center [581, 468] width 425 height 52
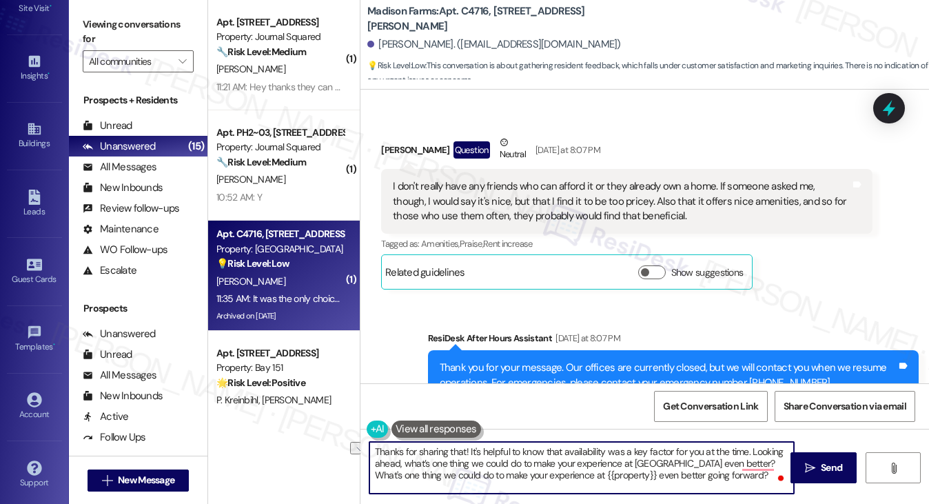
drag, startPoint x: 752, startPoint y: 463, endPoint x: 404, endPoint y: 466, distance: 348.0
click at [404, 466] on textarea "Thanks for sharing that! It's helpful to know that availability was a key facto…" at bounding box center [581, 468] width 425 height 52
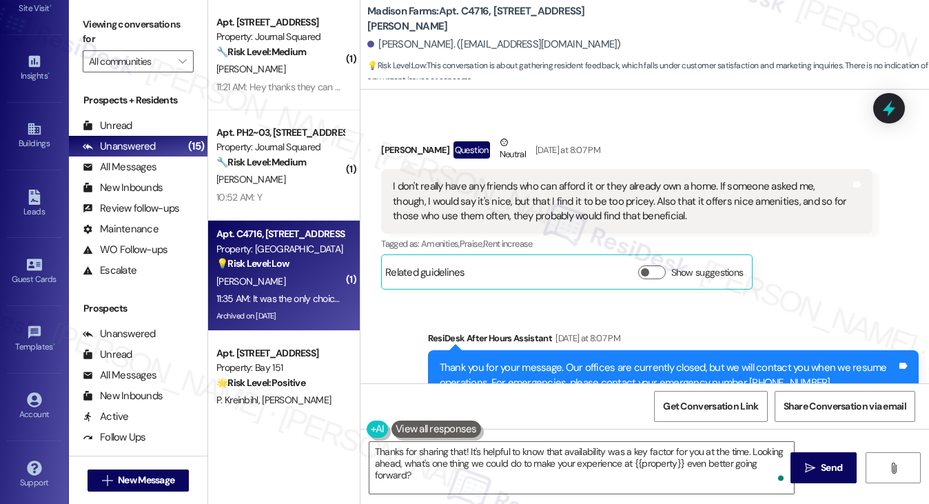
click at [134, 23] on label "Viewing conversations for" at bounding box center [138, 32] width 111 height 37
click at [558, 457] on textarea "Thanks for sharing that! It's helpful to know that availability was a key facto…" at bounding box center [581, 468] width 425 height 52
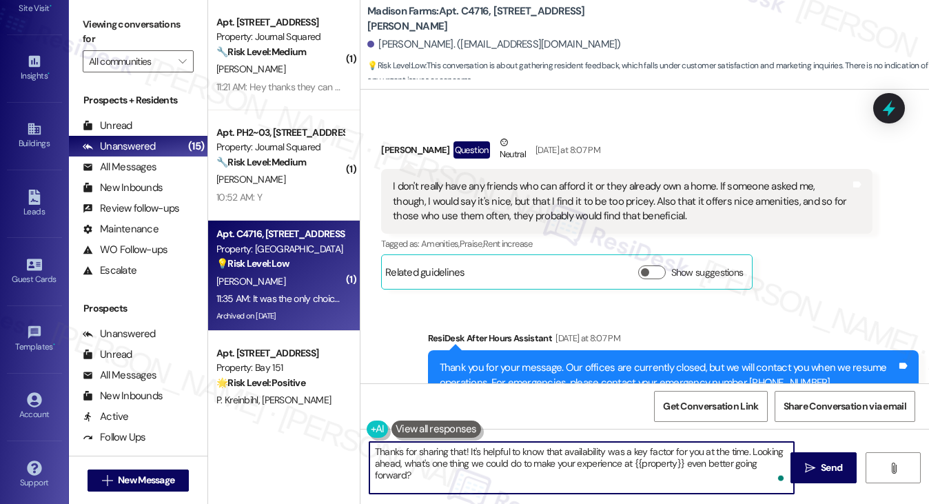
click at [558, 457] on textarea "Thanks for sharing that! It's helpful to know that availability was a key facto…" at bounding box center [581, 468] width 425 height 52
click at [509, 453] on textarea "Thanks for sharing that! It's helpful to know that availability was a key facto…" at bounding box center [581, 468] width 425 height 52
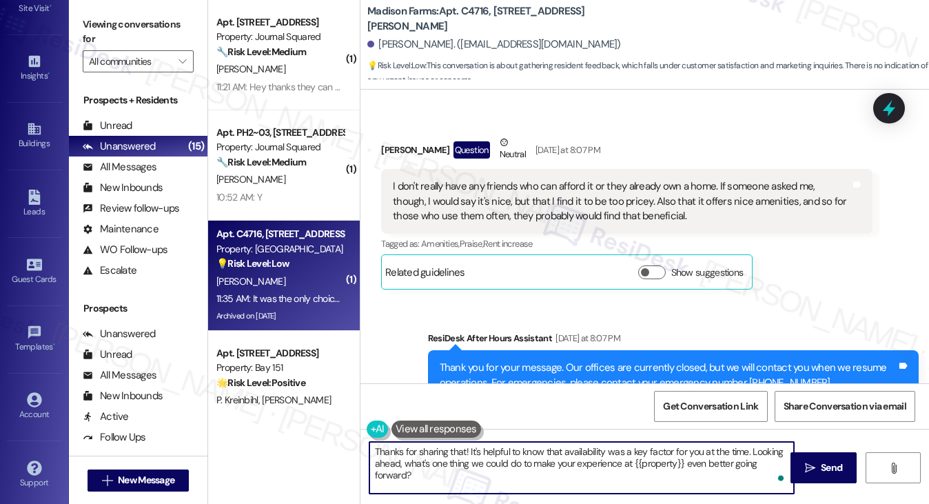
click at [509, 453] on textarea "Thanks for sharing that! It's helpful to know that availability was a key facto…" at bounding box center [581, 468] width 425 height 52
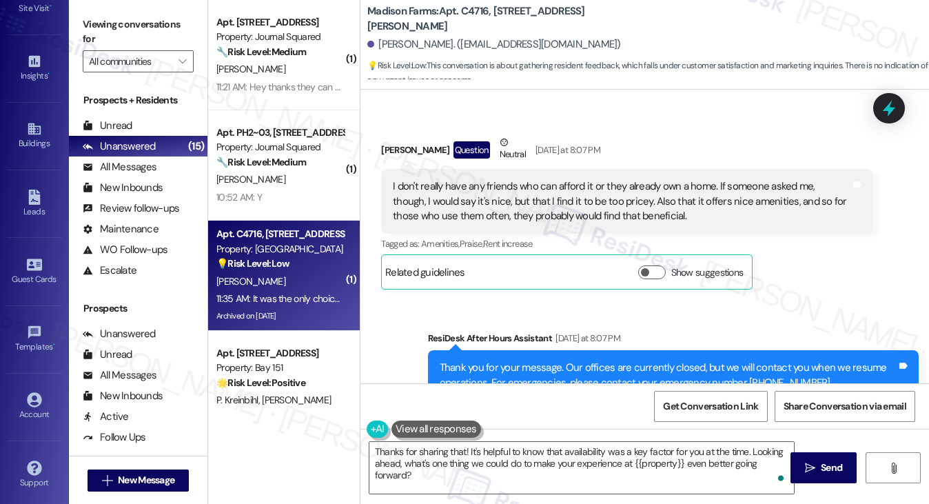
click at [131, 32] on label "Viewing conversations for" at bounding box center [138, 32] width 111 height 37
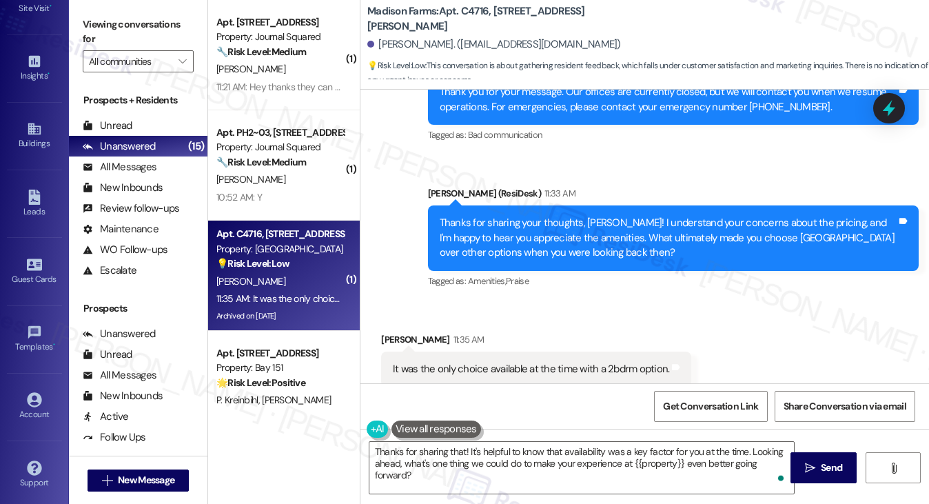
click at [529, 362] on div "It was the only choice available at the time with a 2bdrm option." at bounding box center [531, 369] width 276 height 14
click at [474, 449] on textarea "Thanks for sharing that! It's helpful to know that availability was a key facto…" at bounding box center [581, 468] width 425 height 52
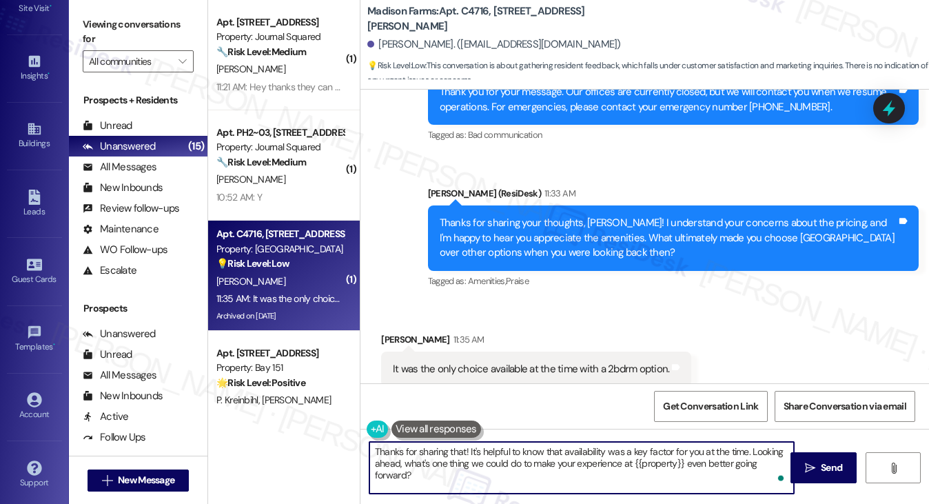
click at [474, 449] on textarea "Thanks for sharing that! It's helpful to know that availability was a key facto…" at bounding box center [581, 468] width 425 height 52
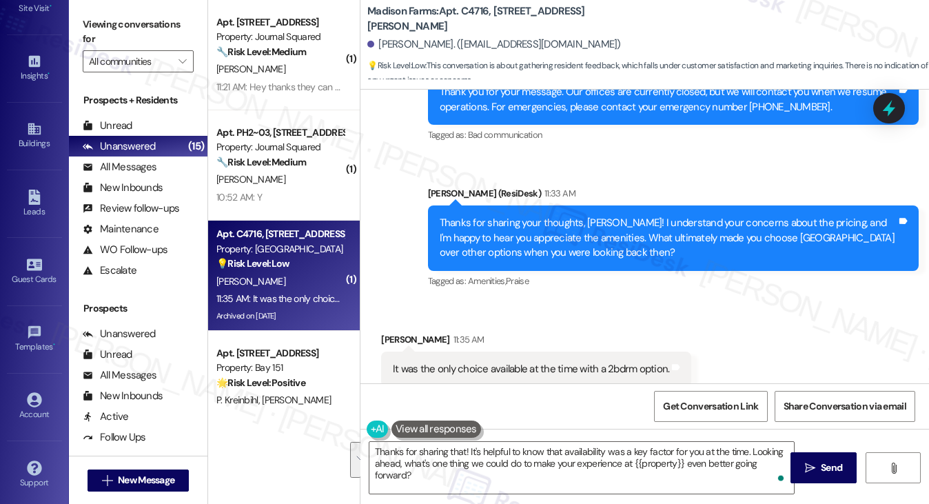
click at [449, 362] on div "It was the only choice available at the time with a 2bdrm option." at bounding box center [531, 369] width 276 height 14
click at [400, 332] on div "[PERSON_NAME] 11:35 AM" at bounding box center [536, 341] width 310 height 19
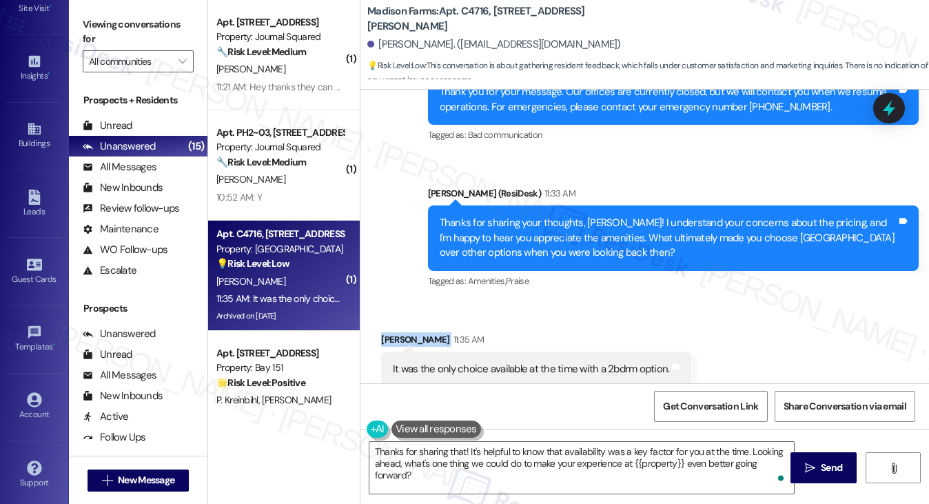
click at [398, 332] on div "[PERSON_NAME] 11:35 AM" at bounding box center [536, 341] width 310 height 19
click at [135, 26] on label "Viewing conversations for" at bounding box center [138, 32] width 111 height 37
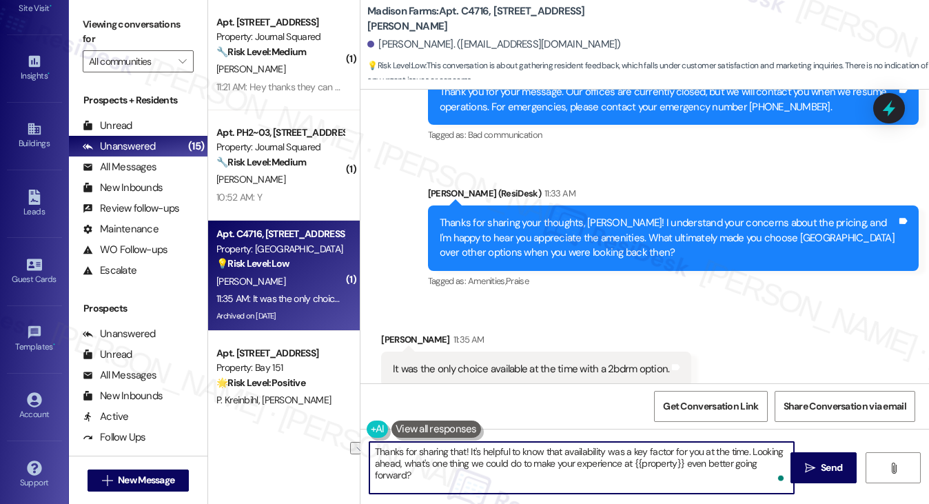
drag, startPoint x: 462, startPoint y: 451, endPoint x: 335, endPoint y: 447, distance: 127.6
click at [335, 447] on div "( 1 ) Apt. [STREET_ADDRESS] Property: Journal Squared 🔧 Risk Level: Medium The …" at bounding box center [568, 252] width 721 height 504
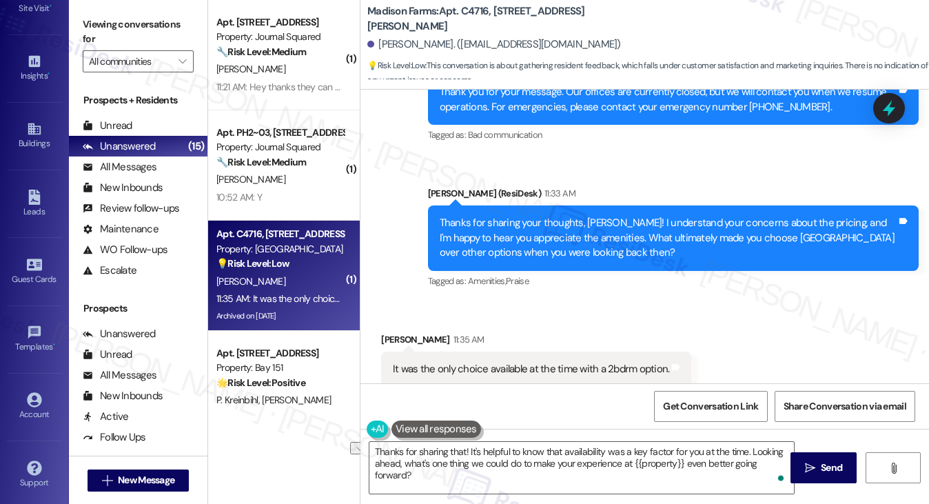
click at [119, 21] on label "Viewing conversations for" at bounding box center [138, 32] width 111 height 37
drag, startPoint x: 464, startPoint y: 449, endPoint x: 436, endPoint y: 444, distance: 28.6
click at [436, 444] on textarea "Thanks for sharing that! It's helpful to know that availability was a key facto…" at bounding box center [581, 468] width 425 height 52
click at [125, 41] on label "Viewing conversations for" at bounding box center [138, 32] width 111 height 37
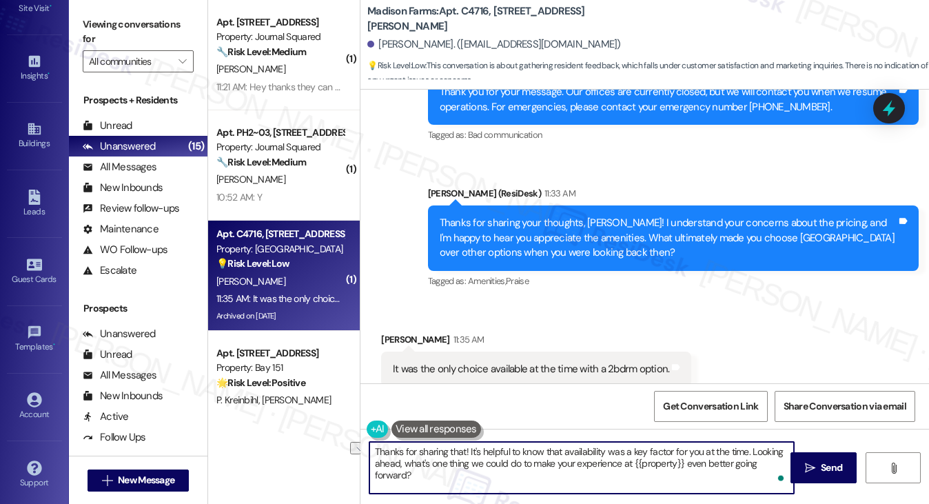
drag, startPoint x: 371, startPoint y: 455, endPoint x: 466, endPoint y: 452, distance: 94.4
click at [466, 452] on textarea "Thanks for sharing that! It's helpful to know that availability was a key facto…" at bounding box center [581, 468] width 425 height 52
paste textarea "letting me know, Margare"
click at [473, 470] on textarea "Thanks for letting me know, [PERSON_NAME]! It's helpful to know that availabili…" at bounding box center [581, 468] width 425 height 52
click at [488, 477] on textarea "Thanks for letting me know, [PERSON_NAME]! It's helpful to know that availabili…" at bounding box center [581, 468] width 425 height 52
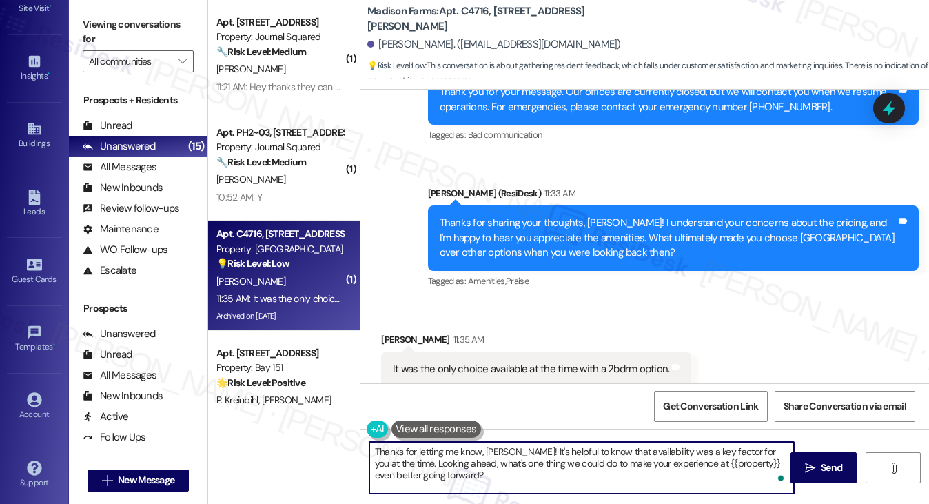
click at [498, 451] on textarea "Thanks for letting me know, [PERSON_NAME]! It's helpful to know that availabili…" at bounding box center [581, 468] width 425 height 52
click at [502, 471] on textarea "Thanks for letting me know, [PERSON_NAME]! It's helpful to know that availabili…" at bounding box center [581, 468] width 425 height 52
click at [455, 473] on textarea "Thanks for letting me know, [PERSON_NAME]! It's helpful to know that availabili…" at bounding box center [581, 468] width 425 height 52
type textarea "Thanks for letting me know, [PERSON_NAME]! It's helpful to know that availabili…"
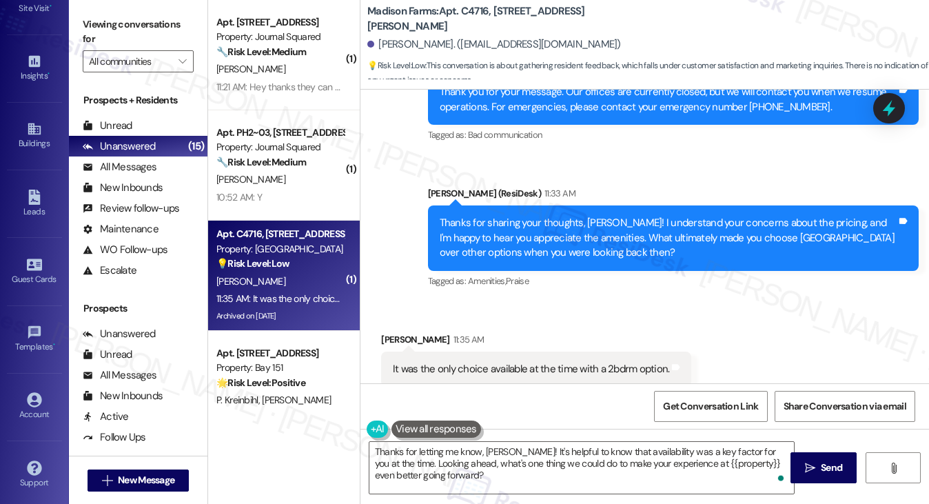
click at [131, 24] on label "Viewing conversations for" at bounding box center [138, 32] width 111 height 37
click at [452, 451] on textarea "Thanks for letting me know, [PERSON_NAME]! It's helpful to know that availabili…" at bounding box center [581, 468] width 425 height 52
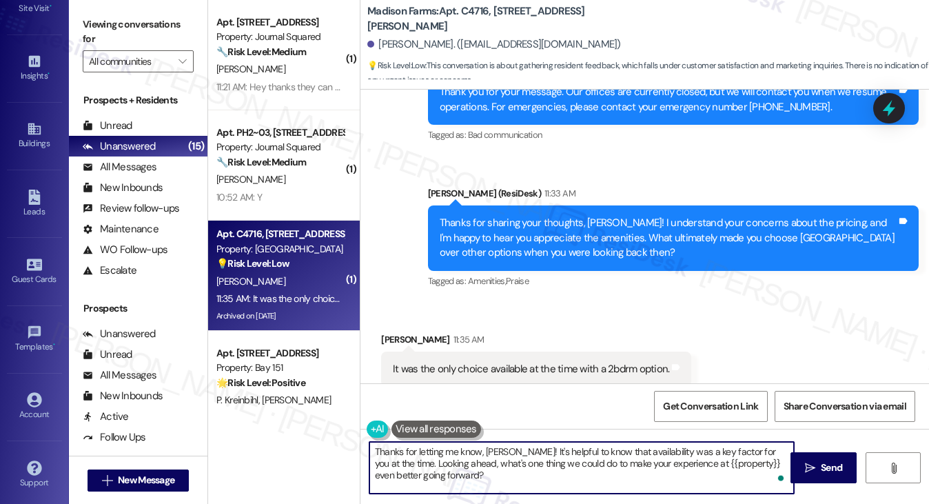
click at [452, 451] on textarea "Thanks for letting me know, [PERSON_NAME]! It's helpful to know that availabili…" at bounding box center [581, 468] width 425 height 52
click at [579, 473] on textarea "Thanks for letting me know, [PERSON_NAME]! It's helpful to know that availabili…" at bounding box center [581, 468] width 425 height 52
click at [454, 470] on textarea "Thanks for letting me know, [PERSON_NAME]! It's helpful to know that availabili…" at bounding box center [581, 468] width 425 height 52
click at [477, 455] on textarea "Thanks for letting me know, [PERSON_NAME]! It's helpful to know that availabili…" at bounding box center [581, 468] width 425 height 52
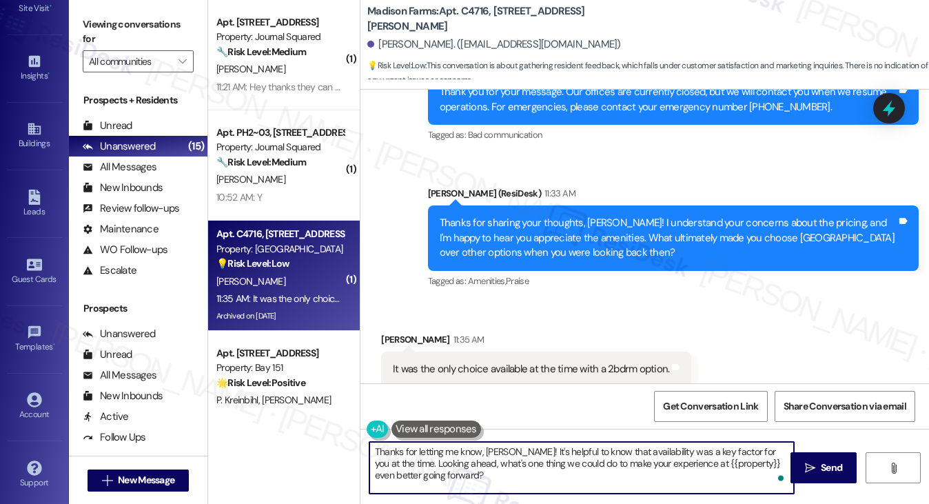
click at [477, 455] on textarea "Thanks for letting me know, [PERSON_NAME]! It's helpful to know that availabili…" at bounding box center [581, 468] width 425 height 52
click at [488, 462] on textarea "Thanks for letting me know, [PERSON_NAME]! It's helpful to know that availabili…" at bounding box center [581, 468] width 425 height 52
click at [463, 472] on textarea "Thanks for letting me know, [PERSON_NAME]! It's helpful to know that availabili…" at bounding box center [581, 468] width 425 height 52
click at [622, 466] on textarea "Thanks for letting me know, [PERSON_NAME]! It's helpful to know that availabili…" at bounding box center [581, 468] width 425 height 52
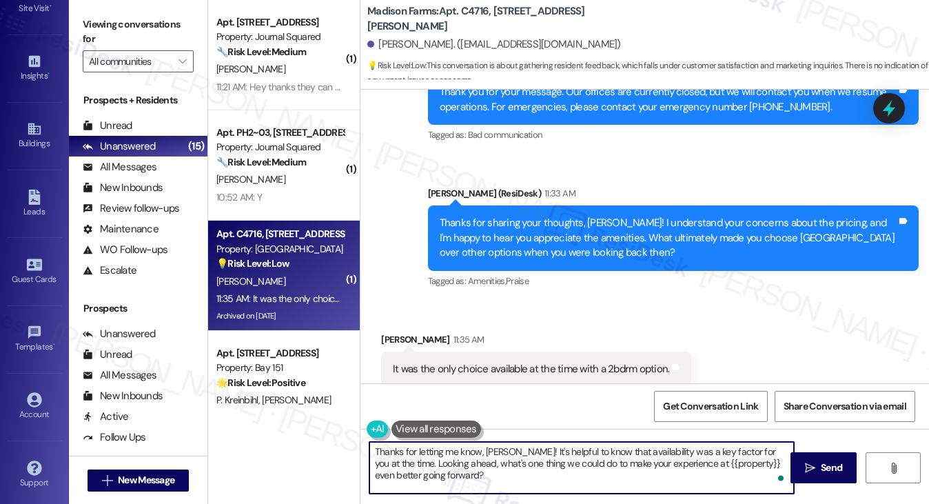
click at [622, 465] on textarea "Thanks for letting me know, [PERSON_NAME]! It's helpful to know that availabili…" at bounding box center [581, 468] width 425 height 52
click at [525, 453] on textarea "Thanks for letting me know, [PERSON_NAME]! It's helpful to know that availabili…" at bounding box center [581, 468] width 425 height 52
click at [799, 462] on button " Send" at bounding box center [823, 467] width 67 height 31
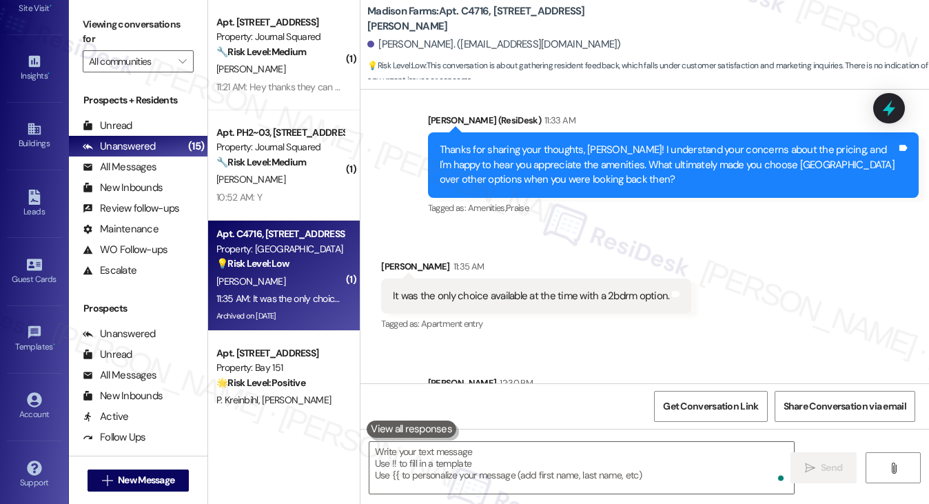
scroll to position [9534, 0]
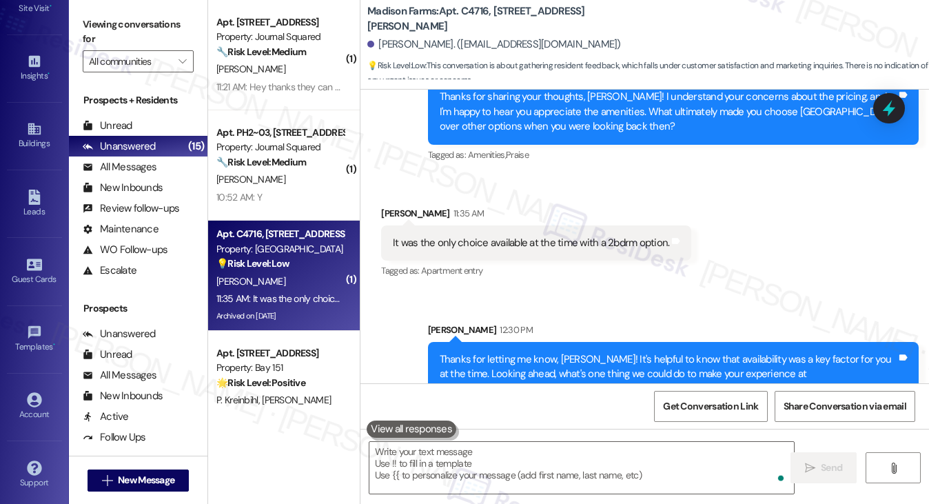
click at [567, 352] on div "Thanks for letting me know, [PERSON_NAME]! It's helpful to know that availabili…" at bounding box center [668, 374] width 457 height 44
click at [566, 352] on div "Thanks for letting me know, [PERSON_NAME]! It's helpful to know that availabili…" at bounding box center [668, 374] width 457 height 44
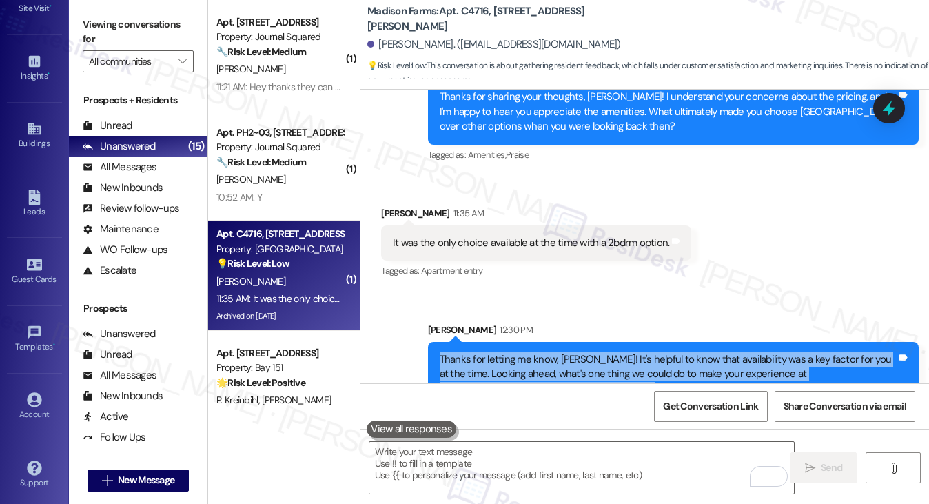
click at [566, 352] on div "Thanks for letting me know, [PERSON_NAME]! It's helpful to know that availabili…" at bounding box center [668, 374] width 457 height 44
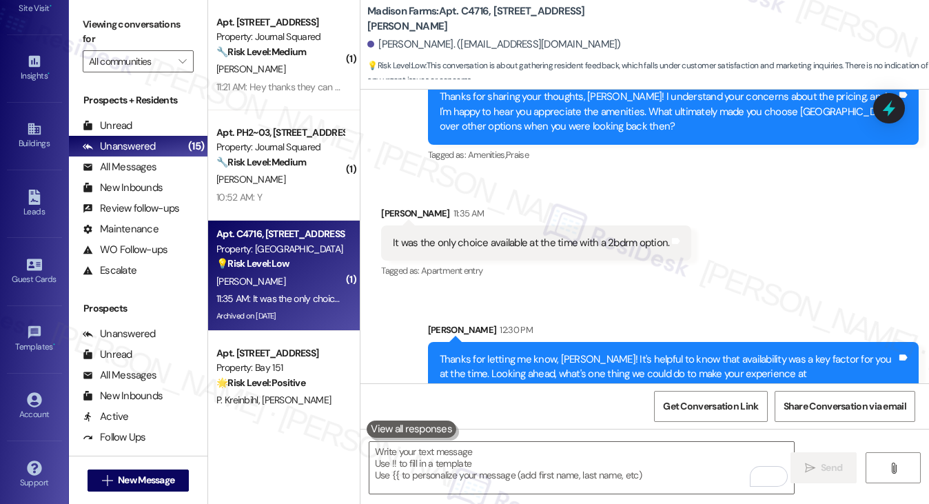
click at [496, 225] on div "It was the only choice available at the time with a 2bdrm option. Tags and notes" at bounding box center [536, 242] width 310 height 35
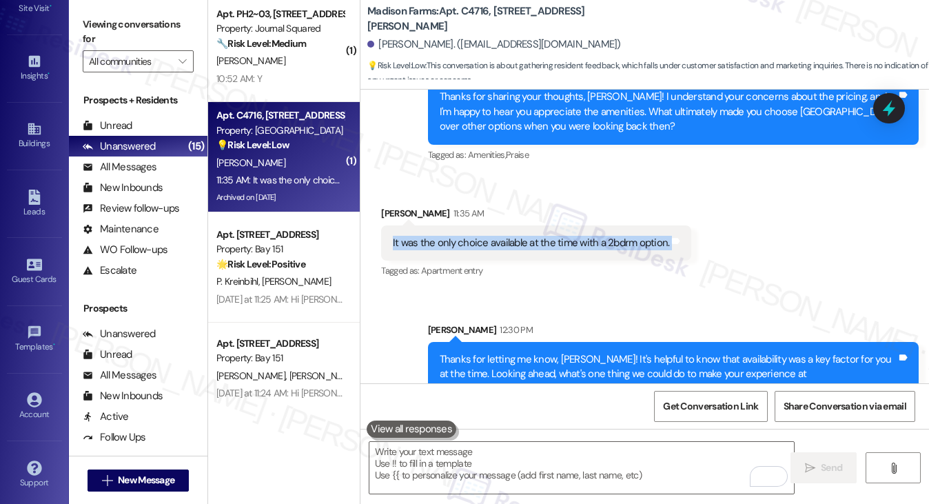
scroll to position [207, 0]
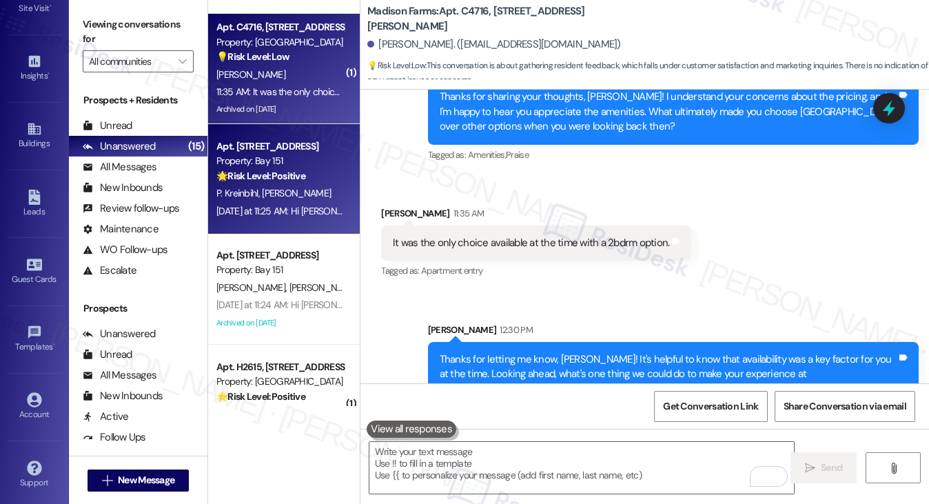
click at [300, 203] on div "[DATE] at 11:25 AM: Hi [PERSON_NAME] and [PERSON_NAME]!We would like to inform …" at bounding box center [280, 211] width 130 height 17
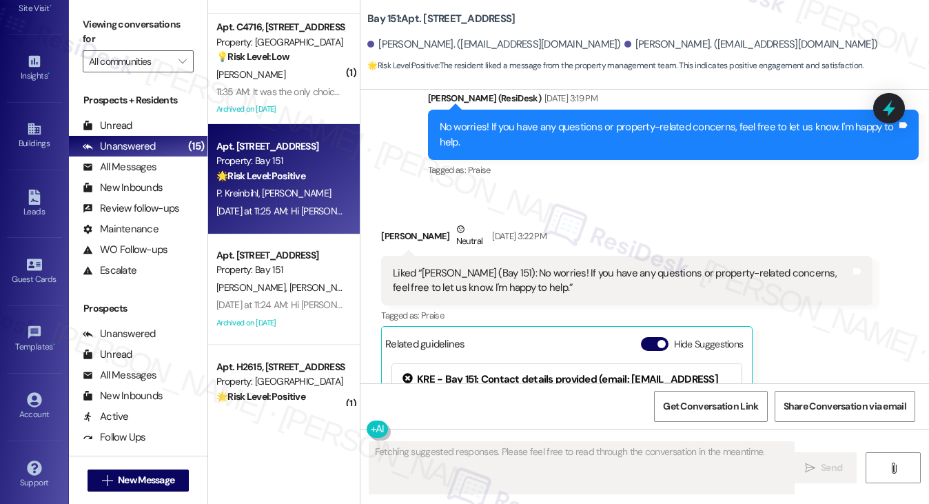
scroll to position [50597, 0]
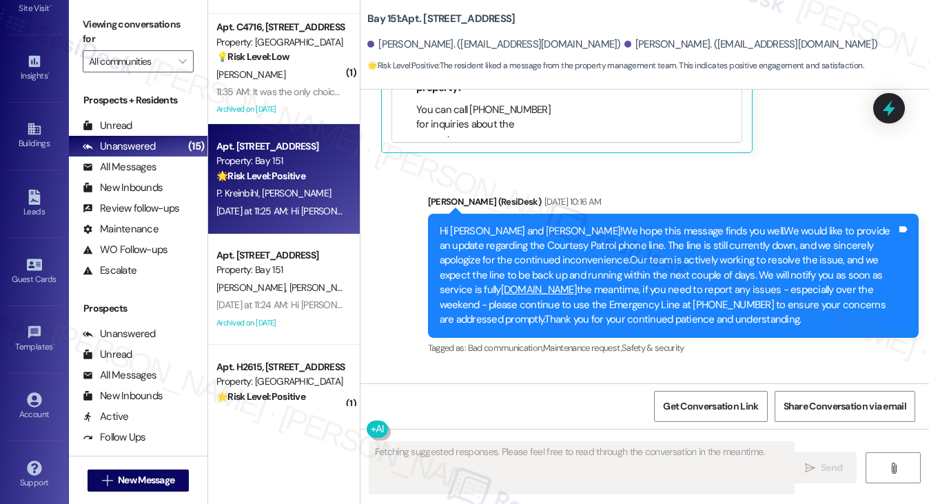
click at [532, 429] on div "Hi [PERSON_NAME] and [PERSON_NAME]!We would like to inform you that all hallway…" at bounding box center [668, 488] width 457 height 118
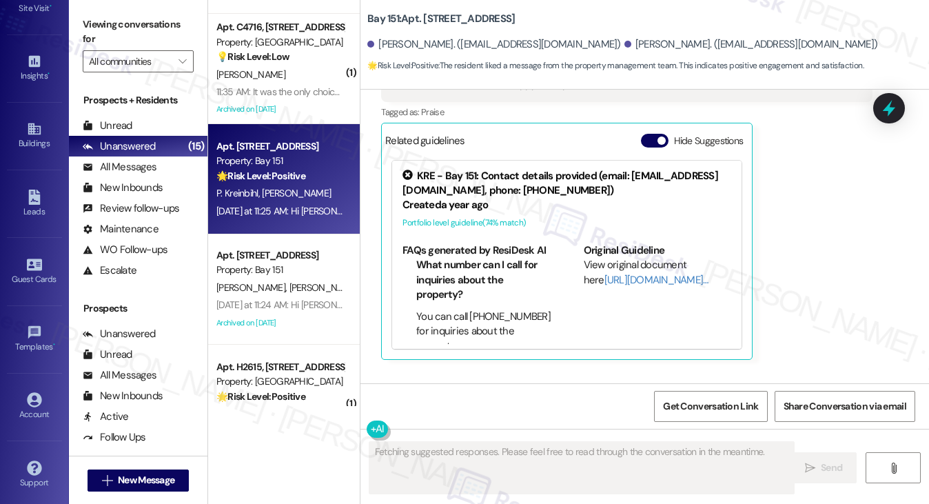
click at [537, 431] on div "Hi [PERSON_NAME] and [PERSON_NAME]!We hope this message finds you well.We would…" at bounding box center [668, 482] width 457 height 103
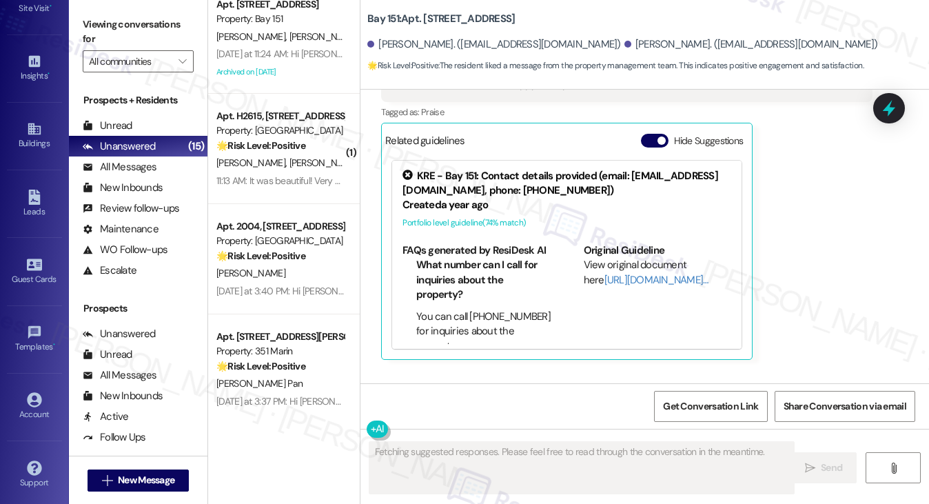
scroll to position [482, 0]
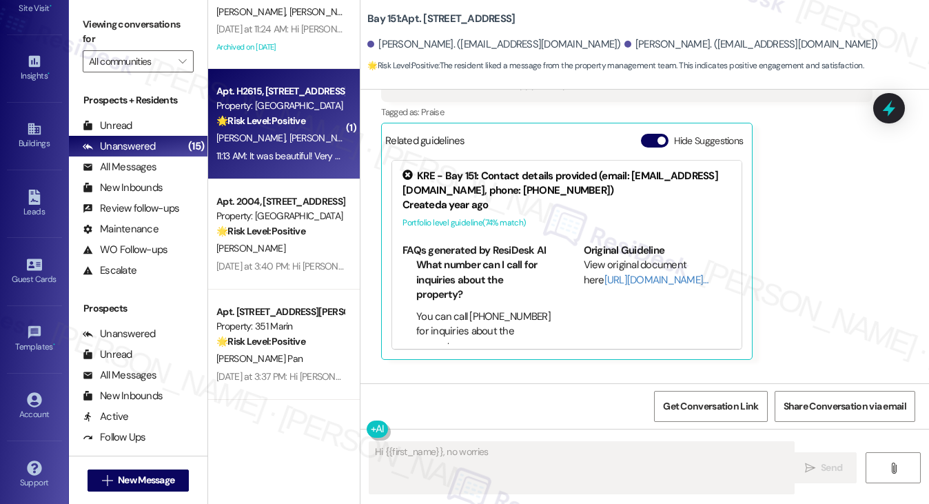
type textarea "Hi {{first_name}}, no worries"
click at [305, 148] on div "11:13 AM: It was beautiful! Very simple! 11:13 AM: It was beautiful! Very simpl…" at bounding box center [280, 155] width 130 height 17
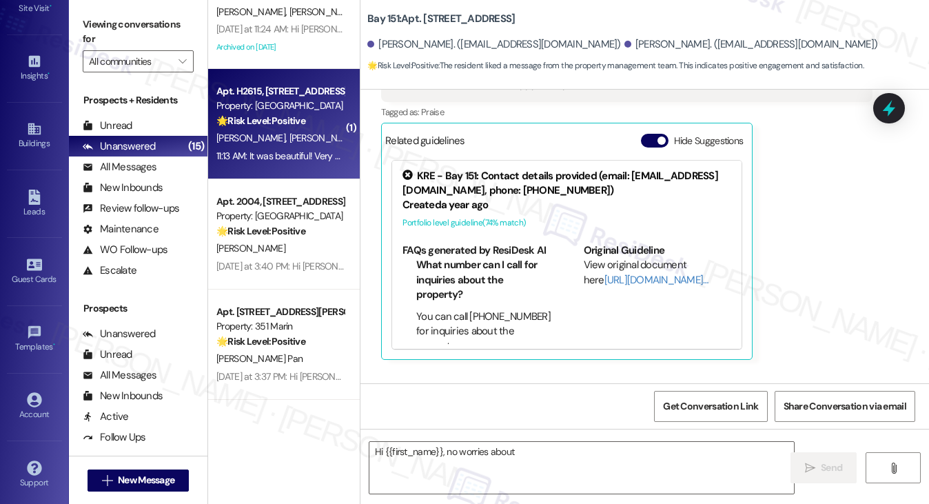
type textarea "Hi {{first_name}}, no worries about the"
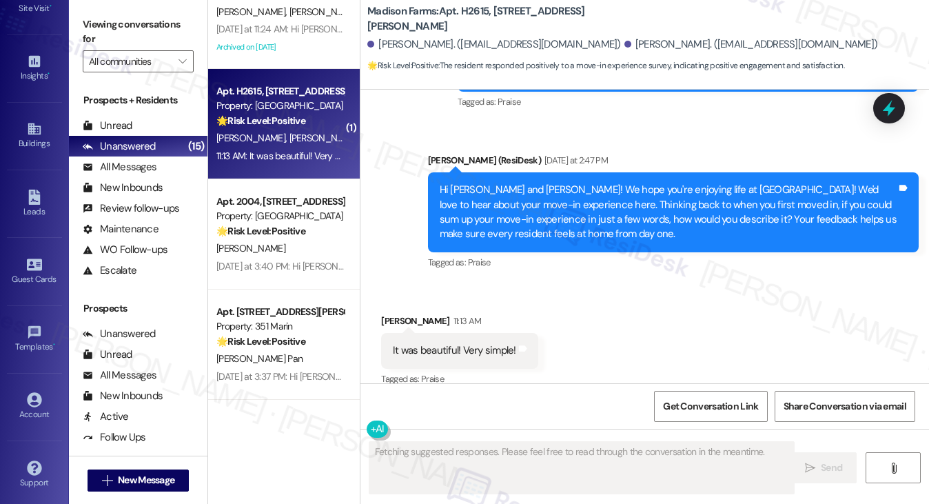
scroll to position [2325, 0]
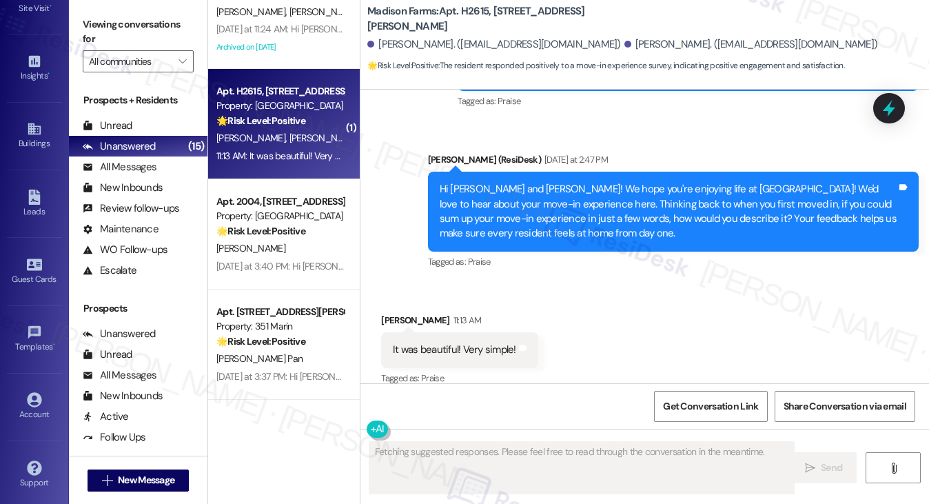
click at [608, 182] on div "Hi [PERSON_NAME] and [PERSON_NAME]! We hope you're enjoying life at [GEOGRAPHIC…" at bounding box center [668, 211] width 457 height 59
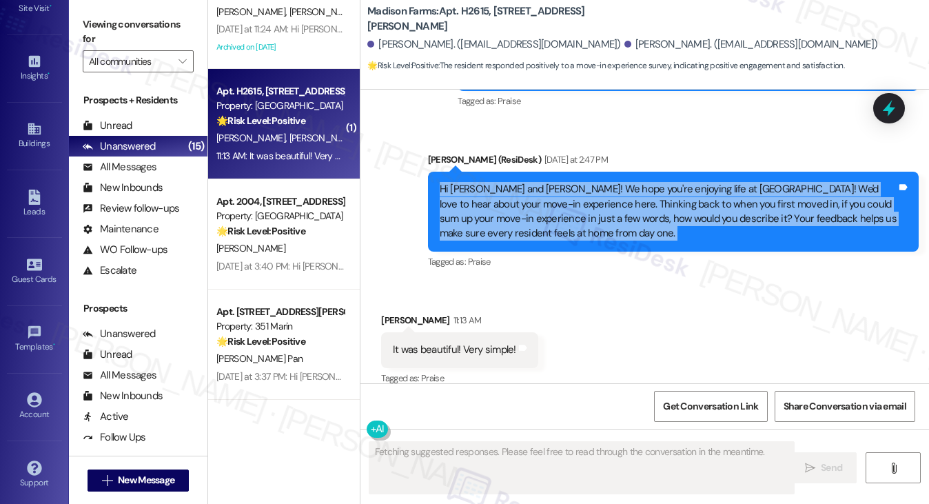
click at [608, 182] on div "Hi [PERSON_NAME] and [PERSON_NAME]! We hope you're enjoying life at [GEOGRAPHIC…" at bounding box center [668, 211] width 457 height 59
click at [644, 207] on div "Hi [PERSON_NAME] and [PERSON_NAME]! We hope you're enjoying life at [GEOGRAPHIC…" at bounding box center [668, 211] width 457 height 59
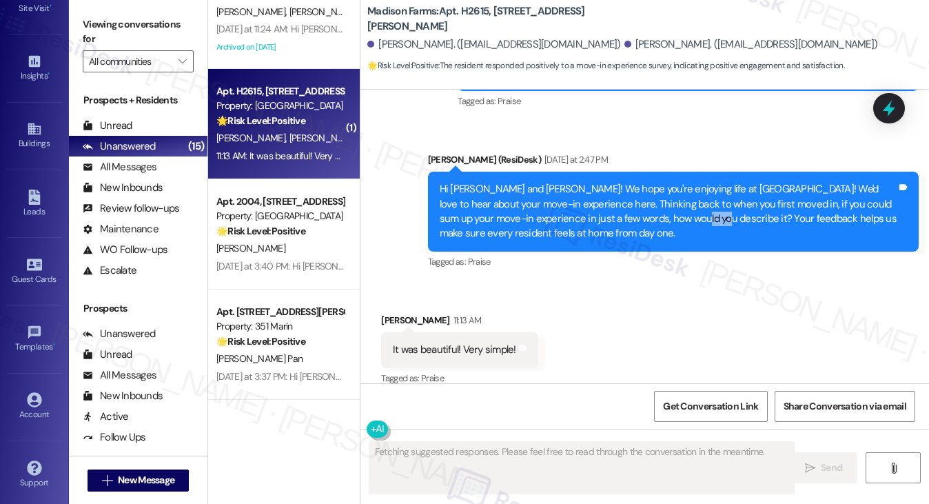
click at [644, 207] on div "Hi [PERSON_NAME] and [PERSON_NAME]! We hope you're enjoying life at [GEOGRAPHIC…" at bounding box center [668, 211] width 457 height 59
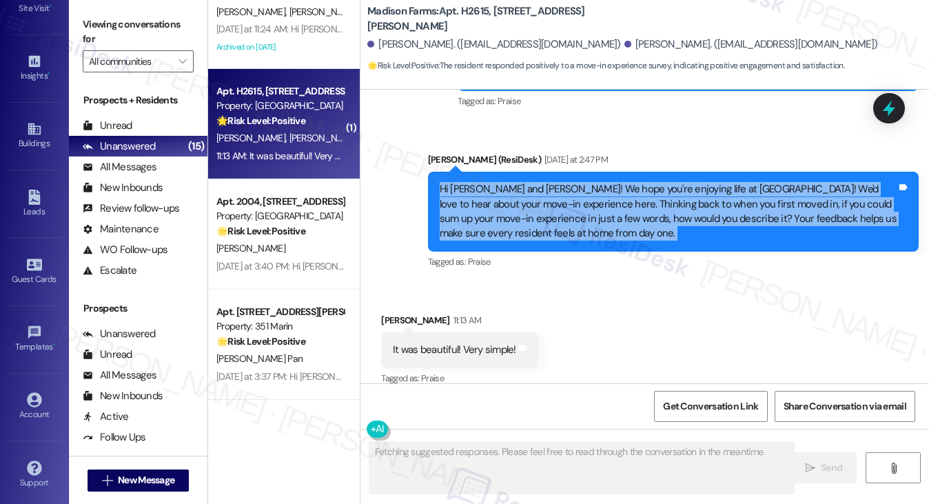
click at [644, 207] on div "Hi [PERSON_NAME] and [PERSON_NAME]! We hope you're enjoying life at [GEOGRAPHIC…" at bounding box center [668, 211] width 457 height 59
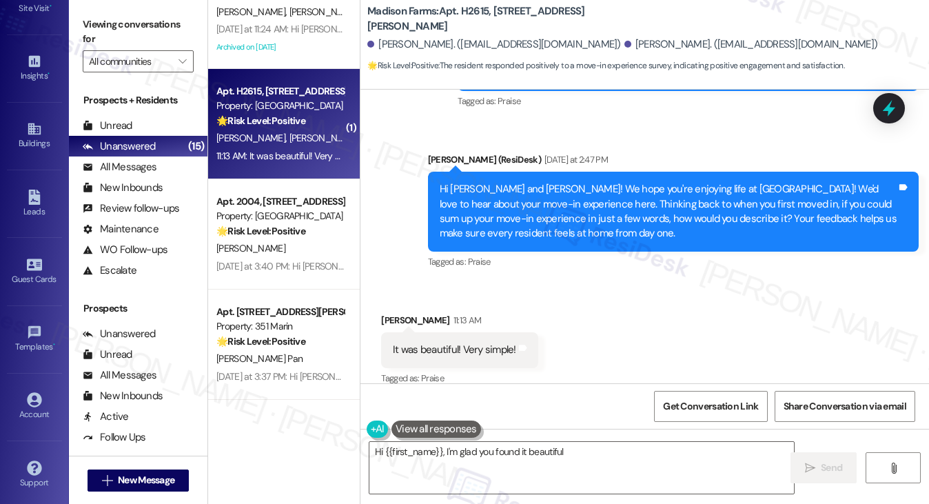
click at [477, 342] on div "It was beautiful! Very simple!" at bounding box center [454, 349] width 123 height 14
click at [542, 183] on div "Hi [PERSON_NAME] and [PERSON_NAME]! We hope you're enjoying life at [GEOGRAPHIC…" at bounding box center [668, 211] width 457 height 59
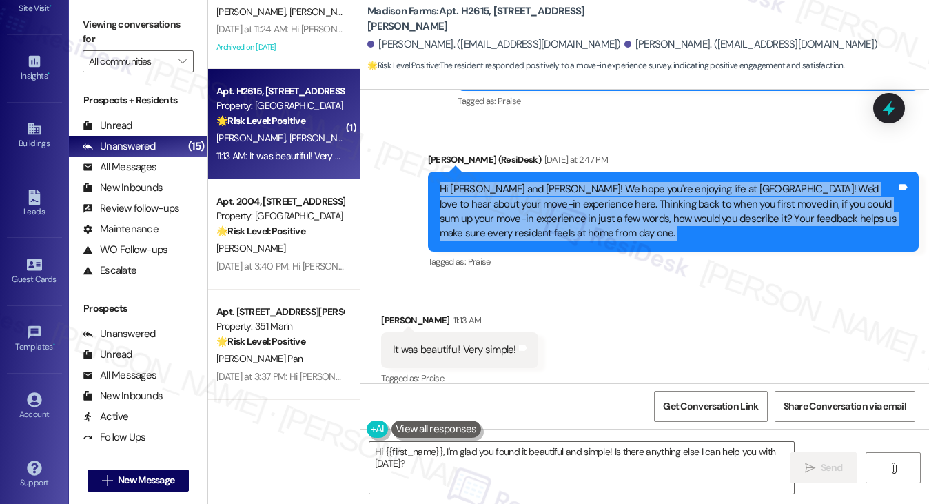
click at [542, 183] on div "Hi [PERSON_NAME] and [PERSON_NAME]! We hope you're enjoying life at [GEOGRAPHIC…" at bounding box center [668, 211] width 457 height 59
click at [479, 456] on textarea "Hi {{first_name}}, I'm glad you found it beautiful and simple! Is there anythin…" at bounding box center [581, 468] width 425 height 52
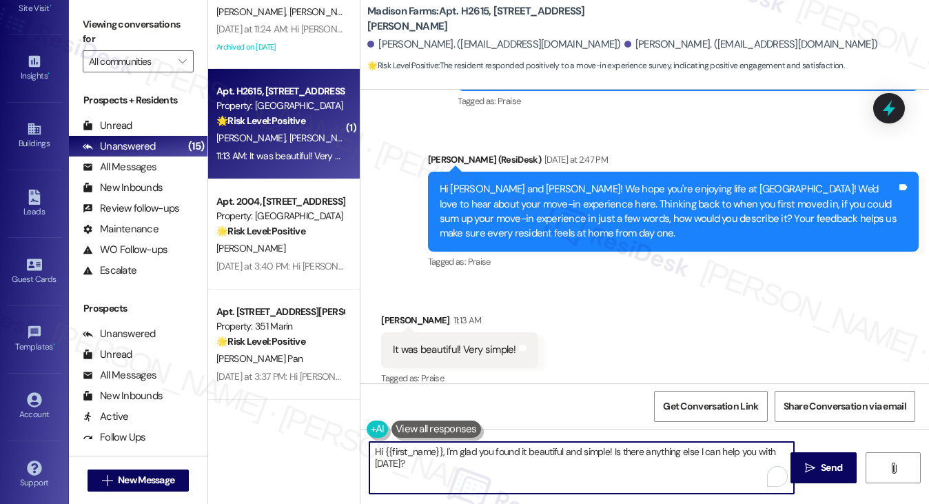
click at [479, 456] on textarea "Hi {{first_name}}, I'm glad you found it beautiful and simple! Is there anythin…" at bounding box center [581, 468] width 425 height 52
click at [461, 465] on textarea "Hi {{first_name}}, I'm glad you found it beautiful and simple! Is there anythin…" at bounding box center [581, 468] width 425 height 52
drag, startPoint x: 462, startPoint y: 471, endPoint x: 608, endPoint y: 456, distance: 147.5
click at [608, 456] on textarea "Hi {{first_name}}, I'm glad you found it beautiful and simple! Is there anythin…" at bounding box center [581, 468] width 425 height 52
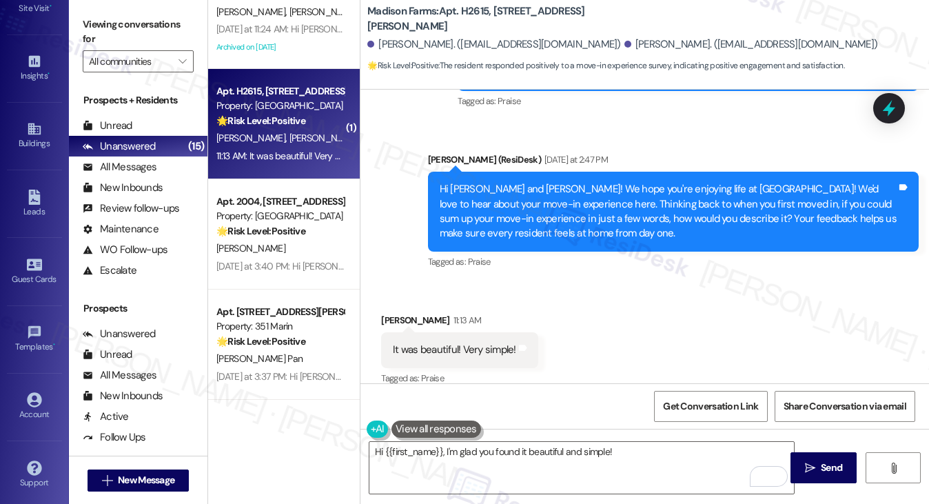
drag, startPoint x: 119, startPoint y: 25, endPoint x: 521, endPoint y: 399, distance: 549.5
click at [119, 25] on label "Viewing conversations for" at bounding box center [138, 32] width 111 height 37
click at [637, 438] on div "Hi {{first_name}}, I'm glad you found it beautiful and simple!  Send " at bounding box center [644, 480] width 568 height 103
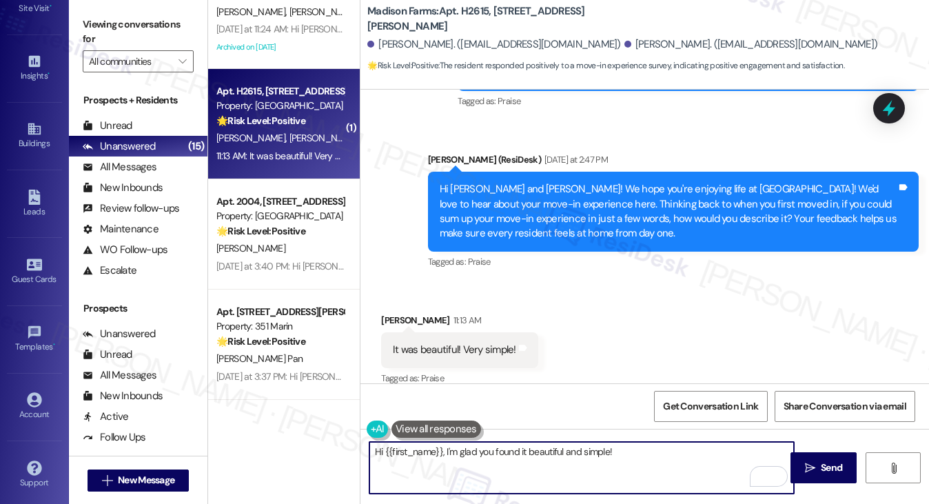
click at [639, 449] on textarea "Hi {{first_name}}, I'm glad you found it beautiful and simple!" at bounding box center [581, 468] width 425 height 52
paste textarea "When you initially toured {{property}} prior to moving in, how closely did the …"
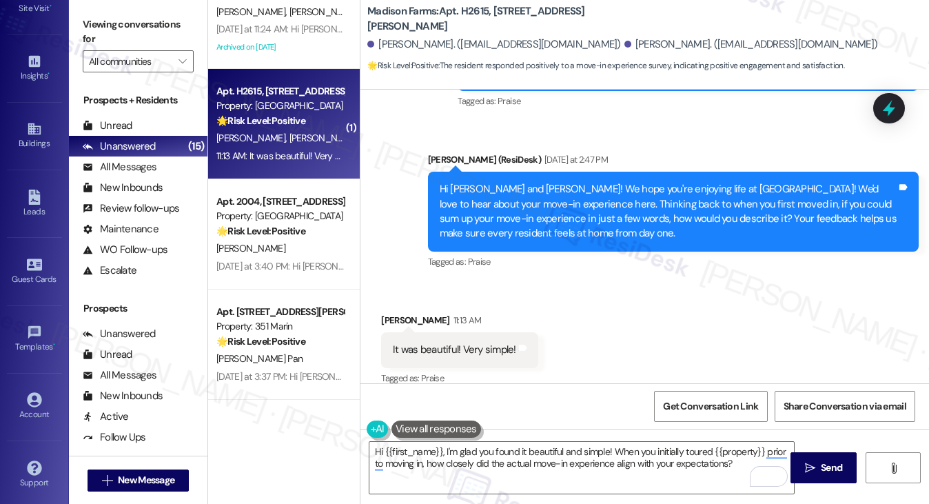
click at [461, 342] on div "It was beautiful! Very simple!" at bounding box center [454, 349] width 123 height 14
click at [537, 203] on div "Hi [PERSON_NAME] and [PERSON_NAME]! We hope you're enjoying life at [GEOGRAPHIC…" at bounding box center [668, 211] width 457 height 59
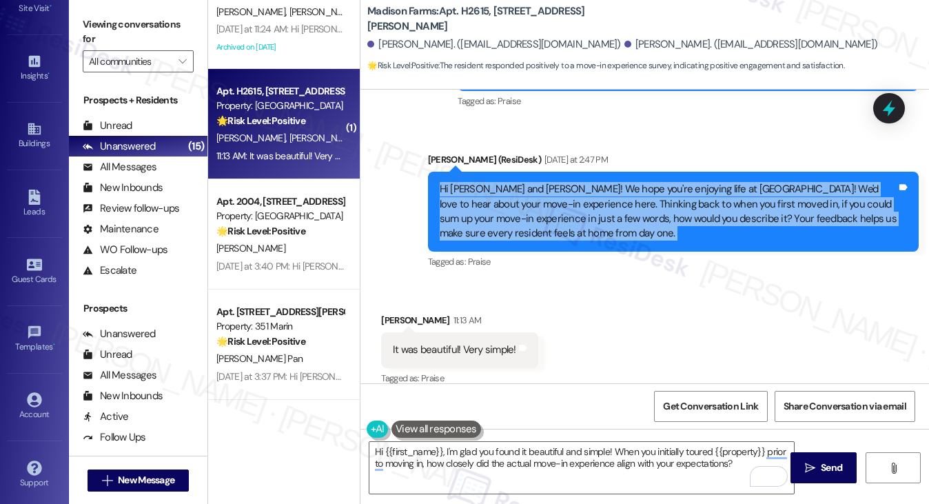
click at [537, 203] on div "Hi [PERSON_NAME] and [PERSON_NAME]! We hope you're enjoying life at [GEOGRAPHIC…" at bounding box center [668, 211] width 457 height 59
copy div "Hi [PERSON_NAME] and [PERSON_NAME]! We hope you're enjoying life at [GEOGRAPHIC…"
click at [116, 8] on div "Viewing conversations for All communities " at bounding box center [138, 43] width 139 height 86
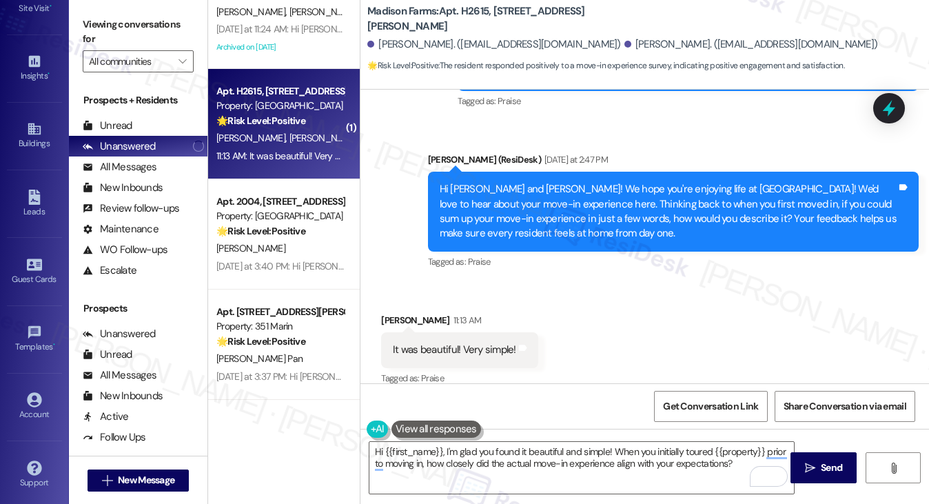
click at [449, 342] on div "It was beautiful! Very simple!" at bounding box center [454, 349] width 123 height 14
copy div "It was beautiful! Very simple! Tags and notes"
click at [135, 10] on div "Viewing conversations for All communities " at bounding box center [138, 43] width 139 height 86
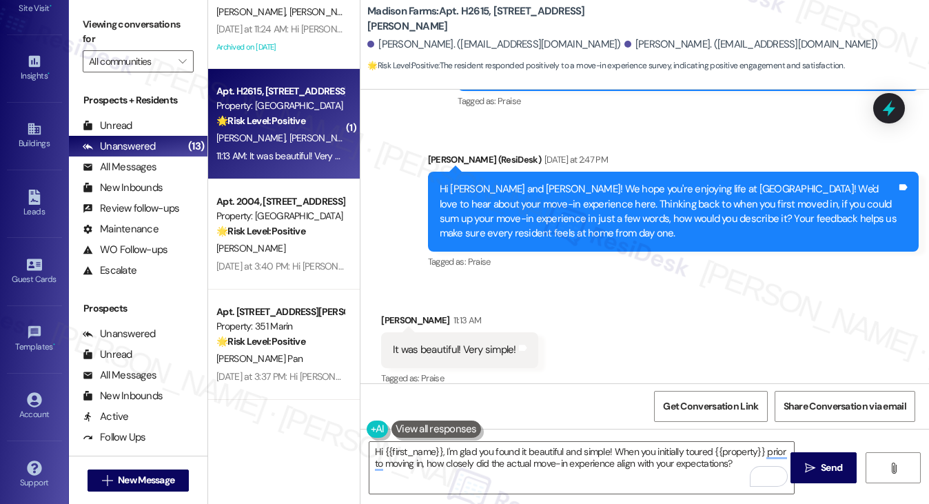
click at [138, 25] on label "Viewing conversations for" at bounding box center [138, 32] width 111 height 37
click at [577, 453] on textarea "Hi {{first_name}}, I'm glad you found it beautiful and simple! When you initial…" at bounding box center [581, 468] width 425 height 52
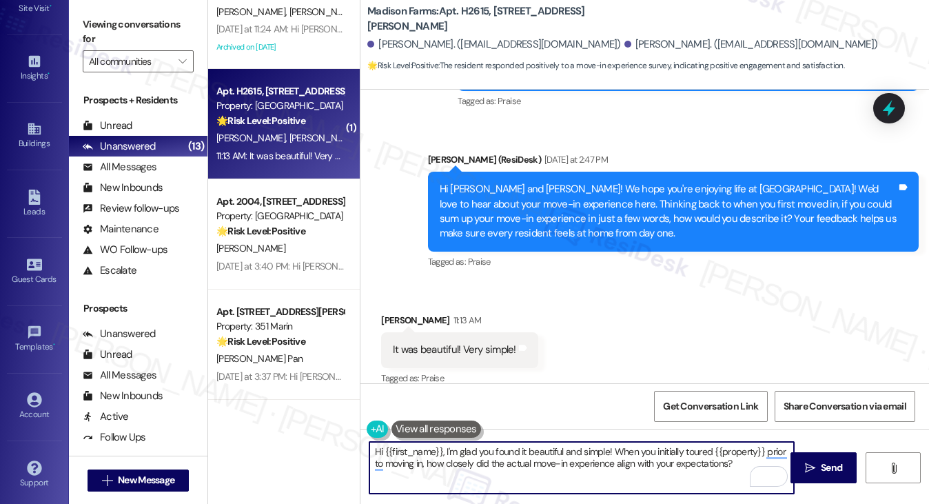
click at [577, 453] on textarea "Hi {{first_name}}, I'm glad you found it beautiful and simple! When you initial…" at bounding box center [581, 468] width 425 height 52
paste textarea "That’s so wonderful to hear—thank you for sharing! We’re thrilled your move-in …"
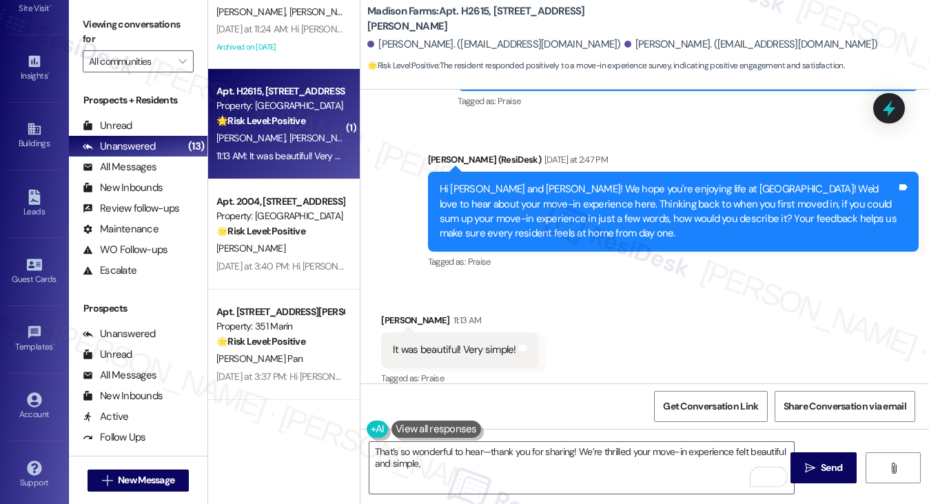
click at [383, 313] on div "[PERSON_NAME] 11:13 AM" at bounding box center [459, 322] width 157 height 19
click at [382, 313] on div "[PERSON_NAME] 11:13 AM" at bounding box center [459, 322] width 157 height 19
copy div "[PERSON_NAME]"
click at [482, 449] on textarea "That’s so wonderful to hear—thank you for sharing! We’re thrilled your move-in …" at bounding box center [581, 468] width 425 height 52
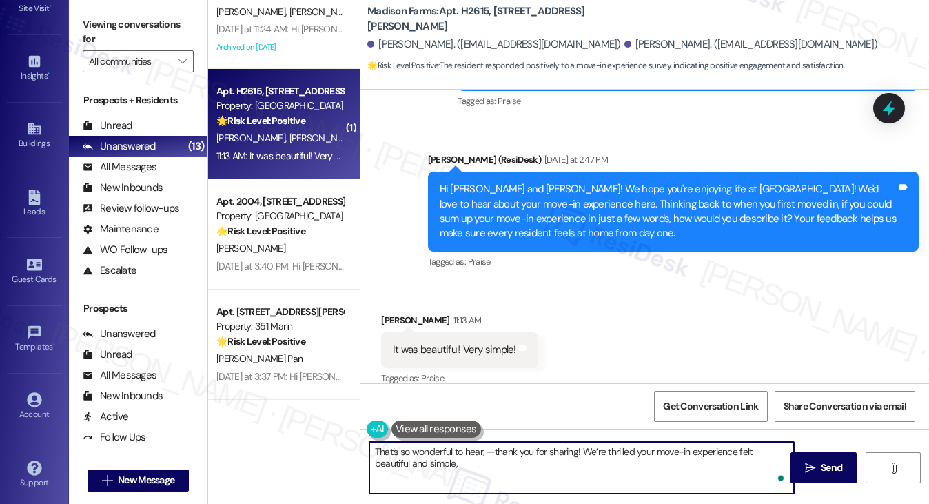
paste textarea "[PERSON_NAME]"
click at [517, 455] on textarea "That’s so wonderful to hear, [PERSON_NAME] —thank you for sharing! We’re thrill…" at bounding box center [581, 468] width 425 height 52
drag, startPoint x: 512, startPoint y: 453, endPoint x: 502, endPoint y: 452, distance: 9.7
click at [502, 452] on textarea "That’s so wonderful to hear, [PERSON_NAME] —thank you for sharing! We’re thrill…" at bounding box center [581, 468] width 425 height 52
drag, startPoint x: 595, startPoint y: 451, endPoint x: 508, endPoint y: 449, distance: 86.8
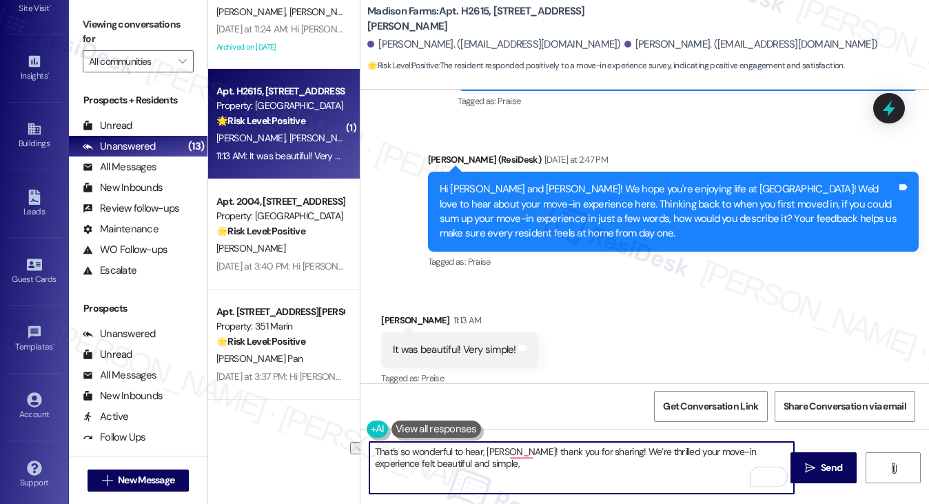
click at [508, 449] on textarea "That’s so wonderful to hear, [PERSON_NAME]! thank you for sharing! We’re thrill…" at bounding box center [581, 468] width 425 height 52
click at [542, 451] on textarea "That’s so wonderful to hear, [PERSON_NAME]! We’re thrilled your move-in experie…" at bounding box center [581, 468] width 425 height 52
click at [785, 451] on textarea "That’s so wonderful to hear, [PERSON_NAME]! We’re glad that your move-in experi…" at bounding box center [581, 468] width 425 height 52
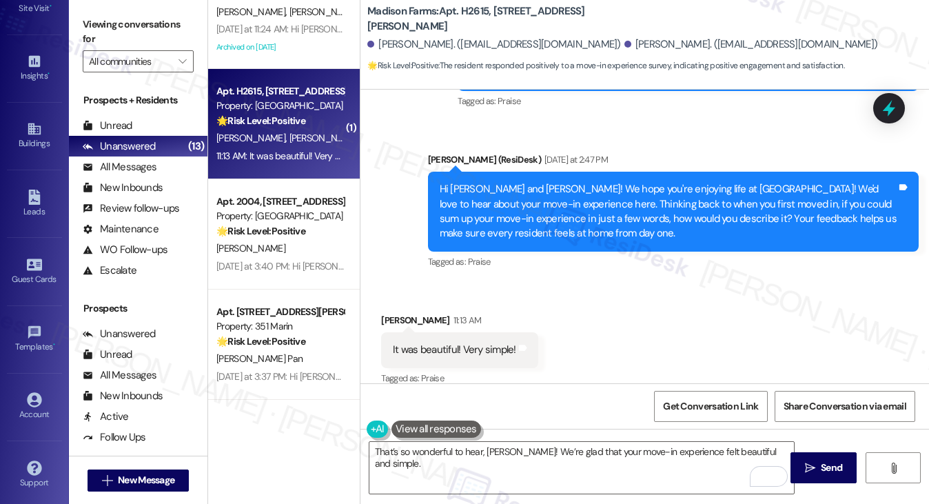
drag, startPoint x: 93, startPoint y: 20, endPoint x: 207, endPoint y: 132, distance: 159.3
click at [94, 19] on label "Viewing conversations for" at bounding box center [138, 32] width 111 height 37
click at [777, 449] on textarea "That’s so wonderful to hear, [PERSON_NAME]! We’re glad that your move-in experi…" at bounding box center [581, 468] width 425 height 52
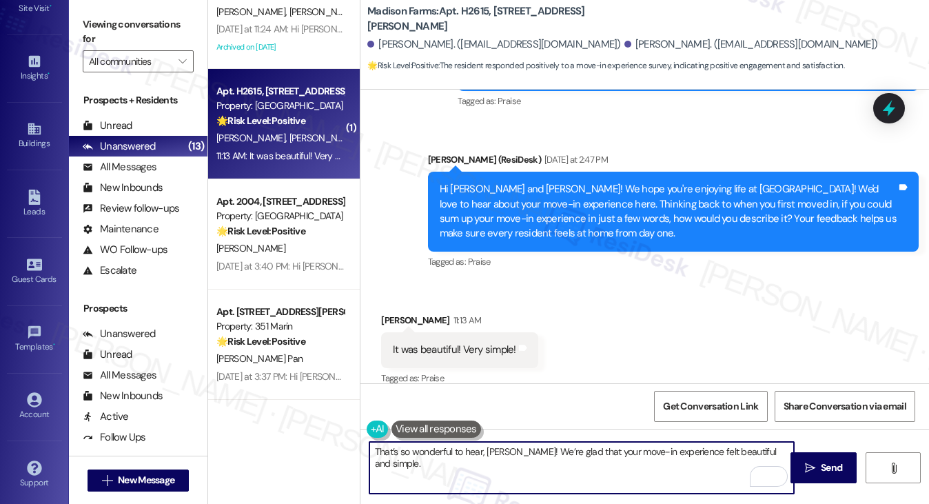
paste textarea "When you think back to your initial tour of [GEOGRAPHIC_DATA], how closely did …"
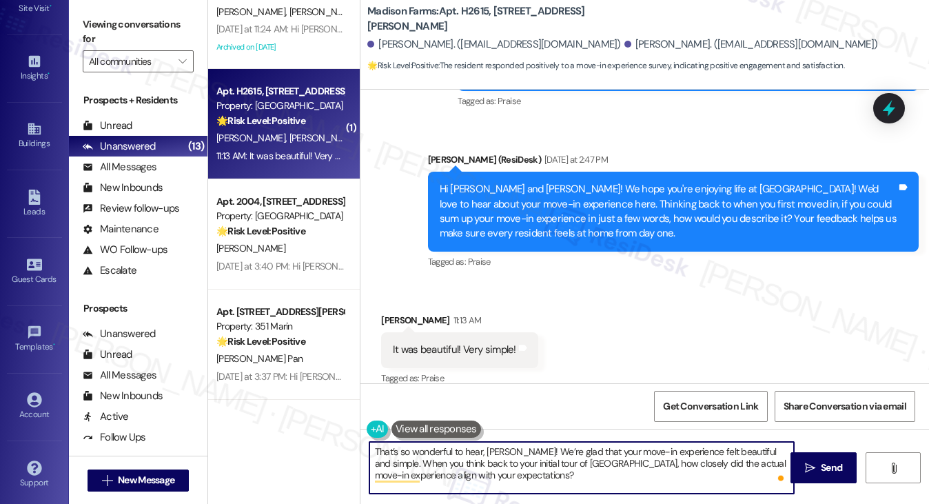
type textarea "That’s so wonderful to hear, [PERSON_NAME]! We’re glad that your move-in experi…"
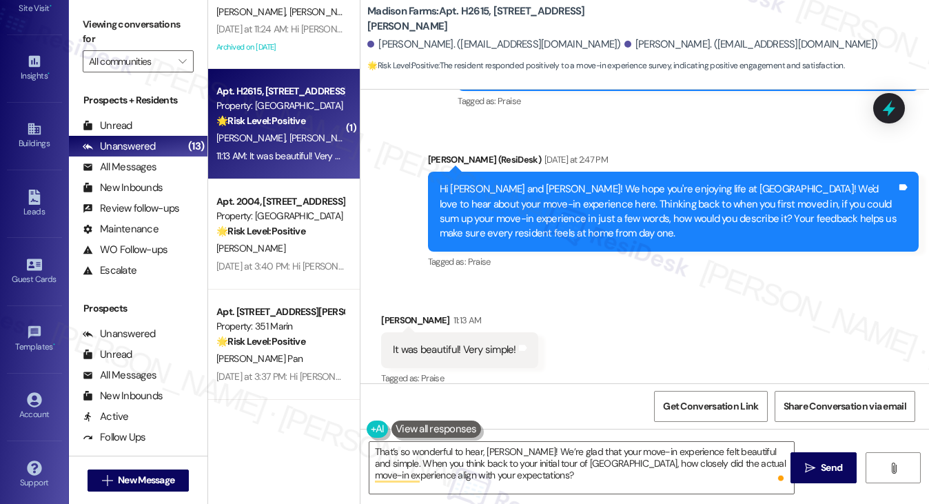
click at [114, 17] on label "Viewing conversations for" at bounding box center [138, 32] width 111 height 37
click at [127, 28] on label "Viewing conversations for" at bounding box center [138, 32] width 111 height 37
drag, startPoint x: 105, startPoint y: 14, endPoint x: 111, endPoint y: 21, distance: 8.3
click at [105, 14] on label "Viewing conversations for" at bounding box center [138, 32] width 111 height 37
click at [574, 453] on textarea "That’s so wonderful to hear, [PERSON_NAME]! We’re glad that your move-in experi…" at bounding box center [581, 468] width 425 height 52
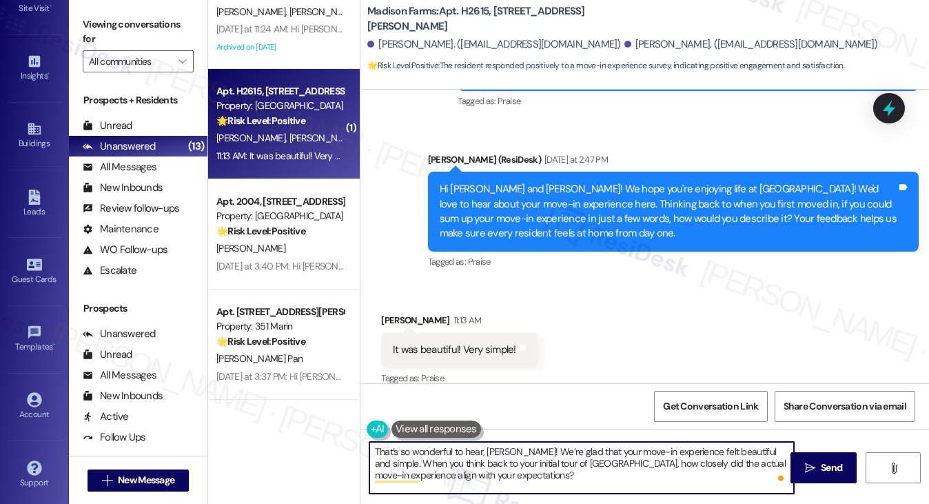
click at [552, 468] on textarea "That’s so wonderful to hear, [PERSON_NAME]! We’re glad that your move-in experi…" at bounding box center [581, 468] width 425 height 52
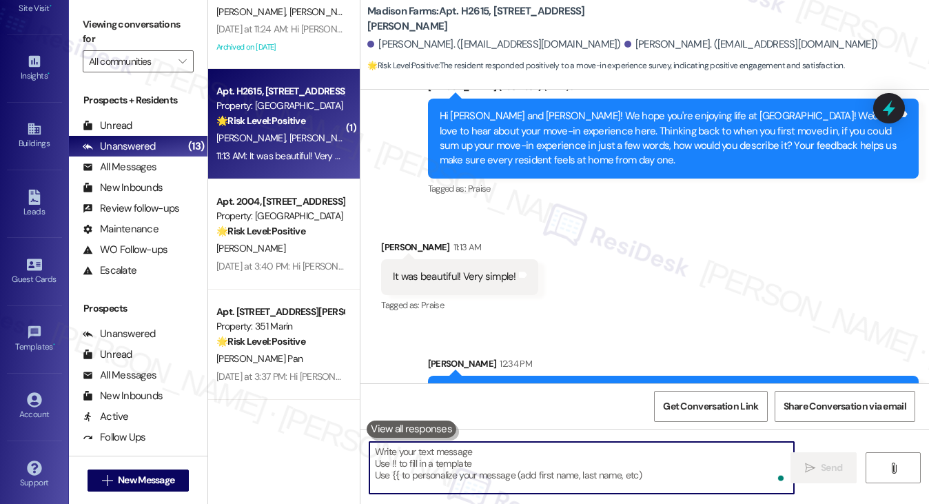
scroll to position [2450, 0]
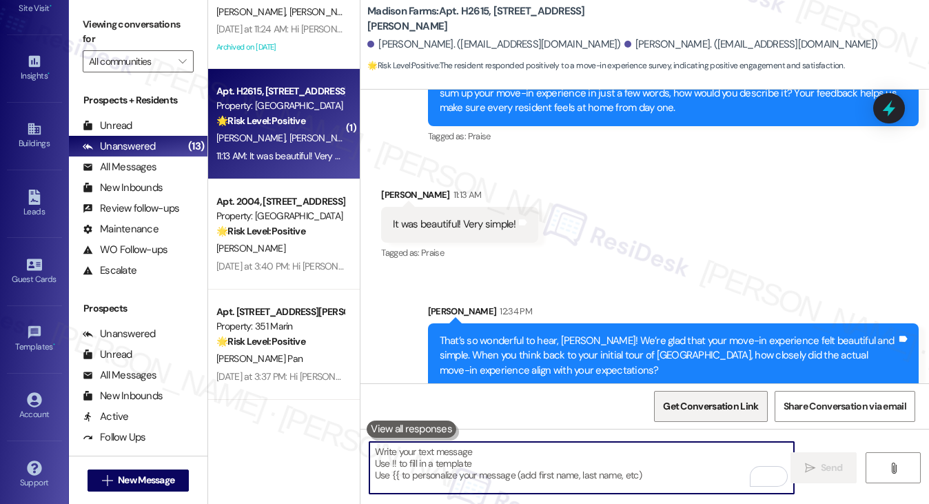
click at [705, 394] on span "Get Conversation Link" at bounding box center [710, 406] width 101 height 30
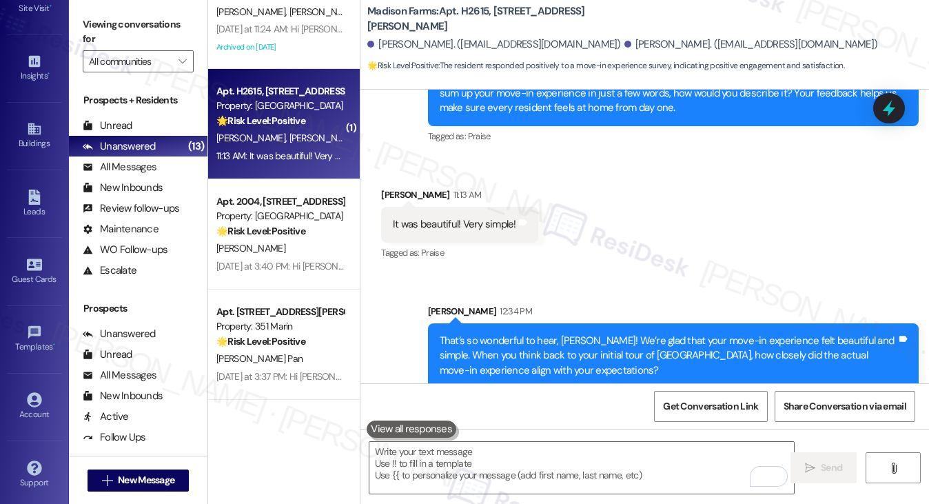
click at [125, 28] on label "Viewing conversations for" at bounding box center [138, 32] width 111 height 37
drag, startPoint x: 132, startPoint y: 15, endPoint x: 183, endPoint y: 54, distance: 64.5
click at [132, 15] on label "Viewing conversations for" at bounding box center [138, 32] width 111 height 37
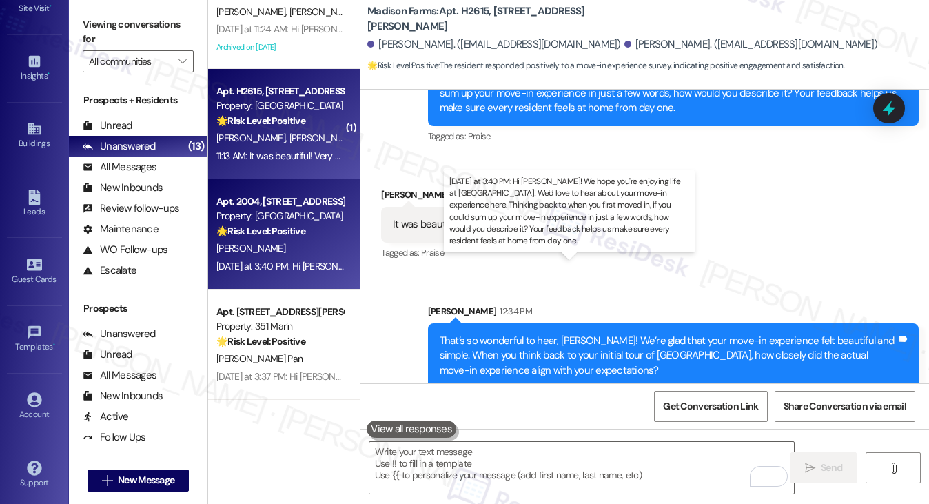
click at [288, 260] on div "[DATE] at 3:40 PM: Hi [PERSON_NAME]! We hope you're enjoying life at [GEOGRAPHI…" at bounding box center [939, 266] width 1447 height 12
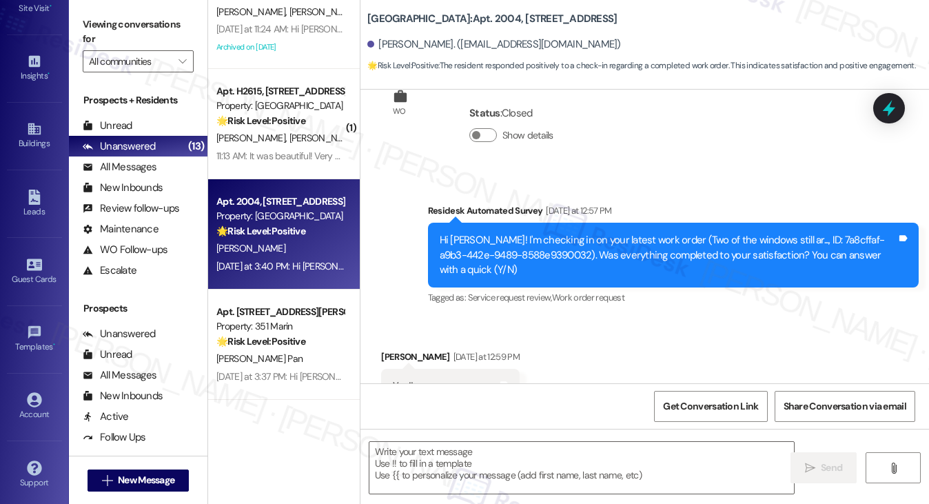
type textarea "Fetching suggested responses. Please feel free to read through the conversation…"
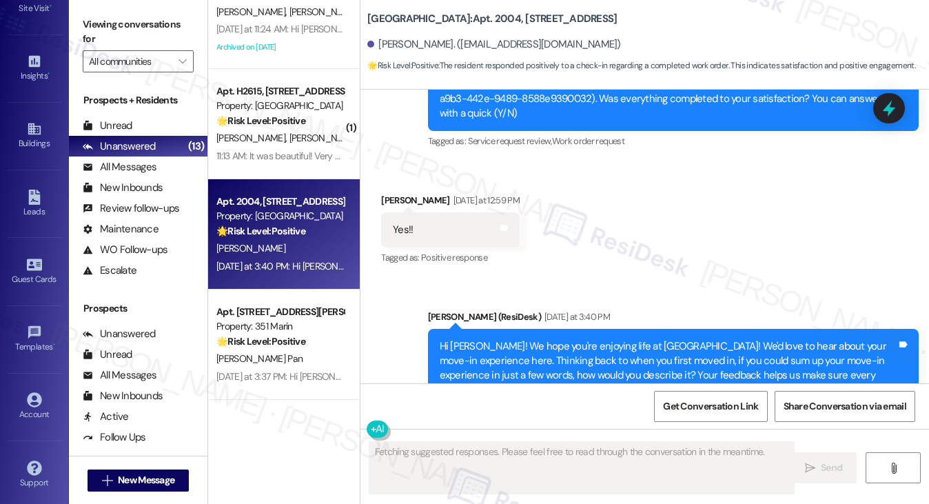
scroll to position [498, 0]
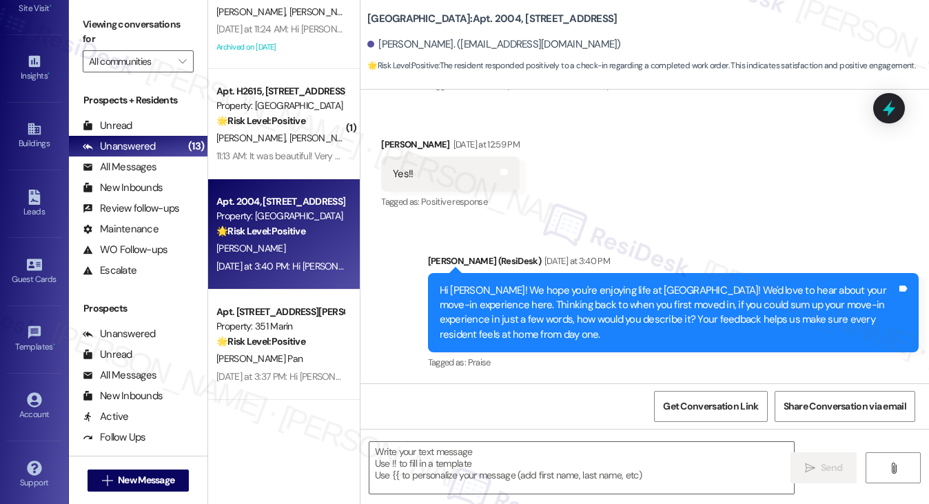
click at [550, 314] on div "Hi [PERSON_NAME]! We hope you're enjoying life at [GEOGRAPHIC_DATA]! We'd love …" at bounding box center [668, 312] width 457 height 59
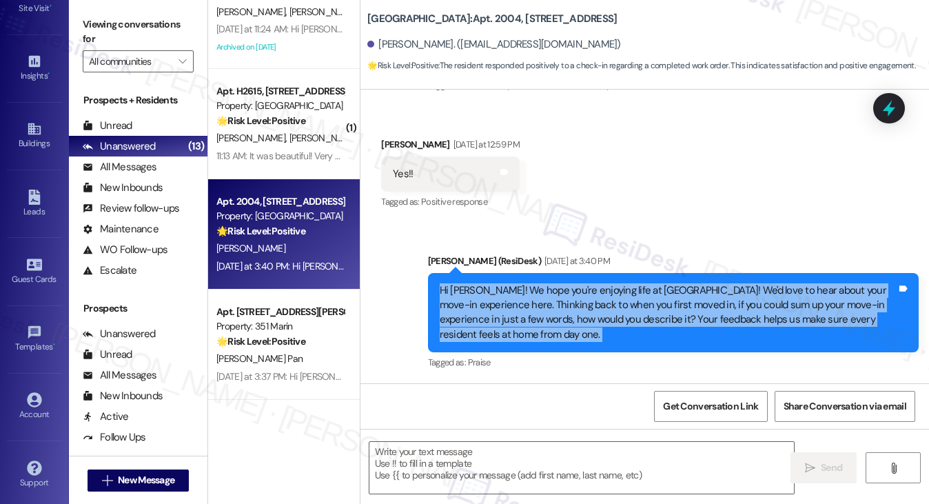
click at [550, 314] on div "Hi [PERSON_NAME]! We hope you're enjoying life at [GEOGRAPHIC_DATA]! We'd love …" at bounding box center [668, 312] width 457 height 59
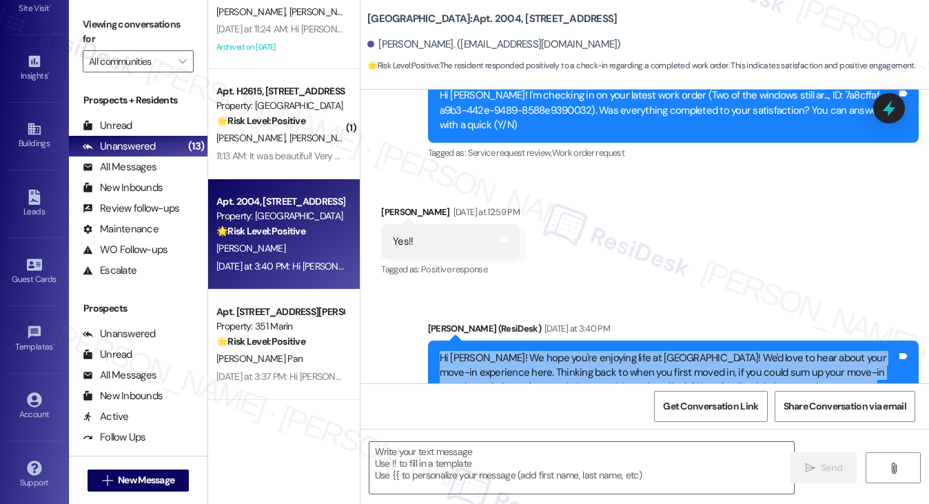
scroll to position [360, 0]
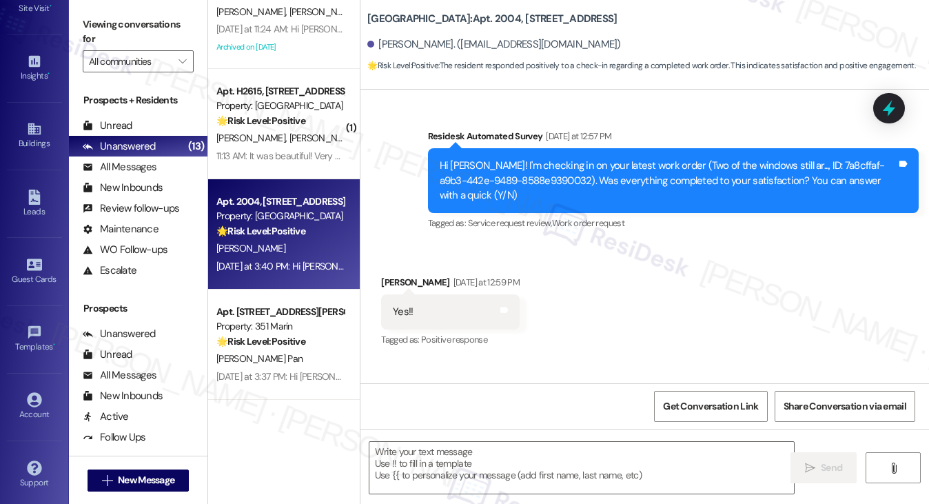
click at [529, 174] on div "Hi [PERSON_NAME]! I'm checking in on your latest work order (Two of the windows…" at bounding box center [668, 180] width 457 height 44
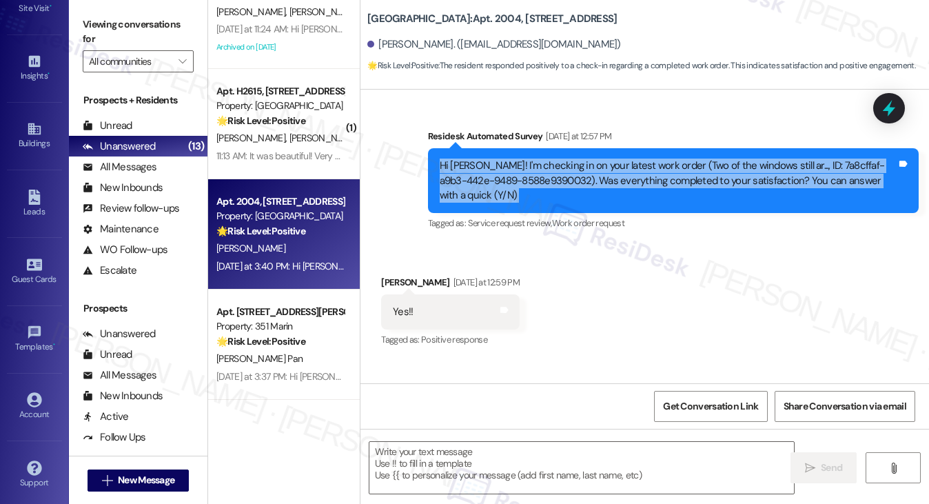
click at [529, 174] on div "Hi [PERSON_NAME]! I'm checking in on your latest work order (Two of the windows…" at bounding box center [668, 180] width 457 height 44
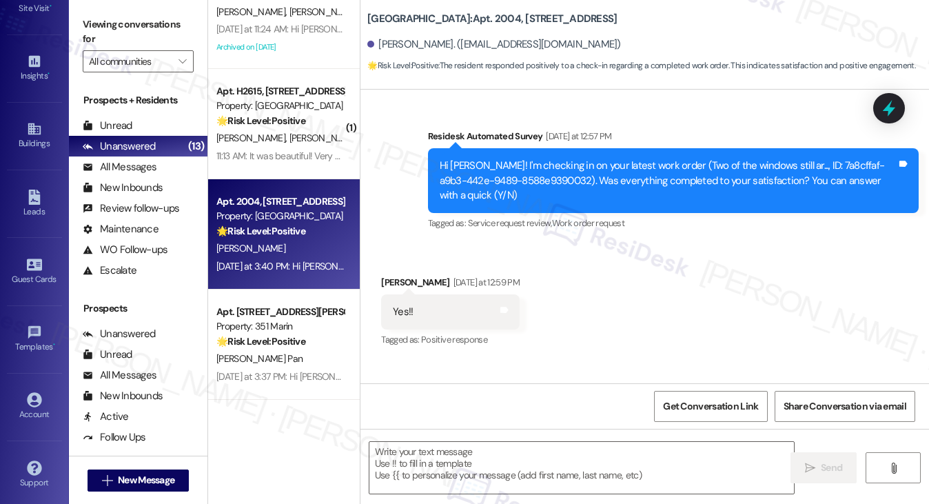
click at [81, 25] on div "Viewing conversations for All communities " at bounding box center [138, 43] width 139 height 86
click at [128, 35] on label "Viewing conversations for" at bounding box center [138, 32] width 111 height 37
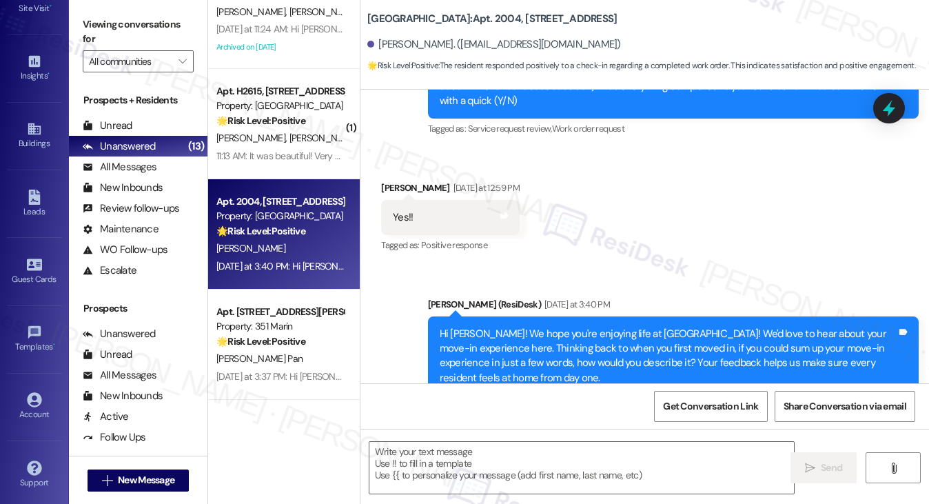
scroll to position [498, 0]
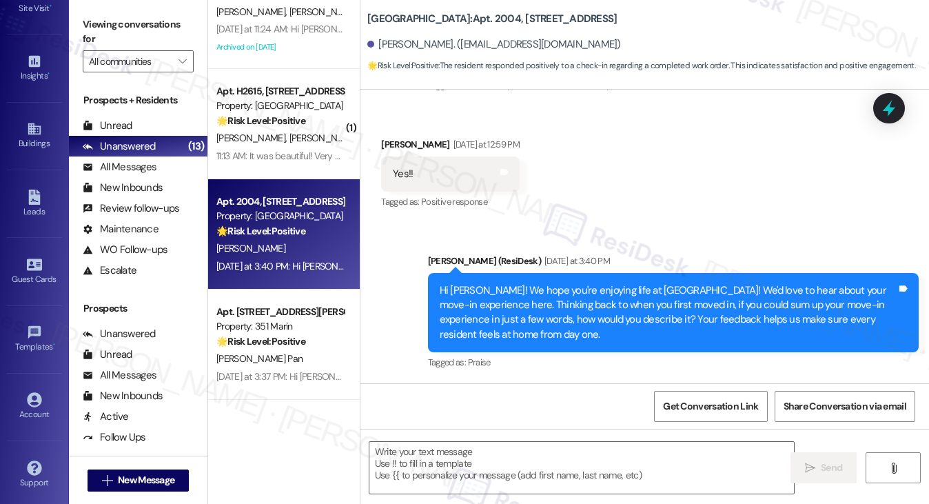
click at [481, 306] on div "Hi [PERSON_NAME]! We hope you're enjoying life at [GEOGRAPHIC_DATA]! We'd love …" at bounding box center [668, 312] width 457 height 59
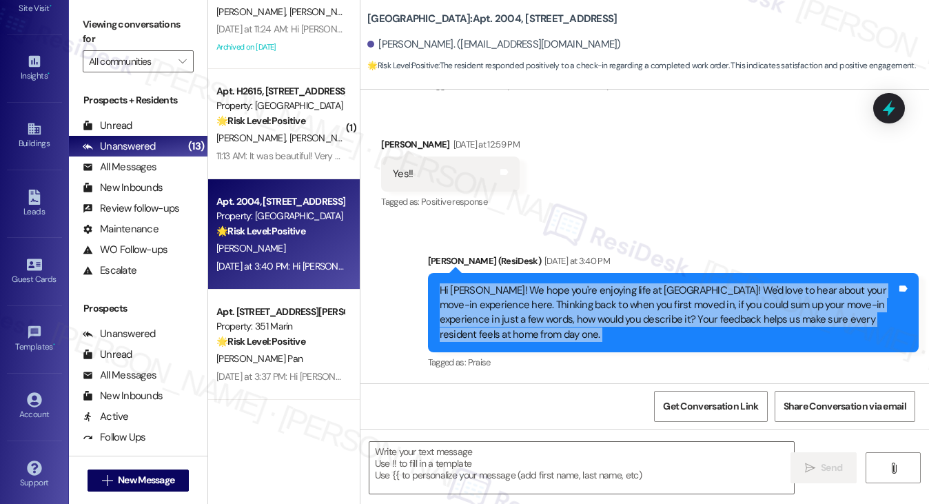
click at [481, 306] on div "Hi [PERSON_NAME]! We hope you're enjoying life at [GEOGRAPHIC_DATA]! We'd love …" at bounding box center [668, 312] width 457 height 59
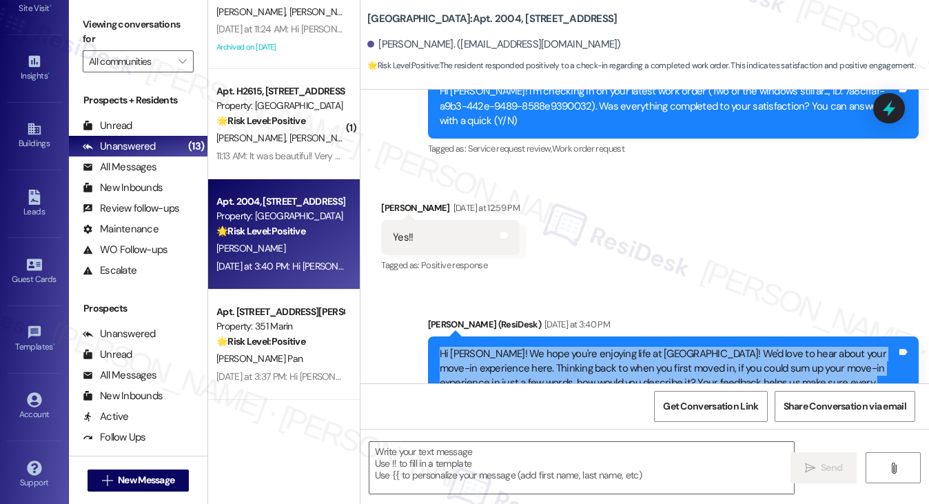
scroll to position [360, 0]
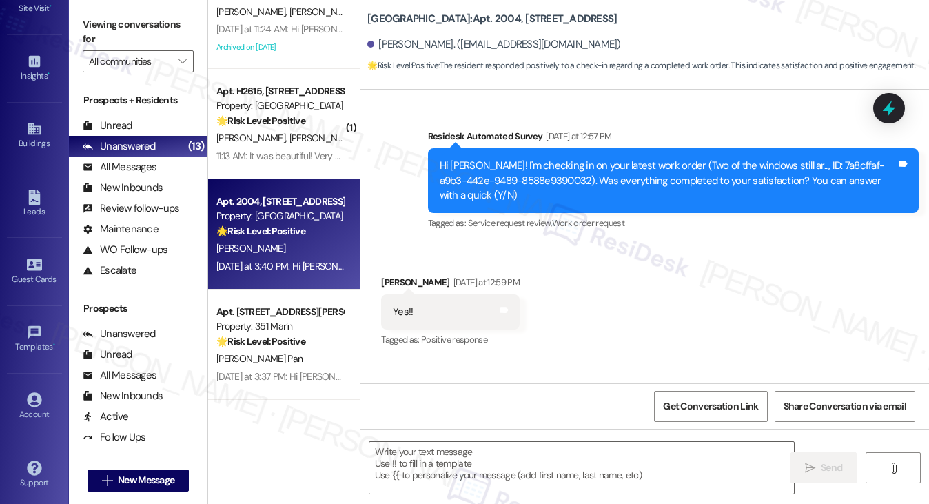
click at [592, 161] on div "Hi [PERSON_NAME]! I'm checking in on your latest work order (Two of the windows…" at bounding box center [668, 180] width 457 height 44
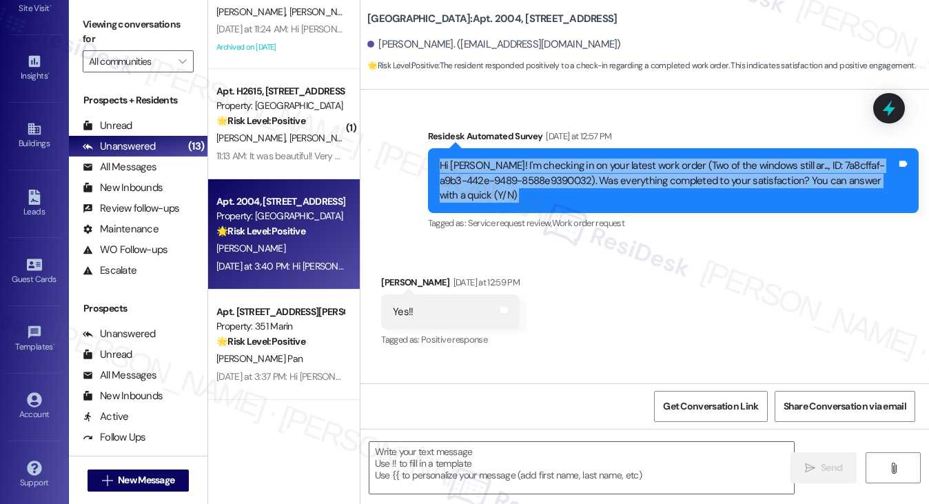
click at [592, 161] on div "Hi [PERSON_NAME]! I'm checking in on your latest work order (Two of the windows…" at bounding box center [668, 180] width 457 height 44
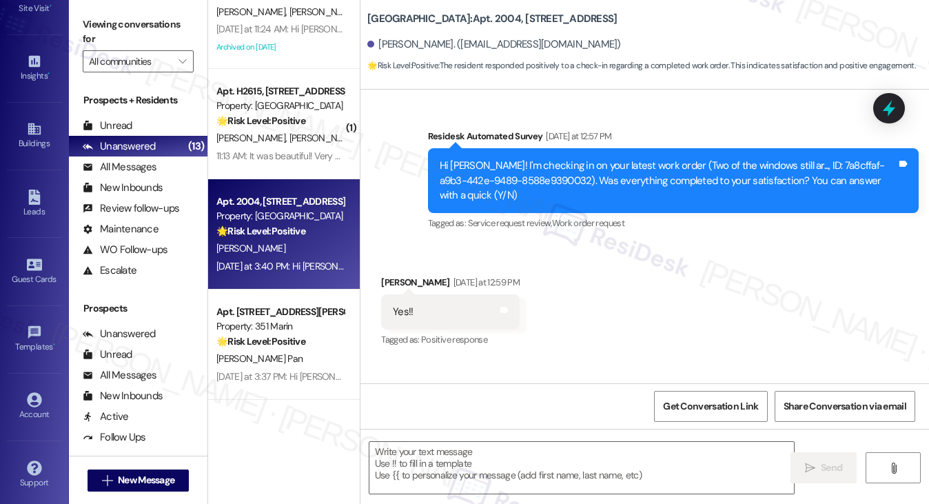
click at [607, 123] on div "Survey, sent via SMS Residesk Automated Survey [DATE] at 12:57 PM Hi [PERSON_NA…" at bounding box center [673, 181] width 511 height 125
click at [115, 19] on label "Viewing conversations for" at bounding box center [138, 32] width 111 height 37
click at [144, 52] on input "All communities" at bounding box center [130, 61] width 83 height 22
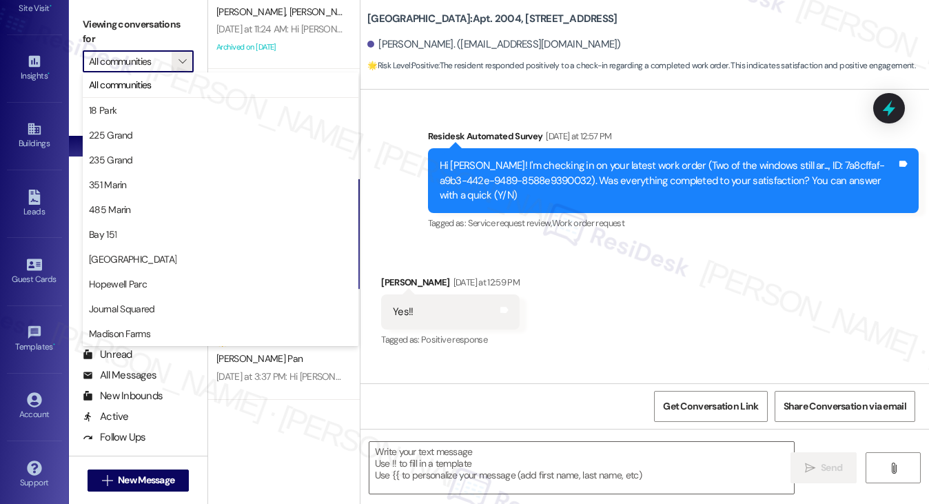
click at [96, 7] on div "Viewing conversations for All communities " at bounding box center [138, 43] width 139 height 86
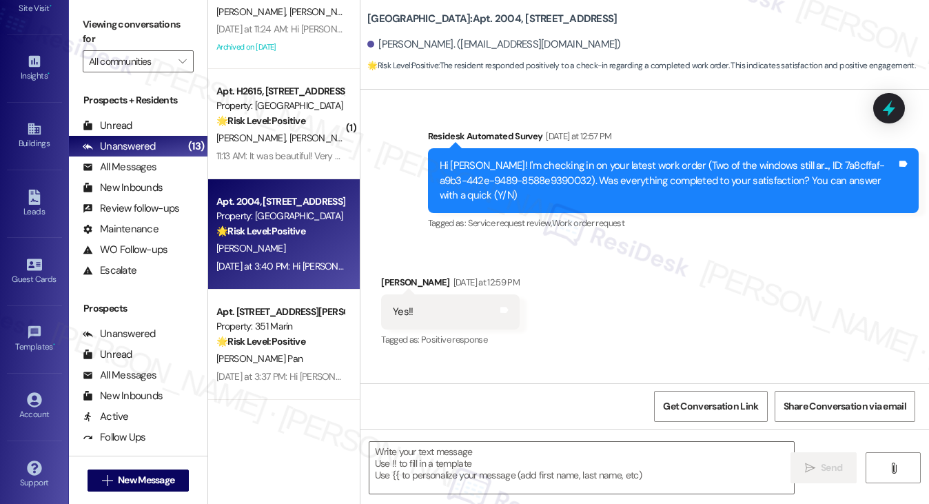
click at [135, 21] on label "Viewing conversations for" at bounding box center [138, 32] width 111 height 37
click at [176, 70] on span "" at bounding box center [182, 61] width 13 height 22
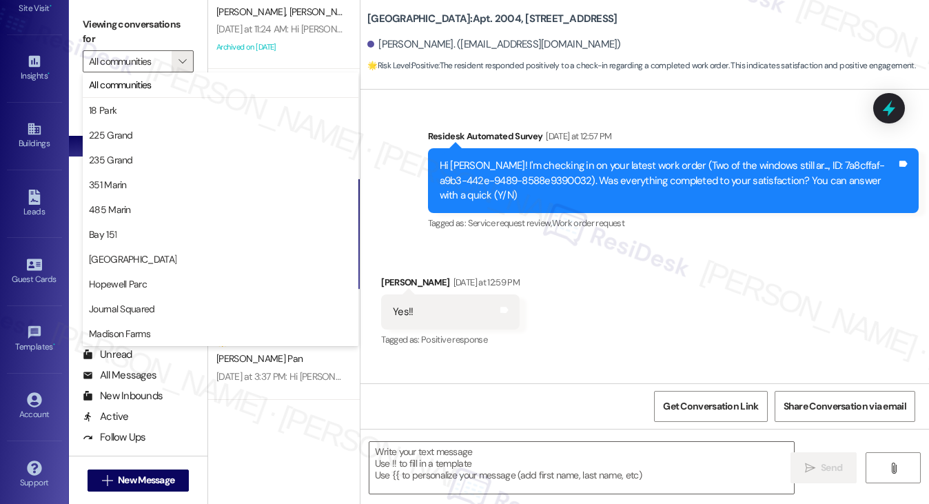
click at [164, 30] on label "Viewing conversations for" at bounding box center [138, 32] width 111 height 37
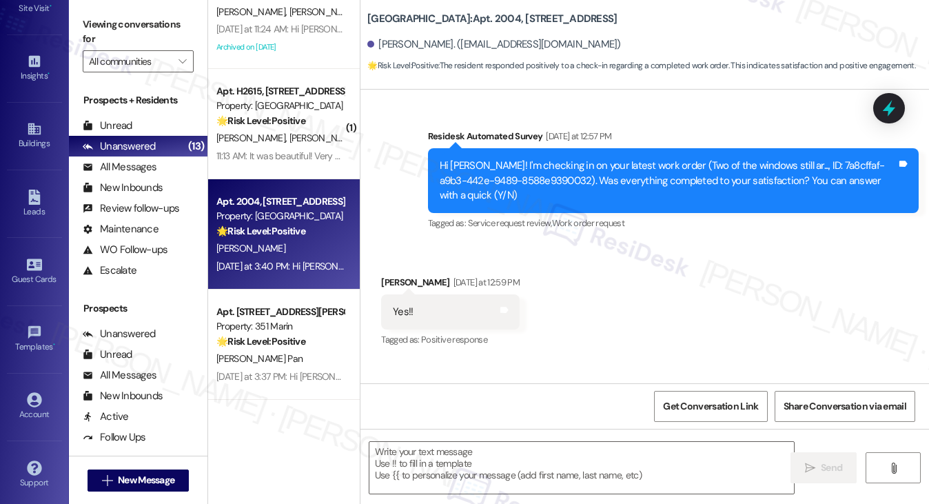
click at [418, 325] on div "Yes!! Tags and notes" at bounding box center [450, 311] width 139 height 35
click at [618, 189] on div "Hi [PERSON_NAME]! I'm checking in on your latest work order (Two of the windows…" at bounding box center [668, 180] width 457 height 44
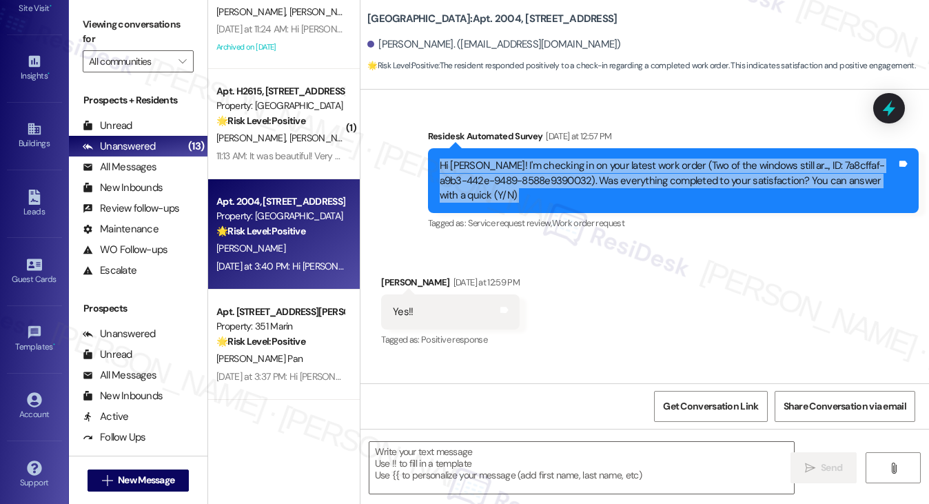
click at [618, 189] on div "Hi [PERSON_NAME]! I'm checking in on your latest work order (Two of the windows…" at bounding box center [668, 180] width 457 height 44
drag, startPoint x: 113, startPoint y: 25, endPoint x: 903, endPoint y: 254, distance: 822.2
click at [113, 25] on label "Viewing conversations for" at bounding box center [138, 32] width 111 height 37
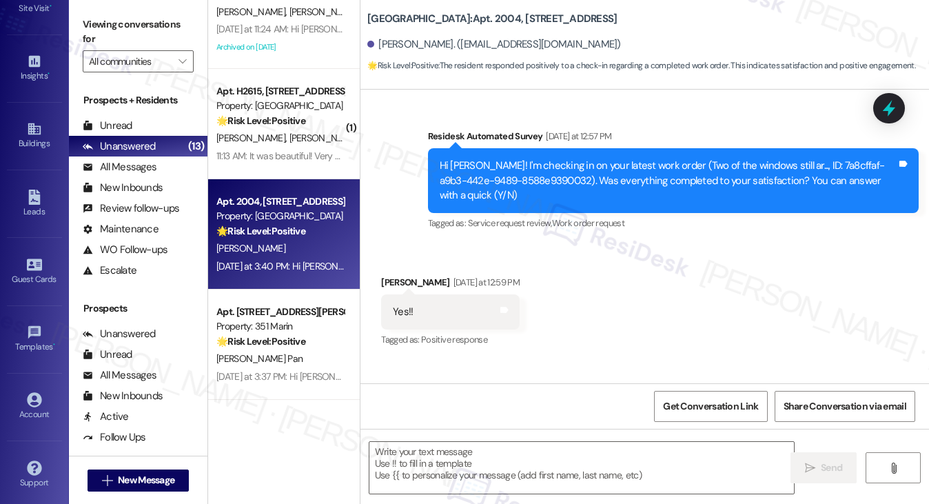
scroll to position [498, 0]
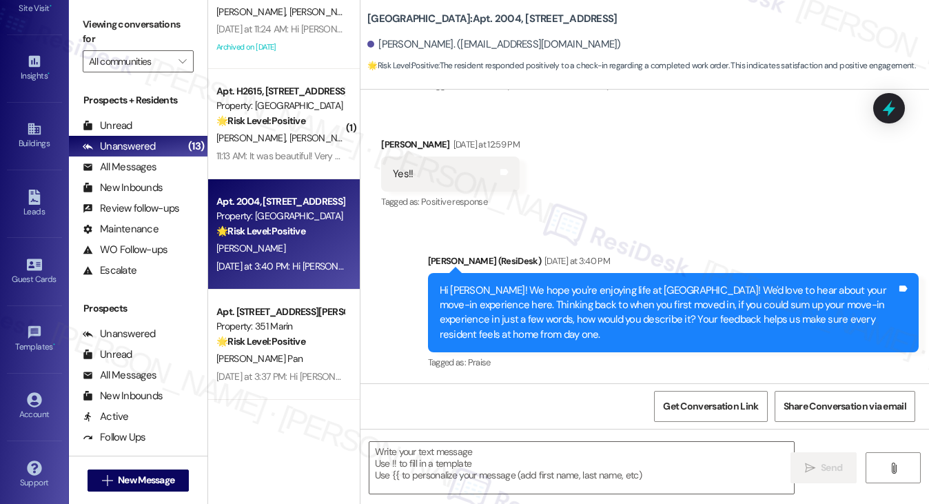
click at [732, 289] on div "Hi [PERSON_NAME]! We hope you're enjoying life at [GEOGRAPHIC_DATA]! We'd love …" at bounding box center [668, 312] width 457 height 59
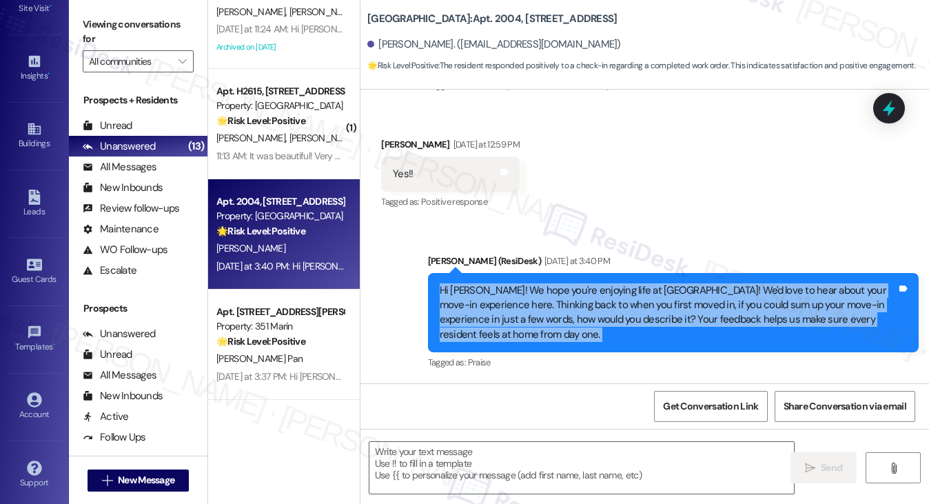
click at [701, 299] on div "Hi [PERSON_NAME]! We hope you're enjoying life at [GEOGRAPHIC_DATA]! We'd love …" at bounding box center [668, 312] width 457 height 59
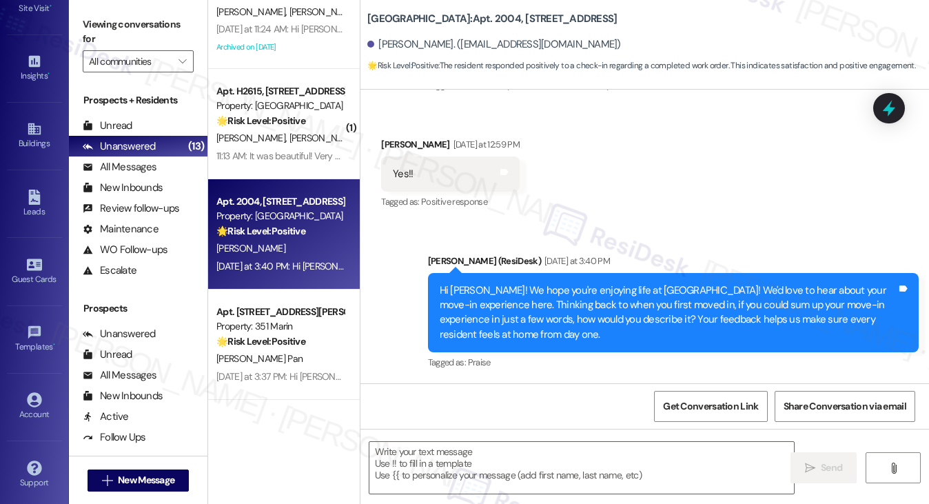
click at [701, 299] on div "Hi [PERSON_NAME]! We hope you're enjoying life at [GEOGRAPHIC_DATA]! We'd love …" at bounding box center [668, 312] width 457 height 59
click at [434, 170] on div "Yes!! Tags and notes" at bounding box center [450, 173] width 139 height 35
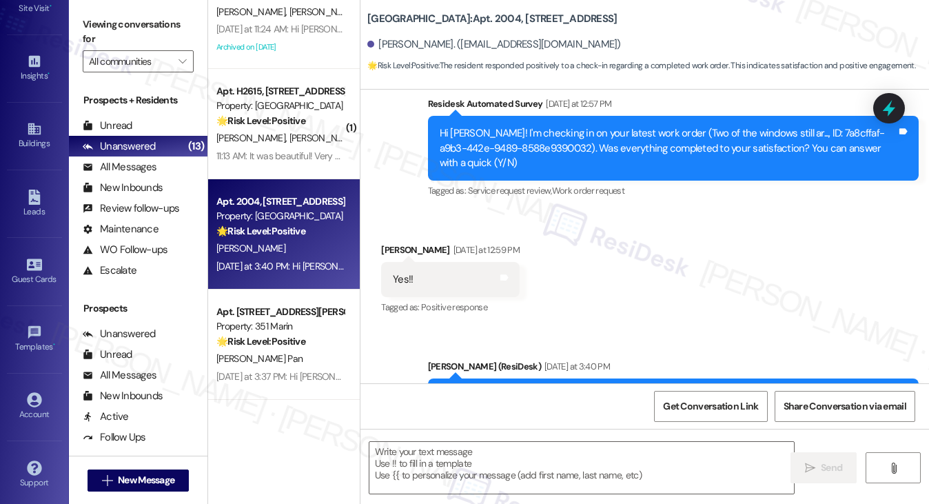
scroll to position [291, 0]
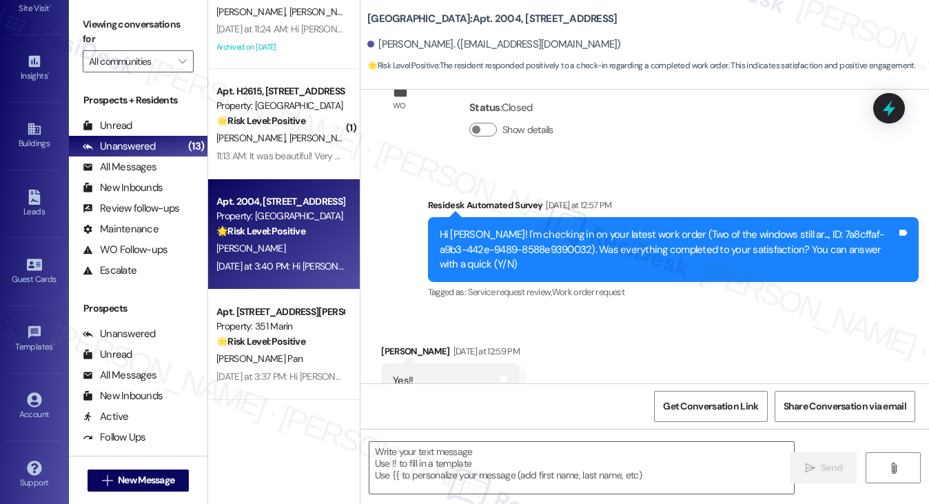
click at [144, 30] on label "Viewing conversations for" at bounding box center [138, 32] width 111 height 37
click at [418, 449] on textarea at bounding box center [581, 468] width 425 height 52
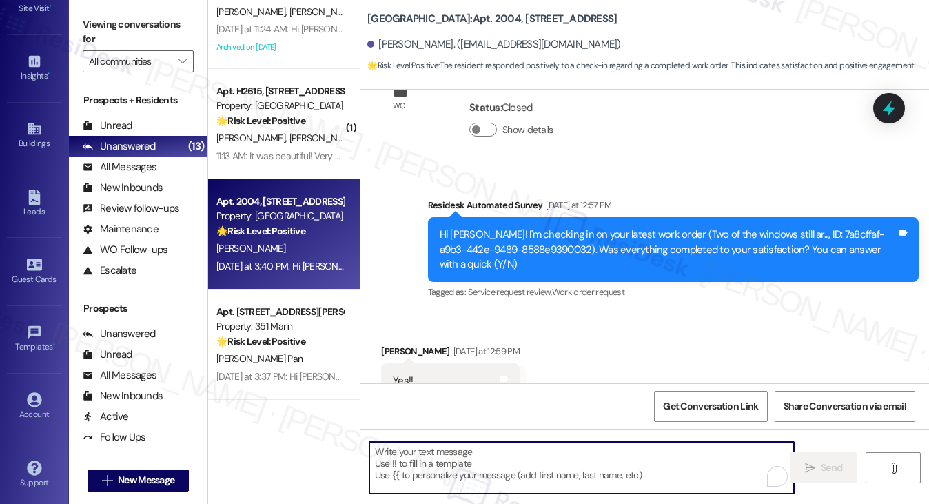
paste textarea "Hi {{first_name}}! I'm glad to hear that the latest work order was completed to…"
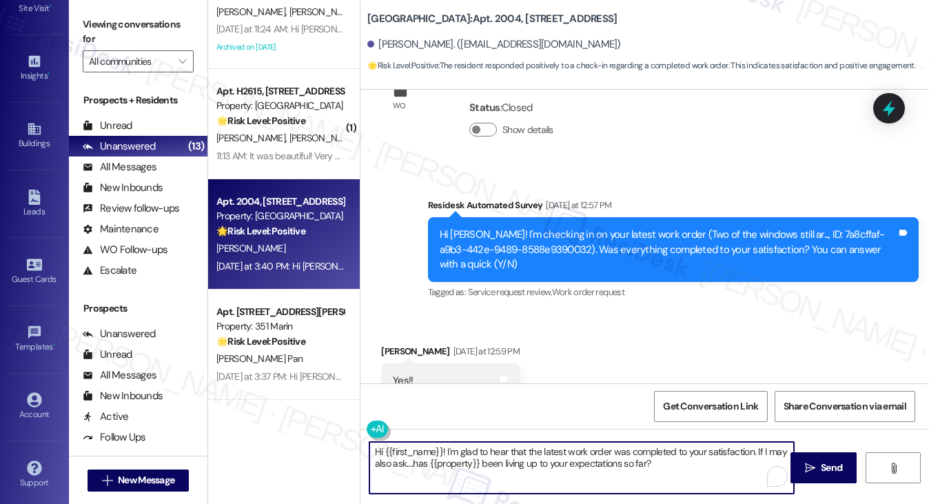
scroll to position [498, 0]
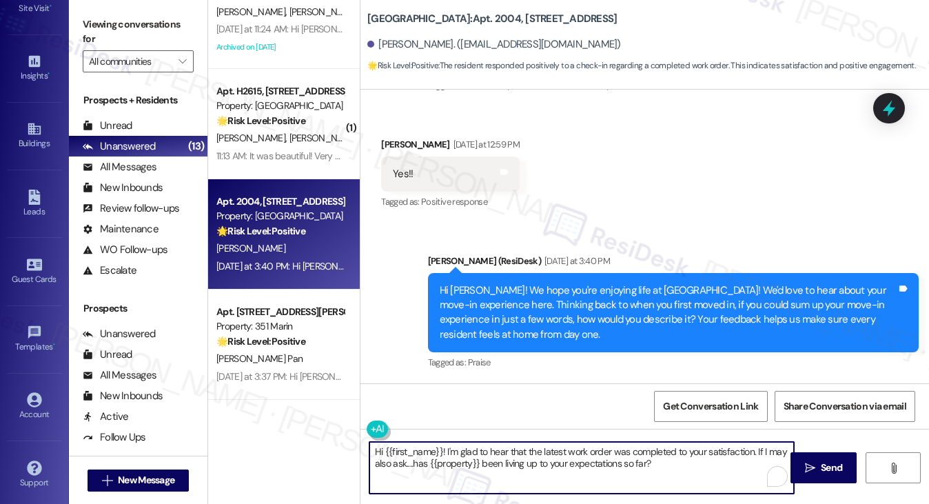
type textarea "Hi {{first_name}}! I'm glad to hear that the latest work order was completed to…"
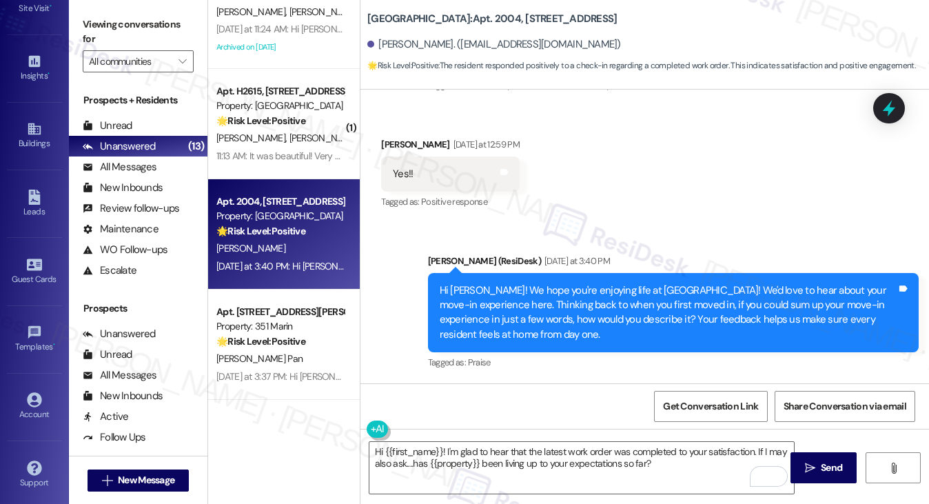
click at [397, 156] on div "Yes!! Tags and notes" at bounding box center [450, 173] width 139 height 35
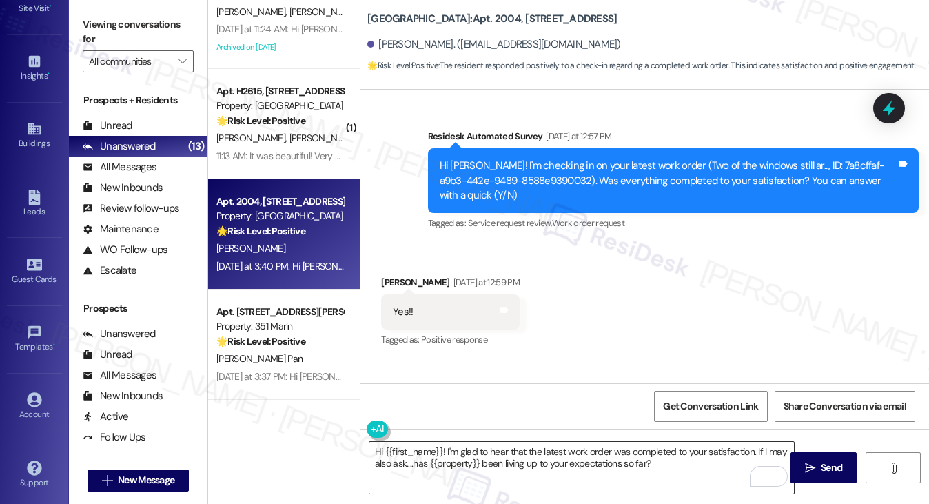
click at [591, 448] on textarea "Hi {{first_name}}! I'm glad to hear that the latest work order was completed to…" at bounding box center [581, 468] width 425 height 52
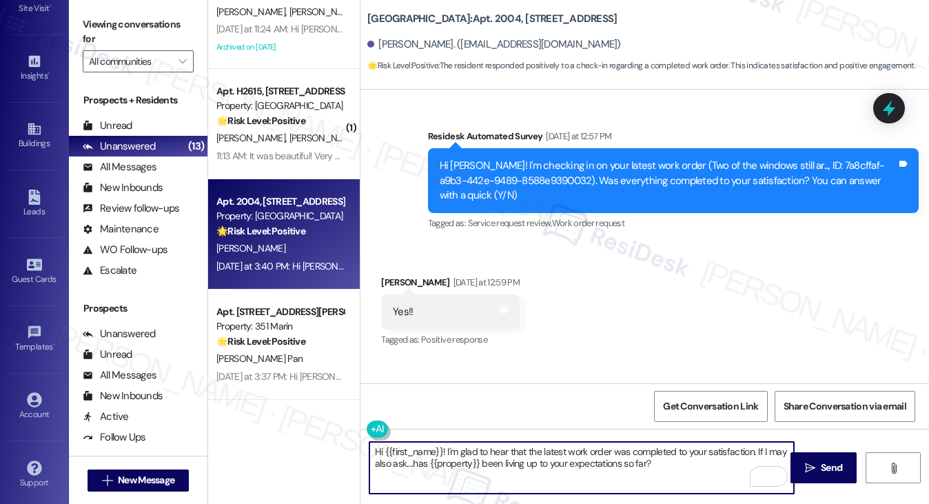
click at [591, 448] on textarea "Hi {{first_name}}! I'm glad to hear that the latest work order was completed to…" at bounding box center [581, 468] width 425 height 52
click at [662, 462] on textarea "Hi {{first_name}}! I'm glad to hear that the latest work order was completed to…" at bounding box center [581, 468] width 425 height 52
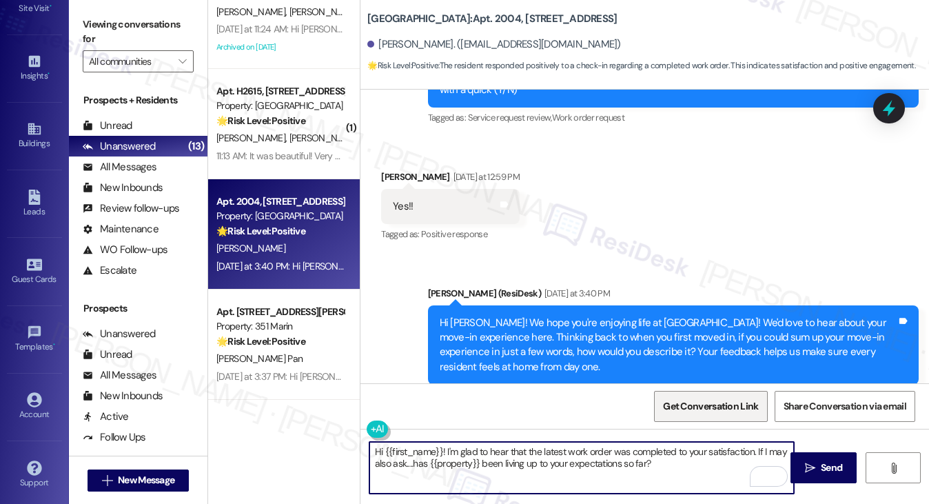
scroll to position [498, 0]
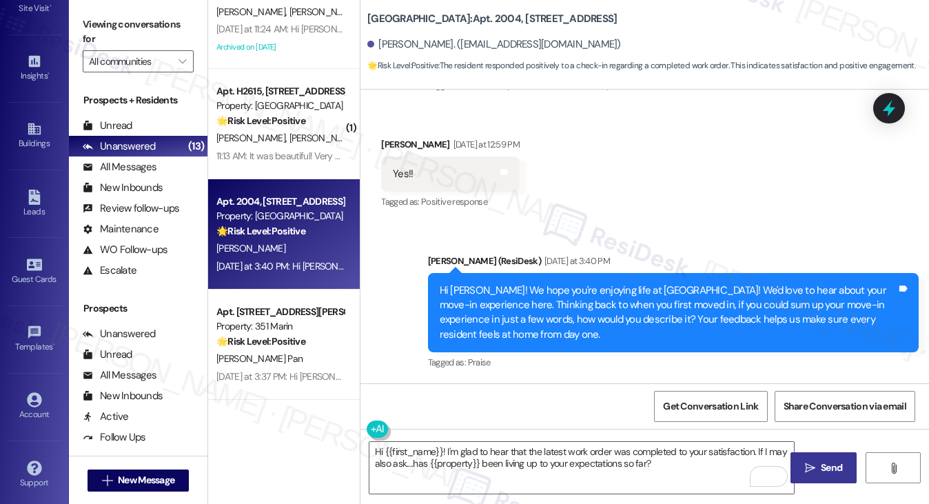
click at [828, 460] on button " Send" at bounding box center [823, 467] width 67 height 31
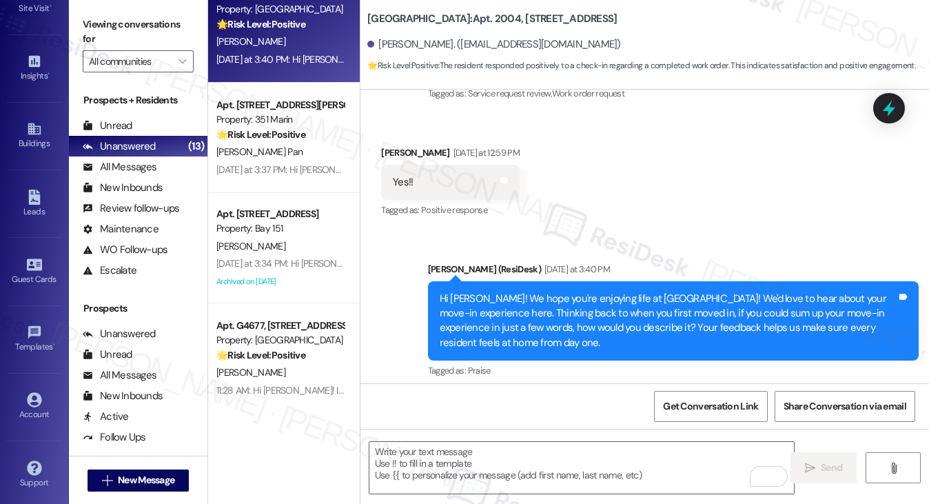
scroll to position [608, 0]
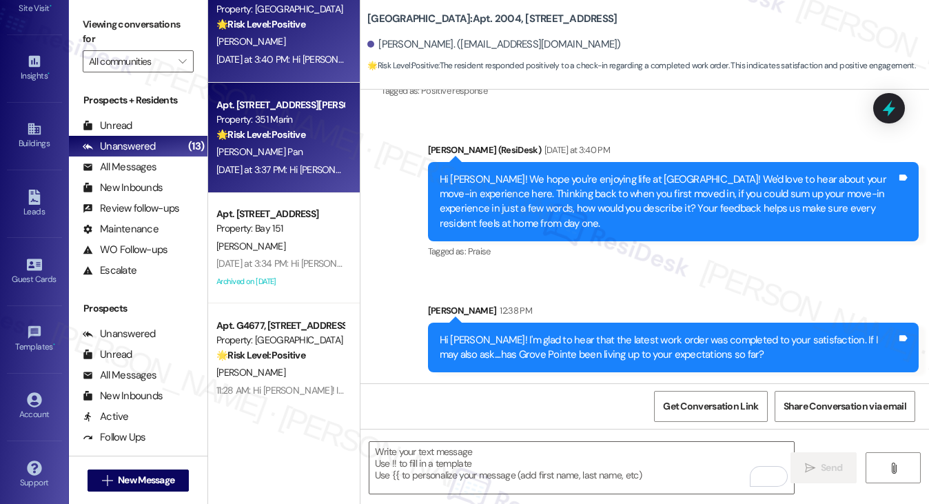
click at [308, 145] on div "[PERSON_NAME] Pan" at bounding box center [280, 151] width 130 height 17
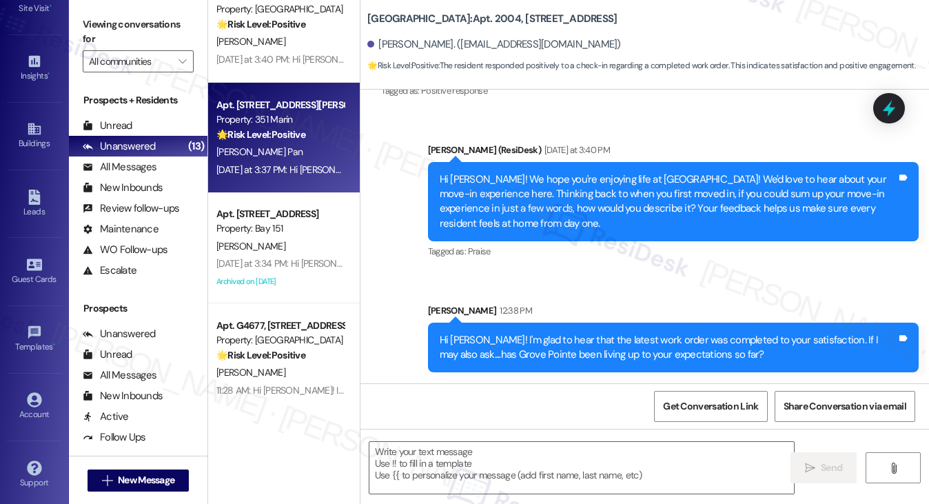
type textarea "Fetching suggested responses. Please feel free to read through the conversation…"
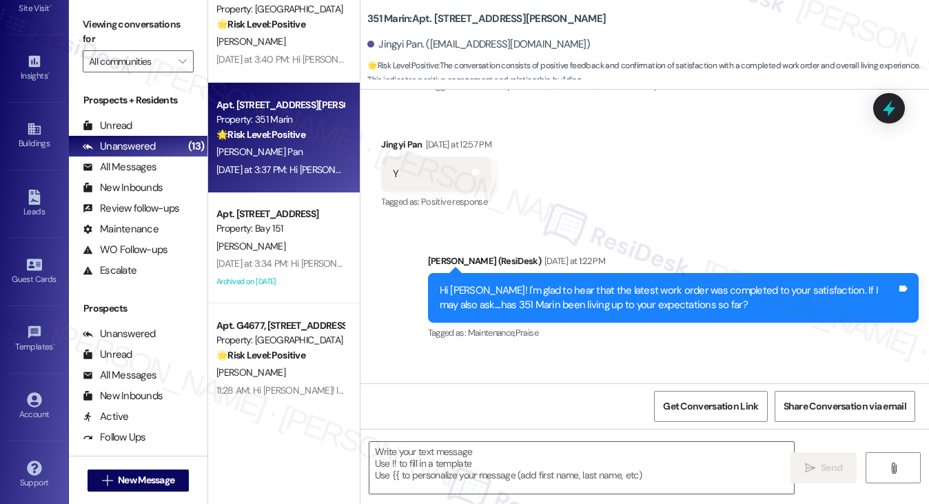
type textarea "Fetching suggested responses. Please feel free to read through the conversation…"
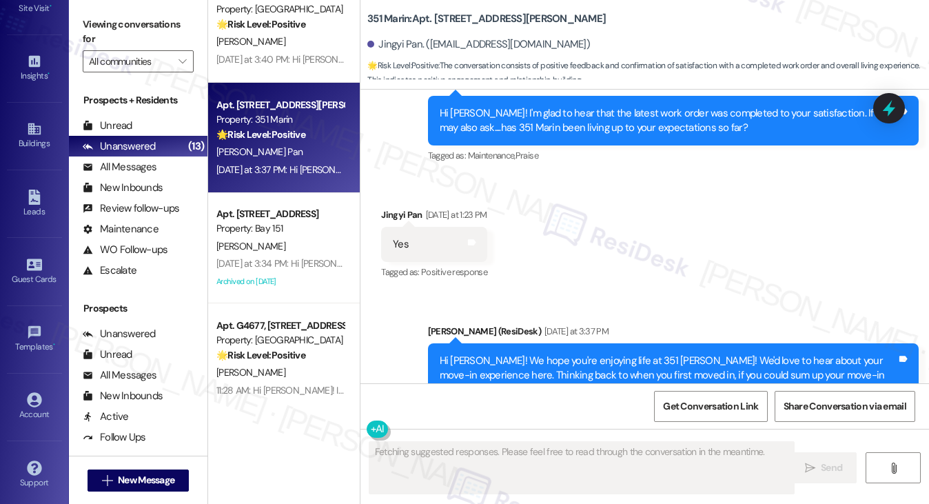
scroll to position [482, 0]
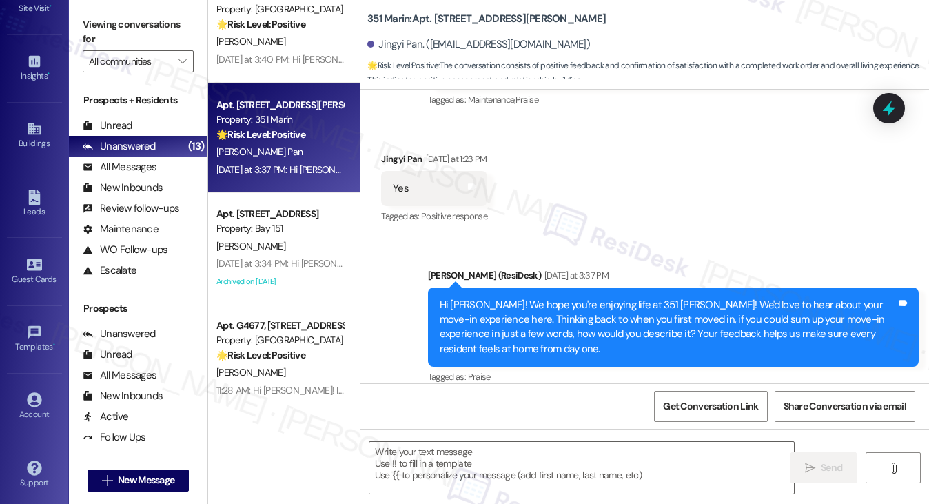
click at [502, 321] on div "Hi [PERSON_NAME]! We hope you're enjoying life at 351 [PERSON_NAME]! We'd love …" at bounding box center [668, 327] width 457 height 59
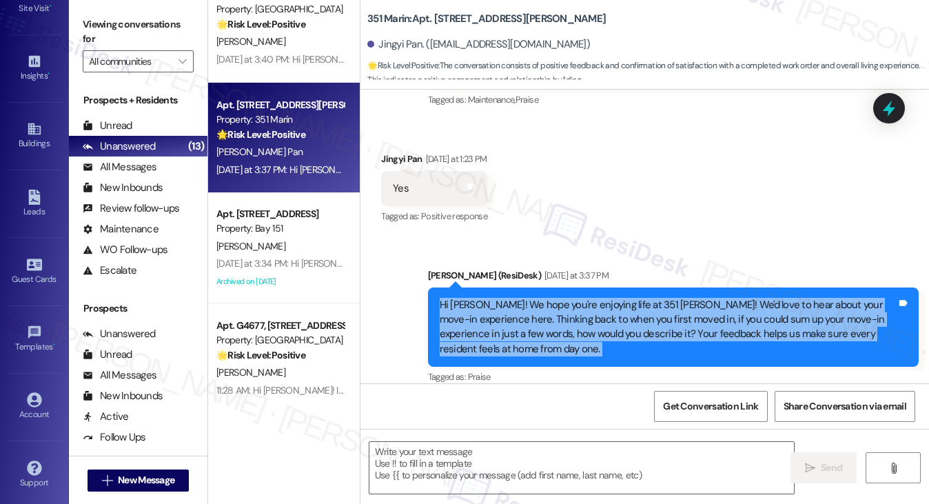
click at [502, 321] on div "Hi [PERSON_NAME]! We hope you're enjoying life at 351 [PERSON_NAME]! We'd love …" at bounding box center [668, 327] width 457 height 59
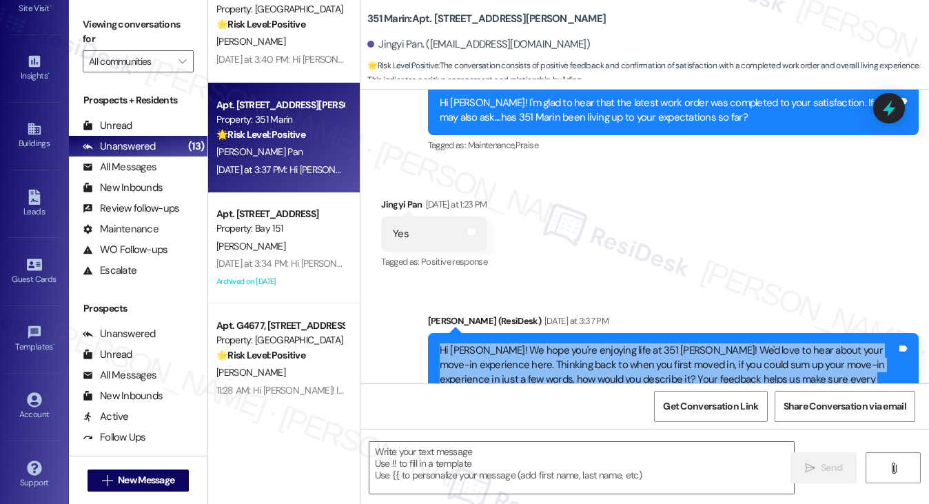
scroll to position [413, 0]
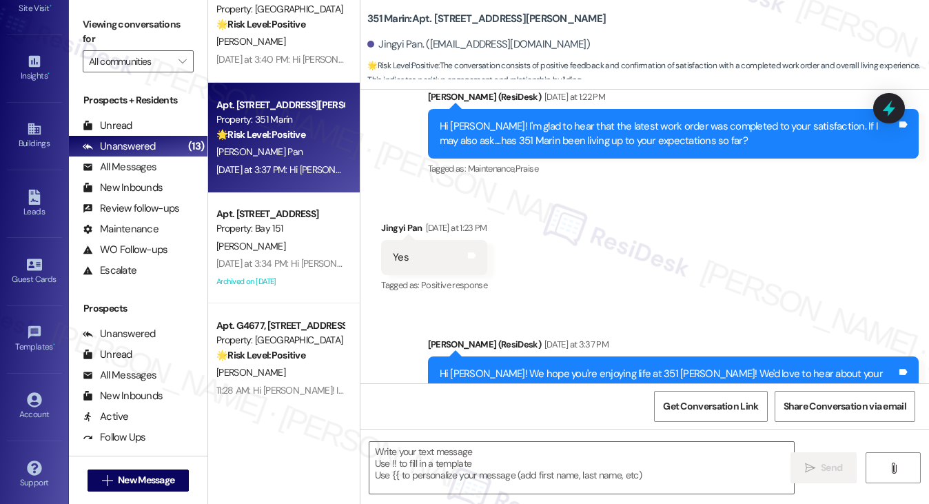
click at [537, 130] on div "Hi [PERSON_NAME]! I'm glad to hear that the latest work order was completed to …" at bounding box center [668, 134] width 457 height 30
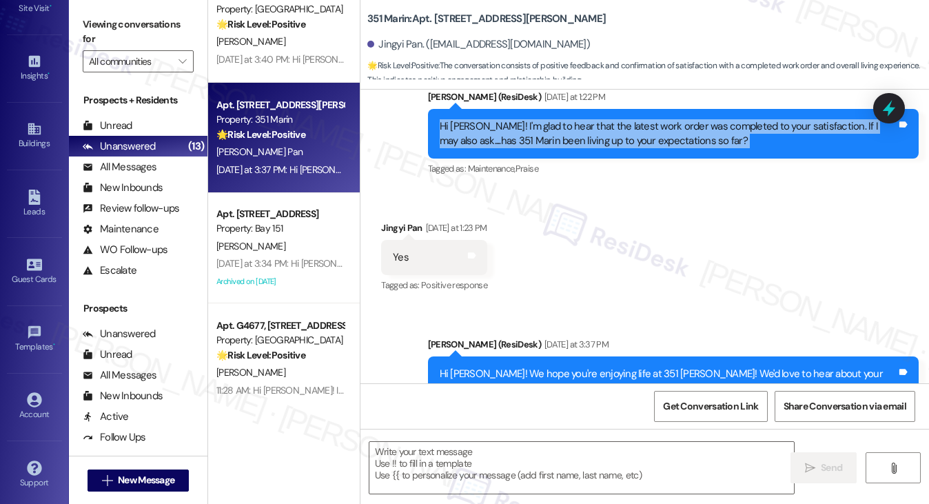
click at [537, 130] on div "Hi [PERSON_NAME]! I'm glad to hear that the latest work order was completed to …" at bounding box center [668, 134] width 457 height 30
click at [692, 137] on div "Hi [PERSON_NAME]! I'm glad to hear that the latest work order was completed to …" at bounding box center [668, 134] width 457 height 30
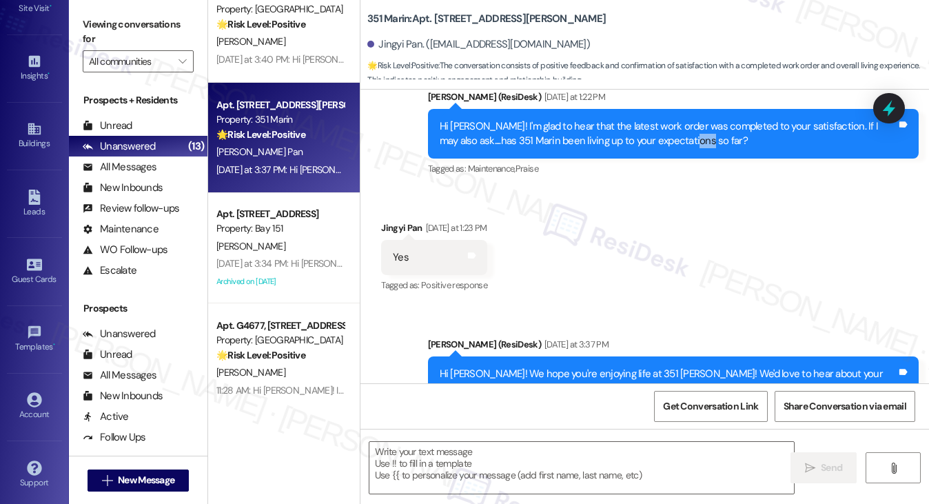
click at [692, 137] on div "Hi [PERSON_NAME]! I'm glad to hear that the latest work order was completed to …" at bounding box center [668, 134] width 457 height 30
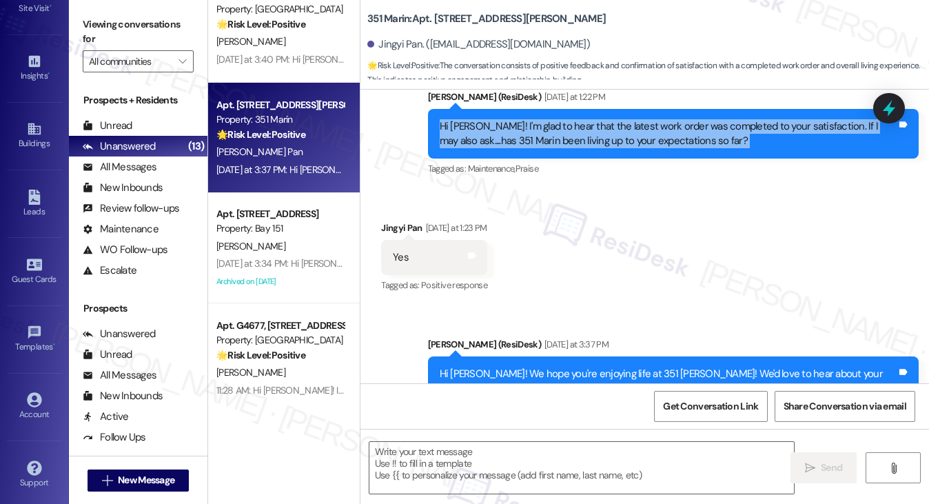
click at [692, 137] on div "Hi [PERSON_NAME]! I'm glad to hear that the latest work order was completed to …" at bounding box center [668, 134] width 457 height 30
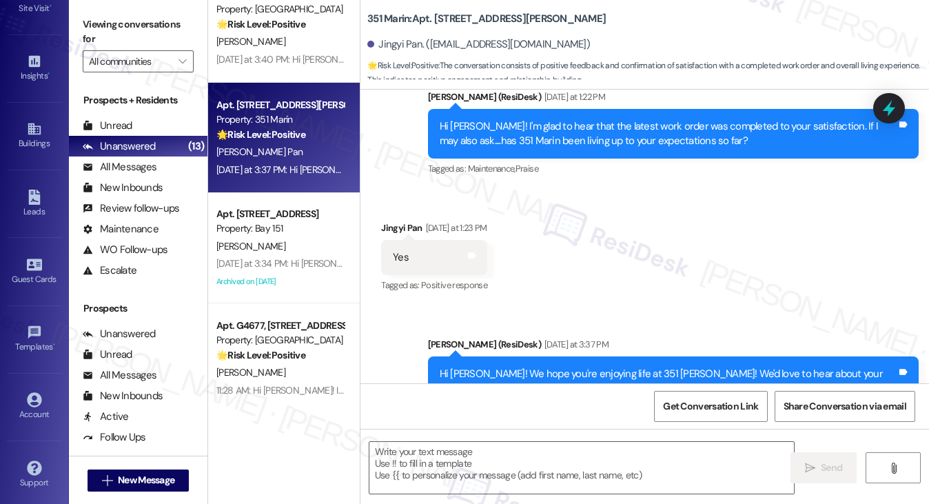
click at [112, 21] on label "Viewing conversations for" at bounding box center [138, 32] width 111 height 37
click at [460, 458] on textarea at bounding box center [581, 468] width 425 height 52
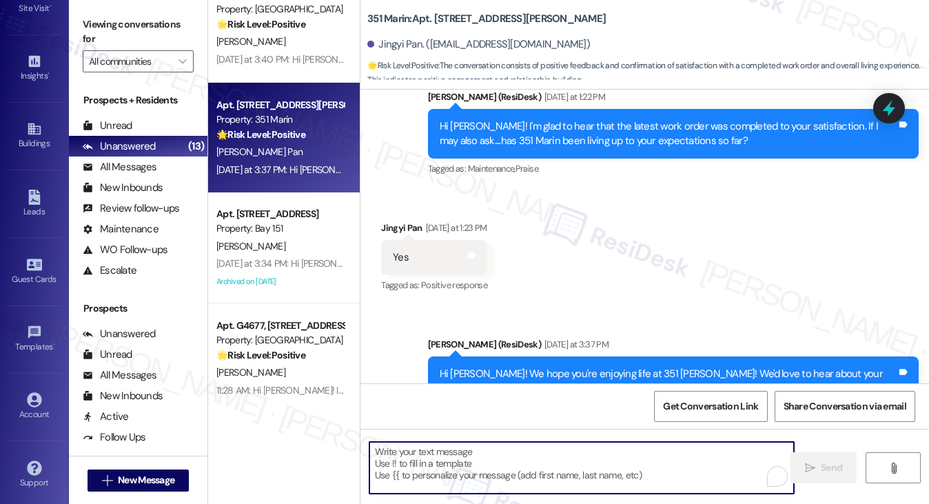
paste textarea "That’s awesome to hear, [PERSON_NAME]! Thank you! If you don’t mind, would you …"
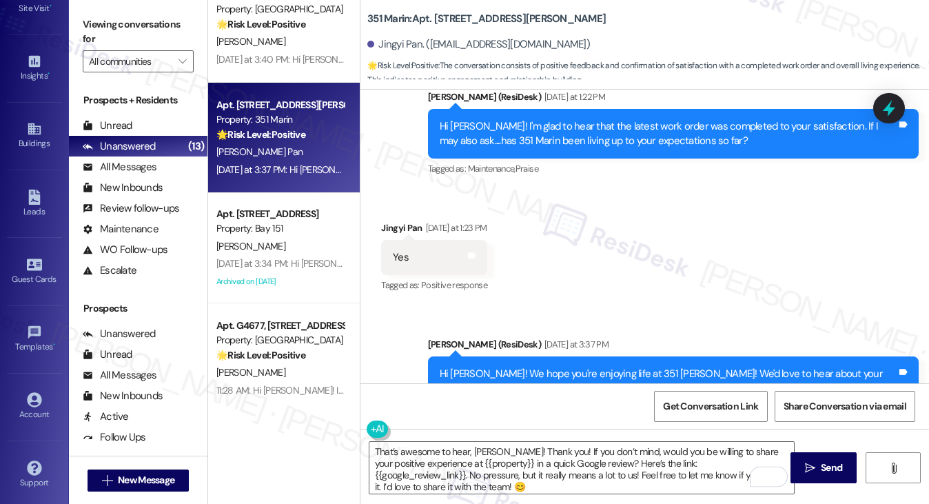
click at [393, 225] on div "Jingyi Pan [DATE] at 1:23 PM" at bounding box center [434, 230] width 106 height 19
copy div "Jingyi"
click at [489, 450] on textarea "That’s awesome to hear, [PERSON_NAME]! Thank you! If you don’t mind, would you …" at bounding box center [581, 468] width 425 height 52
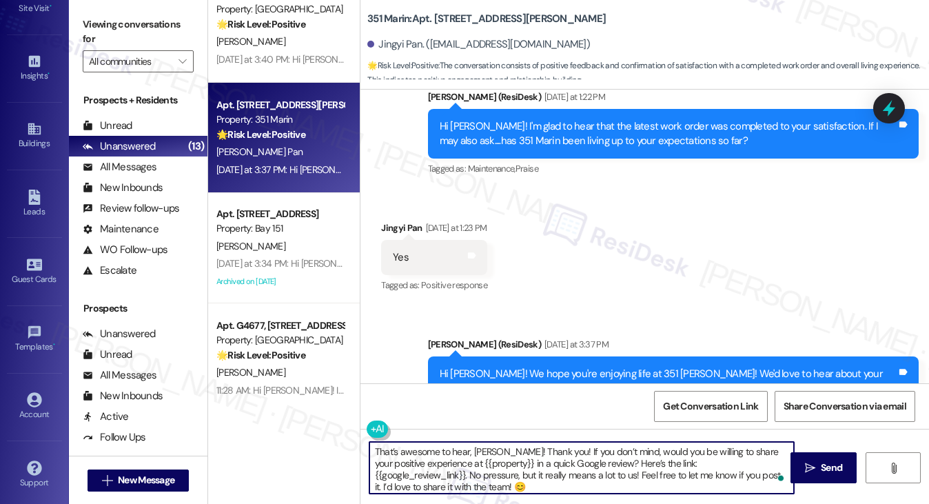
paste textarea "Jingyi"
click at [566, 458] on textarea "That’s awesome to hear, [PERSON_NAME]! Thank you! If you don’t mind, would you …" at bounding box center [581, 468] width 425 height 52
click at [648, 460] on textarea "That’s awesome to hear, [PERSON_NAME]! Thank you! If you don’t mind, would you …" at bounding box center [581, 468] width 425 height 52
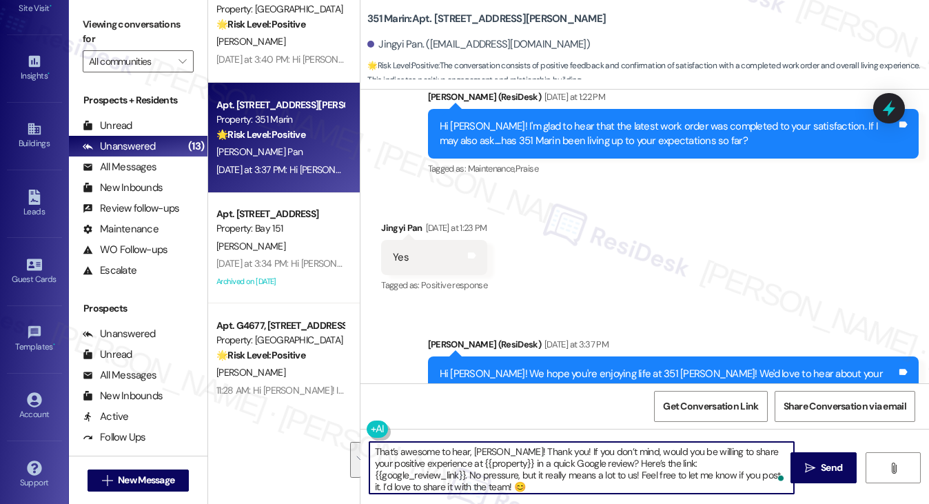
click at [737, 477] on textarea "That’s awesome to hear, [PERSON_NAME]! Thank you! If you don’t mind, would you …" at bounding box center [581, 468] width 425 height 52
click at [620, 471] on textarea "That’s awesome to hear, [PERSON_NAME]! Thank you! If you don’t mind, would you …" at bounding box center [581, 468] width 425 height 52
type textarea "That’s awesome to hear, [PERSON_NAME]! Thank you! If you don’t mind, would you …"
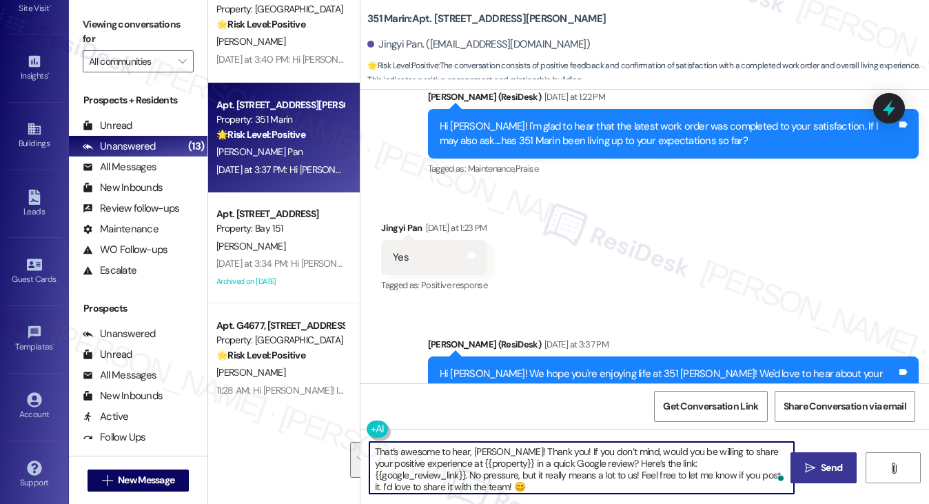
click at [808, 458] on button " Send" at bounding box center [823, 467] width 67 height 31
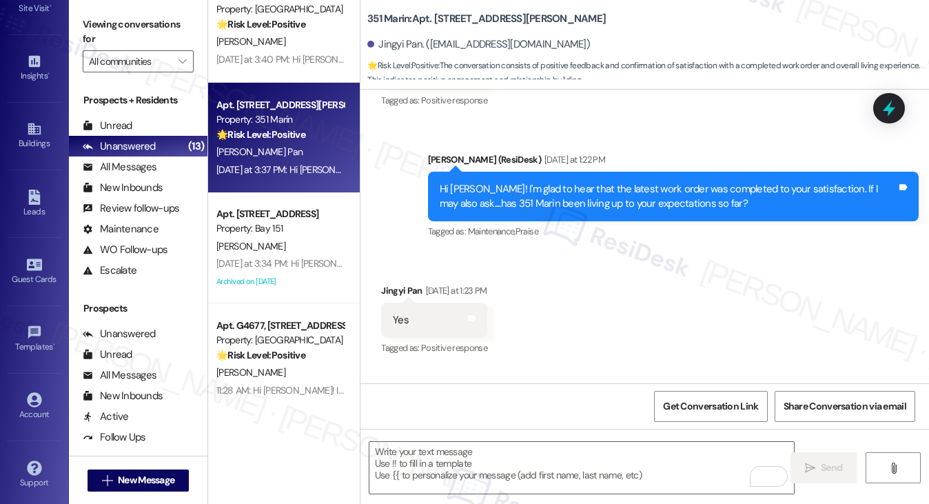
scroll to position [346, 0]
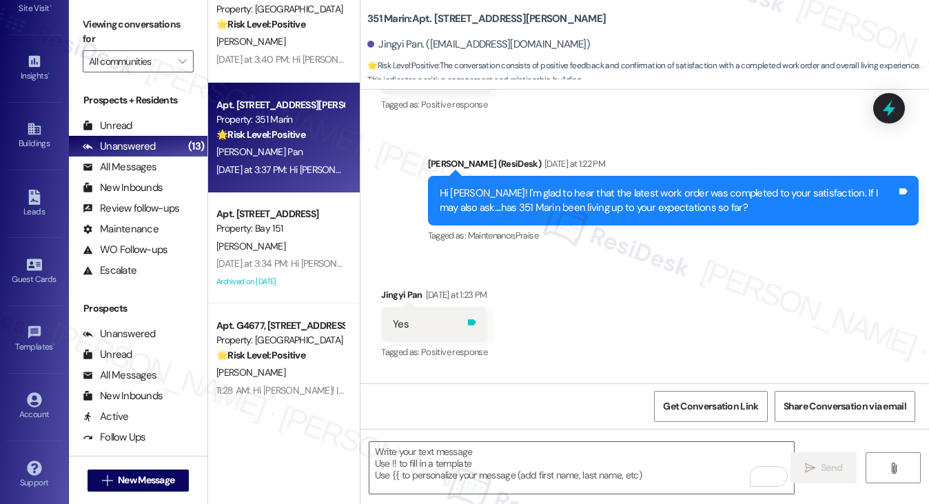
click at [476, 322] on icon at bounding box center [472, 322] width 8 height 6
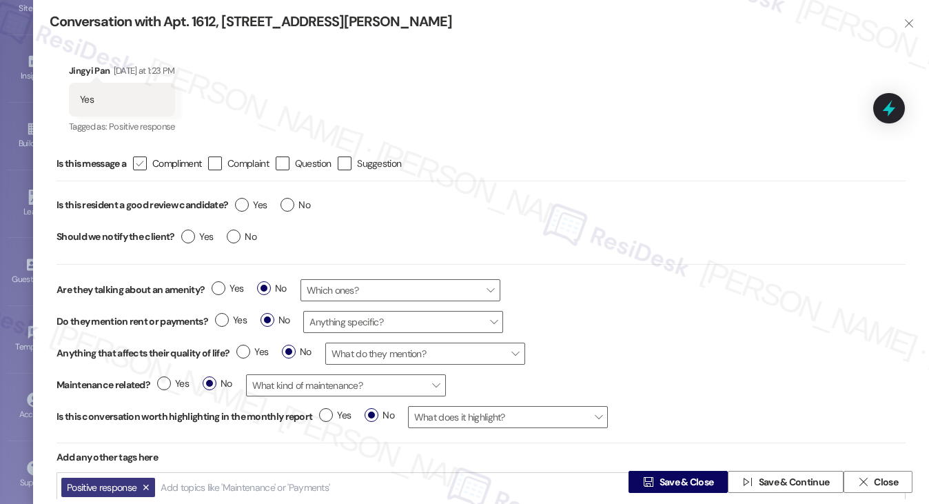
click at [135, 157] on div "" at bounding box center [140, 163] width 14 height 14
click at [135, 159] on input " Compliment" at bounding box center [130, 163] width 9 height 9
checkbox input "true"
click at [235, 201] on div "Yes No" at bounding box center [272, 207] width 89 height 32
click at [243, 203] on label "Yes" at bounding box center [251, 205] width 32 height 14
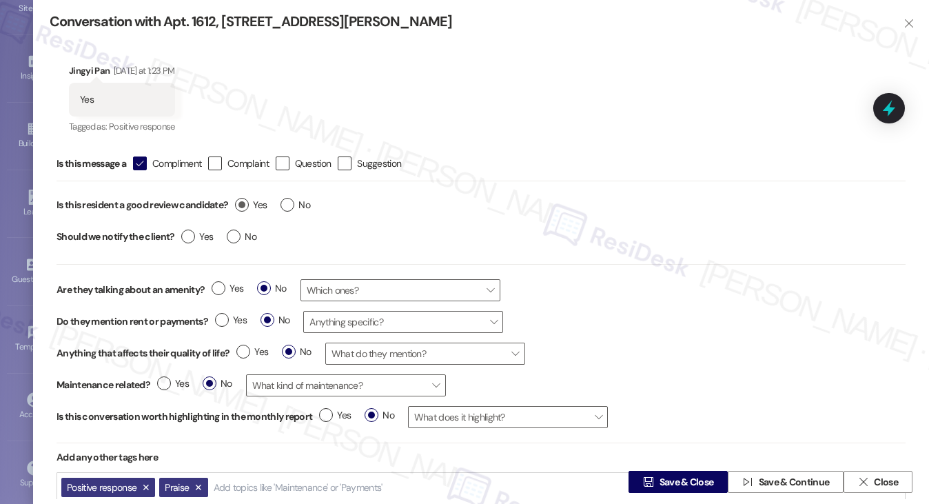
click at [243, 203] on input "Yes" at bounding box center [251, 207] width 32 height 18
radio input "true"
click at [236, 238] on label "No" at bounding box center [242, 236] width 30 height 14
click at [236, 238] on input "No" at bounding box center [242, 238] width 30 height 18
radio input "true"
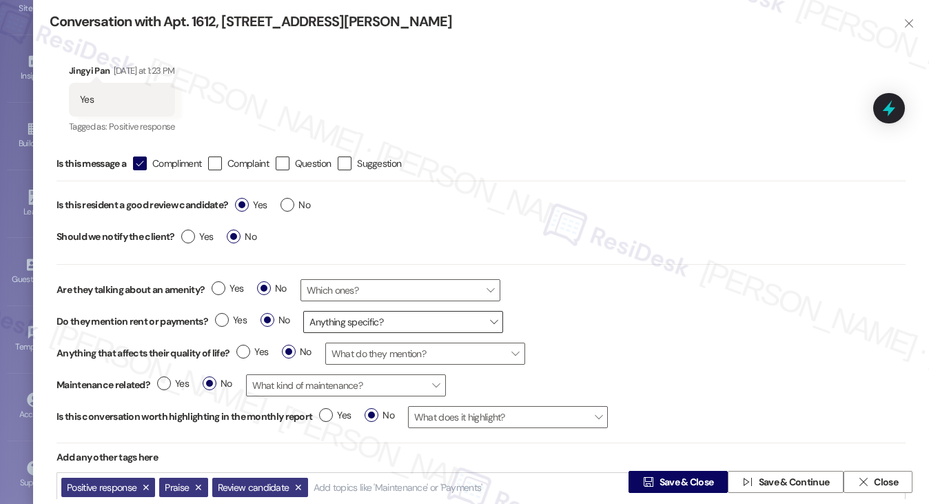
scroll to position [3, 0]
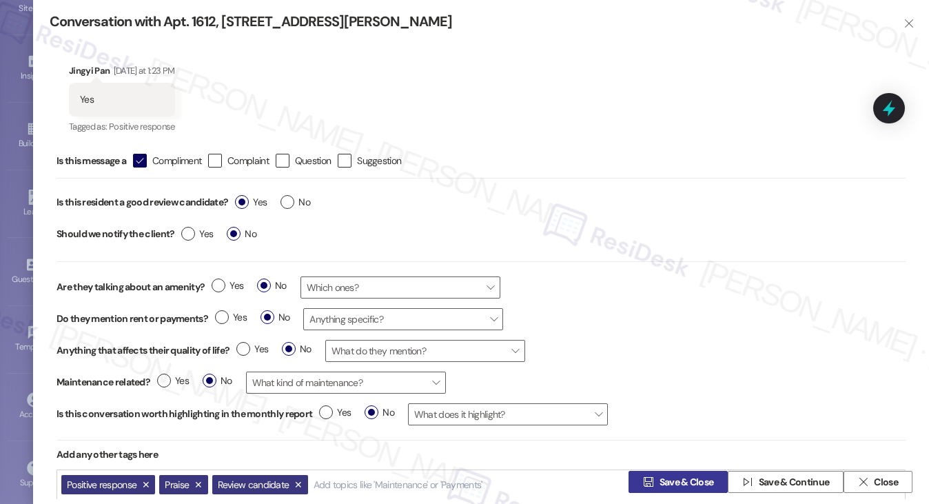
click at [659, 473] on span " Save & Close" at bounding box center [678, 481] width 76 height 21
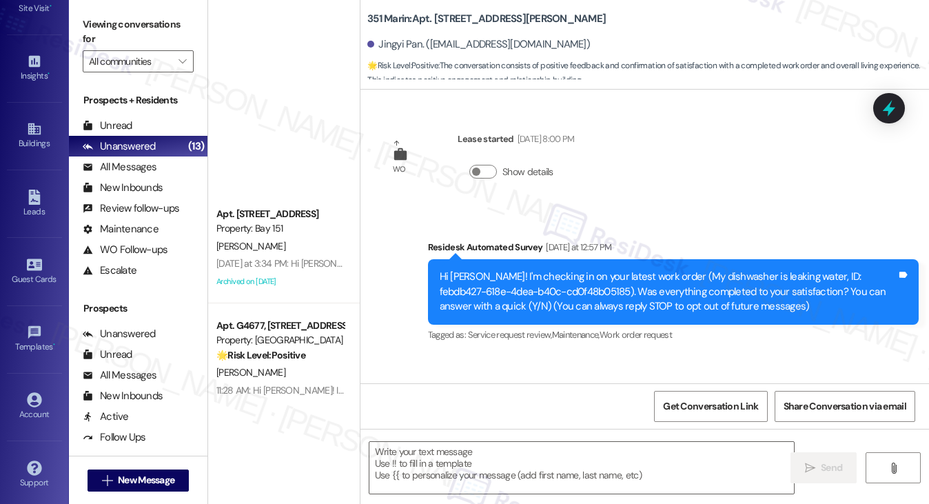
type textarea "Fetching suggested responses. Please feel free to read through the conversation…"
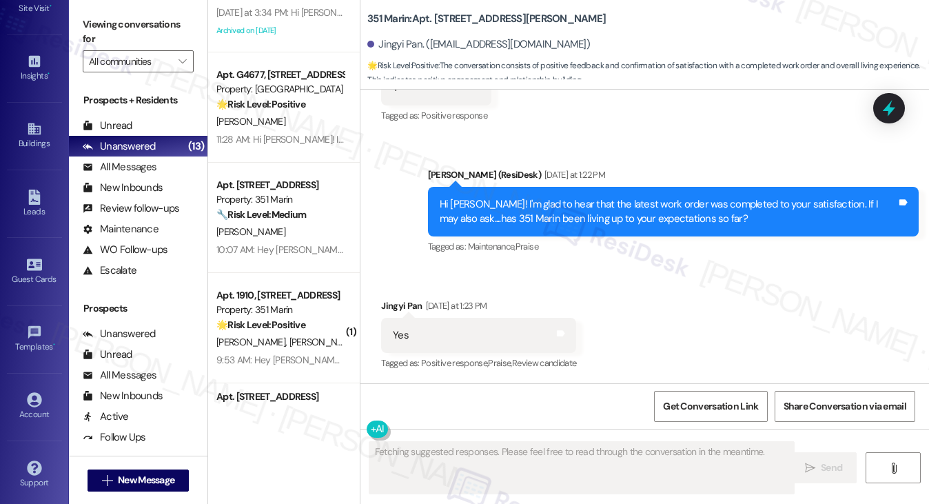
scroll to position [827, 0]
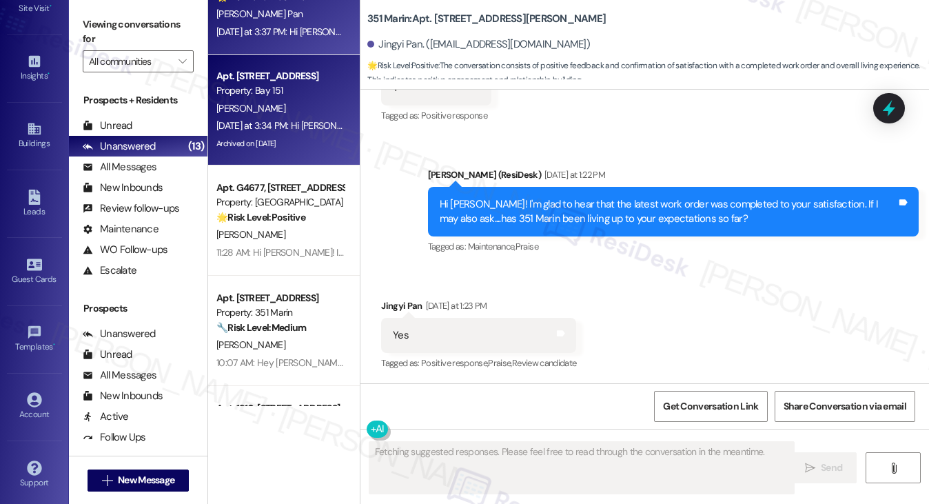
click at [289, 105] on div "[PERSON_NAME]" at bounding box center [280, 108] width 130 height 17
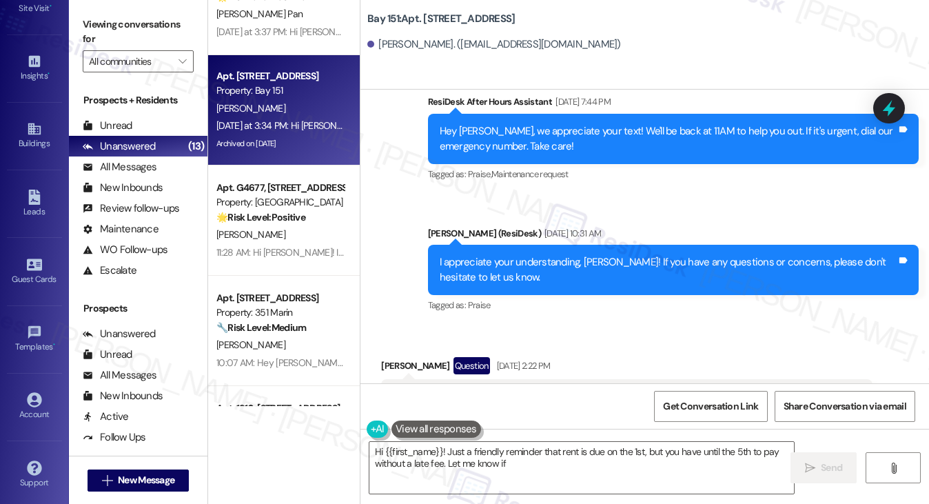
scroll to position [192, 0]
type textarea "Hi {{first_name}}! Just a friendly reminder that rent is due on the 1st, but yo…"
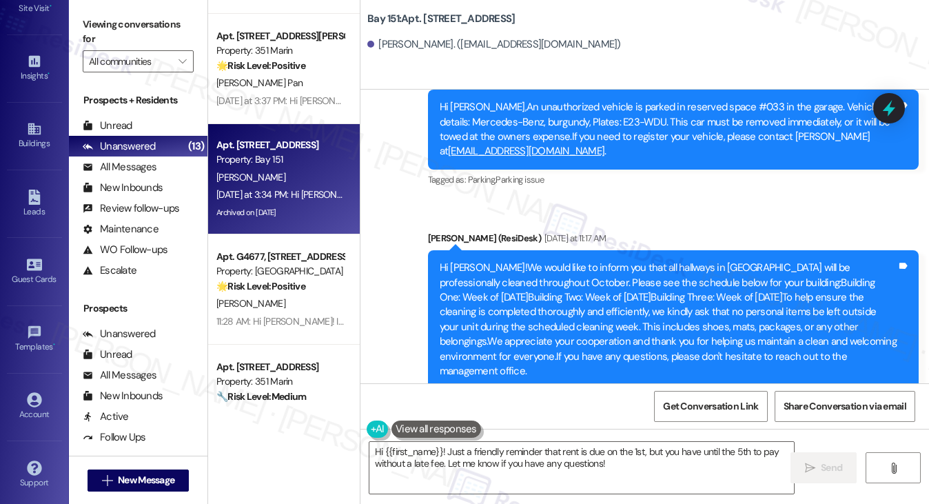
scroll to position [36729, 0]
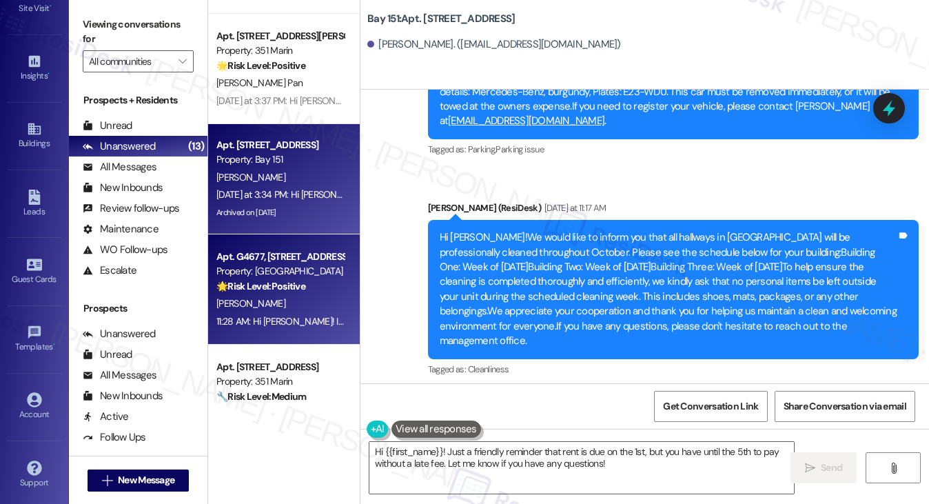
click at [303, 301] on div "[PERSON_NAME]" at bounding box center [280, 303] width 130 height 17
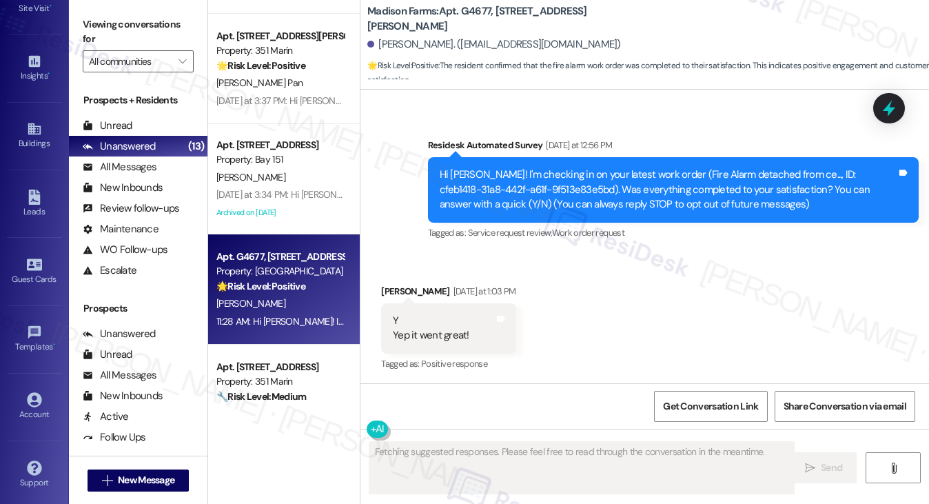
scroll to position [394, 0]
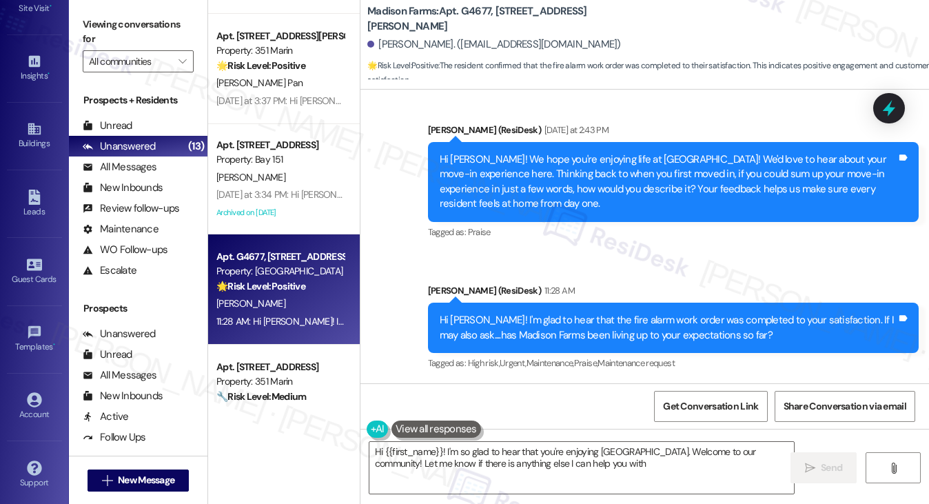
type textarea "Hi {{first_name}}! I'm so glad to hear that you're enjoying [GEOGRAPHIC_DATA]. …"
click at [603, 318] on div "Hi [PERSON_NAME]! I'm glad to hear that the fire alarm work order was completed…" at bounding box center [668, 328] width 457 height 30
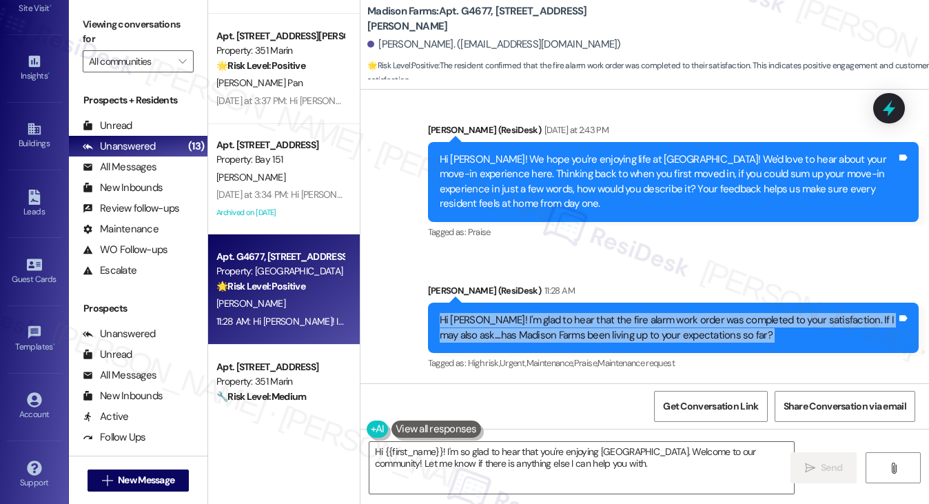
click at [603, 318] on div "Hi [PERSON_NAME]! I'm glad to hear that the fire alarm work order was completed…" at bounding box center [668, 328] width 457 height 30
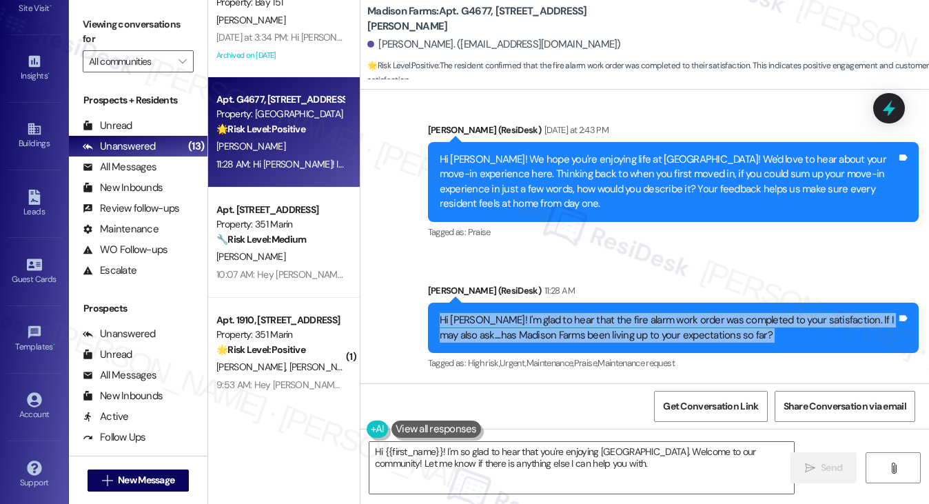
scroll to position [1034, 0]
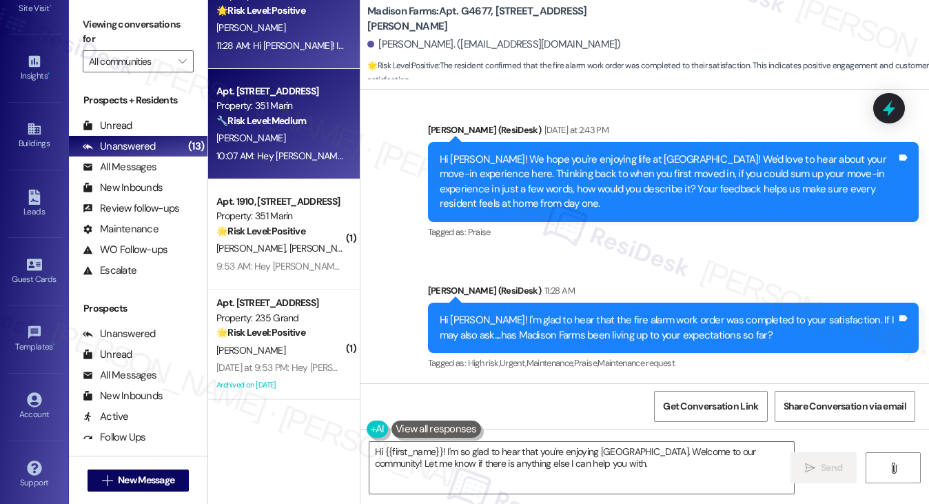
click at [274, 132] on div "[PERSON_NAME]" at bounding box center [280, 138] width 130 height 17
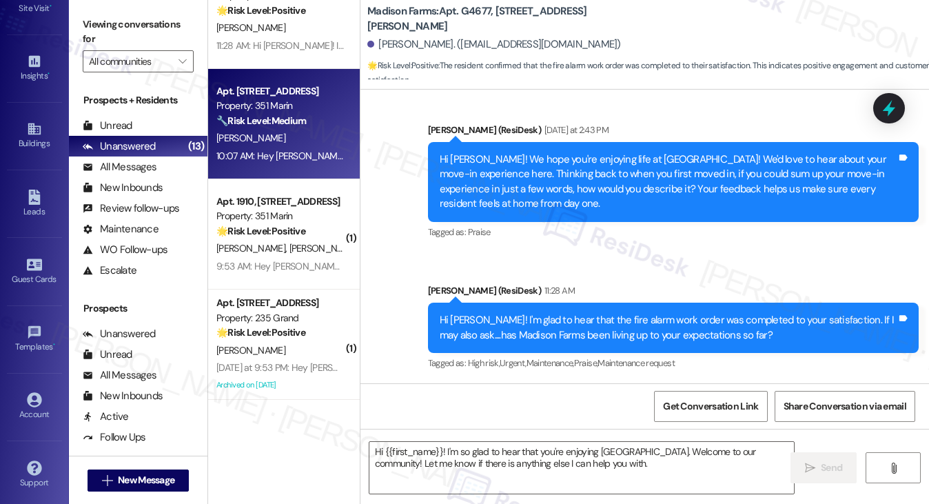
type textarea "Fetching suggested responses. Please feel free to read through the conversation…"
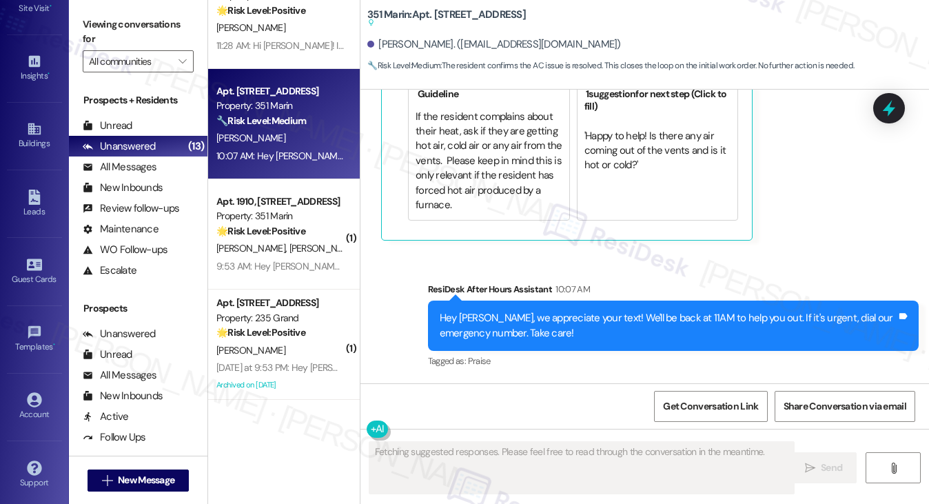
scroll to position [1573, 0]
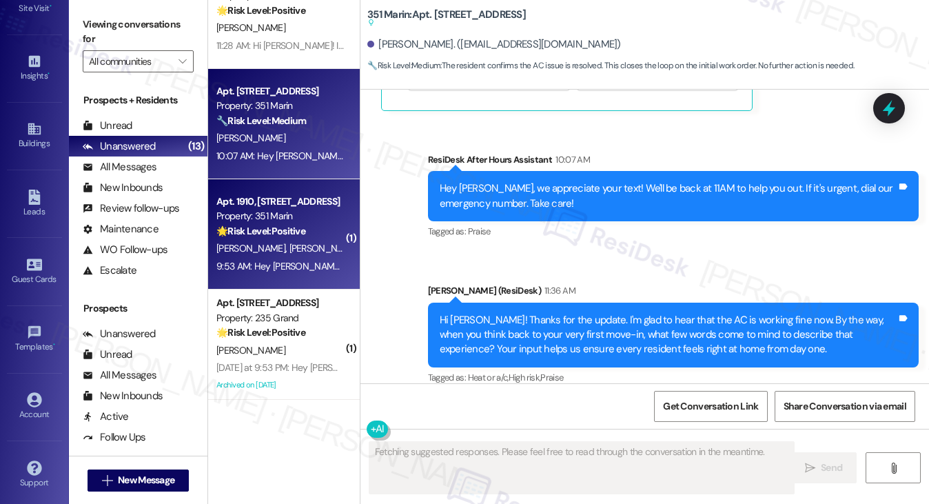
click at [287, 252] on div "[PERSON_NAME] [PERSON_NAME]" at bounding box center [280, 248] width 130 height 17
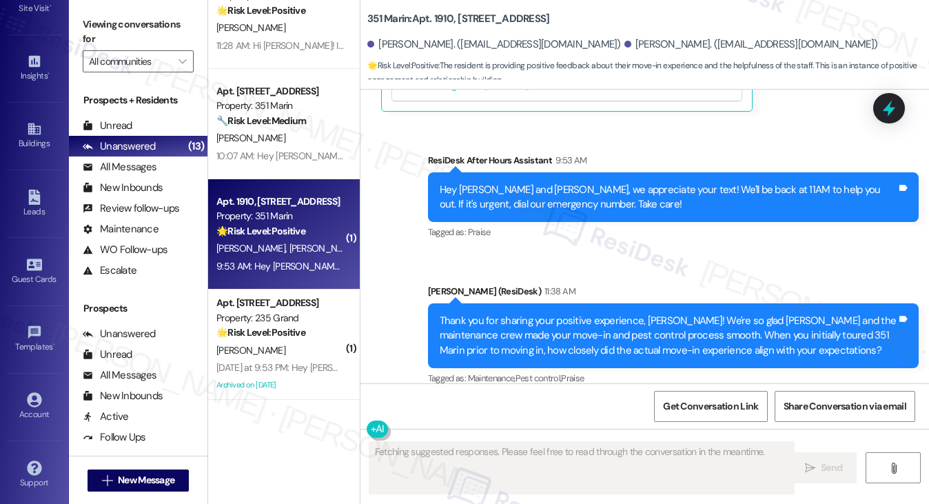
scroll to position [1316, 0]
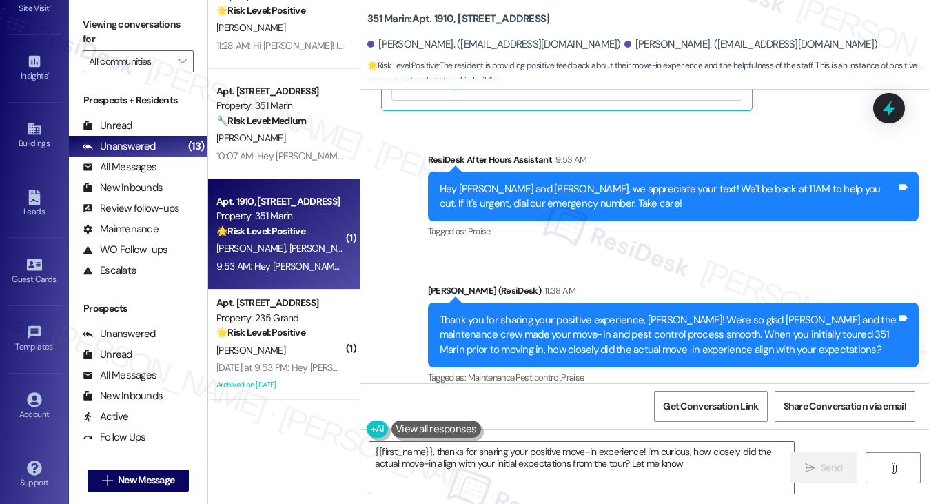
type textarea "{{first_name}}, thanks for sharing your positive move-in experience! I'm curiou…"
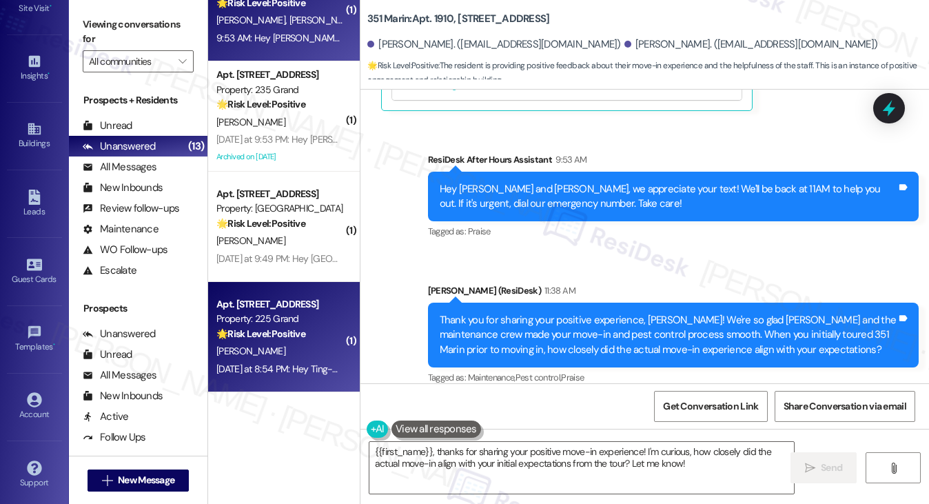
scroll to position [1447, 0]
